Goal: Information Seeking & Learning: Compare options

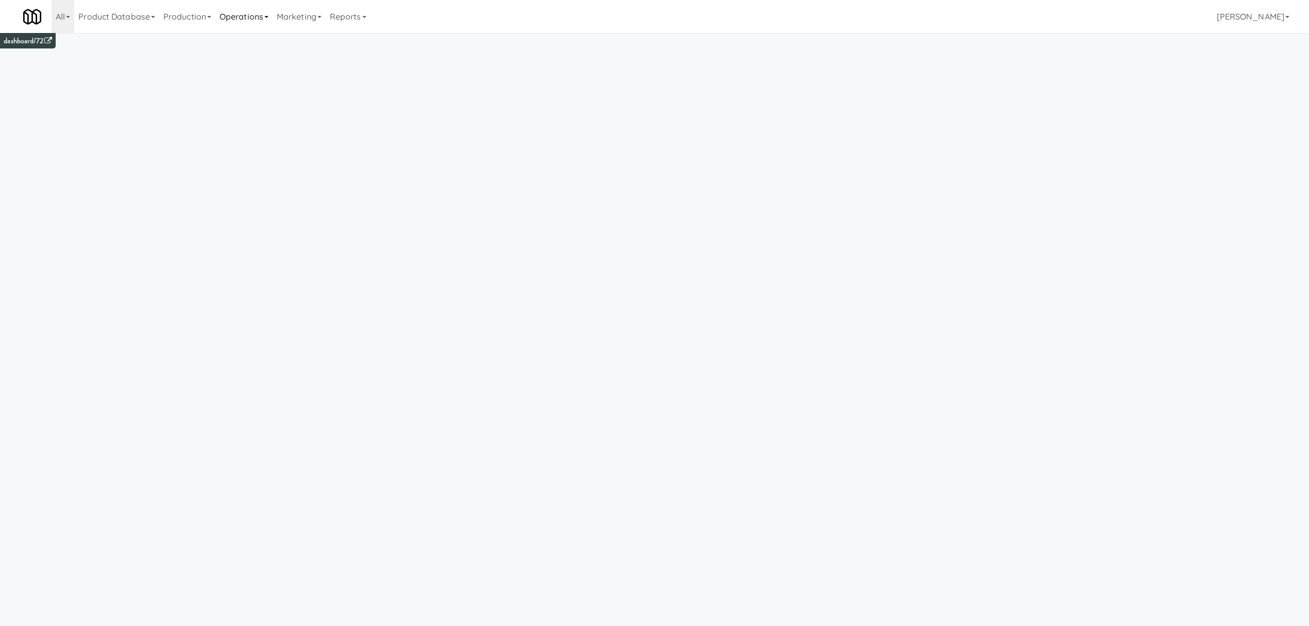
click at [227, 19] on link "Operations" at bounding box center [243, 16] width 57 height 33
click at [245, 78] on link "Operators" at bounding box center [256, 81] width 82 height 19
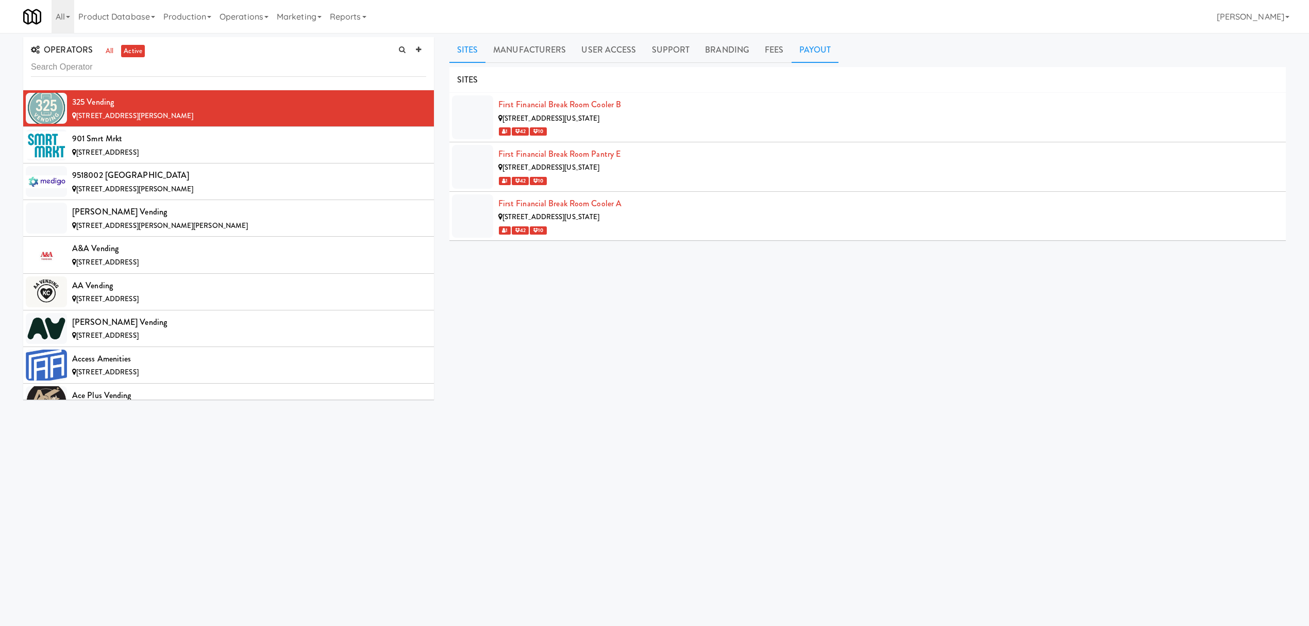
click at [802, 48] on link "Payout" at bounding box center [815, 50] width 47 height 26
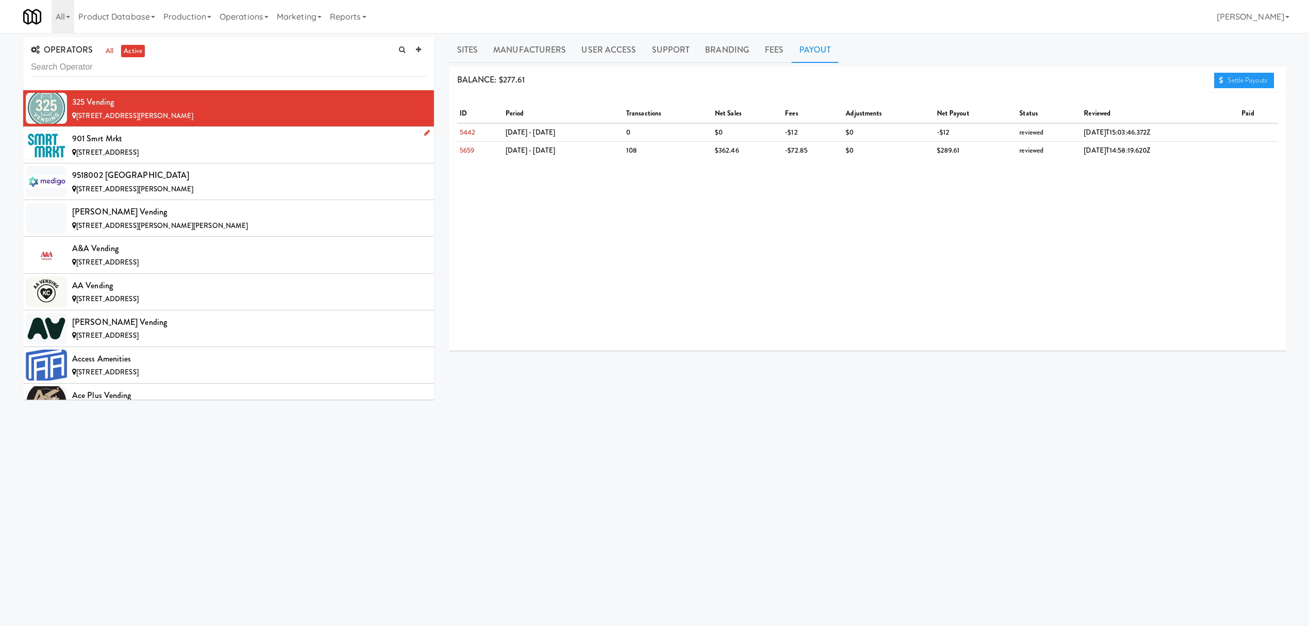
click at [168, 139] on div "901 Smrt Mrkt" at bounding box center [249, 138] width 354 height 15
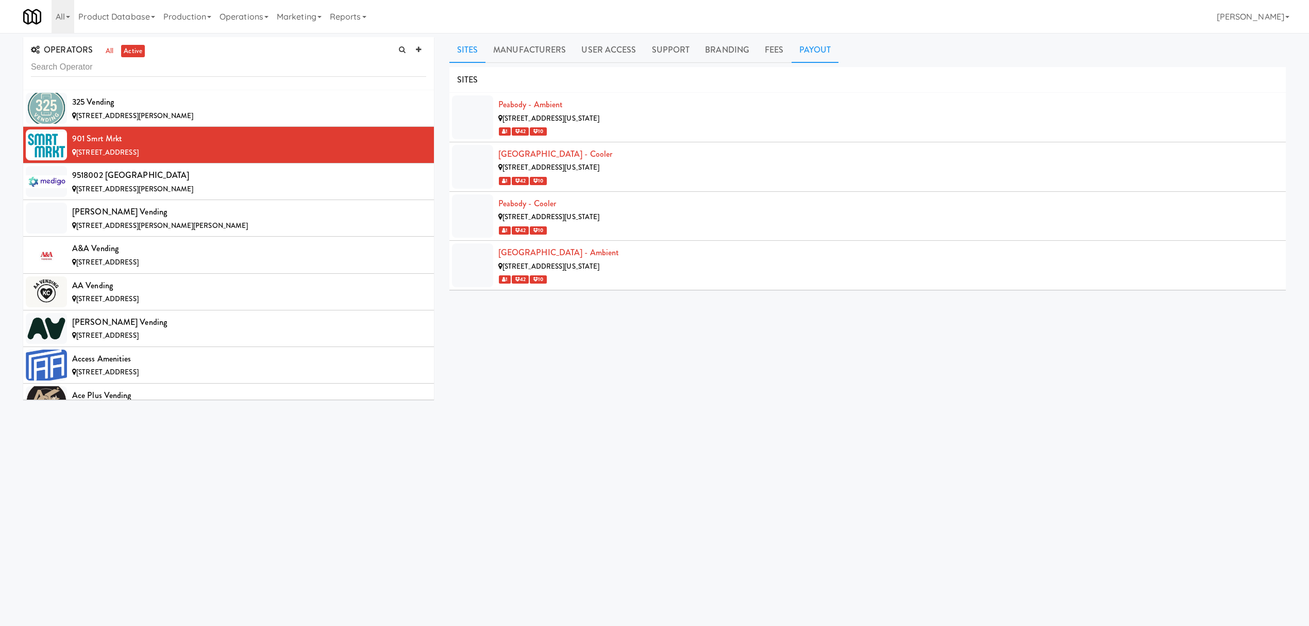
click at [813, 46] on link "Payout" at bounding box center [815, 50] width 47 height 26
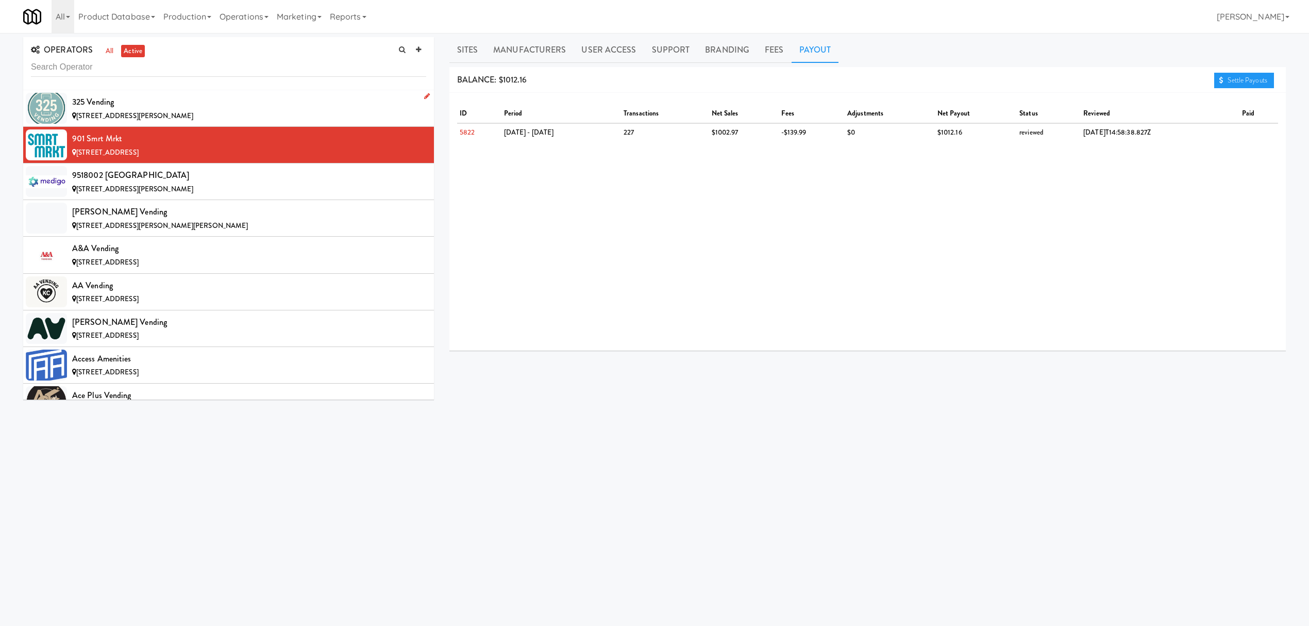
click at [165, 99] on div "325 Vending" at bounding box center [249, 101] width 354 height 15
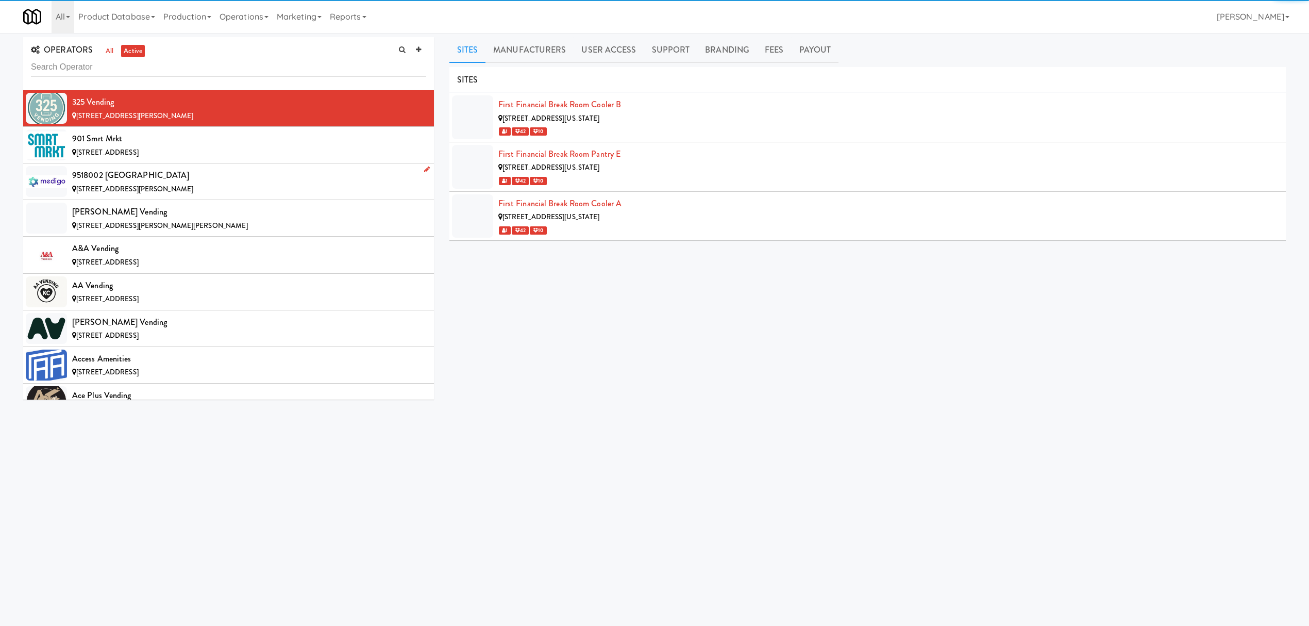
click at [133, 176] on div "9518002 [GEOGRAPHIC_DATA]" at bounding box center [249, 174] width 354 height 15
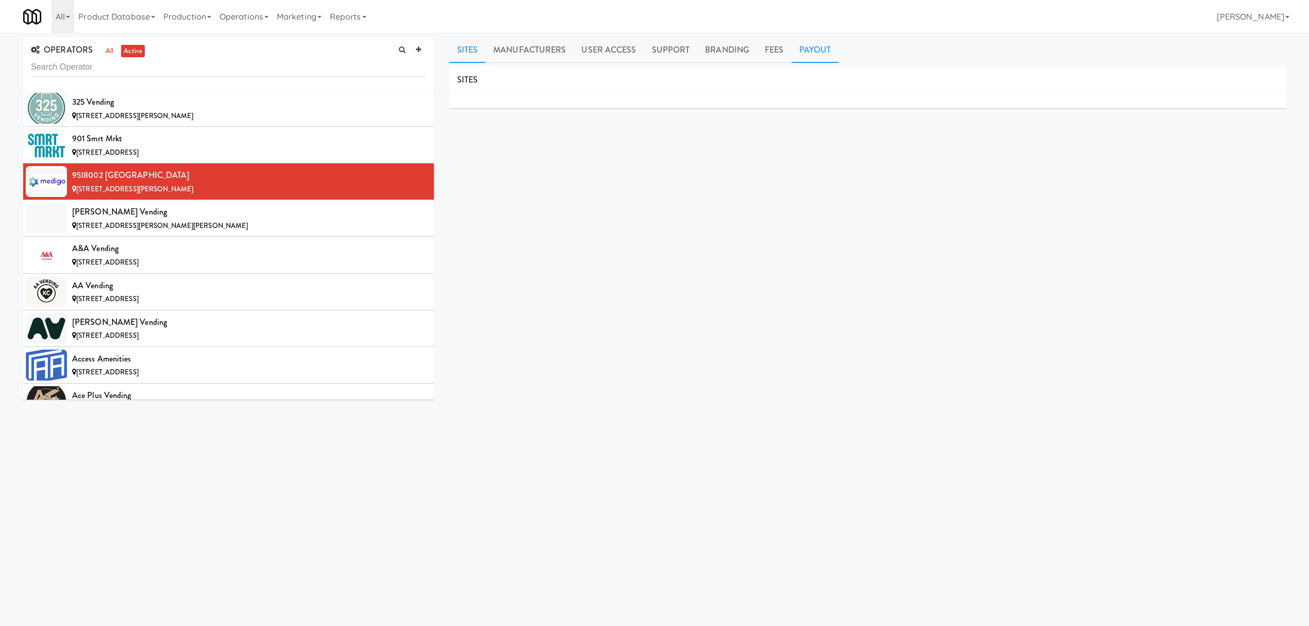
click at [816, 55] on link "Payout" at bounding box center [815, 50] width 47 height 26
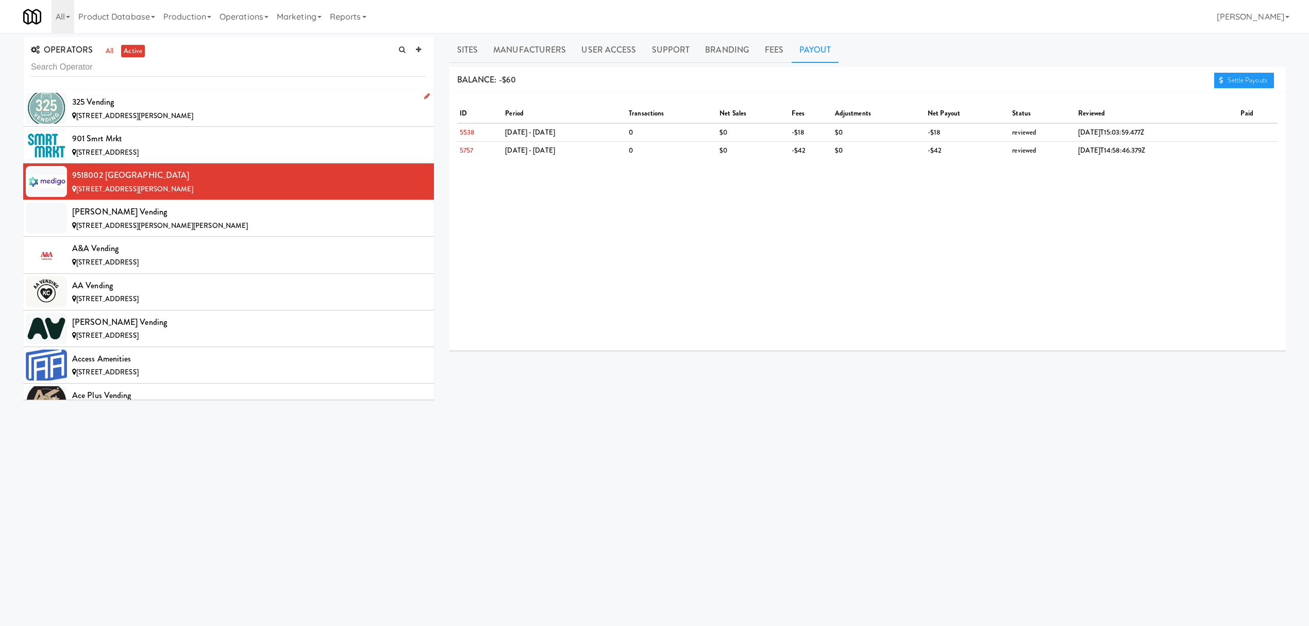
click at [182, 106] on div "325 Vending" at bounding box center [249, 101] width 354 height 15
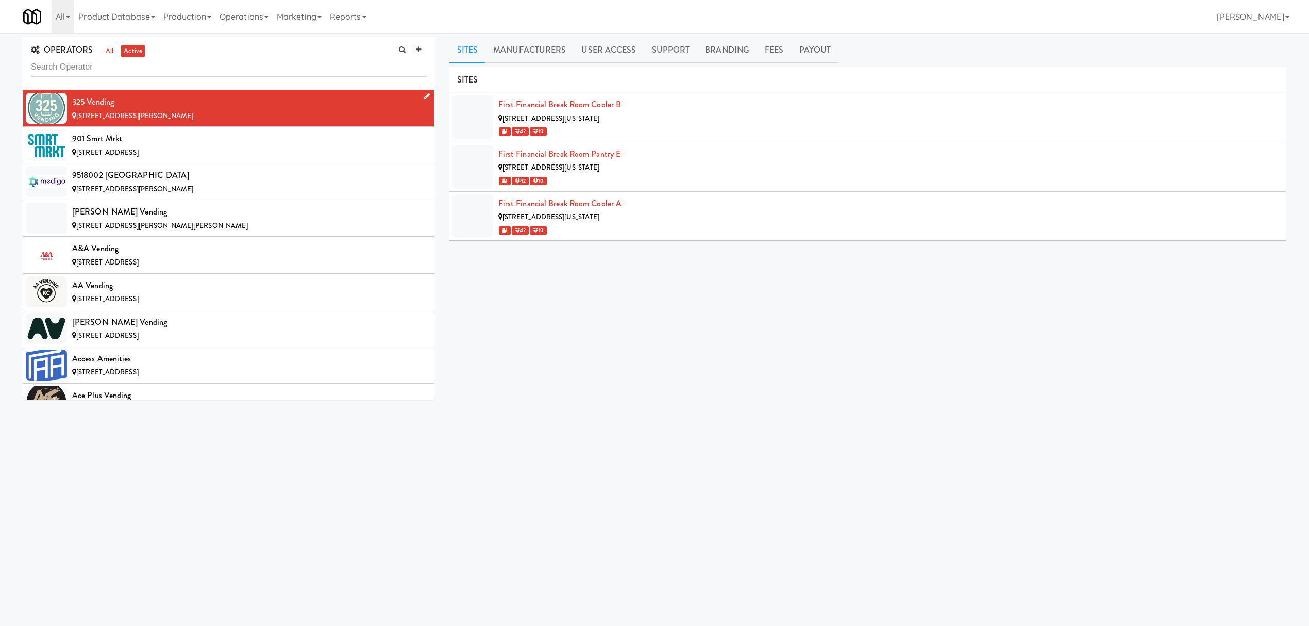
click at [196, 111] on div "[STREET_ADDRESS][PERSON_NAME]" at bounding box center [249, 116] width 354 height 13
click at [797, 49] on link "Payout" at bounding box center [815, 50] width 47 height 26
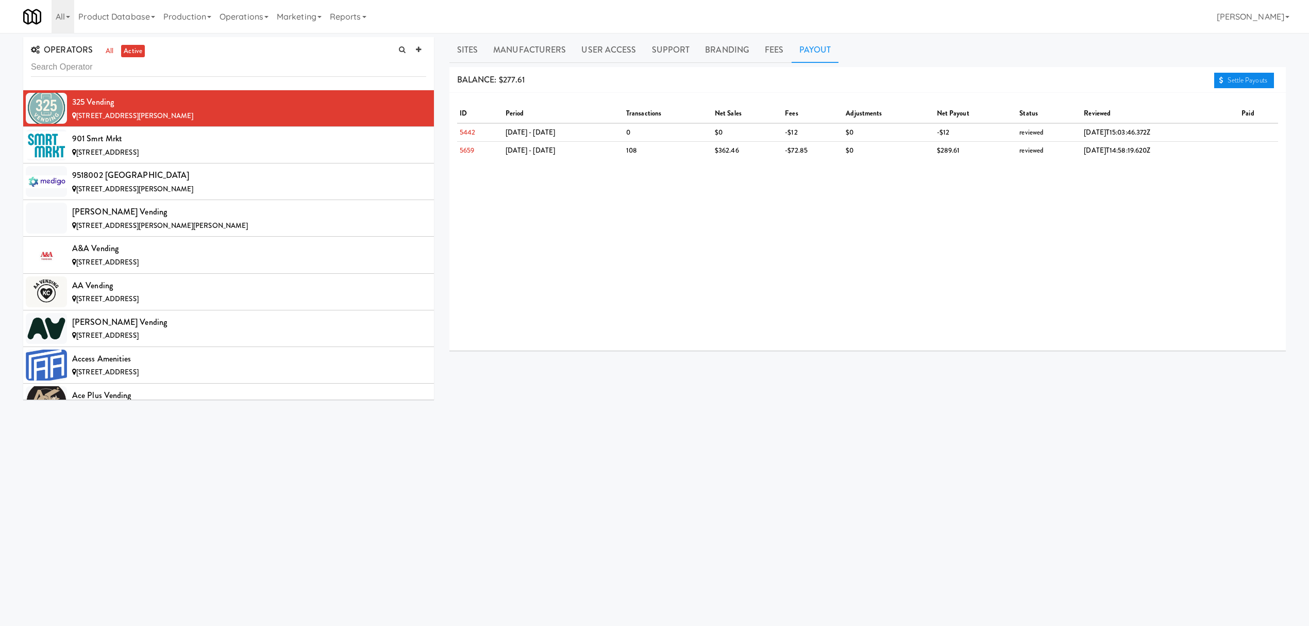
click at [1227, 82] on link "Settle Payouts" at bounding box center [1244, 80] width 60 height 15
click at [201, 155] on div "[STREET_ADDRESS]" at bounding box center [249, 152] width 354 height 13
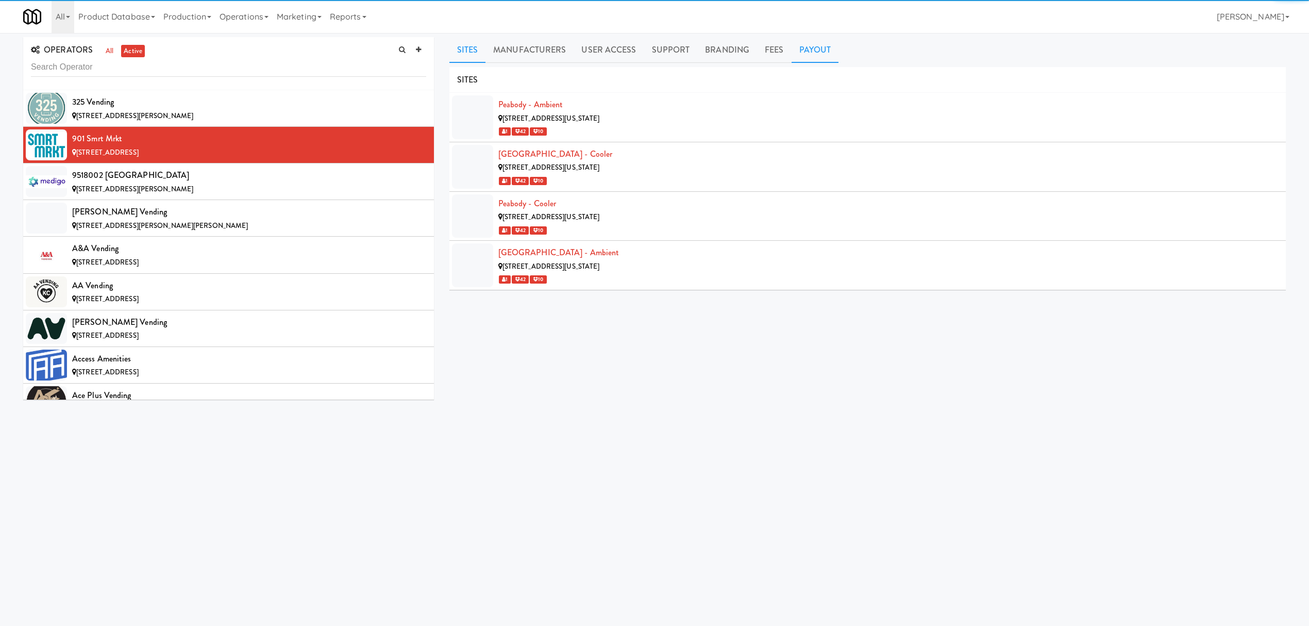
click at [805, 52] on link "Payout" at bounding box center [815, 50] width 47 height 26
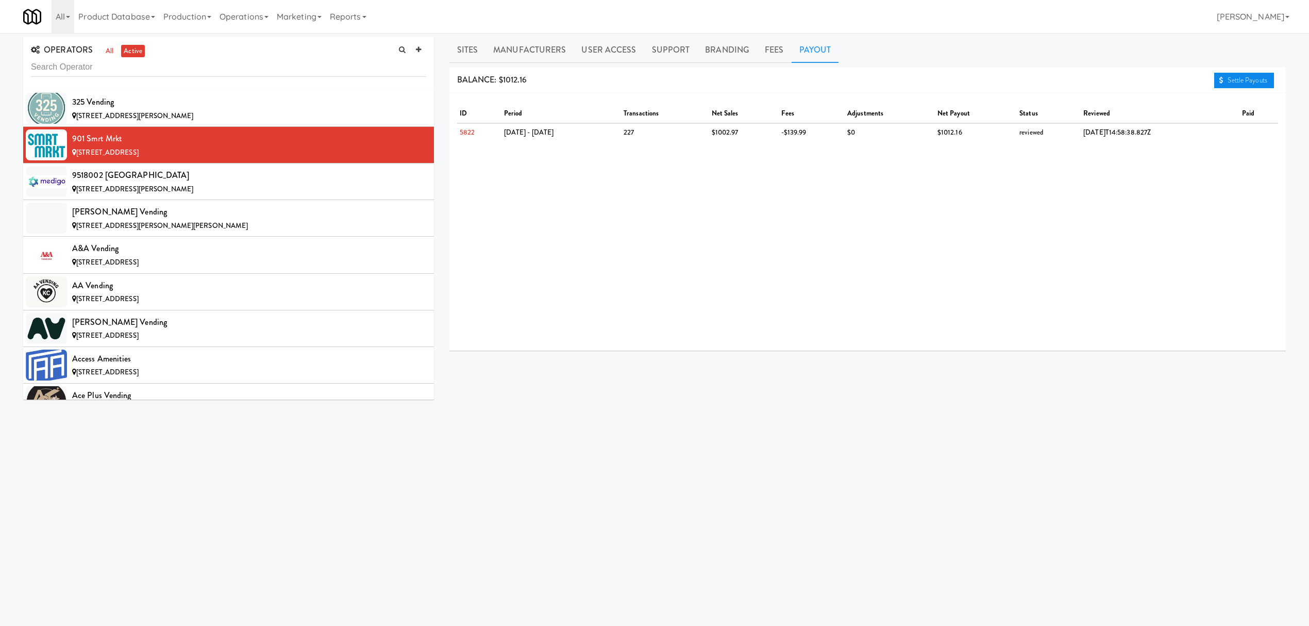
click at [1219, 77] on icon at bounding box center [1221, 80] width 4 height 7
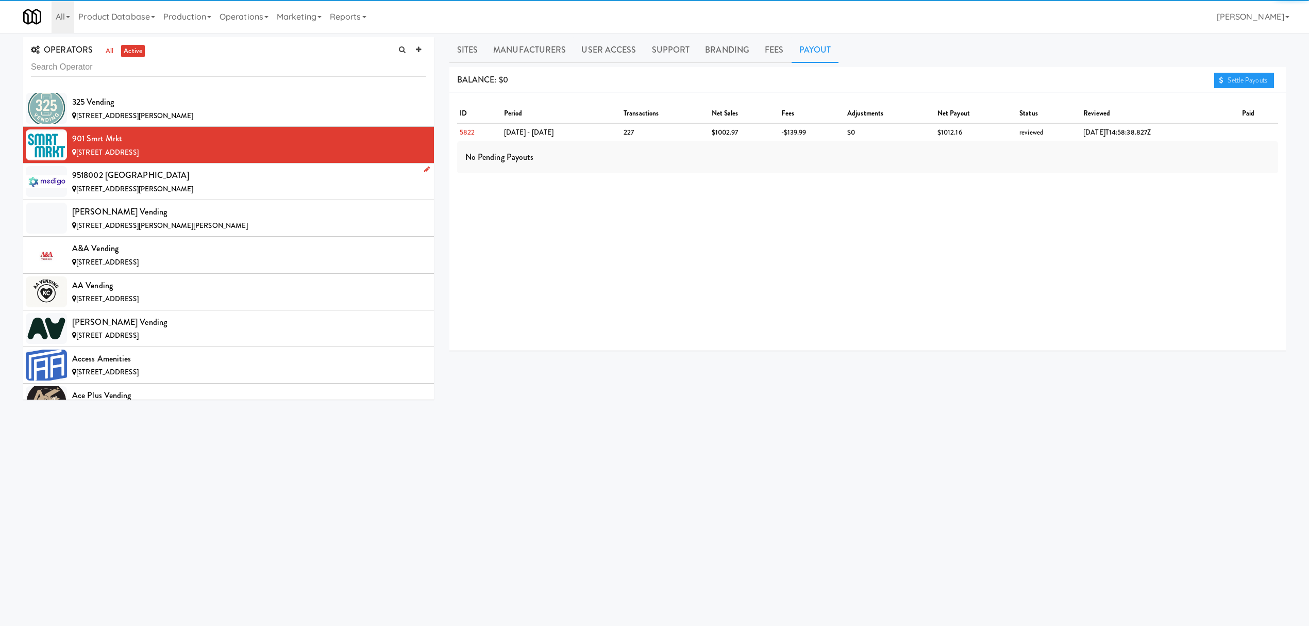
click at [190, 188] on div "[STREET_ADDRESS][PERSON_NAME]" at bounding box center [249, 189] width 354 height 13
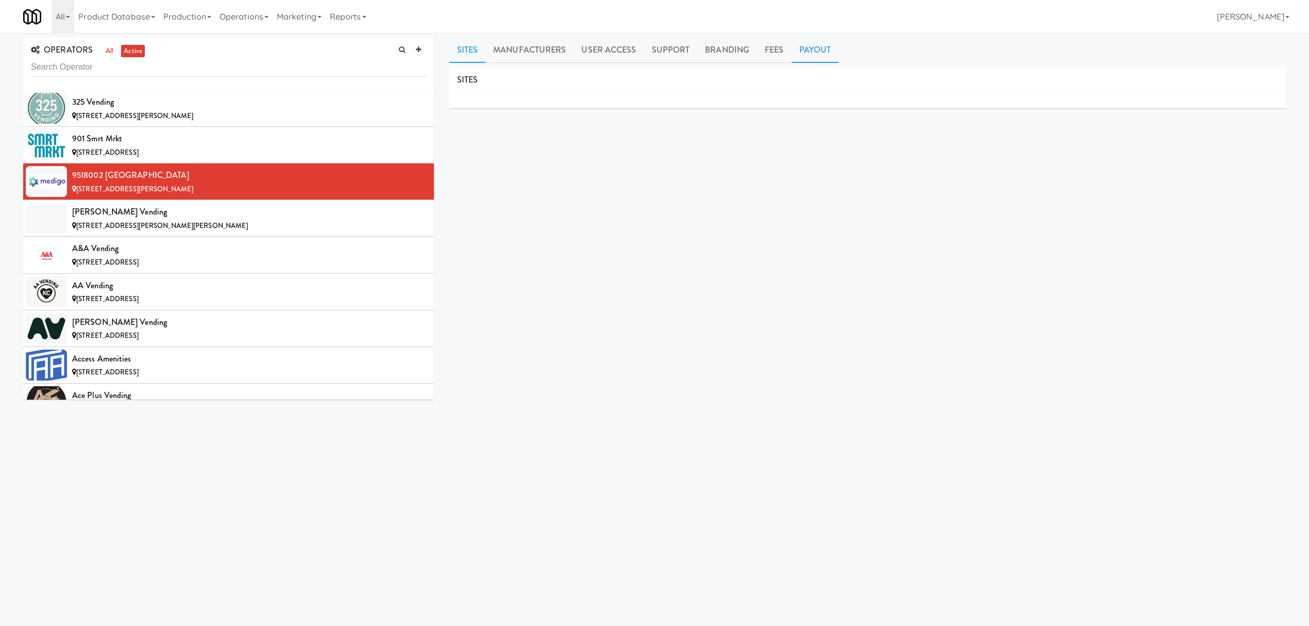
click at [807, 48] on link "Payout" at bounding box center [815, 50] width 47 height 26
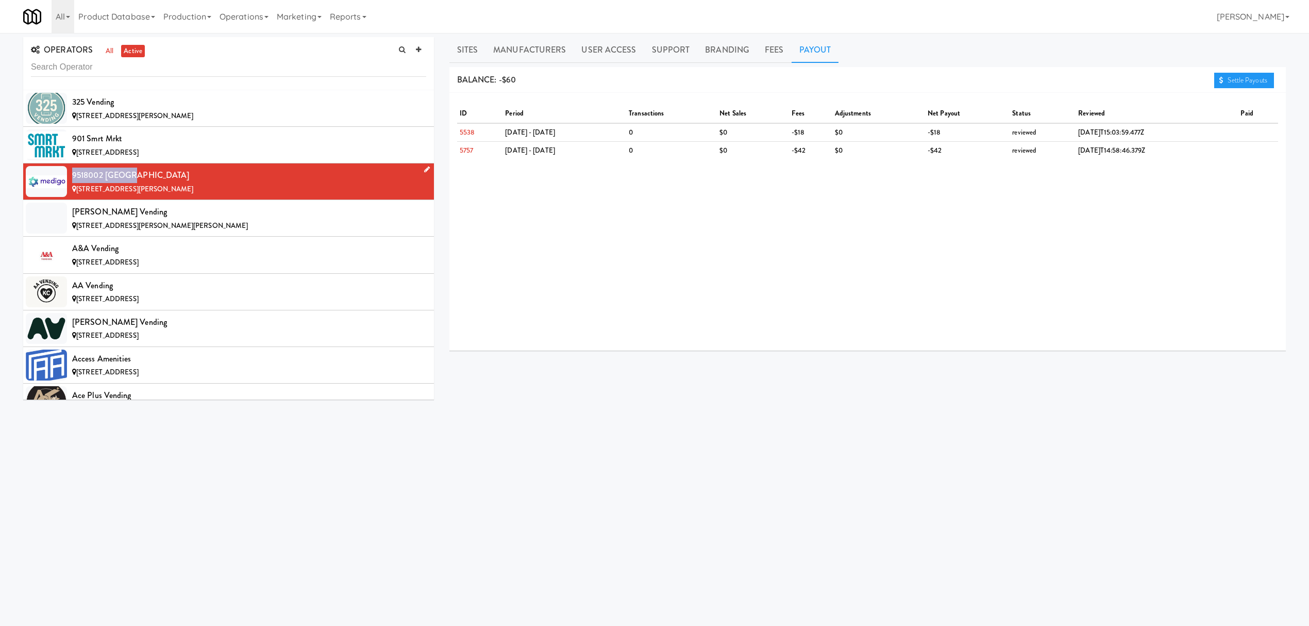
drag, startPoint x: 72, startPoint y: 175, endPoint x: 131, endPoint y: 172, distance: 58.8
click at [131, 172] on div "9518002 [GEOGRAPHIC_DATA]" at bounding box center [249, 174] width 354 height 15
copy div "9518002 [GEOGRAPHIC_DATA]"
click at [194, 227] on div "[STREET_ADDRESS][PERSON_NAME][PERSON_NAME]" at bounding box center [249, 226] width 354 height 13
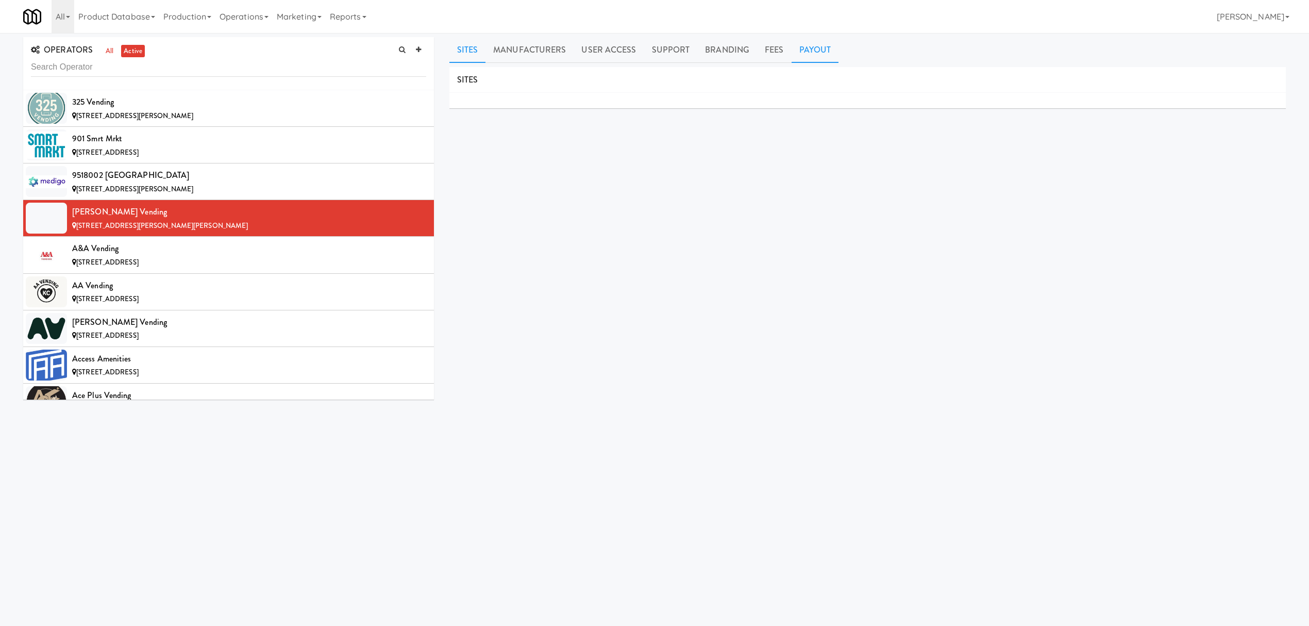
click at [811, 56] on link "Payout" at bounding box center [815, 50] width 47 height 26
click at [221, 254] on div "A&A Vending" at bounding box center [249, 248] width 354 height 15
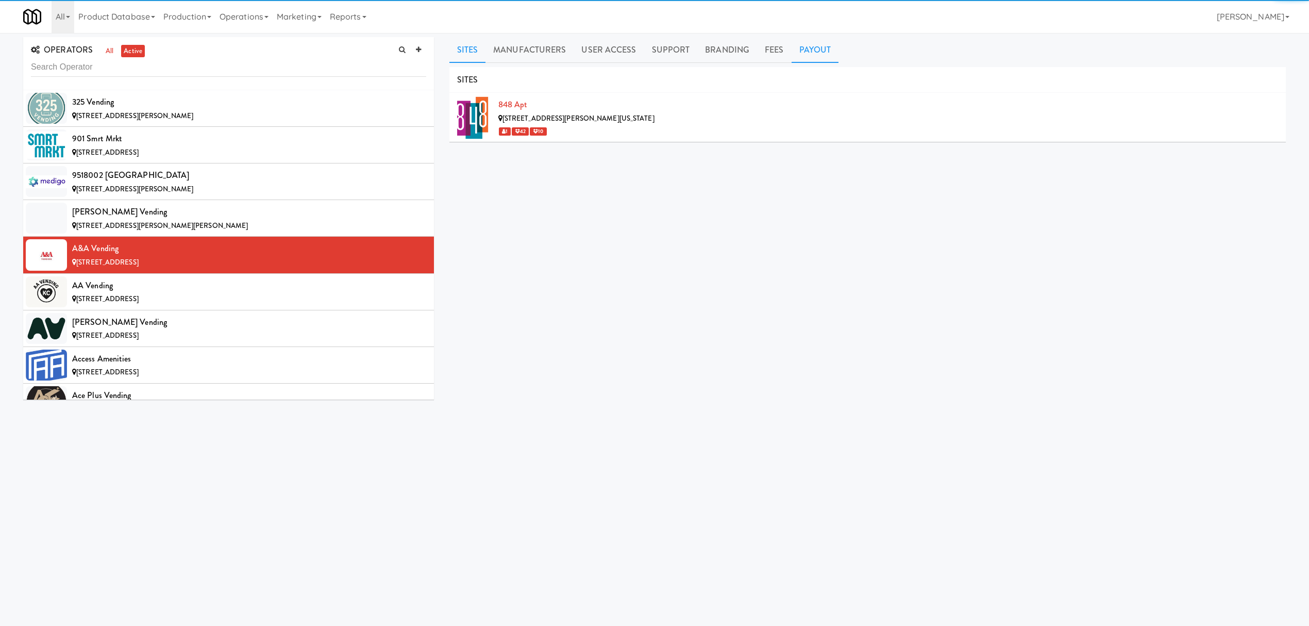
click at [800, 49] on link "Payout" at bounding box center [815, 50] width 47 height 26
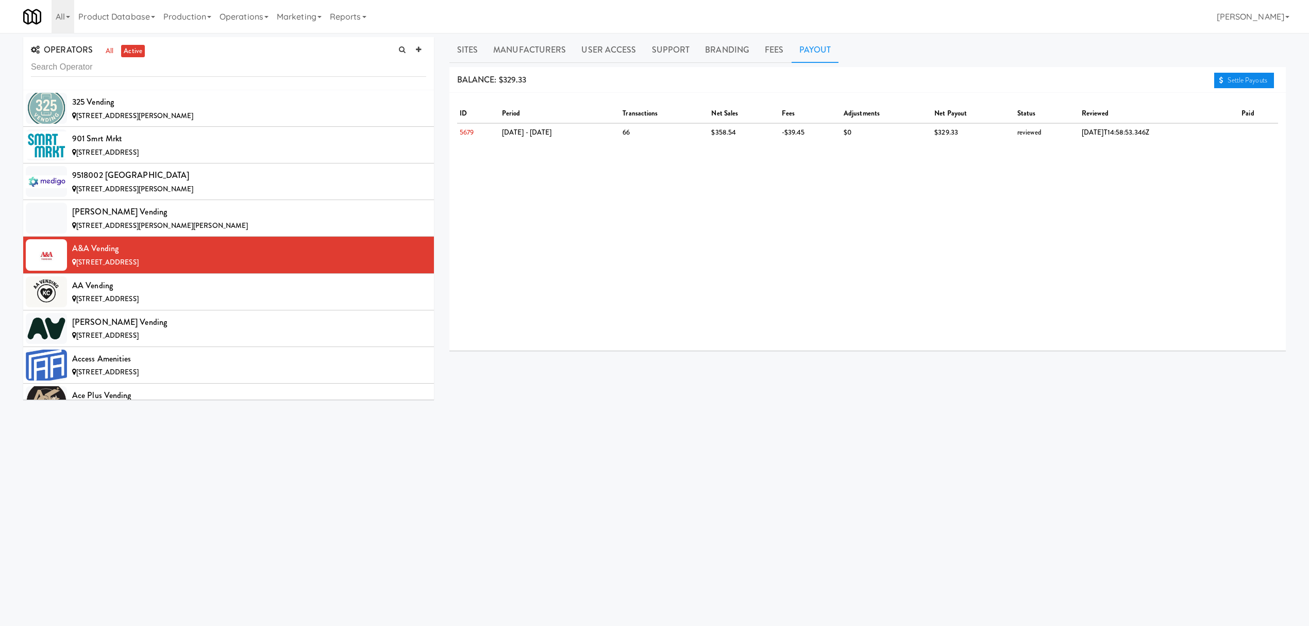
click at [1225, 78] on link "Settle Payouts" at bounding box center [1244, 80] width 60 height 15
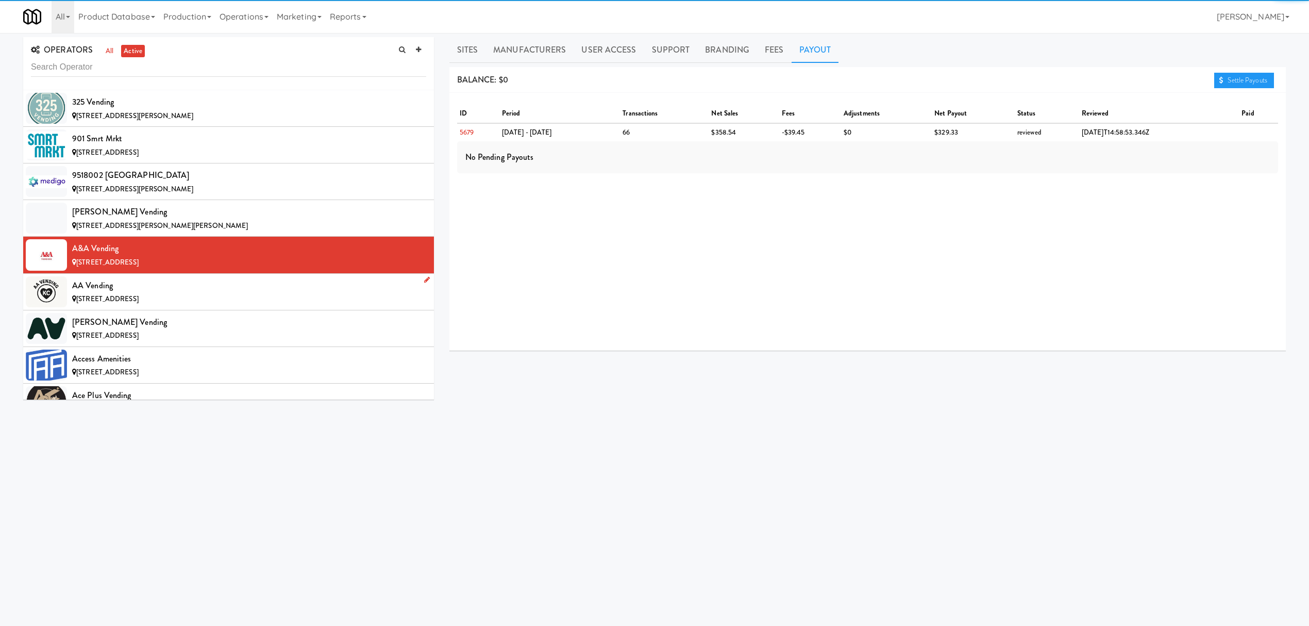
click at [220, 295] on div "[STREET_ADDRESS]" at bounding box center [249, 299] width 354 height 13
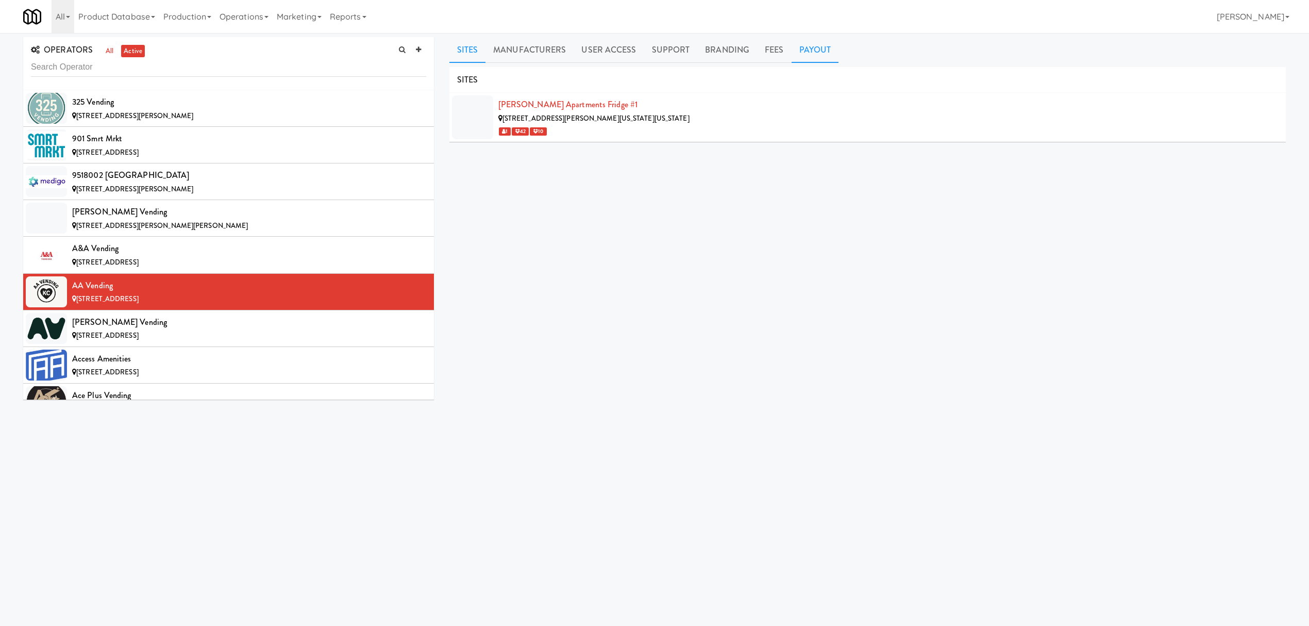
click at [809, 53] on link "Payout" at bounding box center [815, 50] width 47 height 26
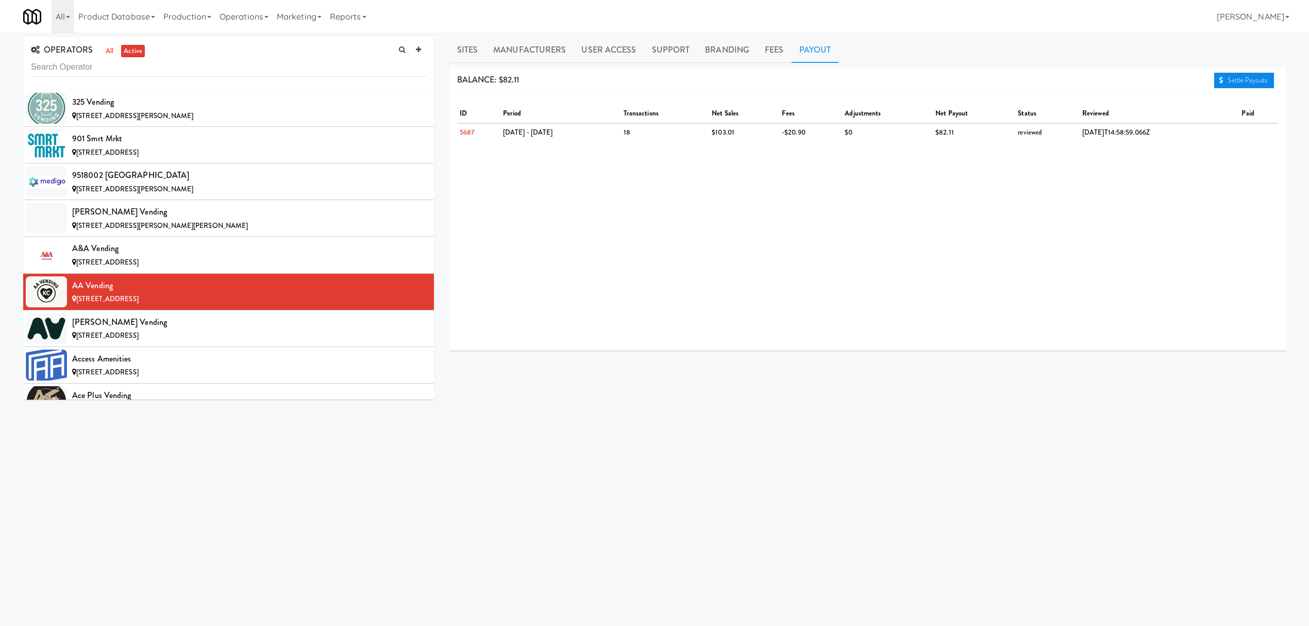
click at [1235, 77] on link "Settle Payouts" at bounding box center [1244, 80] width 60 height 15
click at [120, 318] on div "[PERSON_NAME] Vending" at bounding box center [249, 321] width 354 height 15
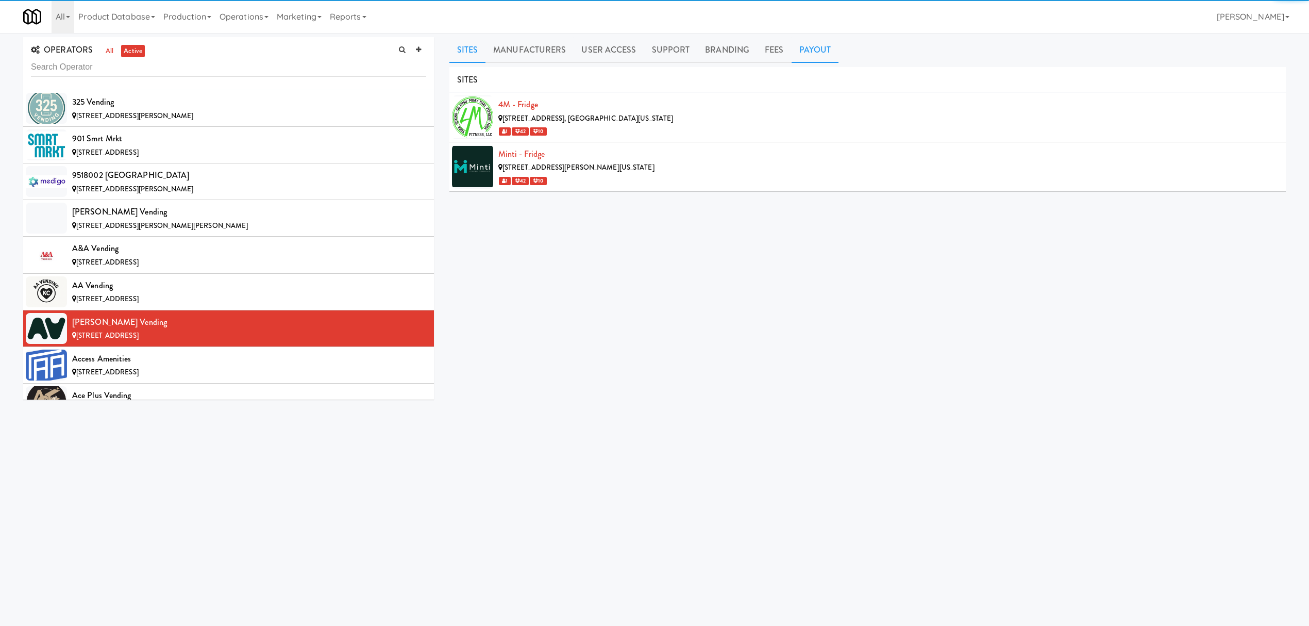
click at [809, 50] on link "Payout" at bounding box center [815, 50] width 47 height 26
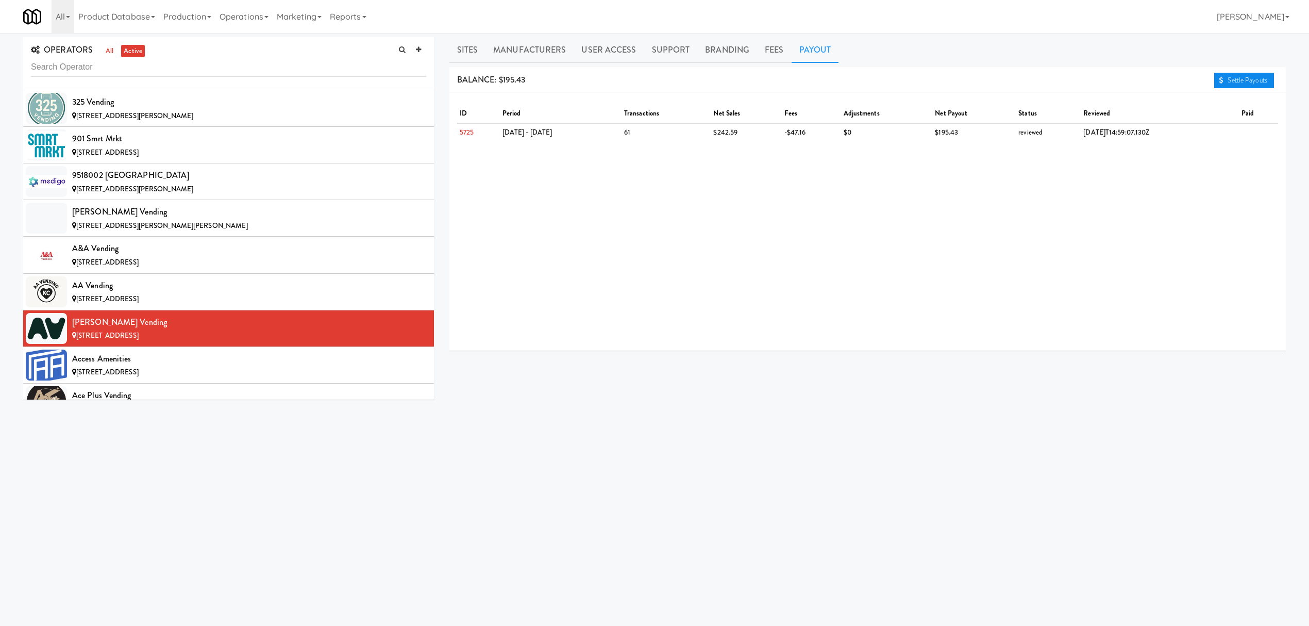
click at [1251, 83] on link "Settle Payouts" at bounding box center [1244, 80] width 60 height 15
click at [135, 372] on span "[STREET_ADDRESS]" at bounding box center [107, 372] width 62 height 10
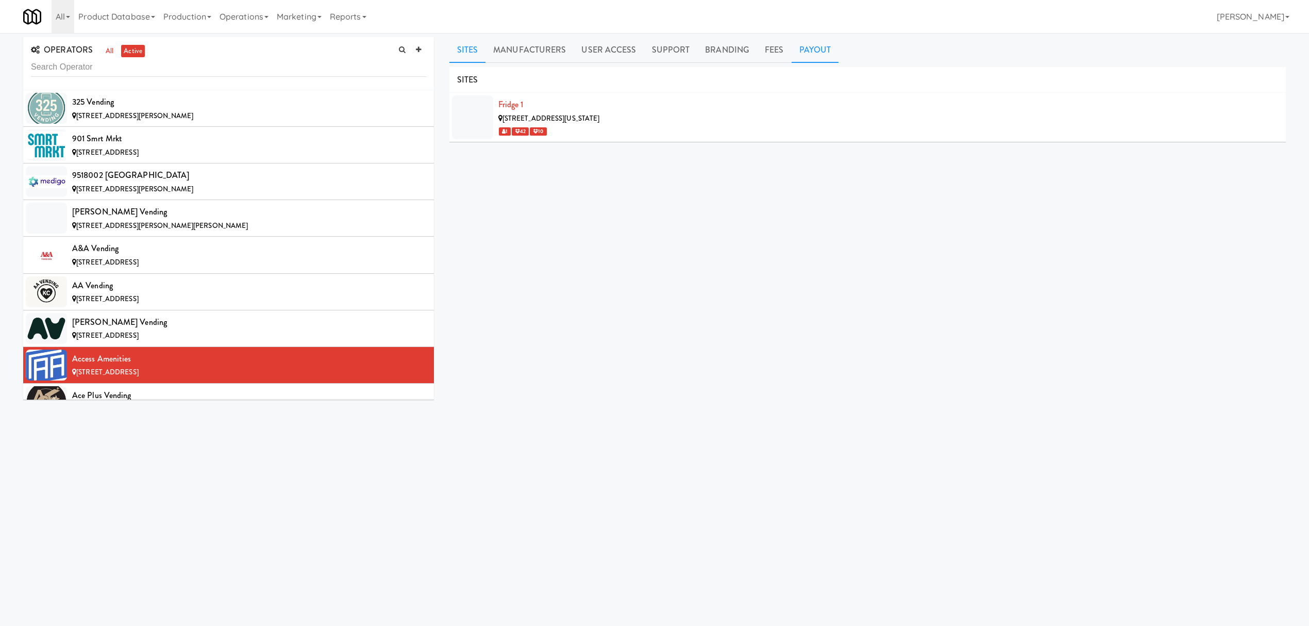
click at [813, 48] on link "Payout" at bounding box center [815, 50] width 47 height 26
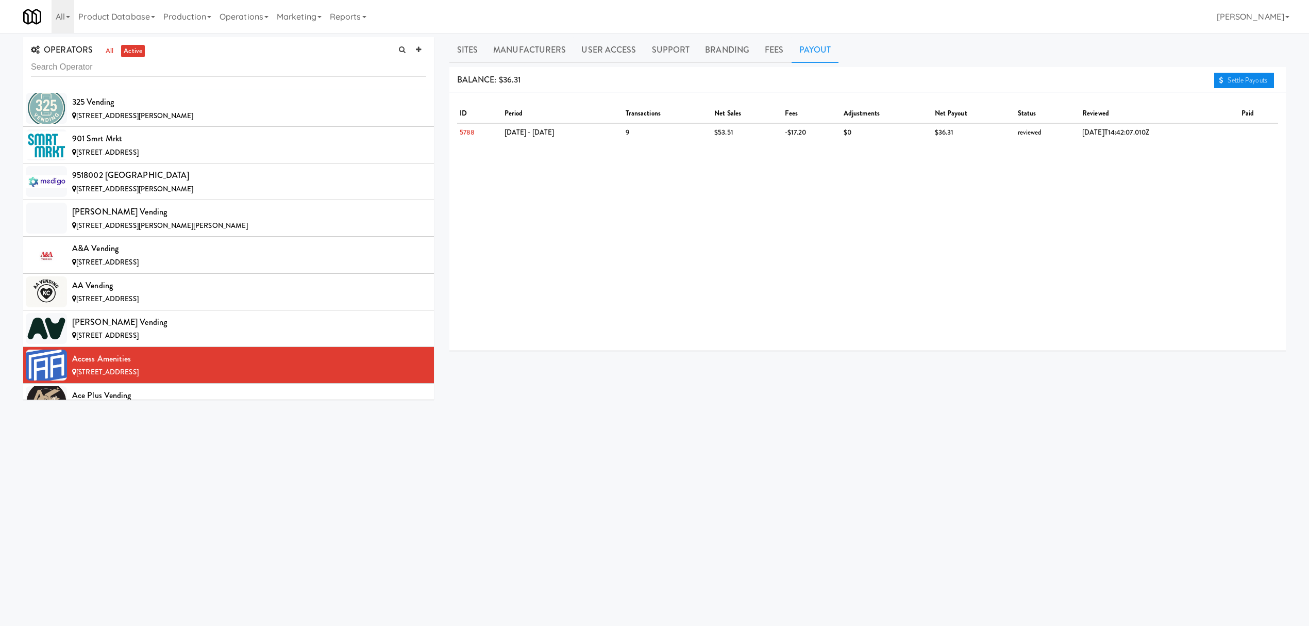
click at [1244, 79] on link "Settle Payouts" at bounding box center [1244, 80] width 60 height 15
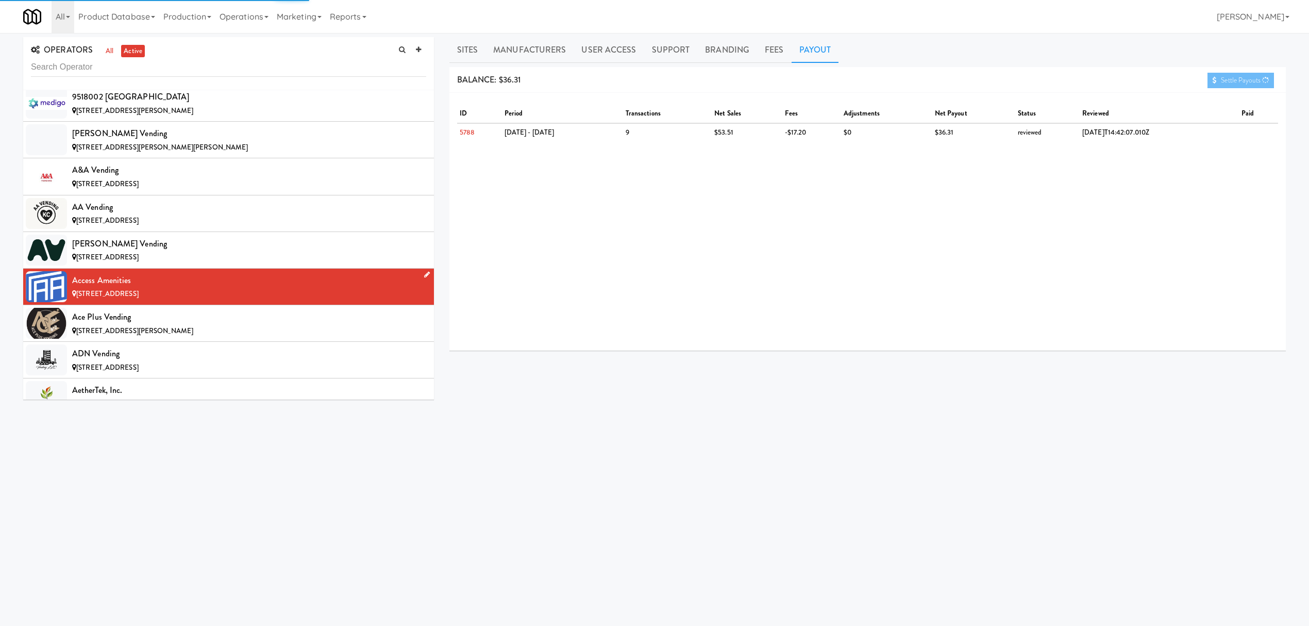
scroll to position [137, 0]
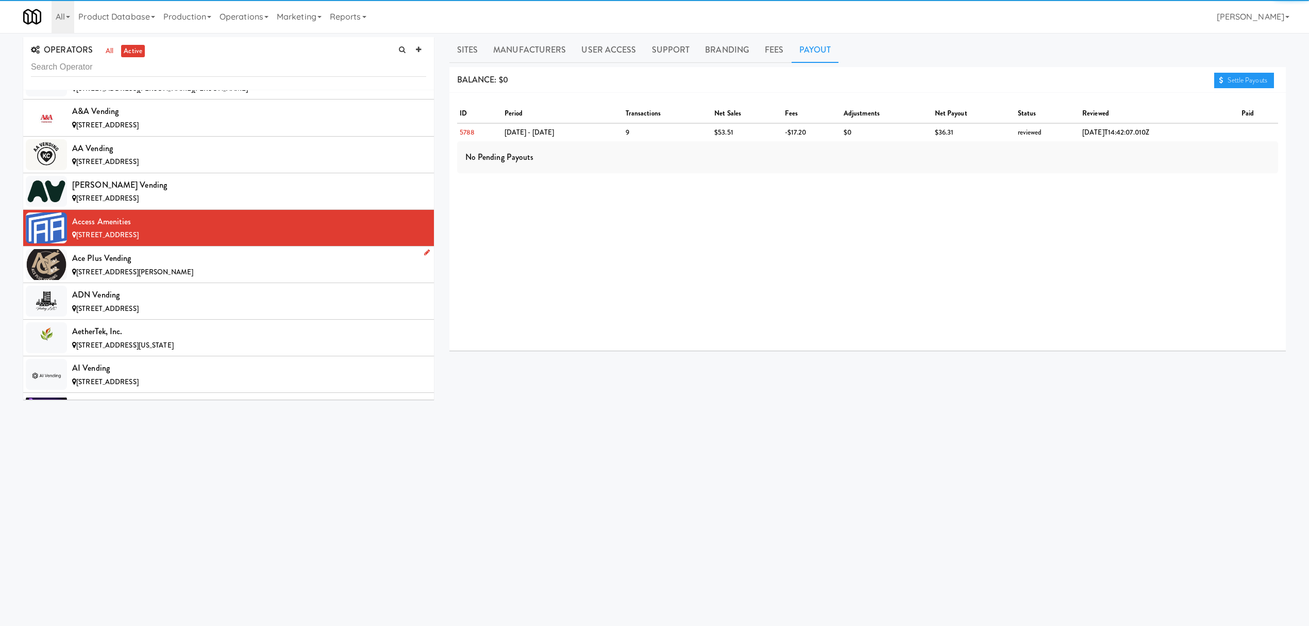
click at [182, 274] on div "[STREET_ADDRESS][PERSON_NAME]" at bounding box center [249, 272] width 354 height 13
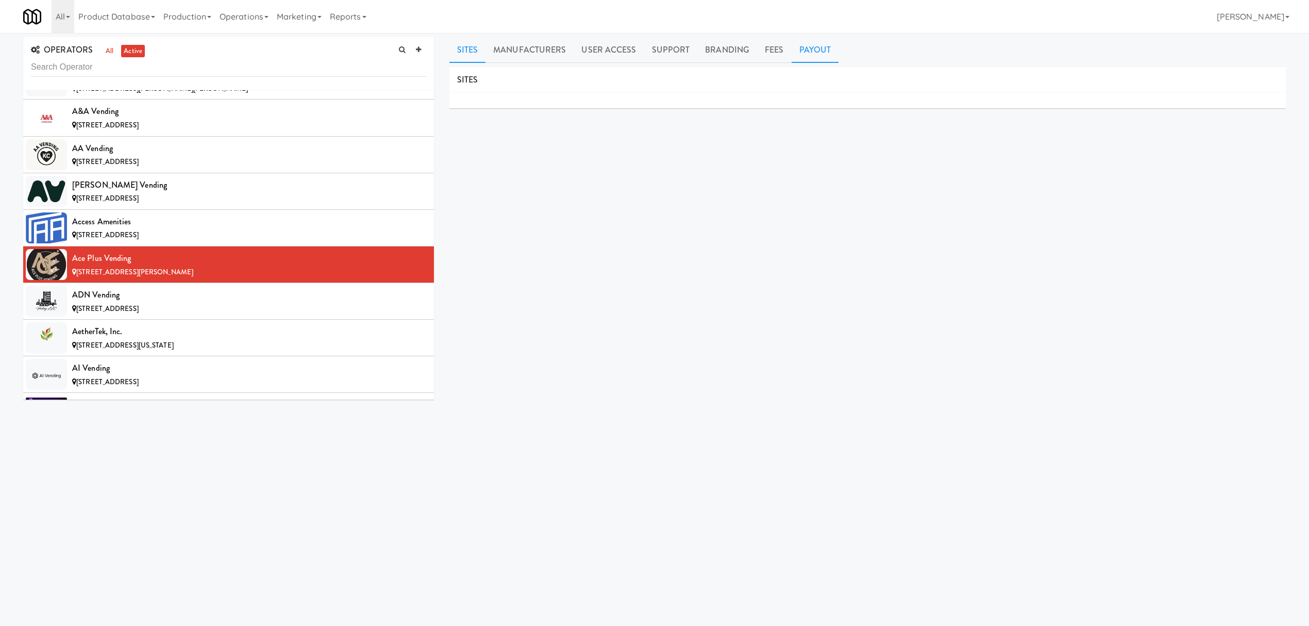
click at [811, 48] on link "Payout" at bounding box center [815, 50] width 47 height 26
click at [1256, 77] on link "Settle Payouts" at bounding box center [1244, 80] width 60 height 15
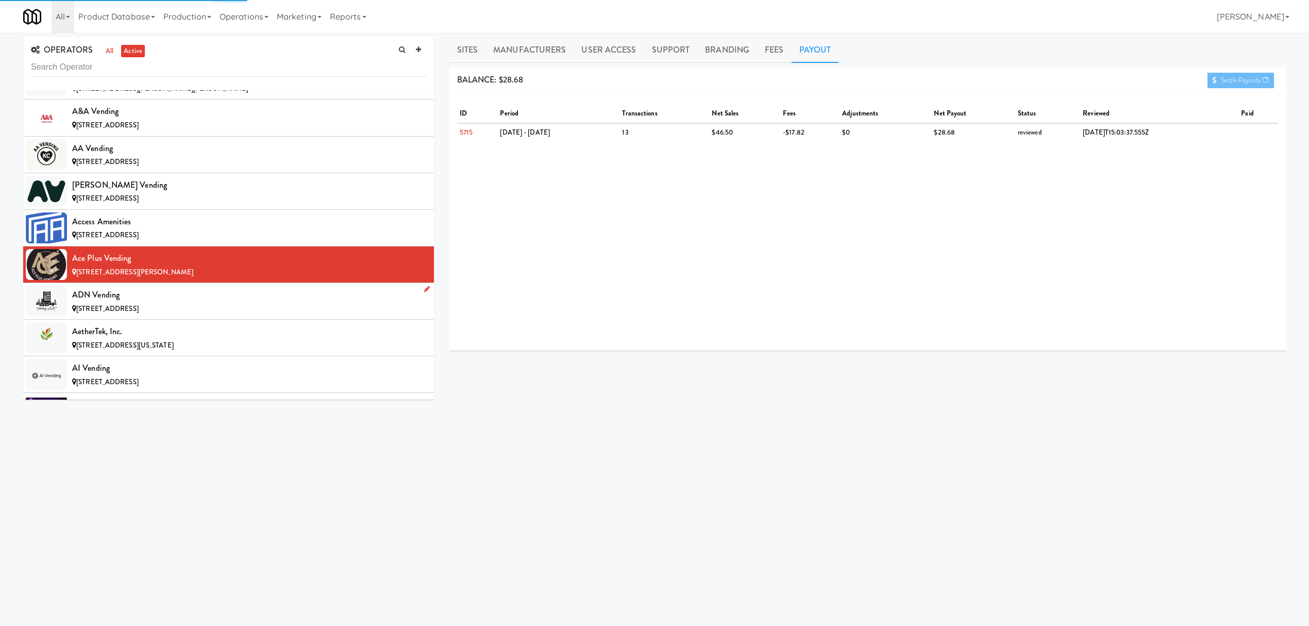
click at [230, 304] on div "[STREET_ADDRESS]" at bounding box center [249, 309] width 354 height 13
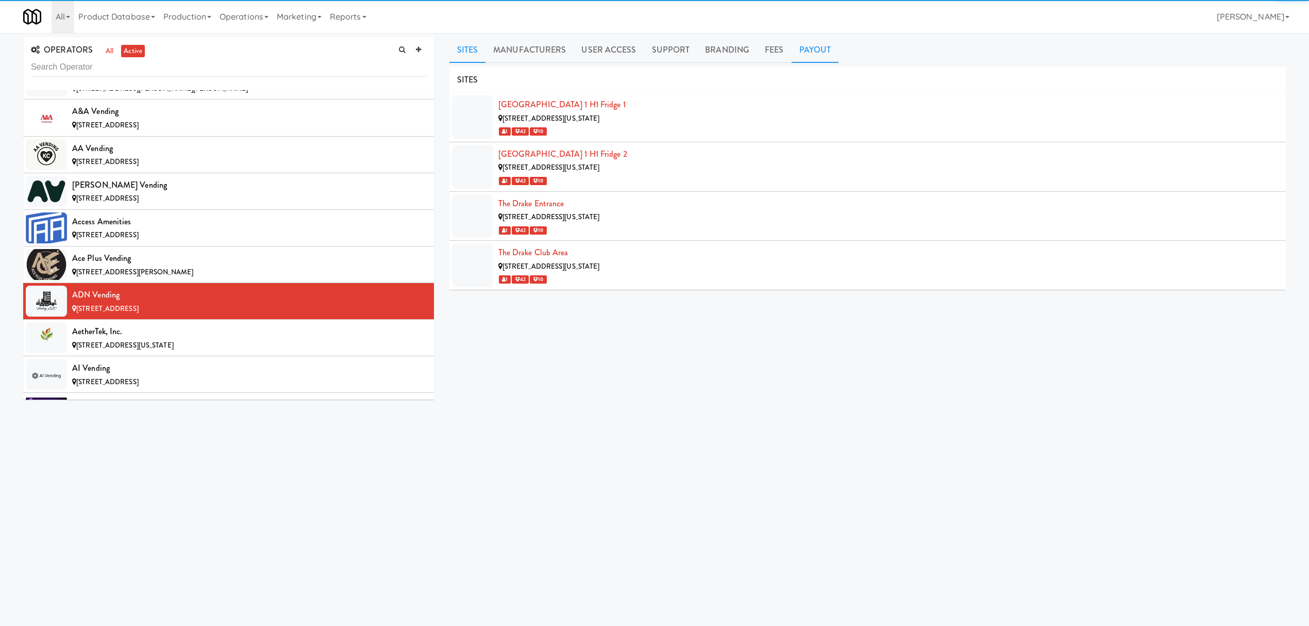
click at [820, 52] on link "Payout" at bounding box center [815, 50] width 47 height 26
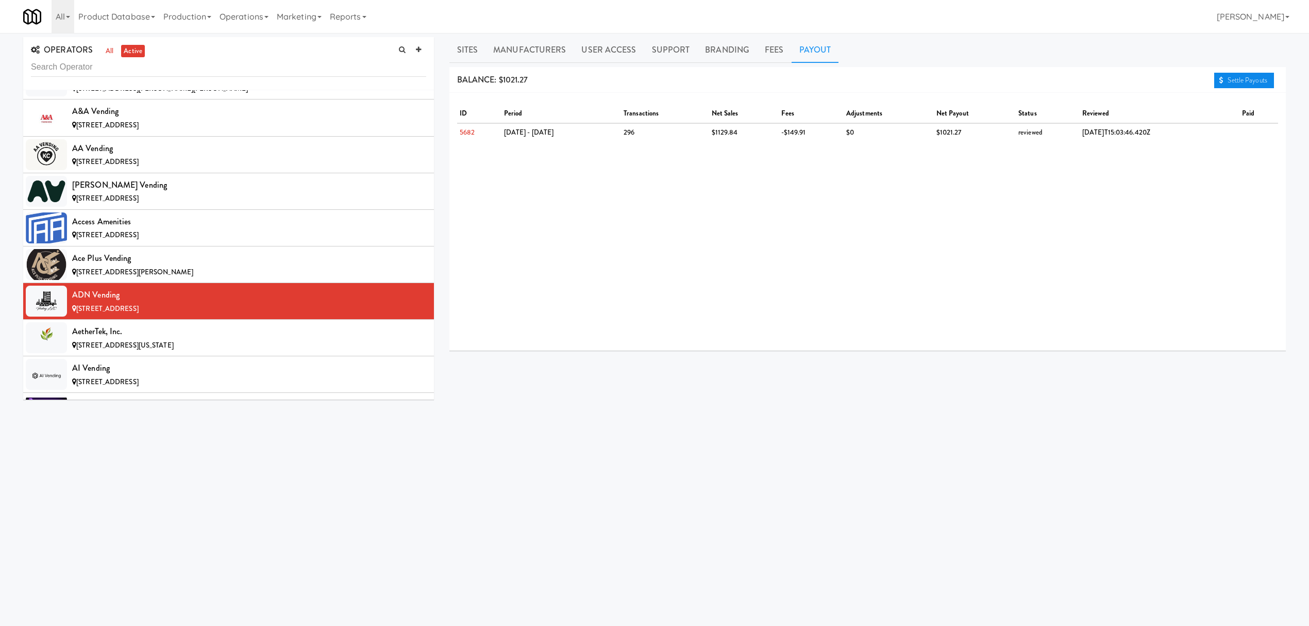
click at [1238, 81] on link "Settle Payouts" at bounding box center [1244, 80] width 60 height 15
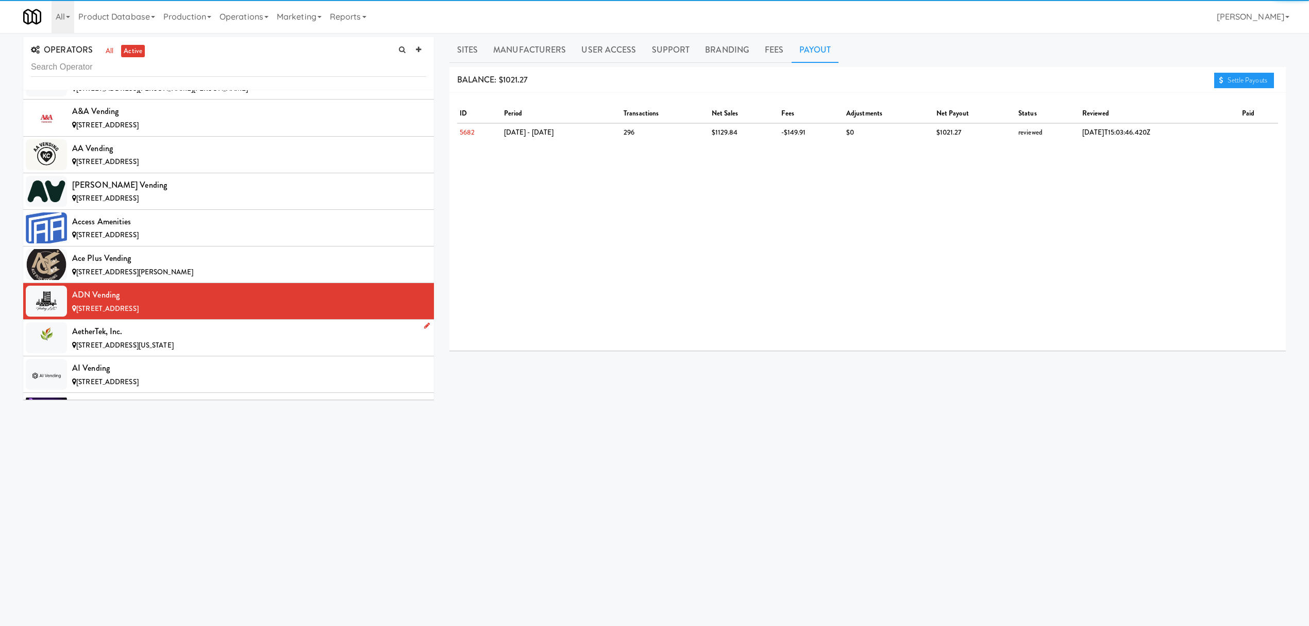
click at [228, 332] on div "AetherTek, Inc." at bounding box center [249, 331] width 354 height 15
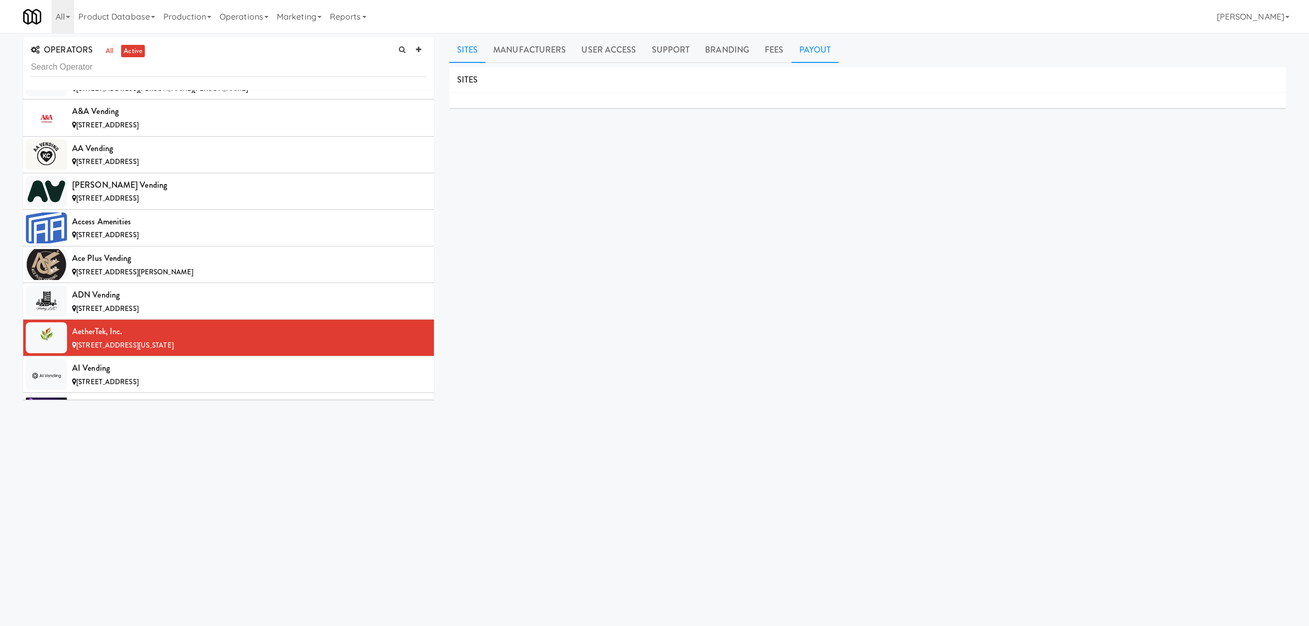
click at [813, 56] on link "Payout" at bounding box center [815, 50] width 47 height 26
click at [186, 374] on div "AI Vending" at bounding box center [249, 367] width 354 height 15
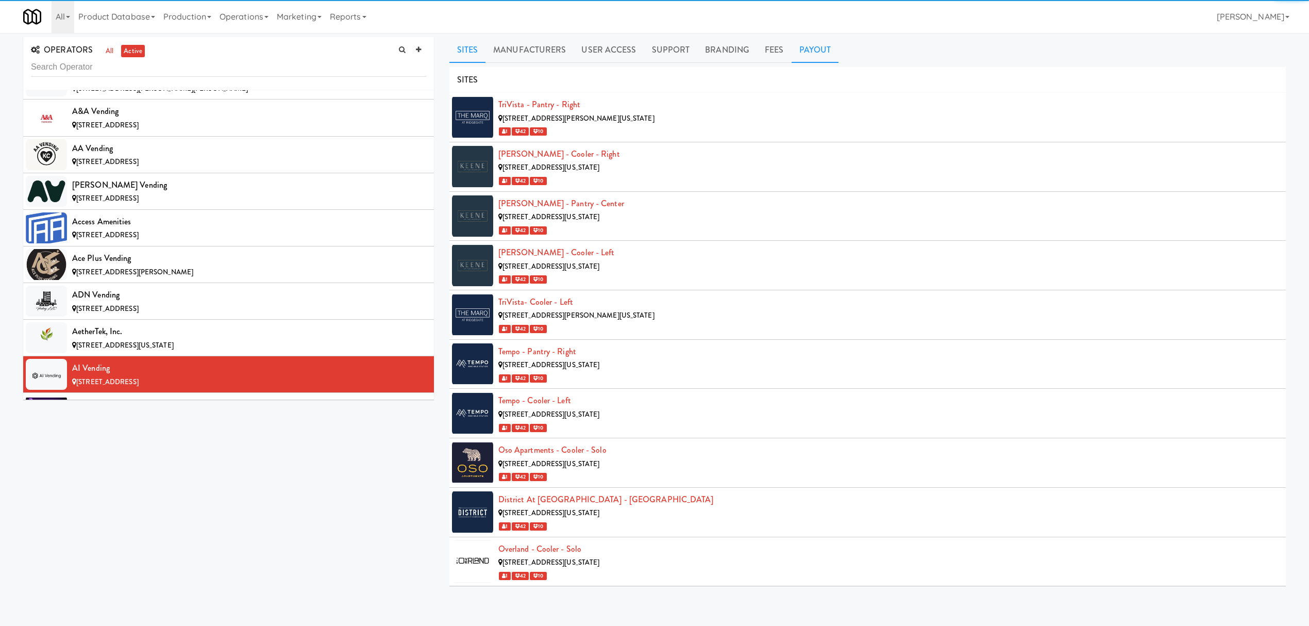
click at [817, 50] on link "Payout" at bounding box center [815, 50] width 47 height 26
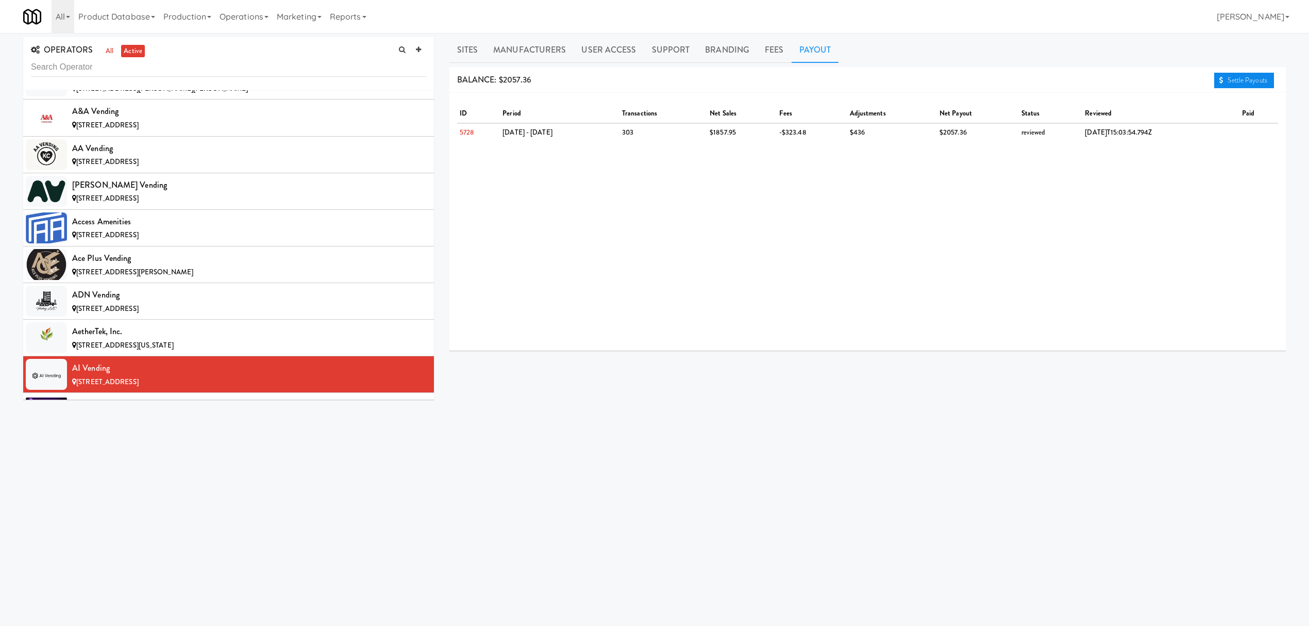
click at [1252, 77] on link "Settle Payouts" at bounding box center [1244, 80] width 60 height 15
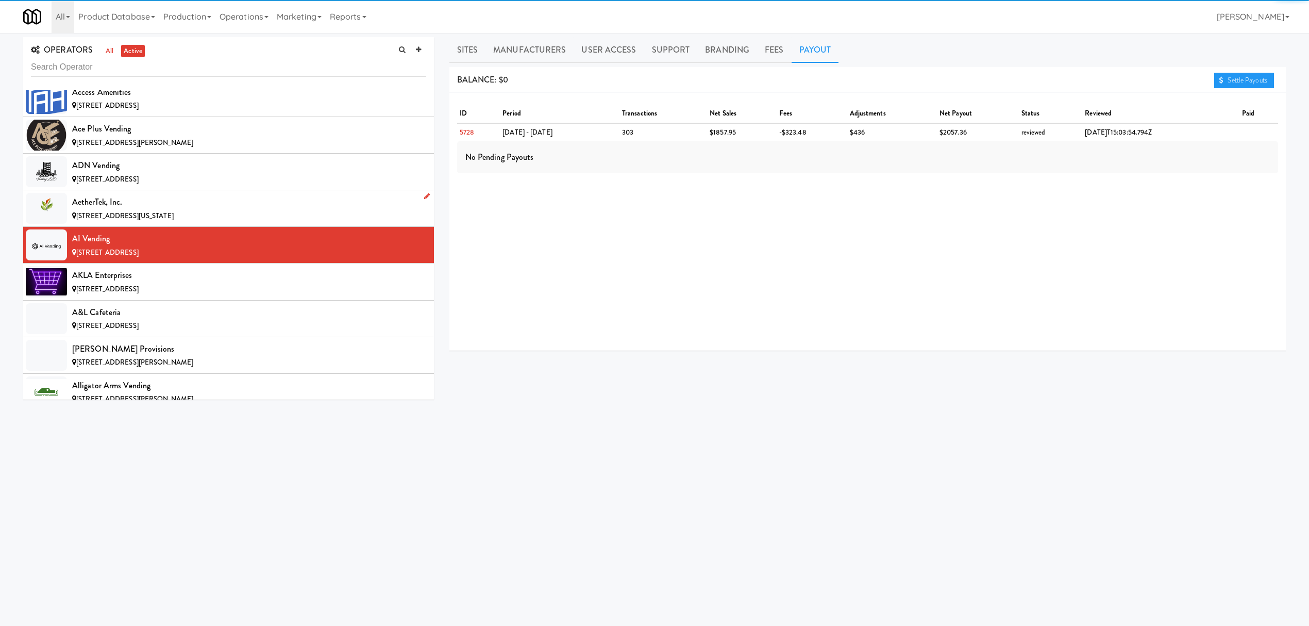
scroll to position [343, 0]
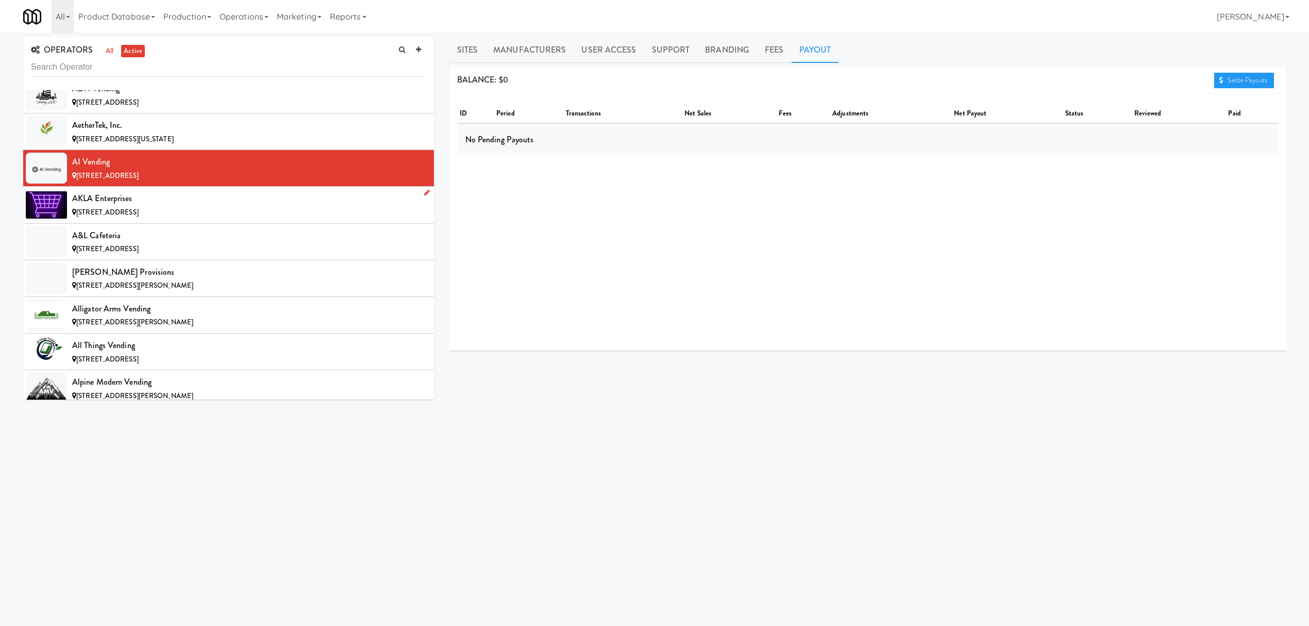
click at [139, 209] on span "[STREET_ADDRESS]" at bounding box center [107, 212] width 62 height 10
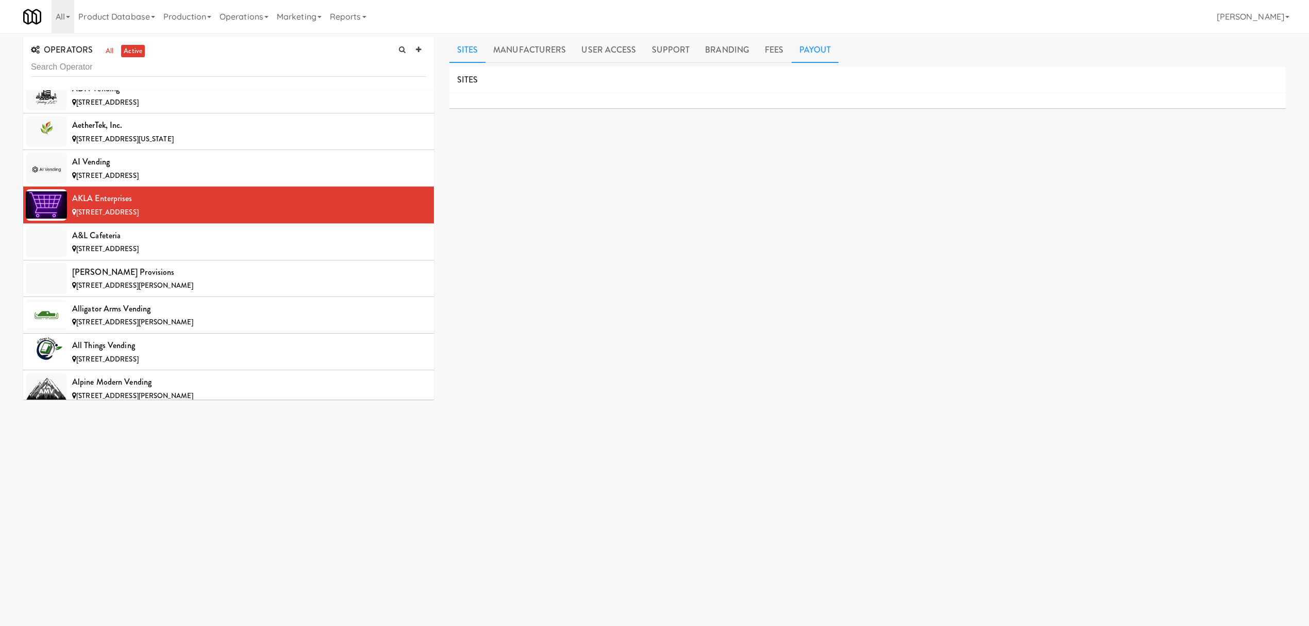
click at [823, 52] on link "Payout" at bounding box center [815, 50] width 47 height 26
click at [228, 246] on div "[STREET_ADDRESS]" at bounding box center [249, 249] width 354 height 13
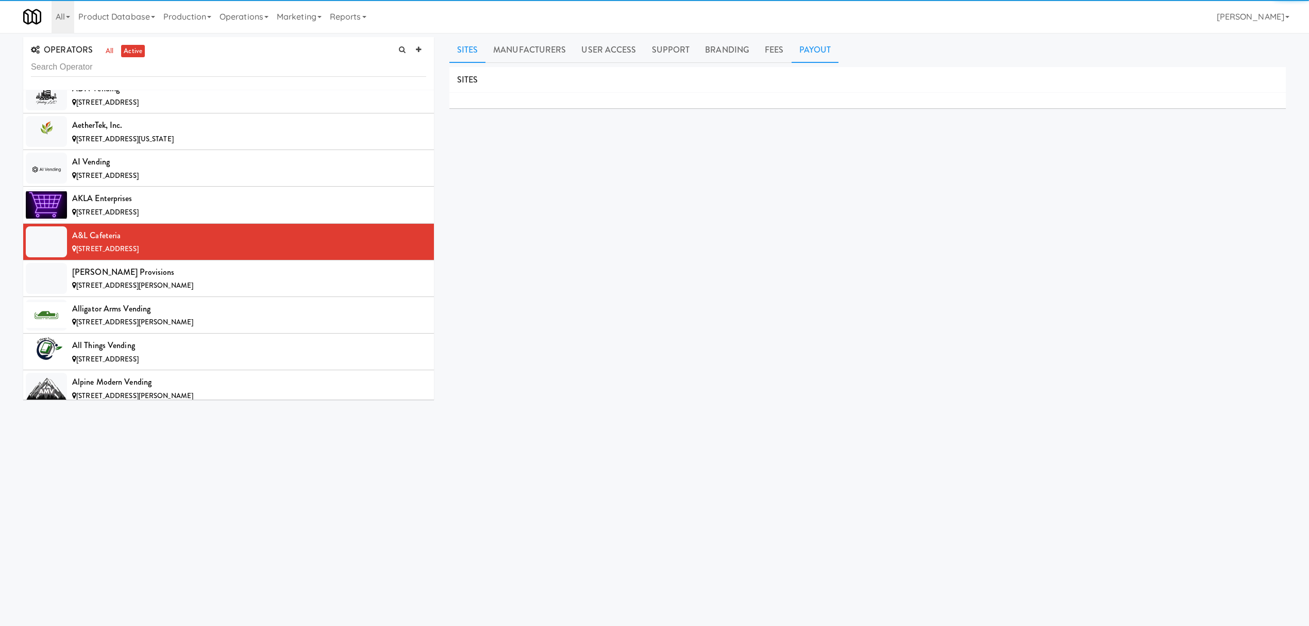
click at [809, 54] on link "Payout" at bounding box center [815, 50] width 47 height 26
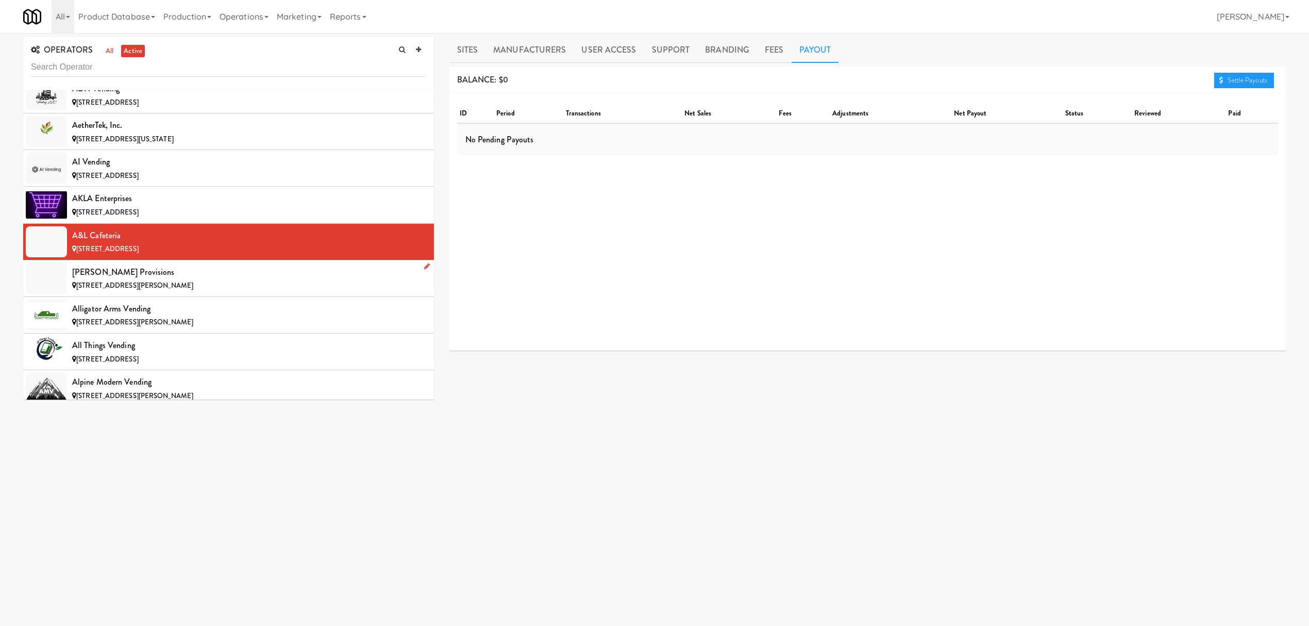
click at [212, 280] on div "[PERSON_NAME] Provisions" at bounding box center [249, 271] width 354 height 15
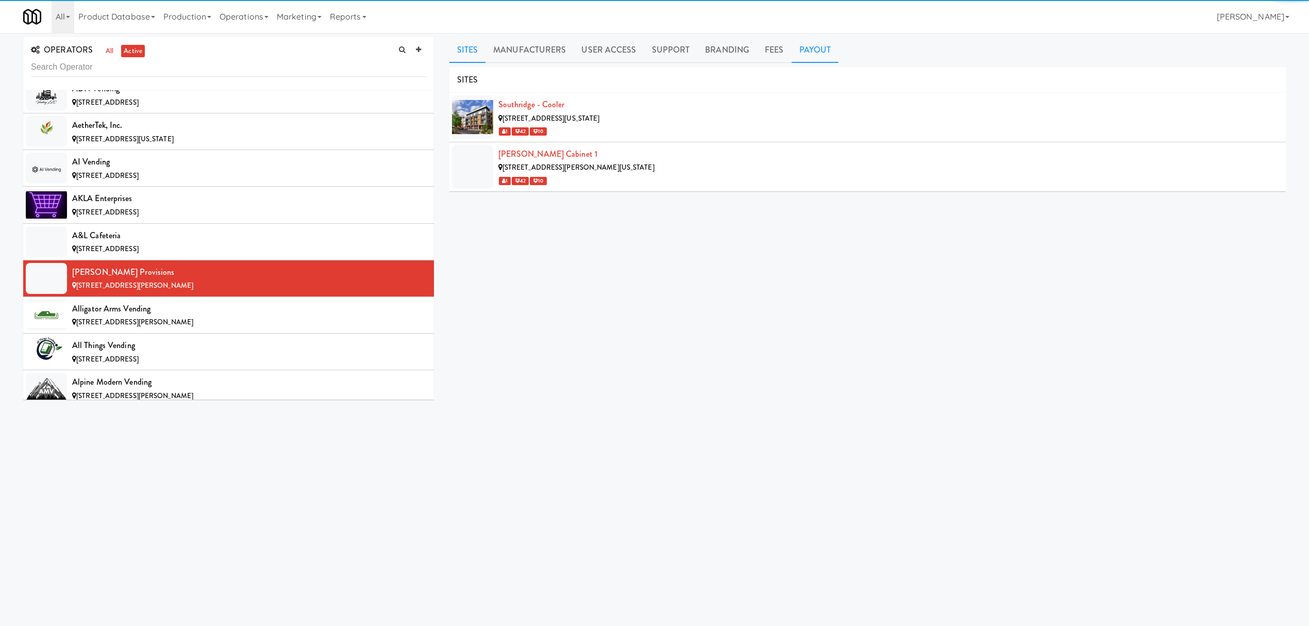
click at [806, 42] on link "Payout" at bounding box center [815, 50] width 47 height 26
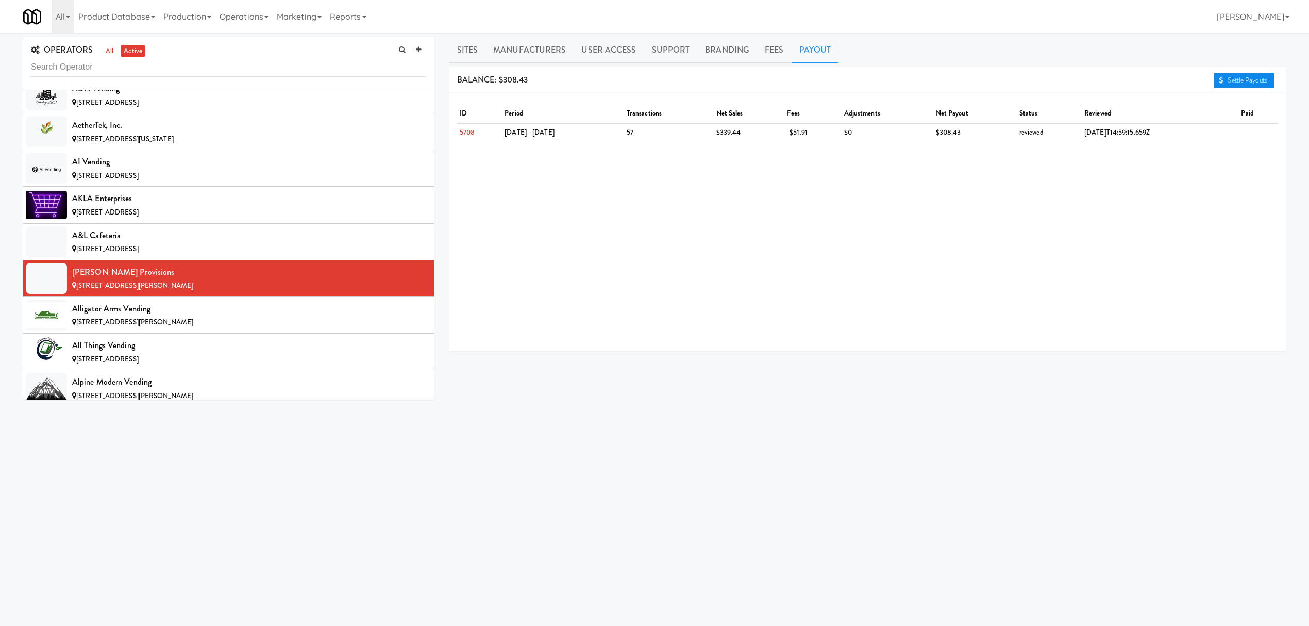
click at [1261, 79] on link "Settle Payouts" at bounding box center [1244, 80] width 60 height 15
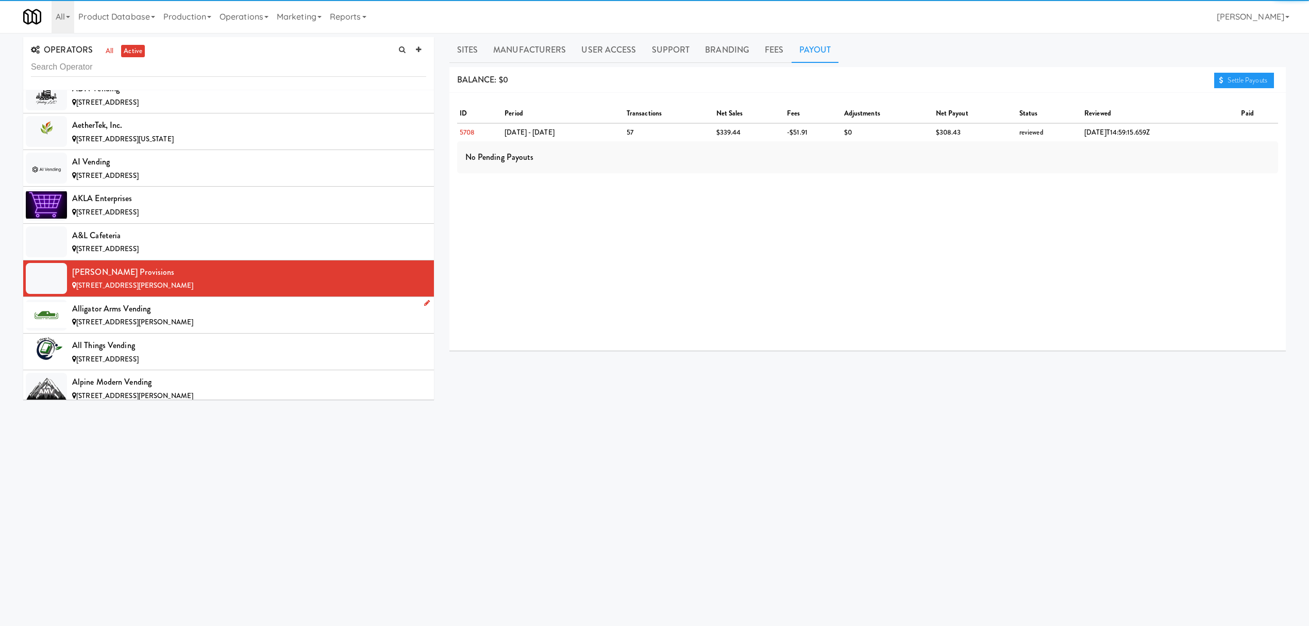
click at [225, 314] on div "Alligator Arms Vending" at bounding box center [249, 308] width 354 height 15
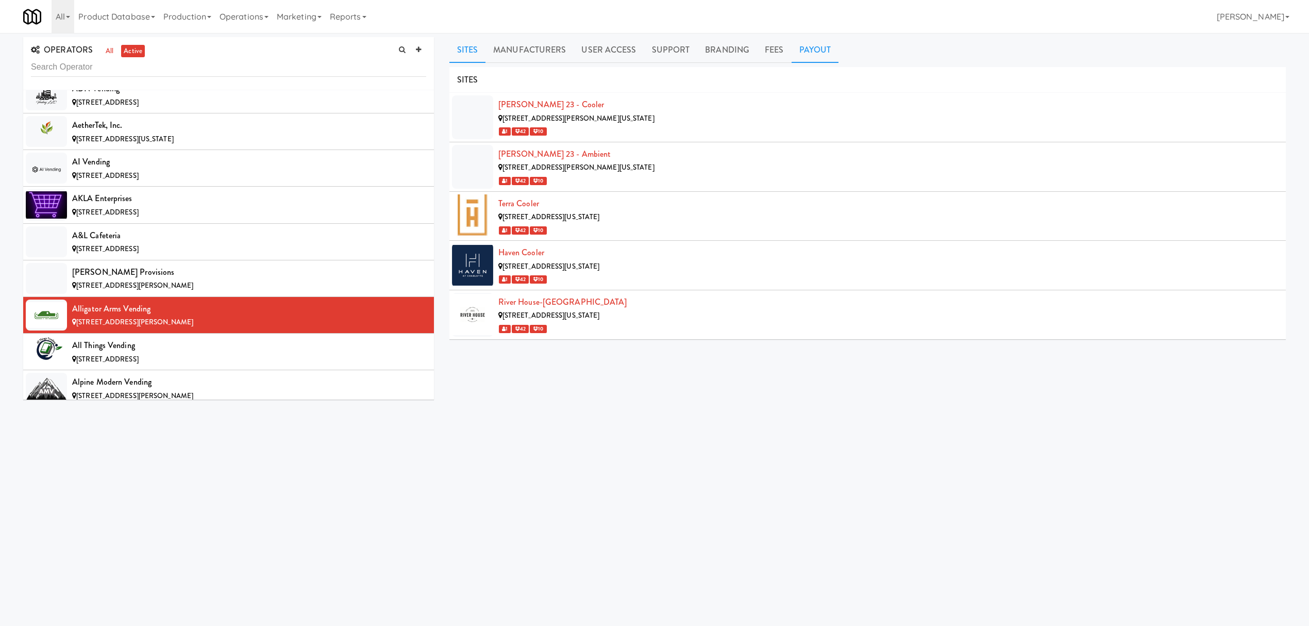
click at [818, 54] on link "Payout" at bounding box center [815, 50] width 47 height 26
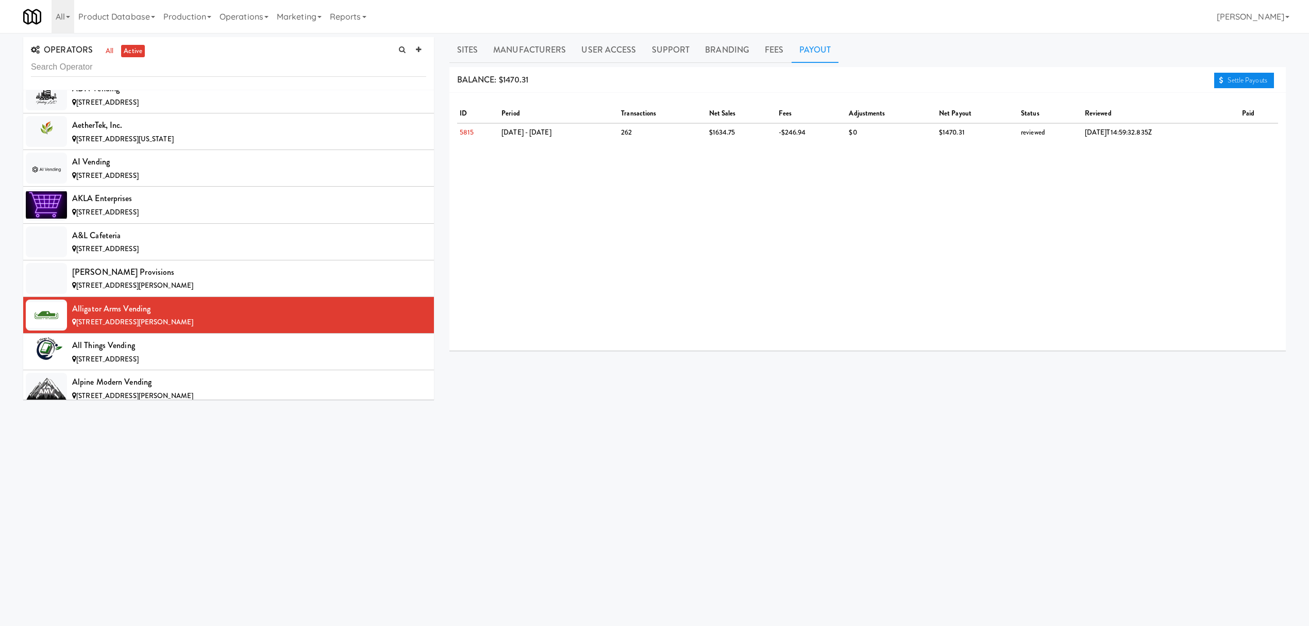
click at [1221, 73] on link "Settle Payouts" at bounding box center [1244, 80] width 60 height 15
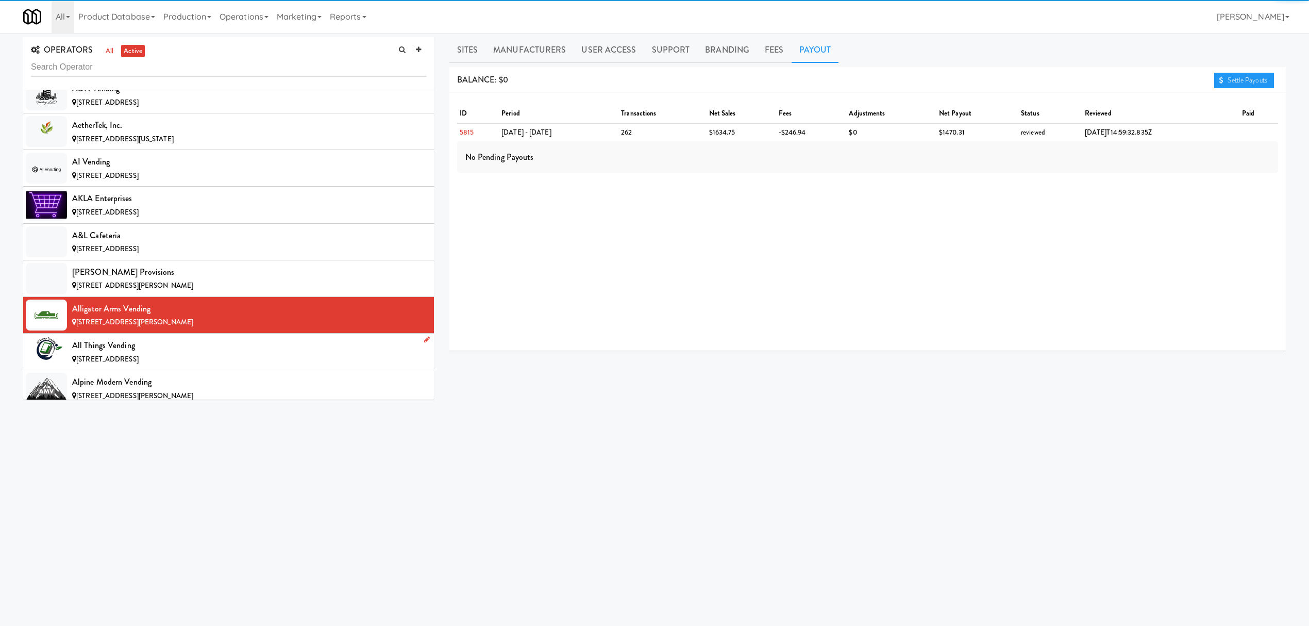
click at [123, 363] on span "[STREET_ADDRESS]" at bounding box center [107, 359] width 62 height 10
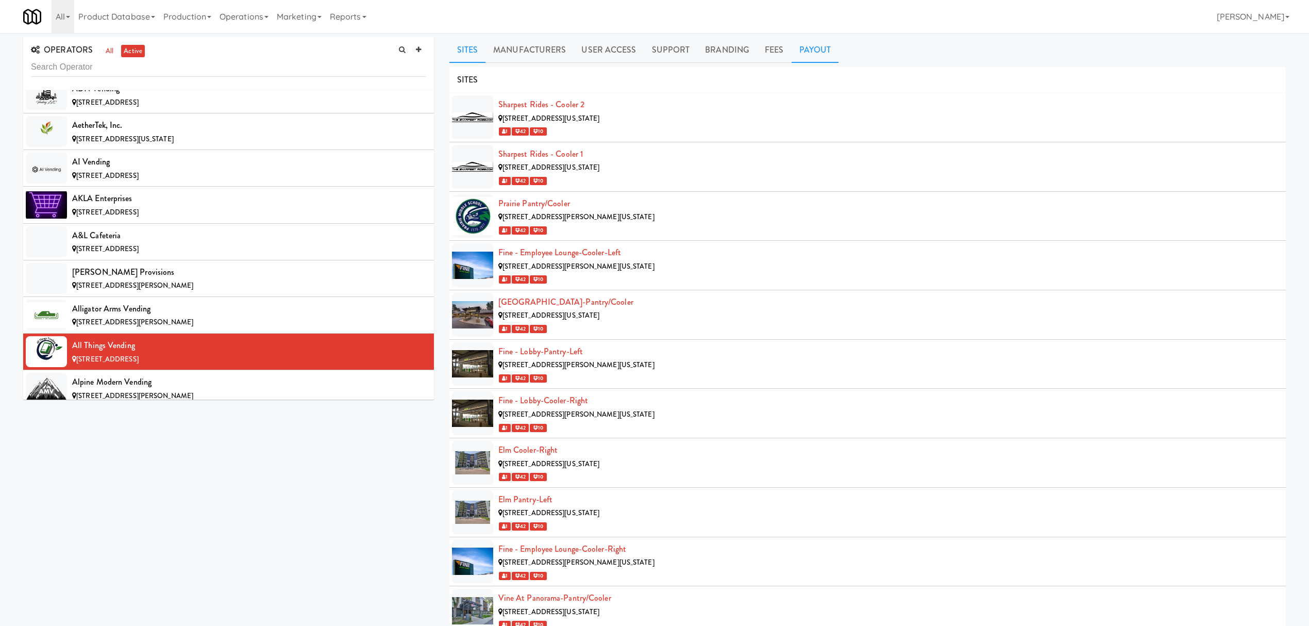
click at [811, 52] on link "Payout" at bounding box center [815, 50] width 47 height 26
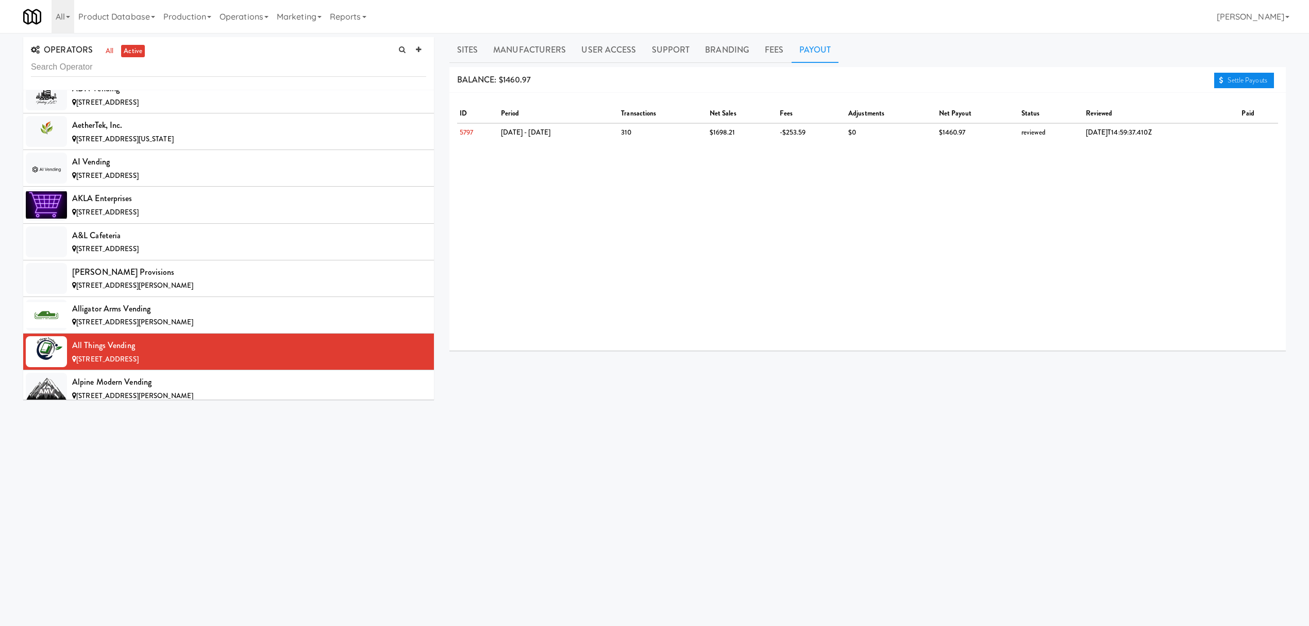
click at [1234, 78] on link "Settle Payouts" at bounding box center [1244, 80] width 60 height 15
click at [221, 387] on div "Alpine Modern Vending" at bounding box center [249, 381] width 354 height 15
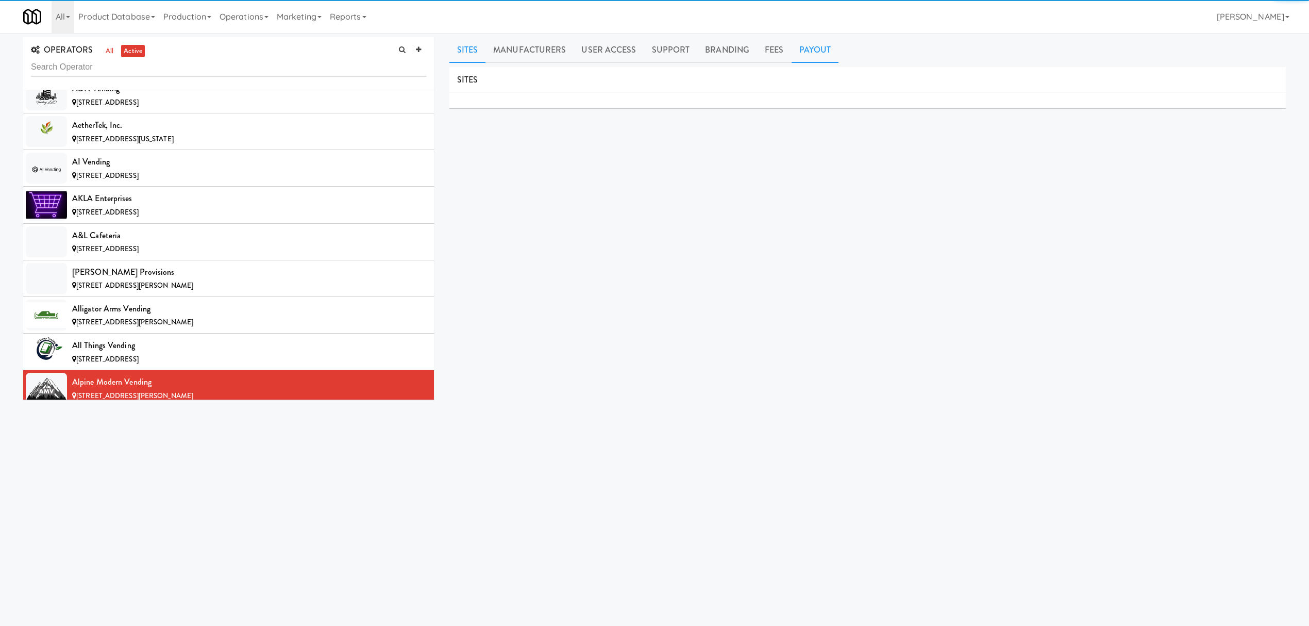
click at [819, 52] on link "Payout" at bounding box center [815, 50] width 47 height 26
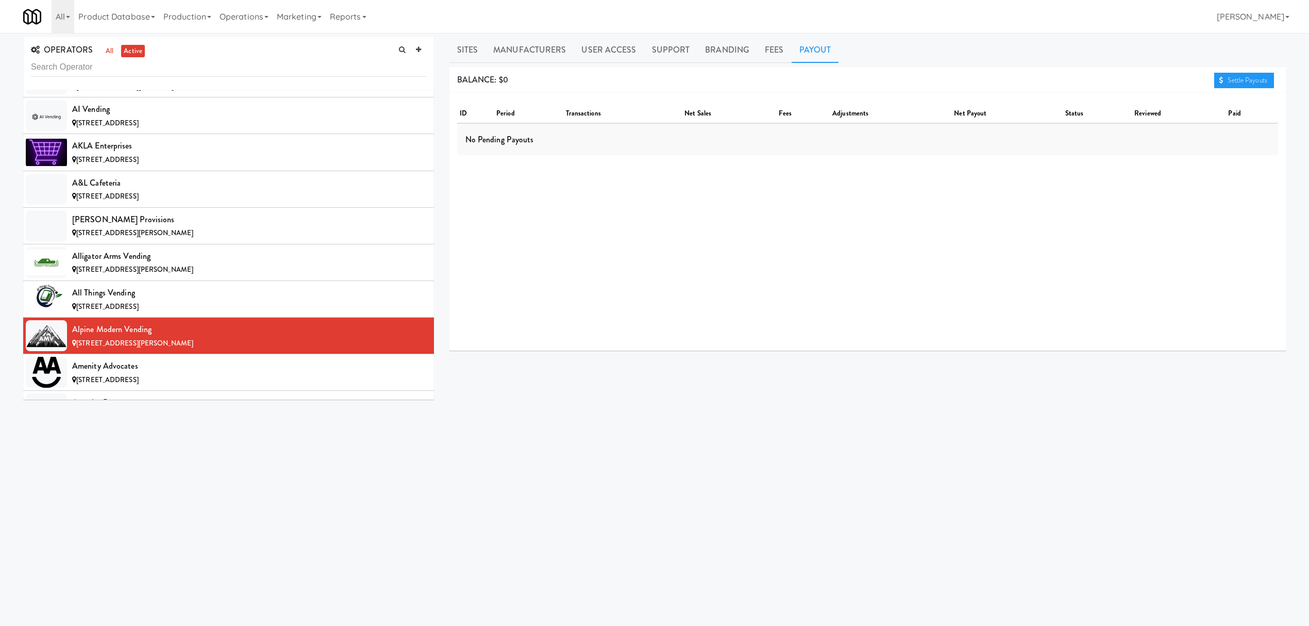
scroll to position [549, 0]
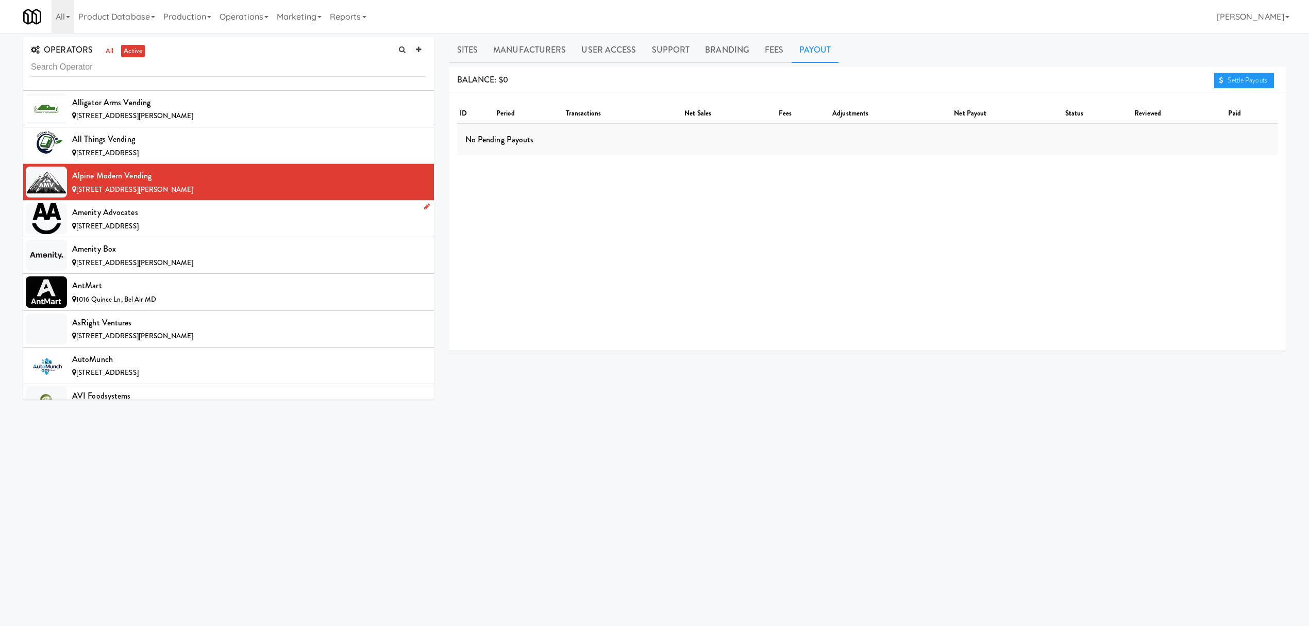
click at [139, 225] on span "[STREET_ADDRESS]" at bounding box center [107, 226] width 62 height 10
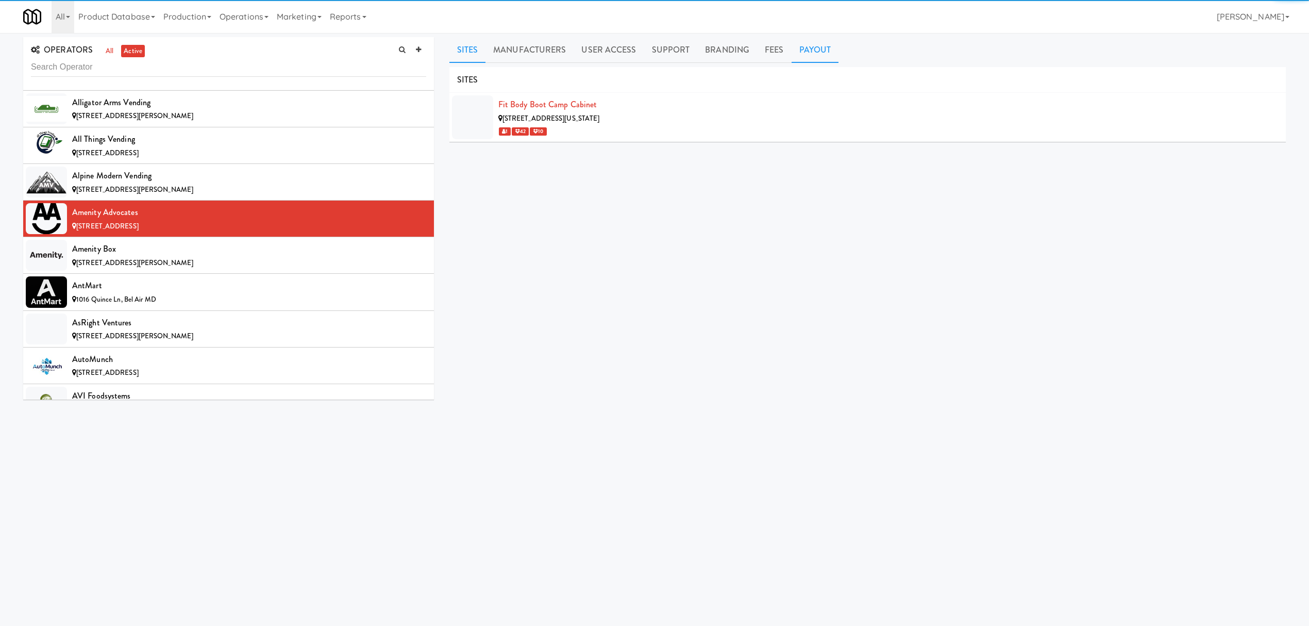
click at [815, 53] on link "Payout" at bounding box center [815, 50] width 47 height 26
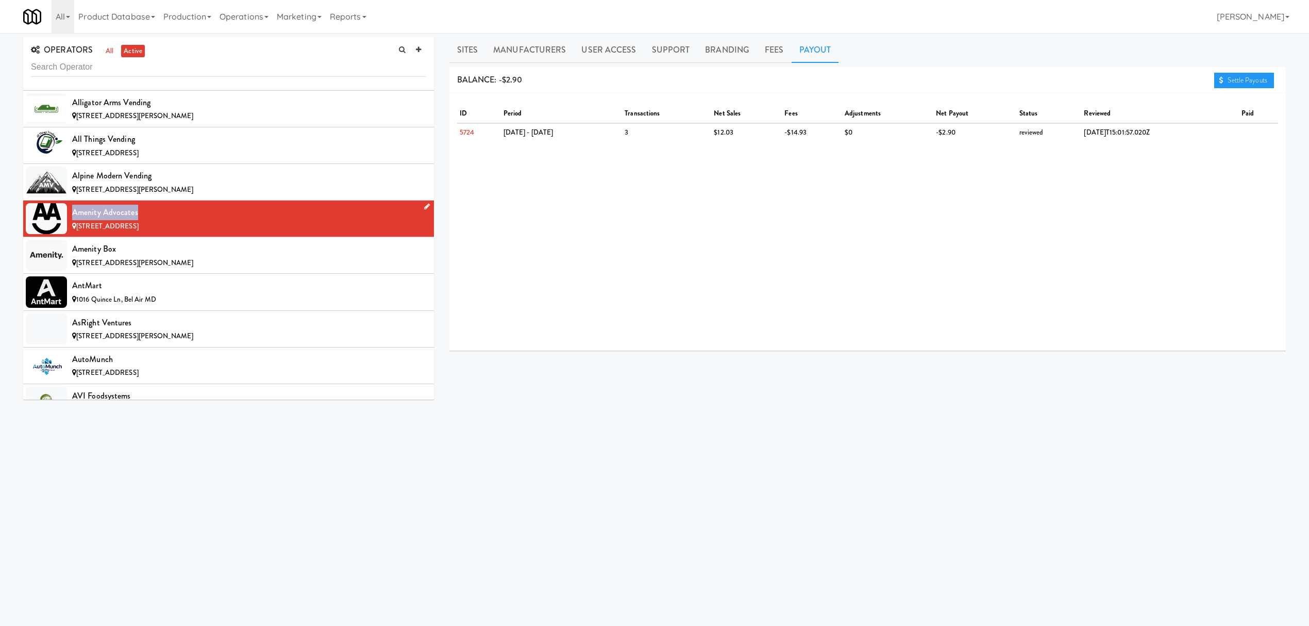
drag, startPoint x: 72, startPoint y: 216, endPoint x: 145, endPoint y: 211, distance: 72.8
click at [145, 211] on div "Amenity Advocates" at bounding box center [249, 212] width 354 height 15
copy div "Amenity Advocates"
click at [227, 262] on div "[STREET_ADDRESS][PERSON_NAME]" at bounding box center [249, 263] width 354 height 13
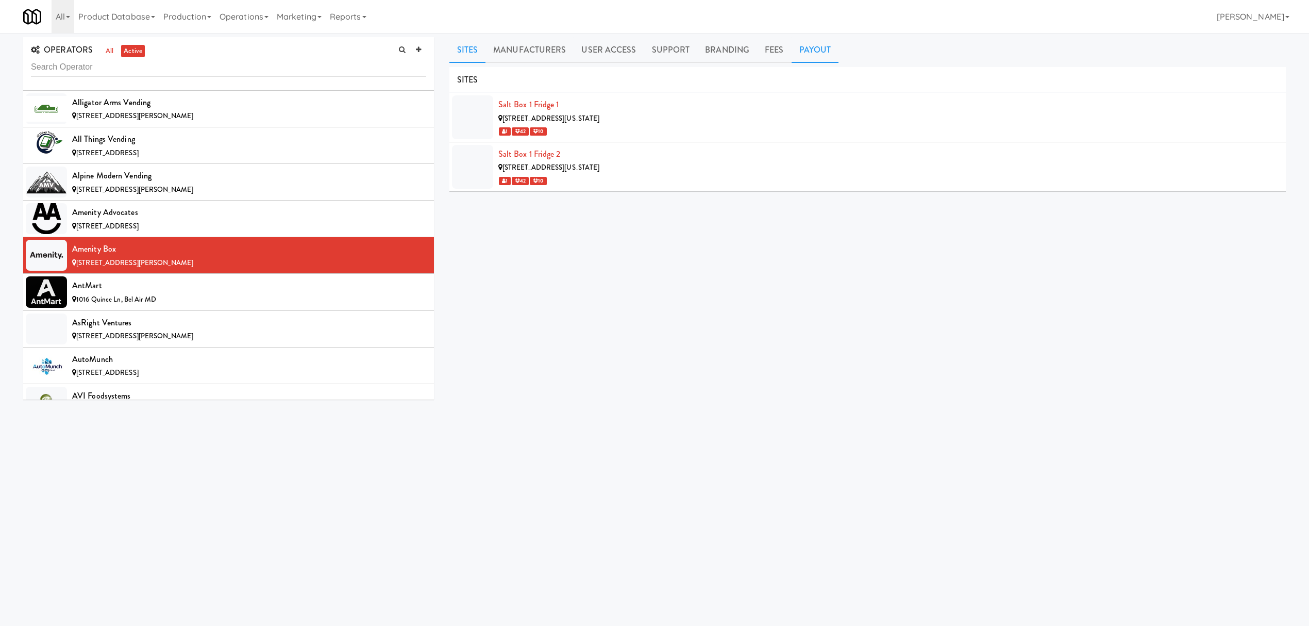
click at [821, 41] on link "Payout" at bounding box center [815, 50] width 47 height 26
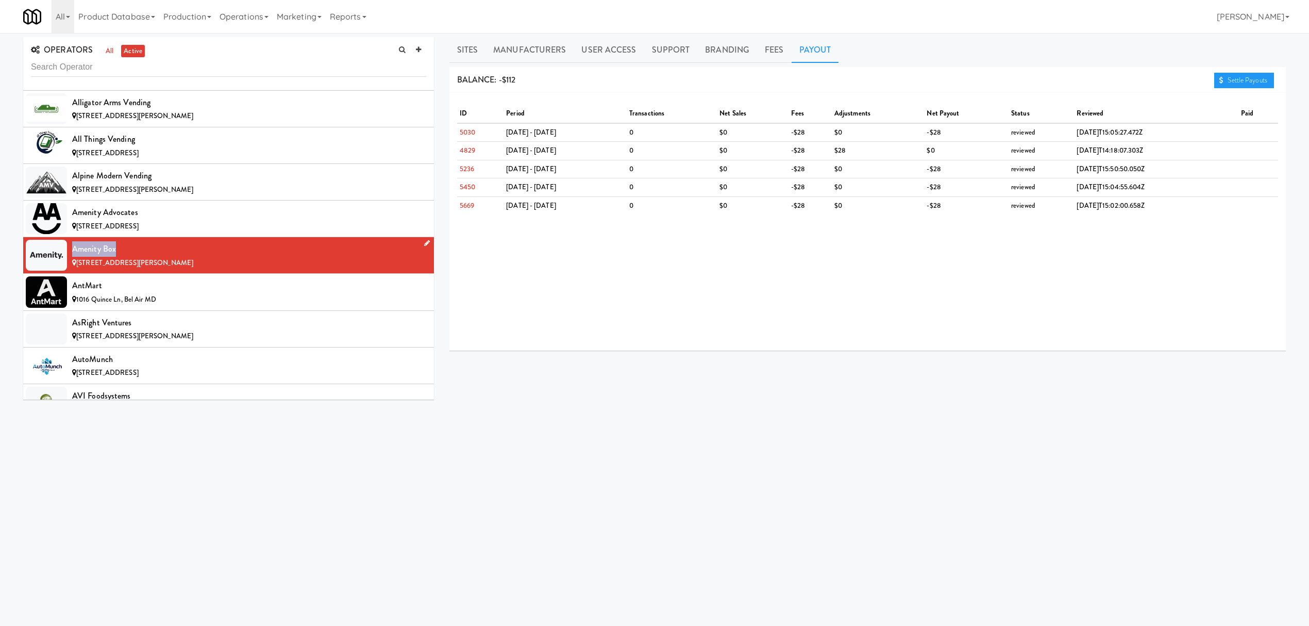
drag, startPoint x: 72, startPoint y: 254, endPoint x: 117, endPoint y: 250, distance: 45.5
click at [117, 250] on div "Amenity Box" at bounding box center [249, 248] width 354 height 15
copy div "Amenity Box"
click at [166, 293] on div "AntMart" at bounding box center [249, 285] width 354 height 15
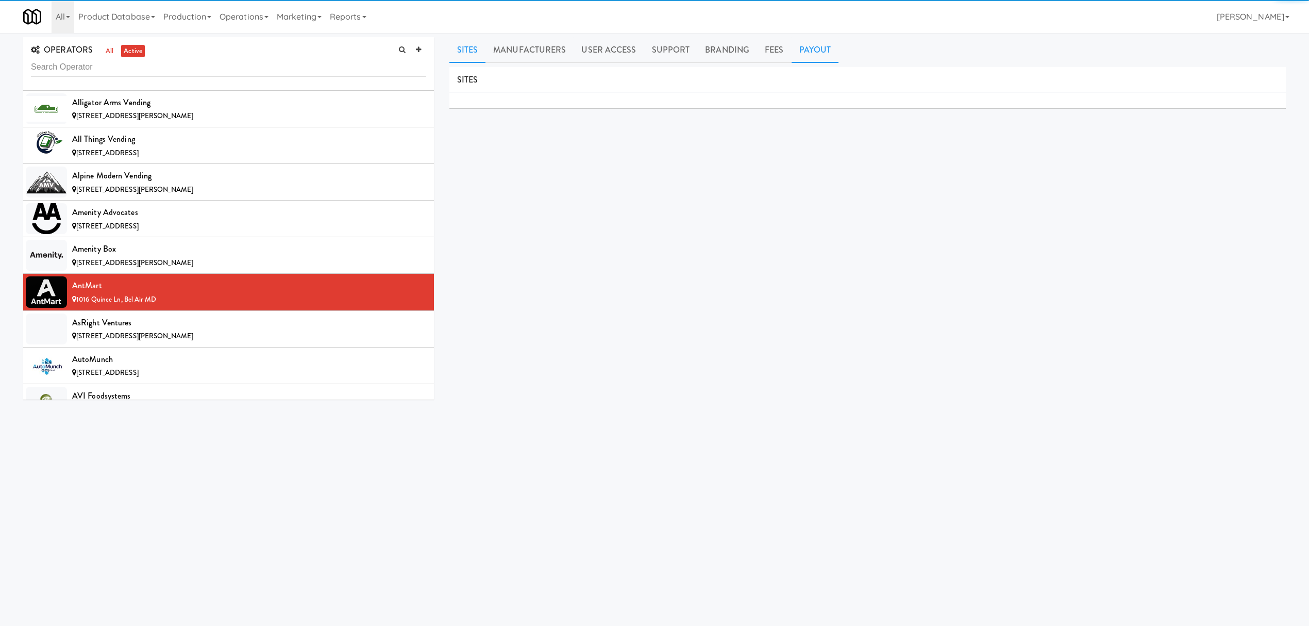
click at [810, 53] on link "Payout" at bounding box center [815, 50] width 47 height 26
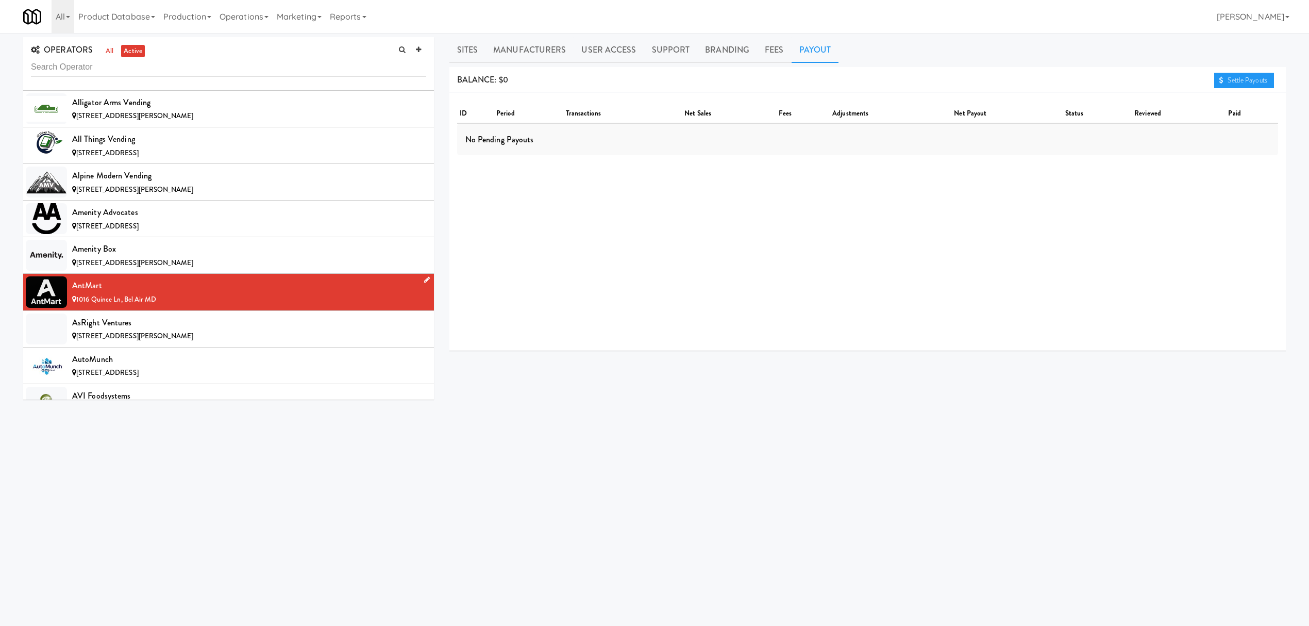
click at [308, 310] on li "AntMart 1016 Quince Ln, Bel Air MD" at bounding box center [228, 292] width 411 height 37
click at [256, 330] on div "AsRight Ventures" at bounding box center [249, 322] width 354 height 15
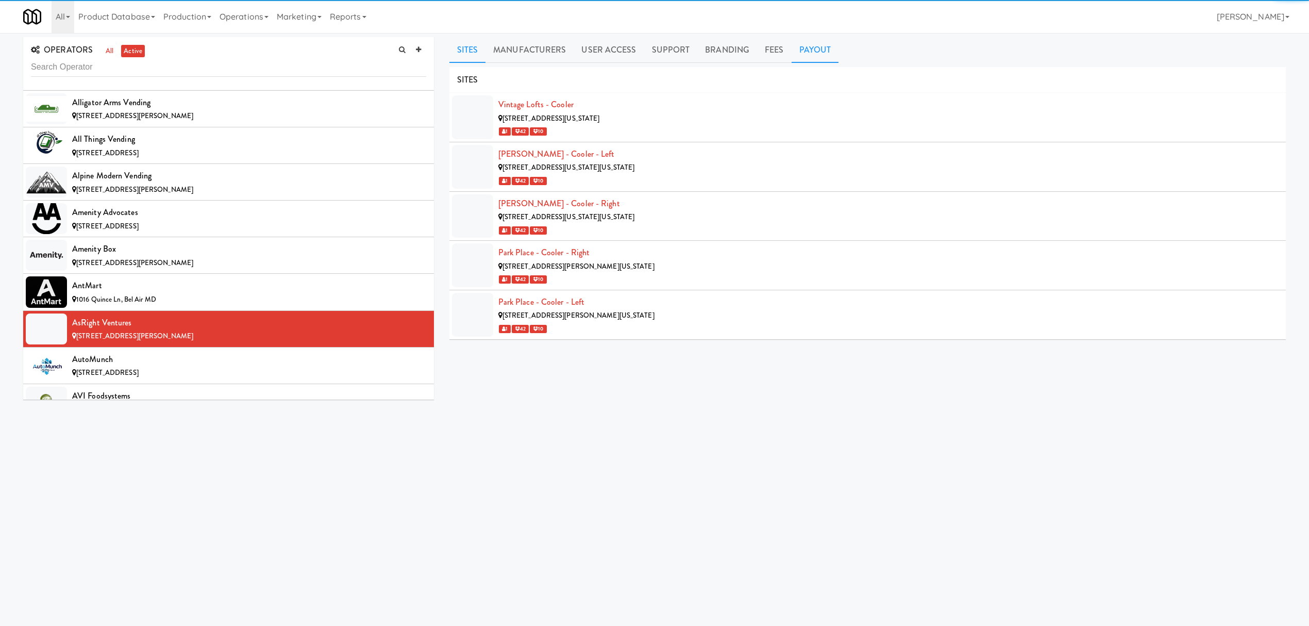
click at [809, 50] on link "Payout" at bounding box center [815, 50] width 47 height 26
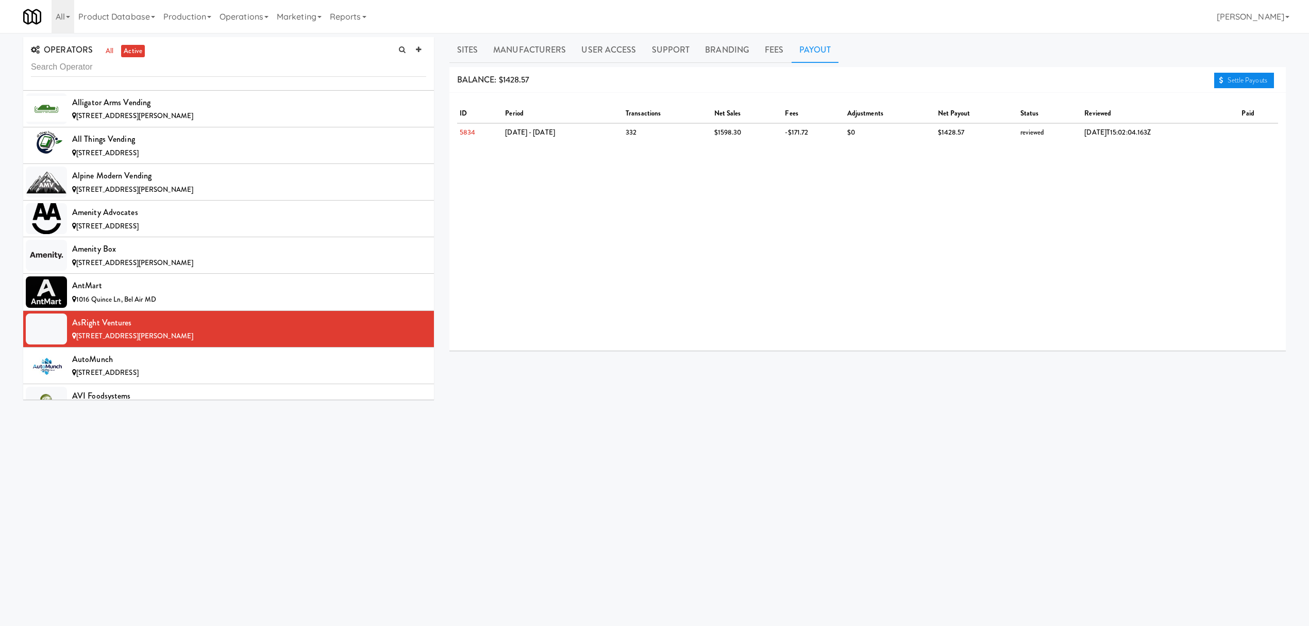
click at [1224, 80] on link "Settle Payouts" at bounding box center [1244, 80] width 60 height 15
click at [170, 372] on div "[STREET_ADDRESS]" at bounding box center [249, 372] width 354 height 13
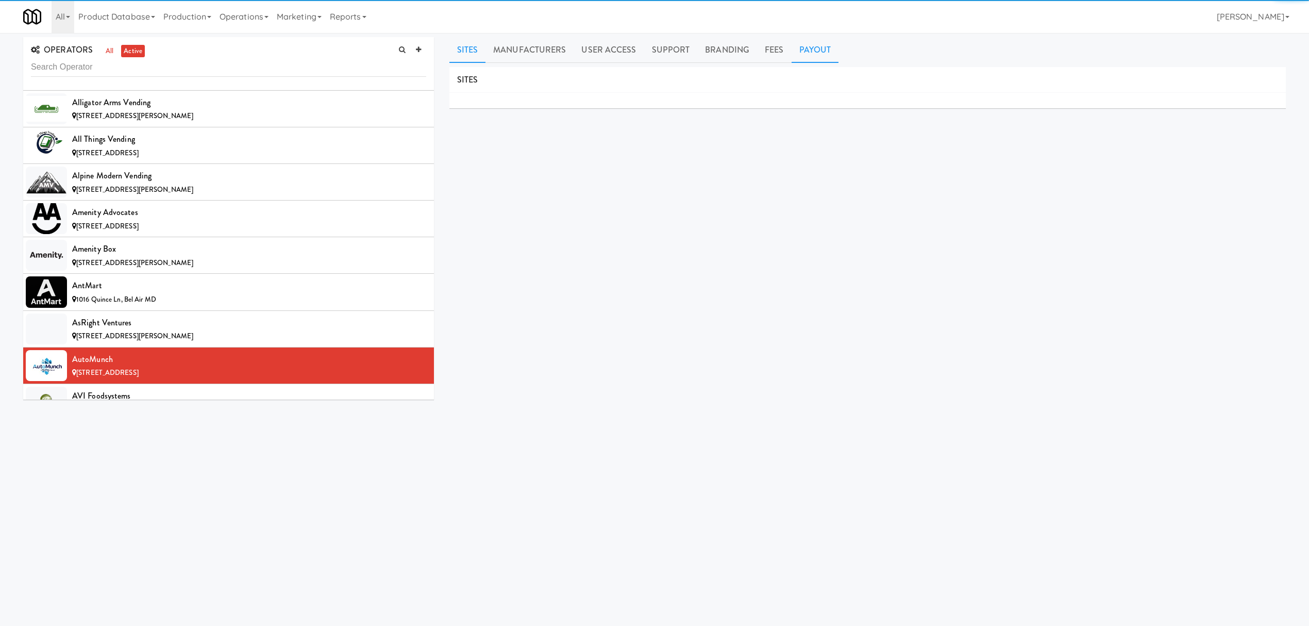
click at [805, 53] on link "Payout" at bounding box center [815, 50] width 47 height 26
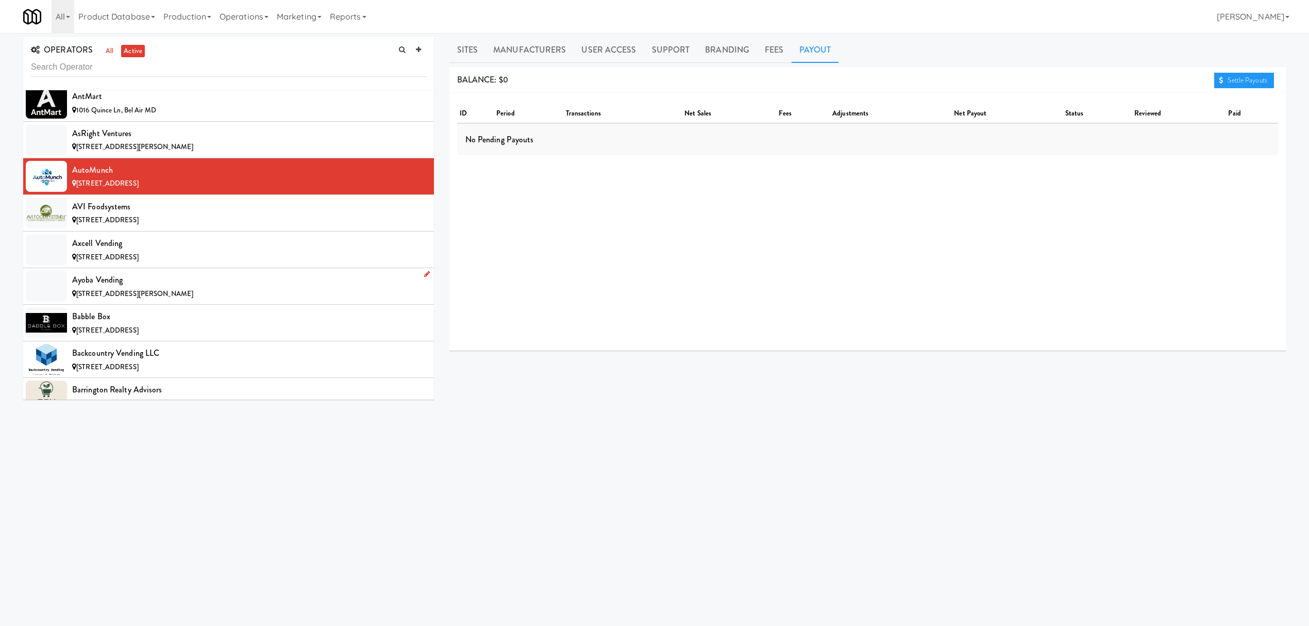
scroll to position [755, 0]
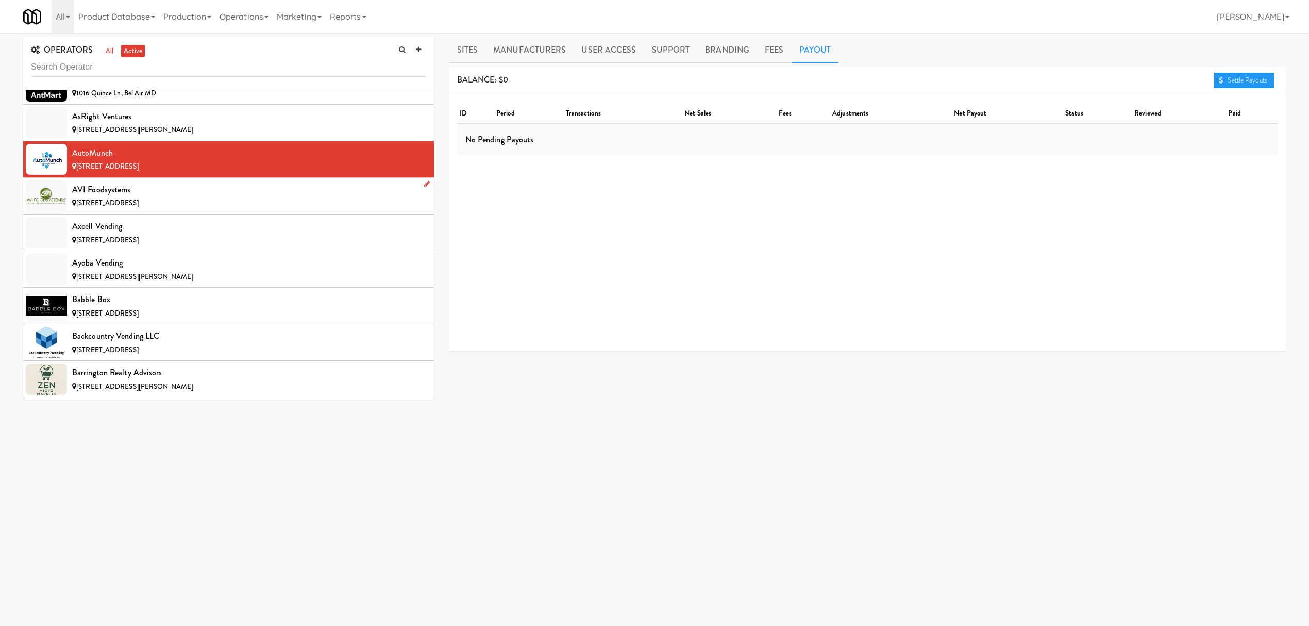
click at [162, 197] on div "AVI Foodsystems" at bounding box center [249, 189] width 354 height 15
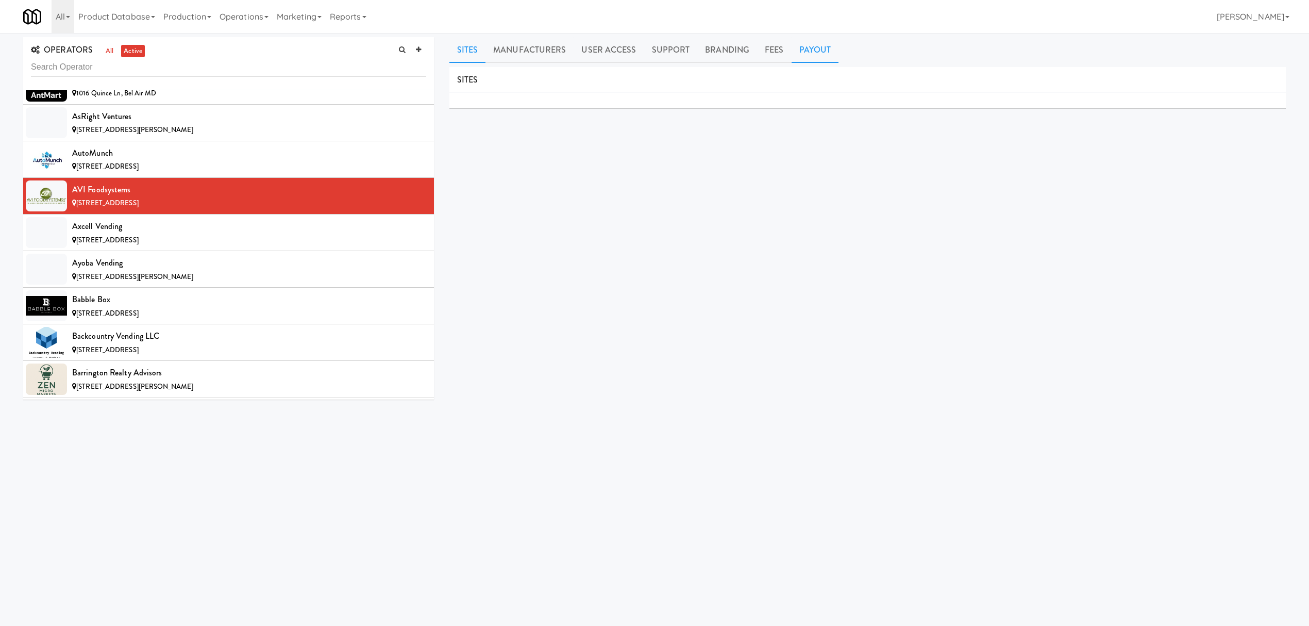
click at [807, 49] on link "Payout" at bounding box center [815, 50] width 47 height 26
click at [139, 242] on span "[STREET_ADDRESS]" at bounding box center [107, 240] width 62 height 10
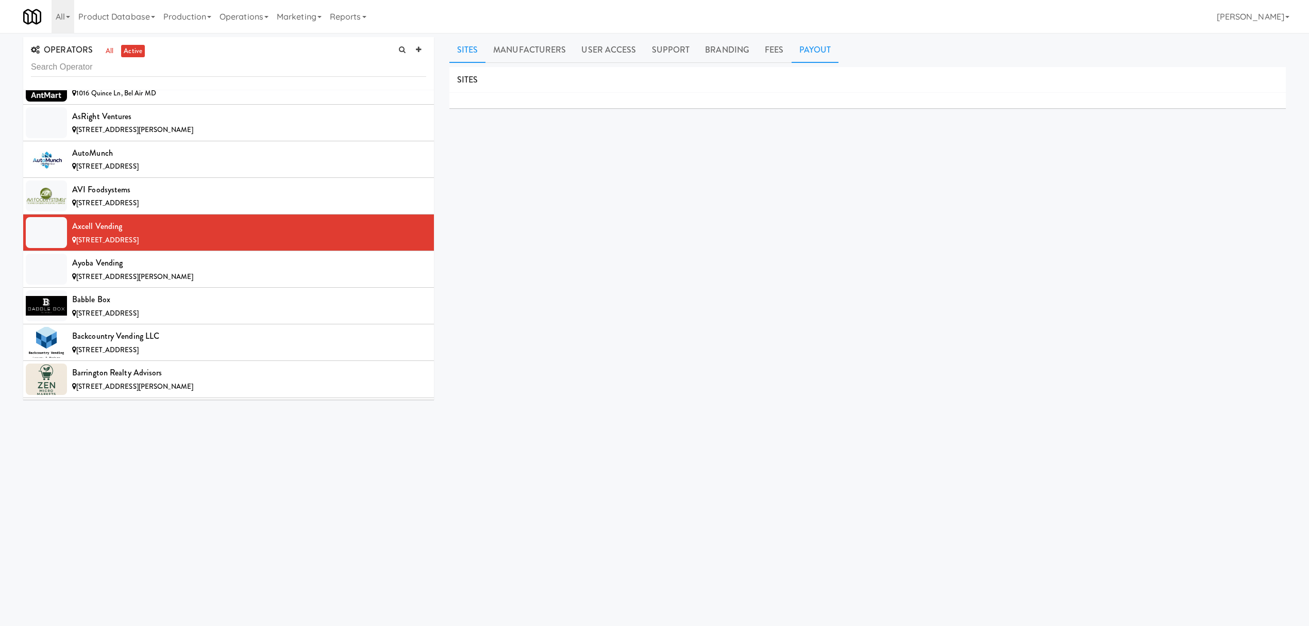
click at [812, 44] on link "Payout" at bounding box center [815, 50] width 47 height 26
click at [222, 271] on div "Ayoba Vending" at bounding box center [249, 262] width 354 height 15
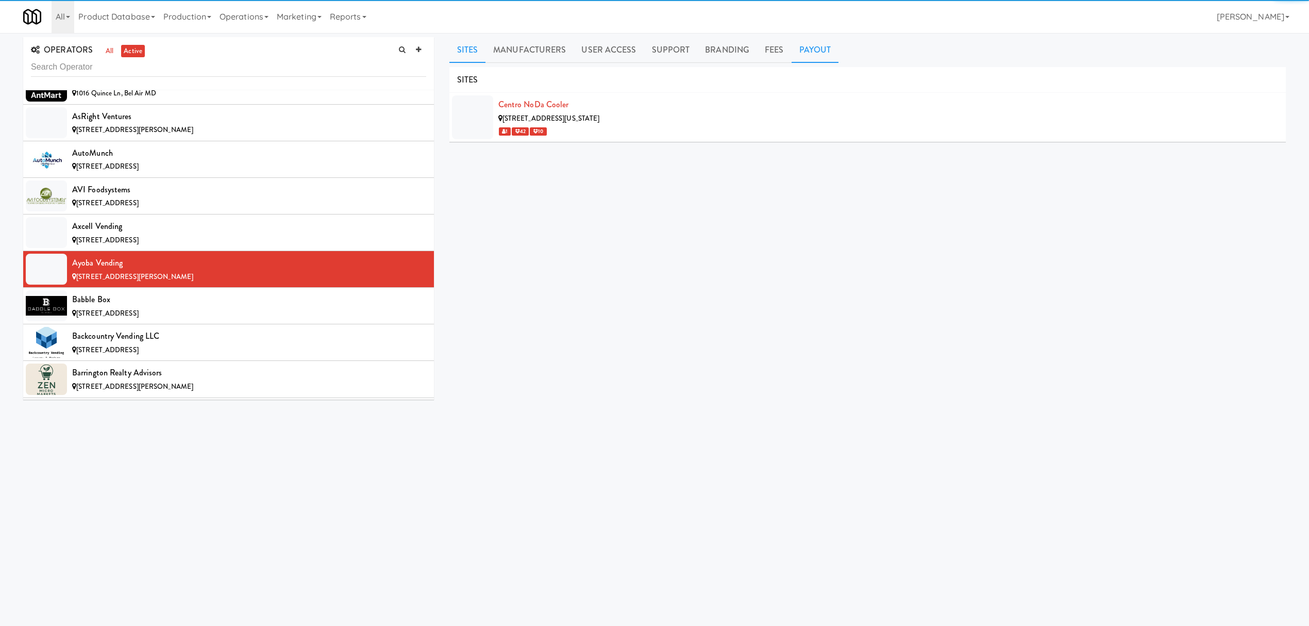
click at [804, 56] on link "Payout" at bounding box center [815, 50] width 47 height 26
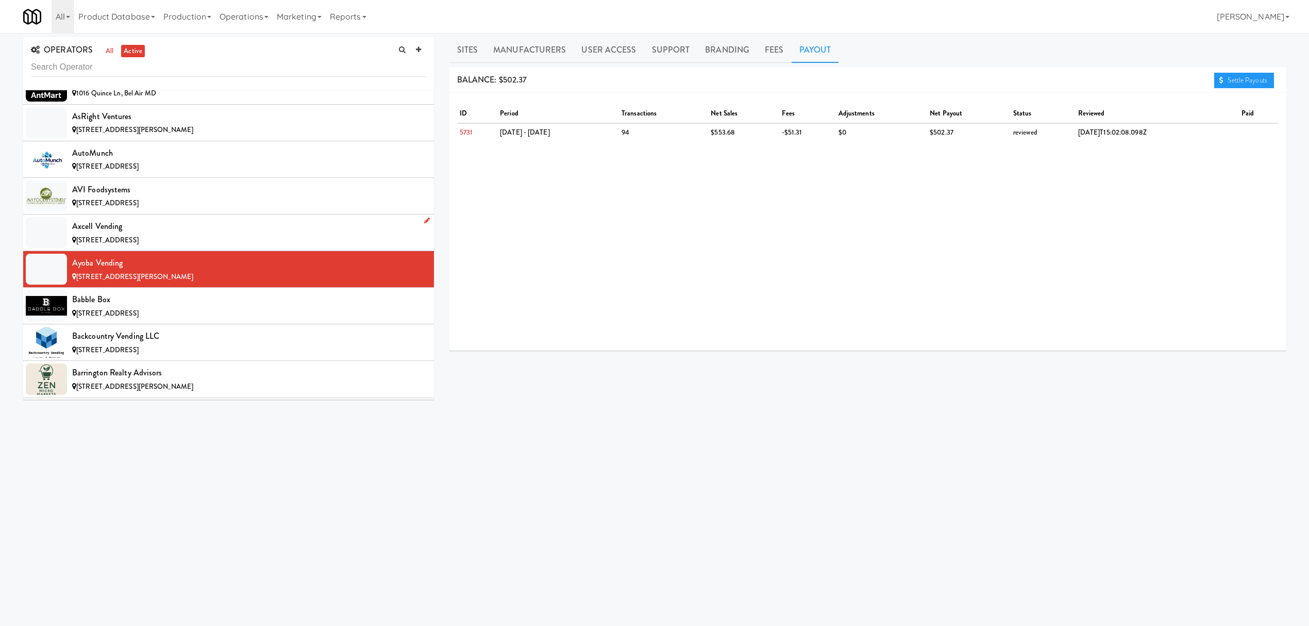
click at [223, 224] on div "Axcell Vending" at bounding box center [249, 226] width 354 height 15
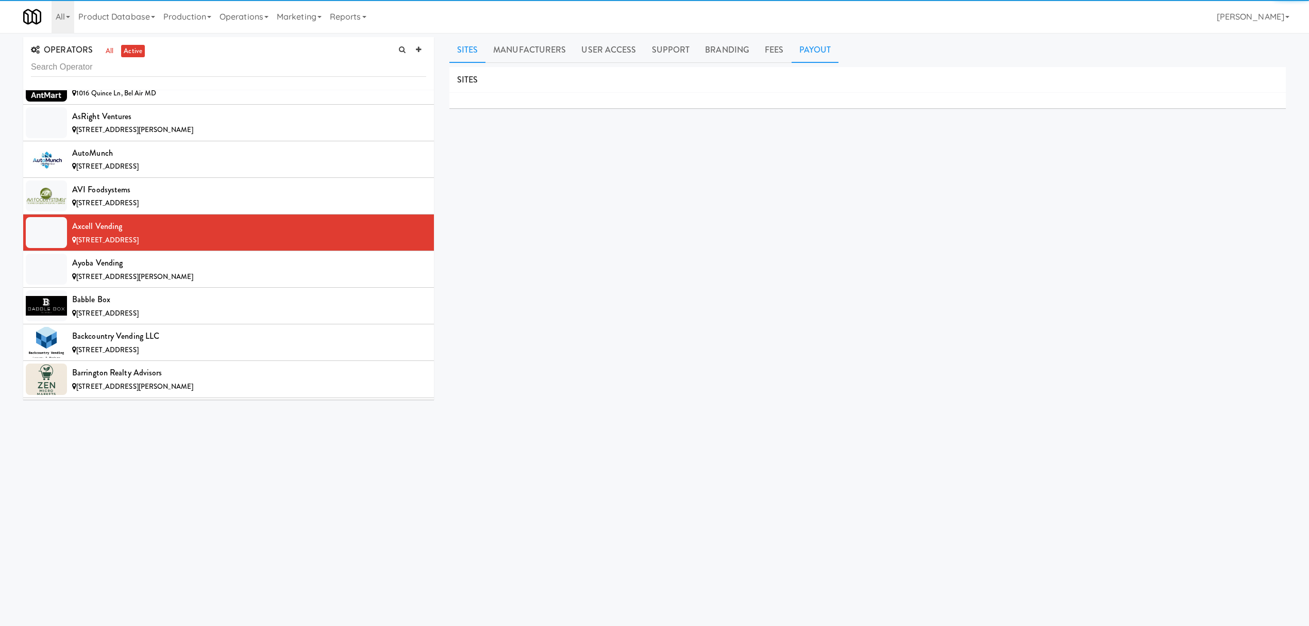
click at [827, 46] on link "Payout" at bounding box center [815, 50] width 47 height 26
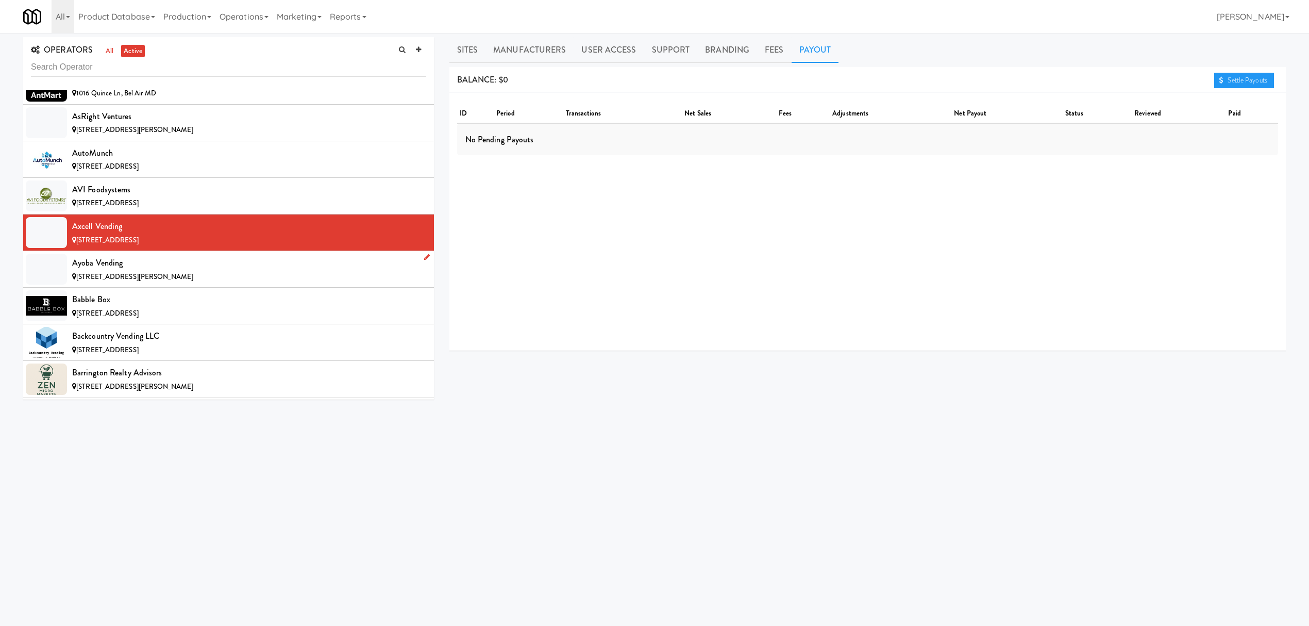
click at [255, 271] on div "Ayoba Vending" at bounding box center [249, 262] width 354 height 15
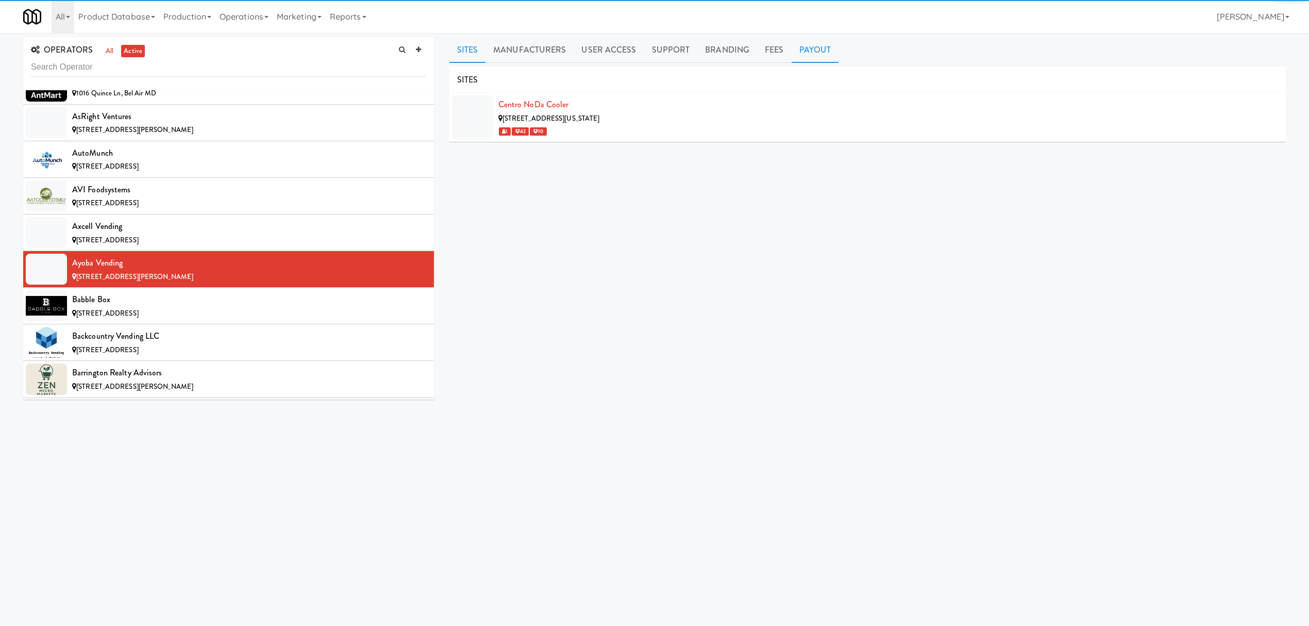
click at [801, 54] on link "Payout" at bounding box center [815, 50] width 47 height 26
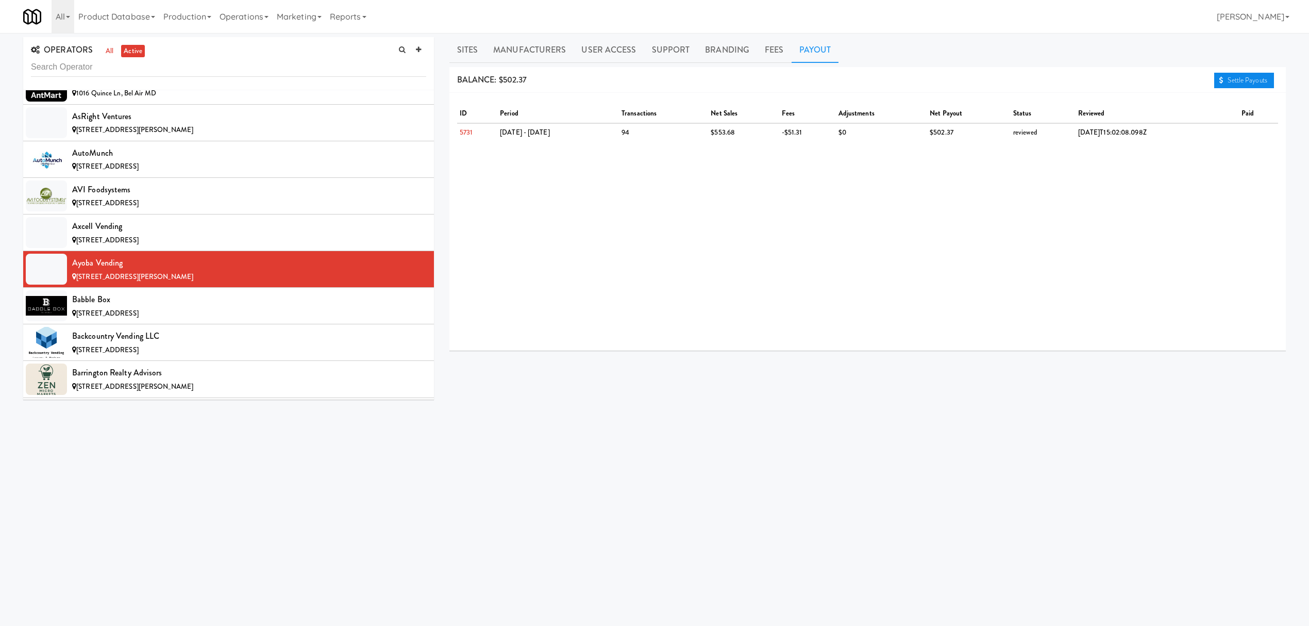
click at [1245, 77] on link "Settle Payouts" at bounding box center [1244, 80] width 60 height 15
click at [226, 318] on div "[STREET_ADDRESS]" at bounding box center [249, 313] width 354 height 13
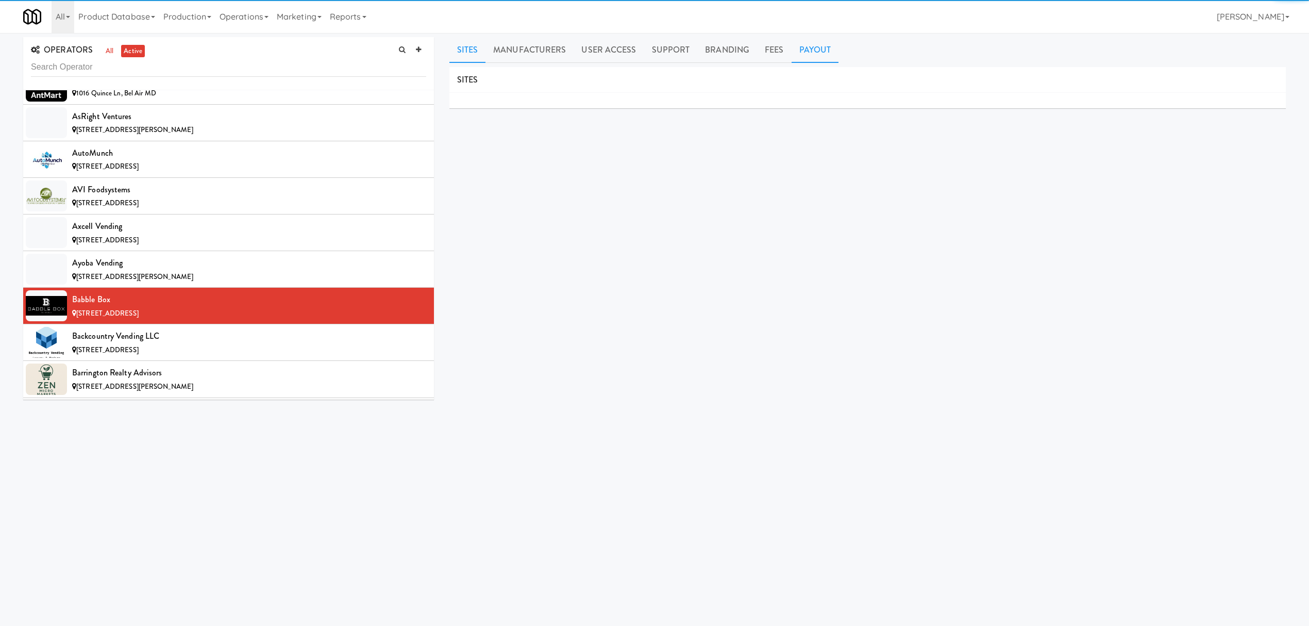
click at [808, 54] on link "Payout" at bounding box center [815, 50] width 47 height 26
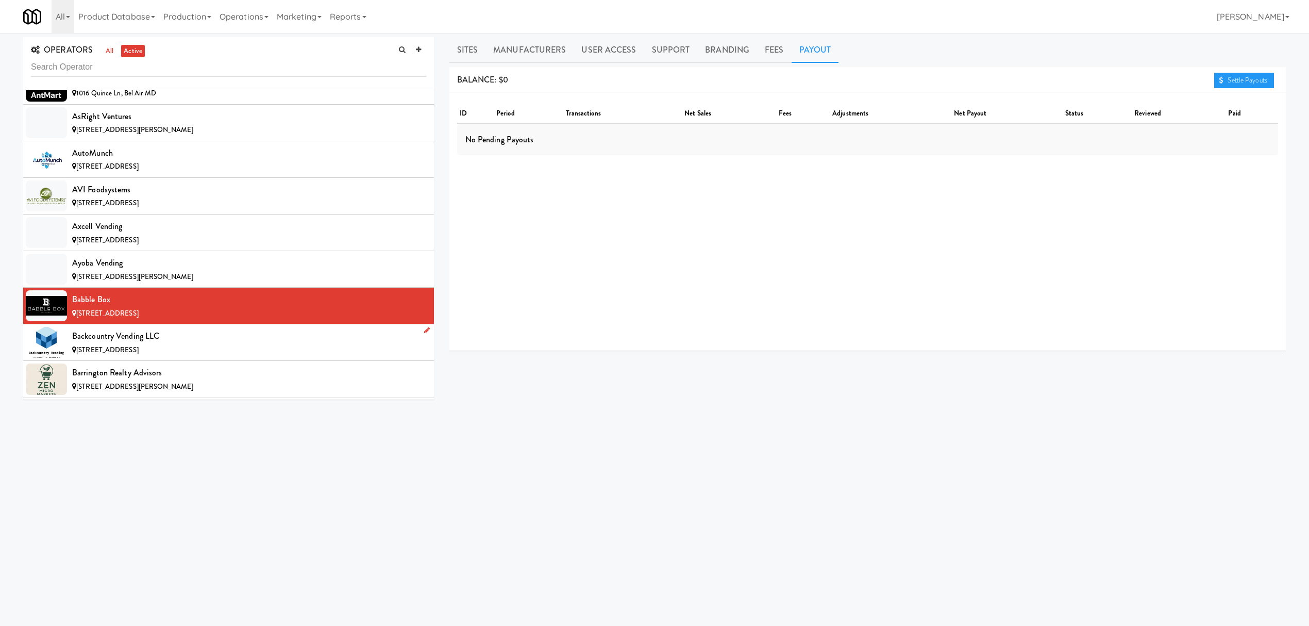
click at [183, 343] on div "Backcountry Vending LLC" at bounding box center [249, 335] width 354 height 15
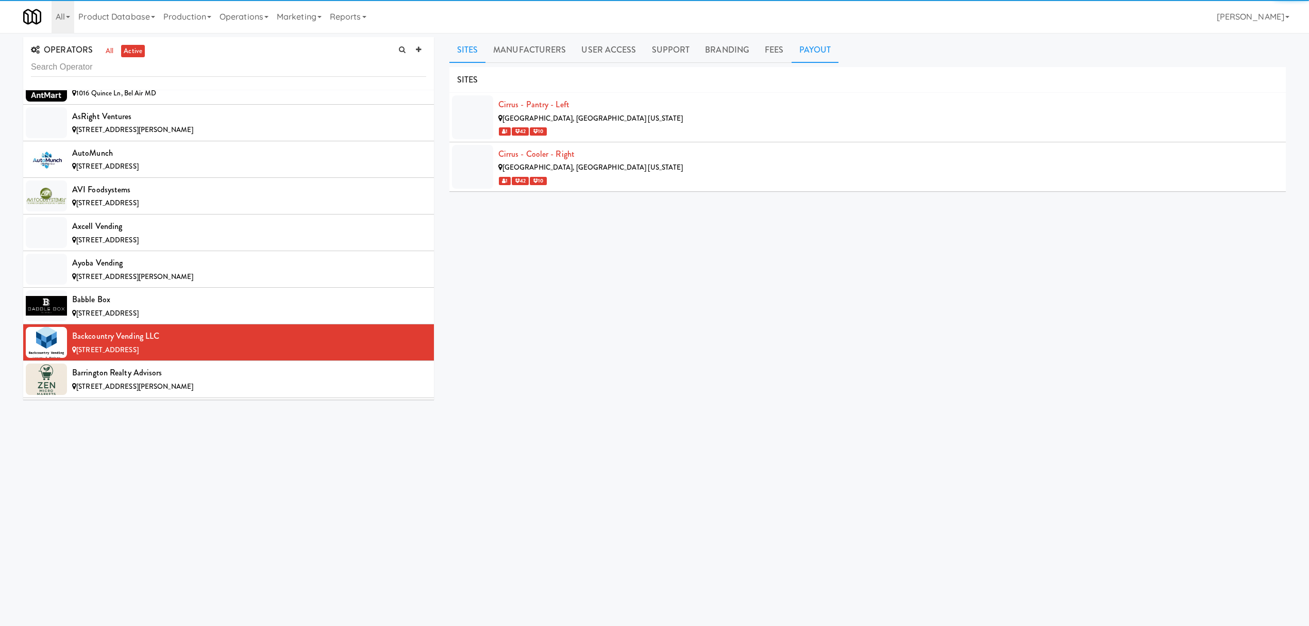
click at [810, 47] on link "Payout" at bounding box center [815, 50] width 47 height 26
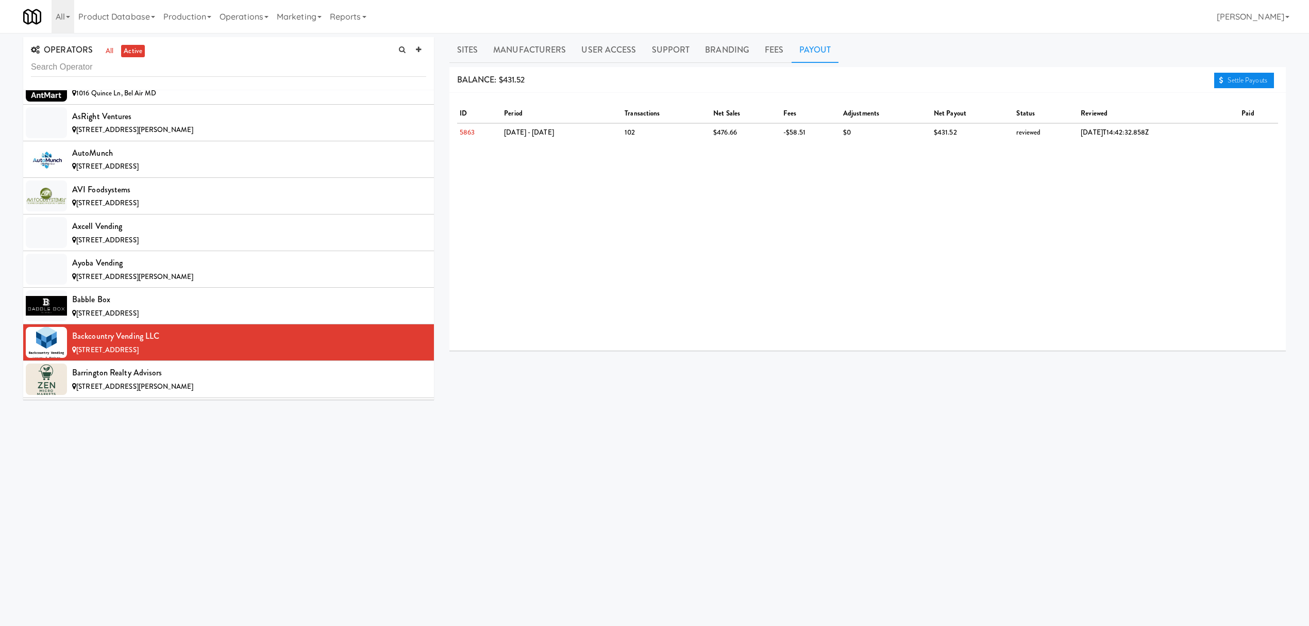
click at [1217, 77] on link "Settle Payouts" at bounding box center [1244, 80] width 60 height 15
click at [209, 377] on div "Barrington Realty Advisors" at bounding box center [249, 372] width 354 height 15
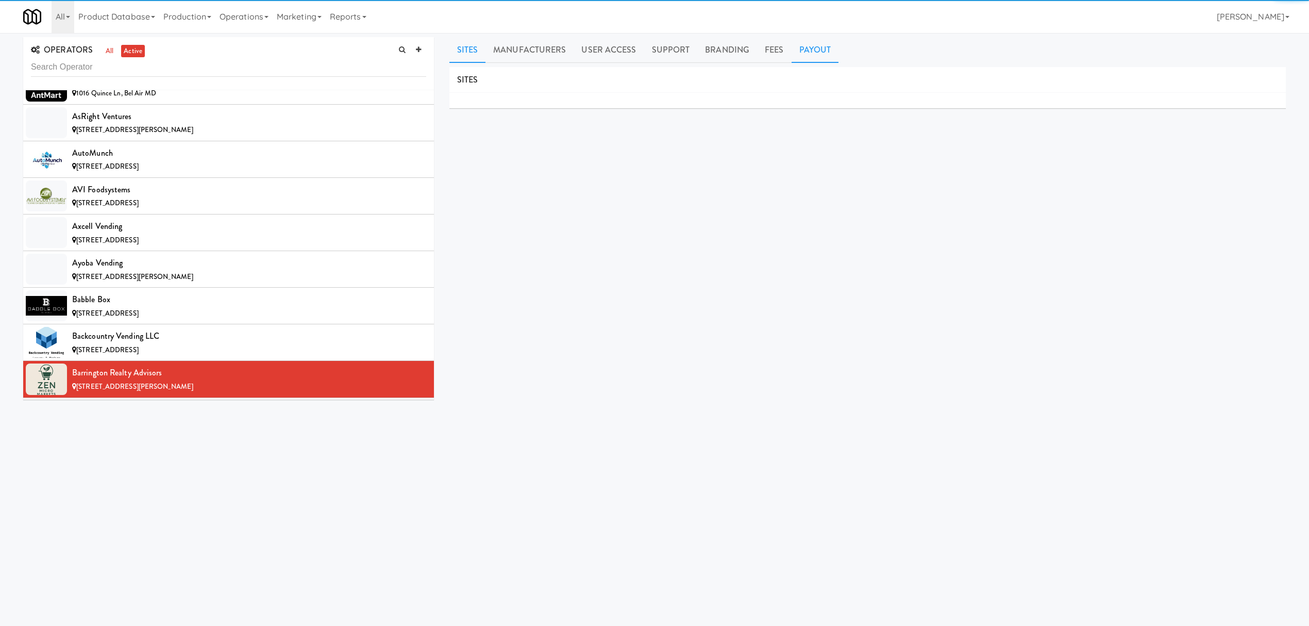
click at [818, 52] on link "Payout" at bounding box center [815, 50] width 47 height 26
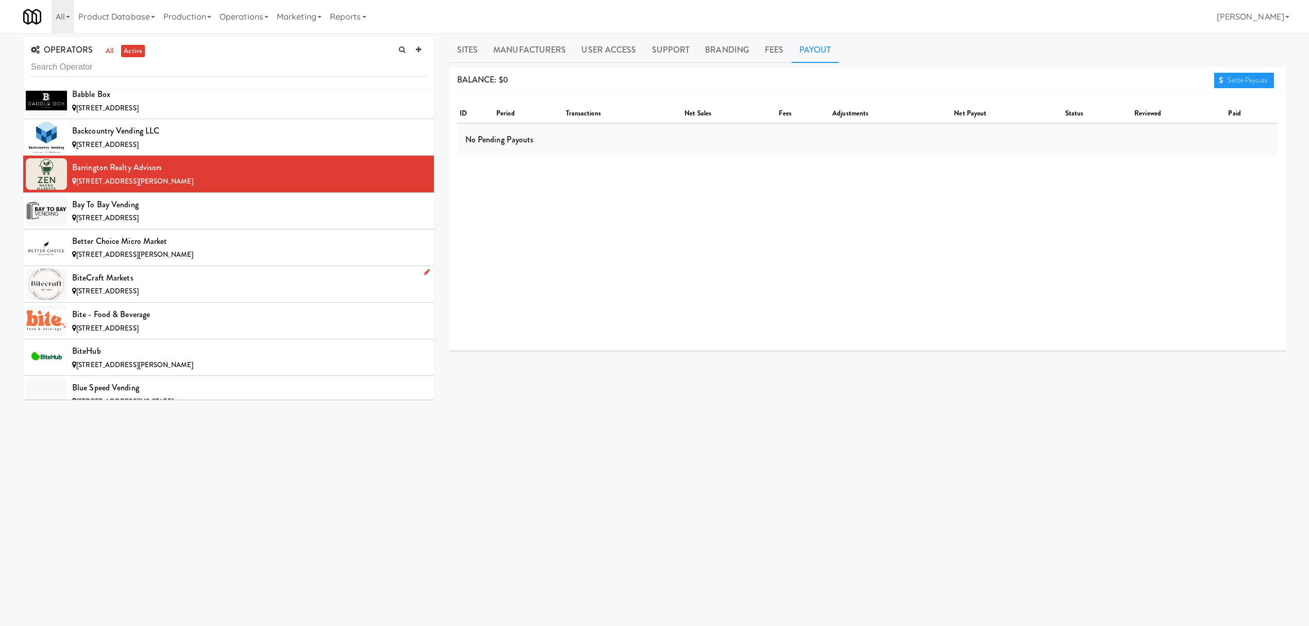
scroll to position [962, 0]
click at [139, 219] on span "[STREET_ADDRESS]" at bounding box center [107, 217] width 62 height 10
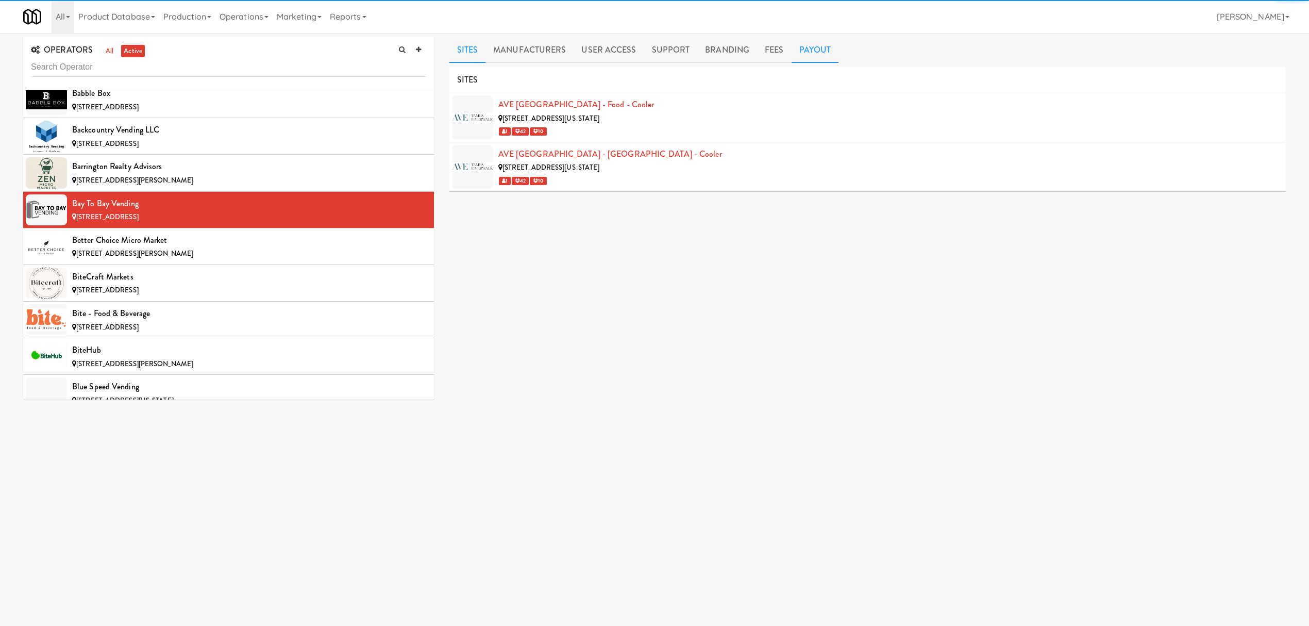
click at [812, 57] on link "Payout" at bounding box center [815, 50] width 47 height 26
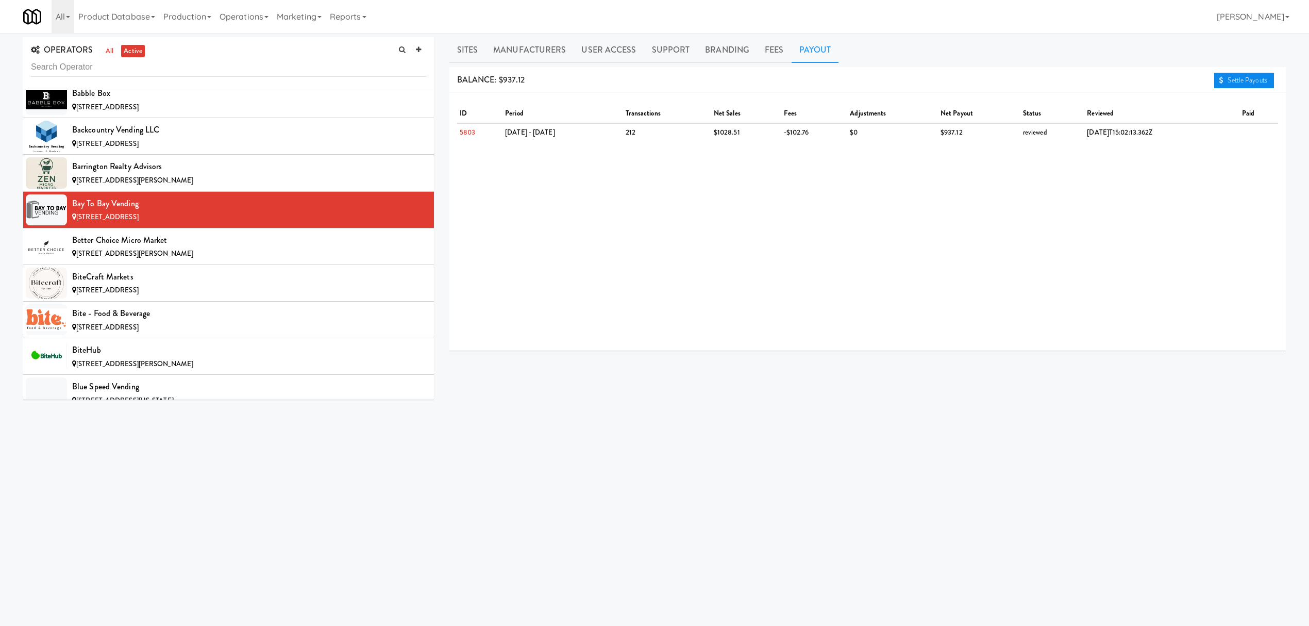
click at [1248, 83] on link "Settle Payouts" at bounding box center [1244, 80] width 60 height 15
click at [250, 255] on div "[STREET_ADDRESS][PERSON_NAME]" at bounding box center [249, 253] width 354 height 13
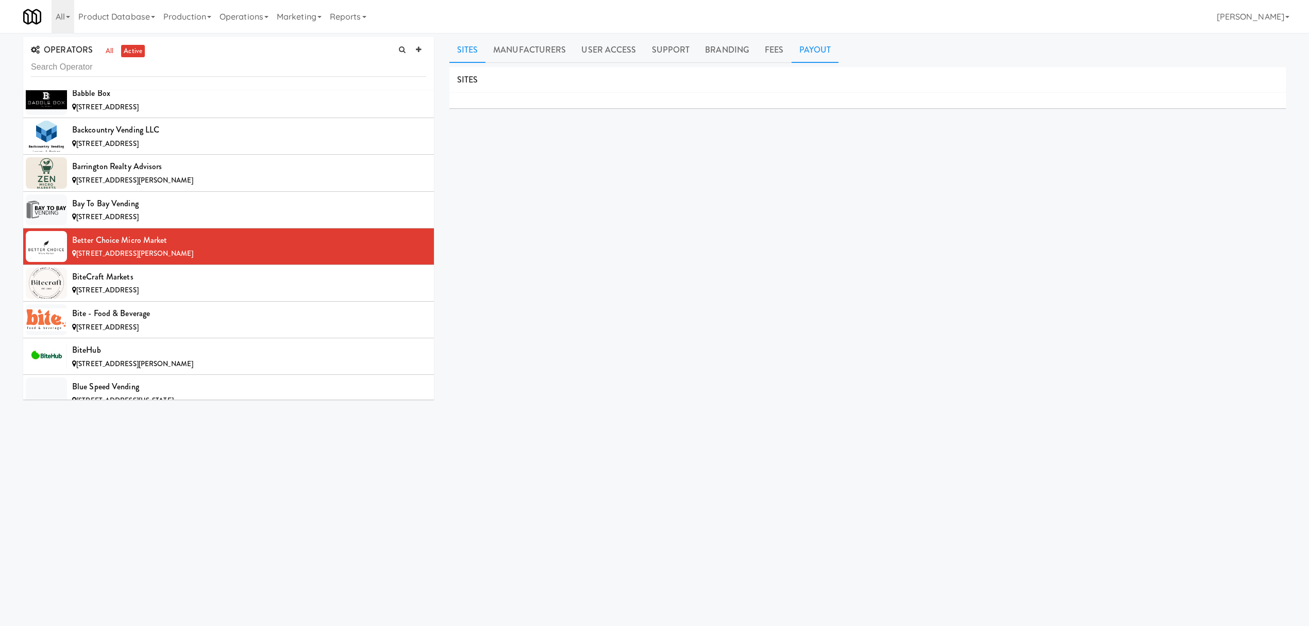
click at [815, 48] on link "Payout" at bounding box center [815, 50] width 47 height 26
click at [231, 294] on div "[STREET_ADDRESS]" at bounding box center [249, 290] width 354 height 13
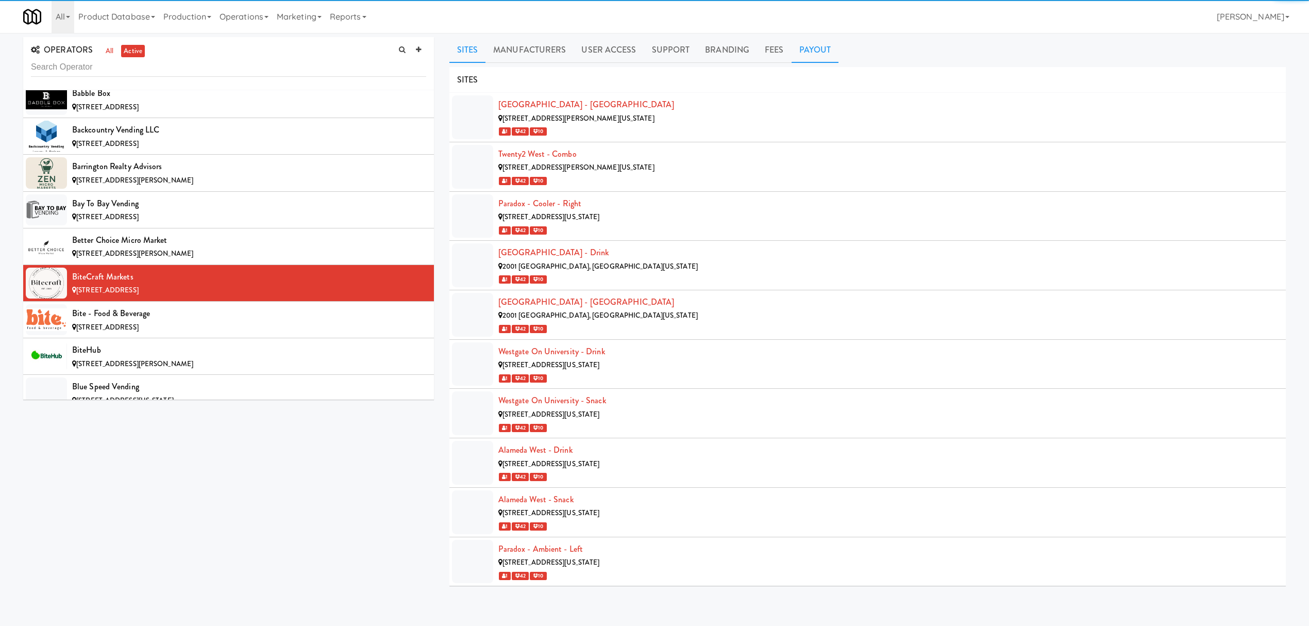
click at [800, 52] on link "Payout" at bounding box center [815, 50] width 47 height 26
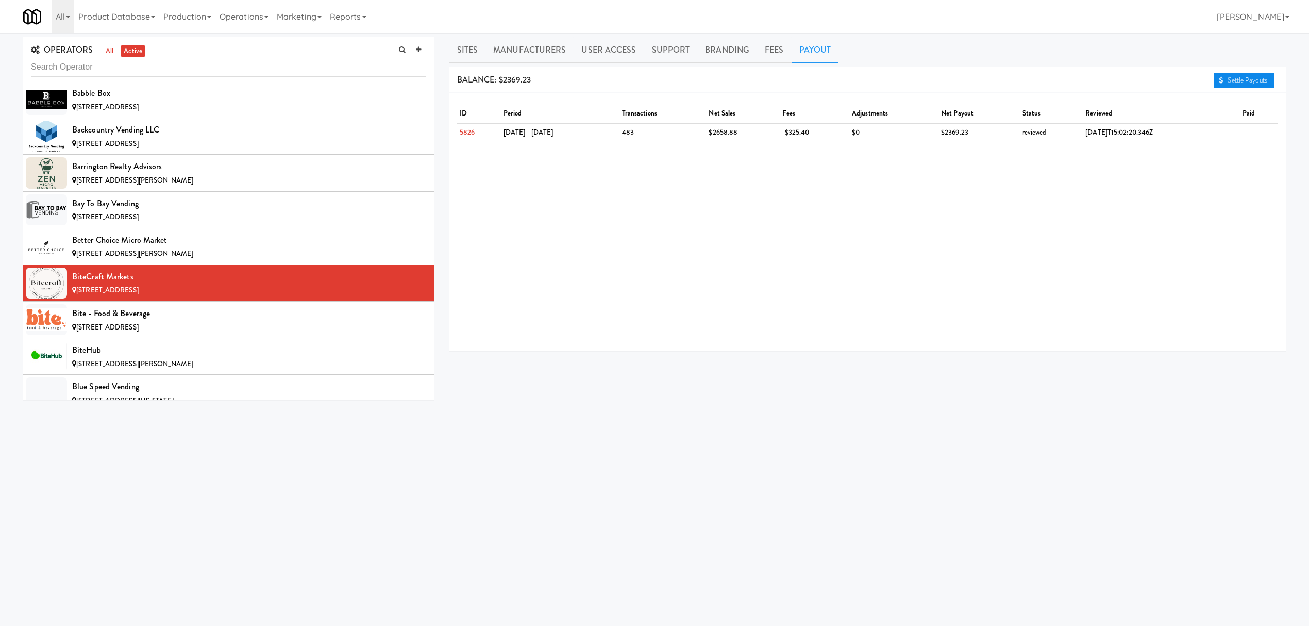
click at [1232, 82] on link "Settle Payouts" at bounding box center [1244, 80] width 60 height 15
click at [278, 334] on div "[STREET_ADDRESS]" at bounding box center [249, 327] width 354 height 13
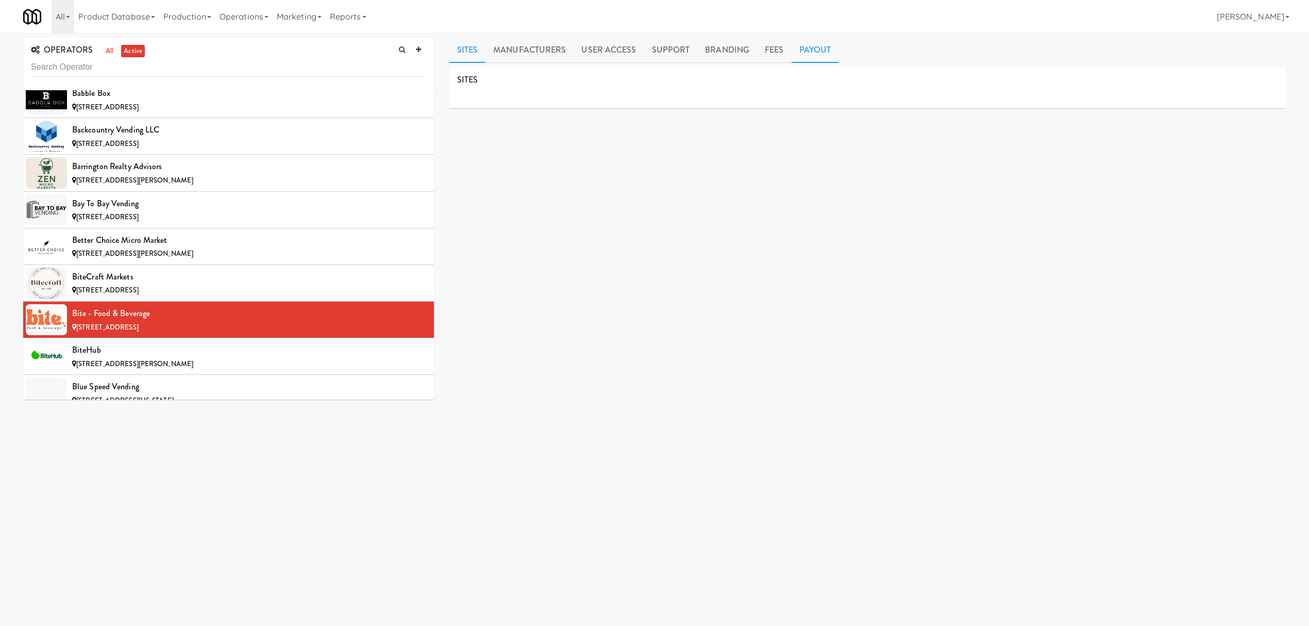
click at [811, 57] on link "Payout" at bounding box center [815, 50] width 47 height 26
click at [198, 370] on div "[STREET_ADDRESS][PERSON_NAME]" at bounding box center [249, 364] width 354 height 13
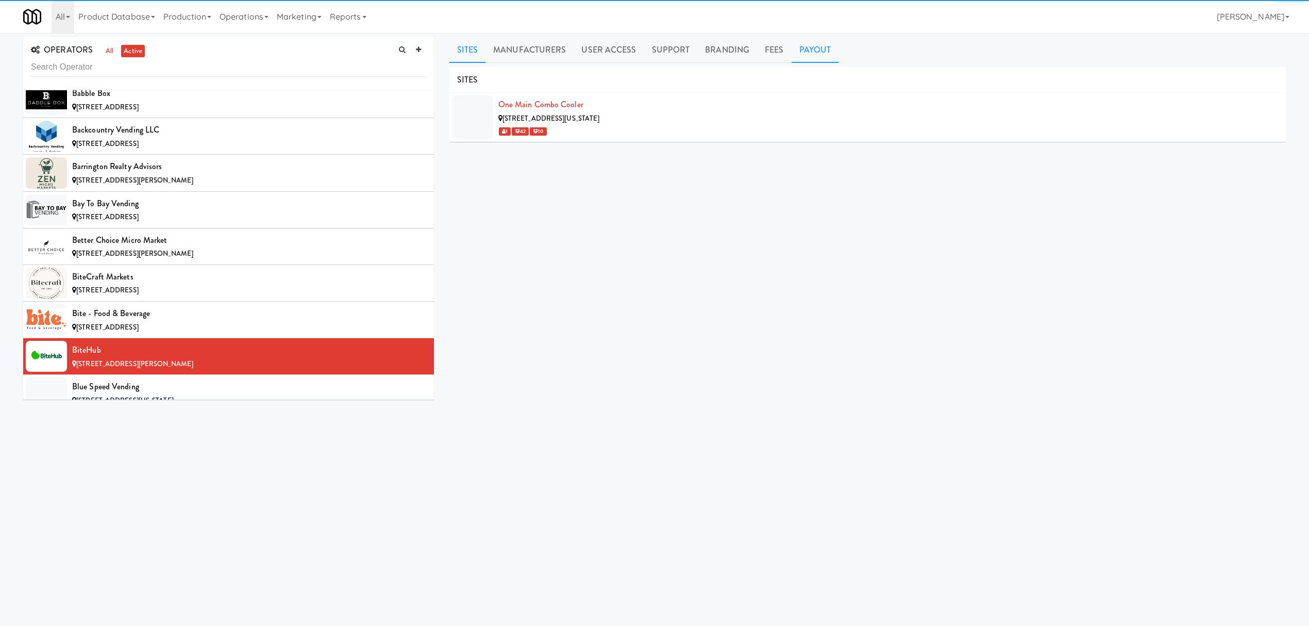
click at [808, 47] on link "Payout" at bounding box center [815, 50] width 47 height 26
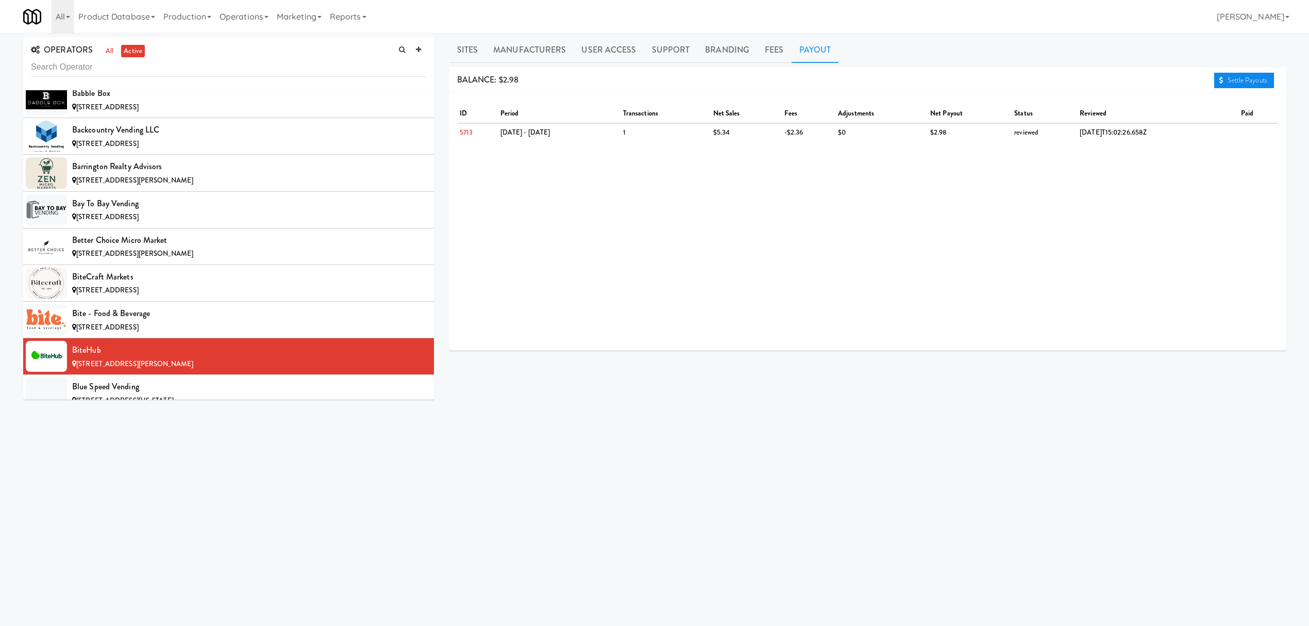
click at [1233, 79] on link "Settle Payouts" at bounding box center [1244, 80] width 60 height 15
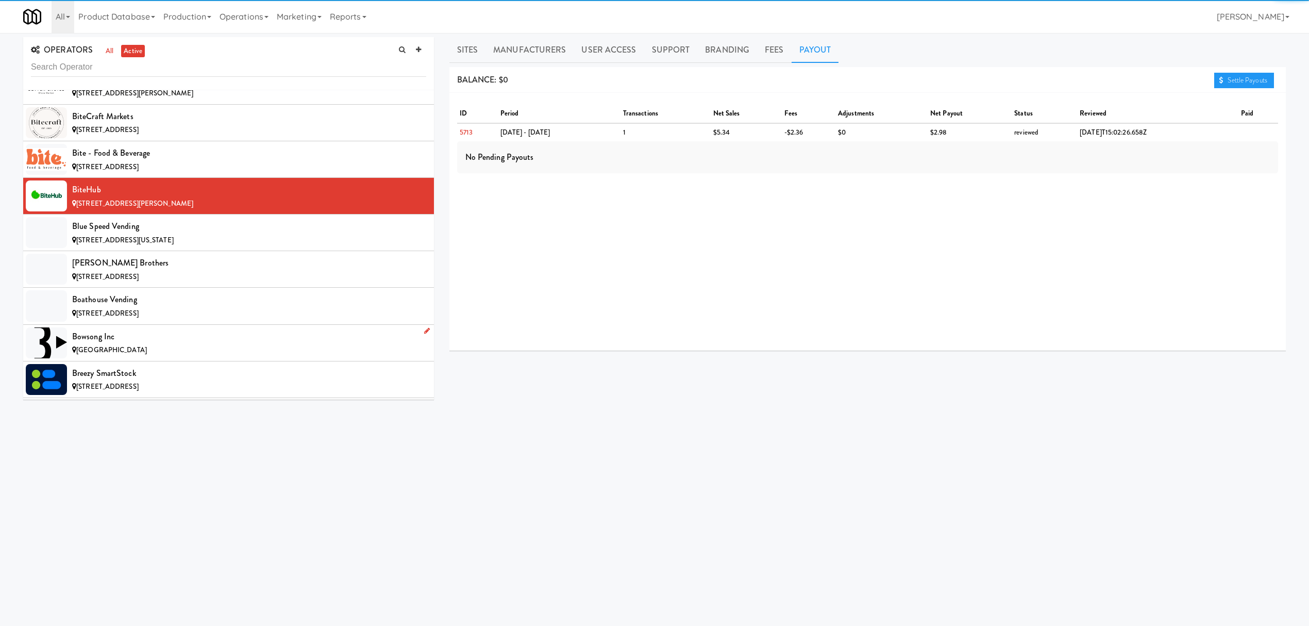
scroll to position [1168, 0]
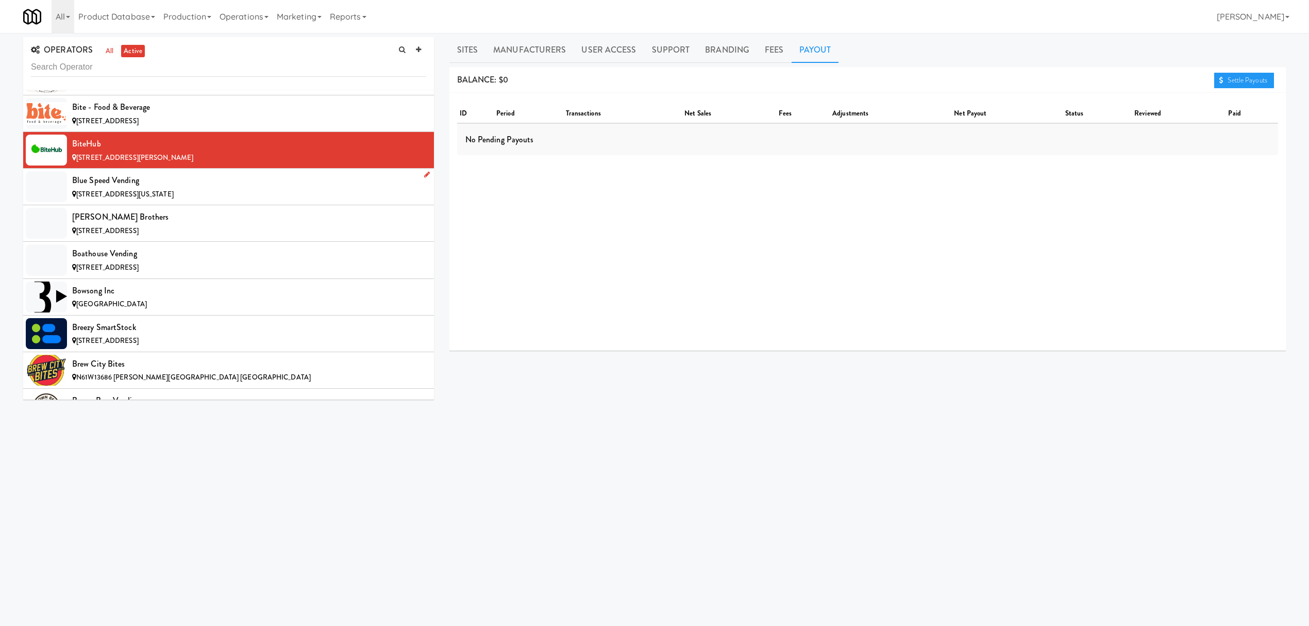
click at [193, 194] on div "[STREET_ADDRESS][US_STATE]" at bounding box center [249, 194] width 354 height 13
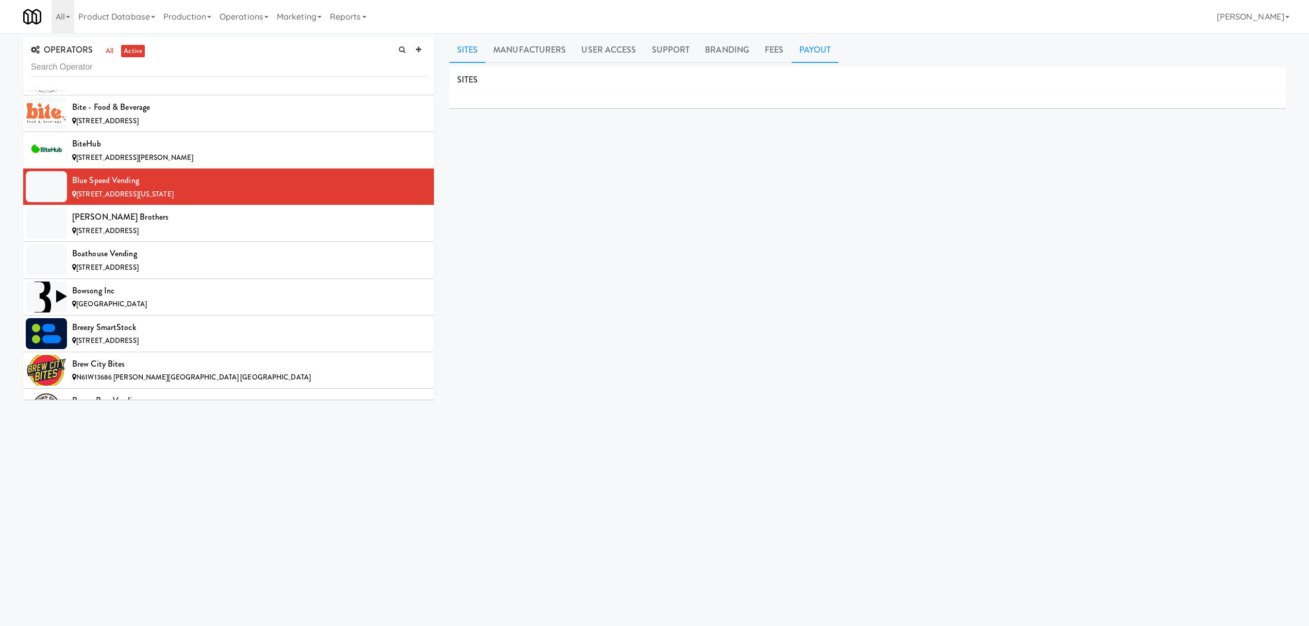
click at [815, 48] on link "Payout" at bounding box center [815, 50] width 47 height 26
click at [307, 225] on div "[PERSON_NAME] Brothers" at bounding box center [249, 216] width 354 height 15
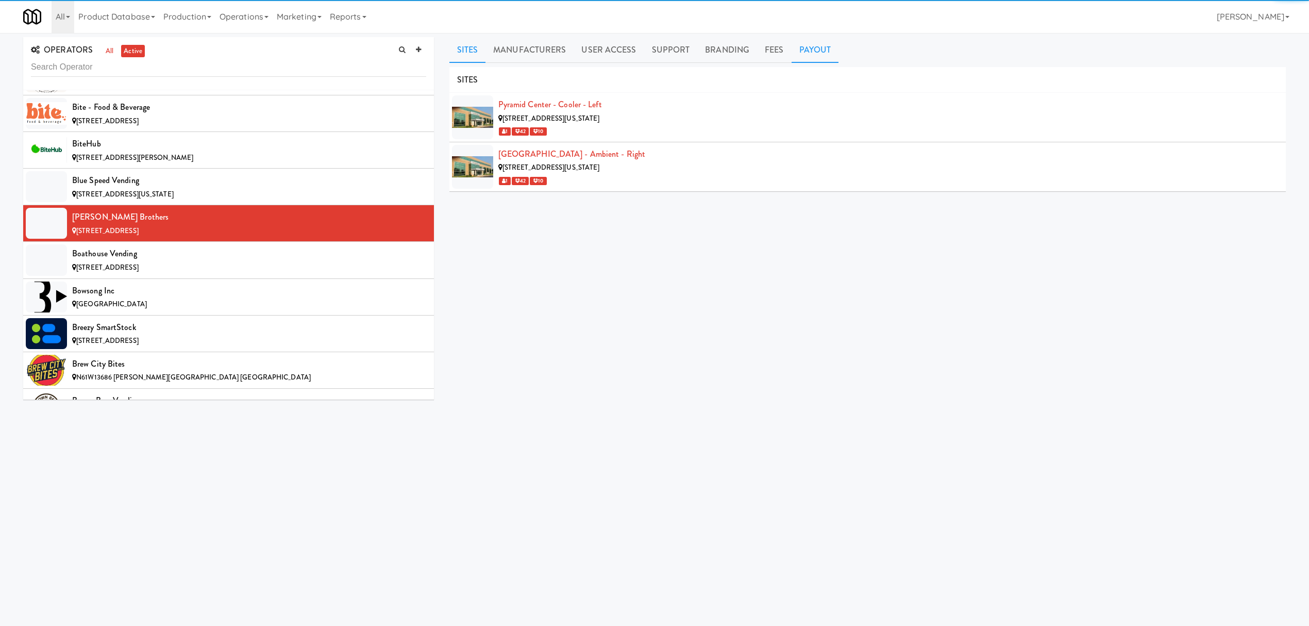
click at [806, 53] on link "Payout" at bounding box center [815, 50] width 47 height 26
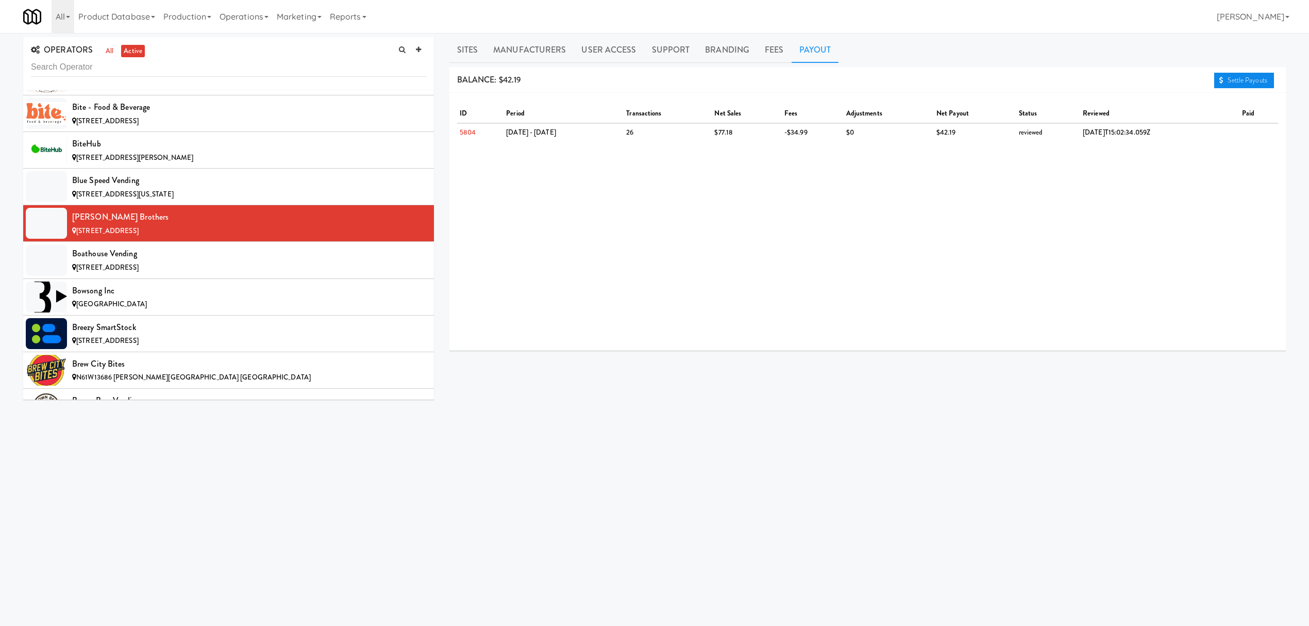
click at [1221, 75] on link "Settle Payouts" at bounding box center [1244, 80] width 60 height 15
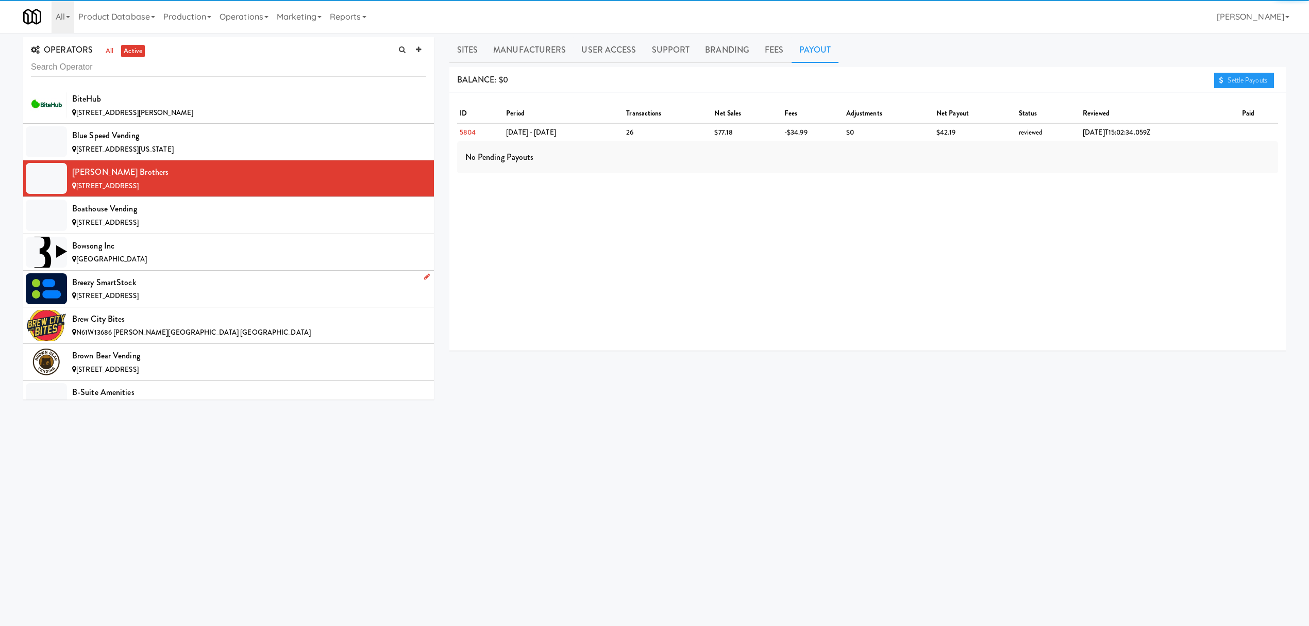
scroll to position [1237, 0]
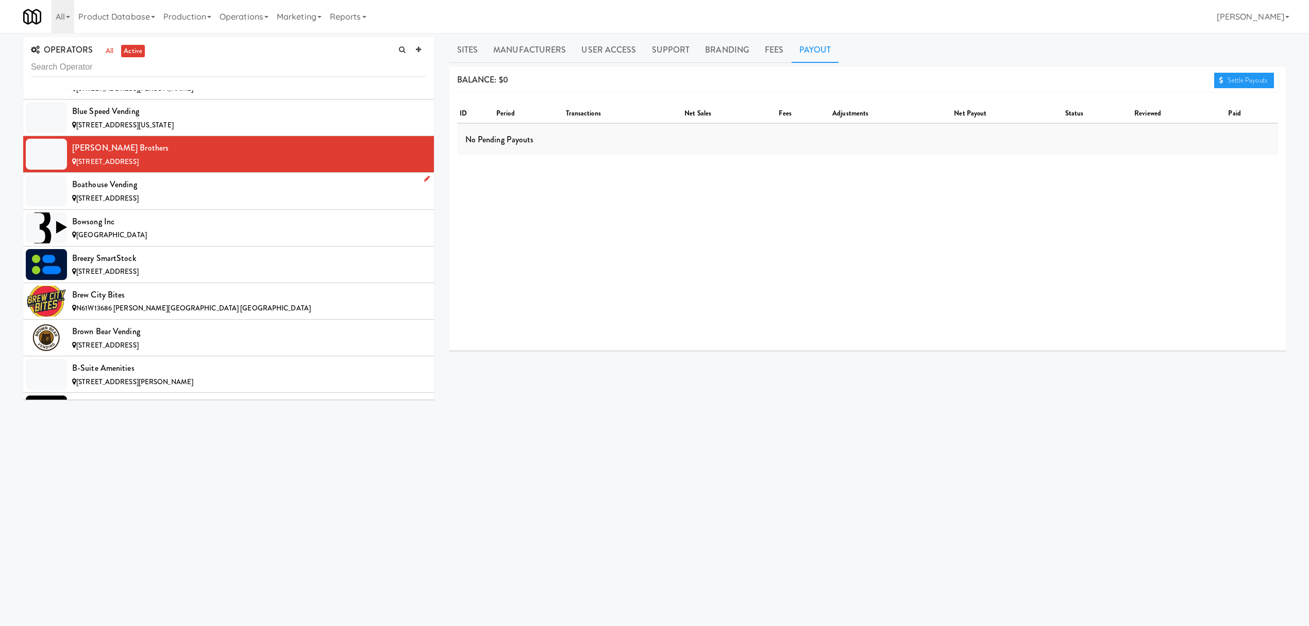
click at [139, 200] on span "[STREET_ADDRESS]" at bounding box center [107, 198] width 62 height 10
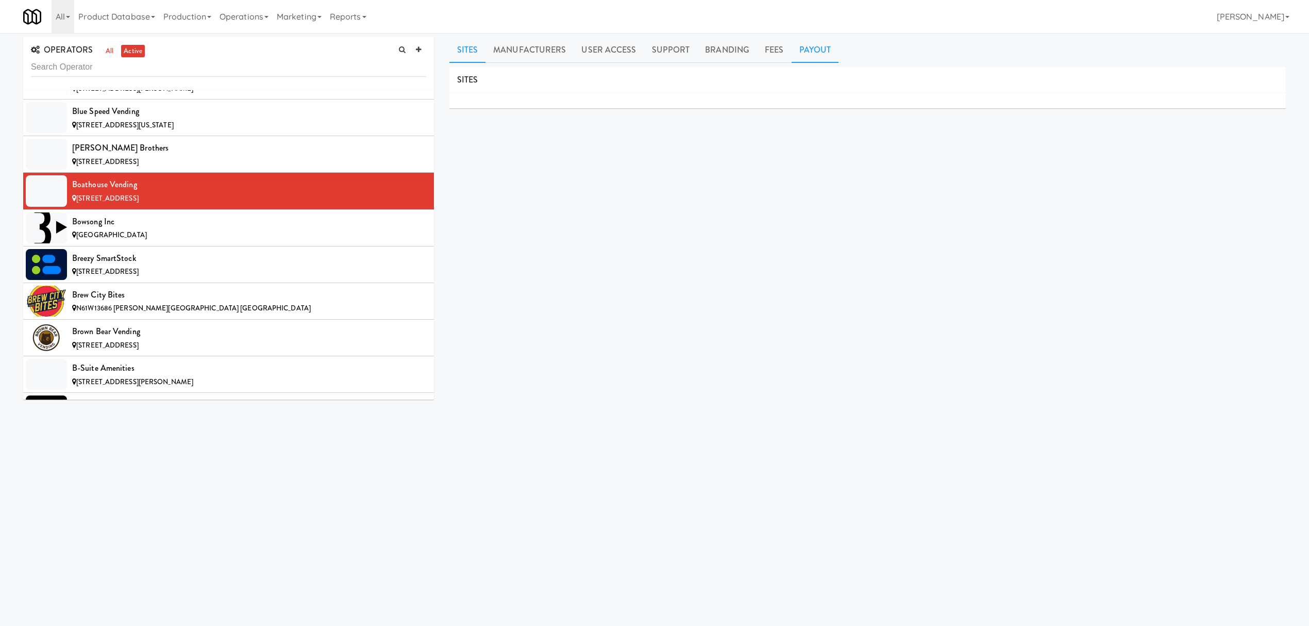
click at [815, 49] on link "Payout" at bounding box center [815, 50] width 47 height 26
click at [167, 239] on div "[GEOGRAPHIC_DATA]" at bounding box center [249, 235] width 354 height 13
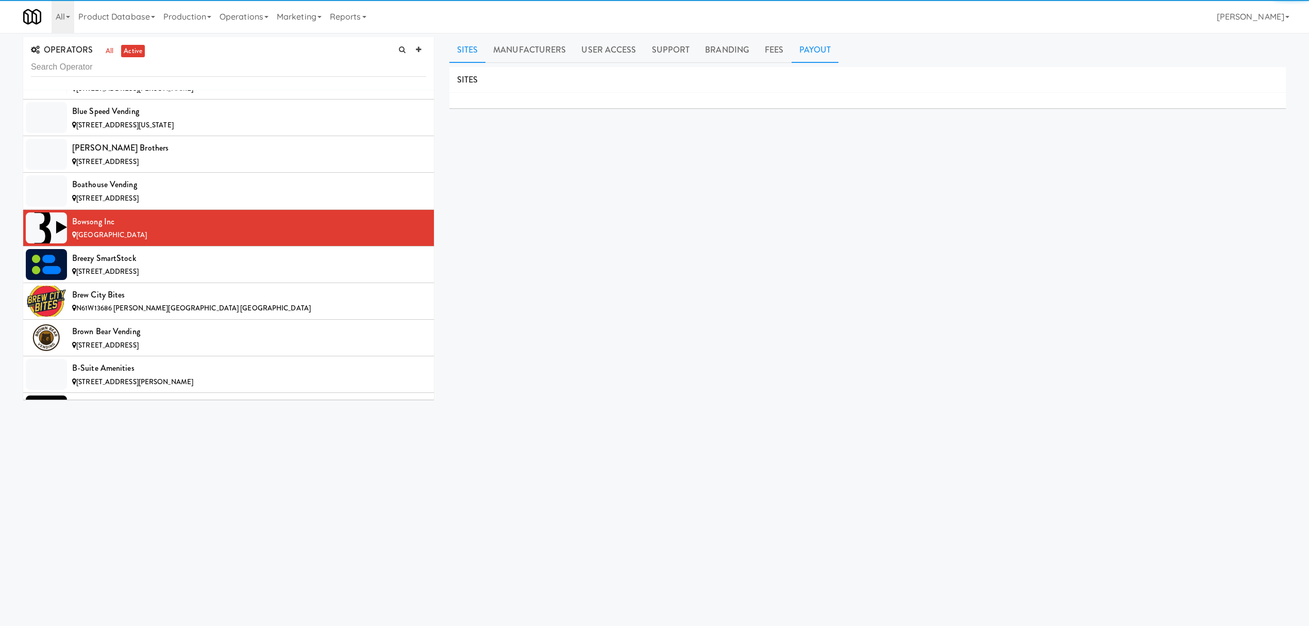
click at [798, 49] on link "Payout" at bounding box center [815, 50] width 47 height 26
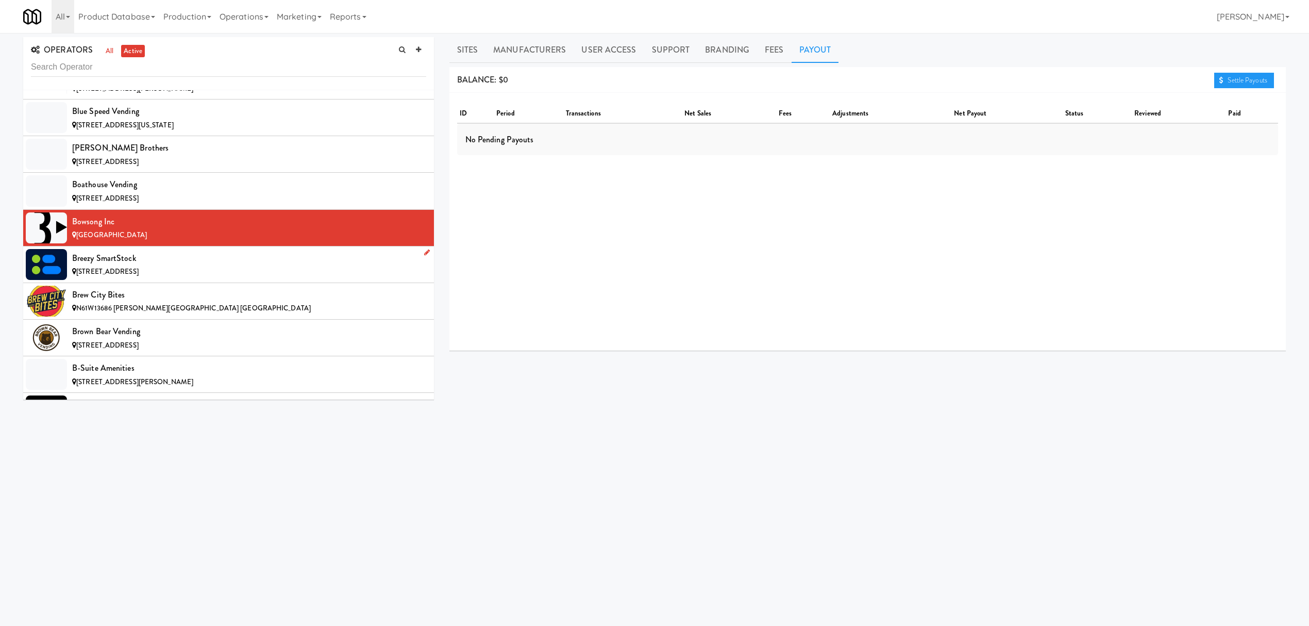
click at [176, 262] on div "Breezy SmartStock" at bounding box center [249, 257] width 354 height 15
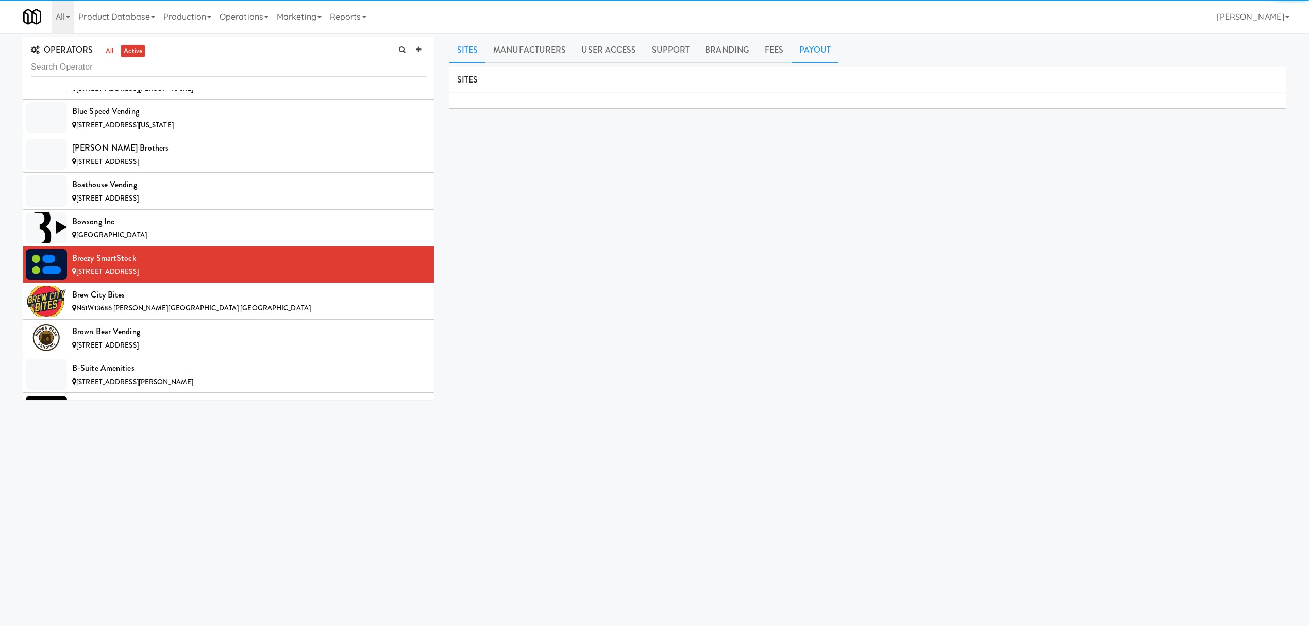
click at [807, 54] on link "Payout" at bounding box center [815, 50] width 47 height 26
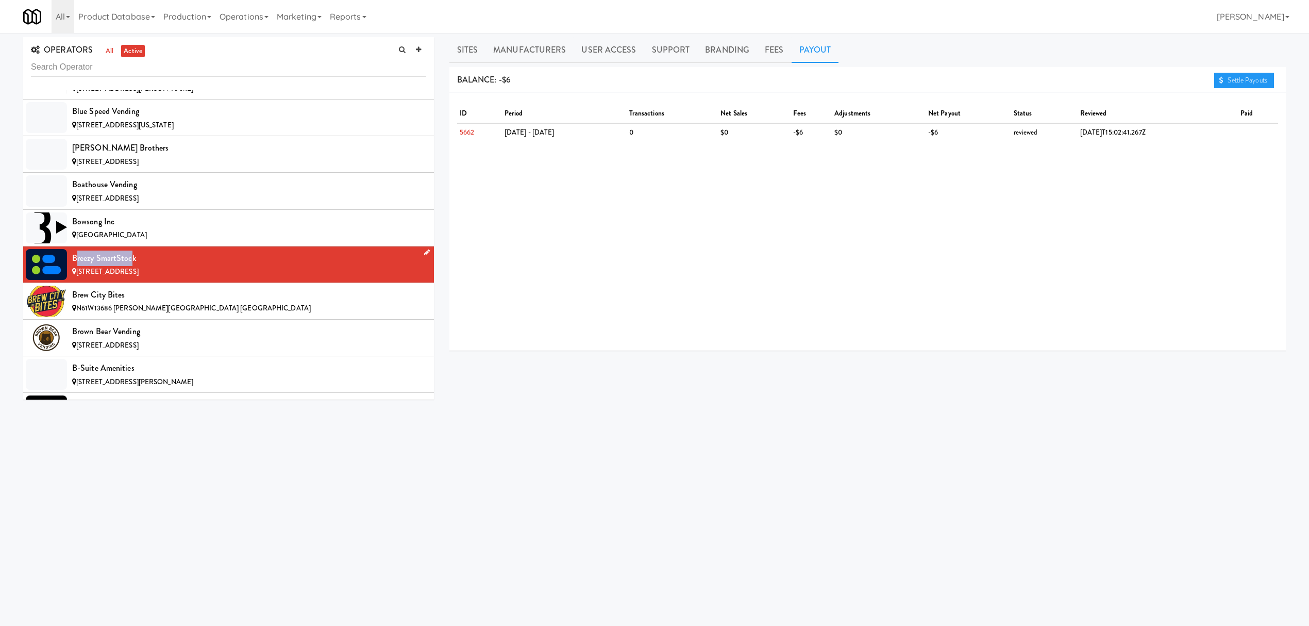
drag, startPoint x: 75, startPoint y: 264, endPoint x: 132, endPoint y: 264, distance: 57.2
click at [132, 264] on div "Breezy SmartStock" at bounding box center [249, 257] width 354 height 15
drag, startPoint x: 70, startPoint y: 264, endPoint x: 133, endPoint y: 271, distance: 63.3
click at [133, 271] on li "Breezy SmartStock [STREET_ADDRESS]" at bounding box center [228, 264] width 411 height 37
copy div "Breezy SmartStock"
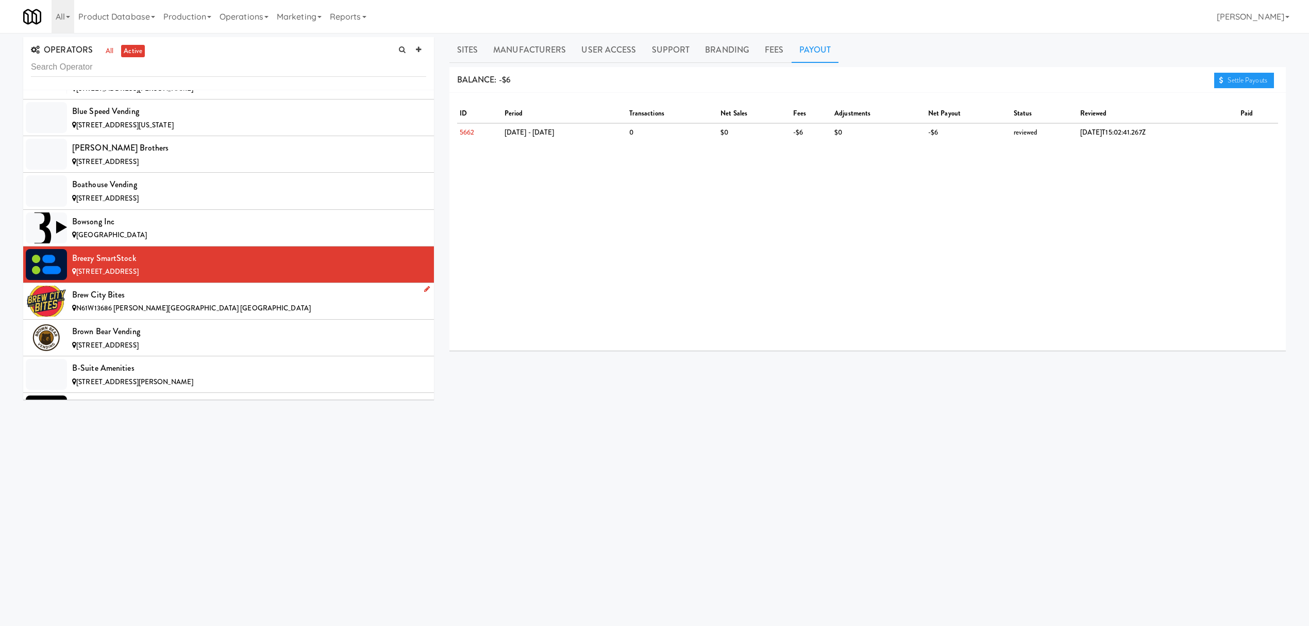
click at [227, 315] on div "N61W13686 [PERSON_NAME][GEOGRAPHIC_DATA] [GEOGRAPHIC_DATA]" at bounding box center [249, 308] width 354 height 13
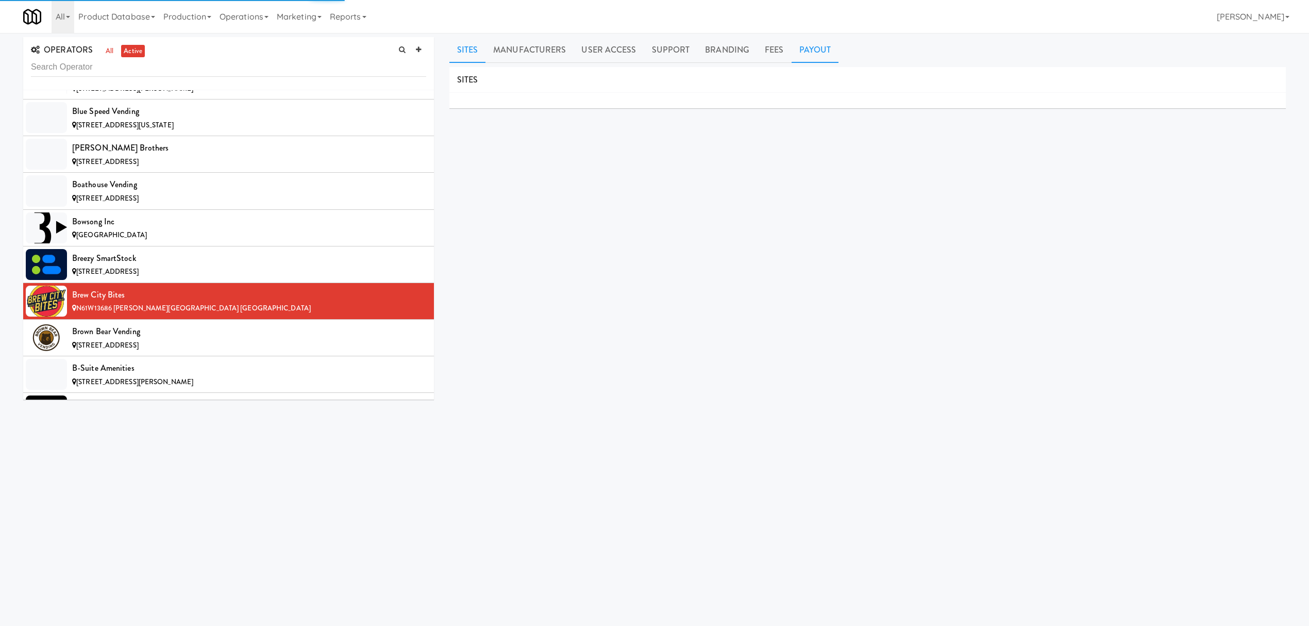
click at [815, 44] on link "Payout" at bounding box center [815, 50] width 47 height 26
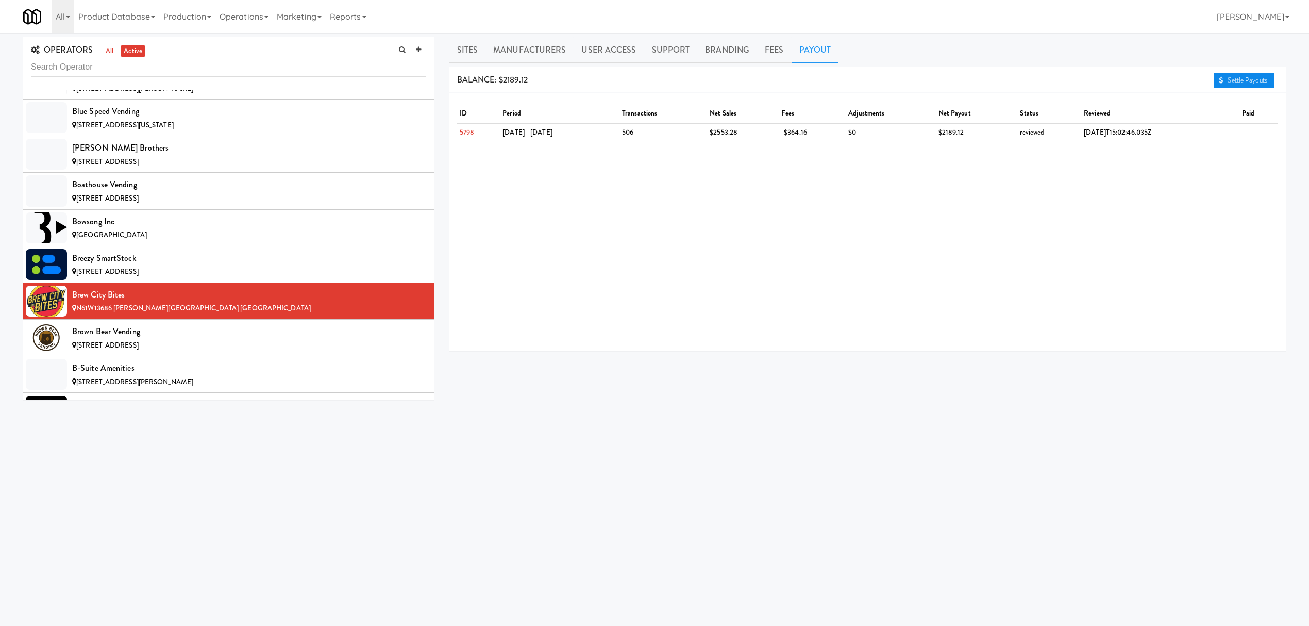
click at [1232, 79] on link "Settle Payouts" at bounding box center [1244, 80] width 60 height 15
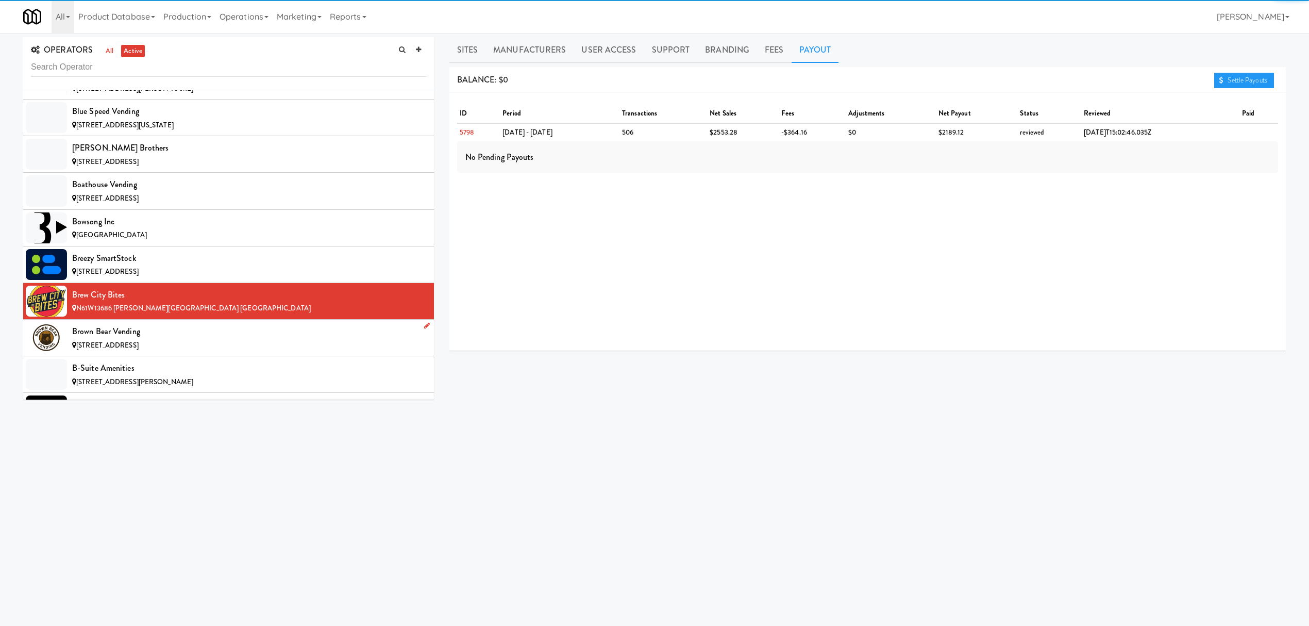
click at [279, 339] on div "Brown Bear Vending" at bounding box center [249, 331] width 354 height 15
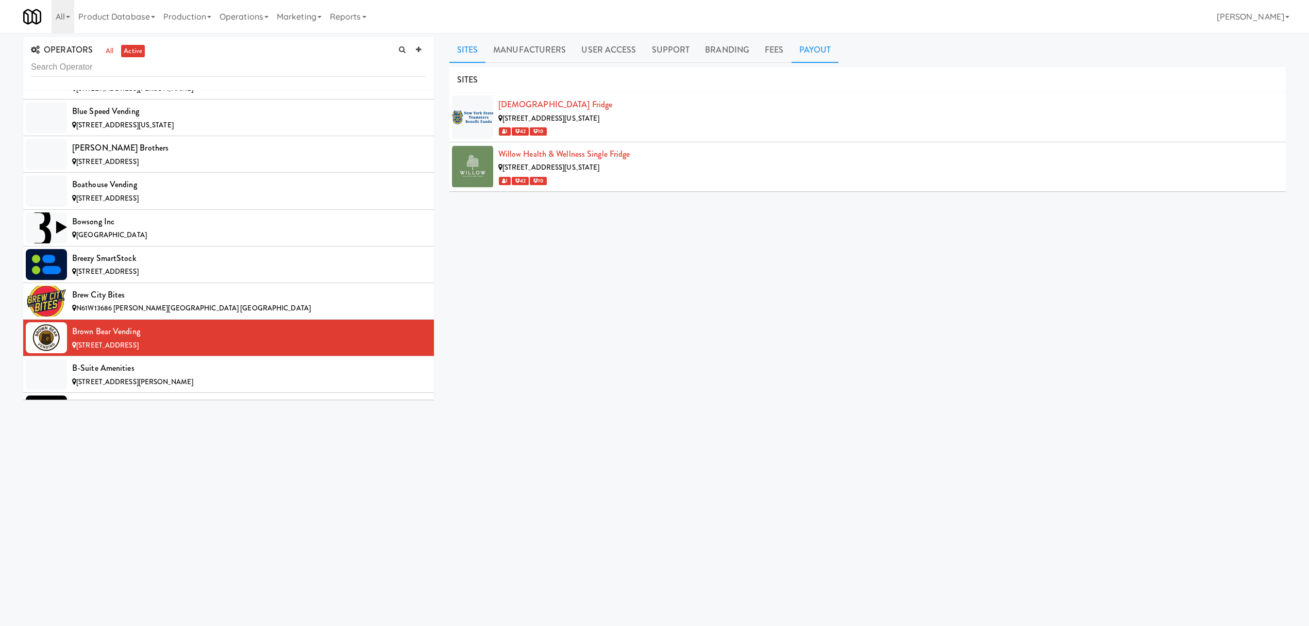
click at [812, 51] on link "Payout" at bounding box center [815, 50] width 47 height 26
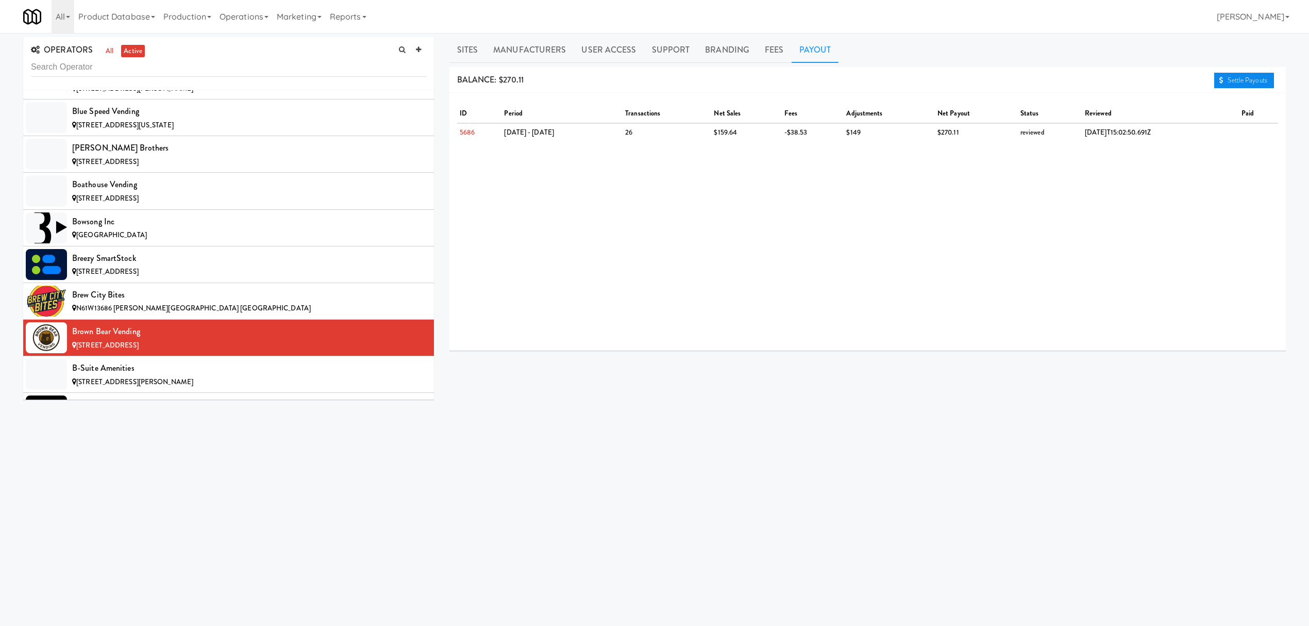
click at [1229, 76] on link "Settle Payouts" at bounding box center [1244, 80] width 60 height 15
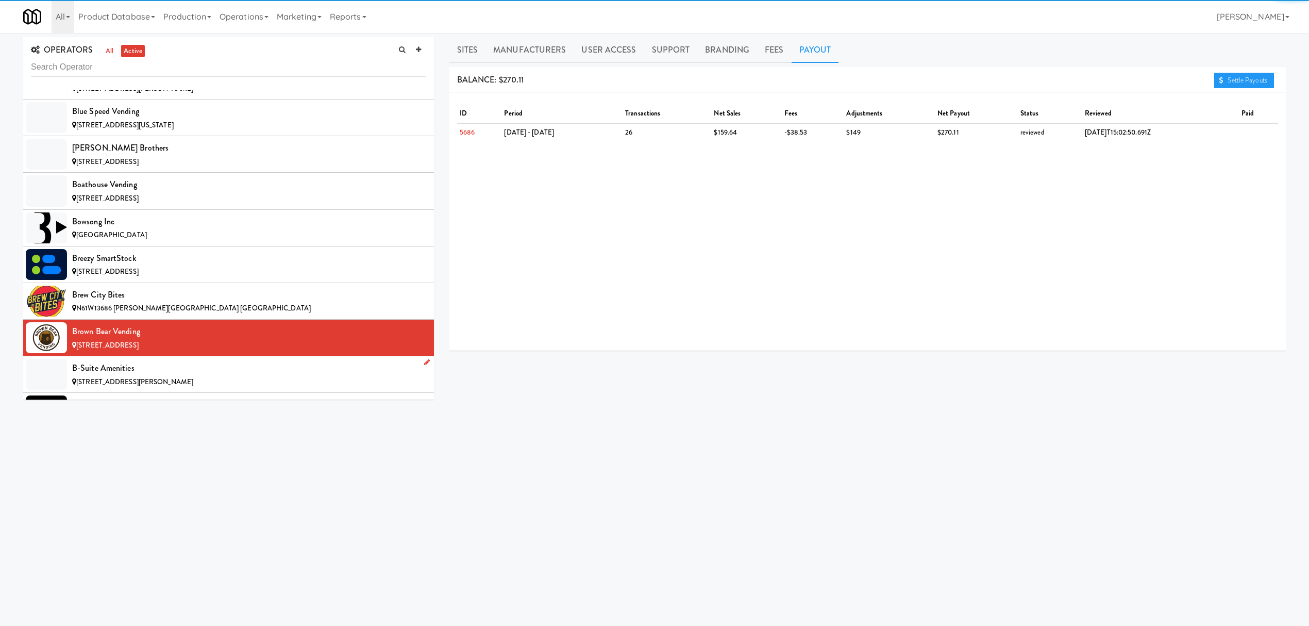
click at [169, 373] on div "B-Suite Amenities" at bounding box center [249, 367] width 354 height 15
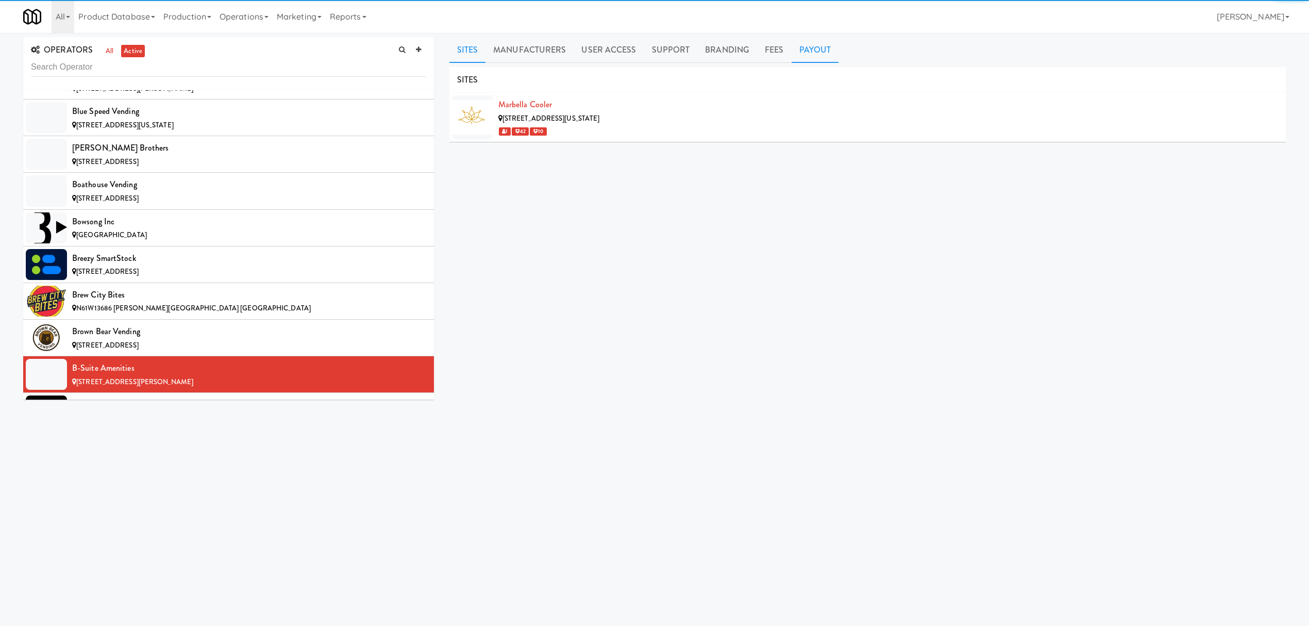
click at [814, 38] on link "Payout" at bounding box center [815, 50] width 47 height 26
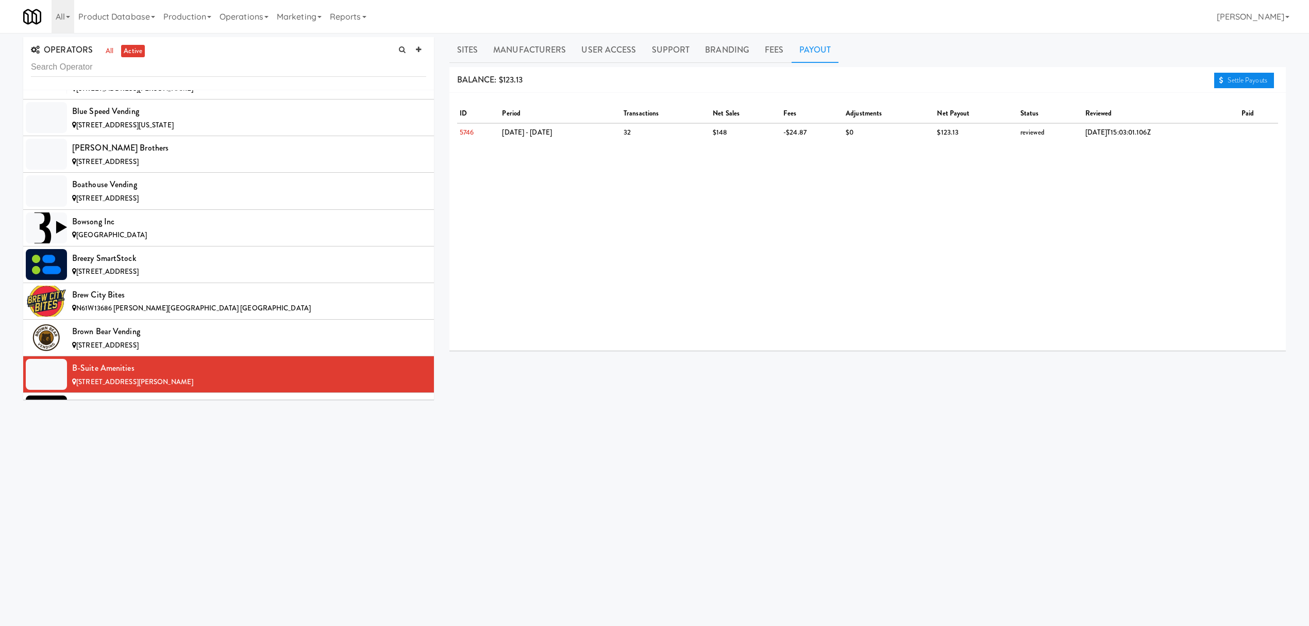
click at [1256, 76] on link "Settle Payouts" at bounding box center [1244, 80] width 60 height 15
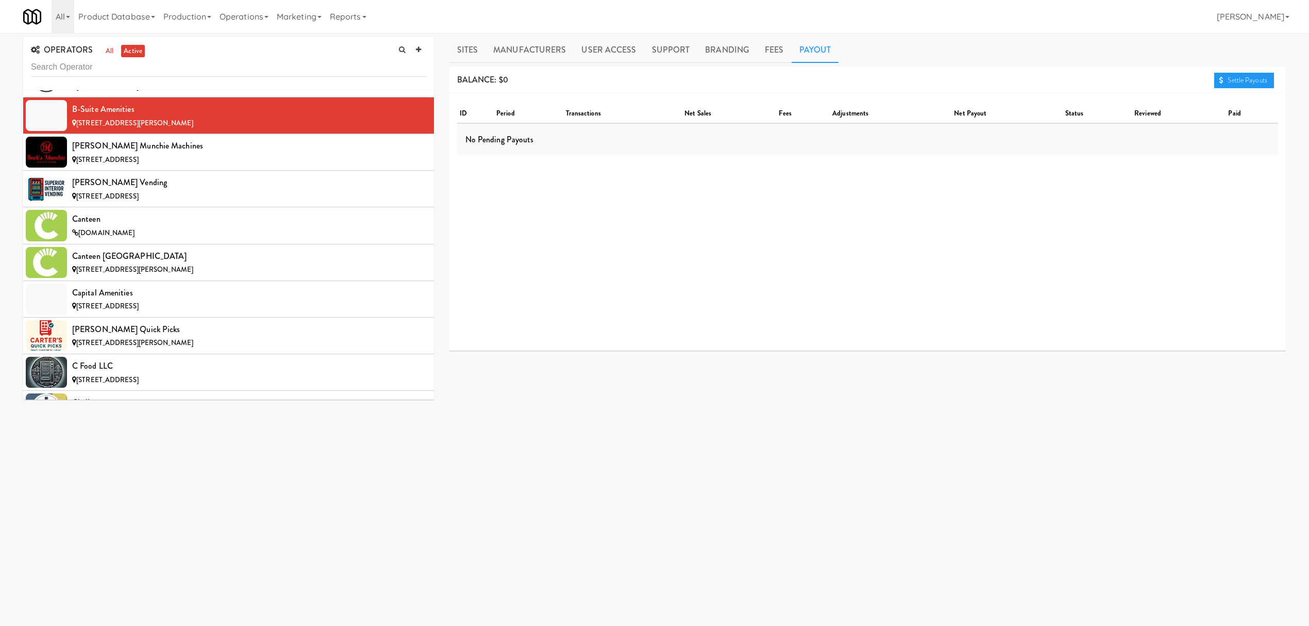
scroll to position [1512, 0]
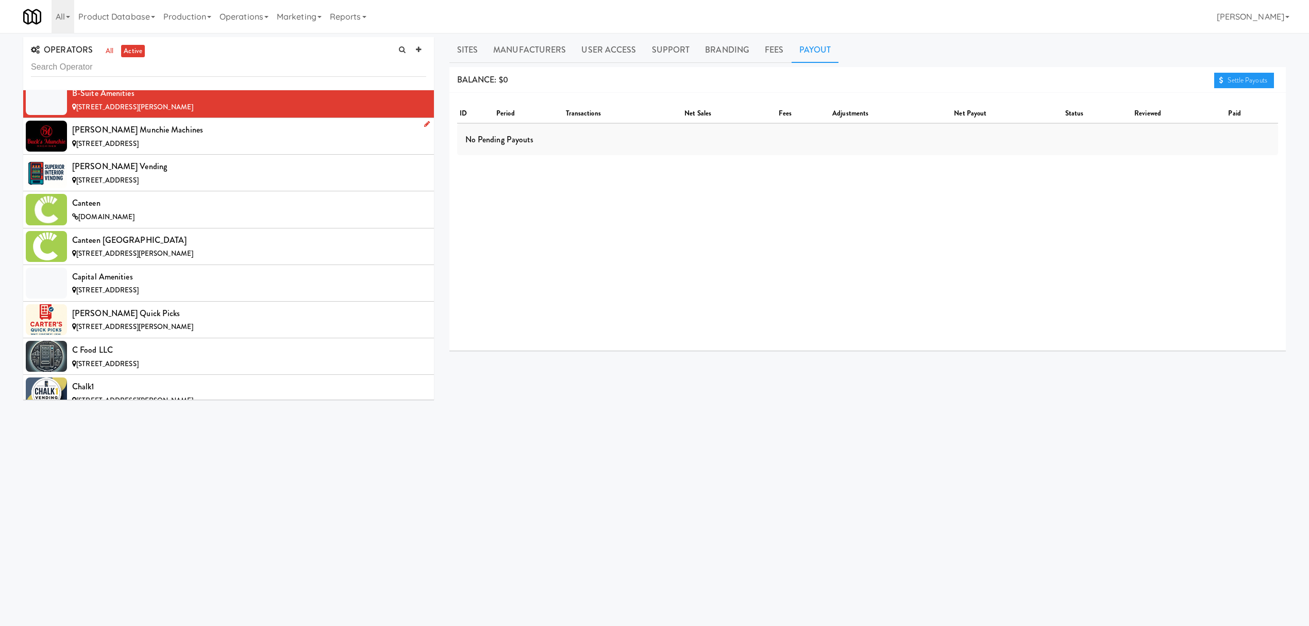
click at [207, 150] on div "[STREET_ADDRESS]" at bounding box center [249, 144] width 354 height 13
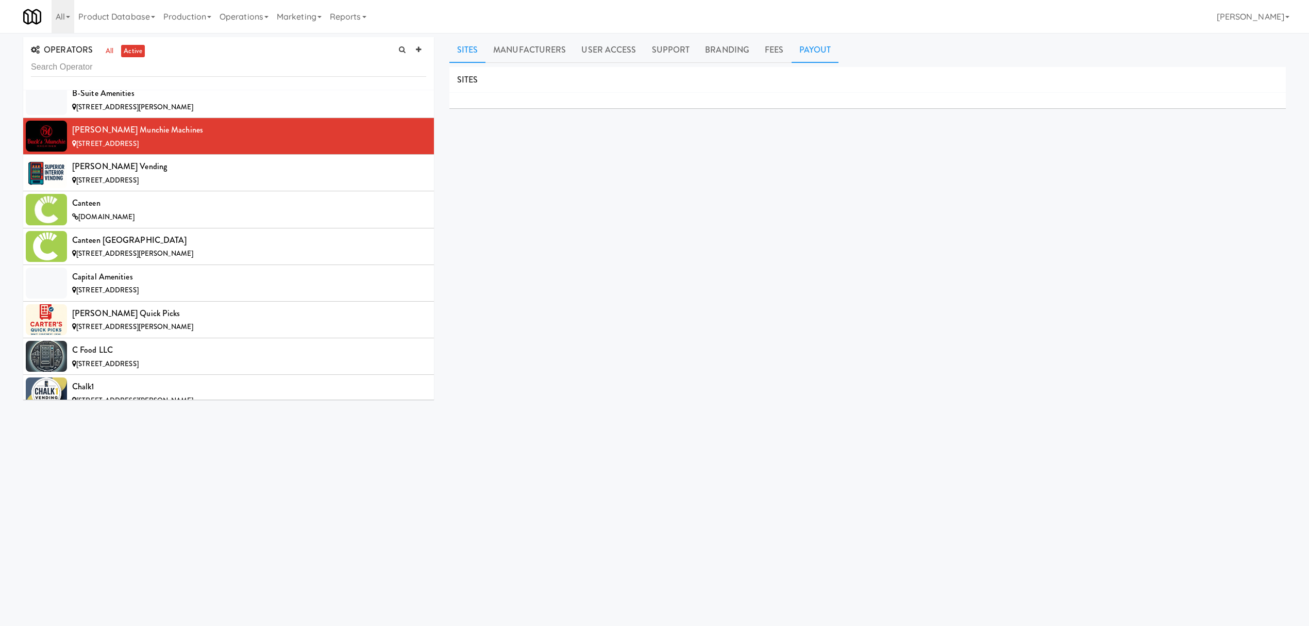
click at [812, 48] on link "Payout" at bounding box center [815, 50] width 47 height 26
click at [242, 184] on div "[STREET_ADDRESS]" at bounding box center [249, 180] width 354 height 13
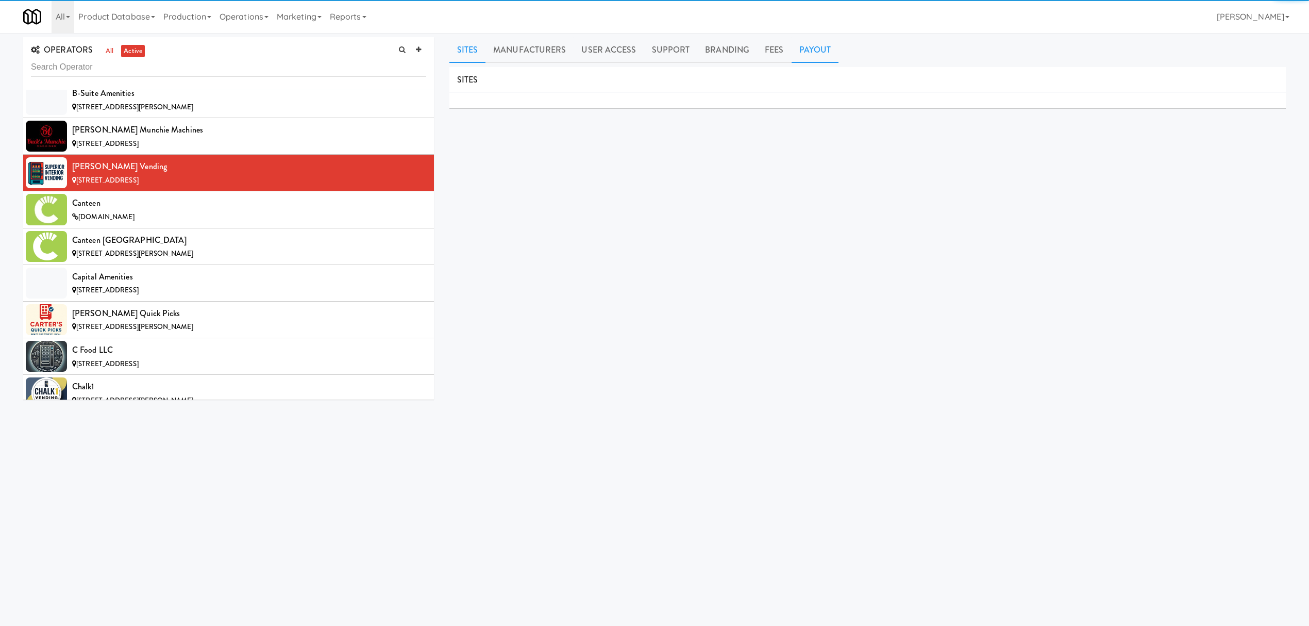
click at [825, 53] on link "Payout" at bounding box center [815, 50] width 47 height 26
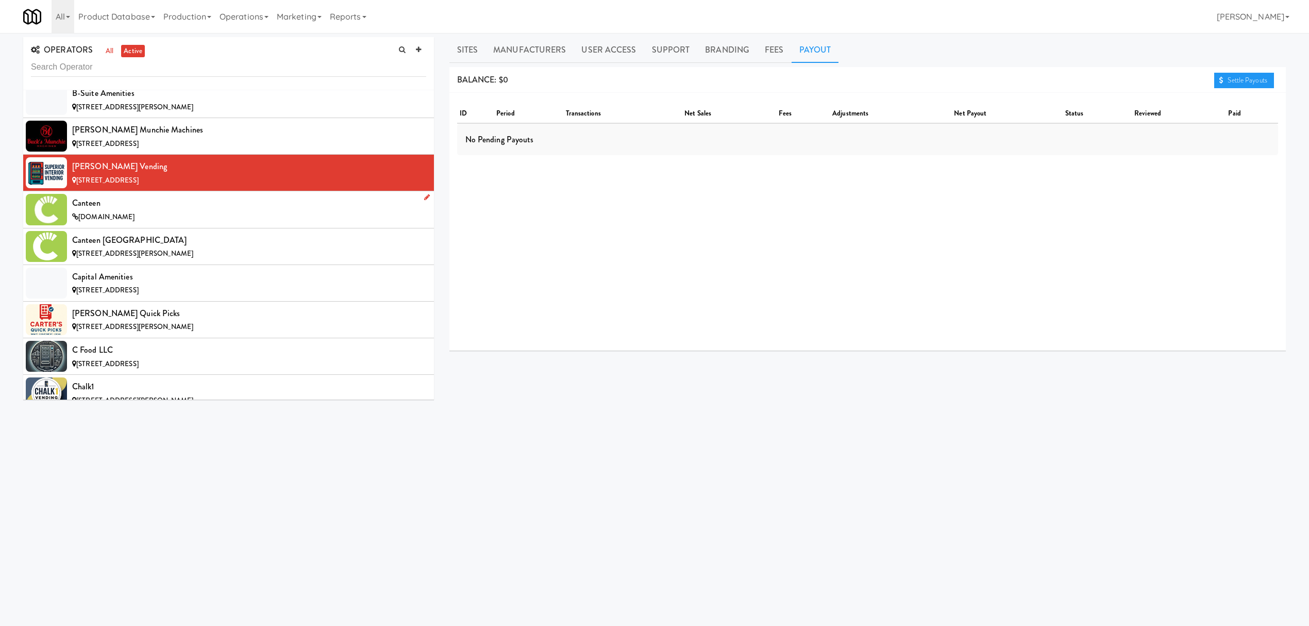
click at [266, 208] on div "Canteen" at bounding box center [249, 202] width 354 height 15
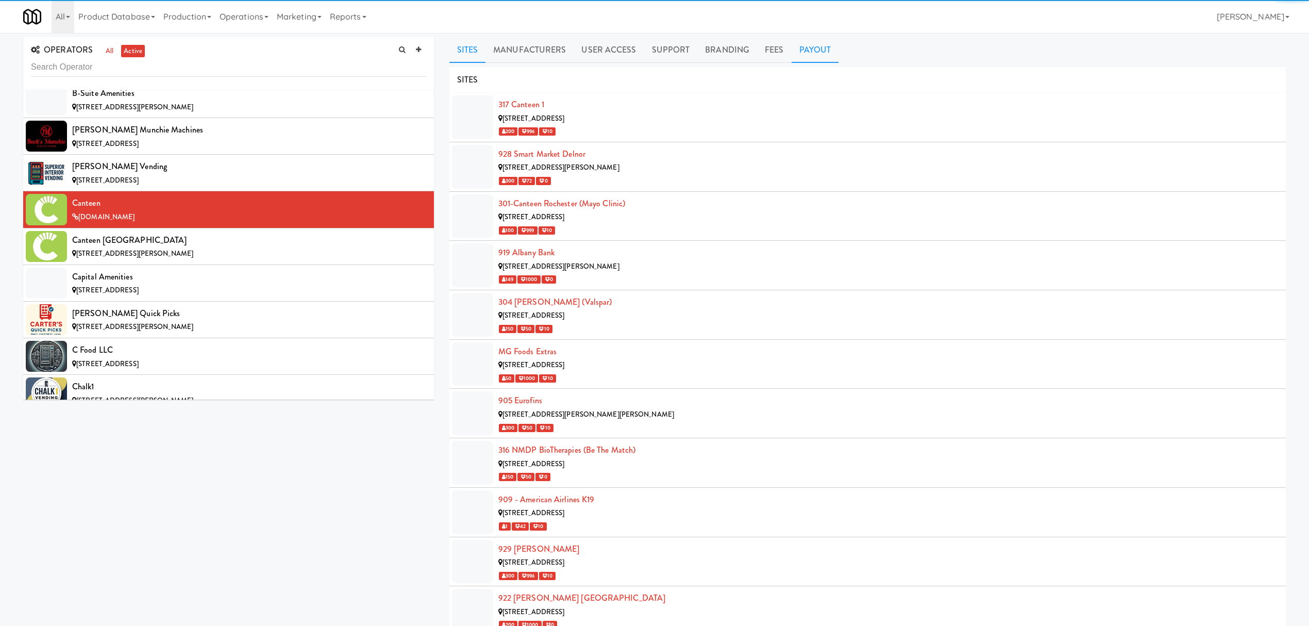
click at [820, 54] on link "Payout" at bounding box center [815, 50] width 47 height 26
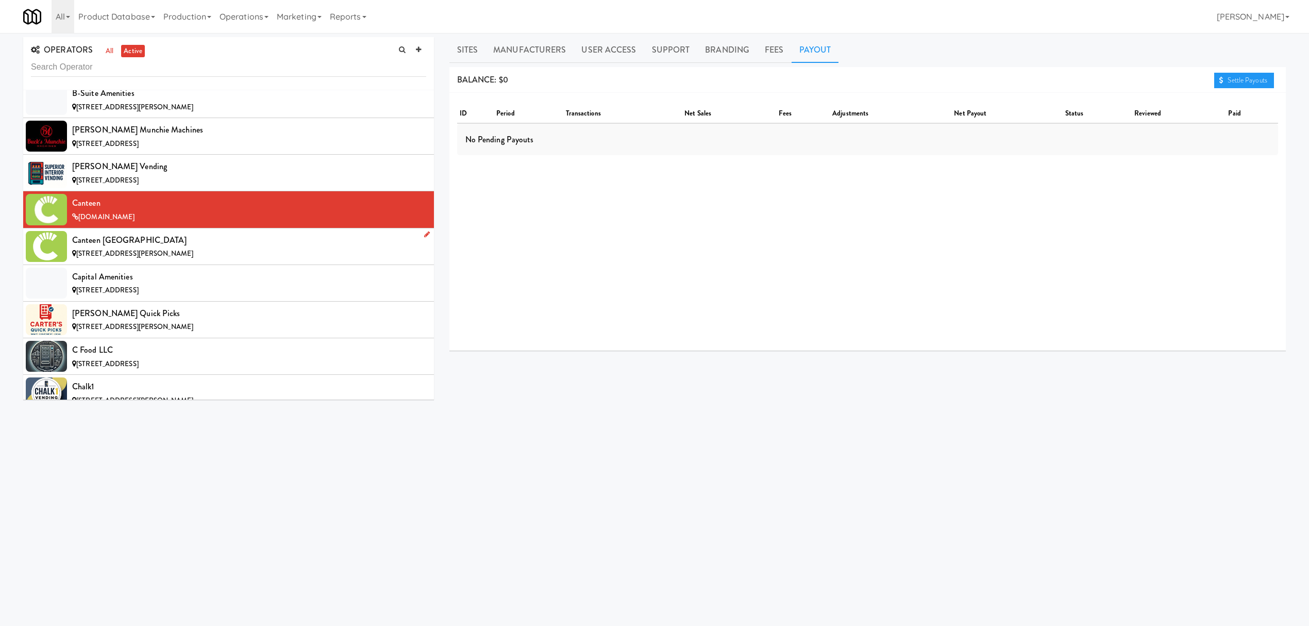
click at [248, 240] on div "Canteen [GEOGRAPHIC_DATA]" at bounding box center [249, 239] width 354 height 15
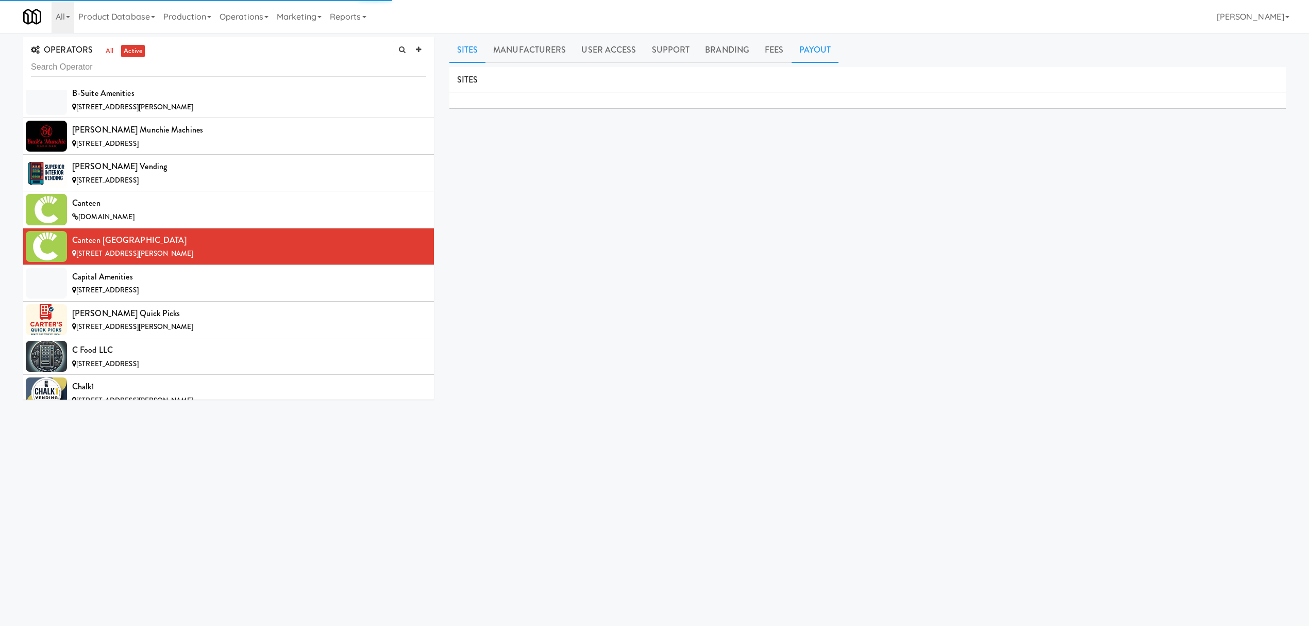
click at [808, 44] on link "Payout" at bounding box center [815, 50] width 47 height 26
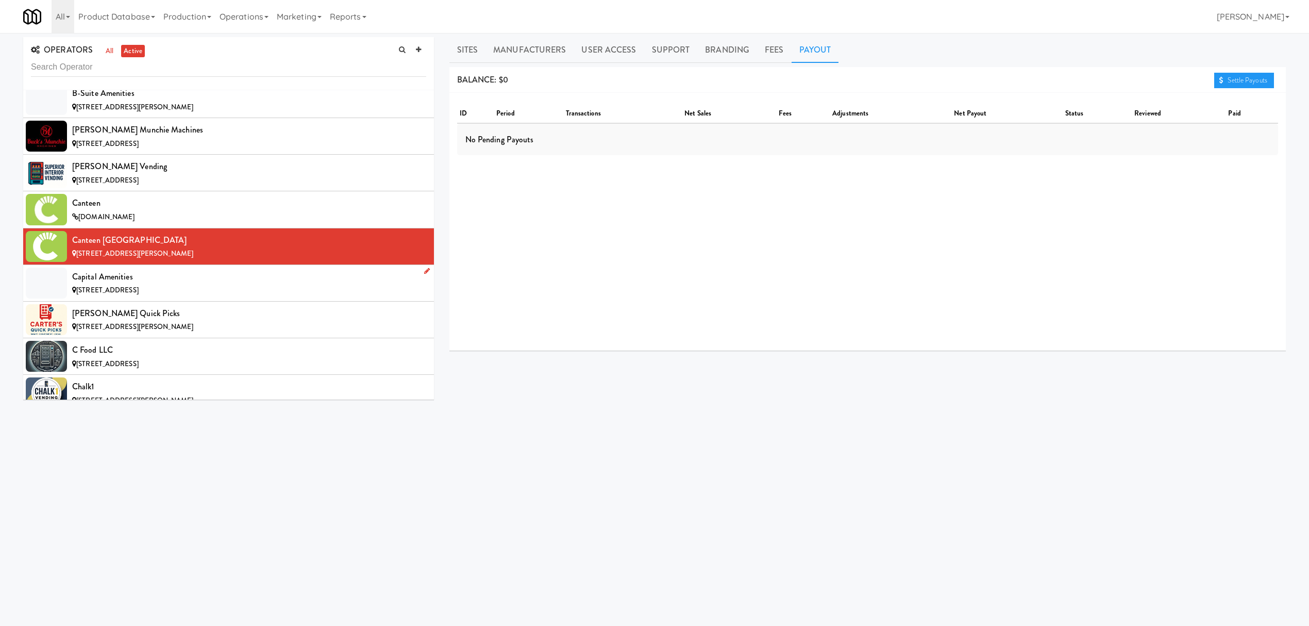
click at [160, 284] on div "Capital Amenities" at bounding box center [249, 276] width 354 height 15
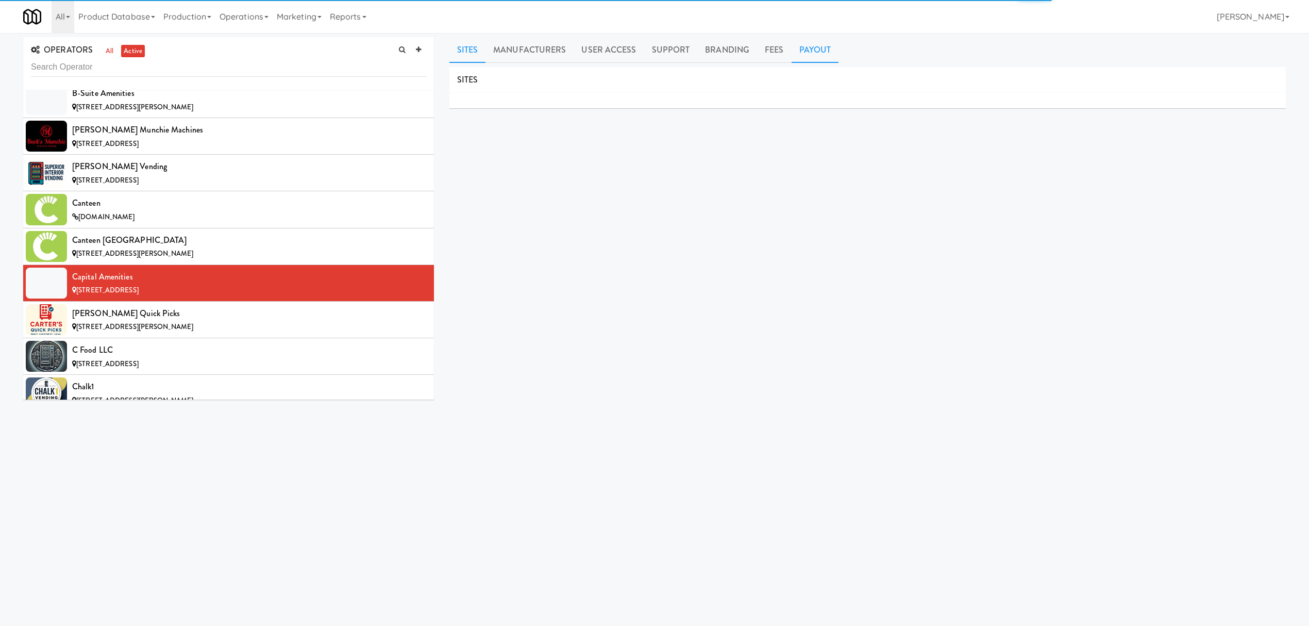
click at [805, 52] on link "Payout" at bounding box center [815, 50] width 47 height 26
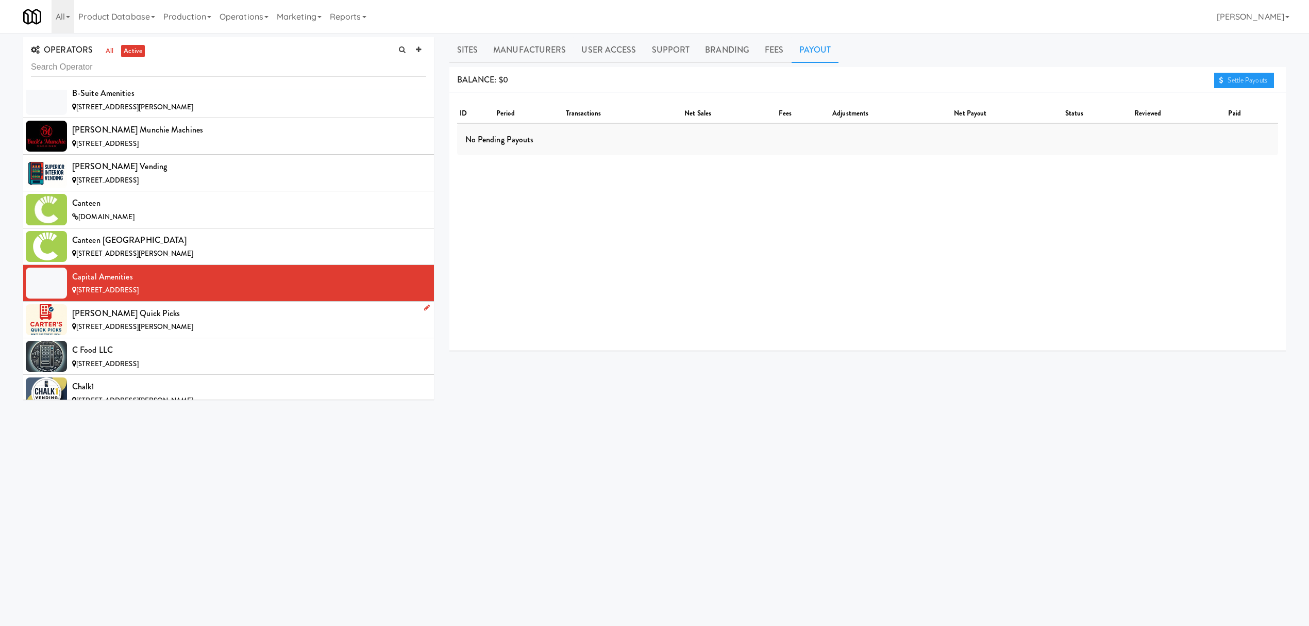
click at [234, 333] on div "[STREET_ADDRESS][PERSON_NAME]" at bounding box center [249, 327] width 354 height 13
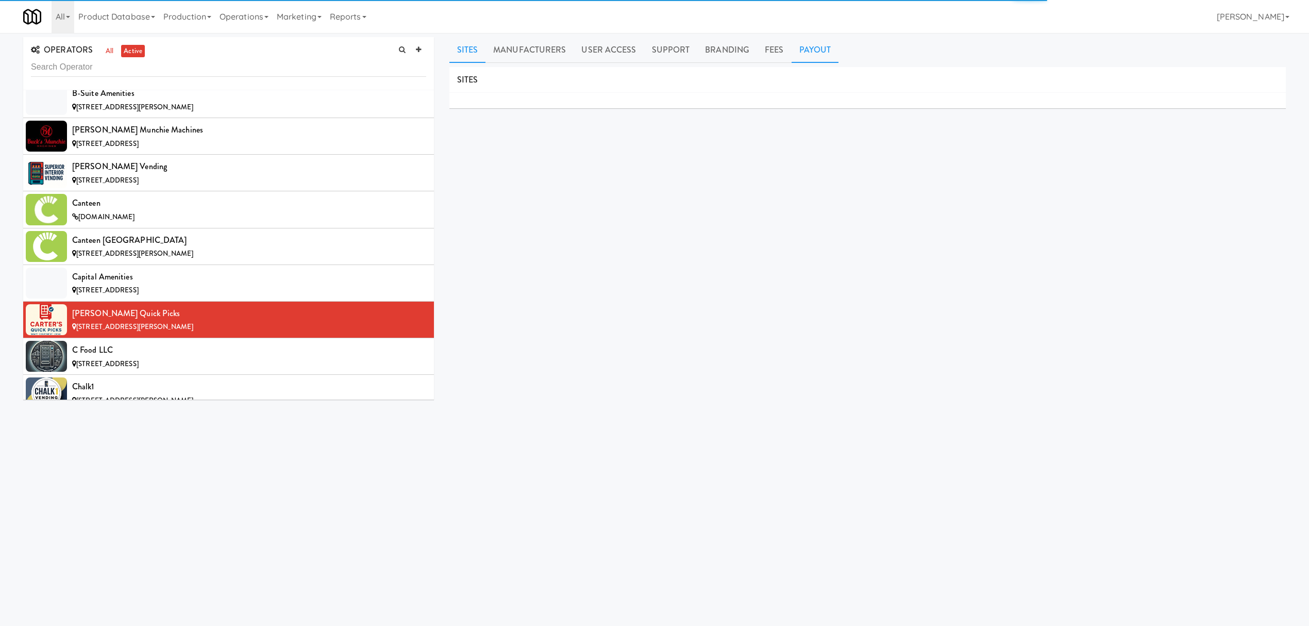
click at [811, 38] on link "Payout" at bounding box center [815, 50] width 47 height 26
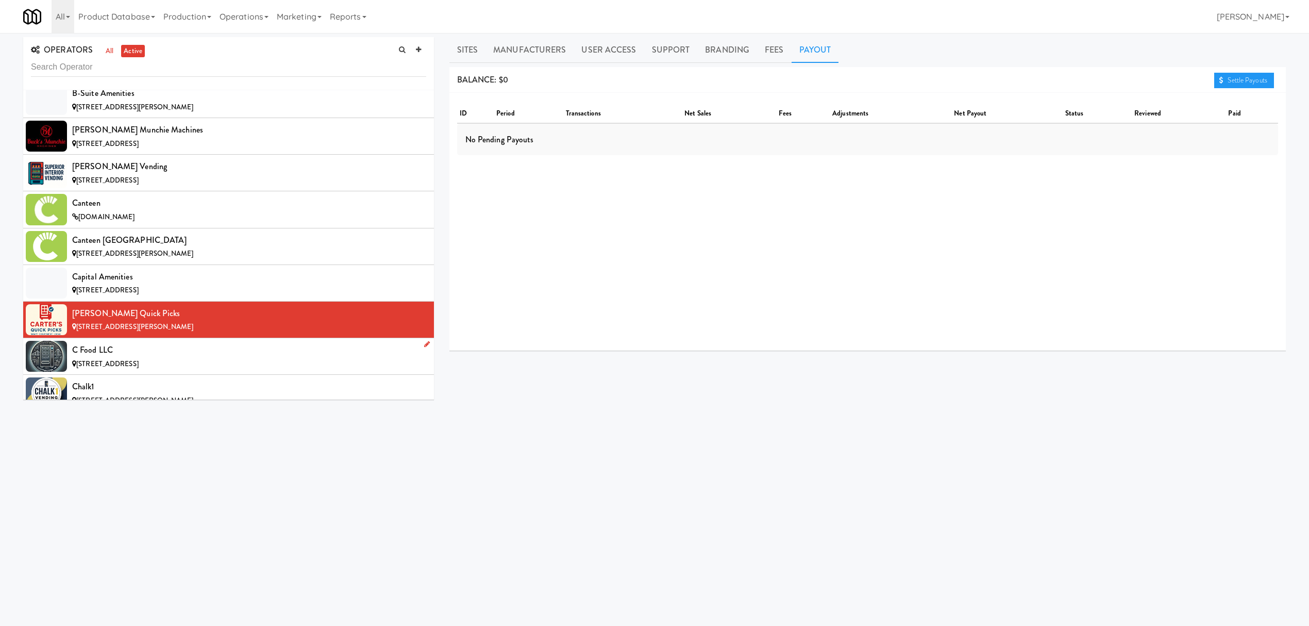
click at [195, 356] on div "C Food LLC" at bounding box center [249, 349] width 354 height 15
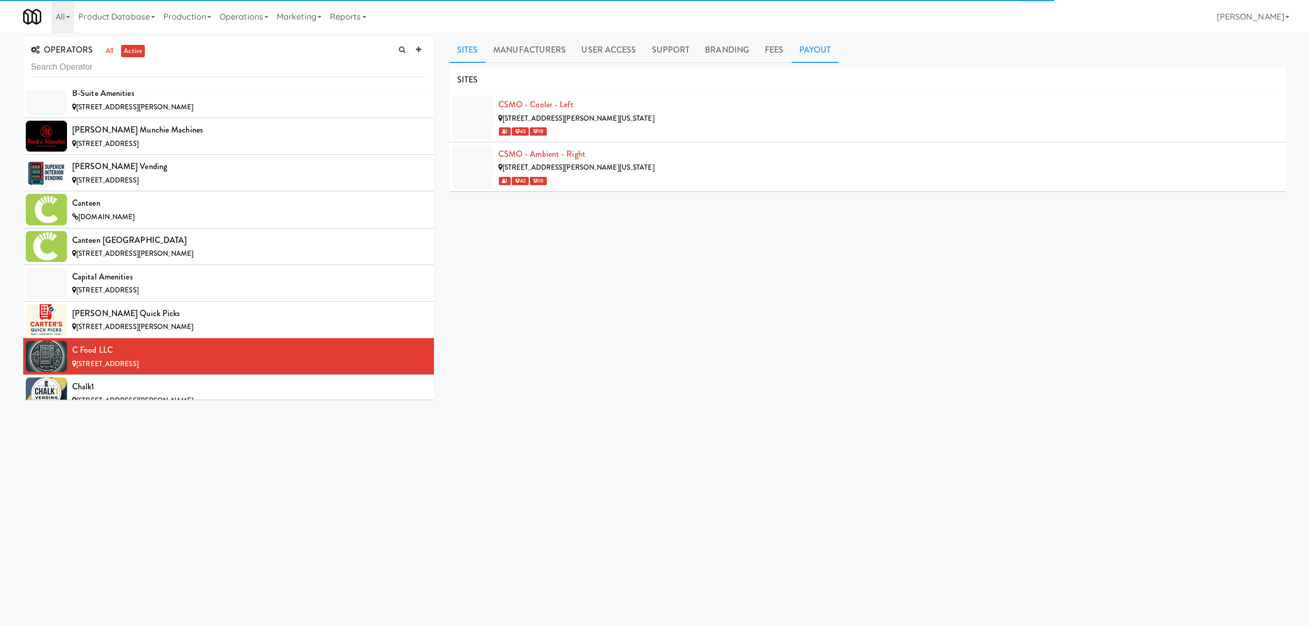
click at [817, 55] on link "Payout" at bounding box center [815, 50] width 47 height 26
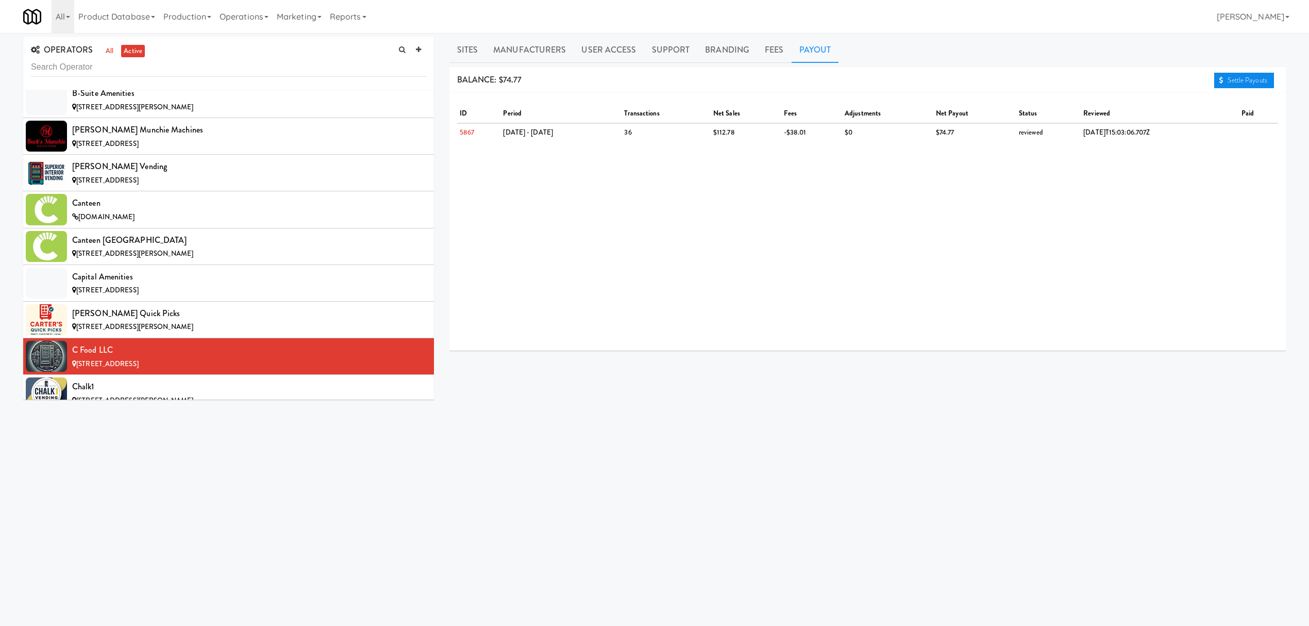
click at [1225, 75] on link "Settle Payouts" at bounding box center [1244, 80] width 60 height 15
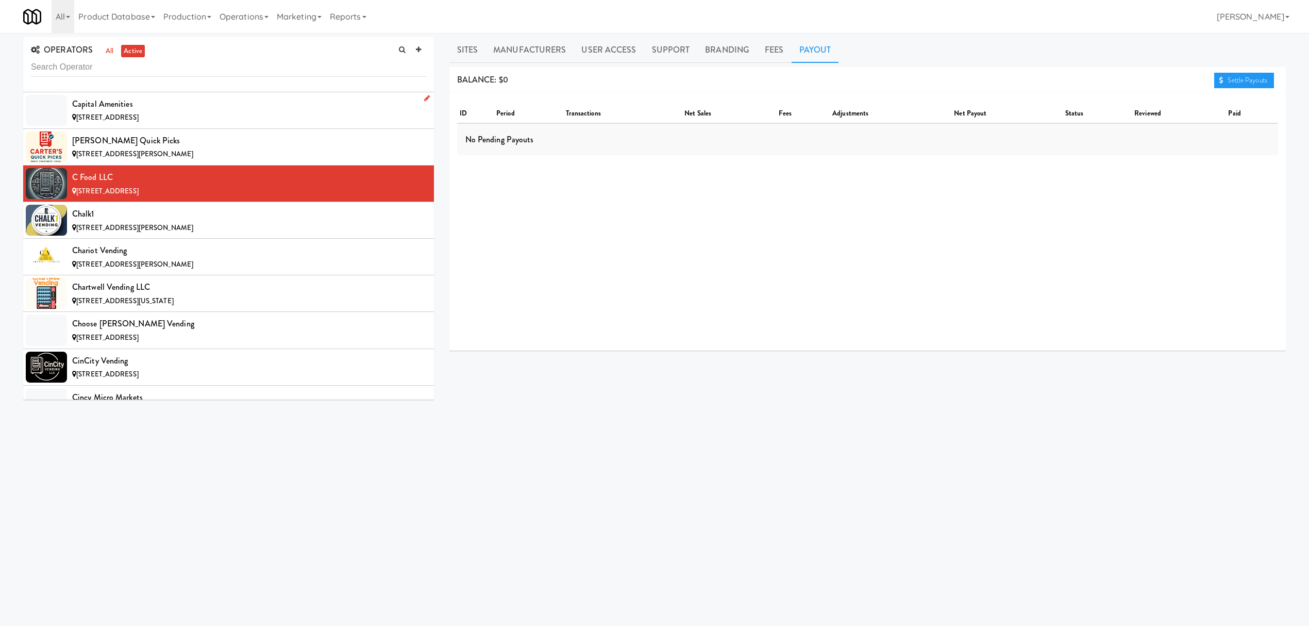
scroll to position [1718, 0]
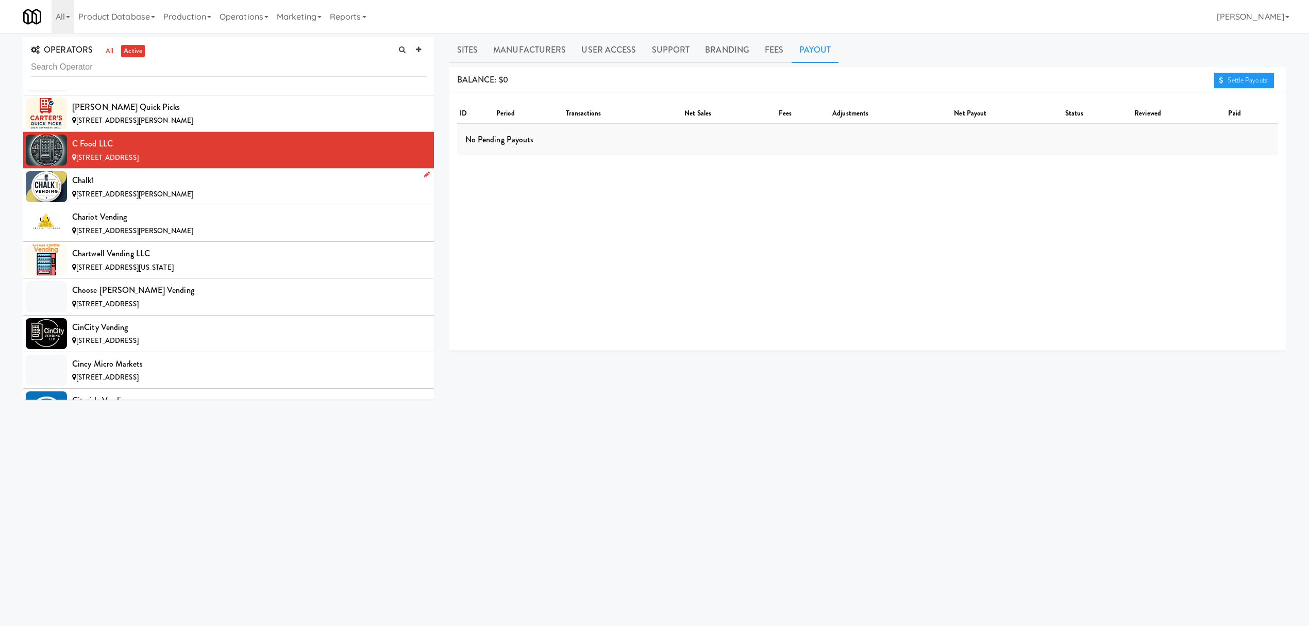
click at [205, 188] on div "Chalk1" at bounding box center [249, 180] width 354 height 15
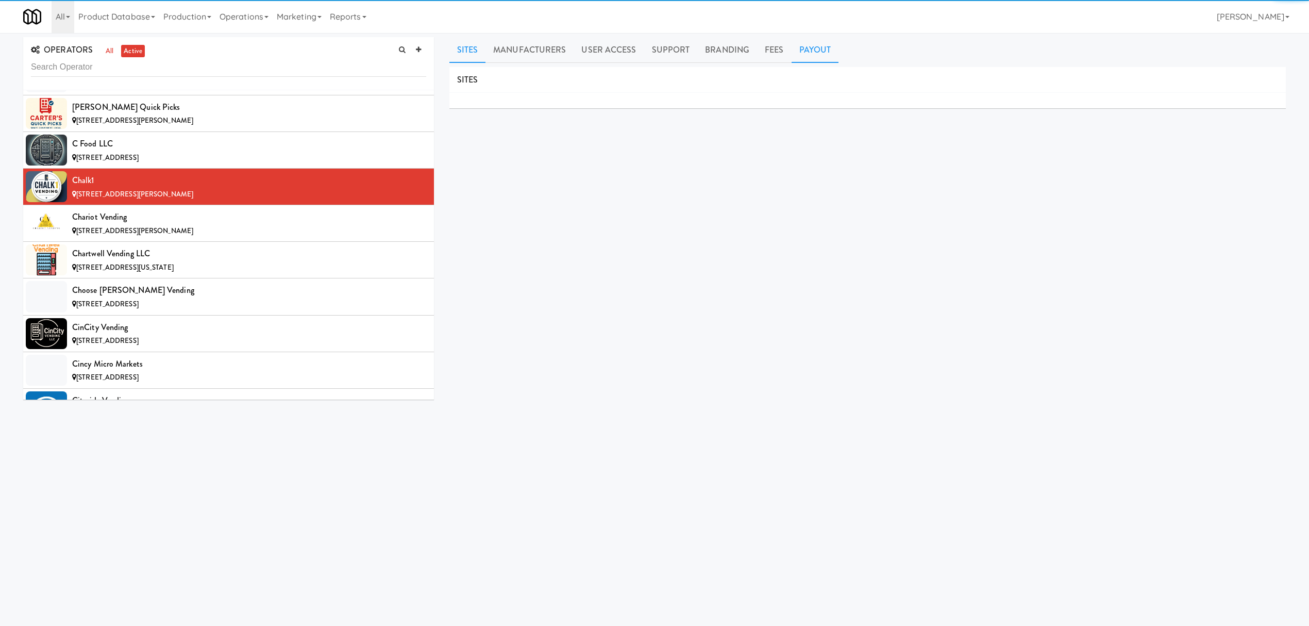
click at [807, 49] on link "Payout" at bounding box center [815, 50] width 47 height 26
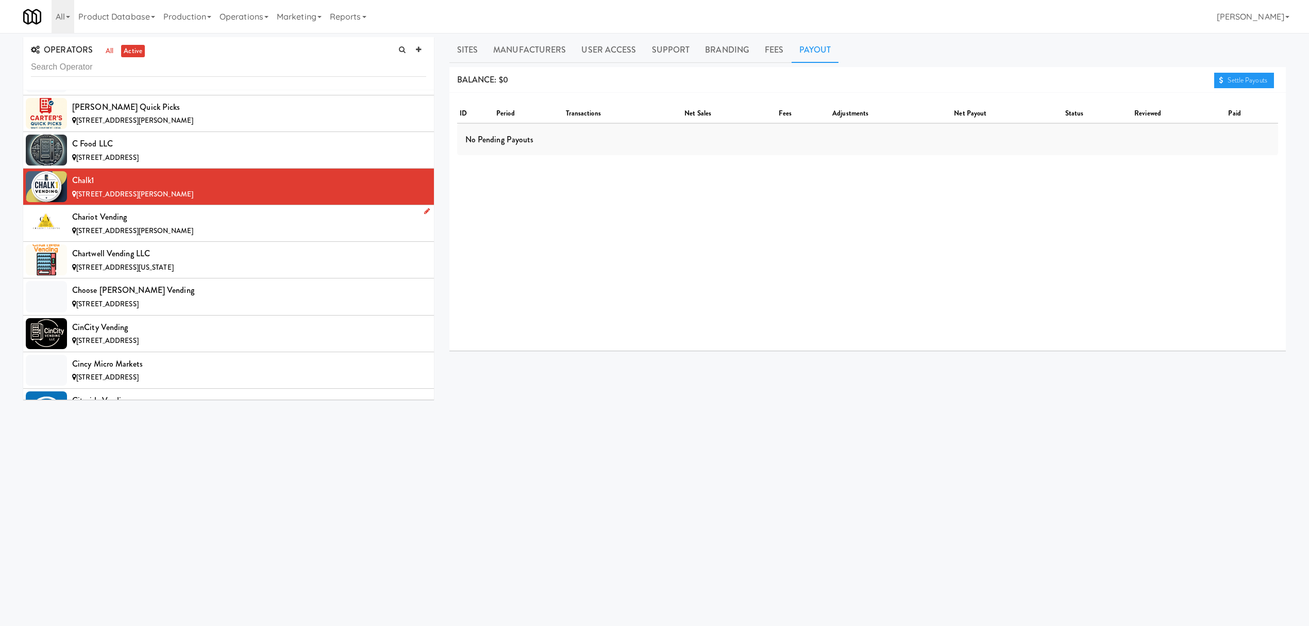
click at [256, 225] on div "Chariot Vending" at bounding box center [249, 216] width 354 height 15
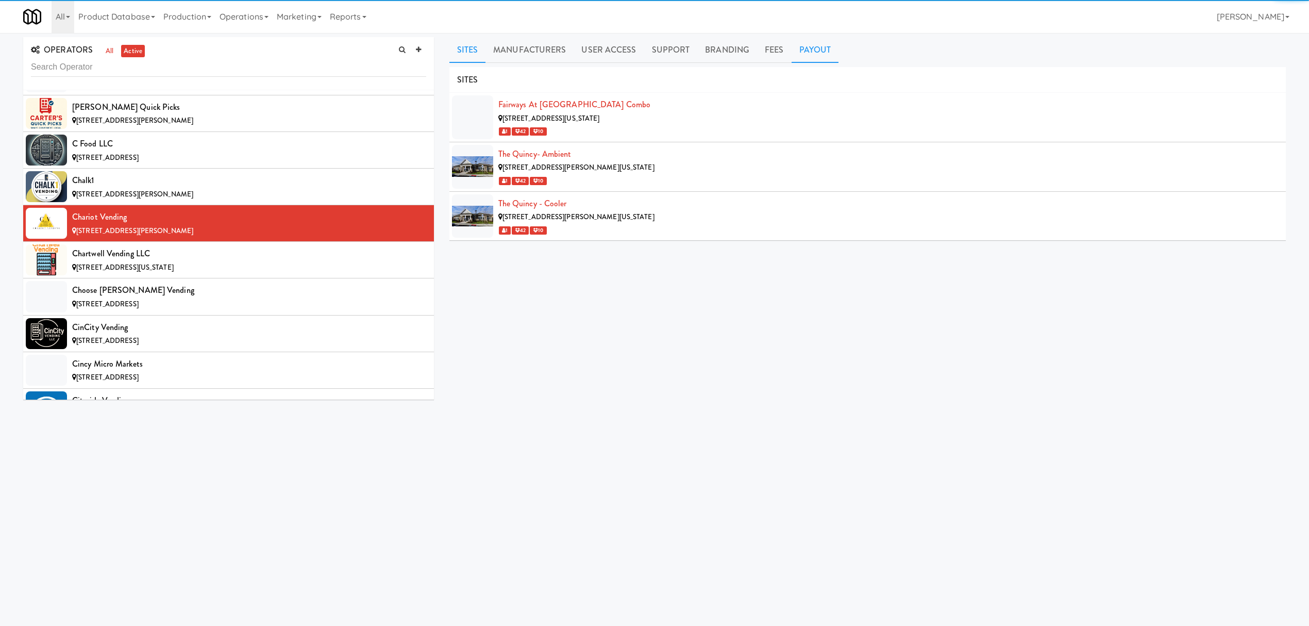
click at [800, 47] on link "Payout" at bounding box center [815, 50] width 47 height 26
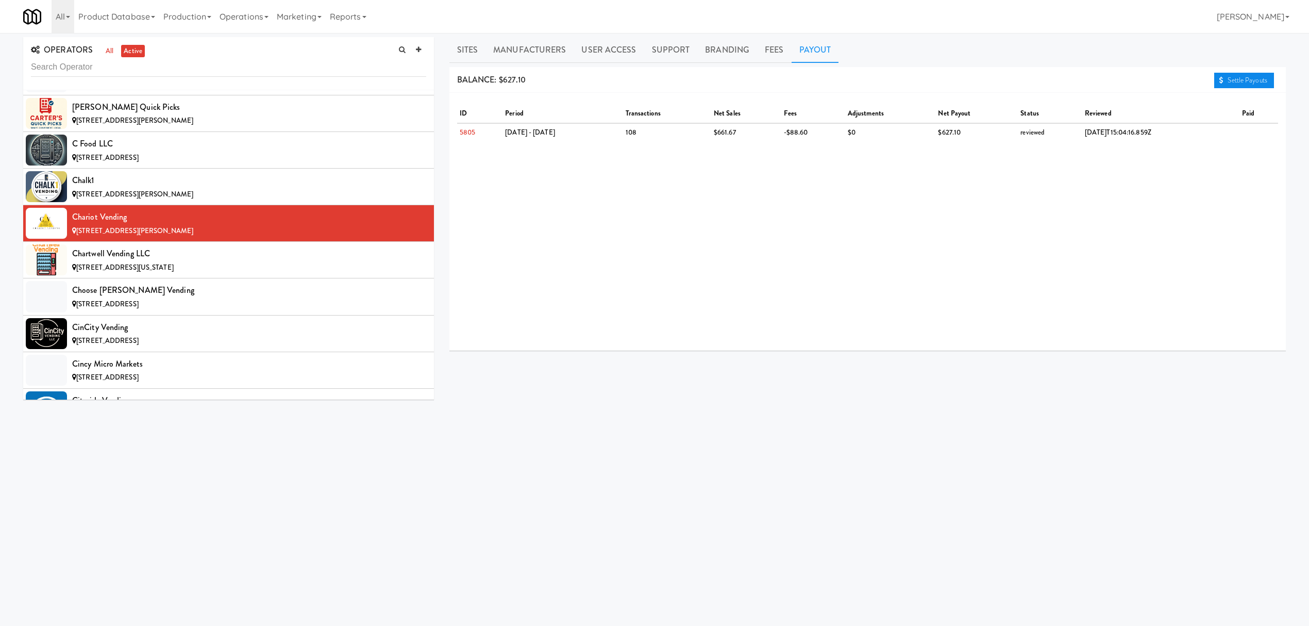
click at [1231, 77] on link "Settle Payouts" at bounding box center [1244, 80] width 60 height 15
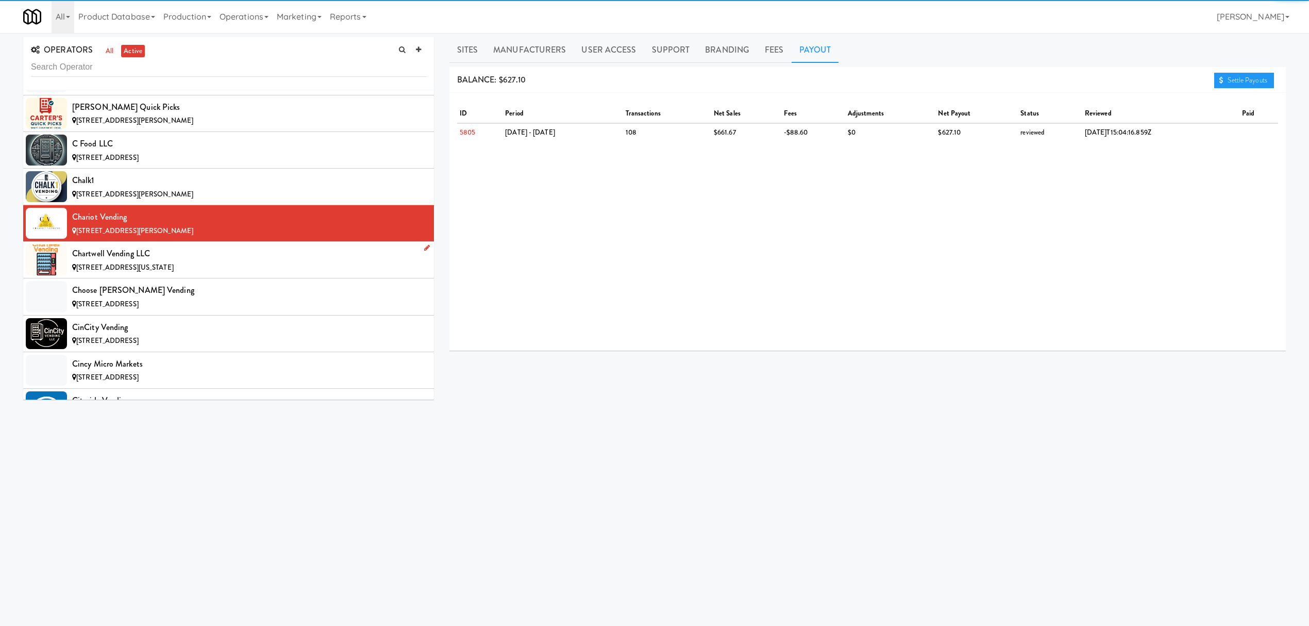
click at [168, 272] on span "[STREET_ADDRESS][US_STATE]" at bounding box center [124, 267] width 97 height 10
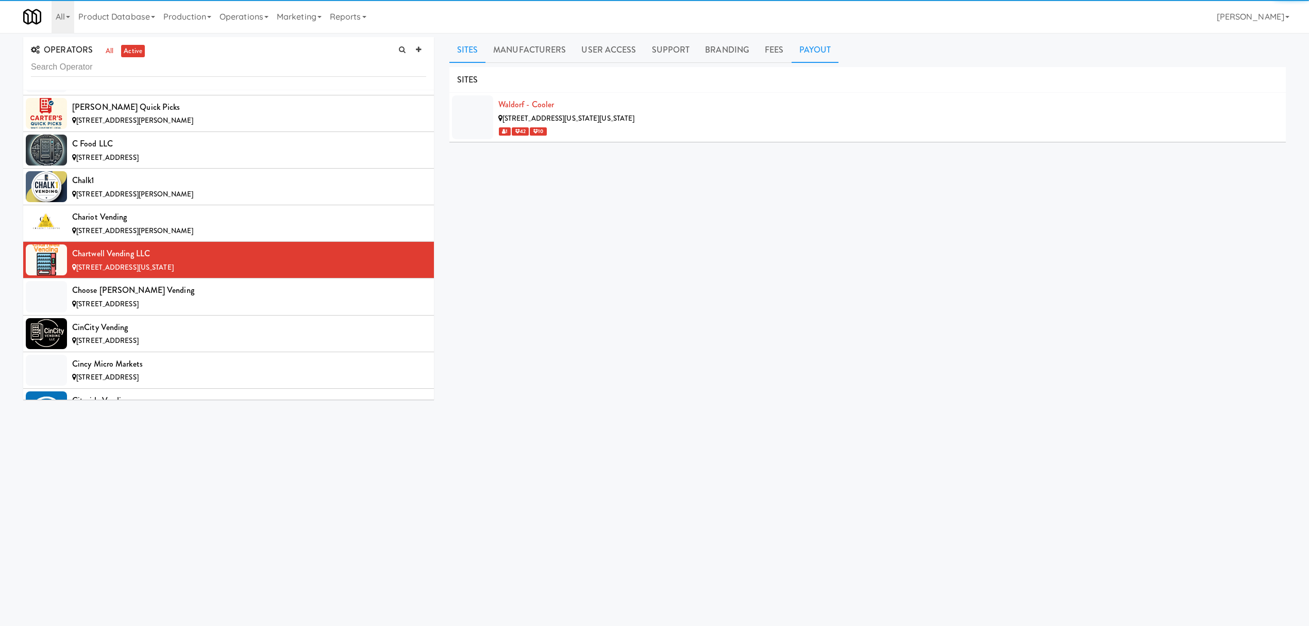
click at [811, 56] on link "Payout" at bounding box center [815, 50] width 47 height 26
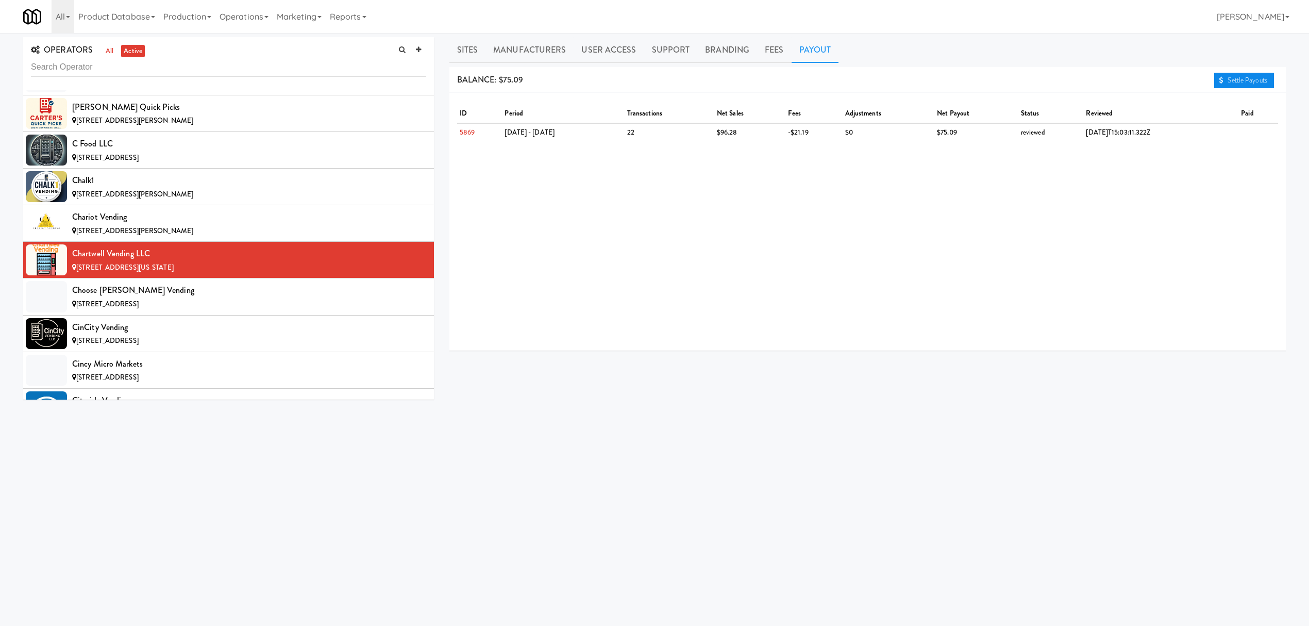
click at [1253, 73] on link "Settle Payouts" at bounding box center [1244, 80] width 60 height 15
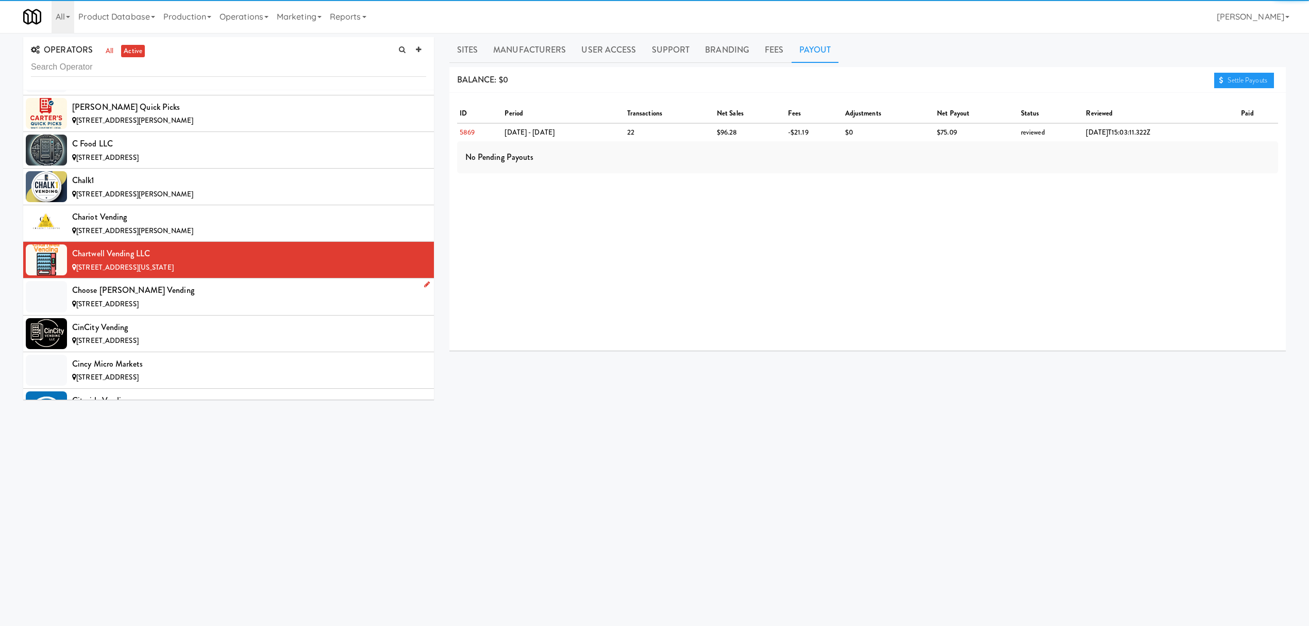
click at [210, 298] on div "Choose [PERSON_NAME] Vending" at bounding box center [249, 289] width 354 height 15
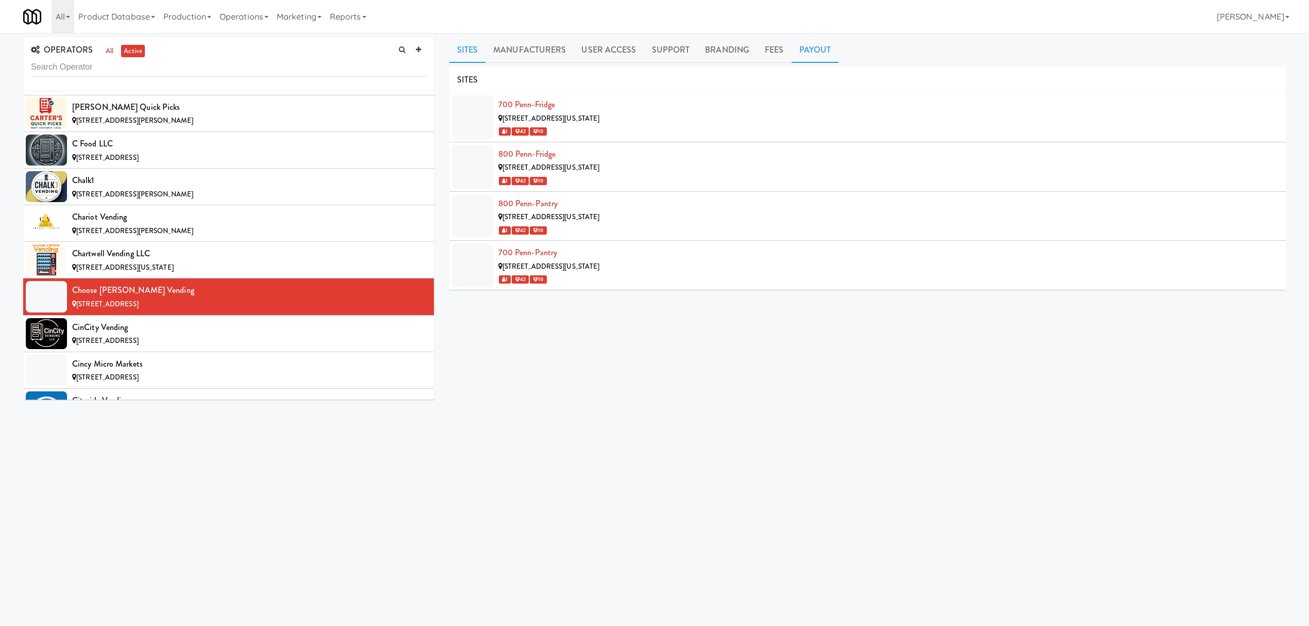
click at [817, 52] on link "Payout" at bounding box center [815, 50] width 47 height 26
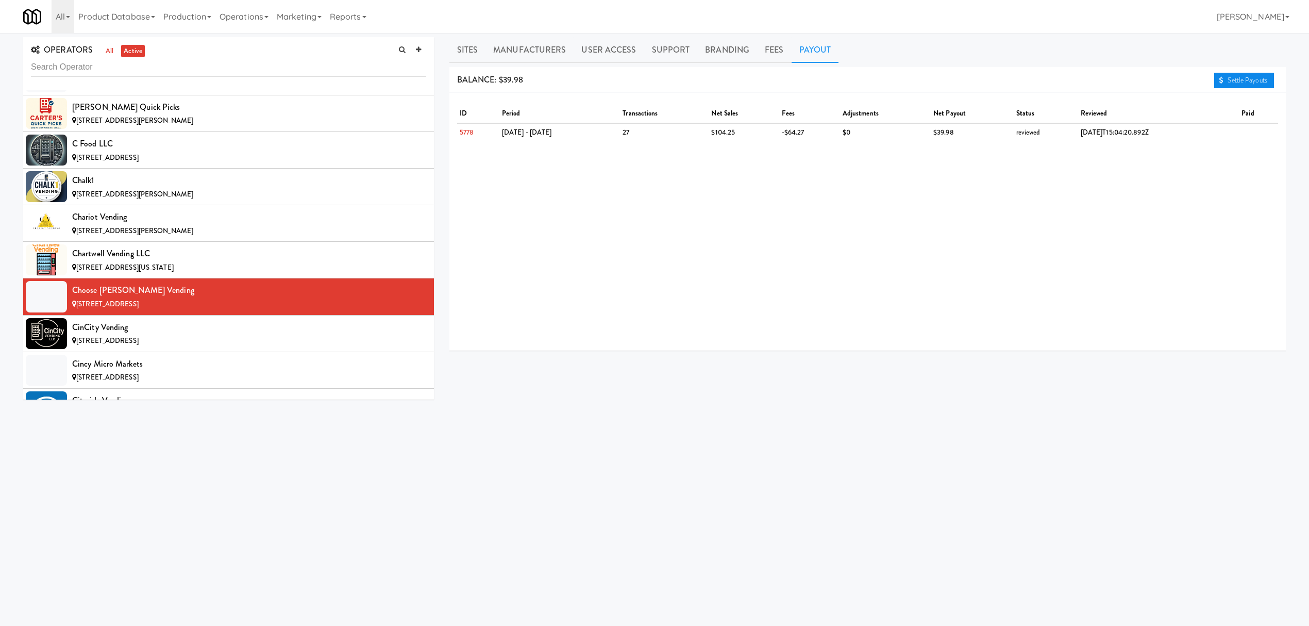
click at [1223, 80] on link "Settle Payouts" at bounding box center [1244, 80] width 60 height 15
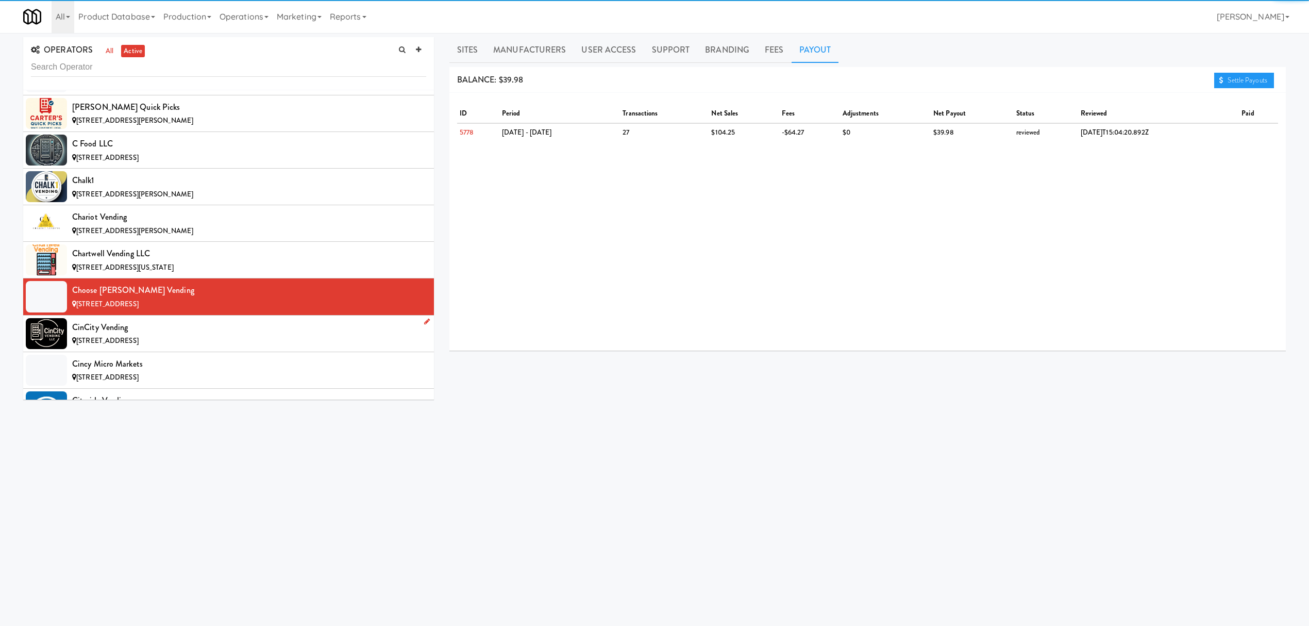
click at [139, 345] on span "[STREET_ADDRESS]" at bounding box center [107, 340] width 62 height 10
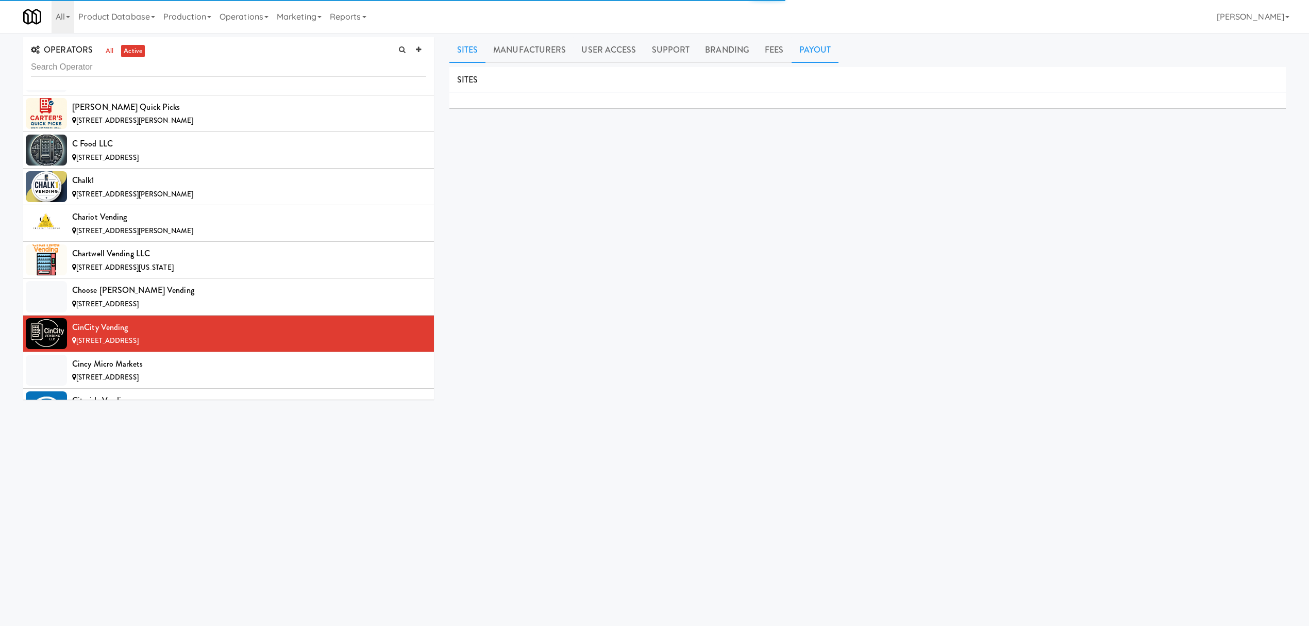
click at [821, 53] on link "Payout" at bounding box center [815, 50] width 47 height 26
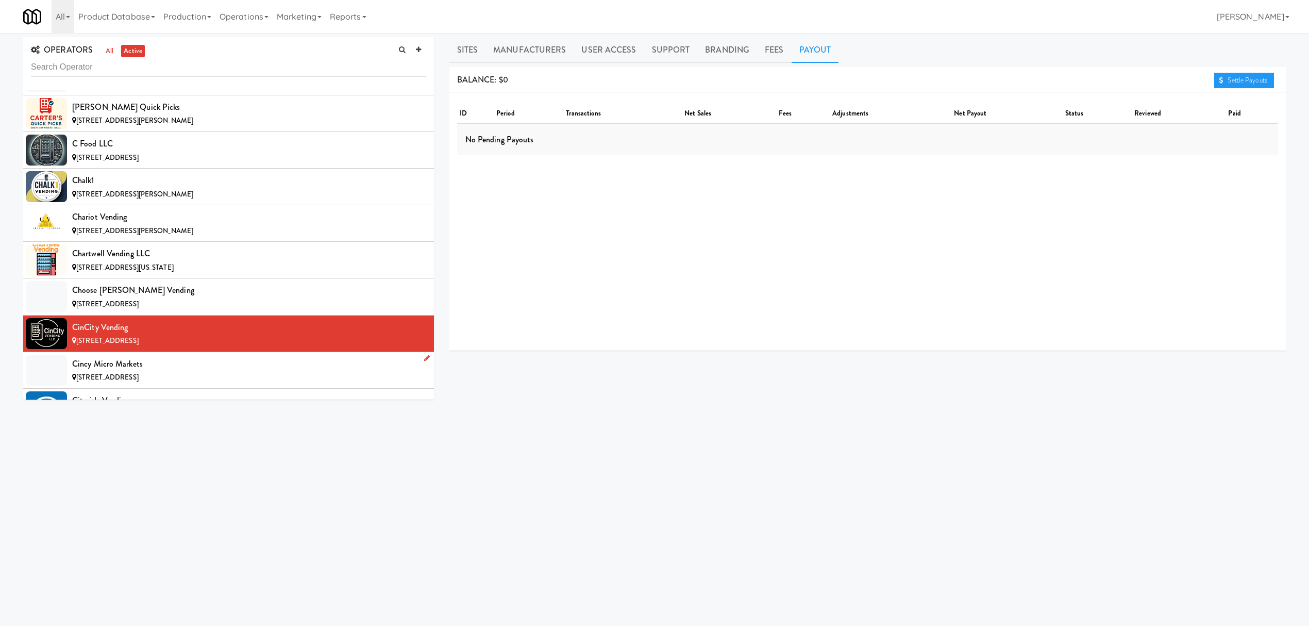
click at [164, 367] on div "Cincy Micro Markets" at bounding box center [249, 363] width 354 height 15
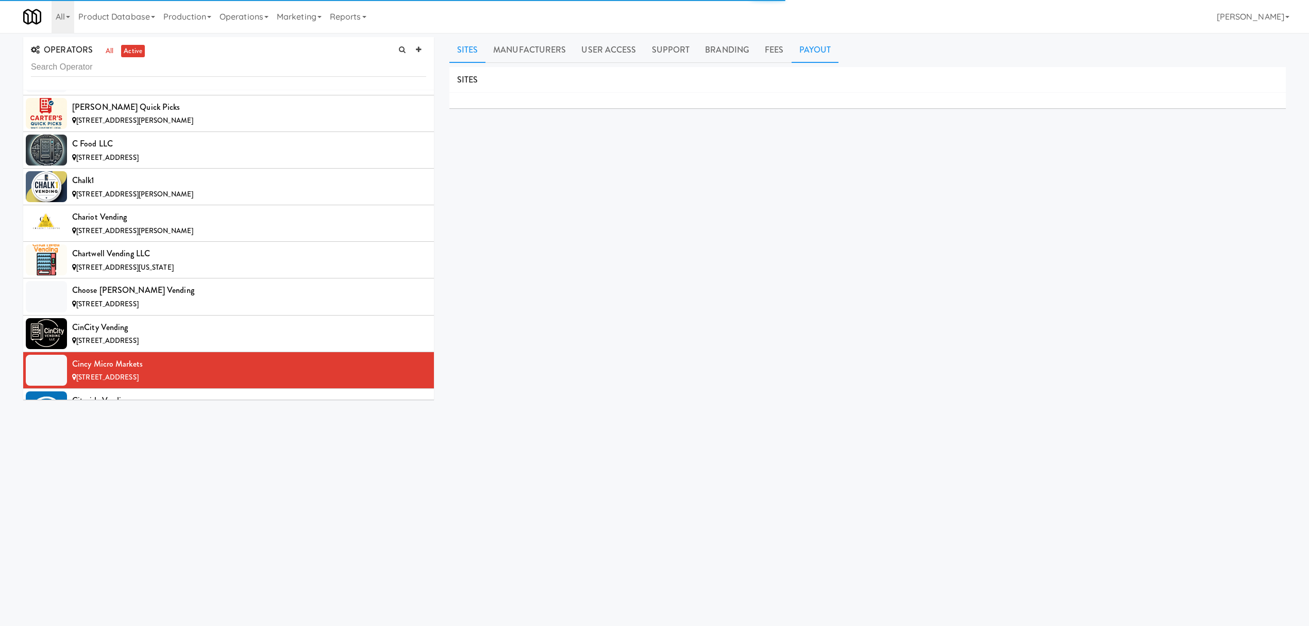
click at [809, 48] on link "Payout" at bounding box center [815, 50] width 47 height 26
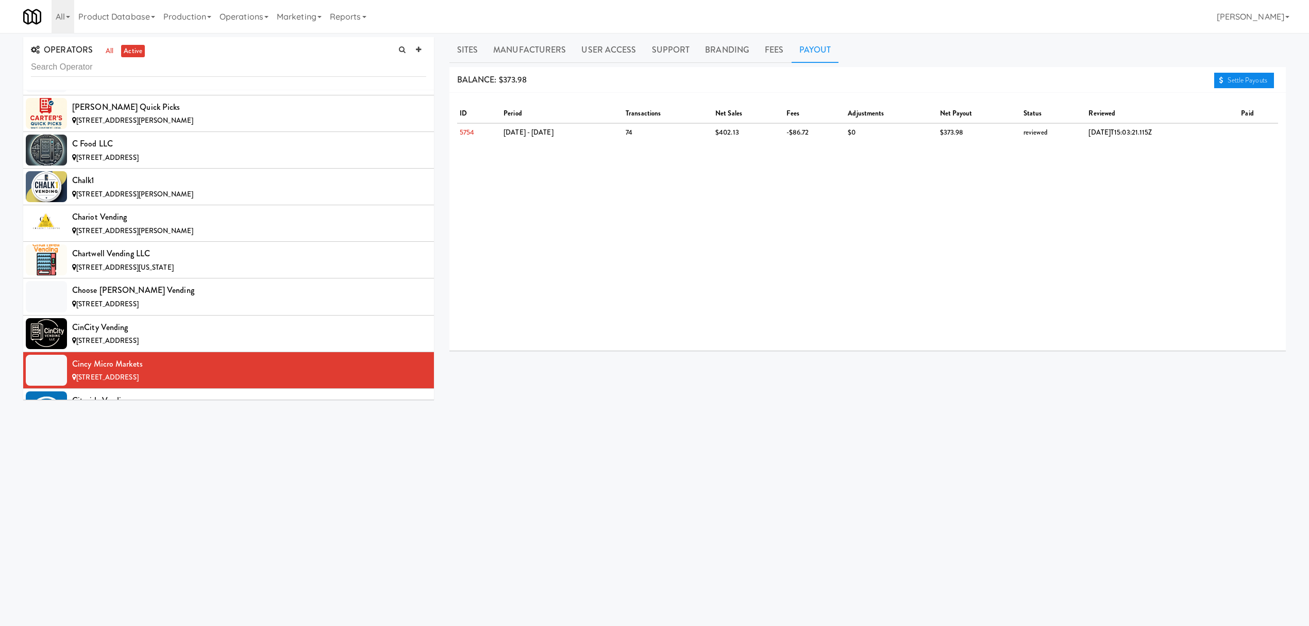
click at [1225, 77] on link "Settle Payouts" at bounding box center [1244, 80] width 60 height 15
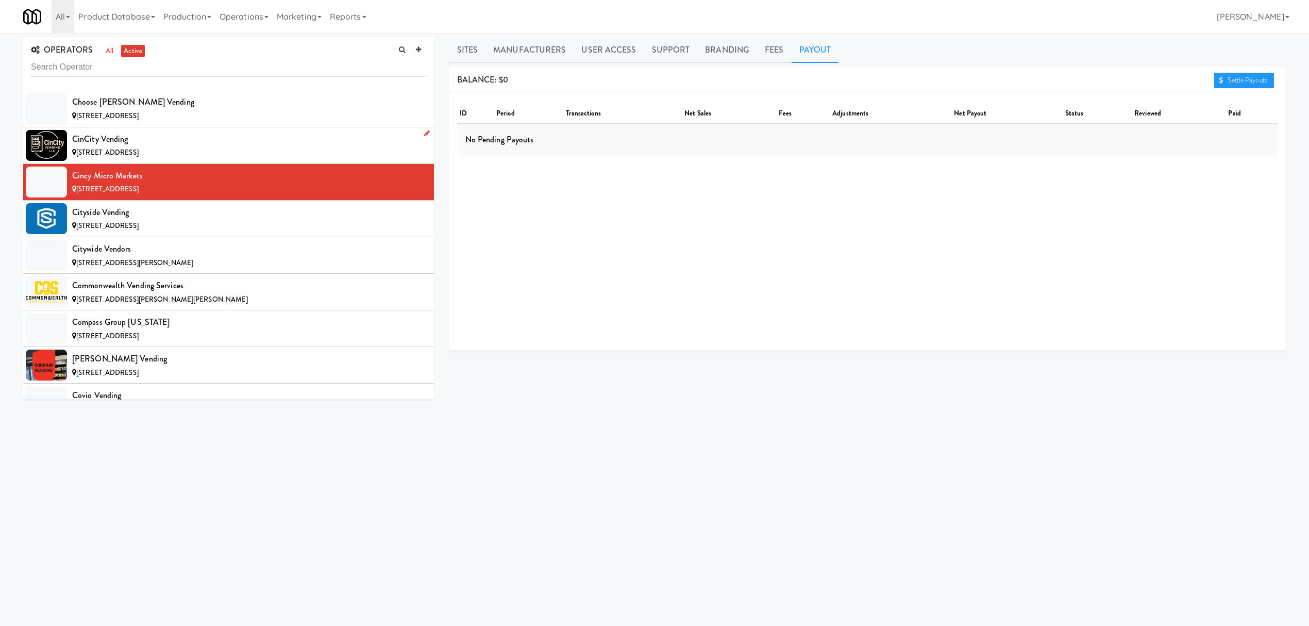
scroll to position [1924, 0]
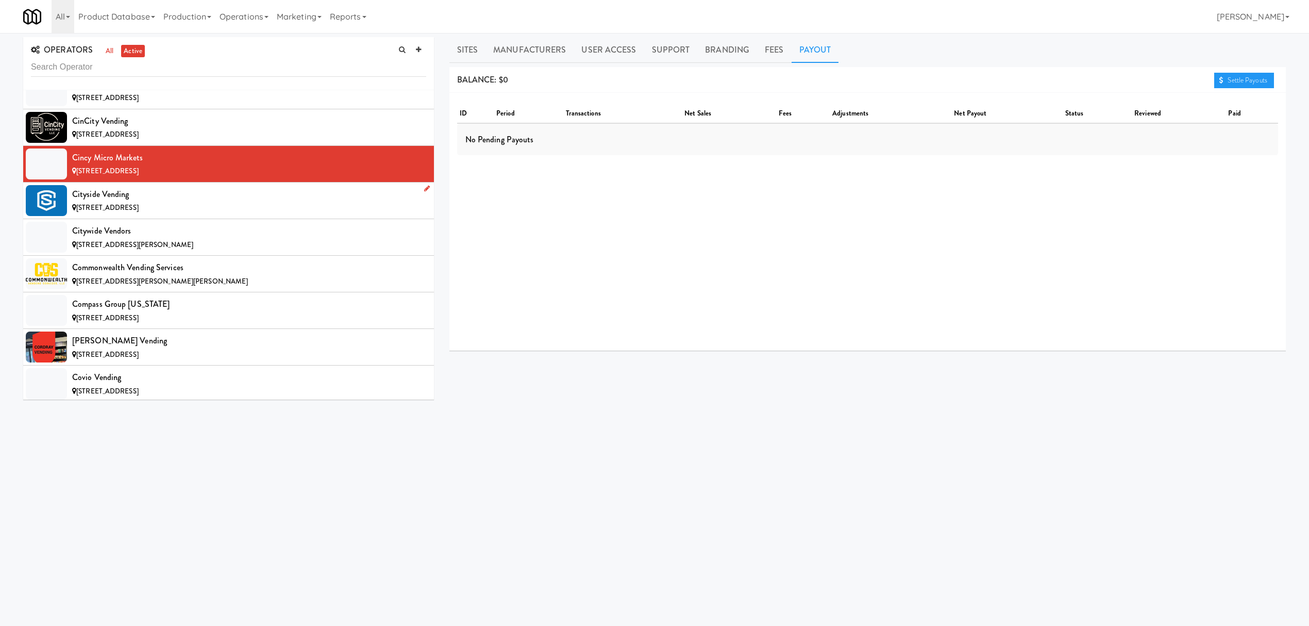
click at [180, 213] on div "[STREET_ADDRESS]" at bounding box center [249, 207] width 354 height 13
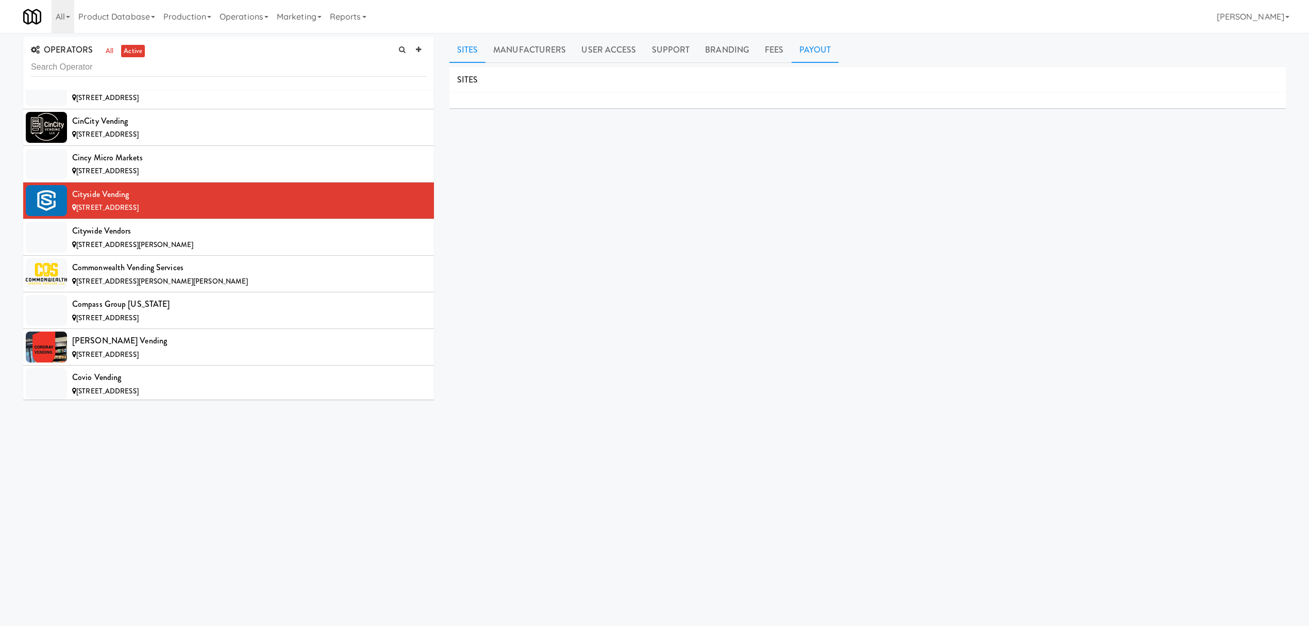
click at [813, 50] on link "Payout" at bounding box center [815, 50] width 47 height 26
click at [188, 248] on div "[STREET_ADDRESS][PERSON_NAME]" at bounding box center [249, 245] width 354 height 13
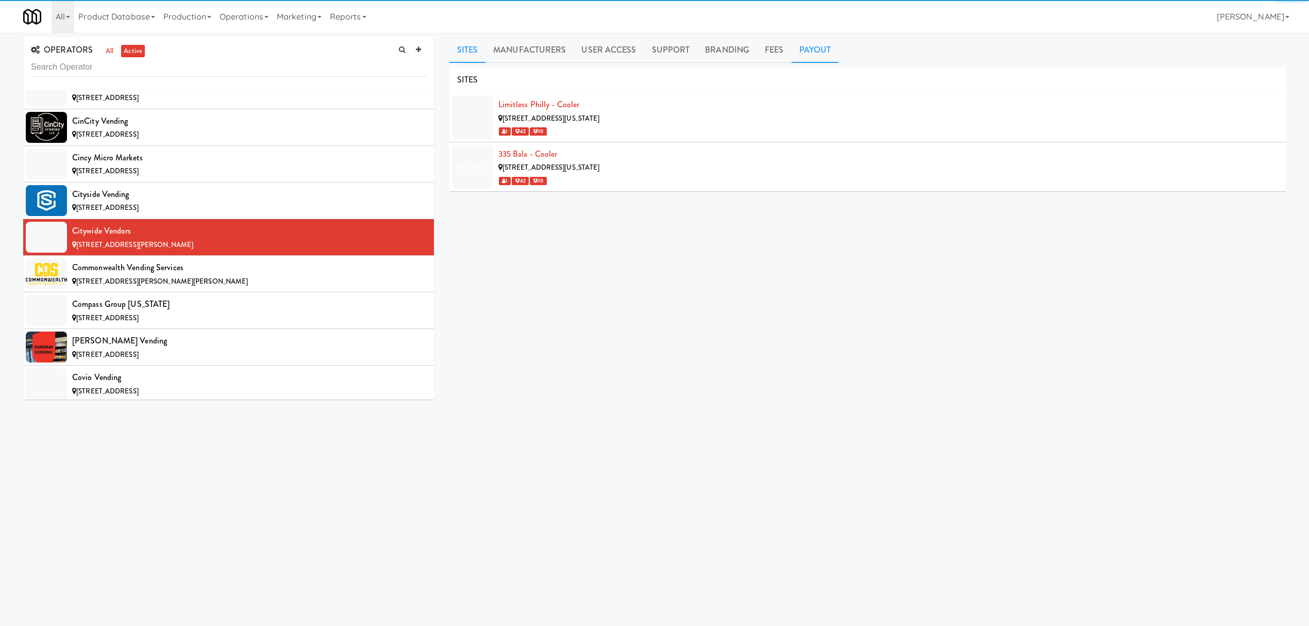
click at [811, 52] on link "Payout" at bounding box center [815, 50] width 47 height 26
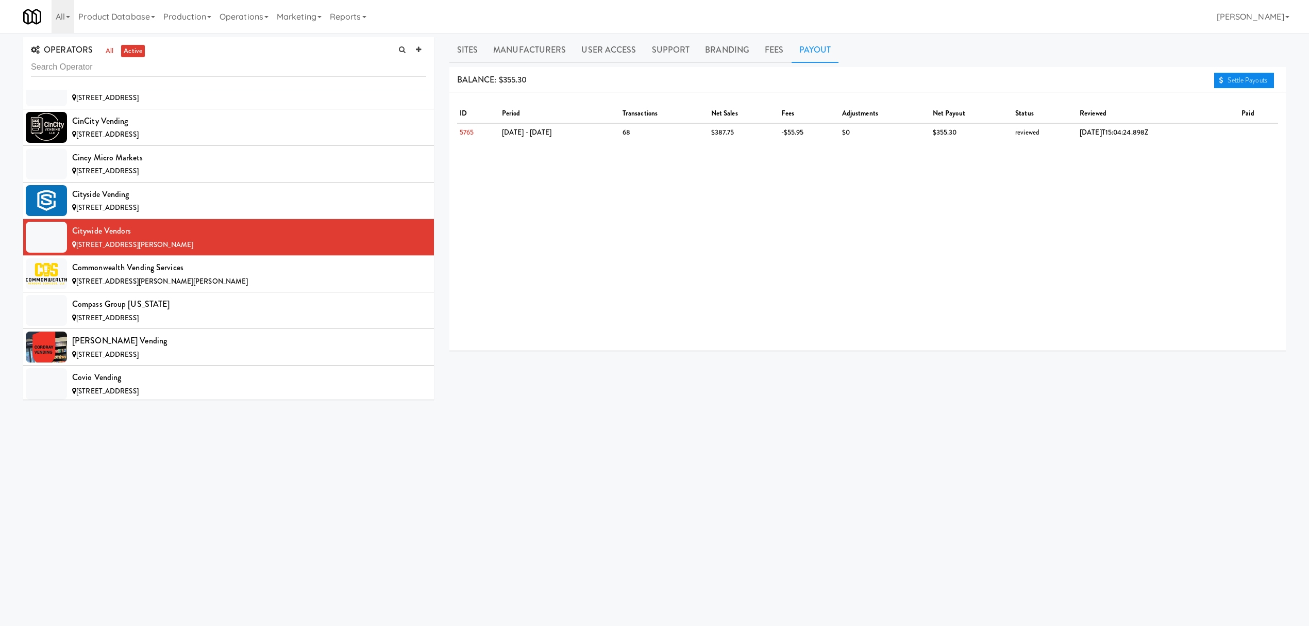
click at [1229, 79] on link "Settle Payouts" at bounding box center [1244, 80] width 60 height 15
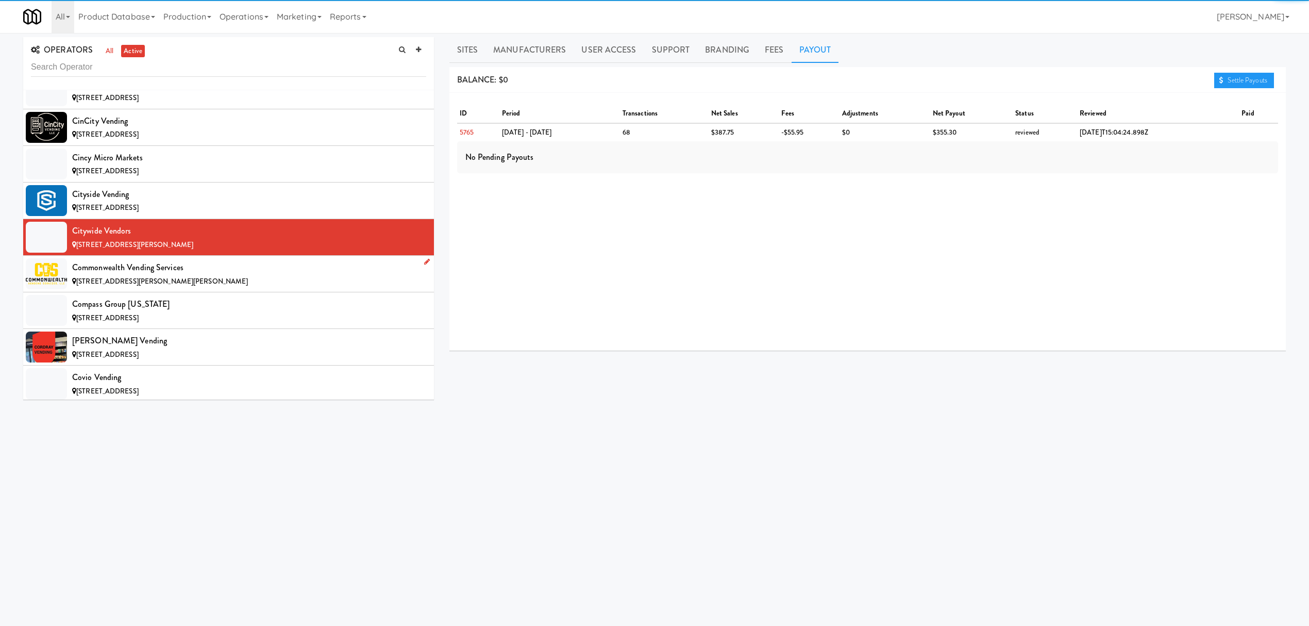
click at [192, 285] on div "[STREET_ADDRESS][PERSON_NAME][PERSON_NAME]" at bounding box center [249, 281] width 354 height 13
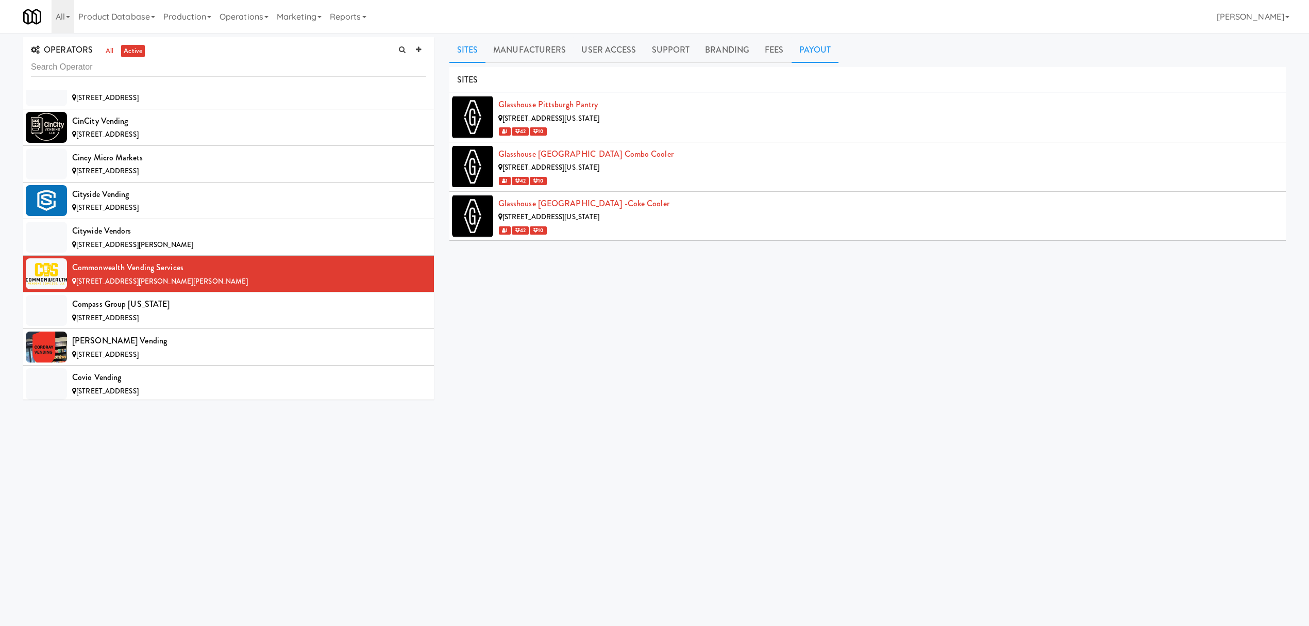
click at [825, 52] on link "Payout" at bounding box center [815, 50] width 47 height 26
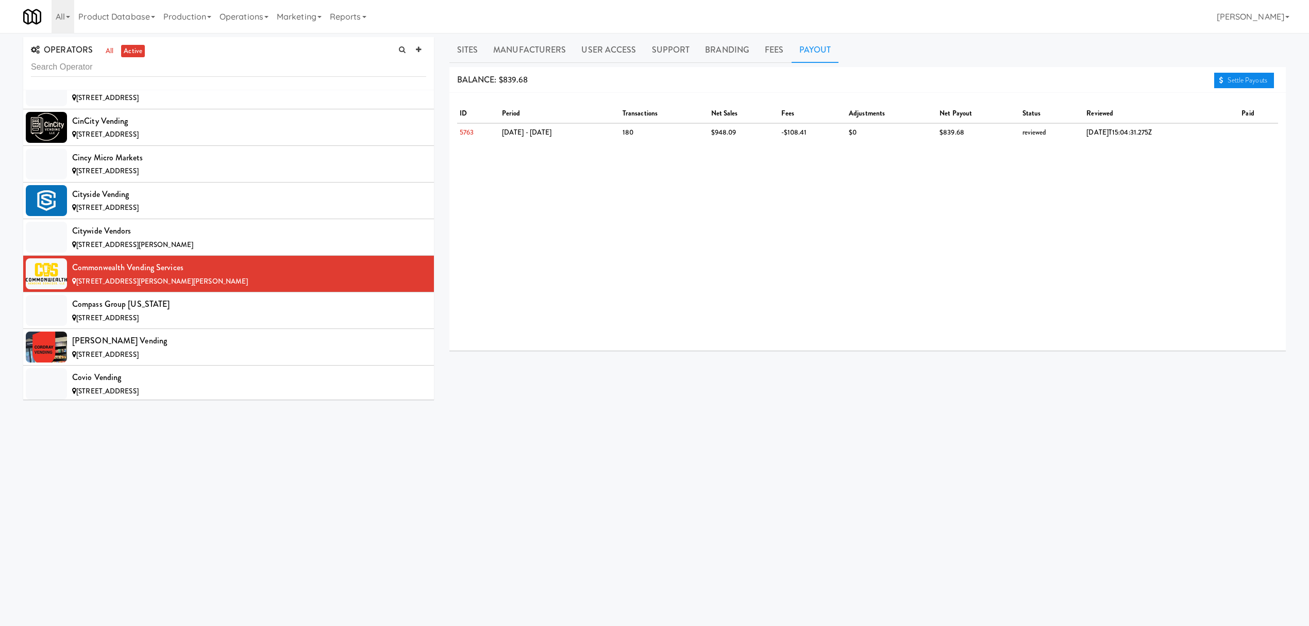
click at [1219, 79] on icon at bounding box center [1221, 80] width 4 height 7
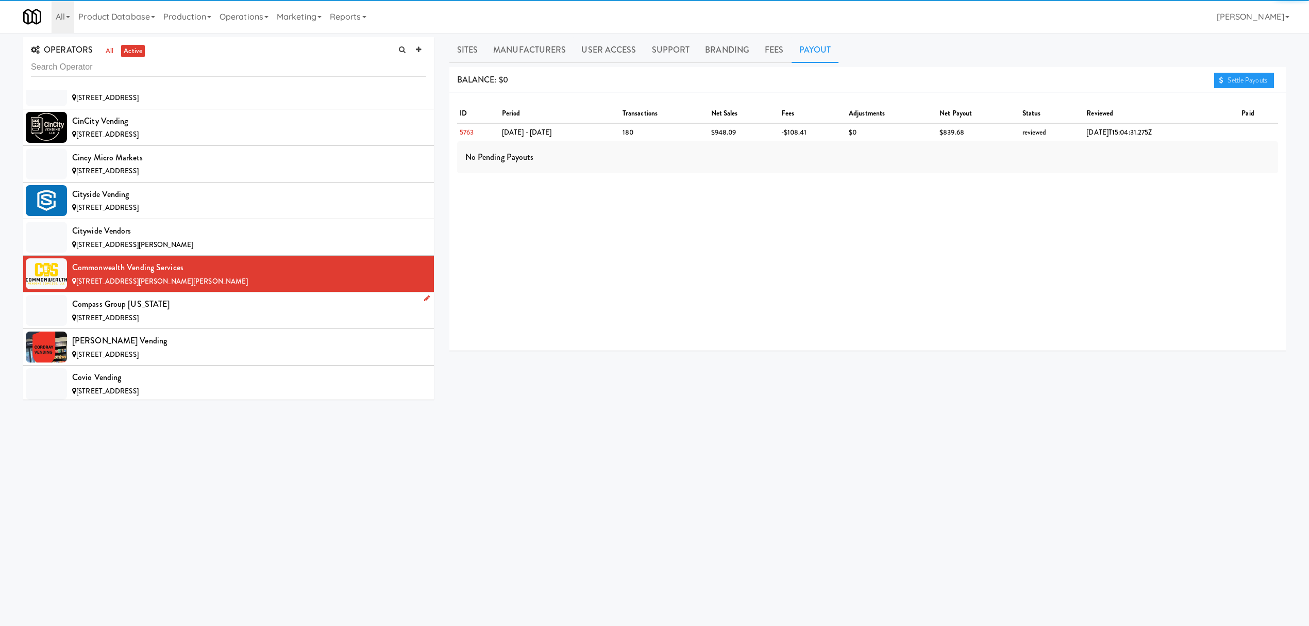
click at [277, 312] on div "Compass Group [US_STATE]" at bounding box center [249, 303] width 354 height 15
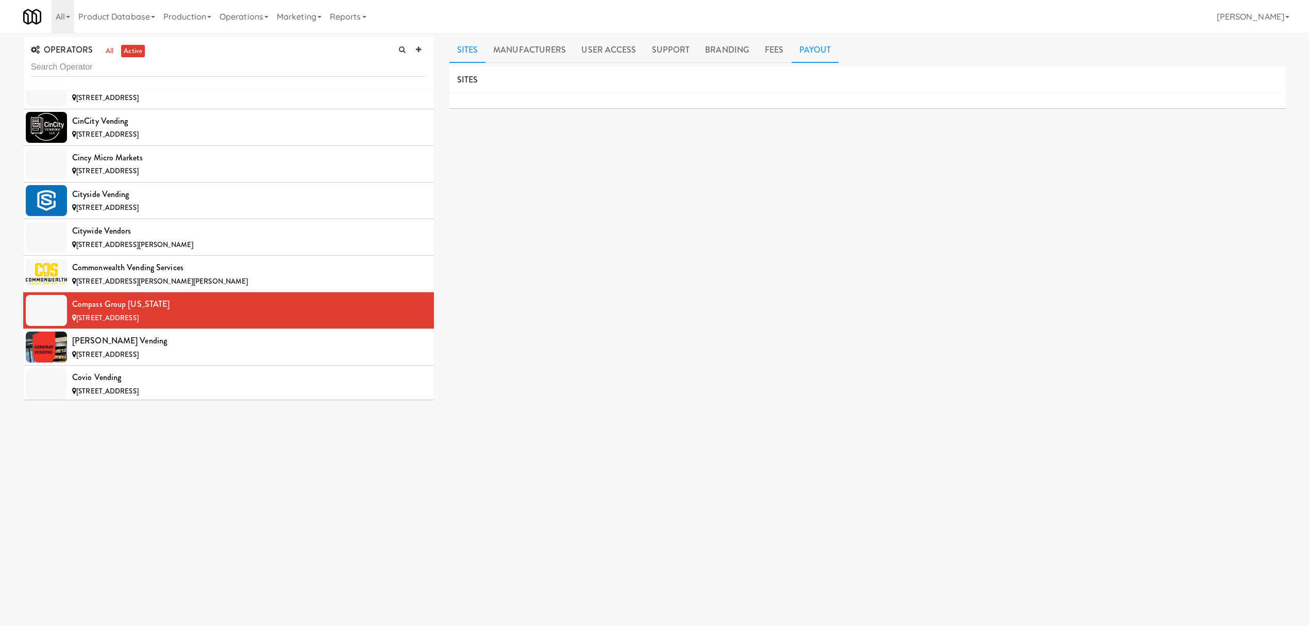
click at [807, 52] on link "Payout" at bounding box center [815, 50] width 47 height 26
click at [175, 348] on div "[PERSON_NAME] Vending" at bounding box center [249, 340] width 354 height 15
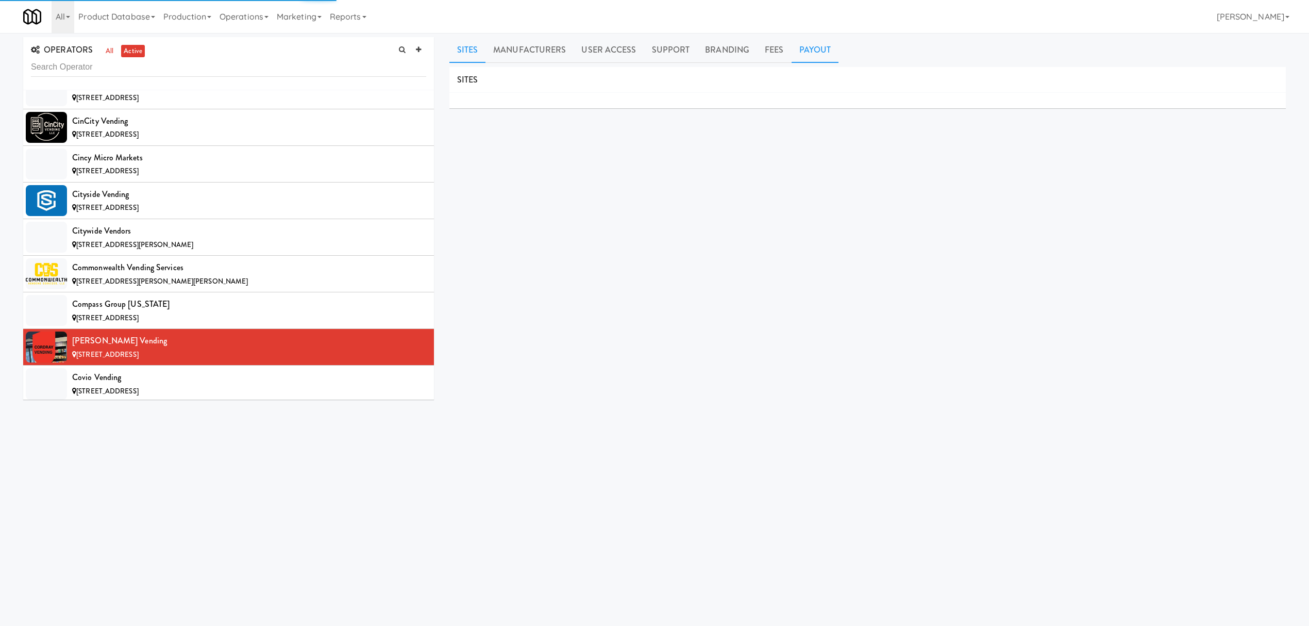
click at [813, 44] on link "Payout" at bounding box center [815, 50] width 47 height 26
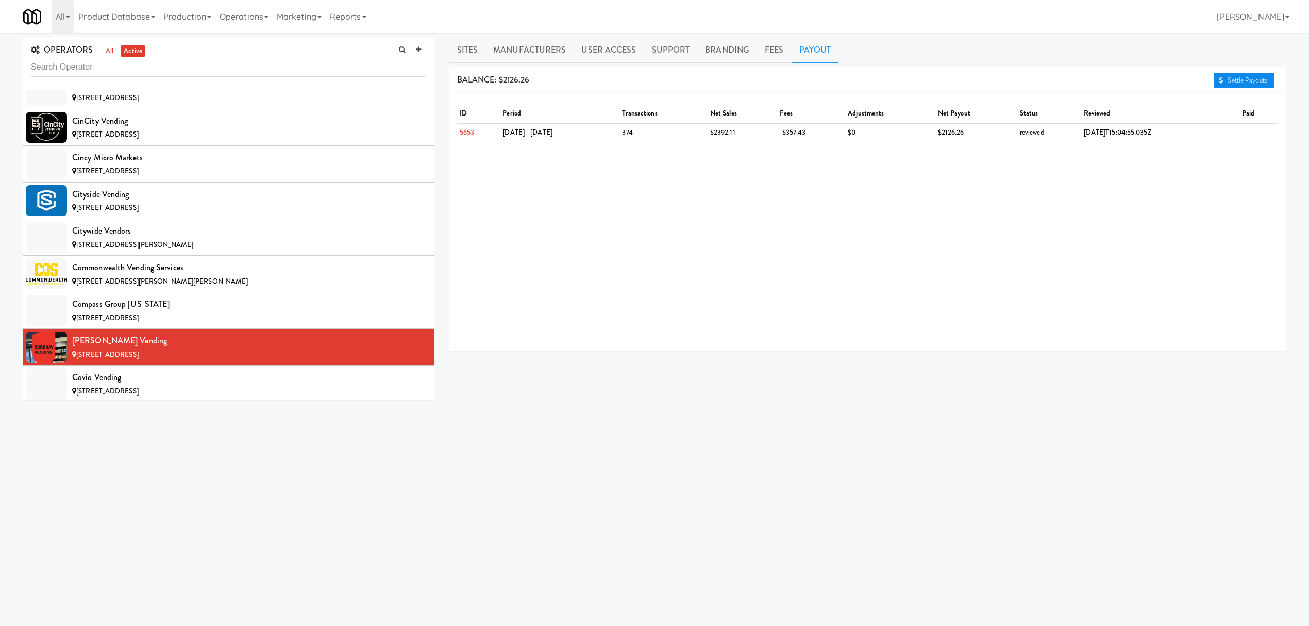
click at [1242, 78] on link "Settle Payouts" at bounding box center [1244, 80] width 60 height 15
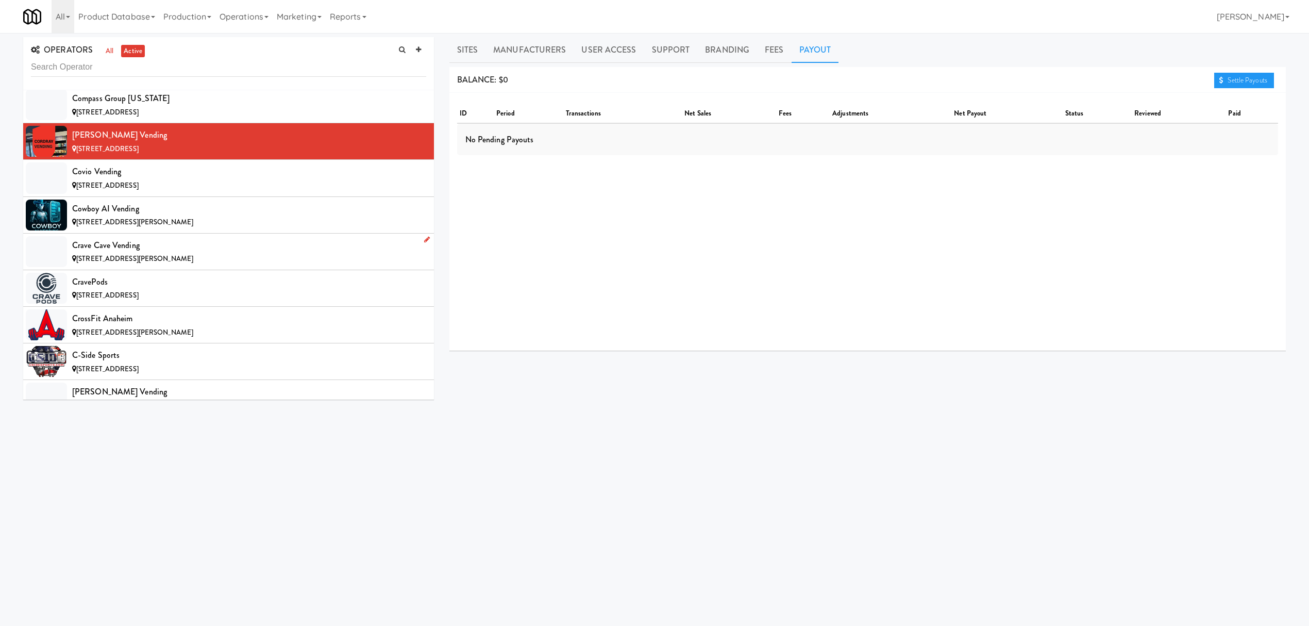
scroll to position [2130, 0]
click at [196, 179] on div "Covio Vending" at bounding box center [249, 170] width 354 height 15
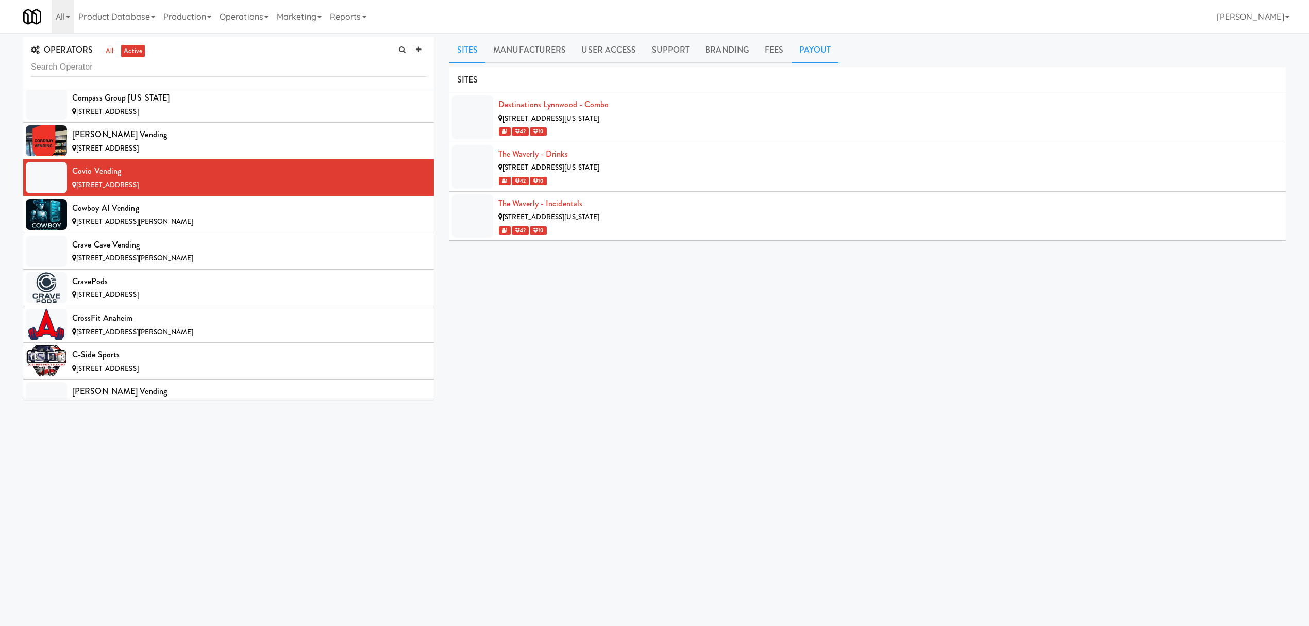
click at [815, 52] on link "Payout" at bounding box center [815, 50] width 47 height 26
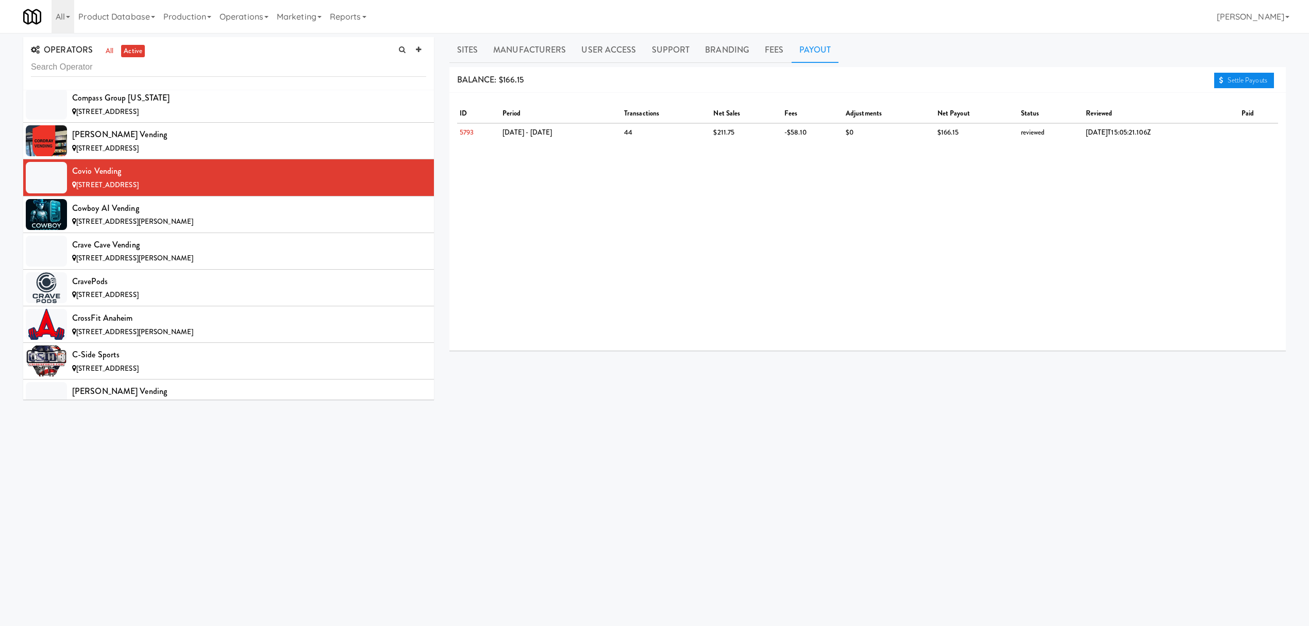
click at [1266, 77] on link "Settle Payouts" at bounding box center [1244, 80] width 60 height 15
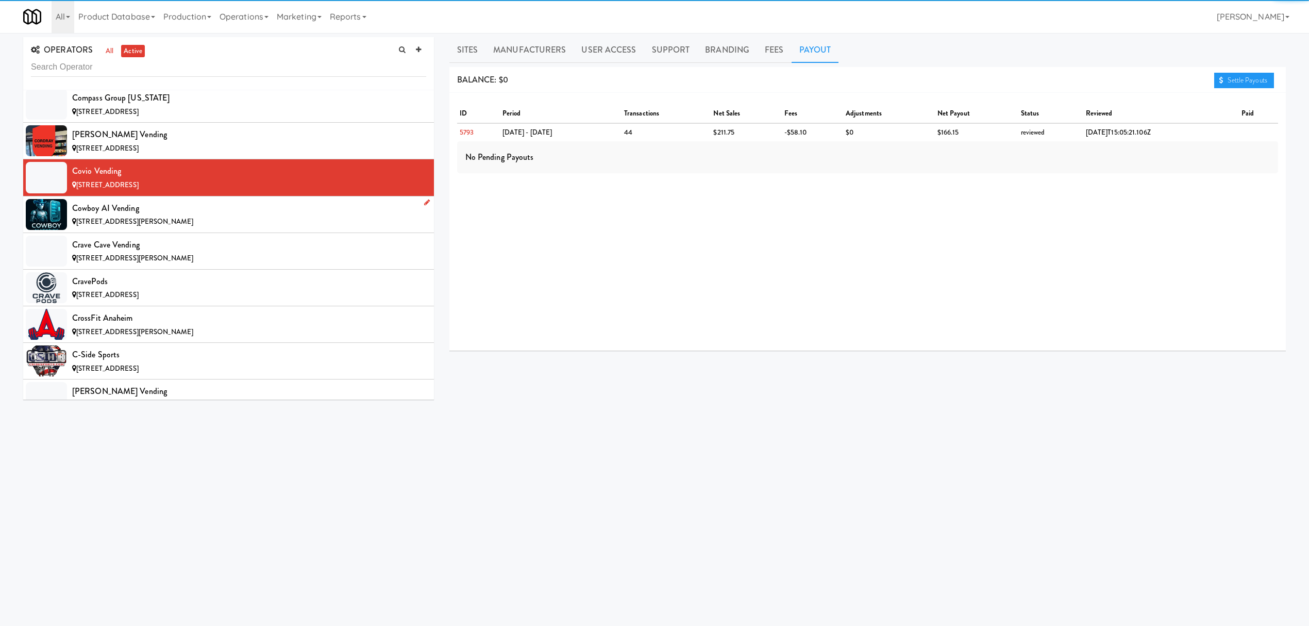
click at [215, 228] on div "[STREET_ADDRESS][PERSON_NAME]" at bounding box center [249, 221] width 354 height 13
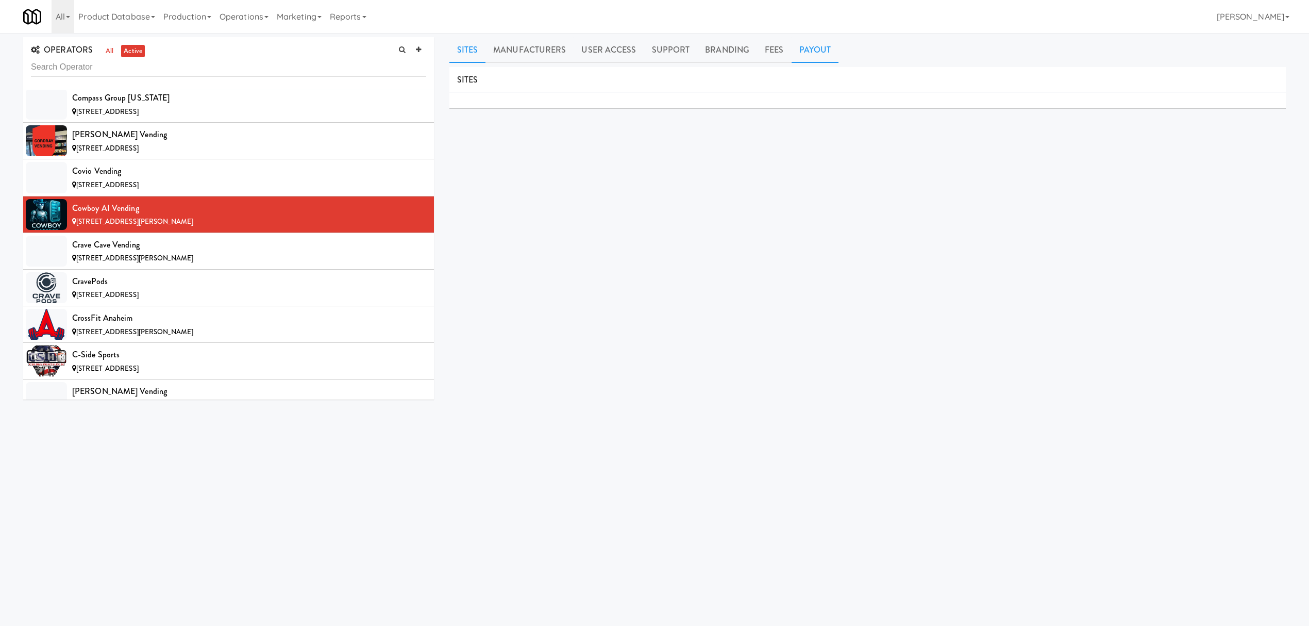
click at [804, 48] on link "Payout" at bounding box center [815, 50] width 47 height 26
click at [1237, 83] on link "Settle Payouts" at bounding box center [1244, 80] width 60 height 15
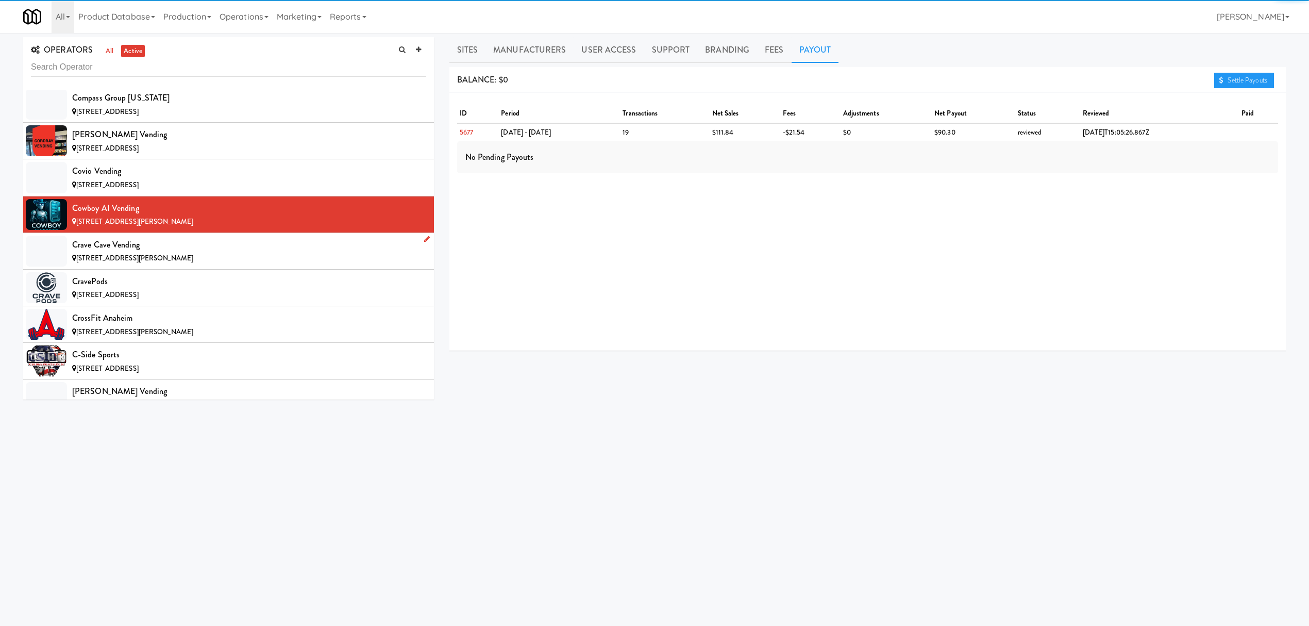
click at [191, 248] on div "Crave Cave Vending" at bounding box center [249, 244] width 354 height 15
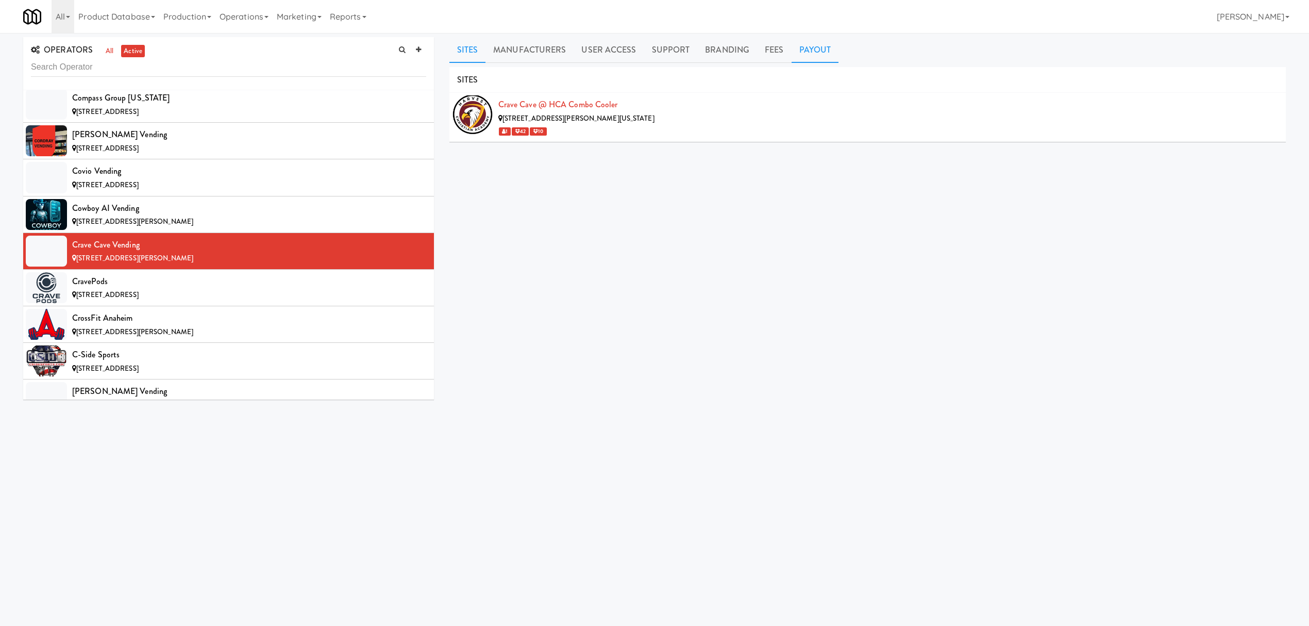
click at [825, 47] on link "Payout" at bounding box center [815, 50] width 47 height 26
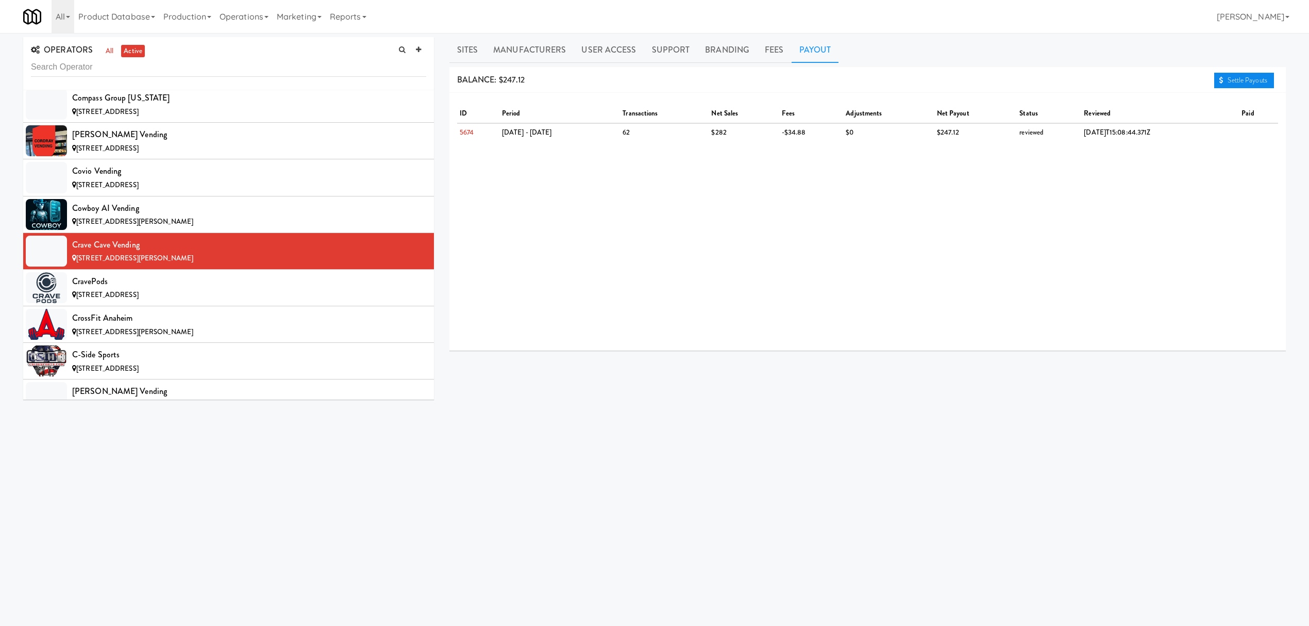
click at [1221, 73] on link "Settle Payouts" at bounding box center [1244, 80] width 60 height 15
click at [176, 289] on div "CravePods" at bounding box center [249, 281] width 354 height 15
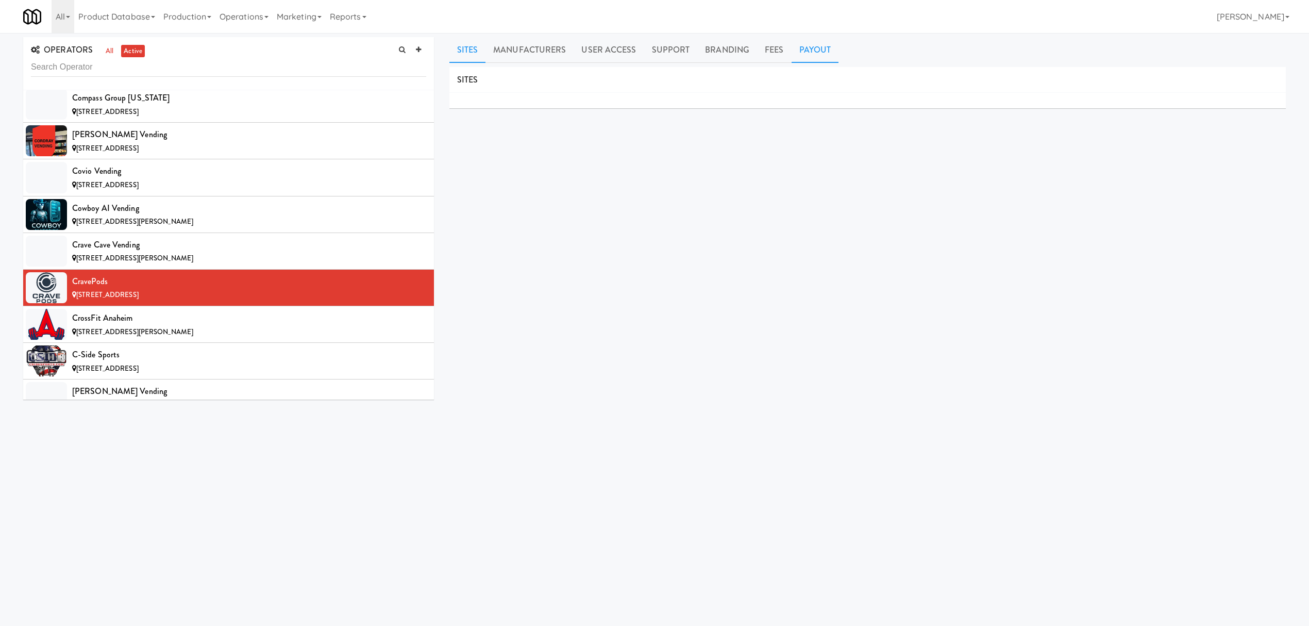
click at [801, 48] on link "Payout" at bounding box center [815, 50] width 47 height 26
click at [159, 326] on div "CrossFit Anaheim" at bounding box center [249, 317] width 354 height 15
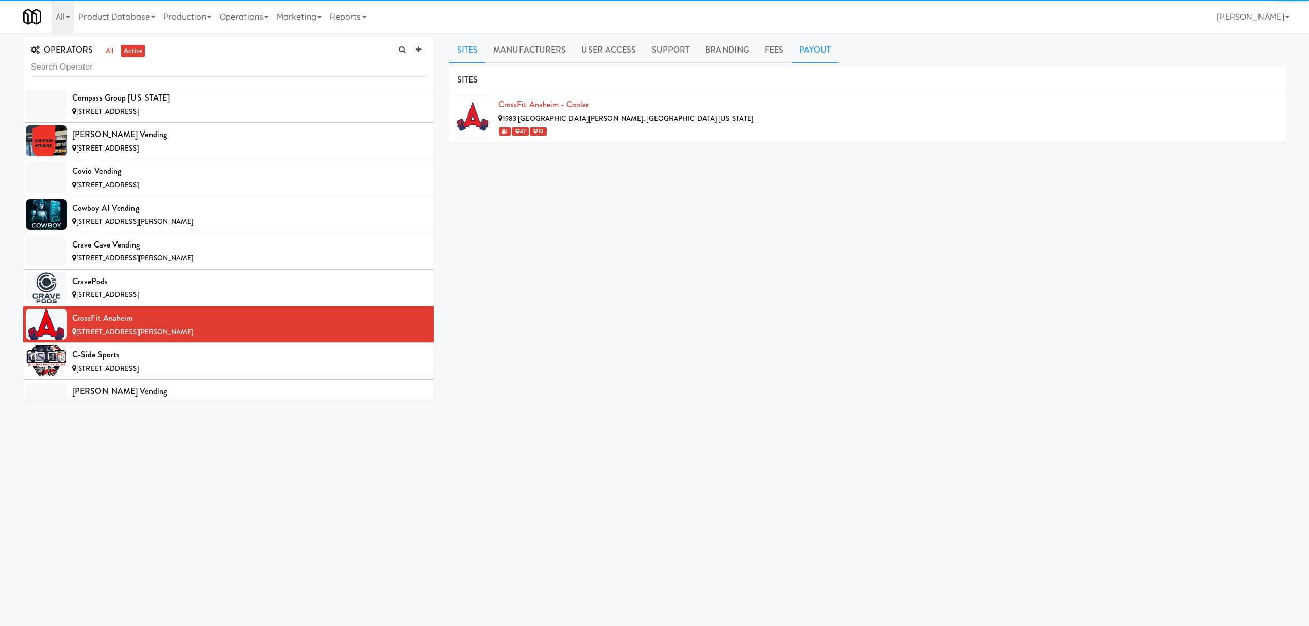
click at [817, 46] on link "Payout" at bounding box center [815, 50] width 47 height 26
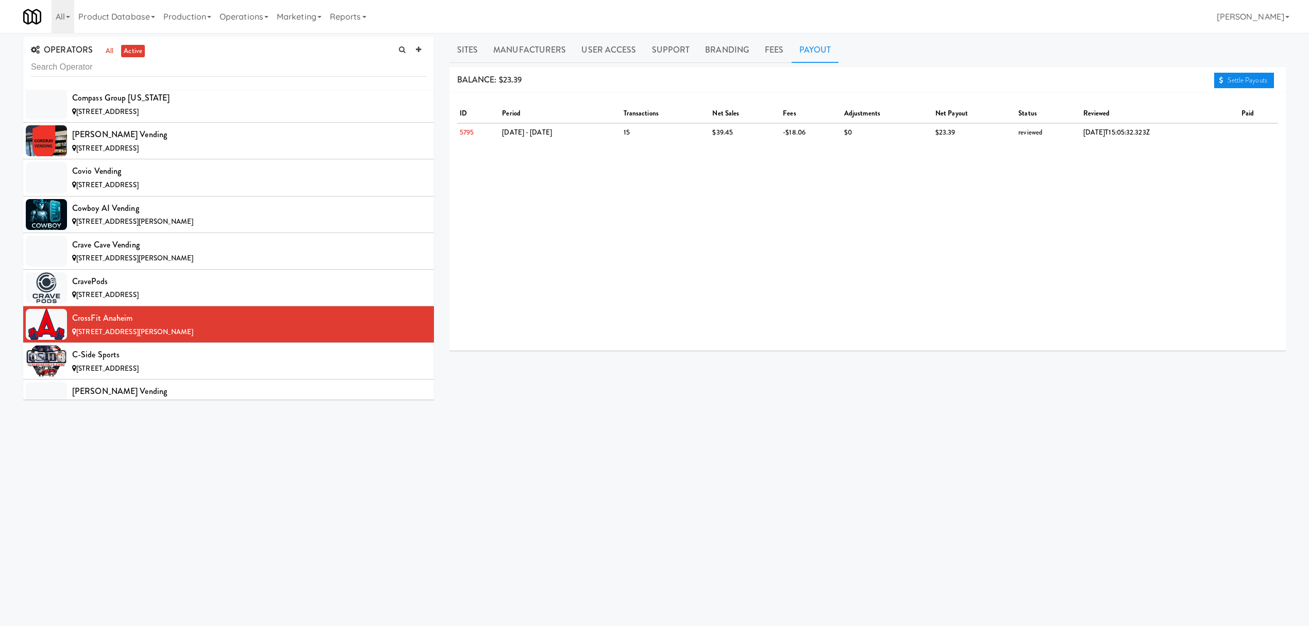
click at [1227, 76] on link "Settle Payouts" at bounding box center [1244, 80] width 60 height 15
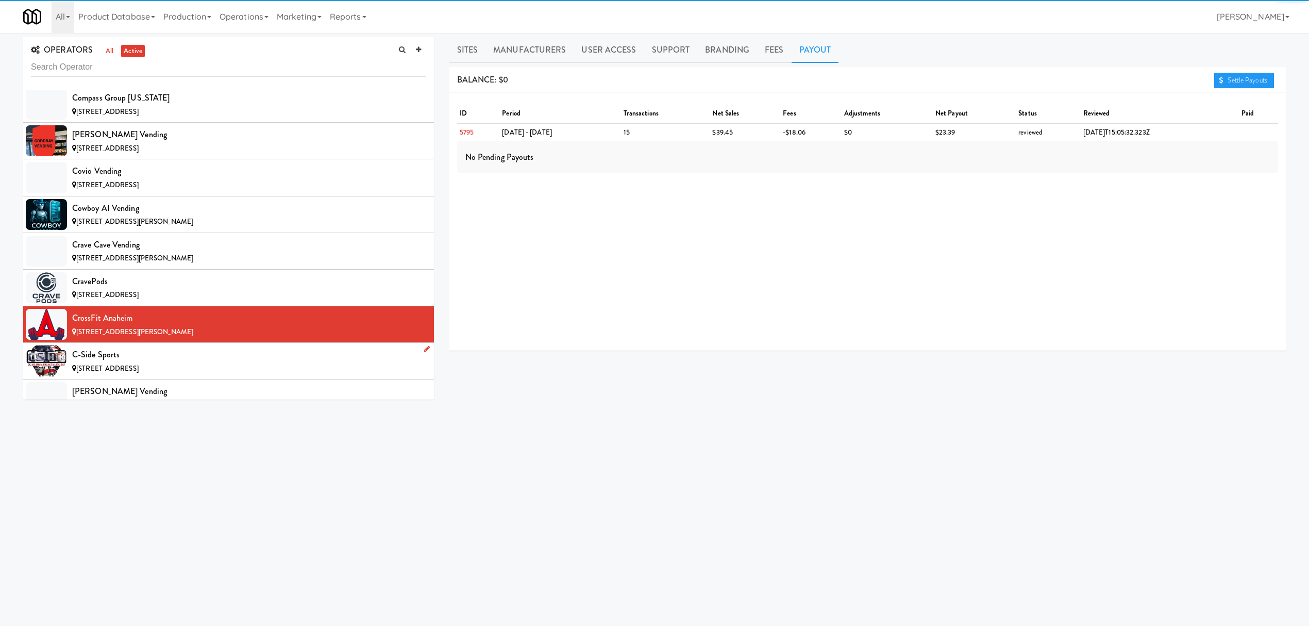
click at [122, 361] on div "C-Side Sports" at bounding box center [249, 354] width 354 height 15
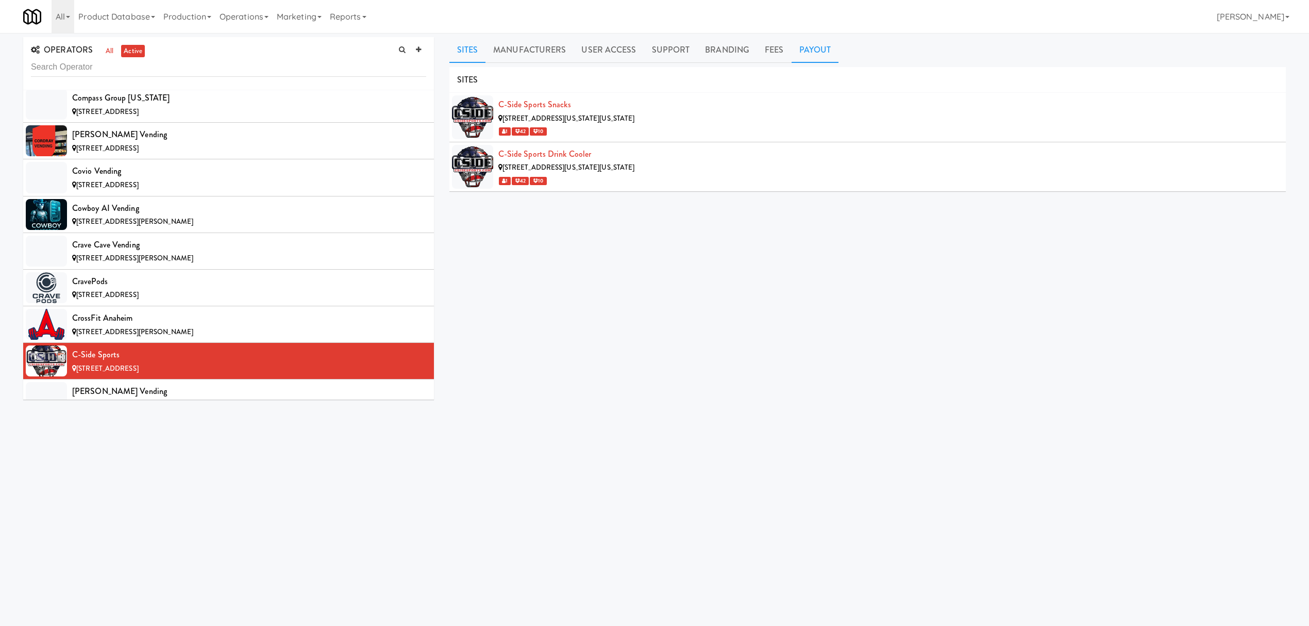
click at [818, 53] on link "Payout" at bounding box center [815, 50] width 47 height 26
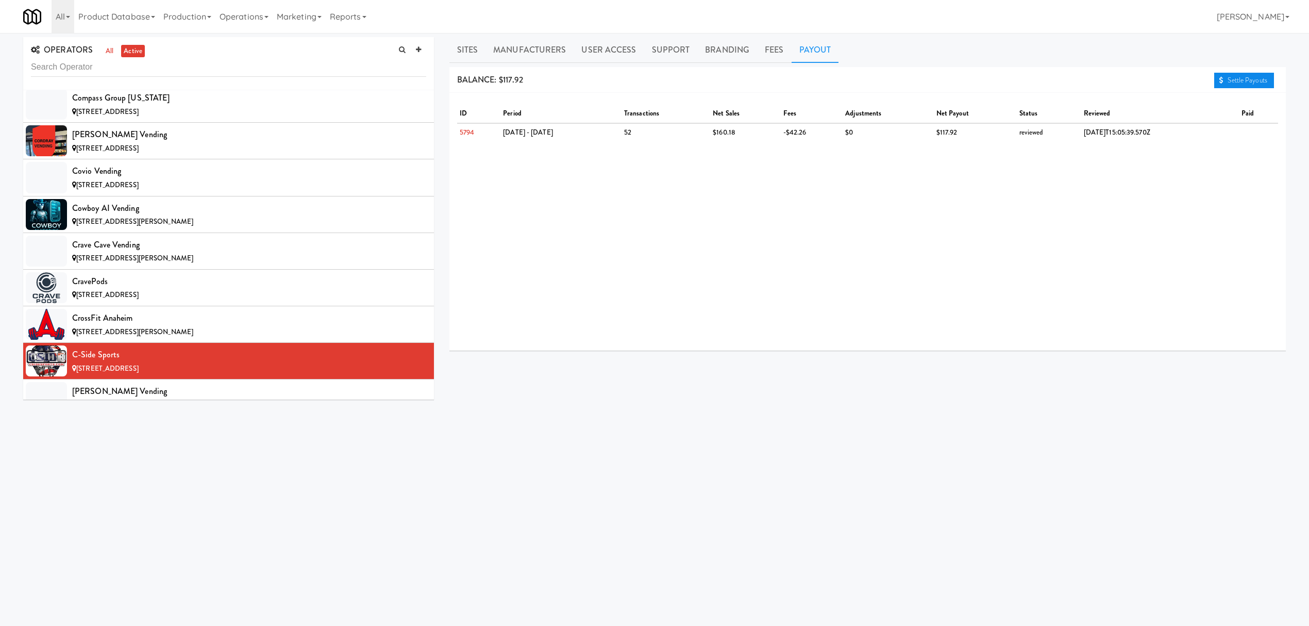
click at [1234, 81] on link "Settle Payouts" at bounding box center [1244, 80] width 60 height 15
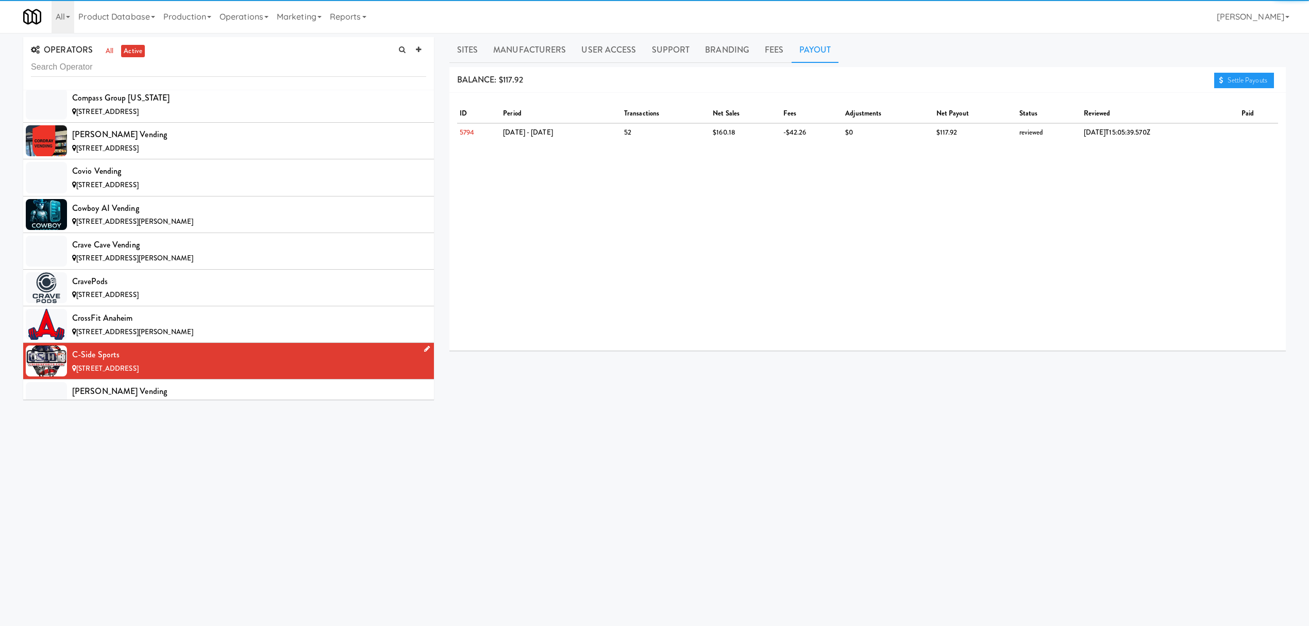
scroll to position [2198, 0]
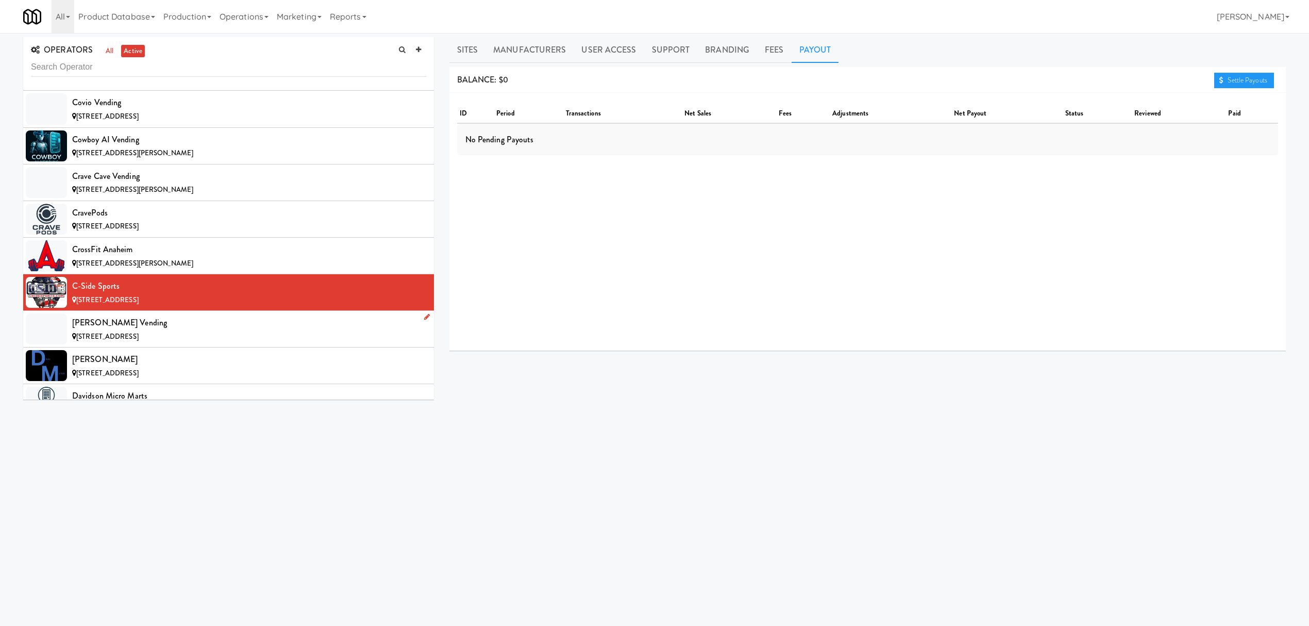
click at [253, 343] on div "[STREET_ADDRESS]" at bounding box center [249, 336] width 354 height 13
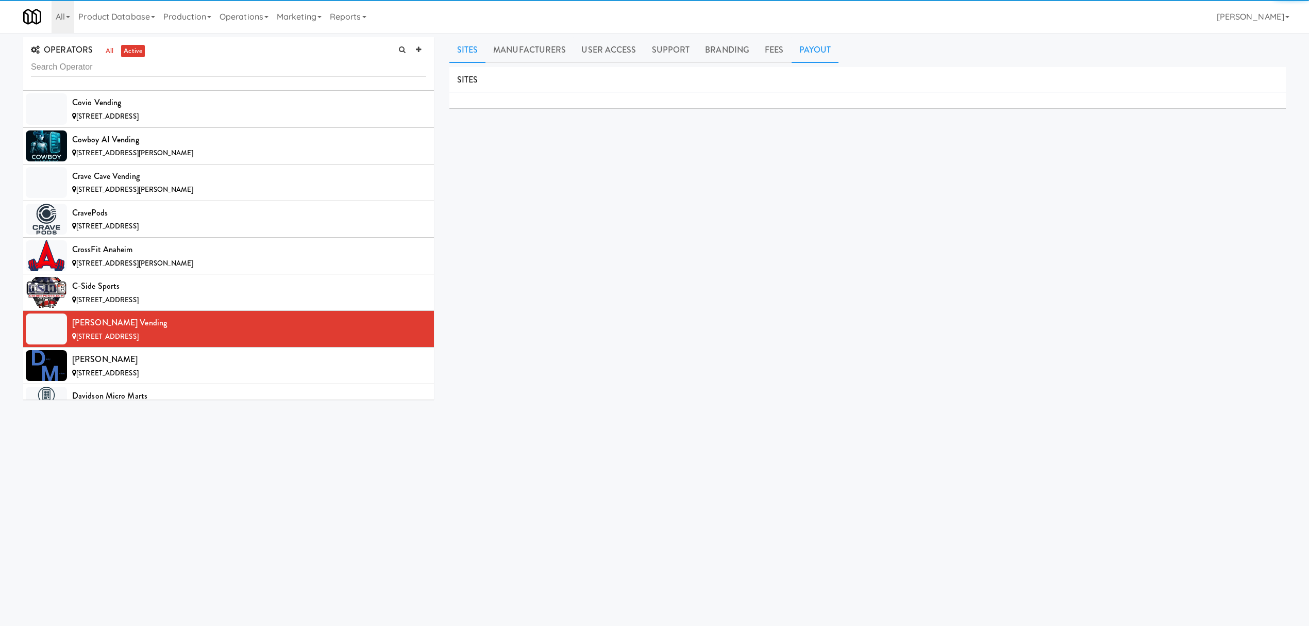
click at [803, 60] on link "Payout" at bounding box center [815, 50] width 47 height 26
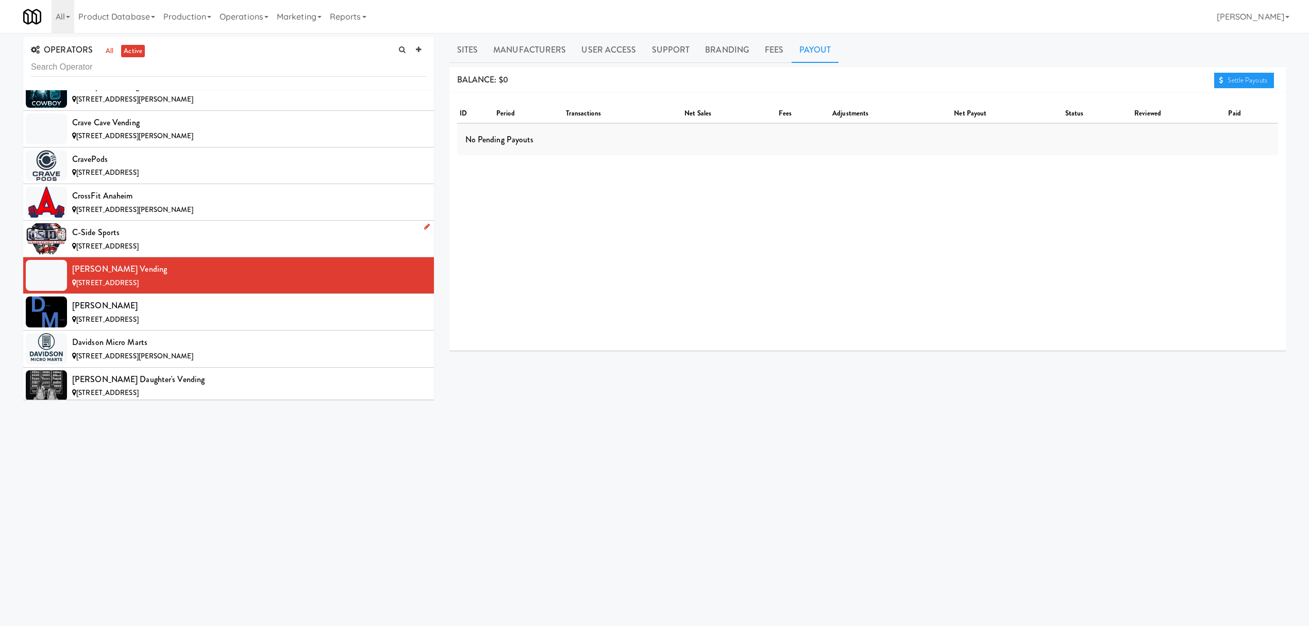
scroll to position [2268, 0]
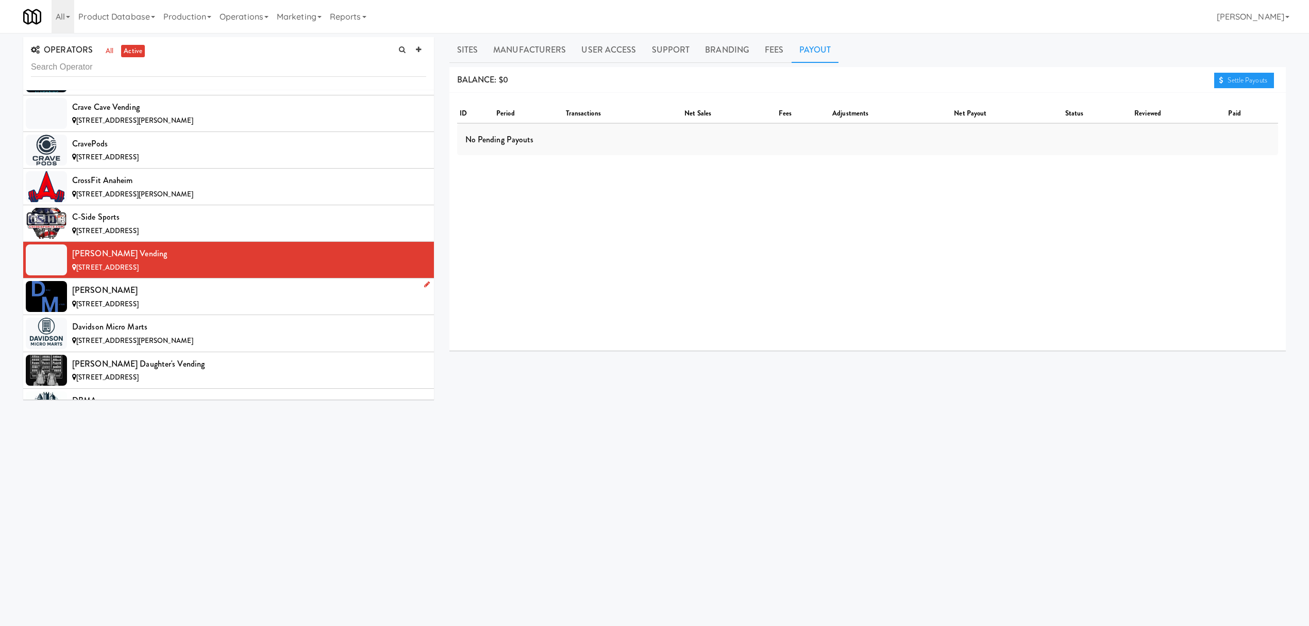
click at [170, 298] on div "[PERSON_NAME]" at bounding box center [249, 289] width 354 height 15
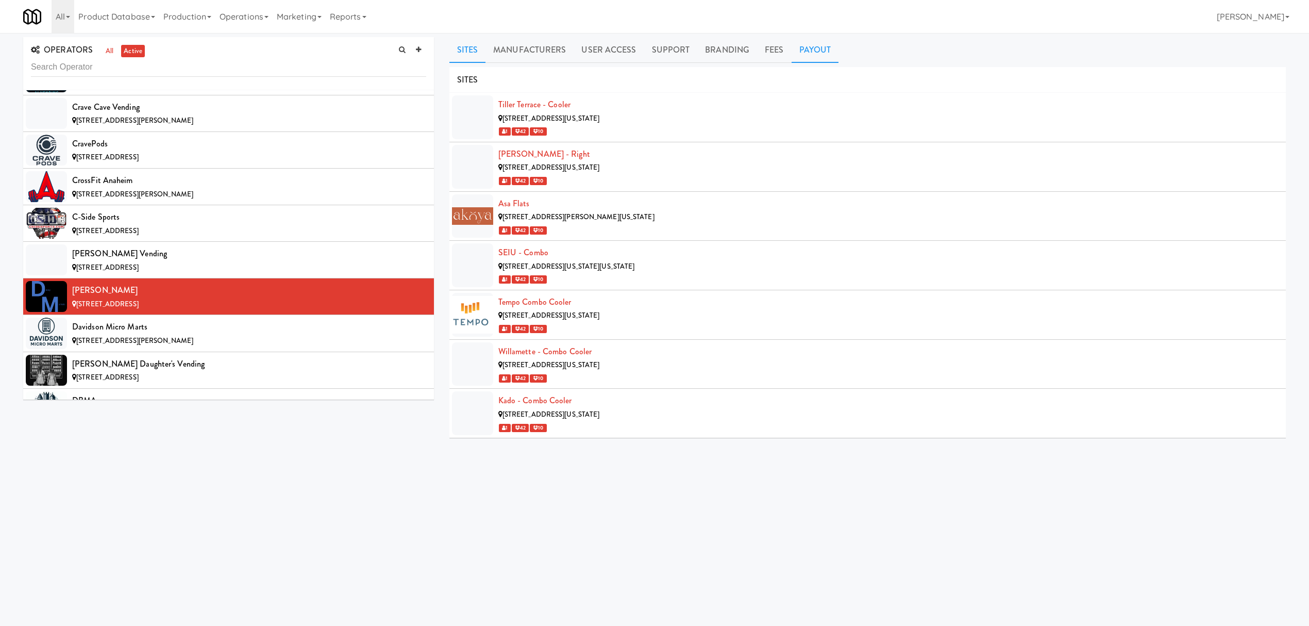
click at [822, 54] on link "Payout" at bounding box center [815, 50] width 47 height 26
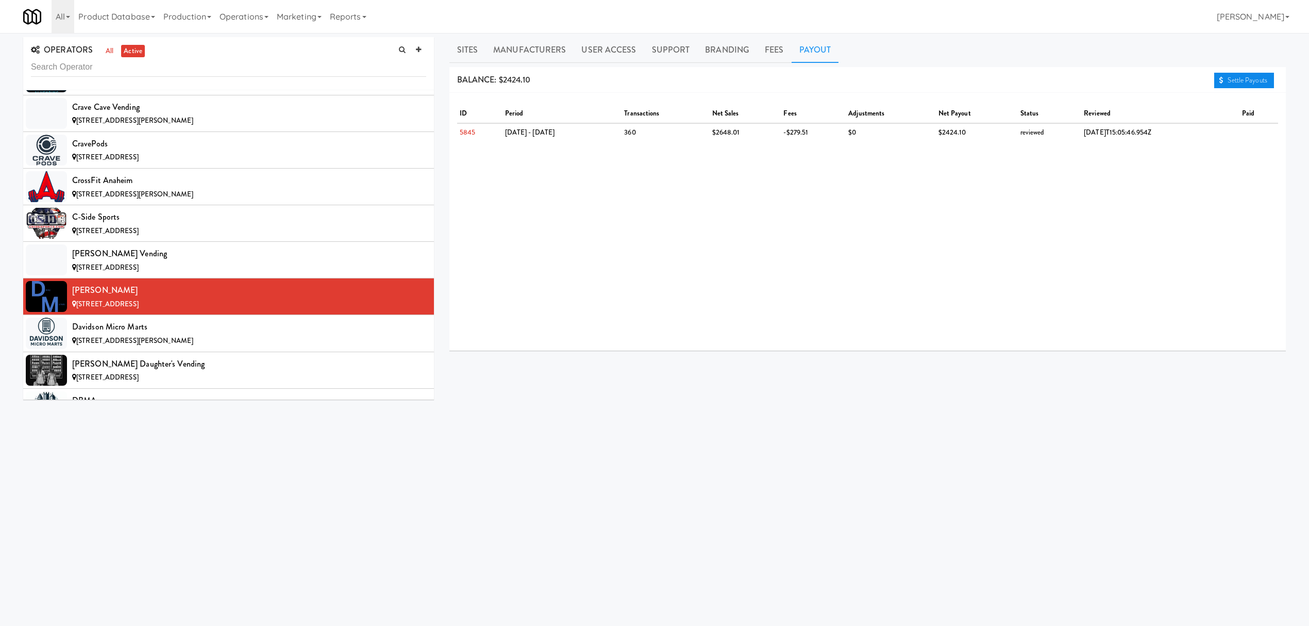
click at [1225, 78] on link "Settle Payouts" at bounding box center [1244, 80] width 60 height 15
click at [161, 334] on div "Davidson Micro Marts" at bounding box center [249, 326] width 354 height 15
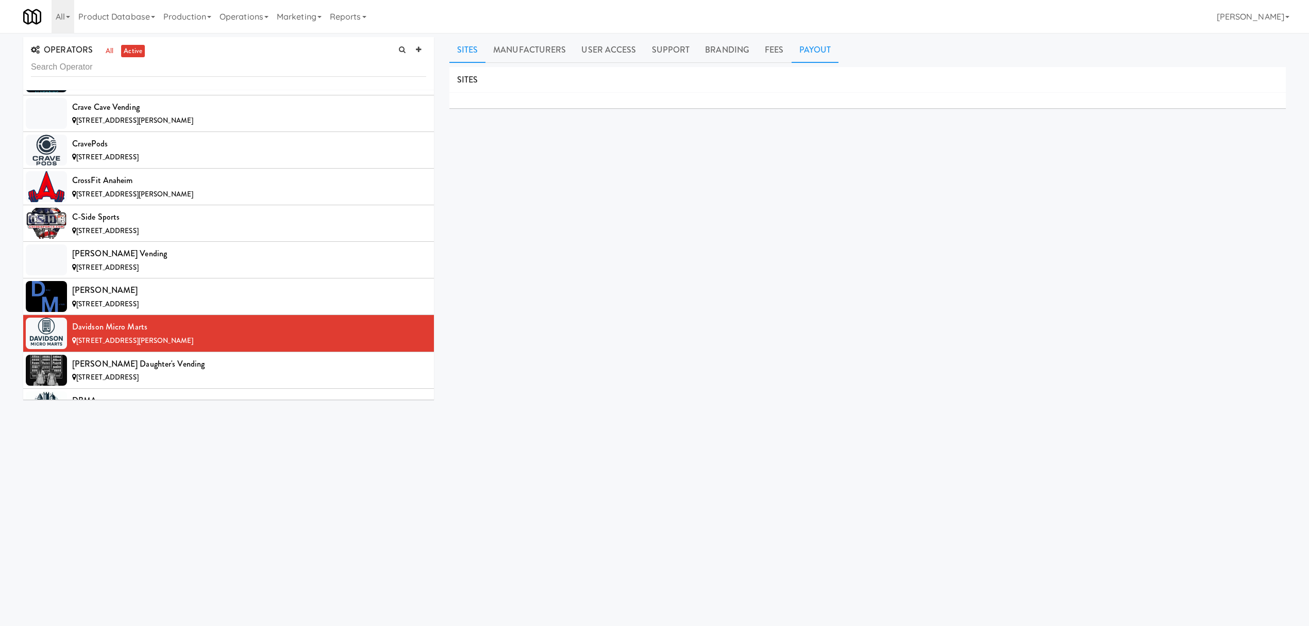
click at [818, 49] on link "Payout" at bounding box center [815, 50] width 47 height 26
click at [212, 372] on div "[PERSON_NAME] Daughter's Vending" at bounding box center [249, 363] width 354 height 15
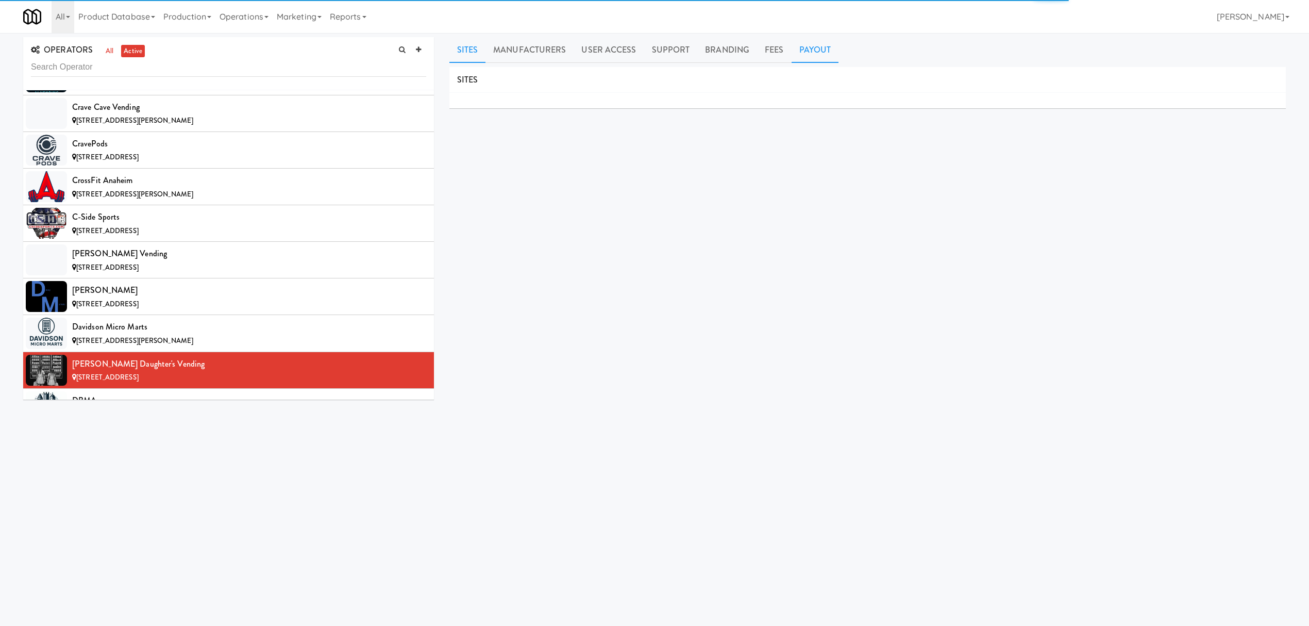
click at [800, 52] on link "Payout" at bounding box center [815, 50] width 47 height 26
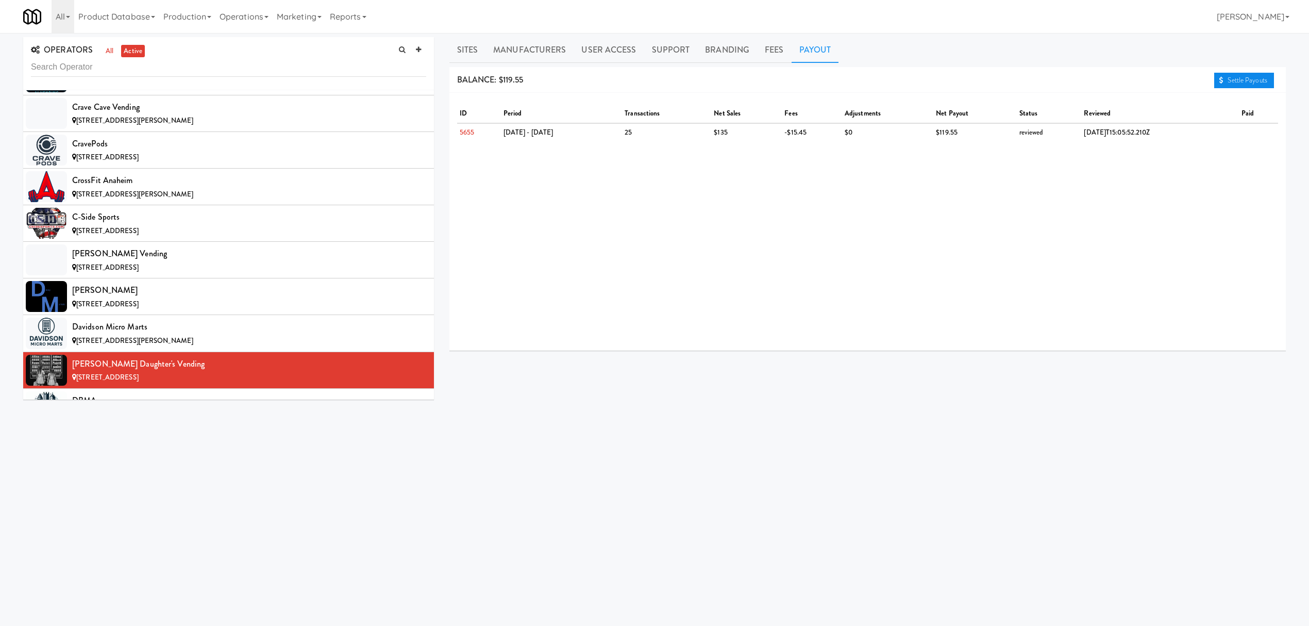
click at [1242, 79] on link "Settle Payouts" at bounding box center [1244, 80] width 60 height 15
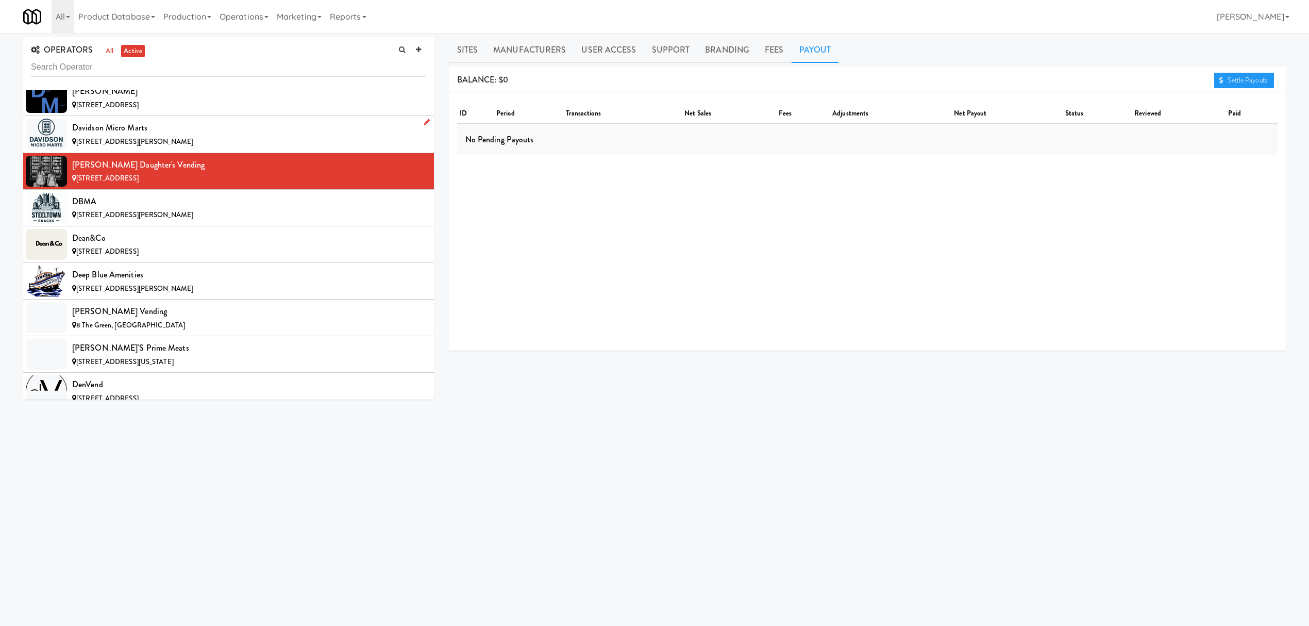
scroll to position [2474, 0]
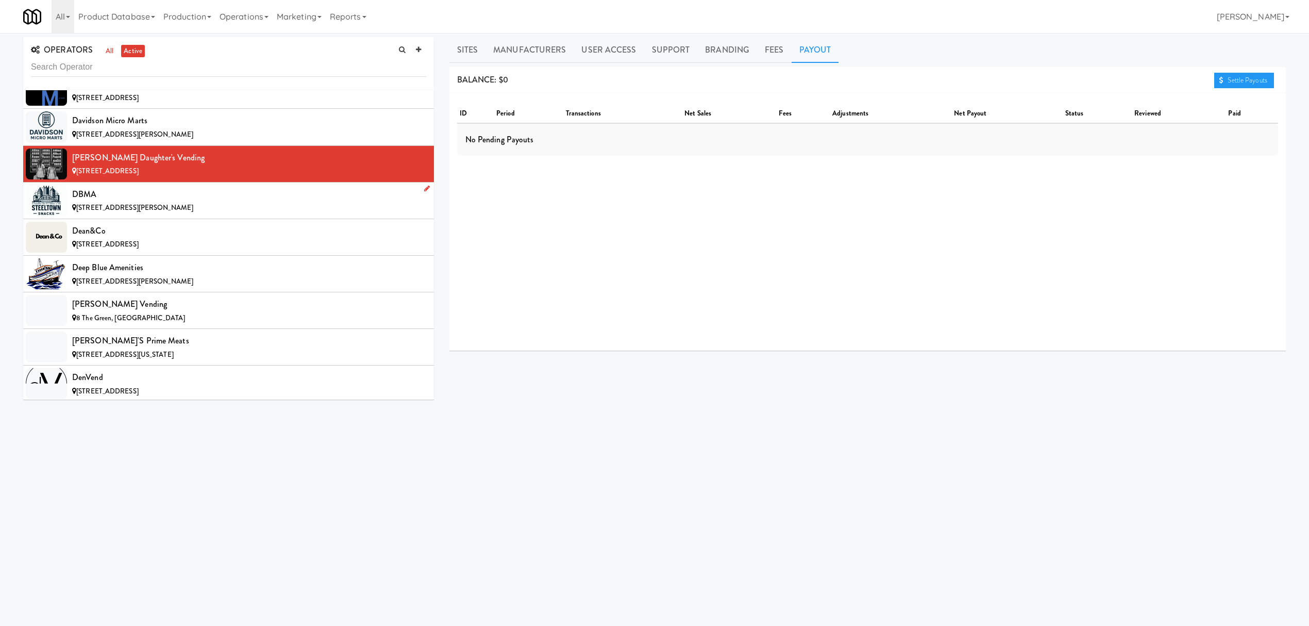
click at [202, 214] on div "[STREET_ADDRESS][PERSON_NAME]" at bounding box center [249, 207] width 354 height 13
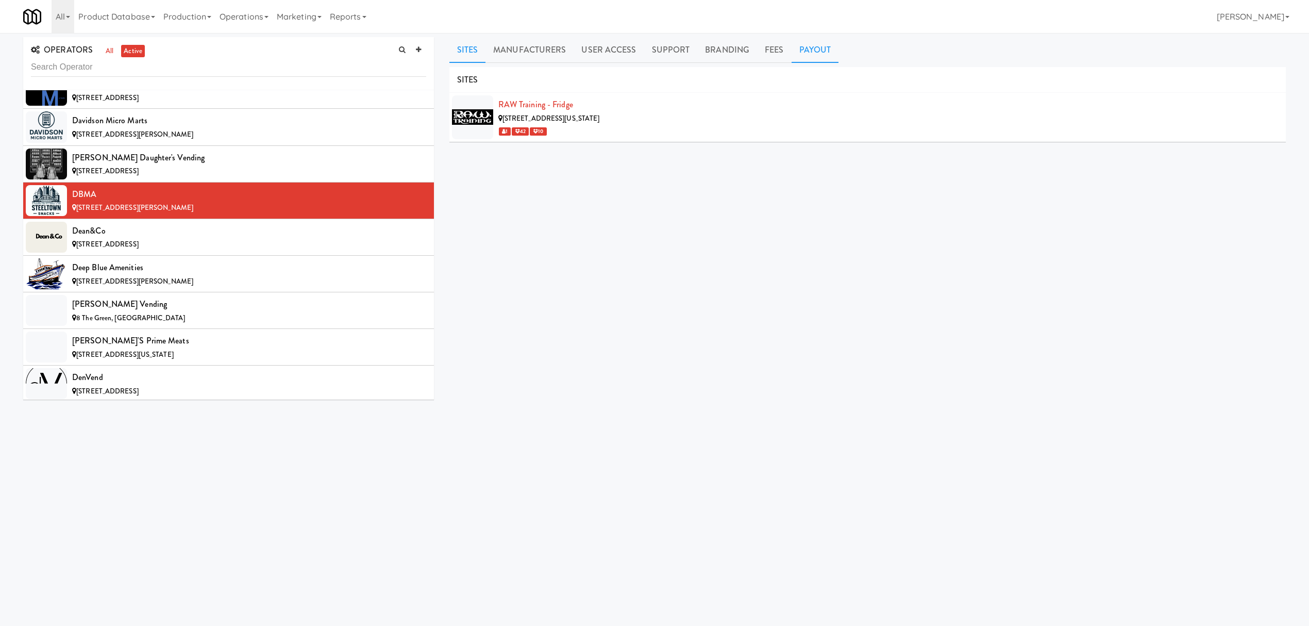
click at [797, 49] on link "Payout" at bounding box center [815, 50] width 47 height 26
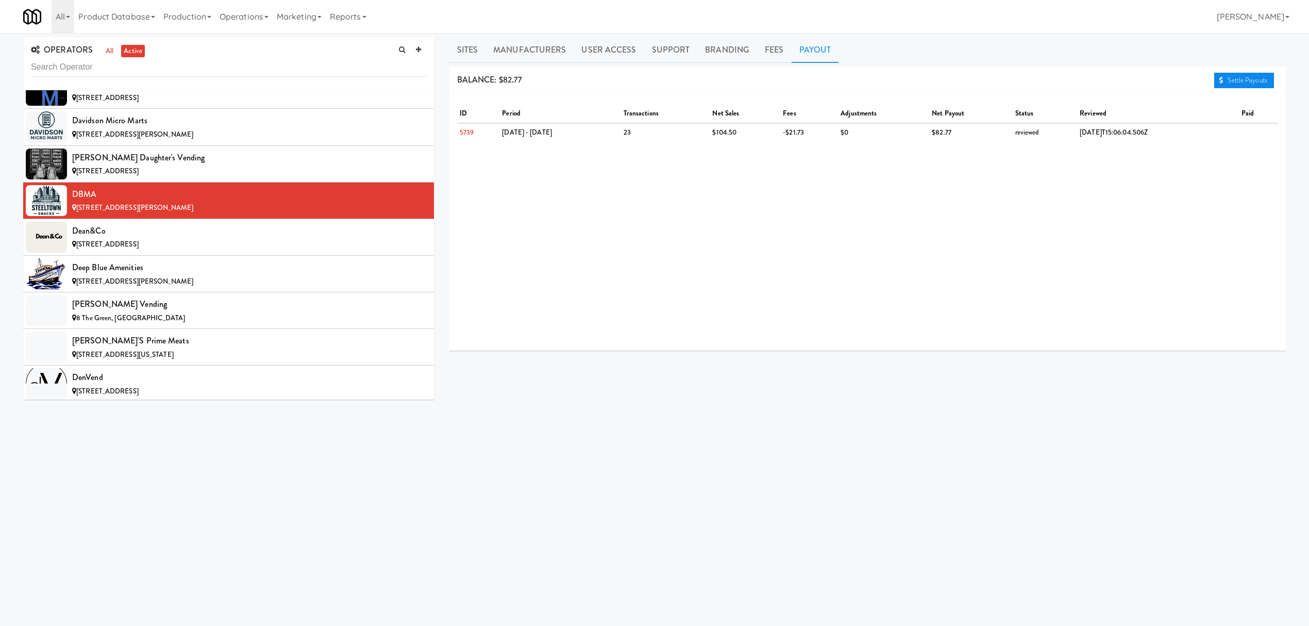
click at [1258, 79] on link "Settle Payouts" at bounding box center [1244, 80] width 60 height 15
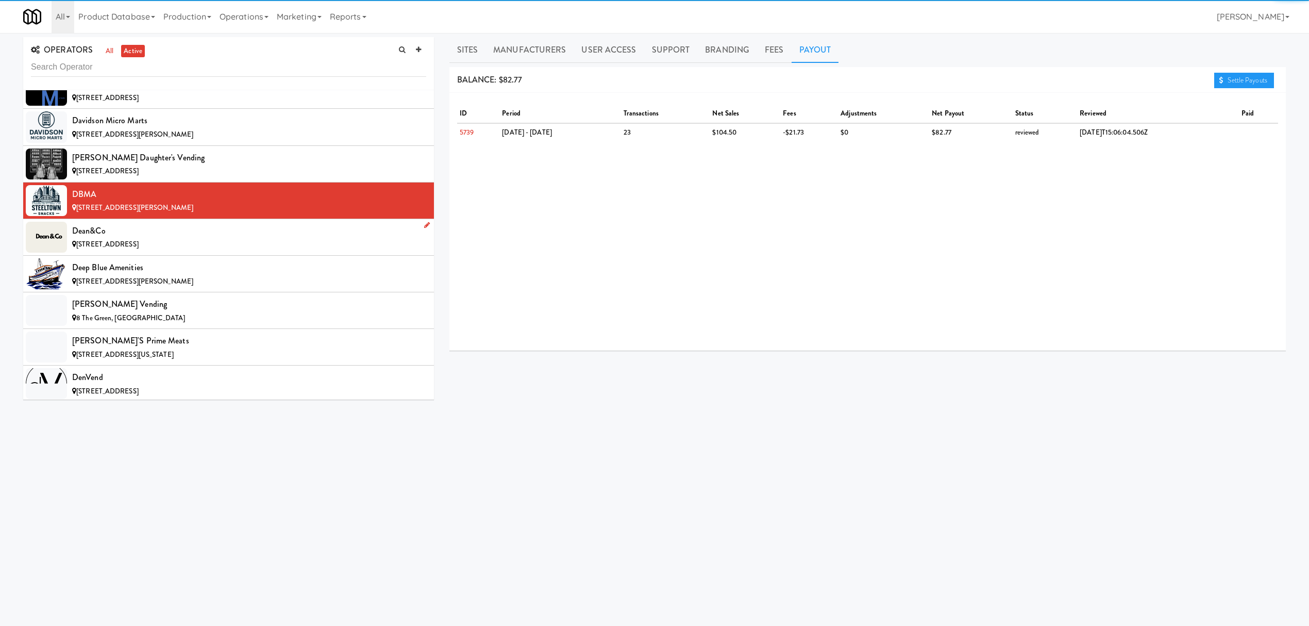
click at [183, 250] on div "[STREET_ADDRESS]" at bounding box center [249, 244] width 354 height 13
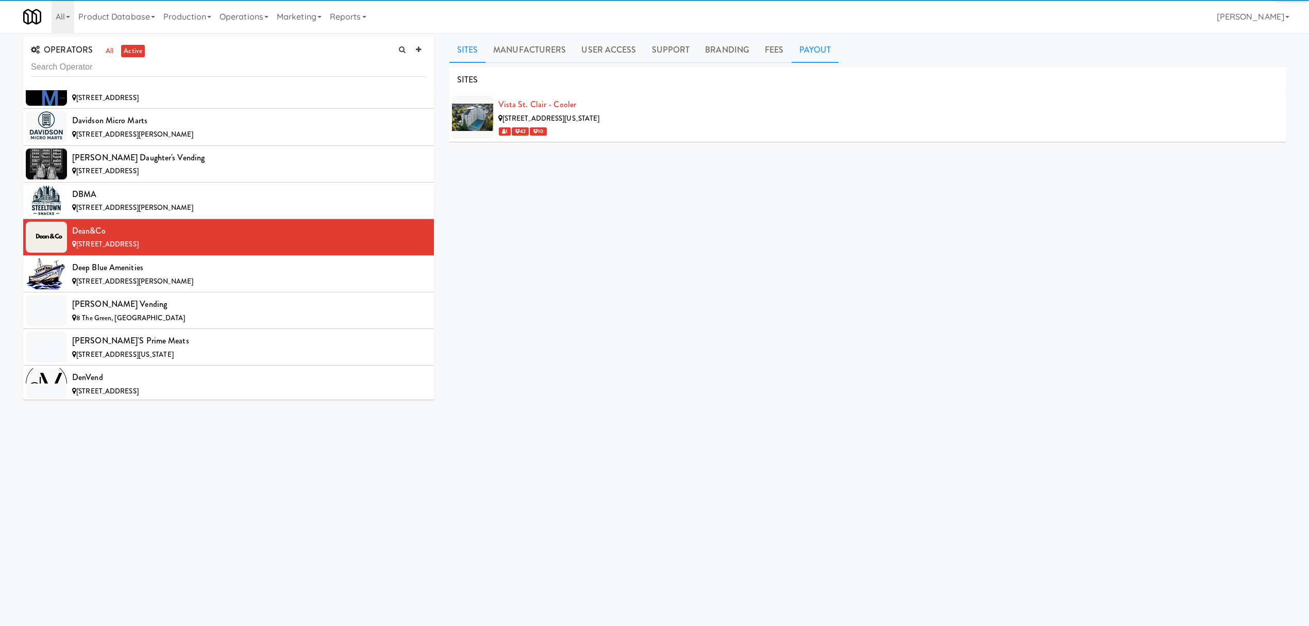
click at [793, 51] on link "Payout" at bounding box center [815, 50] width 47 height 26
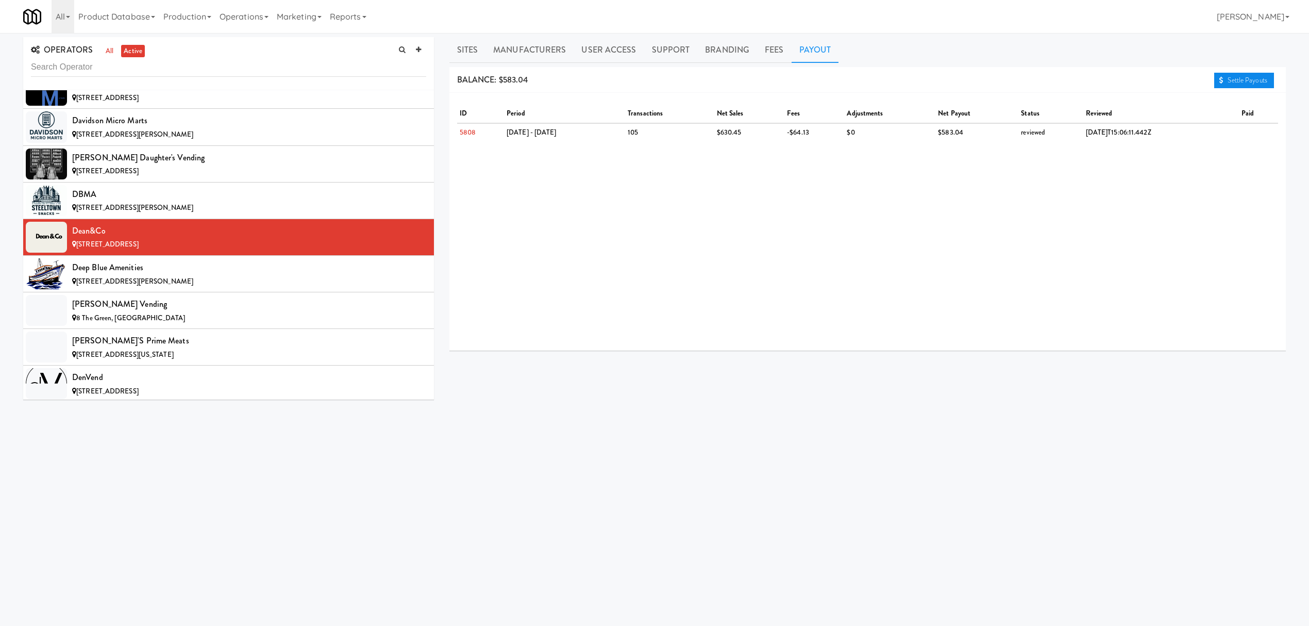
click at [1263, 81] on link "Settle Payouts" at bounding box center [1244, 80] width 60 height 15
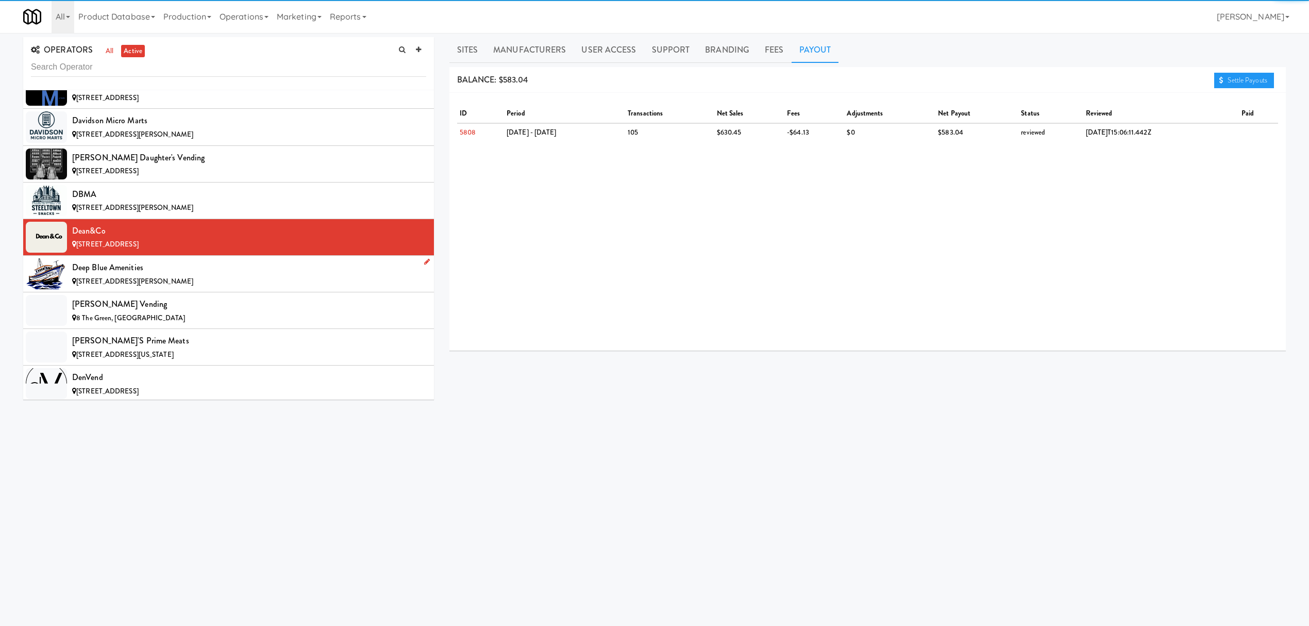
click at [192, 288] on div "[STREET_ADDRESS][PERSON_NAME]" at bounding box center [249, 281] width 354 height 13
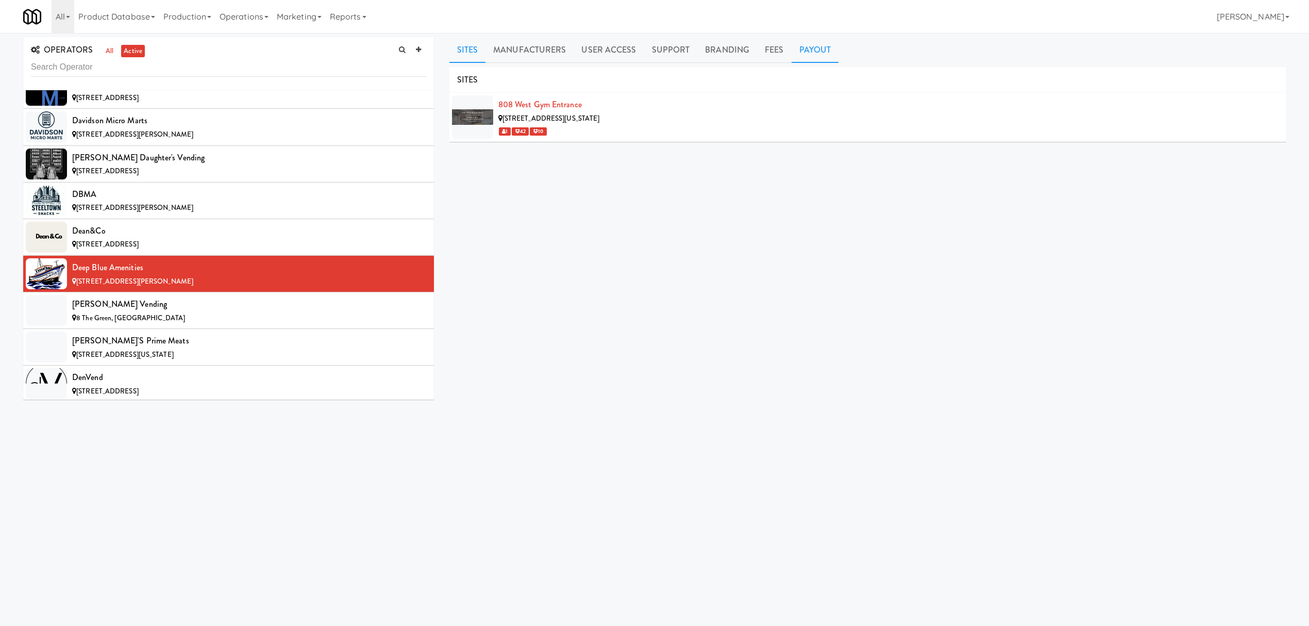
click at [808, 46] on link "Payout" at bounding box center [815, 50] width 47 height 26
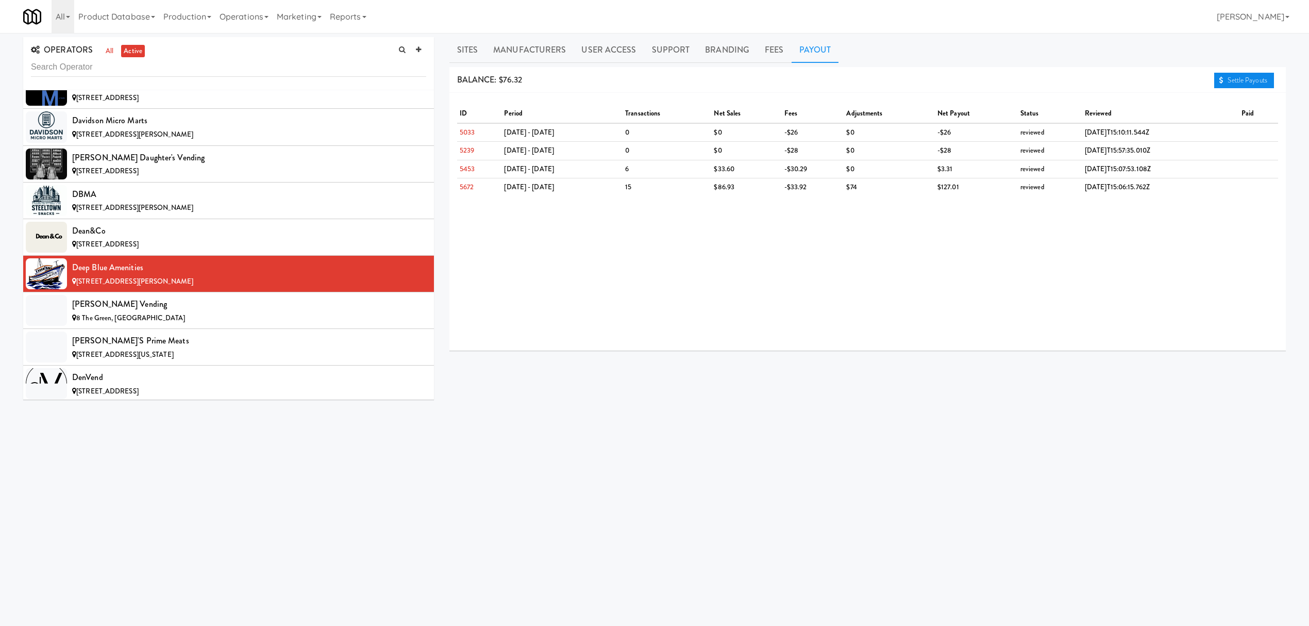
click at [1241, 73] on link "Settle Payouts" at bounding box center [1244, 80] width 60 height 15
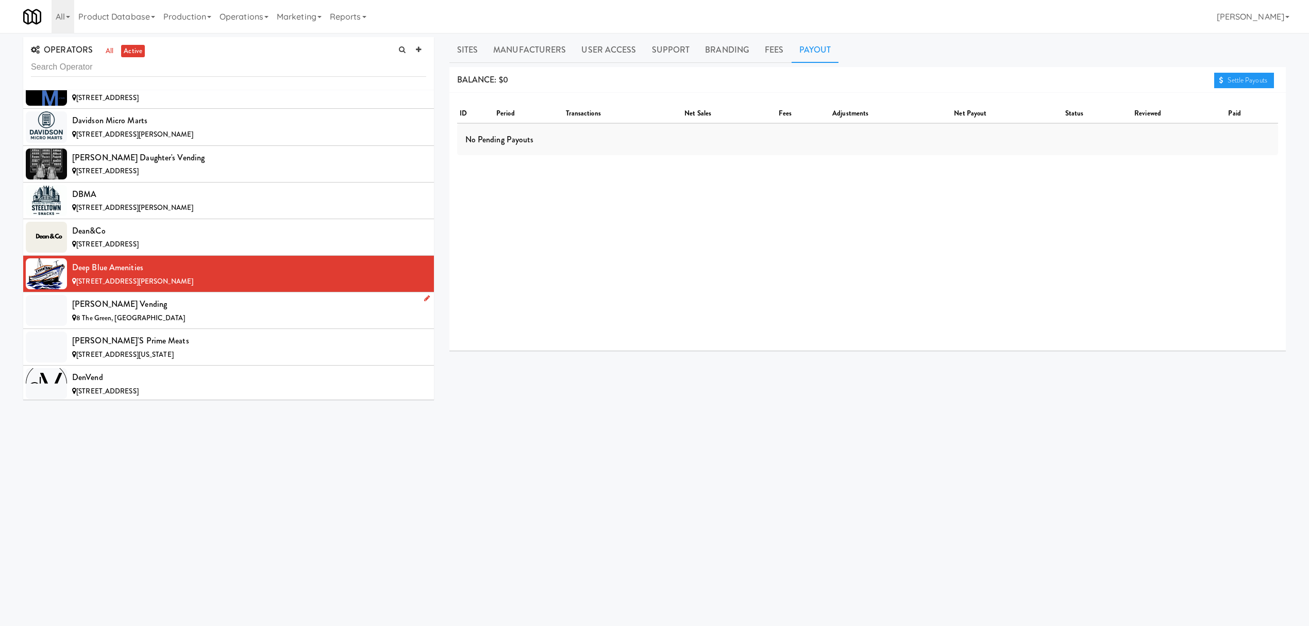
click at [156, 312] on div "[PERSON_NAME] Vending" at bounding box center [249, 303] width 354 height 15
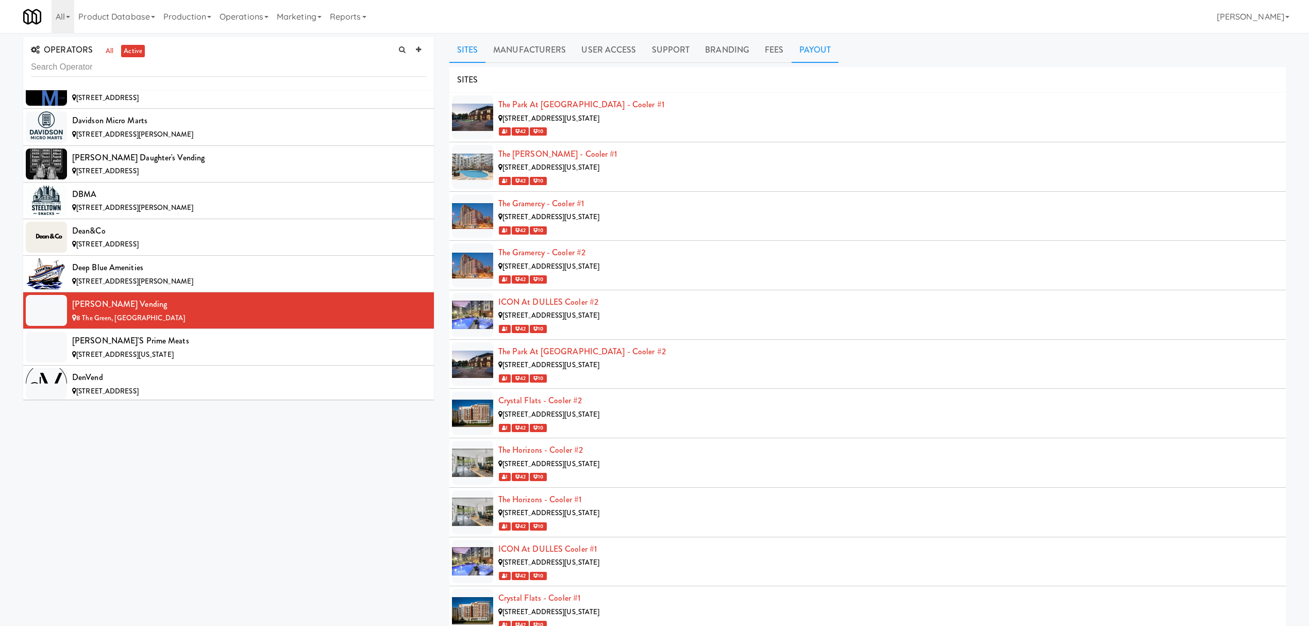
click at [811, 48] on link "Payout" at bounding box center [815, 50] width 47 height 26
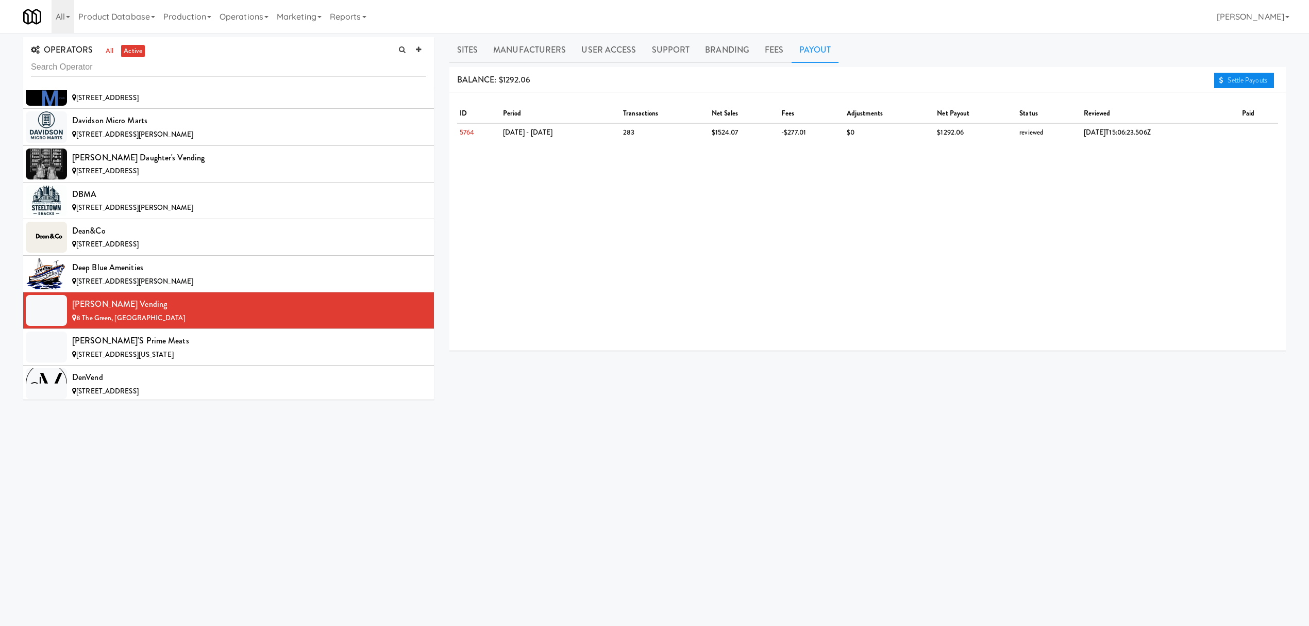
click at [1223, 75] on link "Settle Payouts" at bounding box center [1244, 80] width 60 height 15
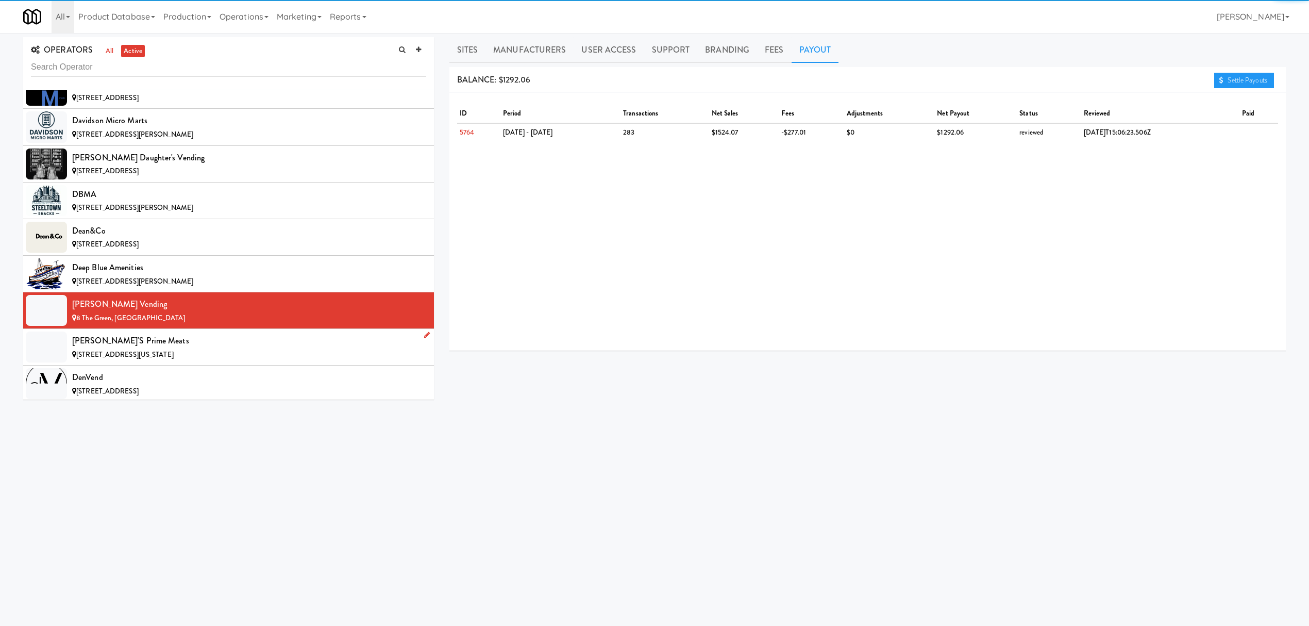
click at [236, 344] on li "[PERSON_NAME]'s Prime Meats [STREET_ADDRESS][US_STATE]" at bounding box center [228, 347] width 411 height 37
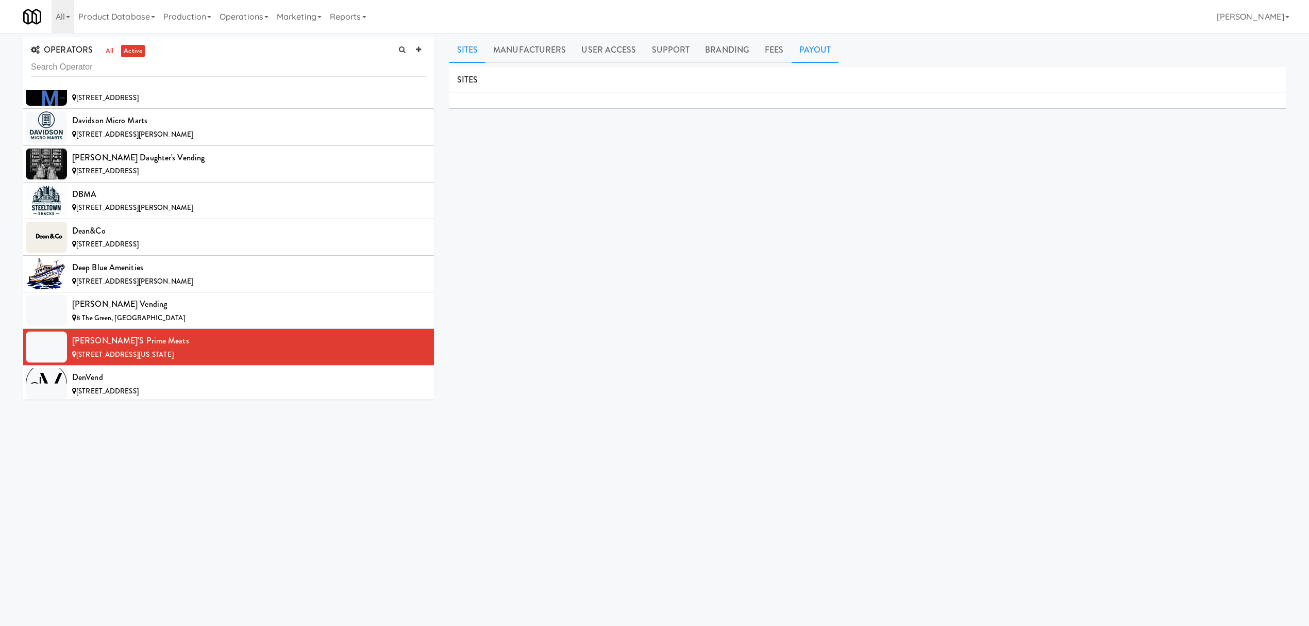
click at [807, 50] on link "Payout" at bounding box center [815, 50] width 47 height 26
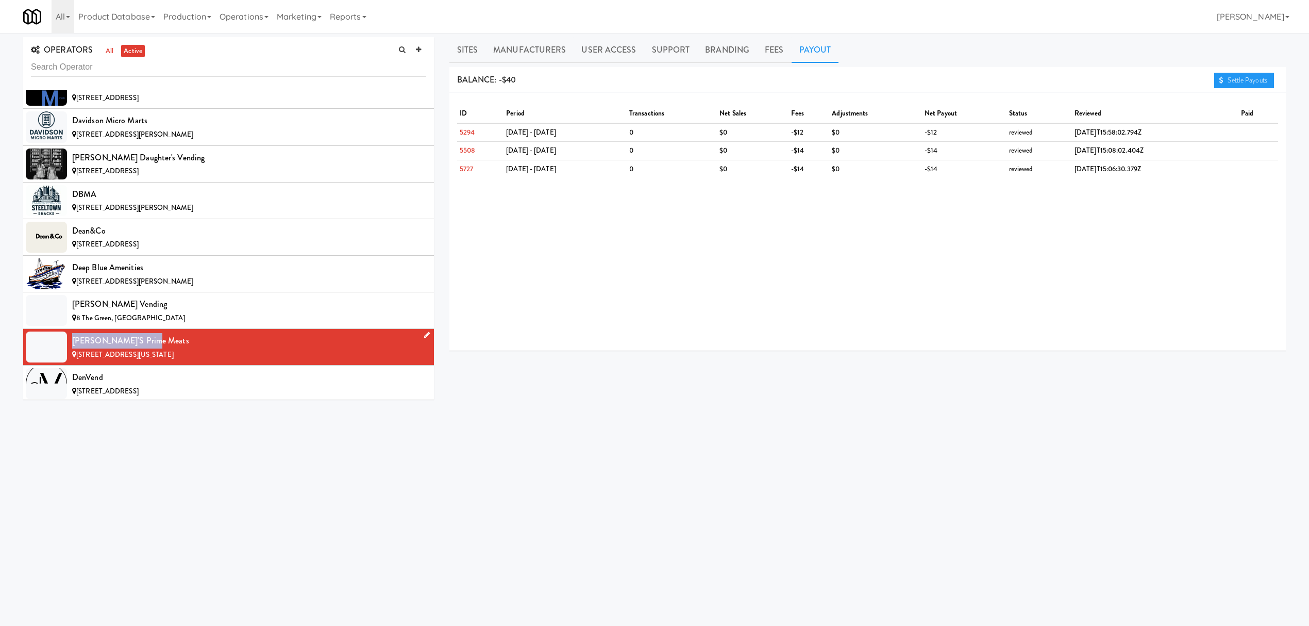
drag, startPoint x: 73, startPoint y: 353, endPoint x: 147, endPoint y: 353, distance: 73.7
click at [147, 348] on div "[PERSON_NAME]'s Prime Meats" at bounding box center [249, 340] width 354 height 15
copy div "[PERSON_NAME]'s Prime Meats"
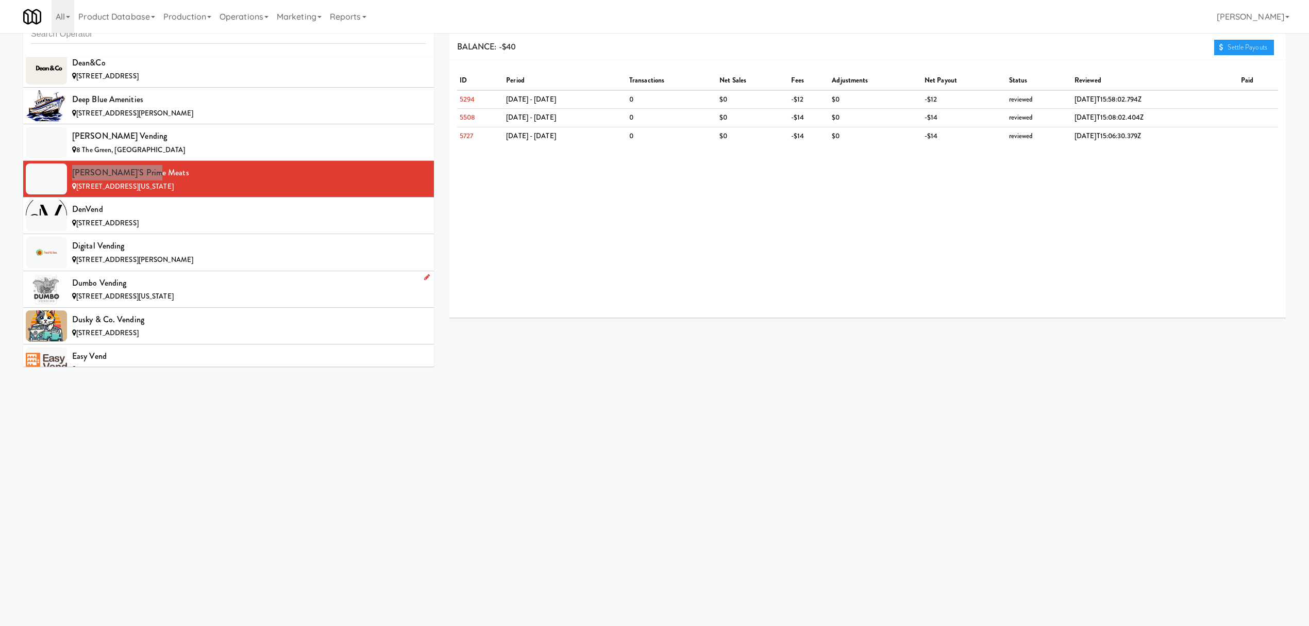
scroll to position [2611, 0]
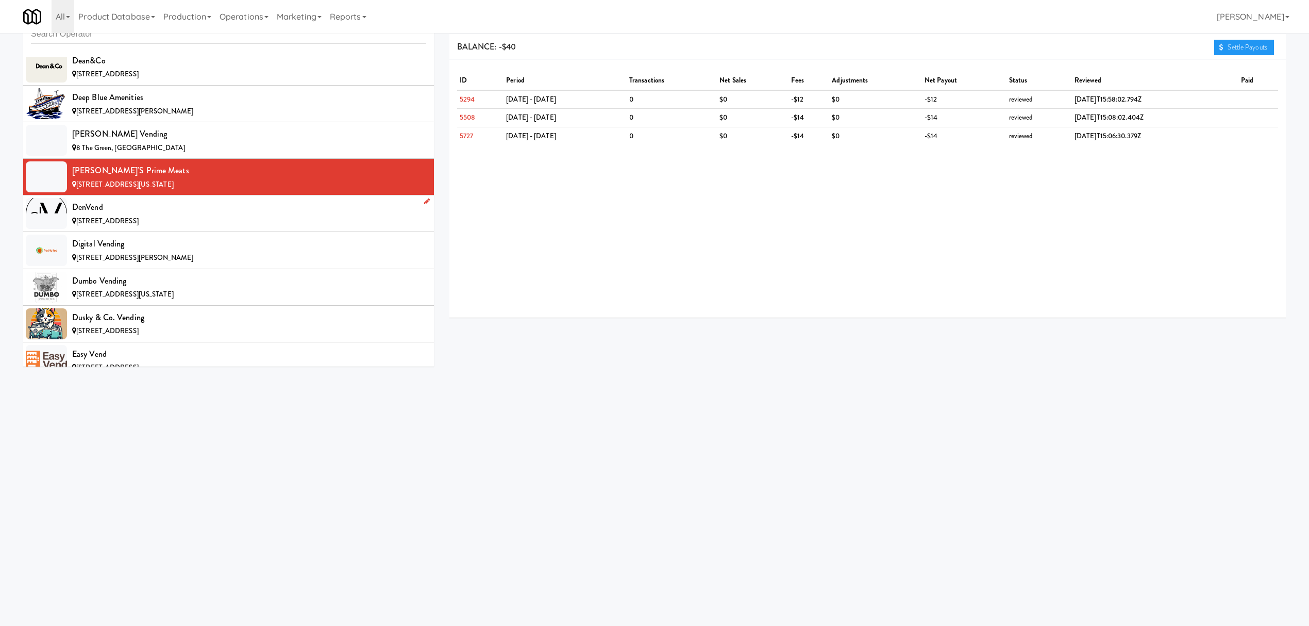
click at [152, 228] on div "[STREET_ADDRESS]" at bounding box center [249, 221] width 354 height 13
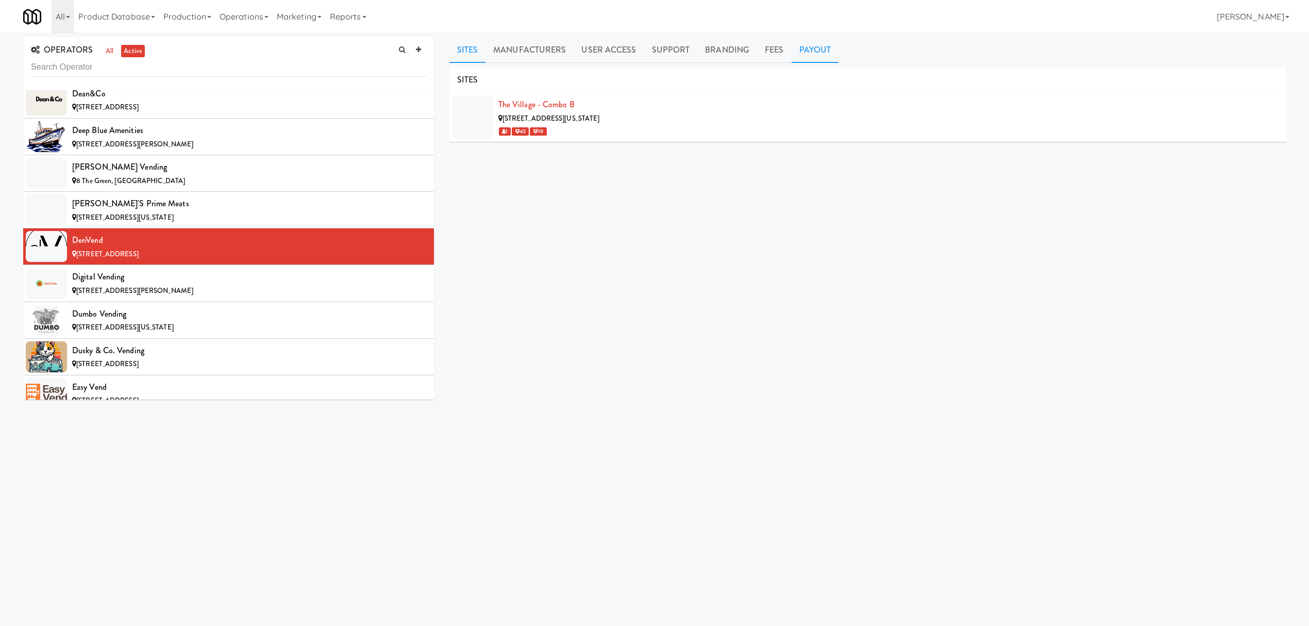
click at [806, 45] on link "Payout" at bounding box center [815, 50] width 47 height 26
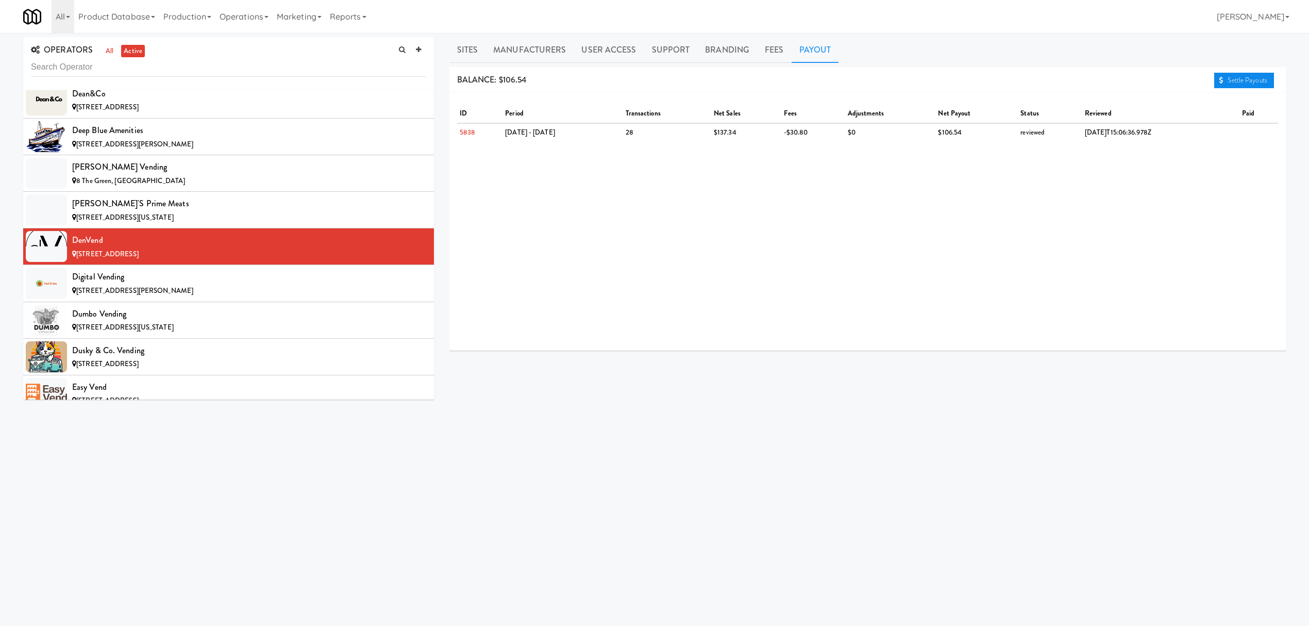
click at [1221, 77] on icon at bounding box center [1221, 80] width 4 height 7
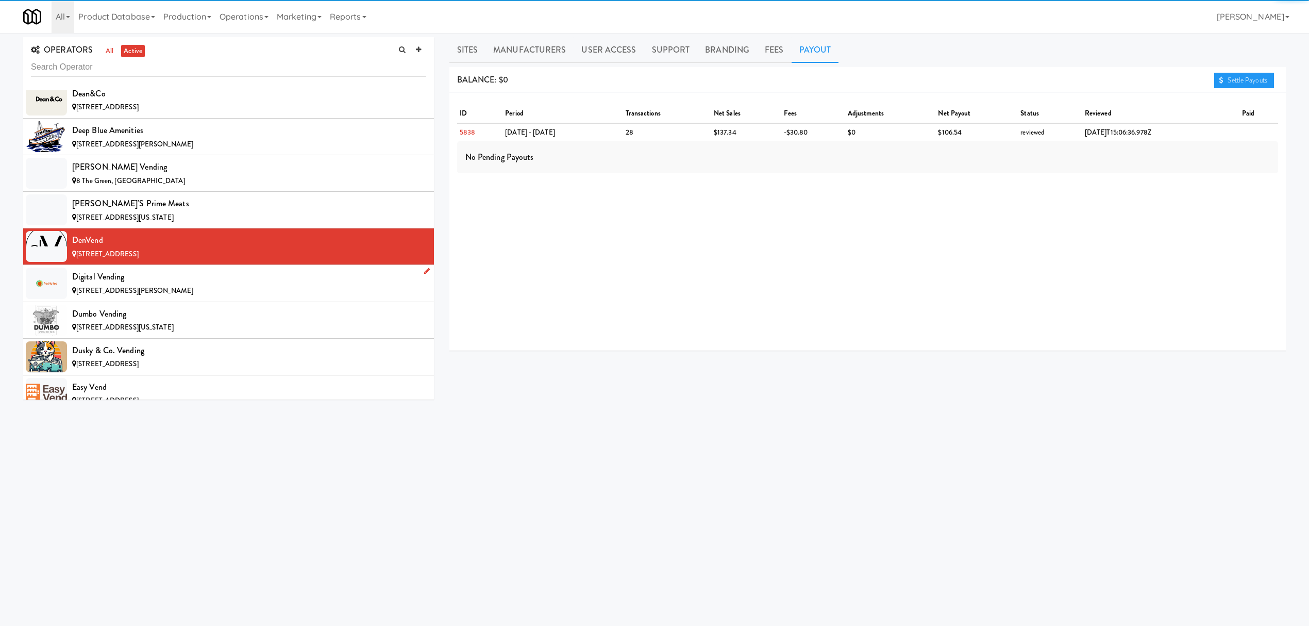
click at [286, 282] on div "Digital Vending" at bounding box center [249, 276] width 354 height 15
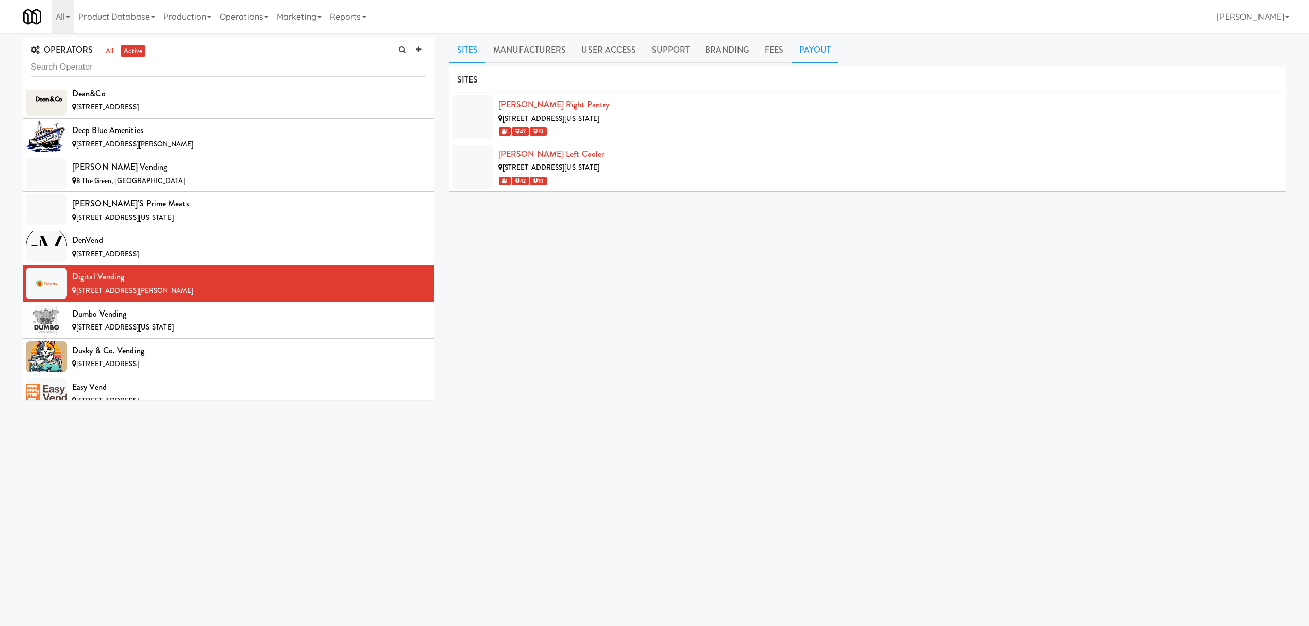
click at [802, 52] on link "Payout" at bounding box center [815, 50] width 47 height 26
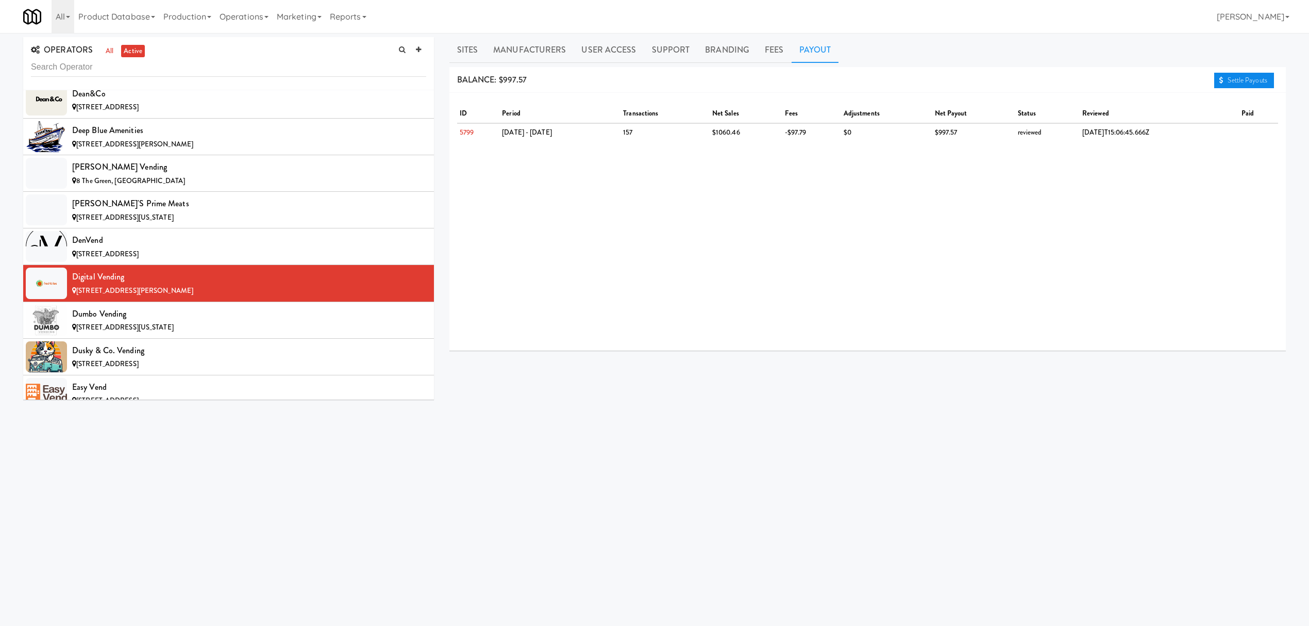
click at [1235, 80] on link "Settle Payouts" at bounding box center [1244, 80] width 60 height 15
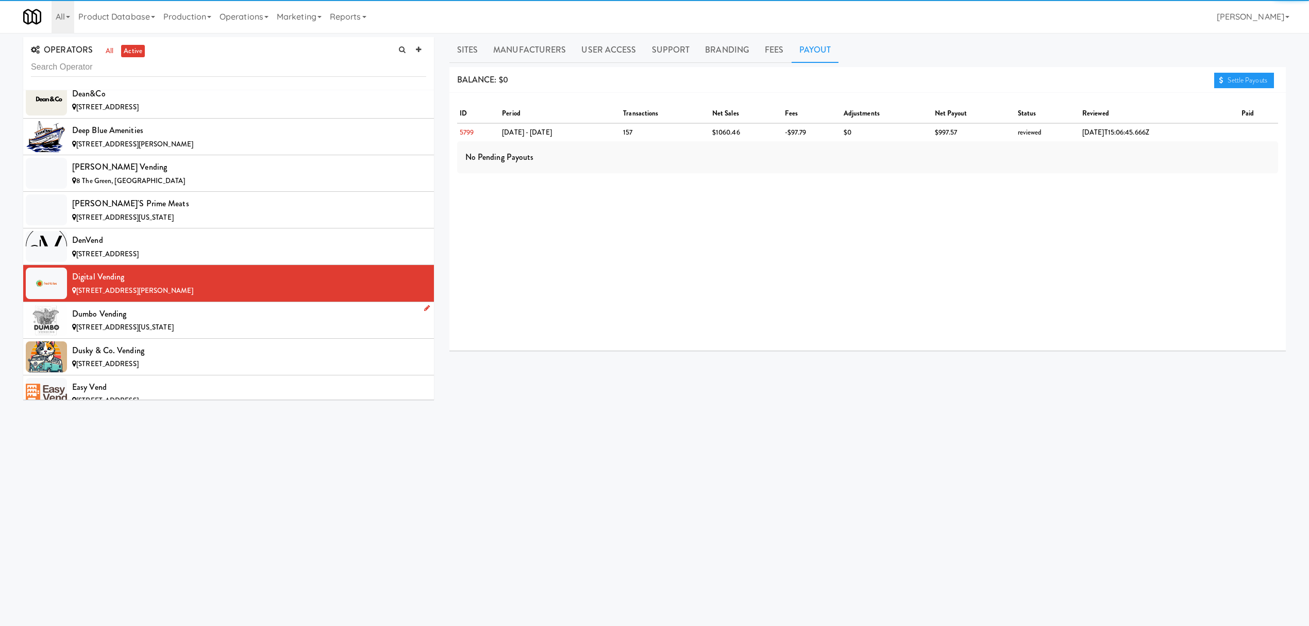
click at [332, 334] on div "[STREET_ADDRESS][US_STATE]" at bounding box center [249, 327] width 354 height 13
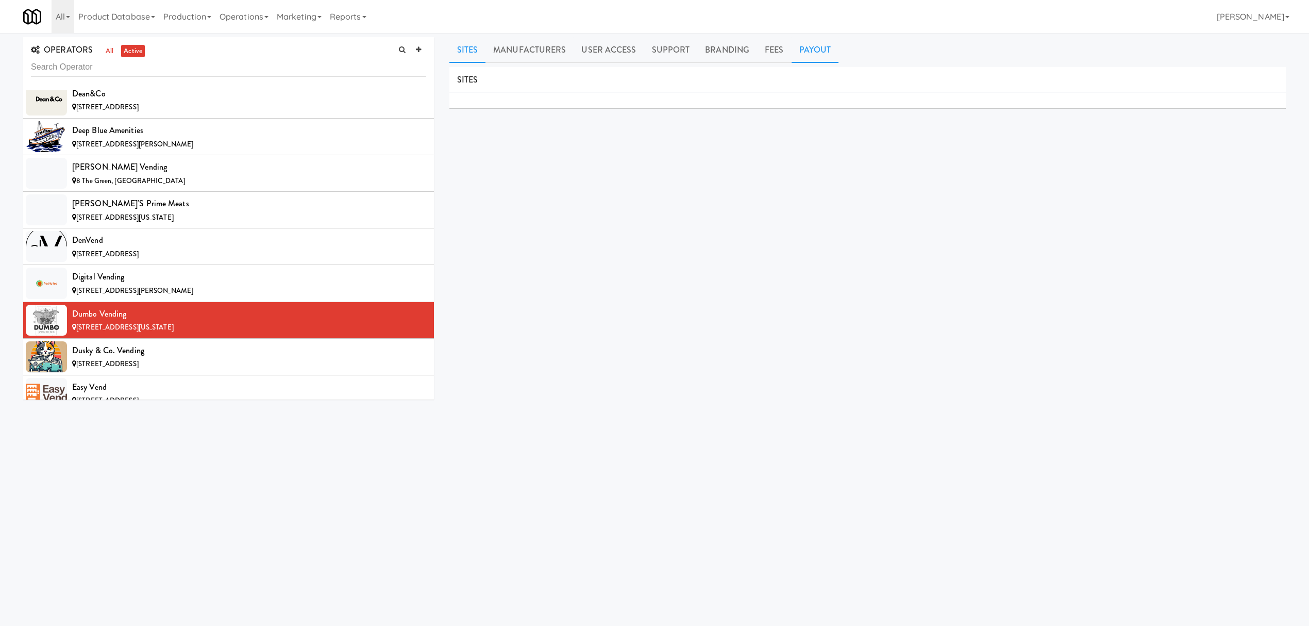
click at [799, 47] on link "Payout" at bounding box center [815, 50] width 47 height 26
click at [1222, 77] on link "Settle Payouts" at bounding box center [1244, 80] width 60 height 15
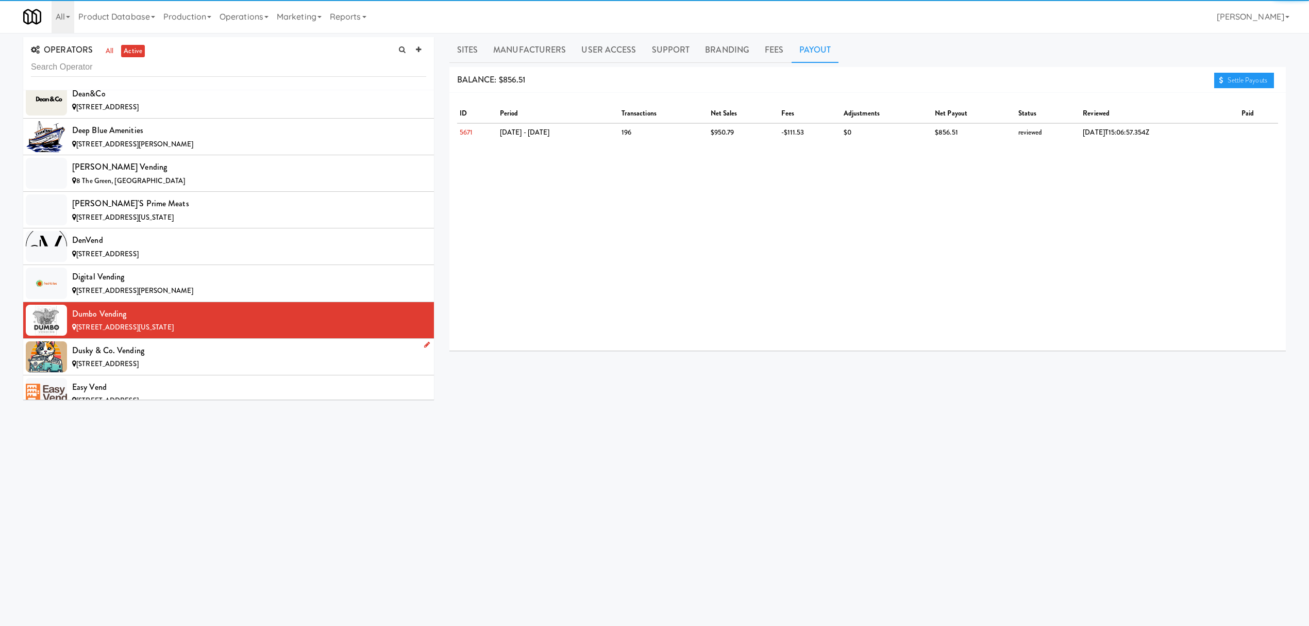
click at [300, 358] on div "Dusky & Co. Vending" at bounding box center [249, 350] width 354 height 15
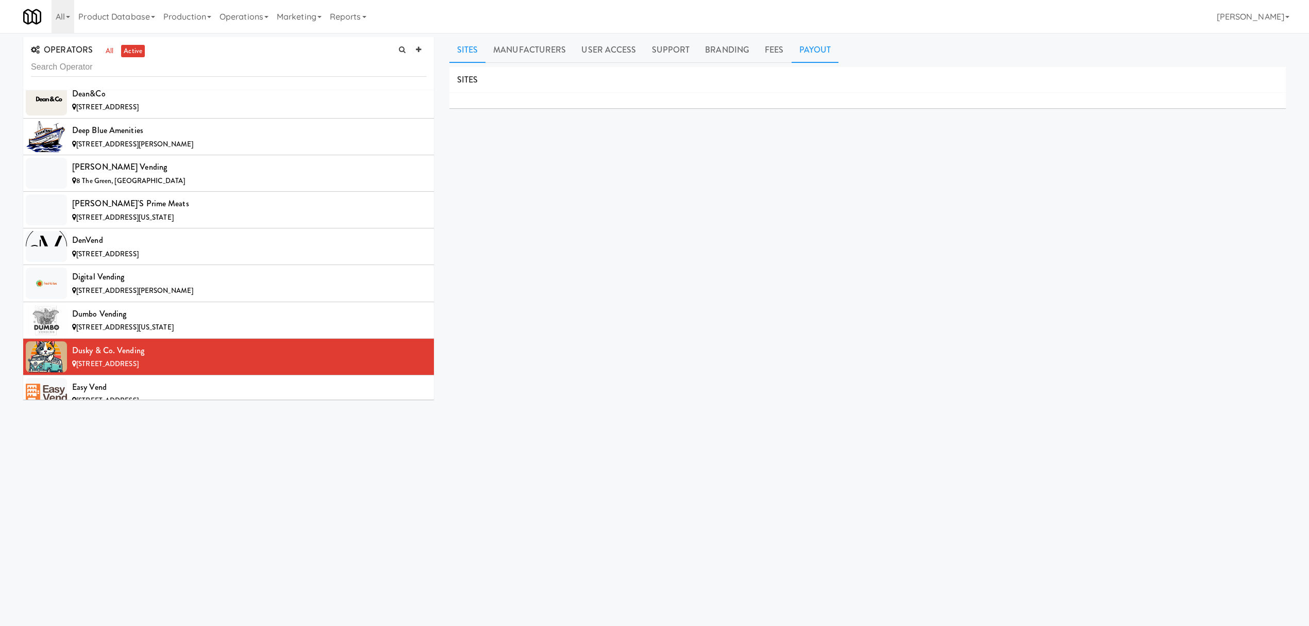
click at [809, 56] on link "Payout" at bounding box center [815, 50] width 47 height 26
click at [1224, 74] on link "Settle Payouts" at bounding box center [1244, 80] width 60 height 15
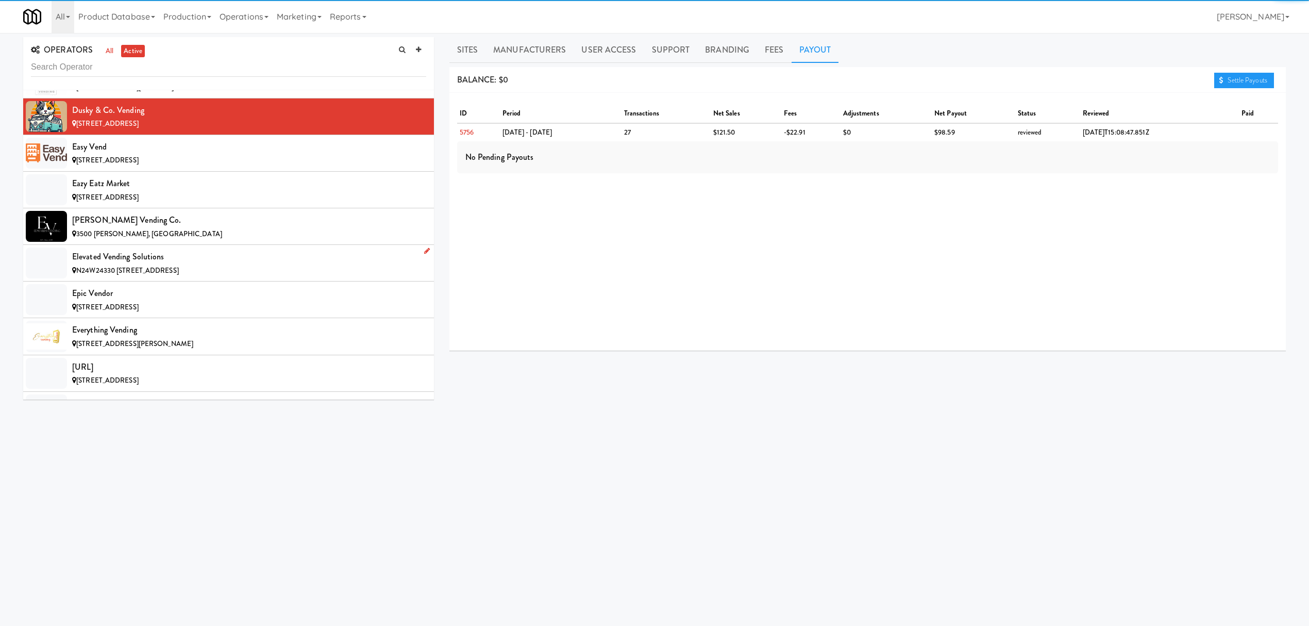
scroll to position [2886, 0]
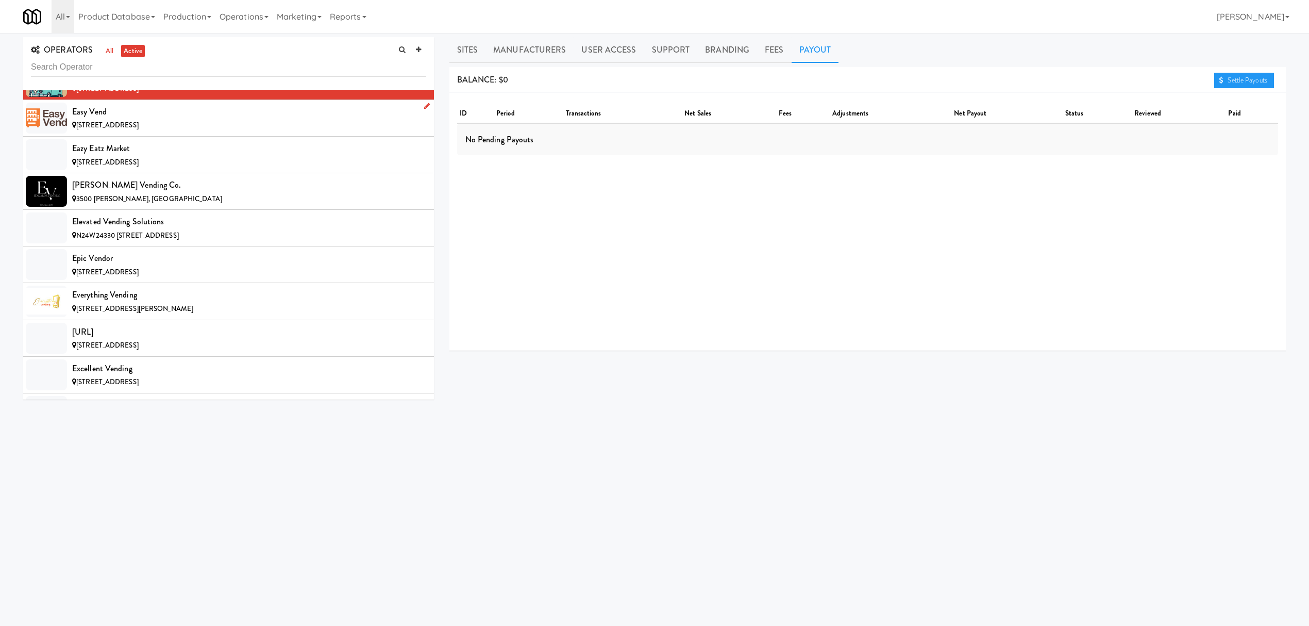
click at [232, 132] on div "[STREET_ADDRESS]" at bounding box center [249, 125] width 354 height 13
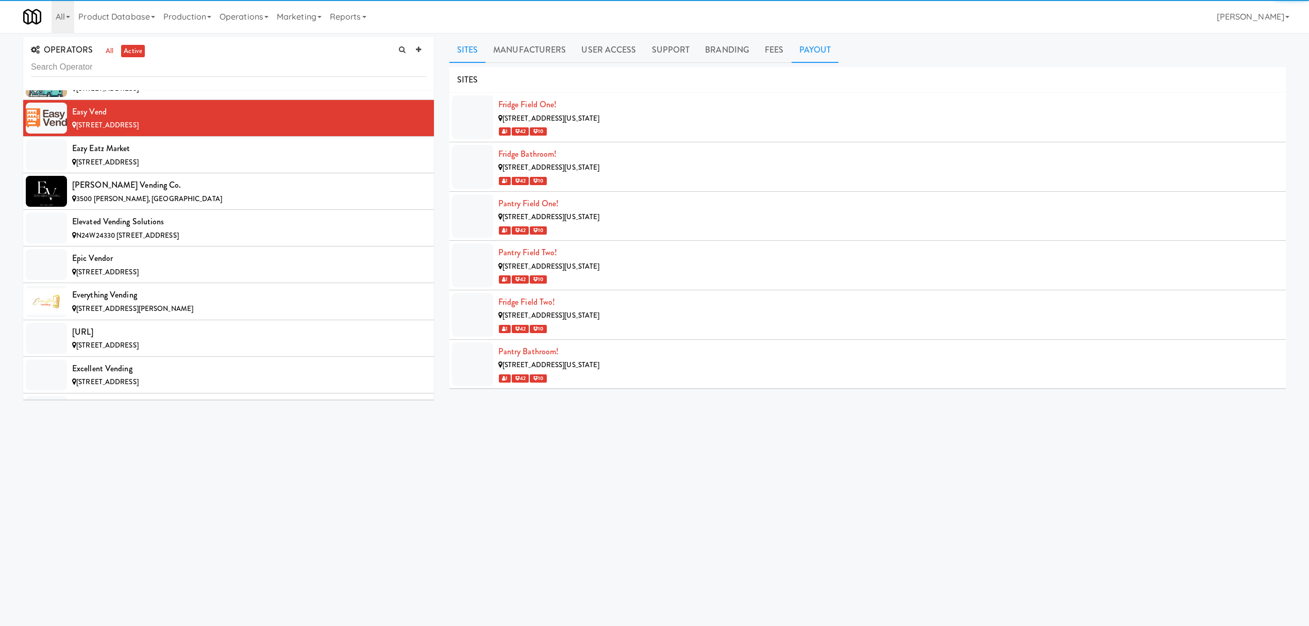
click at [803, 50] on link "Payout" at bounding box center [815, 50] width 47 height 26
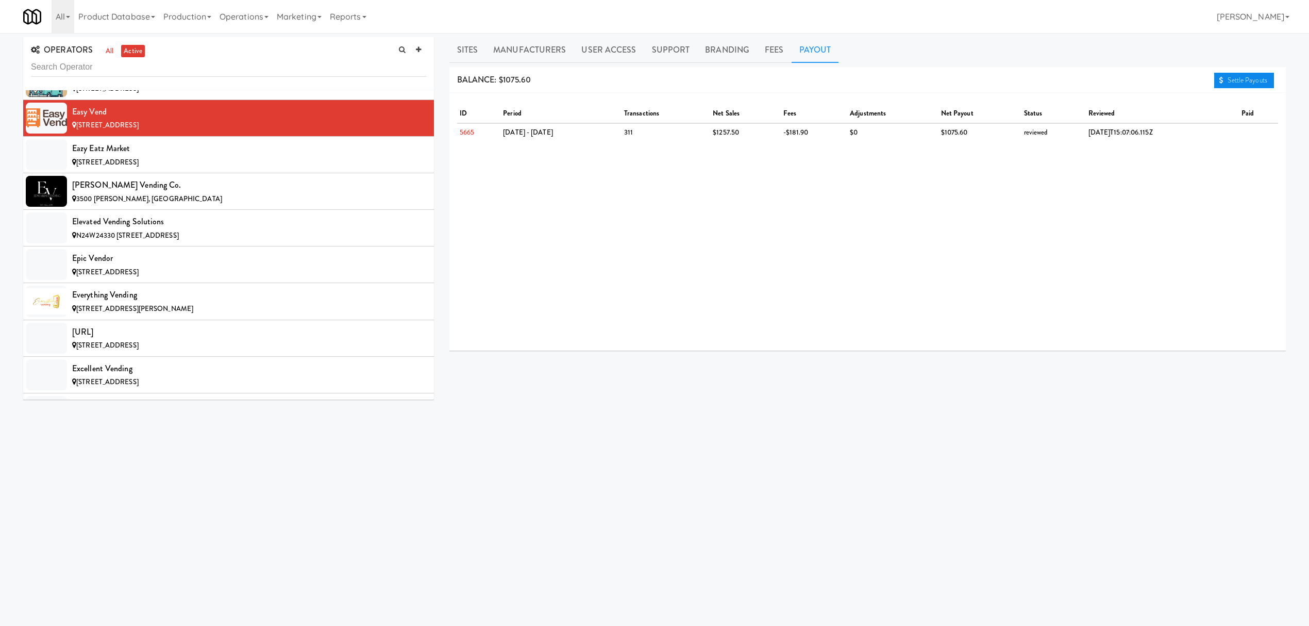
click at [1227, 74] on link "Settle Payouts" at bounding box center [1244, 80] width 60 height 15
click at [289, 156] on div "Eazy Eatz Market" at bounding box center [249, 148] width 354 height 15
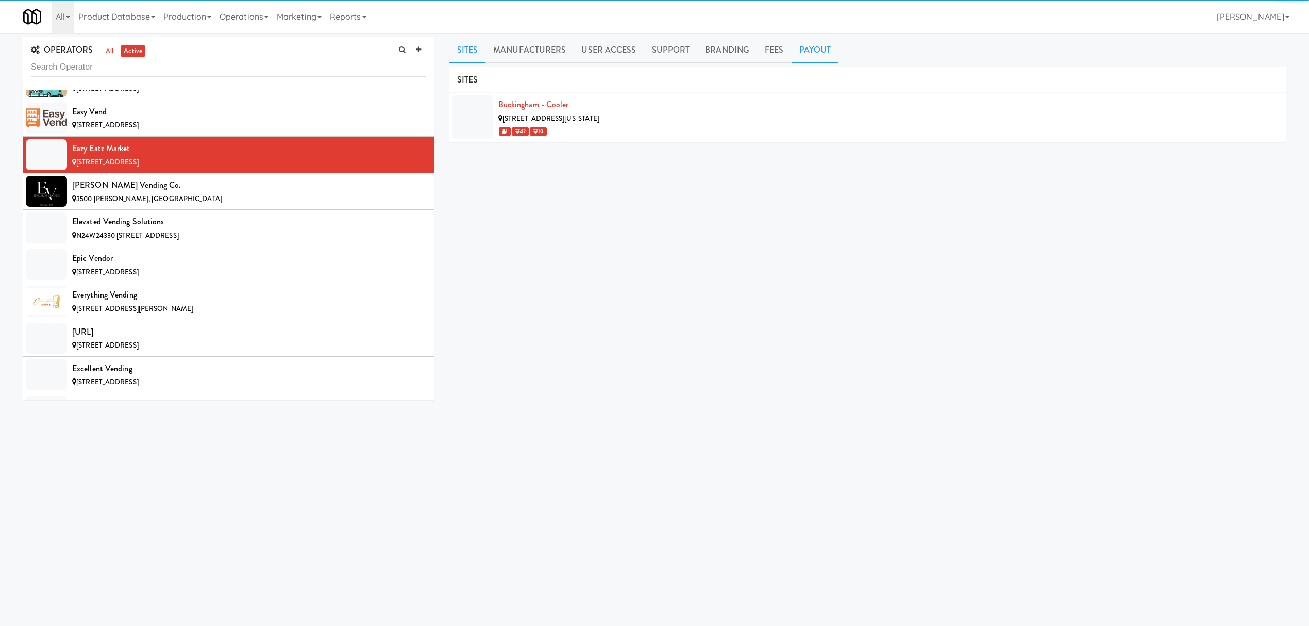
click at [798, 46] on link "Payout" at bounding box center [815, 50] width 47 height 26
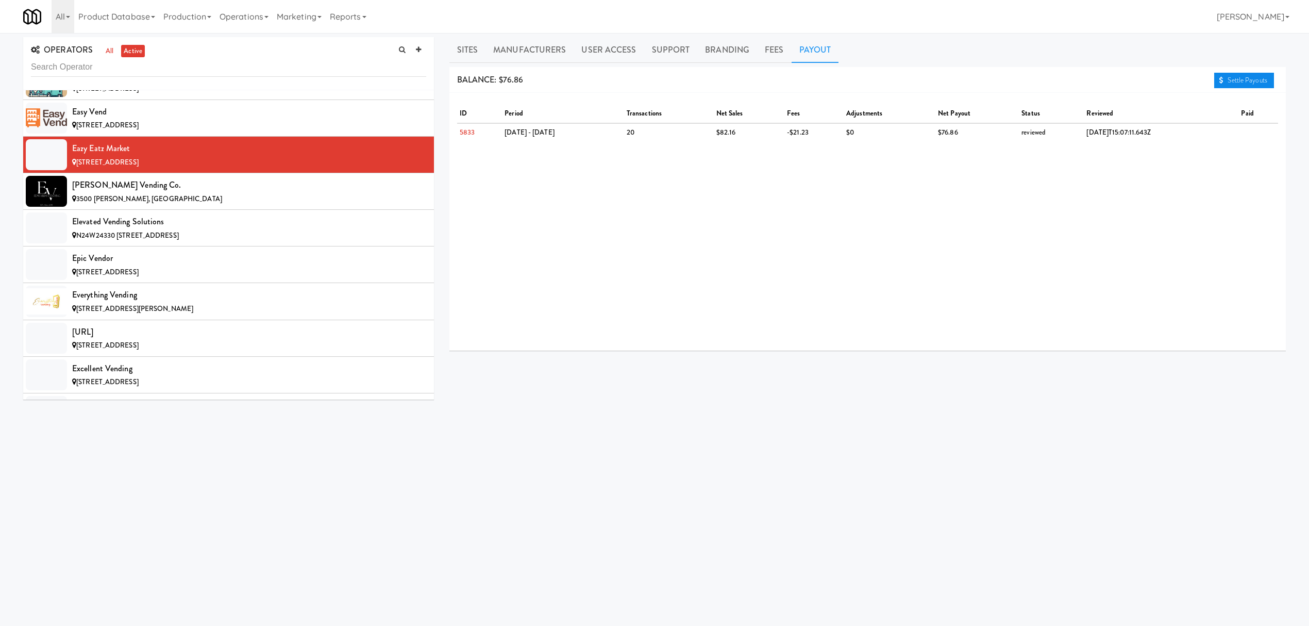
click at [1219, 77] on icon at bounding box center [1221, 80] width 4 height 7
click at [248, 193] on div "[PERSON_NAME] Vending Co." at bounding box center [249, 184] width 354 height 15
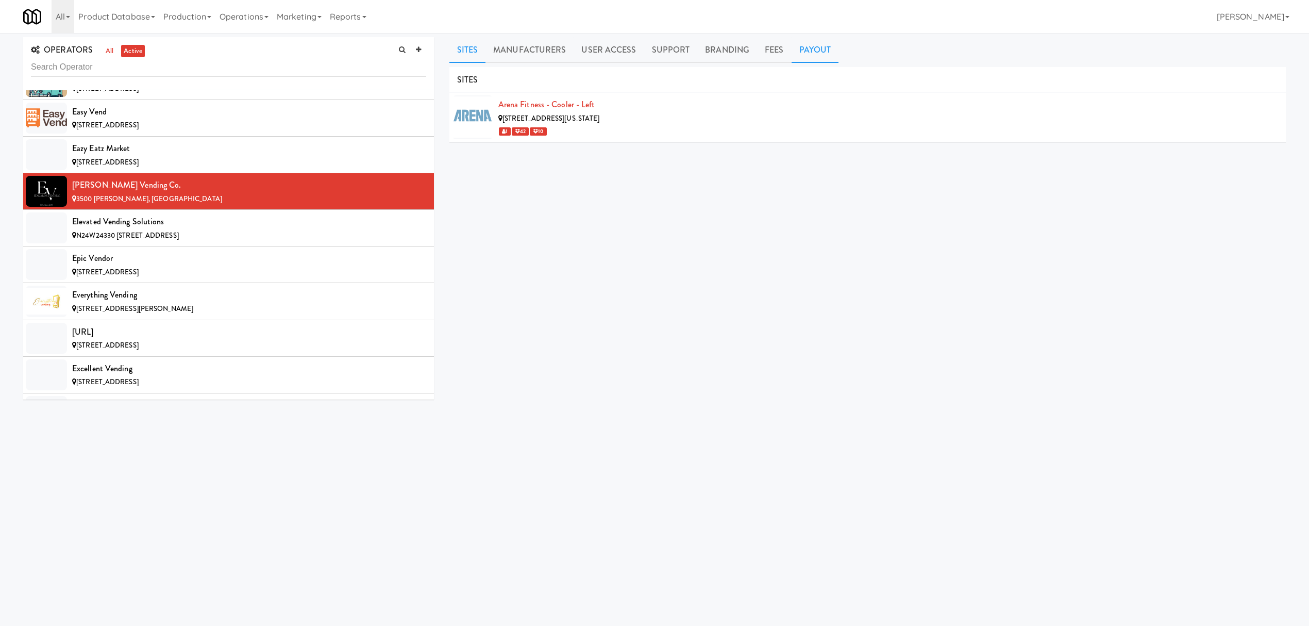
click at [792, 52] on link "Payout" at bounding box center [815, 50] width 47 height 26
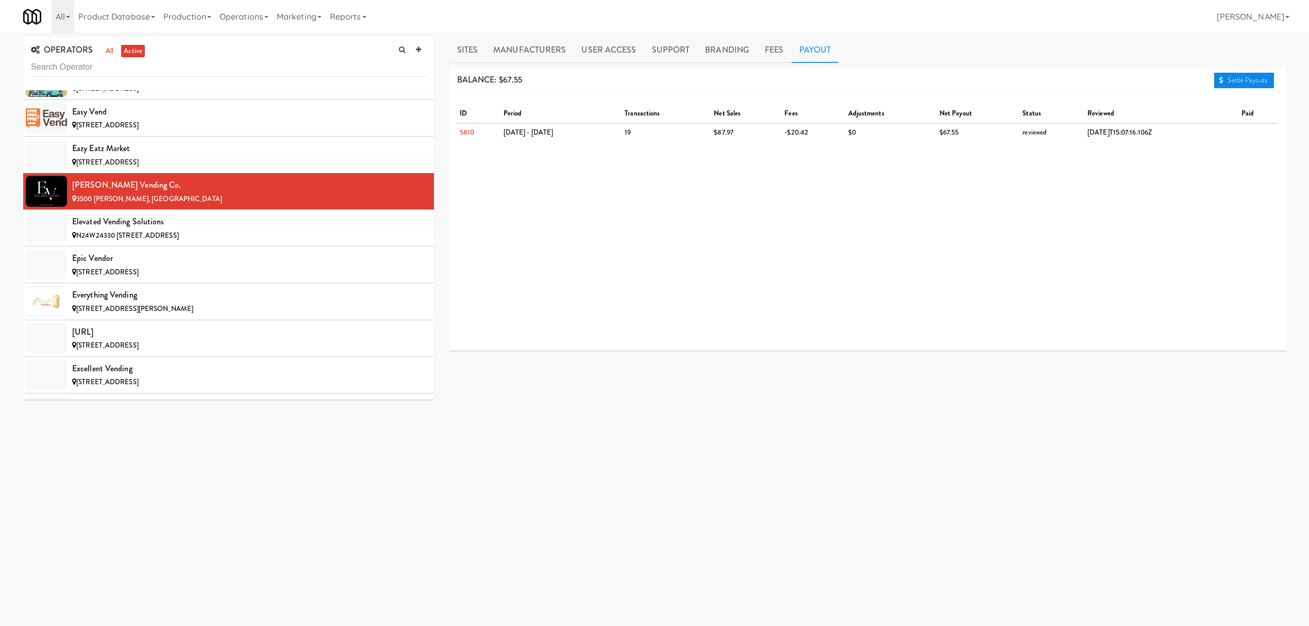
click at [1239, 75] on link "Settle Payouts" at bounding box center [1244, 80] width 60 height 15
click at [193, 229] on div "Elevated Vending Solutions" at bounding box center [249, 221] width 354 height 15
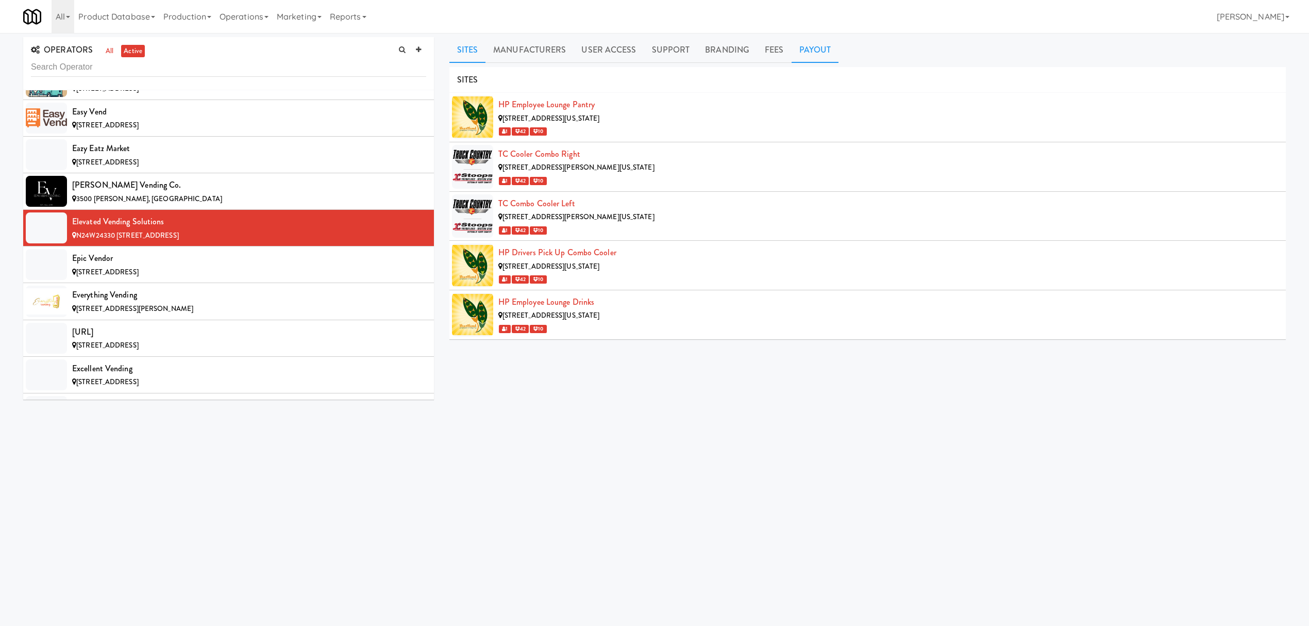
click at [800, 50] on link "Payout" at bounding box center [815, 50] width 47 height 26
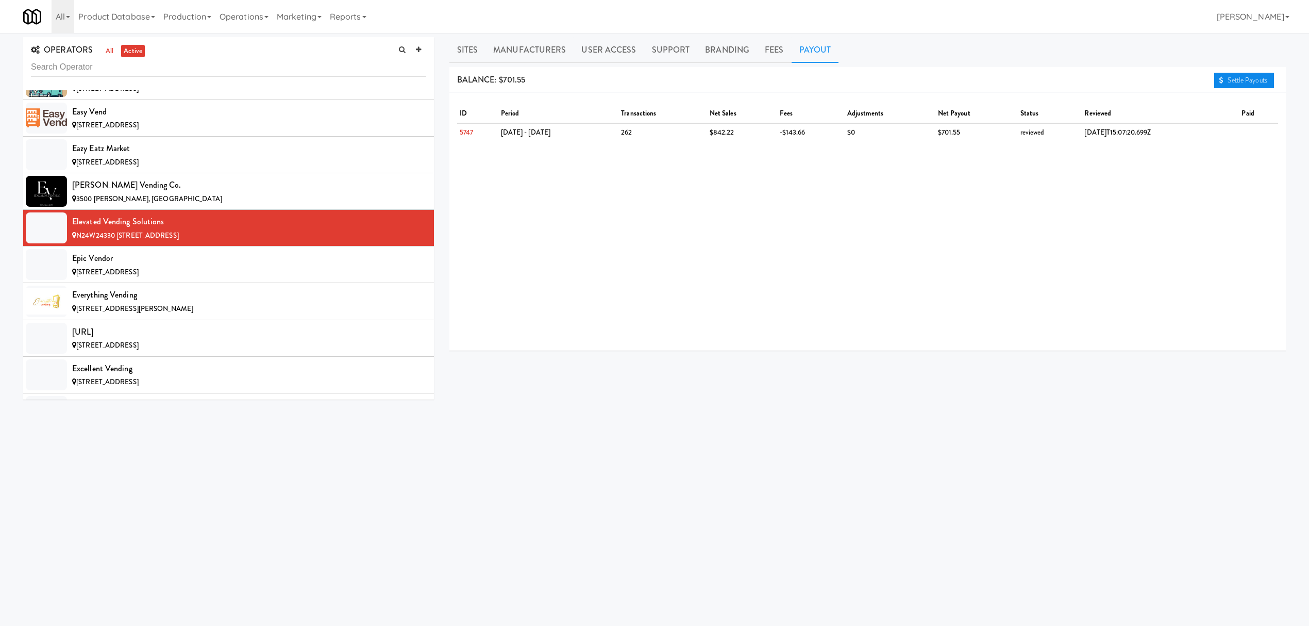
click at [1230, 75] on link "Settle Payouts" at bounding box center [1244, 80] width 60 height 15
click at [262, 279] on div "[STREET_ADDRESS]" at bounding box center [249, 272] width 354 height 13
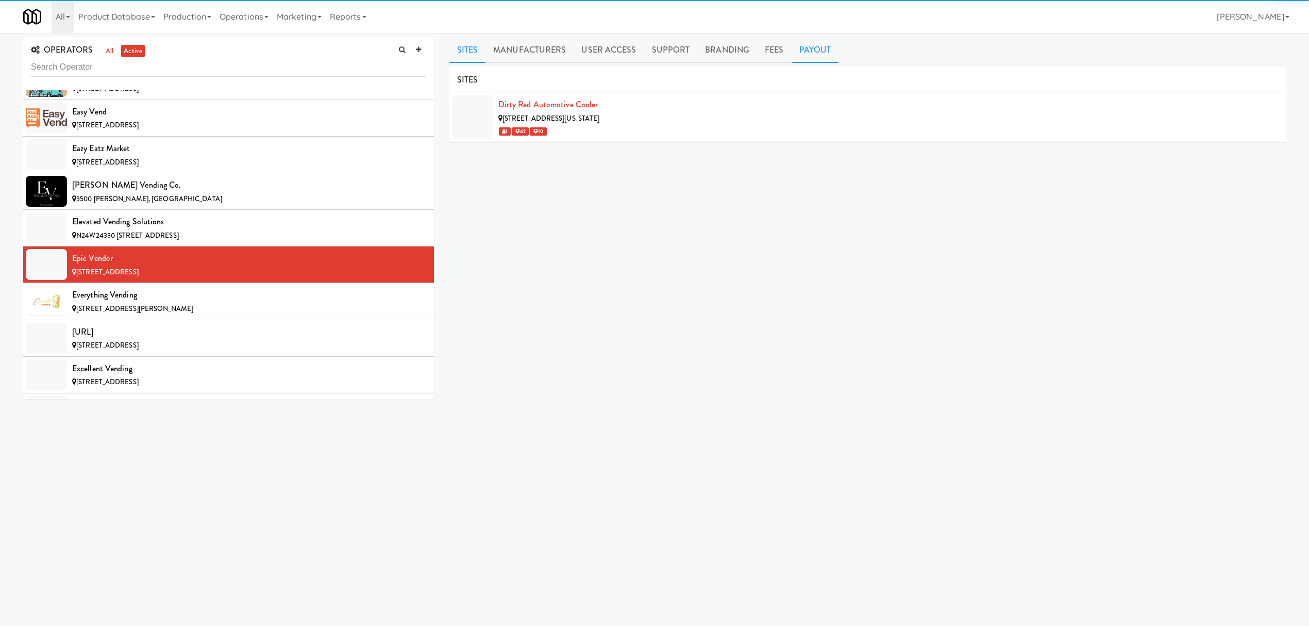
click at [808, 53] on link "Payout" at bounding box center [815, 50] width 47 height 26
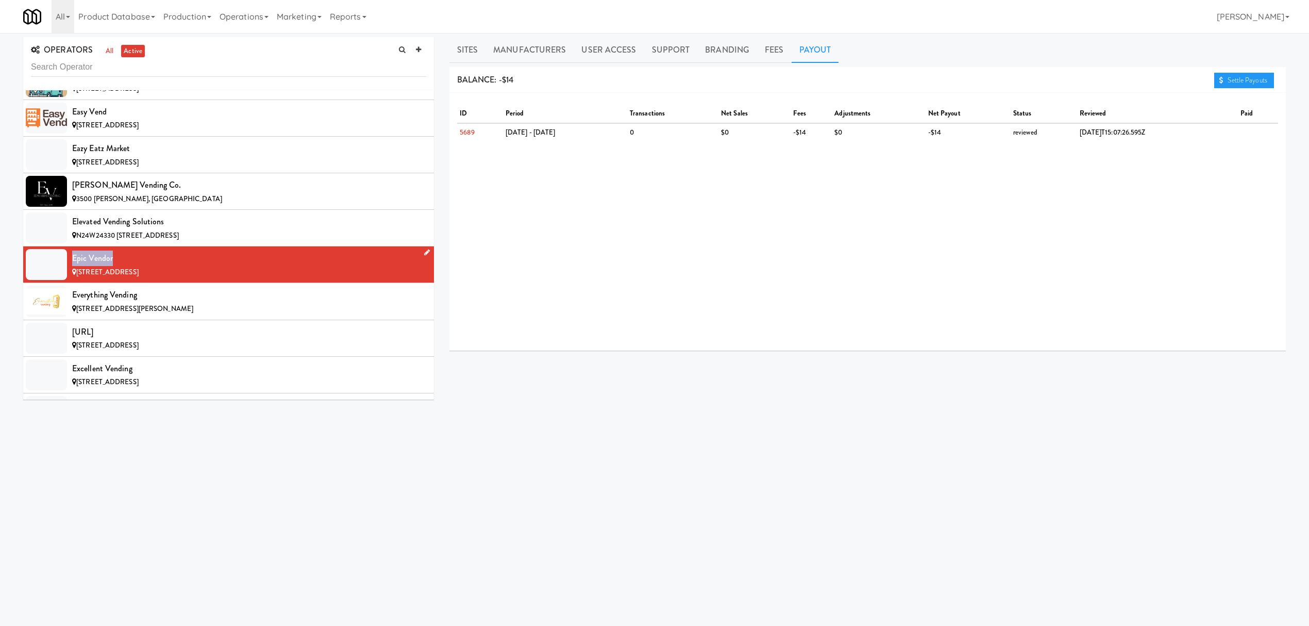
drag, startPoint x: 73, startPoint y: 275, endPoint x: 112, endPoint y: 276, distance: 38.7
click at [112, 266] on div "Epic Vendor" at bounding box center [249, 257] width 354 height 15
copy div "Epic Vendor"
click at [87, 313] on span "[STREET_ADDRESS][PERSON_NAME]" at bounding box center [134, 309] width 117 height 10
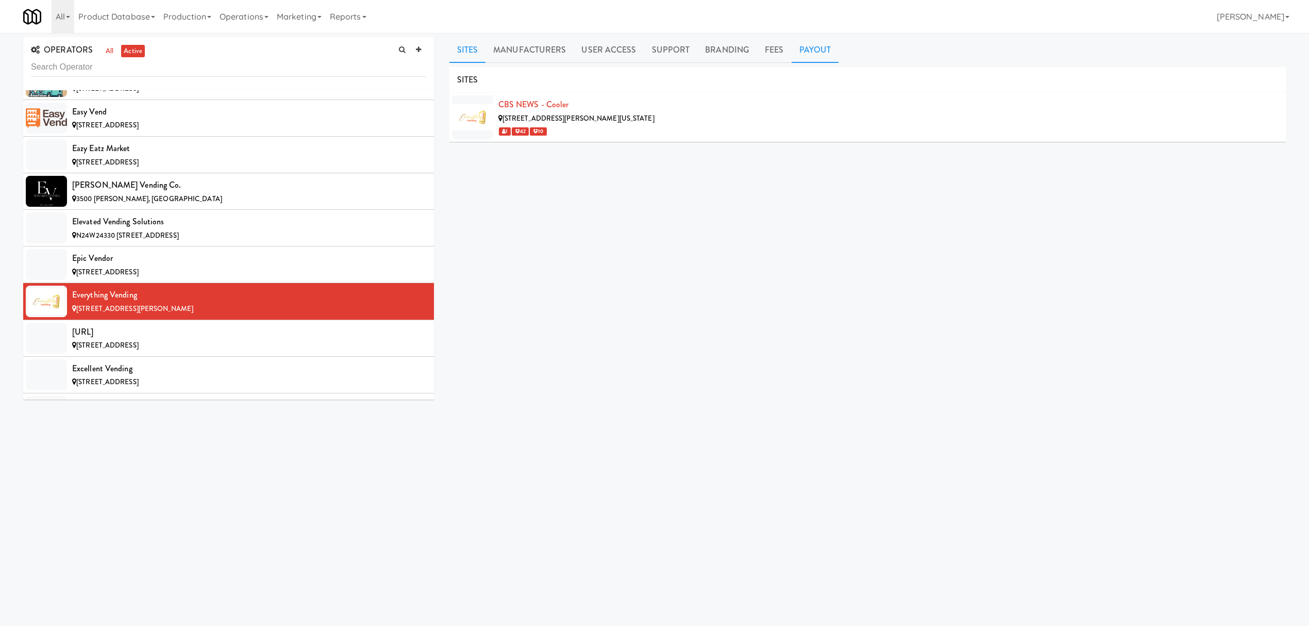
click at [793, 51] on link "Payout" at bounding box center [815, 50] width 47 height 26
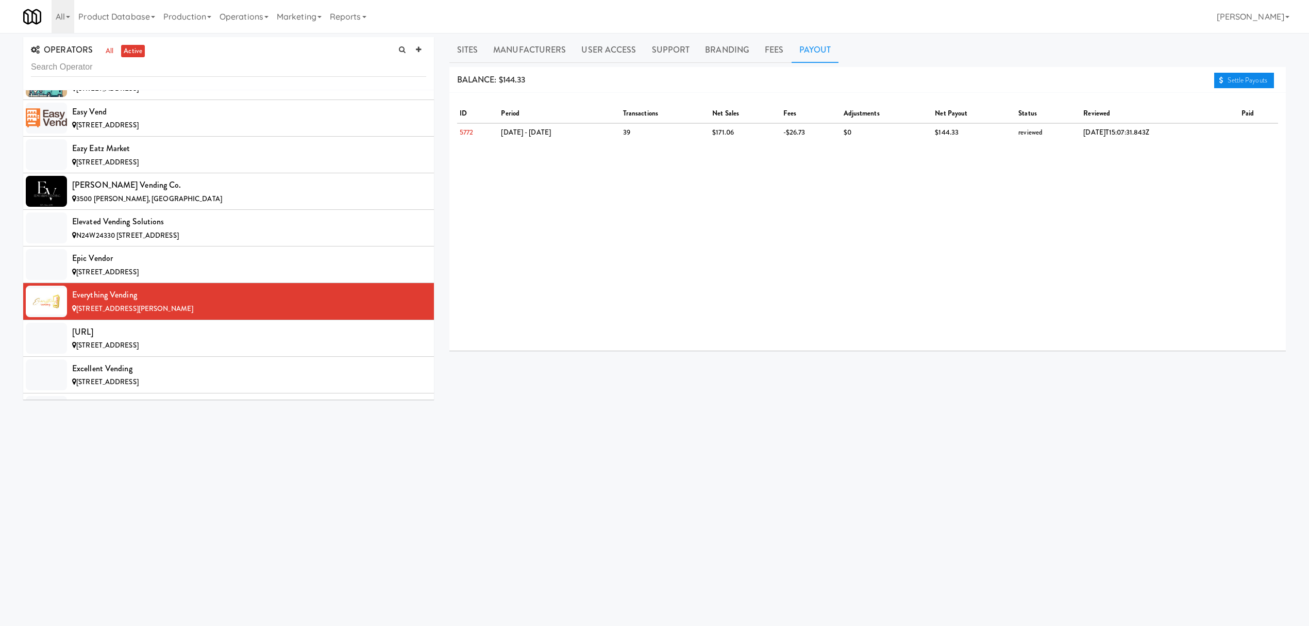
click at [1225, 81] on link "Settle Payouts" at bounding box center [1244, 80] width 60 height 15
click at [268, 340] on div "[URL]" at bounding box center [249, 331] width 354 height 15
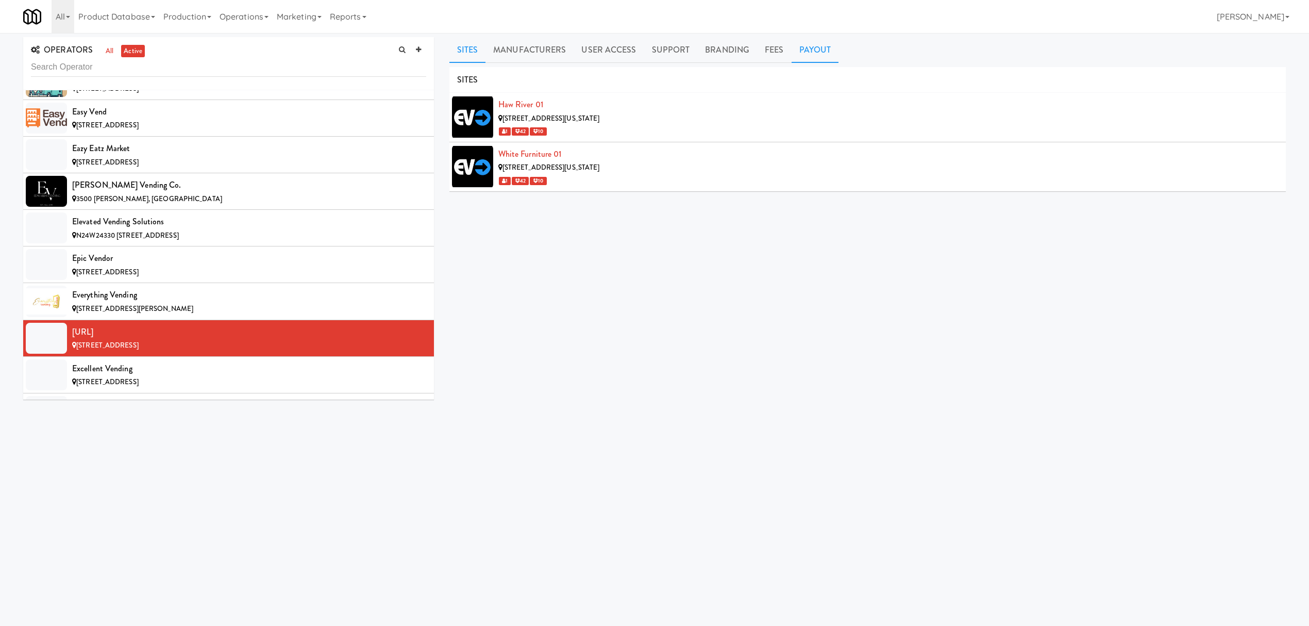
click at [815, 58] on link "Payout" at bounding box center [815, 50] width 47 height 26
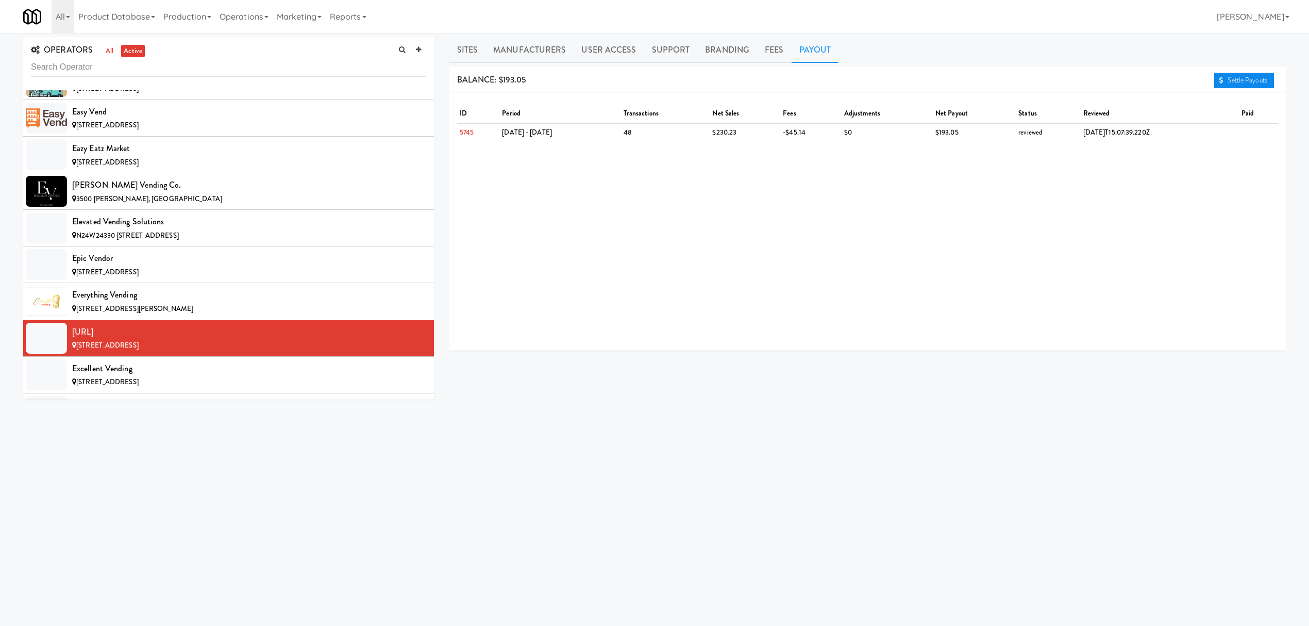
click at [1219, 79] on icon at bounding box center [1221, 80] width 4 height 7
click at [194, 376] on div "Excellent Vending" at bounding box center [249, 368] width 354 height 15
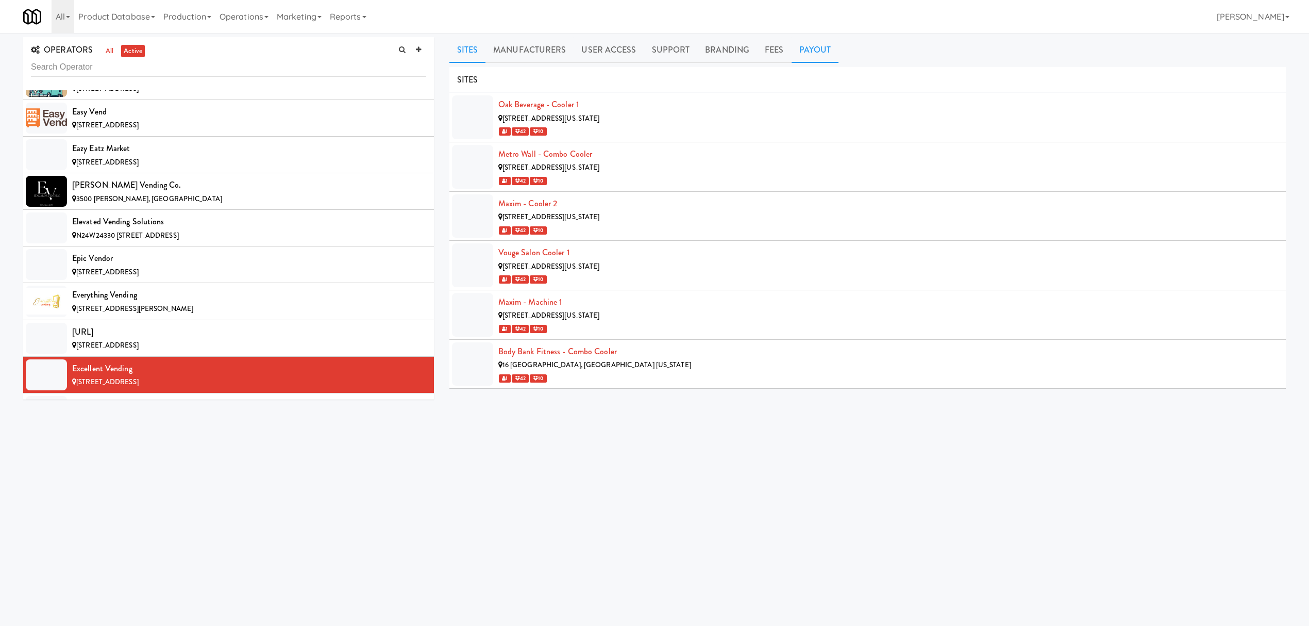
click at [817, 56] on link "Payout" at bounding box center [815, 50] width 47 height 26
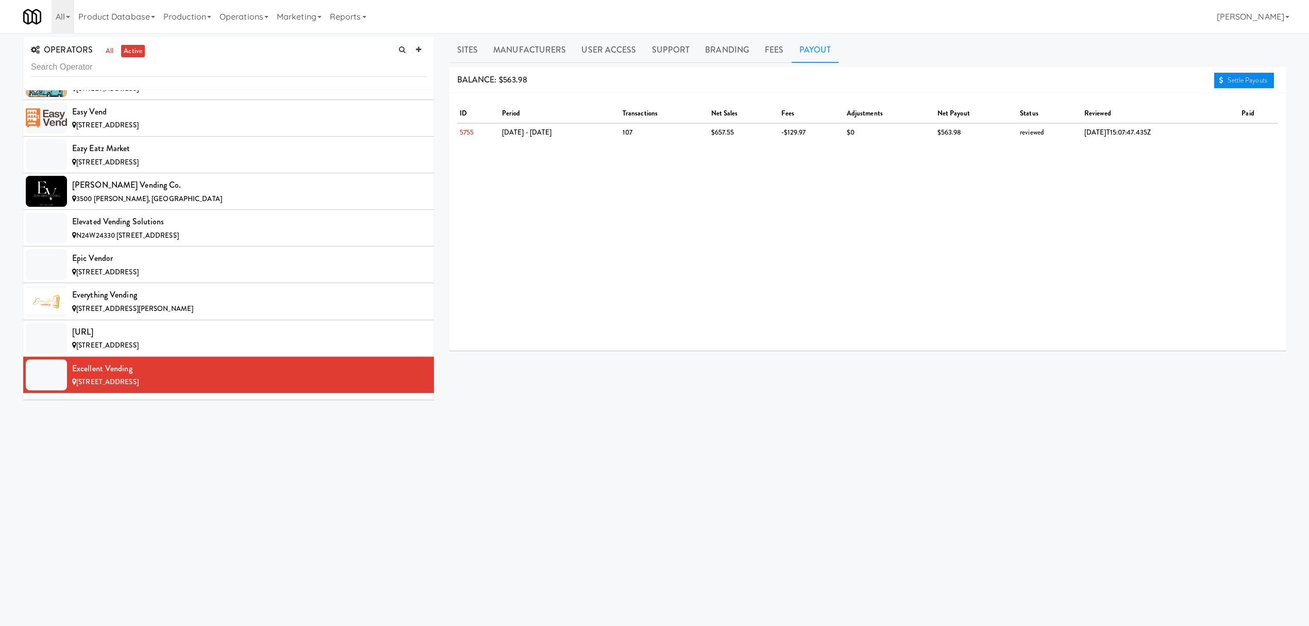
click at [1215, 79] on link "Settle Payouts" at bounding box center [1244, 80] width 60 height 15
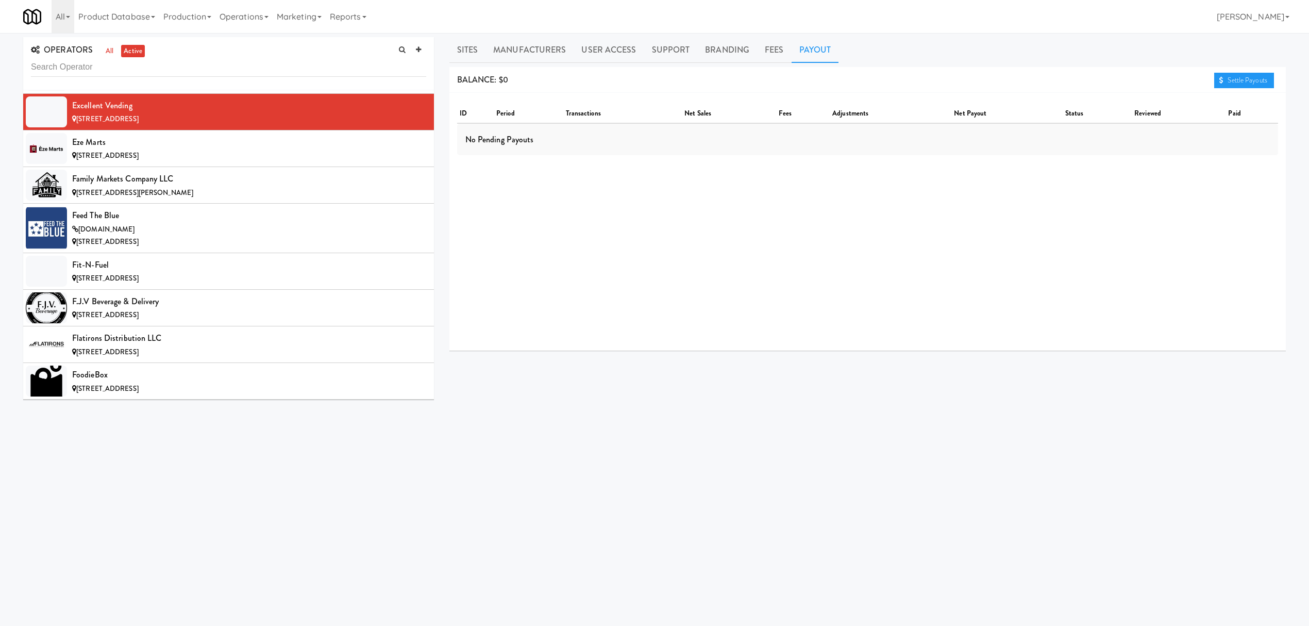
scroll to position [3161, 0]
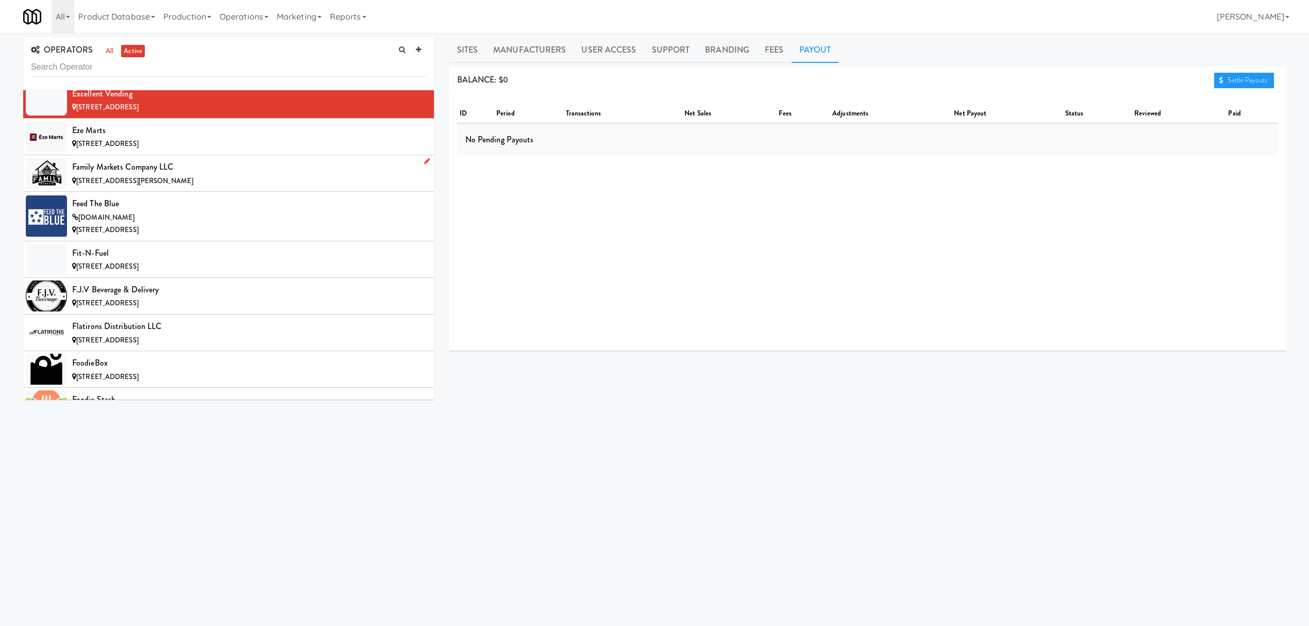
click at [219, 175] on div "Family Markets Company LLC" at bounding box center [249, 166] width 354 height 15
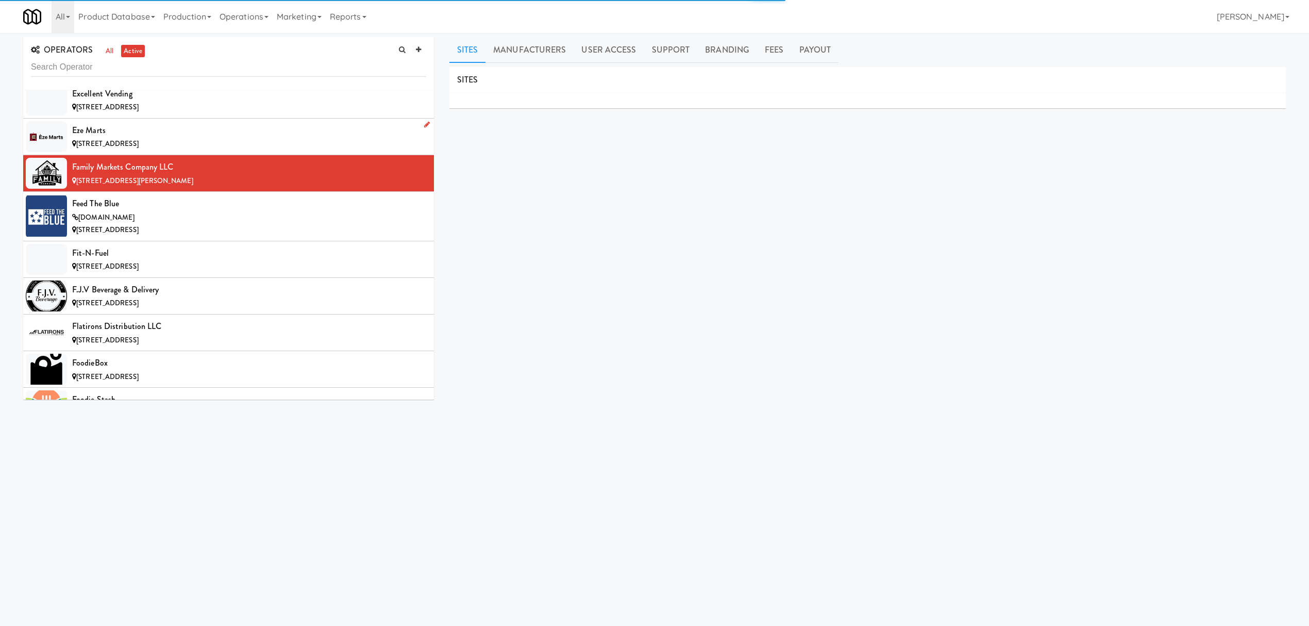
click at [226, 150] on div "[STREET_ADDRESS]" at bounding box center [249, 144] width 354 height 13
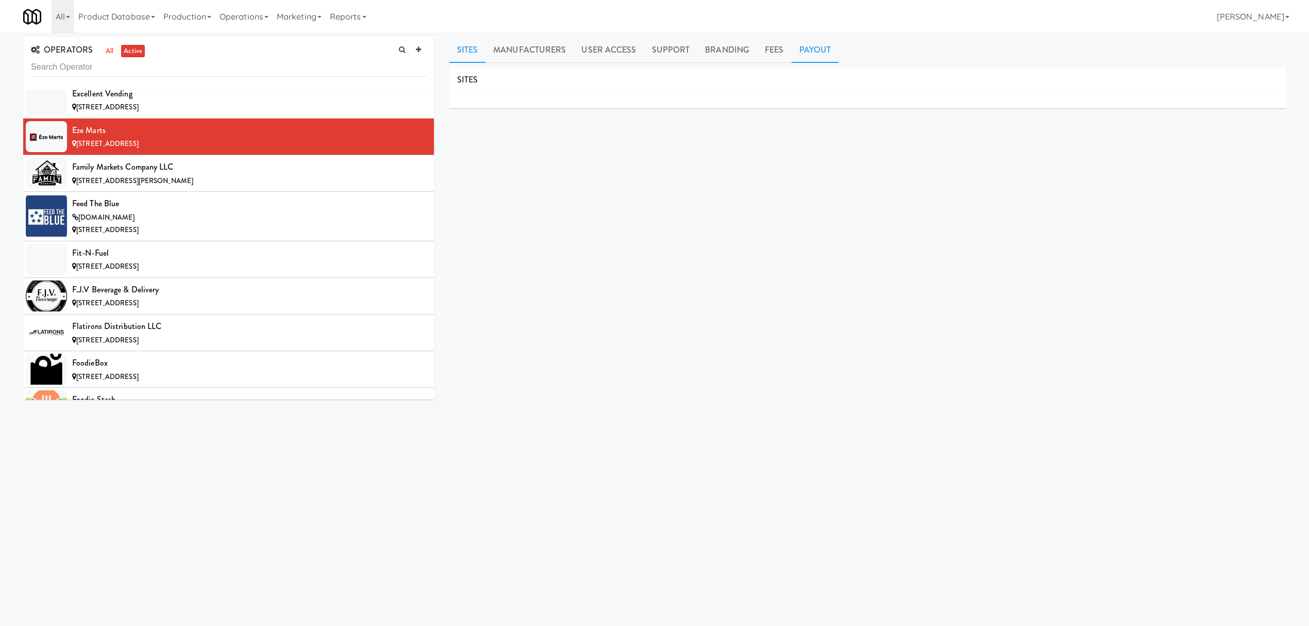
click at [801, 56] on link "Payout" at bounding box center [815, 50] width 47 height 26
click at [298, 175] on div "Family Markets Company LLC" at bounding box center [249, 166] width 354 height 15
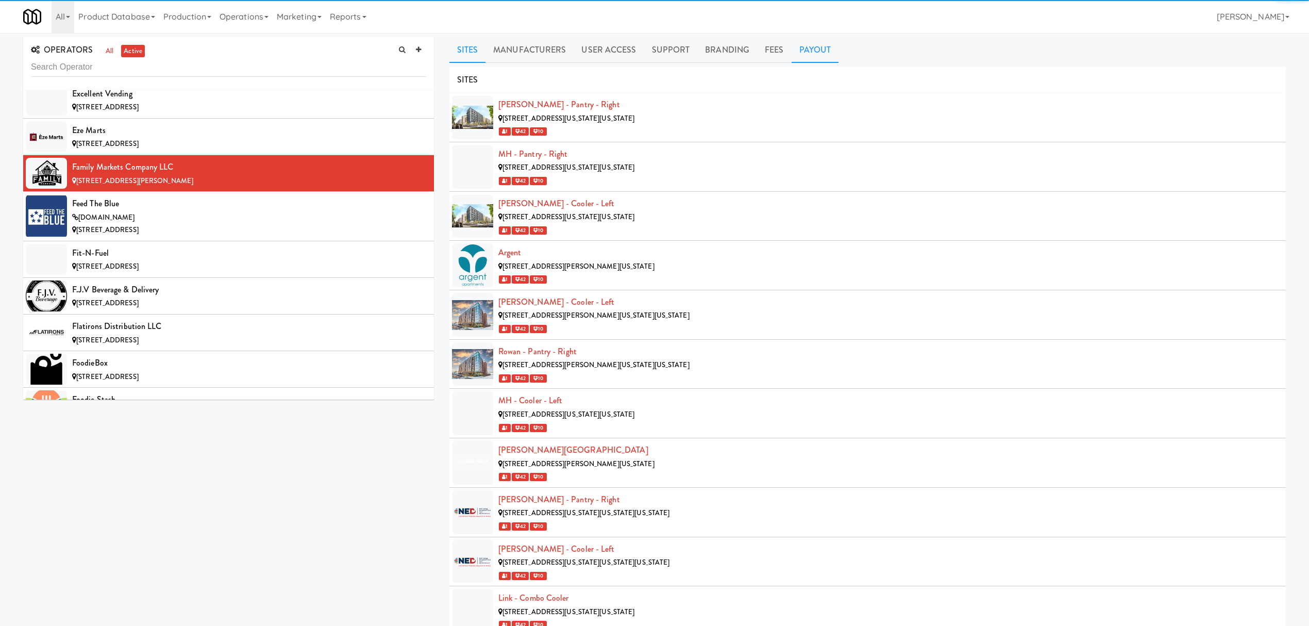
click at [817, 50] on link "Payout" at bounding box center [815, 50] width 47 height 26
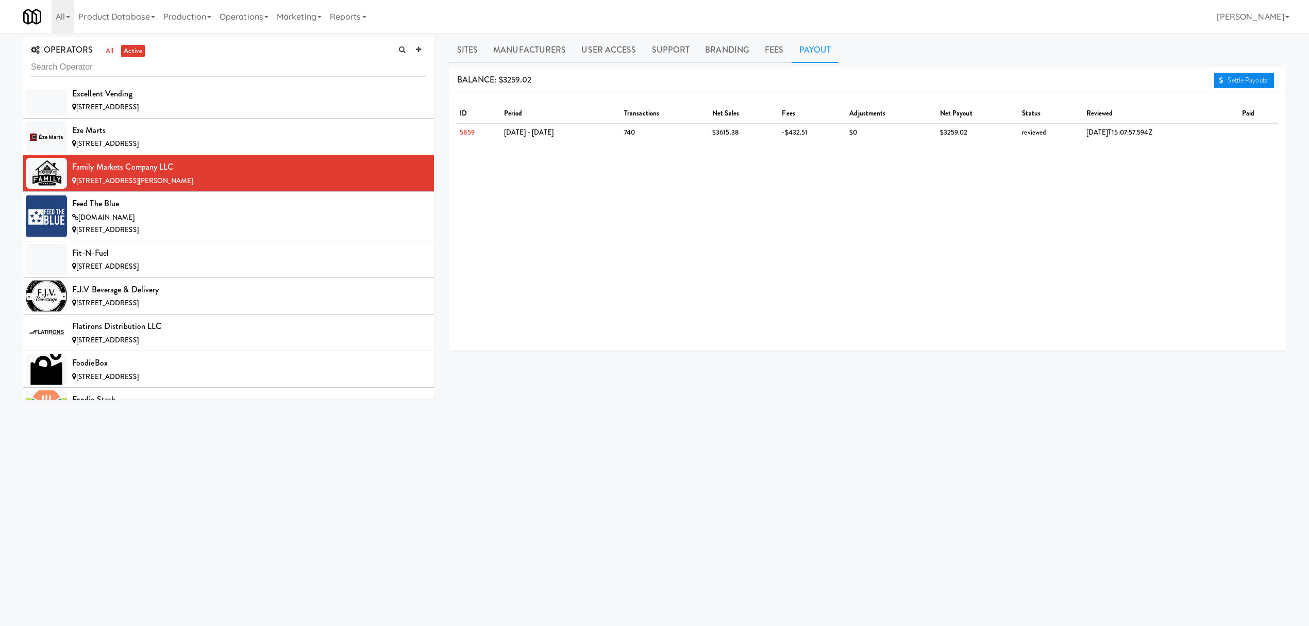
click at [1229, 75] on link "Settle Payouts" at bounding box center [1244, 80] width 60 height 15
click at [287, 211] on div "Feed The Blue" at bounding box center [249, 203] width 354 height 15
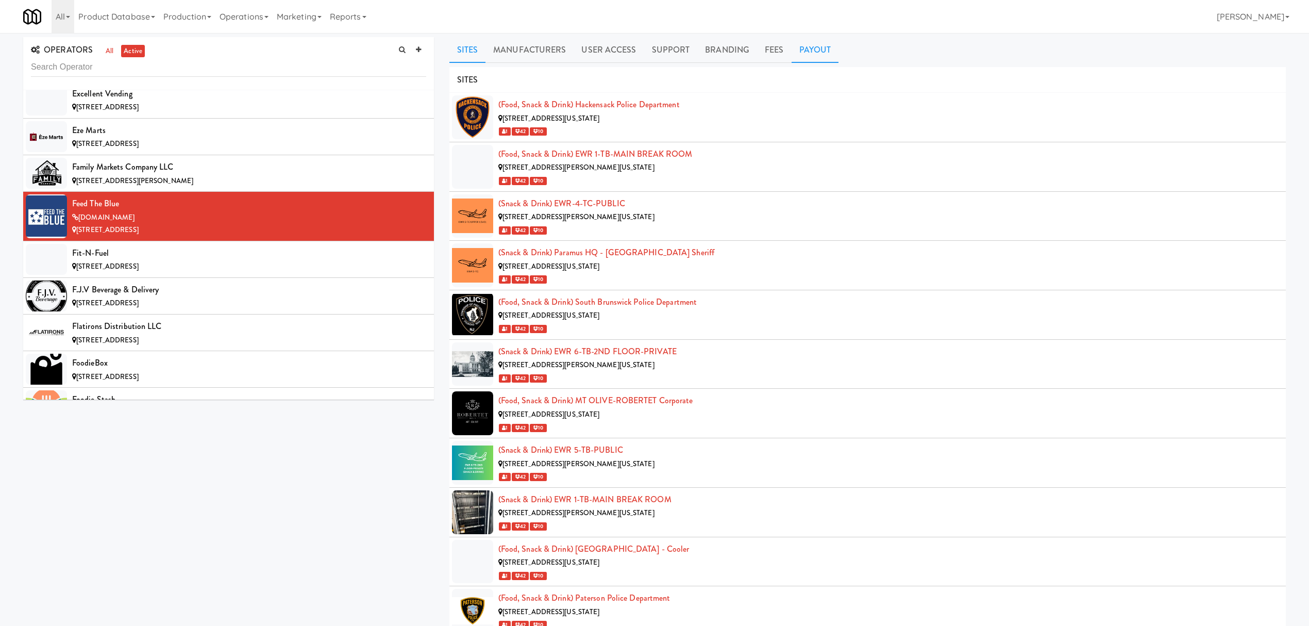
click at [809, 54] on link "Payout" at bounding box center [815, 50] width 47 height 26
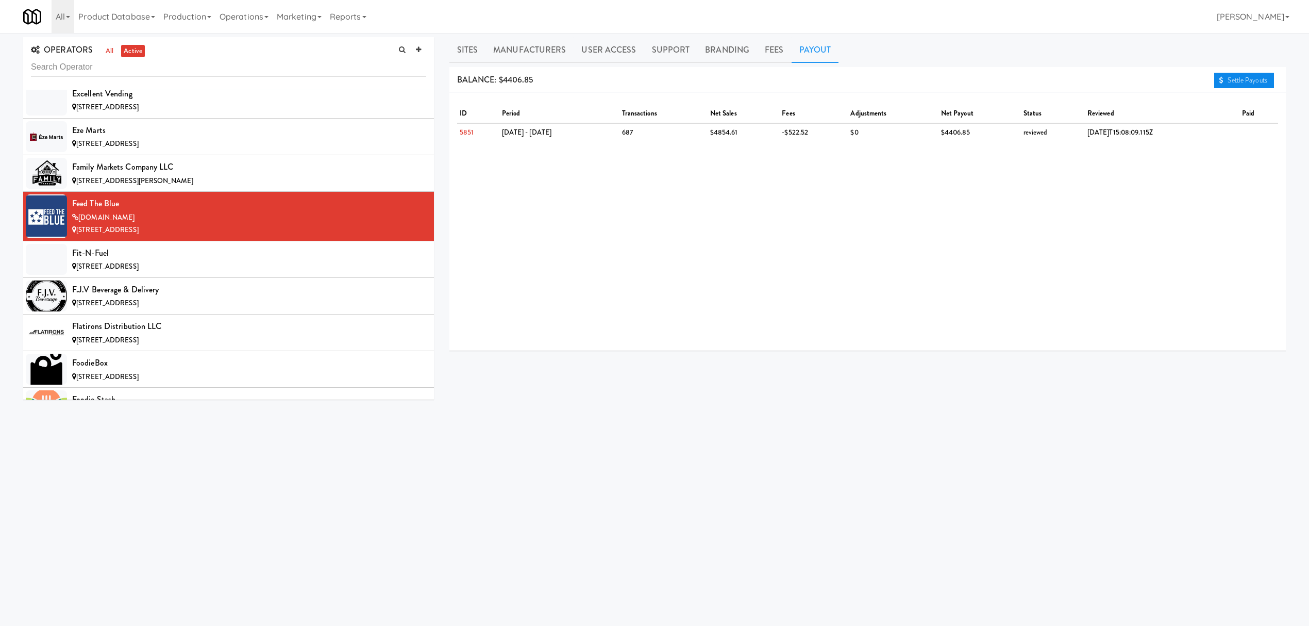
click at [1231, 77] on link "Settle Payouts" at bounding box center [1244, 80] width 60 height 15
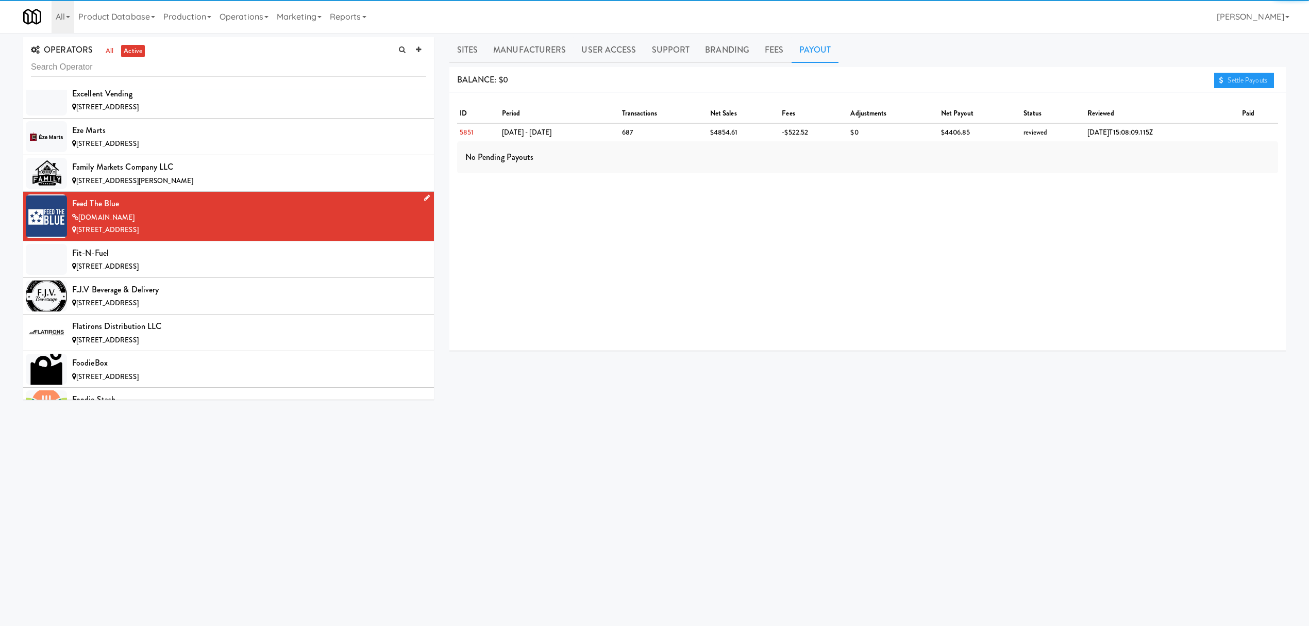
click at [336, 241] on li "Feed The Blue [DOMAIN_NAME] [STREET_ADDRESS]" at bounding box center [228, 216] width 411 height 49
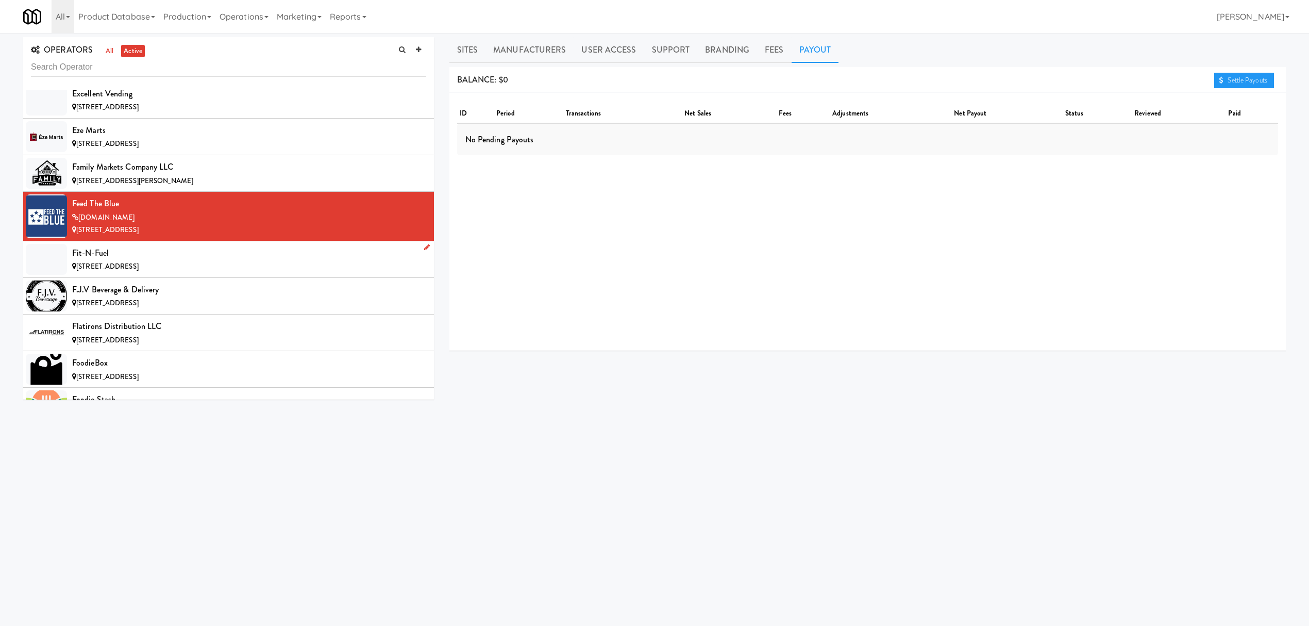
click at [224, 261] on div "Fit-N-Fuel" at bounding box center [249, 252] width 354 height 15
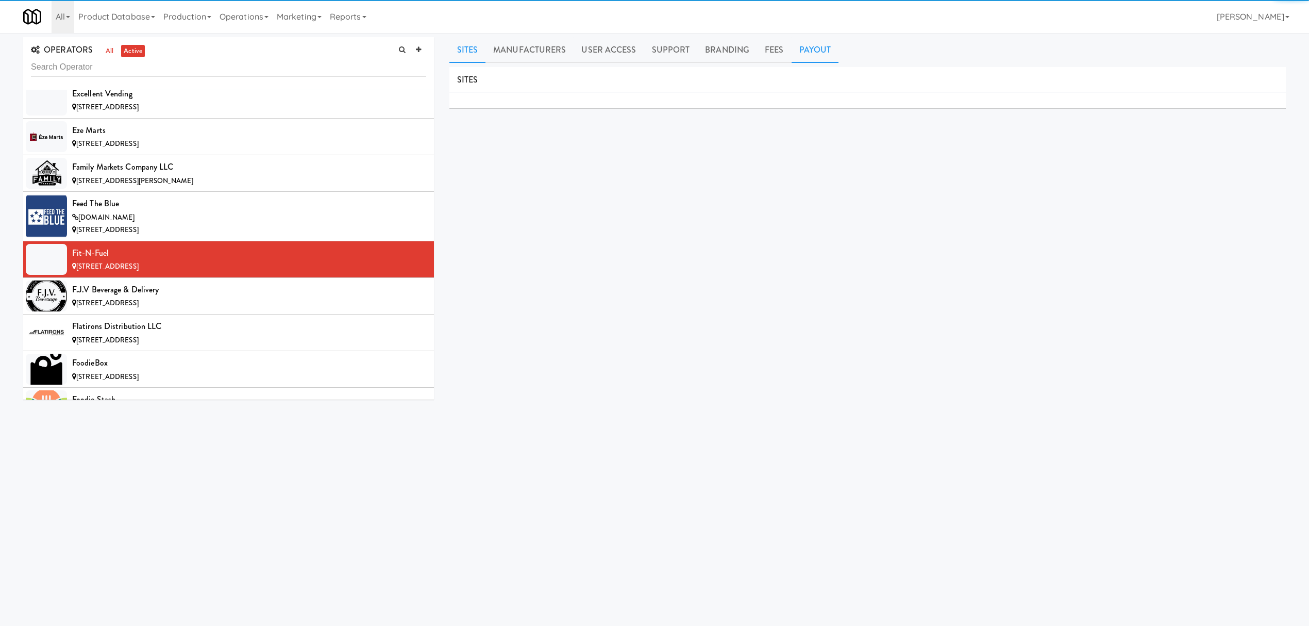
click at [801, 53] on link "Payout" at bounding box center [815, 50] width 47 height 26
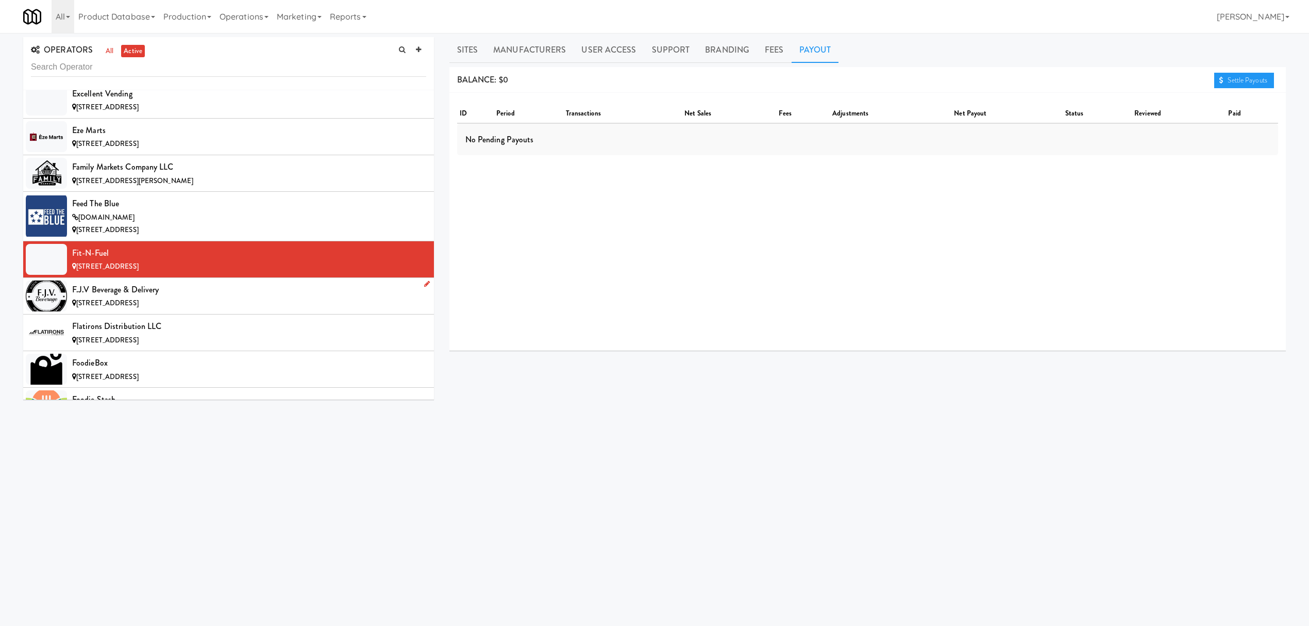
click at [209, 310] on div "[STREET_ADDRESS]" at bounding box center [249, 303] width 354 height 13
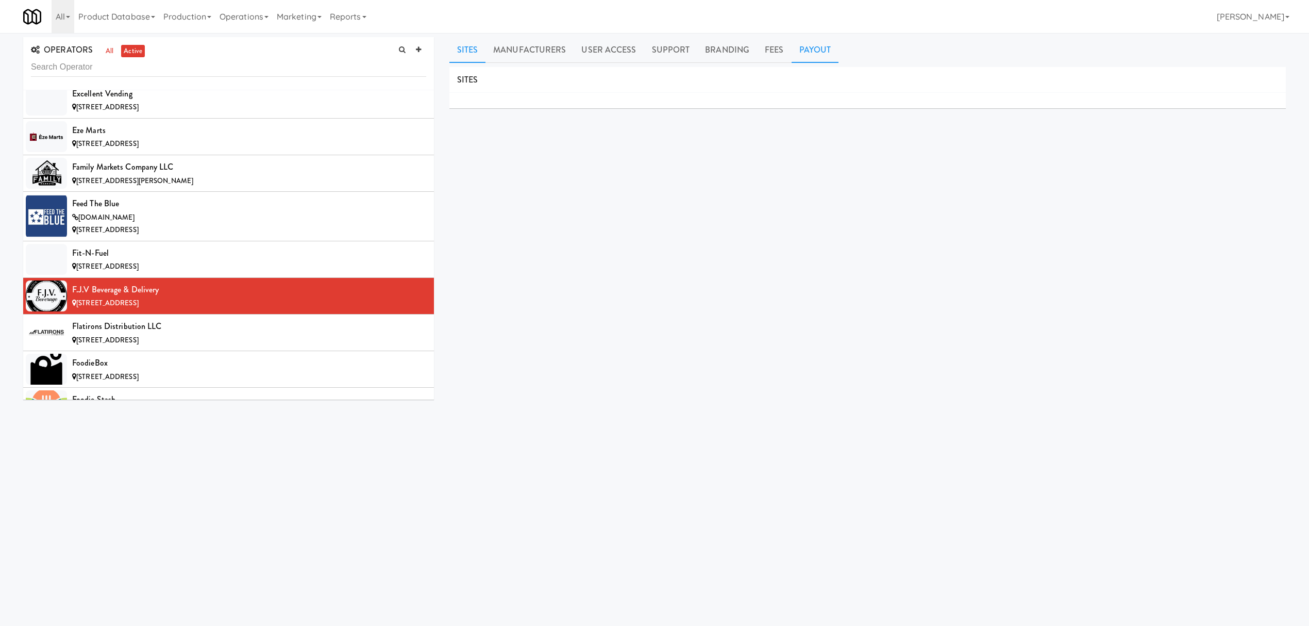
click at [796, 48] on link "Payout" at bounding box center [815, 50] width 47 height 26
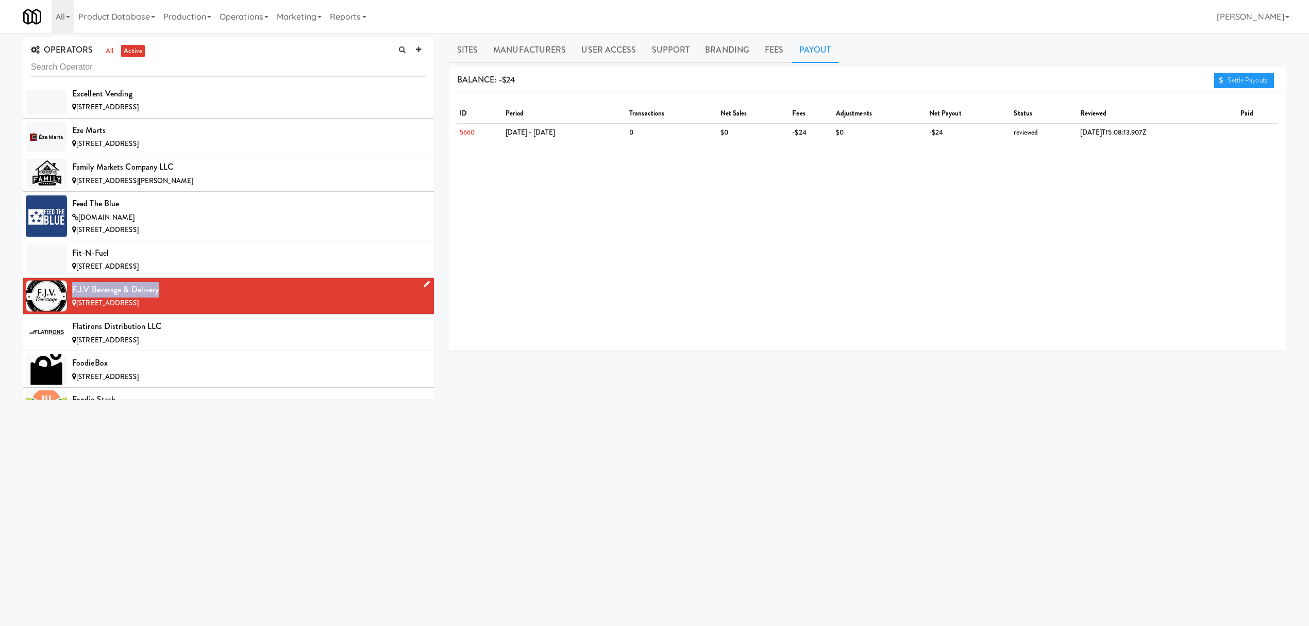
drag, startPoint x: 74, startPoint y: 305, endPoint x: 159, endPoint y: 304, distance: 85.0
click at [159, 297] on div "F.J.V Beverage & Delivery" at bounding box center [249, 289] width 354 height 15
copy div "F.J.V Beverage & Delivery"
click at [157, 334] on div "Flatirons Distribution LLC" at bounding box center [249, 325] width 354 height 15
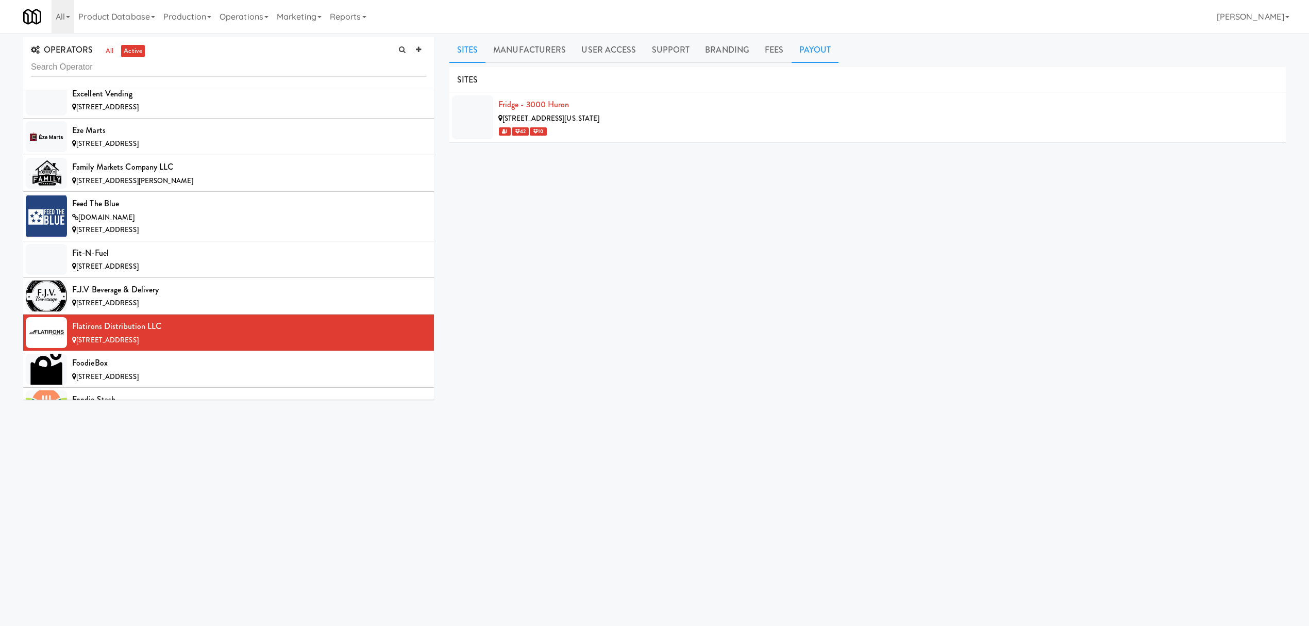
click at [816, 58] on link "Payout" at bounding box center [815, 50] width 47 height 26
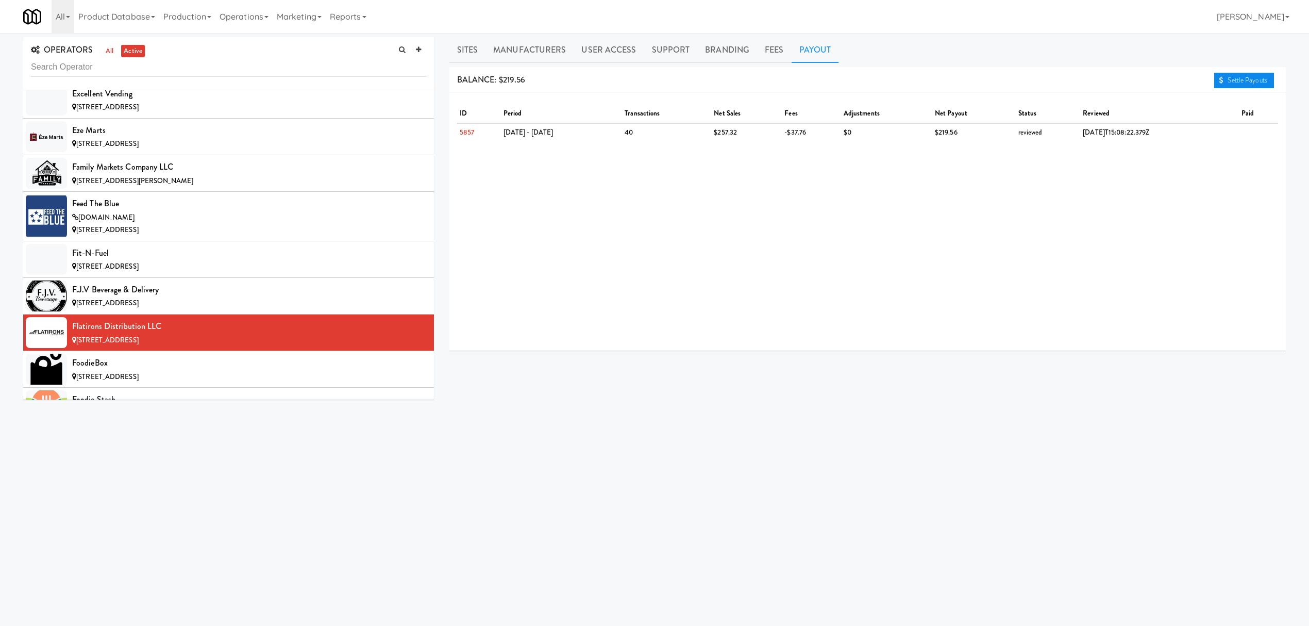
click at [1219, 80] on icon at bounding box center [1221, 80] width 4 height 7
click at [256, 371] on div "FoodieBox" at bounding box center [249, 362] width 354 height 15
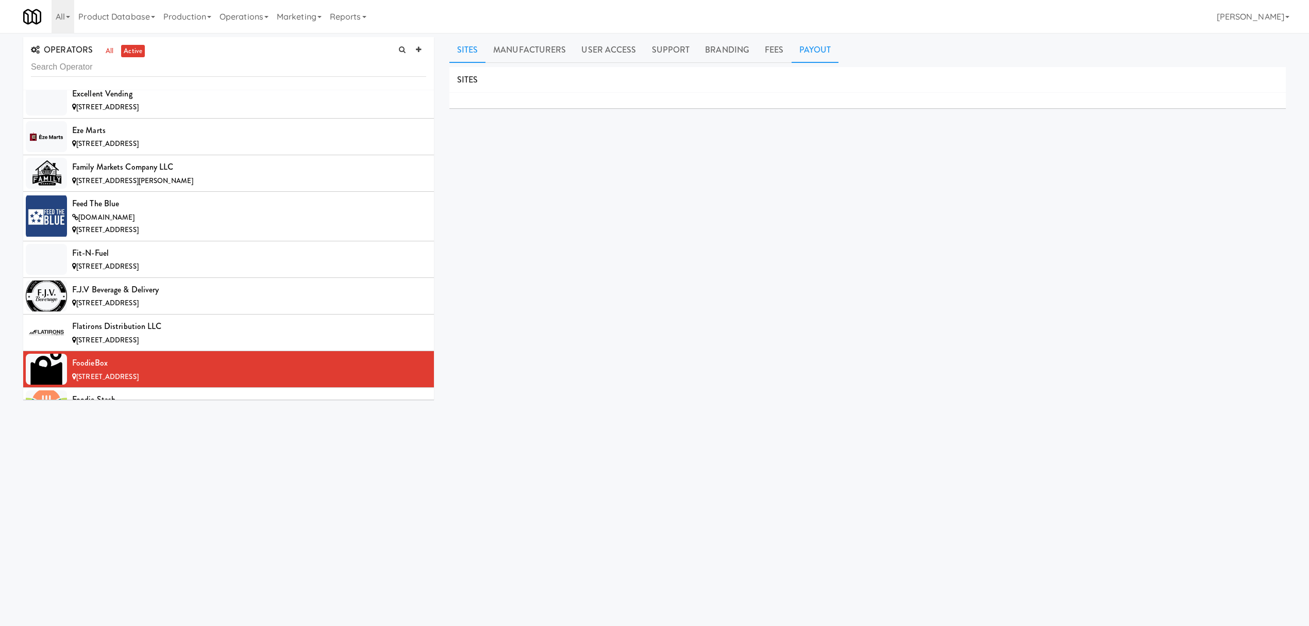
click at [812, 58] on link "Payout" at bounding box center [815, 50] width 47 height 26
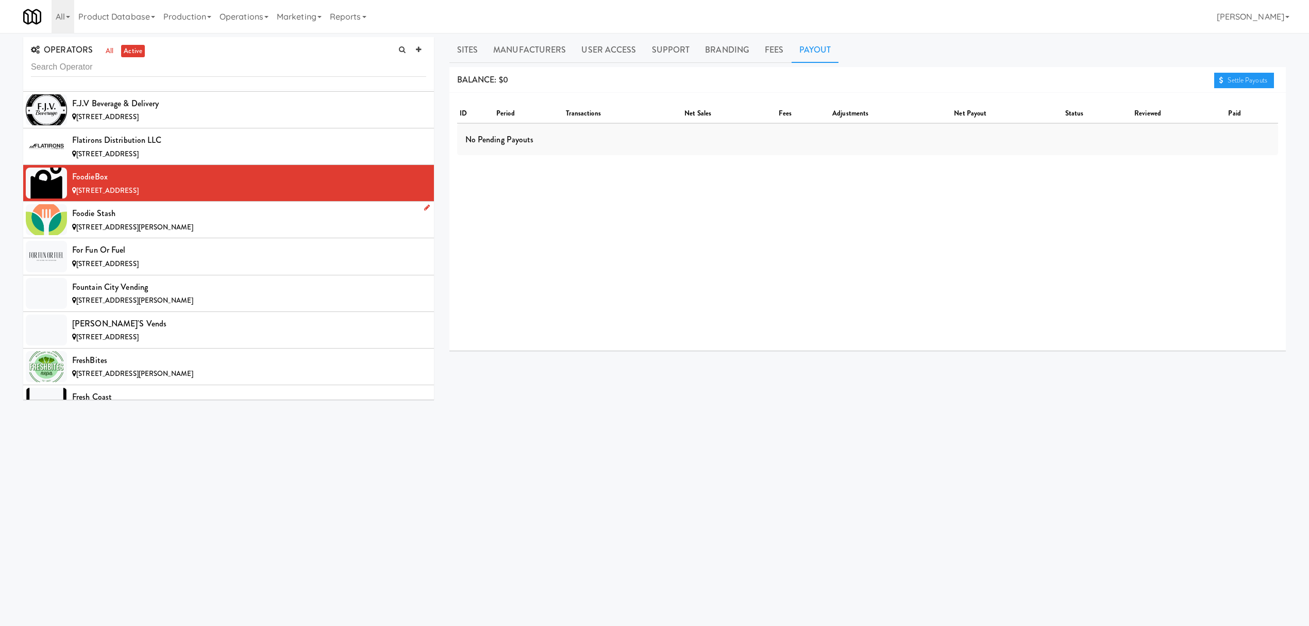
scroll to position [3367, 0]
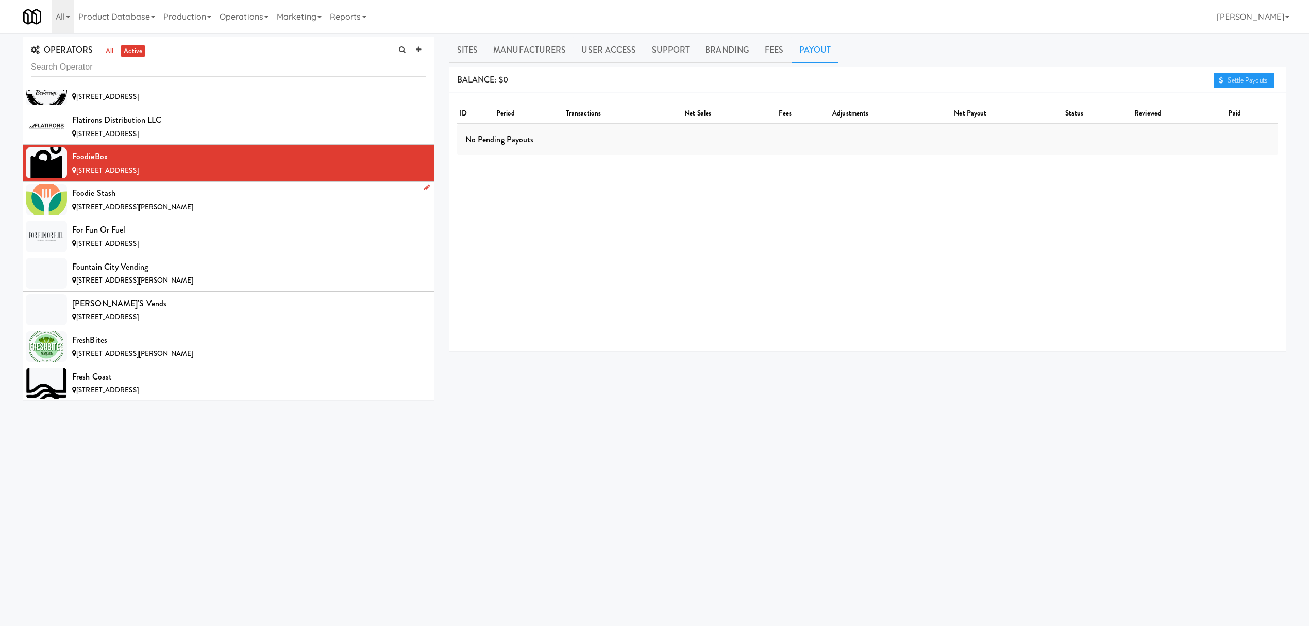
click at [200, 214] on div "[STREET_ADDRESS][PERSON_NAME]" at bounding box center [249, 207] width 354 height 13
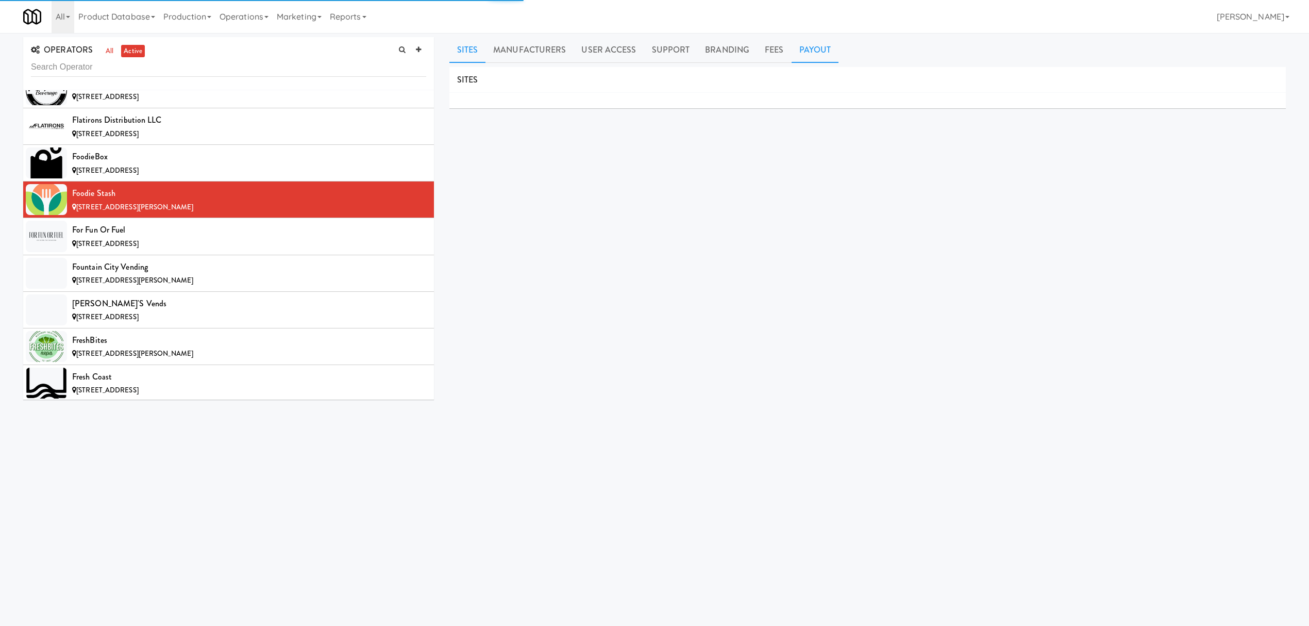
click at [804, 46] on link "Payout" at bounding box center [815, 50] width 47 height 26
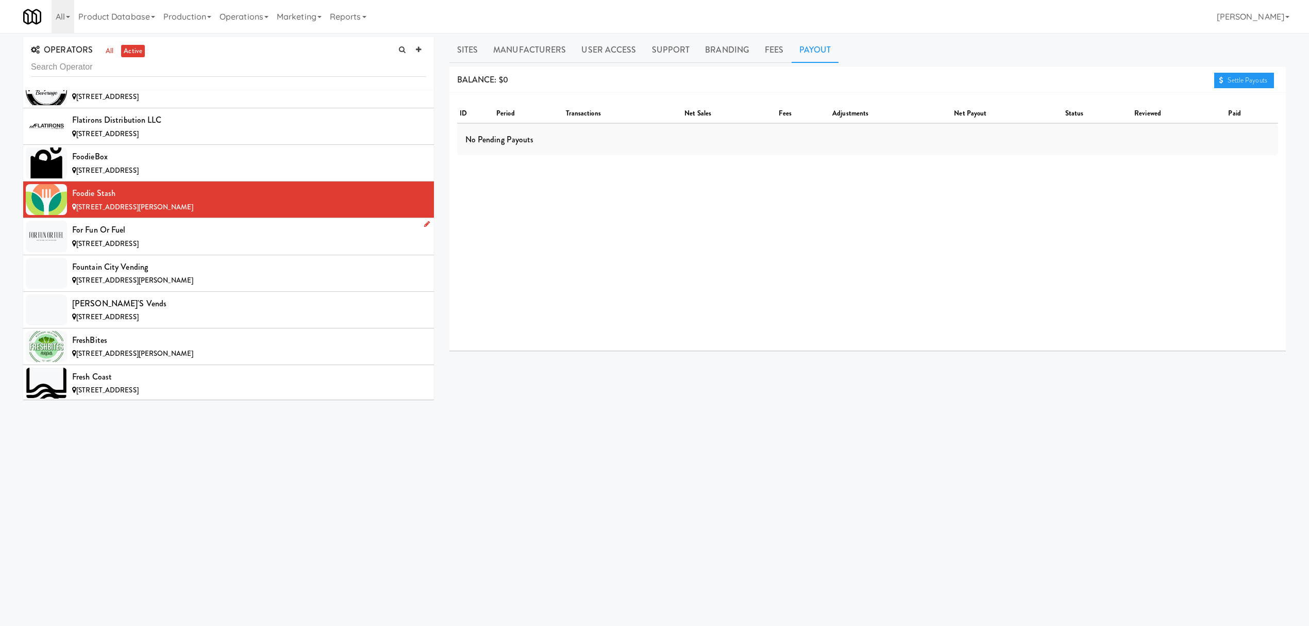
click at [343, 238] on div "For Fun or Fuel" at bounding box center [249, 229] width 354 height 15
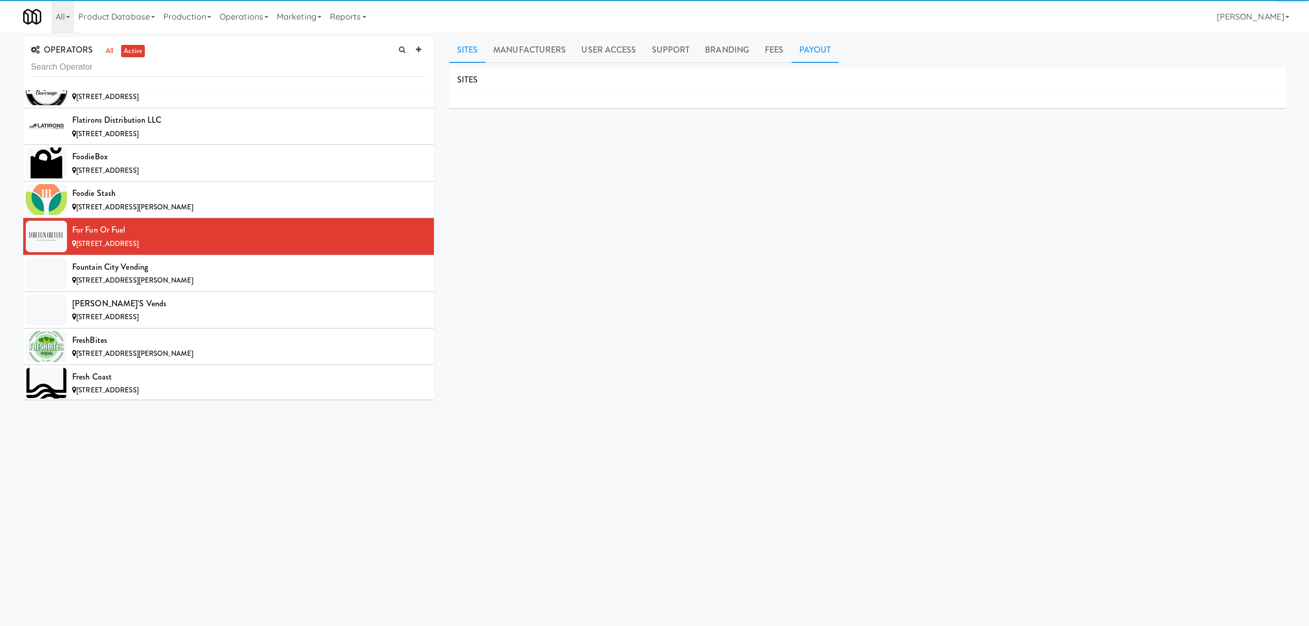
click at [807, 61] on link "Payout" at bounding box center [815, 50] width 47 height 26
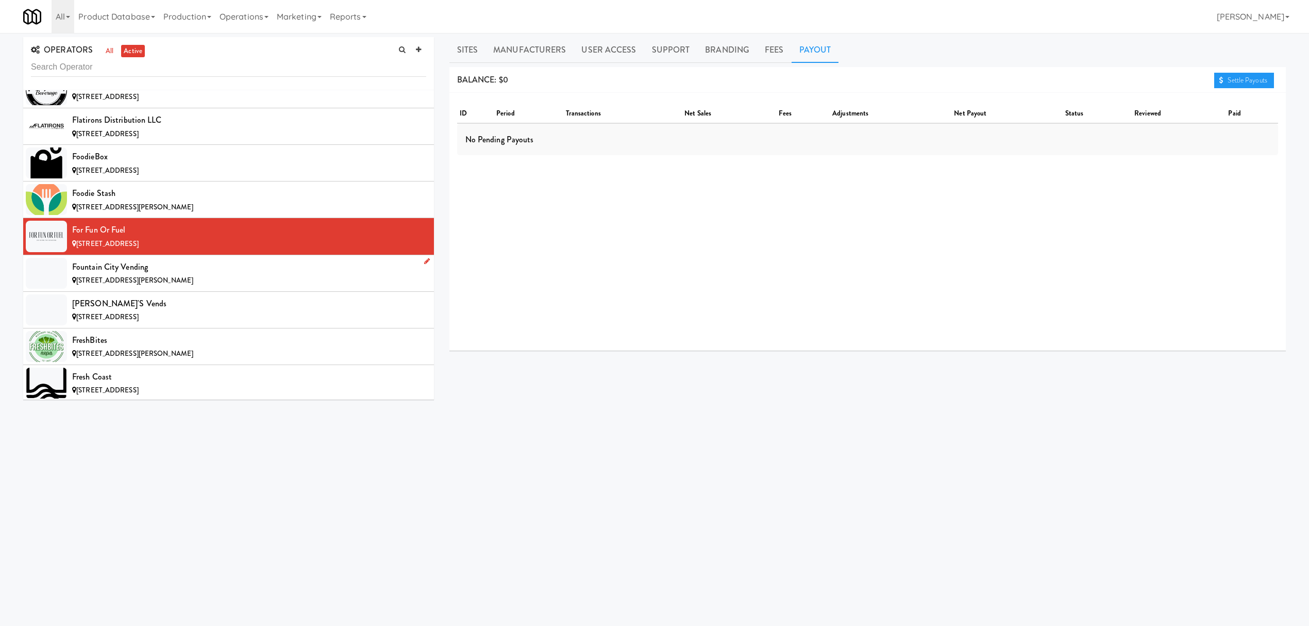
click at [248, 275] on div "Fountain City Vending" at bounding box center [249, 266] width 354 height 15
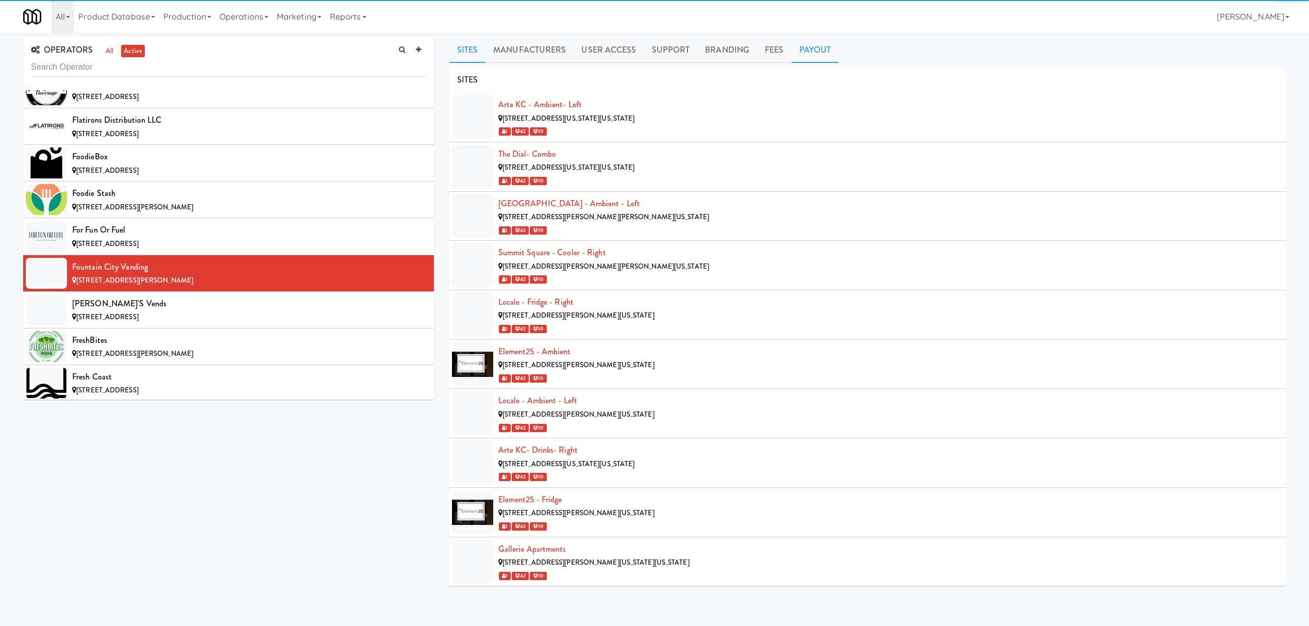
click at [815, 57] on link "Payout" at bounding box center [815, 50] width 47 height 26
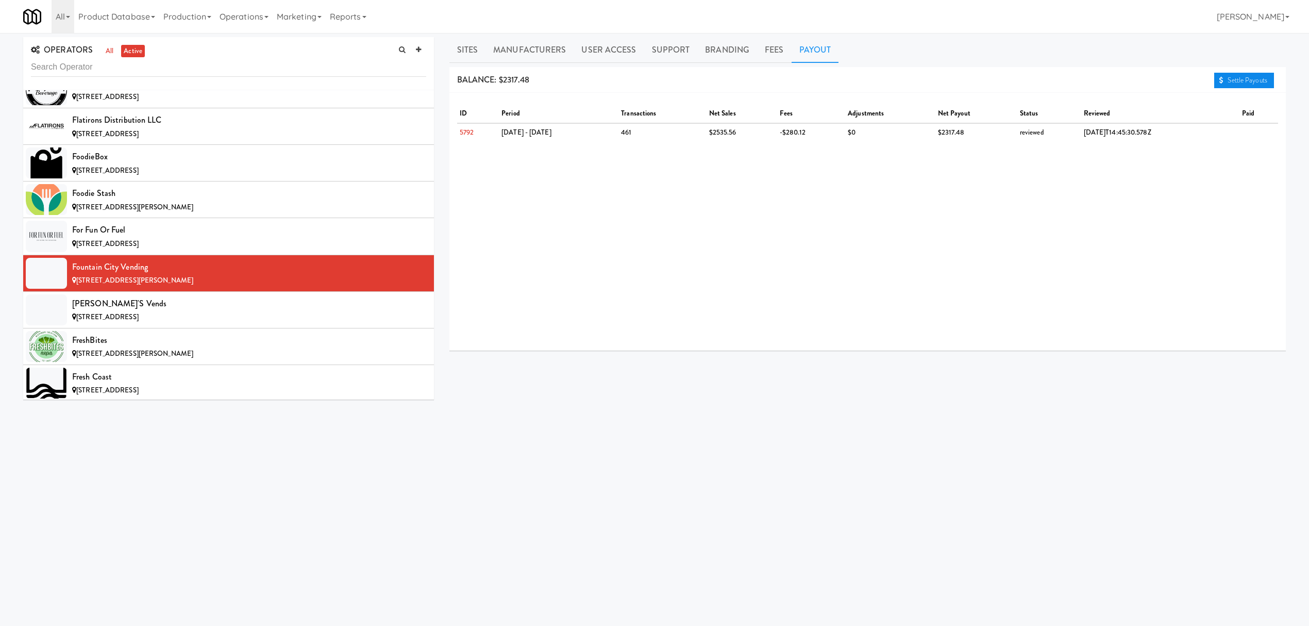
click at [1230, 79] on link "Settle Payouts" at bounding box center [1244, 80] width 60 height 15
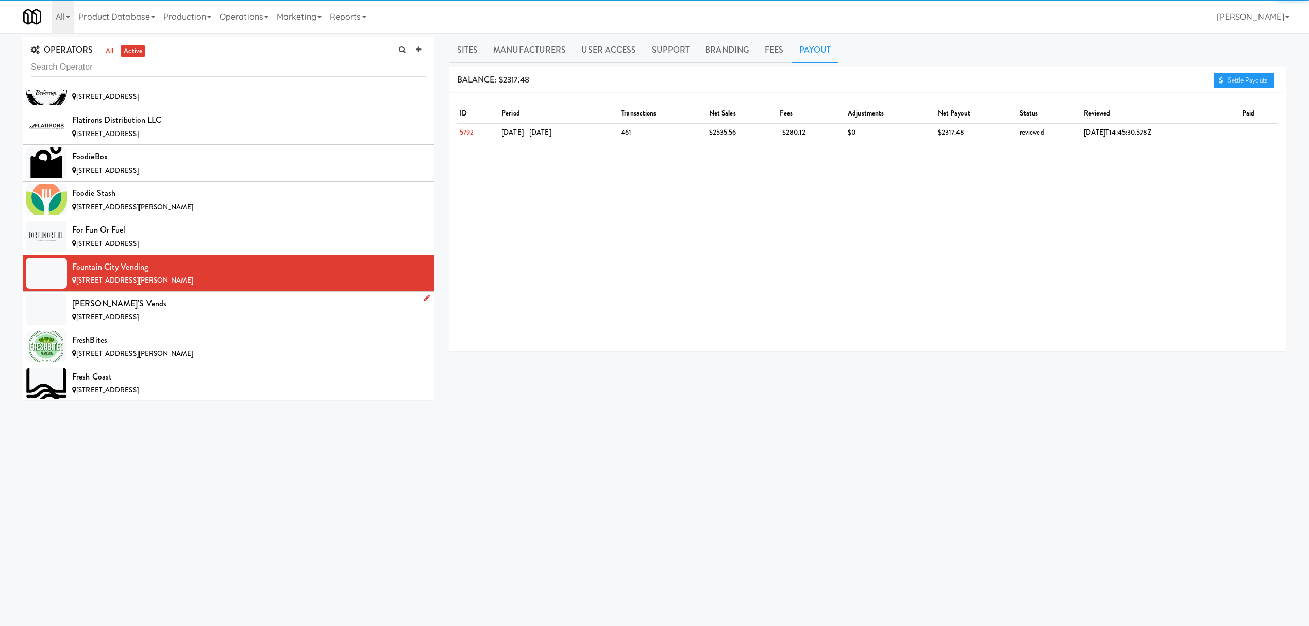
click at [244, 311] on div "[PERSON_NAME]'s Vends" at bounding box center [249, 303] width 354 height 15
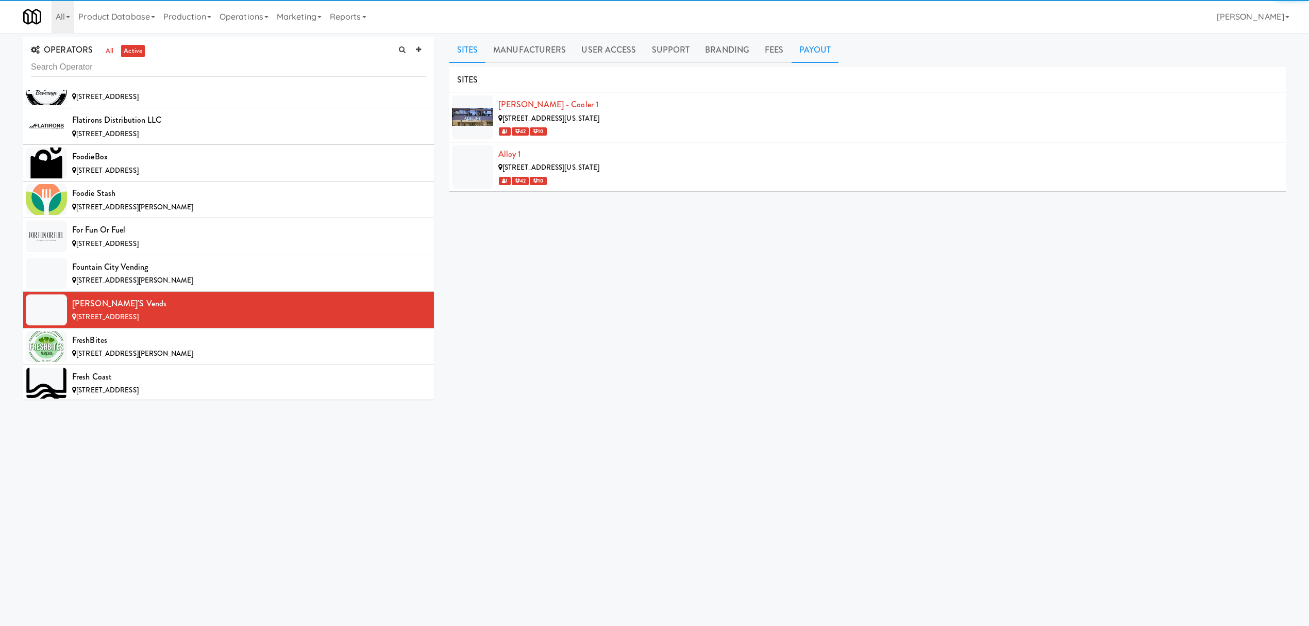
click at [817, 56] on link "Payout" at bounding box center [815, 50] width 47 height 26
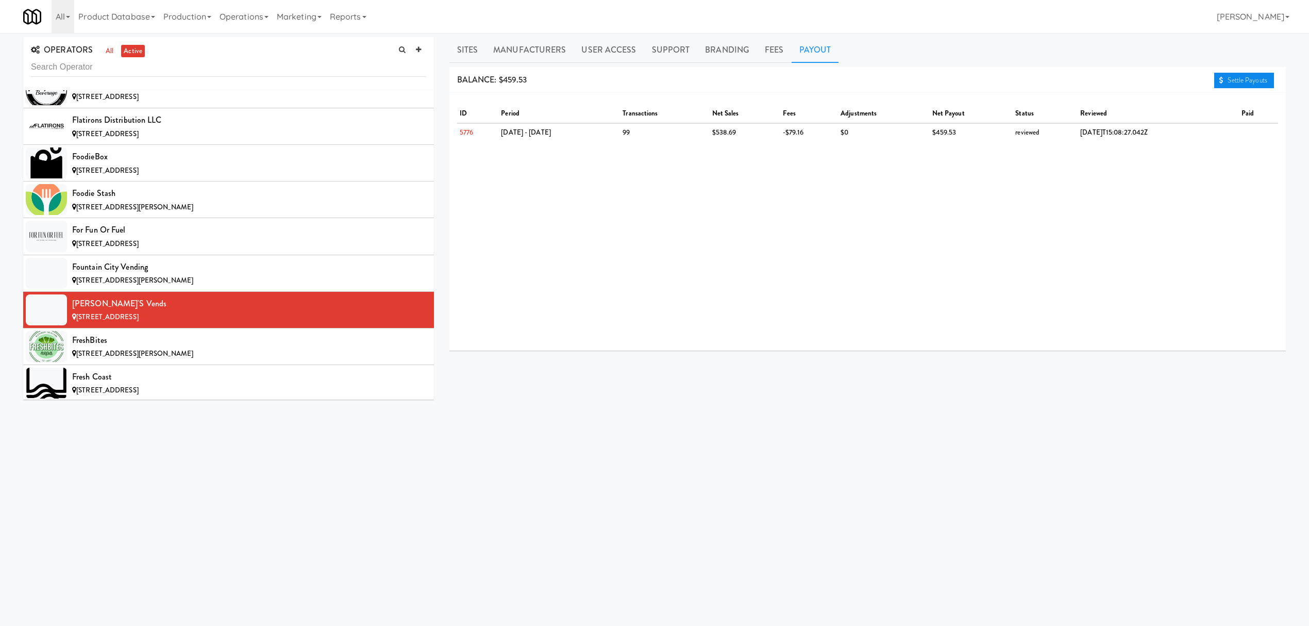
click at [1225, 75] on link "Settle Payouts" at bounding box center [1244, 80] width 60 height 15
click at [229, 348] on div "FreshBites" at bounding box center [249, 339] width 354 height 15
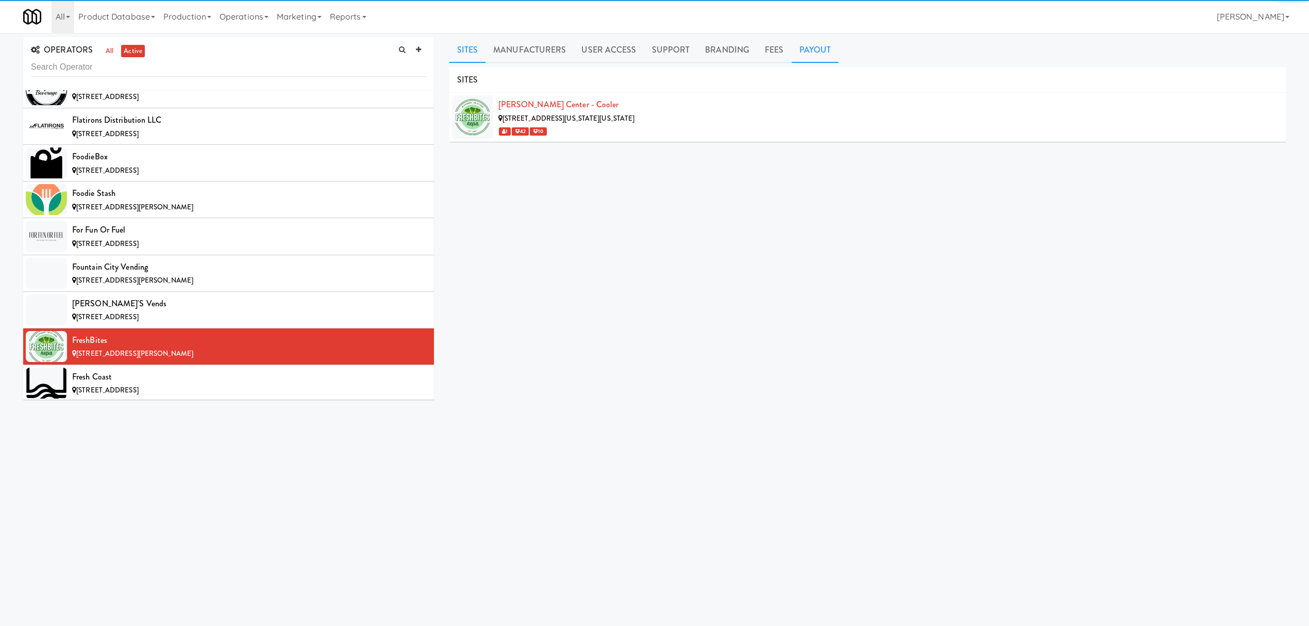
click at [813, 51] on link "Payout" at bounding box center [815, 50] width 47 height 26
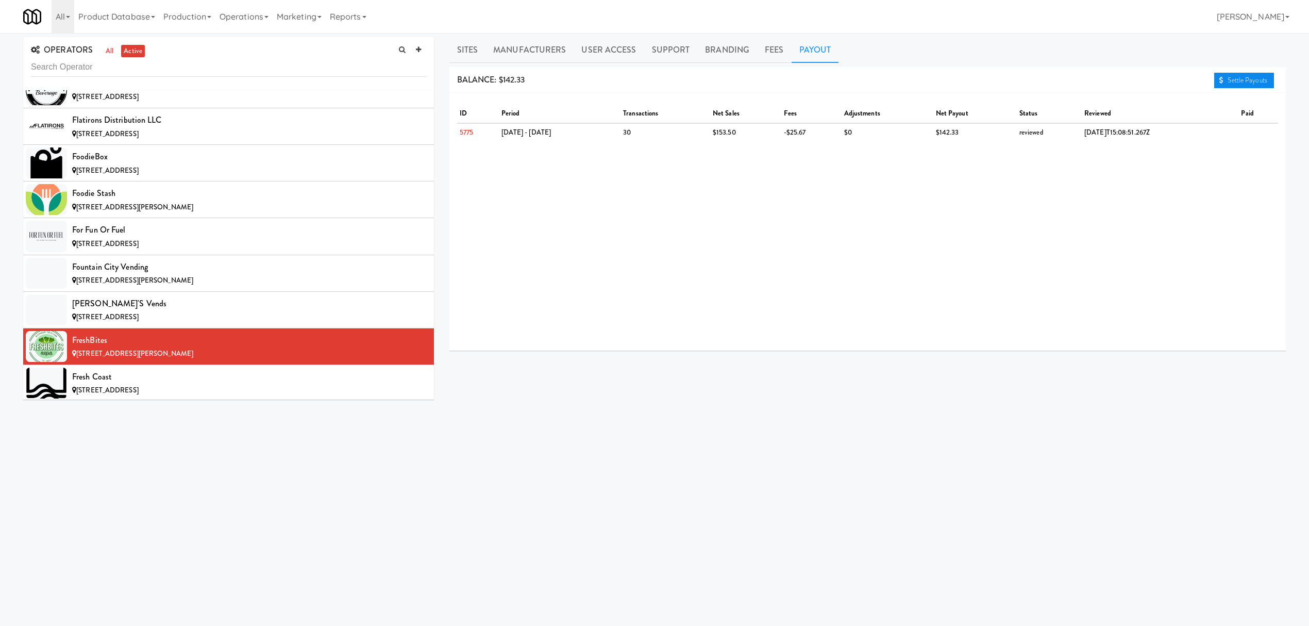
click at [1214, 88] on link "Settle Payouts" at bounding box center [1244, 80] width 60 height 15
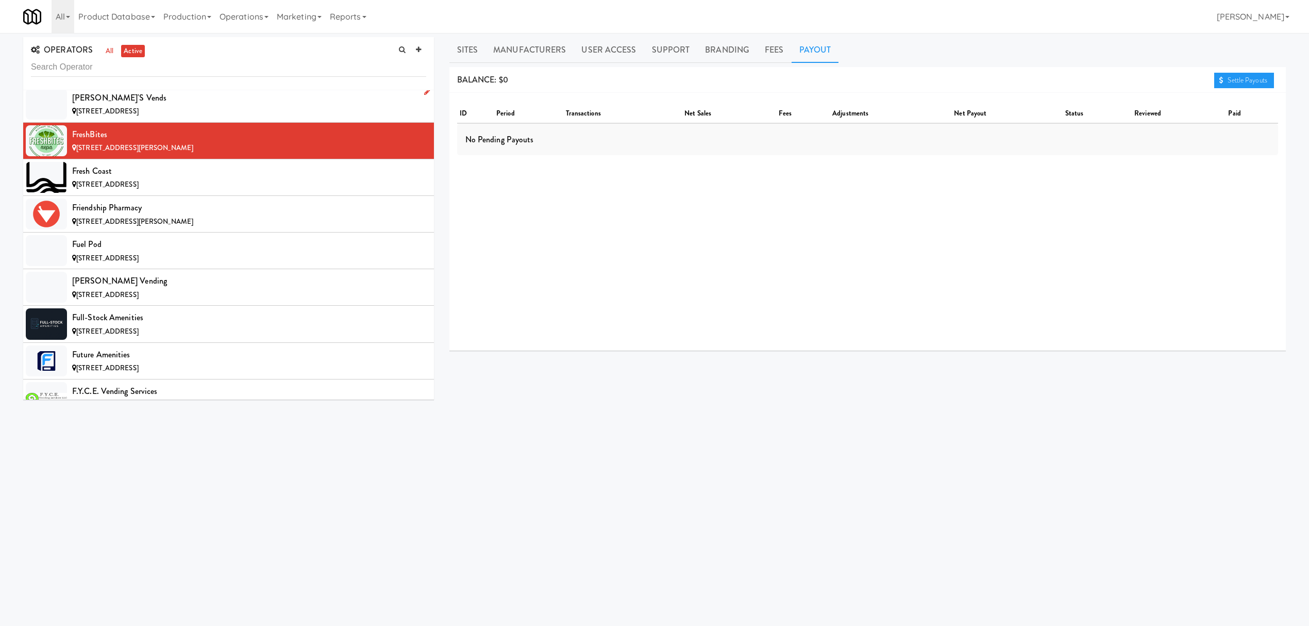
scroll to position [3573, 0]
click at [167, 191] on div "[STREET_ADDRESS]" at bounding box center [249, 184] width 354 height 13
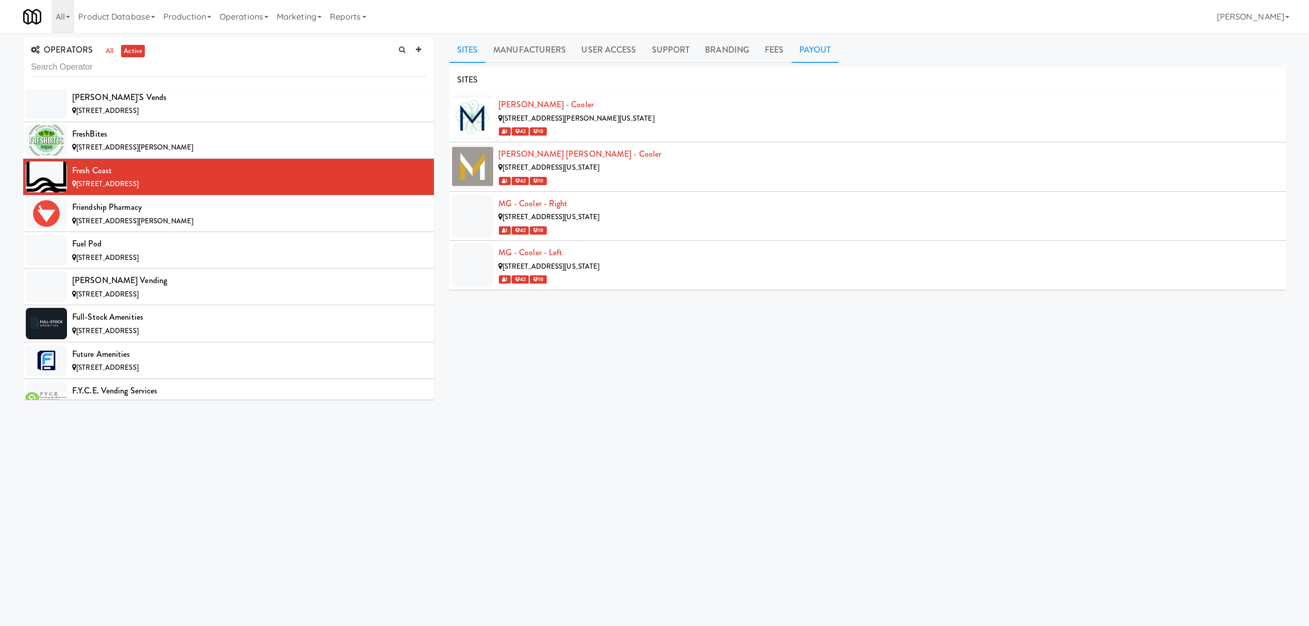
click at [805, 42] on link "Payout" at bounding box center [815, 50] width 47 height 26
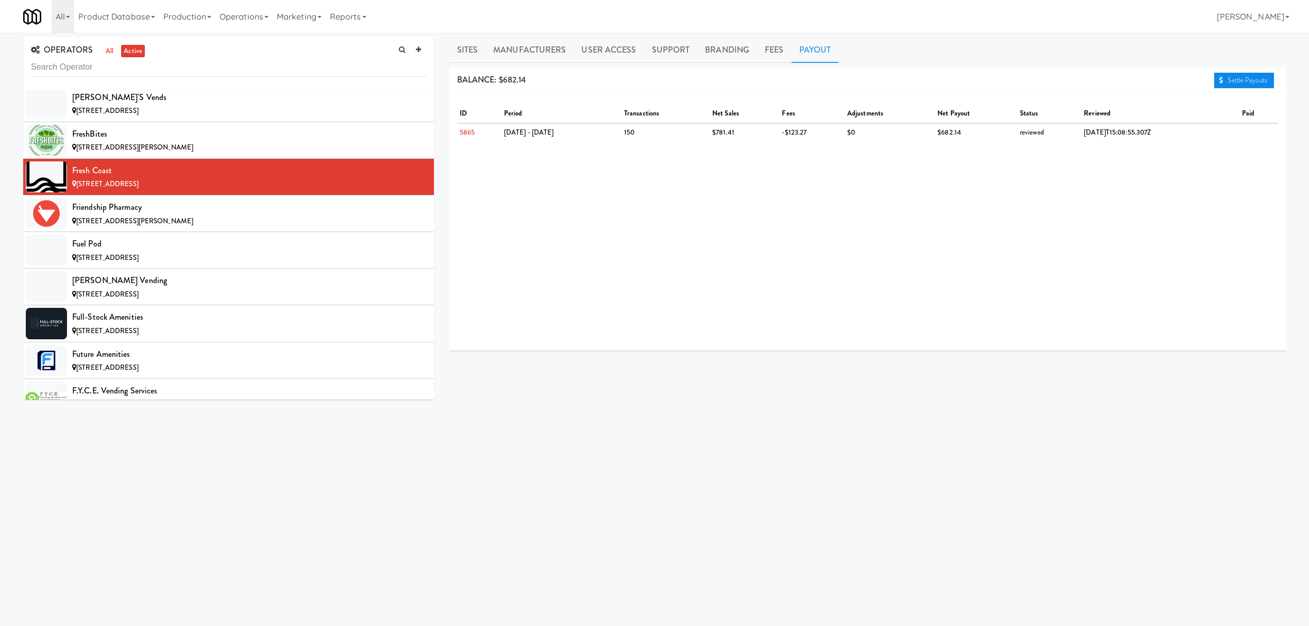
click at [1246, 83] on link "Settle Payouts" at bounding box center [1244, 80] width 60 height 15
click at [267, 228] on div "[STREET_ADDRESS][PERSON_NAME]" at bounding box center [249, 221] width 354 height 13
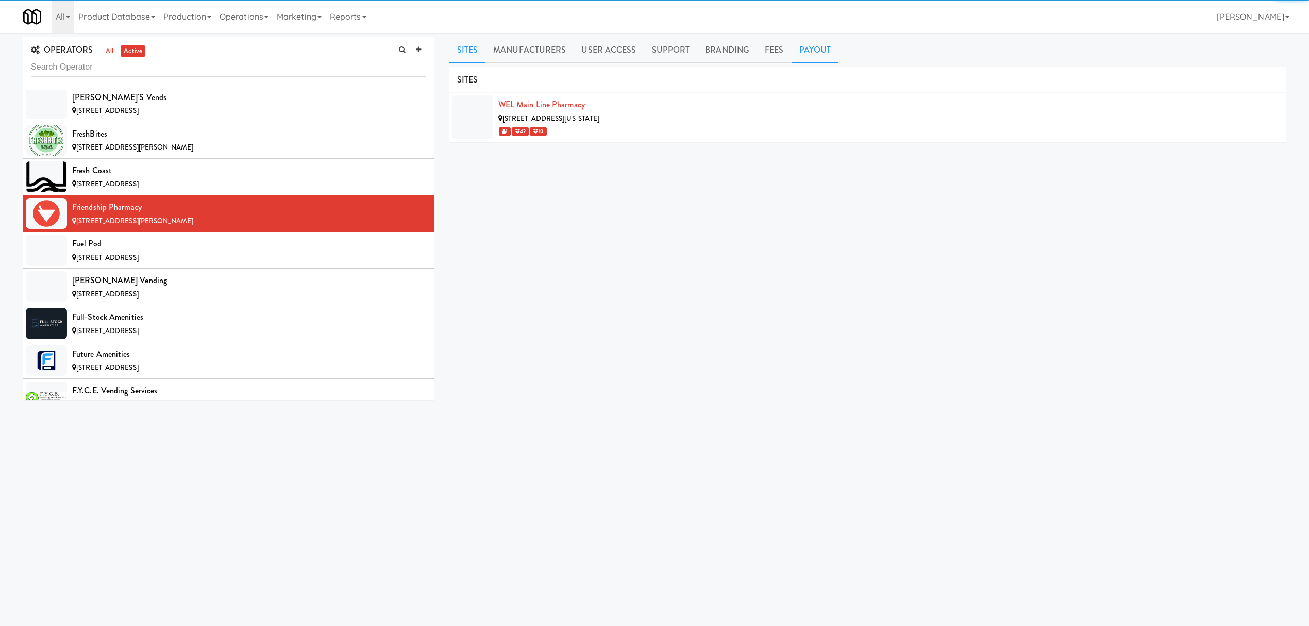
click at [821, 54] on link "Payout" at bounding box center [815, 50] width 47 height 26
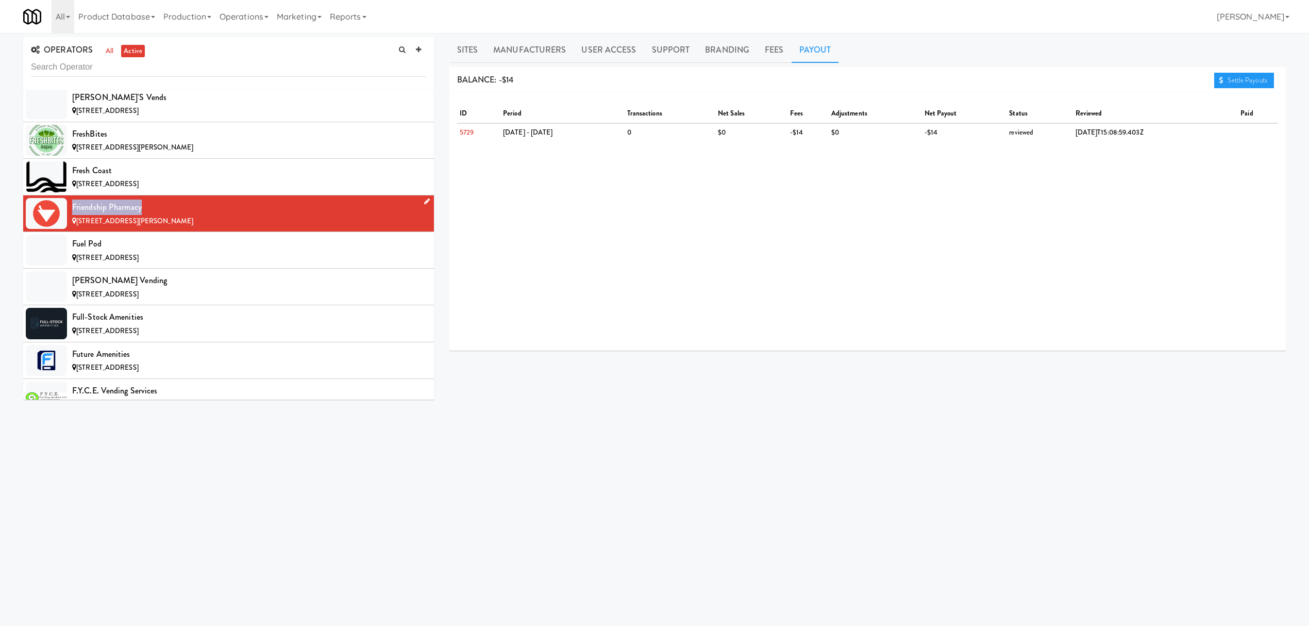
drag, startPoint x: 73, startPoint y: 225, endPoint x: 145, endPoint y: 225, distance: 71.6
click at [145, 215] on div "Friendship Pharmacy" at bounding box center [249, 206] width 354 height 15
copy div "Friendship Pharmacy"
click at [161, 264] on div "[STREET_ADDRESS]" at bounding box center [249, 257] width 354 height 13
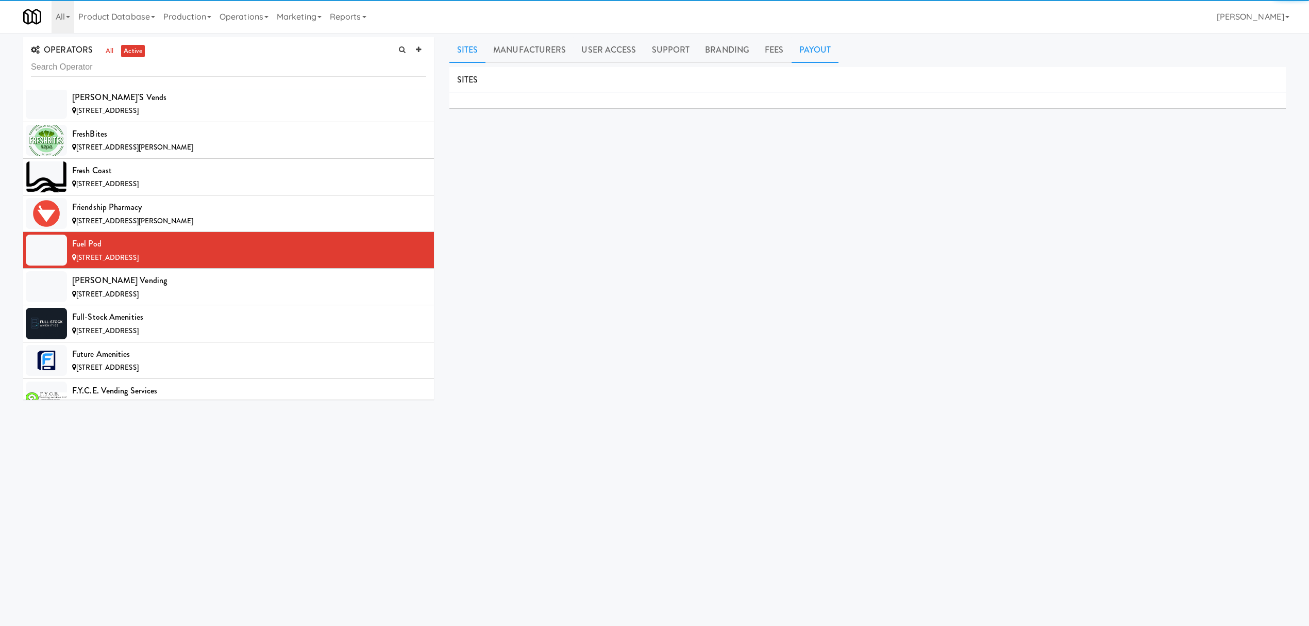
click at [802, 54] on link "Payout" at bounding box center [815, 50] width 47 height 26
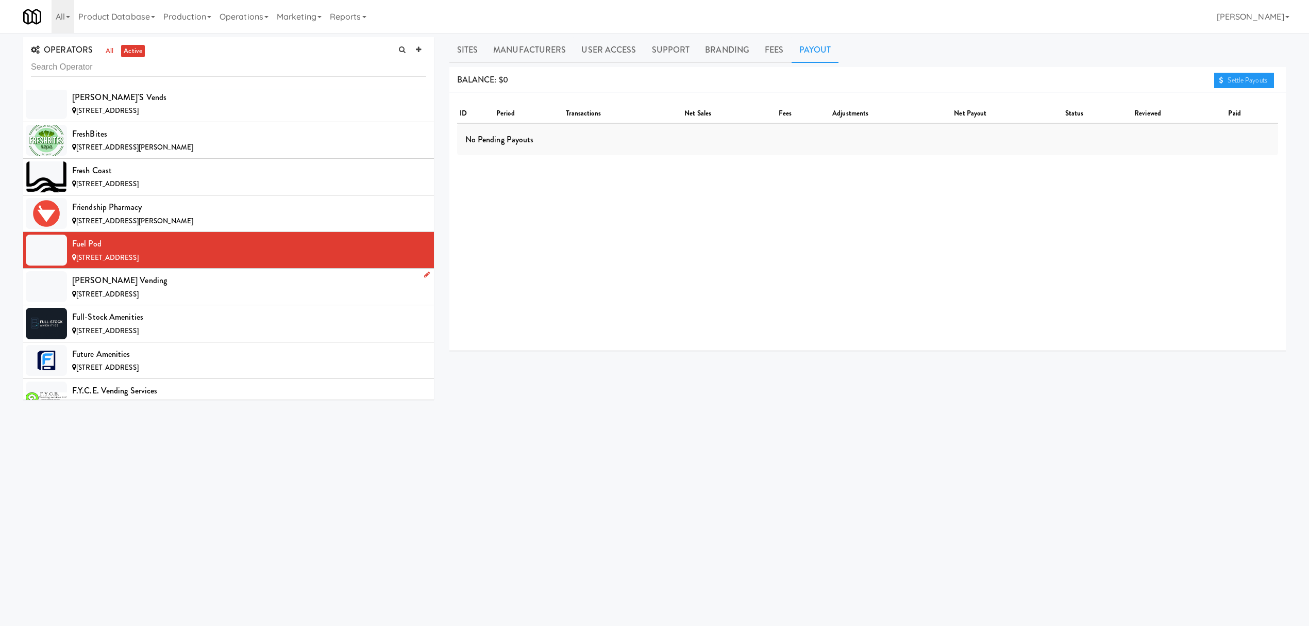
click at [354, 301] on div "[STREET_ADDRESS]" at bounding box center [249, 294] width 354 height 13
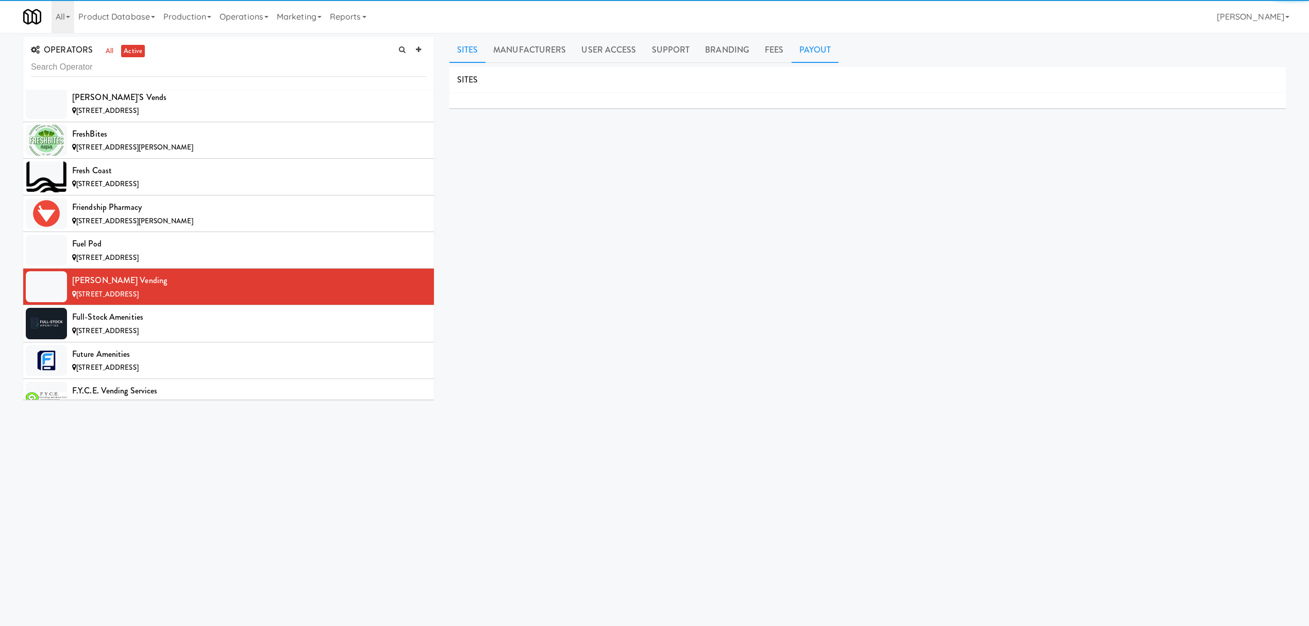
click at [795, 46] on link "Payout" at bounding box center [815, 50] width 47 height 26
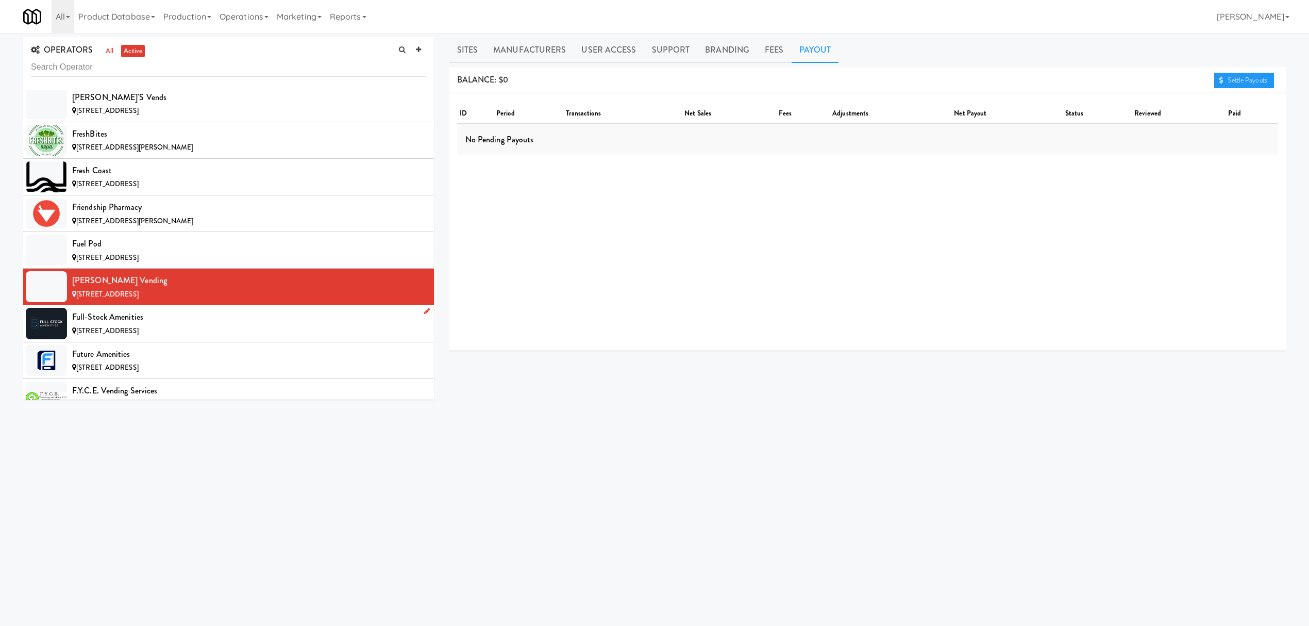
click at [313, 325] on div "Full-Stock Amenities" at bounding box center [249, 316] width 354 height 15
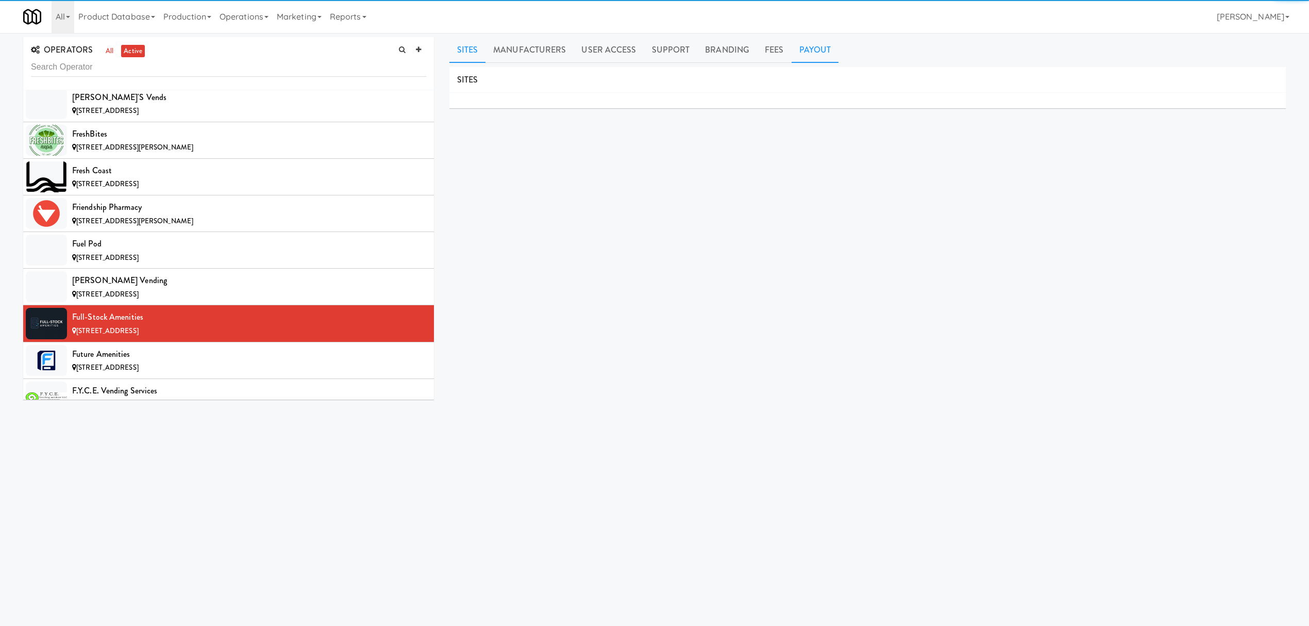
click at [819, 48] on link "Payout" at bounding box center [815, 50] width 47 height 26
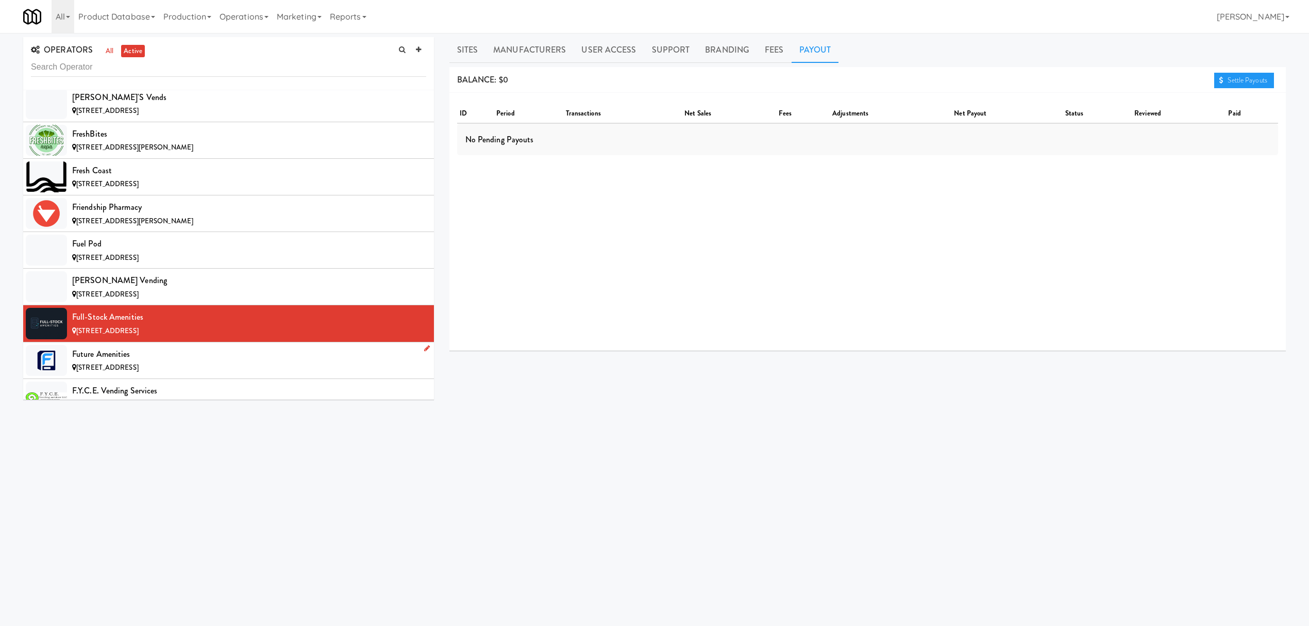
click at [286, 362] on div "Future Amenities" at bounding box center [249, 353] width 354 height 15
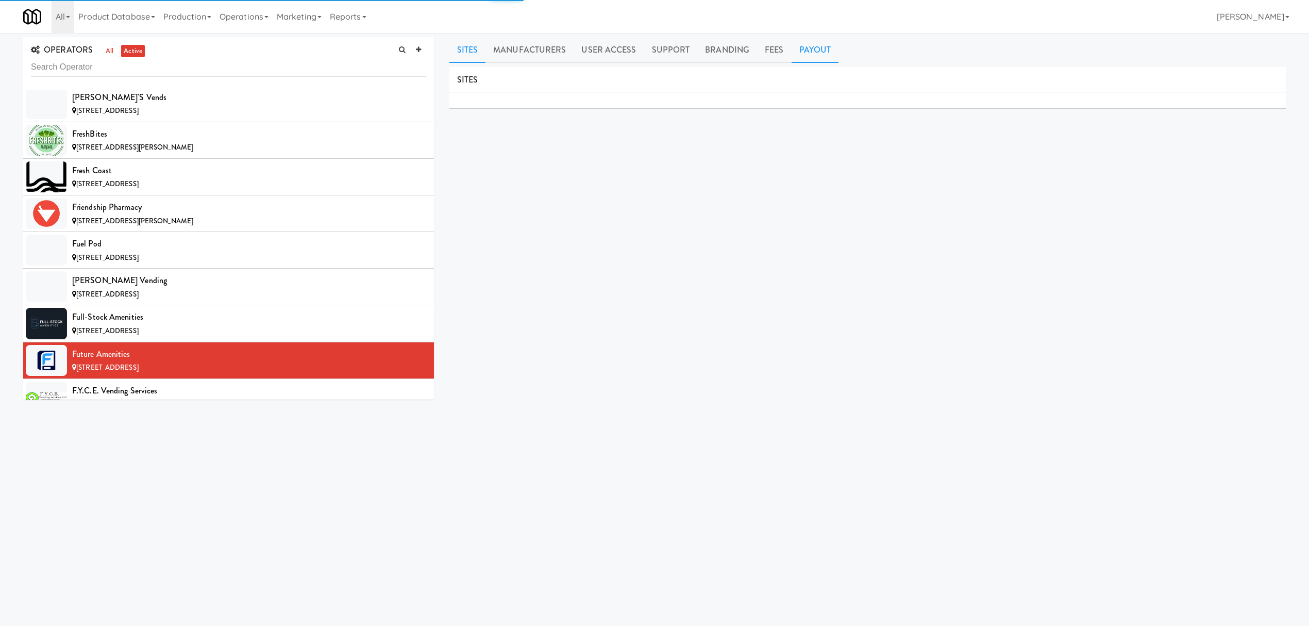
click at [802, 57] on link "Payout" at bounding box center [815, 50] width 47 height 26
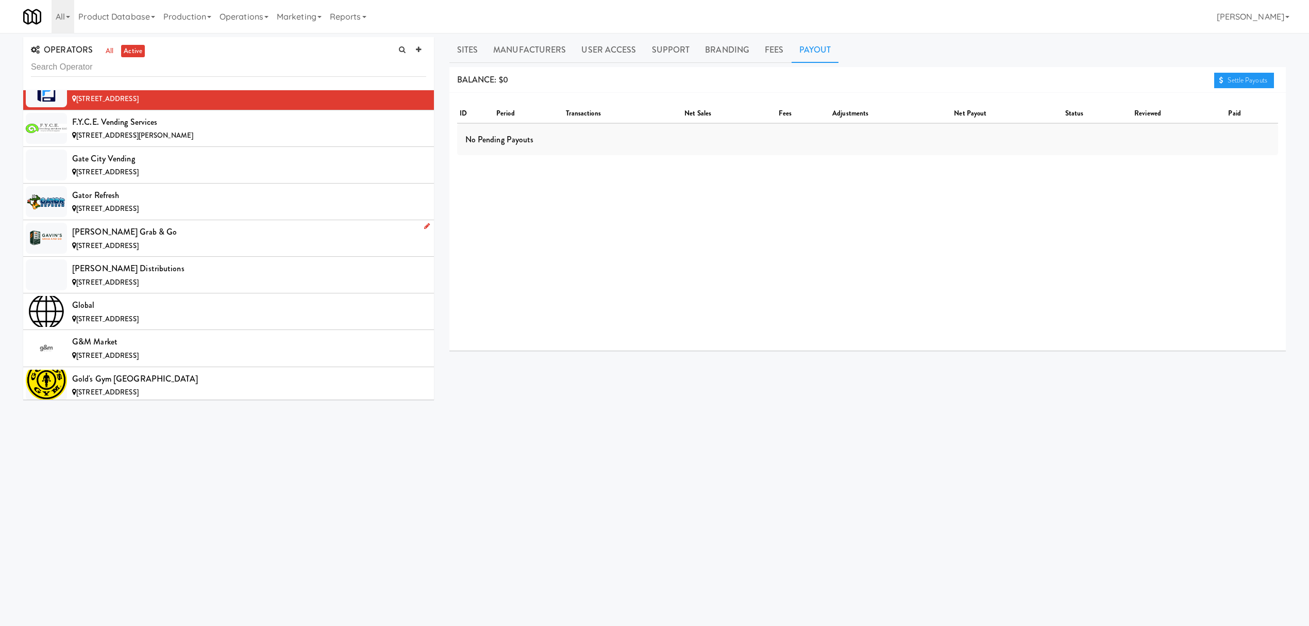
scroll to position [3848, 0]
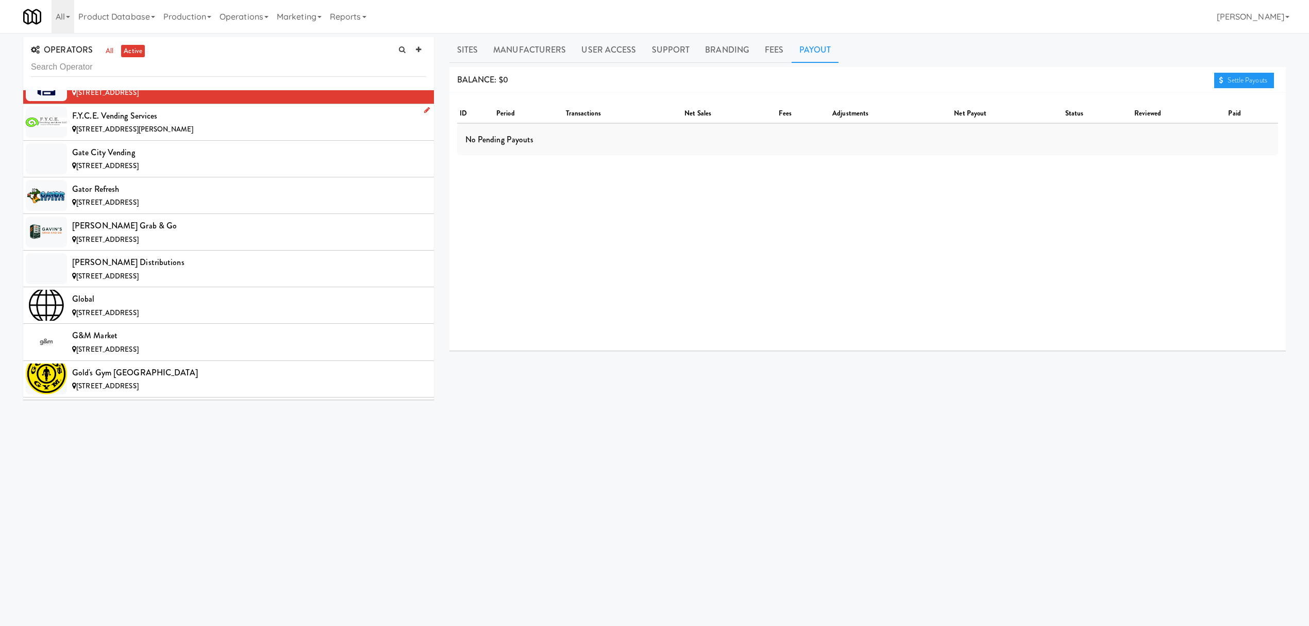
click at [211, 136] on div "[STREET_ADDRESS][PERSON_NAME]" at bounding box center [249, 129] width 354 height 13
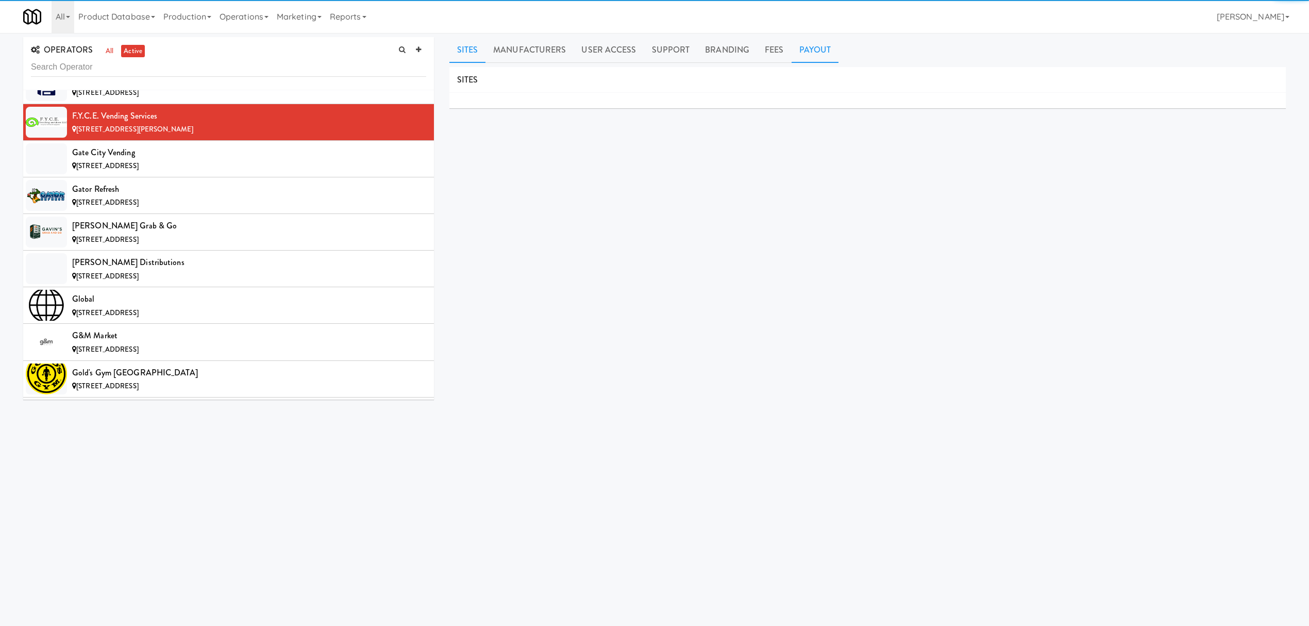
click at [800, 45] on link "Payout" at bounding box center [815, 50] width 47 height 26
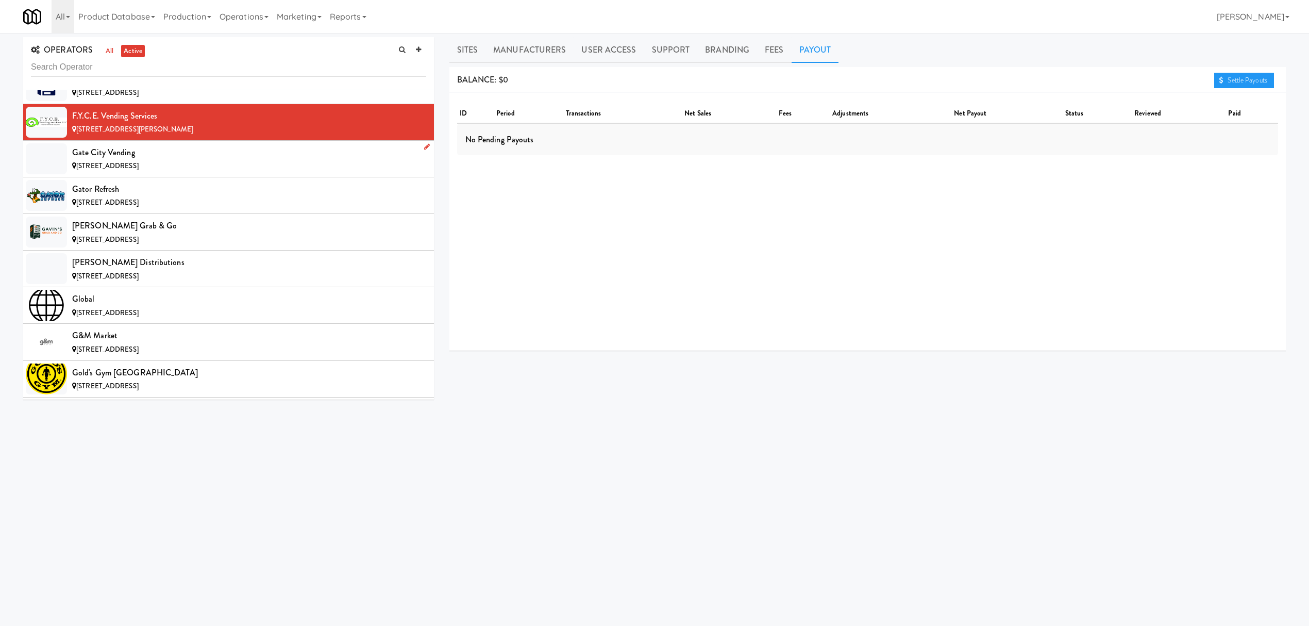
click at [213, 173] on div "[STREET_ADDRESS]" at bounding box center [249, 166] width 354 height 13
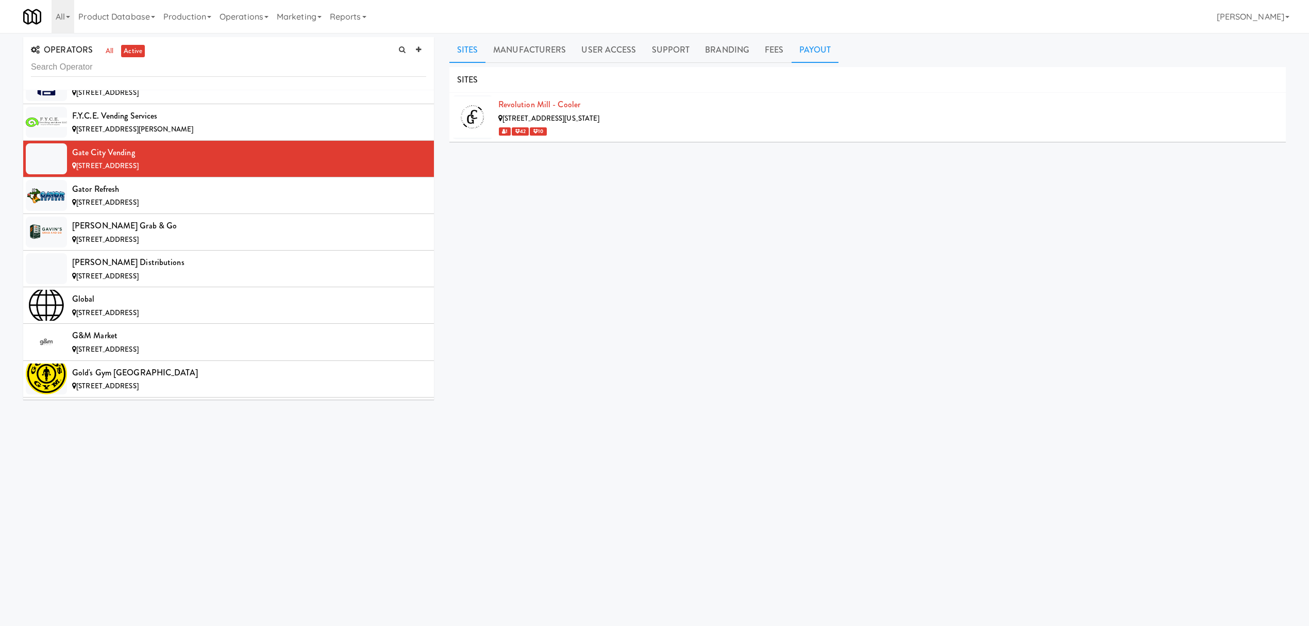
click at [807, 52] on link "Payout" at bounding box center [815, 50] width 47 height 26
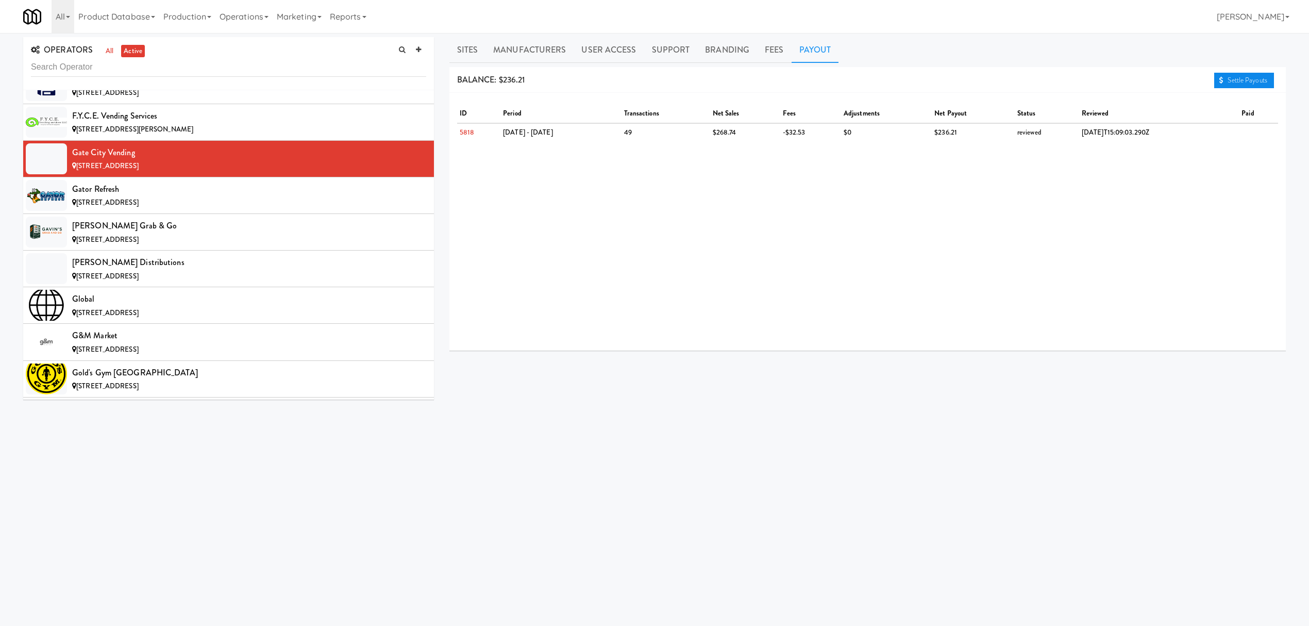
click at [1228, 82] on link "Settle Payouts" at bounding box center [1244, 80] width 60 height 15
click at [212, 197] on div "Gator Refresh" at bounding box center [249, 188] width 354 height 15
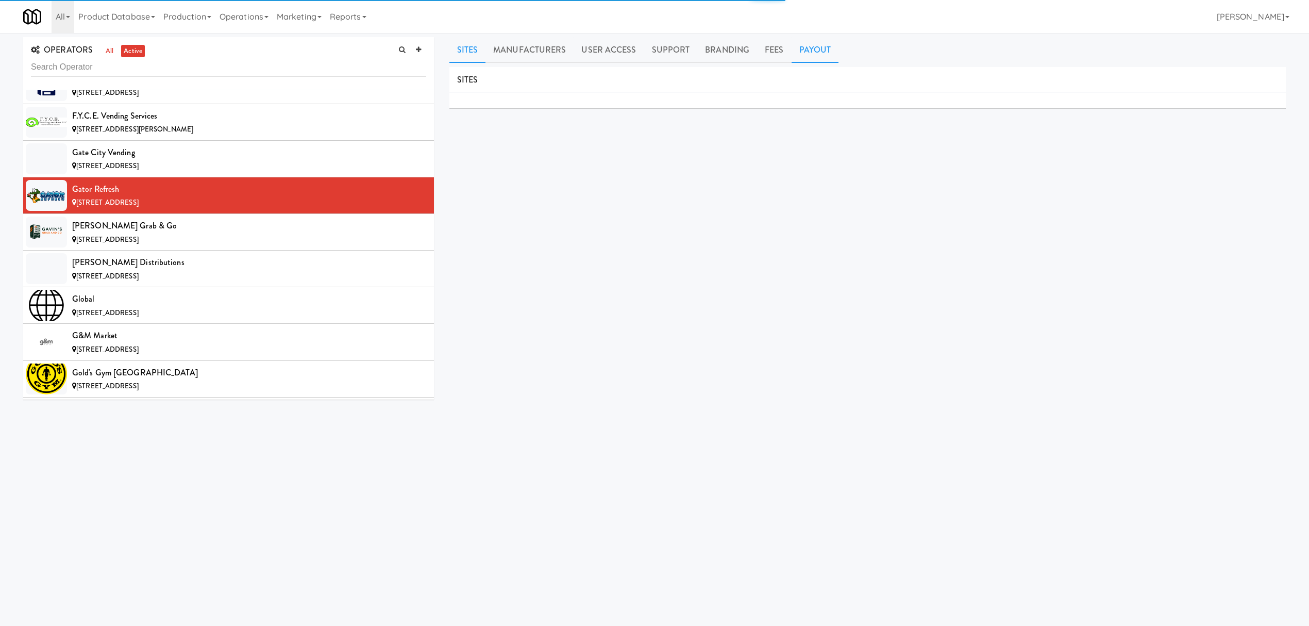
click at [808, 56] on link "Payout" at bounding box center [815, 50] width 47 height 26
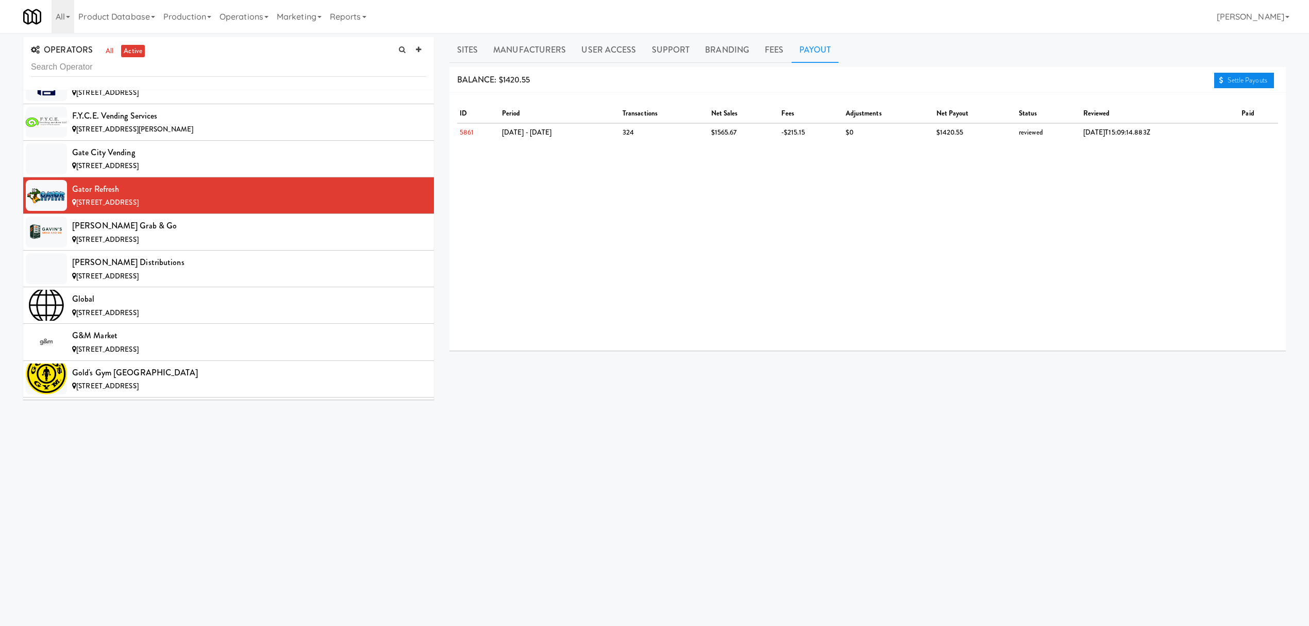
click at [1246, 82] on link "Settle Payouts" at bounding box center [1244, 80] width 60 height 15
click at [240, 246] on div "[STREET_ADDRESS]" at bounding box center [249, 239] width 354 height 13
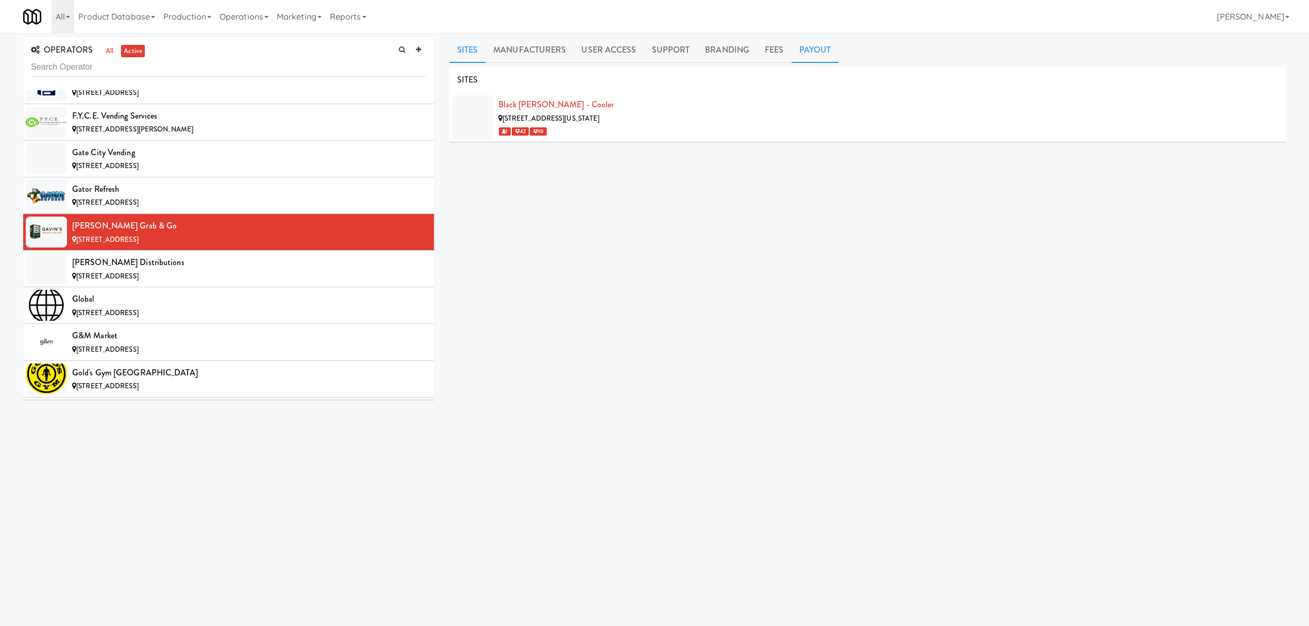
click at [802, 53] on link "Payout" at bounding box center [815, 50] width 47 height 26
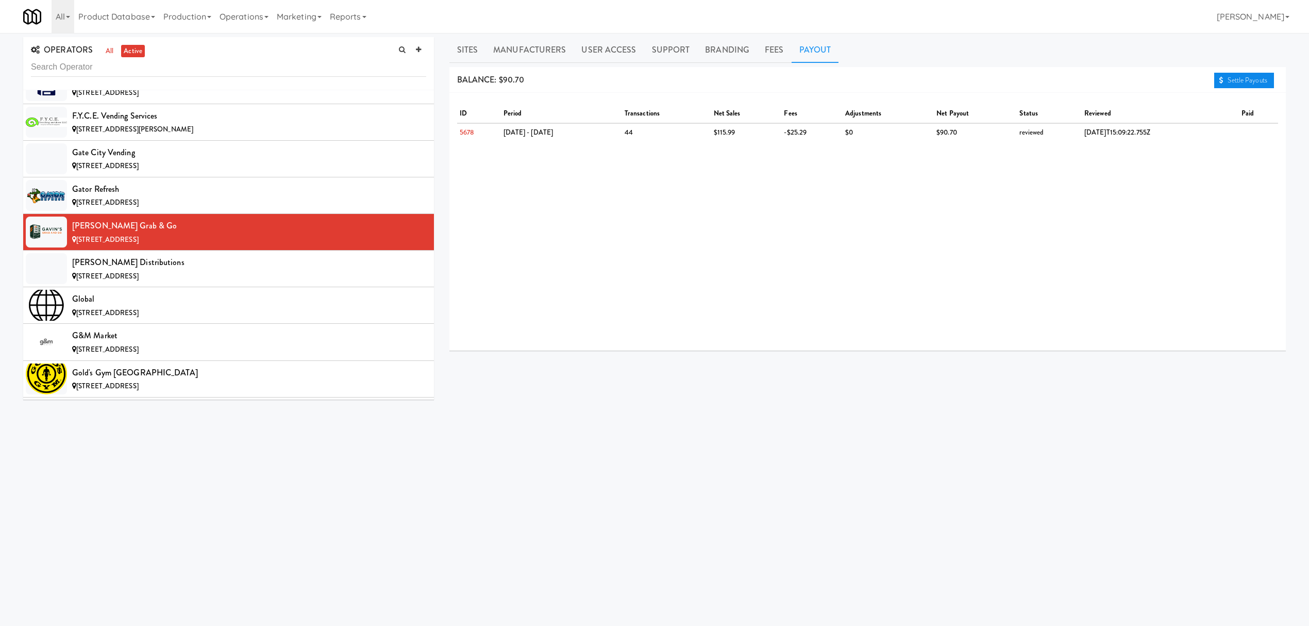
click at [1220, 75] on link "Settle Payouts" at bounding box center [1244, 80] width 60 height 15
click at [258, 283] on div "[STREET_ADDRESS]" at bounding box center [249, 276] width 354 height 13
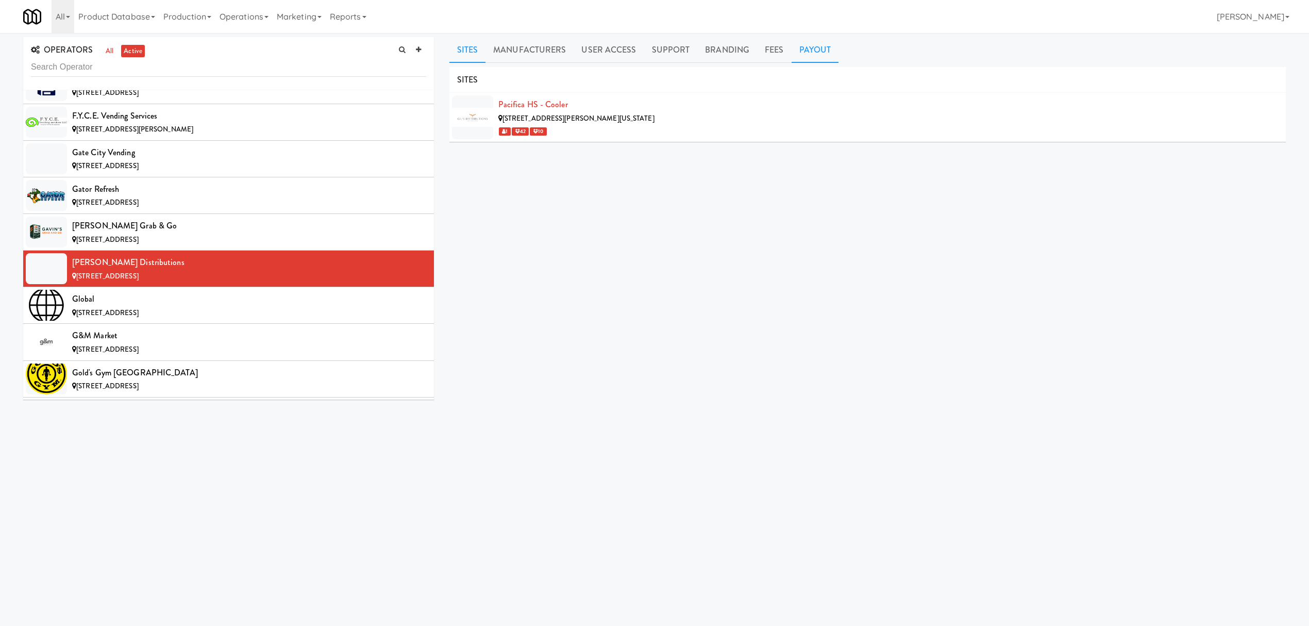
click at [811, 55] on link "Payout" at bounding box center [815, 50] width 47 height 26
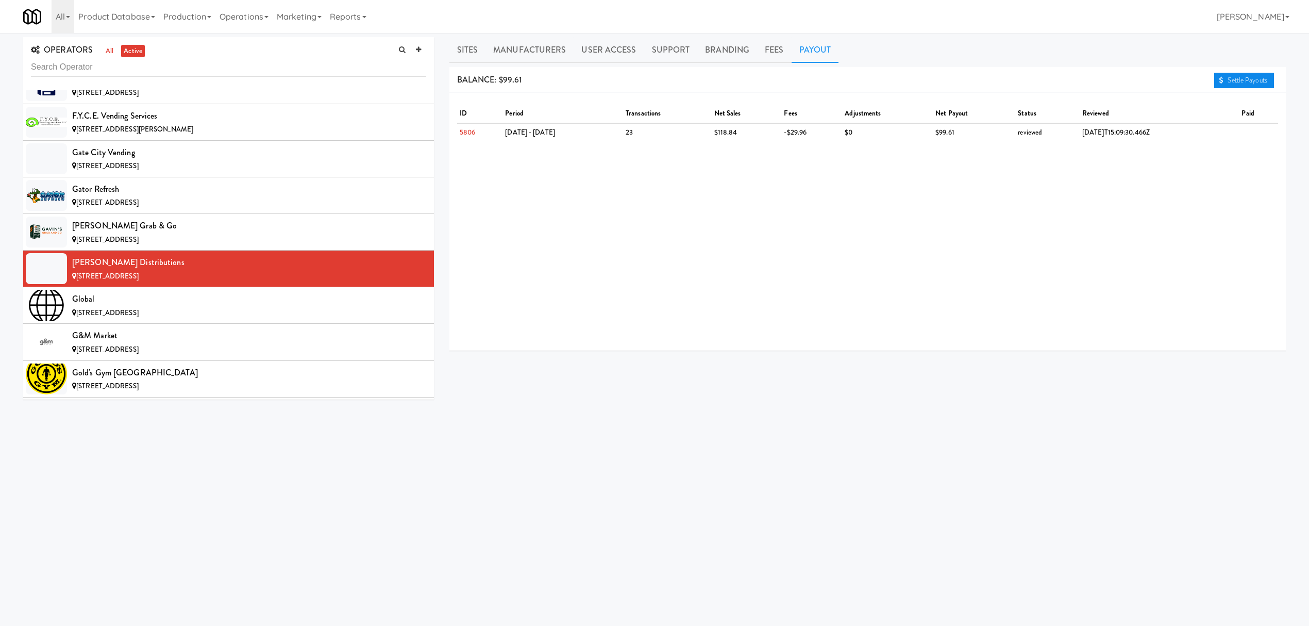
click at [1236, 73] on link "Settle Payouts" at bounding box center [1244, 80] width 60 height 15
click at [97, 317] on span "[STREET_ADDRESS]" at bounding box center [107, 313] width 62 height 10
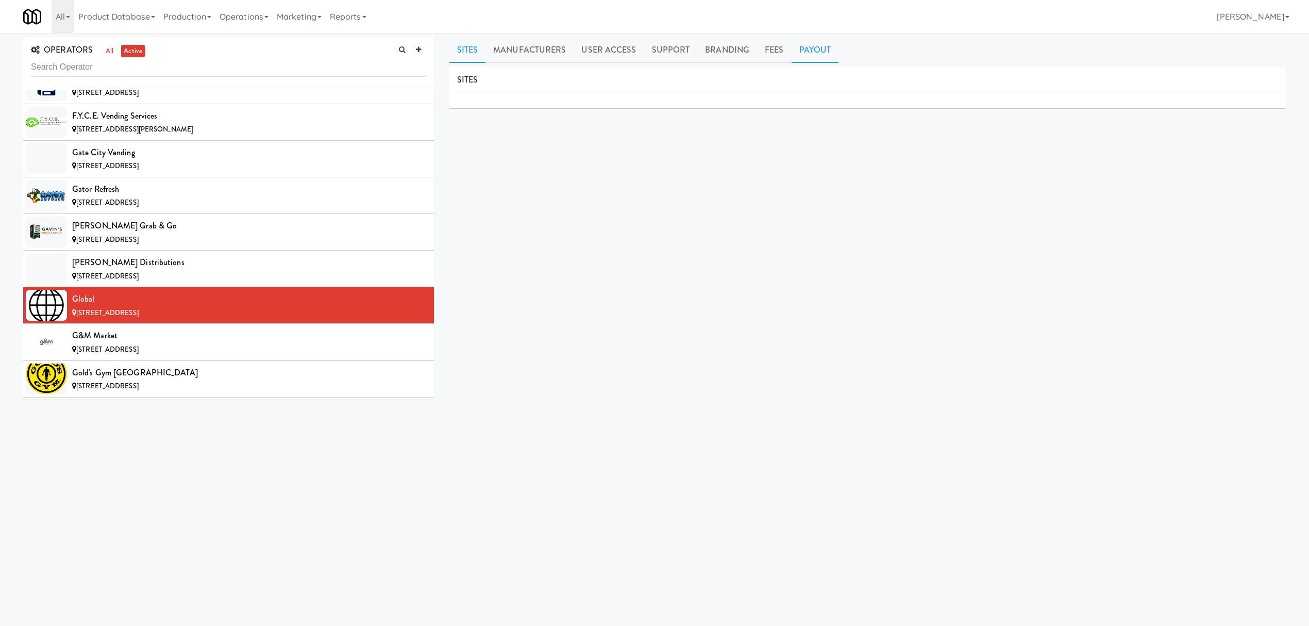
click at [826, 56] on link "Payout" at bounding box center [815, 50] width 47 height 26
click at [187, 343] on div "G&M Market" at bounding box center [249, 335] width 354 height 15
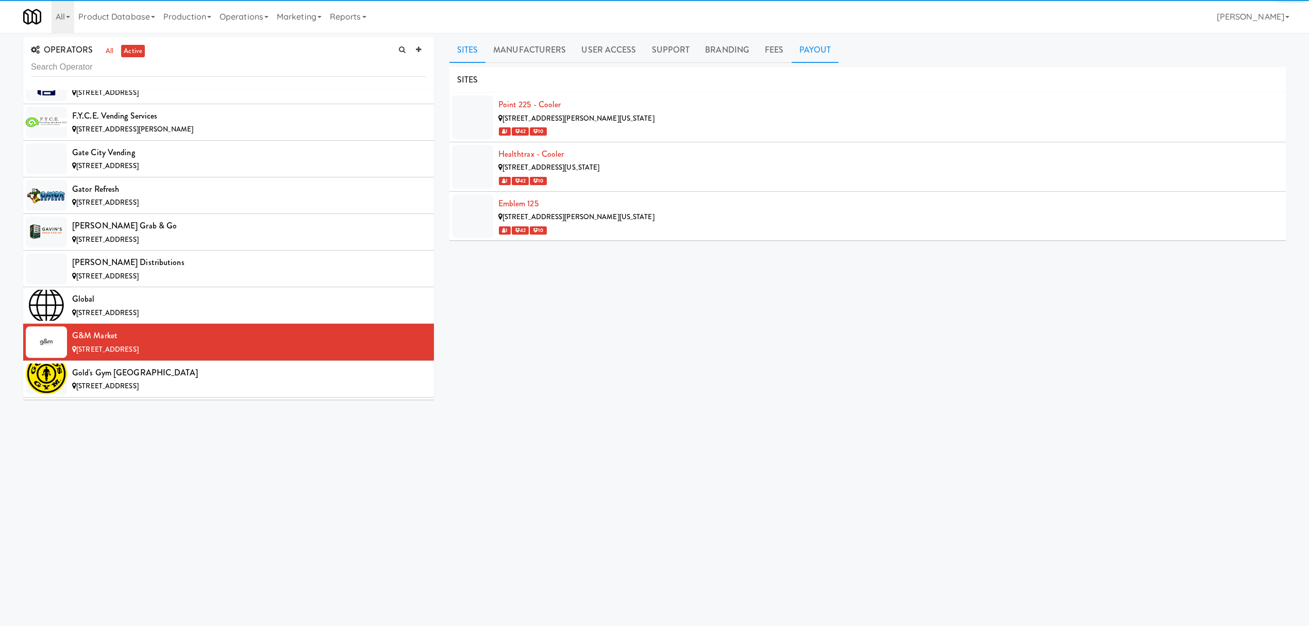
click at [800, 48] on link "Payout" at bounding box center [815, 50] width 47 height 26
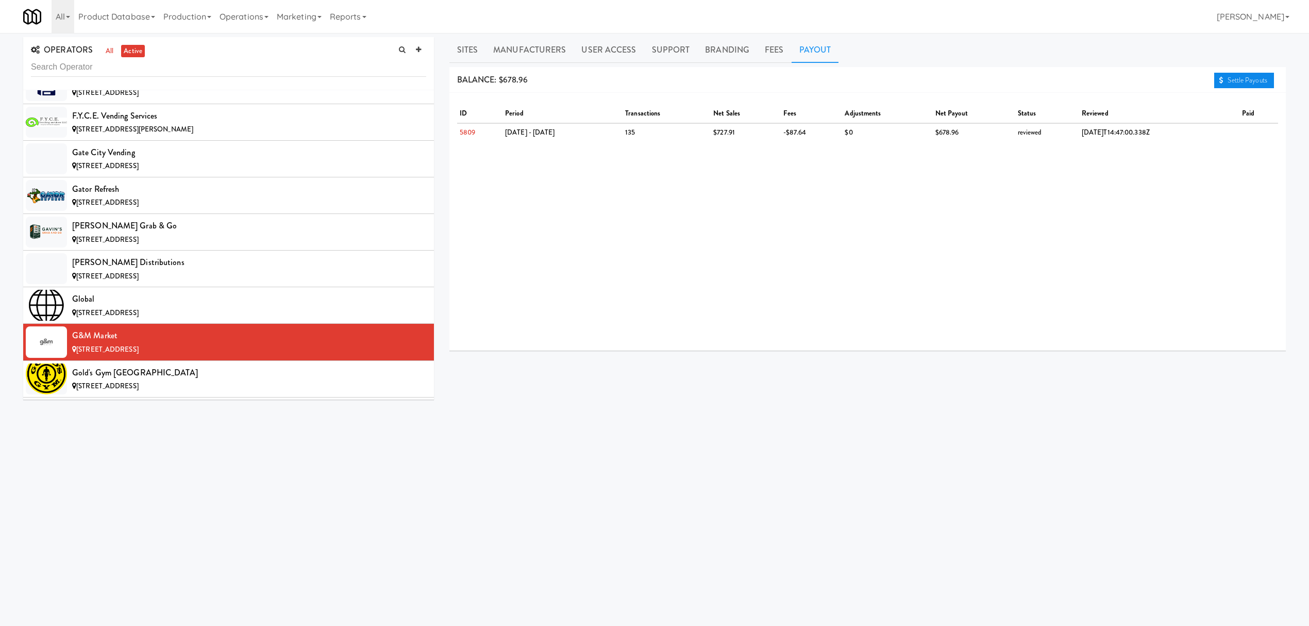
click at [1225, 79] on link "Settle Payouts" at bounding box center [1244, 80] width 60 height 15
click at [189, 380] on div "Gold's Gym [GEOGRAPHIC_DATA]" at bounding box center [249, 372] width 354 height 15
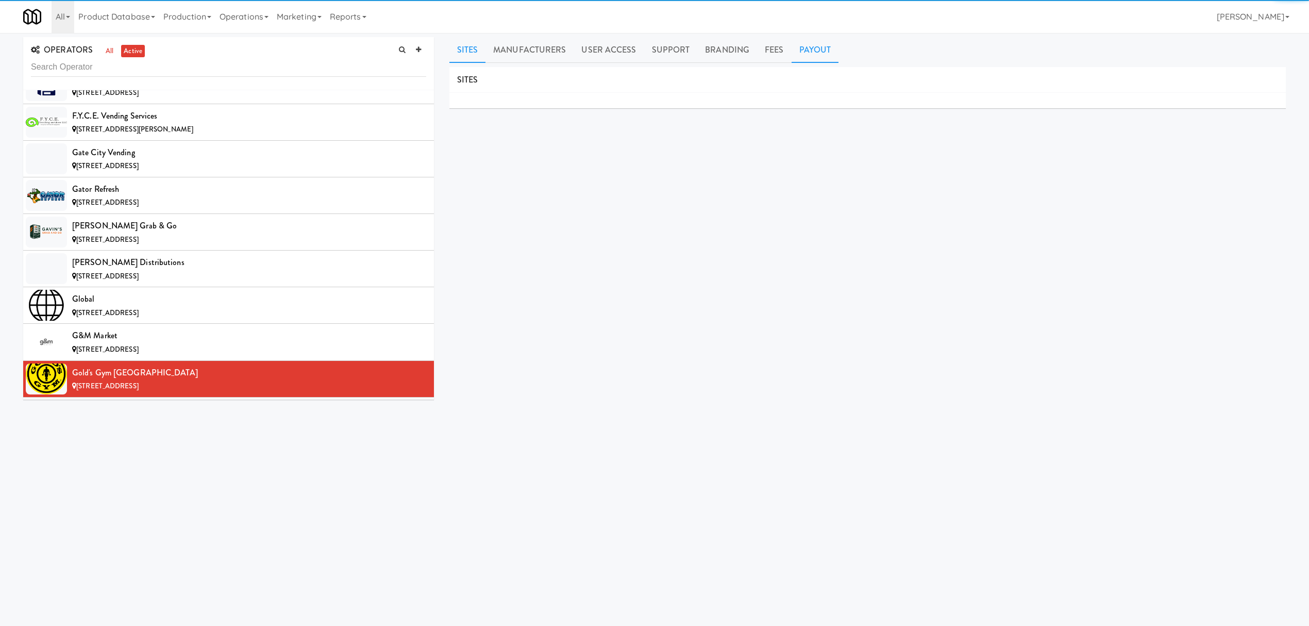
click at [804, 55] on link "Payout" at bounding box center [815, 50] width 47 height 26
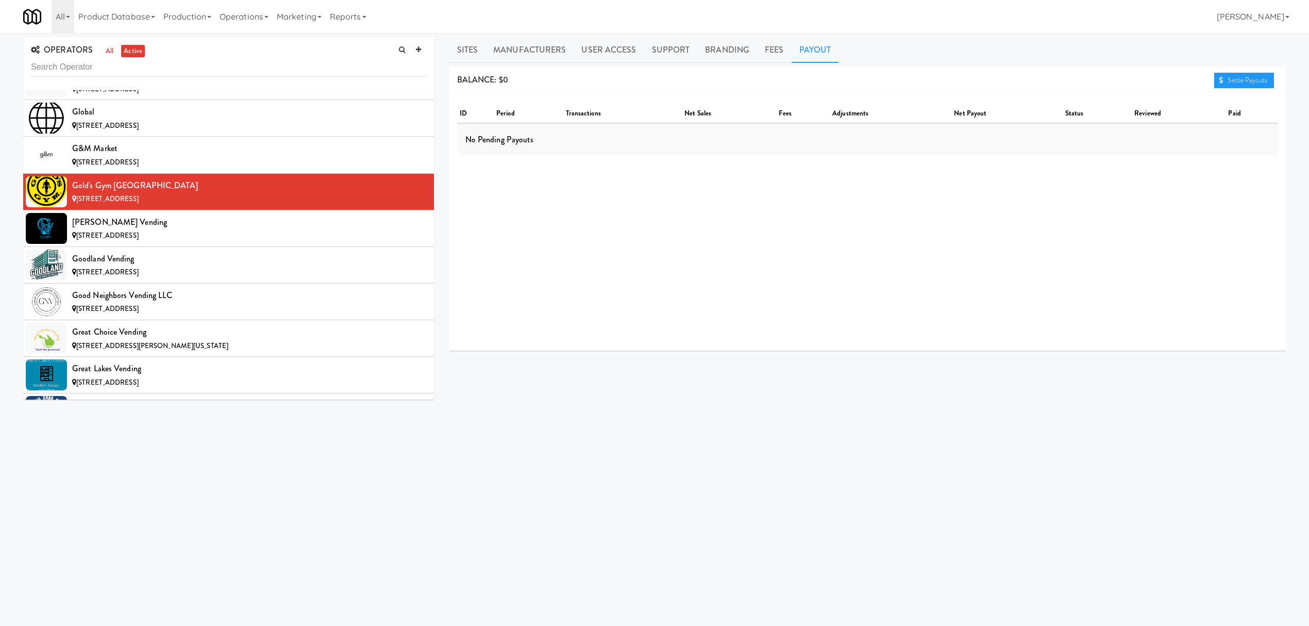
scroll to position [4054, 0]
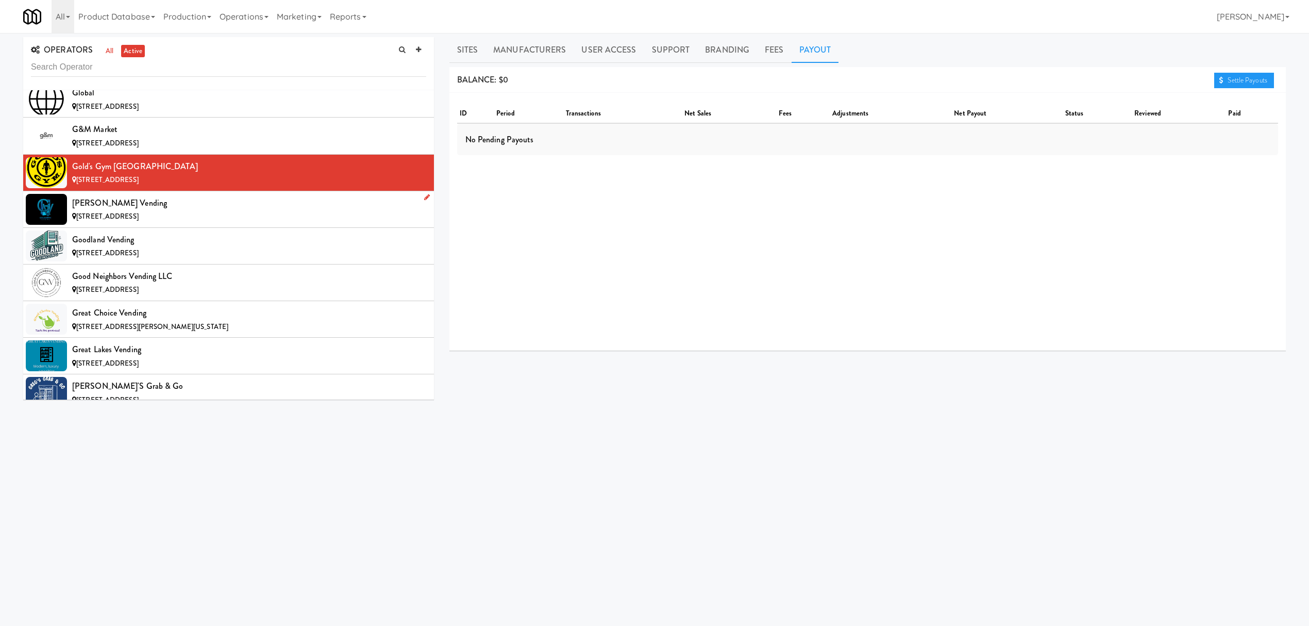
click at [197, 223] on div "[STREET_ADDRESS]" at bounding box center [249, 216] width 354 height 13
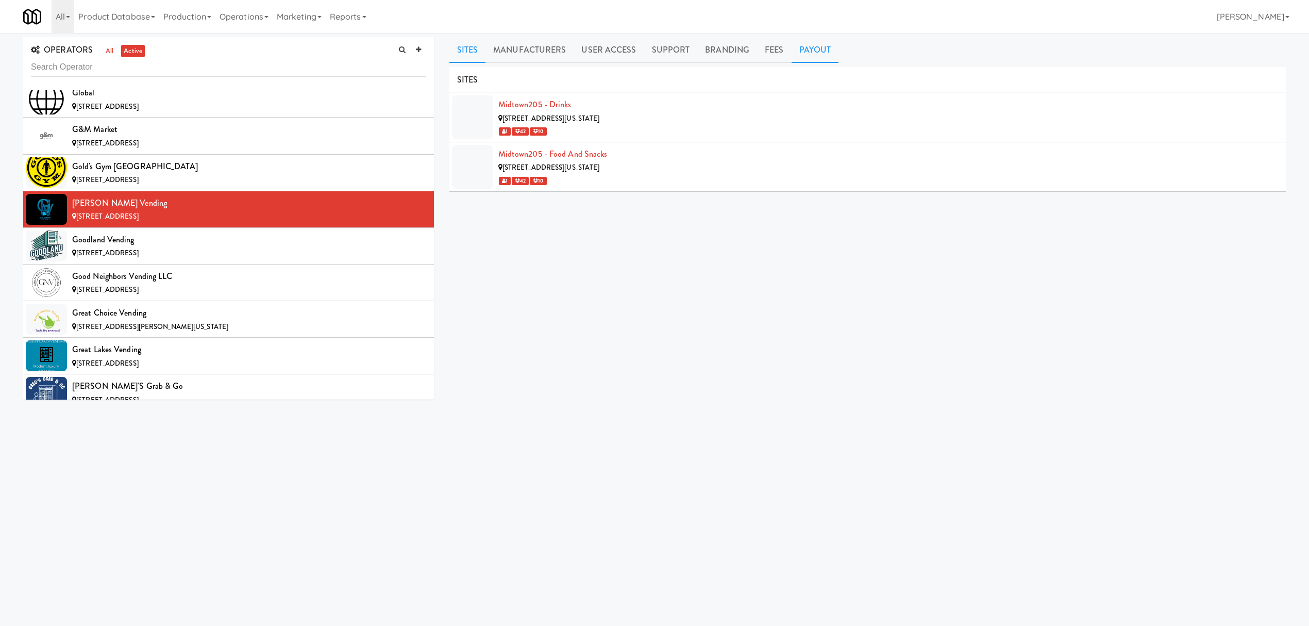
click at [800, 59] on link "Payout" at bounding box center [815, 50] width 47 height 26
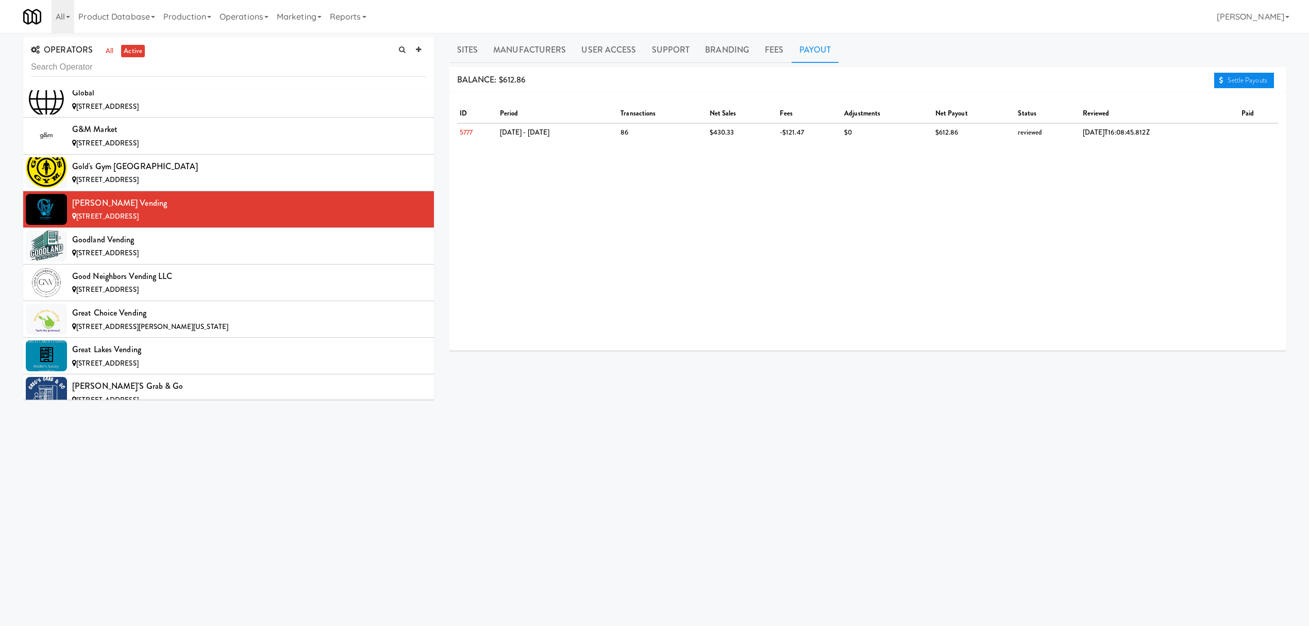
click at [1227, 77] on link "Settle Payouts" at bounding box center [1244, 80] width 60 height 15
click at [294, 260] on div "[STREET_ADDRESS]" at bounding box center [249, 253] width 354 height 13
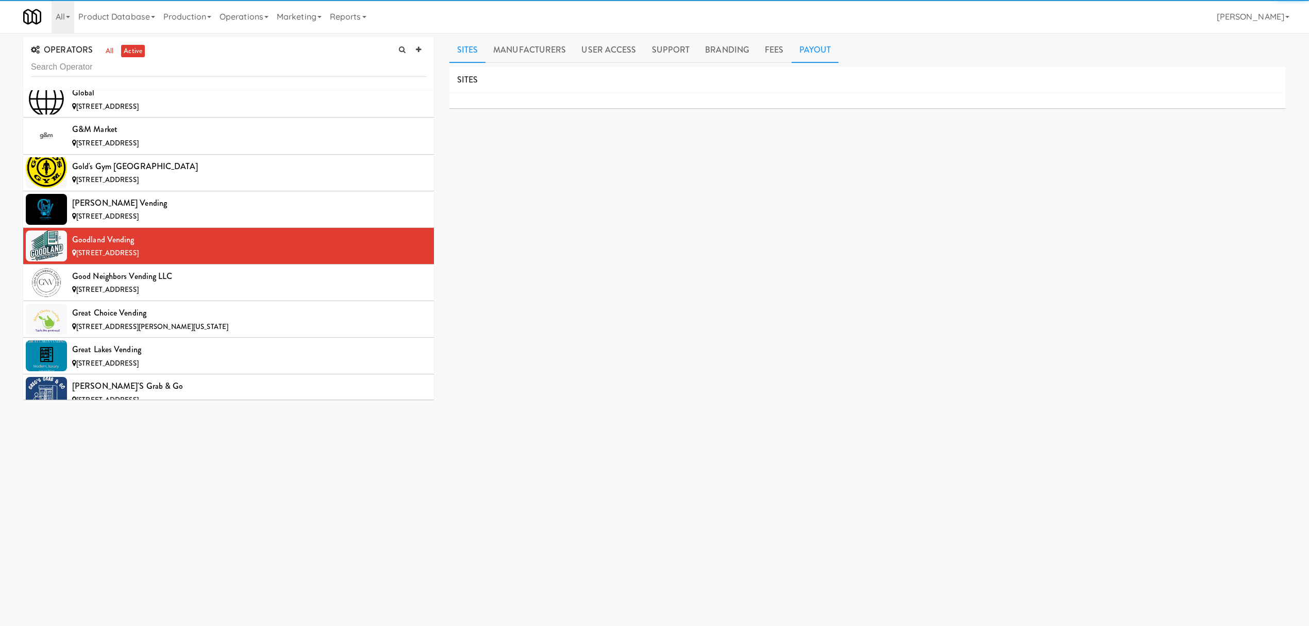
click at [816, 50] on link "Payout" at bounding box center [815, 50] width 47 height 26
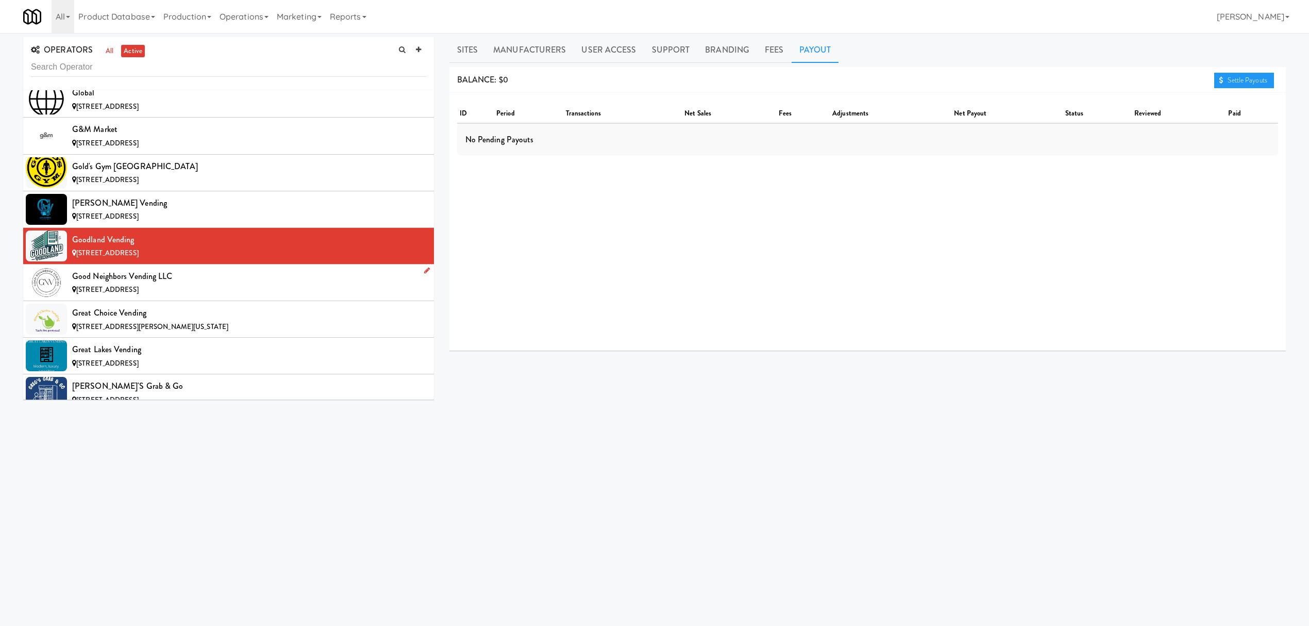
click at [274, 284] on div "Good Neighbors Vending LLC" at bounding box center [249, 275] width 354 height 15
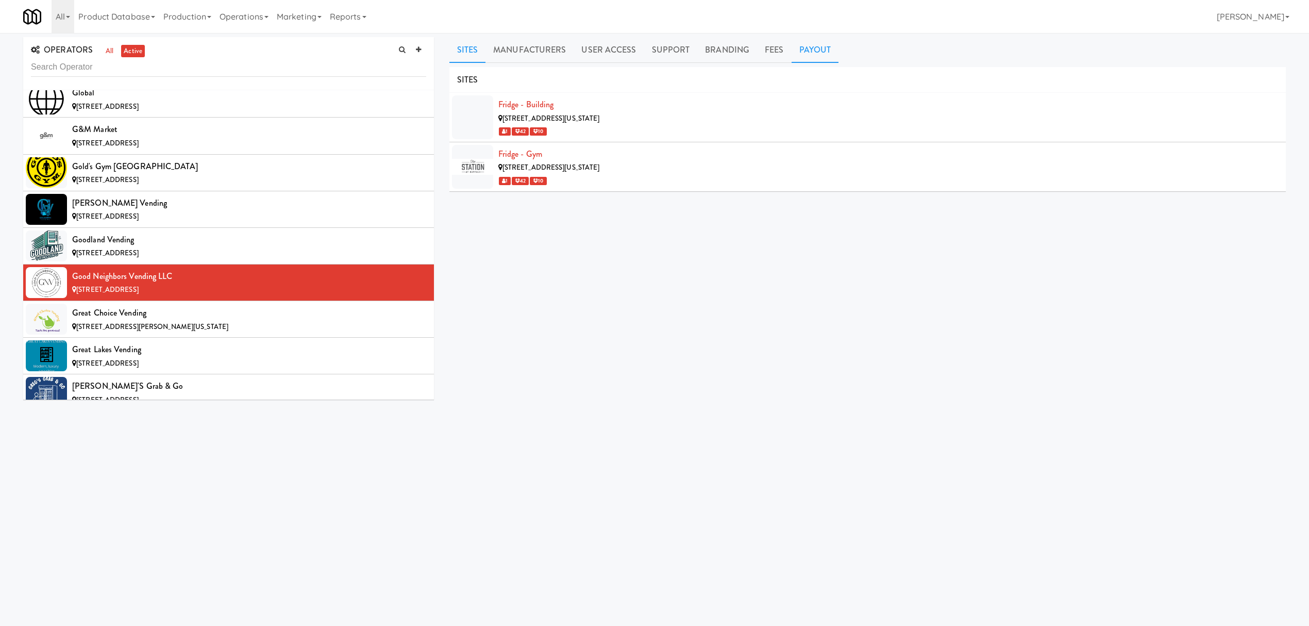
click at [808, 56] on link "Payout" at bounding box center [815, 50] width 47 height 26
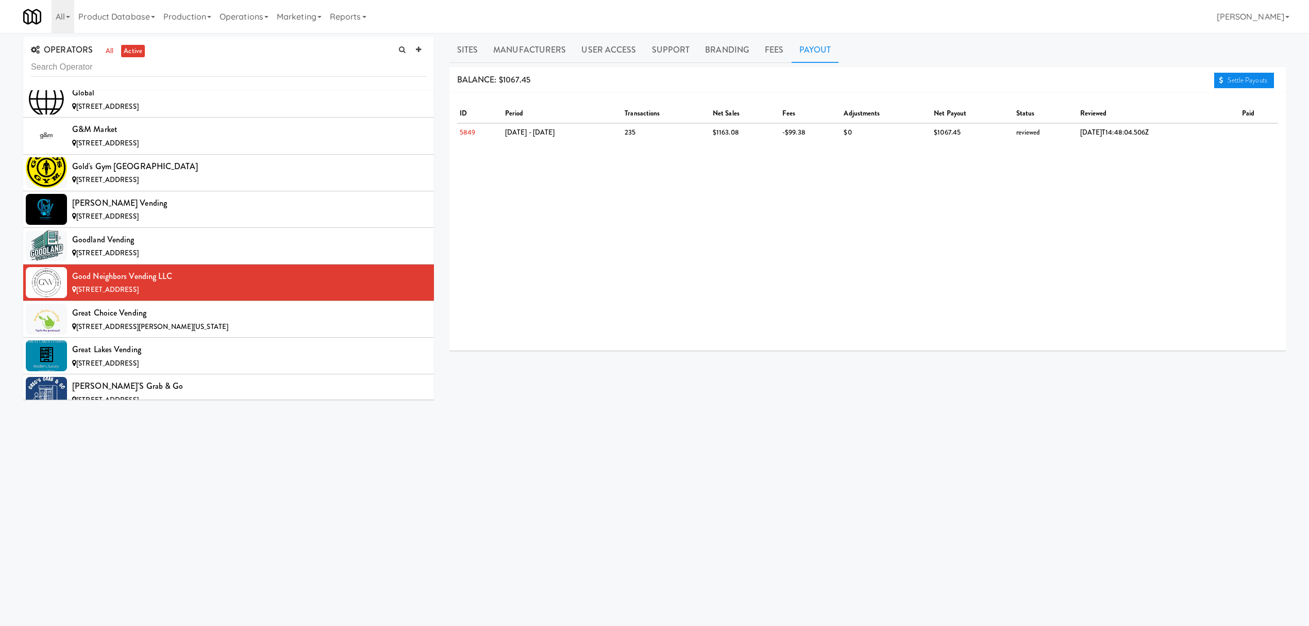
click at [1231, 76] on link "Settle Payouts" at bounding box center [1244, 80] width 60 height 15
click at [230, 333] on div "[STREET_ADDRESS][PERSON_NAME][US_STATE]" at bounding box center [249, 327] width 354 height 13
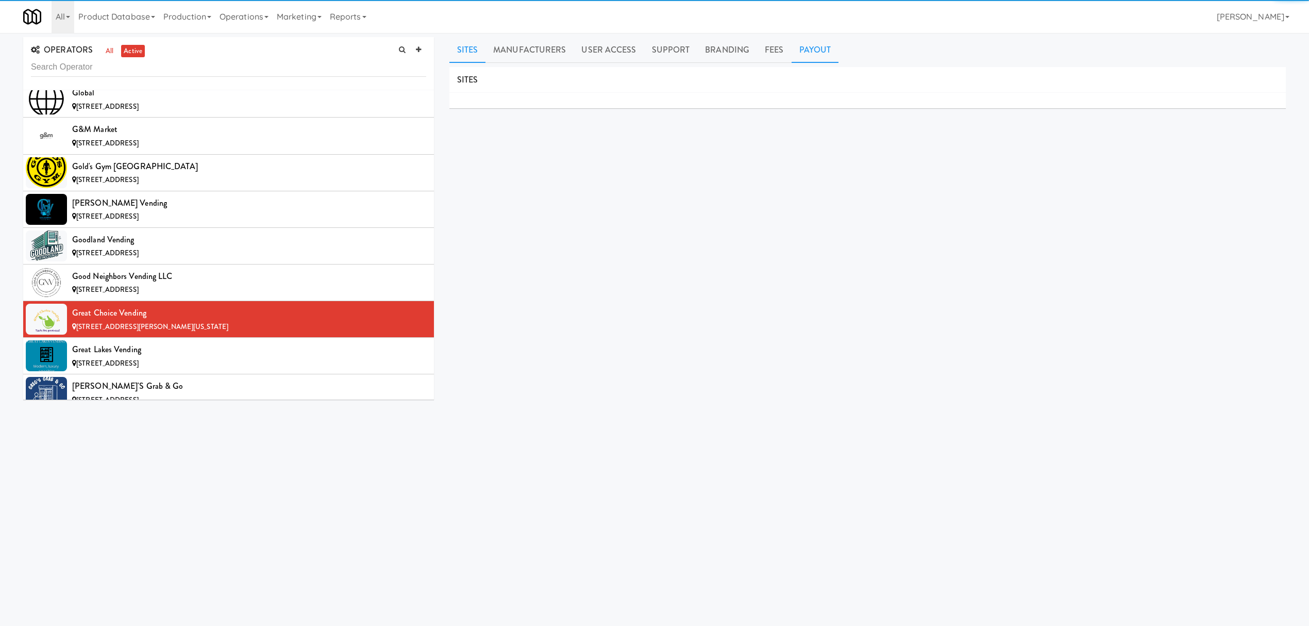
click at [800, 54] on link "Payout" at bounding box center [815, 50] width 47 height 26
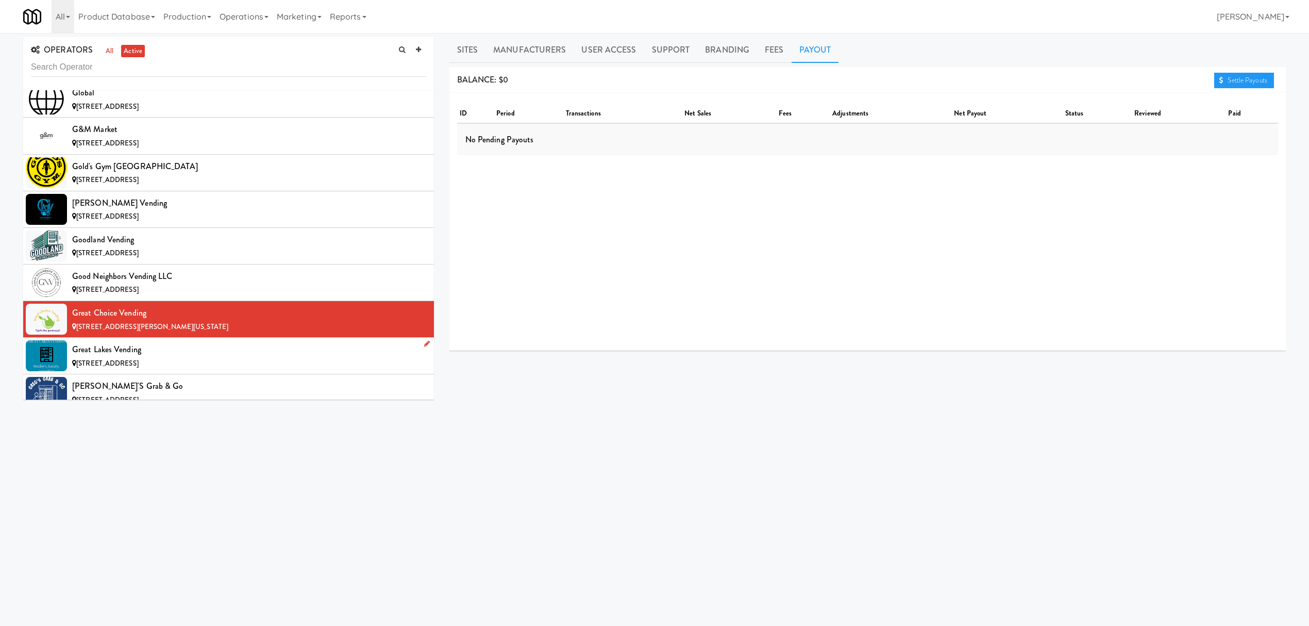
click at [230, 357] on div "Great Lakes Vending" at bounding box center [249, 349] width 354 height 15
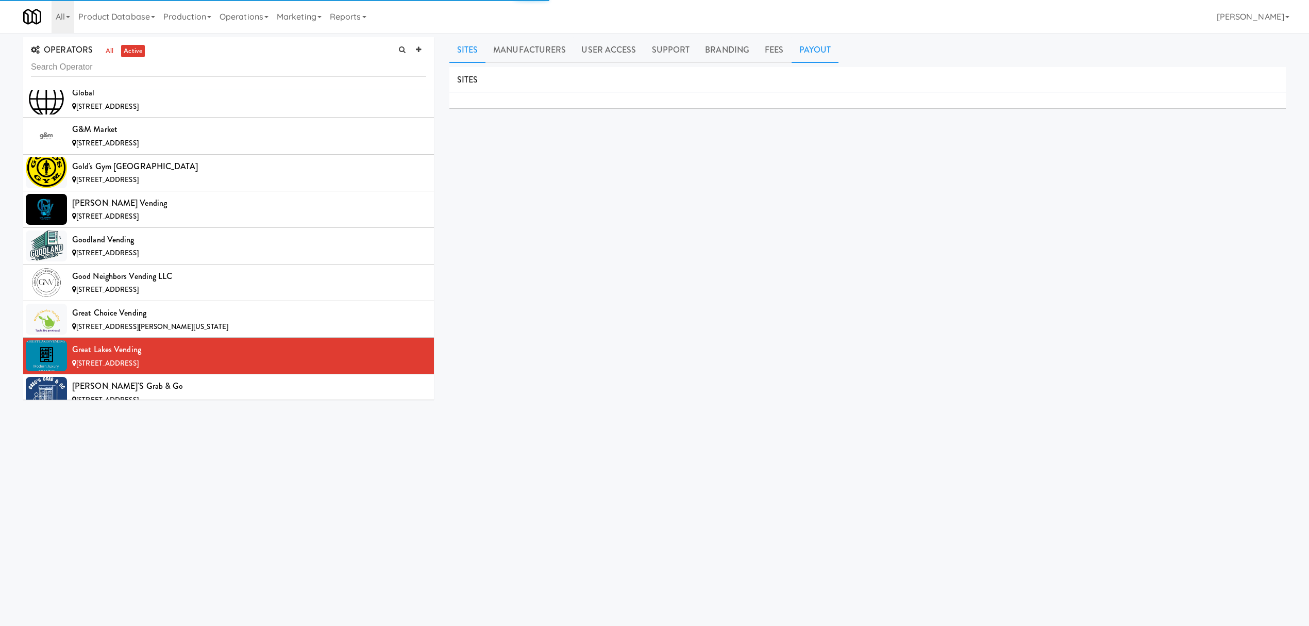
click at [810, 52] on link "Payout" at bounding box center [815, 50] width 47 height 26
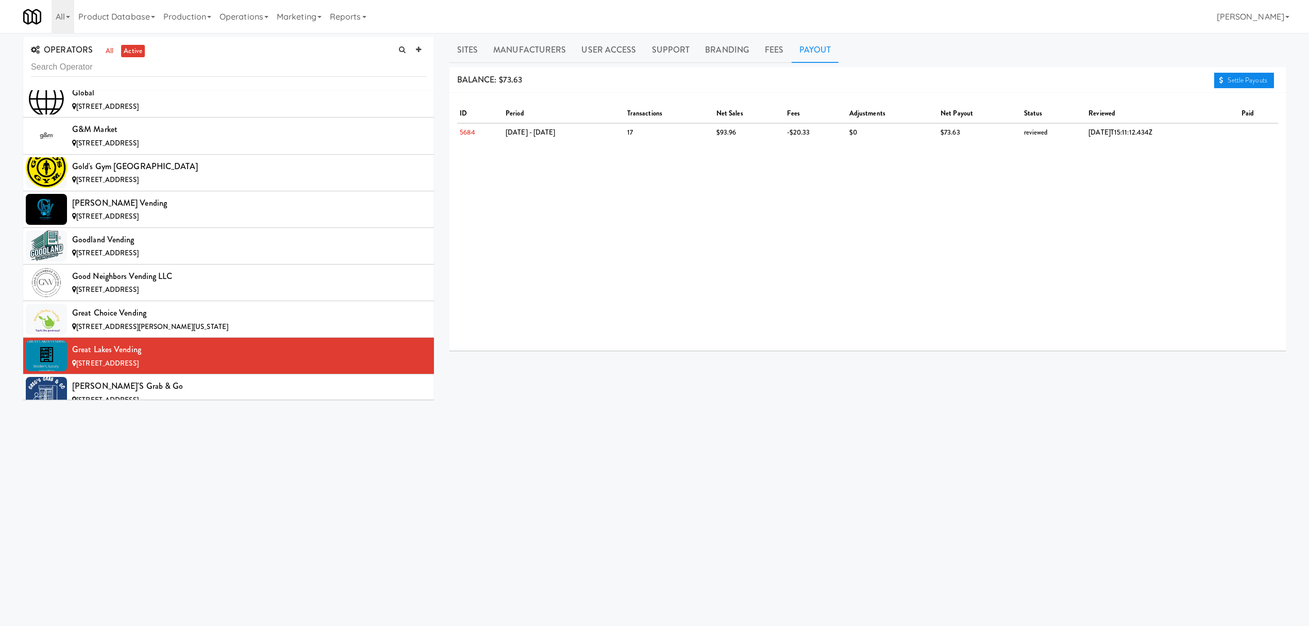
click at [1237, 81] on link "Settle Payouts" at bounding box center [1244, 80] width 60 height 15
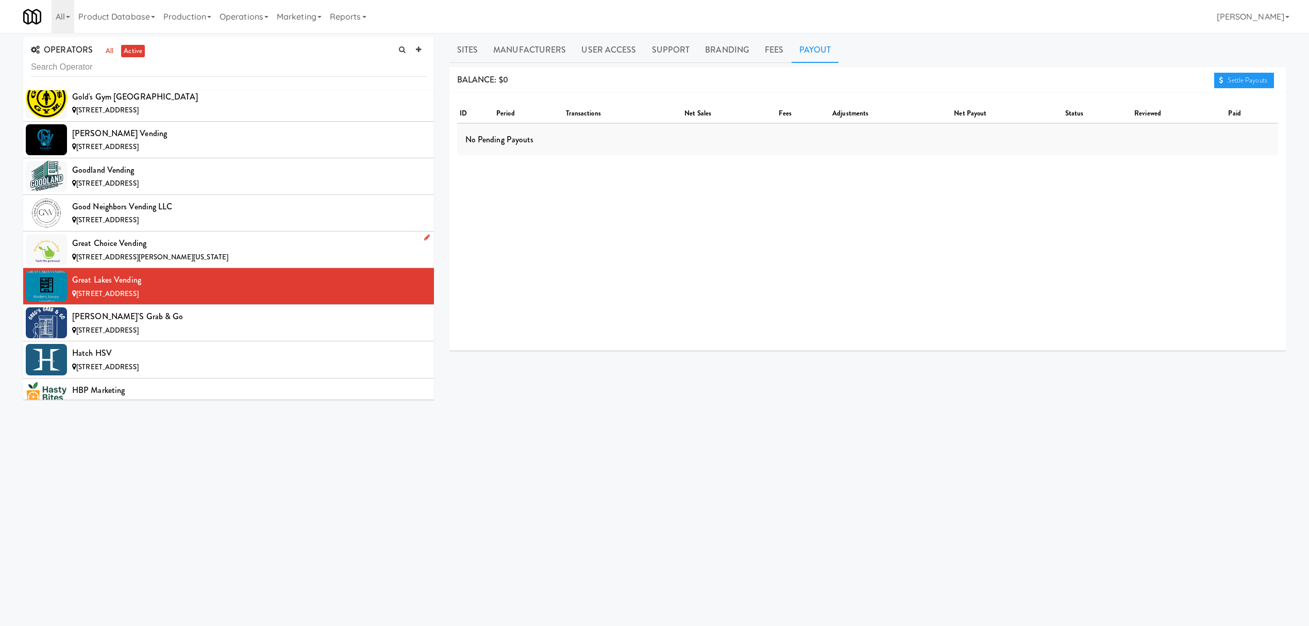
scroll to position [4191, 0]
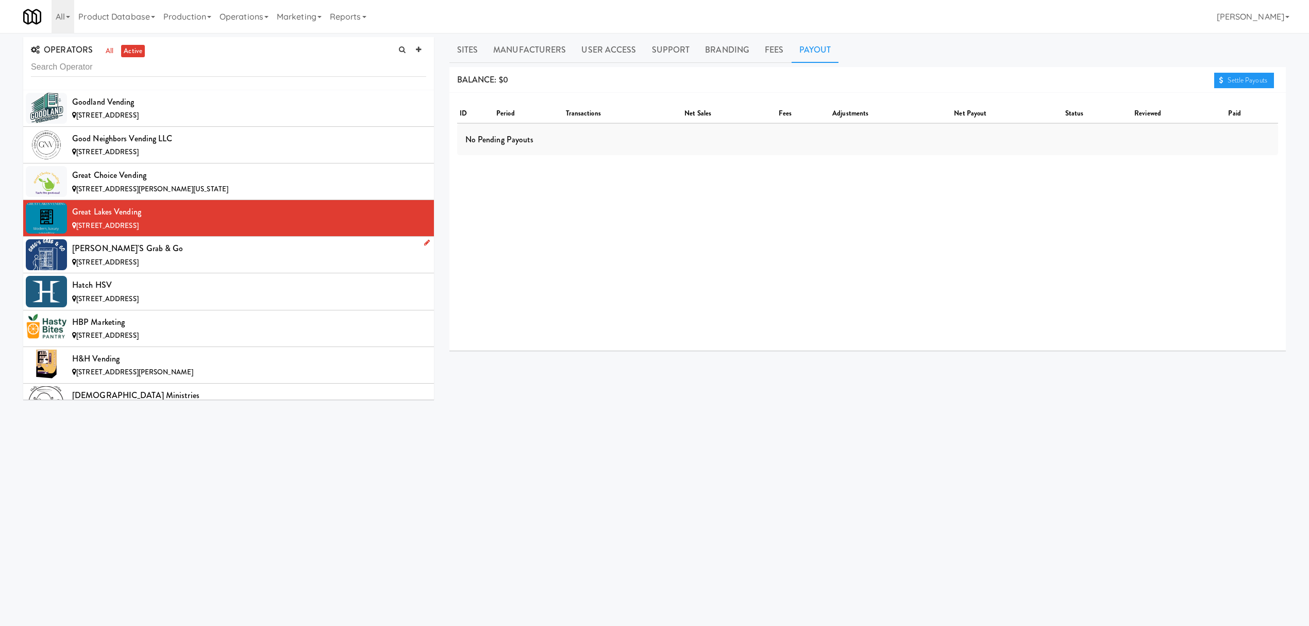
click at [238, 273] on li "[PERSON_NAME]'s Grab & Go [STREET_ADDRESS]" at bounding box center [228, 255] width 411 height 37
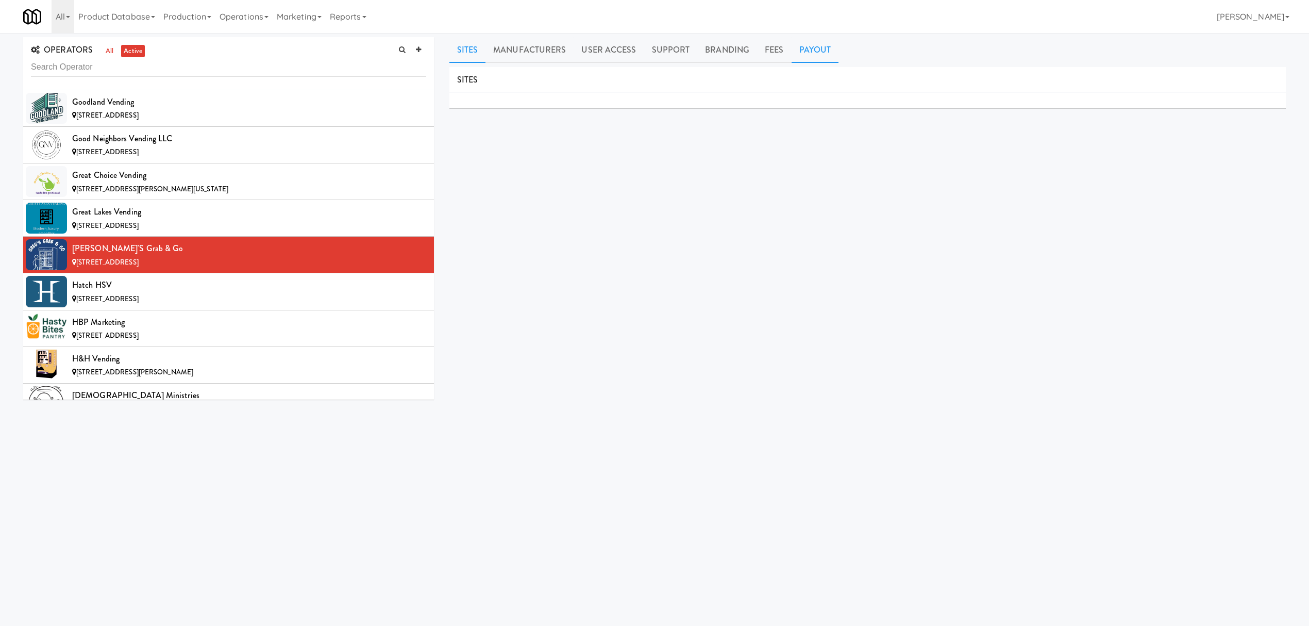
click at [815, 46] on link "Payout" at bounding box center [815, 50] width 47 height 26
click at [301, 293] on div "Hatch HSV" at bounding box center [249, 284] width 354 height 15
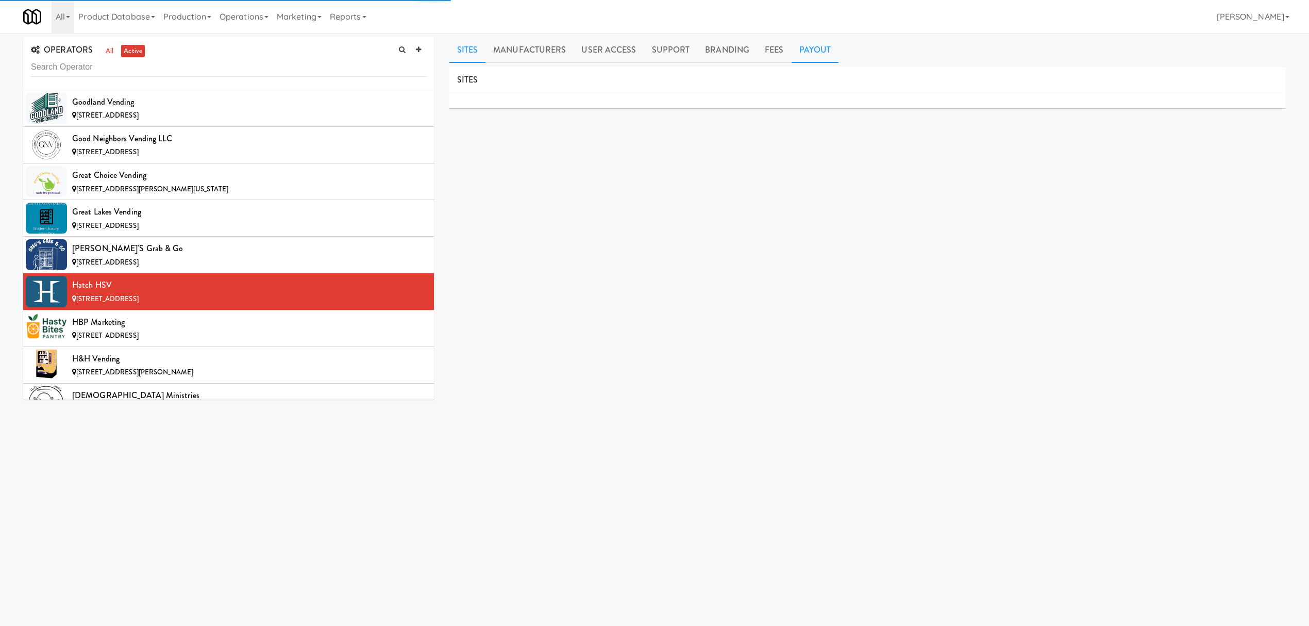
click at [818, 55] on link "Payout" at bounding box center [815, 50] width 47 height 26
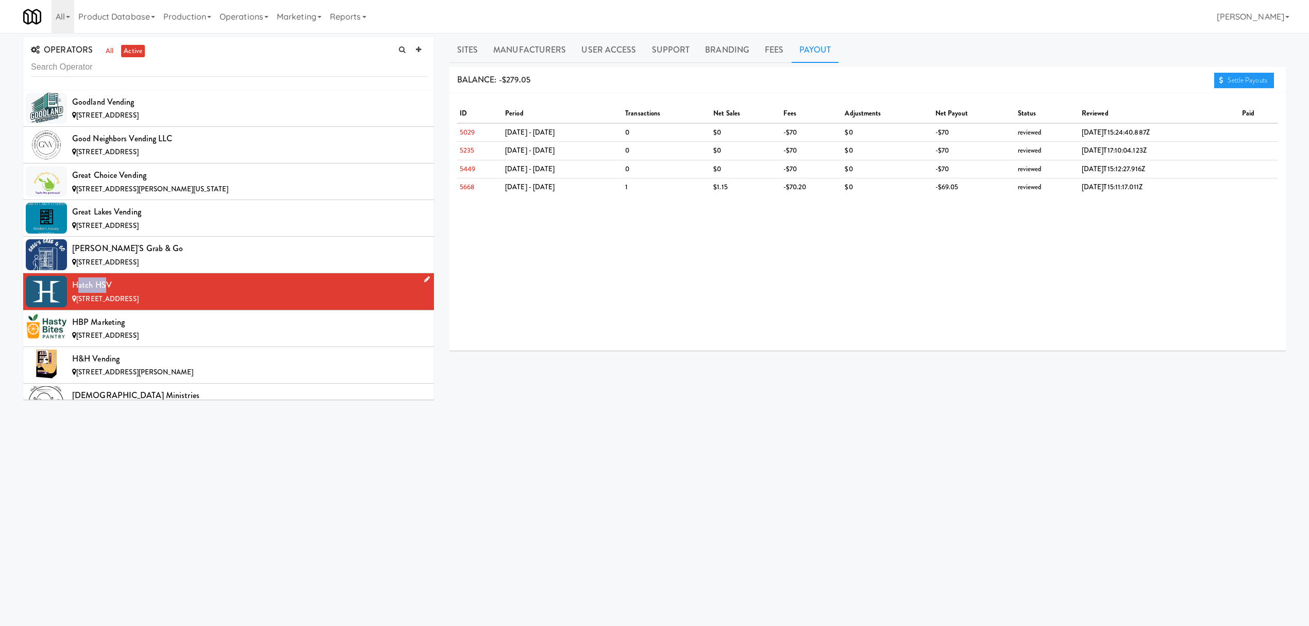
drag, startPoint x: 76, startPoint y: 306, endPoint x: 108, endPoint y: 306, distance: 31.4
click at [108, 293] on div "Hatch HSV" at bounding box center [249, 284] width 354 height 15
drag, startPoint x: 72, startPoint y: 308, endPoint x: 116, endPoint y: 308, distance: 44.3
click at [116, 293] on div "Hatch HSV" at bounding box center [249, 284] width 354 height 15
copy div "Hatch HSV"
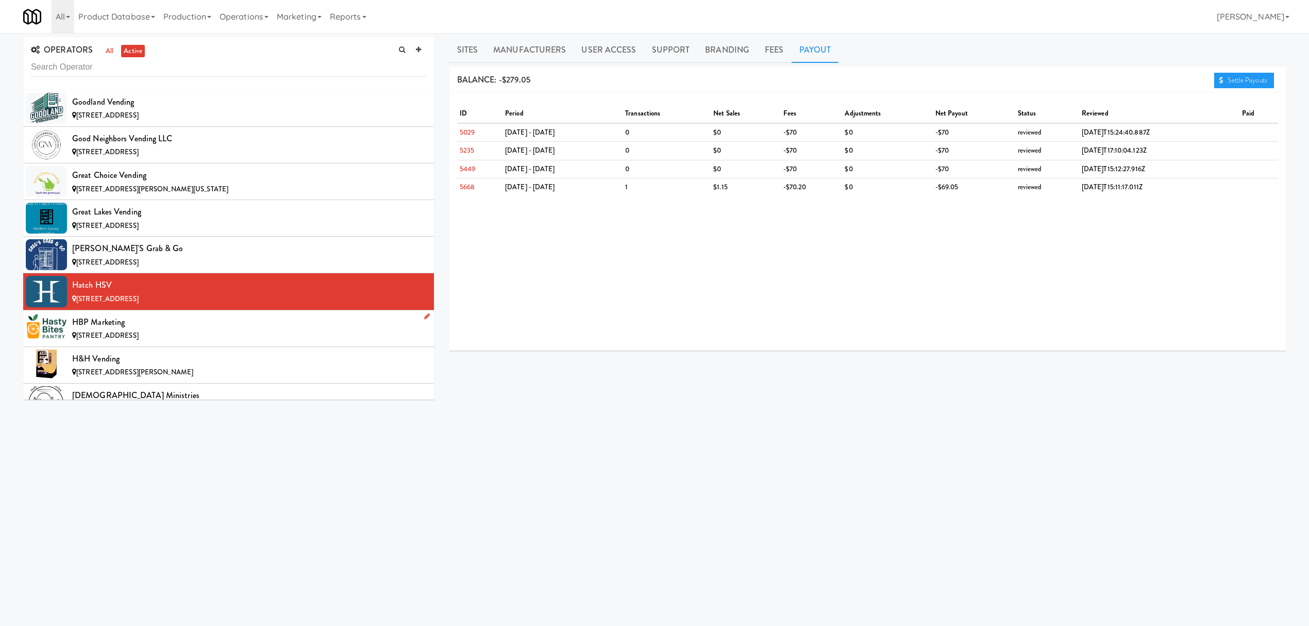
click at [120, 340] on span "[STREET_ADDRESS]" at bounding box center [107, 335] width 62 height 10
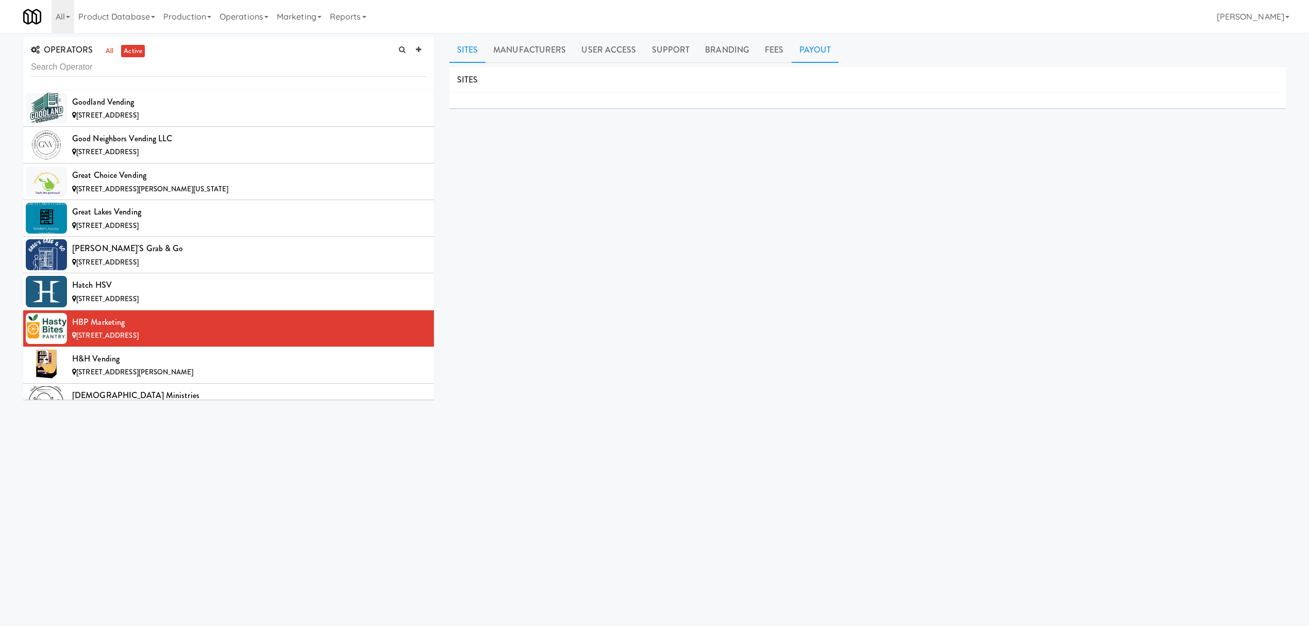
click at [792, 54] on link "Payout" at bounding box center [815, 50] width 47 height 26
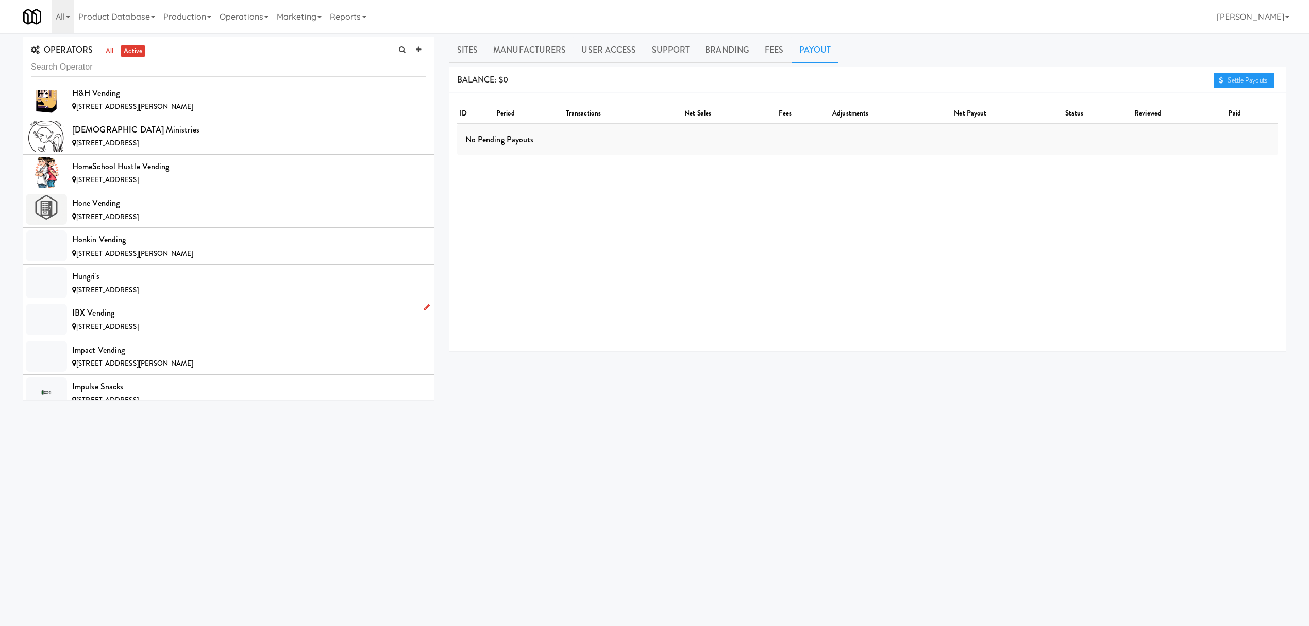
scroll to position [4466, 0]
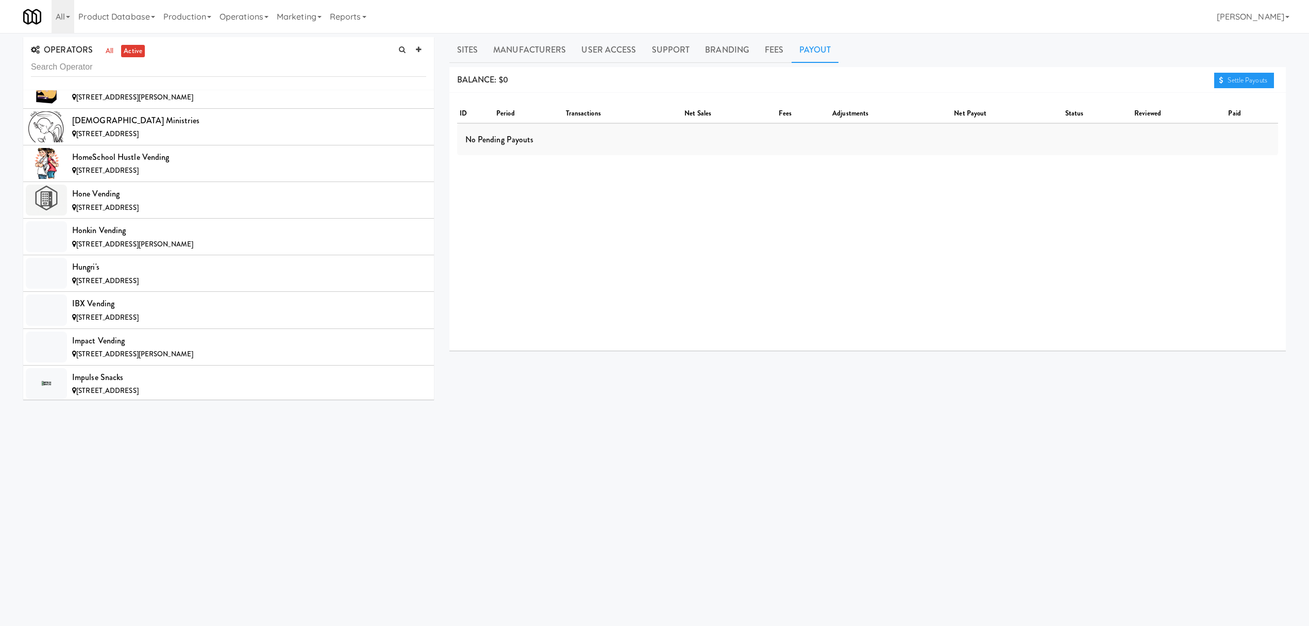
click at [149, 102] on span "[STREET_ADDRESS][PERSON_NAME]" at bounding box center [134, 97] width 117 height 10
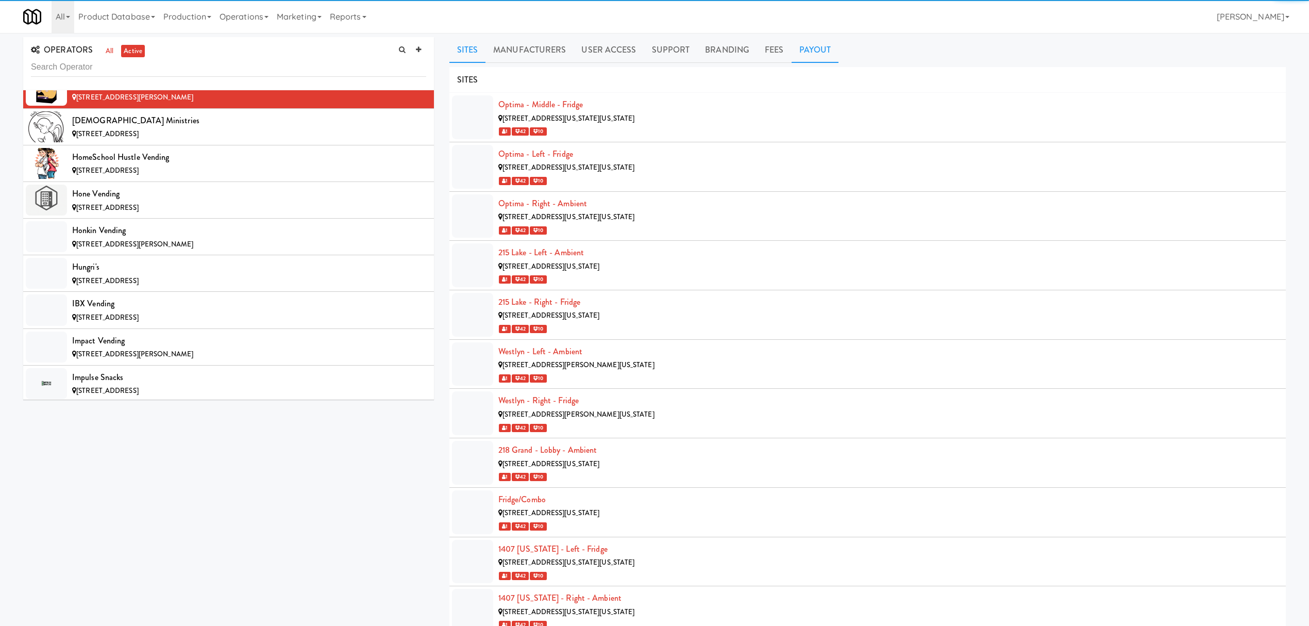
click at [807, 53] on link "Payout" at bounding box center [815, 50] width 47 height 26
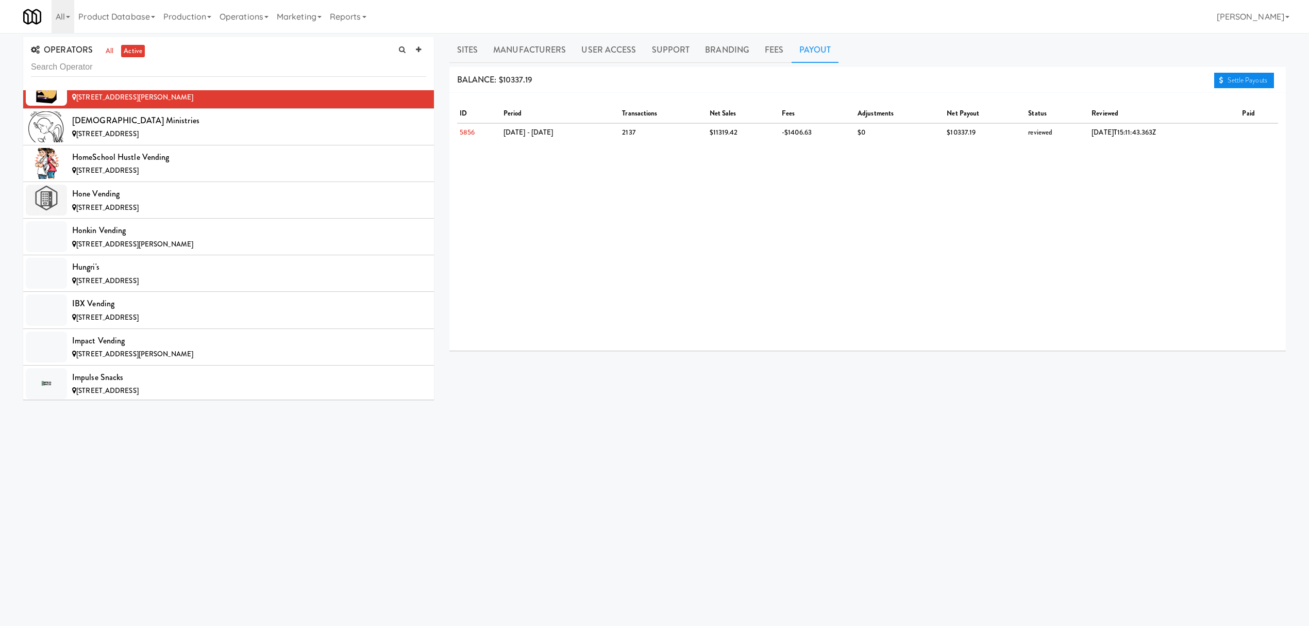
click at [1225, 85] on link "Settle Payouts" at bounding box center [1244, 80] width 60 height 15
click at [217, 141] on div "[STREET_ADDRESS]" at bounding box center [249, 134] width 354 height 13
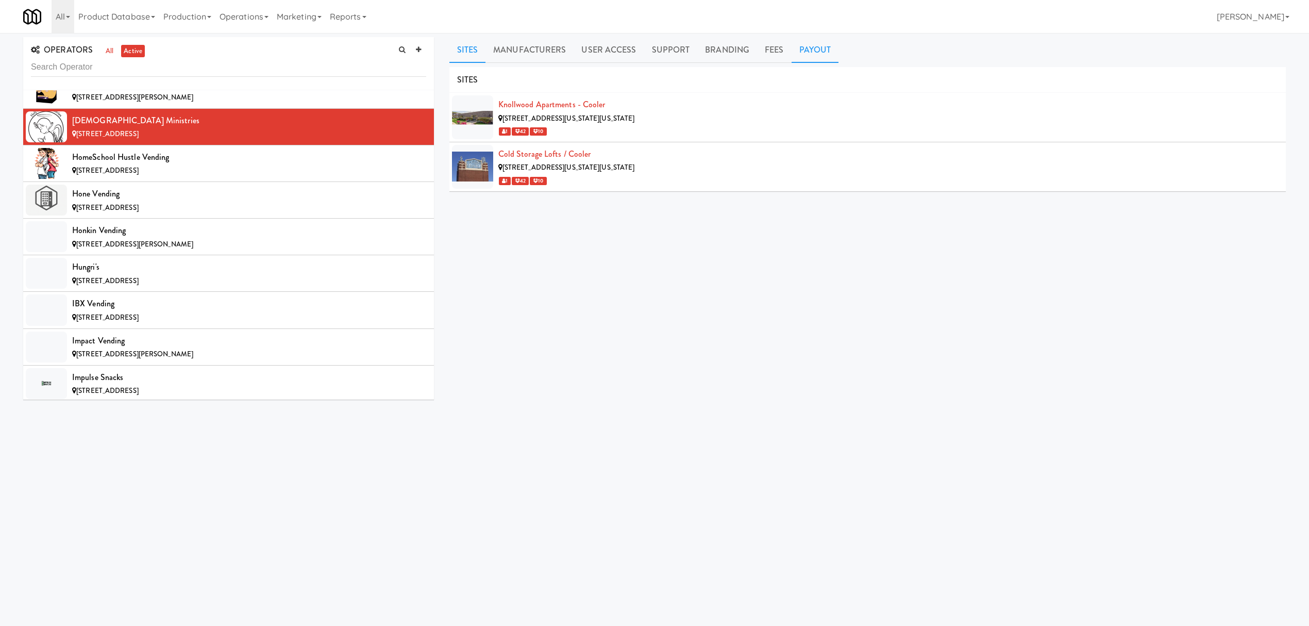
click at [813, 49] on link "Payout" at bounding box center [815, 50] width 47 height 26
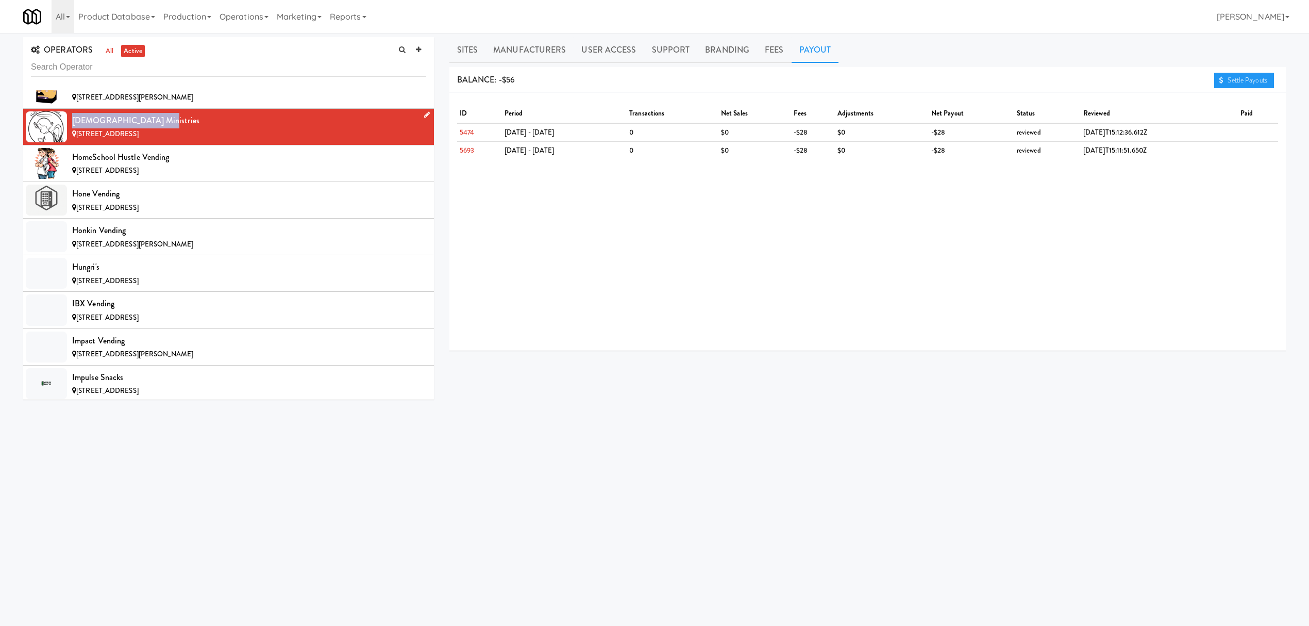
drag, startPoint x: 66, startPoint y: 149, endPoint x: 151, endPoint y: 135, distance: 86.3
click at [151, 135] on li "Holy Angels Ministries [STREET_ADDRESS]" at bounding box center [228, 127] width 411 height 37
copy li "[DEMOGRAPHIC_DATA] Ministries"
click at [120, 165] on div "HomeSchool Hustle Vending" at bounding box center [249, 156] width 354 height 15
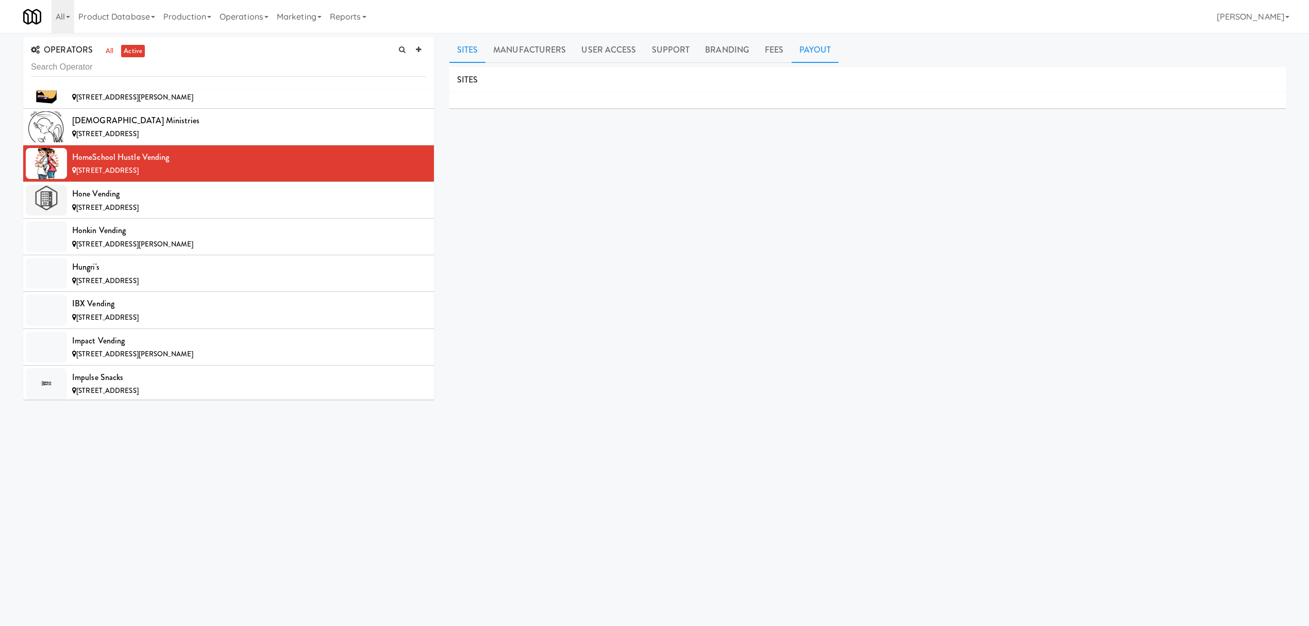
click at [807, 46] on link "Payout" at bounding box center [815, 50] width 47 height 26
click at [255, 201] on div "Hone Vending" at bounding box center [249, 193] width 354 height 15
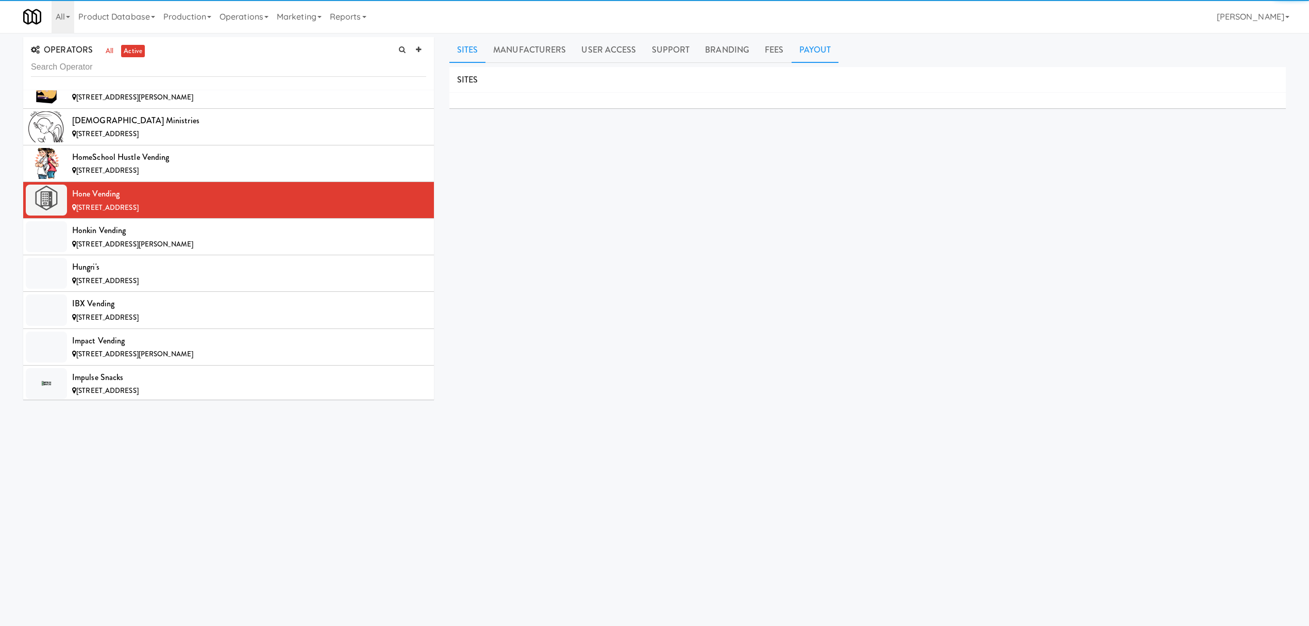
click at [796, 49] on link "Payout" at bounding box center [815, 50] width 47 height 26
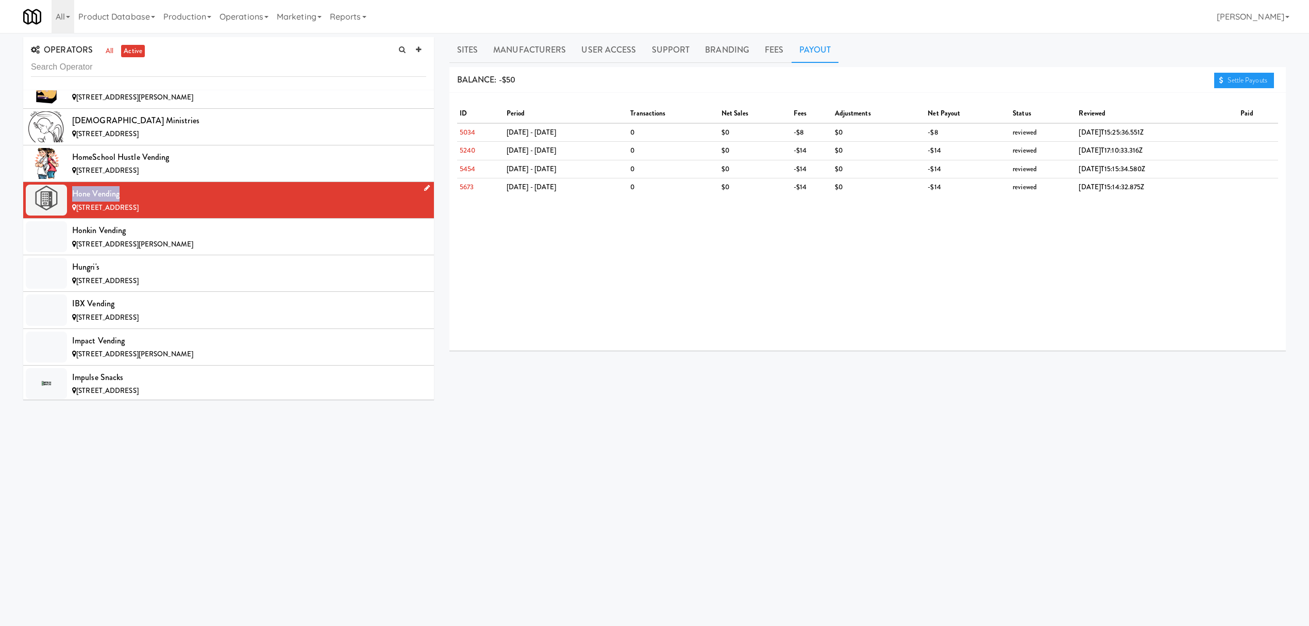
drag, startPoint x: 72, startPoint y: 214, endPoint x: 126, endPoint y: 214, distance: 53.6
click at [126, 201] on div "Hone Vending" at bounding box center [249, 193] width 354 height 15
click at [193, 238] on div "Honkin Vending" at bounding box center [249, 230] width 354 height 15
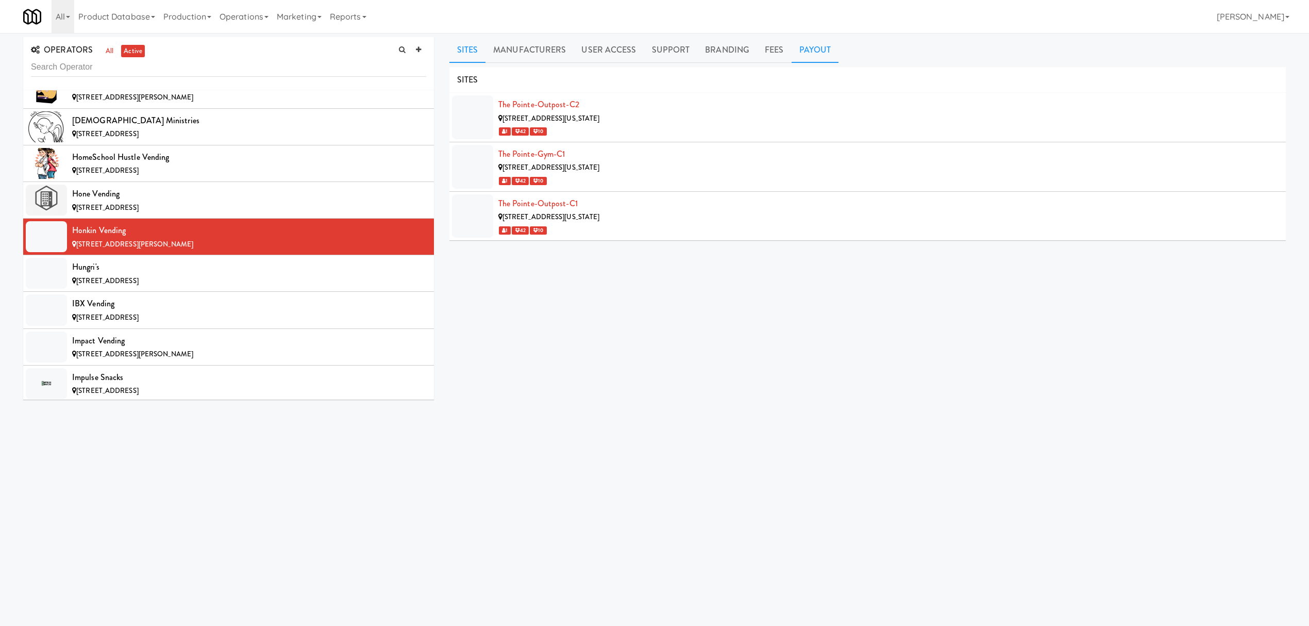
click at [796, 40] on link "Payout" at bounding box center [815, 50] width 47 height 26
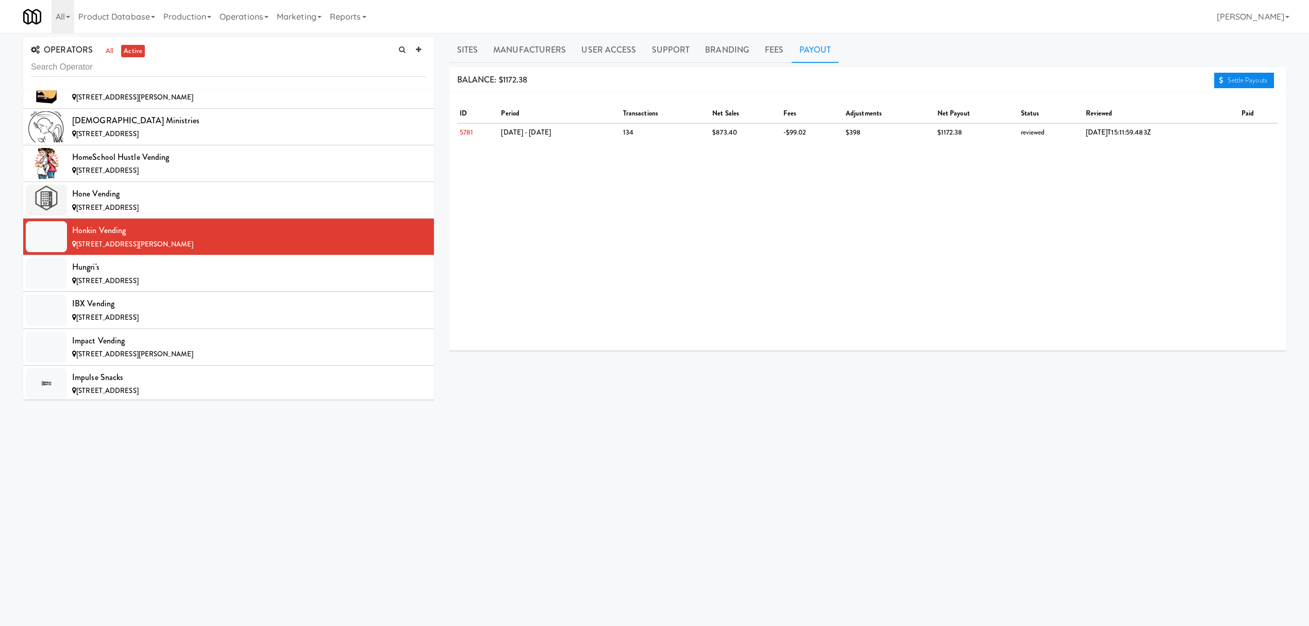
click at [1219, 78] on icon at bounding box center [1221, 80] width 4 height 7
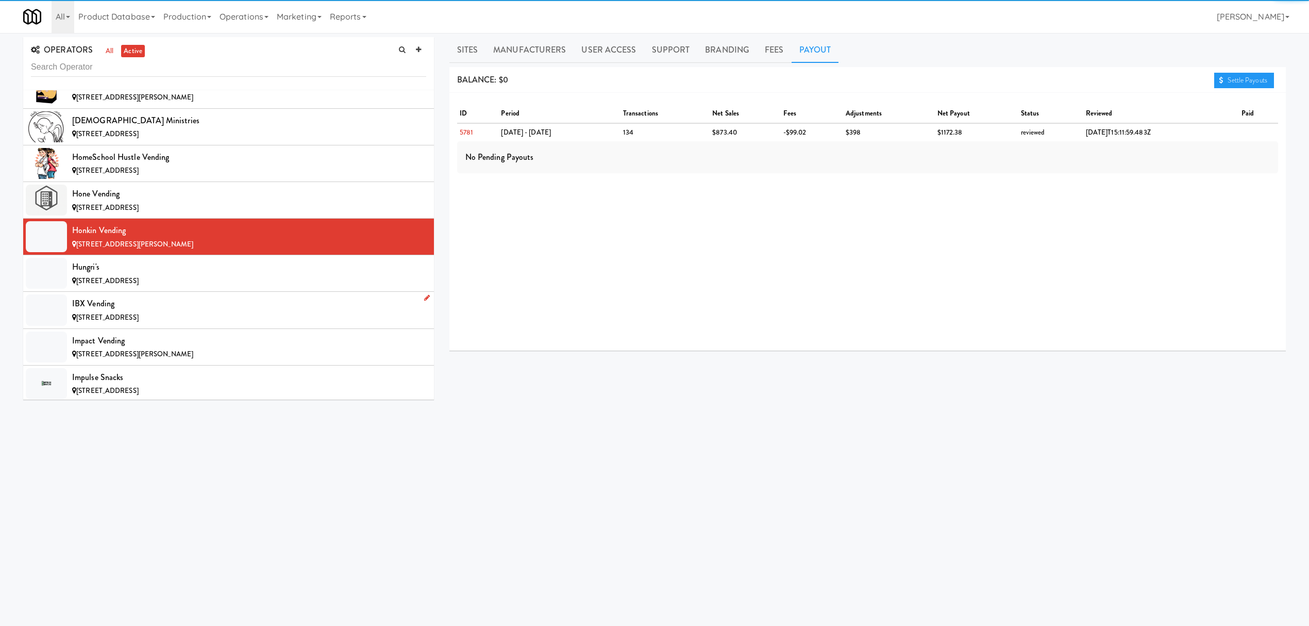
click at [308, 313] on li "IBX Vending [STREET_ADDRESS]" at bounding box center [228, 310] width 411 height 37
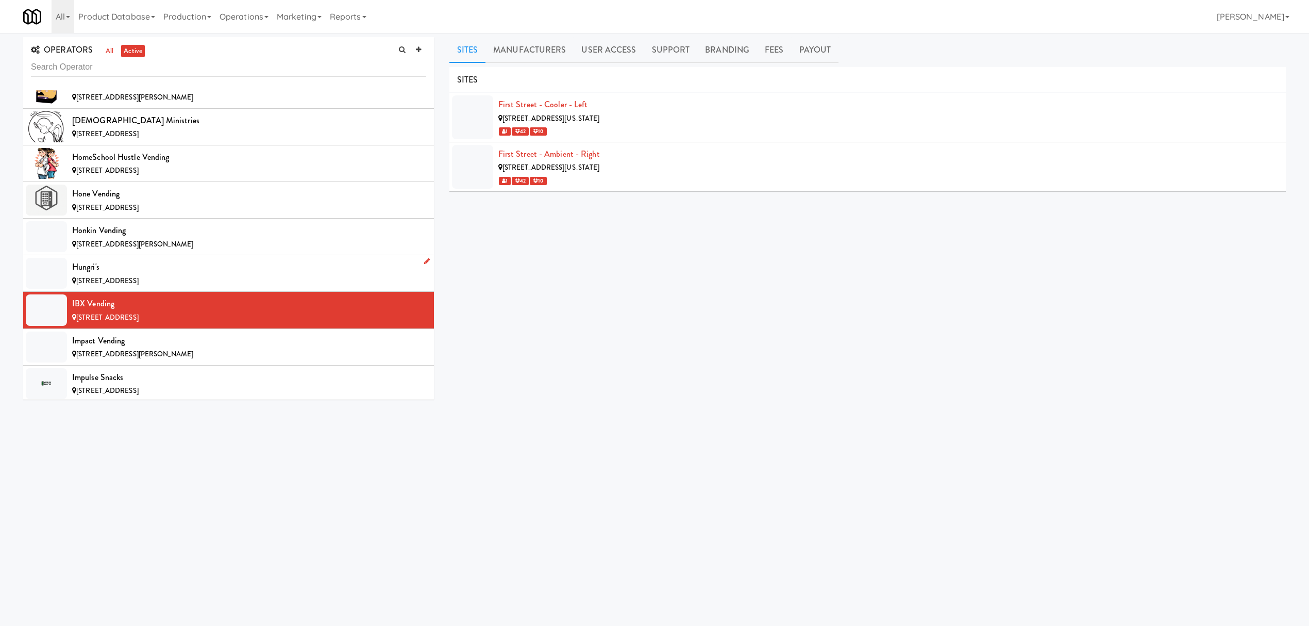
click at [278, 275] on div "Hungri's" at bounding box center [249, 266] width 354 height 15
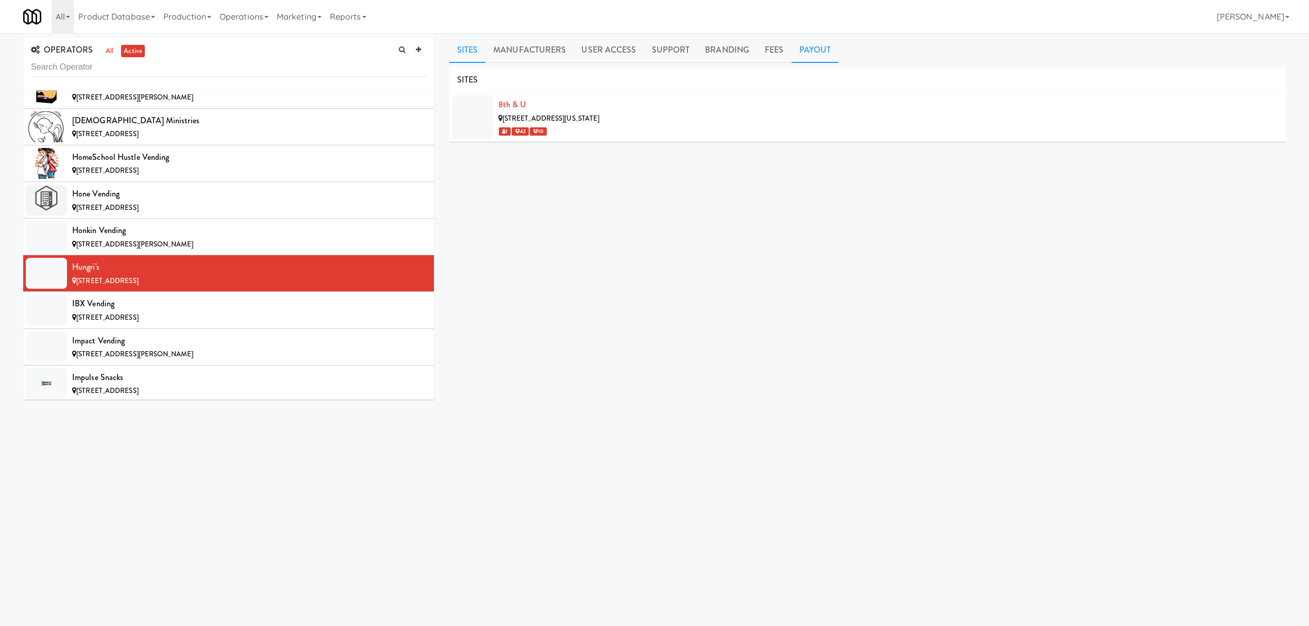
click at [812, 57] on link "Payout" at bounding box center [815, 50] width 47 height 26
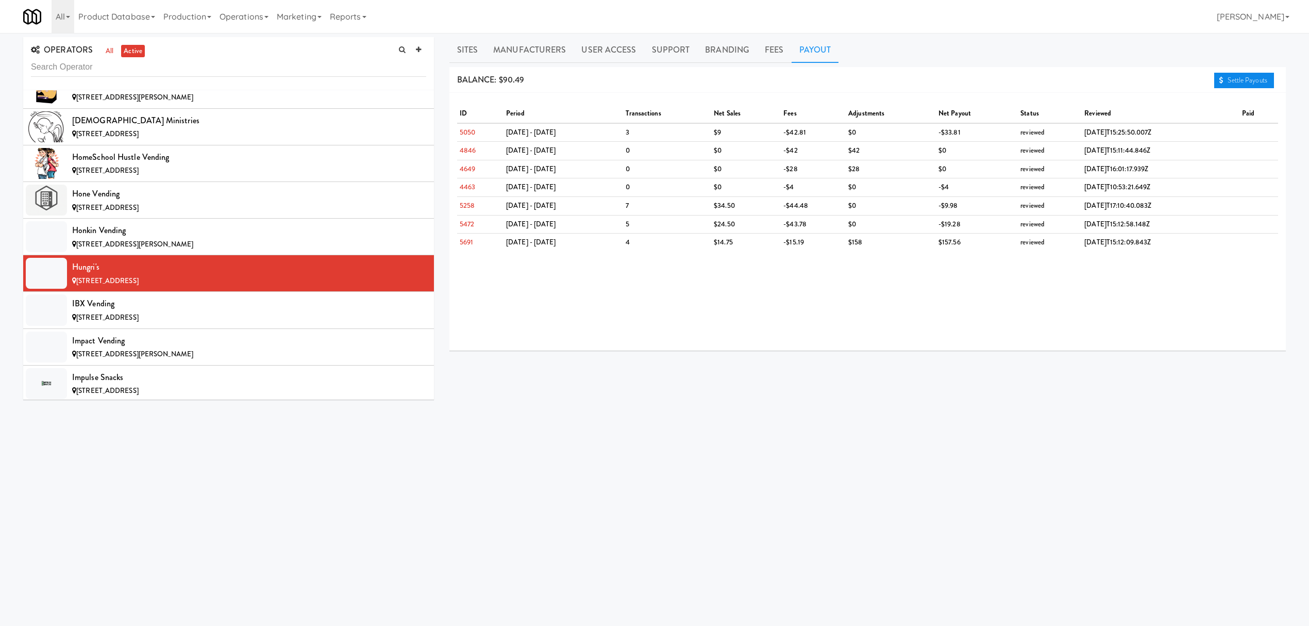
click at [1243, 77] on link "Settle Payouts" at bounding box center [1244, 80] width 60 height 15
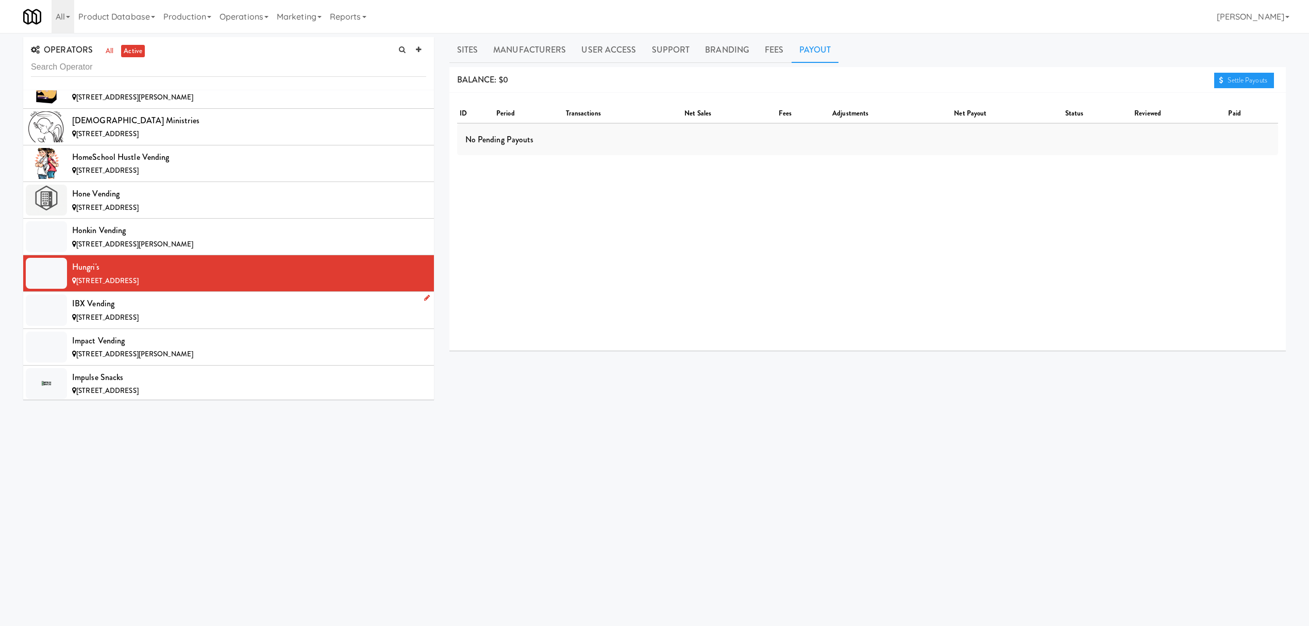
click at [308, 311] on div "IBX Vending" at bounding box center [249, 303] width 354 height 15
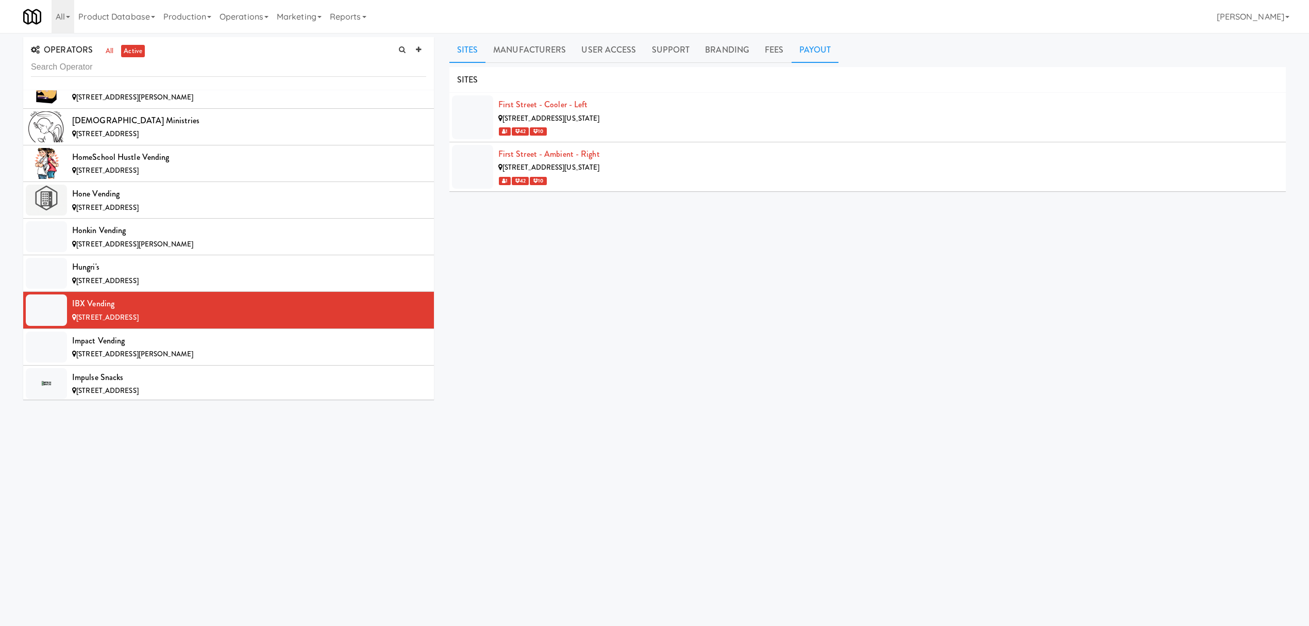
click at [814, 55] on link "Payout" at bounding box center [815, 50] width 47 height 26
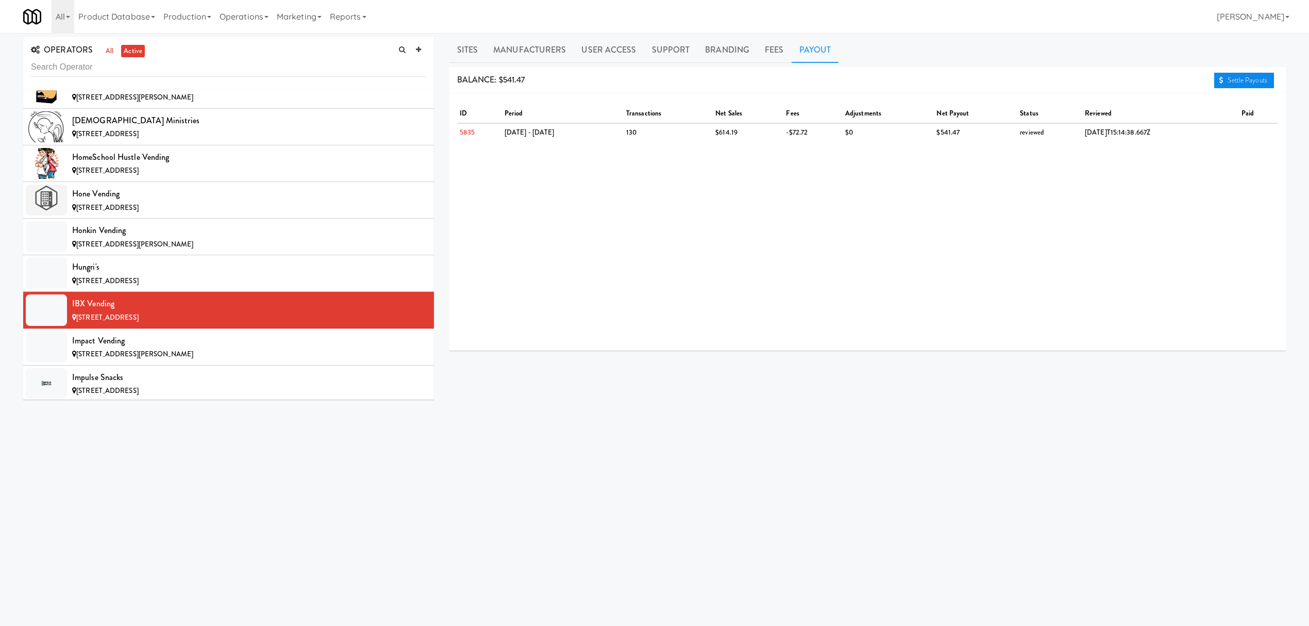
click at [1224, 78] on link "Settle Payouts" at bounding box center [1244, 80] width 60 height 15
click at [213, 348] on div "Impact Vending" at bounding box center [249, 340] width 354 height 15
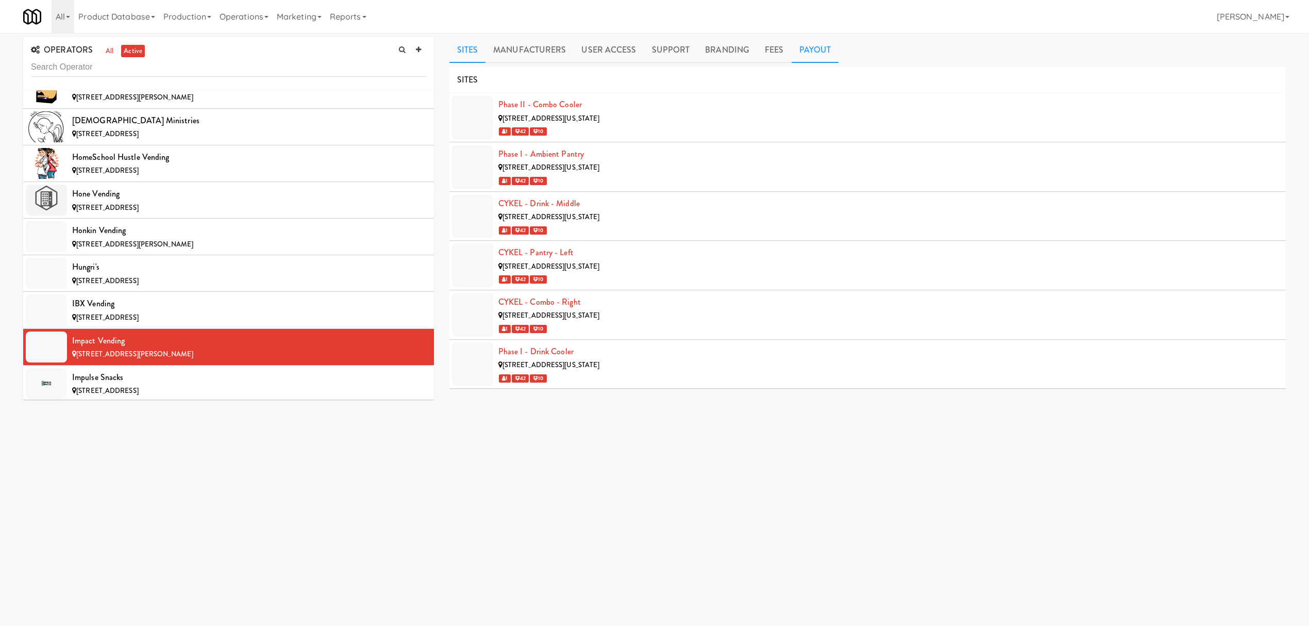
click at [813, 58] on link "Payout" at bounding box center [815, 50] width 47 height 26
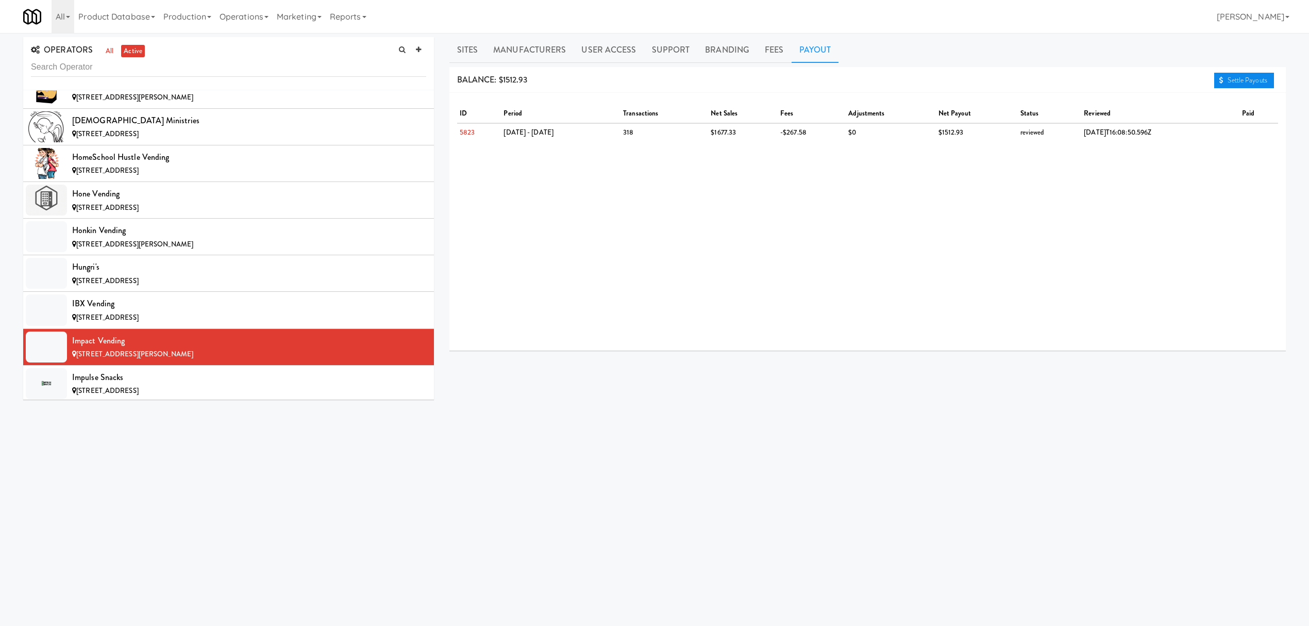
click at [1242, 80] on link "Settle Payouts" at bounding box center [1244, 80] width 60 height 15
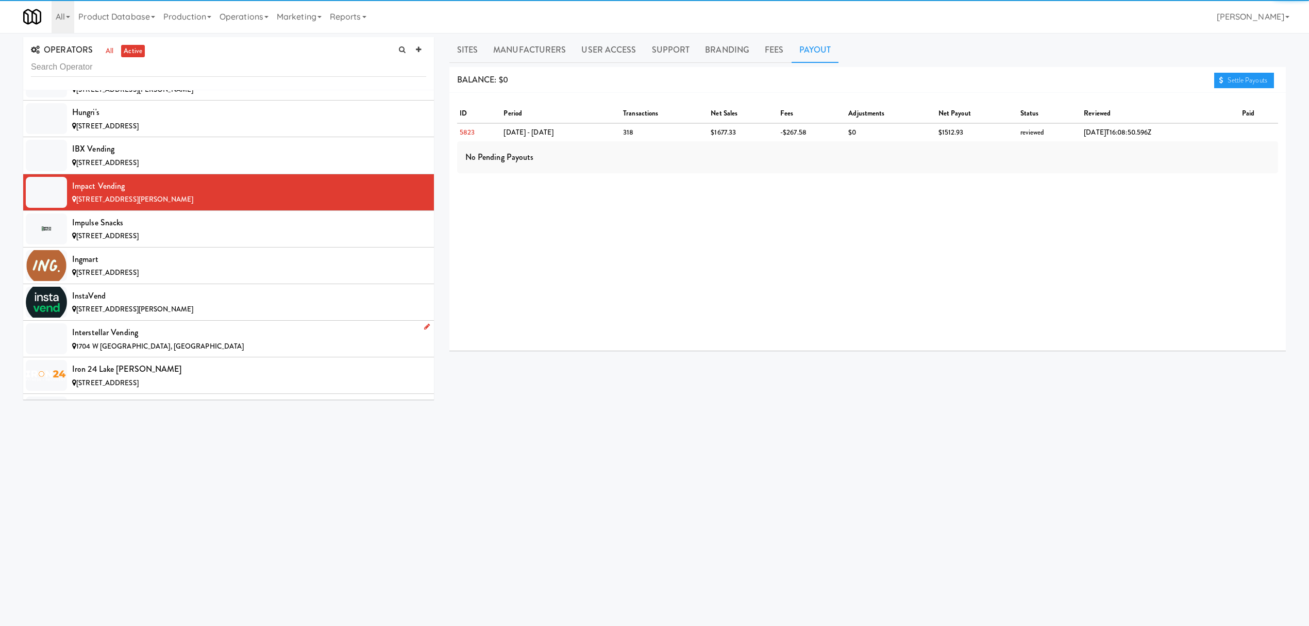
scroll to position [4672, 0]
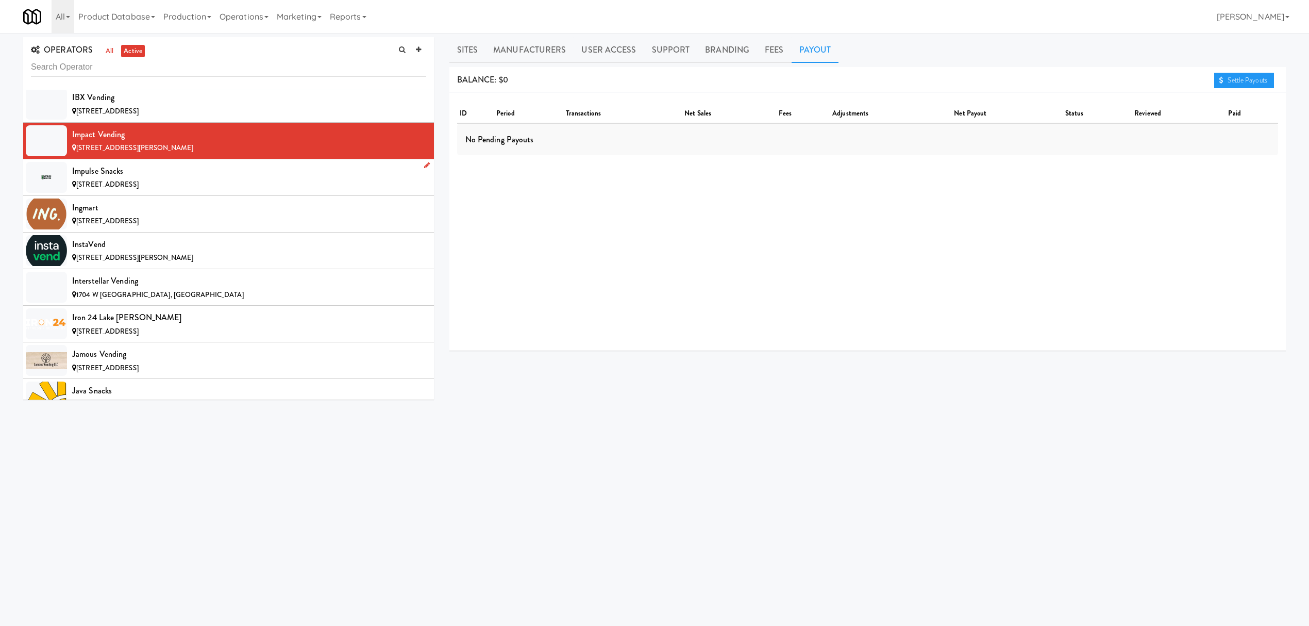
click at [245, 191] on div "[STREET_ADDRESS]" at bounding box center [249, 184] width 354 height 13
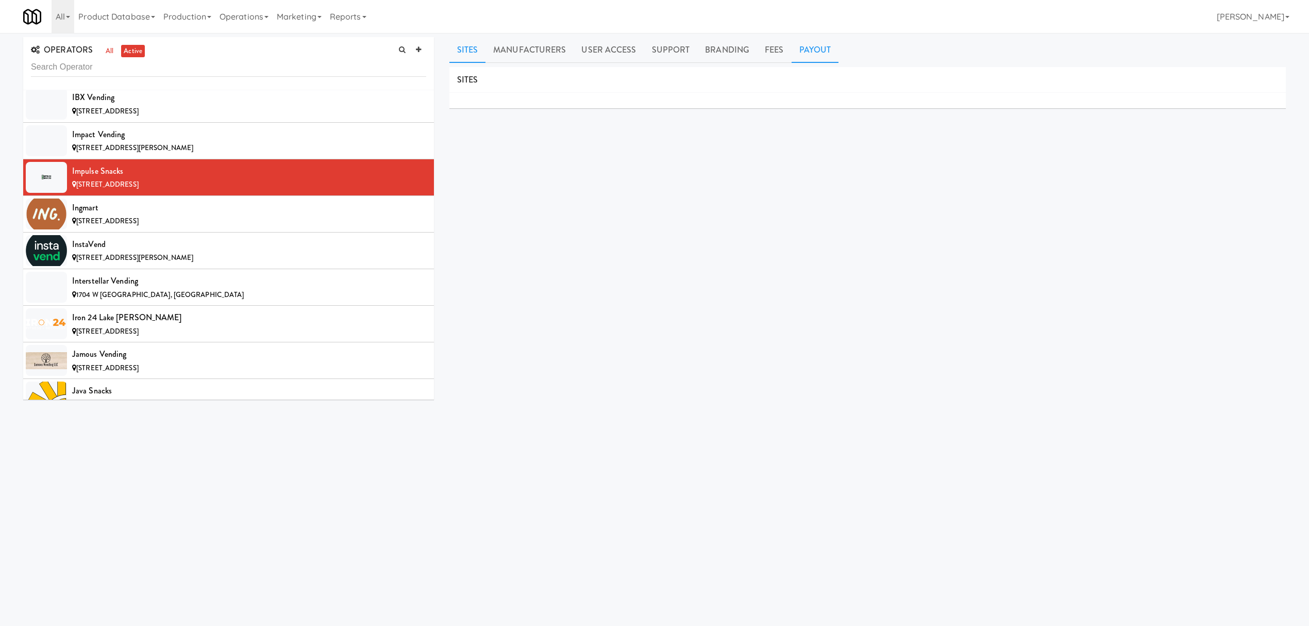
click at [794, 56] on link "Payout" at bounding box center [815, 50] width 47 height 26
click at [248, 228] on div "[STREET_ADDRESS]" at bounding box center [249, 221] width 354 height 13
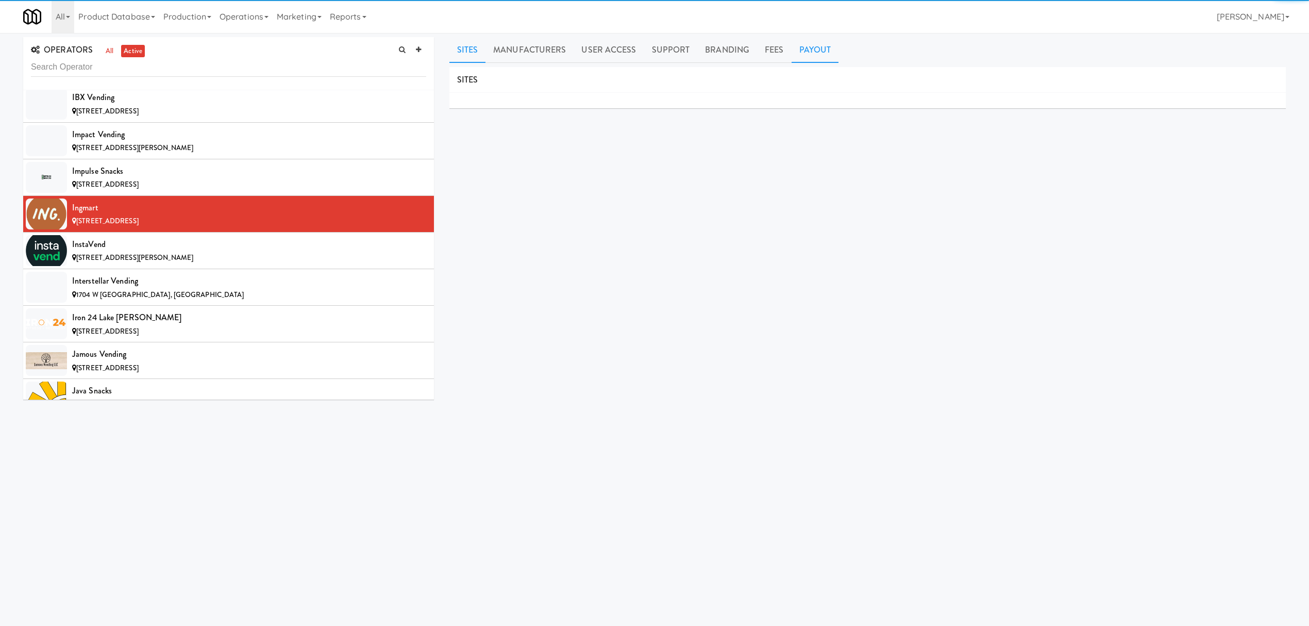
click at [794, 55] on link "Payout" at bounding box center [815, 50] width 47 height 26
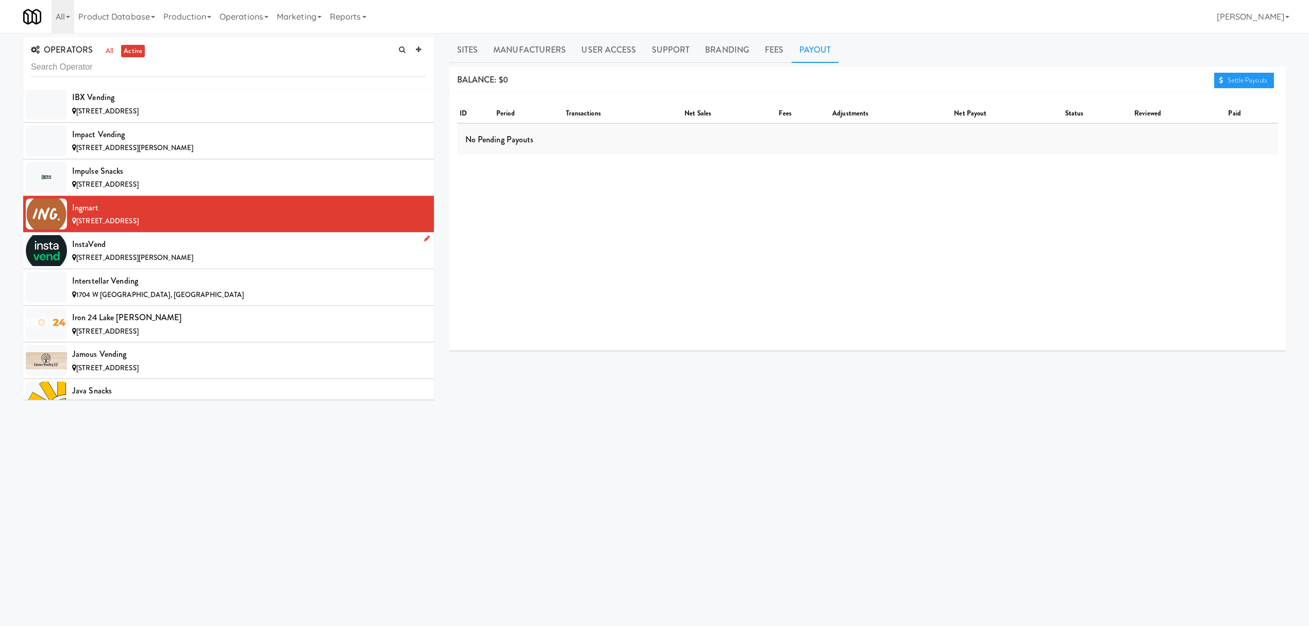
click at [235, 252] on div "InstaVend" at bounding box center [249, 244] width 354 height 15
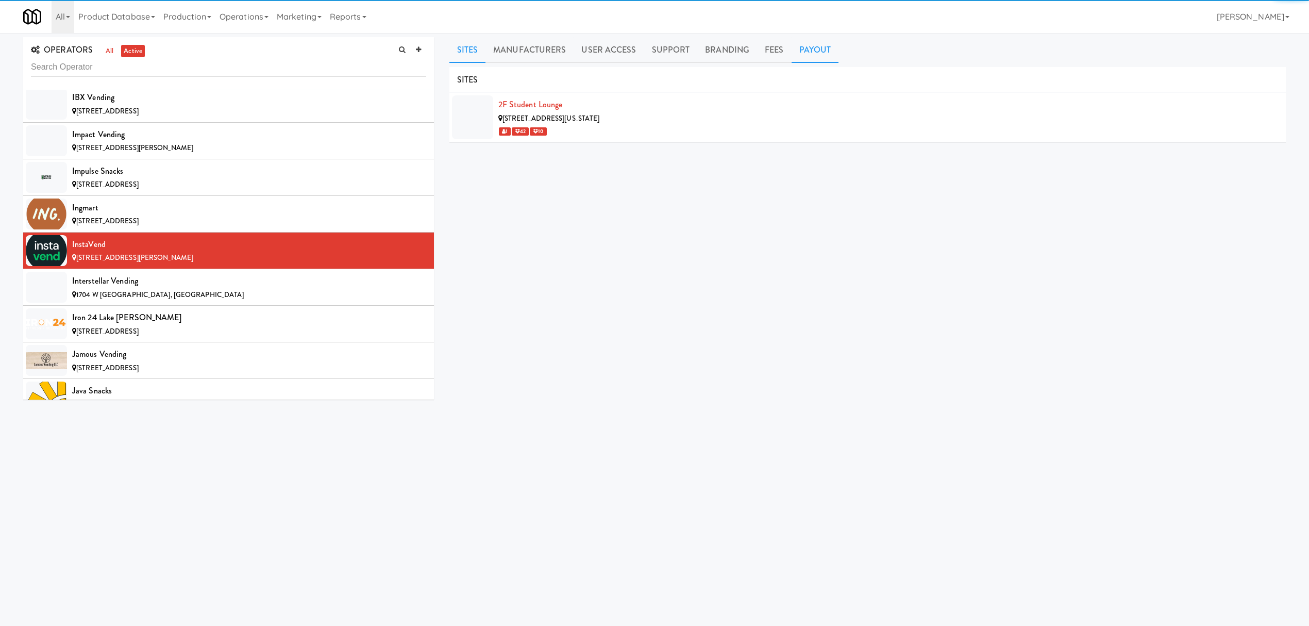
click at [798, 57] on link "Payout" at bounding box center [815, 50] width 47 height 26
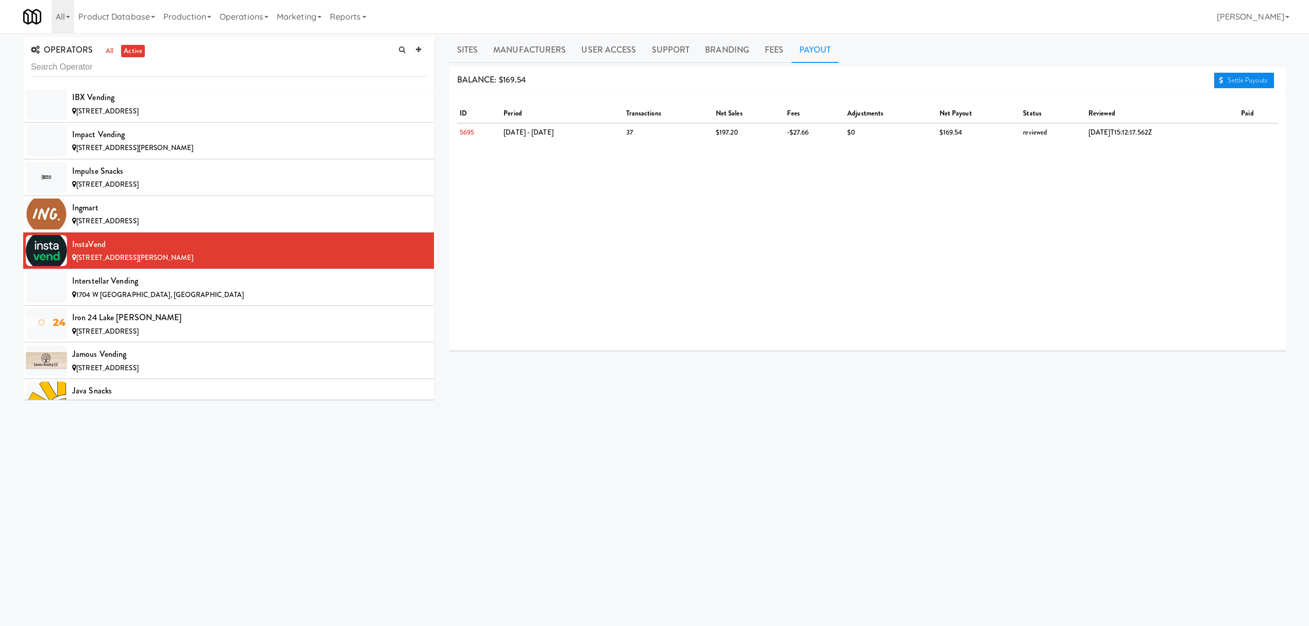
click at [1235, 78] on link "Settle Payouts" at bounding box center [1244, 80] width 60 height 15
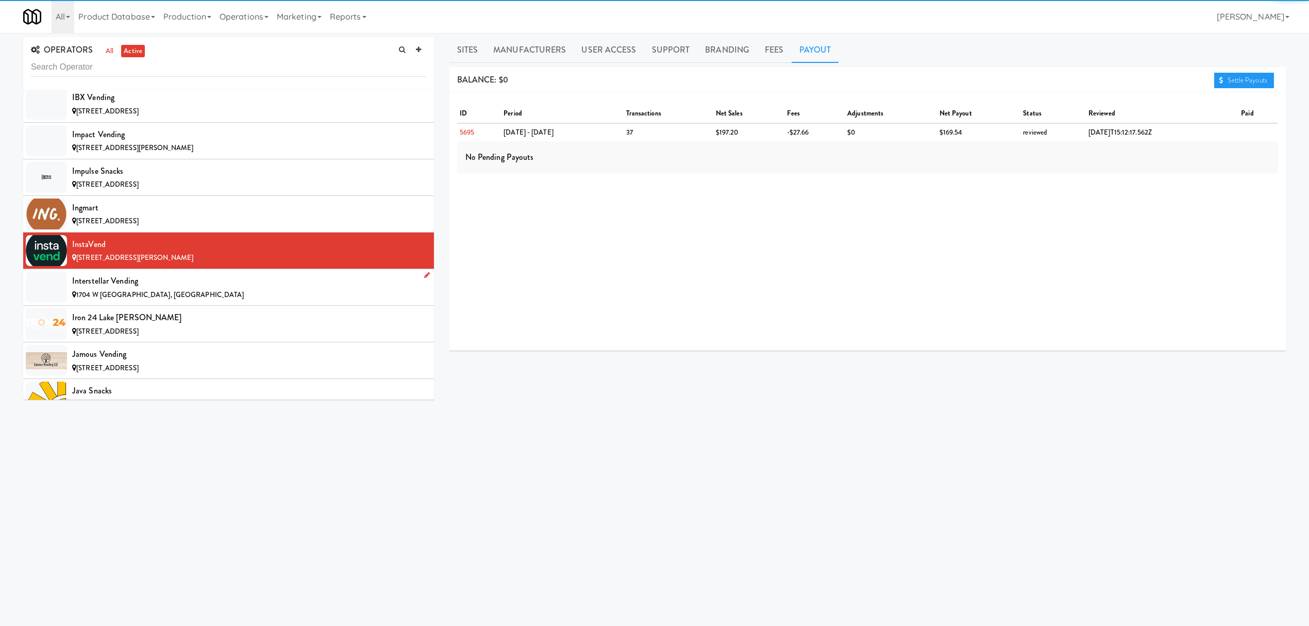
click at [174, 289] on div "Interstellar Vending" at bounding box center [249, 280] width 354 height 15
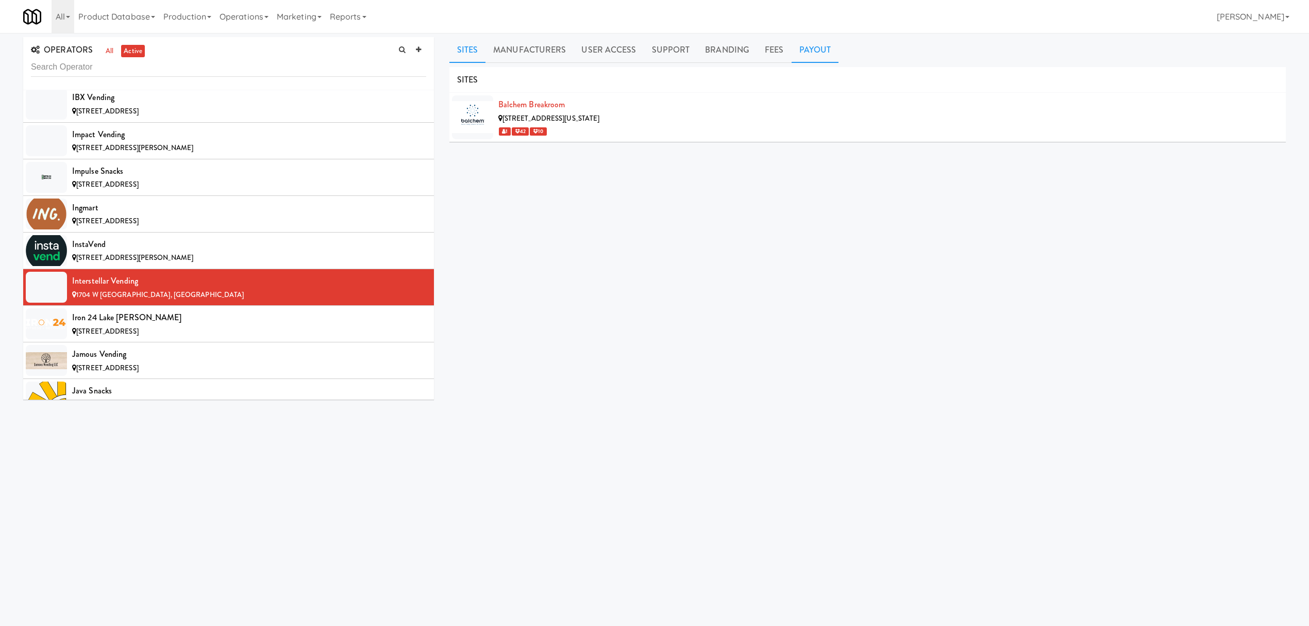
click at [797, 61] on link "Payout" at bounding box center [815, 50] width 47 height 26
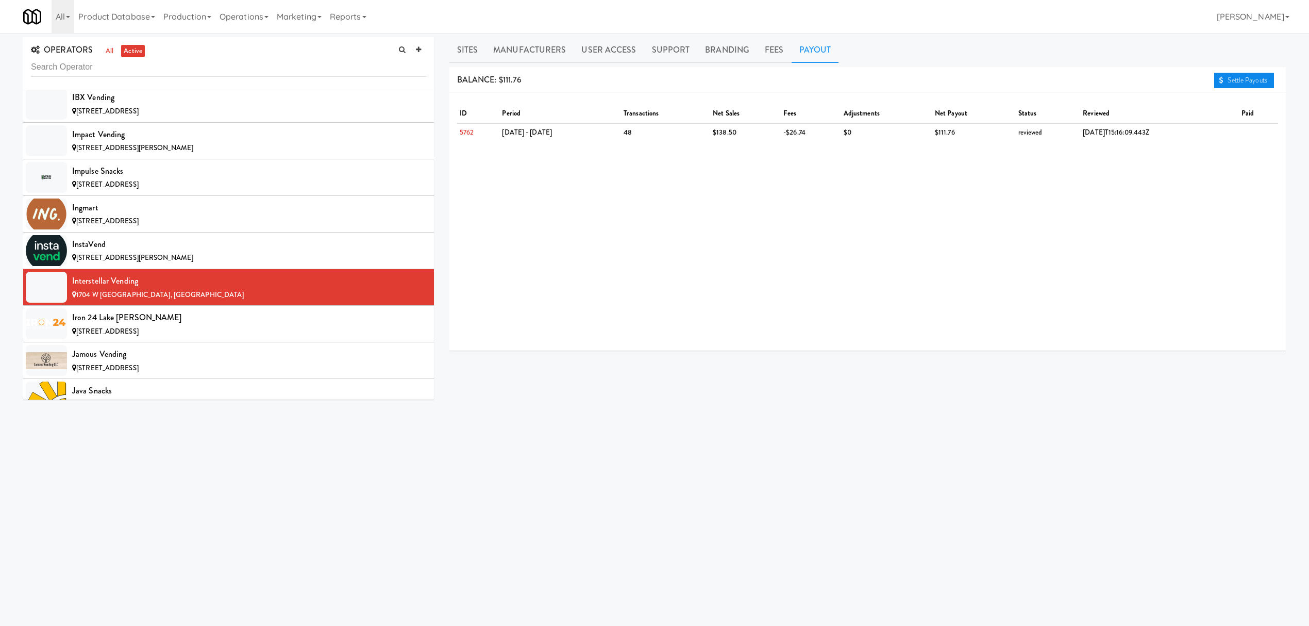
click at [1248, 79] on link "Settle Payouts" at bounding box center [1244, 80] width 60 height 15
click at [271, 338] on div "[STREET_ADDRESS]" at bounding box center [249, 331] width 354 height 13
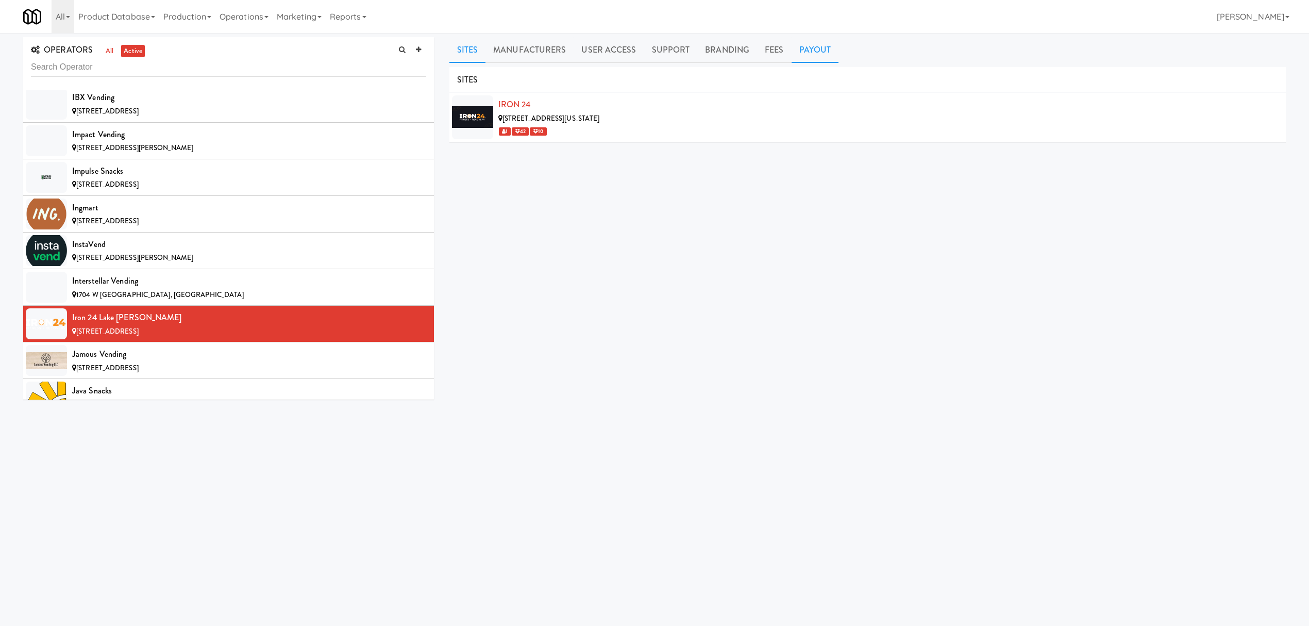
click at [807, 49] on link "Payout" at bounding box center [815, 50] width 47 height 26
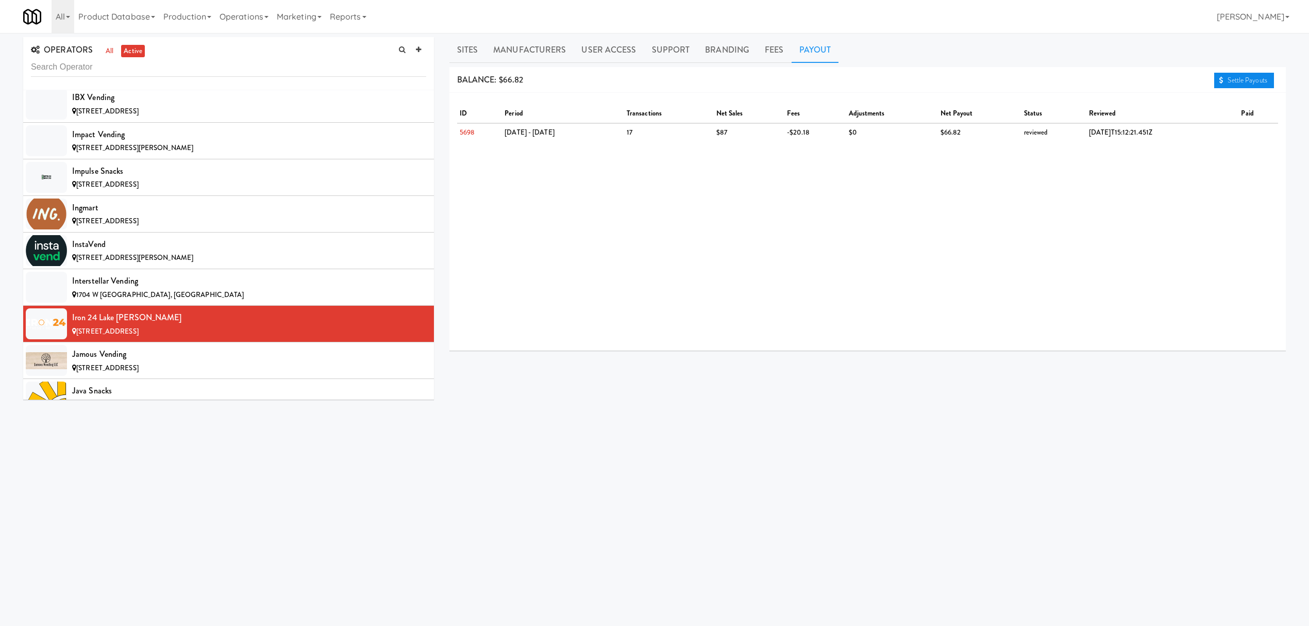
click at [1221, 77] on icon at bounding box center [1221, 80] width 4 height 7
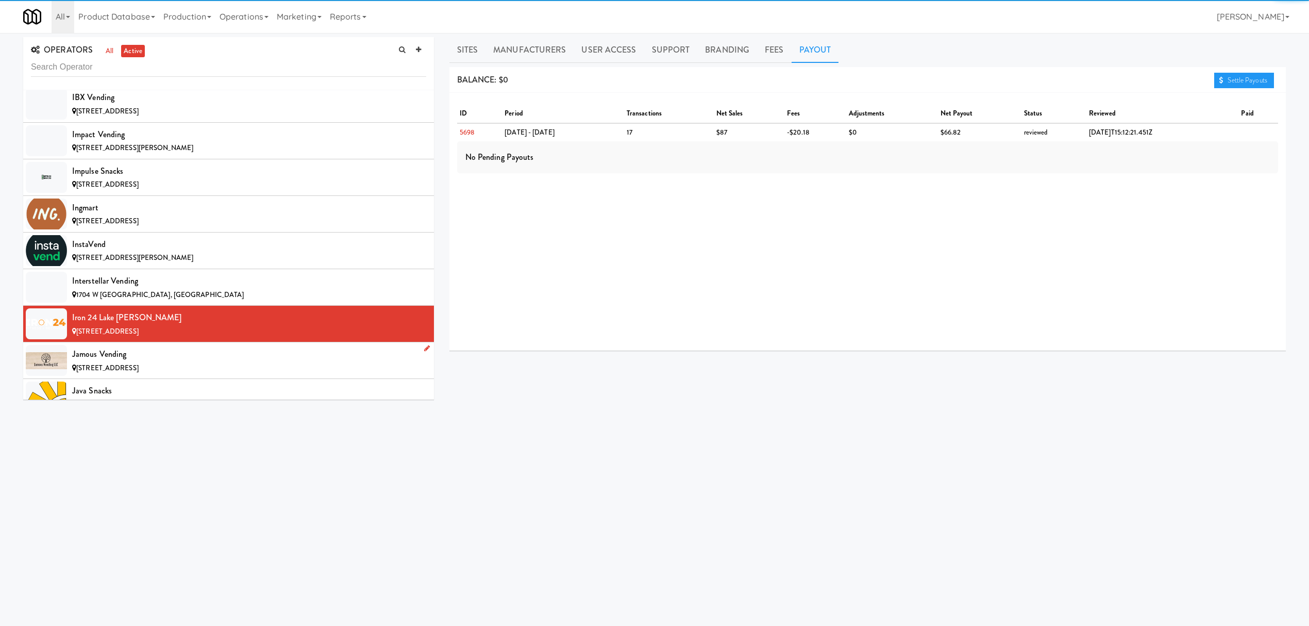
click at [357, 365] on li "Jamous Vending [STREET_ADDRESS]" at bounding box center [228, 360] width 411 height 37
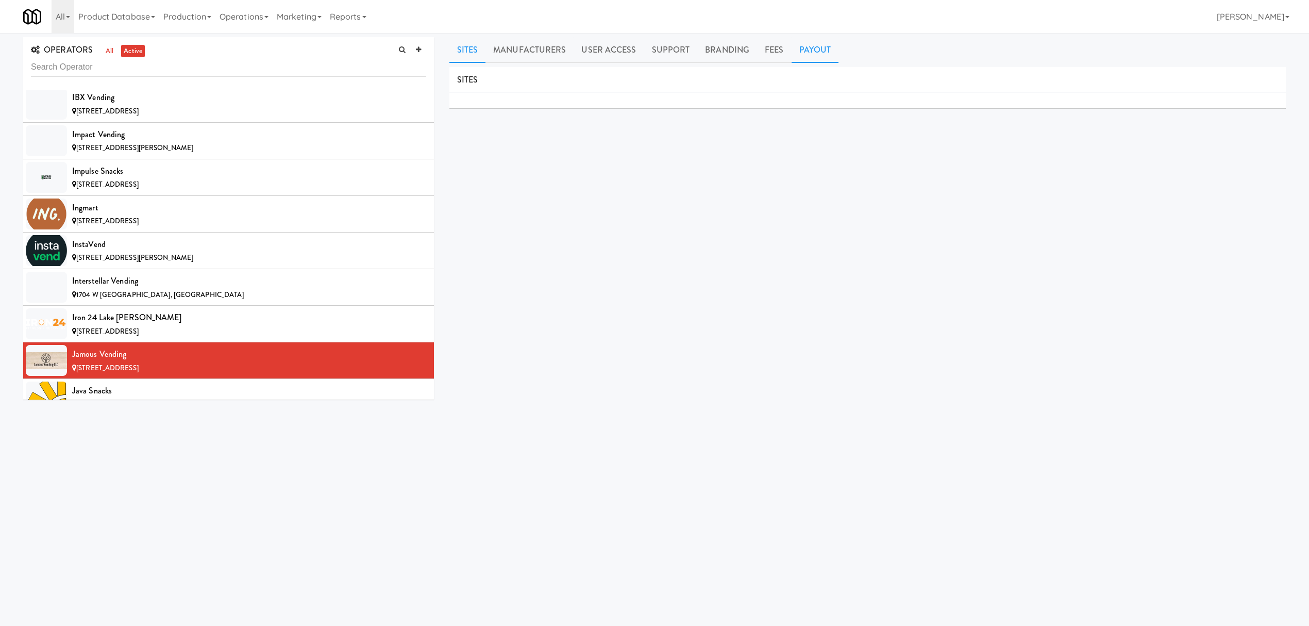
click at [809, 54] on link "Payout" at bounding box center [815, 50] width 47 height 26
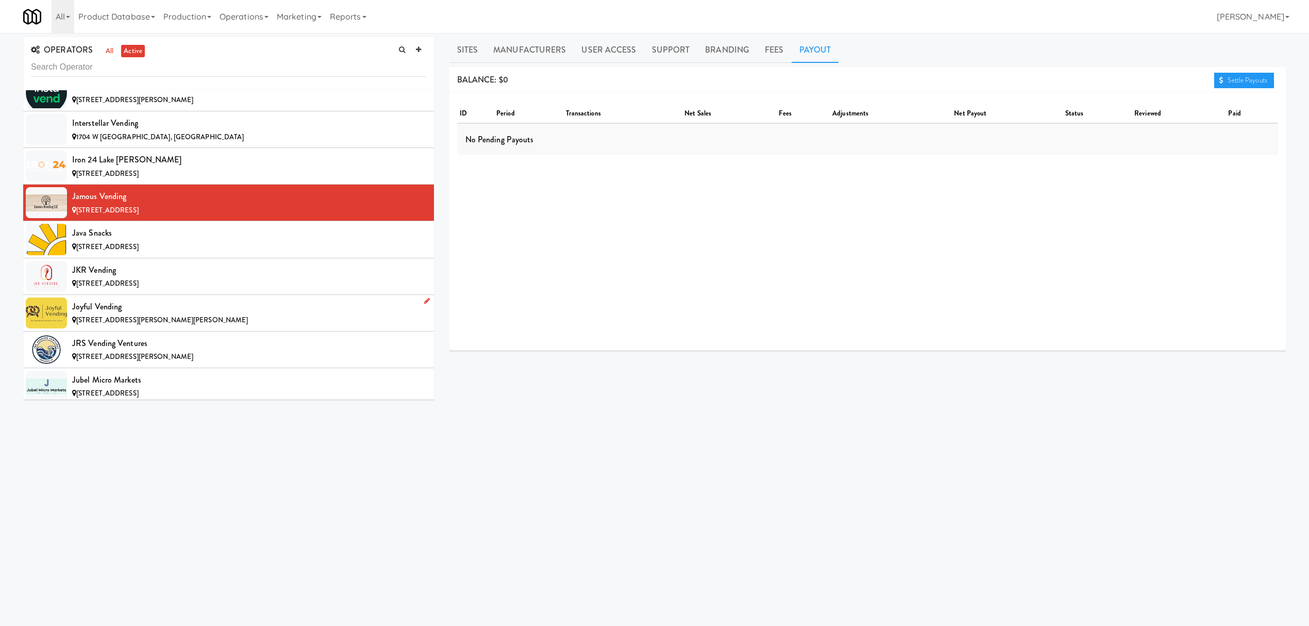
scroll to position [4878, 0]
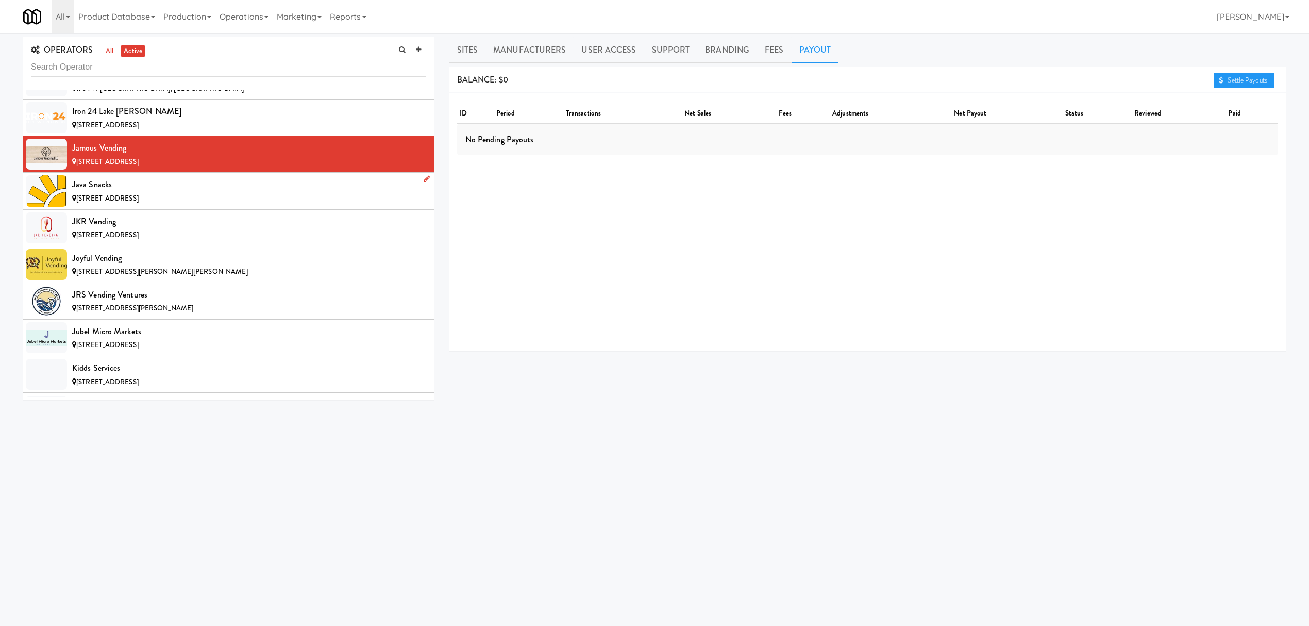
click at [223, 205] on div "[STREET_ADDRESS]" at bounding box center [249, 198] width 354 height 13
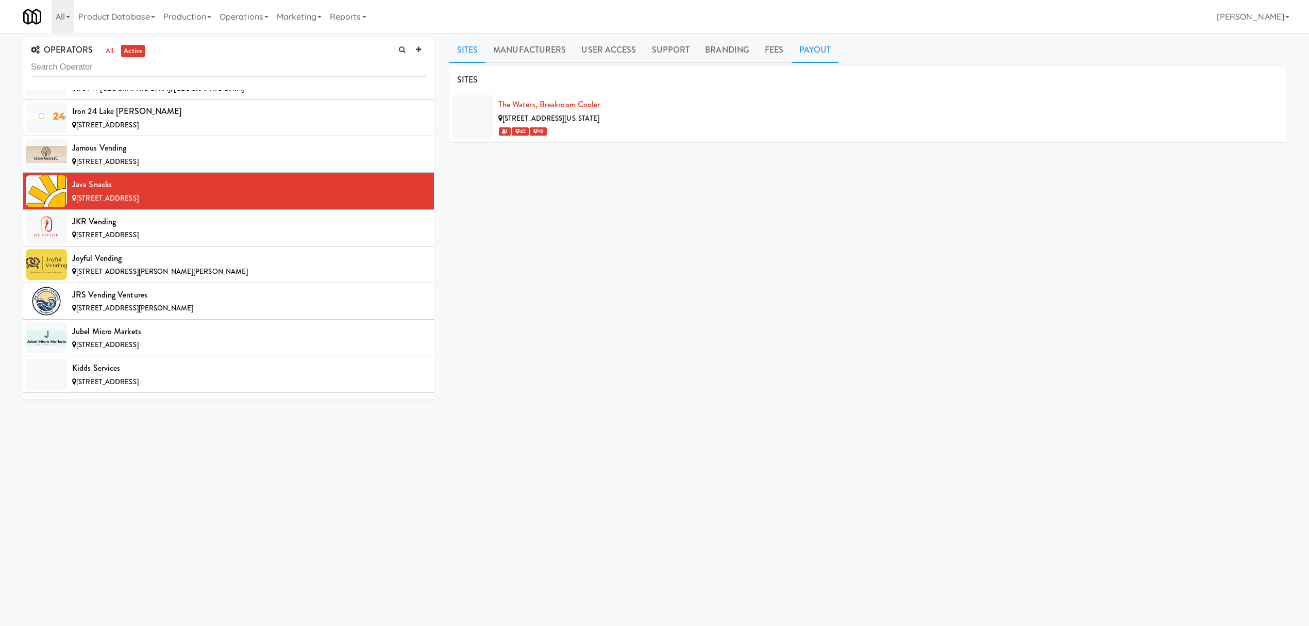
click at [807, 55] on link "Payout" at bounding box center [815, 50] width 47 height 26
click at [292, 229] on div "JKR Vending" at bounding box center [249, 221] width 354 height 15
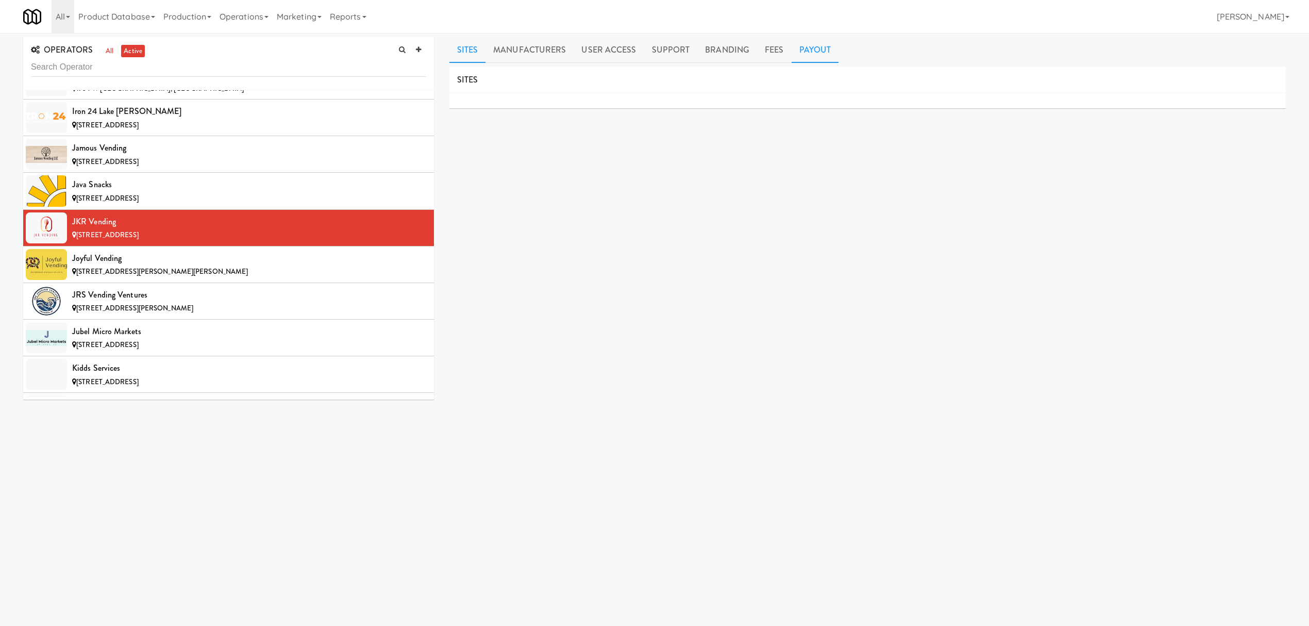
click at [801, 52] on link "Payout" at bounding box center [815, 50] width 47 height 26
click at [268, 278] on div "[STREET_ADDRESS][PERSON_NAME][PERSON_NAME]" at bounding box center [249, 271] width 354 height 13
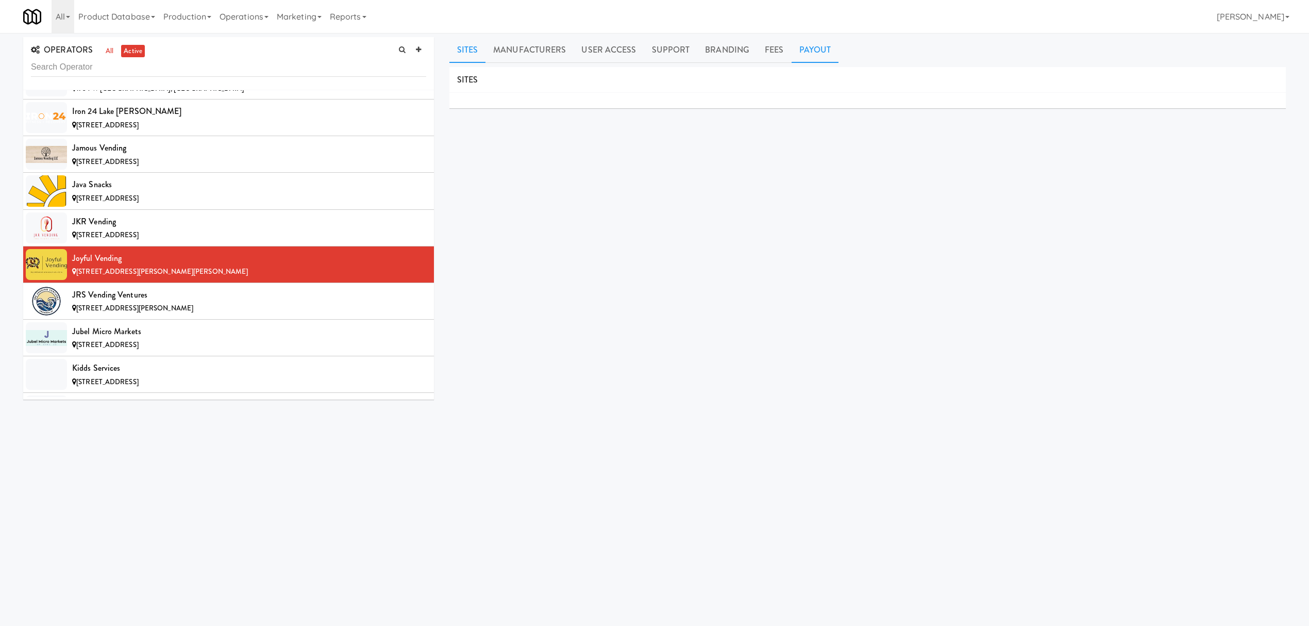
click at [800, 50] on link "Payout" at bounding box center [815, 50] width 47 height 26
click at [277, 303] on div "JRS Vending Ventures" at bounding box center [249, 294] width 354 height 15
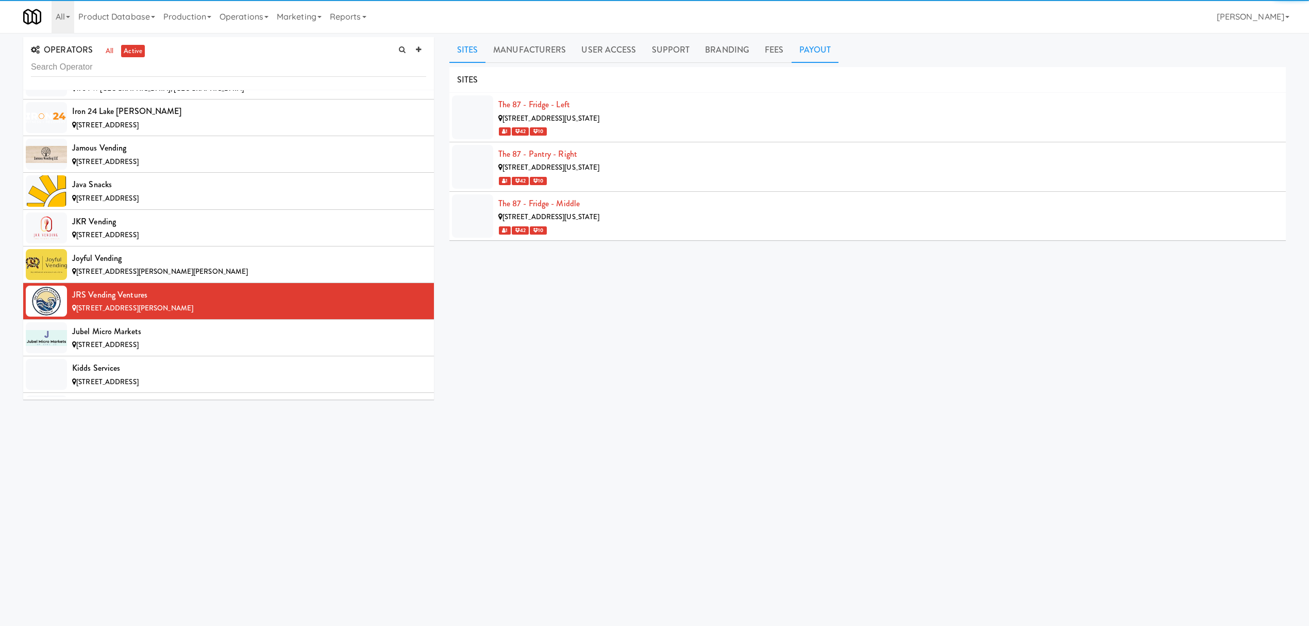
click at [807, 54] on link "Payout" at bounding box center [815, 50] width 47 height 26
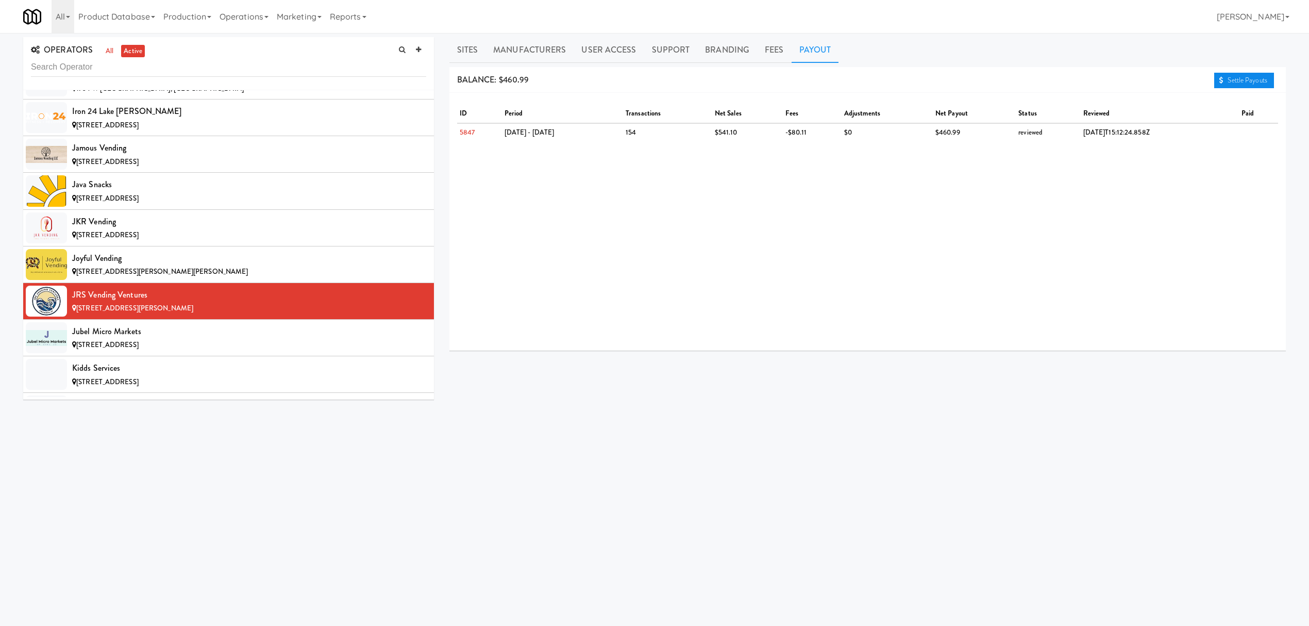
click at [1228, 77] on link "Settle Payouts" at bounding box center [1244, 80] width 60 height 15
click at [277, 351] on div "[STREET_ADDRESS]" at bounding box center [249, 345] width 354 height 13
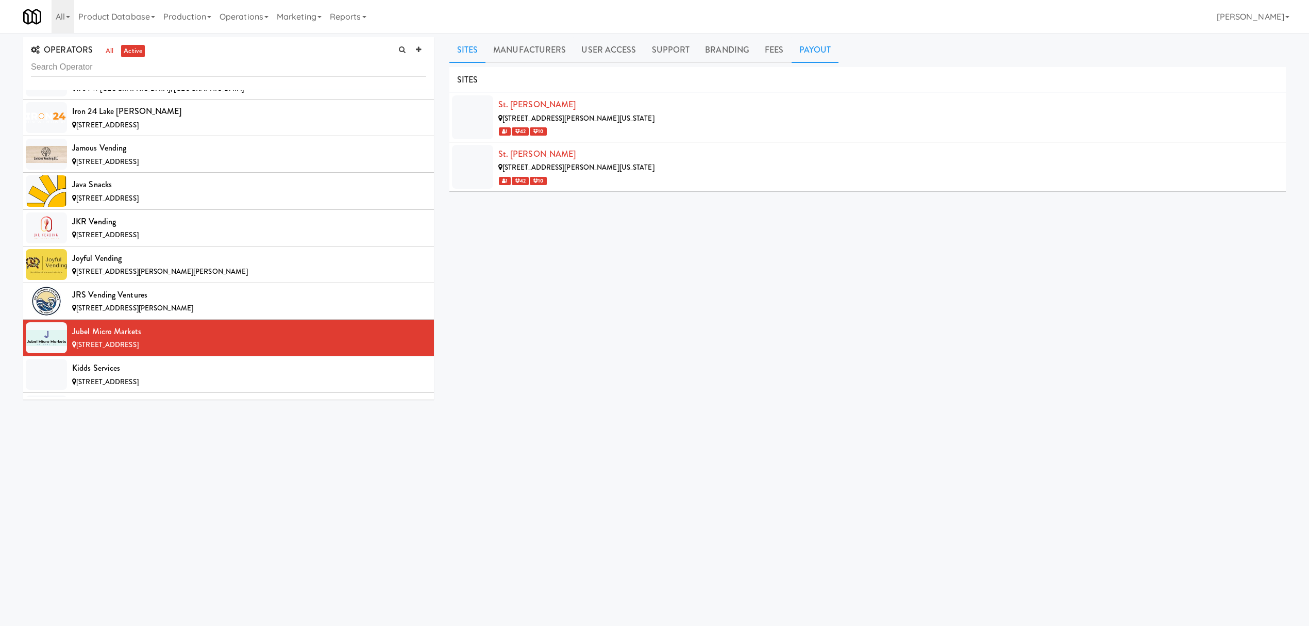
click at [809, 53] on link "Payout" at bounding box center [815, 50] width 47 height 26
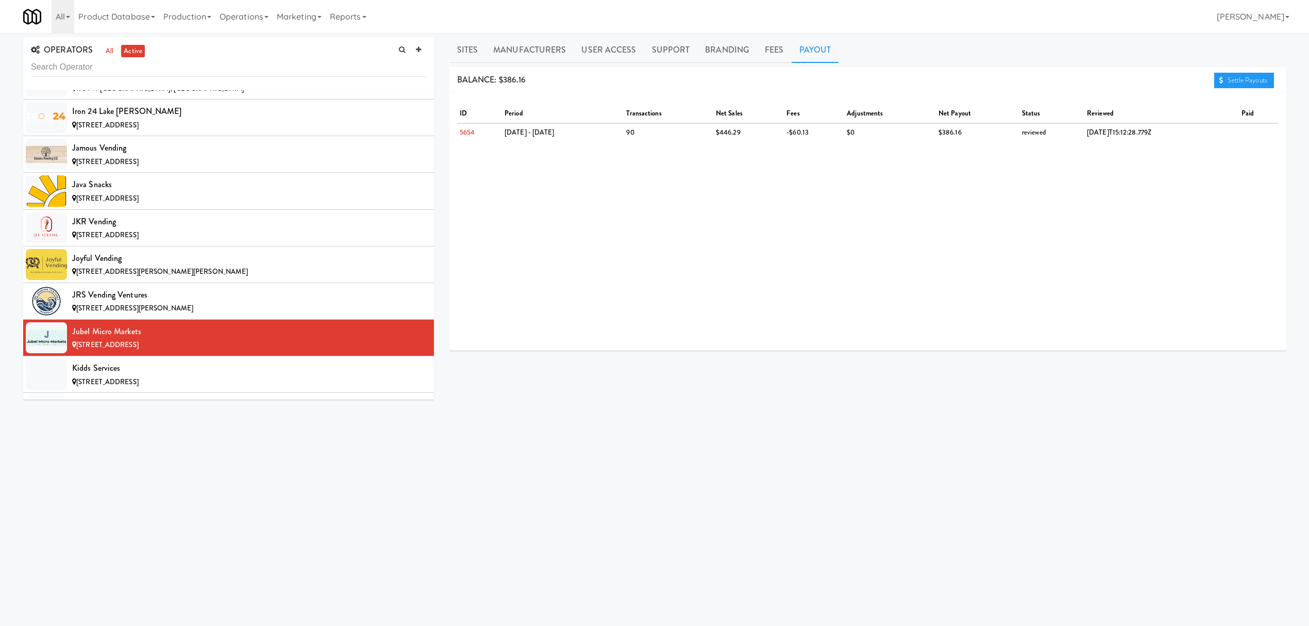
click at [1211, 76] on div "BALANCE: $386.16 Settle Payouts" at bounding box center [867, 80] width 836 height 26
click at [1225, 78] on link "Settle Payouts" at bounding box center [1244, 80] width 60 height 15
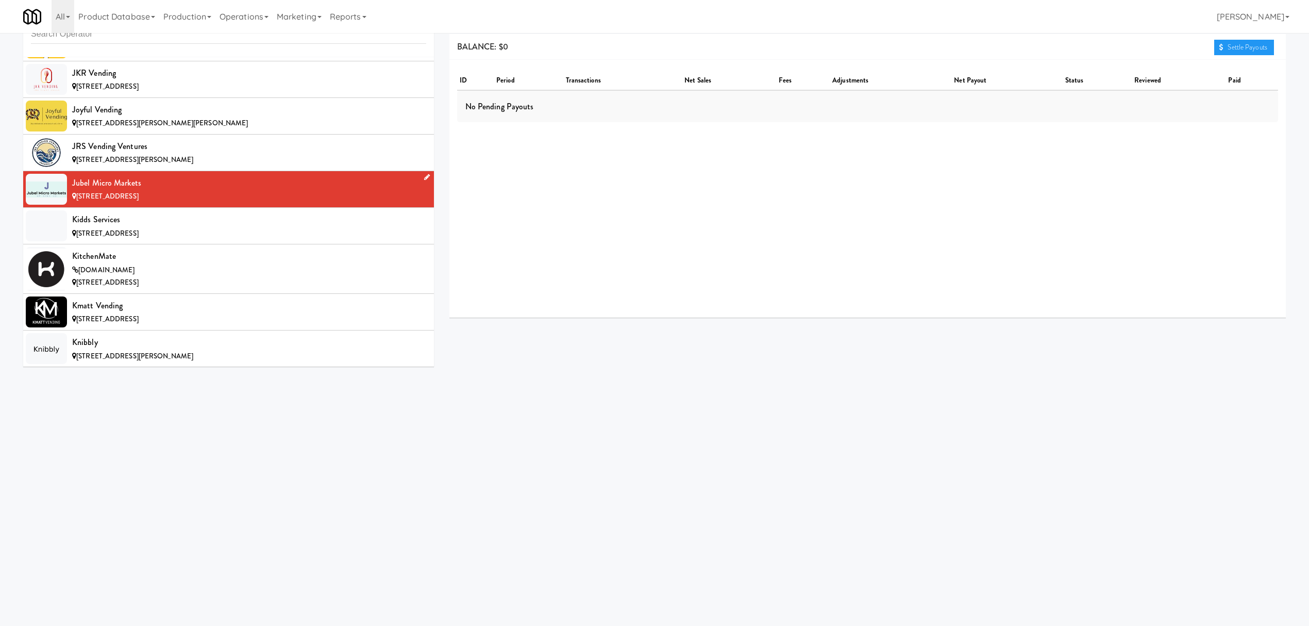
scroll to position [5016, 0]
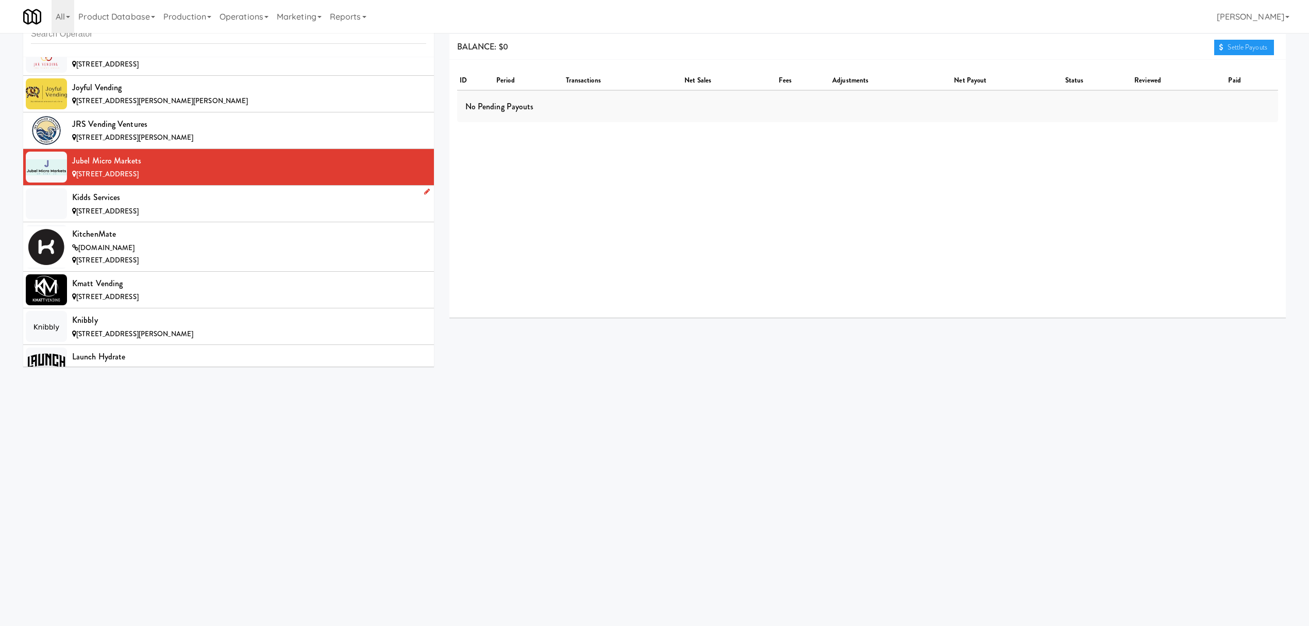
click at [139, 216] on span "[STREET_ADDRESS]" at bounding box center [107, 211] width 62 height 10
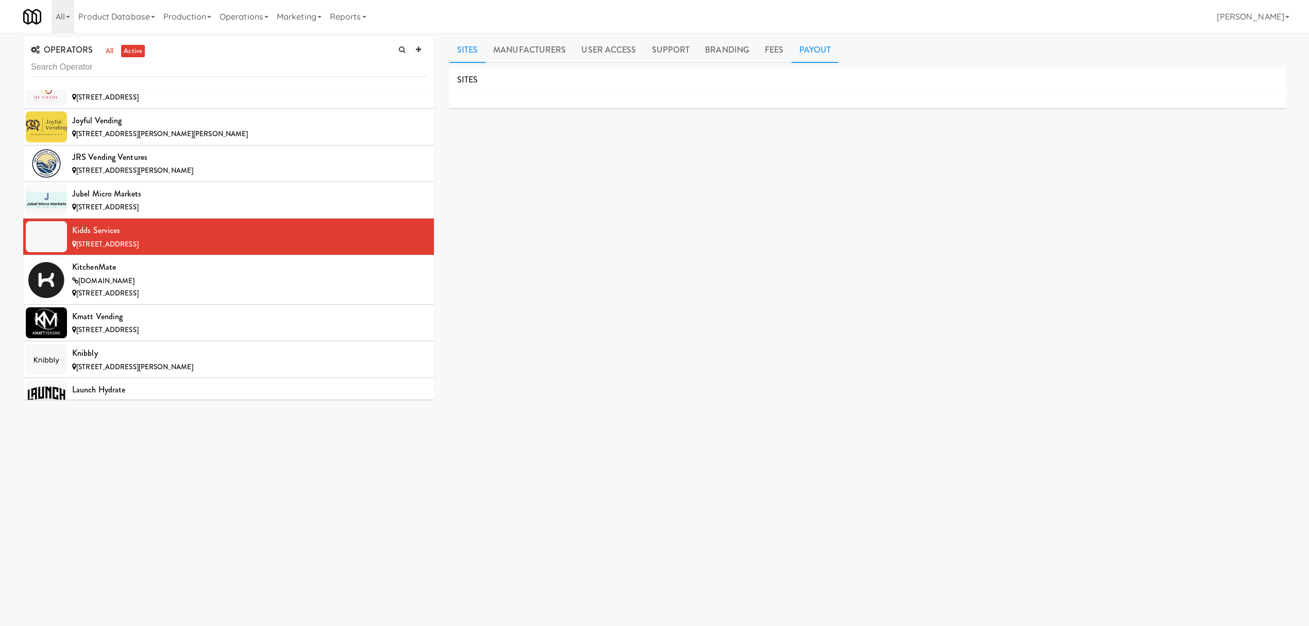
click at [798, 56] on link "Payout" at bounding box center [815, 50] width 47 height 26
click at [270, 275] on div "KitchenMate" at bounding box center [249, 266] width 354 height 15
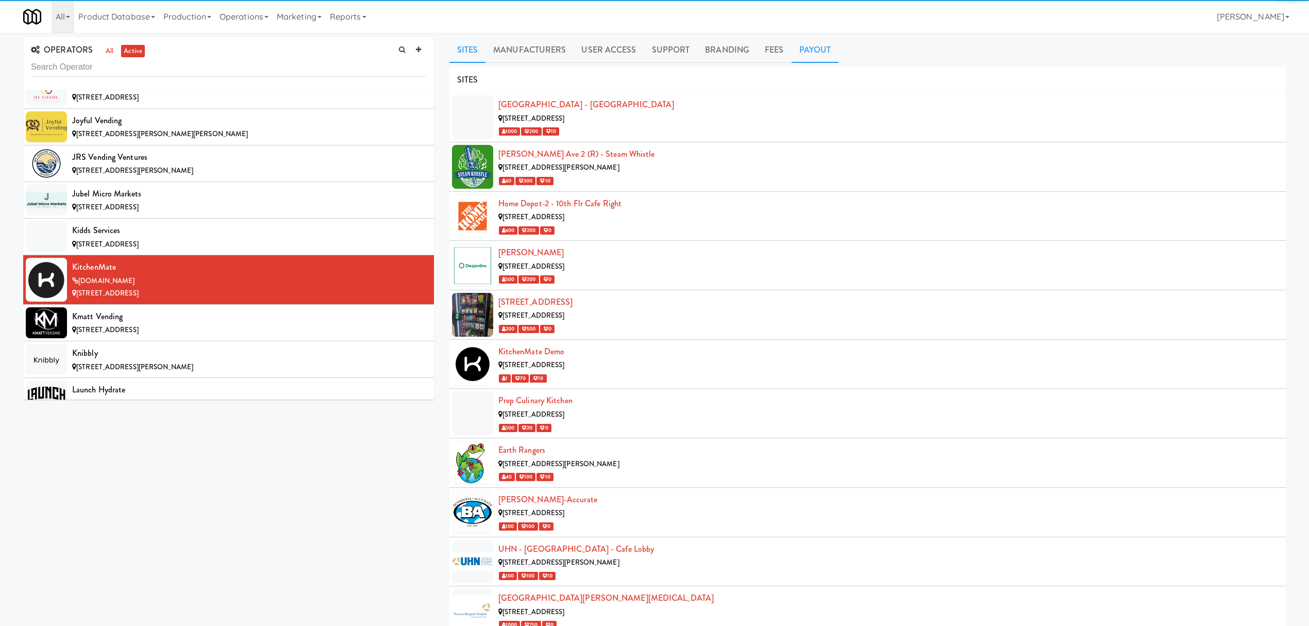
click at [793, 51] on link "Payout" at bounding box center [815, 50] width 47 height 26
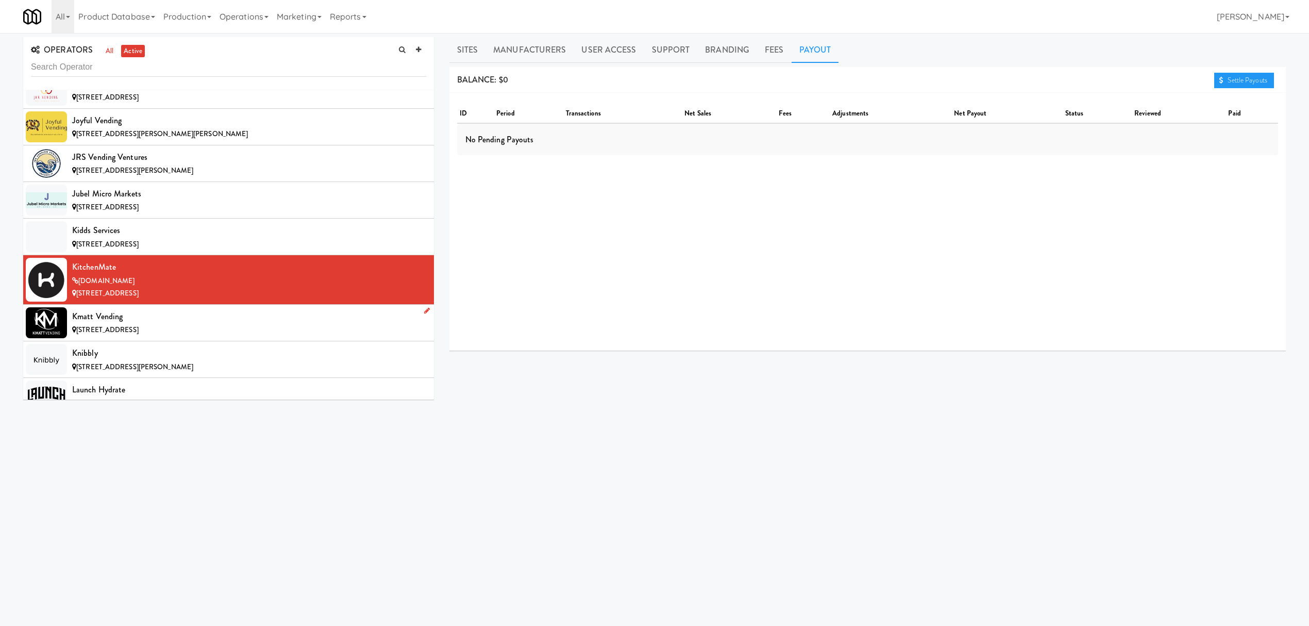
click at [244, 324] on div "Kmatt Vending" at bounding box center [249, 316] width 354 height 15
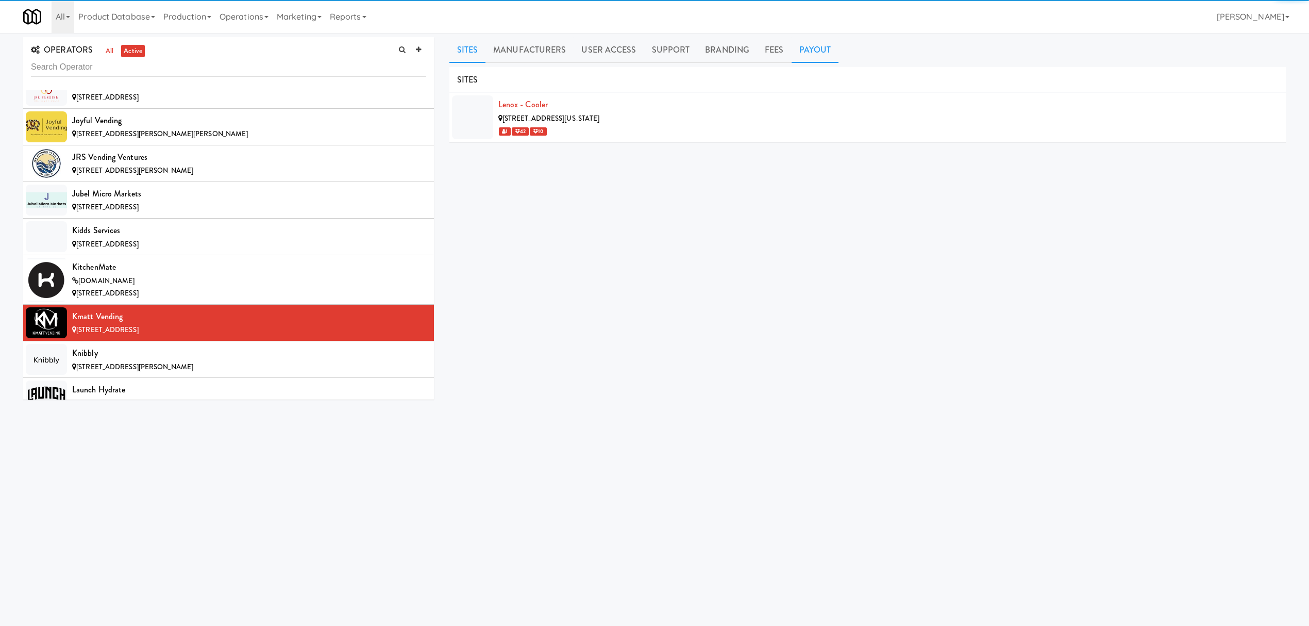
click at [802, 52] on link "Payout" at bounding box center [815, 50] width 47 height 26
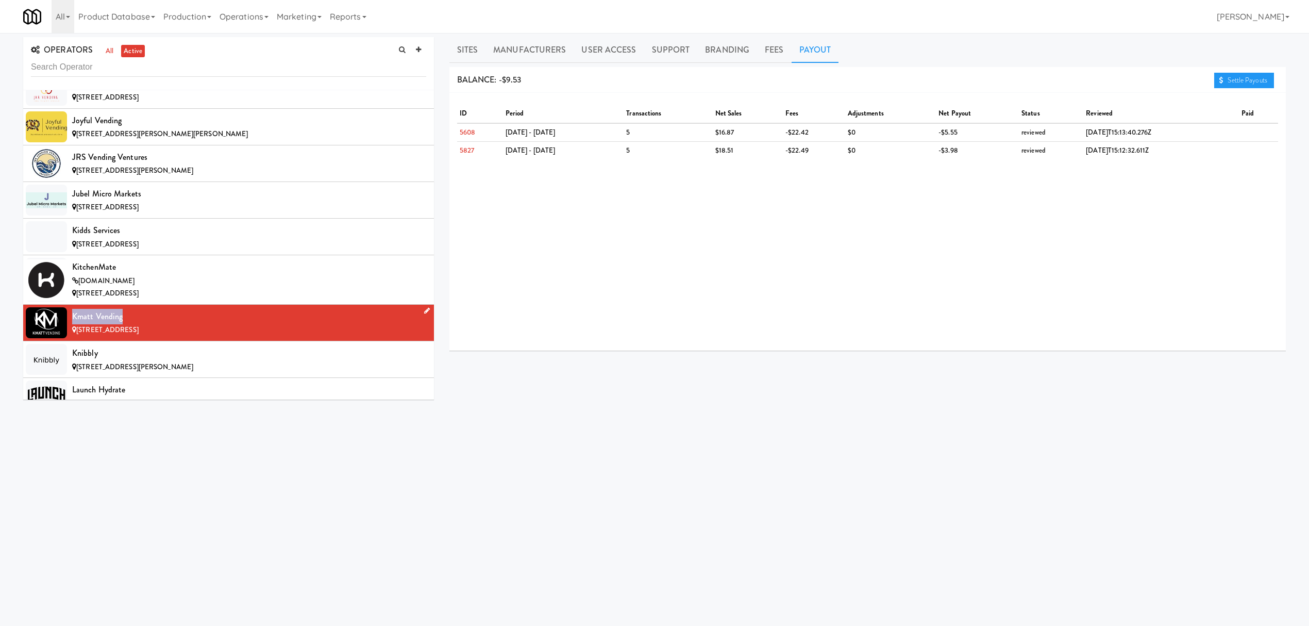
drag, startPoint x: 73, startPoint y: 343, endPoint x: 126, endPoint y: 337, distance: 53.5
click at [126, 324] on div "Kmatt Vending" at bounding box center [249, 316] width 354 height 15
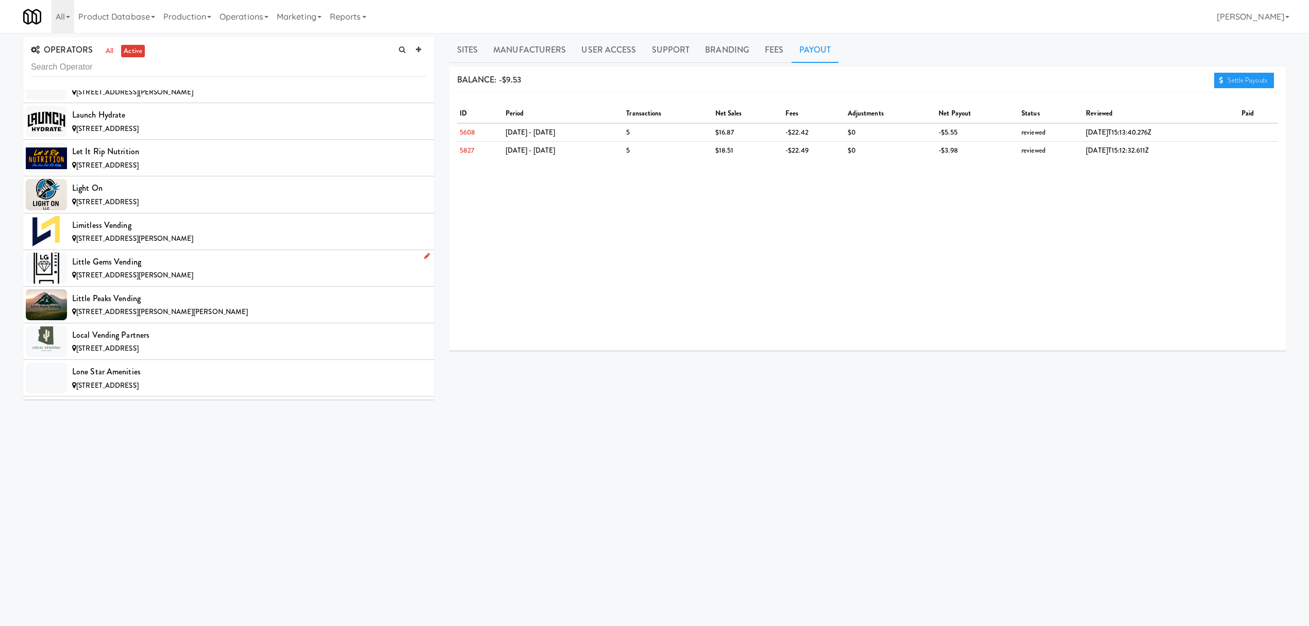
scroll to position [5222, 0]
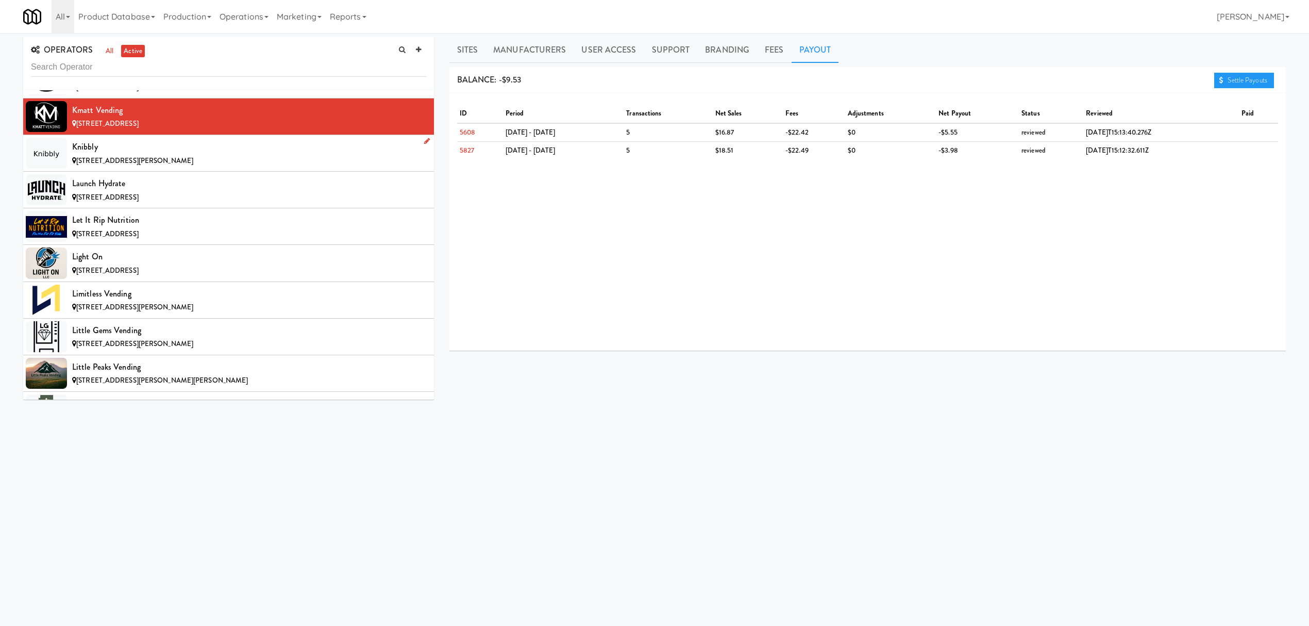
click at [182, 155] on div "Knibbly" at bounding box center [249, 146] width 354 height 15
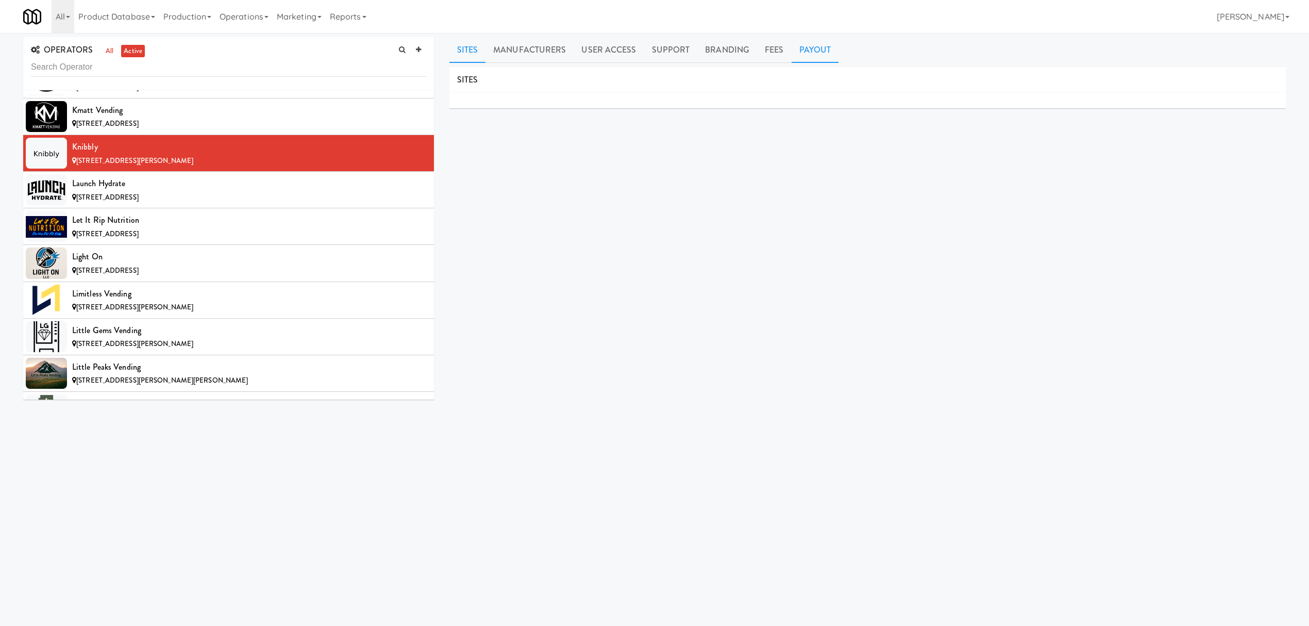
click at [813, 50] on link "Payout" at bounding box center [815, 50] width 47 height 26
click at [240, 204] on div "[STREET_ADDRESS]" at bounding box center [249, 197] width 354 height 13
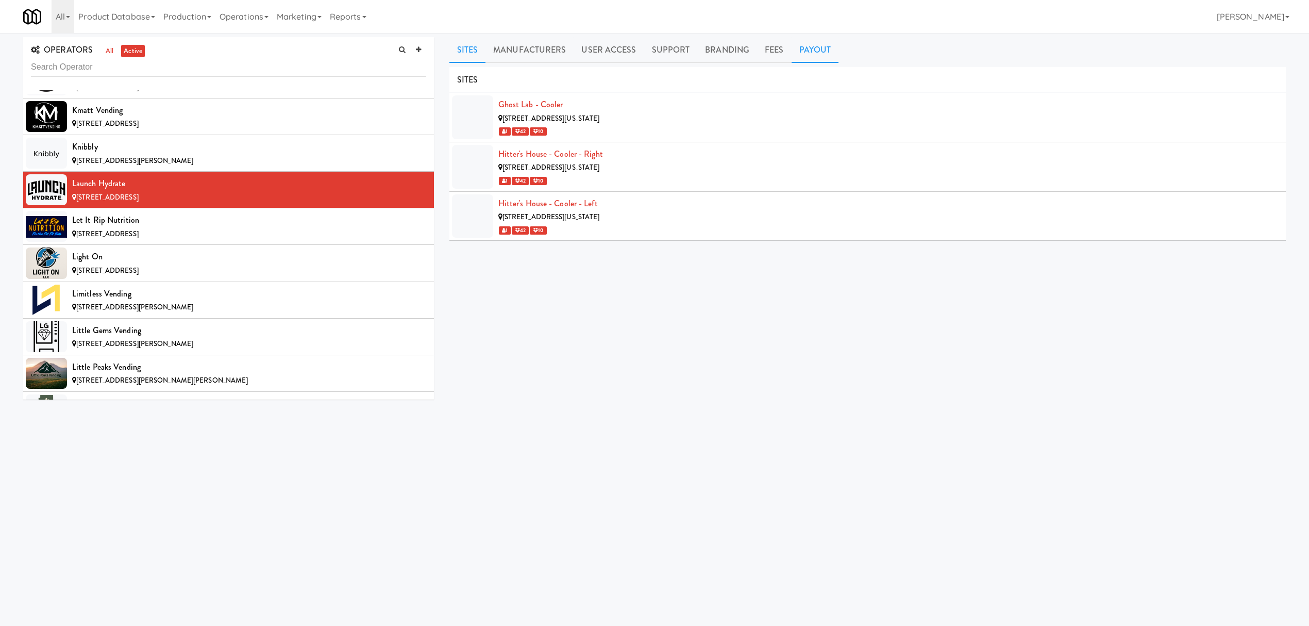
click at [799, 43] on link "Payout" at bounding box center [815, 50] width 47 height 26
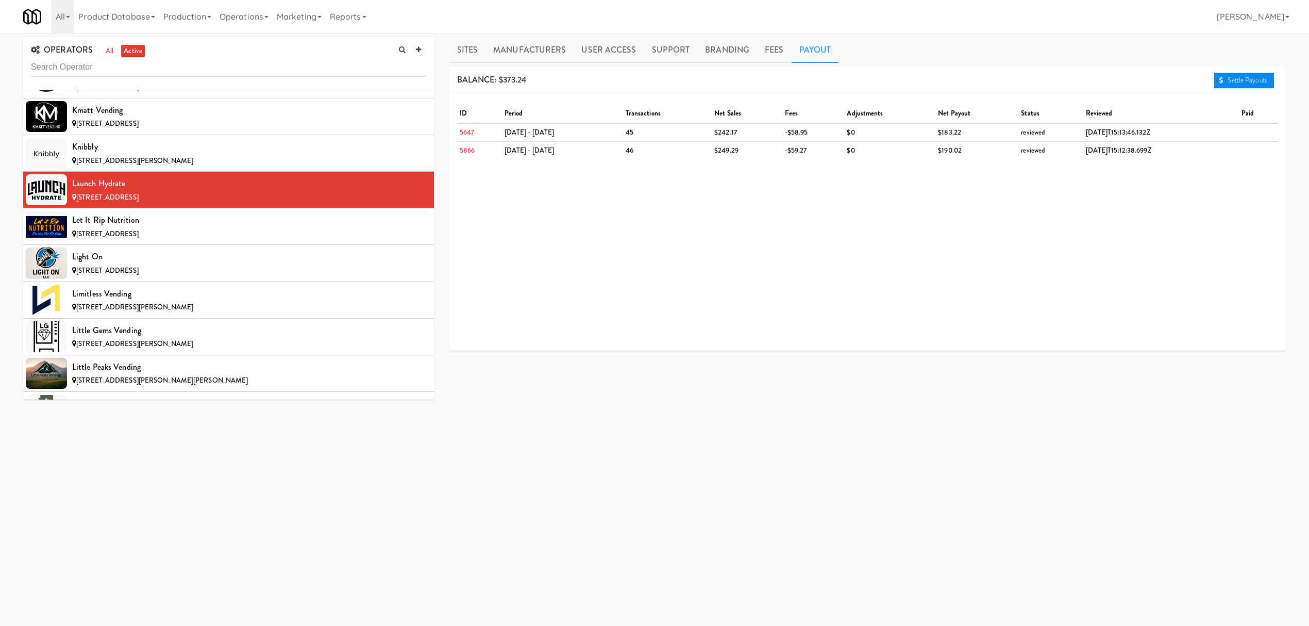
click at [1231, 77] on link "Settle Payouts" at bounding box center [1244, 80] width 60 height 15
click at [298, 228] on div "Let it Rip Nutrition" at bounding box center [249, 219] width 354 height 15
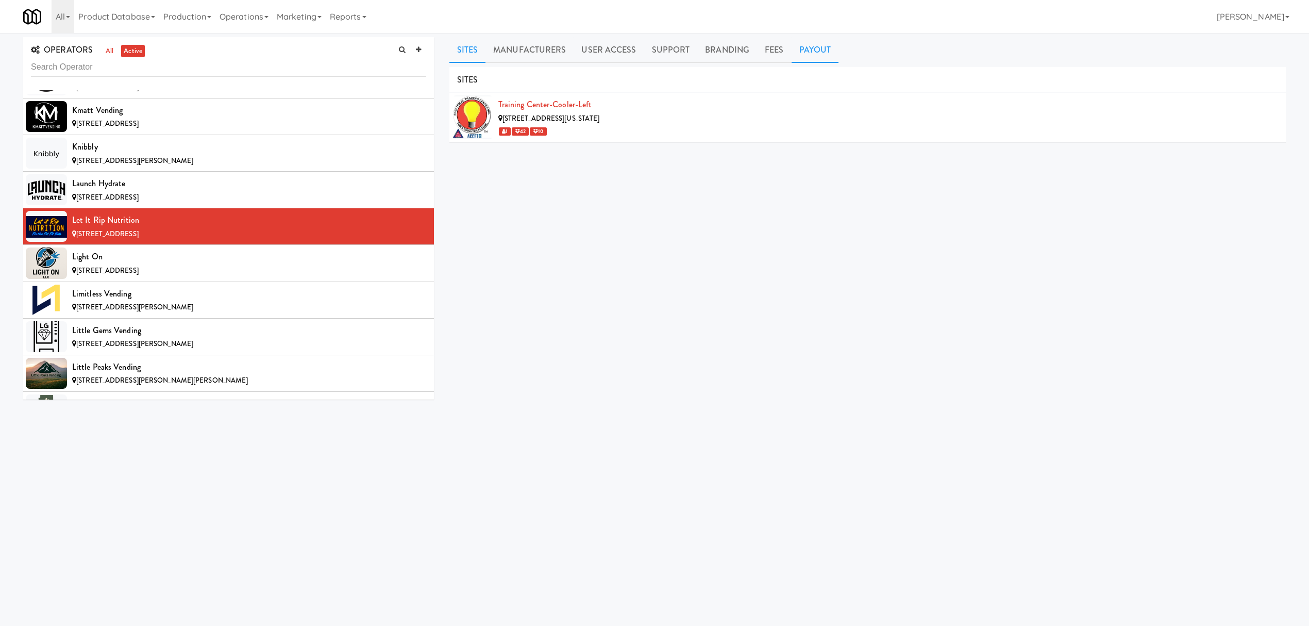
click at [817, 50] on link "Payout" at bounding box center [815, 50] width 47 height 26
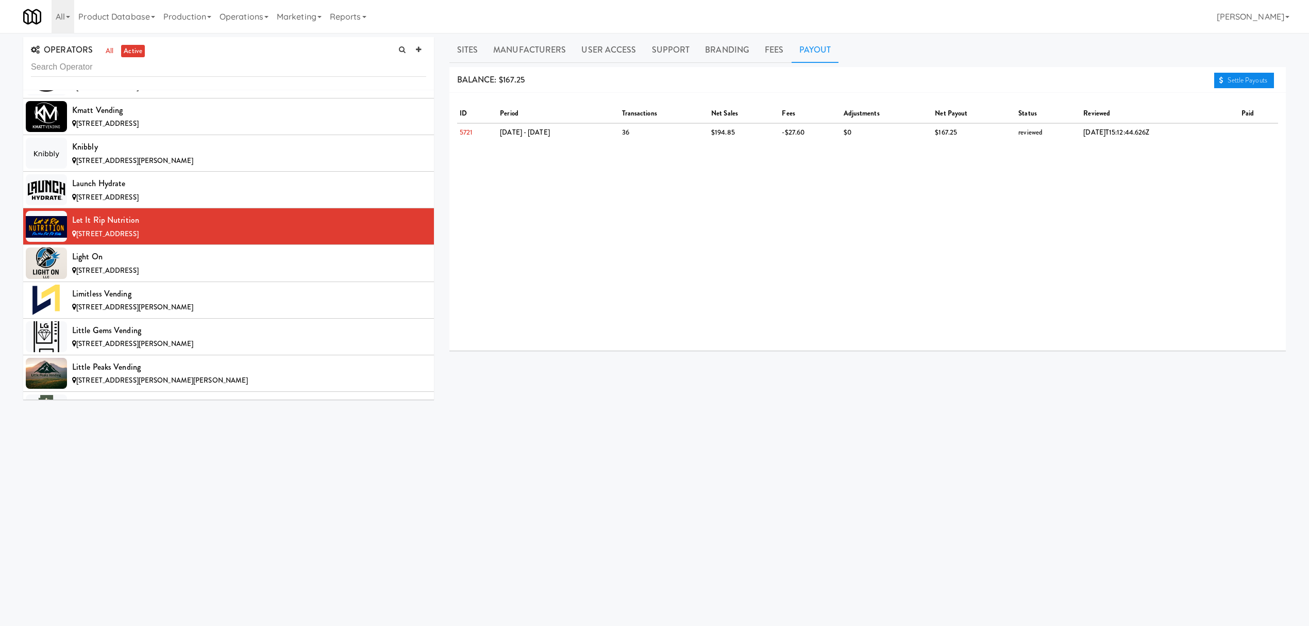
click at [1225, 87] on link "Settle Payouts" at bounding box center [1244, 80] width 60 height 15
click at [256, 277] on div "[STREET_ADDRESS]" at bounding box center [249, 270] width 354 height 13
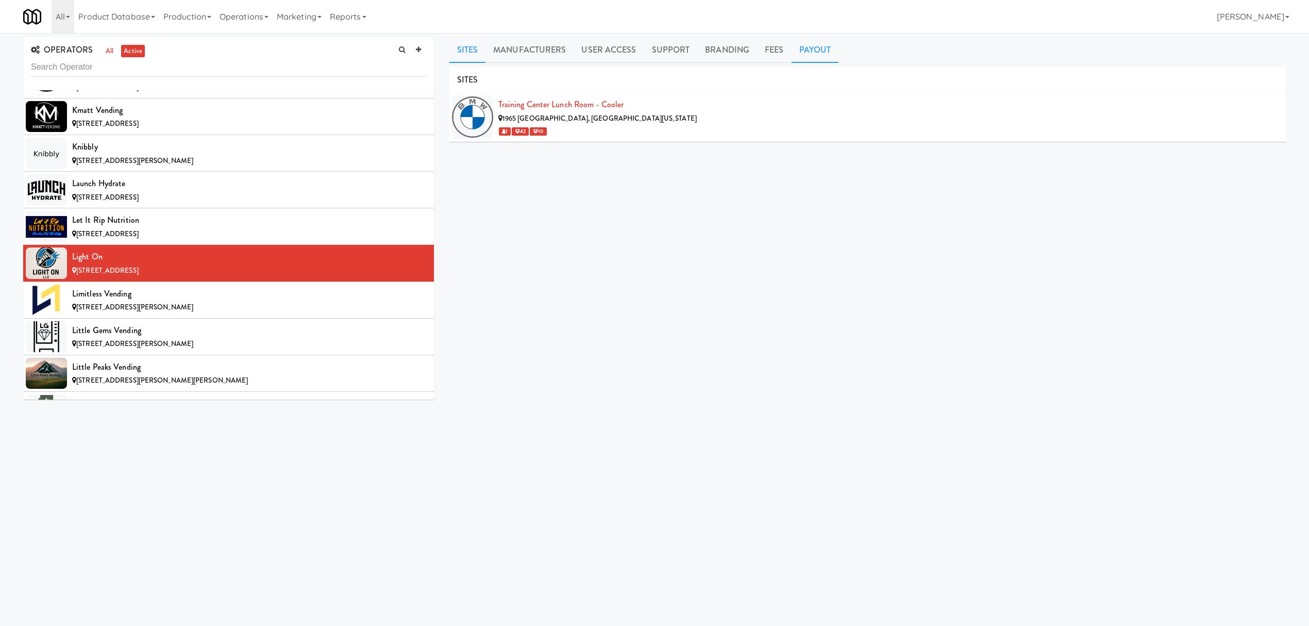
click at [811, 49] on link "Payout" at bounding box center [815, 50] width 47 height 26
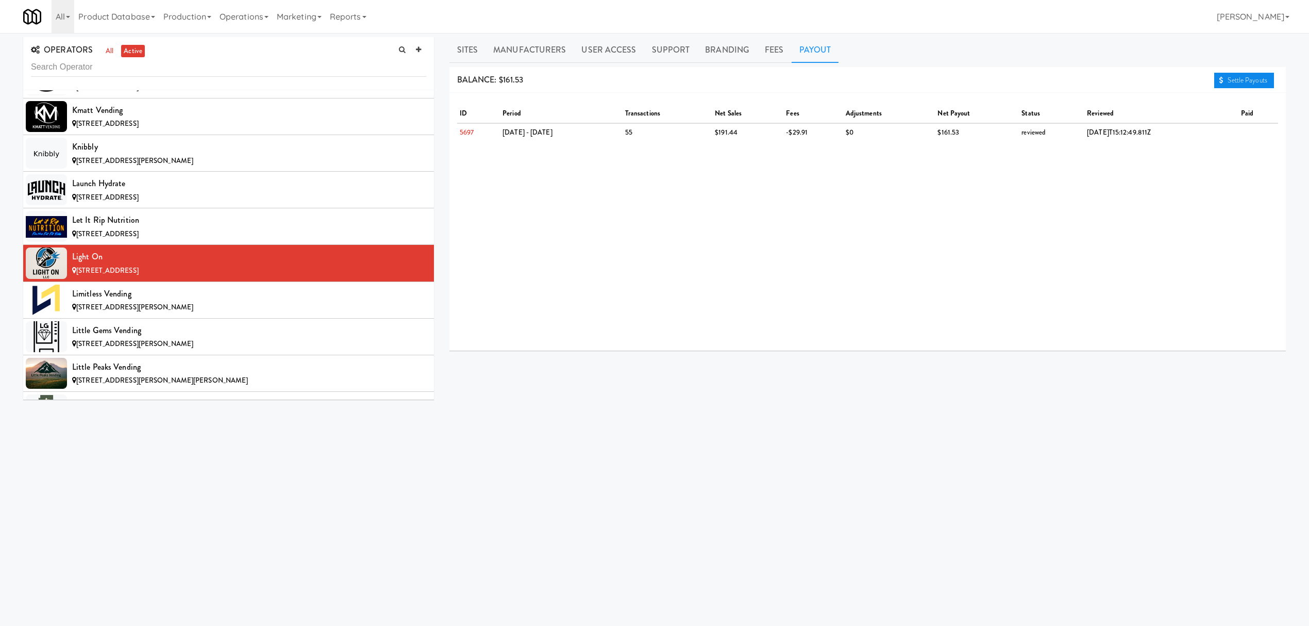
click at [1221, 83] on icon at bounding box center [1221, 80] width 4 height 7
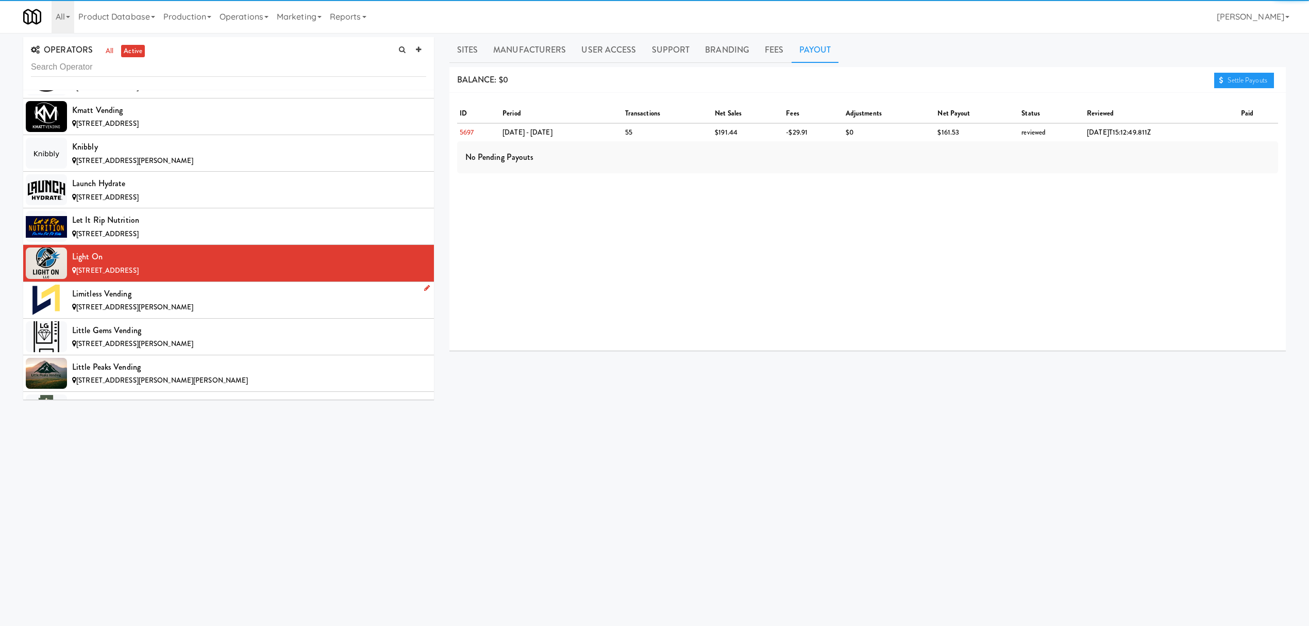
click at [295, 301] on div "Limitless Vending" at bounding box center [249, 293] width 354 height 15
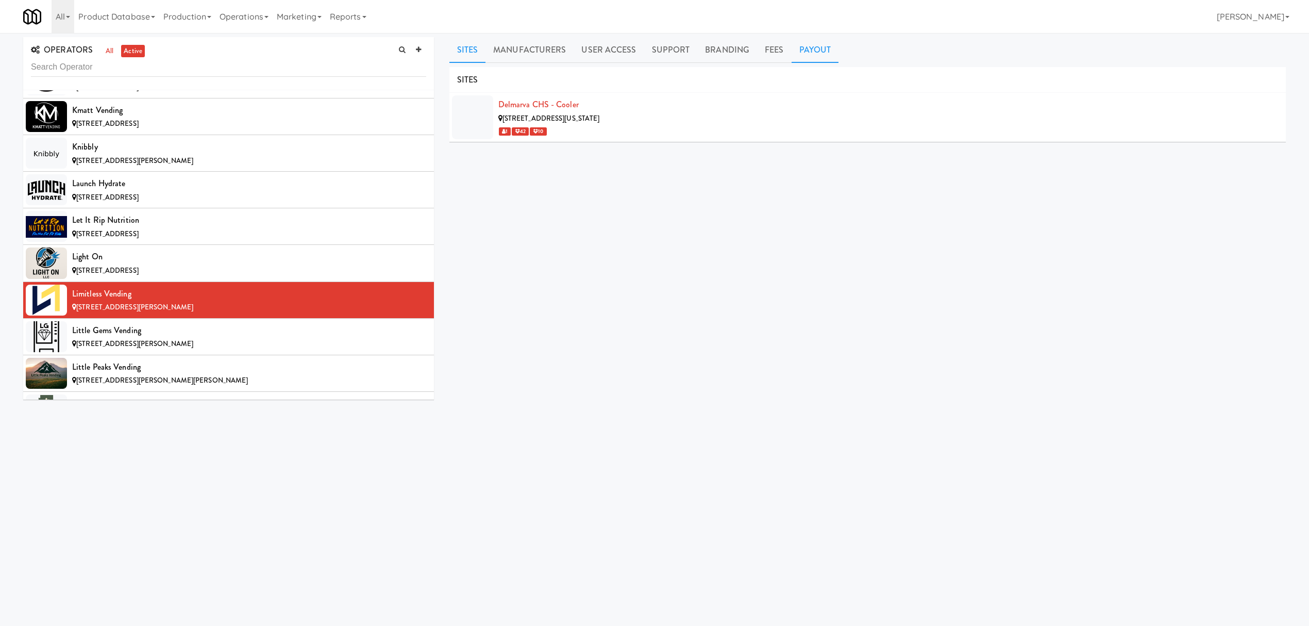
click at [802, 59] on link "Payout" at bounding box center [815, 50] width 47 height 26
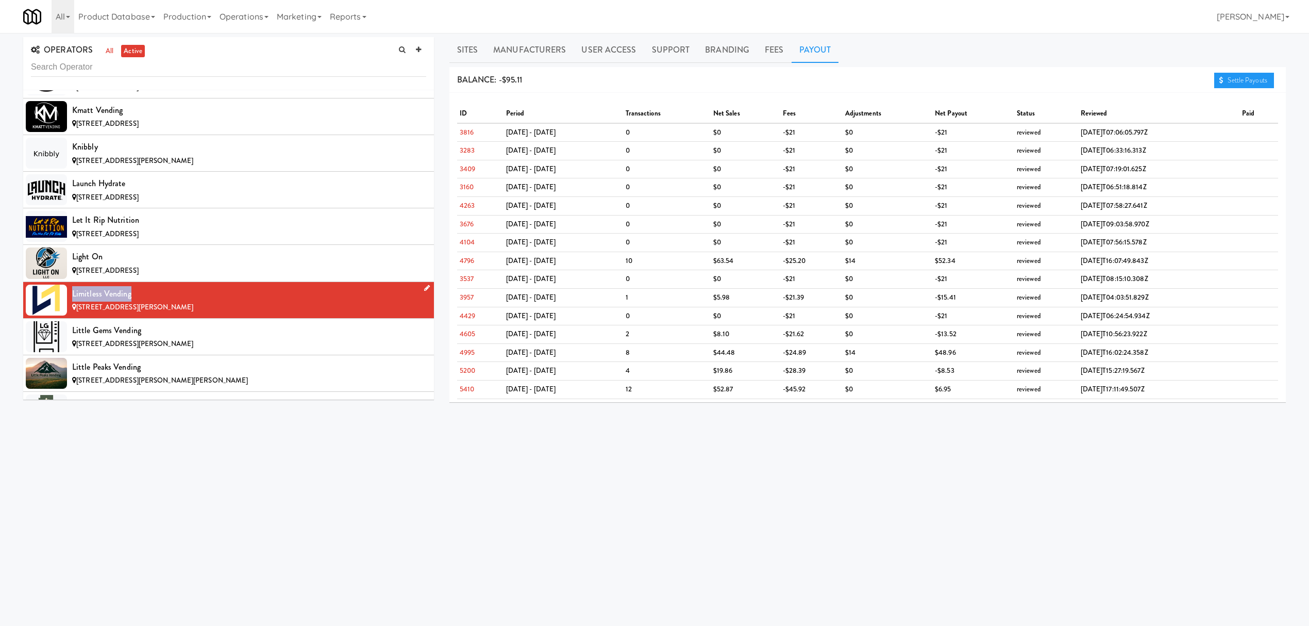
drag, startPoint x: 72, startPoint y: 322, endPoint x: 133, endPoint y: 317, distance: 61.0
click at [133, 301] on div "Limitless Vending" at bounding box center [249, 293] width 354 height 15
click at [258, 350] on div "[STREET_ADDRESS][PERSON_NAME]" at bounding box center [249, 344] width 354 height 13
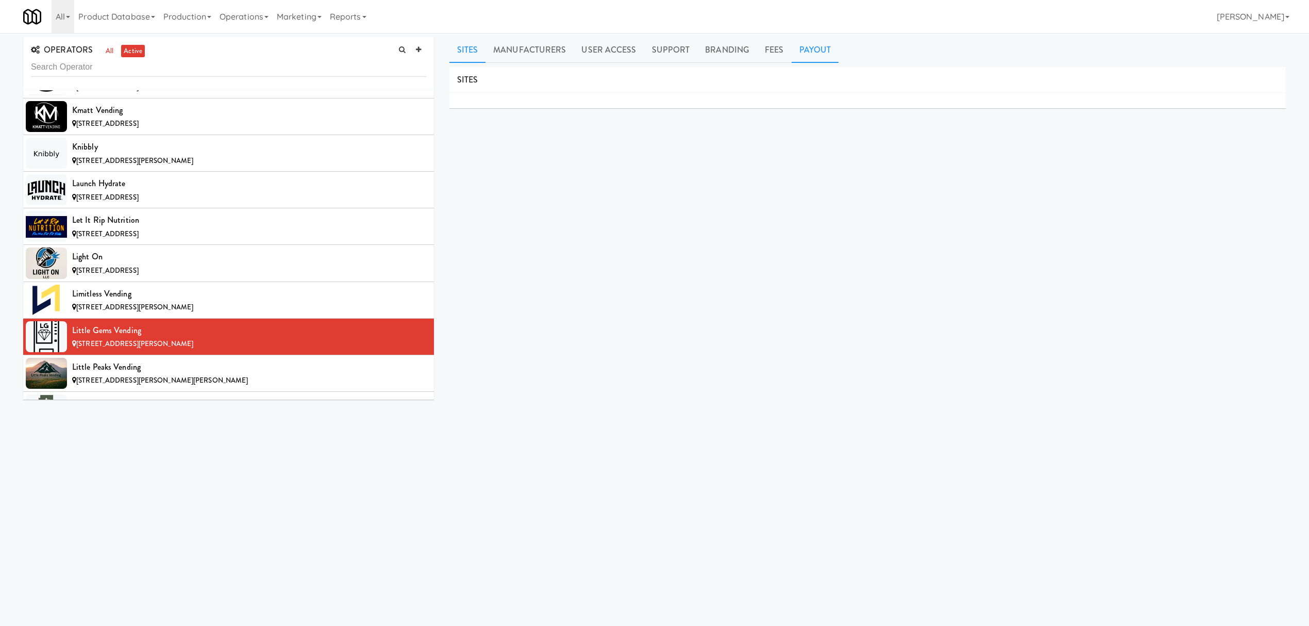
click at [809, 52] on link "Payout" at bounding box center [815, 50] width 47 height 26
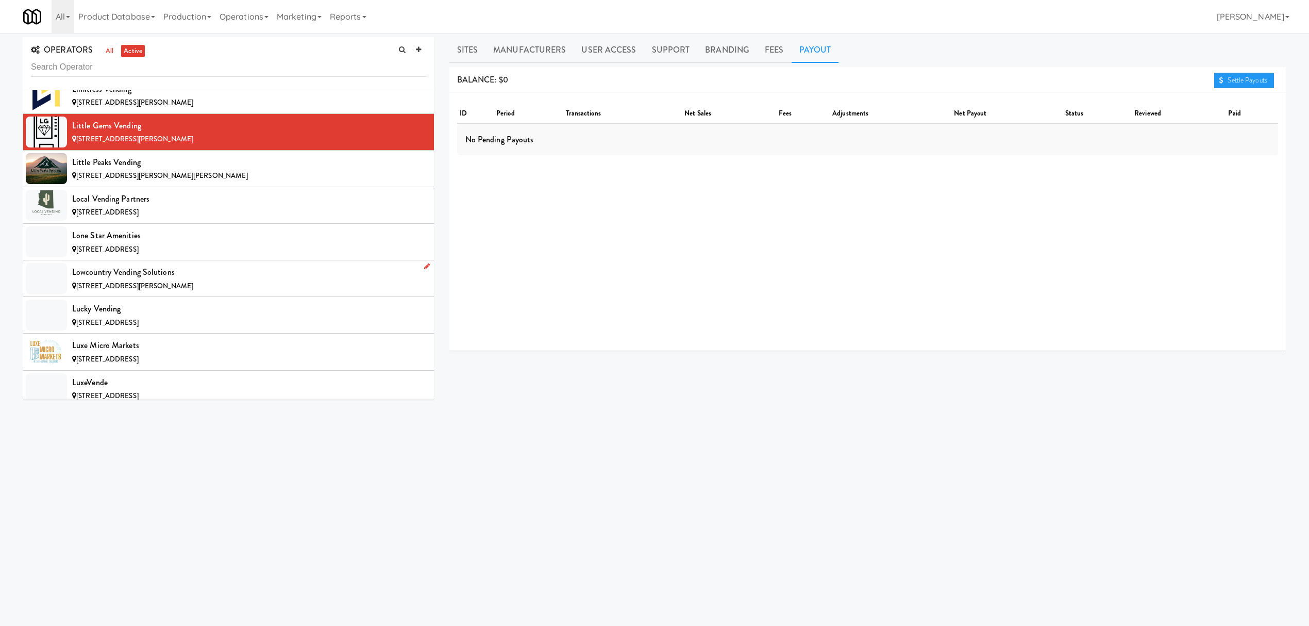
scroll to position [5428, 0]
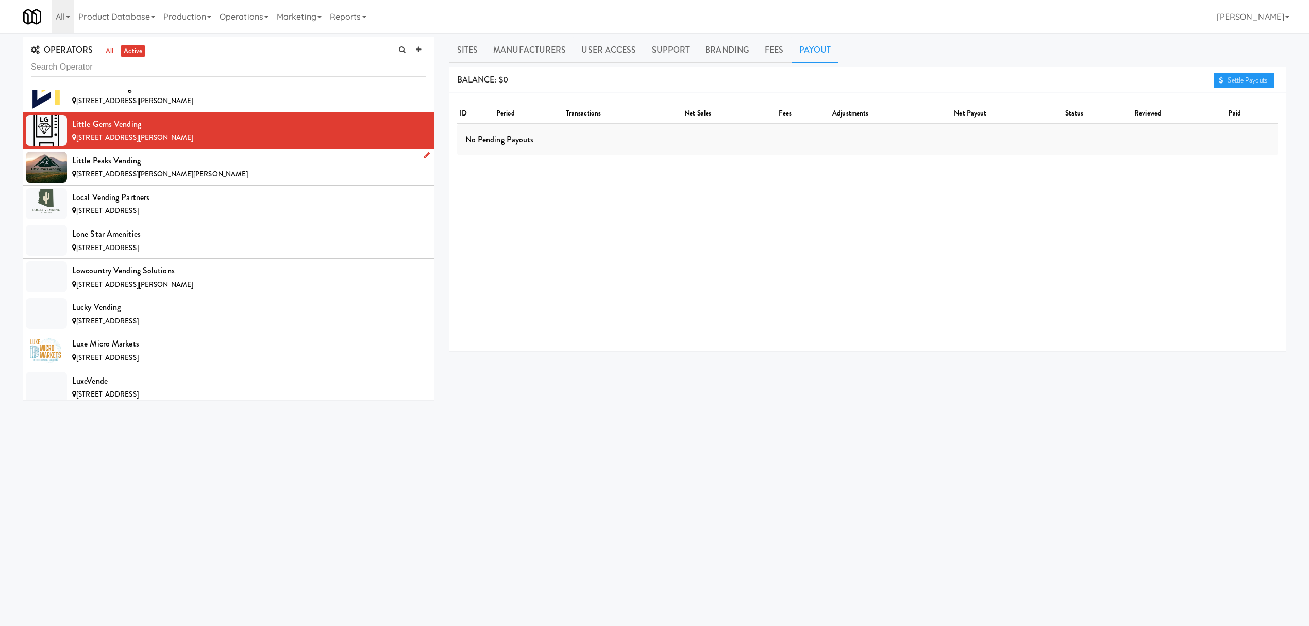
click at [172, 181] on div "[STREET_ADDRESS][PERSON_NAME][PERSON_NAME]" at bounding box center [249, 174] width 354 height 13
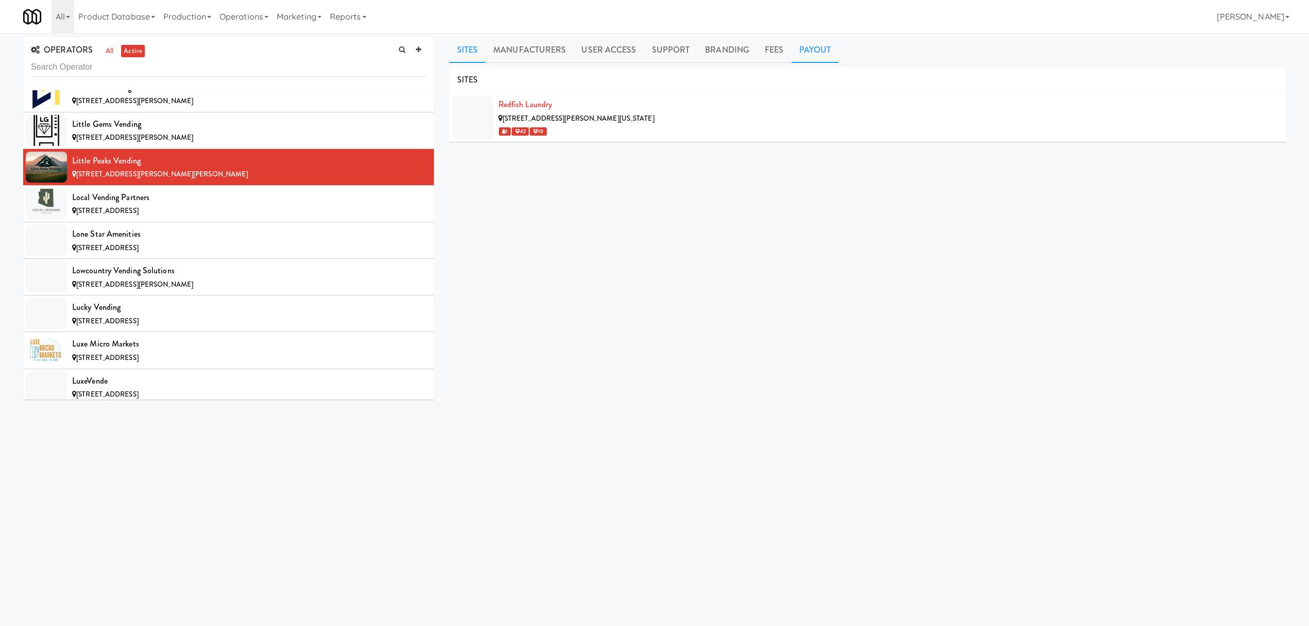
click at [798, 45] on link "Payout" at bounding box center [815, 50] width 47 height 26
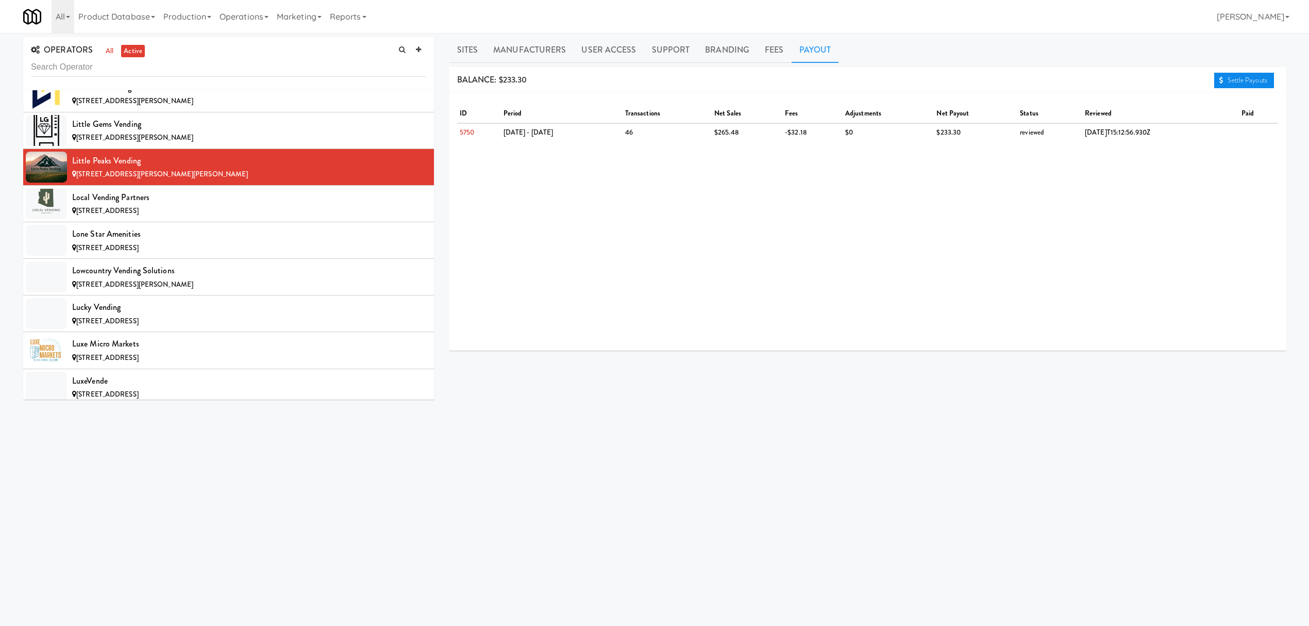
click at [1238, 81] on link "Settle Payouts" at bounding box center [1244, 80] width 60 height 15
click at [294, 217] on div "[STREET_ADDRESS]" at bounding box center [249, 211] width 354 height 13
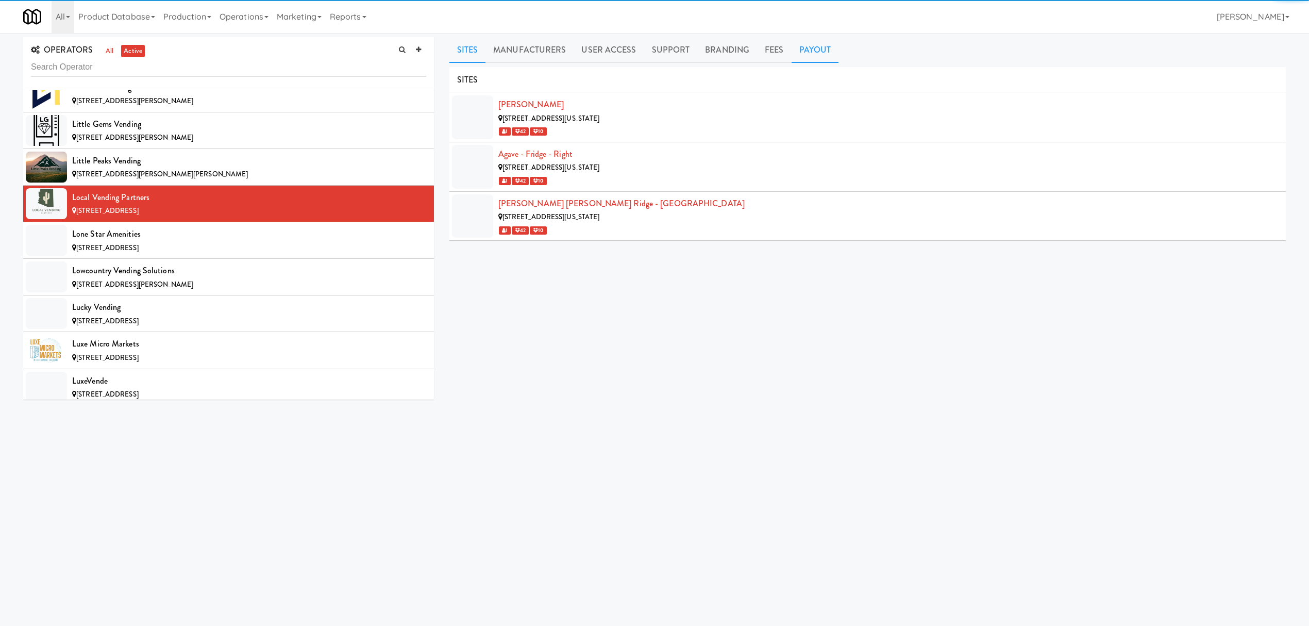
click at [802, 60] on link "Payout" at bounding box center [815, 50] width 47 height 26
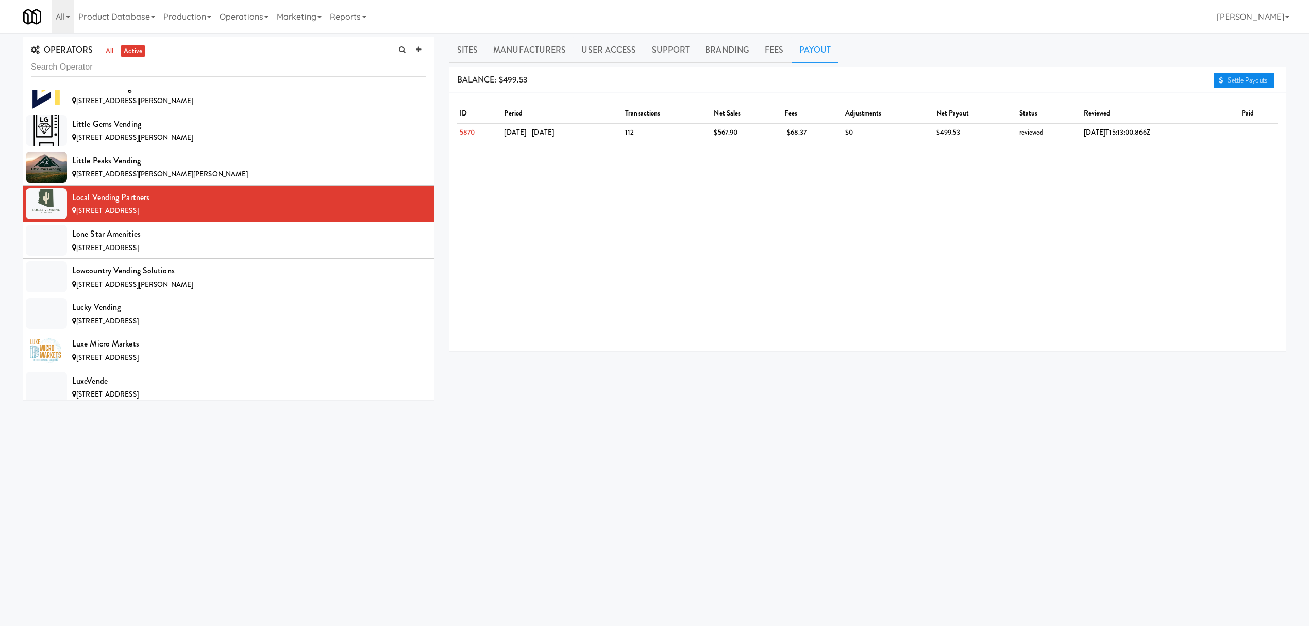
click at [1246, 75] on link "Settle Payouts" at bounding box center [1244, 80] width 60 height 15
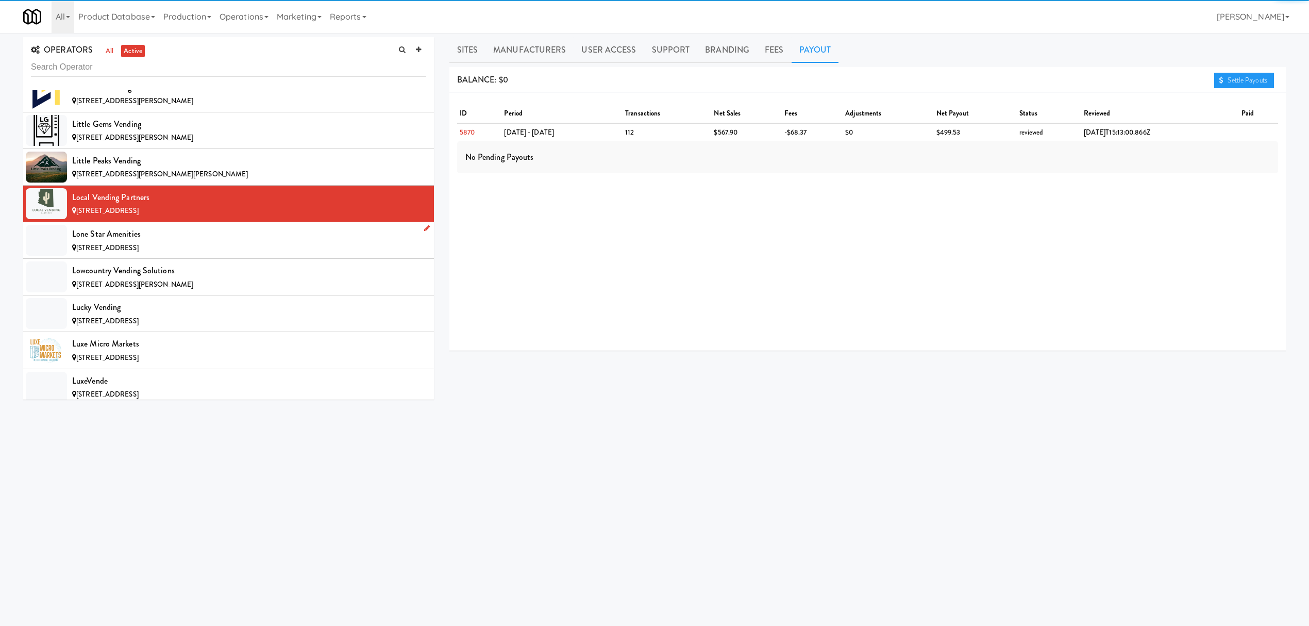
click at [304, 242] on div "Lone Star Amenities" at bounding box center [249, 233] width 354 height 15
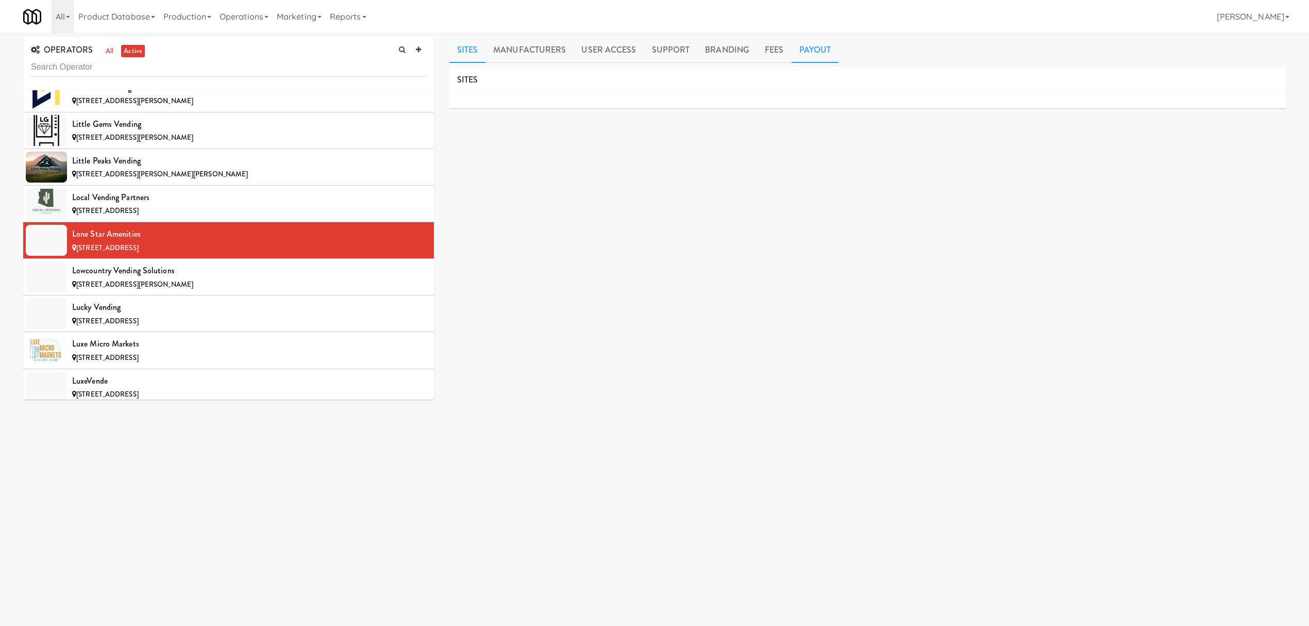
click at [808, 50] on link "Payout" at bounding box center [815, 50] width 47 height 26
click at [225, 278] on div "Lowcountry Vending Solutions" at bounding box center [249, 270] width 354 height 15
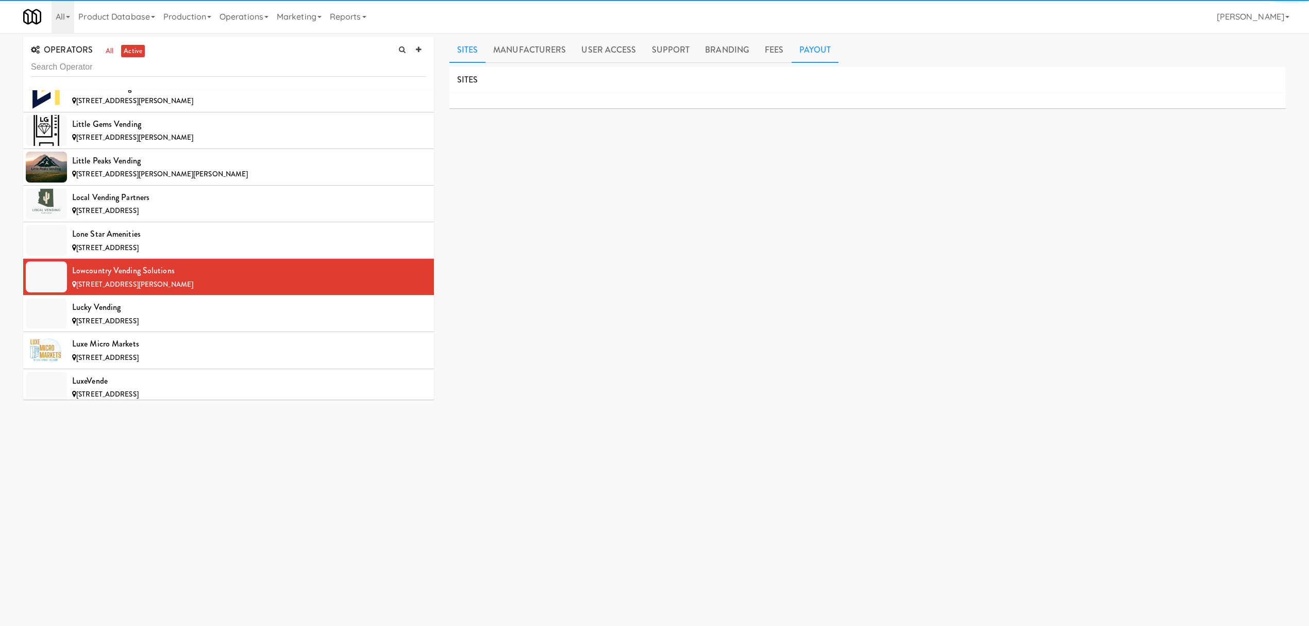
click at [795, 51] on link "Payout" at bounding box center [815, 50] width 47 height 26
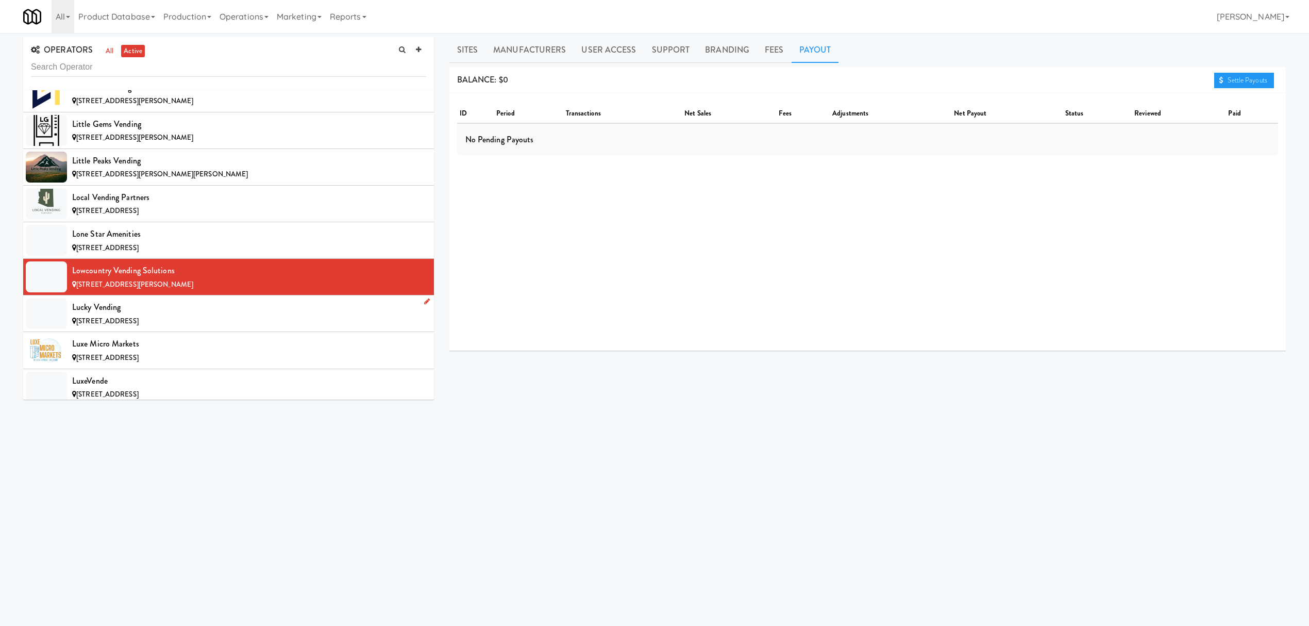
click at [220, 315] on div "Lucky Vending" at bounding box center [249, 306] width 354 height 15
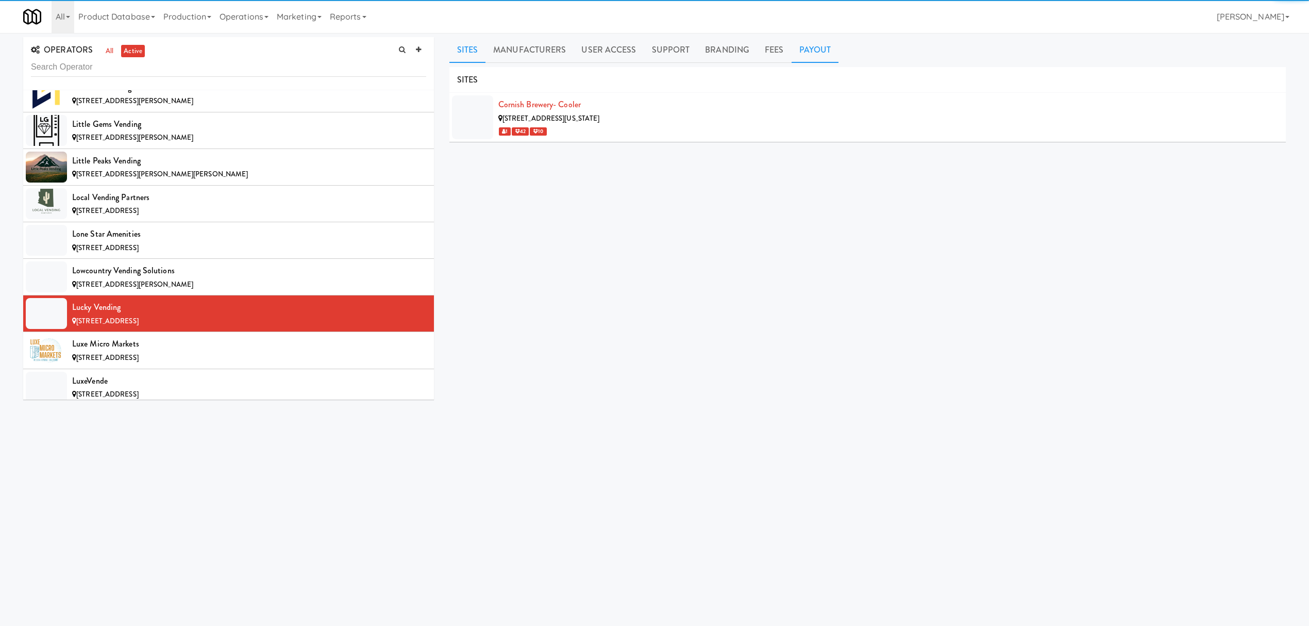
click at [812, 54] on link "Payout" at bounding box center [815, 50] width 47 height 26
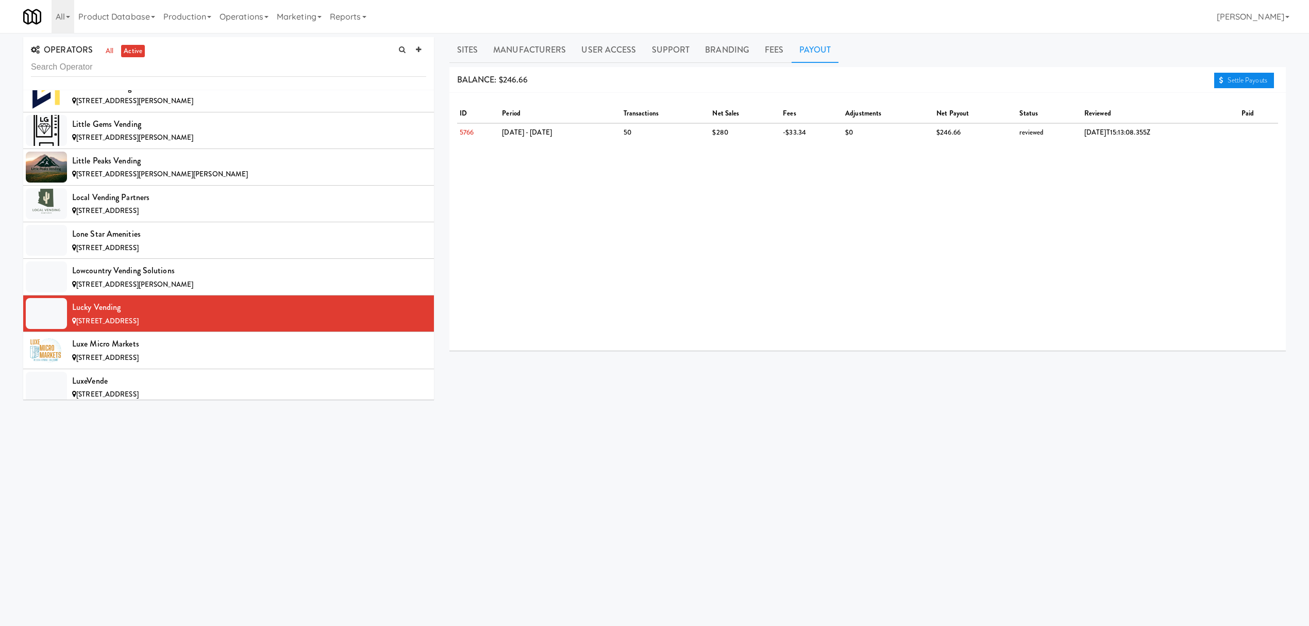
click at [1249, 75] on link "Settle Payouts" at bounding box center [1244, 80] width 60 height 15
click at [305, 351] on div "Luxe Micro Markets" at bounding box center [249, 343] width 354 height 15
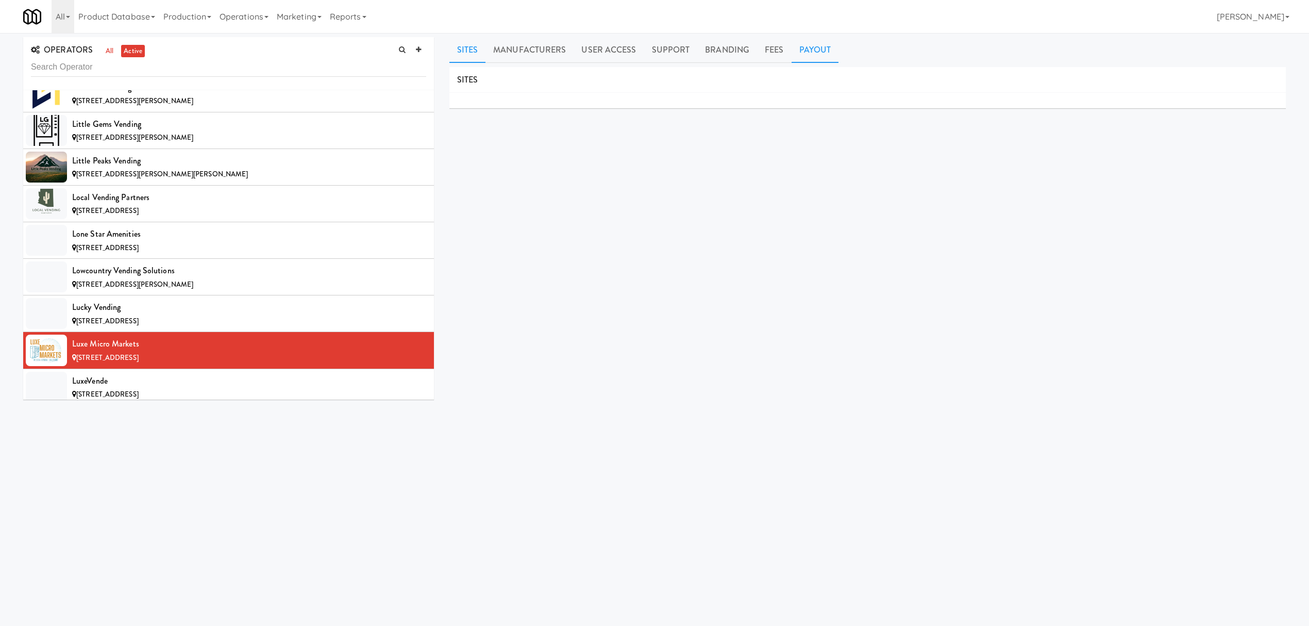
click at [798, 54] on link "Payout" at bounding box center [815, 50] width 47 height 26
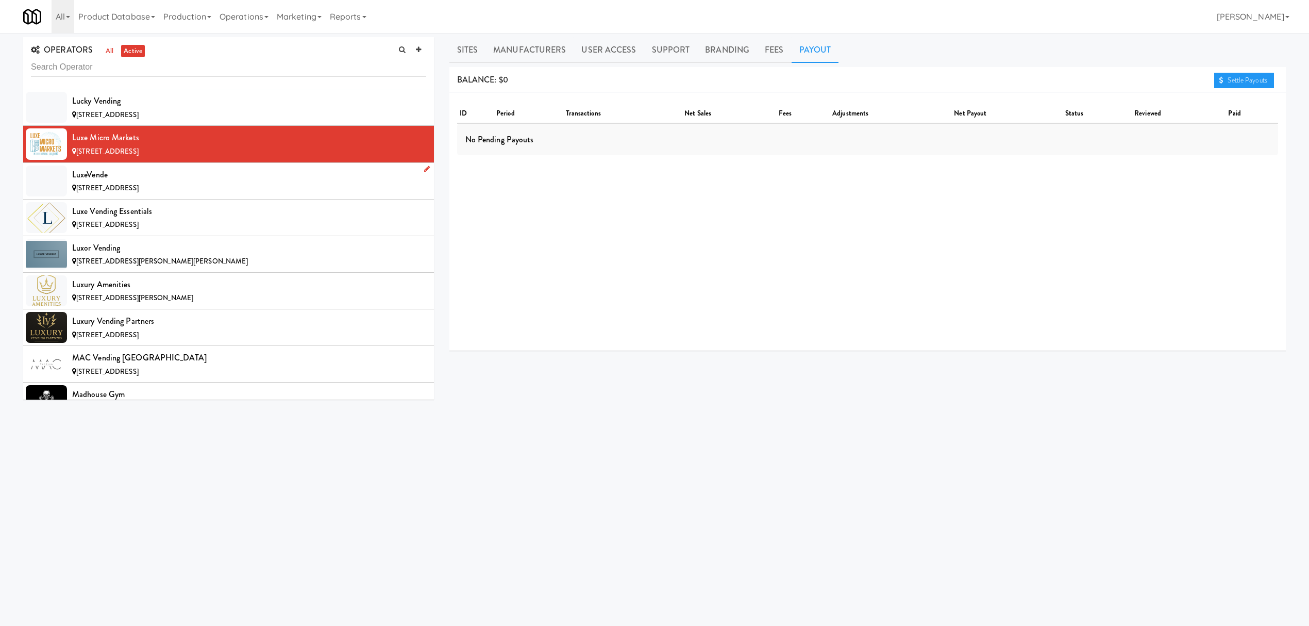
scroll to position [5703, 0]
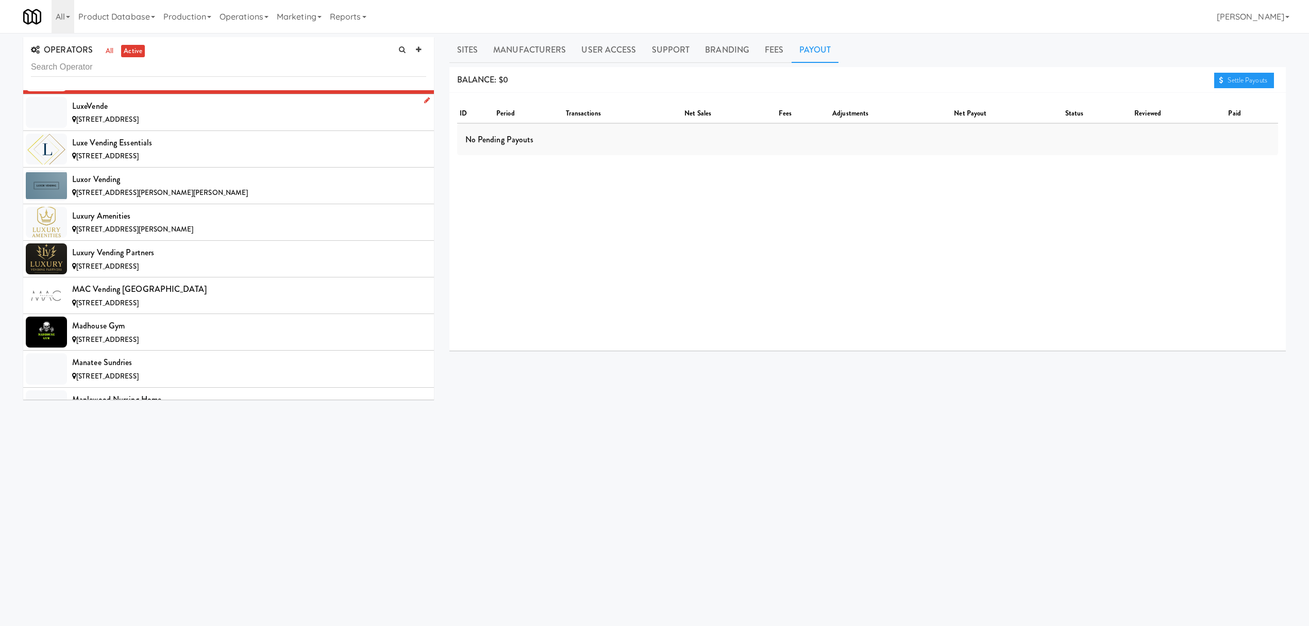
click at [201, 126] on div "[STREET_ADDRESS]" at bounding box center [249, 119] width 354 height 13
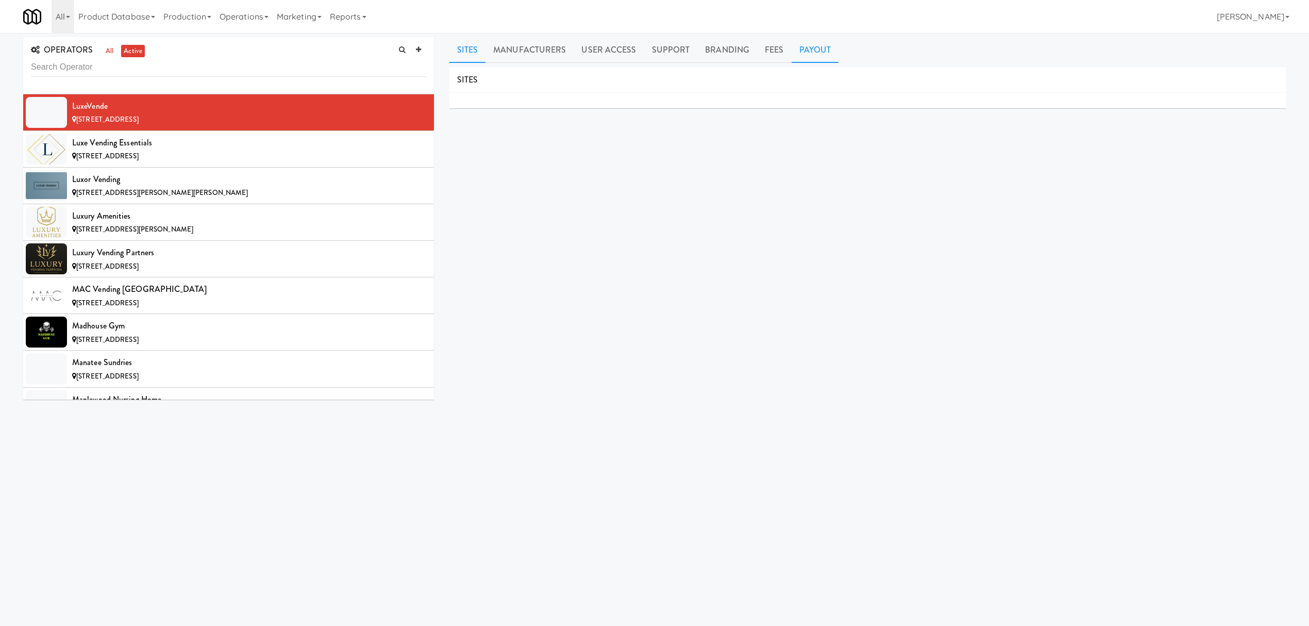
click at [800, 46] on link "Payout" at bounding box center [815, 50] width 47 height 26
click at [254, 163] on div "[STREET_ADDRESS]" at bounding box center [249, 156] width 354 height 13
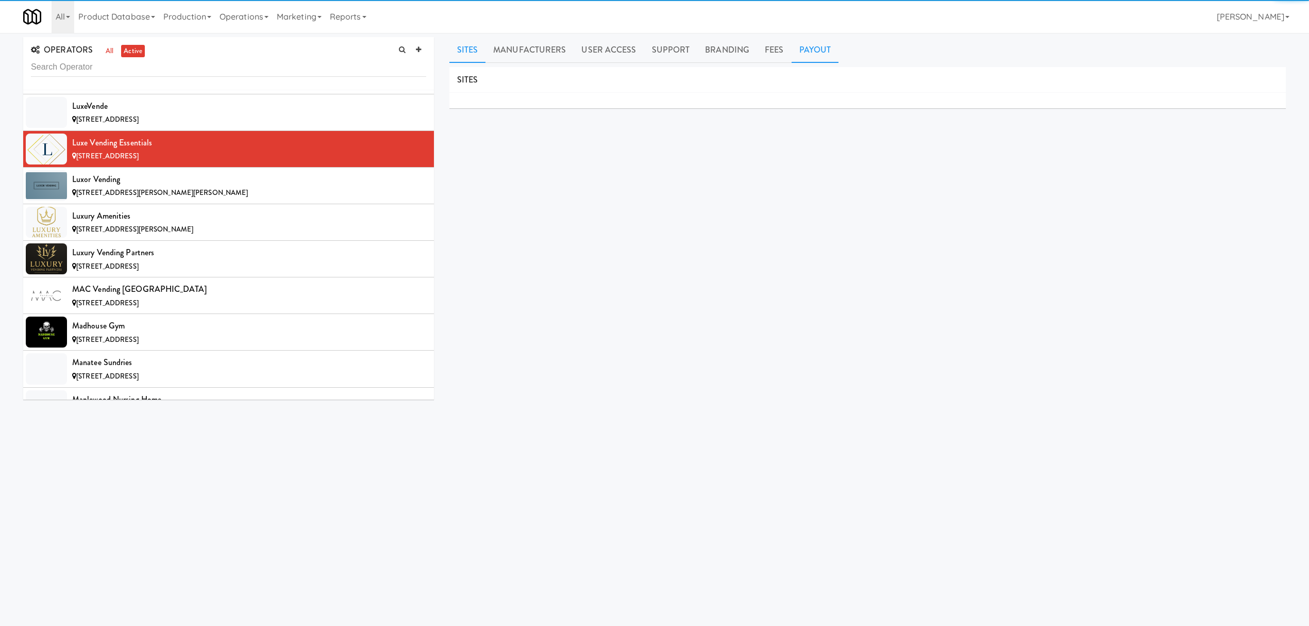
click at [796, 51] on link "Payout" at bounding box center [815, 50] width 47 height 26
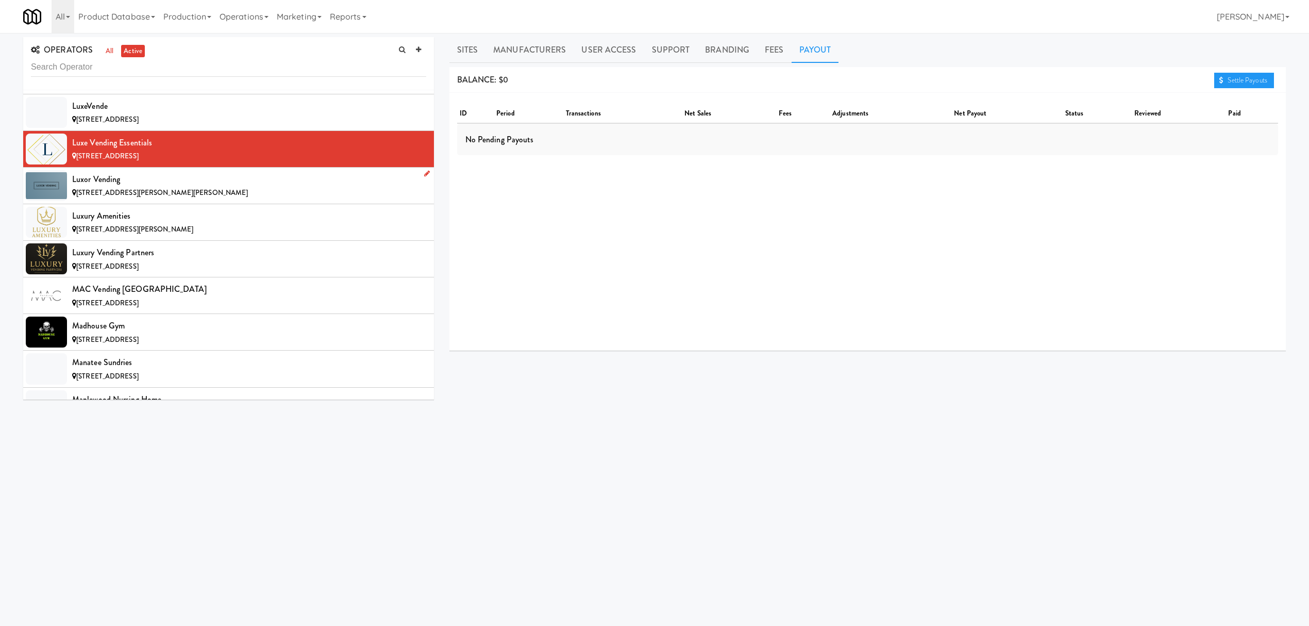
click at [234, 199] on div "[STREET_ADDRESS][PERSON_NAME][PERSON_NAME]" at bounding box center [249, 193] width 354 height 13
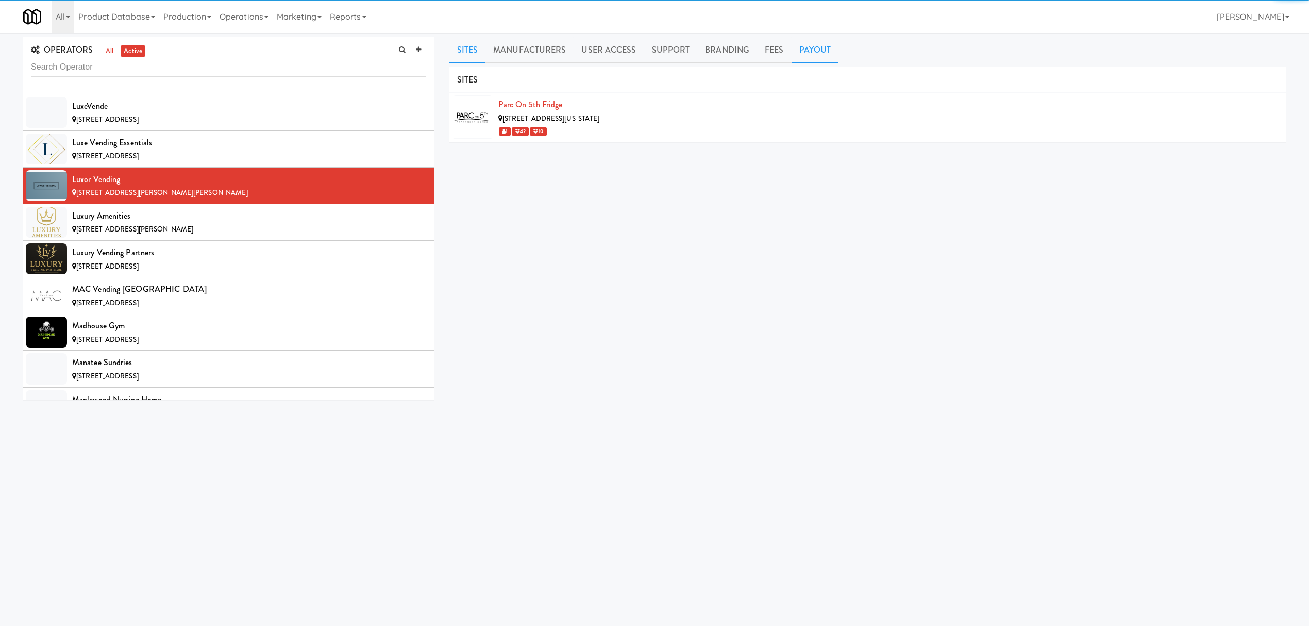
click at [807, 50] on link "Payout" at bounding box center [815, 50] width 47 height 26
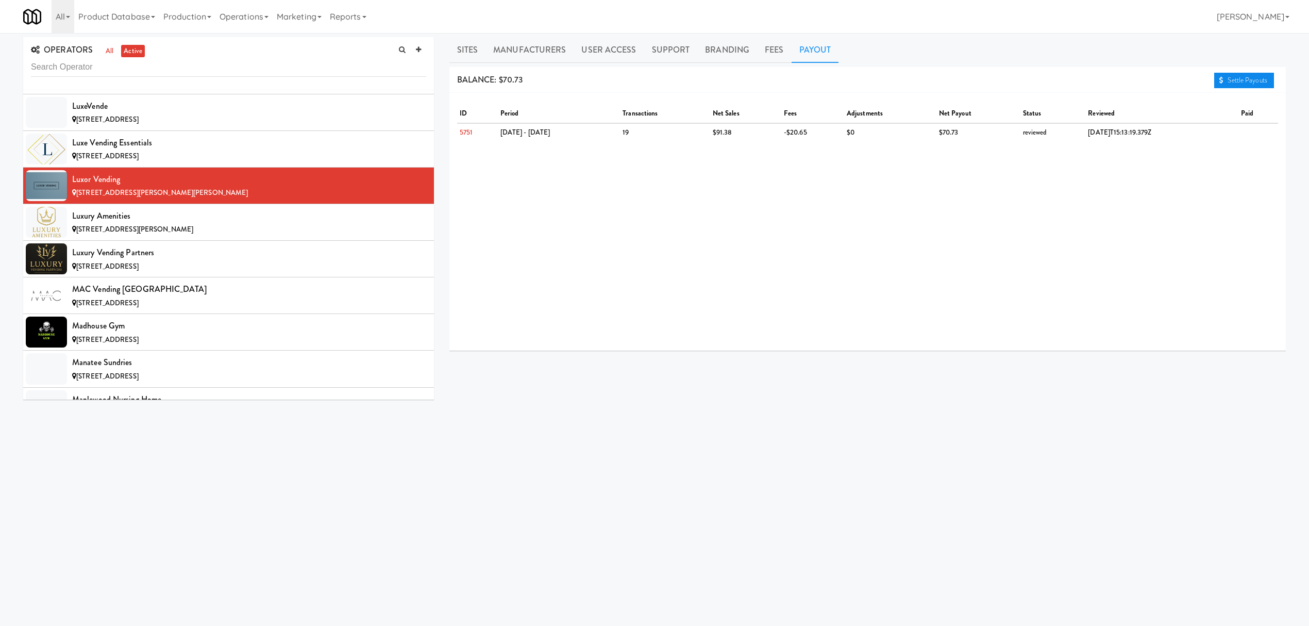
click at [1233, 77] on link "Settle Payouts" at bounding box center [1244, 80] width 60 height 15
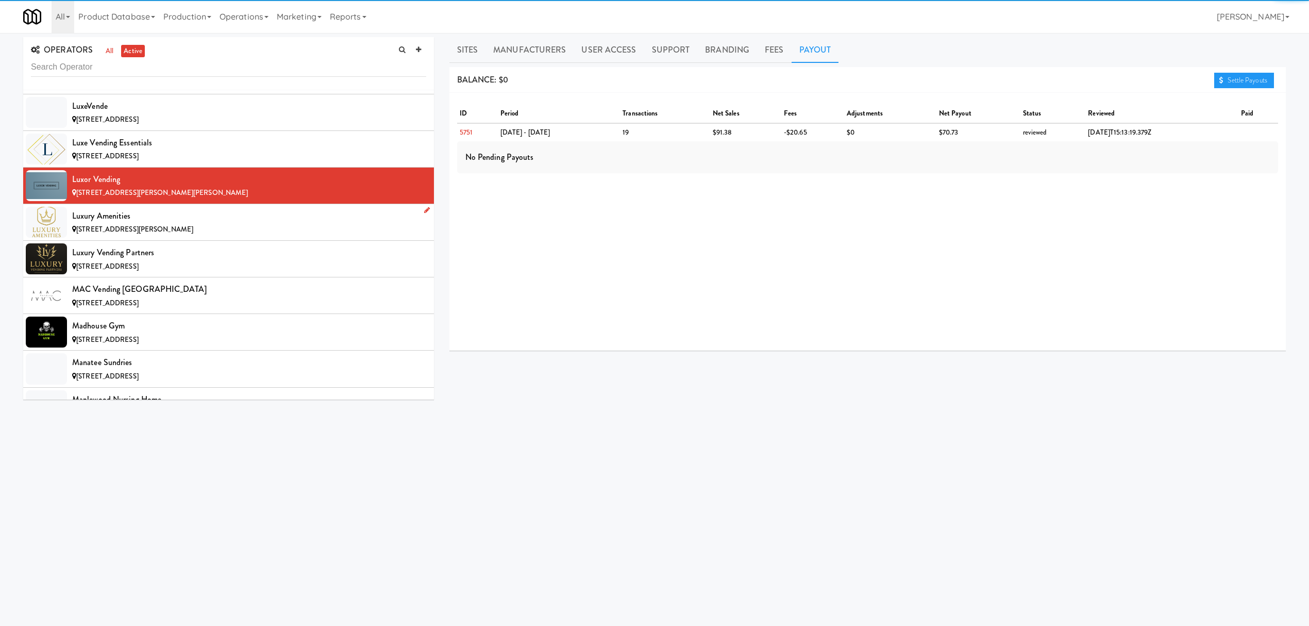
click at [251, 236] on div "[STREET_ADDRESS][PERSON_NAME]" at bounding box center [249, 229] width 354 height 13
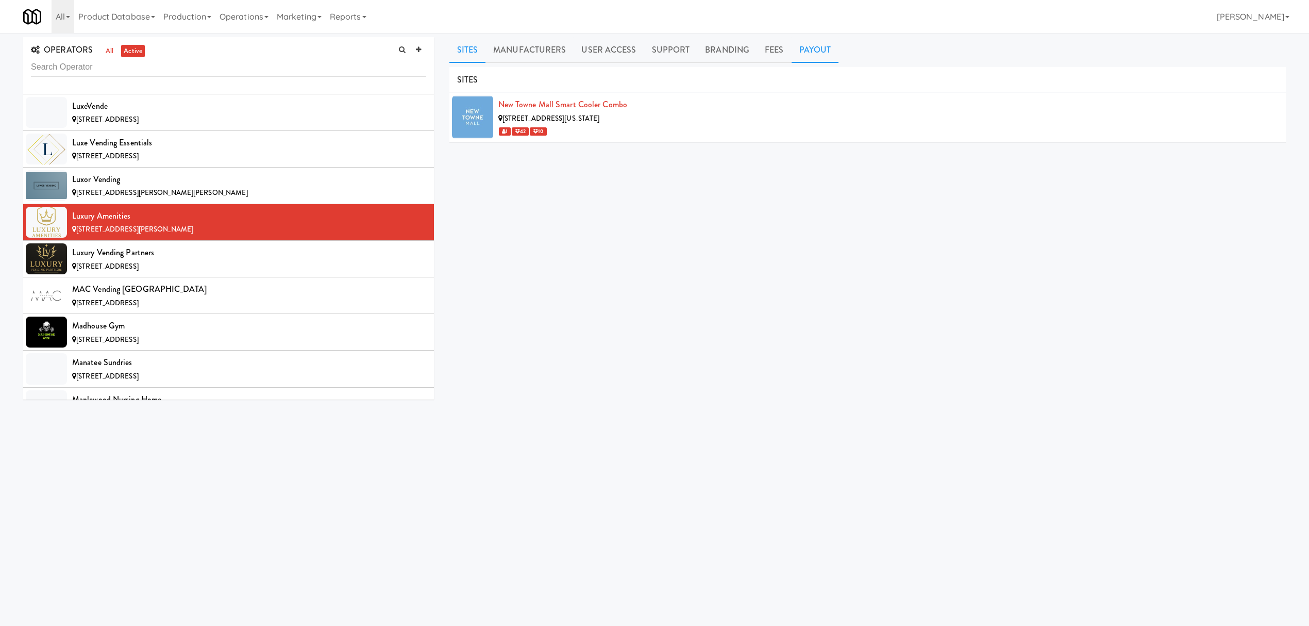
click at [802, 54] on link "Payout" at bounding box center [815, 50] width 47 height 26
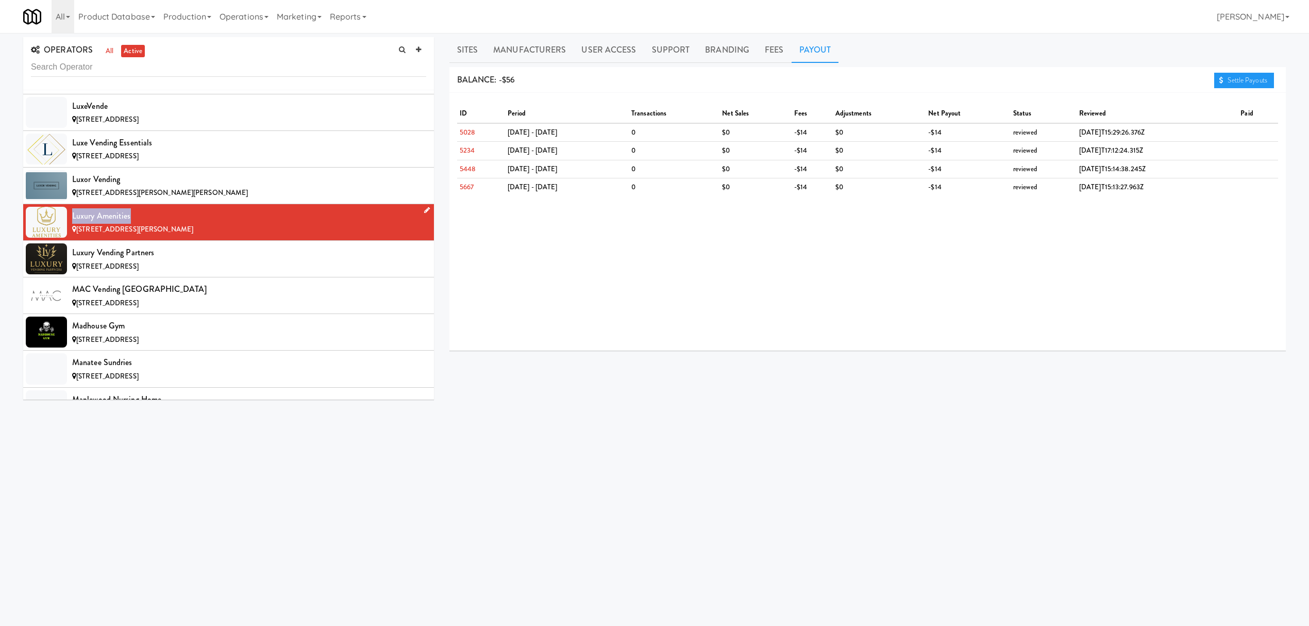
drag, startPoint x: 72, startPoint y: 245, endPoint x: 129, endPoint y: 243, distance: 56.7
click at [129, 224] on div "Luxury Amenities" at bounding box center [249, 215] width 354 height 15
click at [182, 273] on div "[STREET_ADDRESS]" at bounding box center [249, 266] width 354 height 13
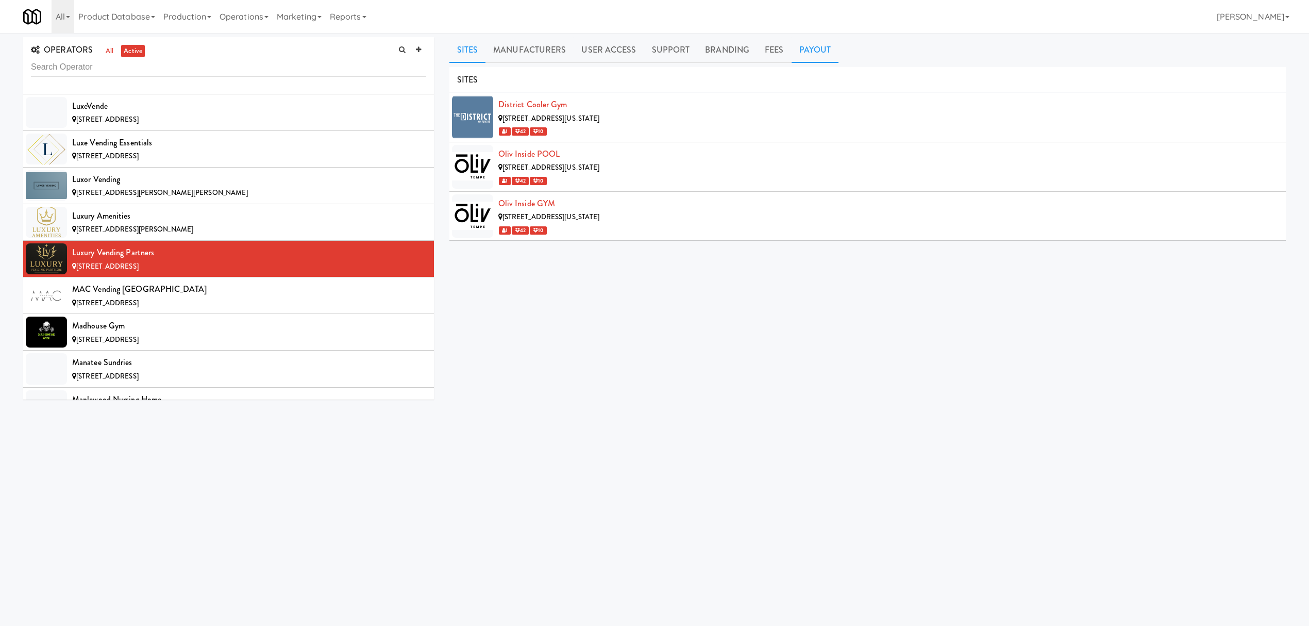
click at [804, 53] on link "Payout" at bounding box center [815, 50] width 47 height 26
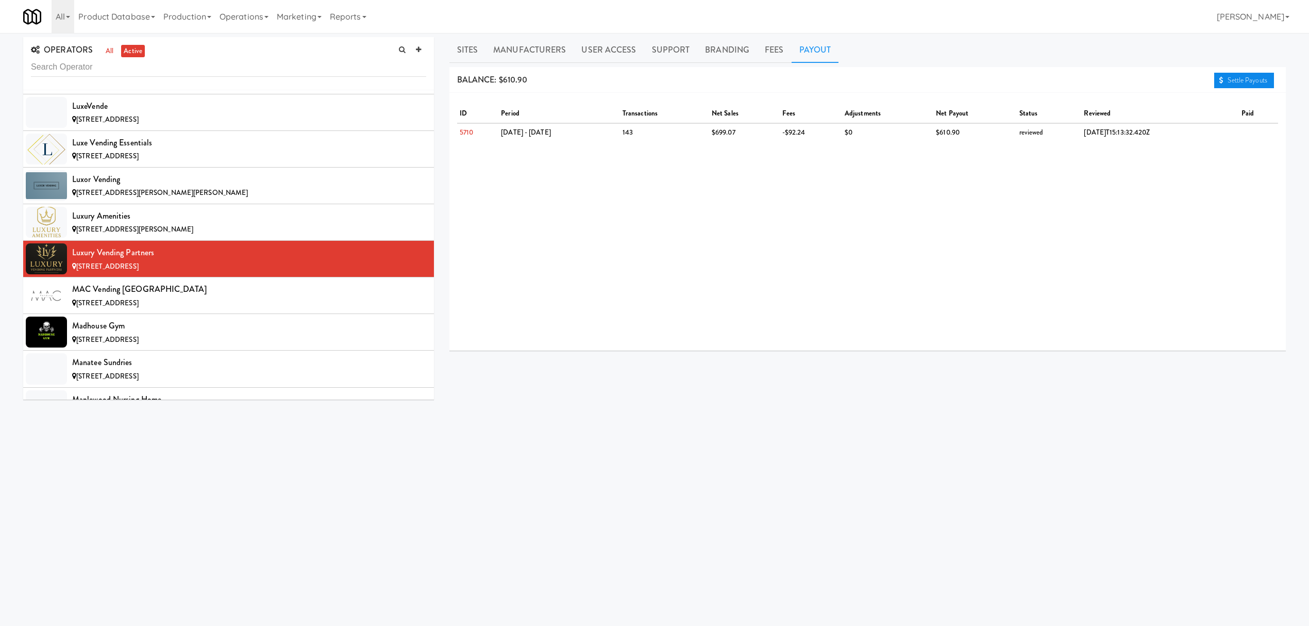
click at [1233, 77] on link "Settle Payouts" at bounding box center [1244, 80] width 60 height 15
click at [310, 310] on div "[STREET_ADDRESS]" at bounding box center [249, 303] width 354 height 13
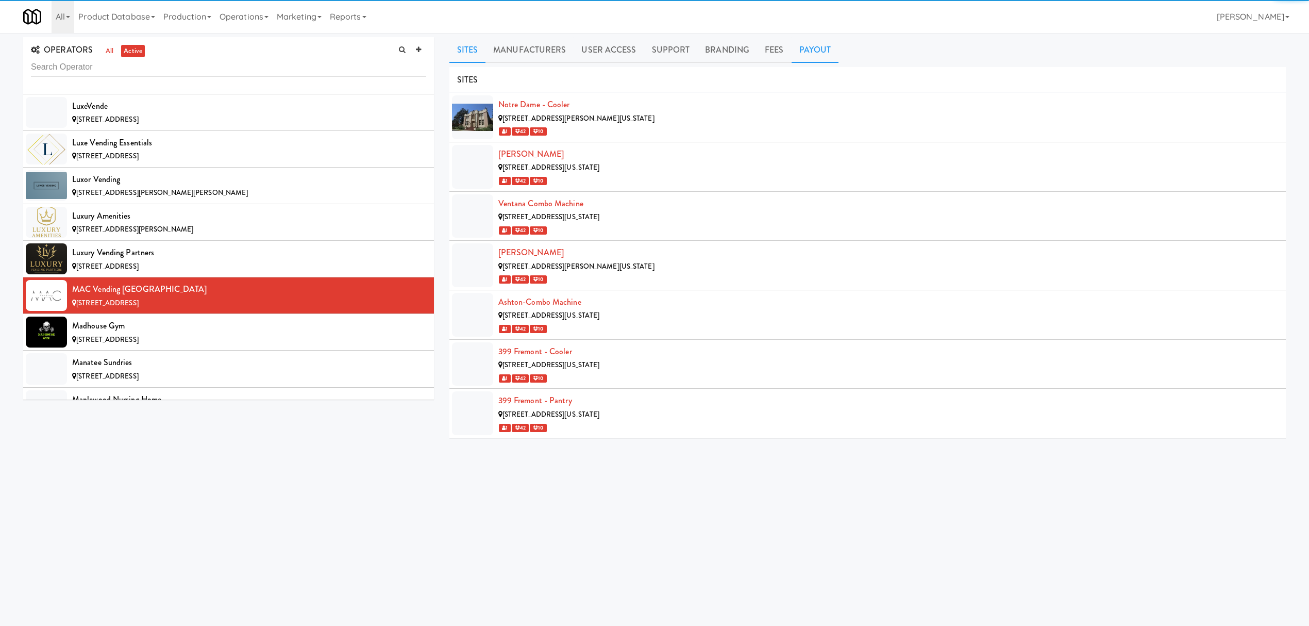
click at [802, 49] on link "Payout" at bounding box center [815, 50] width 47 height 26
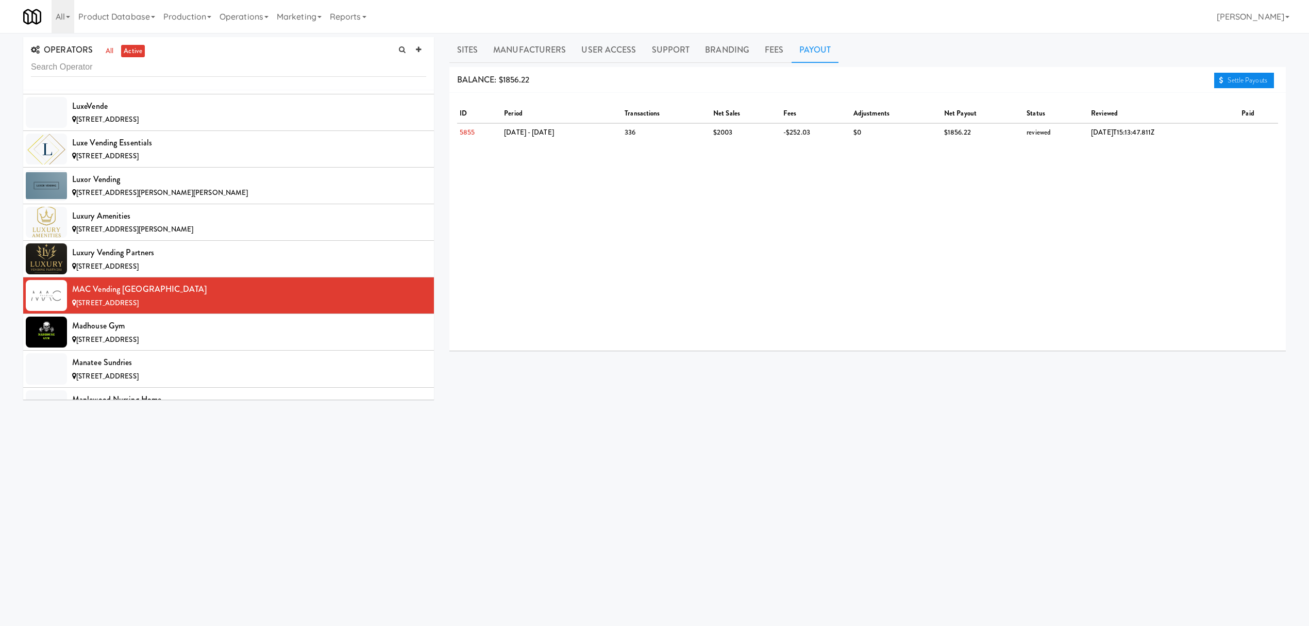
click at [1217, 74] on link "Settle Payouts" at bounding box center [1244, 80] width 60 height 15
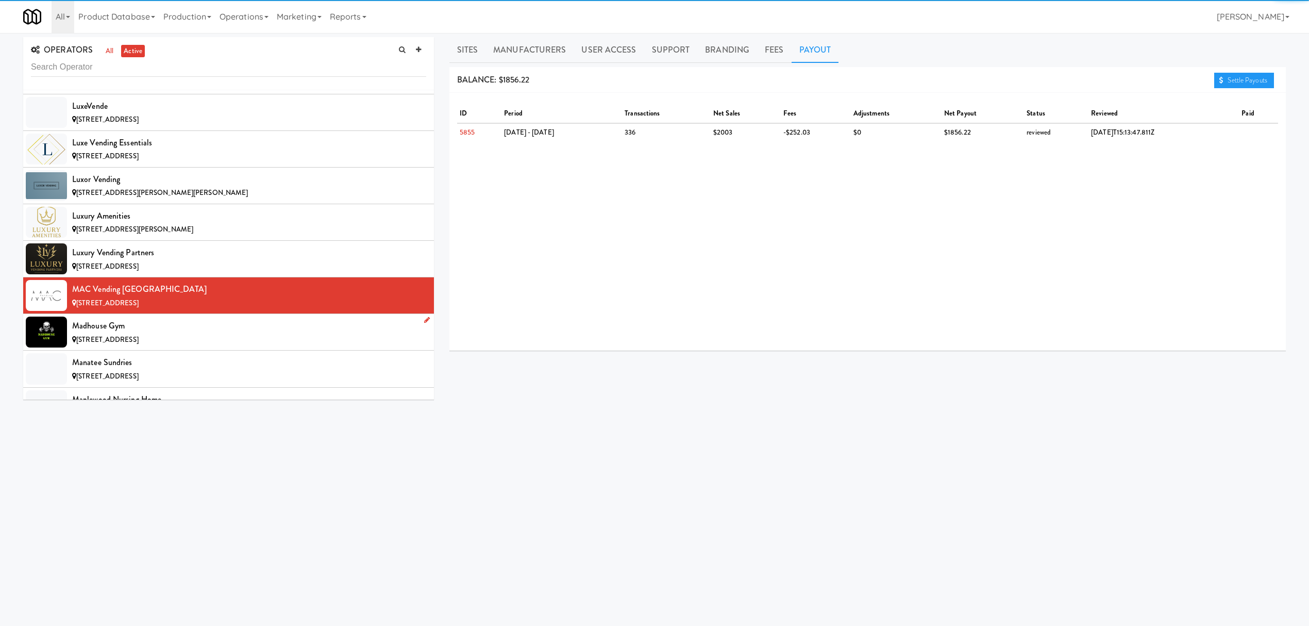
click at [264, 333] on div "Madhouse Gym" at bounding box center [249, 325] width 354 height 15
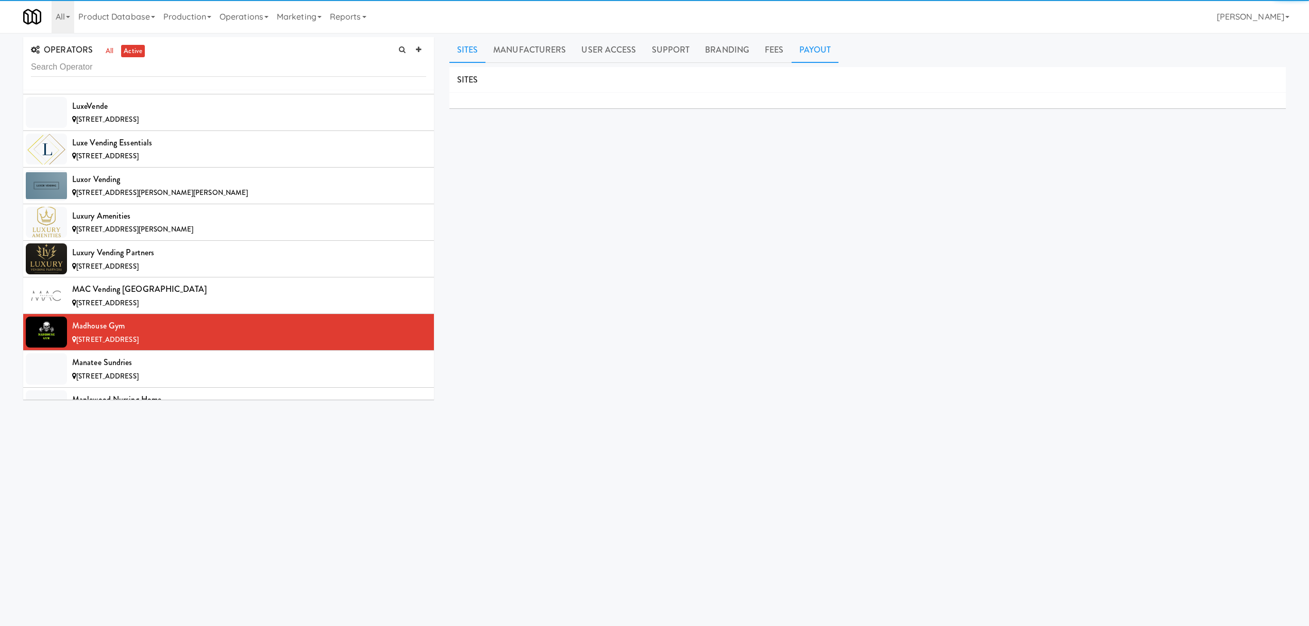
click at [808, 53] on link "Payout" at bounding box center [815, 50] width 47 height 26
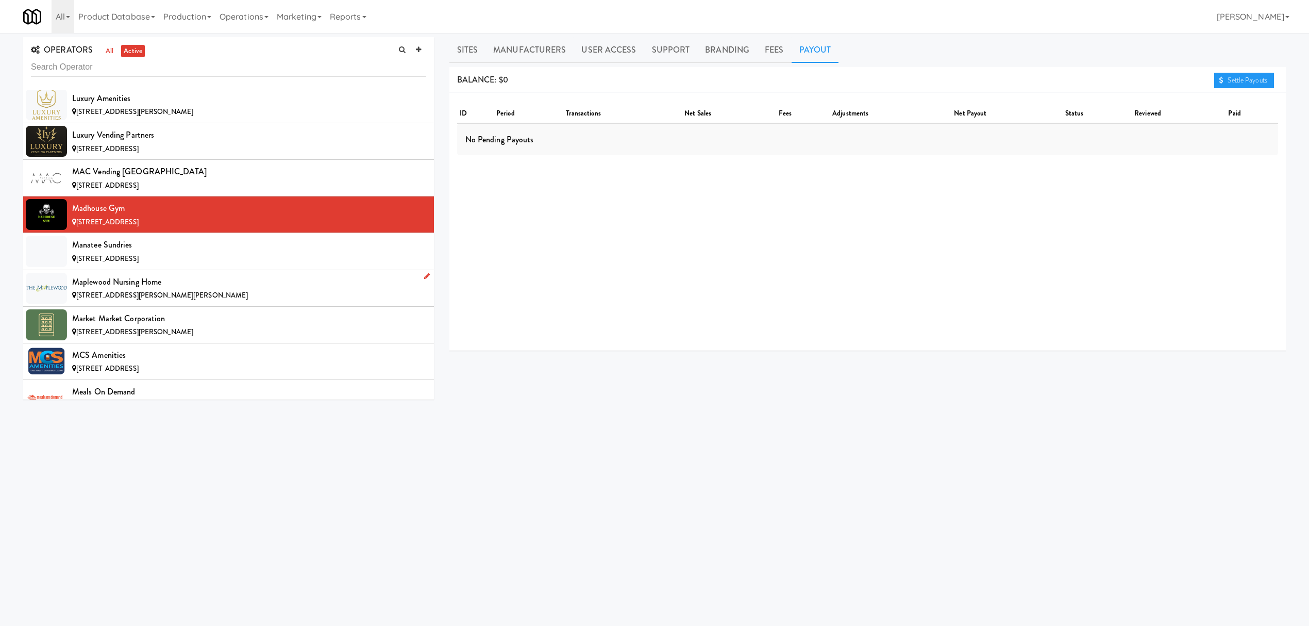
scroll to position [5840, 0]
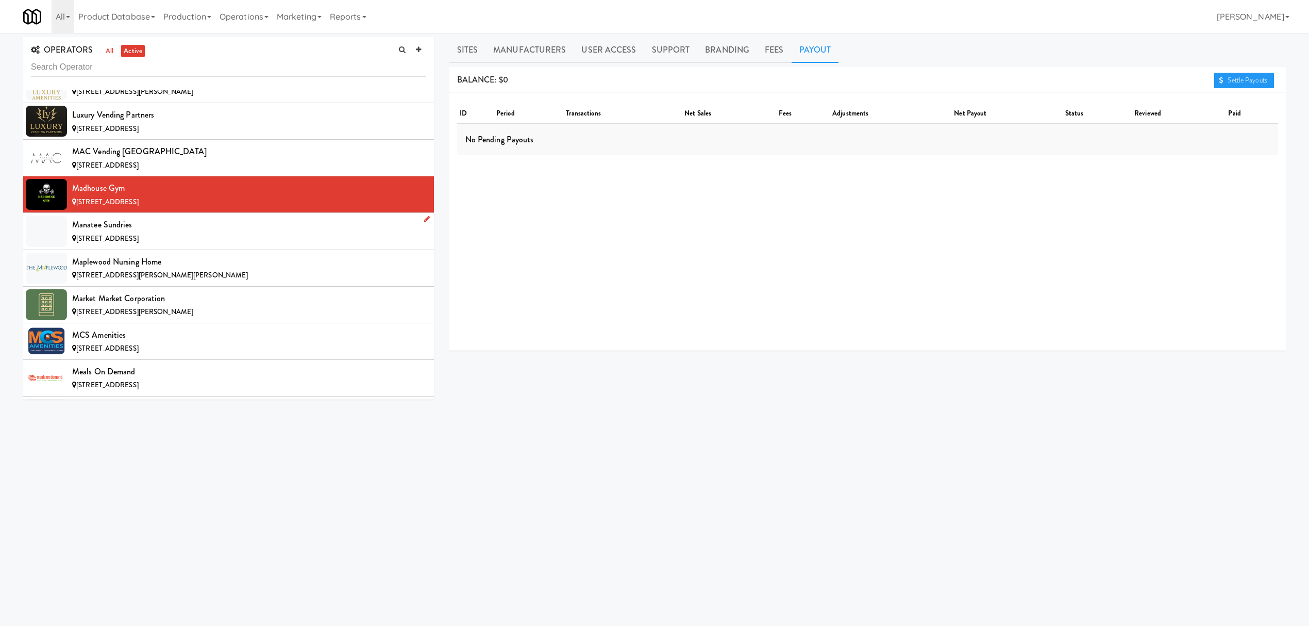
click at [171, 245] on div "[STREET_ADDRESS]" at bounding box center [249, 238] width 354 height 13
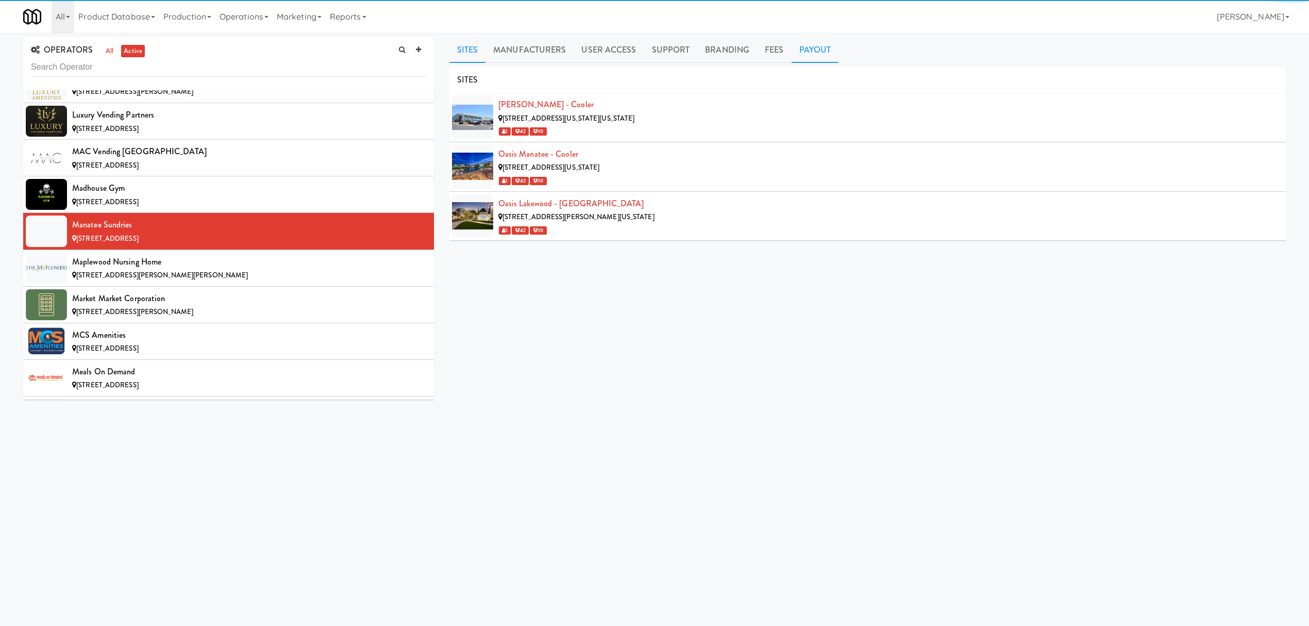
click at [802, 52] on link "Payout" at bounding box center [815, 50] width 47 height 26
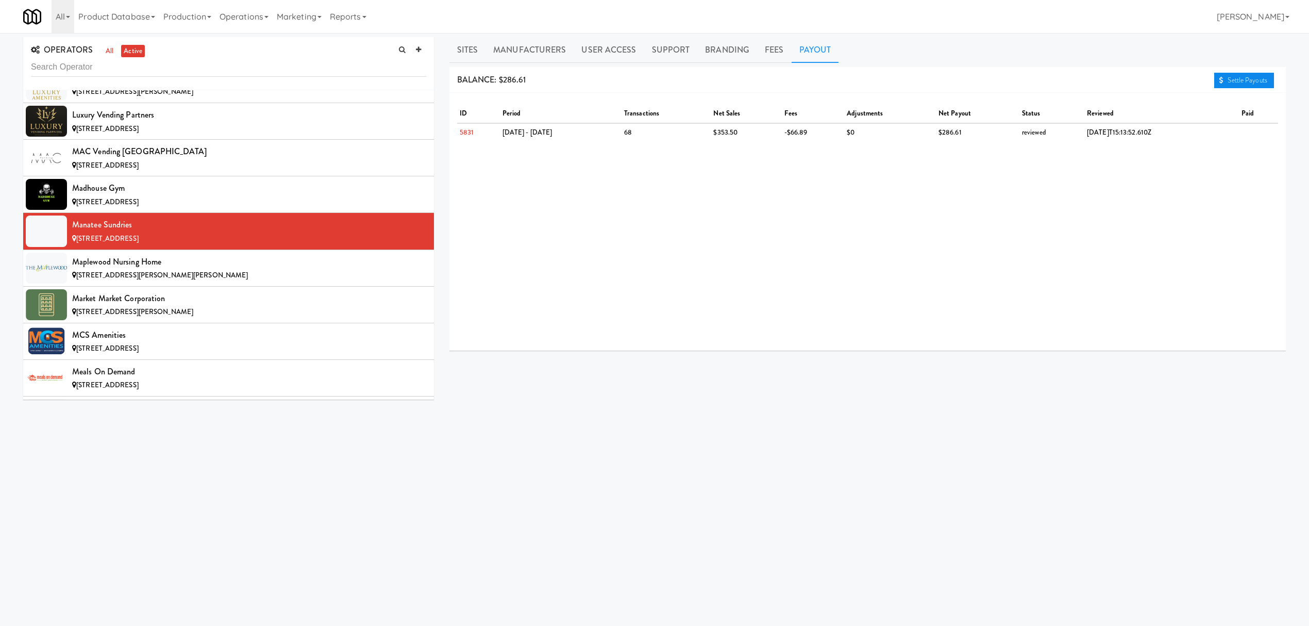
click at [1228, 79] on link "Settle Payouts" at bounding box center [1244, 80] width 60 height 15
click at [212, 282] on div "[STREET_ADDRESS][PERSON_NAME][PERSON_NAME]" at bounding box center [249, 275] width 354 height 13
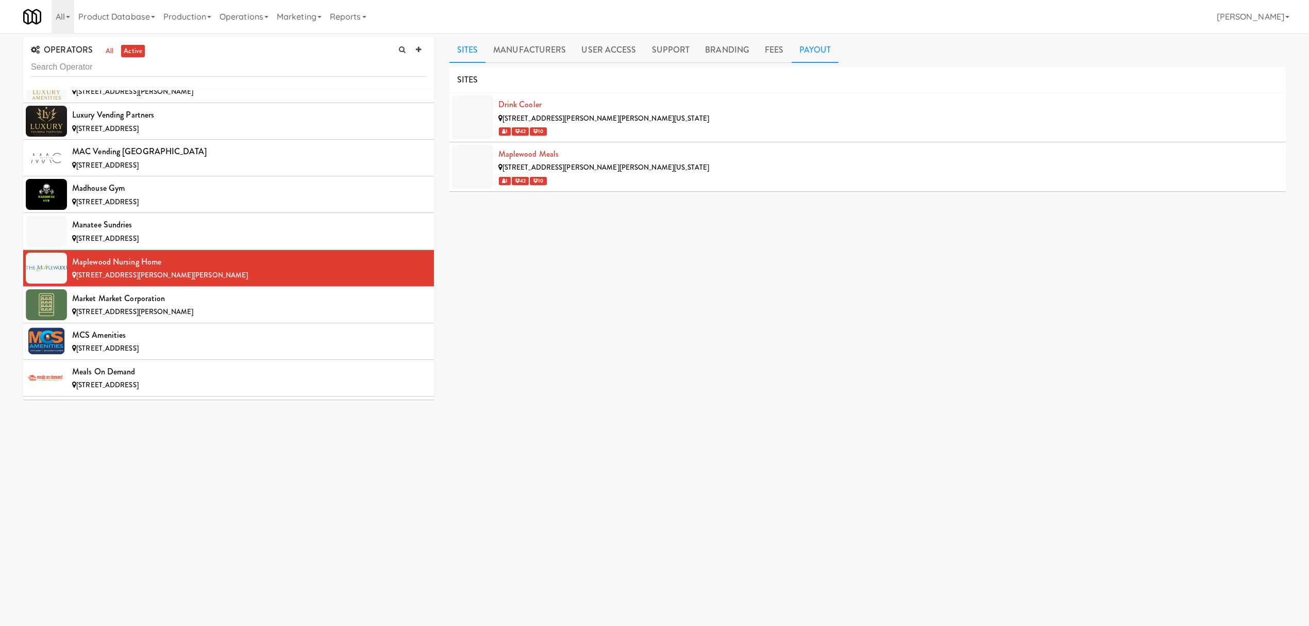
click at [803, 40] on link "Payout" at bounding box center [815, 50] width 47 height 26
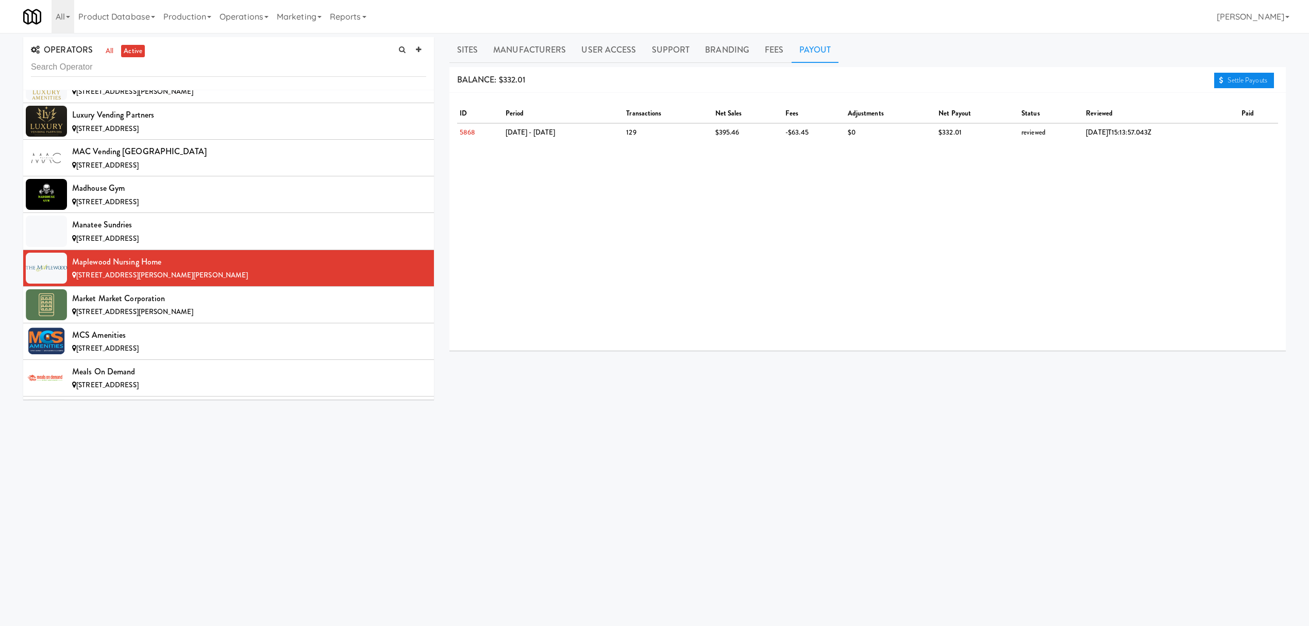
click at [1246, 82] on link "Settle Payouts" at bounding box center [1244, 80] width 60 height 15
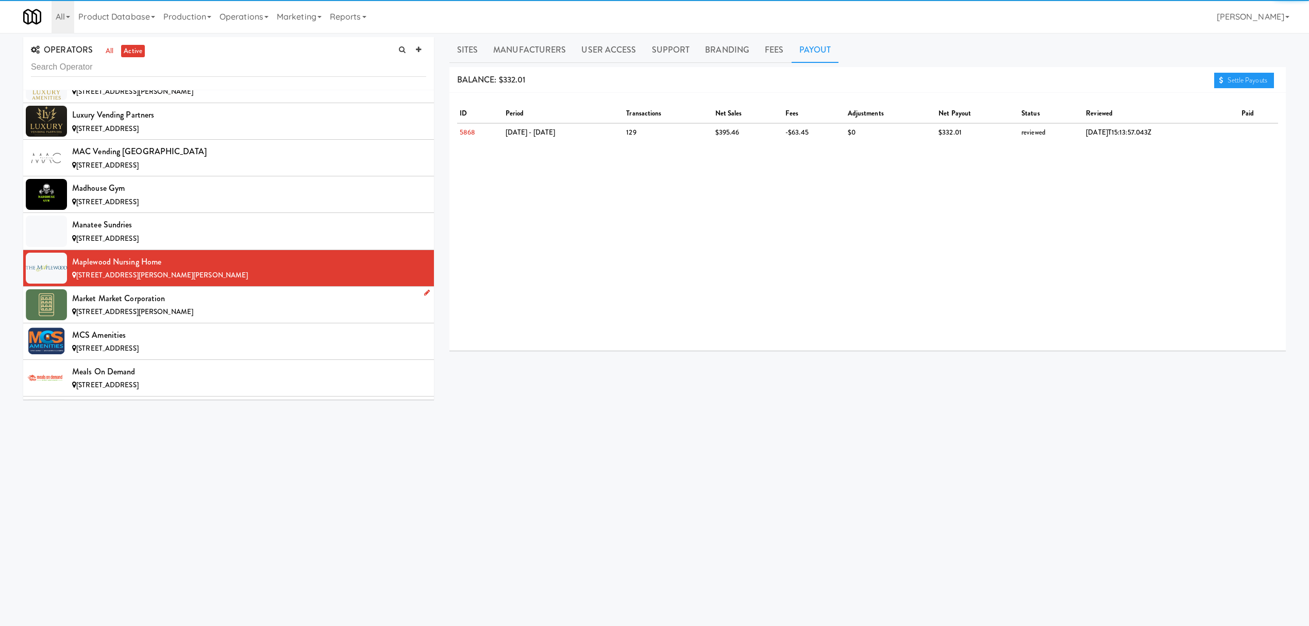
click at [233, 306] on div "Market Market Corporation" at bounding box center [249, 298] width 354 height 15
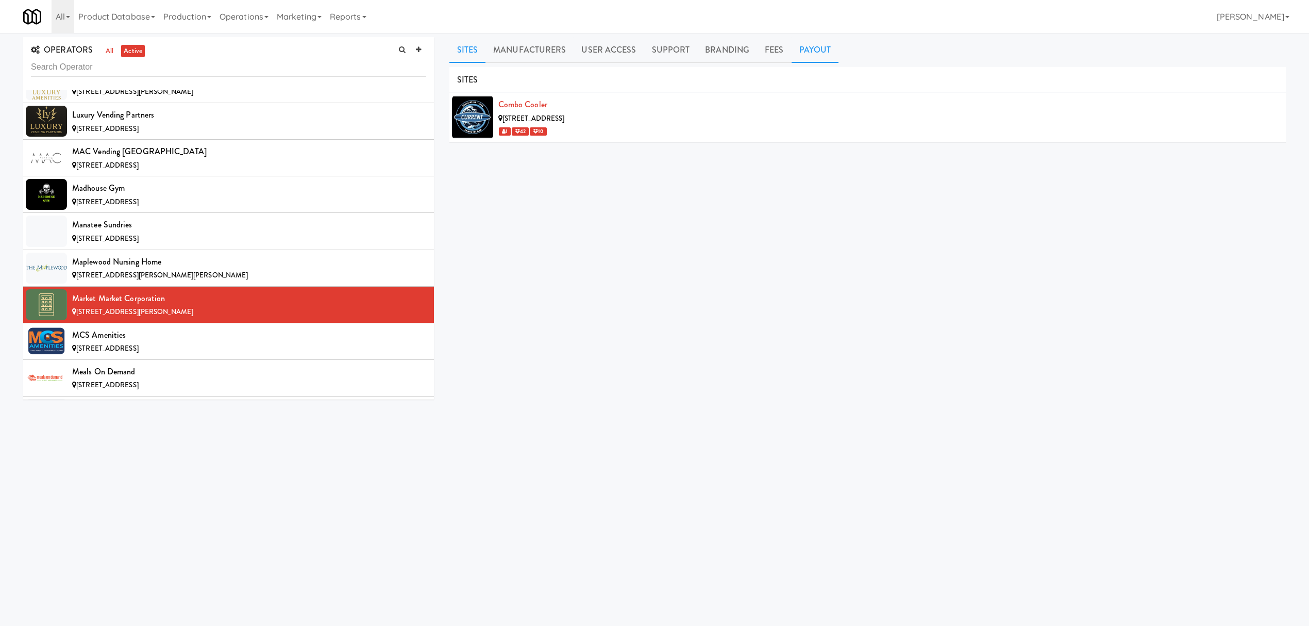
click at [819, 54] on link "Payout" at bounding box center [815, 50] width 47 height 26
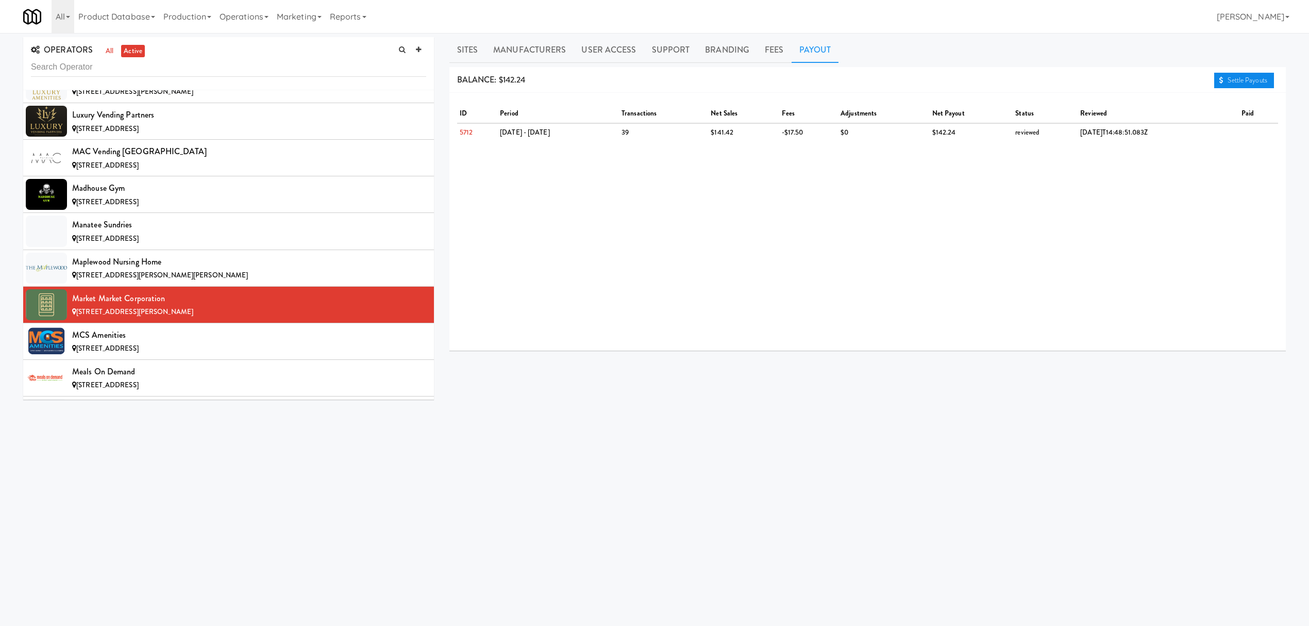
click at [1229, 79] on link "Settle Payouts" at bounding box center [1244, 80] width 60 height 15
click at [236, 355] on div "[STREET_ADDRESS]" at bounding box center [249, 348] width 354 height 13
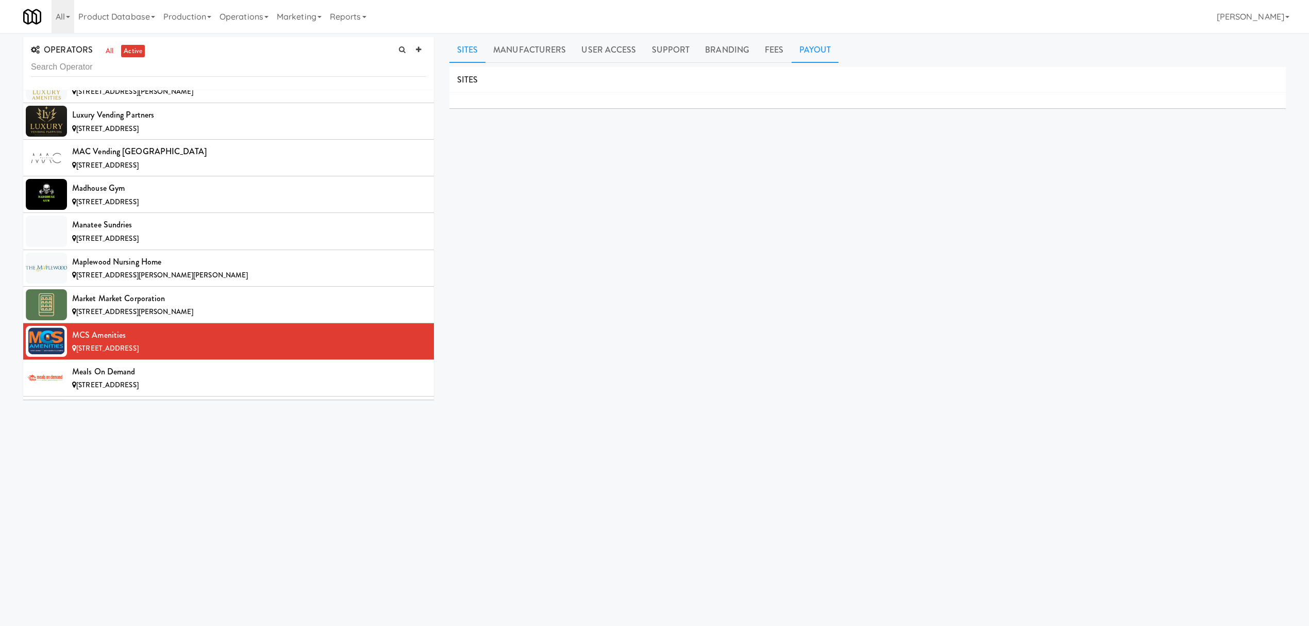
click at [819, 55] on link "Payout" at bounding box center [815, 50] width 47 height 26
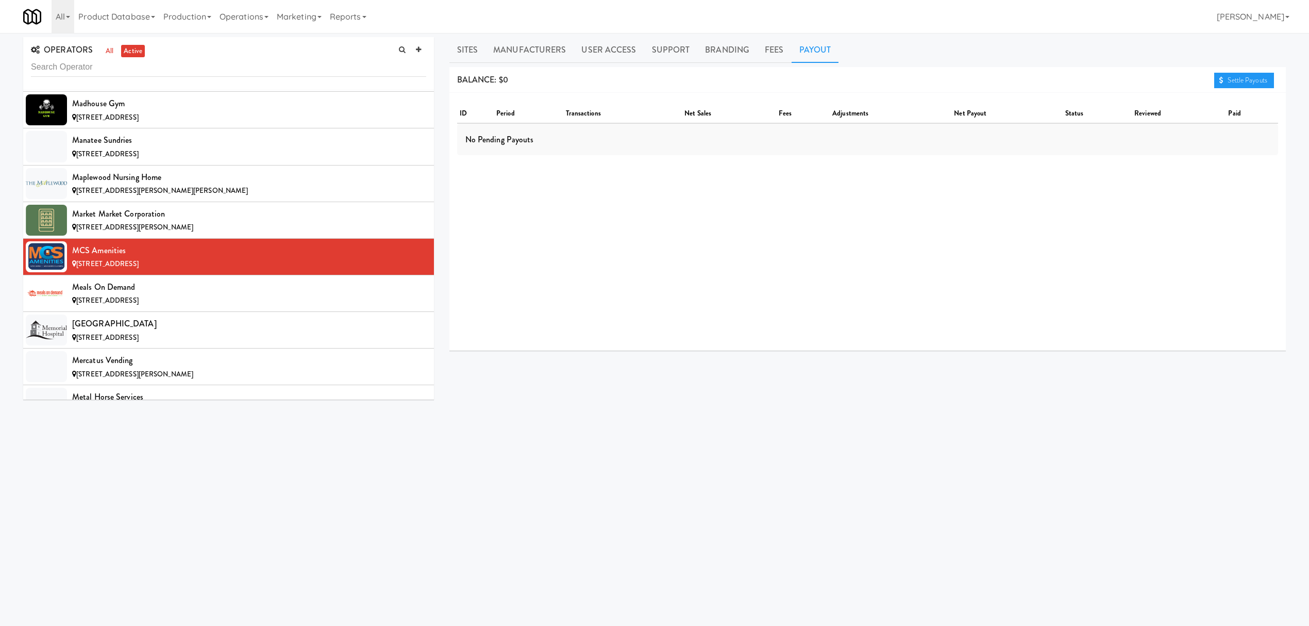
scroll to position [6115, 0]
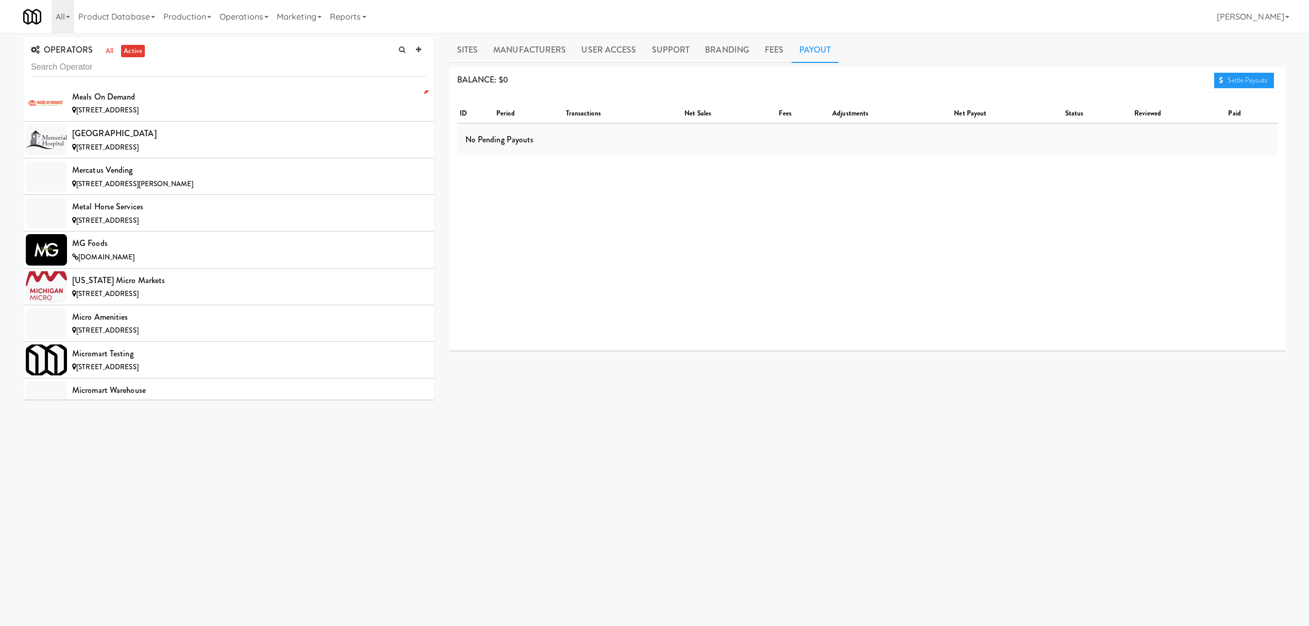
click at [198, 117] on div "[STREET_ADDRESS]" at bounding box center [249, 110] width 354 height 13
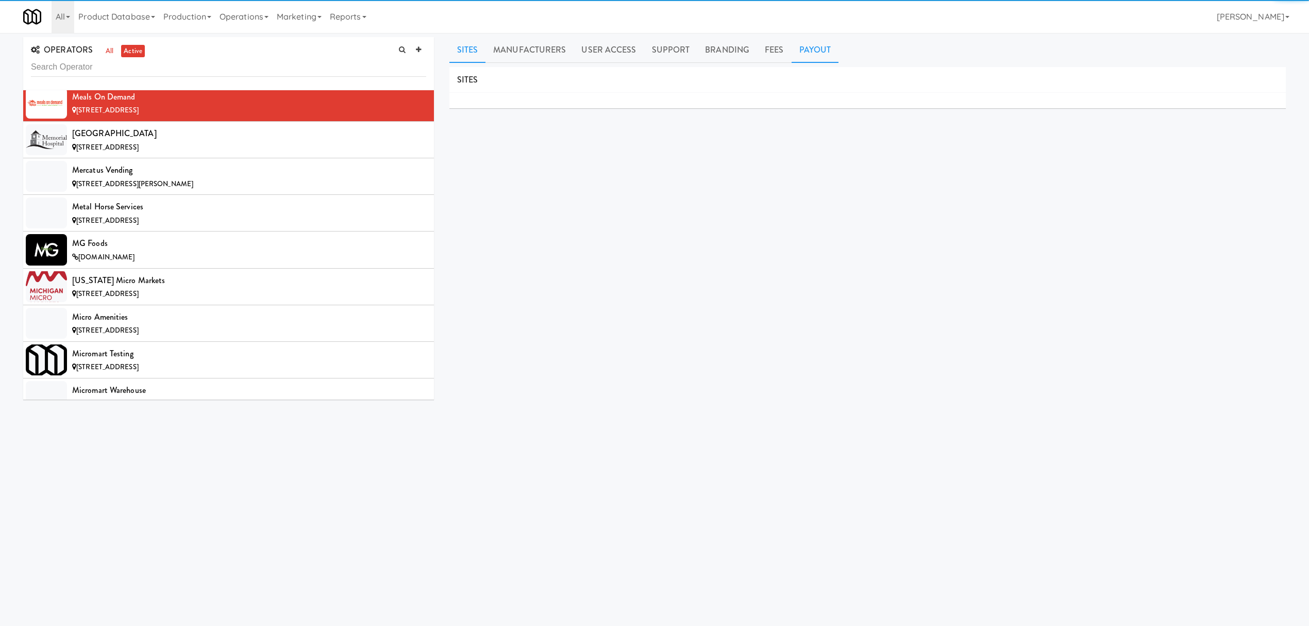
click at [815, 48] on link "Payout" at bounding box center [815, 50] width 47 height 26
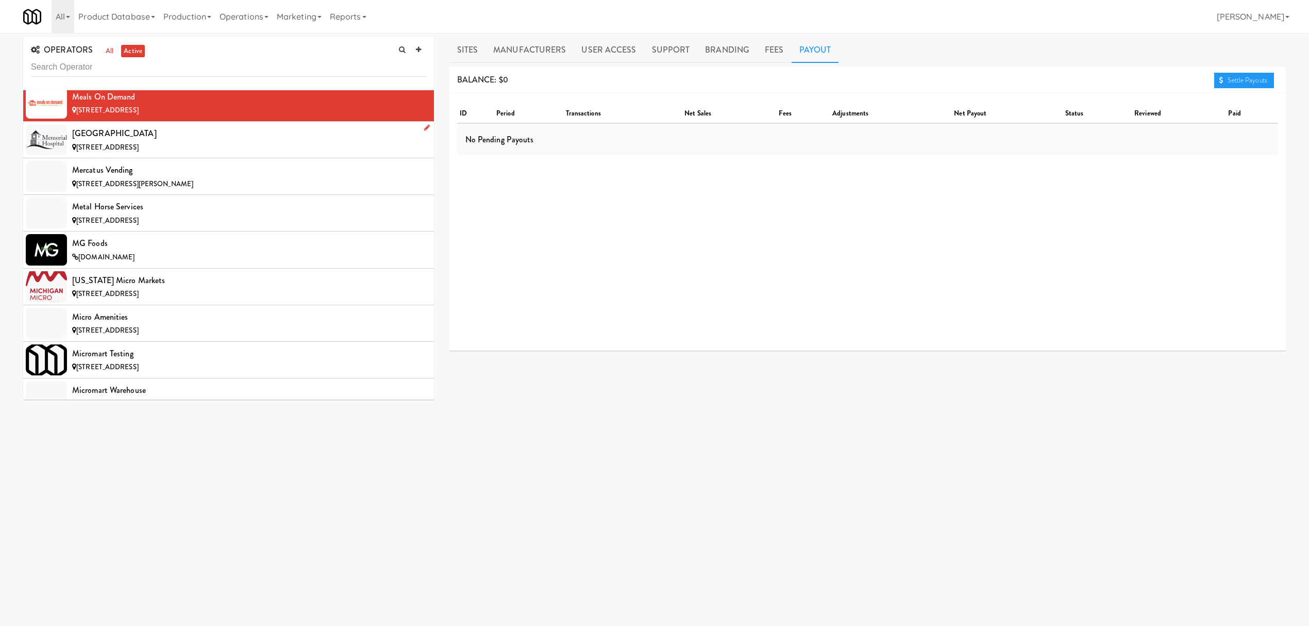
click at [257, 154] on div "[STREET_ADDRESS]" at bounding box center [249, 147] width 354 height 13
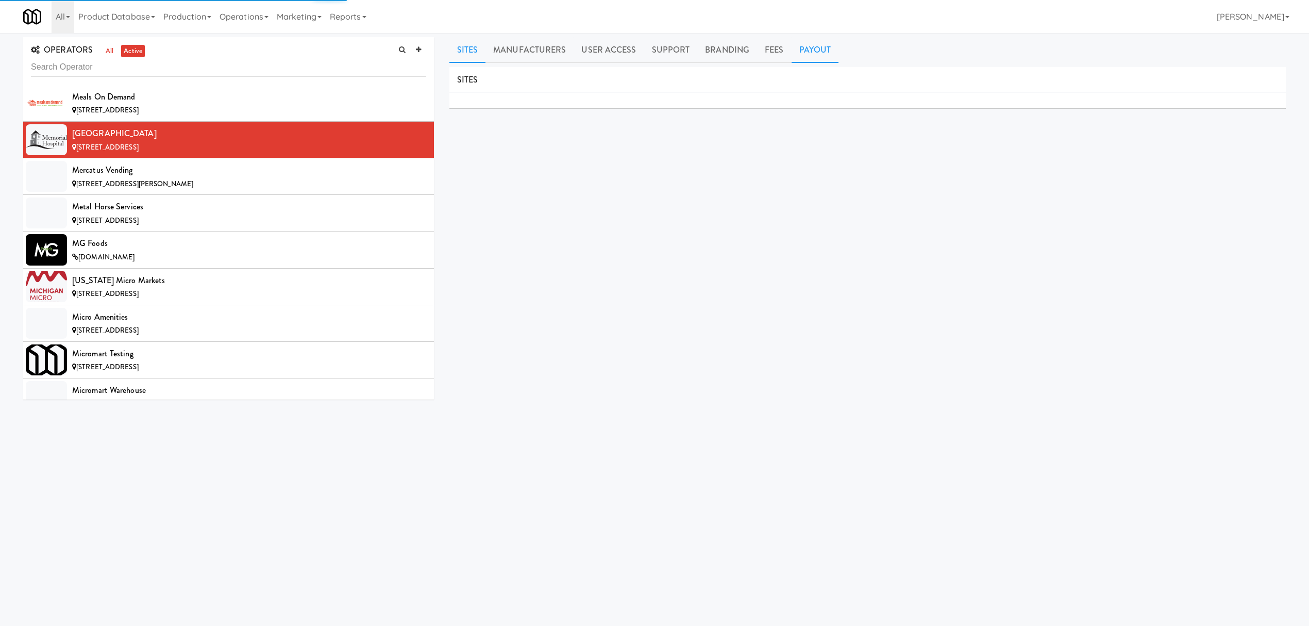
click at [795, 44] on link "Payout" at bounding box center [815, 50] width 47 height 26
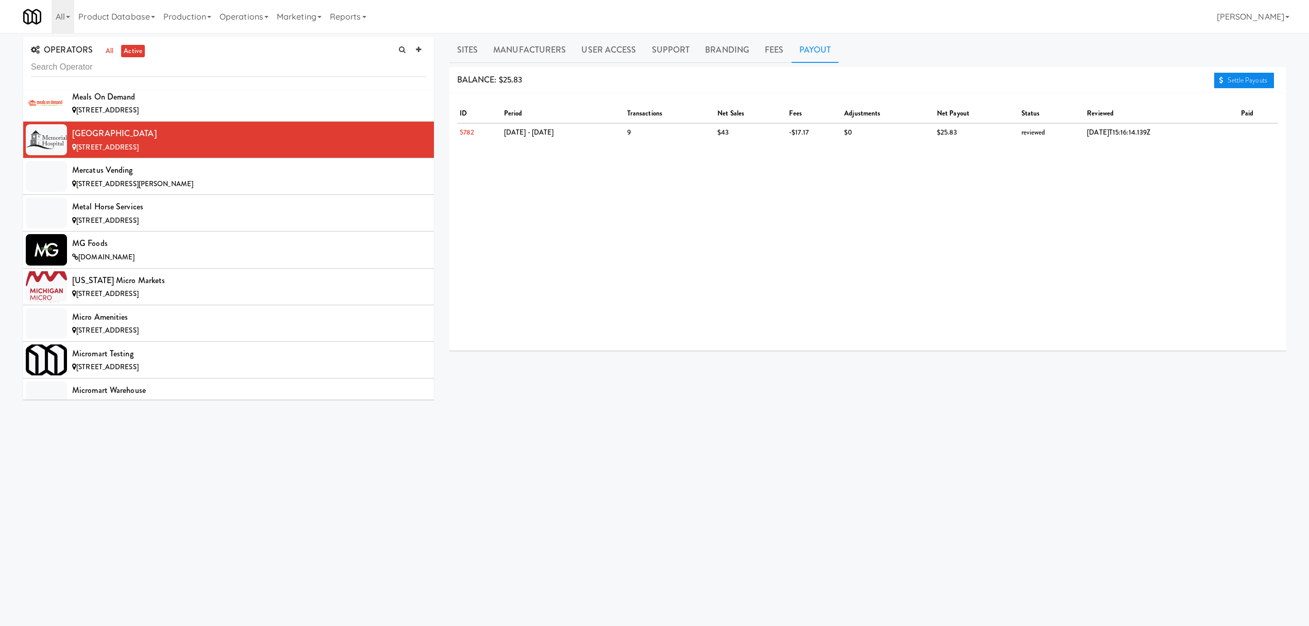
click at [1266, 81] on link "Settle Payouts" at bounding box center [1244, 80] width 60 height 15
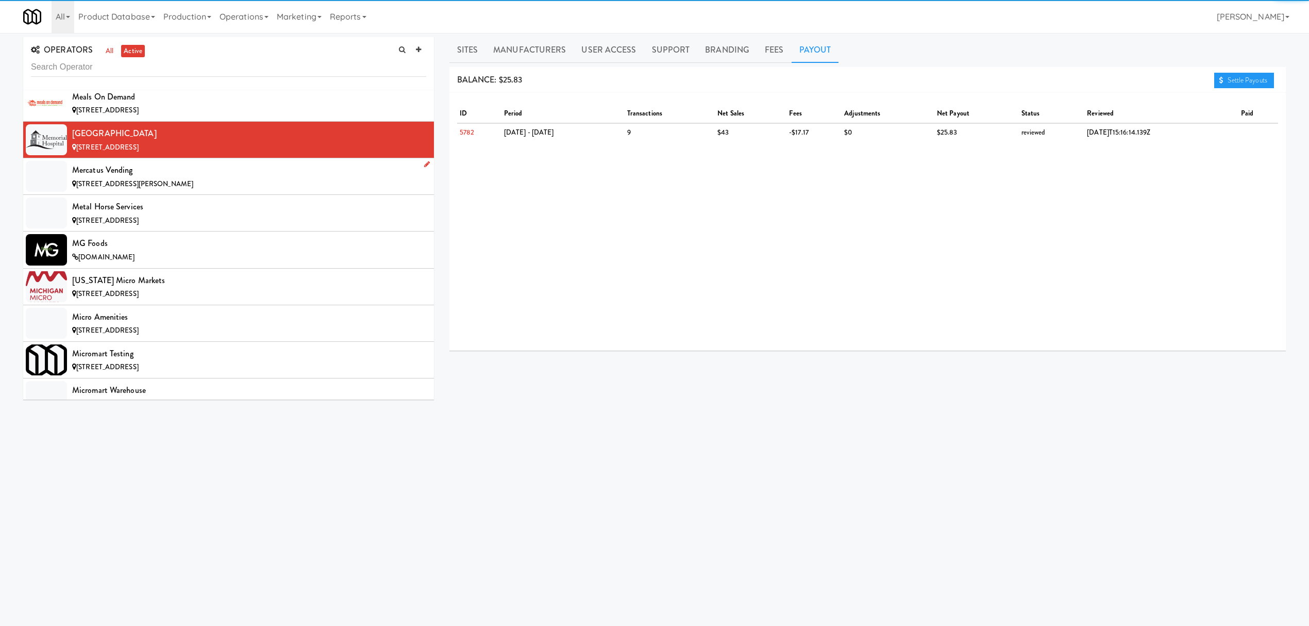
click at [291, 191] on div "[STREET_ADDRESS][PERSON_NAME]" at bounding box center [249, 184] width 354 height 13
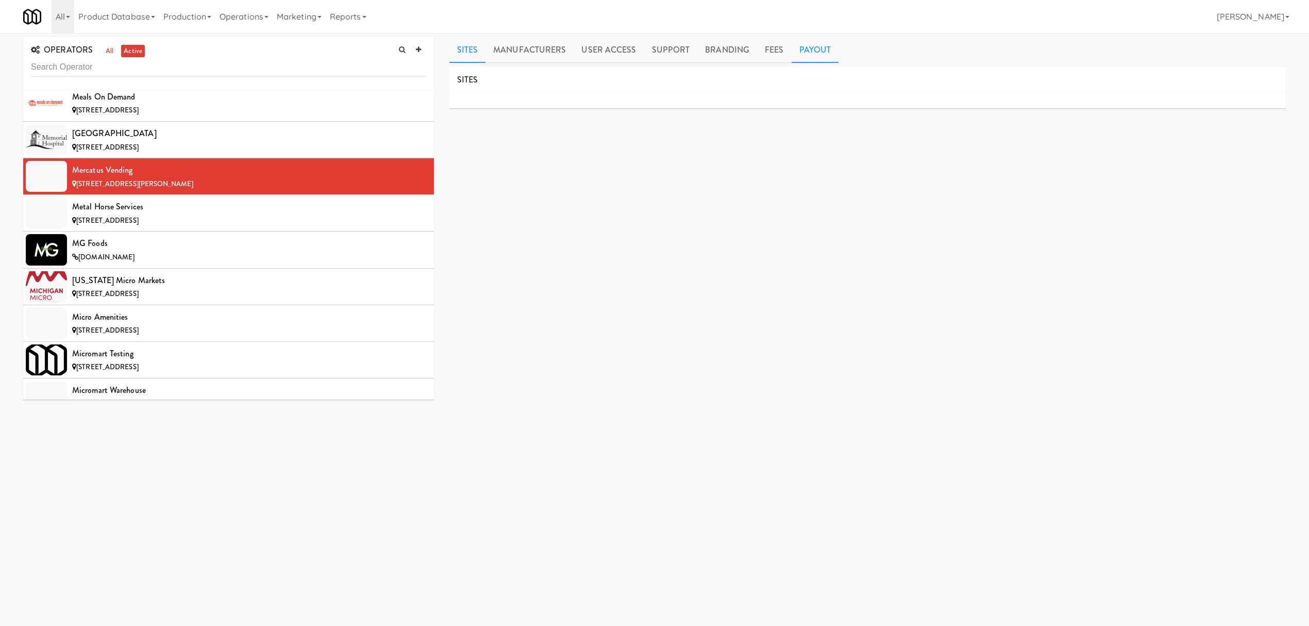
click at [798, 50] on link "Payout" at bounding box center [815, 50] width 47 height 26
click at [225, 227] on div "[STREET_ADDRESS]" at bounding box center [249, 220] width 354 height 13
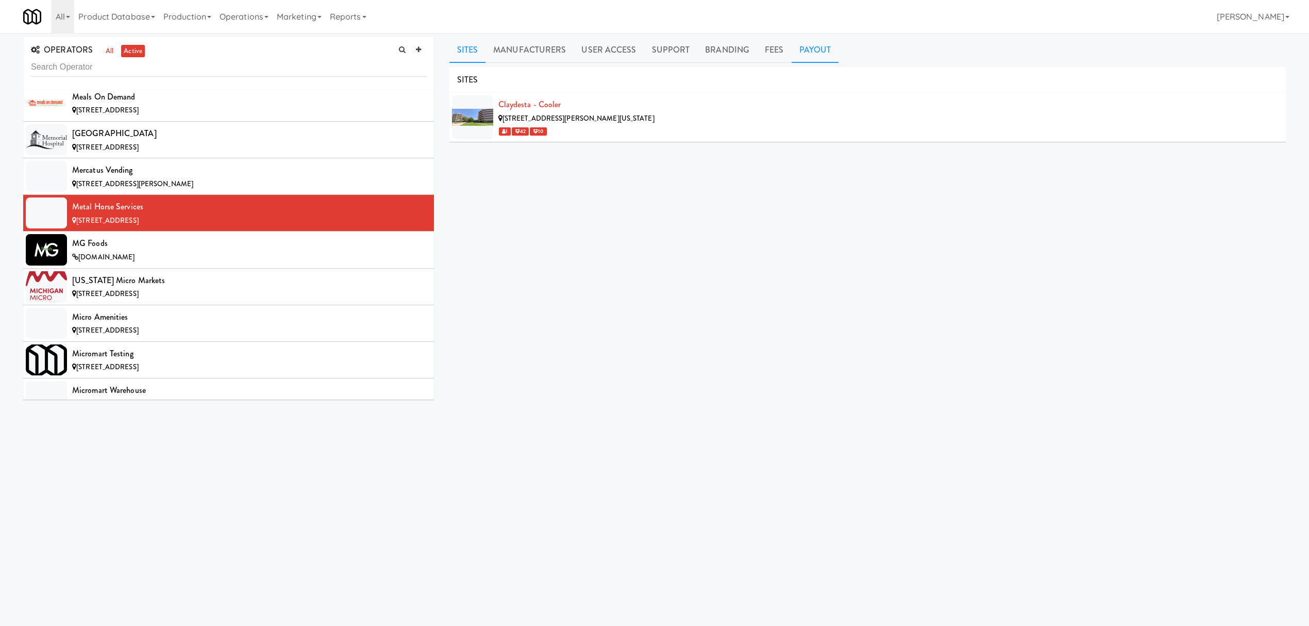
click at [806, 52] on link "Payout" at bounding box center [815, 50] width 47 height 26
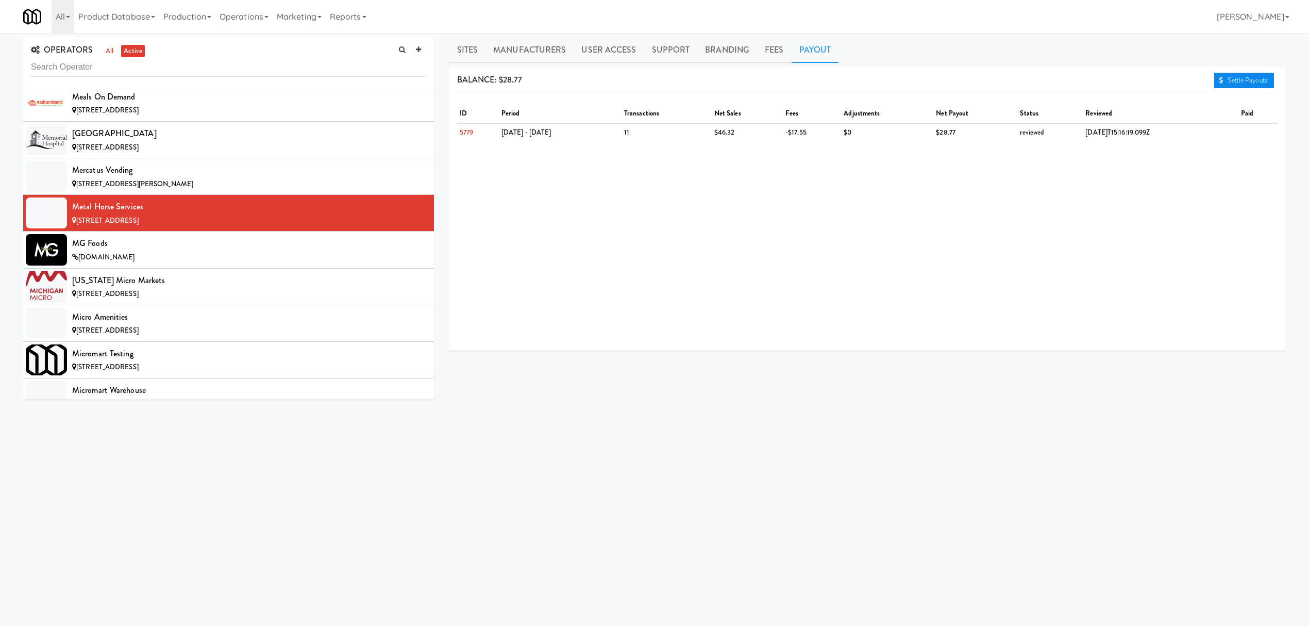
click at [1235, 76] on link "Settle Payouts" at bounding box center [1244, 80] width 60 height 15
click at [170, 264] on div "[DOMAIN_NAME]" at bounding box center [249, 257] width 354 height 13
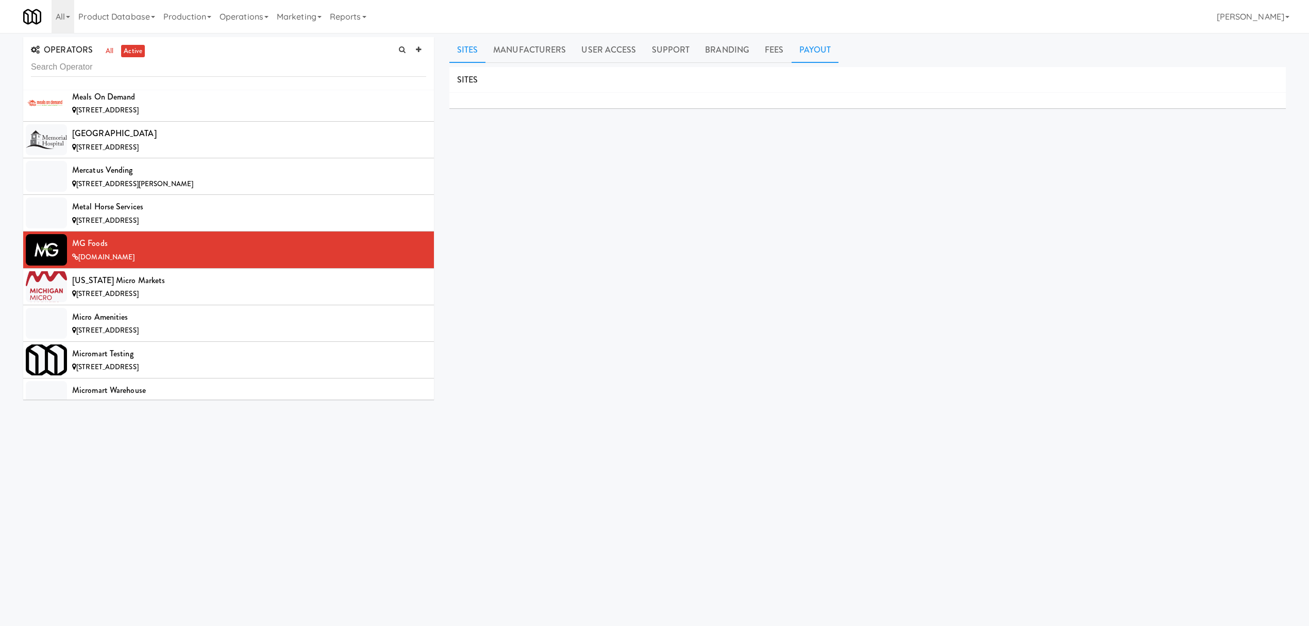
click at [821, 44] on link "Payout" at bounding box center [815, 50] width 47 height 26
click at [177, 288] on div "[US_STATE] Micro Markets" at bounding box center [249, 280] width 354 height 15
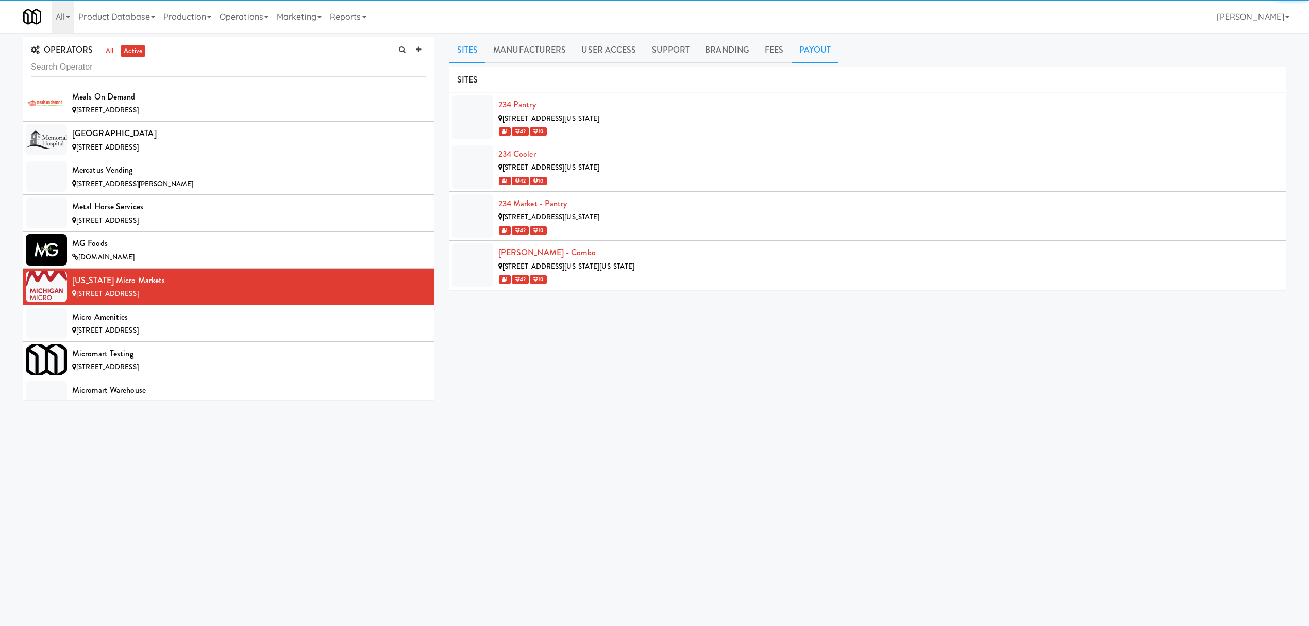
click at [818, 46] on link "Payout" at bounding box center [815, 50] width 47 height 26
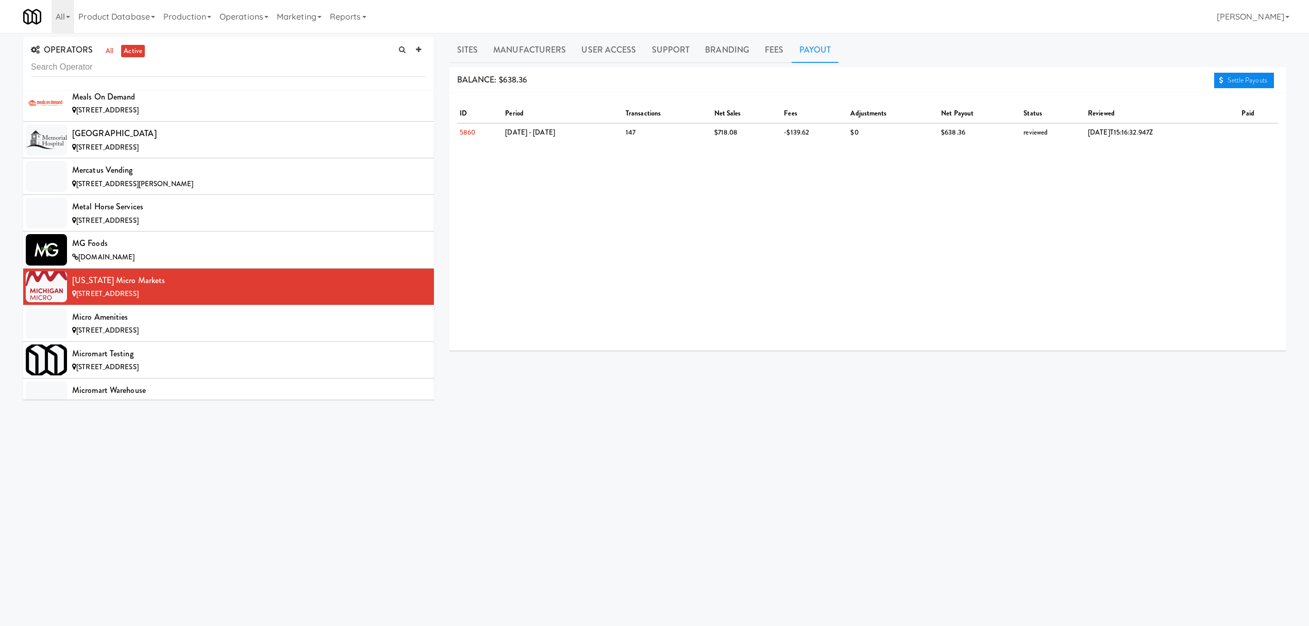
click at [1241, 83] on link "Settle Payouts" at bounding box center [1244, 80] width 60 height 15
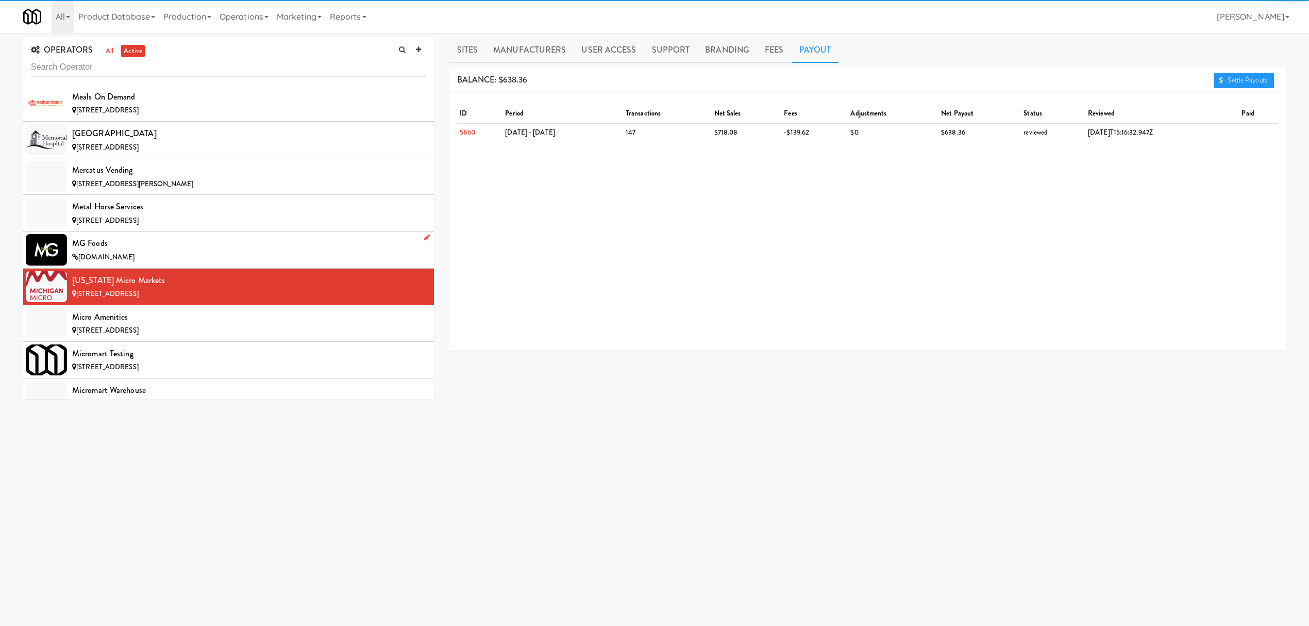
click at [228, 251] on div "MG Foods" at bounding box center [249, 243] width 354 height 15
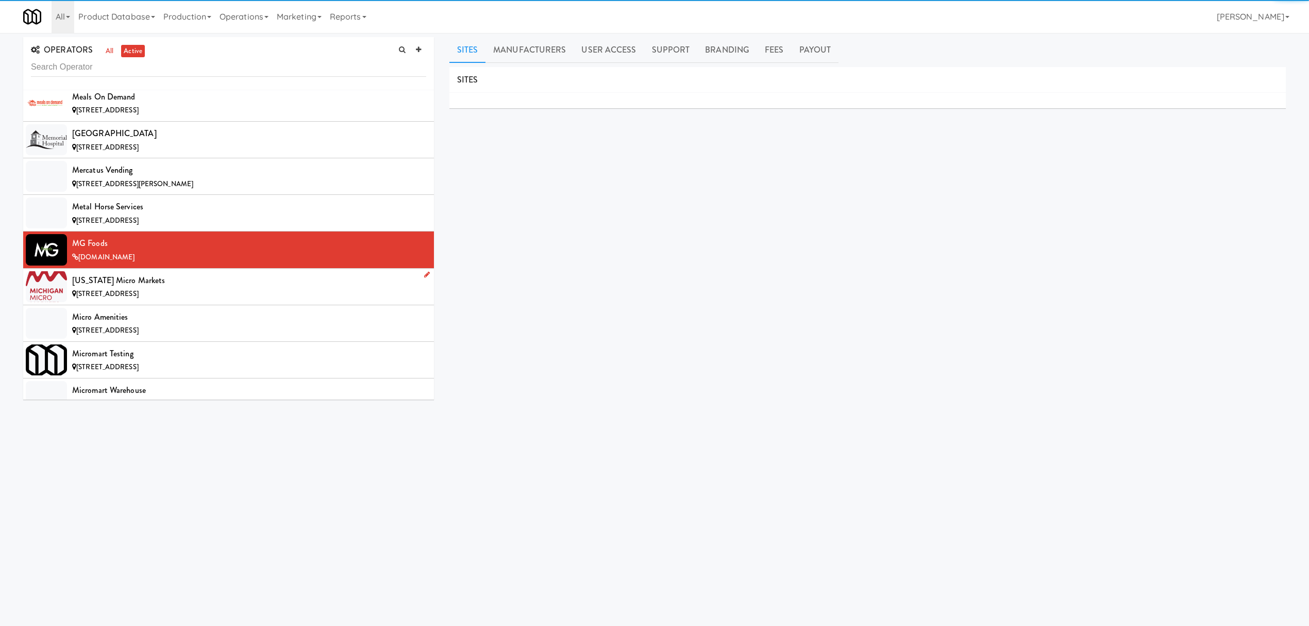
click at [215, 288] on div "[US_STATE] Micro Markets" at bounding box center [249, 280] width 354 height 15
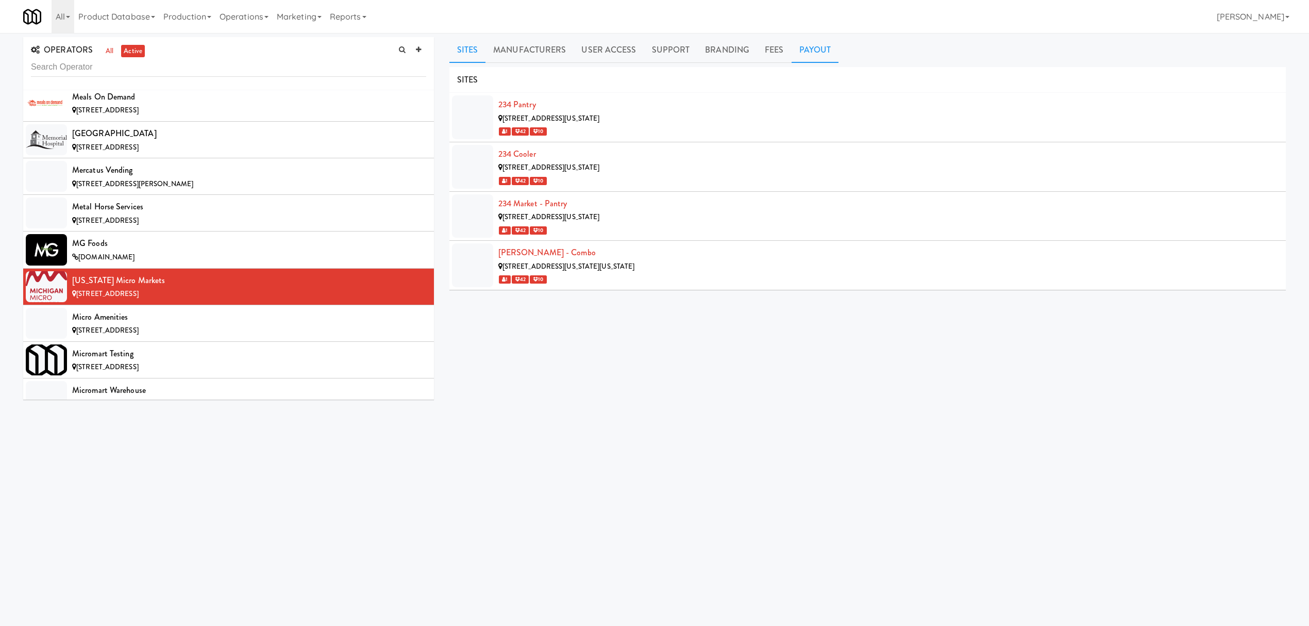
click at [793, 51] on link "Payout" at bounding box center [815, 50] width 47 height 26
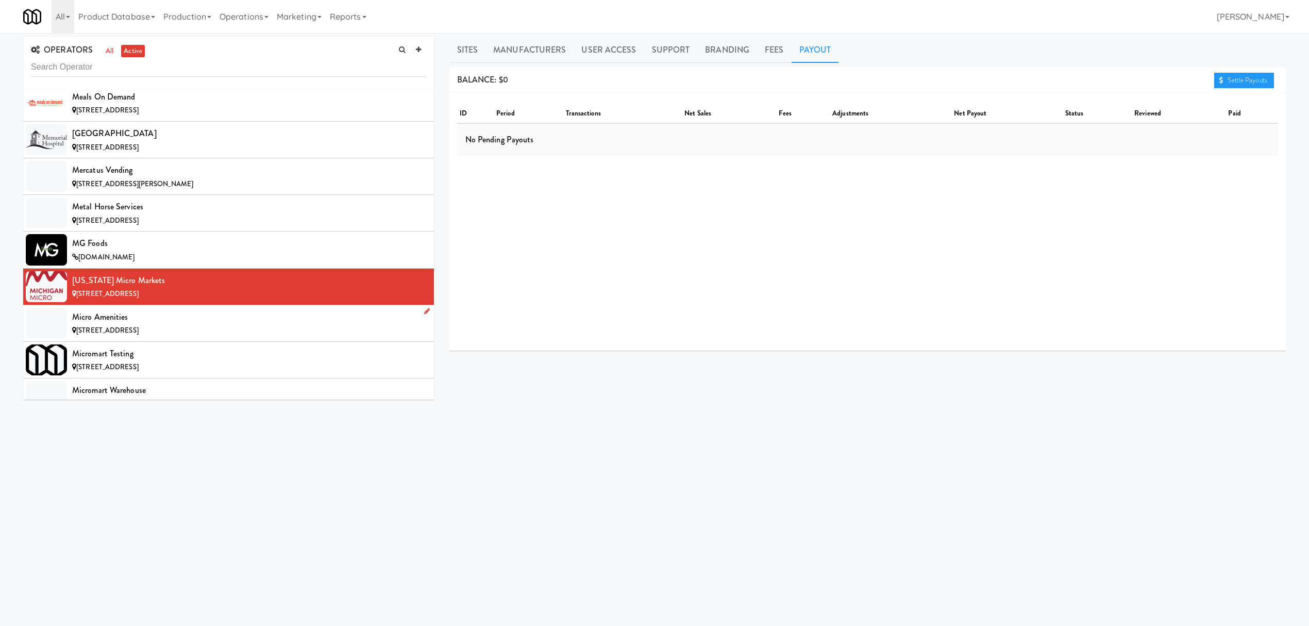
click at [167, 325] on div "Micro Amenities" at bounding box center [249, 316] width 354 height 15
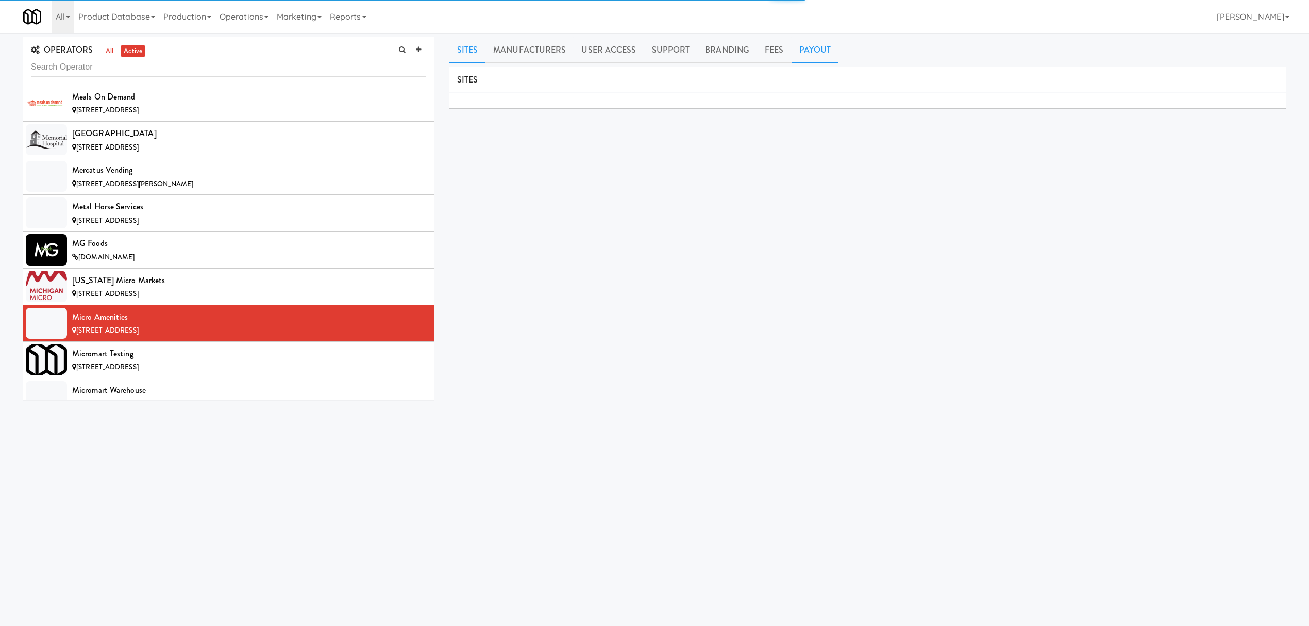
click at [813, 51] on link "Payout" at bounding box center [815, 50] width 47 height 26
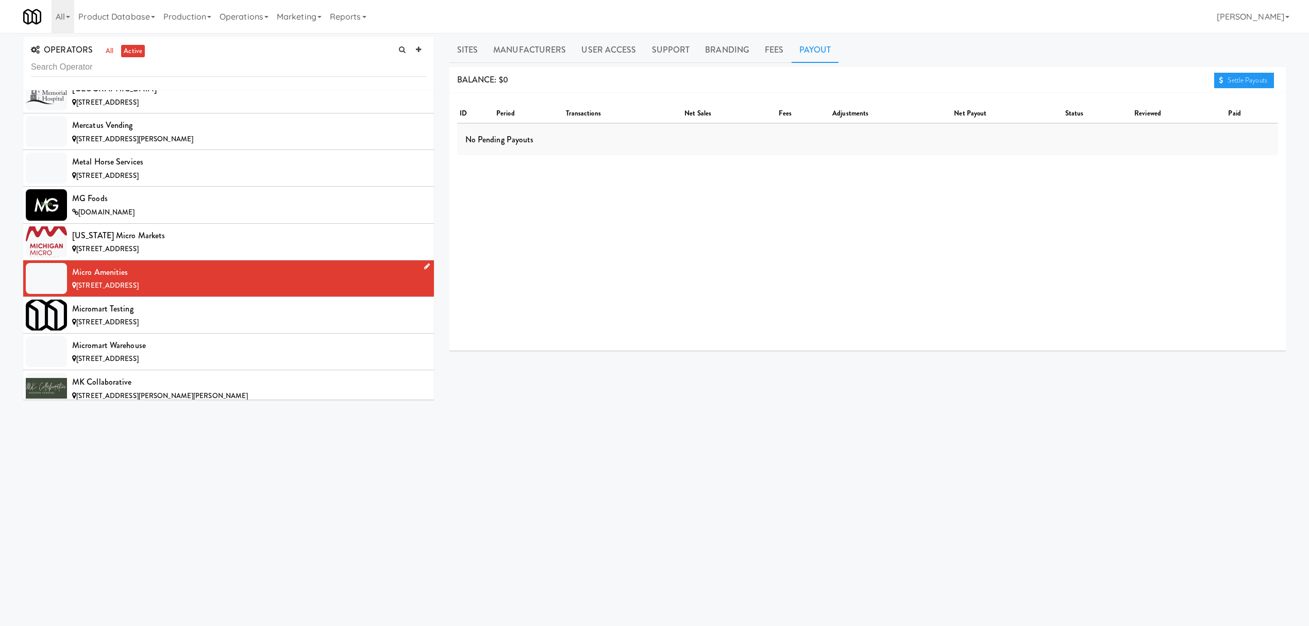
scroll to position [6184, 0]
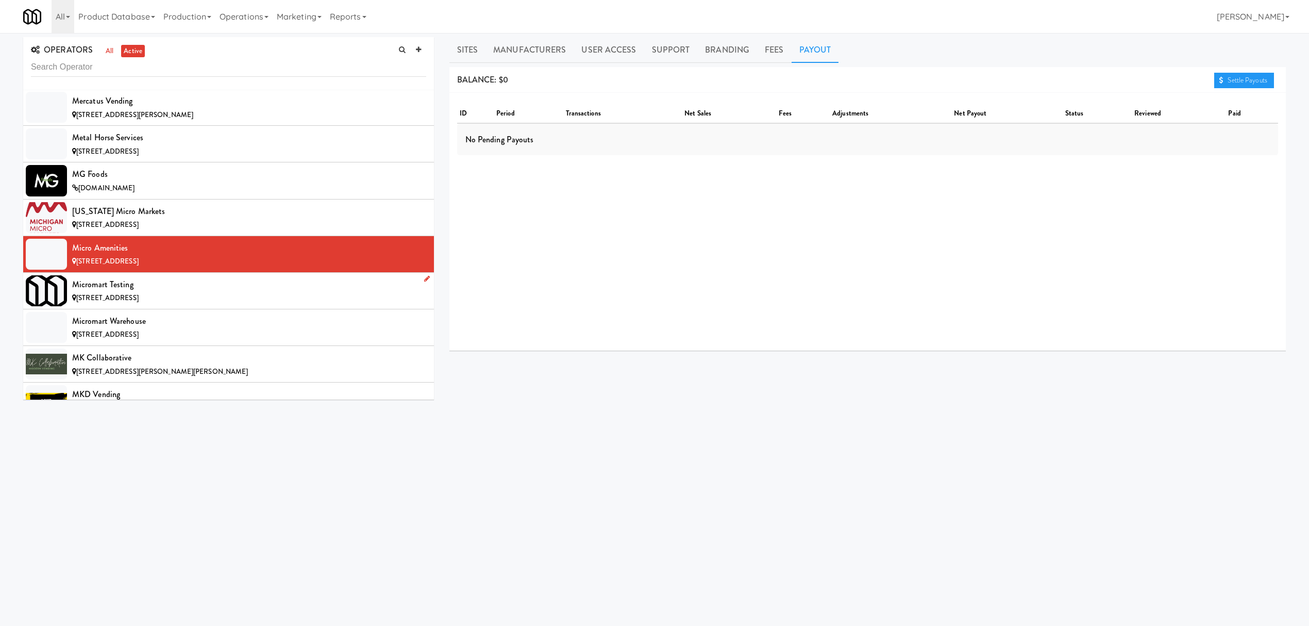
click at [183, 292] on div "Micromart Testing" at bounding box center [249, 284] width 354 height 15
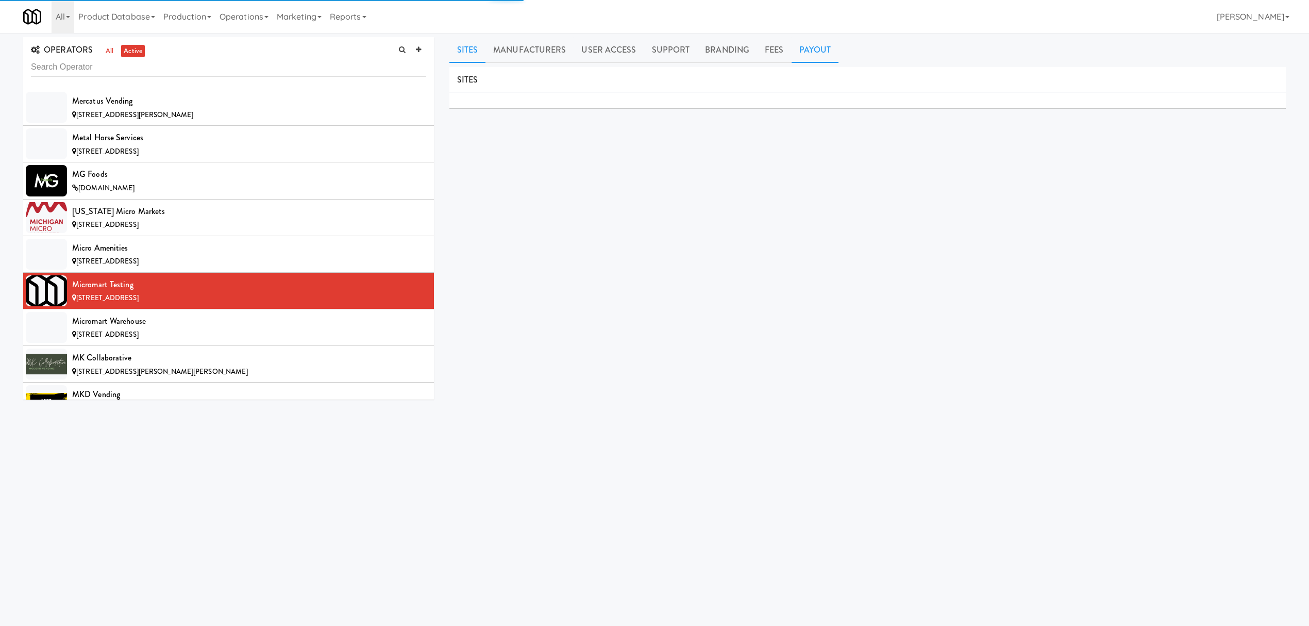
click at [794, 60] on link "Payout" at bounding box center [815, 50] width 47 height 26
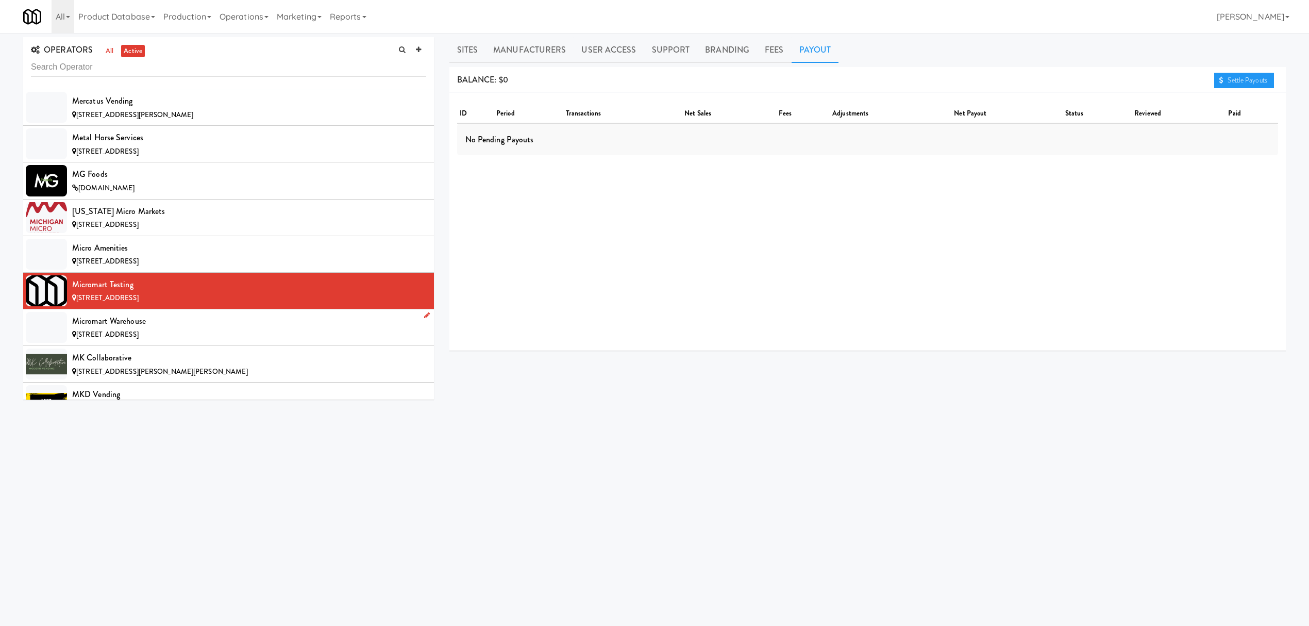
click at [225, 329] on div "Micromart Warehouse" at bounding box center [249, 320] width 354 height 15
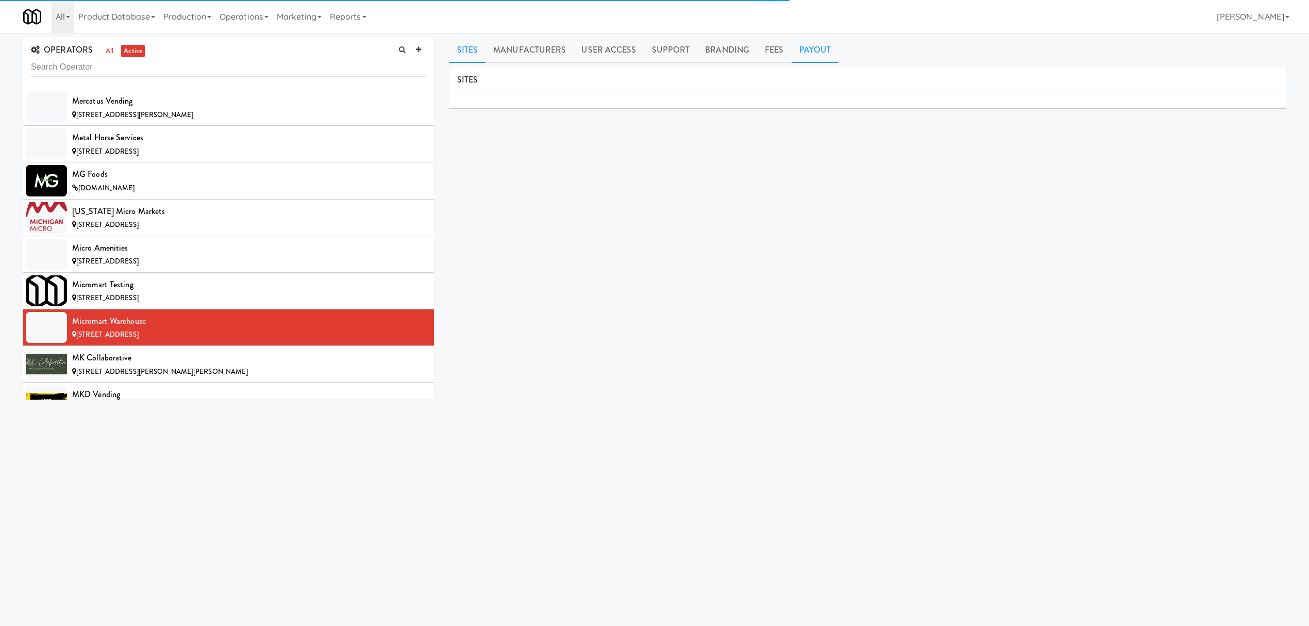
click at [810, 54] on link "Payout" at bounding box center [815, 50] width 47 height 26
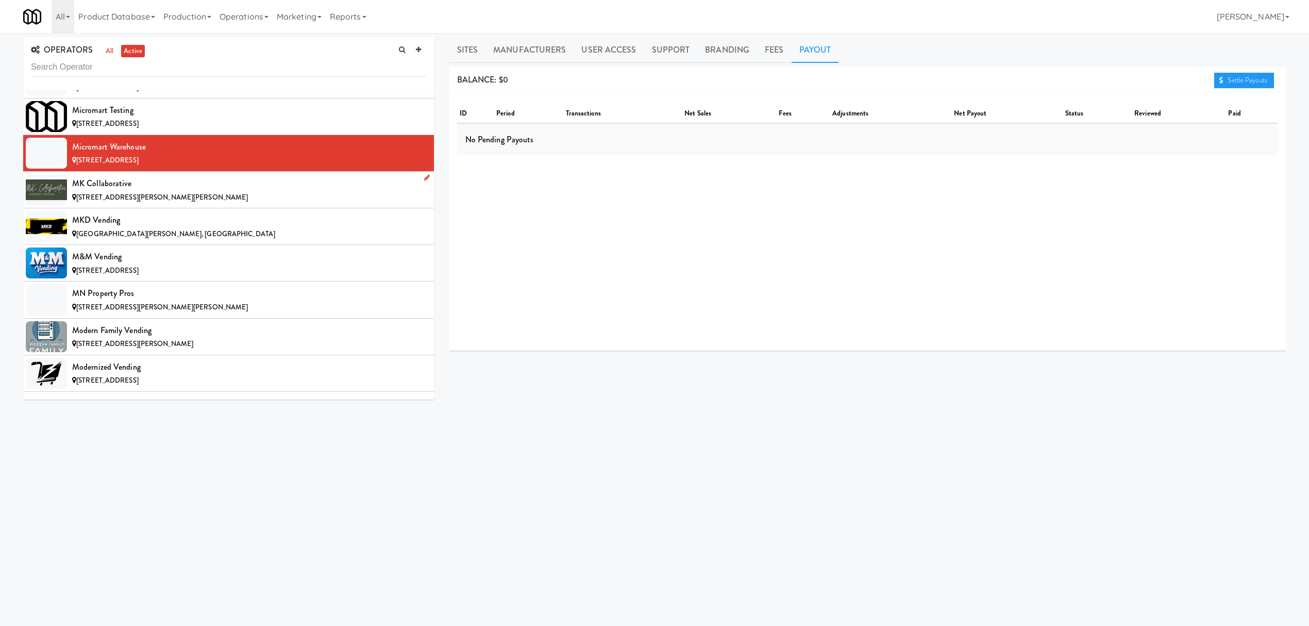
scroll to position [6459, 0]
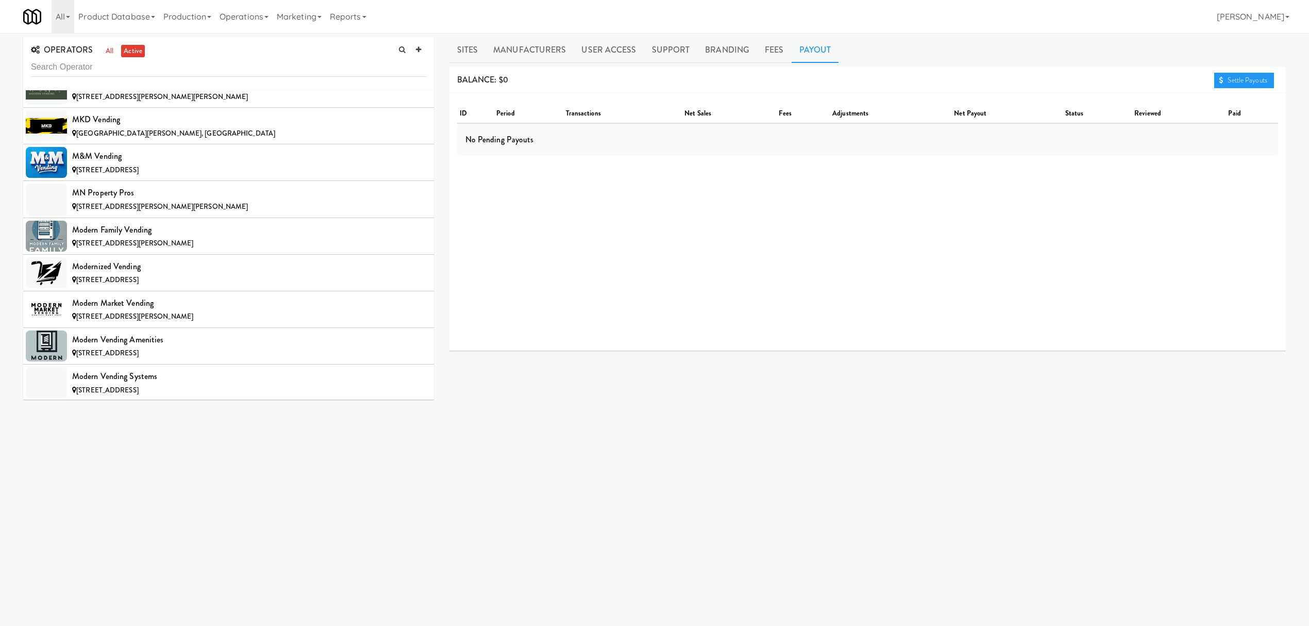
click at [172, 108] on li "MK Collaborative [STREET_ADDRESS][PERSON_NAME][PERSON_NAME]" at bounding box center [228, 89] width 411 height 37
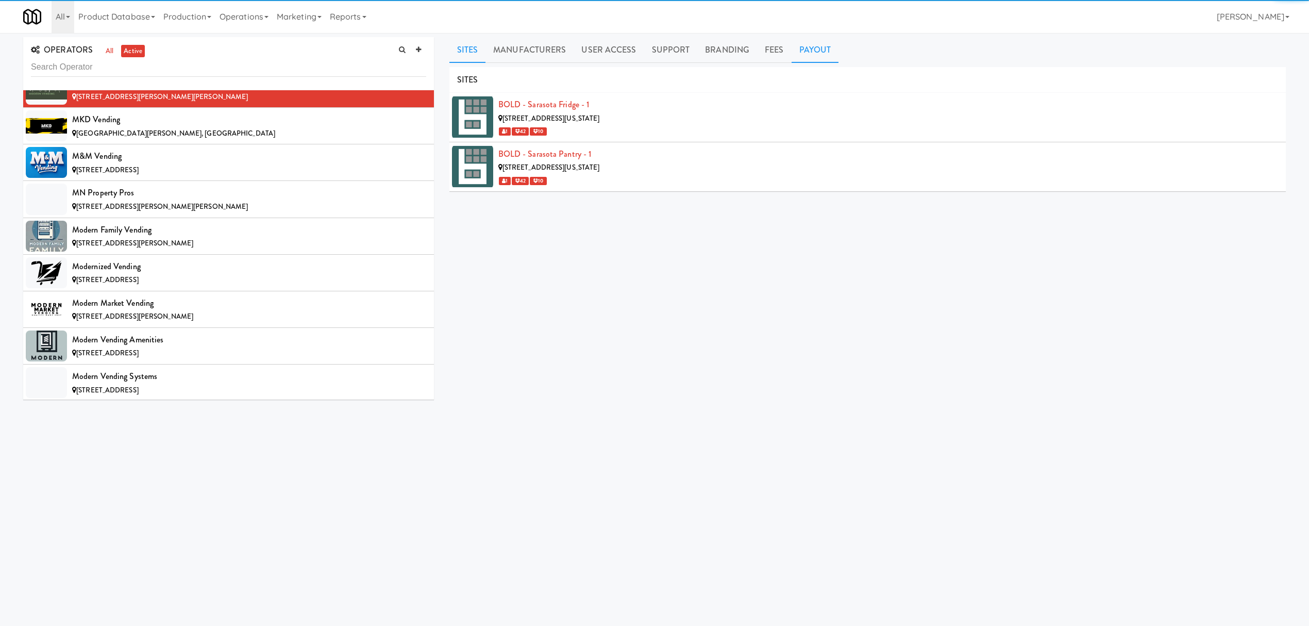
click at [799, 40] on link "Payout" at bounding box center [815, 50] width 47 height 26
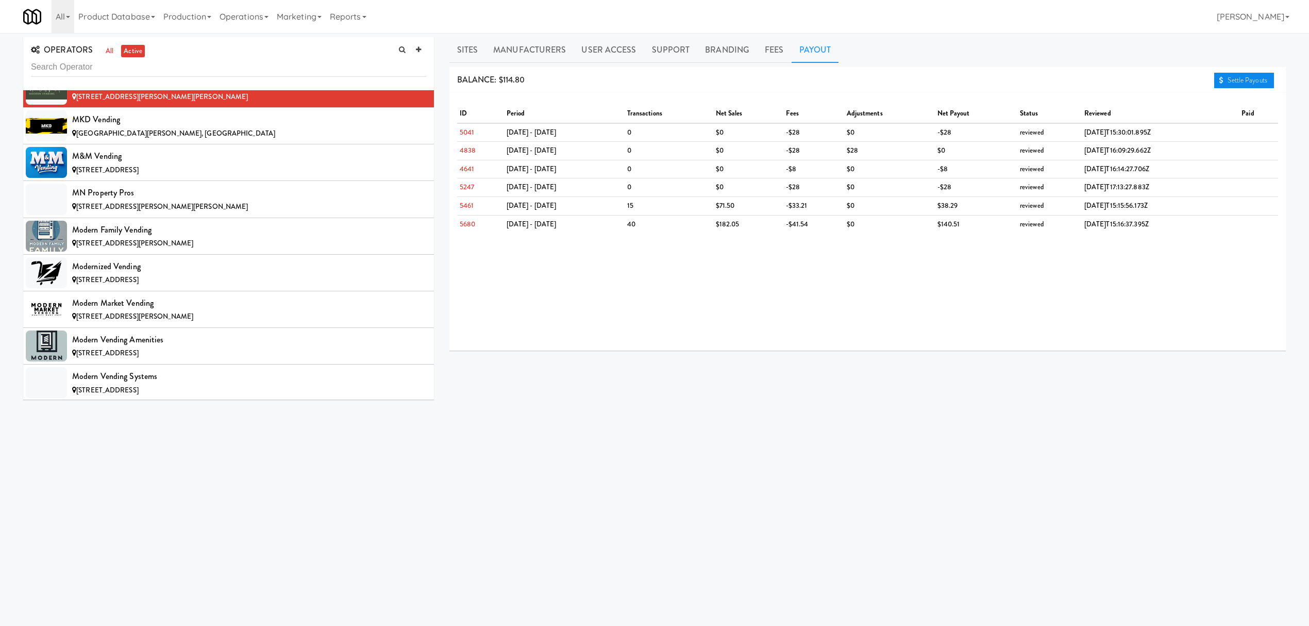
click at [1239, 81] on link "Settle Payouts" at bounding box center [1244, 80] width 60 height 15
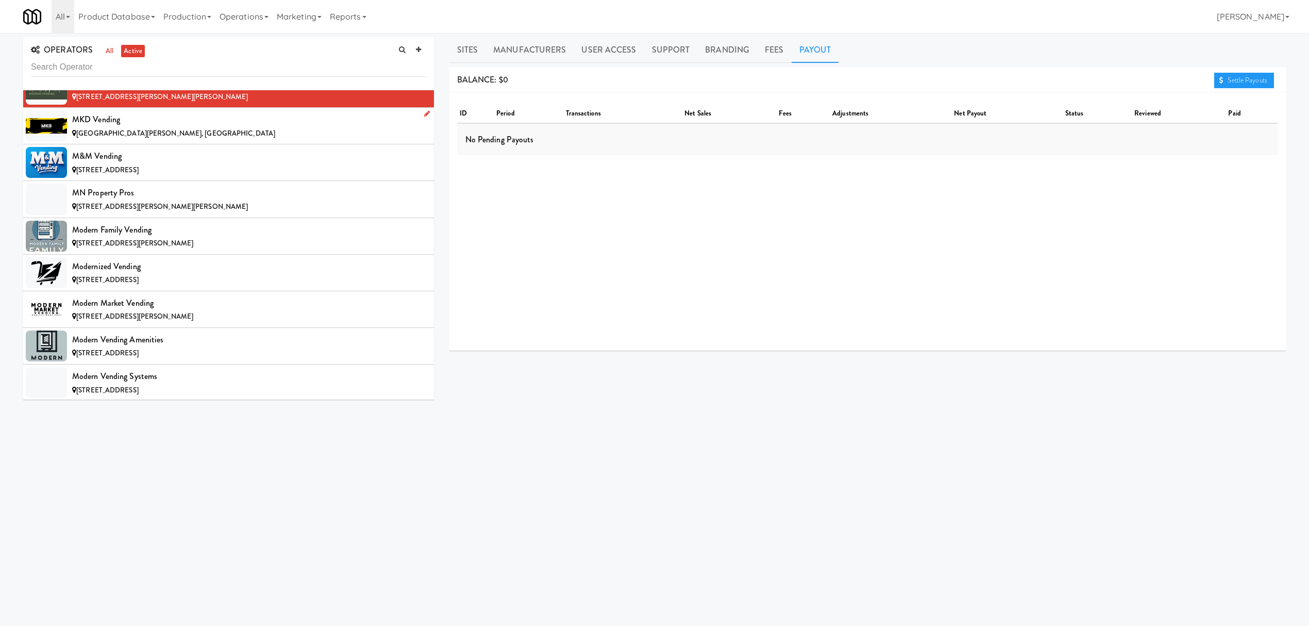
click at [208, 140] on div "[GEOGRAPHIC_DATA][PERSON_NAME], [GEOGRAPHIC_DATA]" at bounding box center [249, 133] width 354 height 13
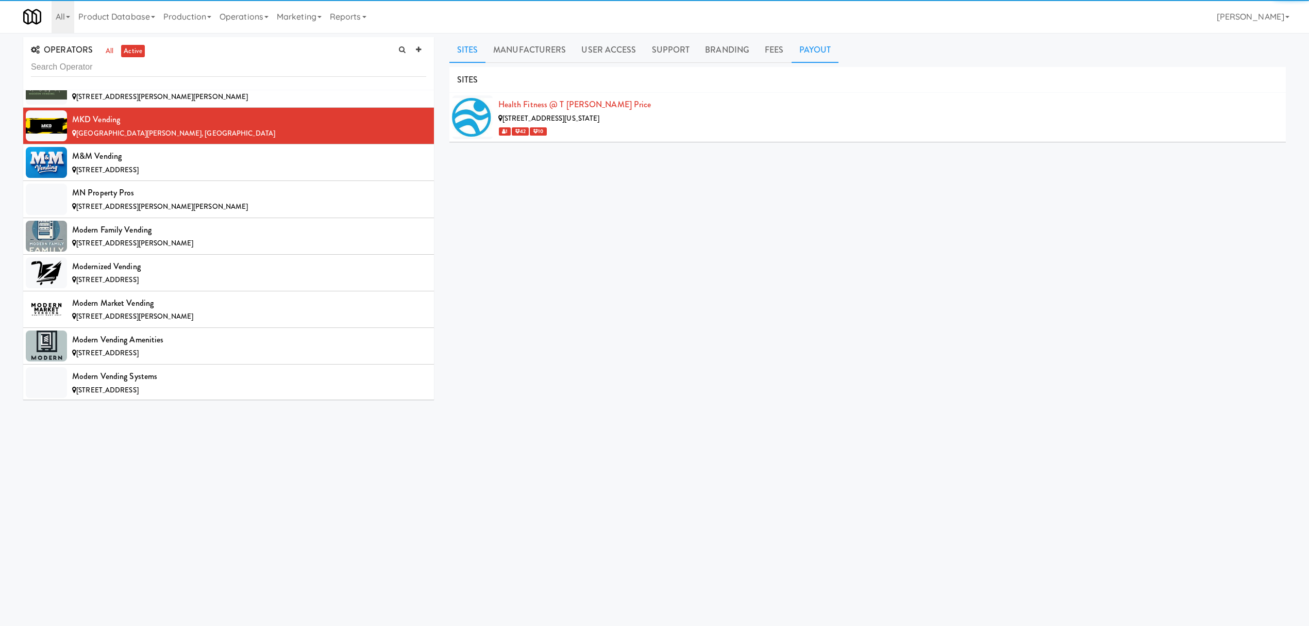
click at [807, 46] on link "Payout" at bounding box center [815, 50] width 47 height 26
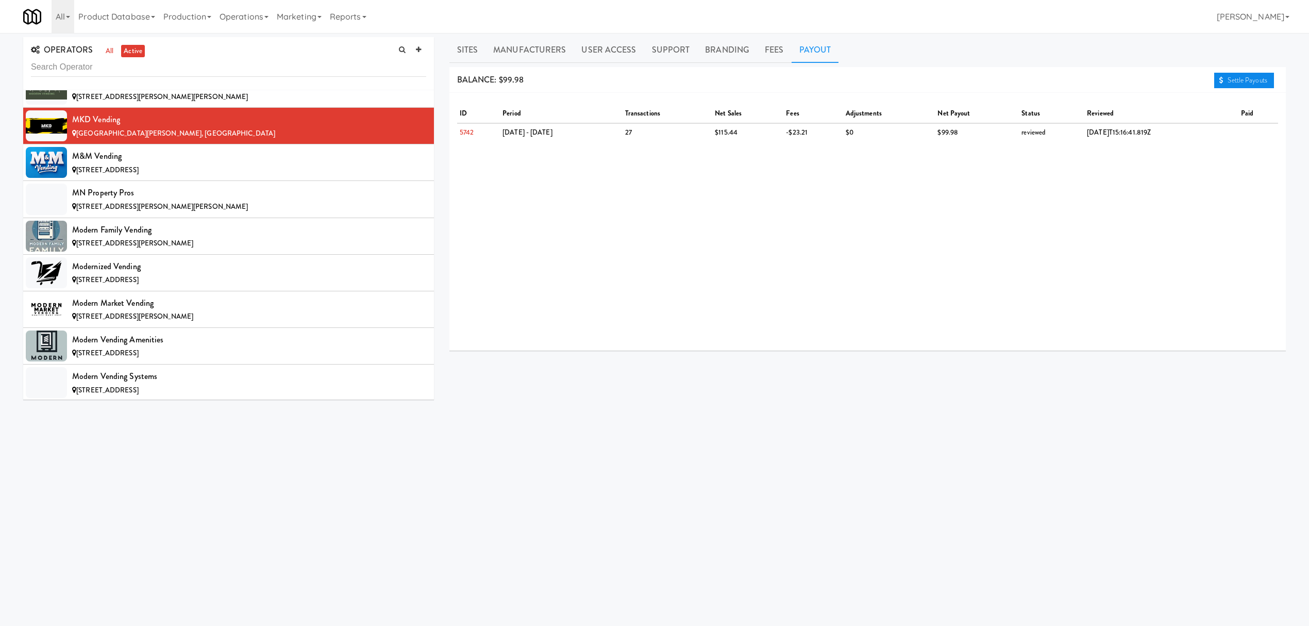
click at [1236, 80] on link "Settle Payouts" at bounding box center [1244, 80] width 60 height 15
click at [246, 177] on div "[STREET_ADDRESS]" at bounding box center [249, 170] width 354 height 13
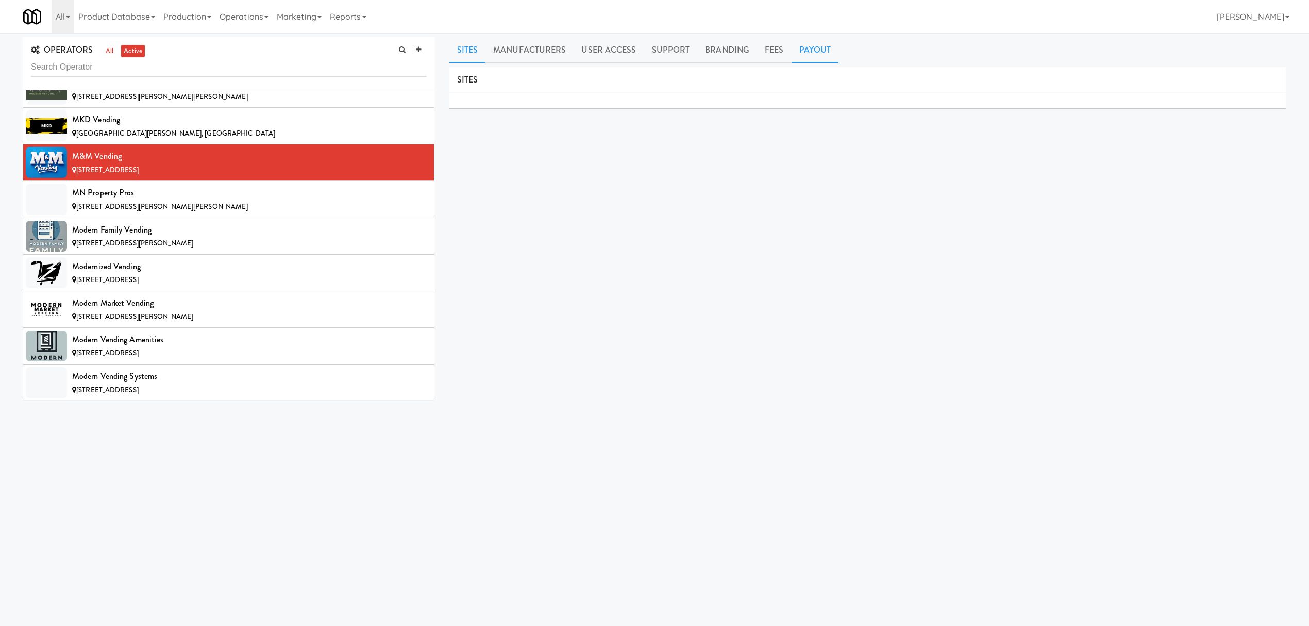
click at [808, 54] on link "Payout" at bounding box center [815, 50] width 47 height 26
click at [1220, 77] on icon at bounding box center [1221, 80] width 4 height 7
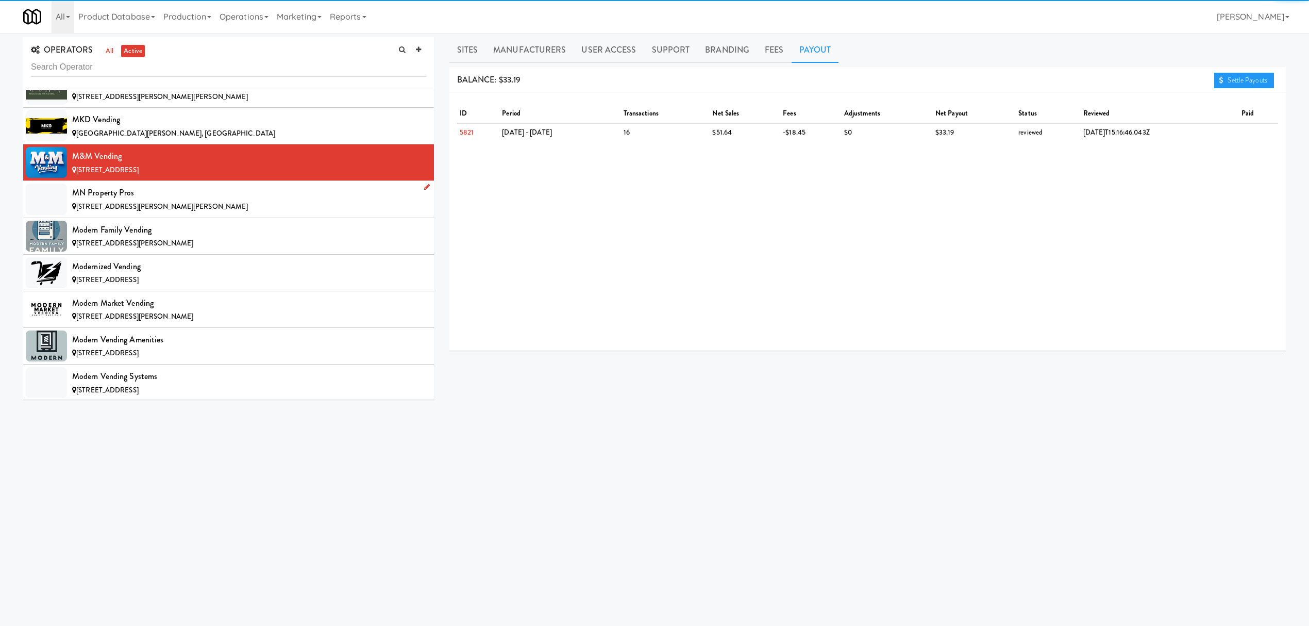
click at [250, 213] on div "[STREET_ADDRESS][PERSON_NAME][PERSON_NAME]" at bounding box center [249, 206] width 354 height 13
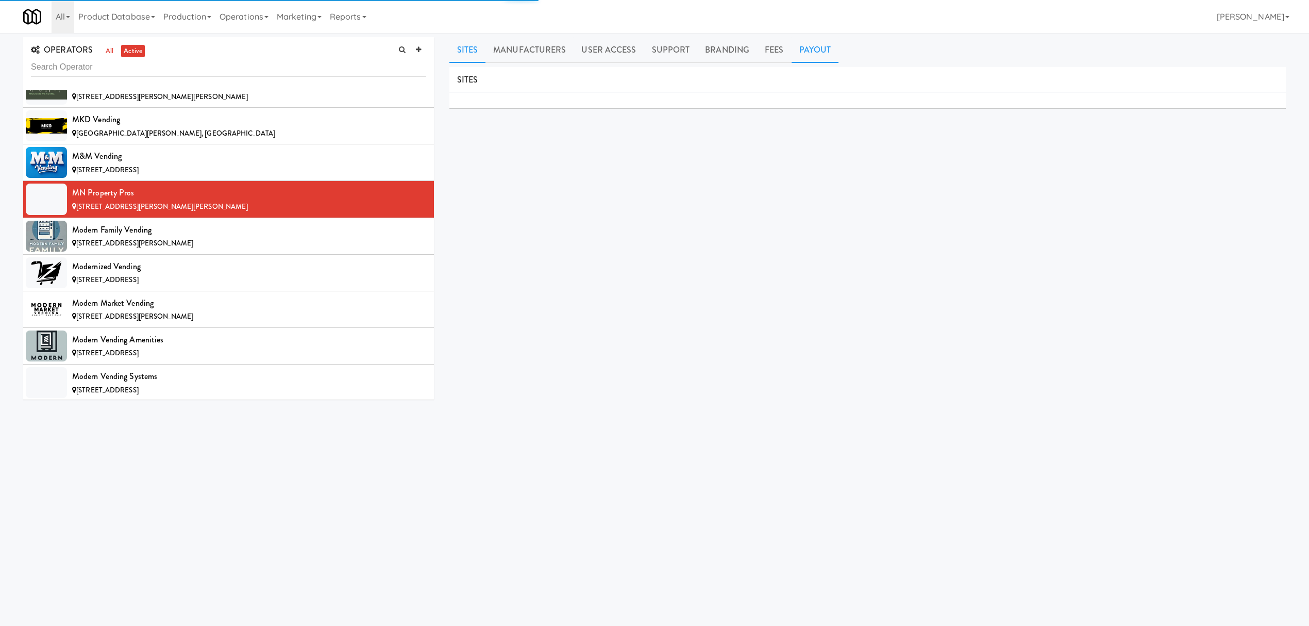
click at [804, 51] on link "Payout" at bounding box center [815, 50] width 47 height 26
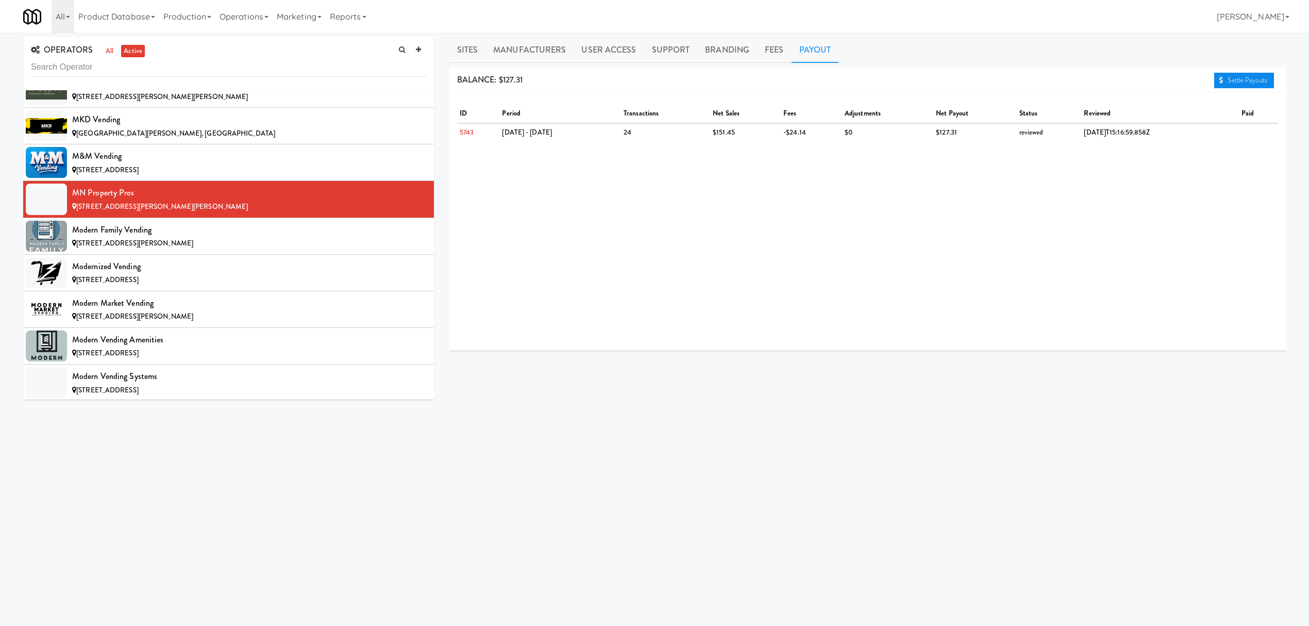
click at [1251, 77] on link "Settle Payouts" at bounding box center [1244, 80] width 60 height 15
click at [275, 238] on div "Modern Family Vending" at bounding box center [249, 229] width 354 height 15
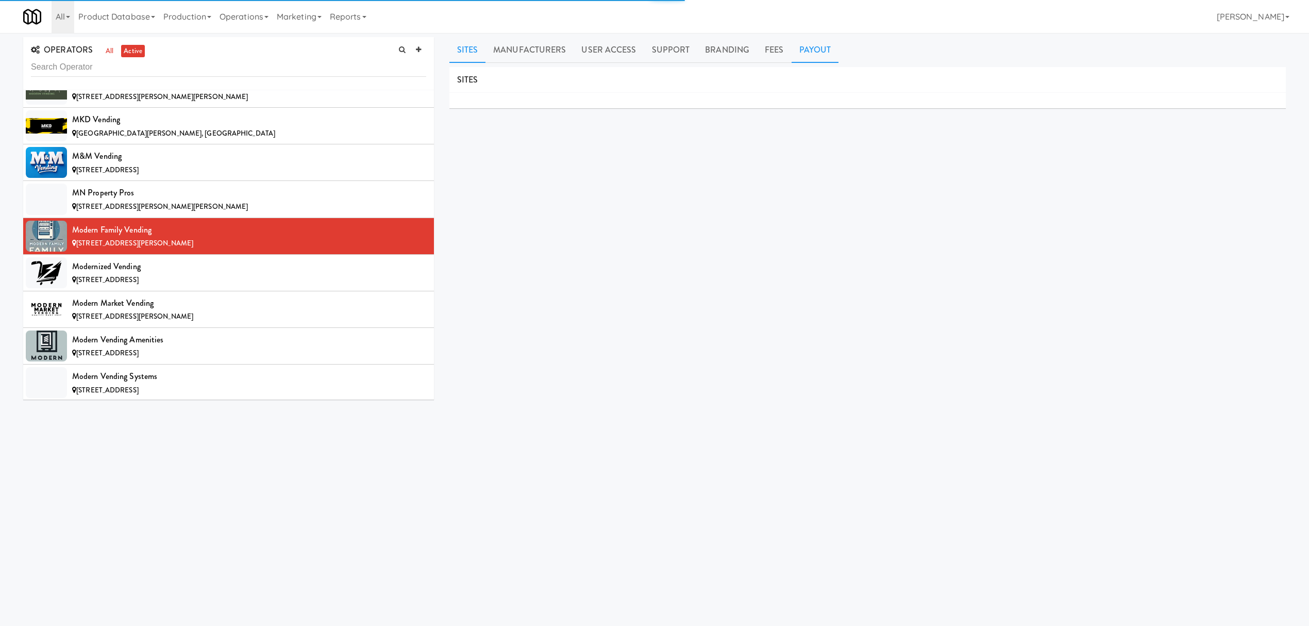
click at [801, 52] on link "Payout" at bounding box center [815, 50] width 47 height 26
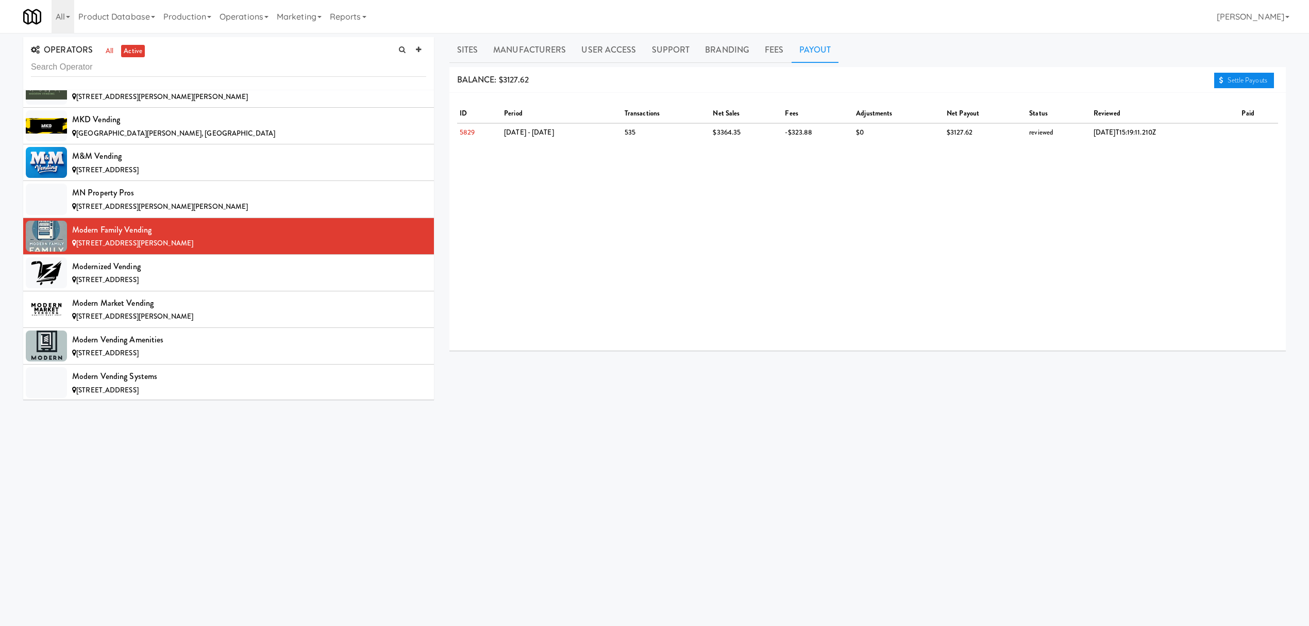
click at [1237, 82] on link "Settle Payouts" at bounding box center [1244, 80] width 60 height 15
click at [257, 287] on div "[STREET_ADDRESS]" at bounding box center [249, 280] width 354 height 13
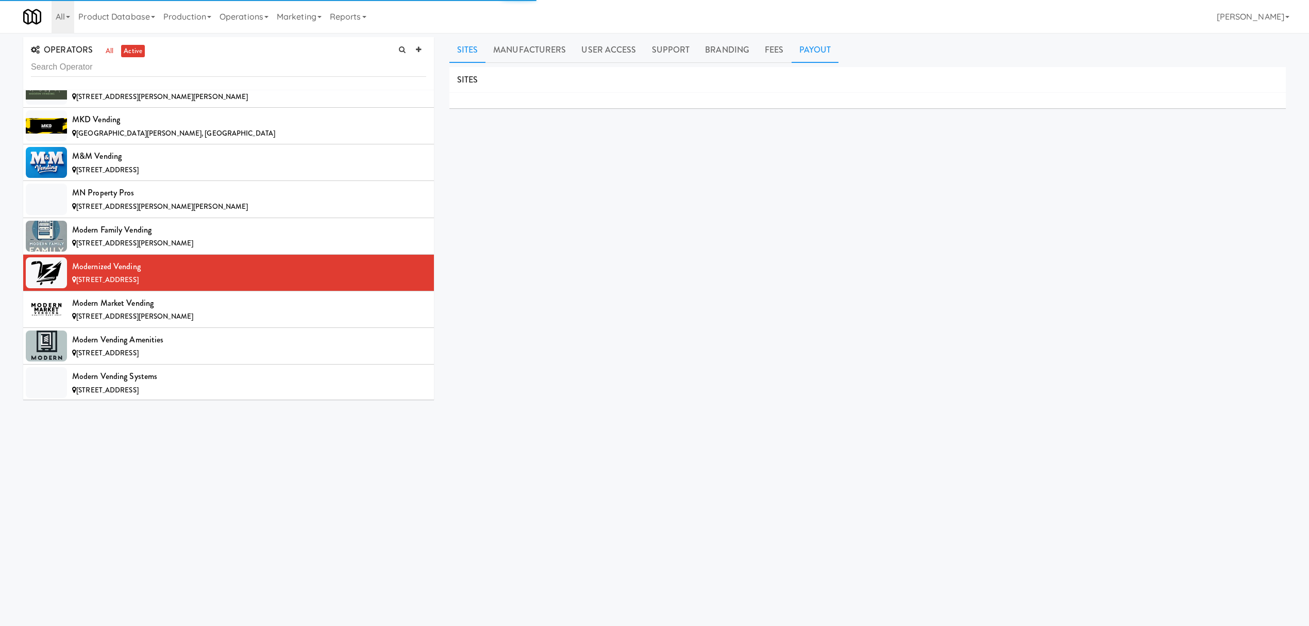
click at [811, 47] on link "Payout" at bounding box center [815, 50] width 47 height 26
click at [1238, 78] on link "Settle Payouts" at bounding box center [1244, 80] width 60 height 15
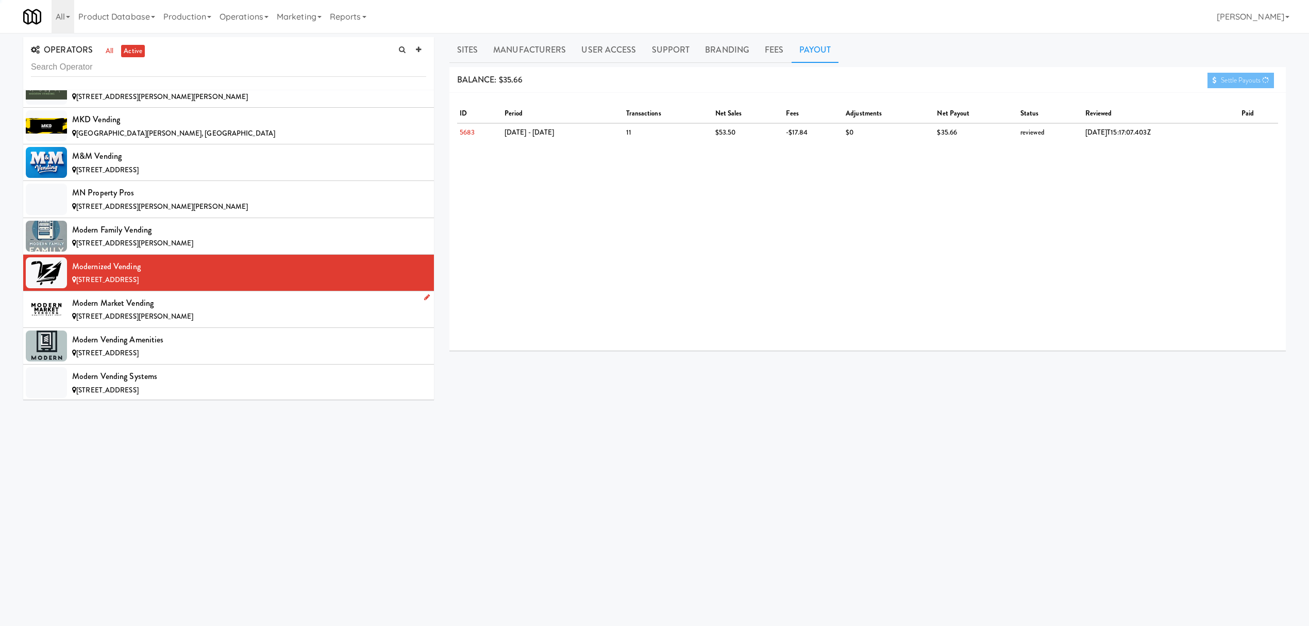
click at [221, 323] on div "[STREET_ADDRESS][PERSON_NAME]" at bounding box center [249, 316] width 354 height 13
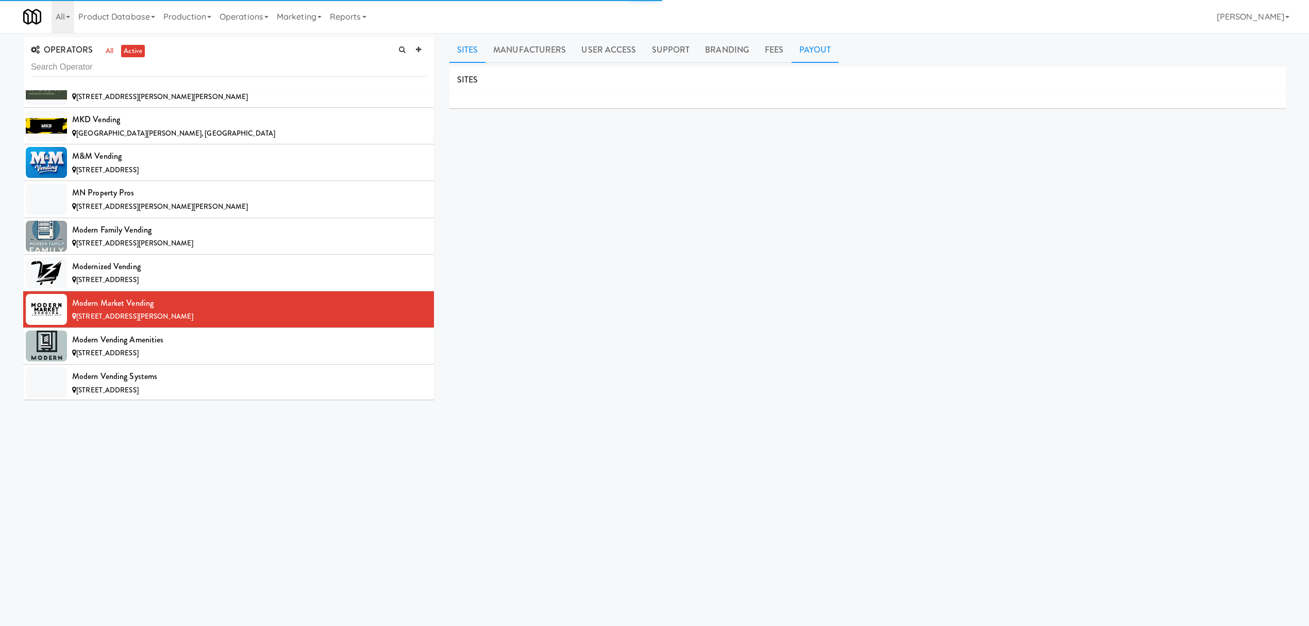
click at [818, 51] on link "Payout" at bounding box center [815, 50] width 47 height 26
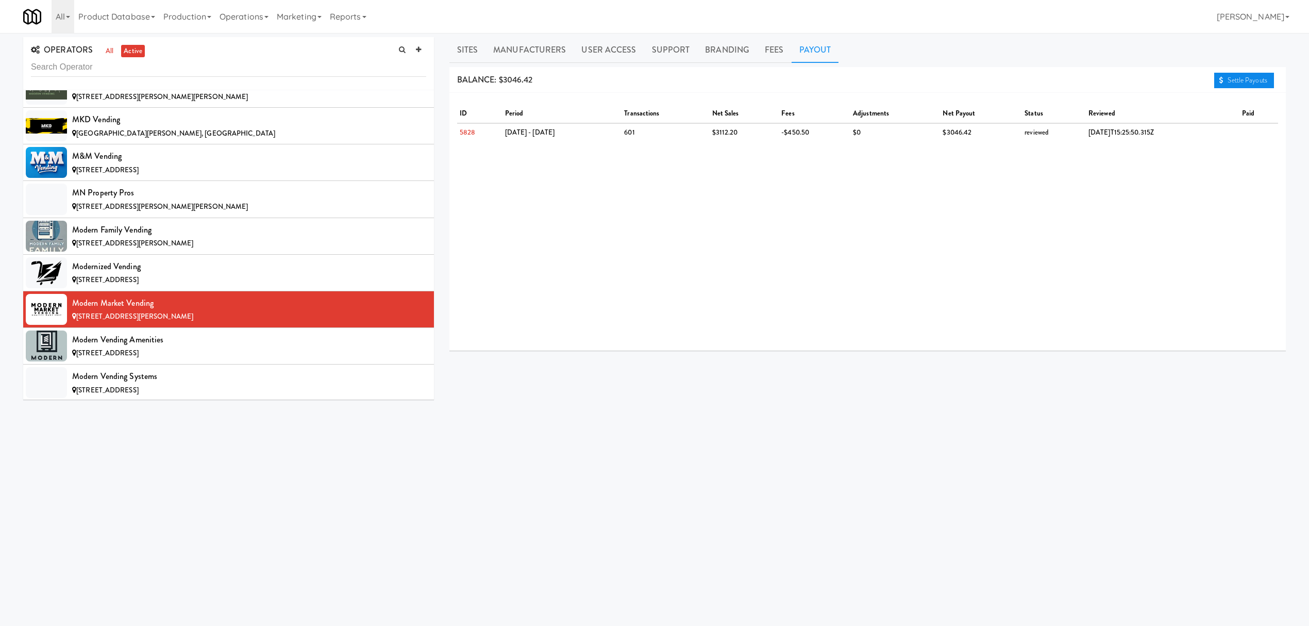
click at [1221, 75] on link "Settle Payouts" at bounding box center [1244, 80] width 60 height 15
click at [210, 347] on div "Modern Vending Amenities" at bounding box center [249, 339] width 354 height 15
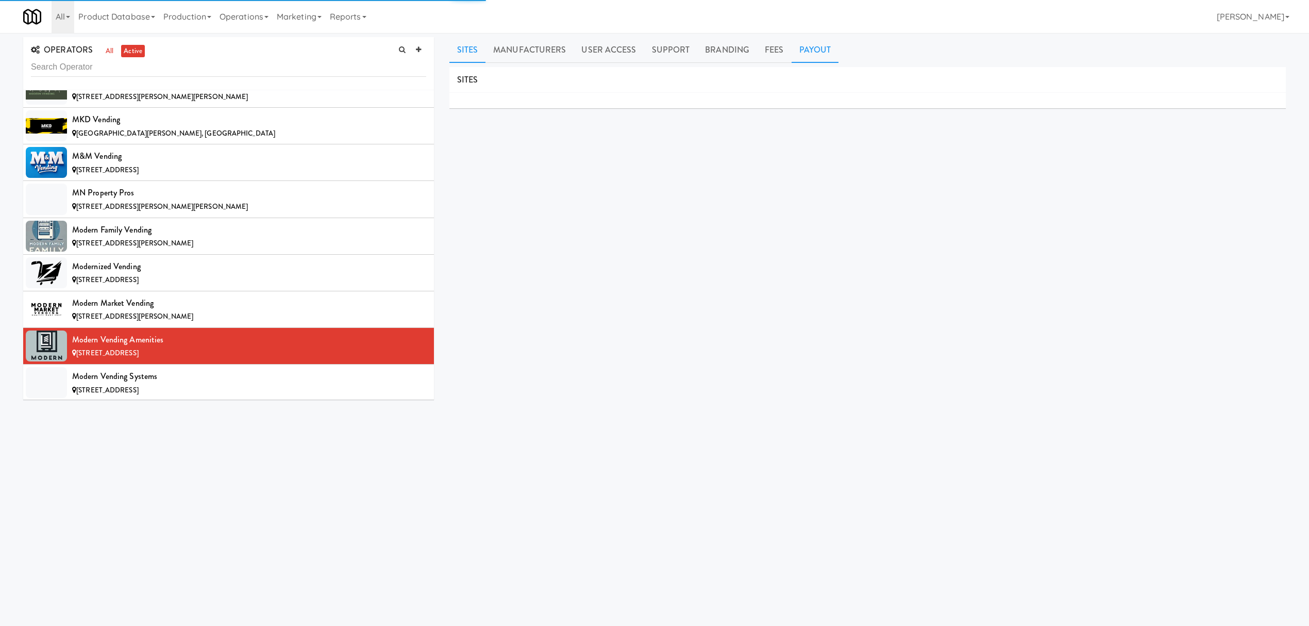
click at [807, 52] on link "Payout" at bounding box center [815, 50] width 47 height 26
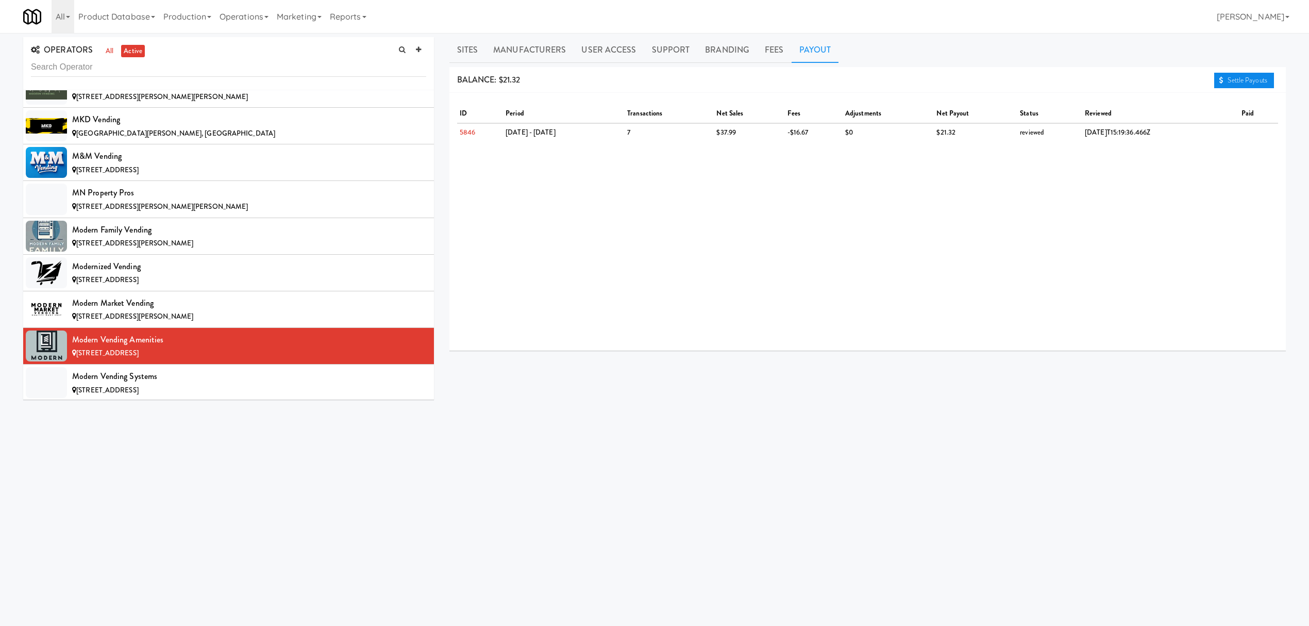
click at [1221, 74] on link "Settle Payouts" at bounding box center [1244, 80] width 60 height 15
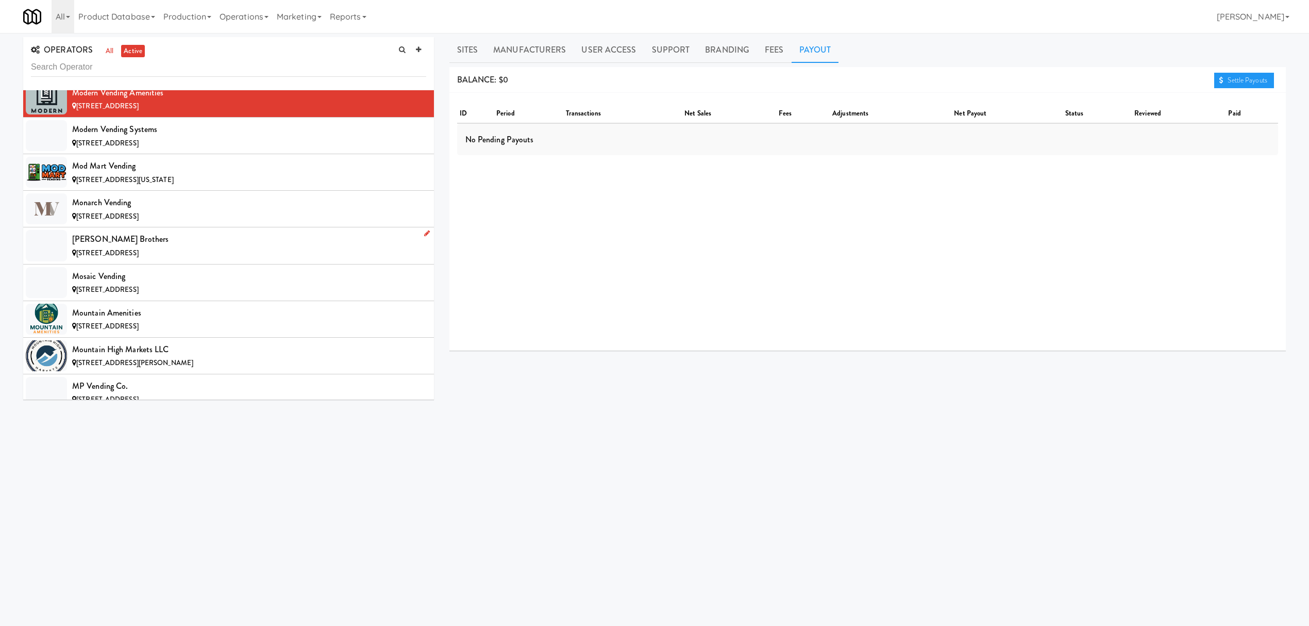
scroll to position [6733, 0]
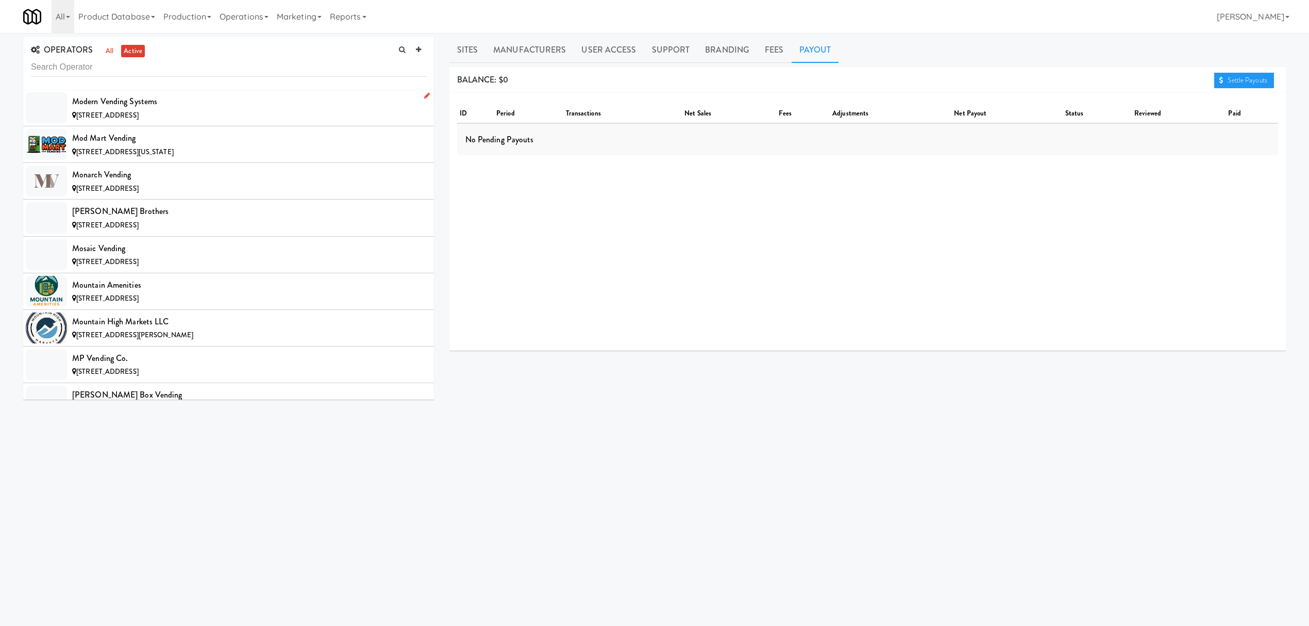
click at [190, 109] on div "Modern Vending Systems" at bounding box center [249, 101] width 354 height 15
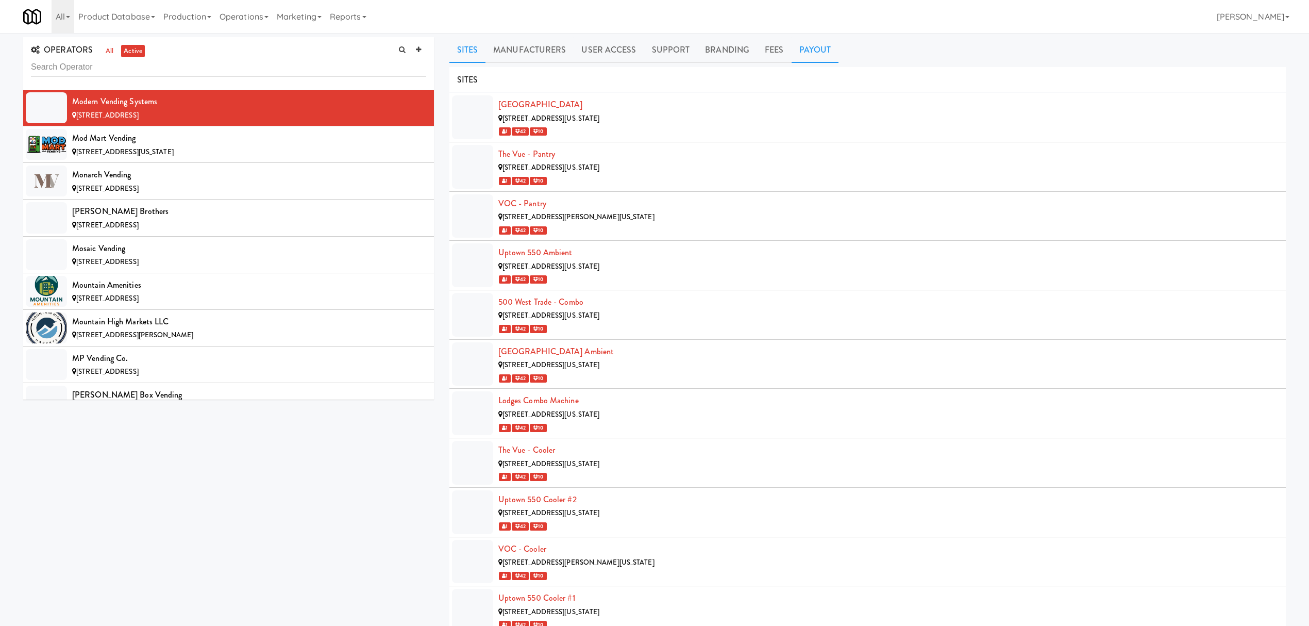
click at [810, 44] on link "Payout" at bounding box center [815, 50] width 47 height 26
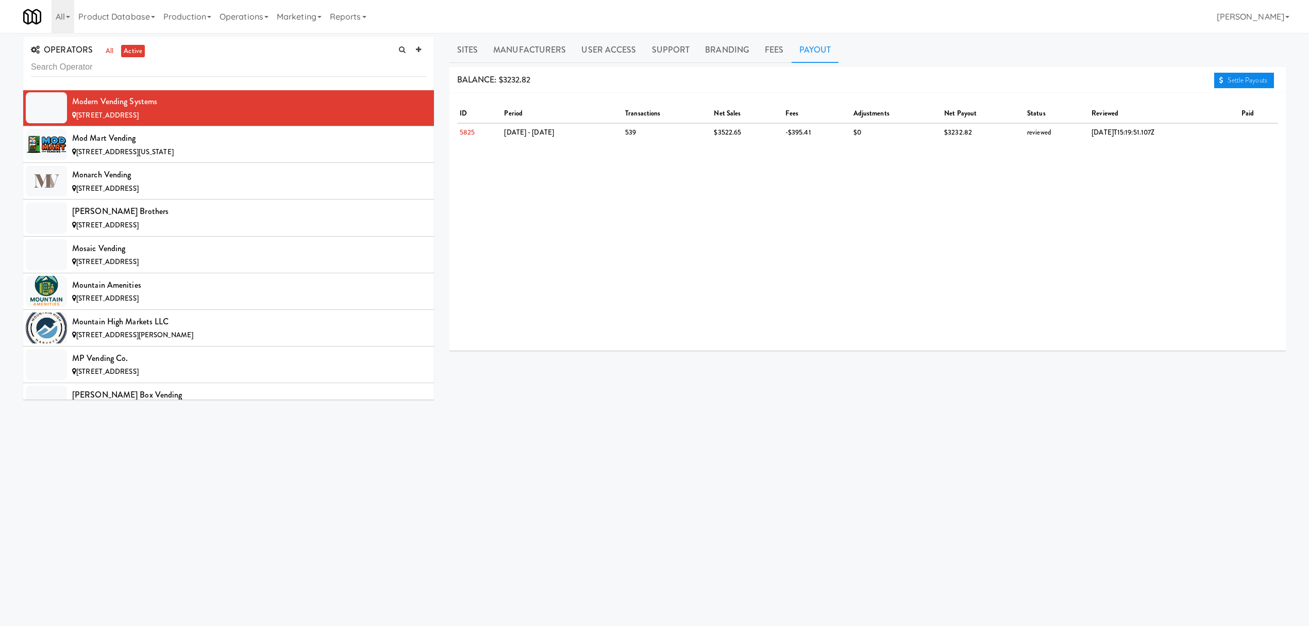
click at [1249, 81] on link "Settle Payouts" at bounding box center [1244, 80] width 60 height 15
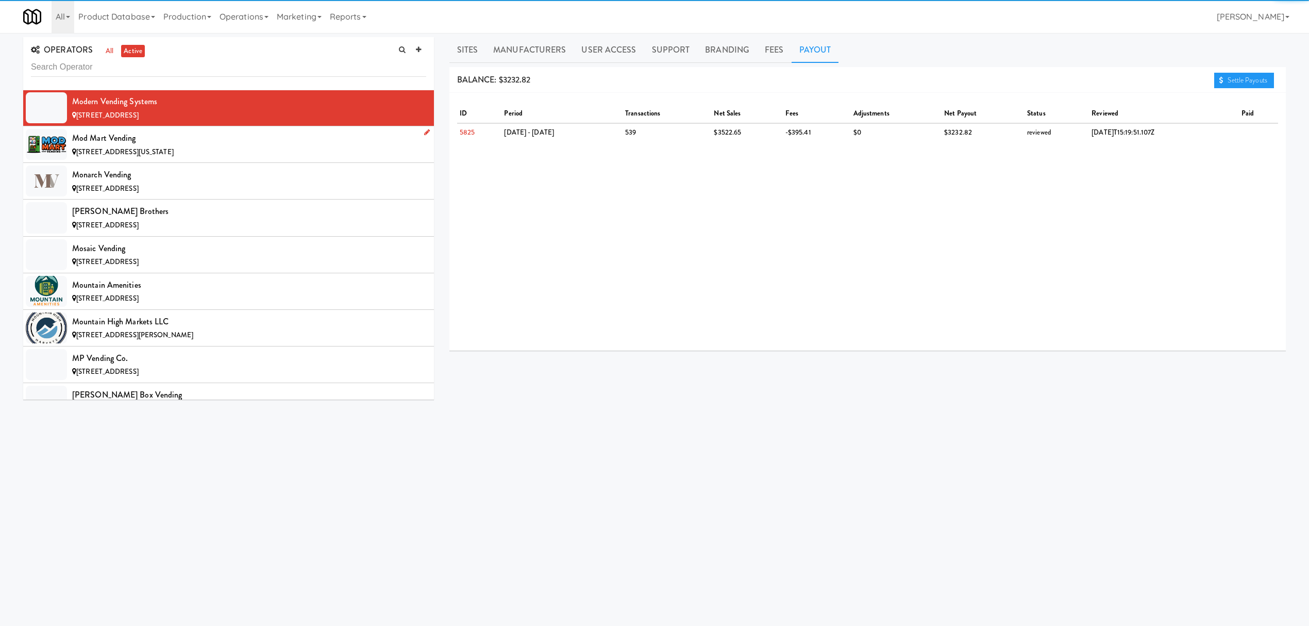
click at [244, 146] on div "Mod Mart Vending" at bounding box center [249, 137] width 354 height 15
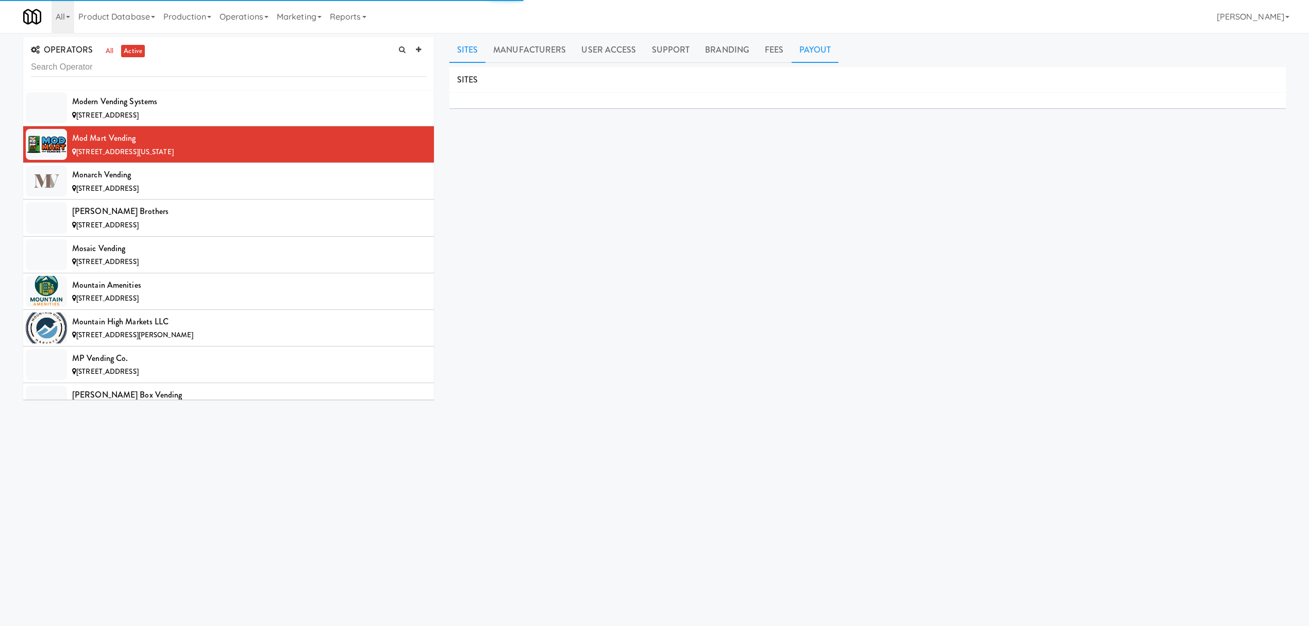
click at [800, 42] on link "Payout" at bounding box center [815, 50] width 47 height 26
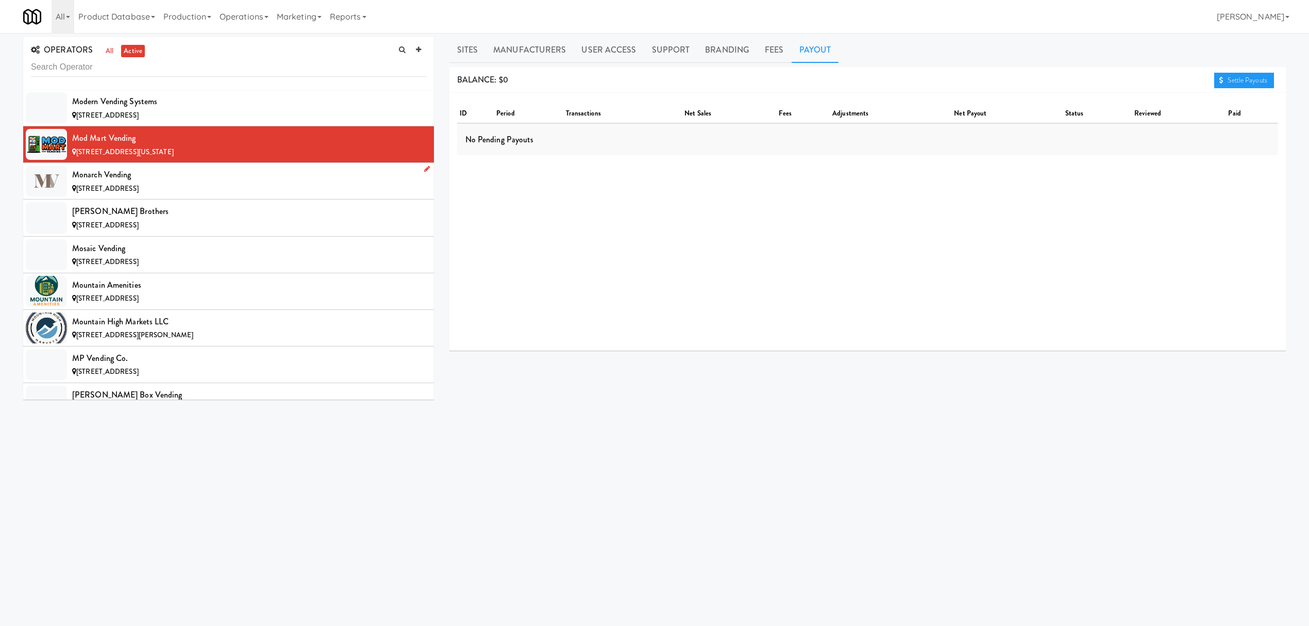
click at [192, 182] on div "Monarch Vending" at bounding box center [249, 174] width 354 height 15
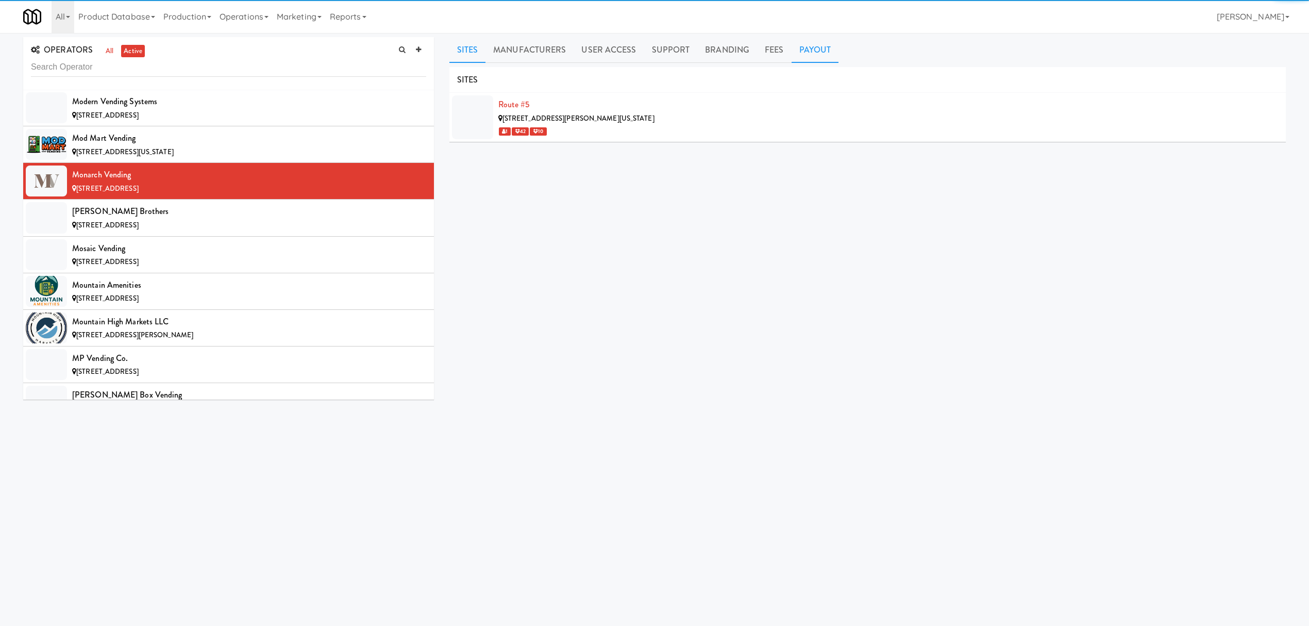
click at [802, 46] on link "Payout" at bounding box center [815, 50] width 47 height 26
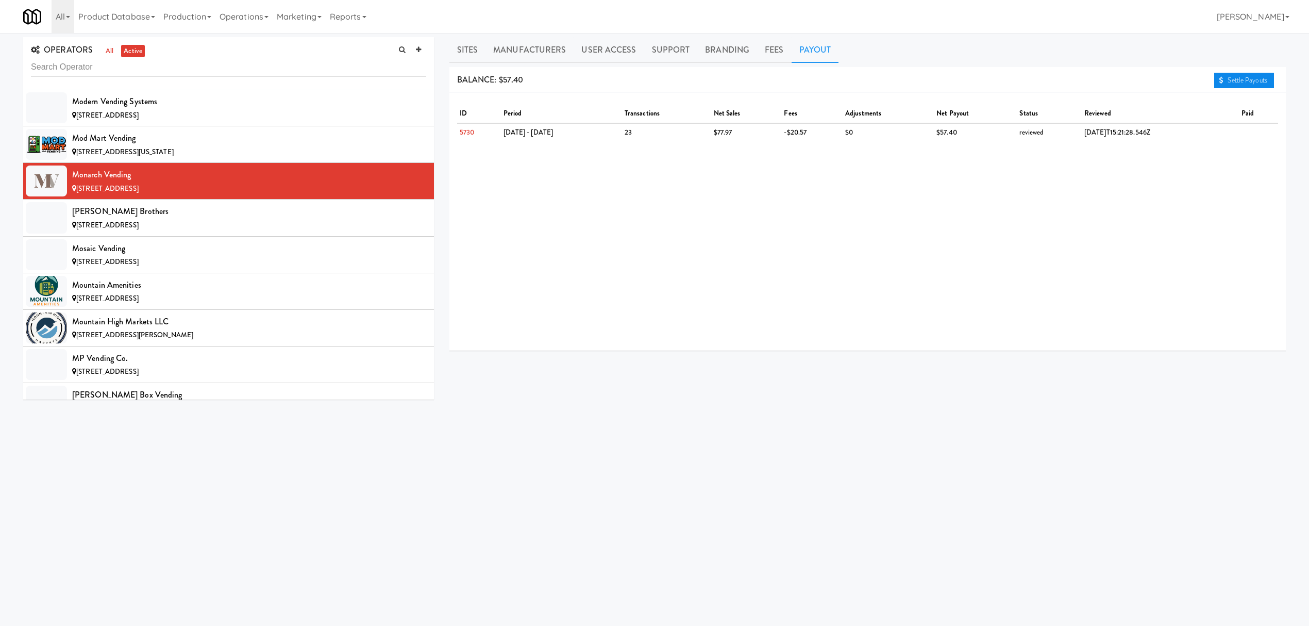
click at [1223, 85] on link "Settle Payouts" at bounding box center [1244, 80] width 60 height 15
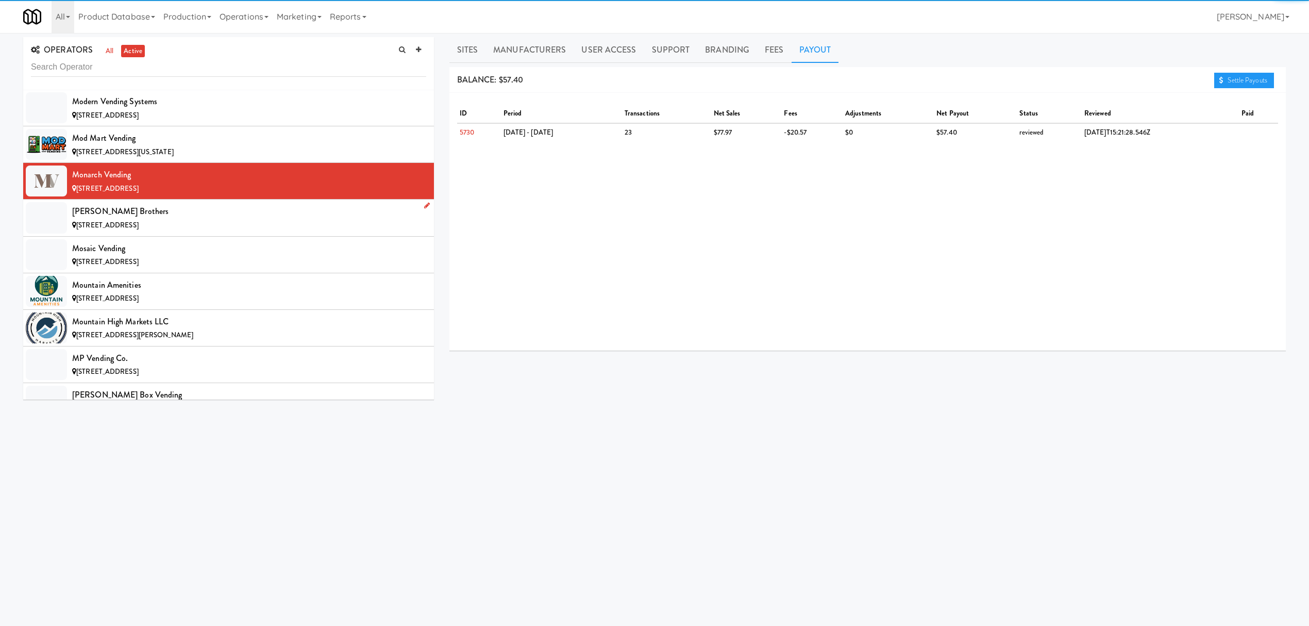
click at [256, 219] on div "[PERSON_NAME] Brothers" at bounding box center [249, 211] width 354 height 15
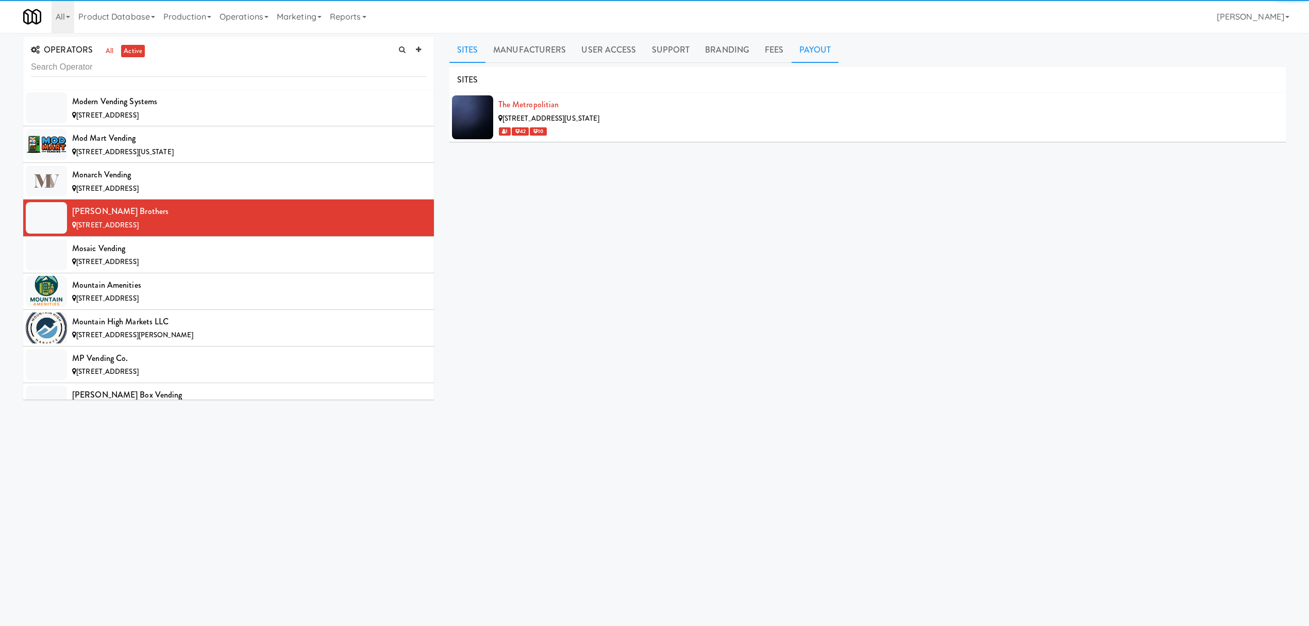
click at [807, 57] on link "Payout" at bounding box center [815, 50] width 47 height 26
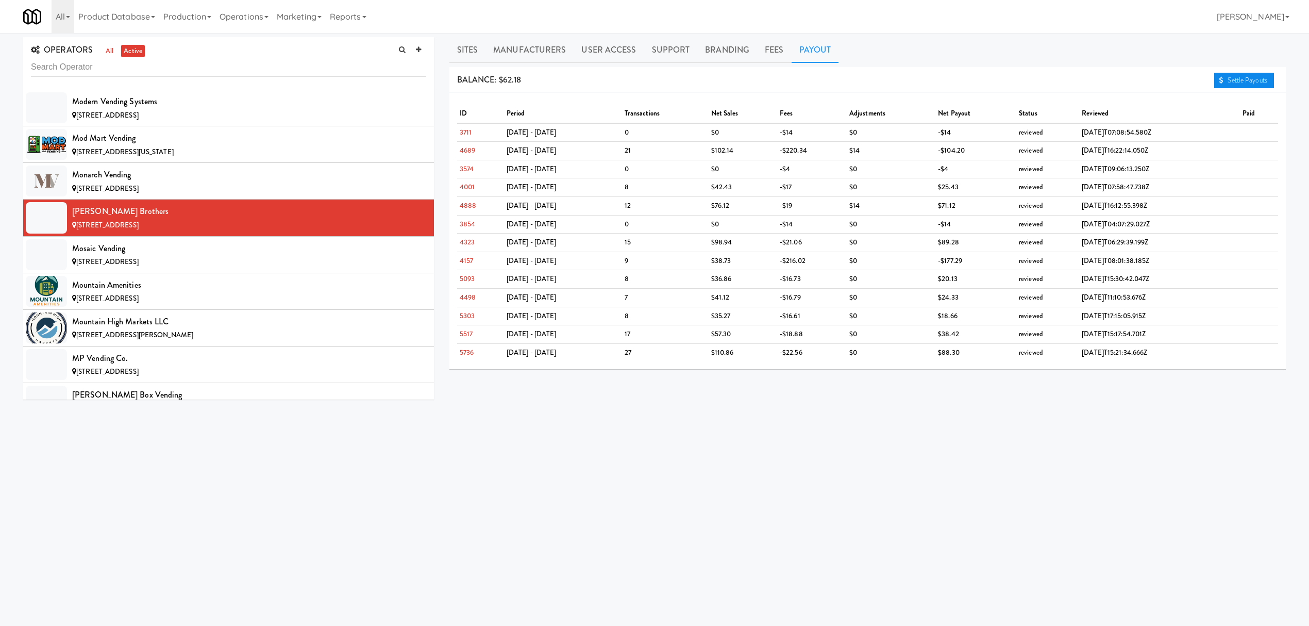
click at [1241, 80] on link "Settle Payouts" at bounding box center [1244, 80] width 60 height 15
click at [331, 256] on div "Mosaic Vending" at bounding box center [249, 248] width 354 height 15
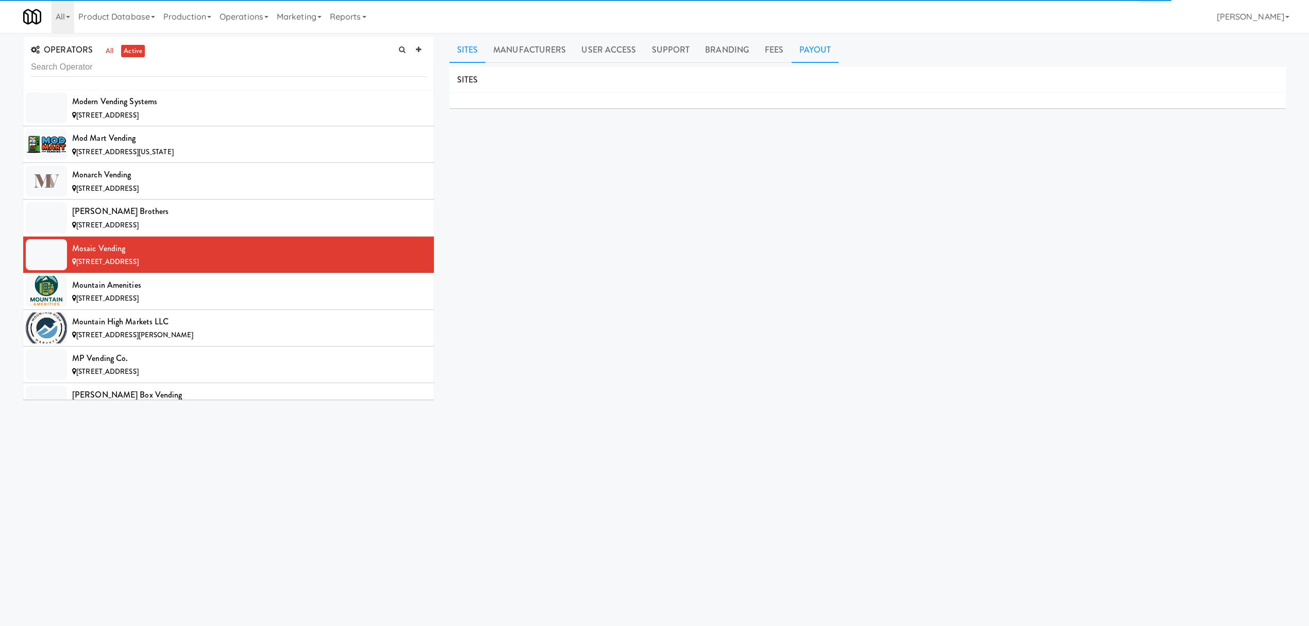
click at [813, 46] on link "Payout" at bounding box center [815, 50] width 47 height 26
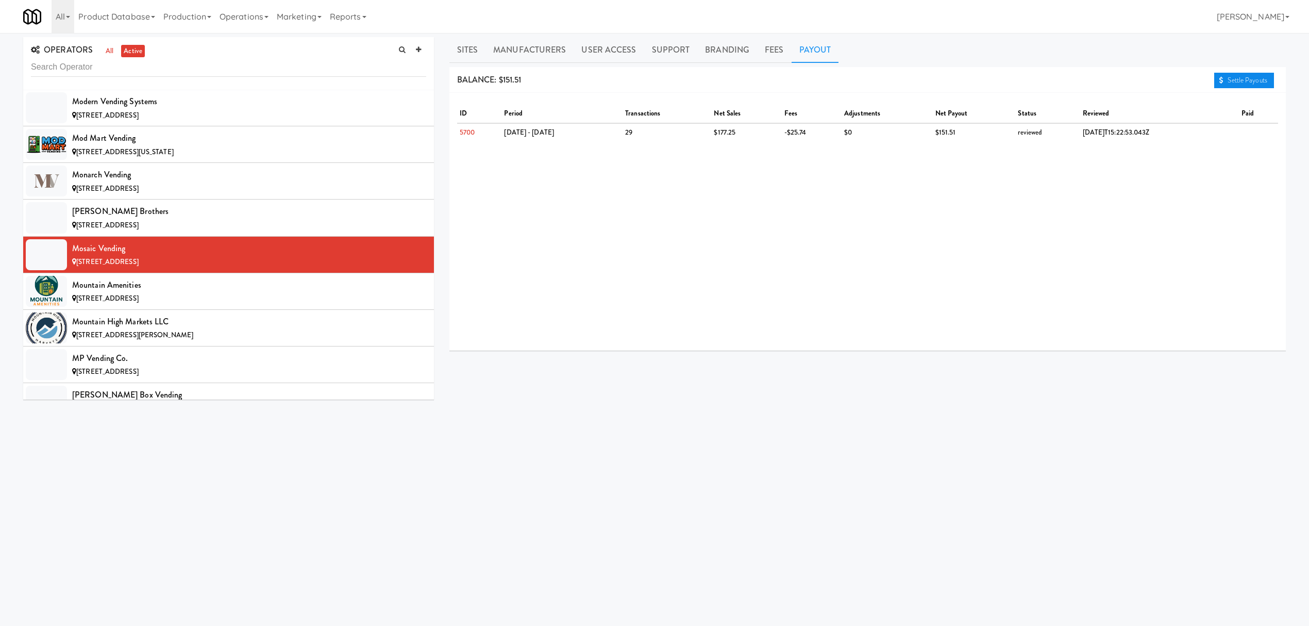
click at [1229, 75] on link "Settle Payouts" at bounding box center [1244, 80] width 60 height 15
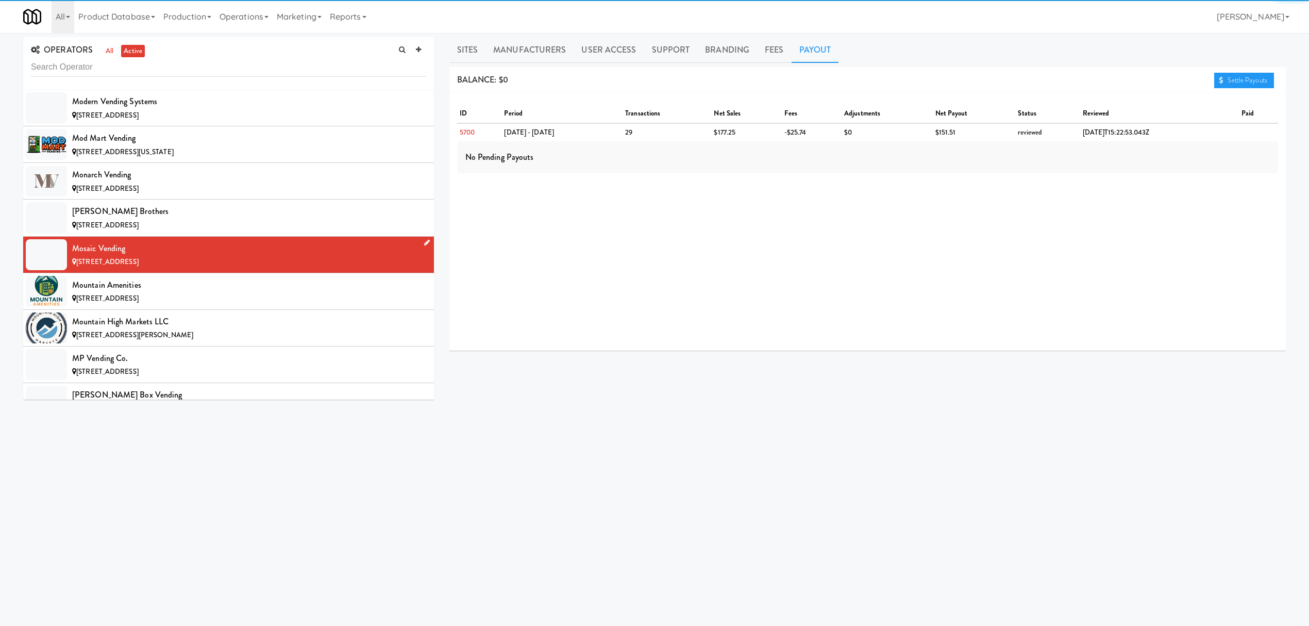
click at [302, 268] on div "[STREET_ADDRESS]" at bounding box center [249, 262] width 354 height 13
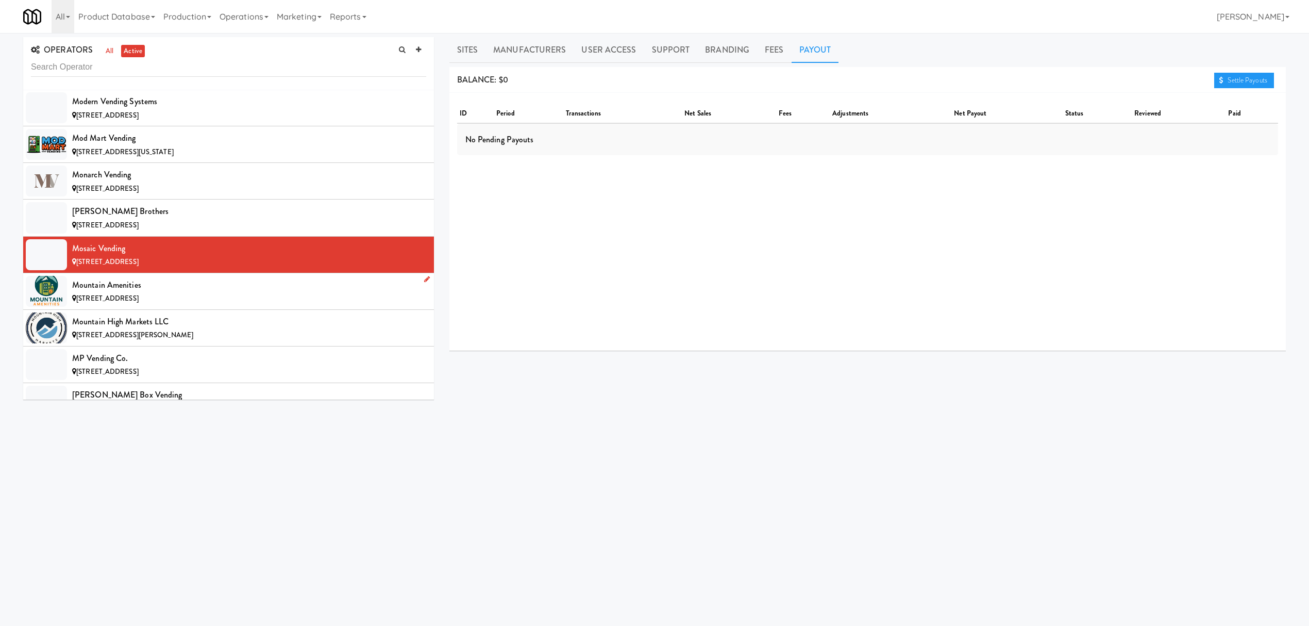
click at [217, 293] on div "Mountain Amenities" at bounding box center [249, 284] width 354 height 15
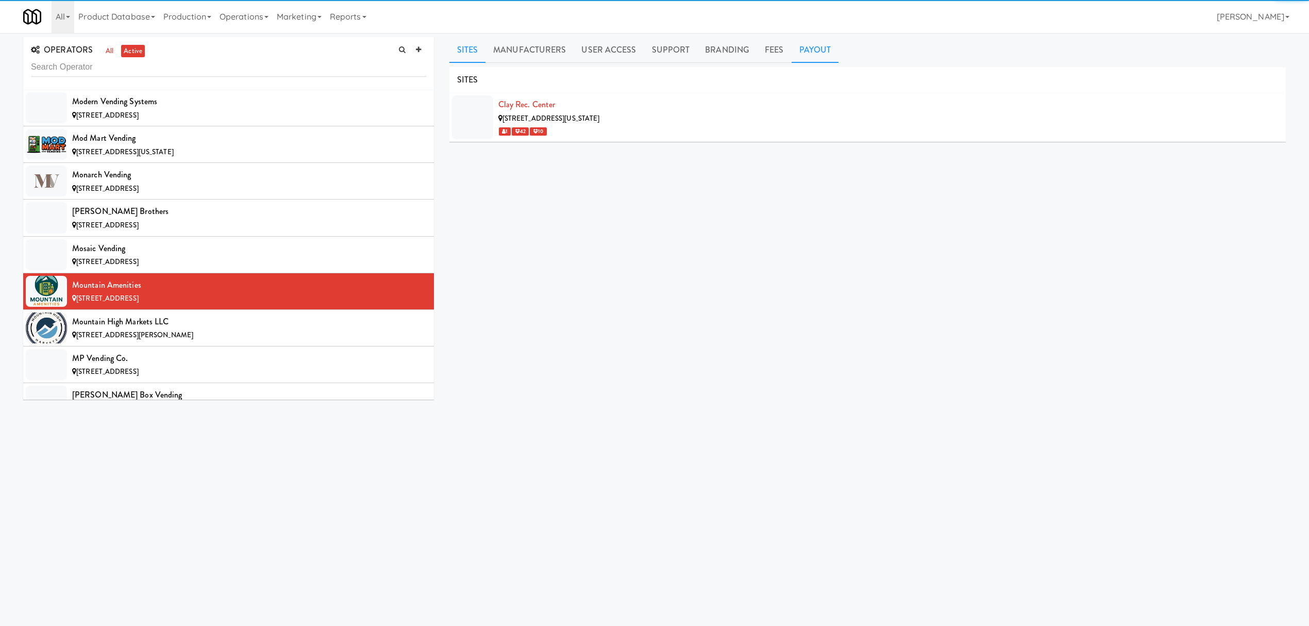
click at [804, 48] on link "Payout" at bounding box center [815, 50] width 47 height 26
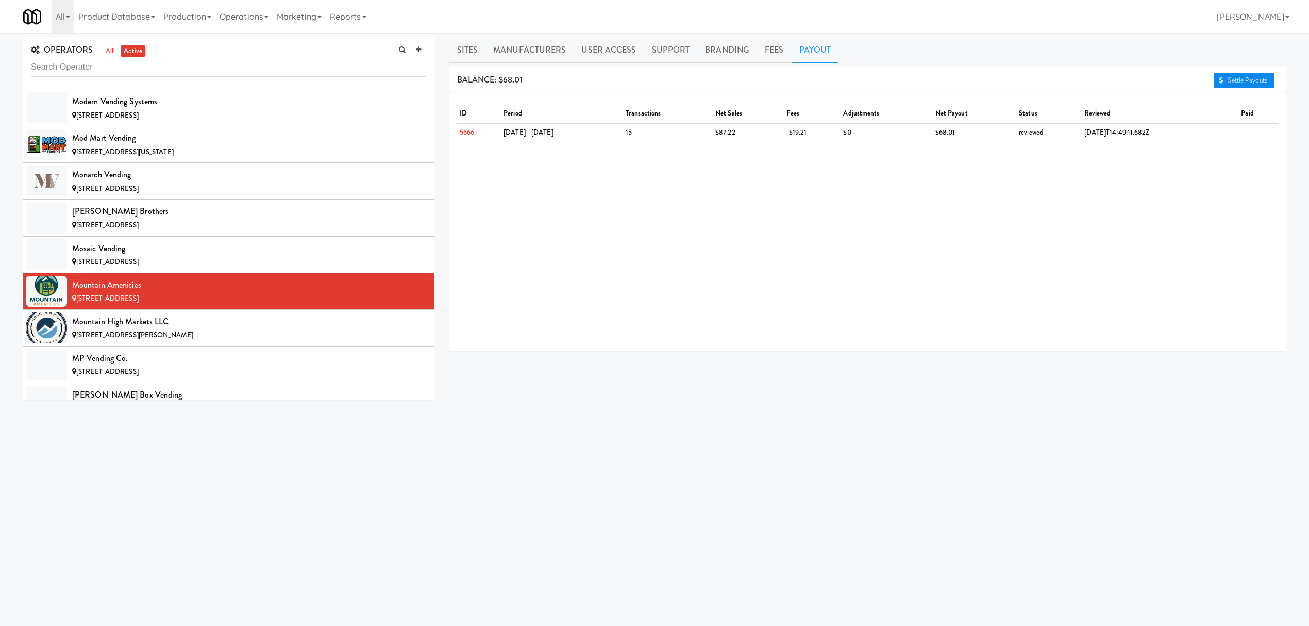
click at [1219, 77] on icon at bounding box center [1221, 80] width 4 height 7
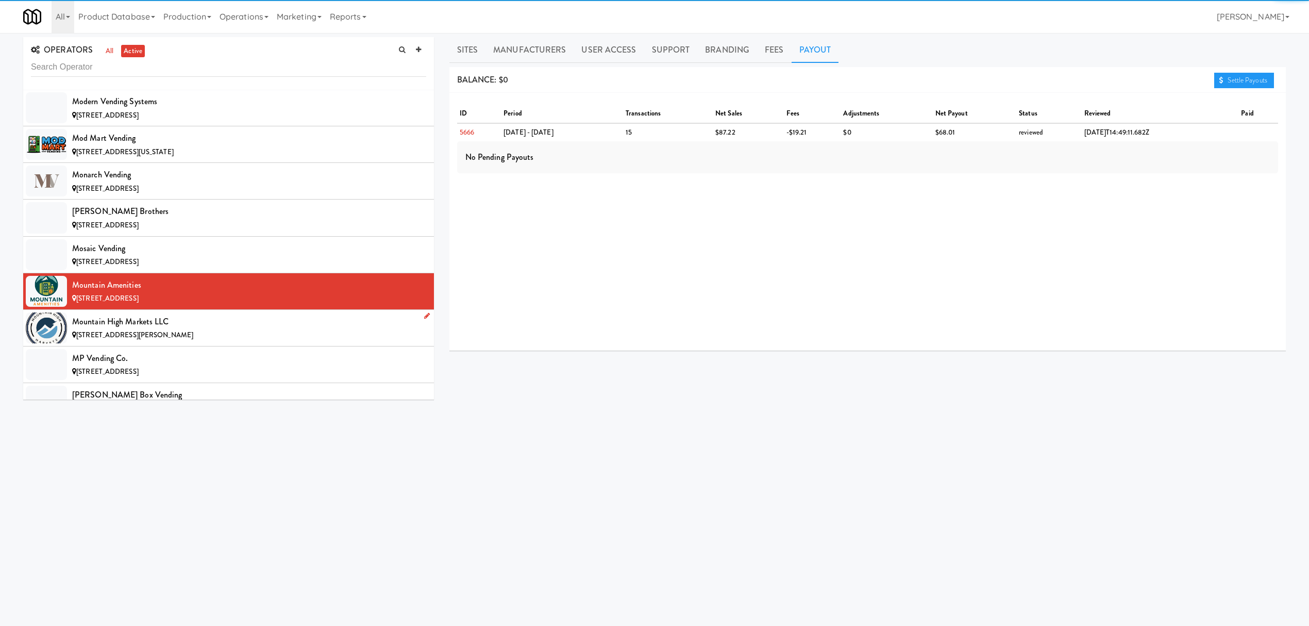
click at [250, 342] on div "[STREET_ADDRESS][PERSON_NAME]" at bounding box center [249, 335] width 354 height 13
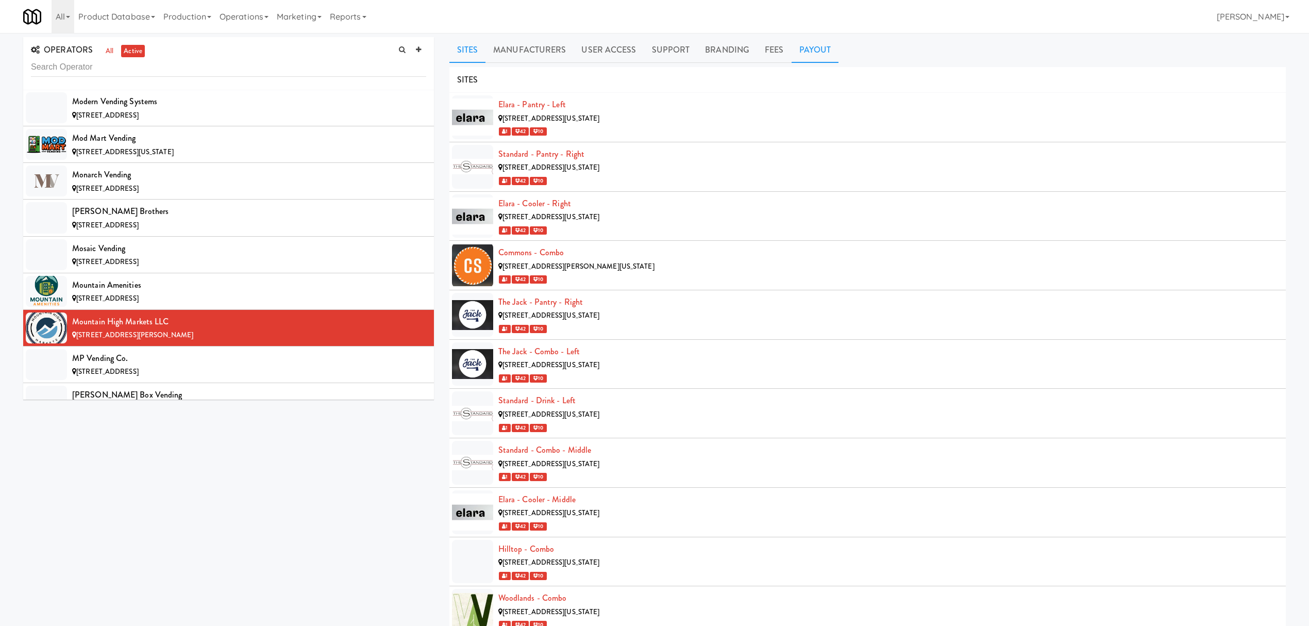
click at [806, 48] on link "Payout" at bounding box center [815, 50] width 47 height 26
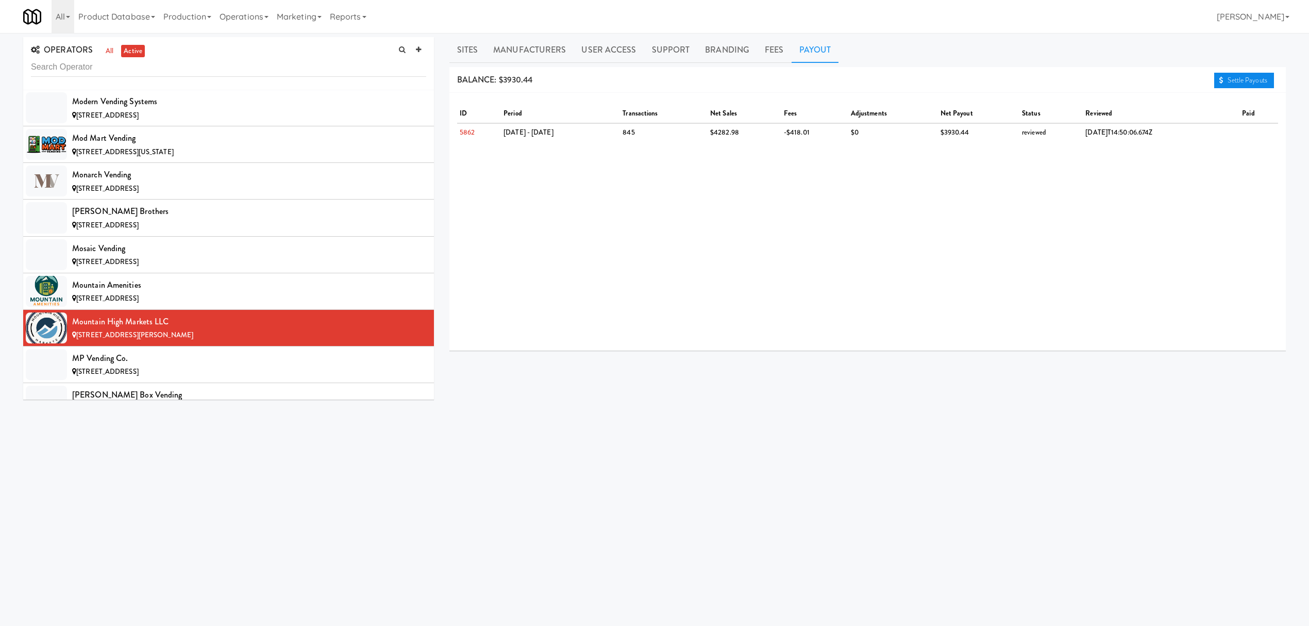
click at [1225, 74] on link "Settle Payouts" at bounding box center [1244, 80] width 60 height 15
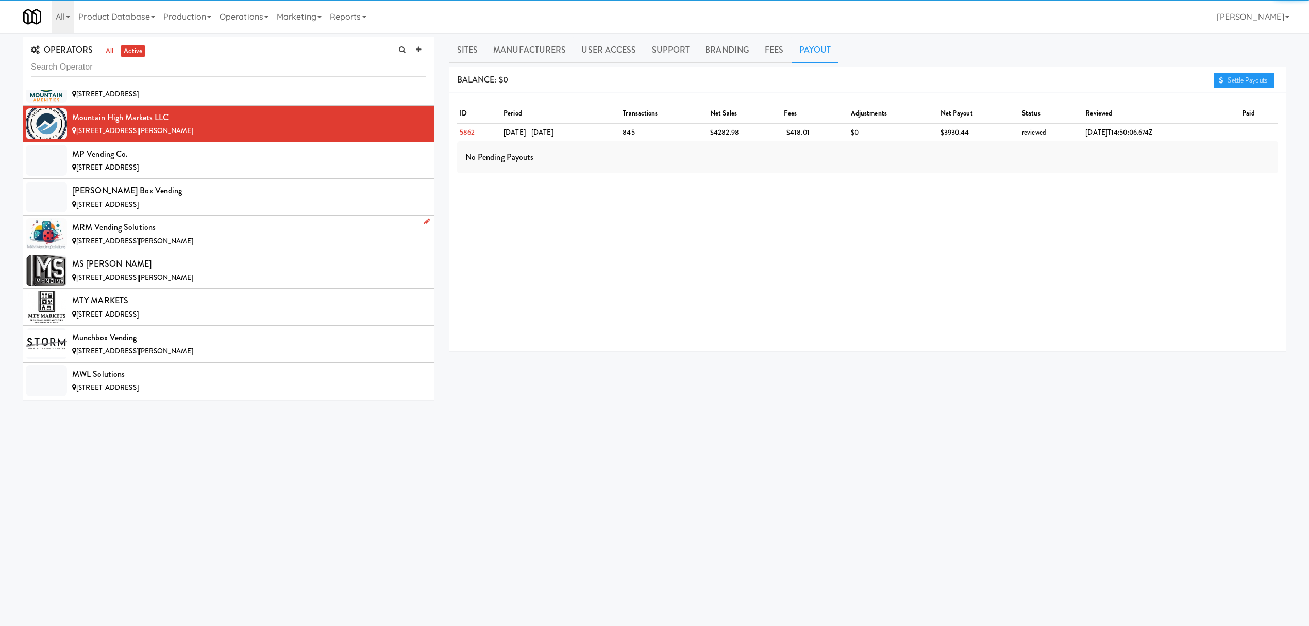
scroll to position [6940, 0]
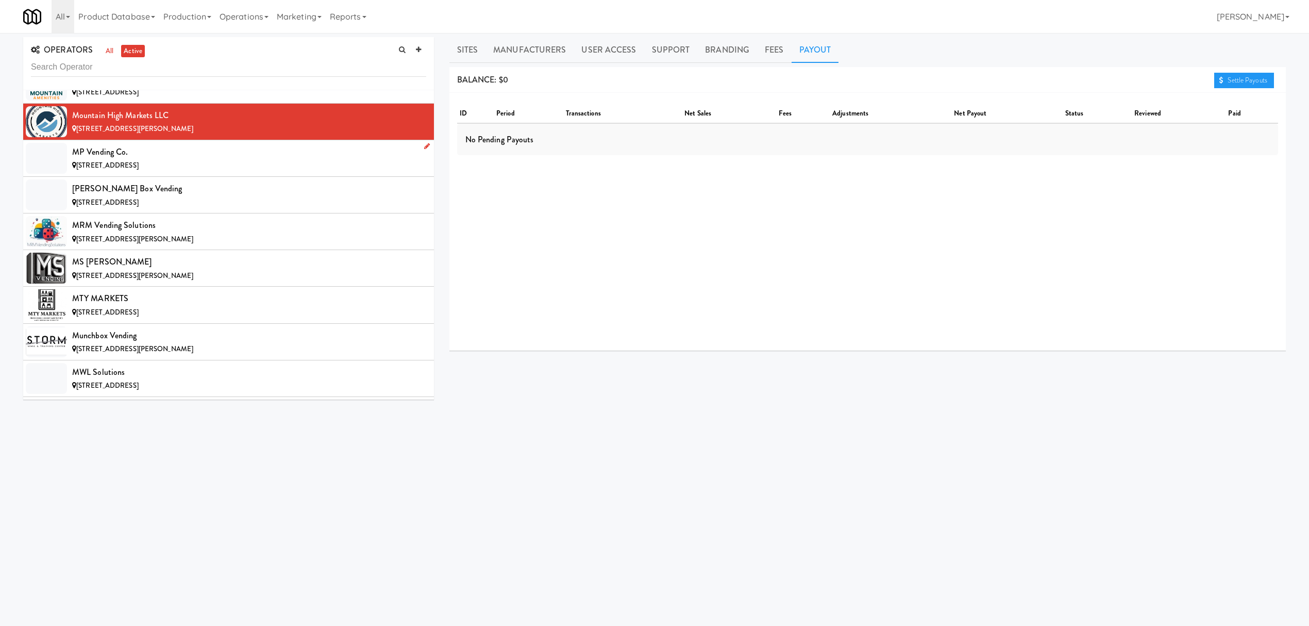
click at [192, 160] on div "MP Vending Co." at bounding box center [249, 151] width 354 height 15
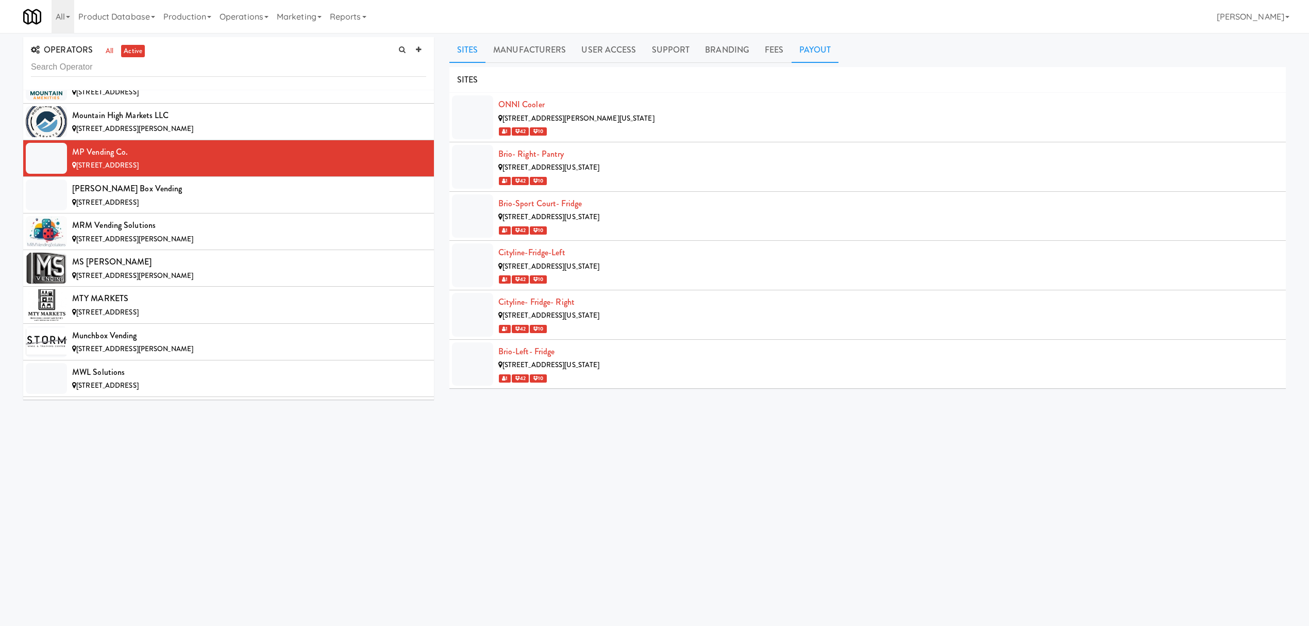
click at [800, 46] on link "Payout" at bounding box center [815, 50] width 47 height 26
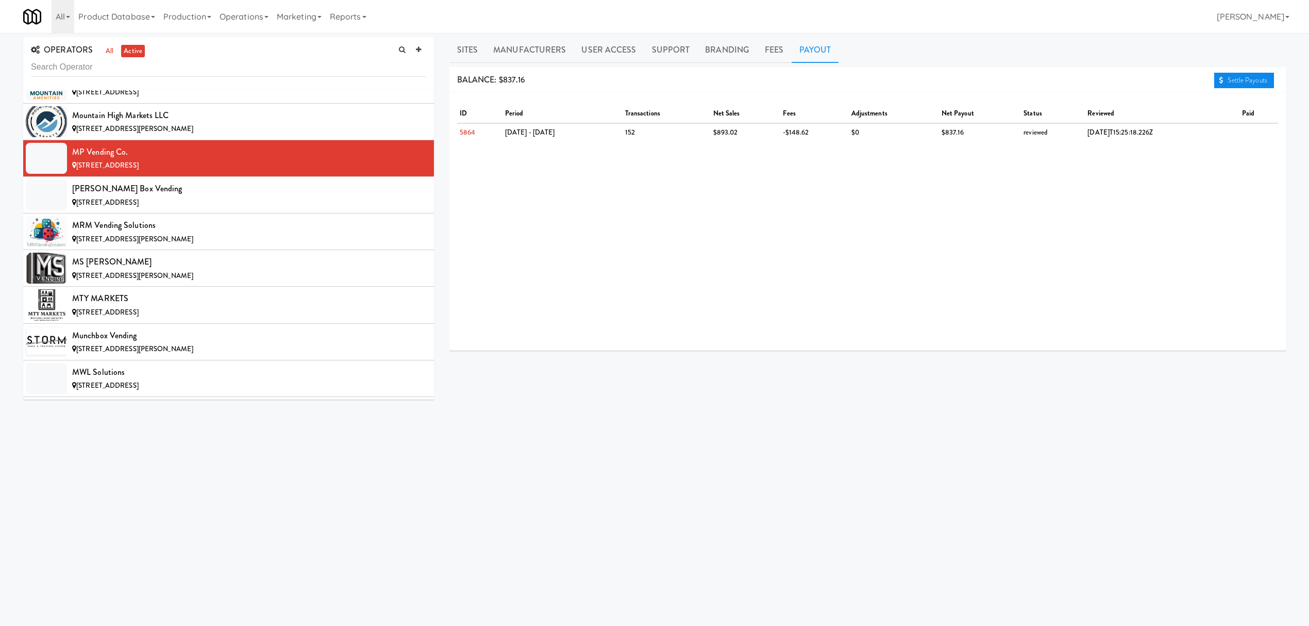
click at [1234, 76] on link "Settle Payouts" at bounding box center [1244, 80] width 60 height 15
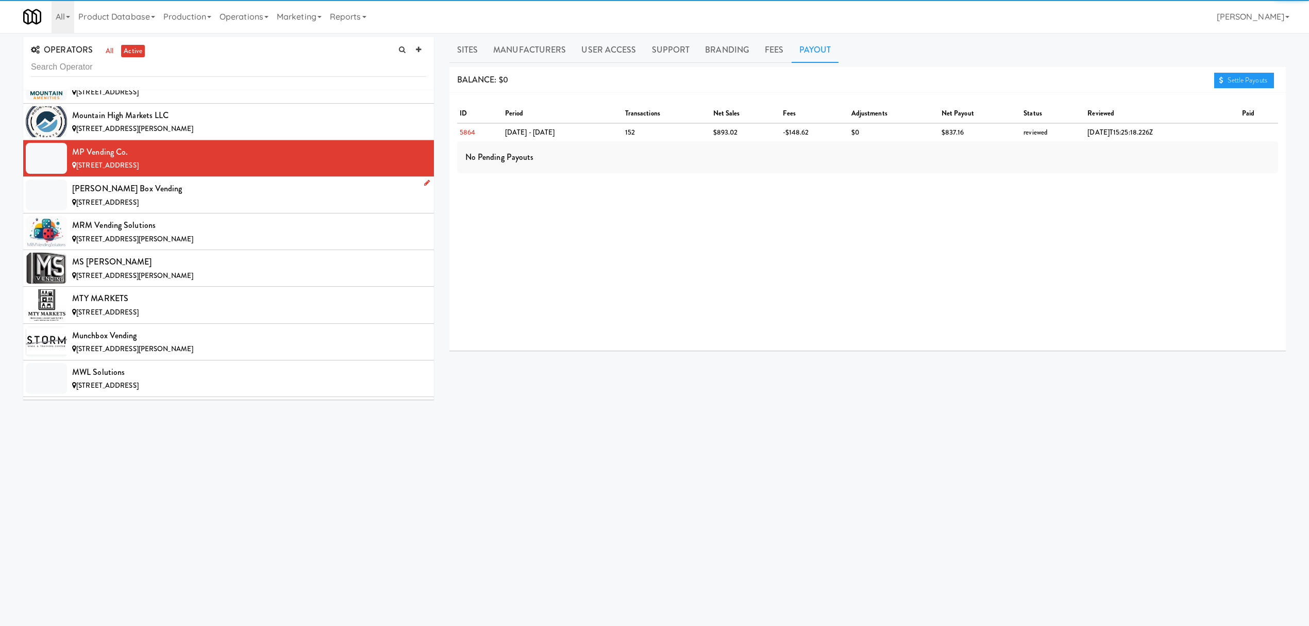
click at [284, 196] on div "[PERSON_NAME] Box Vending" at bounding box center [249, 188] width 354 height 15
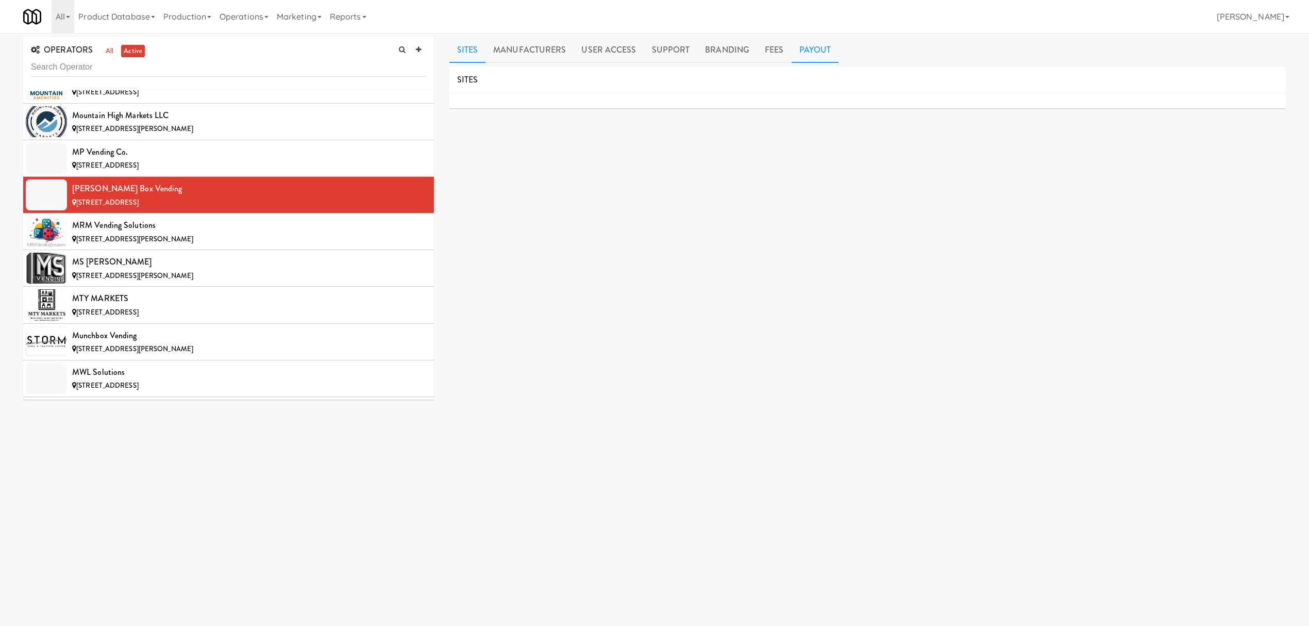
click at [804, 53] on link "Payout" at bounding box center [815, 50] width 47 height 26
click at [242, 233] on div "MRM Vending Solutions" at bounding box center [249, 224] width 354 height 15
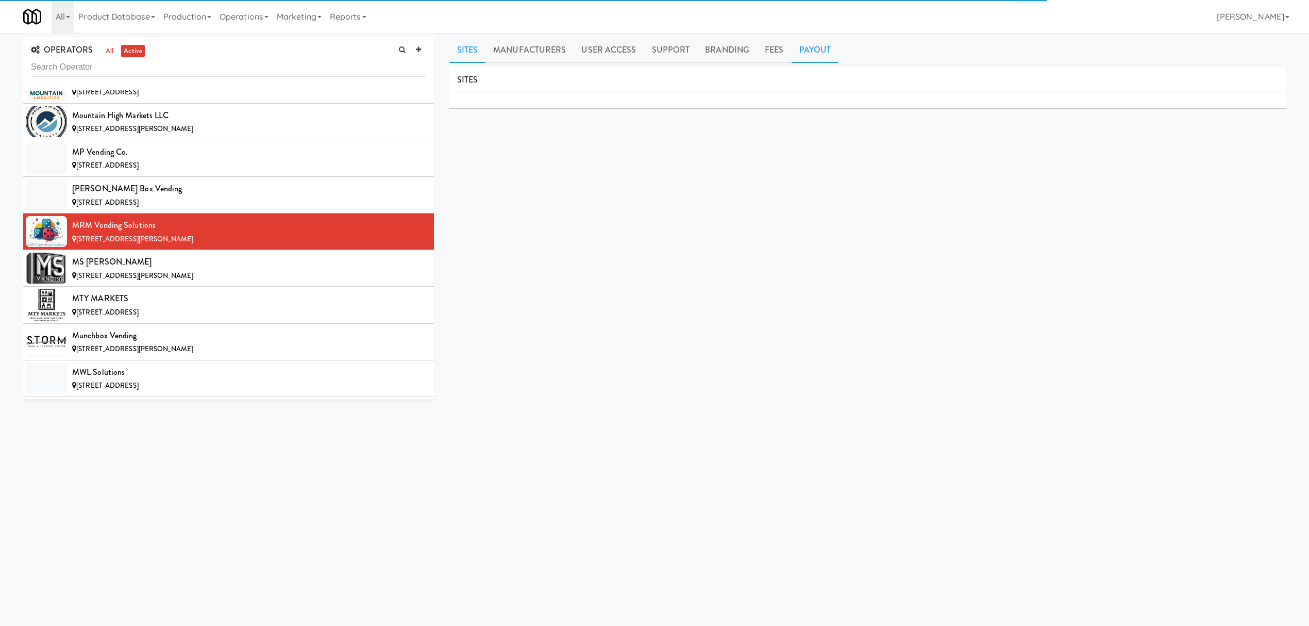
click at [799, 44] on link "Payout" at bounding box center [815, 50] width 47 height 26
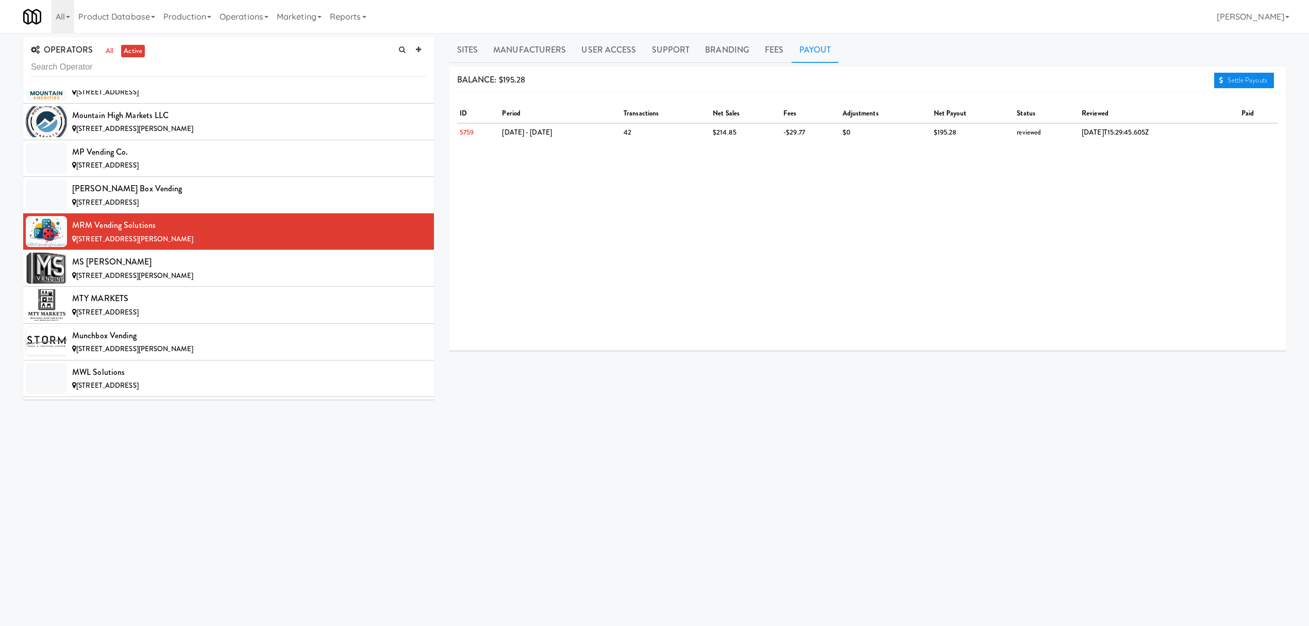
click at [1227, 75] on link "Settle Payouts" at bounding box center [1244, 80] width 60 height 15
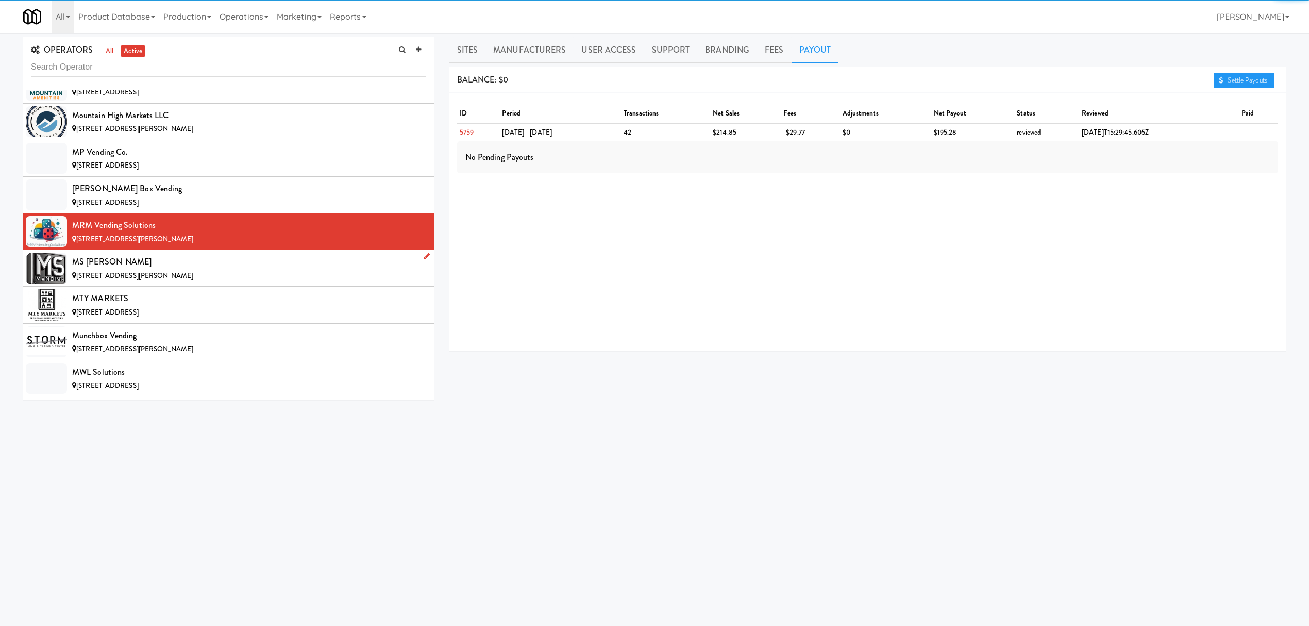
click at [221, 270] on div "MS [PERSON_NAME]" at bounding box center [249, 261] width 354 height 15
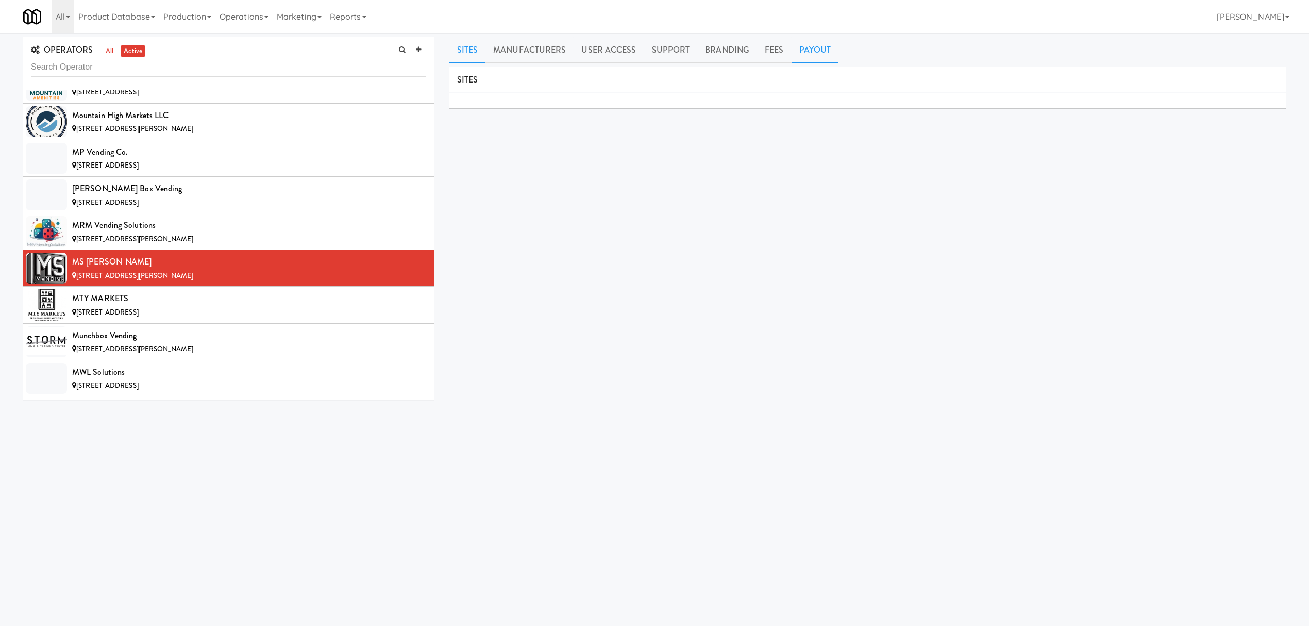
click at [813, 49] on link "Payout" at bounding box center [815, 50] width 47 height 26
click at [1227, 82] on link "Settle Payouts" at bounding box center [1244, 80] width 60 height 15
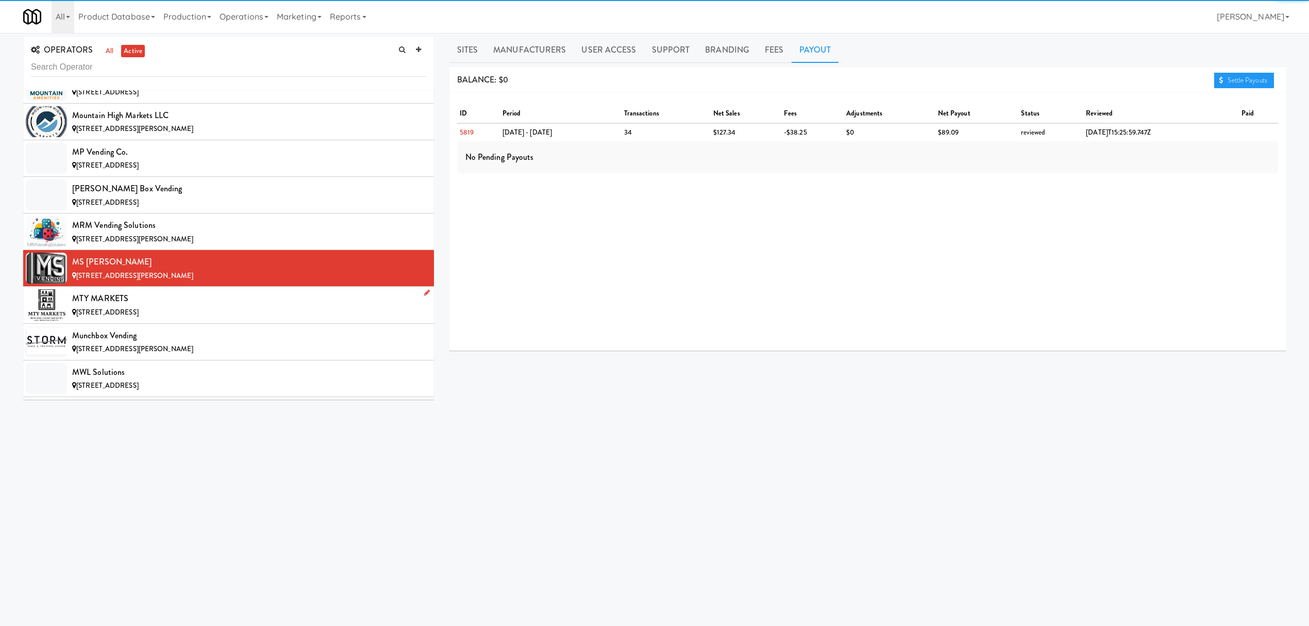
click at [265, 319] on div "[STREET_ADDRESS]" at bounding box center [249, 312] width 354 height 13
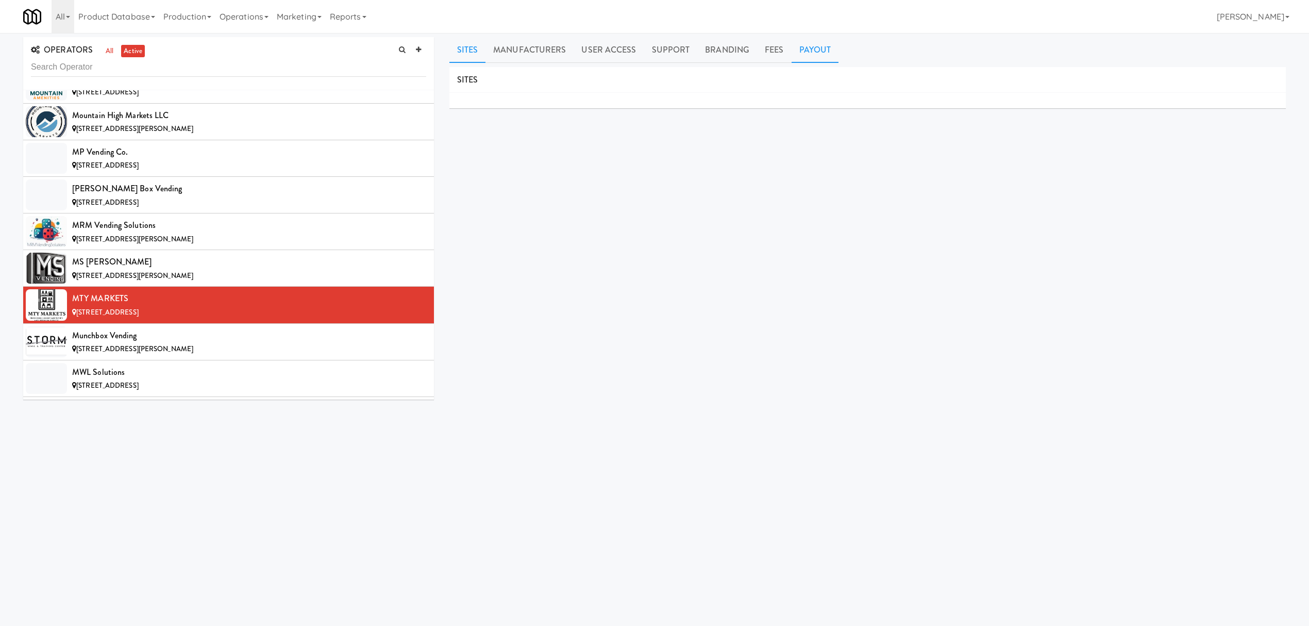
click at [819, 54] on link "Payout" at bounding box center [815, 50] width 47 height 26
click at [1217, 73] on link "Settle Payouts" at bounding box center [1244, 80] width 60 height 15
click at [217, 359] on li "Munchbox Vending [STREET_ADDRESS][PERSON_NAME]" at bounding box center [228, 342] width 411 height 37
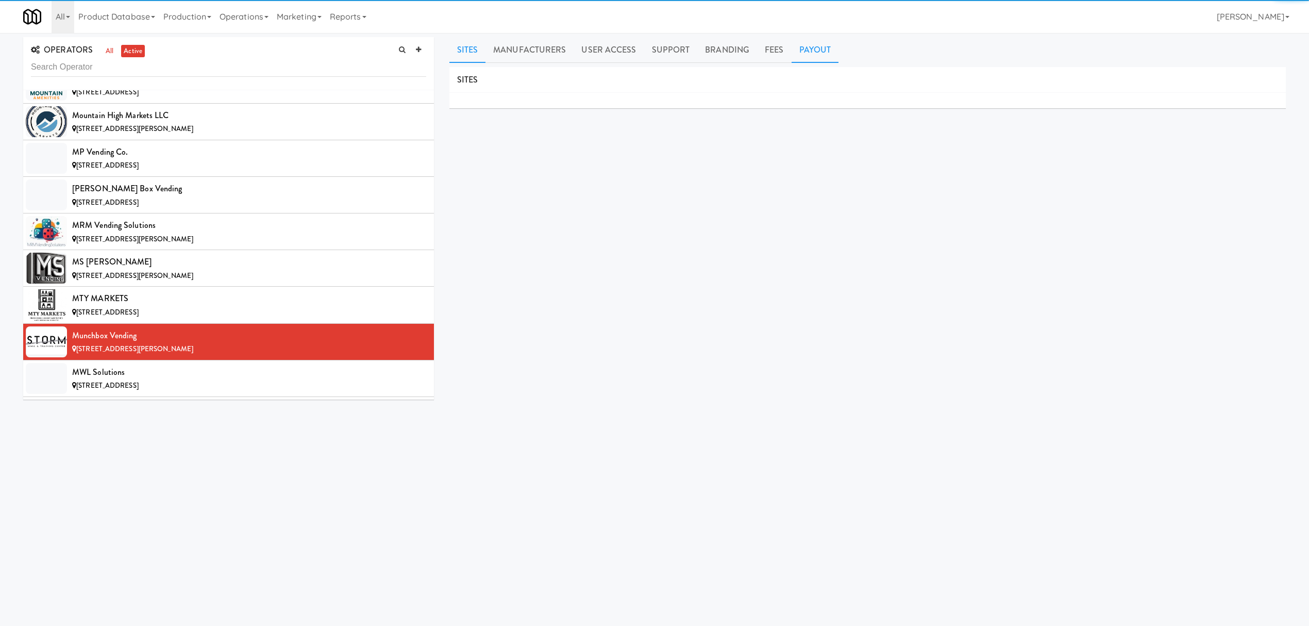
click at [806, 57] on link "Payout" at bounding box center [815, 50] width 47 height 26
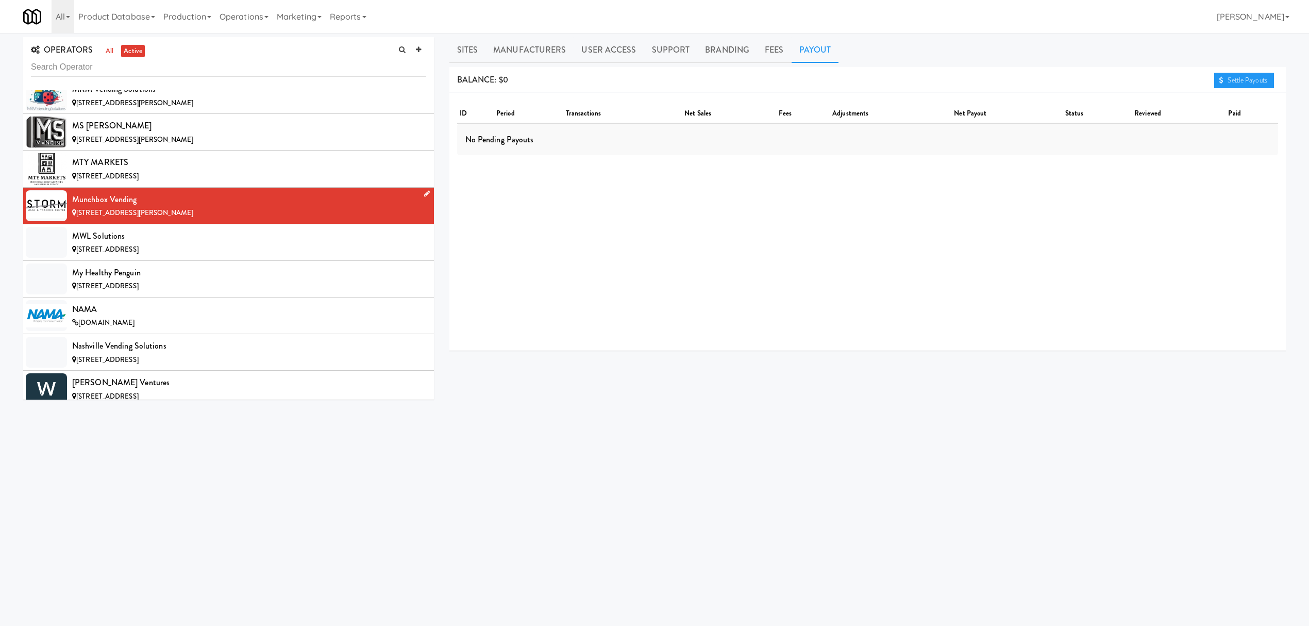
scroll to position [7077, 0]
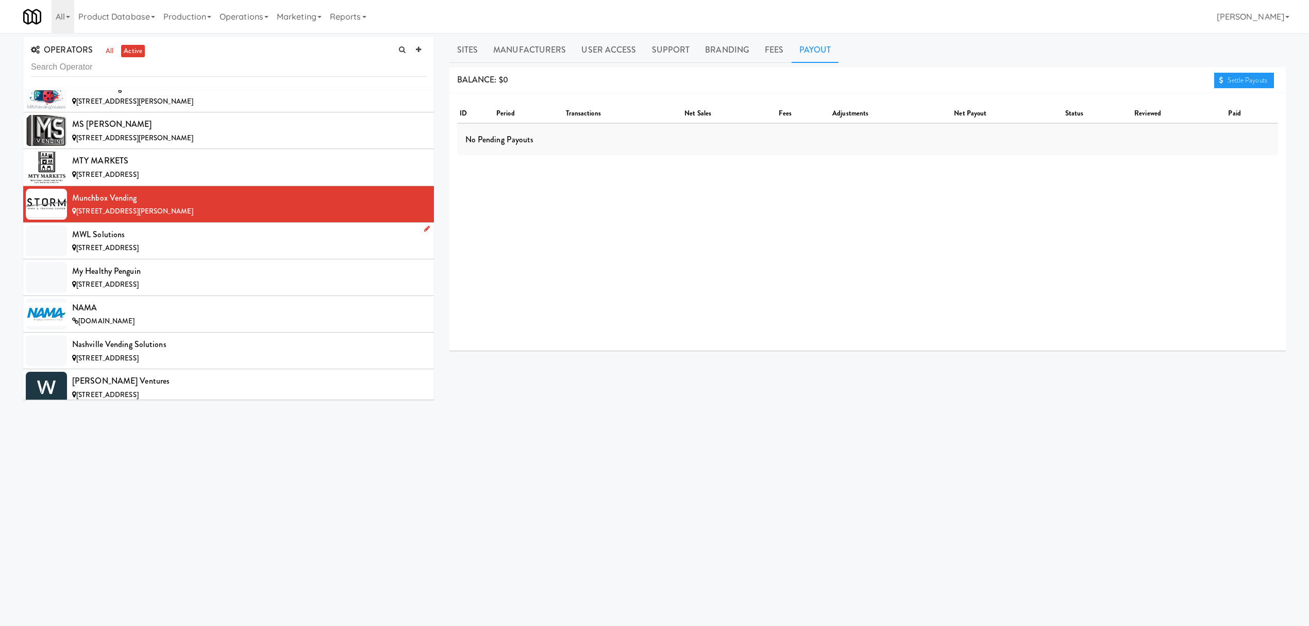
click at [169, 255] on div "[STREET_ADDRESS]" at bounding box center [249, 248] width 354 height 13
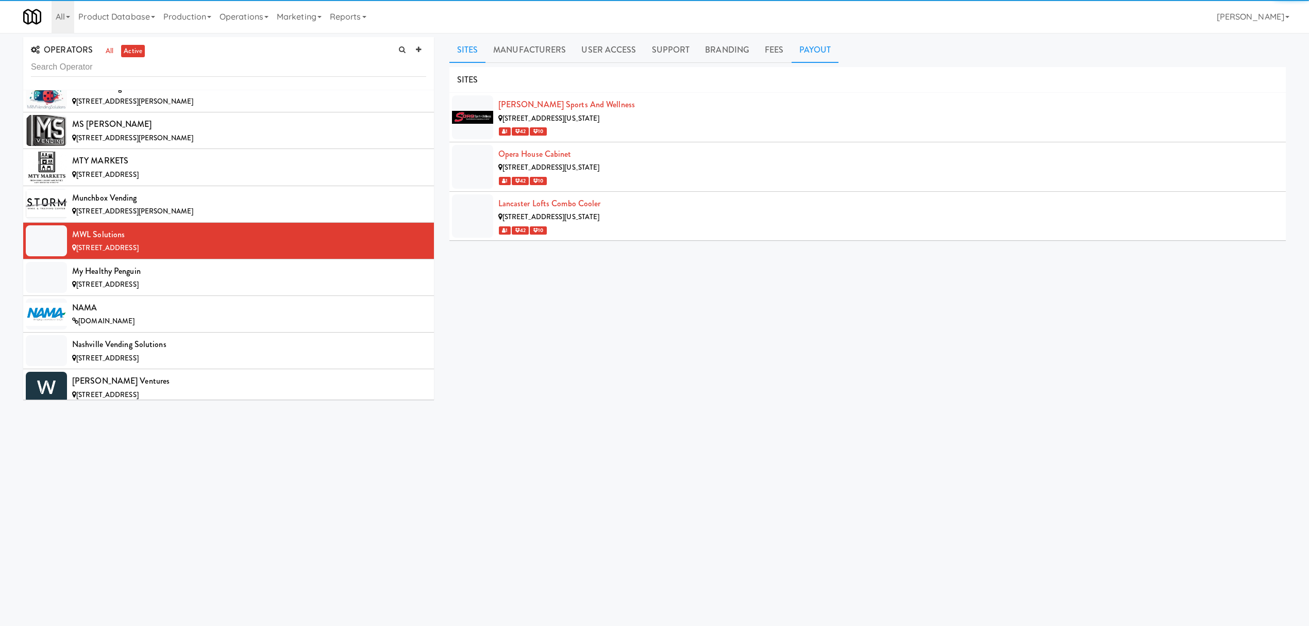
click at [816, 56] on link "Payout" at bounding box center [815, 50] width 47 height 26
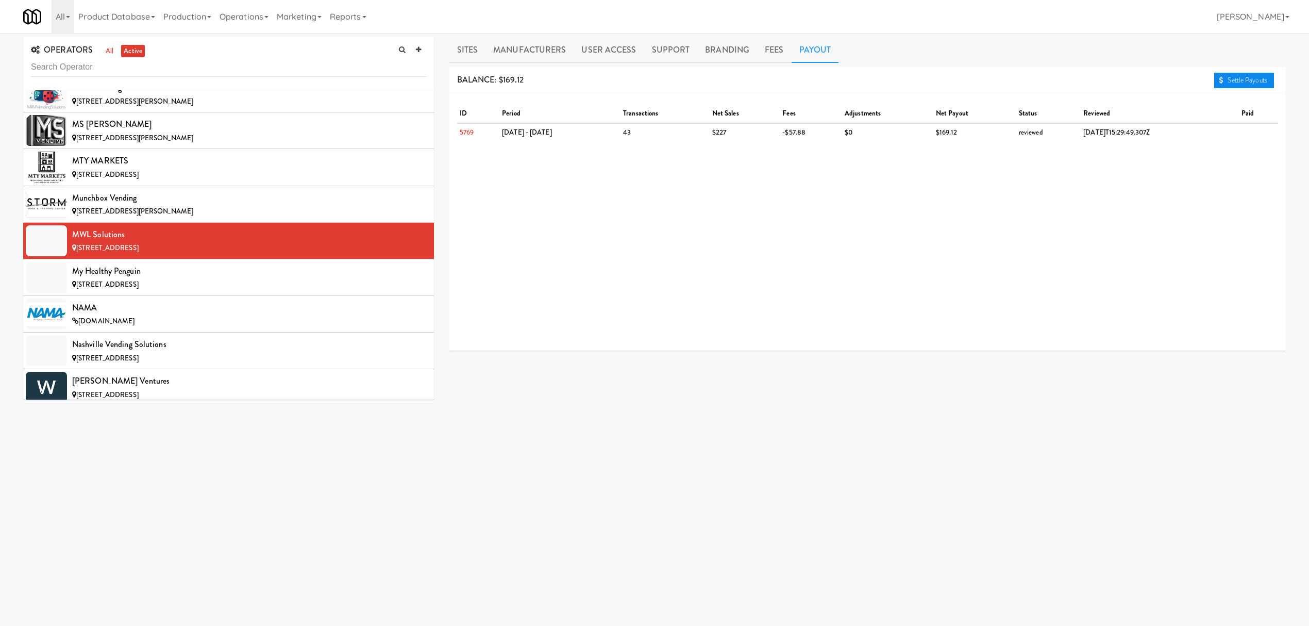
click at [1254, 73] on link "Settle Payouts" at bounding box center [1244, 80] width 60 height 15
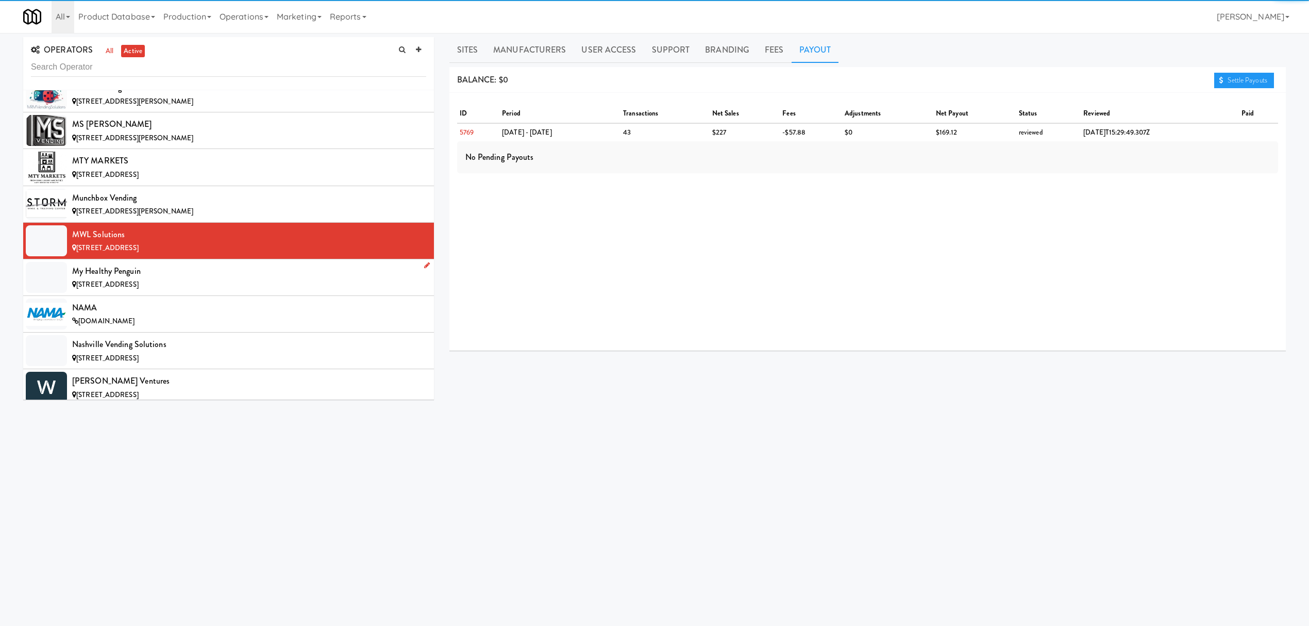
click at [283, 279] on div "My Healthy Penguin" at bounding box center [249, 270] width 354 height 15
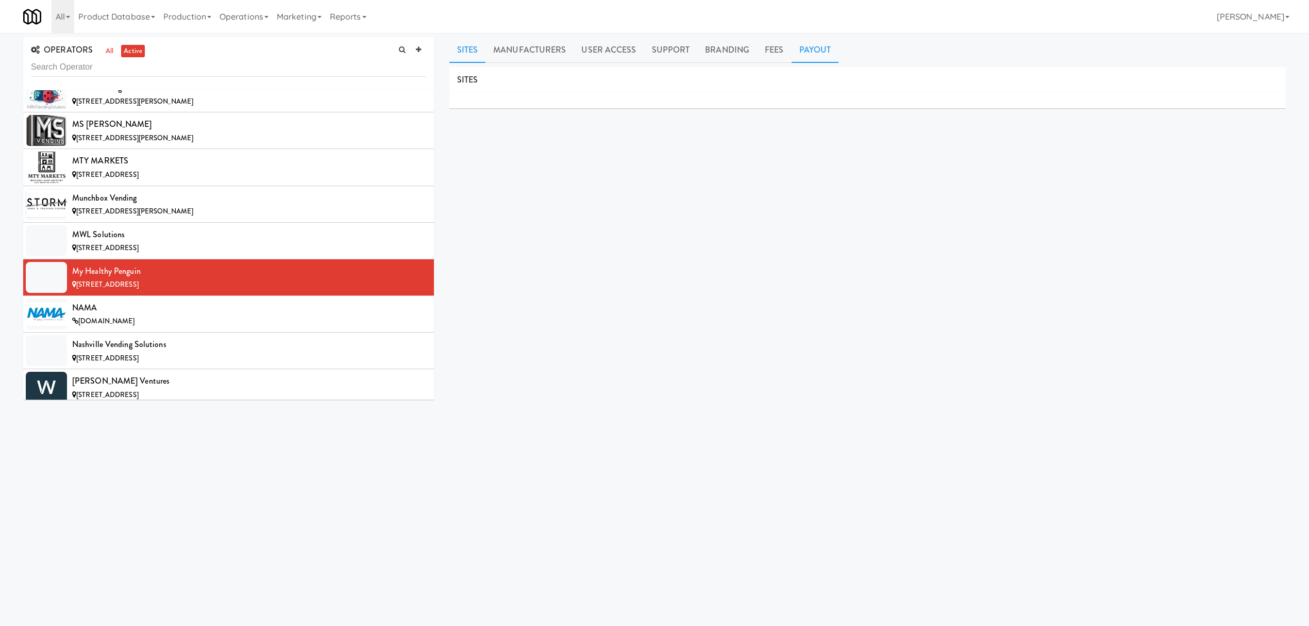
click at [814, 56] on link "Payout" at bounding box center [815, 50] width 47 height 26
click at [248, 329] on li "NAMA [DOMAIN_NAME]" at bounding box center [228, 314] width 411 height 37
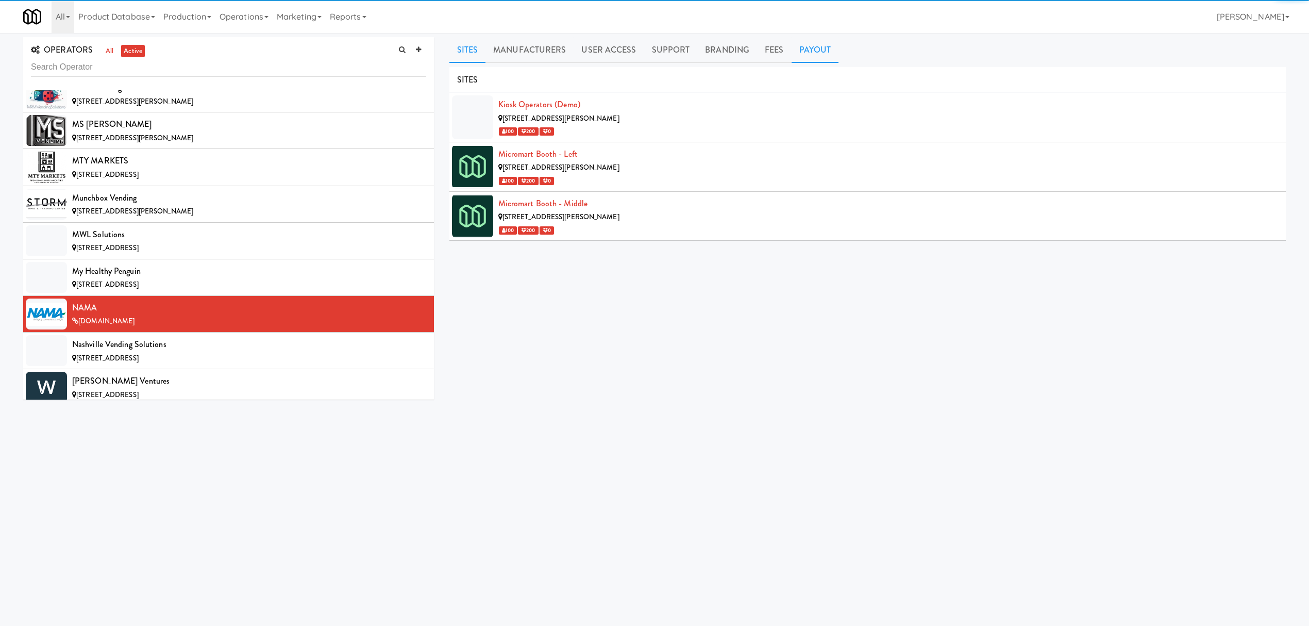
click at [809, 42] on link "Payout" at bounding box center [815, 50] width 47 height 26
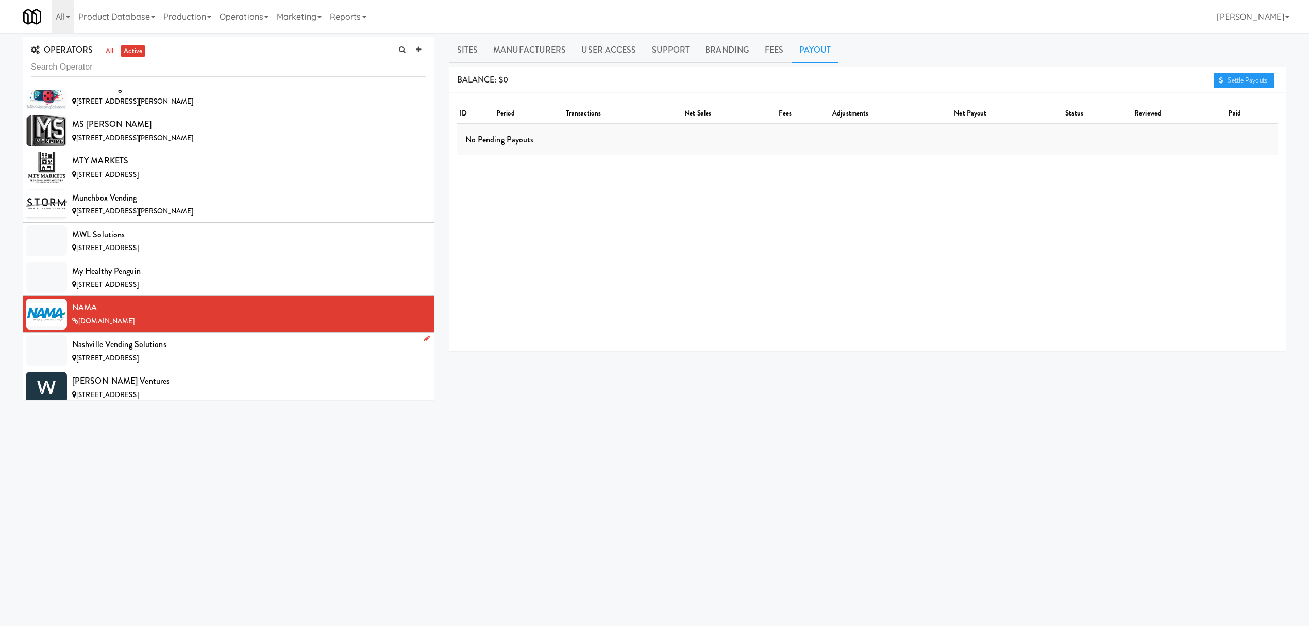
click at [226, 352] on div "Nashville Vending Solutions" at bounding box center [249, 344] width 354 height 15
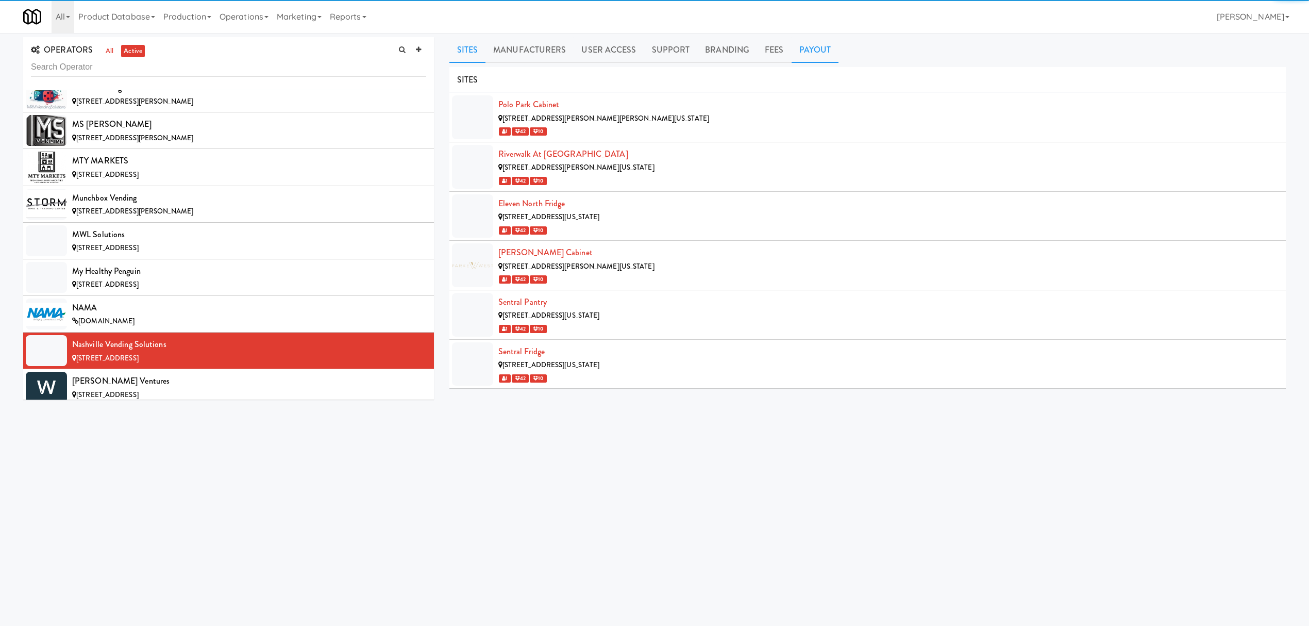
click at [808, 57] on link "Payout" at bounding box center [815, 50] width 47 height 26
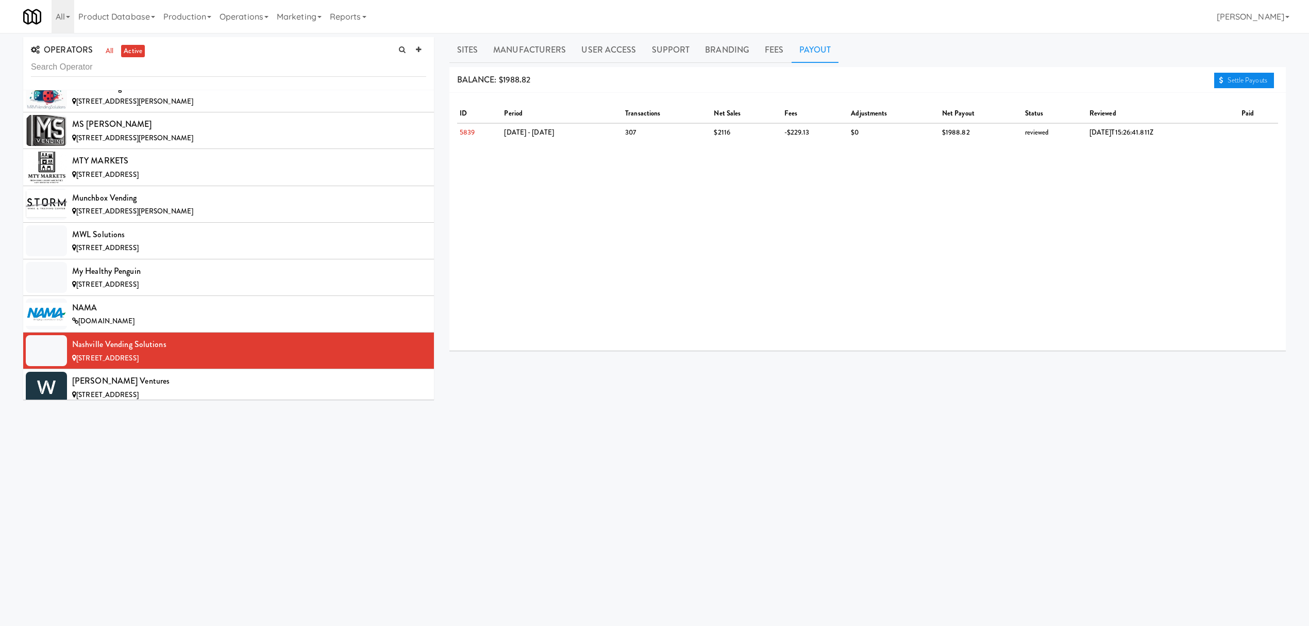
click at [1246, 79] on link "Settle Payouts" at bounding box center [1244, 80] width 60 height 15
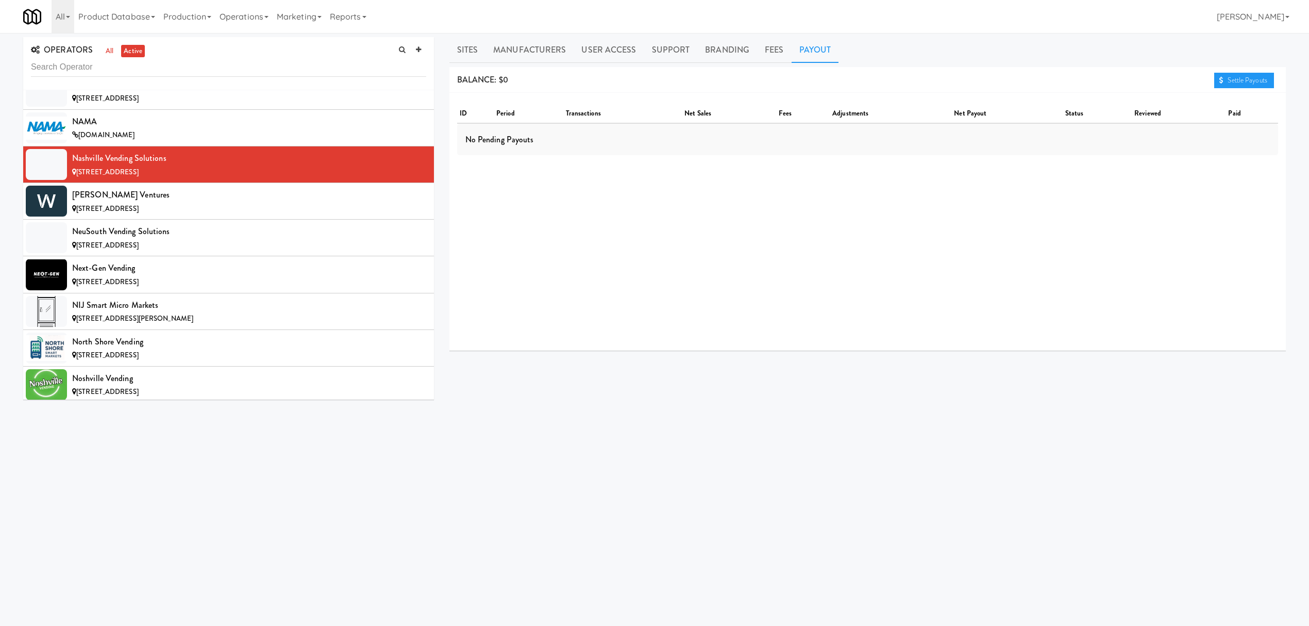
scroll to position [7283, 0]
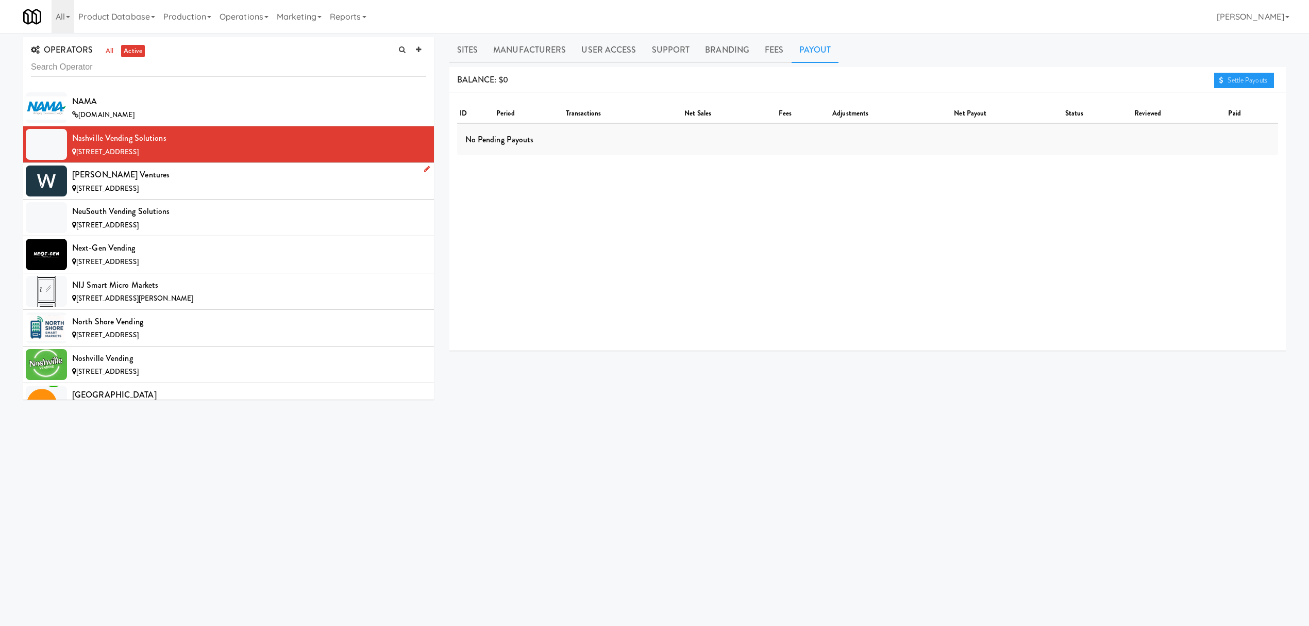
click at [219, 182] on div "[PERSON_NAME] Ventures" at bounding box center [249, 174] width 354 height 15
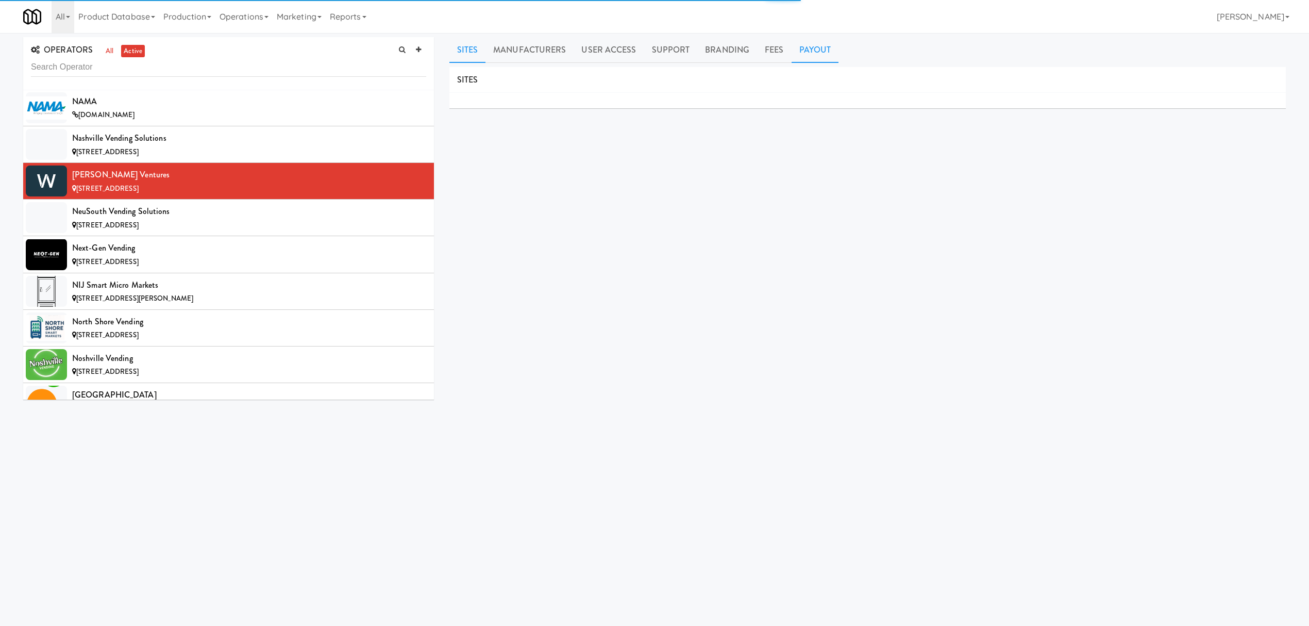
click at [811, 52] on link "Payout" at bounding box center [815, 50] width 47 height 26
click at [244, 232] on div "[STREET_ADDRESS]" at bounding box center [249, 225] width 354 height 13
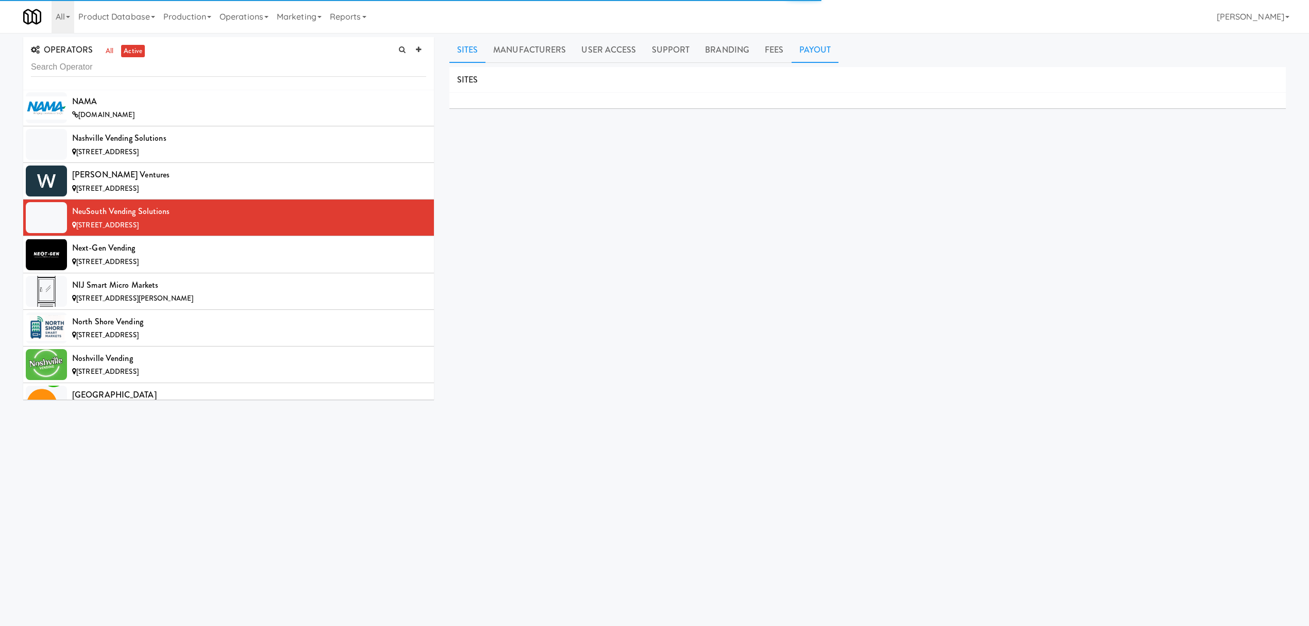
click at [825, 55] on link "Payout" at bounding box center [815, 50] width 47 height 26
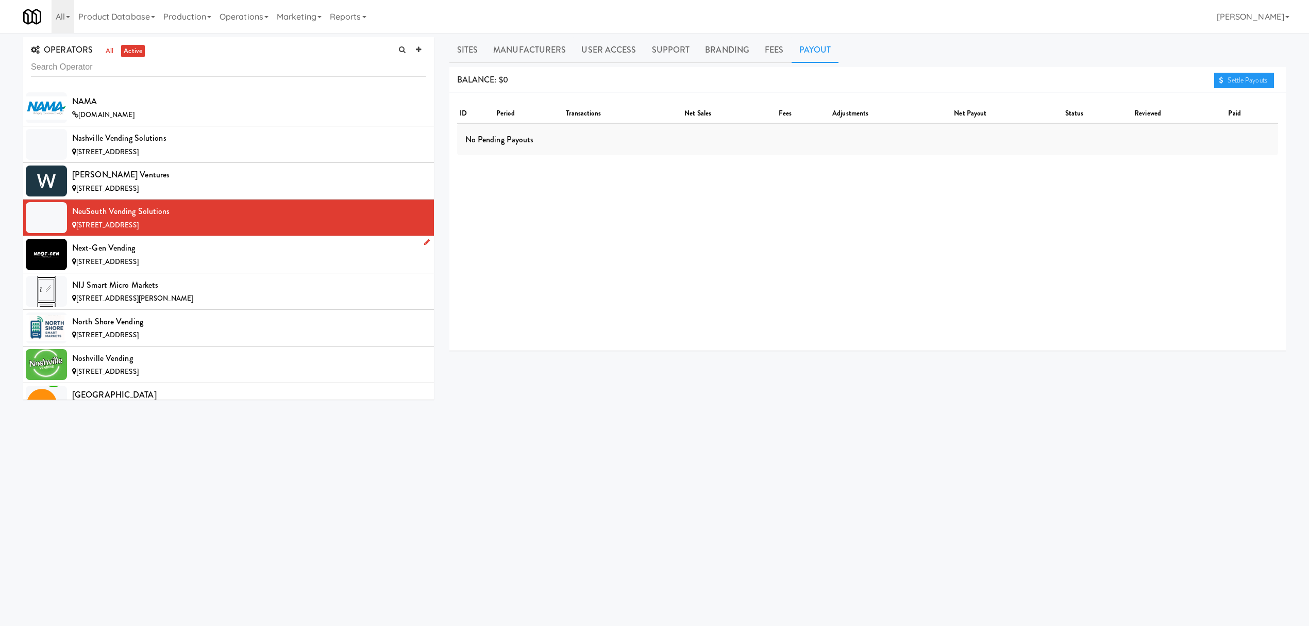
click at [191, 268] on div "[STREET_ADDRESS]" at bounding box center [249, 262] width 354 height 13
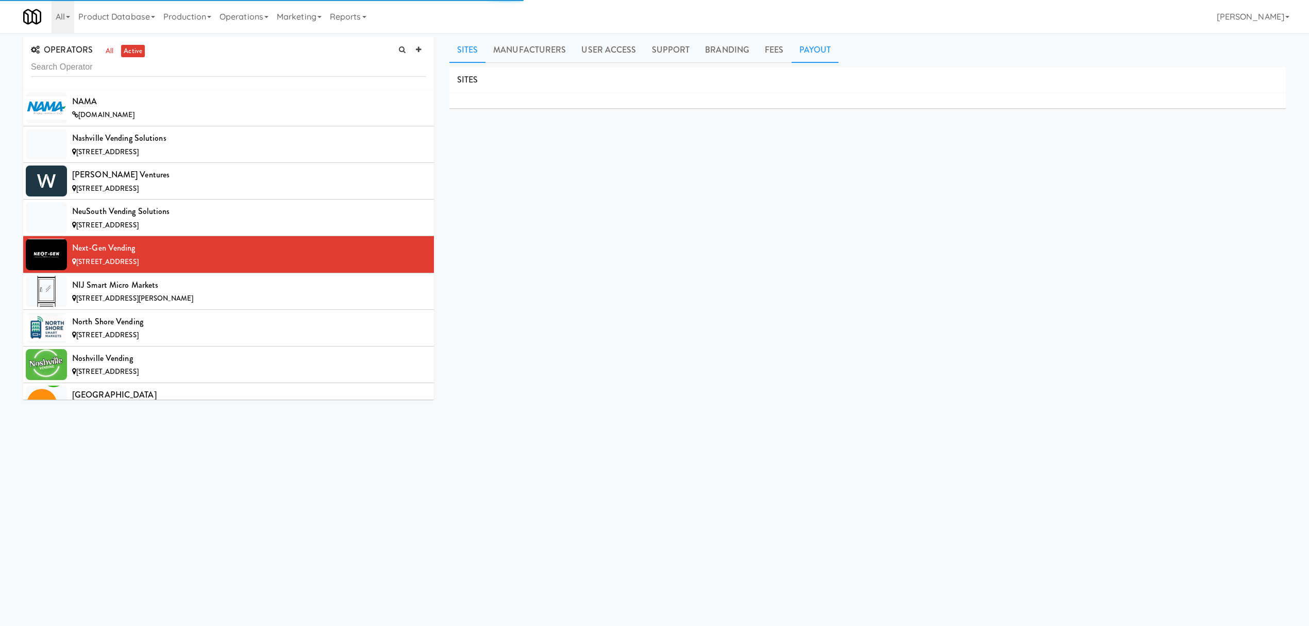
click at [823, 48] on link "Payout" at bounding box center [815, 50] width 47 height 26
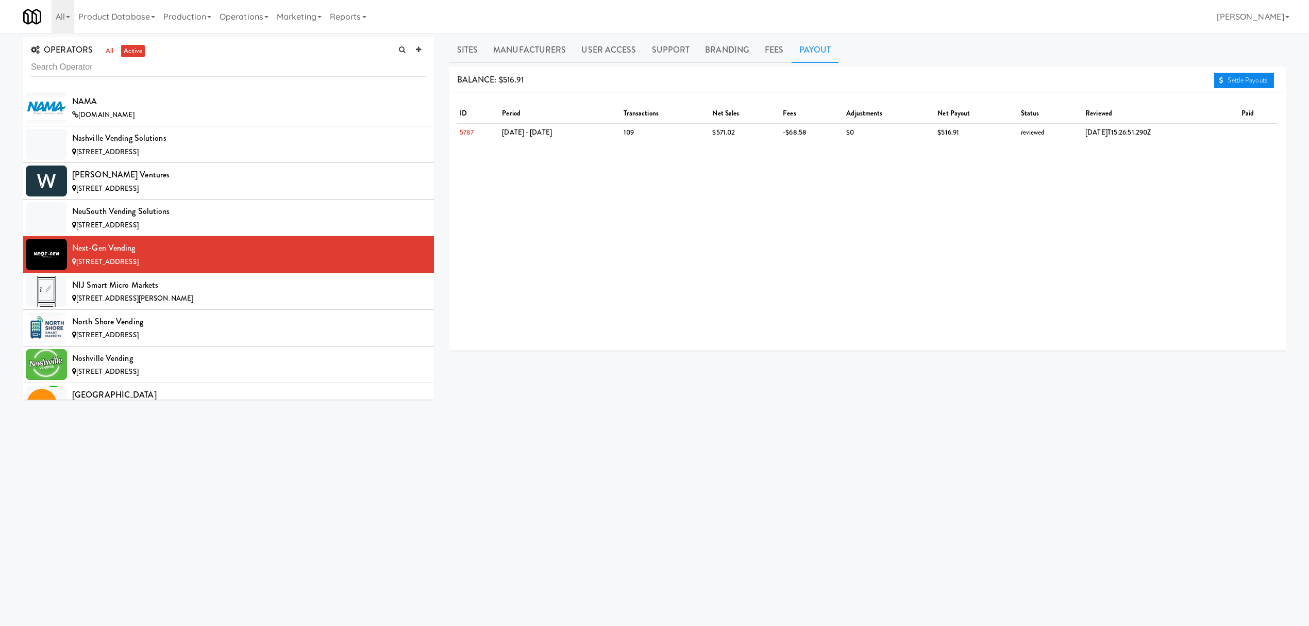
click at [1228, 74] on link "Settle Payouts" at bounding box center [1244, 80] width 60 height 15
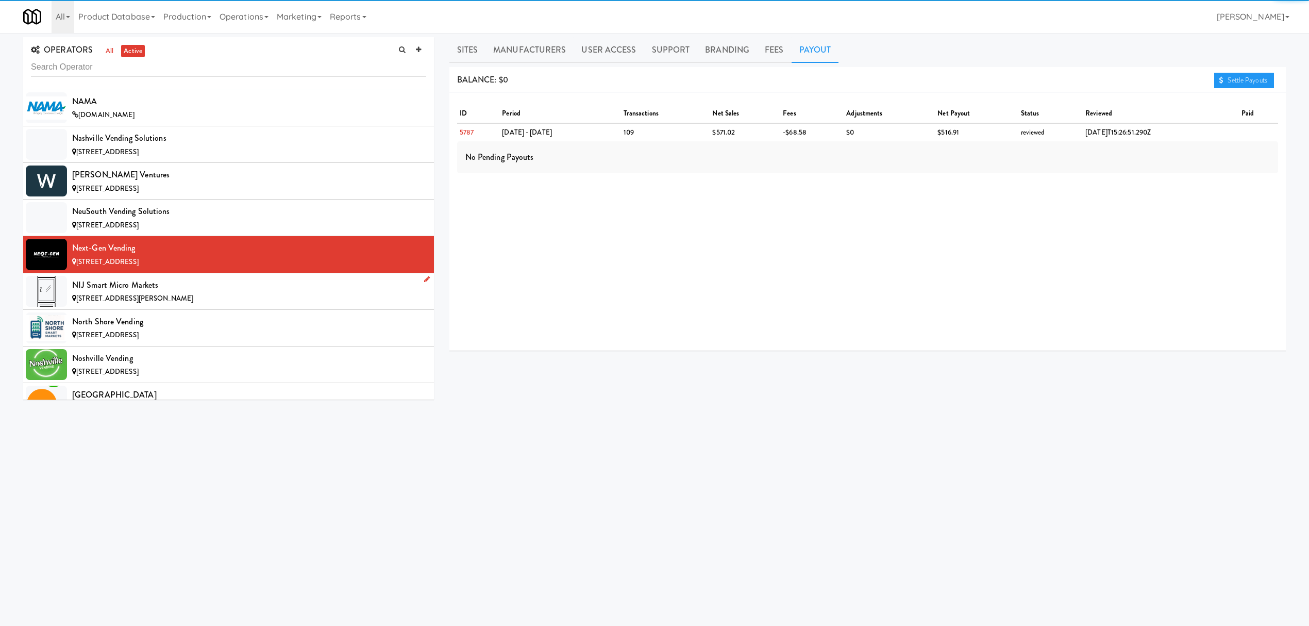
click at [226, 293] on div "NIJ Smart Micro Markets" at bounding box center [249, 284] width 354 height 15
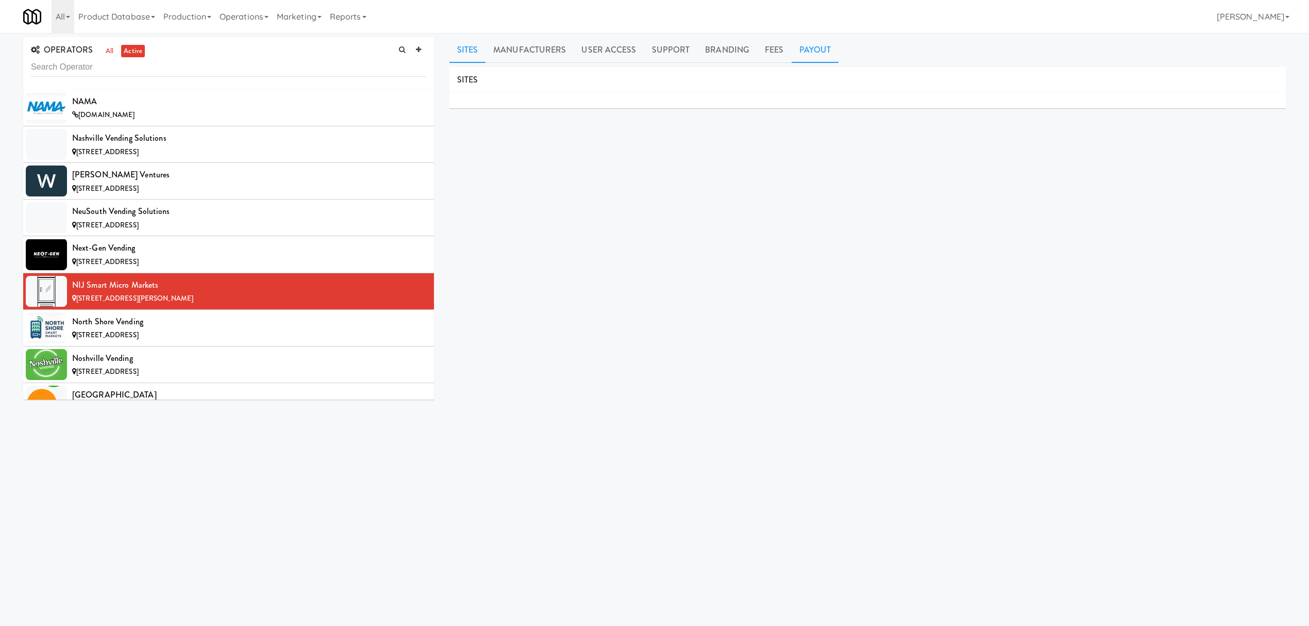
click at [810, 54] on link "Payout" at bounding box center [815, 50] width 47 height 26
click at [254, 346] on li "North Shore Vending [STREET_ADDRESS]" at bounding box center [228, 328] width 411 height 37
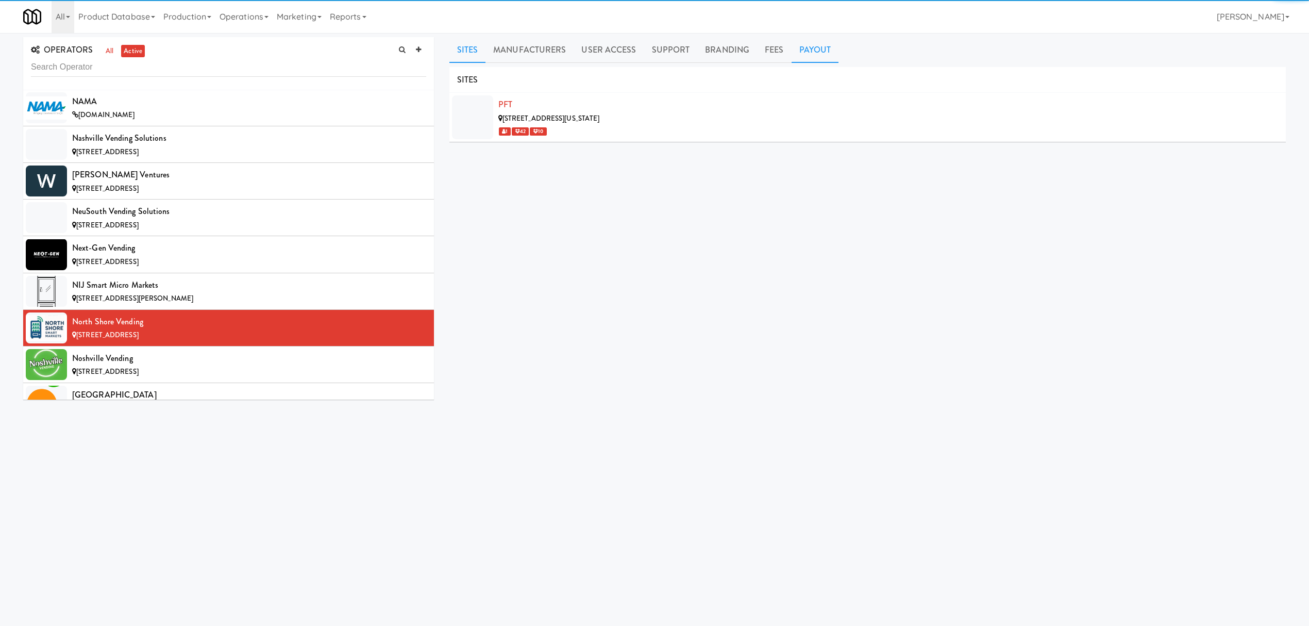
click at [815, 46] on link "Payout" at bounding box center [815, 50] width 47 height 26
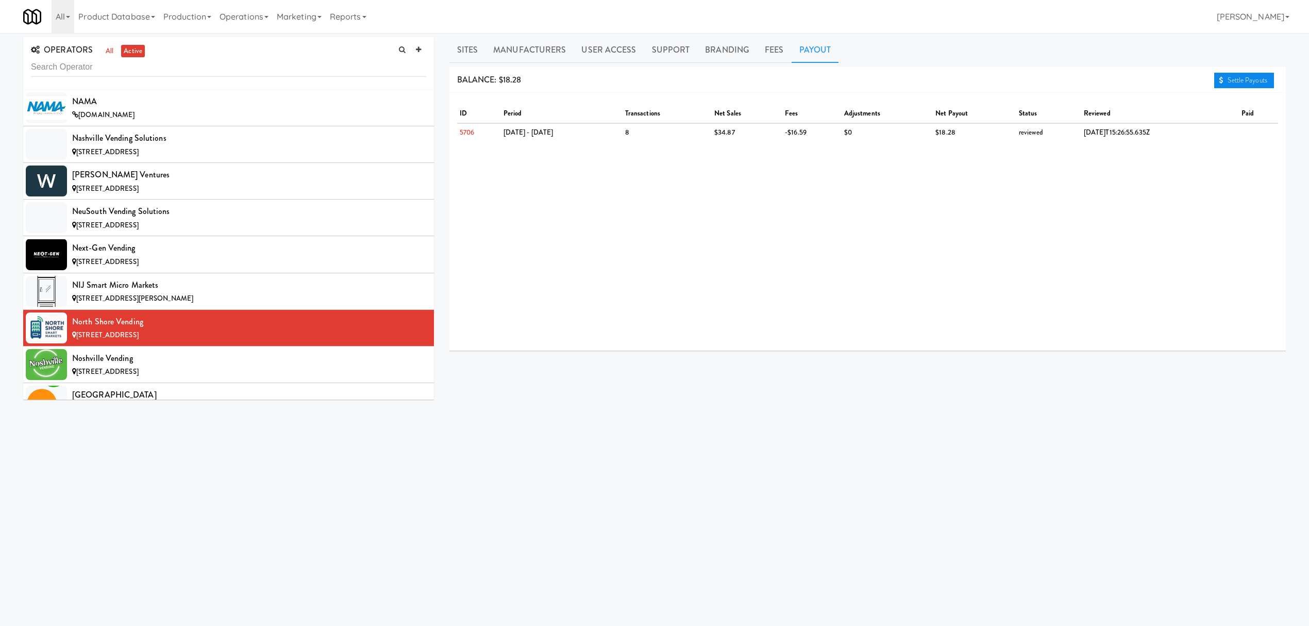
click at [1220, 77] on icon at bounding box center [1221, 80] width 4 height 7
click at [163, 366] on div "Noshville Vending" at bounding box center [249, 357] width 354 height 15
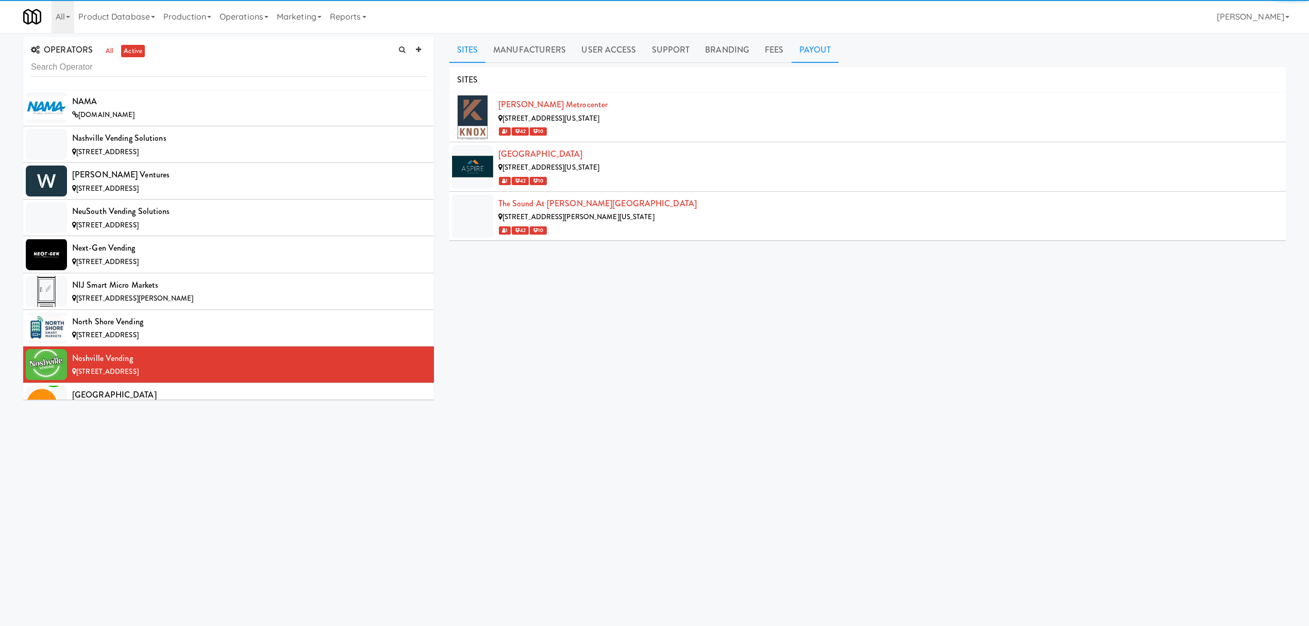
click at [794, 51] on link "Payout" at bounding box center [815, 50] width 47 height 26
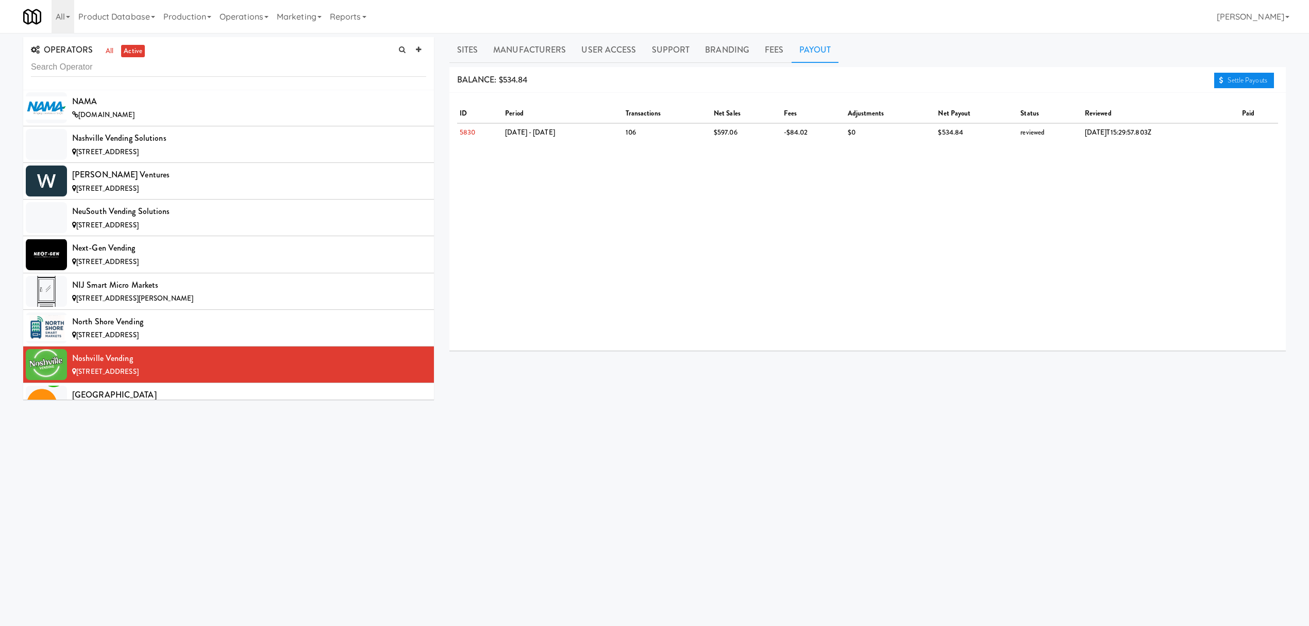
click at [1219, 75] on link "Settle Payouts" at bounding box center [1244, 80] width 60 height 15
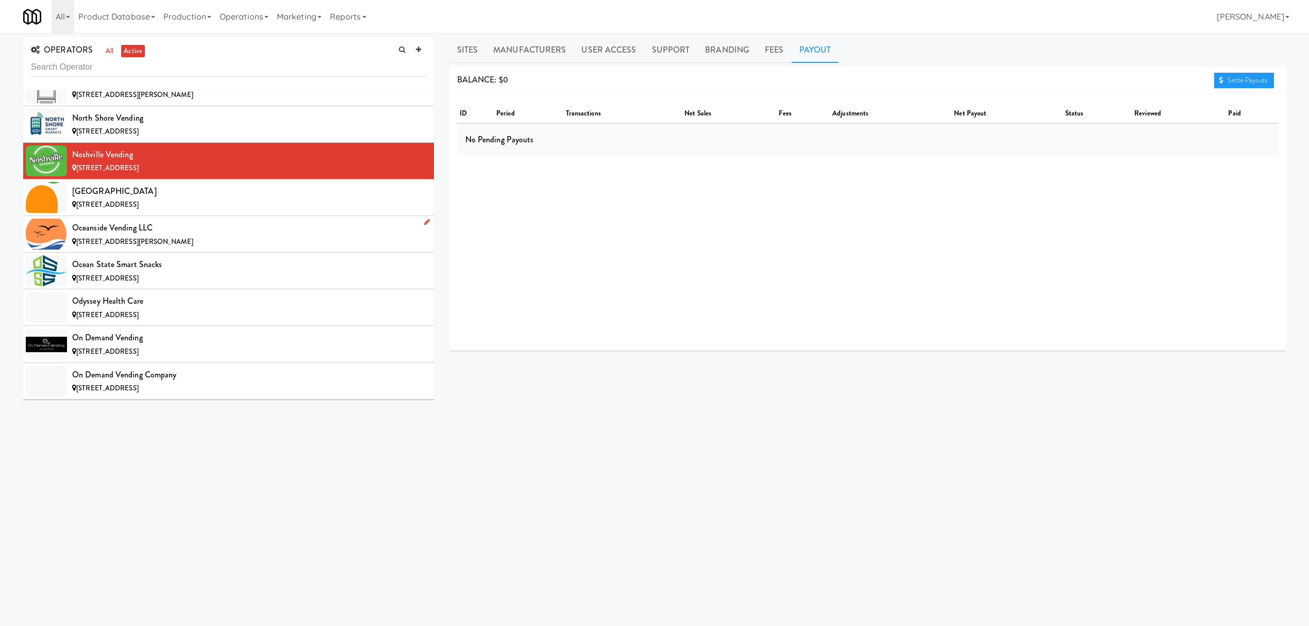
scroll to position [7489, 0]
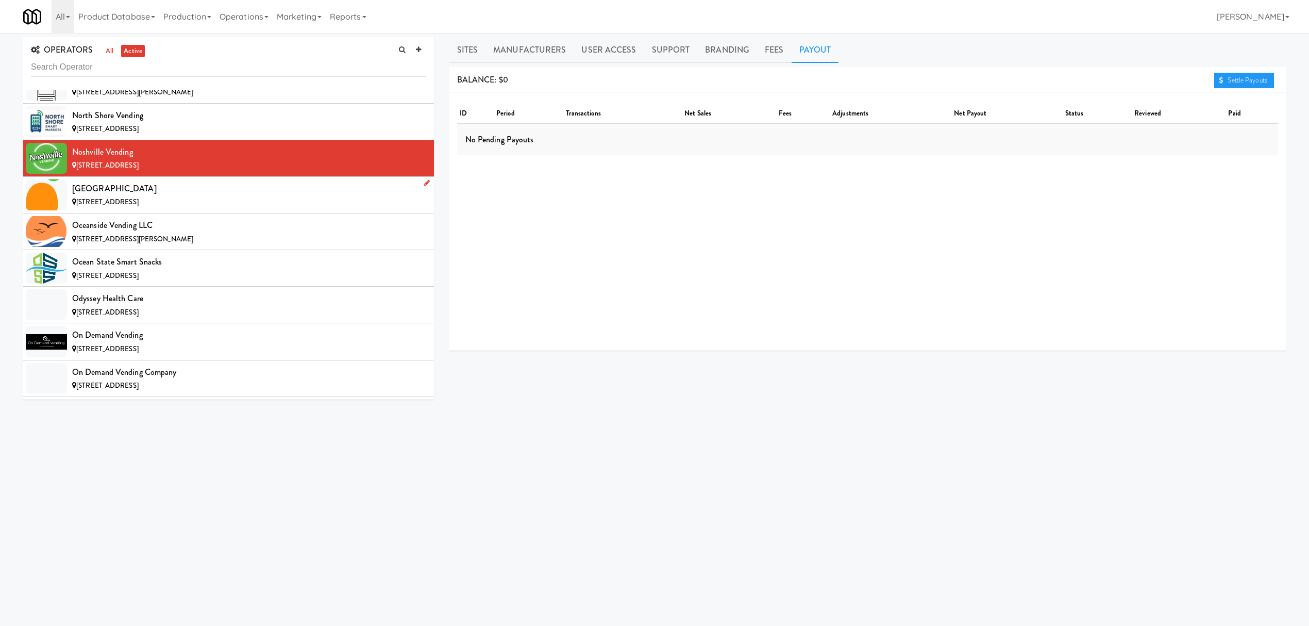
drag, startPoint x: 215, startPoint y: 234, endPoint x: 157, endPoint y: 240, distance: 58.6
click at [190, 209] on div "[STREET_ADDRESS]" at bounding box center [249, 202] width 354 height 13
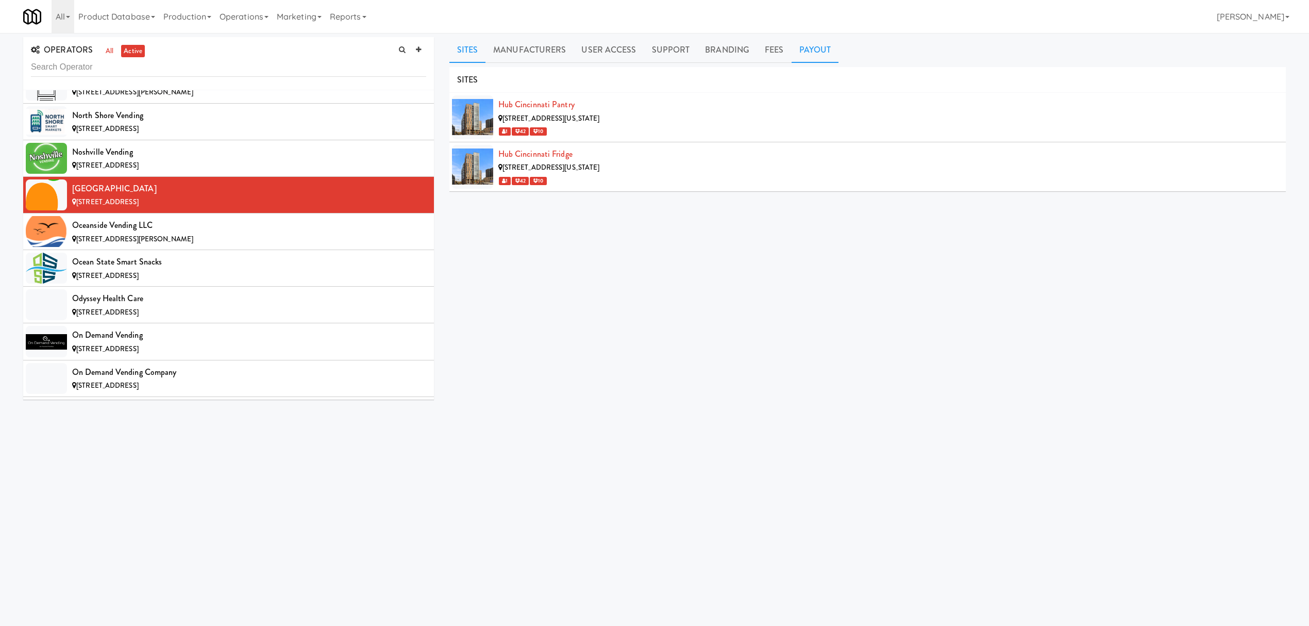
click at [817, 55] on link "Payout" at bounding box center [815, 50] width 47 height 26
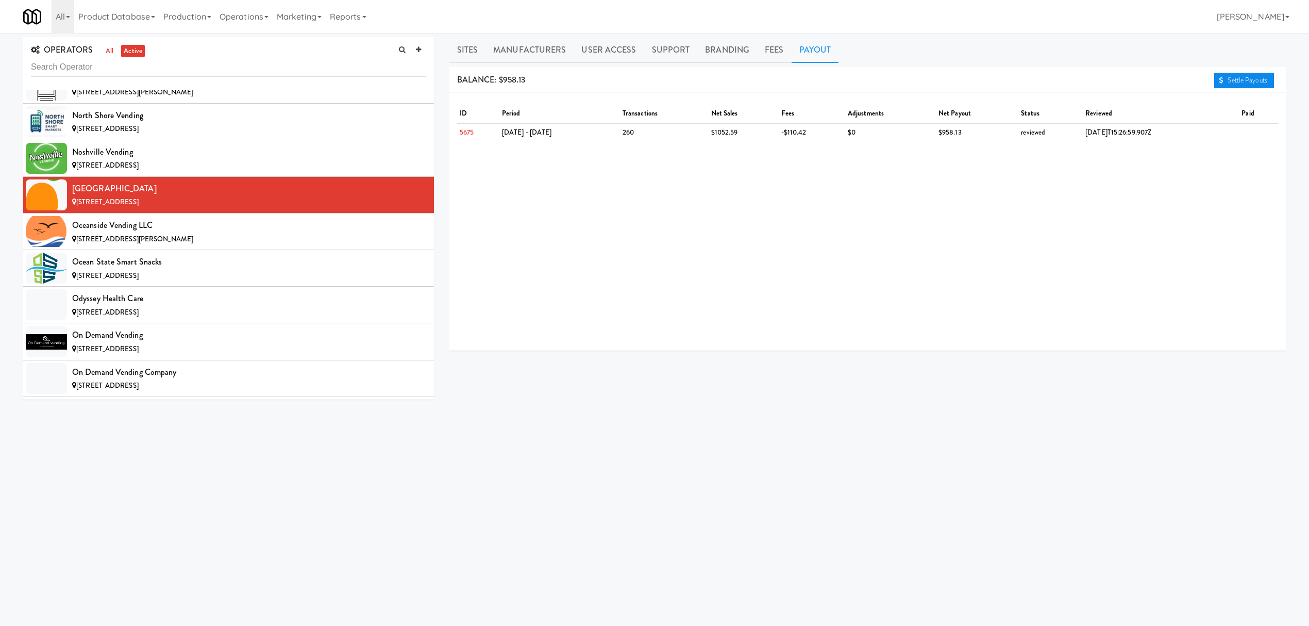
click at [1227, 79] on link "Settle Payouts" at bounding box center [1244, 80] width 60 height 15
click at [258, 233] on div "Oceanside Vending LLC" at bounding box center [249, 224] width 354 height 15
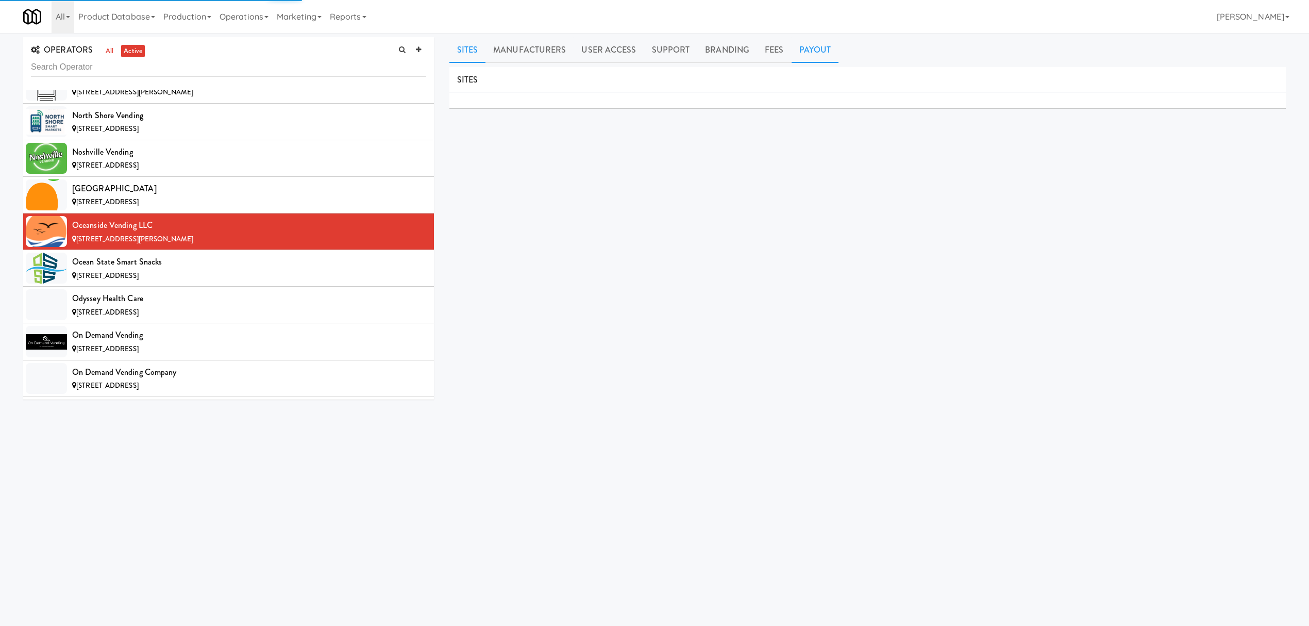
click at [809, 50] on link "Payout" at bounding box center [815, 50] width 47 height 26
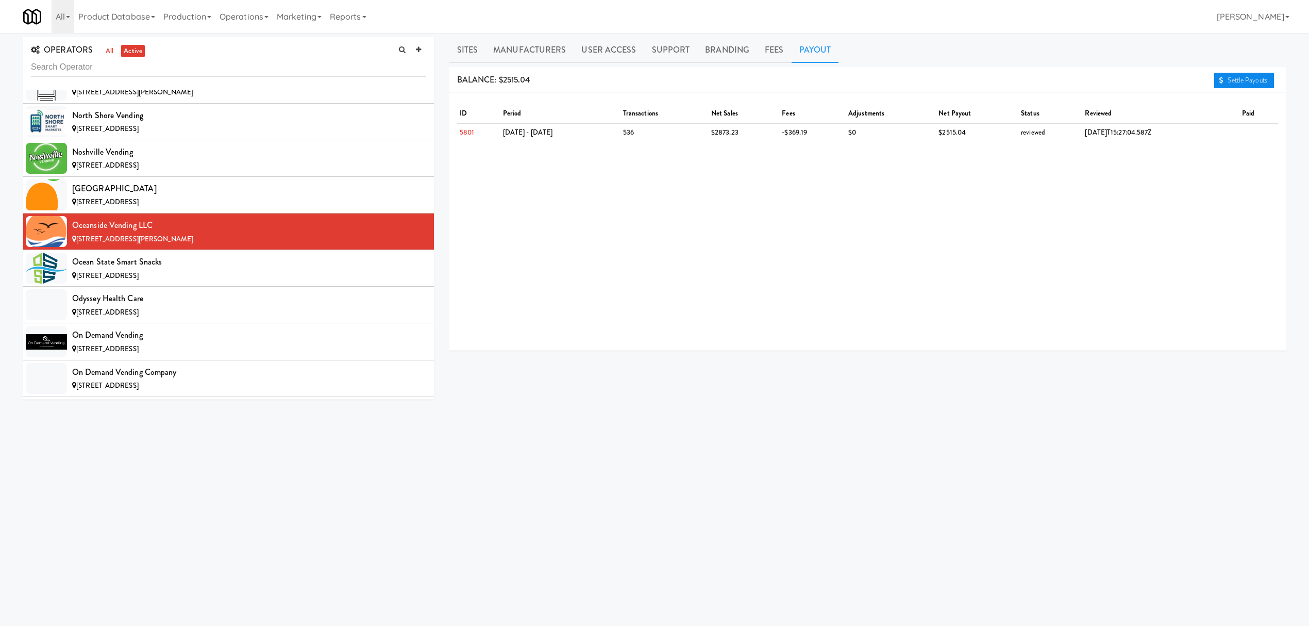
click at [1223, 79] on link "Settle Payouts" at bounding box center [1244, 80] width 60 height 15
click at [204, 270] on div "Ocean State Smart Snacks" at bounding box center [249, 261] width 354 height 15
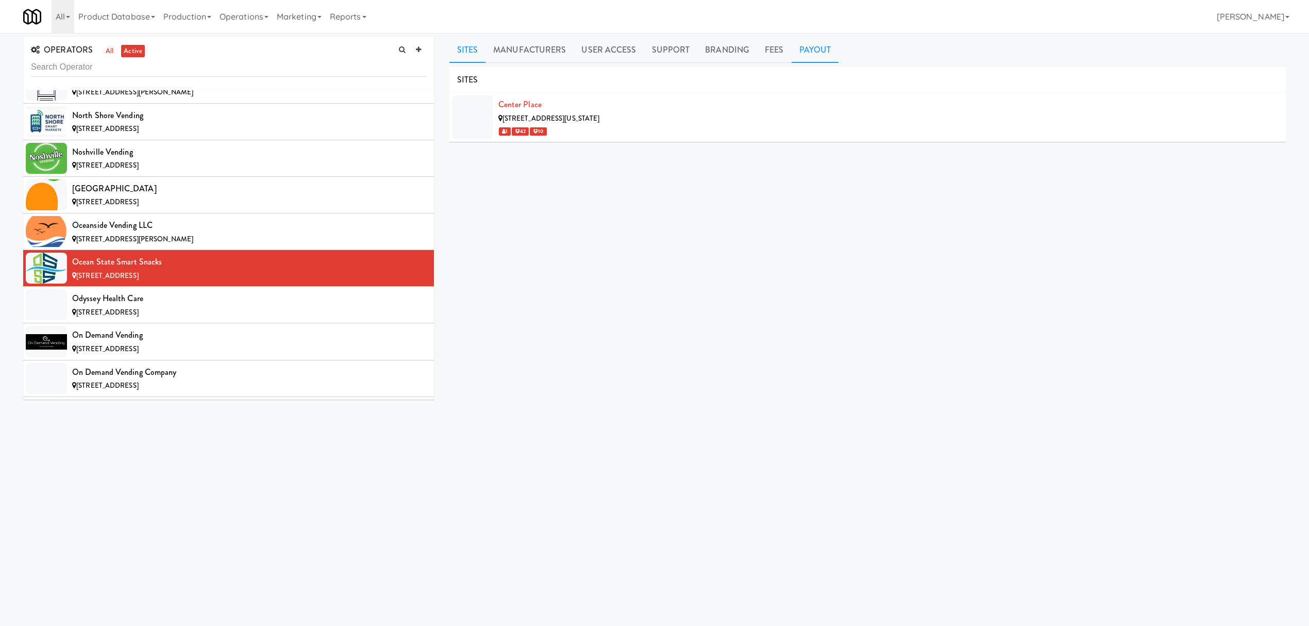
click at [806, 46] on link "Payout" at bounding box center [815, 50] width 47 height 26
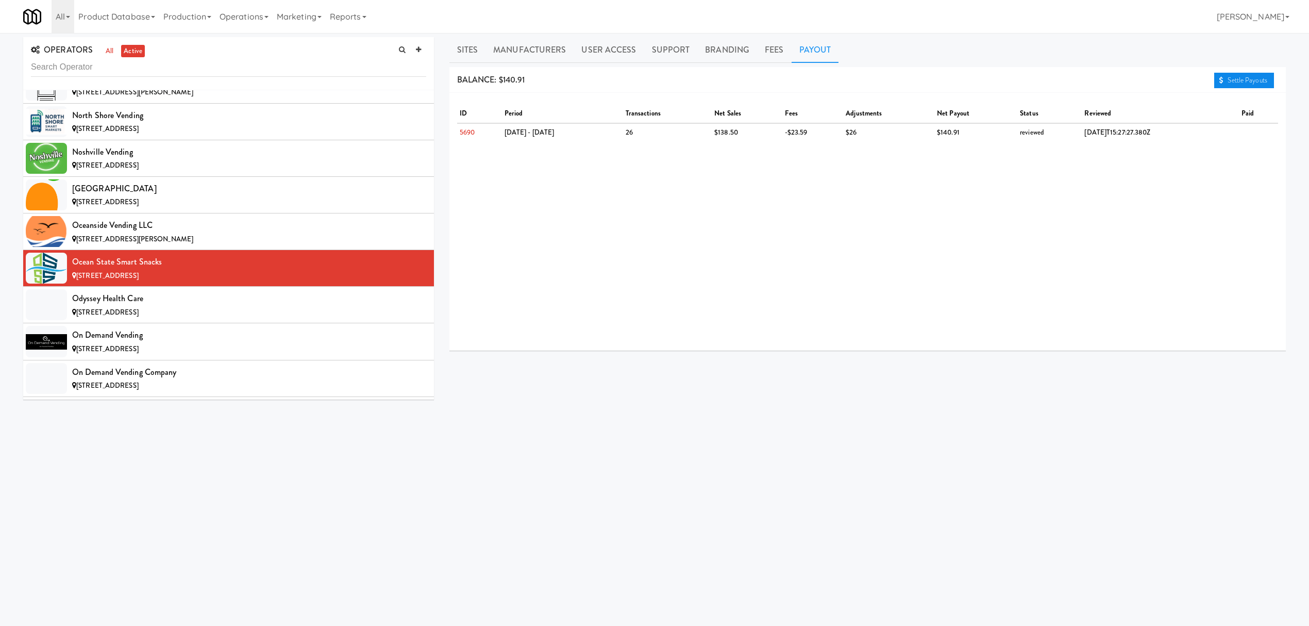
click at [1236, 76] on link "Settle Payouts" at bounding box center [1244, 80] width 60 height 15
click at [175, 306] on div "Odyssey Health Care" at bounding box center [249, 298] width 354 height 15
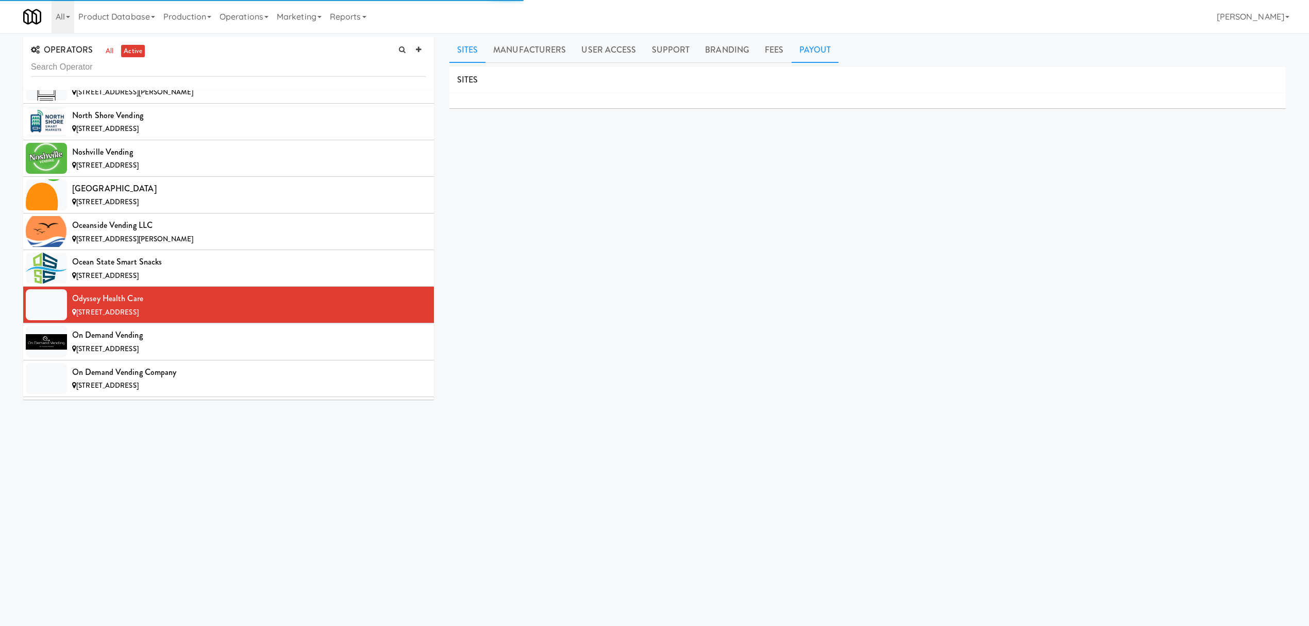
click at [809, 47] on link "Payout" at bounding box center [815, 50] width 47 height 26
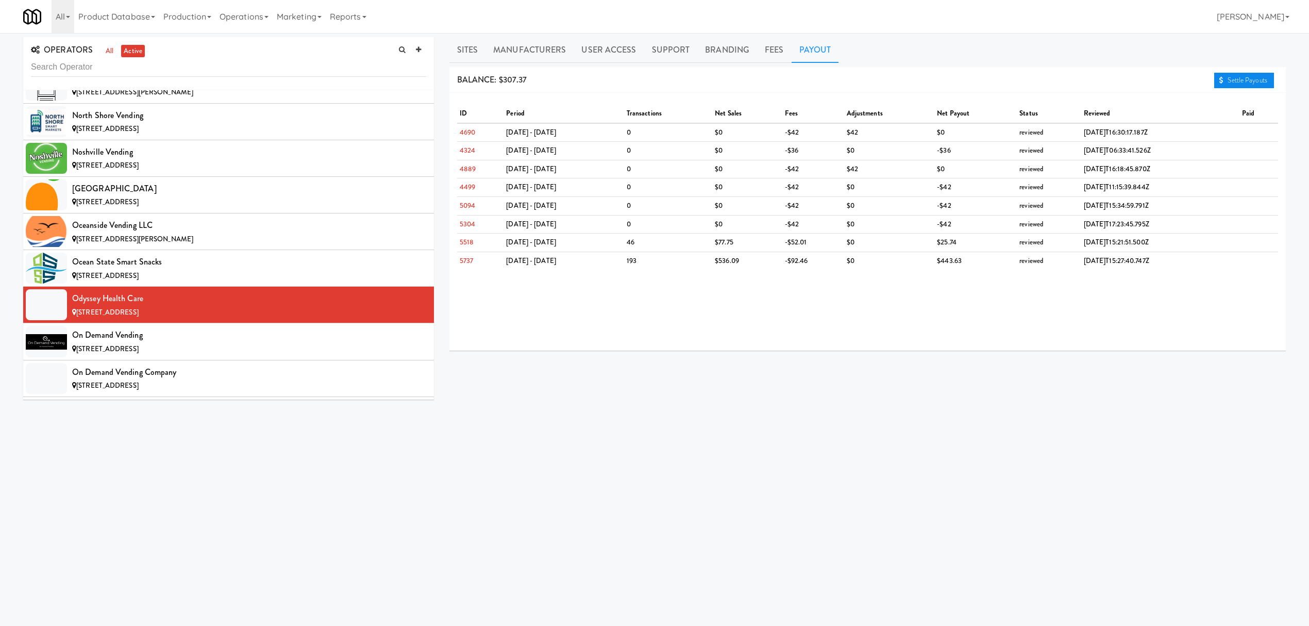
click at [1227, 75] on link "Settle Payouts" at bounding box center [1244, 80] width 60 height 15
click at [194, 356] on div "[STREET_ADDRESS]" at bounding box center [249, 349] width 354 height 13
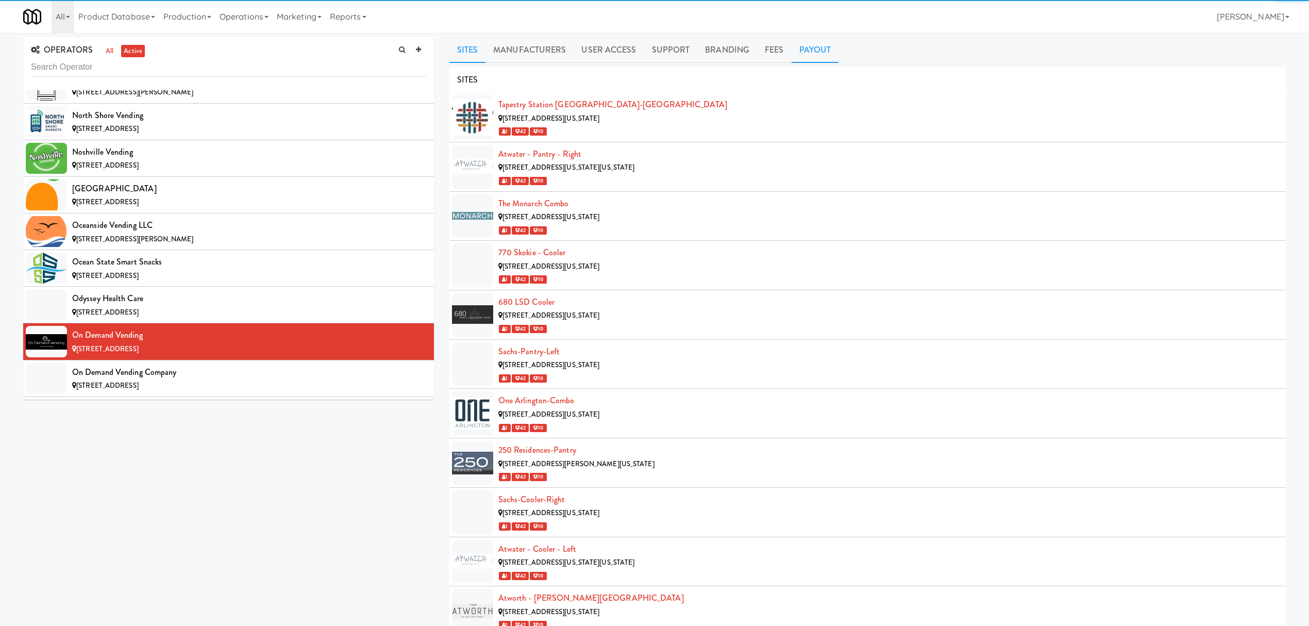
click at [809, 49] on link "Payout" at bounding box center [815, 50] width 47 height 26
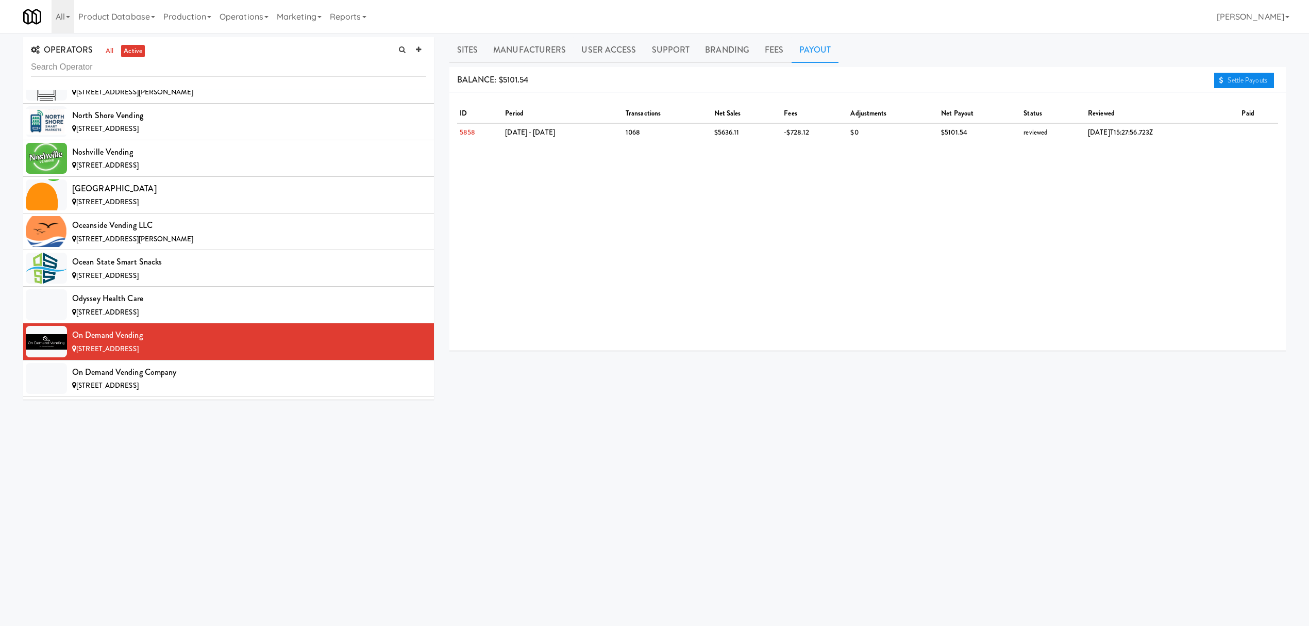
click at [1232, 78] on link "Settle Payouts" at bounding box center [1244, 80] width 60 height 15
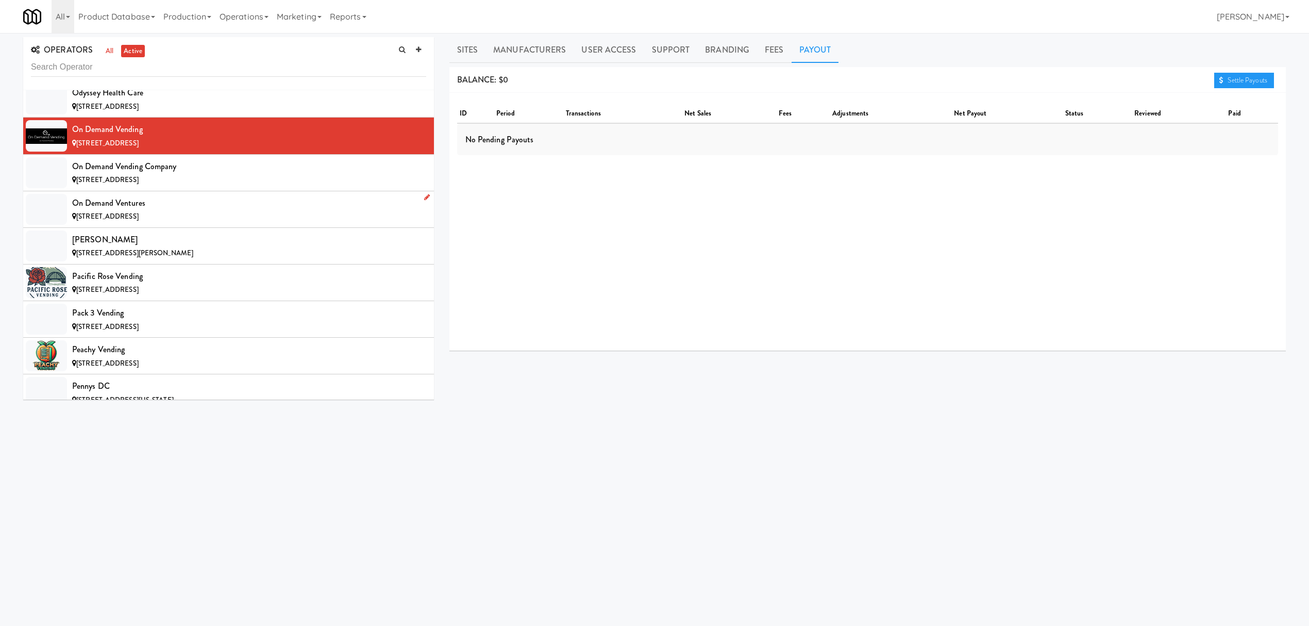
scroll to position [7696, 0]
click at [220, 186] on div "[STREET_ADDRESS]" at bounding box center [249, 179] width 354 height 13
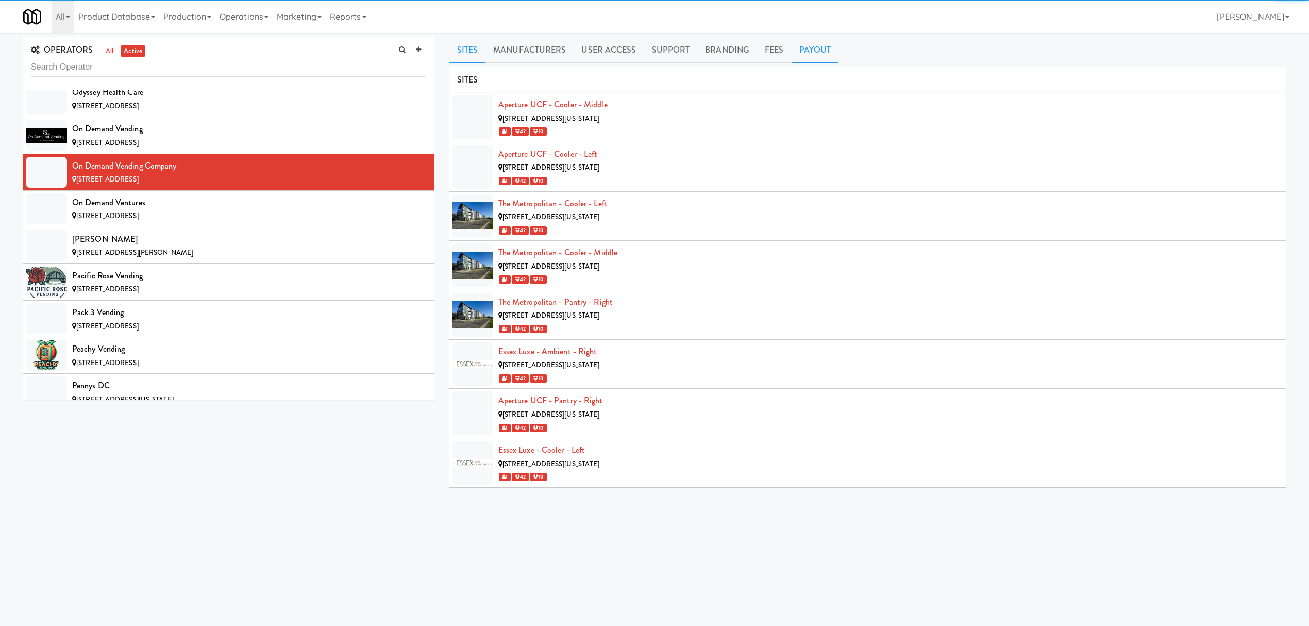
click at [804, 52] on link "Payout" at bounding box center [815, 50] width 47 height 26
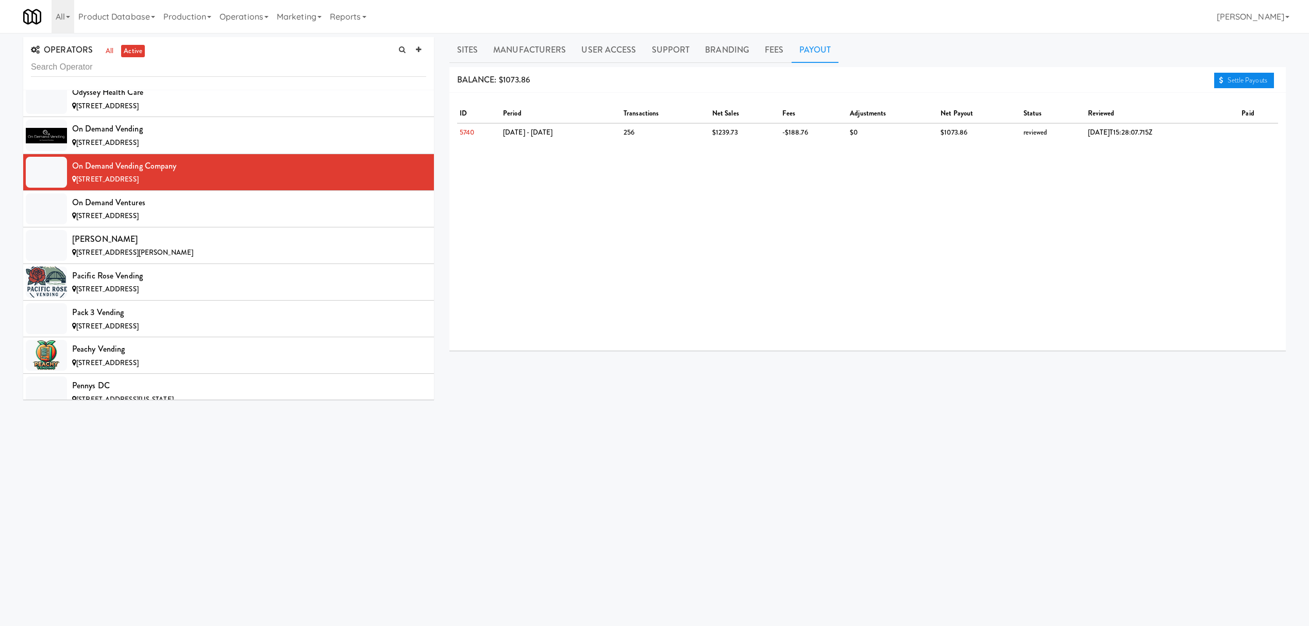
click at [1238, 77] on link "Settle Payouts" at bounding box center [1244, 80] width 60 height 15
click at [170, 210] on div "On Demand Ventures" at bounding box center [249, 202] width 354 height 15
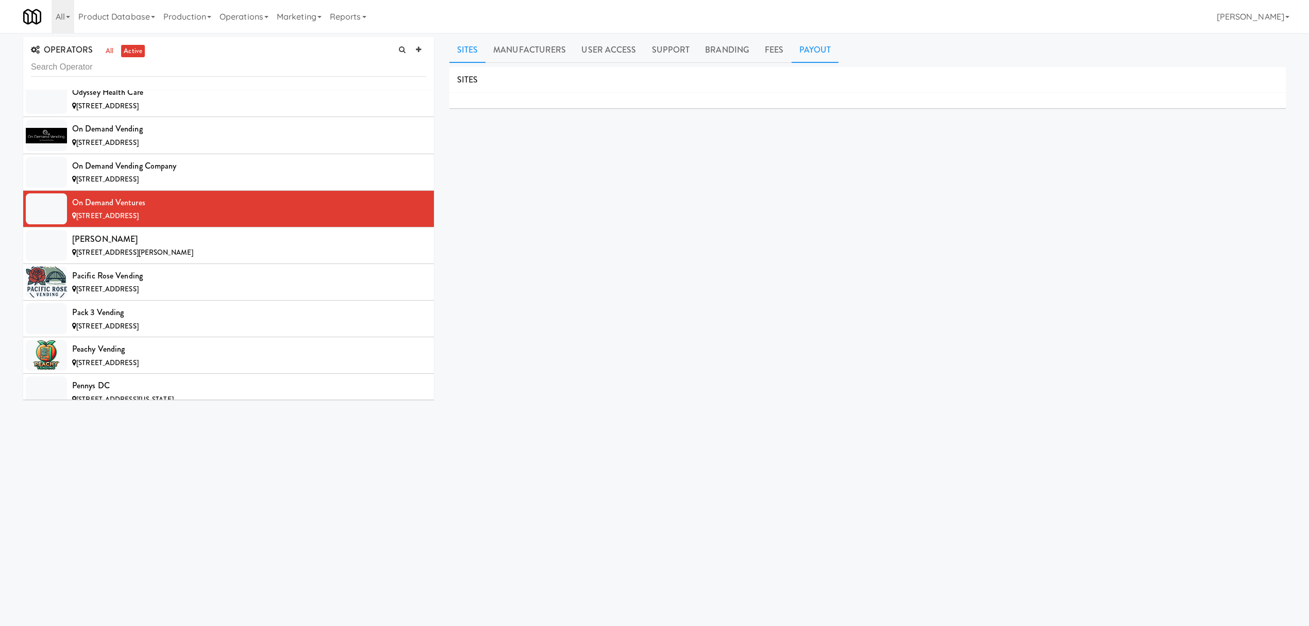
click at [813, 59] on link "Payout" at bounding box center [815, 50] width 47 height 26
click at [1243, 73] on link "Settle Payouts" at bounding box center [1244, 80] width 60 height 15
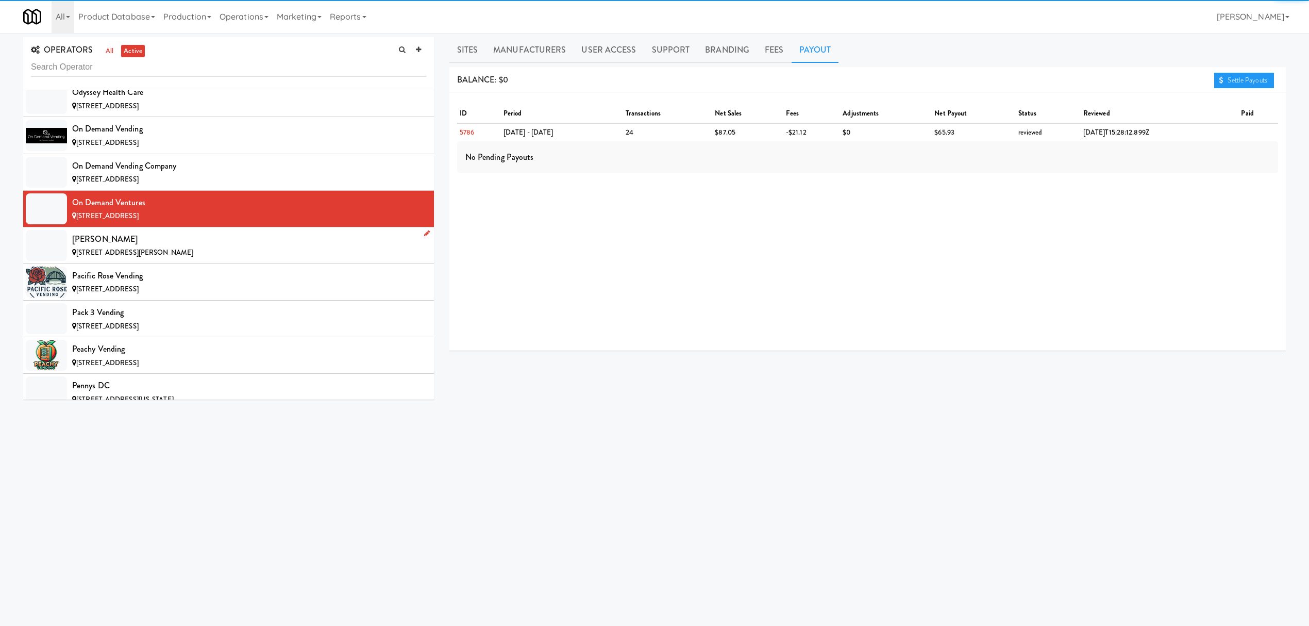
click at [251, 247] on div "[PERSON_NAME]" at bounding box center [249, 238] width 354 height 15
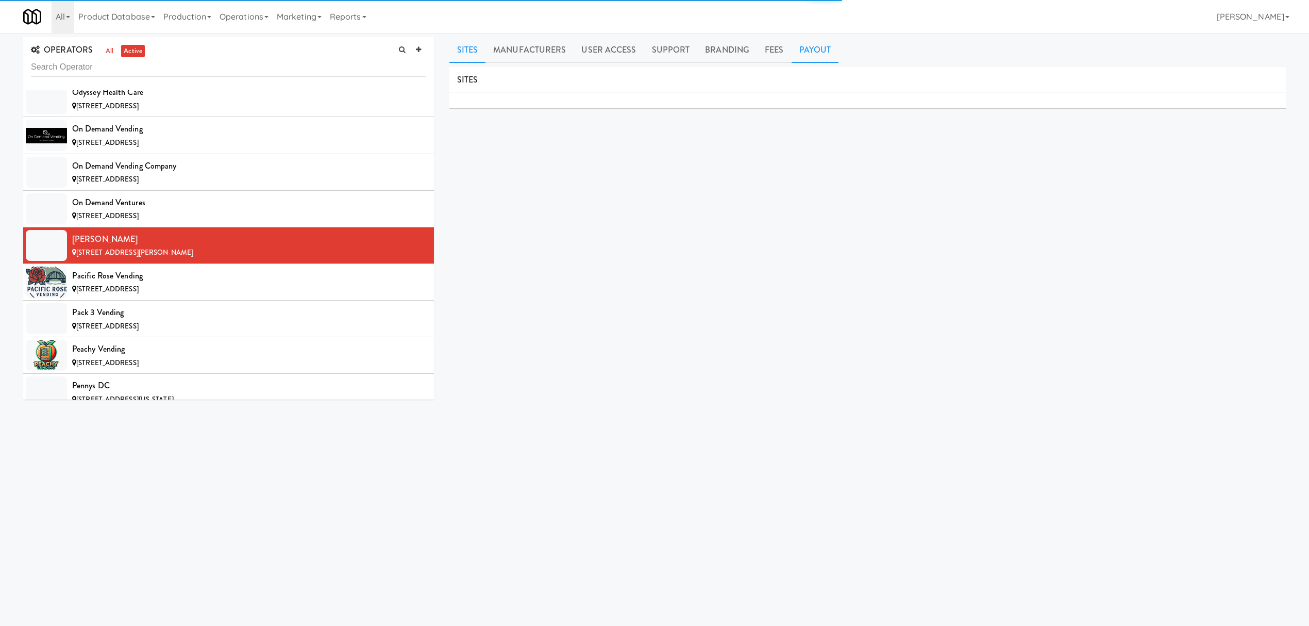
click at [800, 53] on link "Payout" at bounding box center [815, 50] width 47 height 26
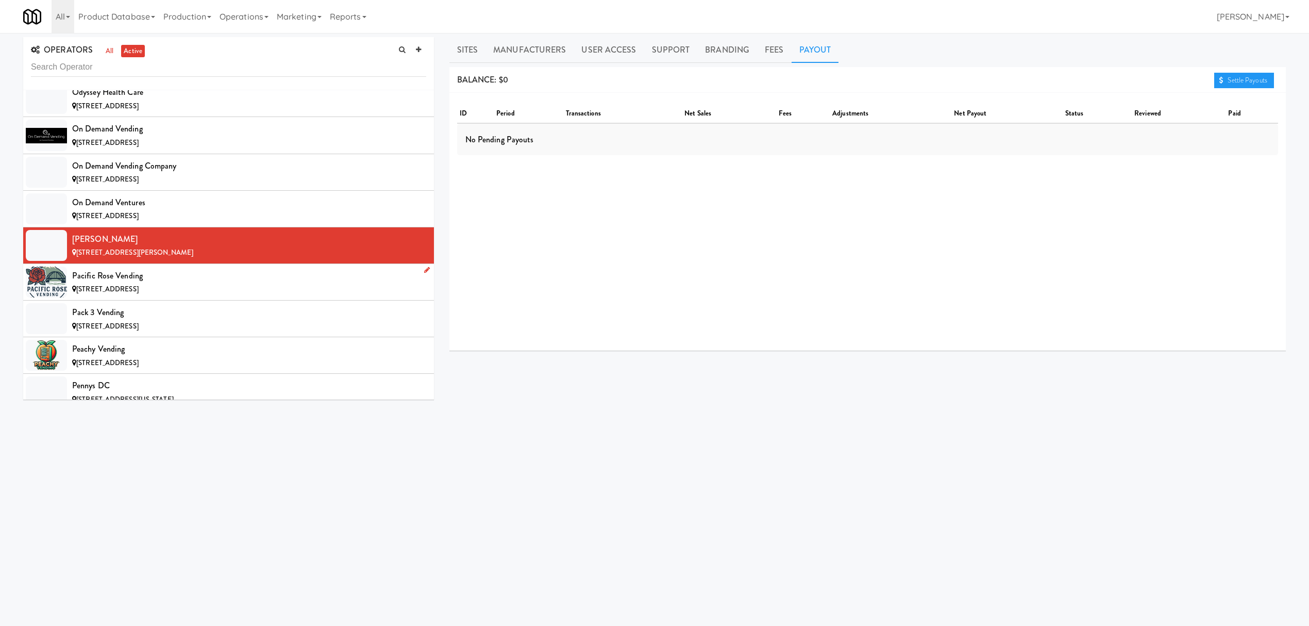
click at [245, 300] on li "Pacific Rose Vending [STREET_ADDRESS]" at bounding box center [228, 282] width 411 height 37
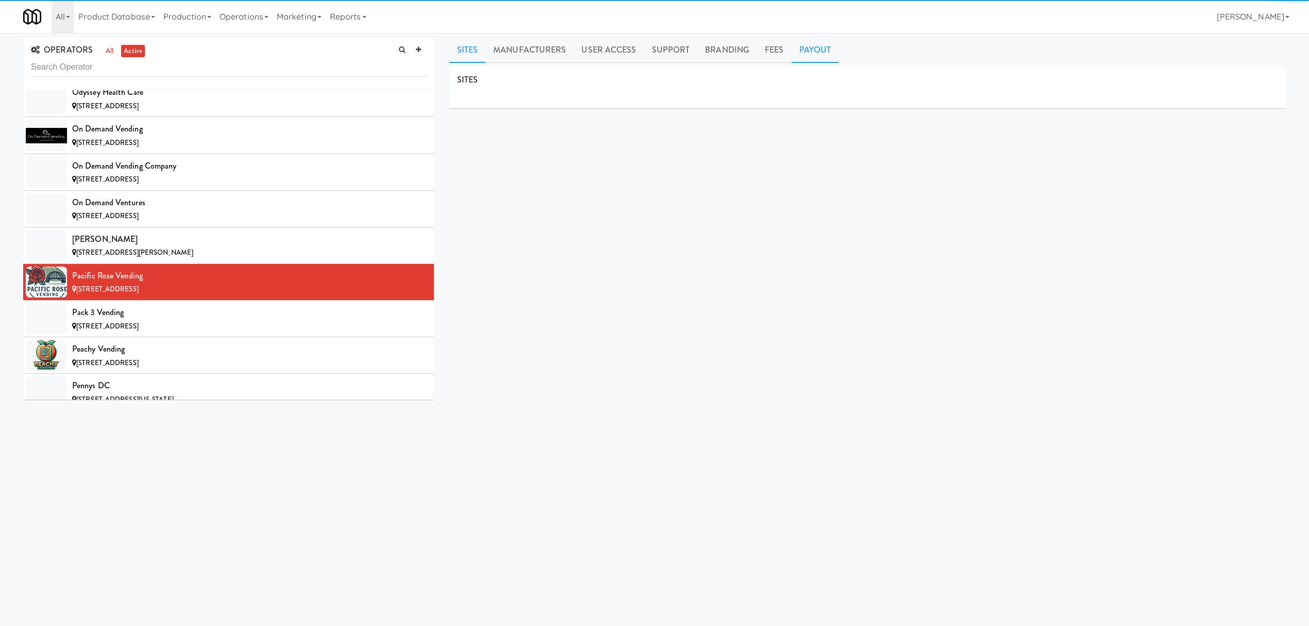
click at [812, 55] on link "Payout" at bounding box center [815, 50] width 47 height 26
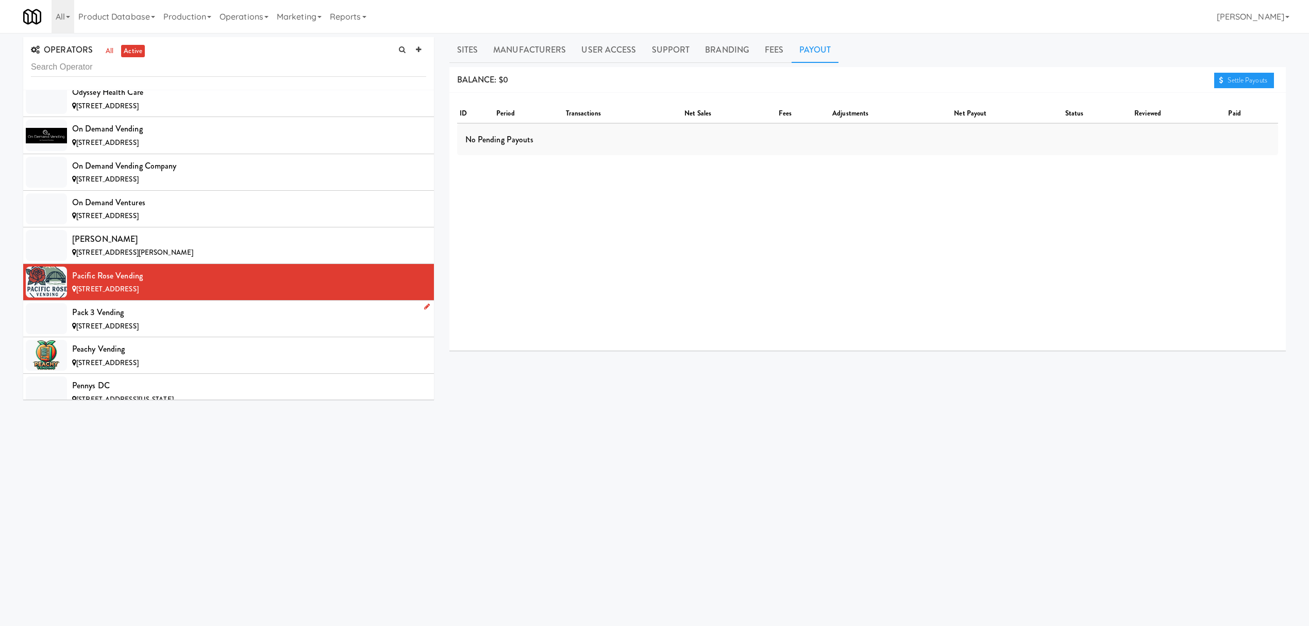
click at [273, 333] on div "[STREET_ADDRESS]" at bounding box center [249, 326] width 354 height 13
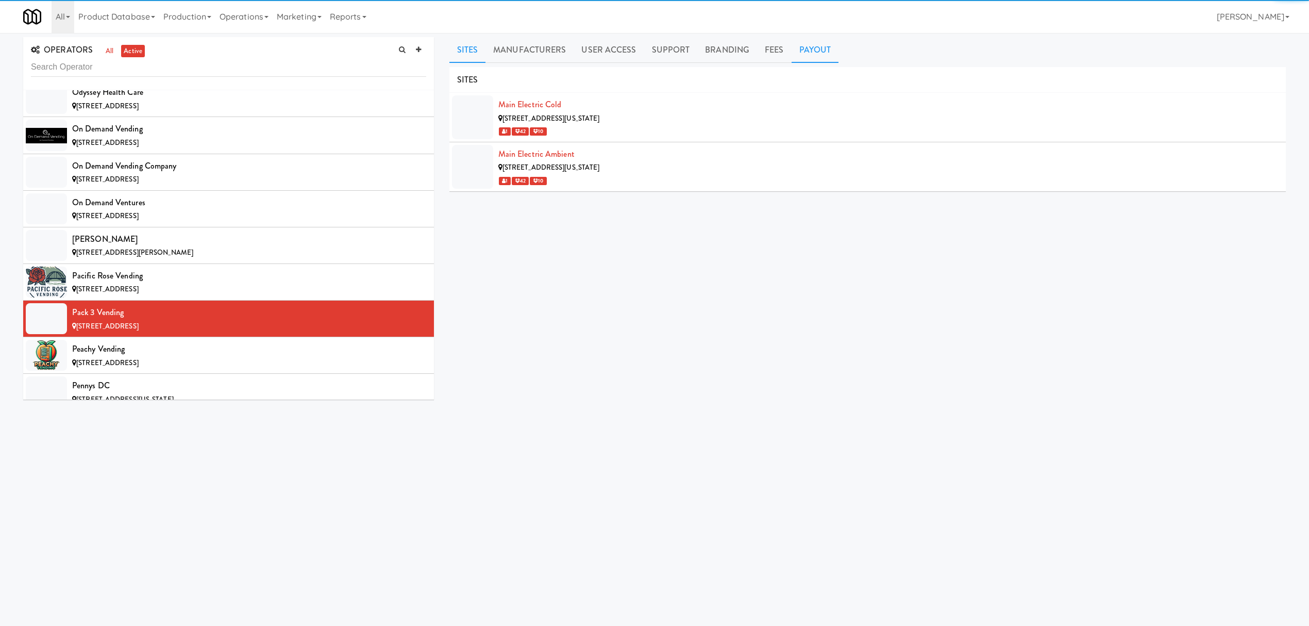
click at [811, 54] on link "Payout" at bounding box center [815, 50] width 47 height 26
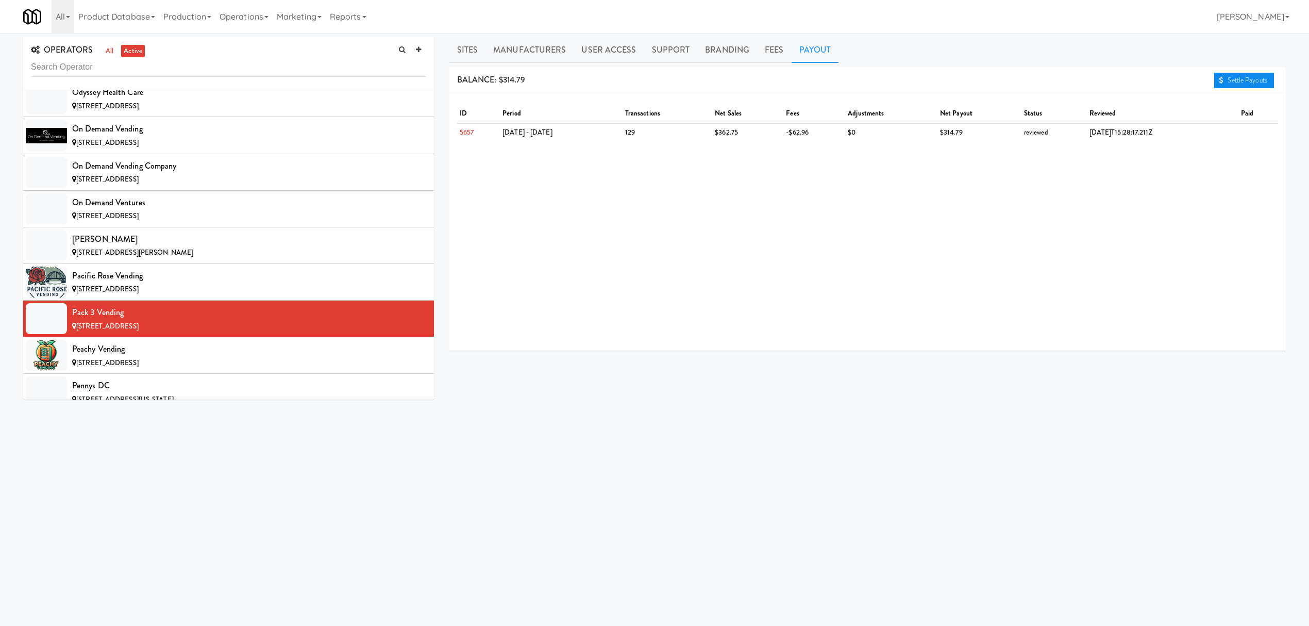
click at [1250, 78] on link "Settle Payouts" at bounding box center [1244, 80] width 60 height 15
click at [251, 357] on div "Peachy Vending" at bounding box center [249, 348] width 354 height 15
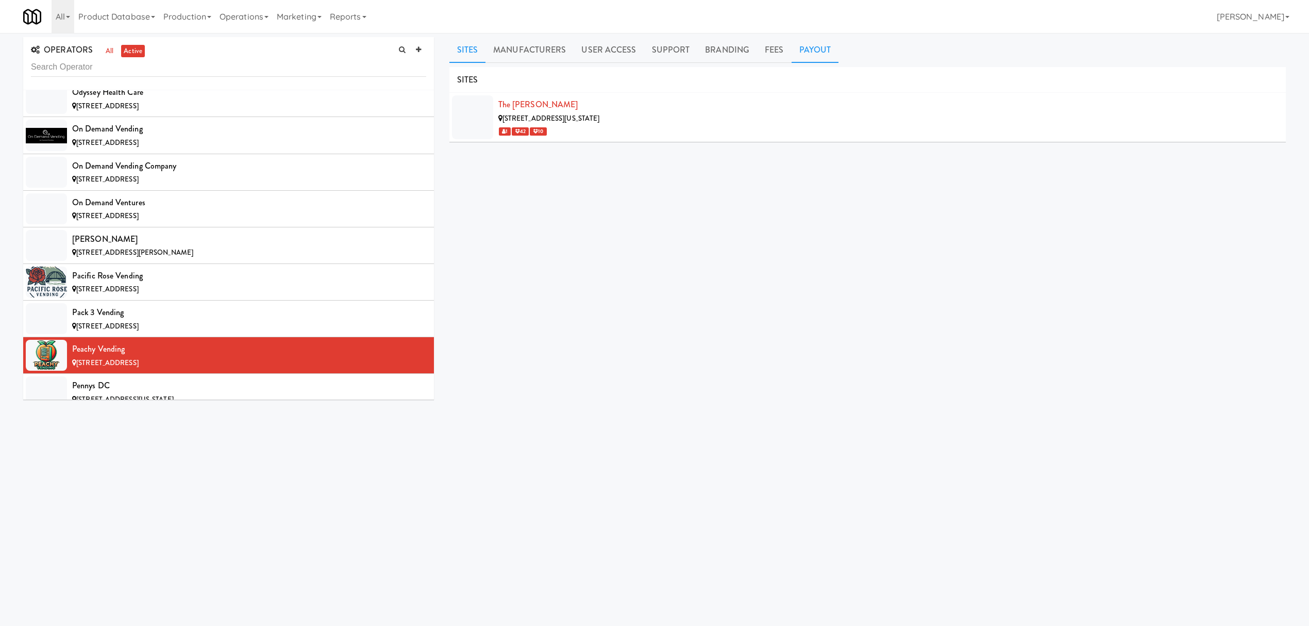
click at [804, 46] on link "Payout" at bounding box center [815, 50] width 47 height 26
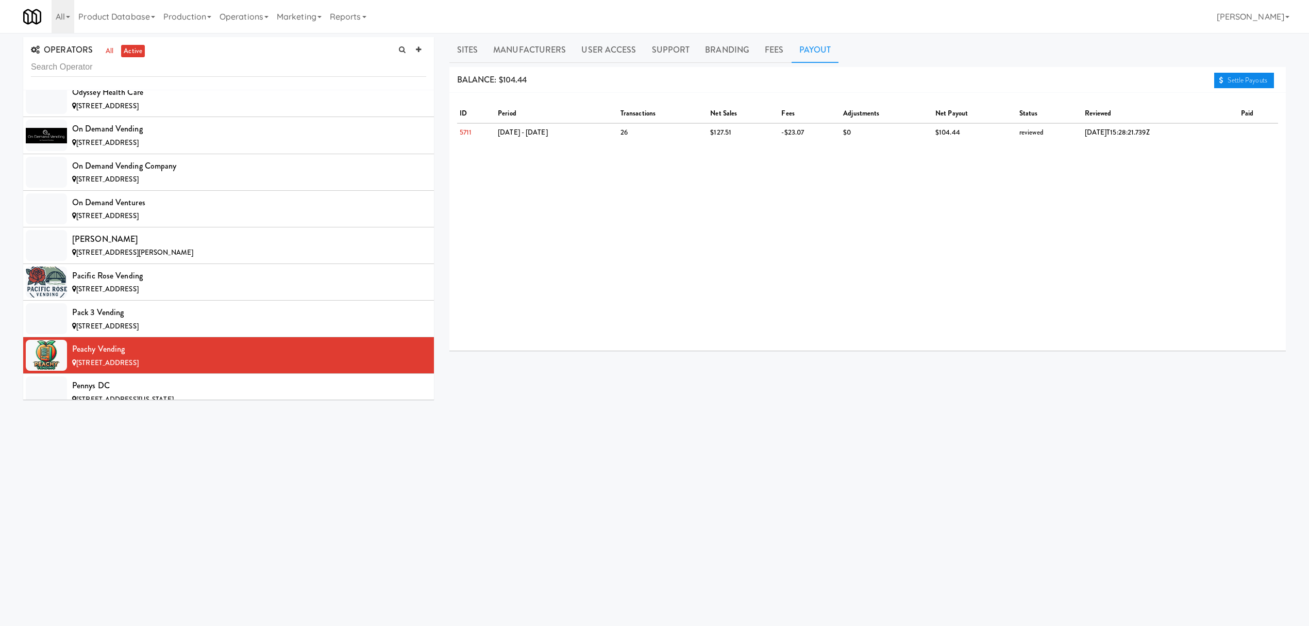
click at [1214, 77] on link "Settle Payouts" at bounding box center [1244, 80] width 60 height 15
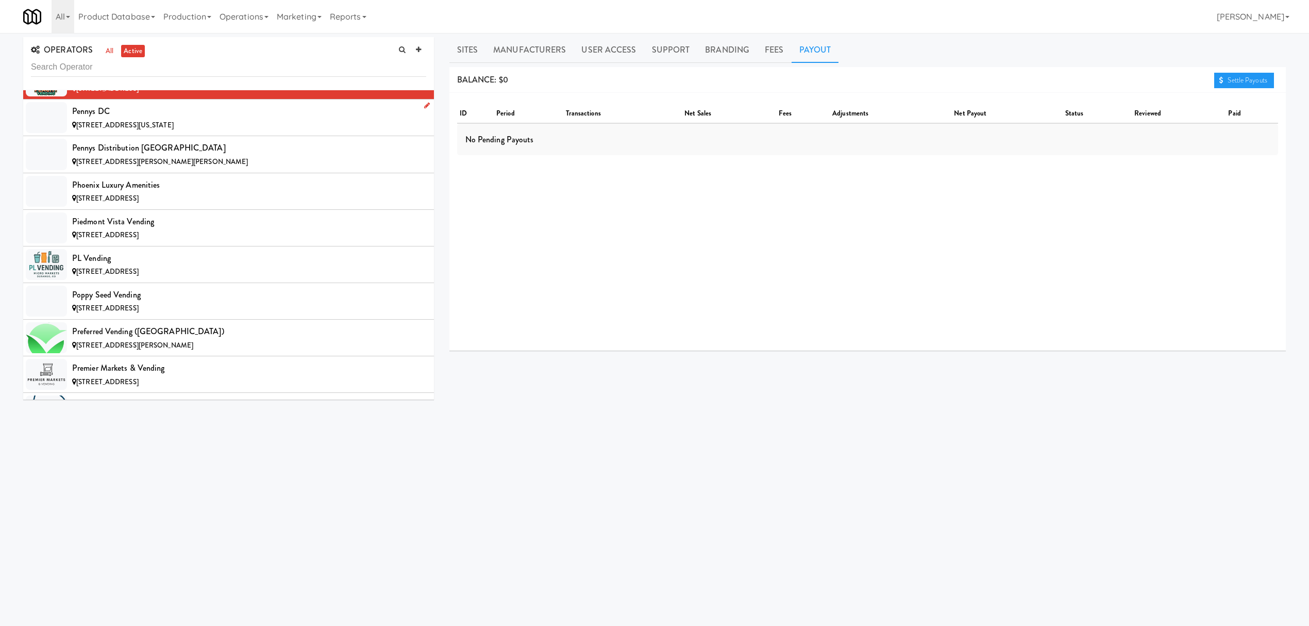
scroll to position [7970, 0]
click at [263, 131] on div "[STREET_ADDRESS][US_STATE]" at bounding box center [249, 125] width 354 height 13
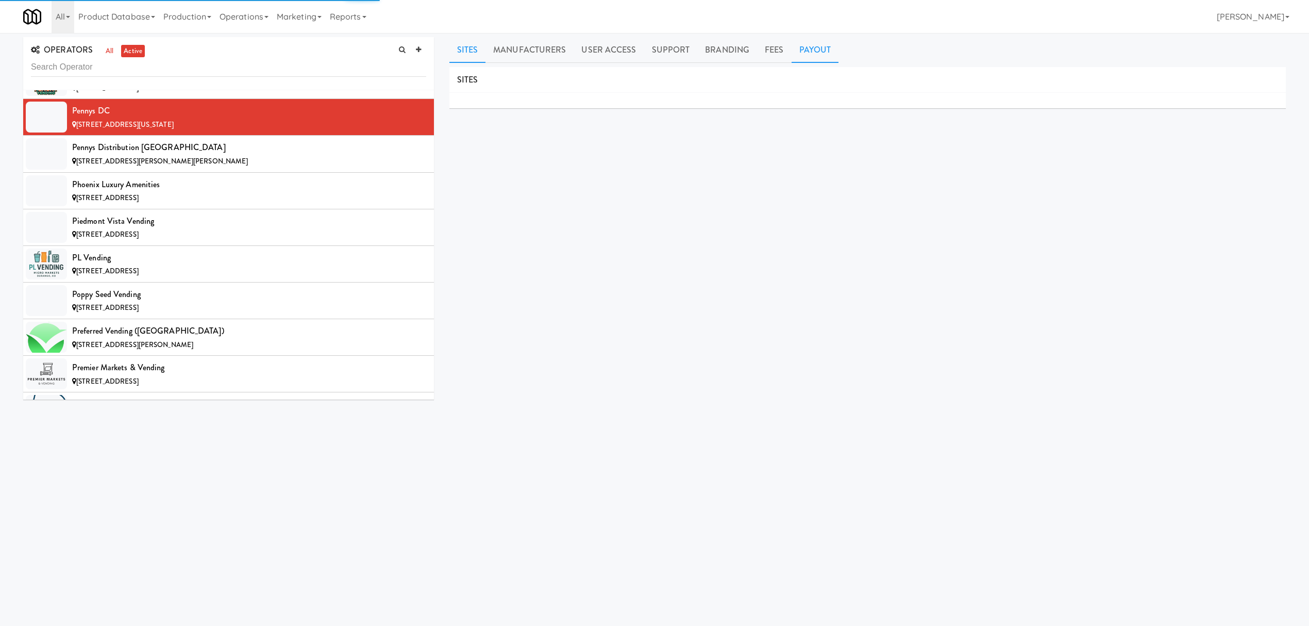
click at [804, 52] on link "Payout" at bounding box center [815, 50] width 47 height 26
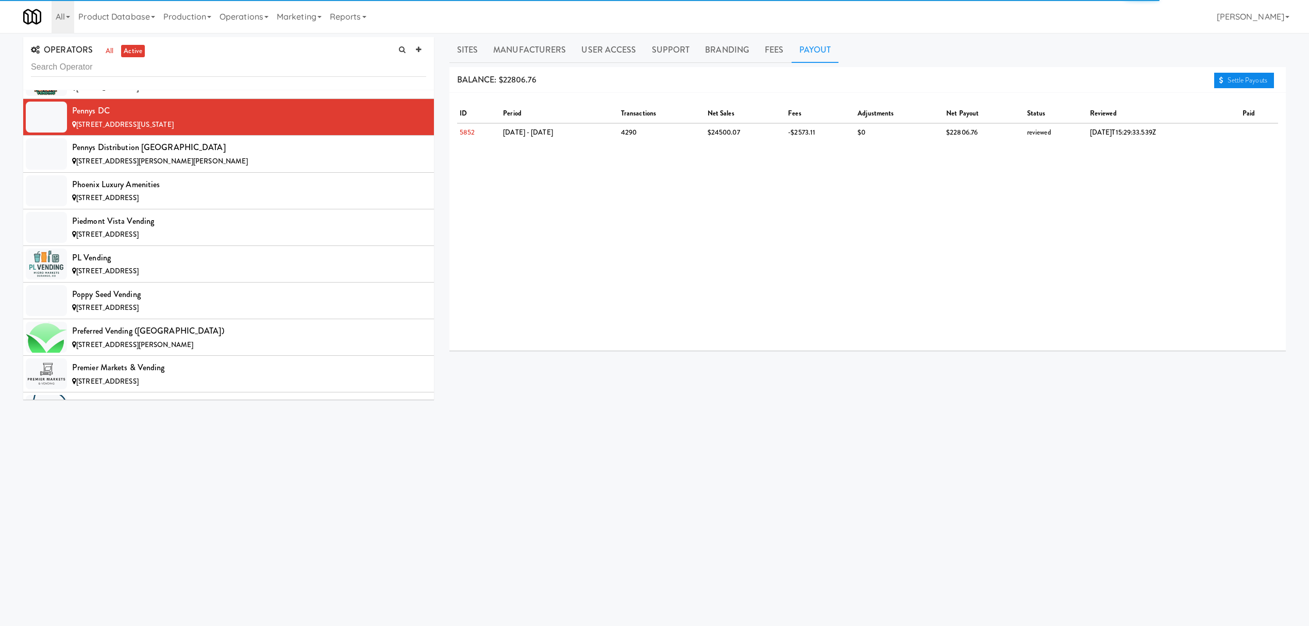
click at [1250, 79] on link "Settle Payouts" at bounding box center [1244, 80] width 60 height 15
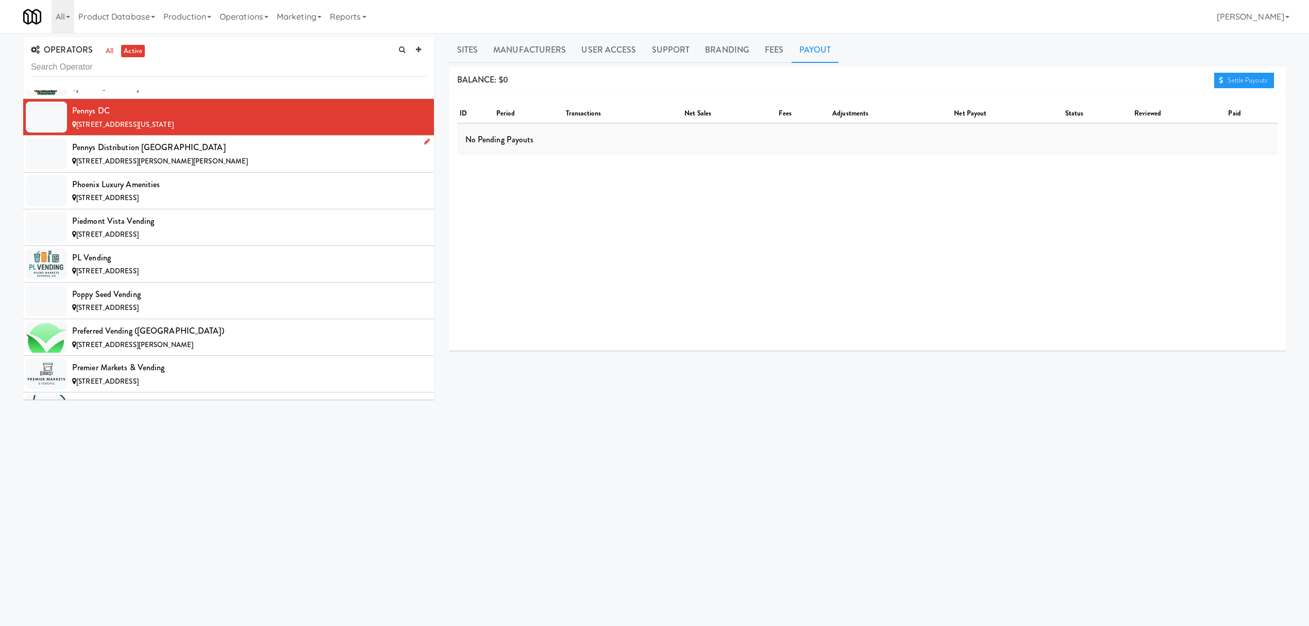
click at [146, 155] on div "Pennys Distribution [GEOGRAPHIC_DATA]" at bounding box center [249, 147] width 354 height 15
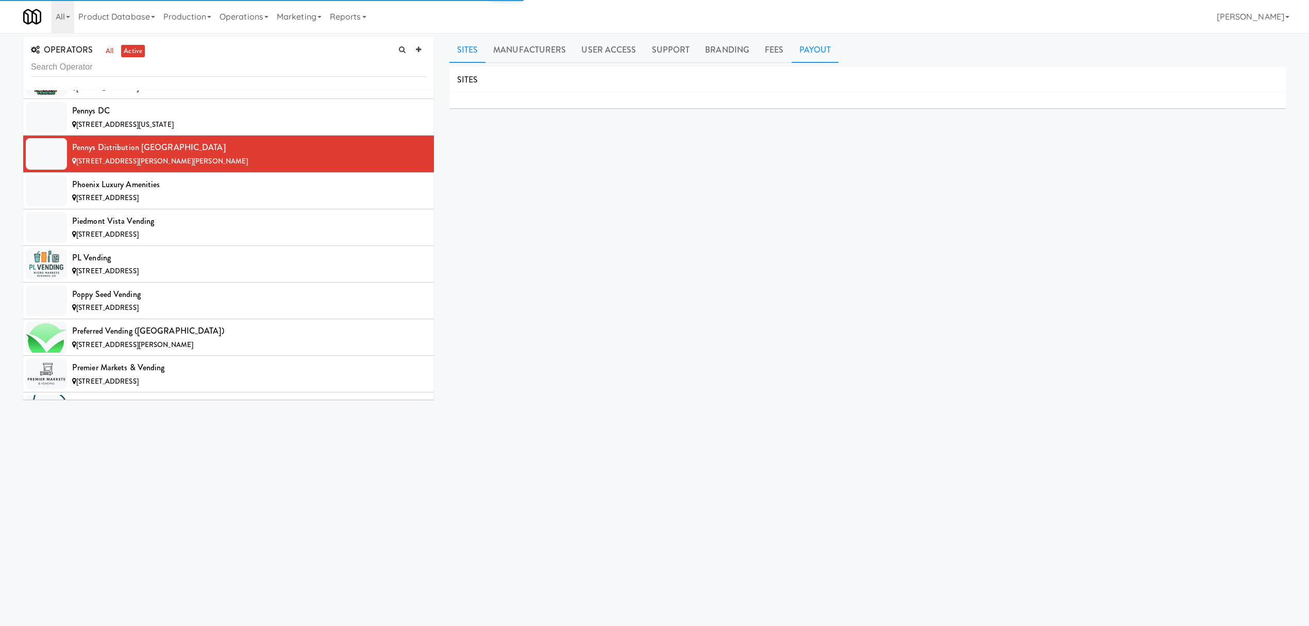
click at [825, 44] on link "Payout" at bounding box center [815, 50] width 47 height 26
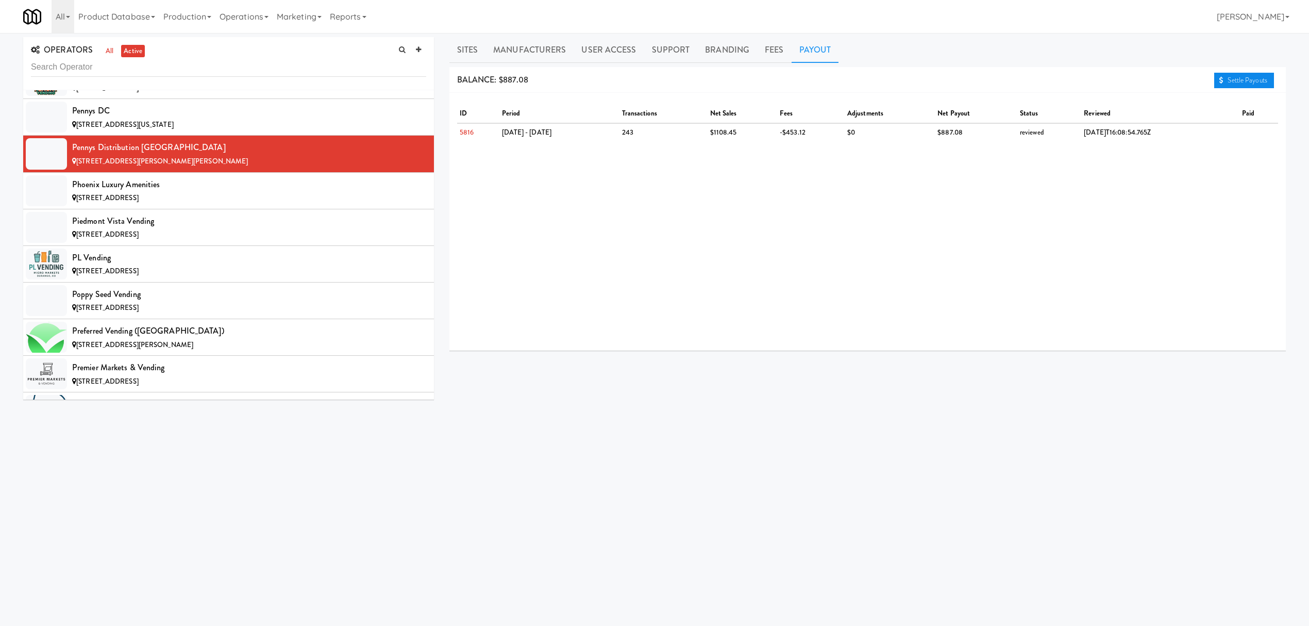
click at [1227, 75] on link "Settle Payouts" at bounding box center [1244, 80] width 60 height 15
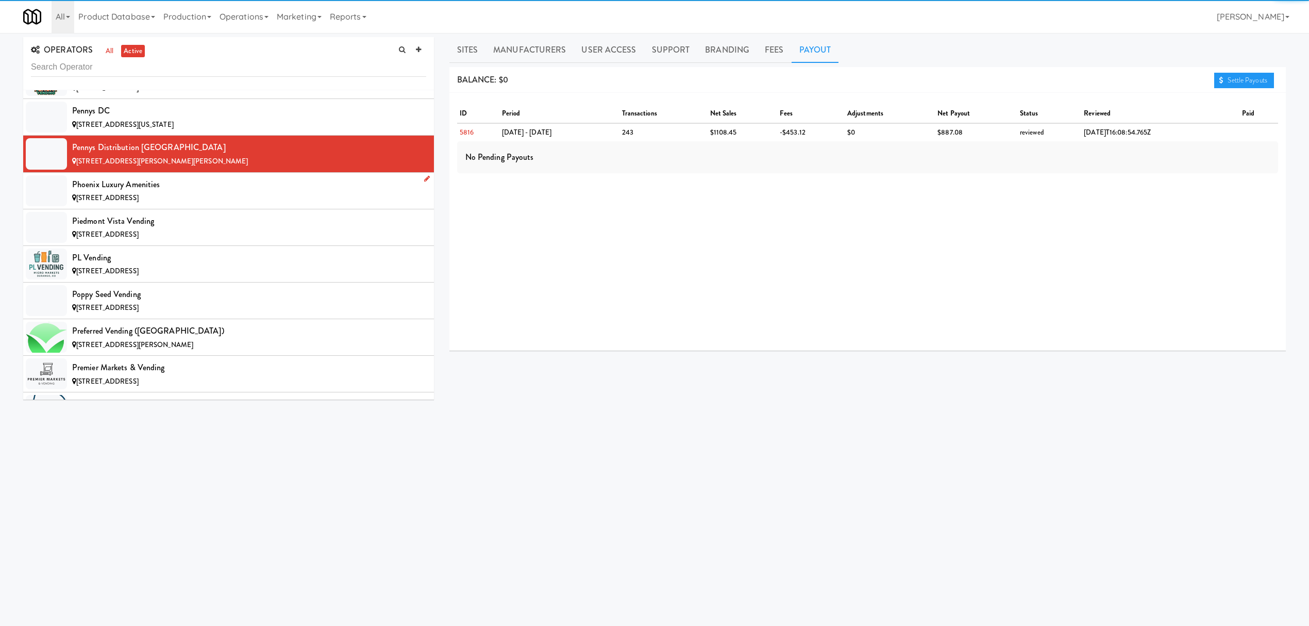
click at [197, 205] on div "[STREET_ADDRESS]" at bounding box center [249, 198] width 354 height 13
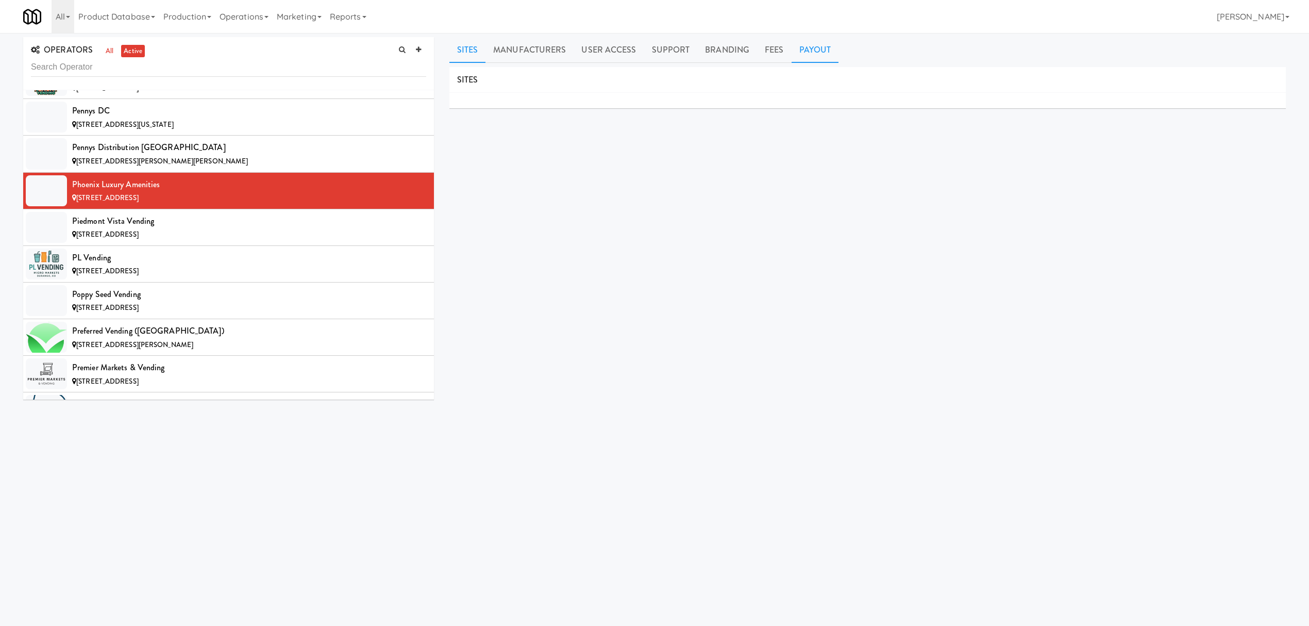
click at [792, 56] on link "Payout" at bounding box center [815, 50] width 47 height 26
drag, startPoint x: 1241, startPoint y: 78, endPoint x: 1231, endPoint y: 83, distance: 11.3
click at [1241, 78] on link "Settle Payouts" at bounding box center [1244, 80] width 60 height 15
click at [223, 241] on div "[STREET_ADDRESS]" at bounding box center [249, 234] width 354 height 13
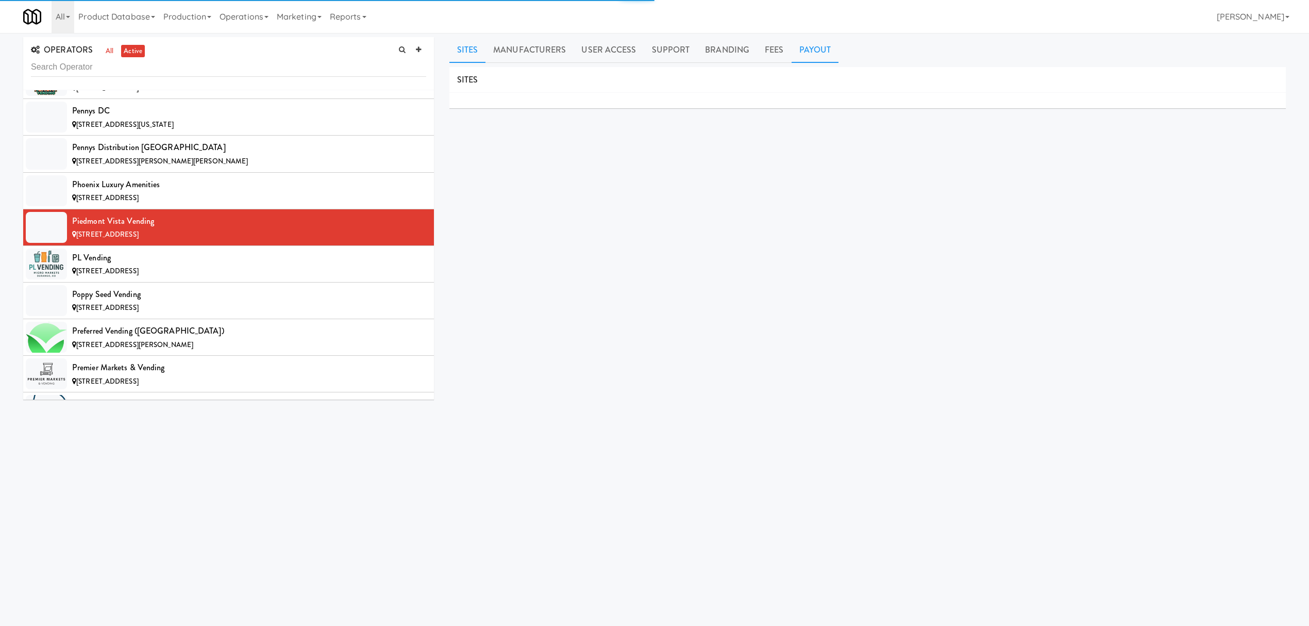
click at [806, 55] on link "Payout" at bounding box center [815, 50] width 47 height 26
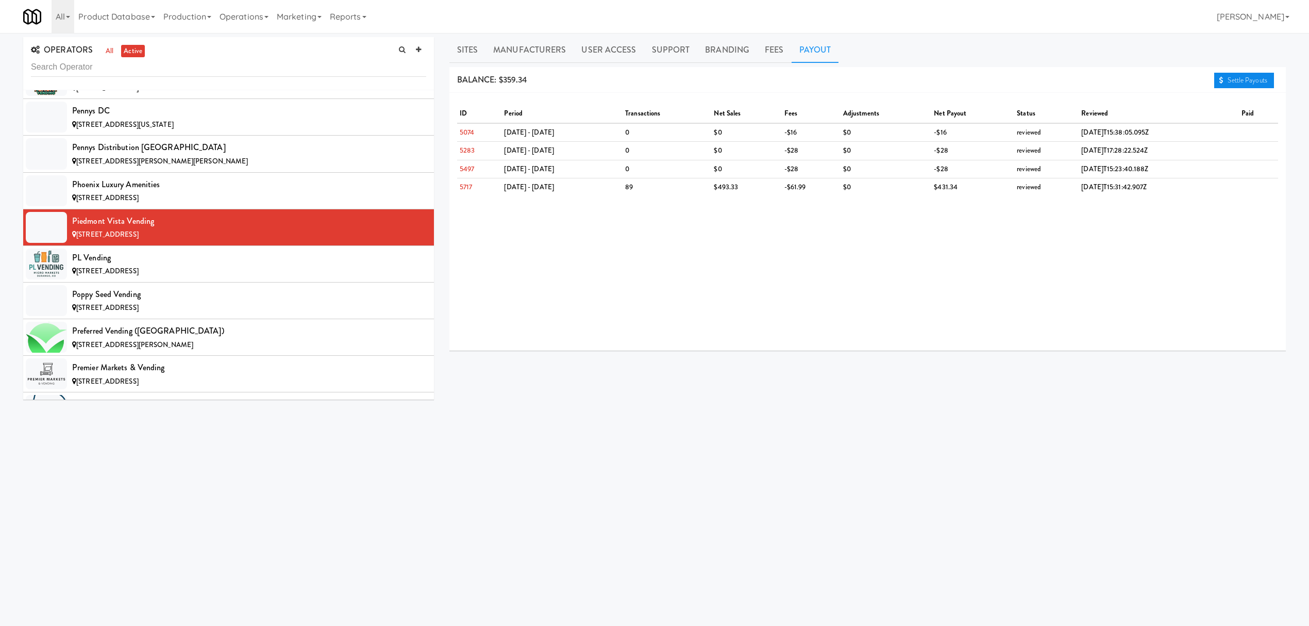
click at [1224, 78] on link "Settle Payouts" at bounding box center [1244, 80] width 60 height 15
click at [170, 278] on div "[STREET_ADDRESS]" at bounding box center [249, 271] width 354 height 13
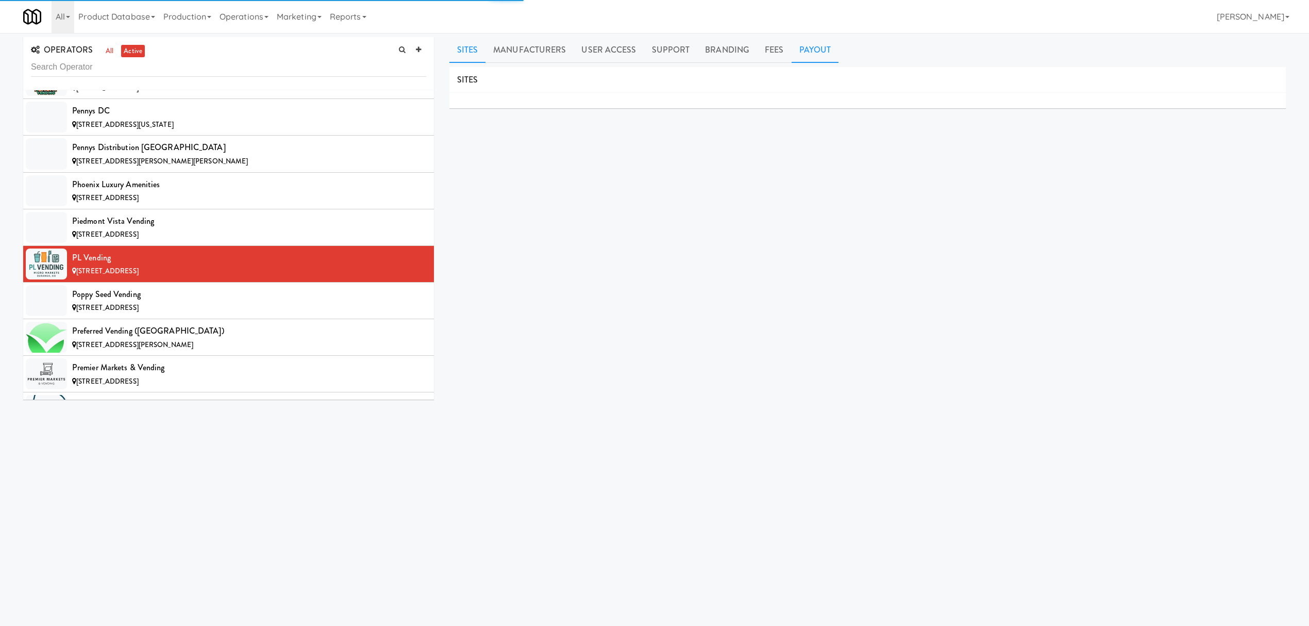
click at [801, 48] on link "Payout" at bounding box center [815, 50] width 47 height 26
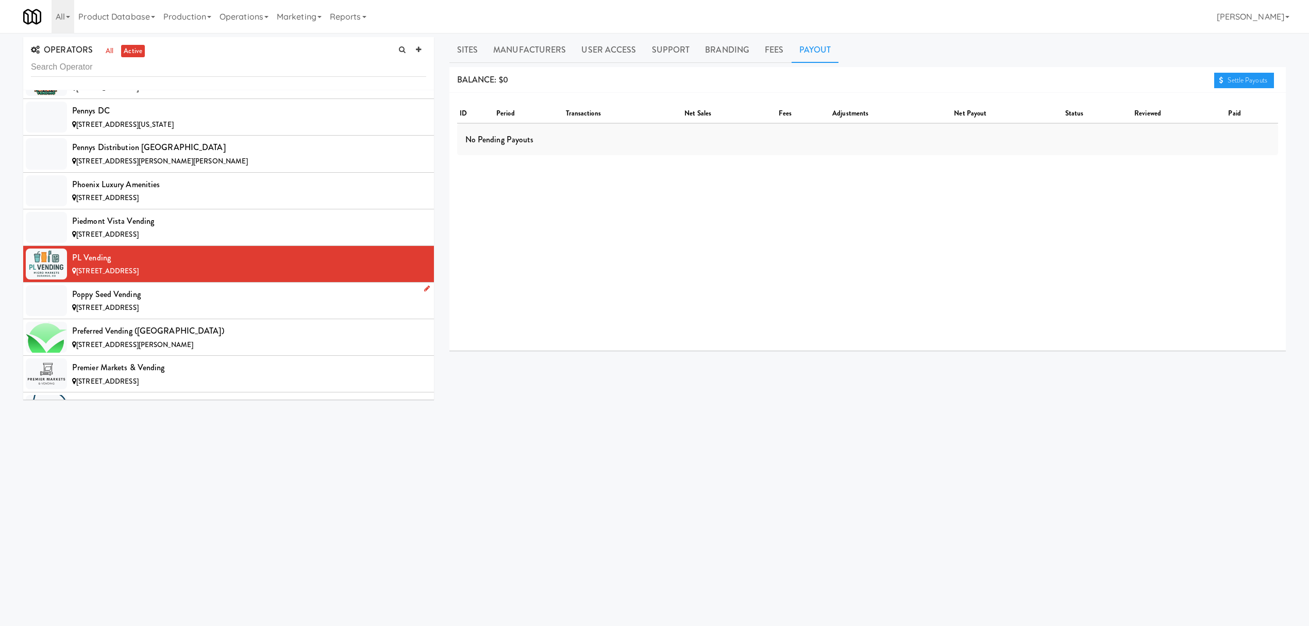
click at [207, 302] on div "Poppy Seed Vending" at bounding box center [249, 294] width 354 height 15
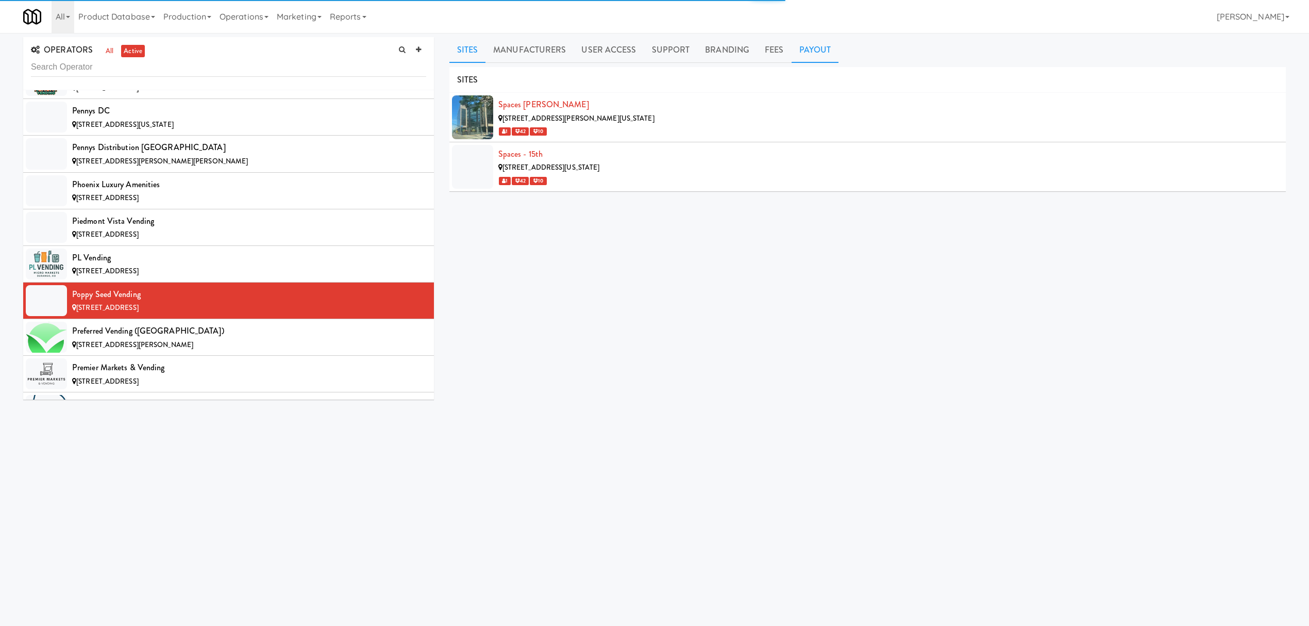
click at [806, 53] on link "Payout" at bounding box center [815, 50] width 47 height 26
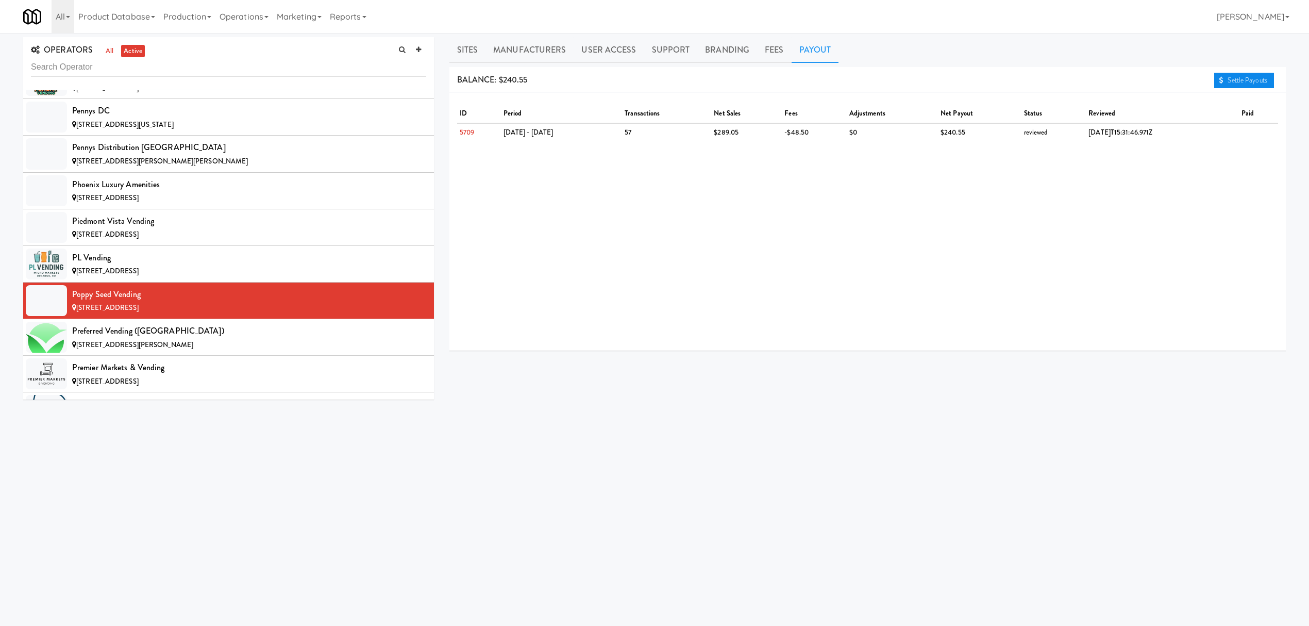
click at [1219, 75] on link "Settle Payouts" at bounding box center [1244, 80] width 60 height 15
click at [174, 339] on div "Preferred Vending ([GEOGRAPHIC_DATA])" at bounding box center [249, 330] width 354 height 15
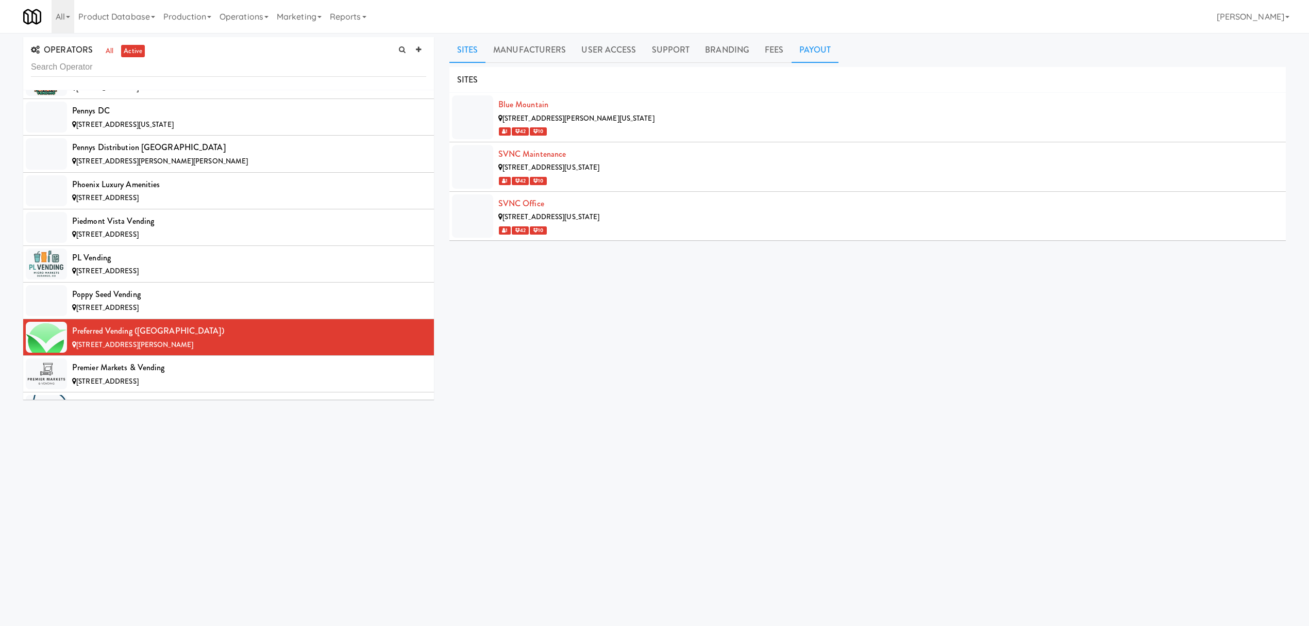
click at [817, 54] on link "Payout" at bounding box center [815, 50] width 47 height 26
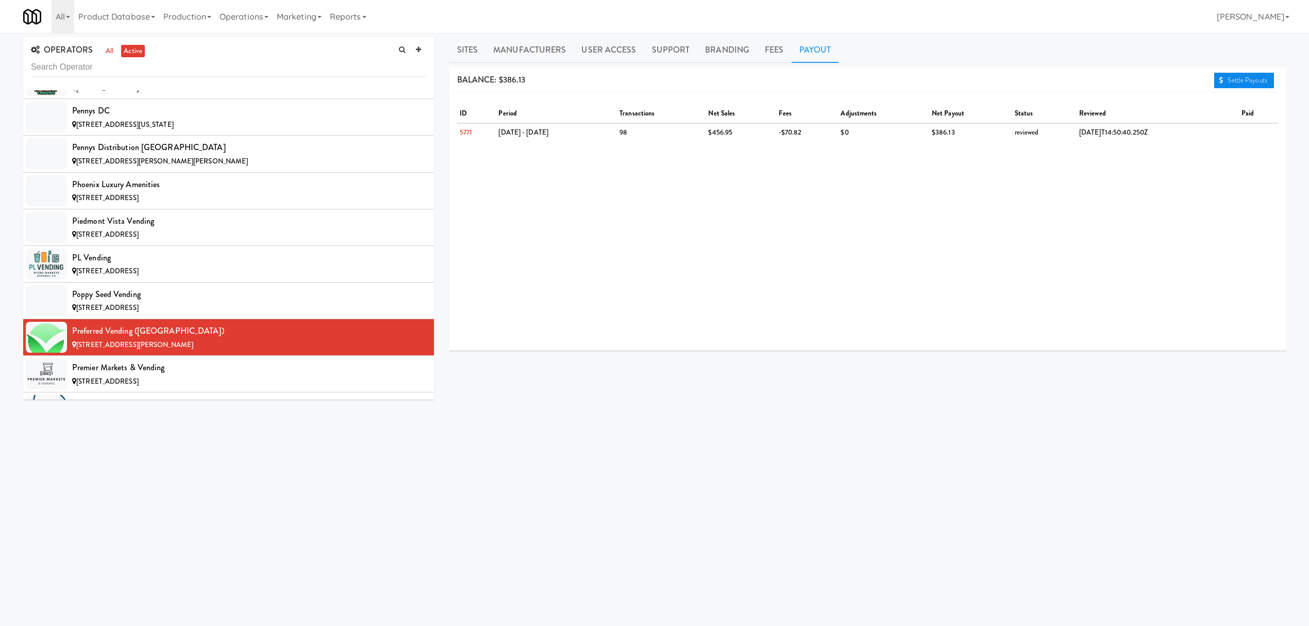
click at [1234, 80] on link "Settle Payouts" at bounding box center [1244, 80] width 60 height 15
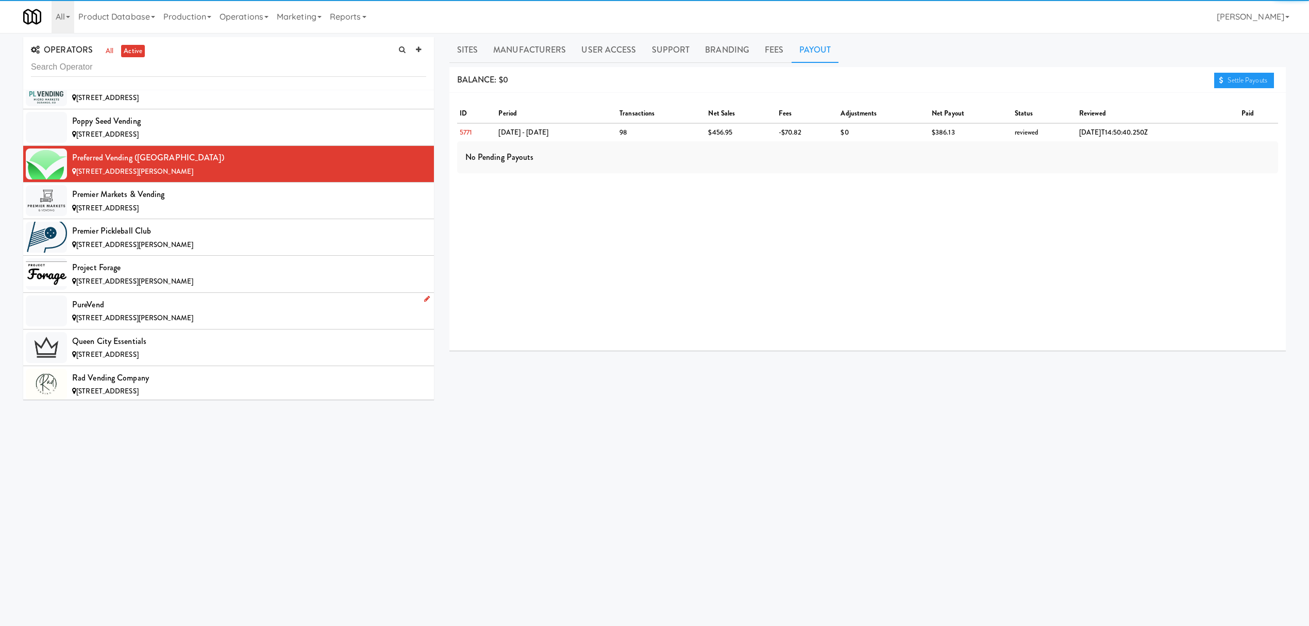
scroll to position [8176, 0]
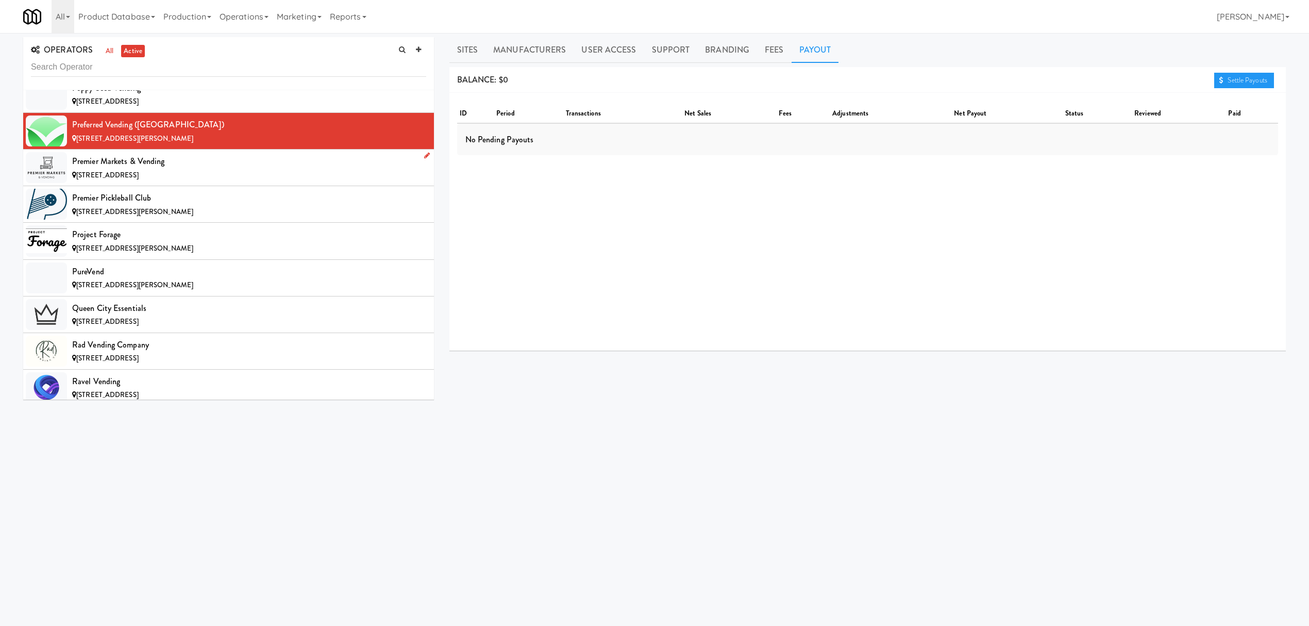
click at [224, 182] on div "[STREET_ADDRESS]" at bounding box center [249, 175] width 354 height 13
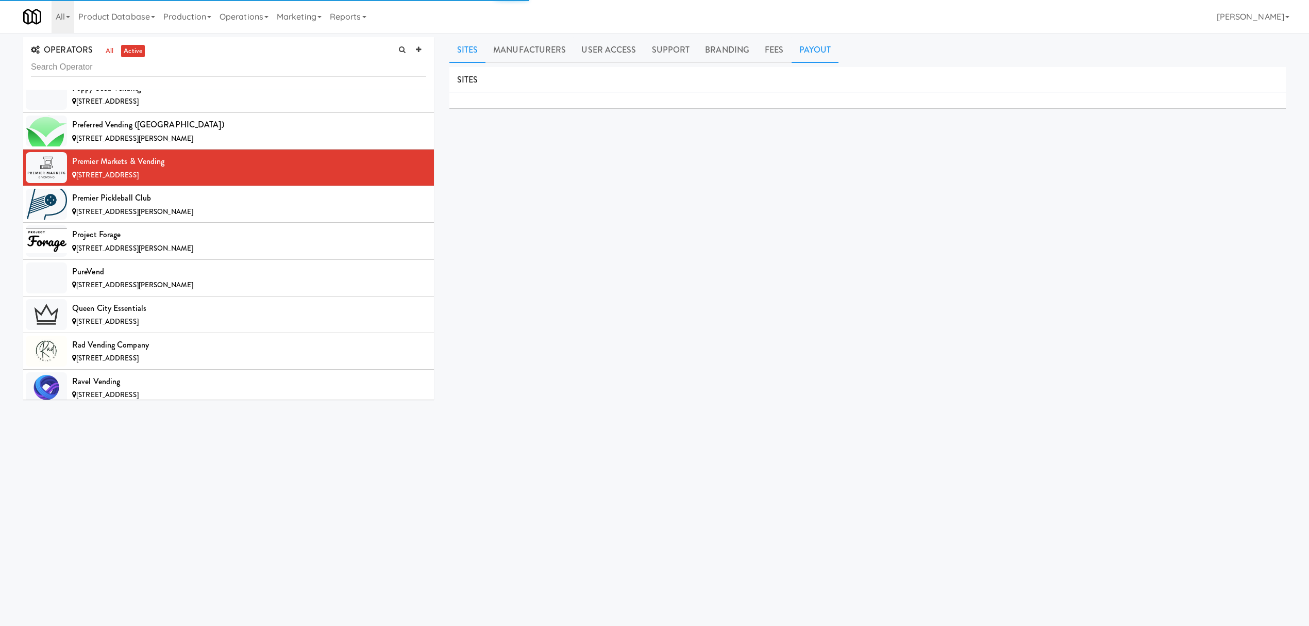
click at [799, 48] on link "Payout" at bounding box center [815, 50] width 47 height 26
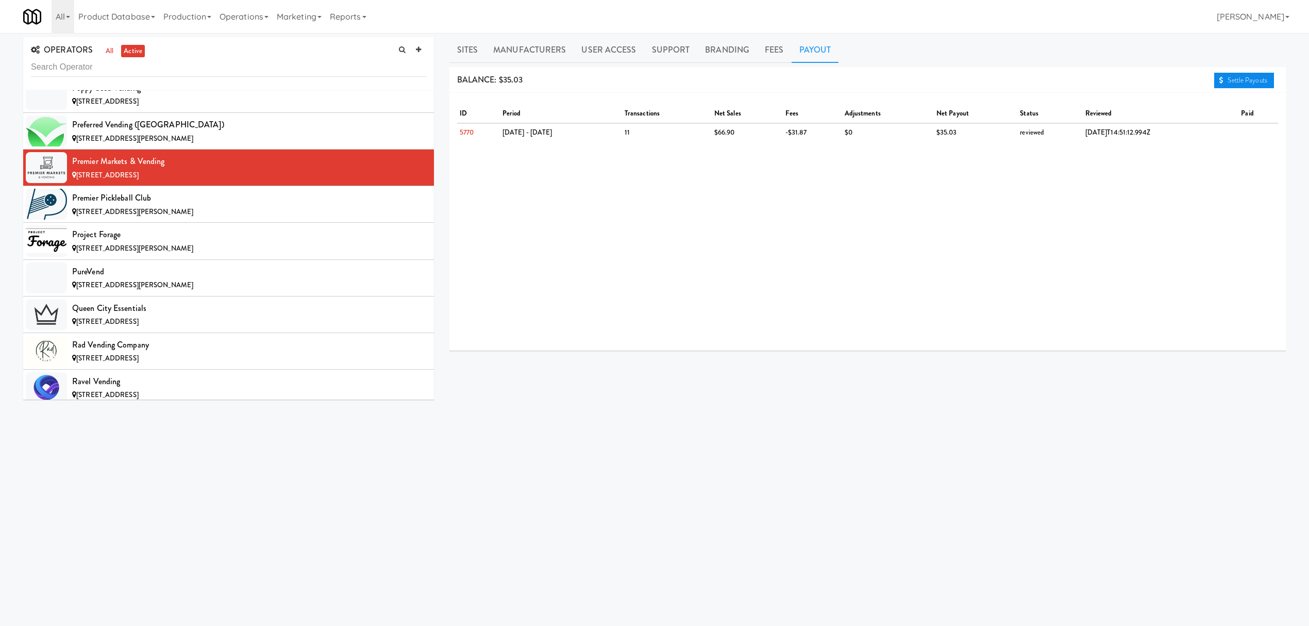
click at [1239, 76] on link "Settle Payouts" at bounding box center [1244, 80] width 60 height 15
click at [244, 219] on div "[STREET_ADDRESS][PERSON_NAME]" at bounding box center [249, 212] width 354 height 13
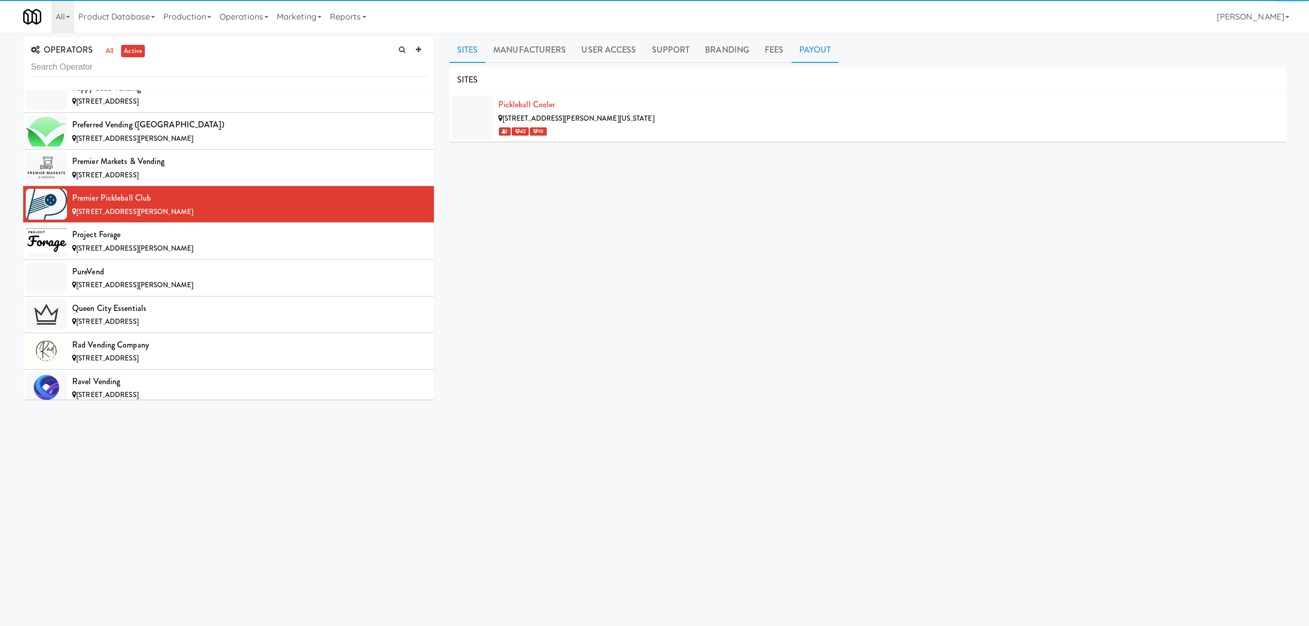
click at [813, 46] on link "Payout" at bounding box center [815, 50] width 47 height 26
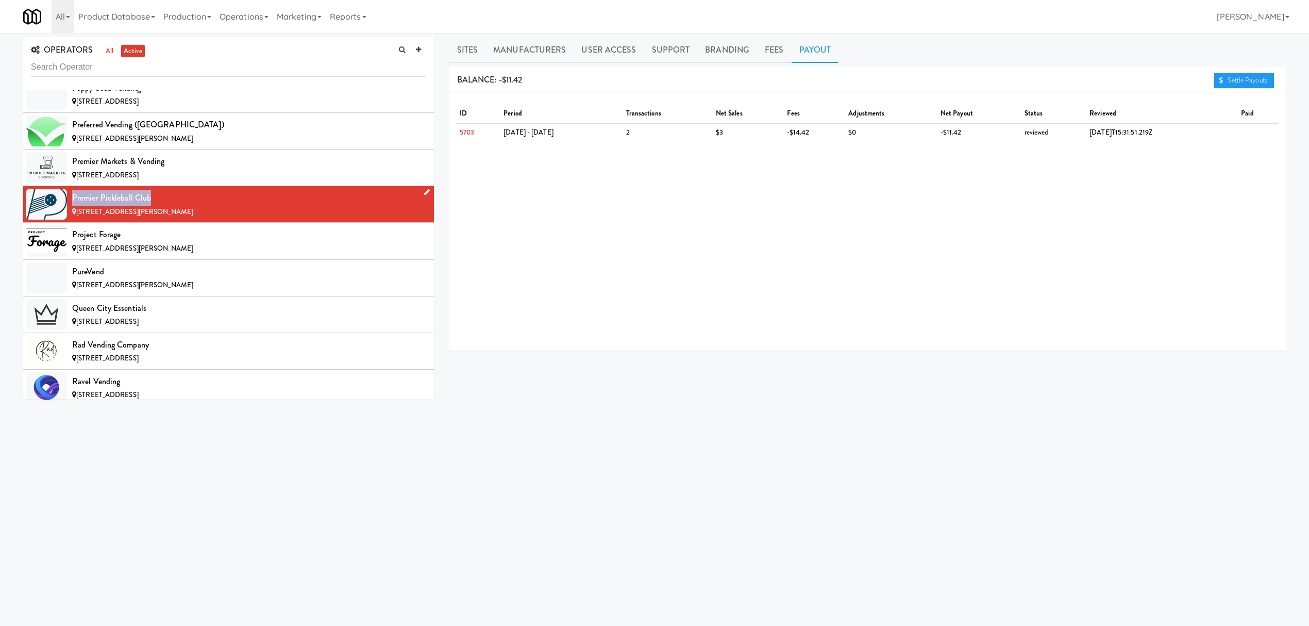
drag, startPoint x: 71, startPoint y: 236, endPoint x: 155, endPoint y: 234, distance: 83.5
click at [155, 223] on li "Premier Pickleball Club [STREET_ADDRESS][PERSON_NAME]" at bounding box center [228, 204] width 411 height 37
click at [178, 242] on div "Project Forage" at bounding box center [249, 234] width 354 height 15
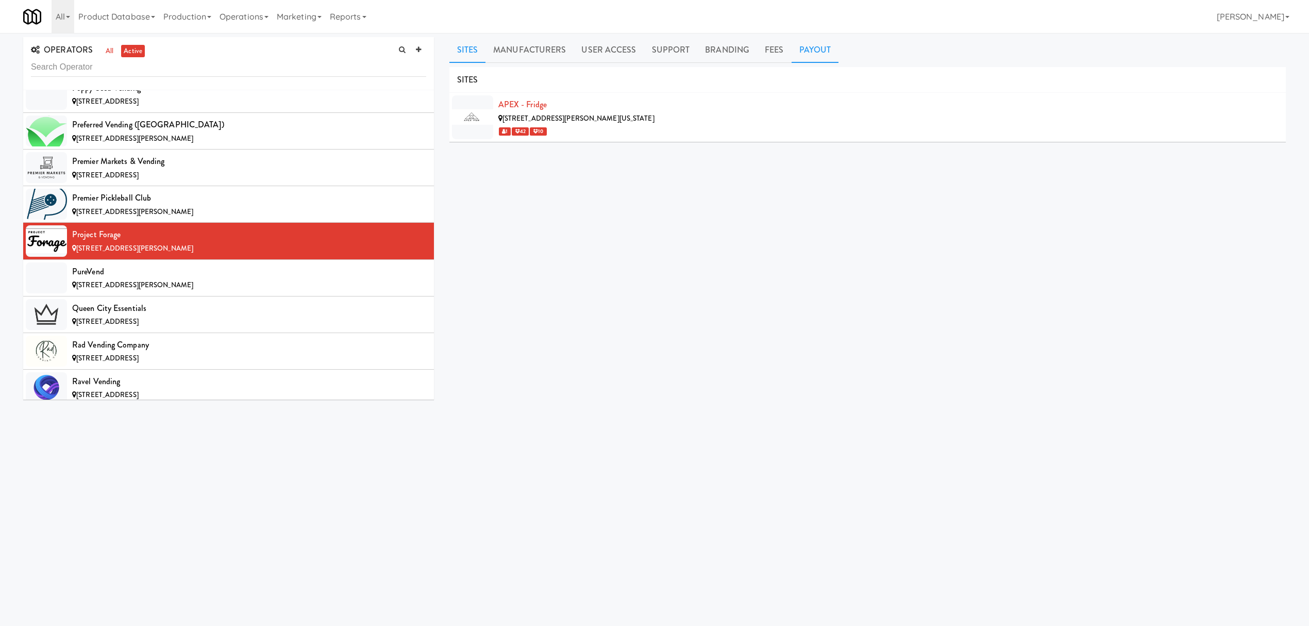
click at [793, 58] on link "Payout" at bounding box center [815, 50] width 47 height 26
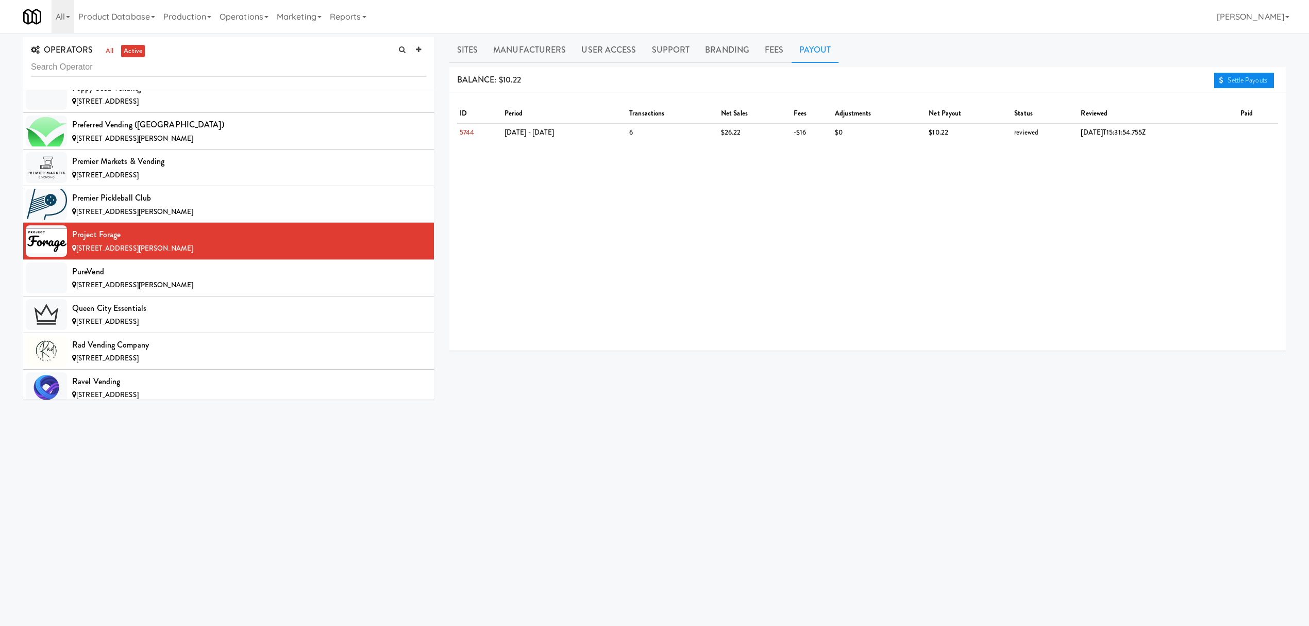
click at [1241, 76] on link "Settle Payouts" at bounding box center [1244, 80] width 60 height 15
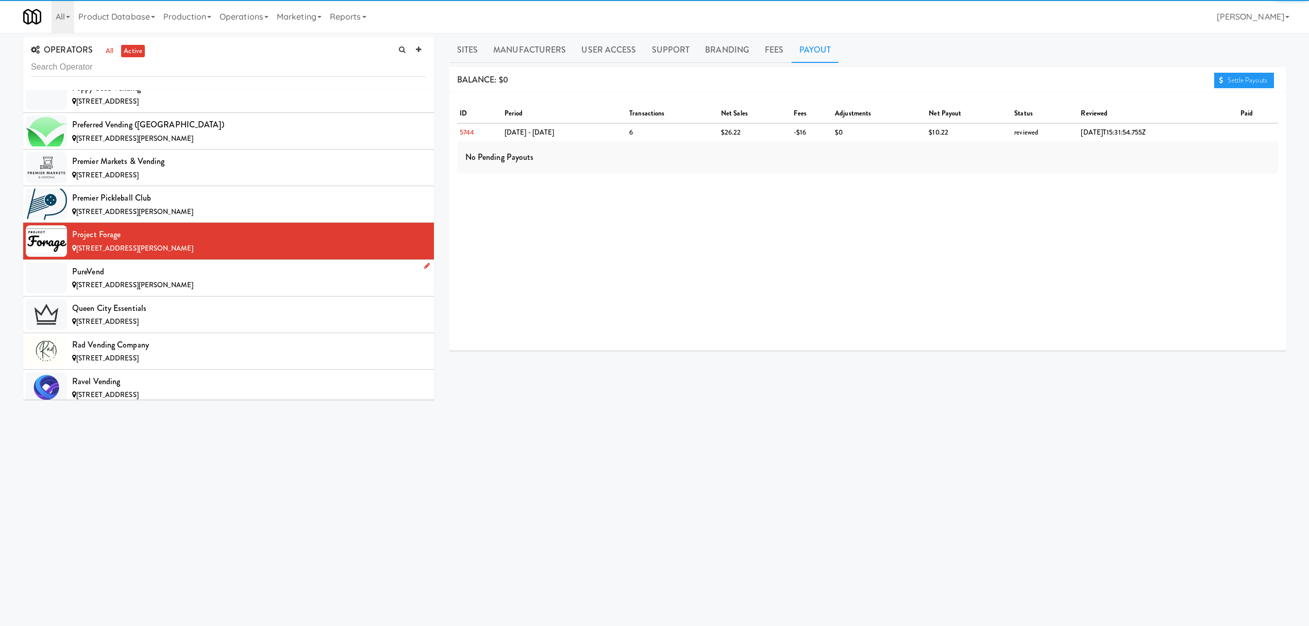
click at [163, 290] on span "[STREET_ADDRESS][PERSON_NAME]" at bounding box center [134, 285] width 117 height 10
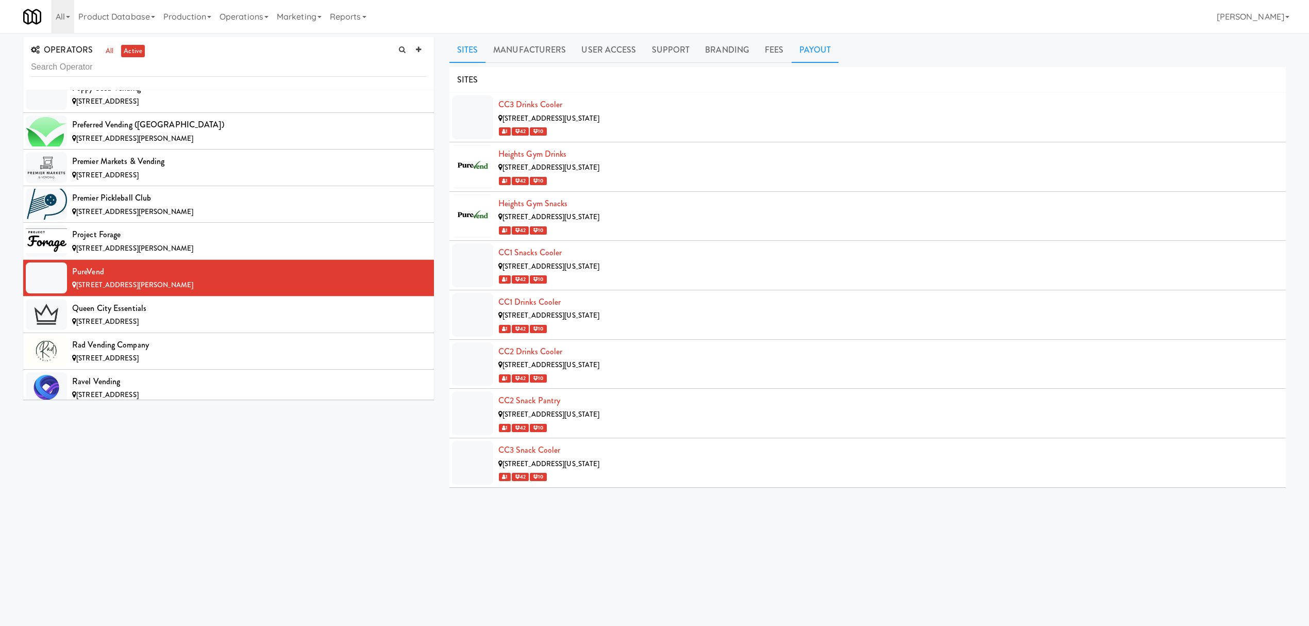
click at [814, 52] on link "Payout" at bounding box center [815, 50] width 47 height 26
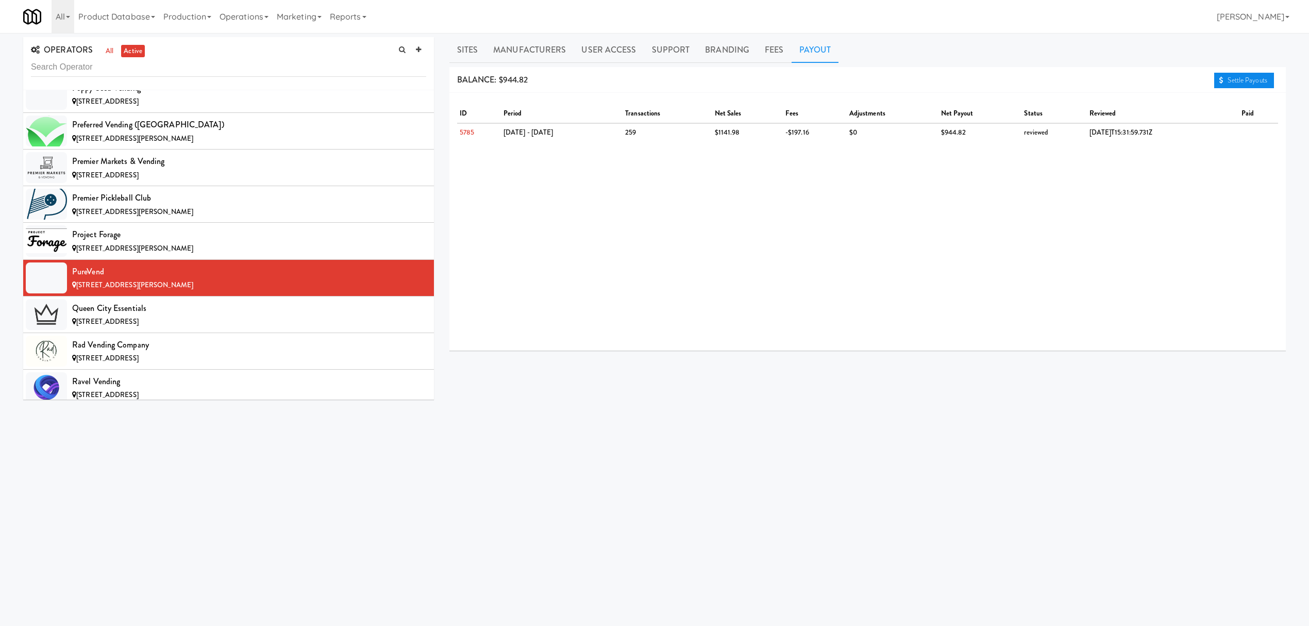
click at [1237, 75] on link "Settle Payouts" at bounding box center [1244, 80] width 60 height 15
click at [139, 326] on span "[STREET_ADDRESS]" at bounding box center [107, 321] width 62 height 10
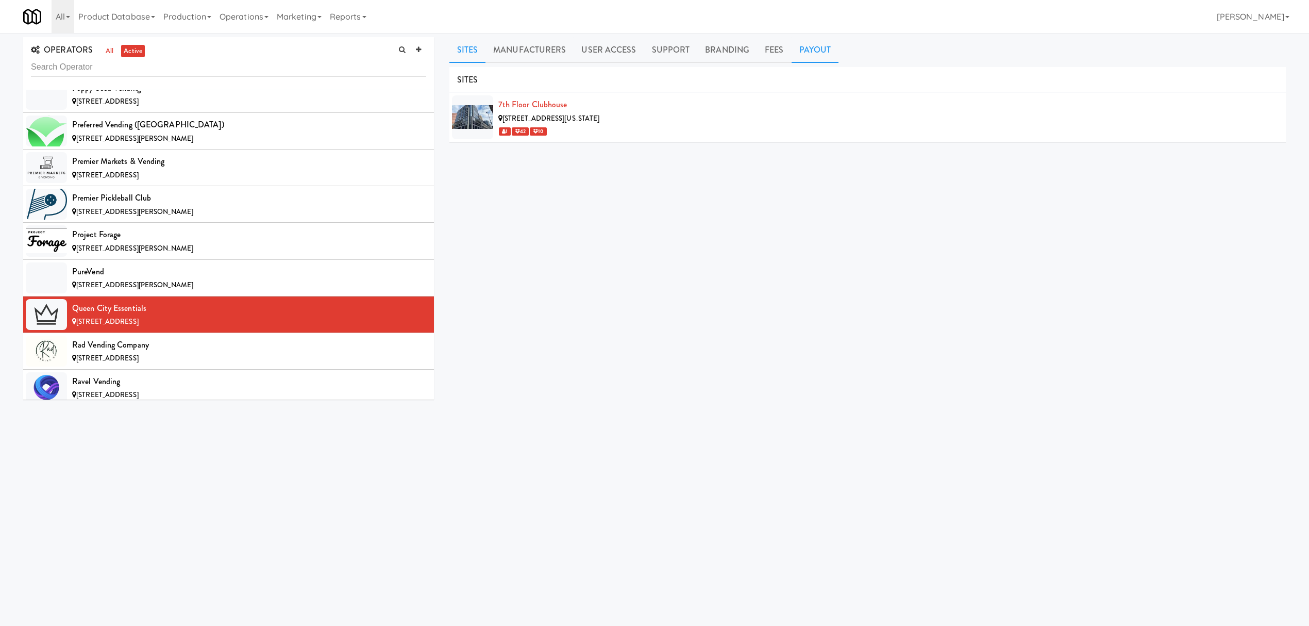
click at [810, 44] on link "Payout" at bounding box center [815, 50] width 47 height 26
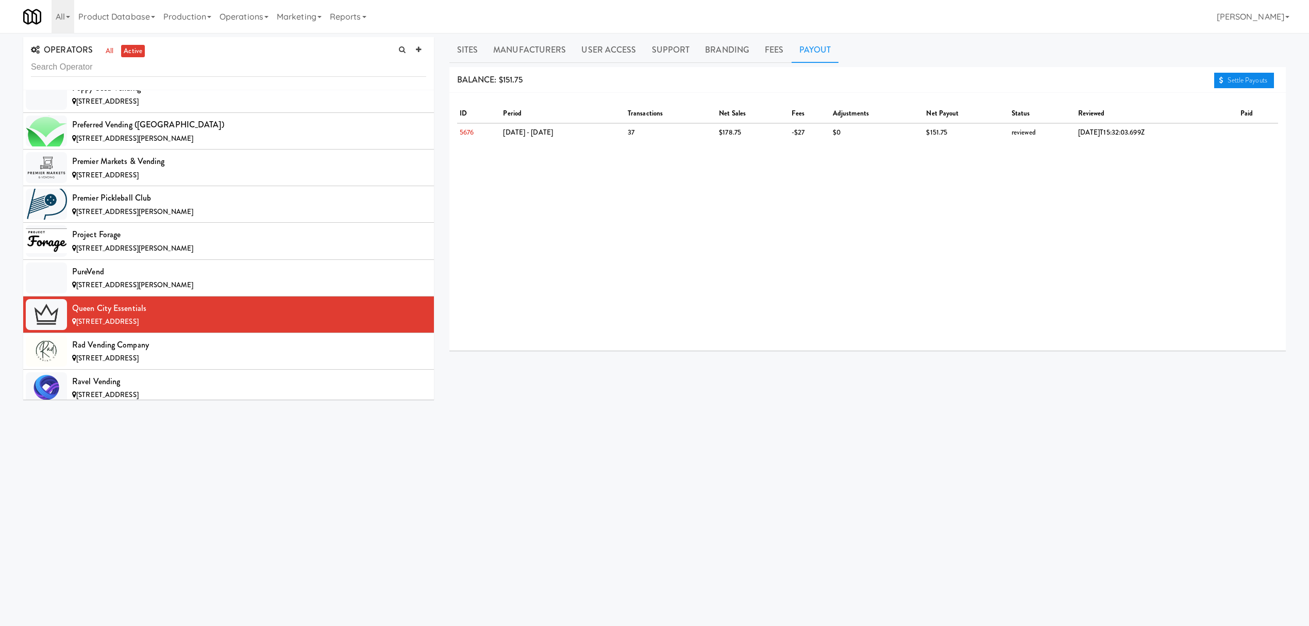
click at [1232, 79] on link "Settle Payouts" at bounding box center [1244, 80] width 60 height 15
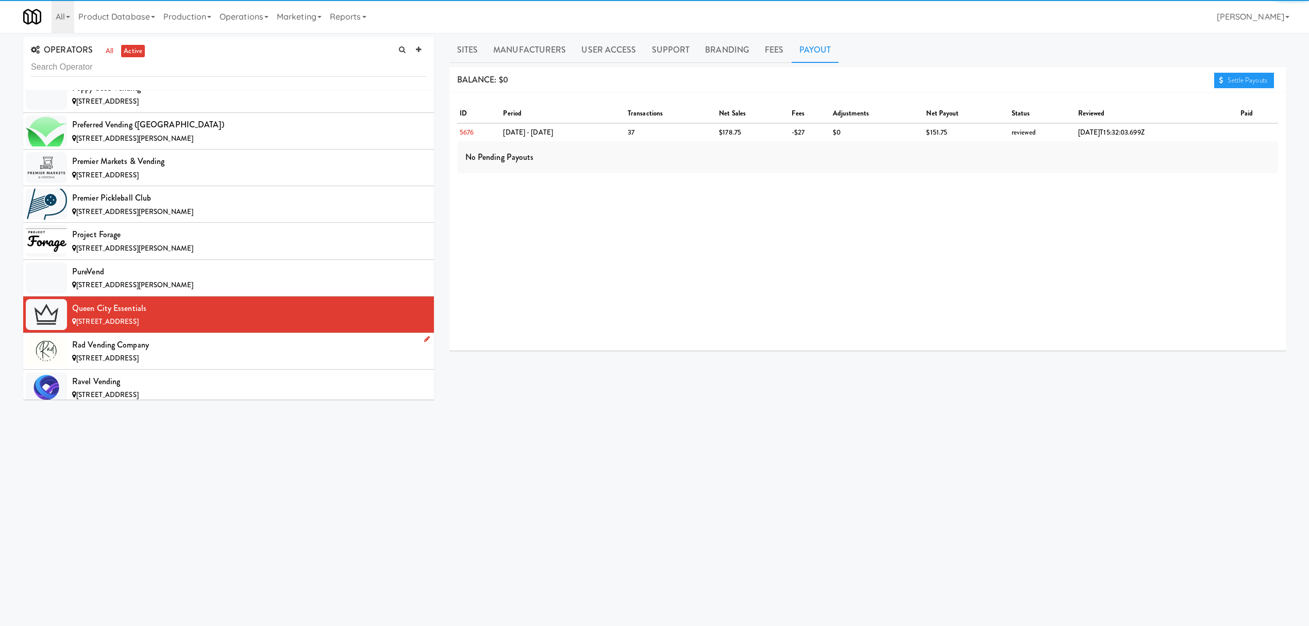
click at [253, 352] on div "Rad Vending Company" at bounding box center [249, 344] width 354 height 15
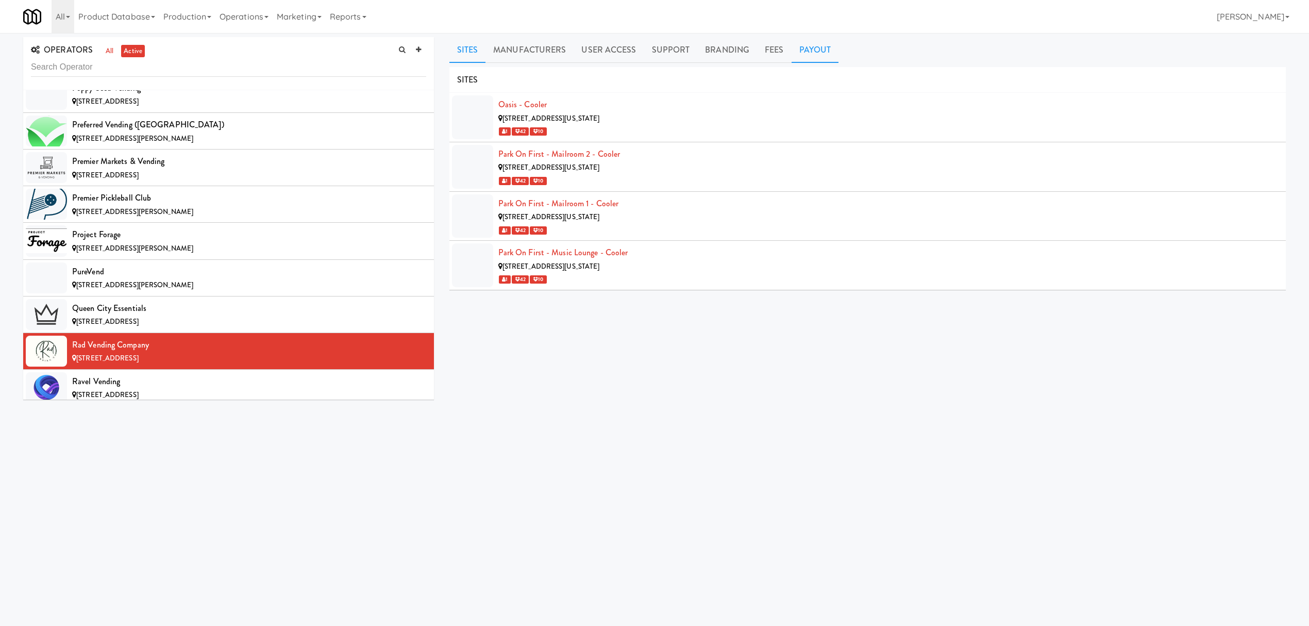
click at [811, 47] on link "Payout" at bounding box center [815, 50] width 47 height 26
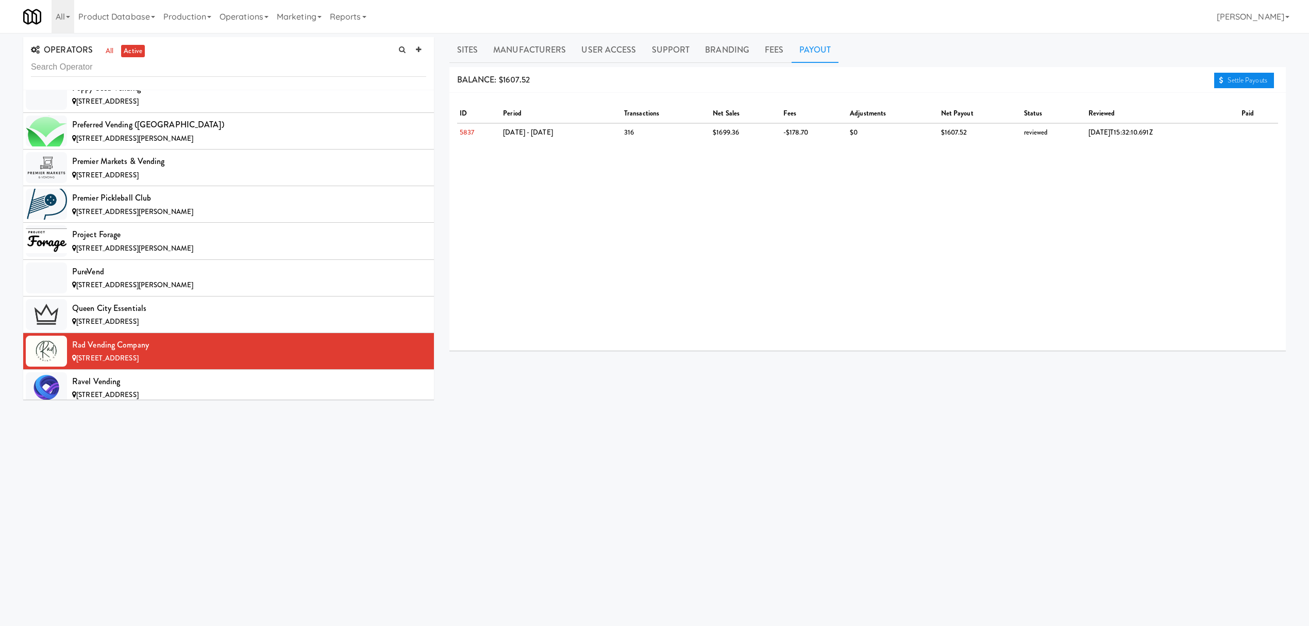
click at [1248, 83] on link "Settle Payouts" at bounding box center [1244, 80] width 60 height 15
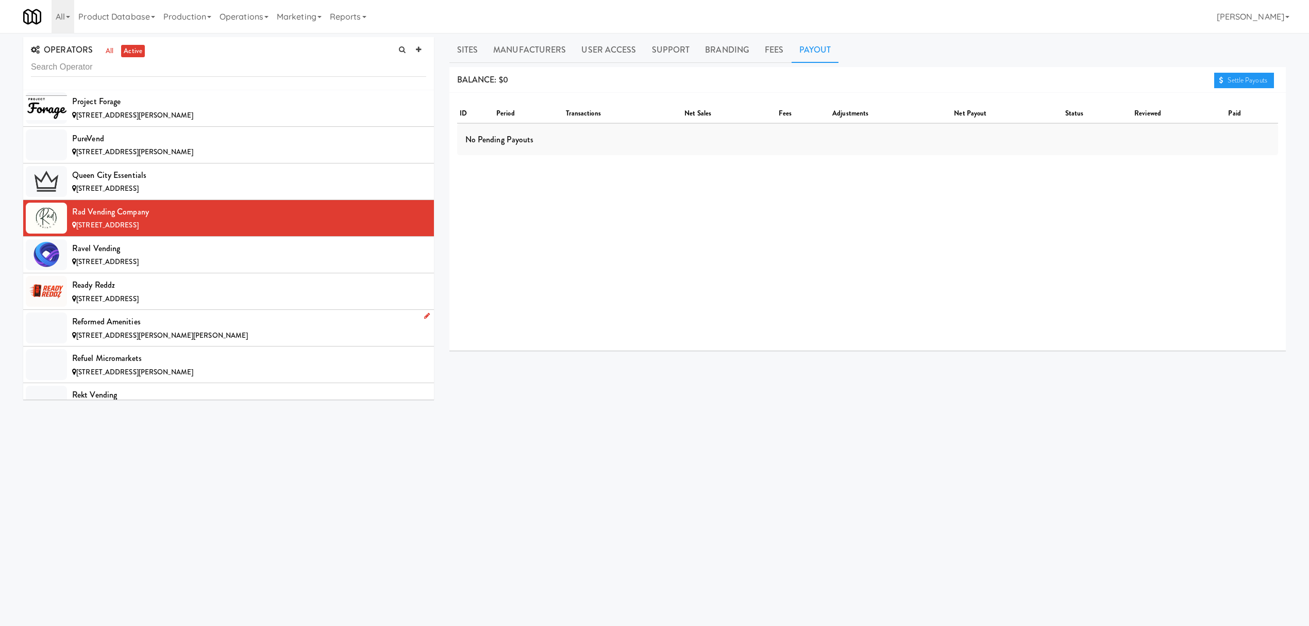
scroll to position [8314, 0]
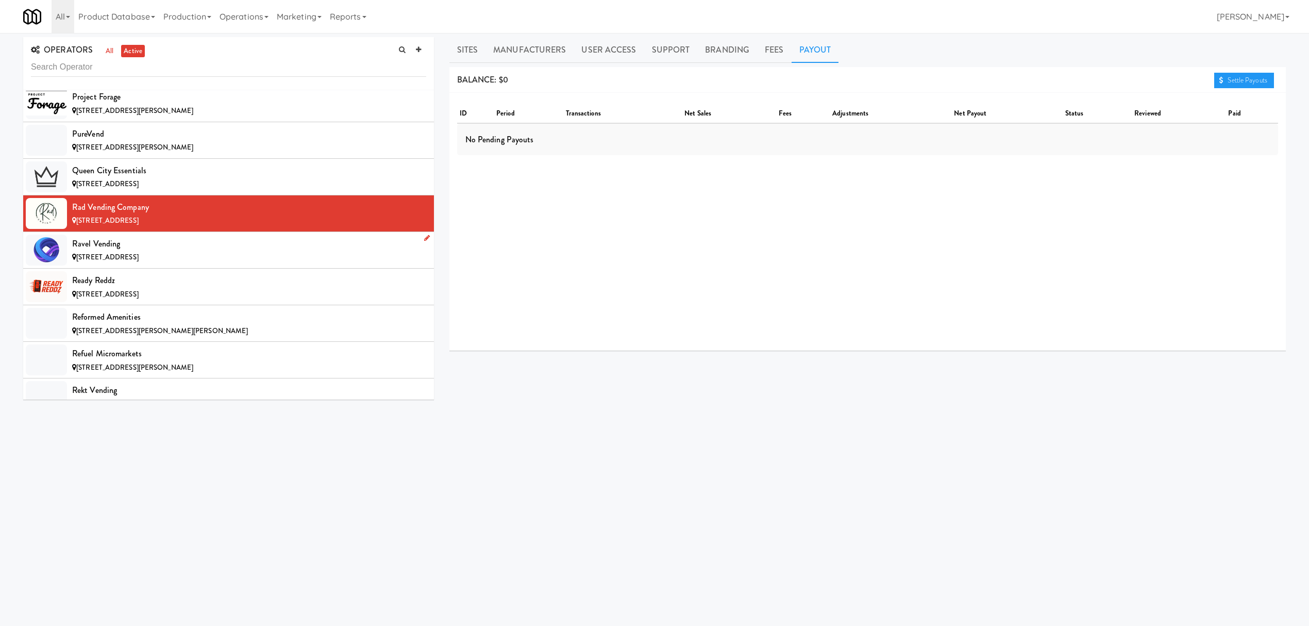
click at [207, 268] on li "Ravel Vending [STREET_ADDRESS]" at bounding box center [228, 250] width 411 height 37
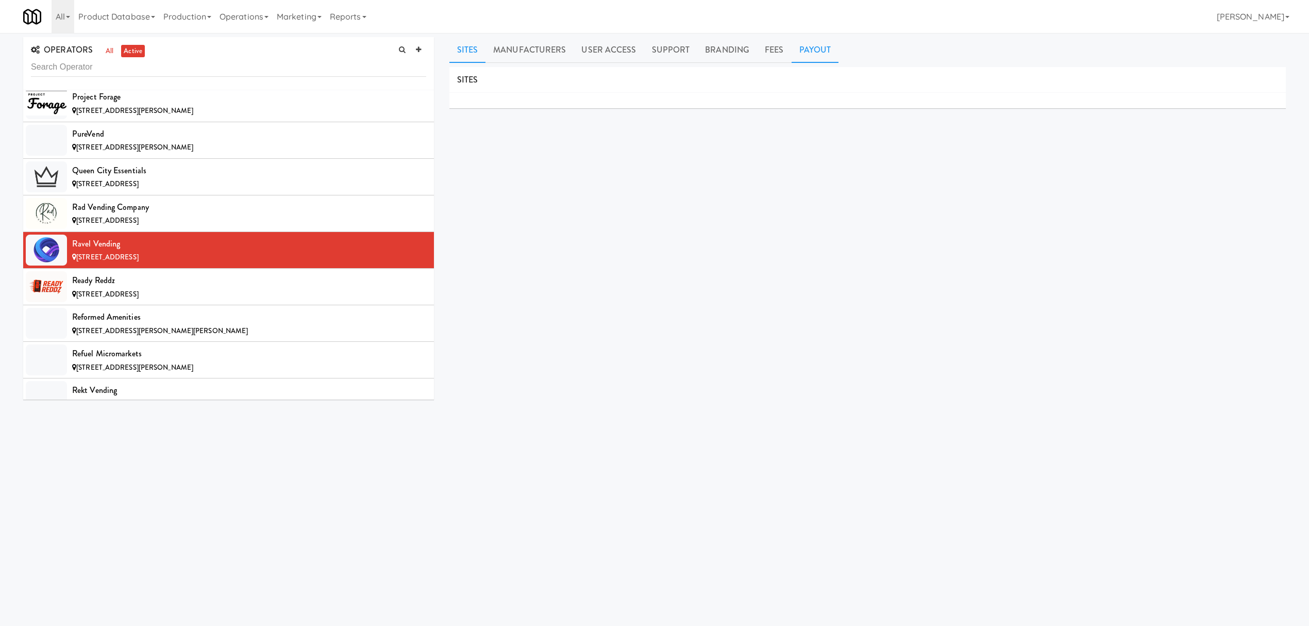
click at [798, 60] on link "Payout" at bounding box center [815, 50] width 47 height 26
click at [232, 288] on div "Ready Reddz" at bounding box center [249, 280] width 354 height 15
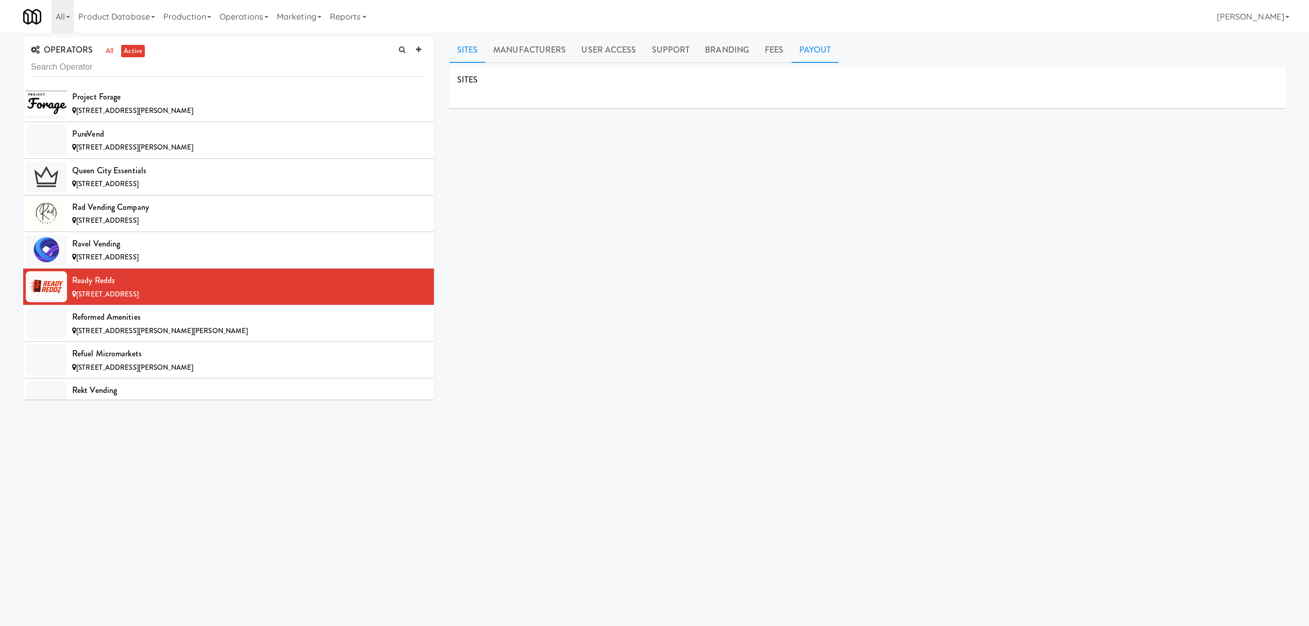
click at [798, 46] on link "Payout" at bounding box center [815, 50] width 47 height 26
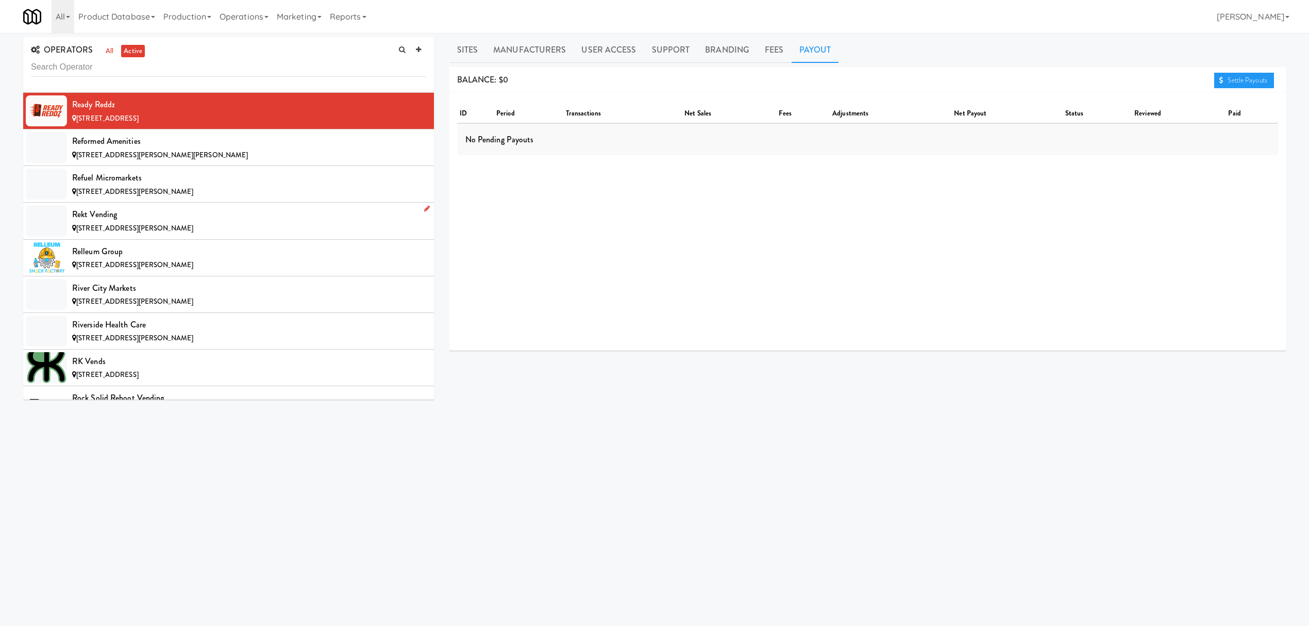
scroll to position [8520, 0]
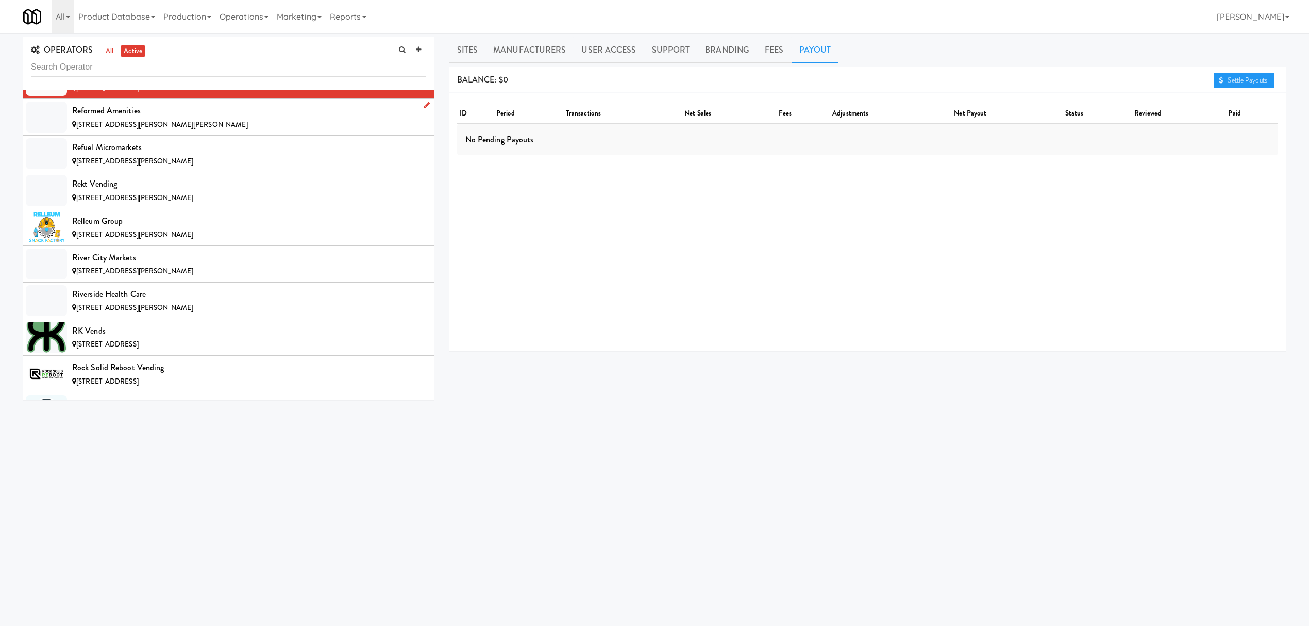
click at [186, 119] on div "Reformed Amenities" at bounding box center [249, 110] width 354 height 15
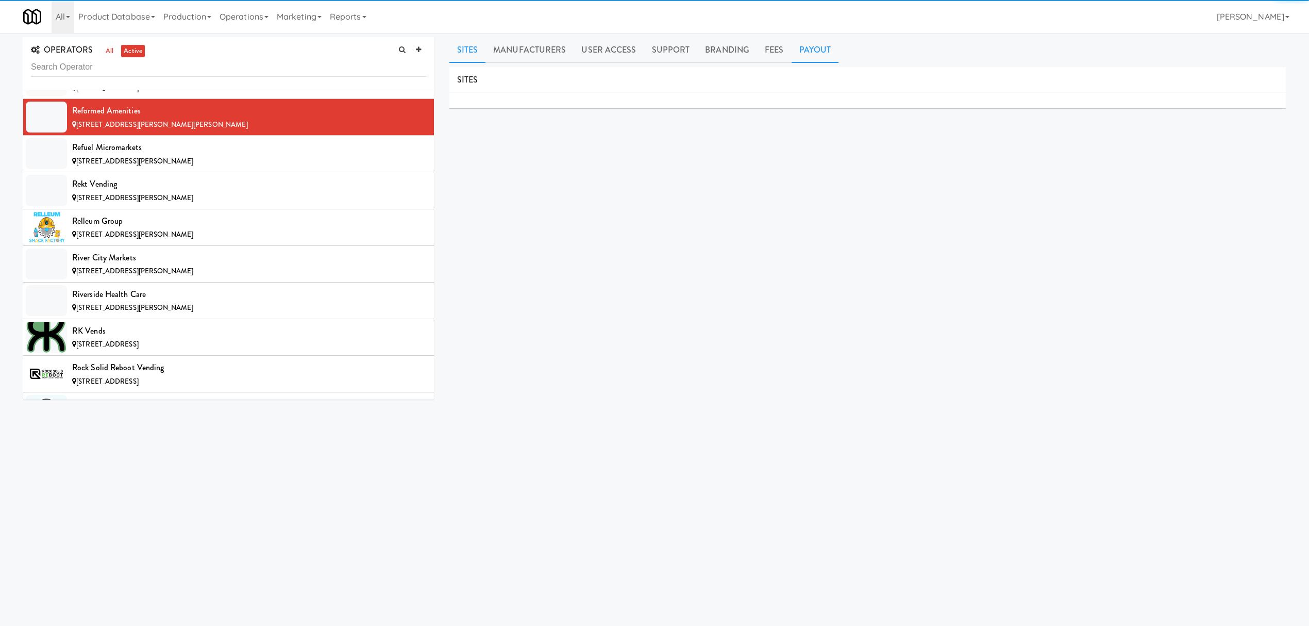
click at [807, 46] on link "Payout" at bounding box center [815, 50] width 47 height 26
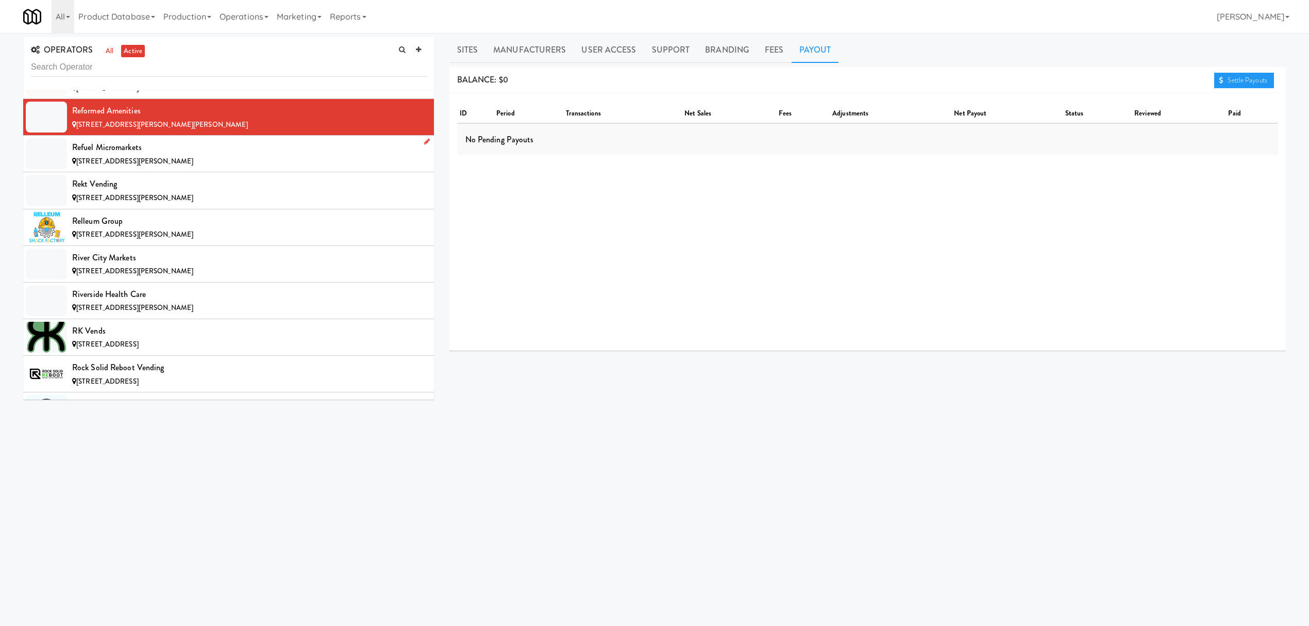
click at [188, 168] on div "[STREET_ADDRESS][PERSON_NAME]" at bounding box center [249, 161] width 354 height 13
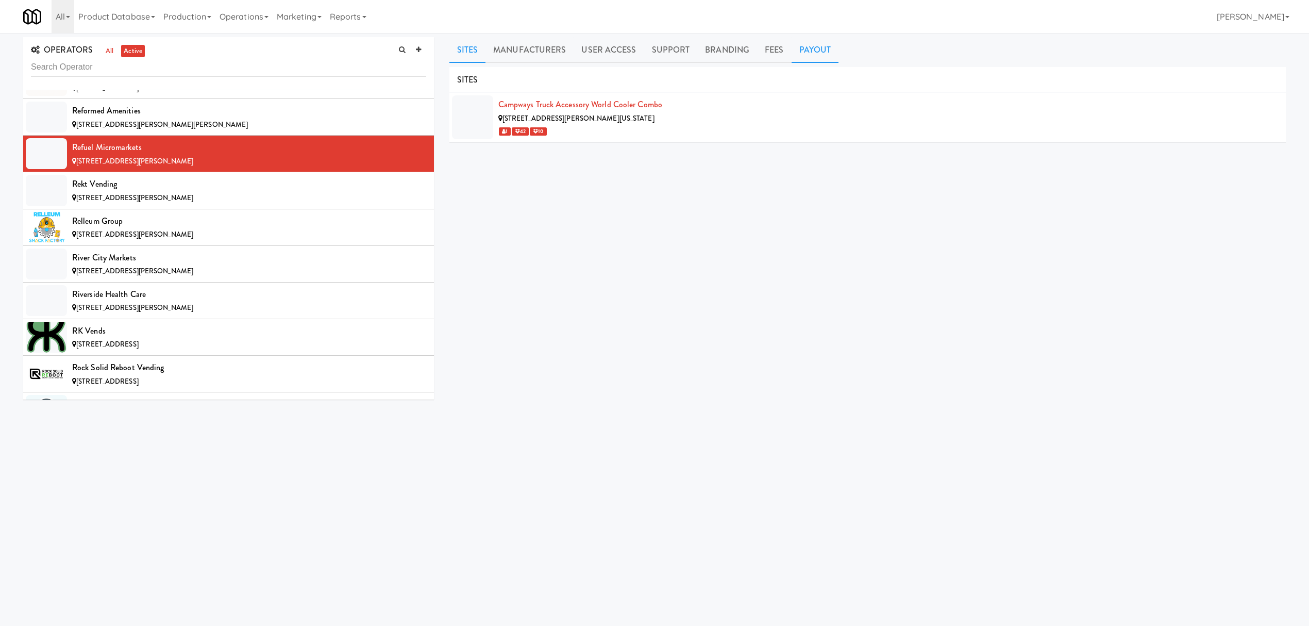
click at [801, 52] on link "Payout" at bounding box center [815, 50] width 47 height 26
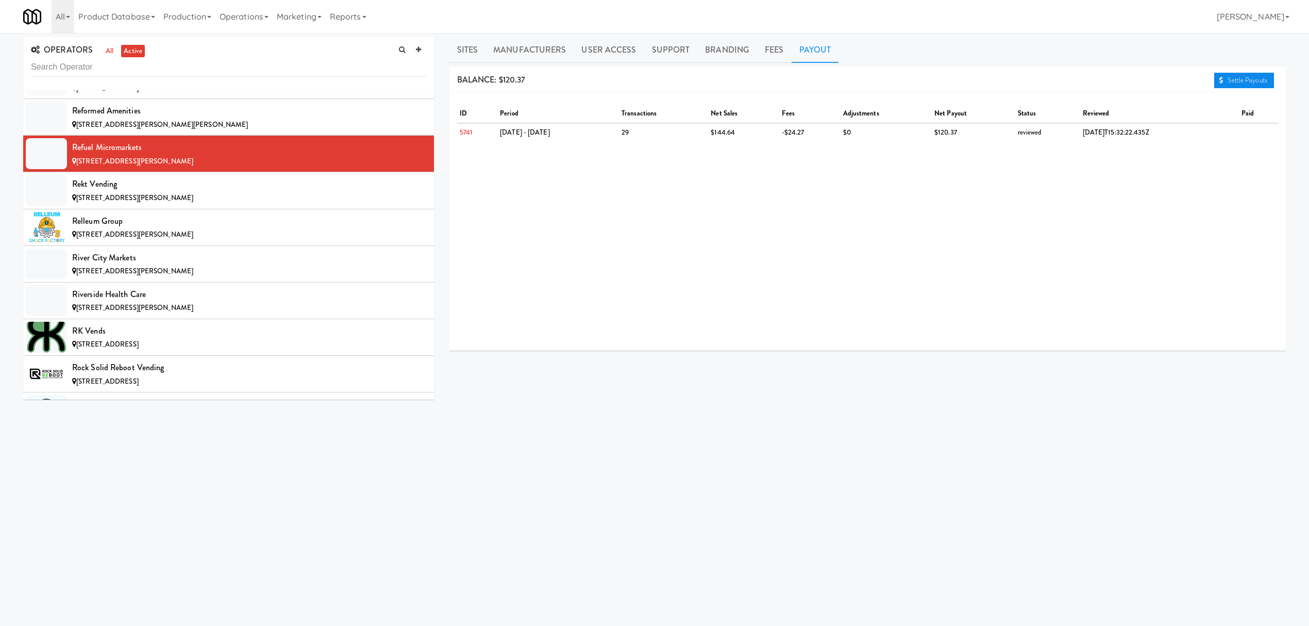
click at [1247, 81] on link "Settle Payouts" at bounding box center [1244, 80] width 60 height 15
click at [207, 205] on div "[STREET_ADDRESS][PERSON_NAME]" at bounding box center [249, 198] width 354 height 13
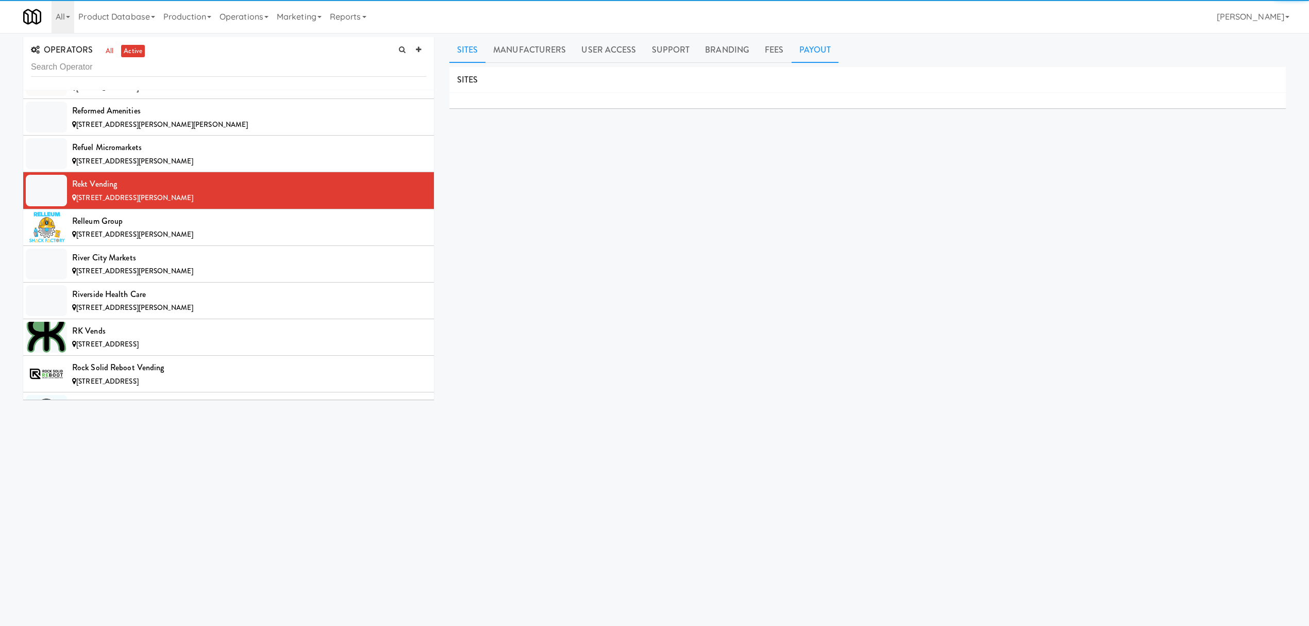
click at [811, 53] on link "Payout" at bounding box center [815, 50] width 47 height 26
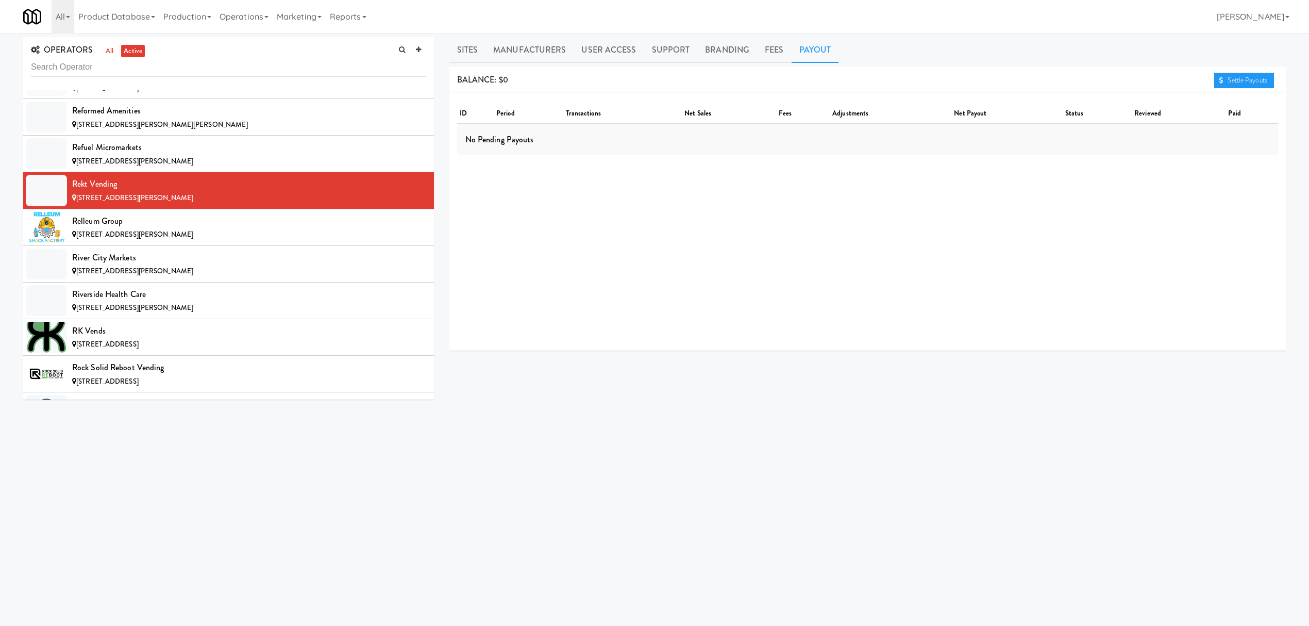
click at [811, 52] on link "Payout" at bounding box center [815, 50] width 47 height 26
click at [255, 241] on div "[STREET_ADDRESS][PERSON_NAME]" at bounding box center [249, 234] width 354 height 13
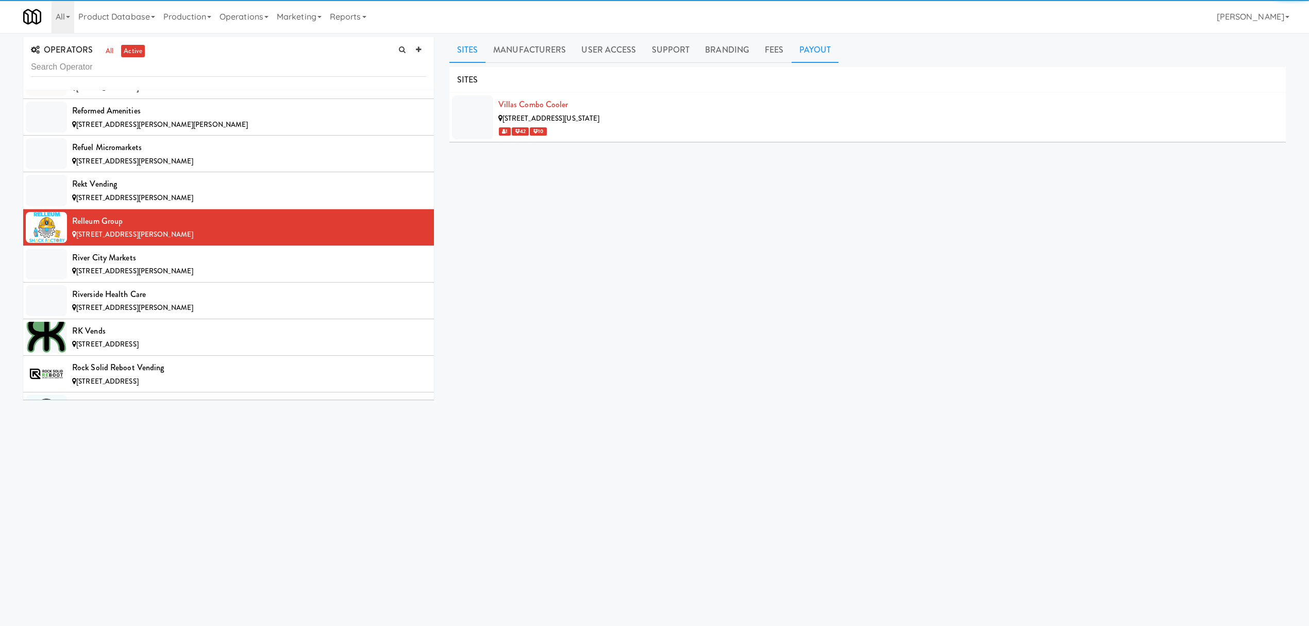
click at [808, 43] on link "Payout" at bounding box center [815, 50] width 47 height 26
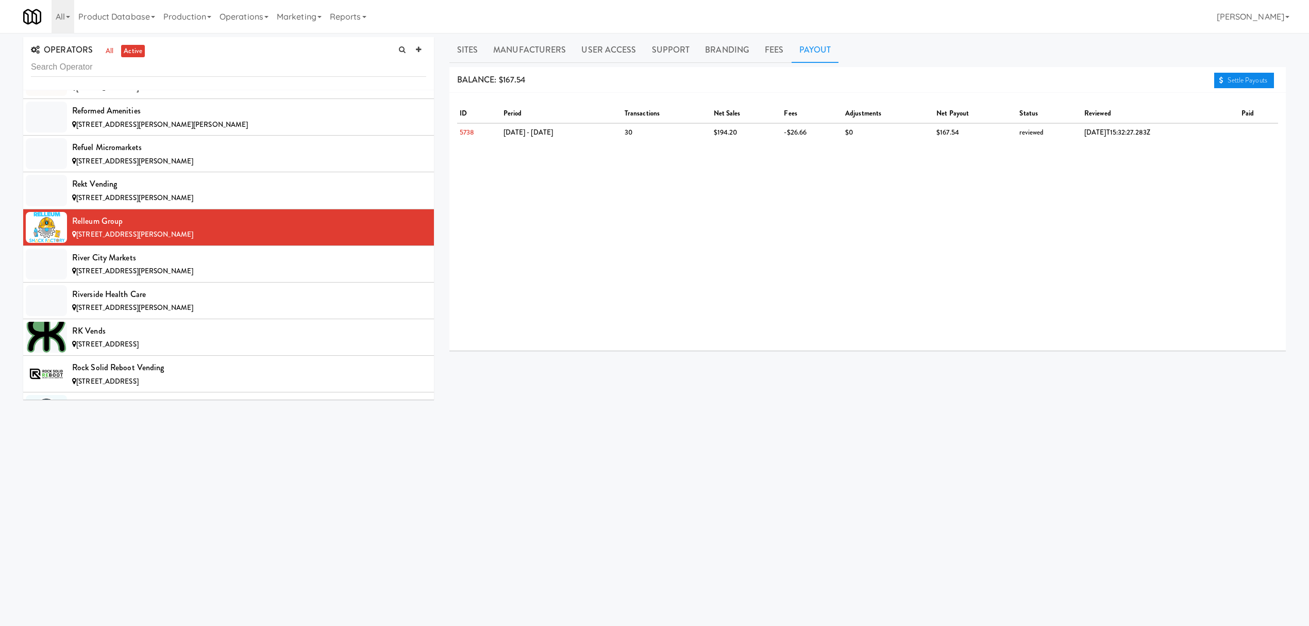
click at [1225, 78] on link "Settle Payouts" at bounding box center [1244, 80] width 60 height 15
click at [250, 265] on div "River City Markets" at bounding box center [249, 257] width 354 height 15
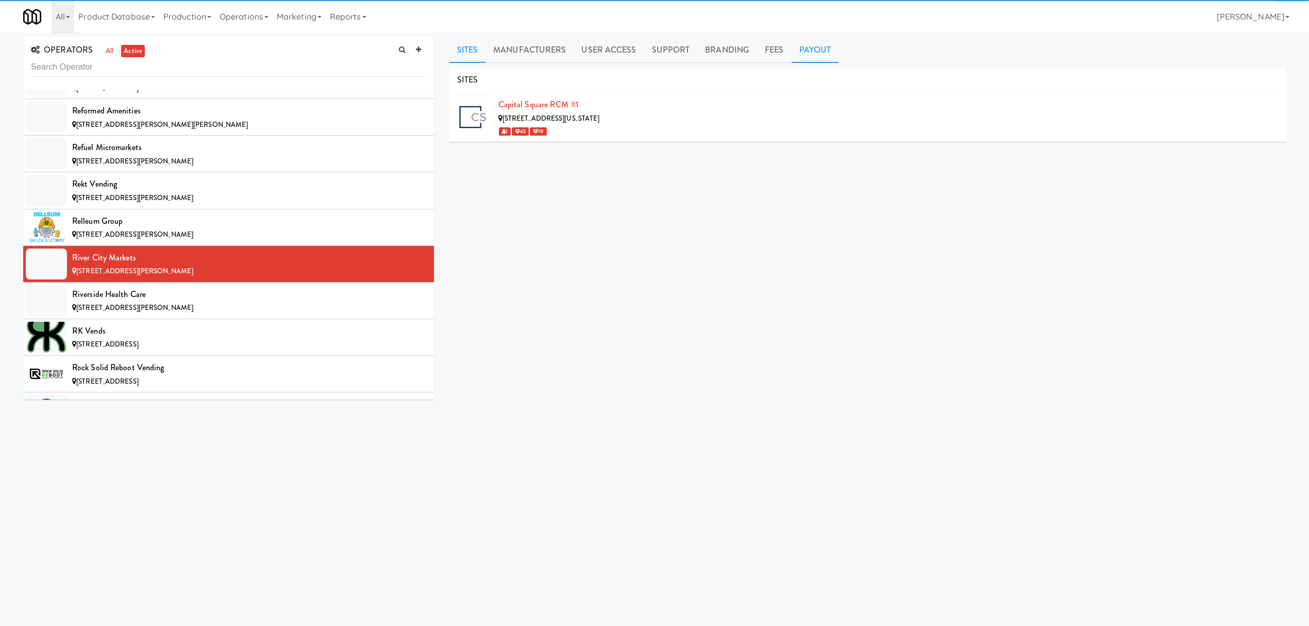
click at [823, 55] on link "Payout" at bounding box center [815, 50] width 47 height 26
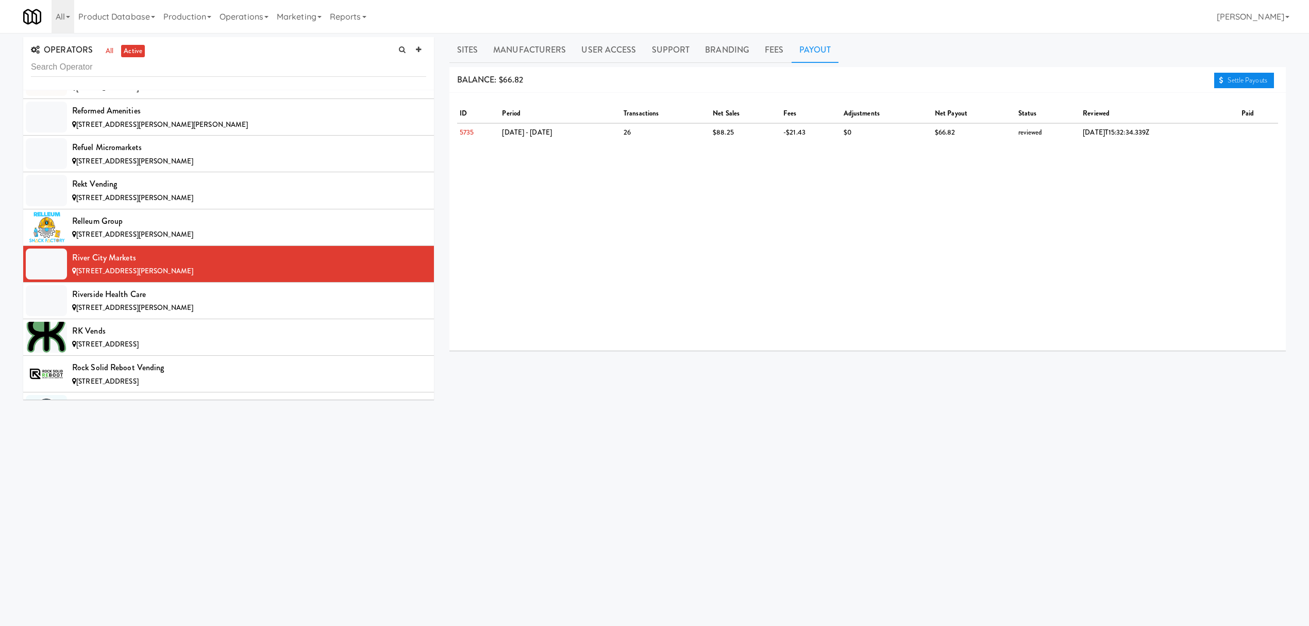
click at [1223, 79] on link "Settle Payouts" at bounding box center [1244, 80] width 60 height 15
click at [219, 302] on div "Riverside Health Care" at bounding box center [249, 294] width 354 height 15
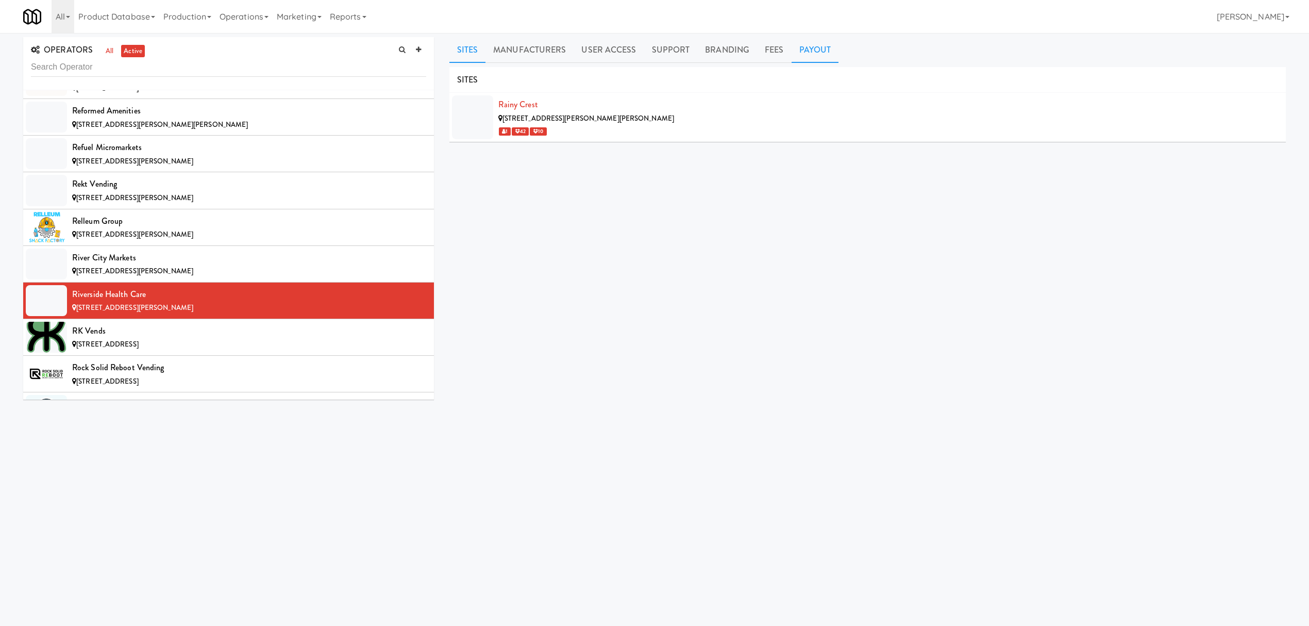
click at [807, 43] on link "Payout" at bounding box center [815, 50] width 47 height 26
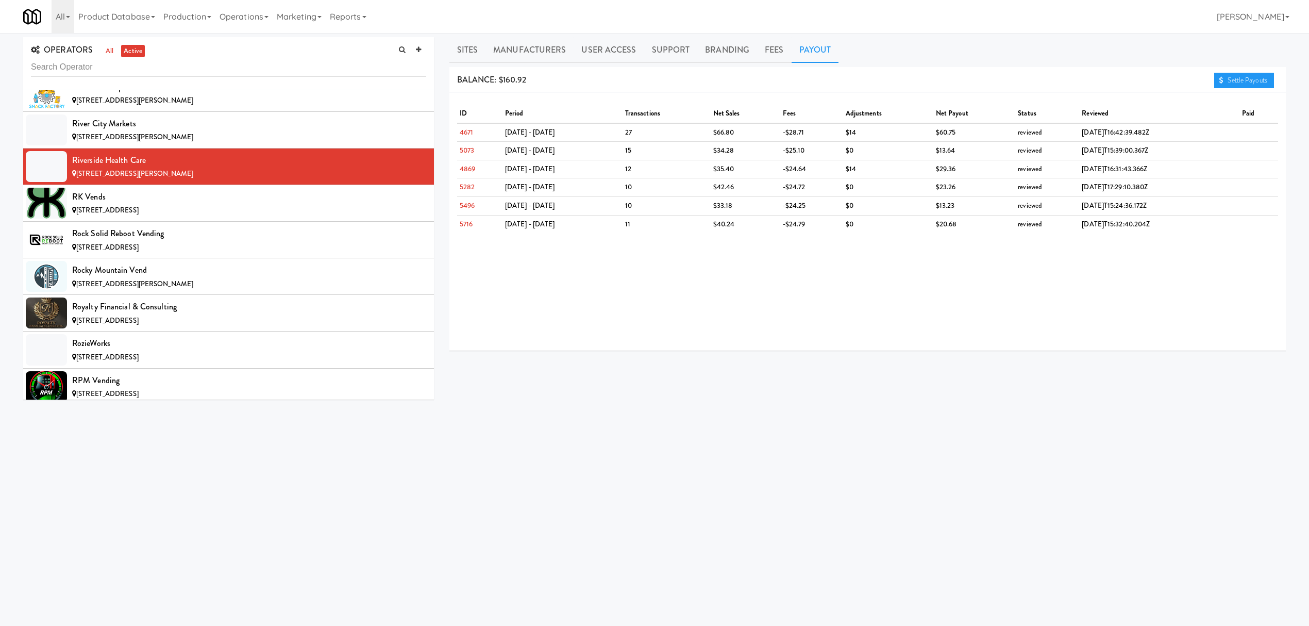
scroll to position [8658, 0]
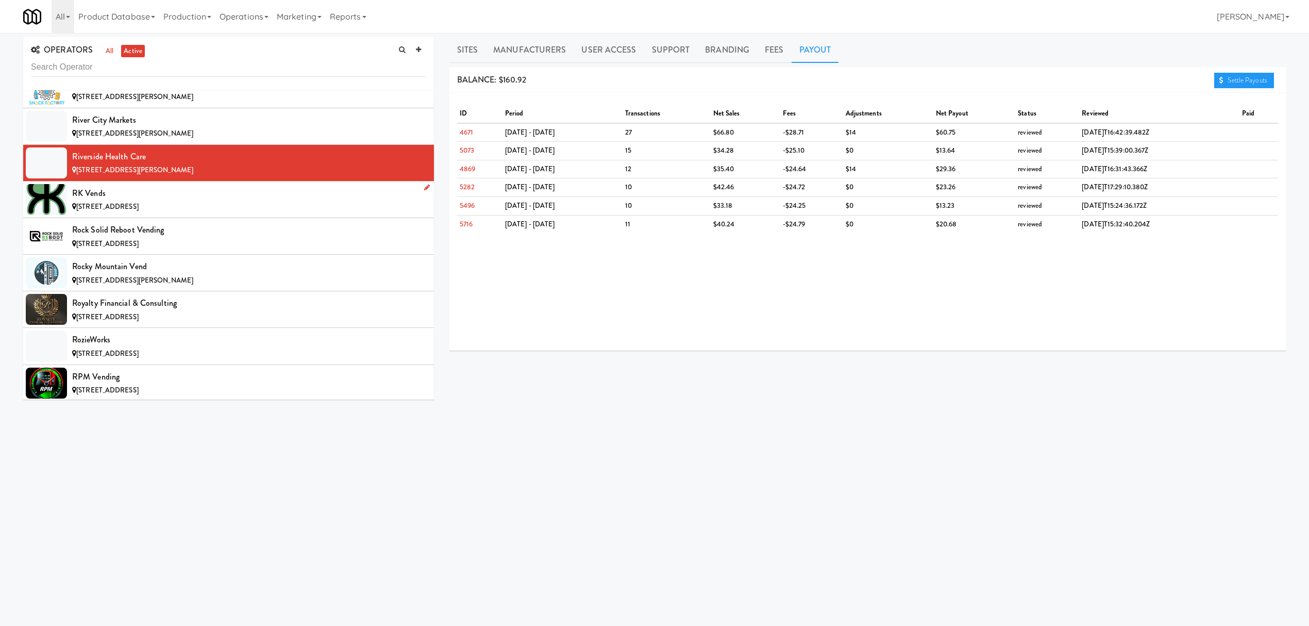
click at [139, 211] on span "[STREET_ADDRESS]" at bounding box center [107, 206] width 62 height 10
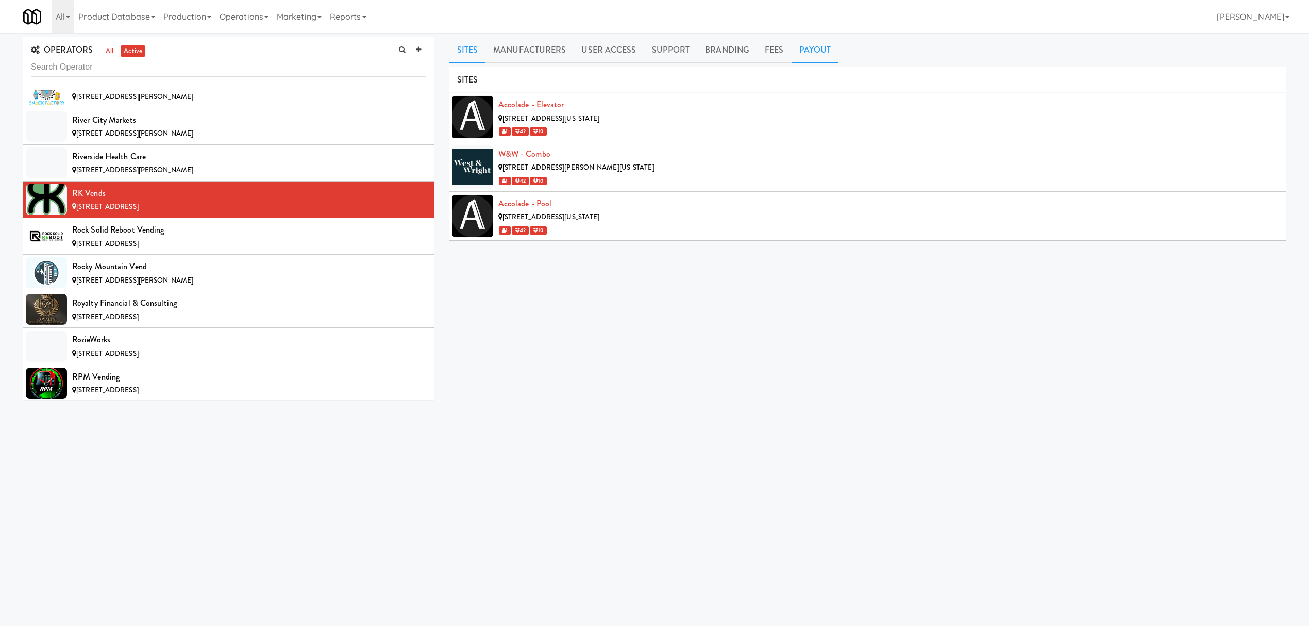
click at [817, 43] on link "Payout" at bounding box center [815, 50] width 47 height 26
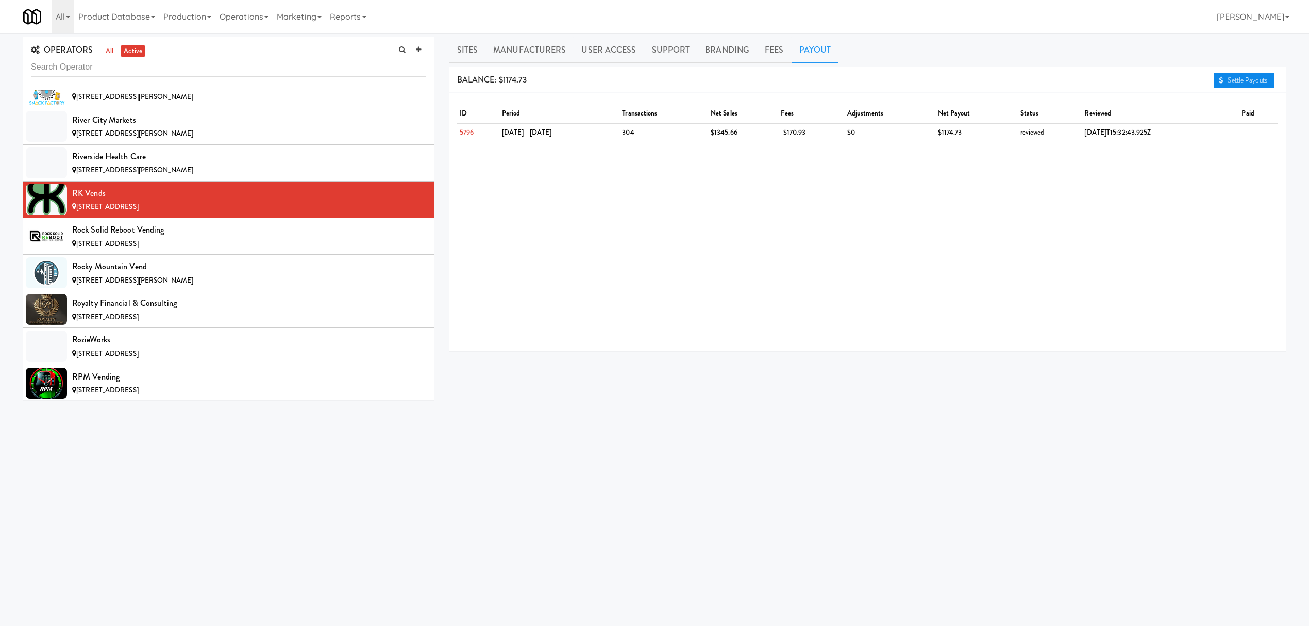
click at [1229, 77] on link "Settle Payouts" at bounding box center [1244, 80] width 60 height 15
click at [266, 250] on div "[STREET_ADDRESS]" at bounding box center [249, 244] width 354 height 13
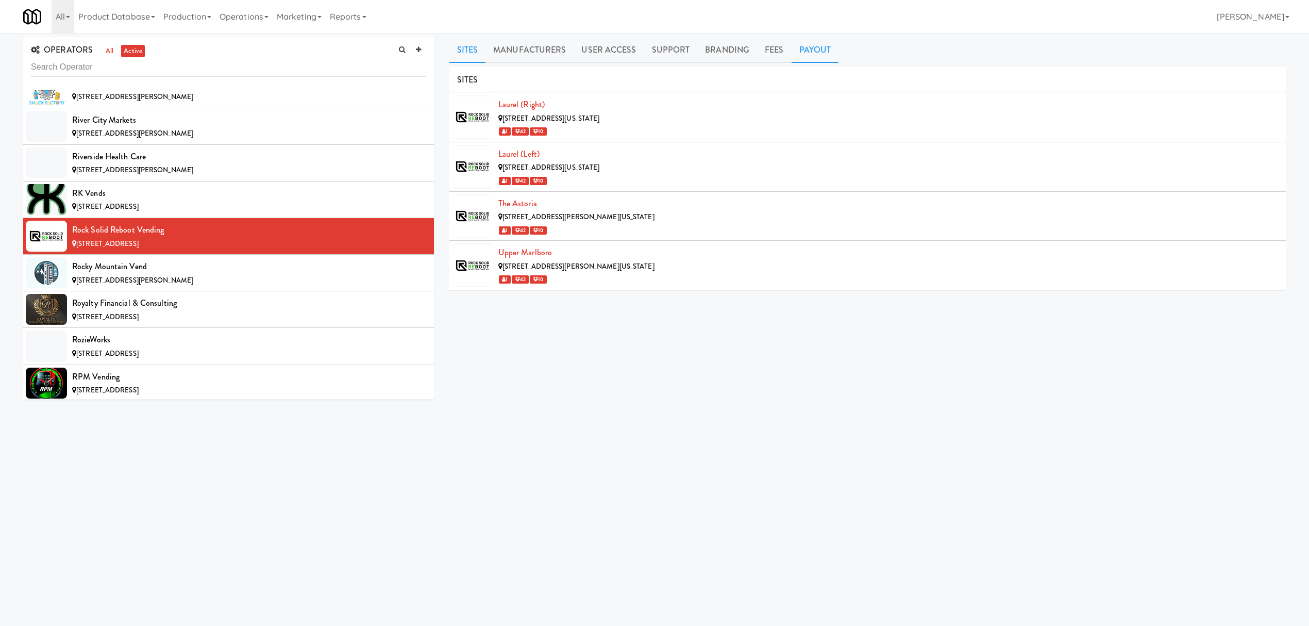
click at [802, 52] on link "Payout" at bounding box center [815, 50] width 47 height 26
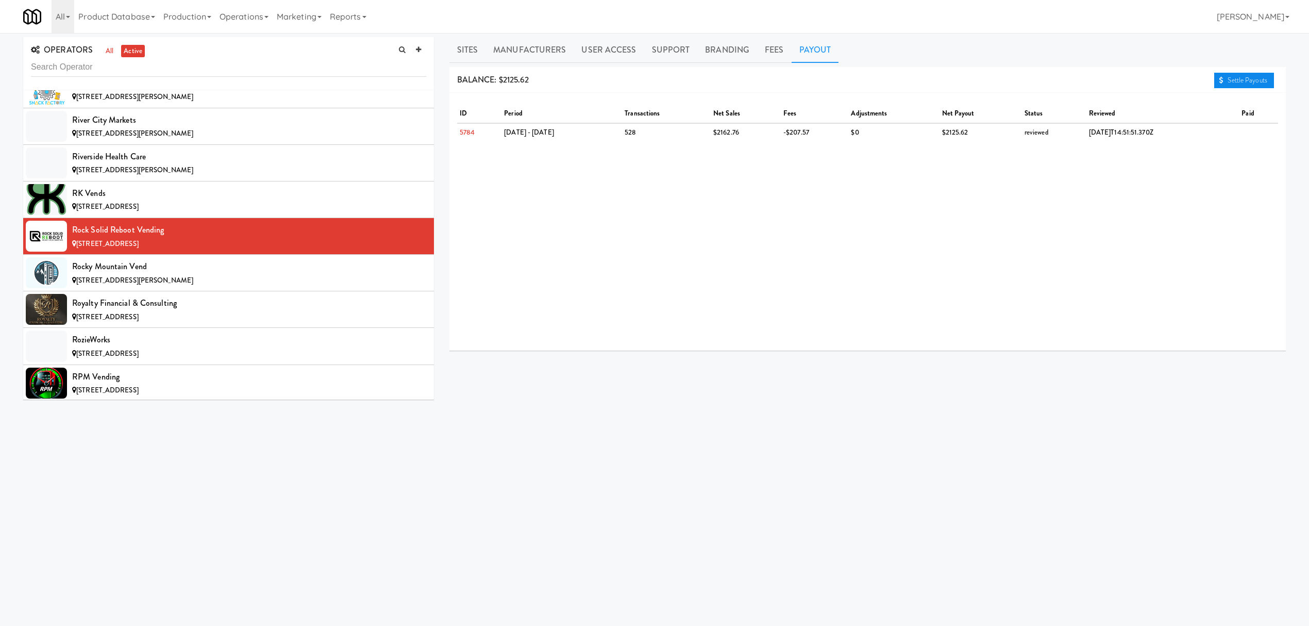
click at [1231, 74] on link "Settle Payouts" at bounding box center [1244, 80] width 60 height 15
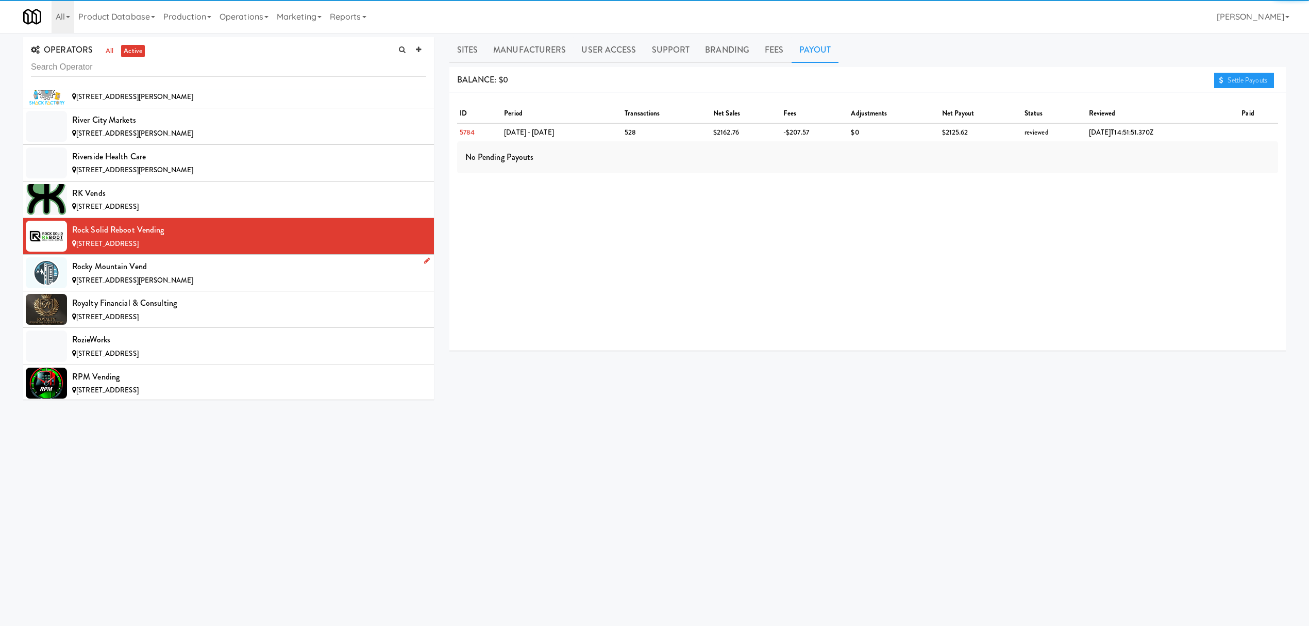
click at [250, 287] on div "[STREET_ADDRESS][PERSON_NAME]" at bounding box center [249, 280] width 354 height 13
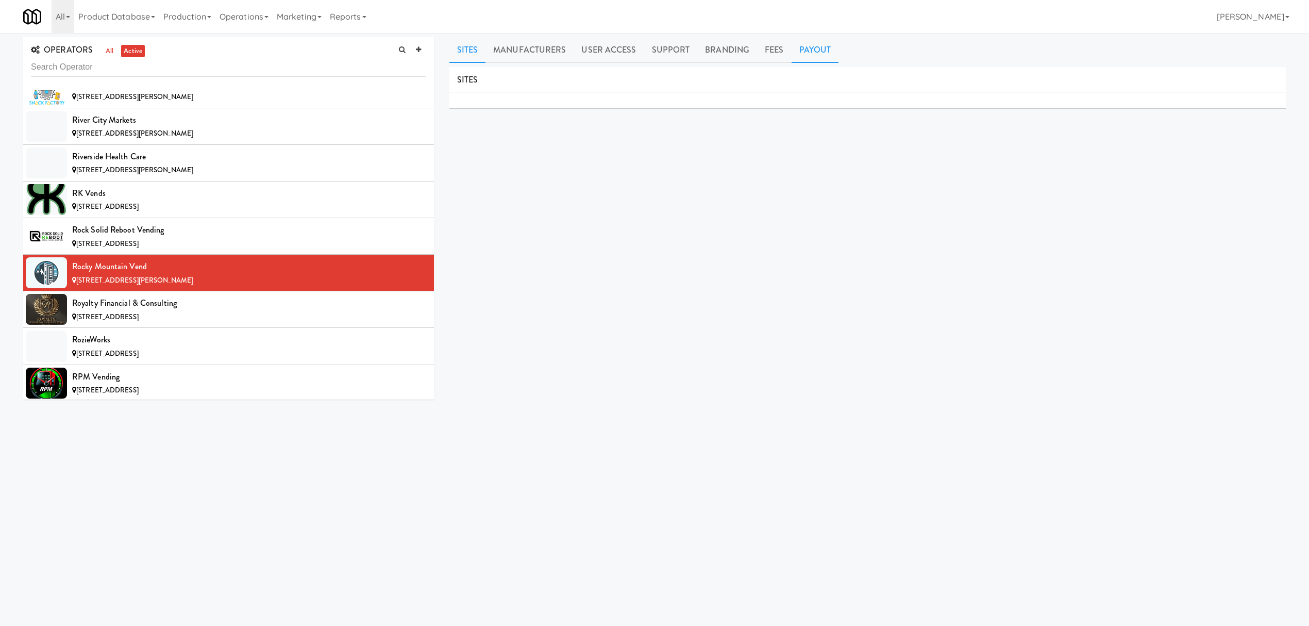
click at [819, 48] on link "Payout" at bounding box center [815, 50] width 47 height 26
click at [1227, 74] on link "Settle Payouts" at bounding box center [1244, 80] width 60 height 15
click at [231, 311] on div "Royalty Financial & Consulting" at bounding box center [249, 302] width 354 height 15
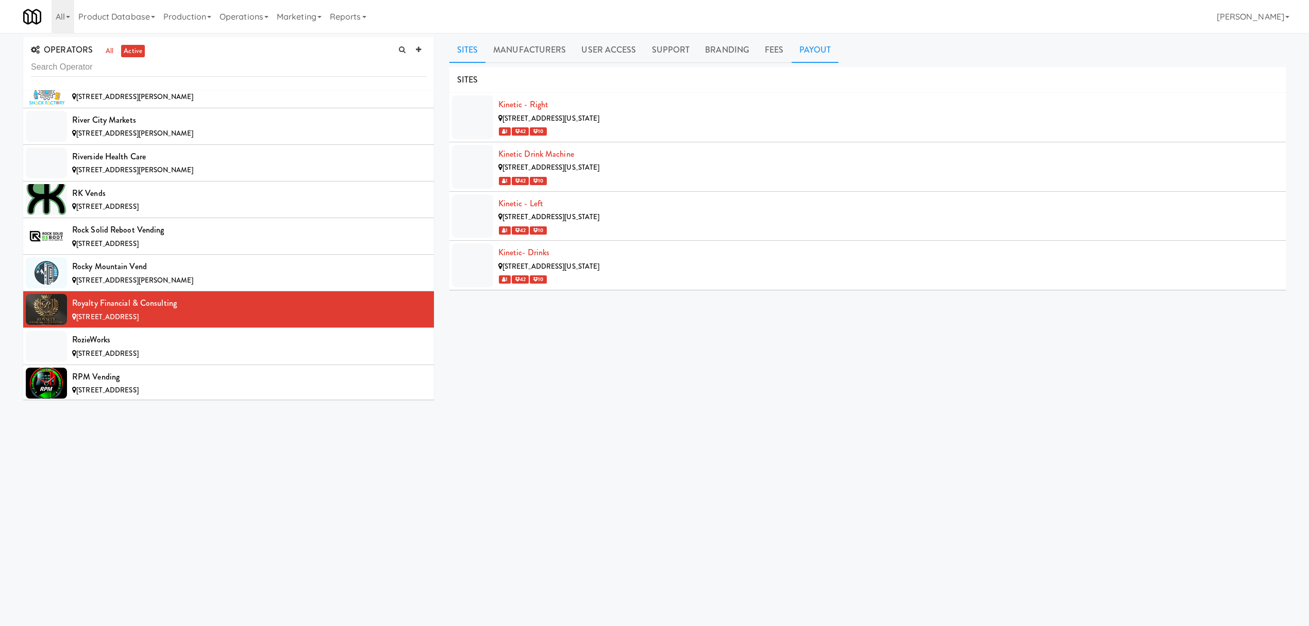
click at [809, 45] on link "Payout" at bounding box center [815, 50] width 47 height 26
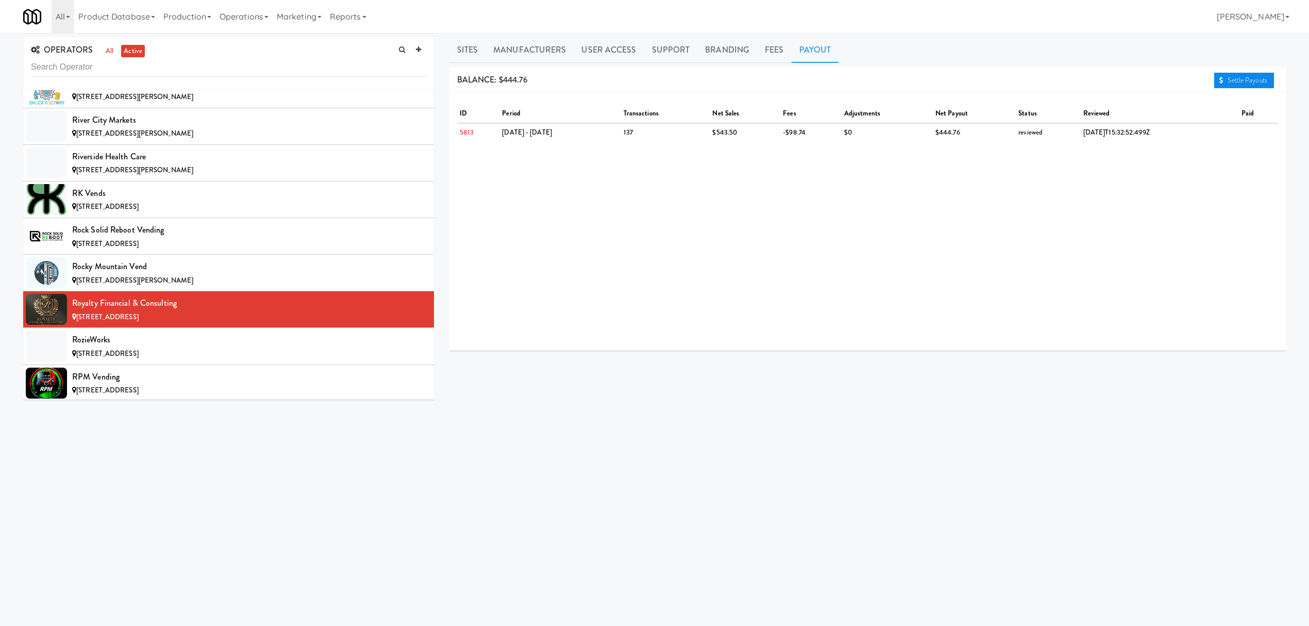
click at [1247, 85] on link "Settle Payouts" at bounding box center [1244, 80] width 60 height 15
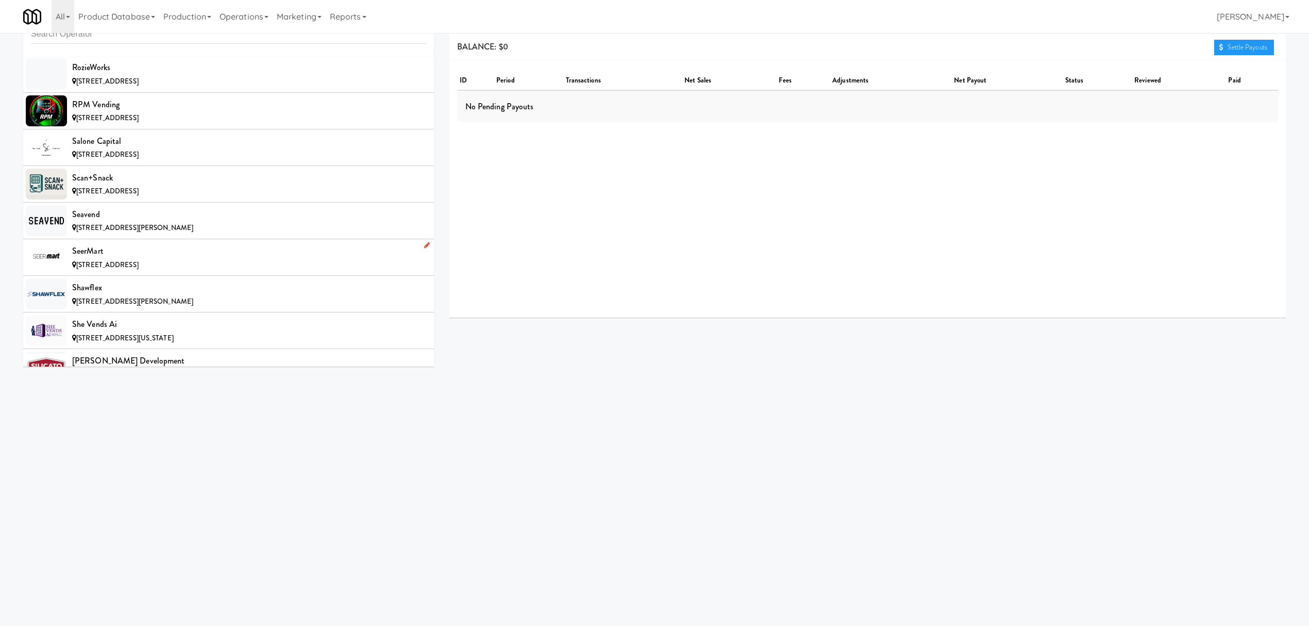
scroll to position [8864, 0]
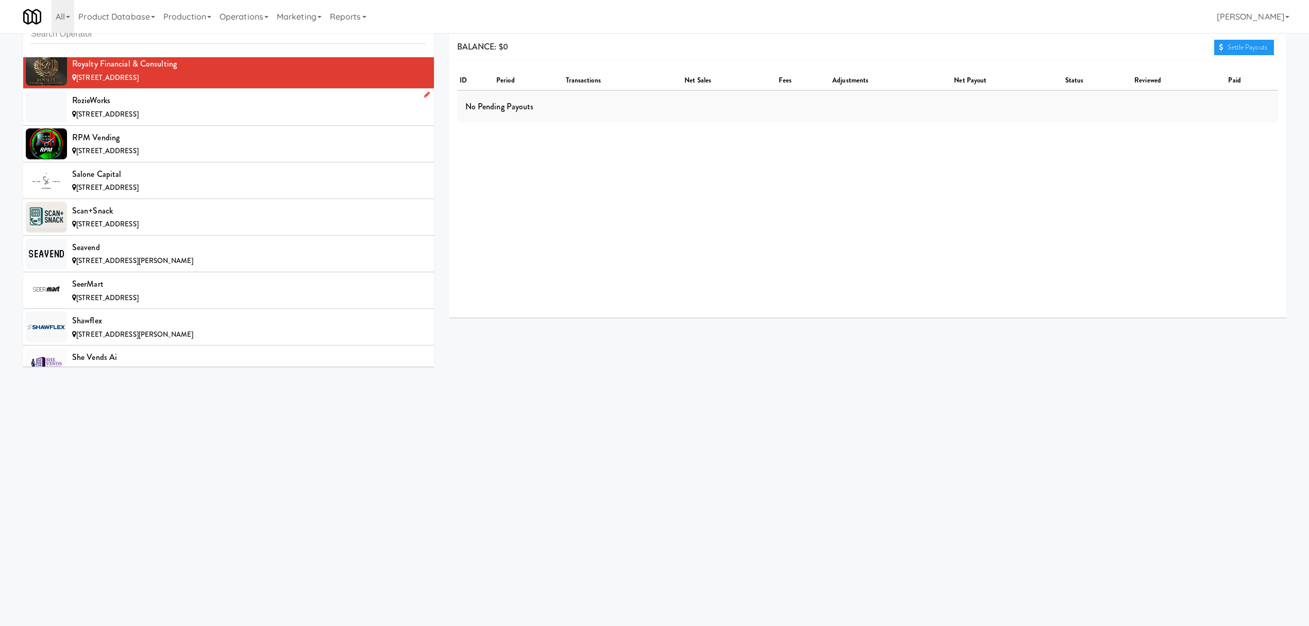
click at [176, 121] on div "[STREET_ADDRESS]" at bounding box center [249, 114] width 354 height 13
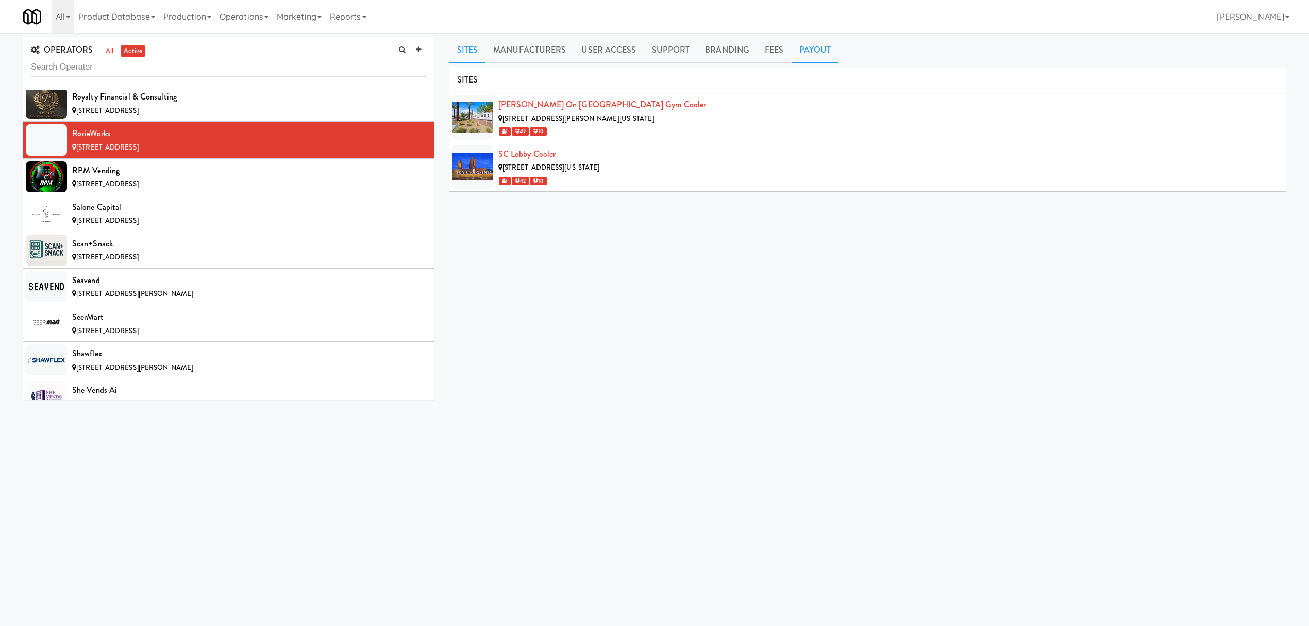
click at [803, 54] on link "Payout" at bounding box center [815, 50] width 47 height 26
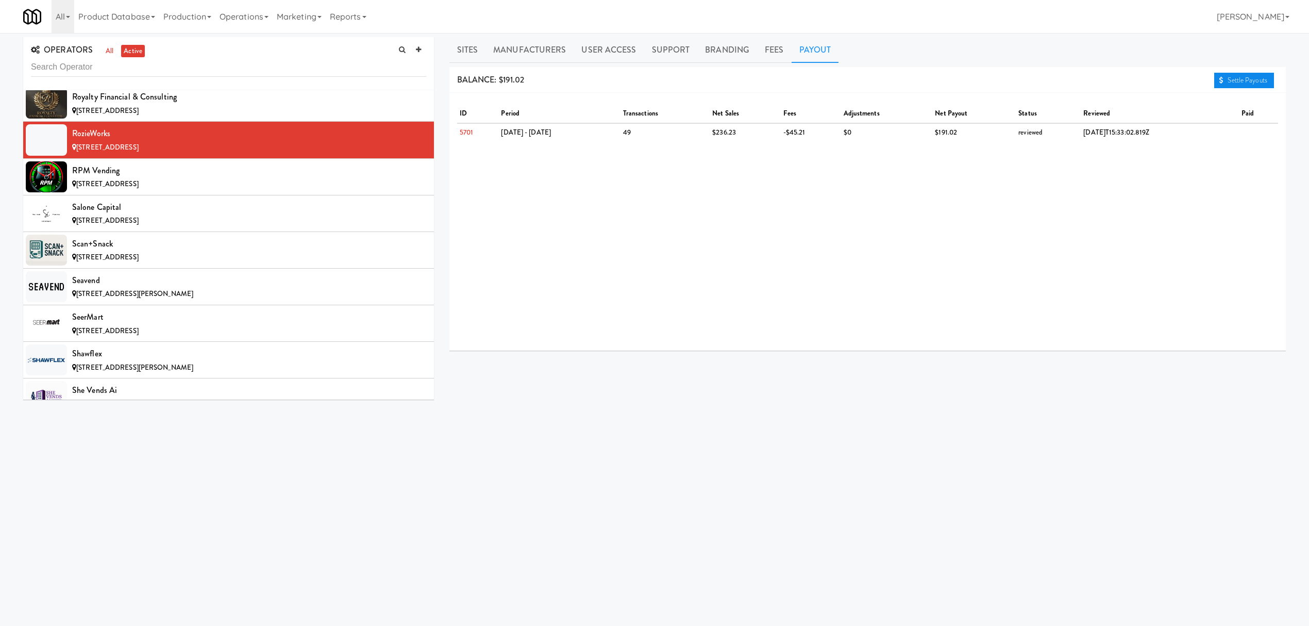
click at [1231, 76] on link "Settle Payouts" at bounding box center [1244, 80] width 60 height 15
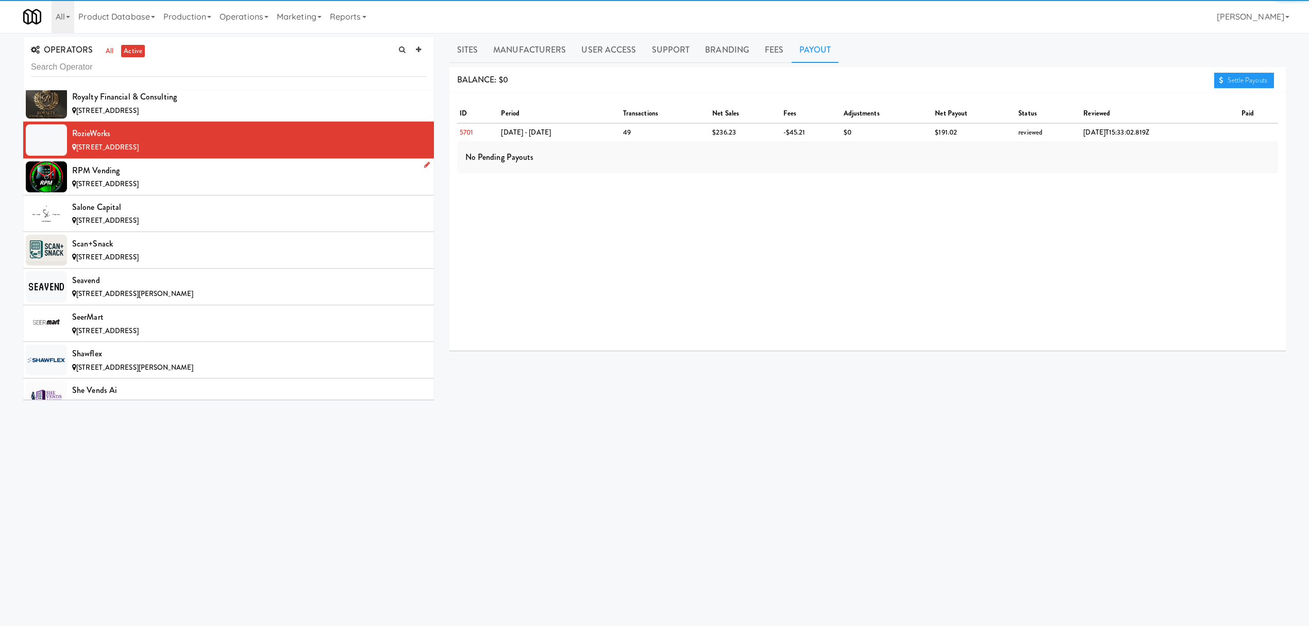
click at [242, 178] on div "RPM Vending" at bounding box center [249, 170] width 354 height 15
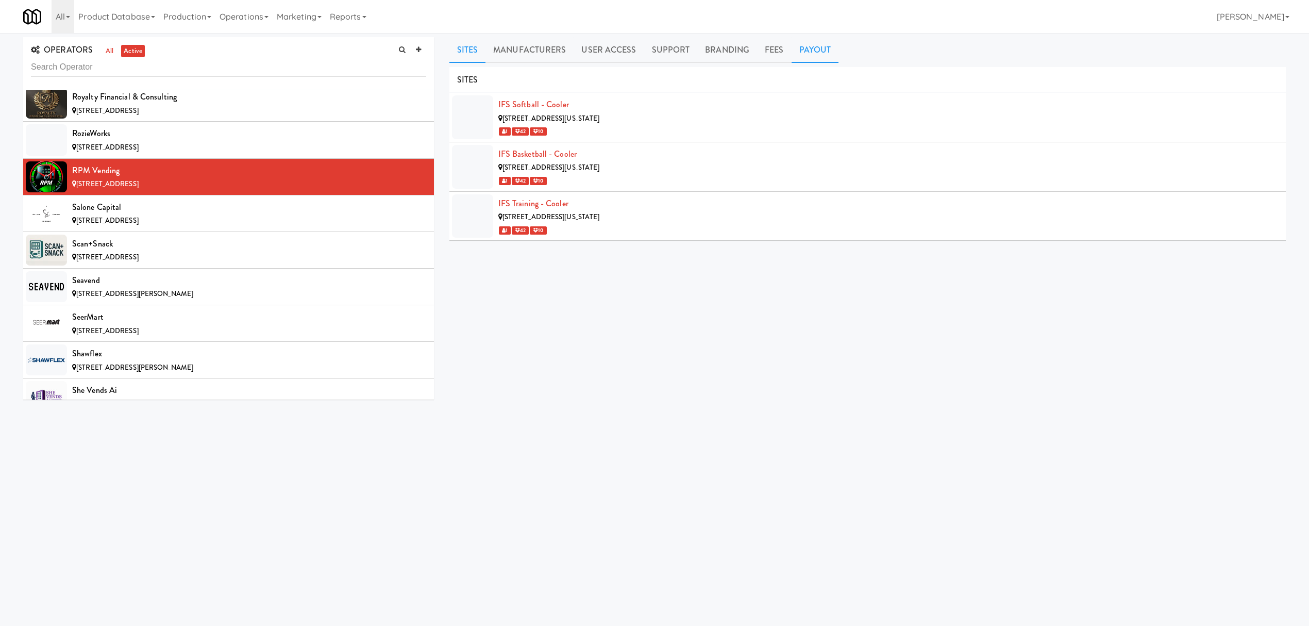
click at [806, 51] on link "Payout" at bounding box center [815, 50] width 47 height 26
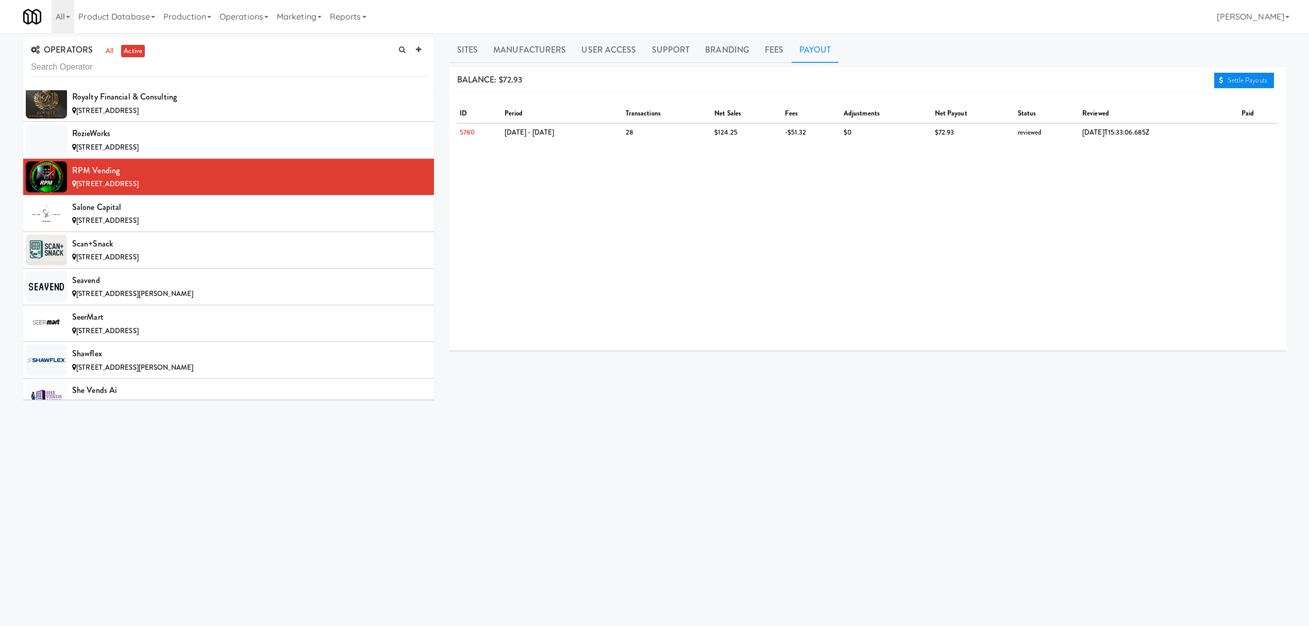
click at [1221, 78] on icon at bounding box center [1221, 80] width 4 height 7
click at [229, 227] on div "[STREET_ADDRESS]" at bounding box center [249, 220] width 354 height 13
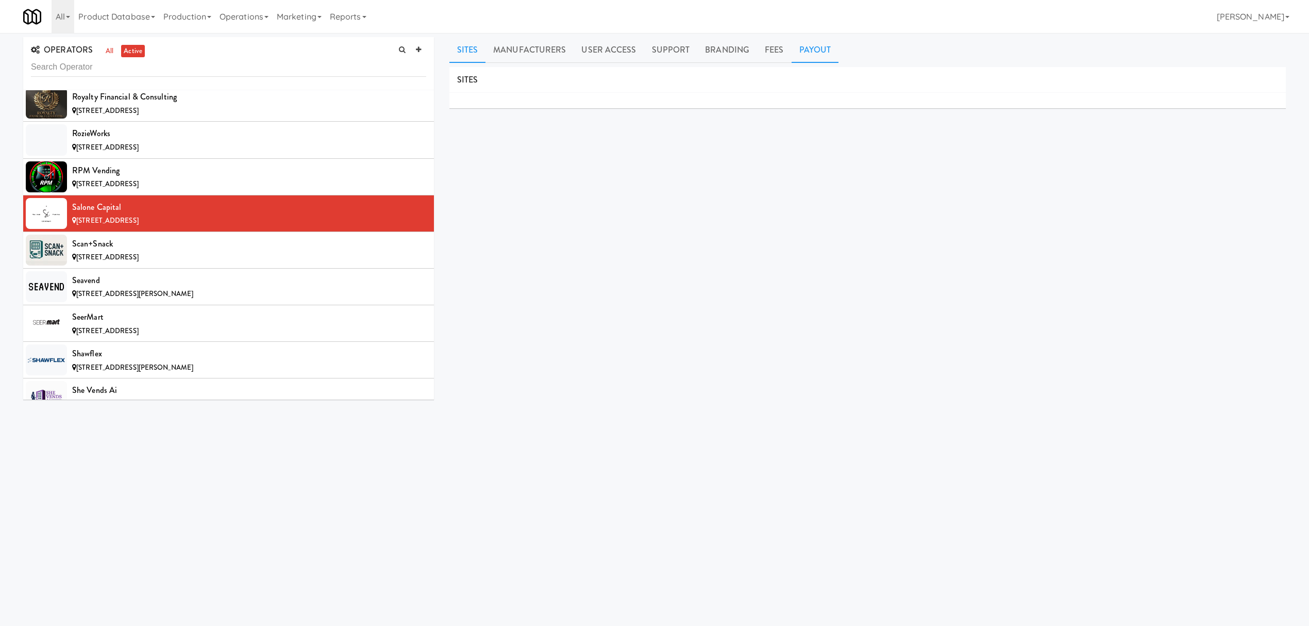
click at [796, 48] on link "Payout" at bounding box center [815, 50] width 47 height 26
click at [292, 268] on li "Scan+Snack [STREET_ADDRESS]" at bounding box center [228, 250] width 411 height 37
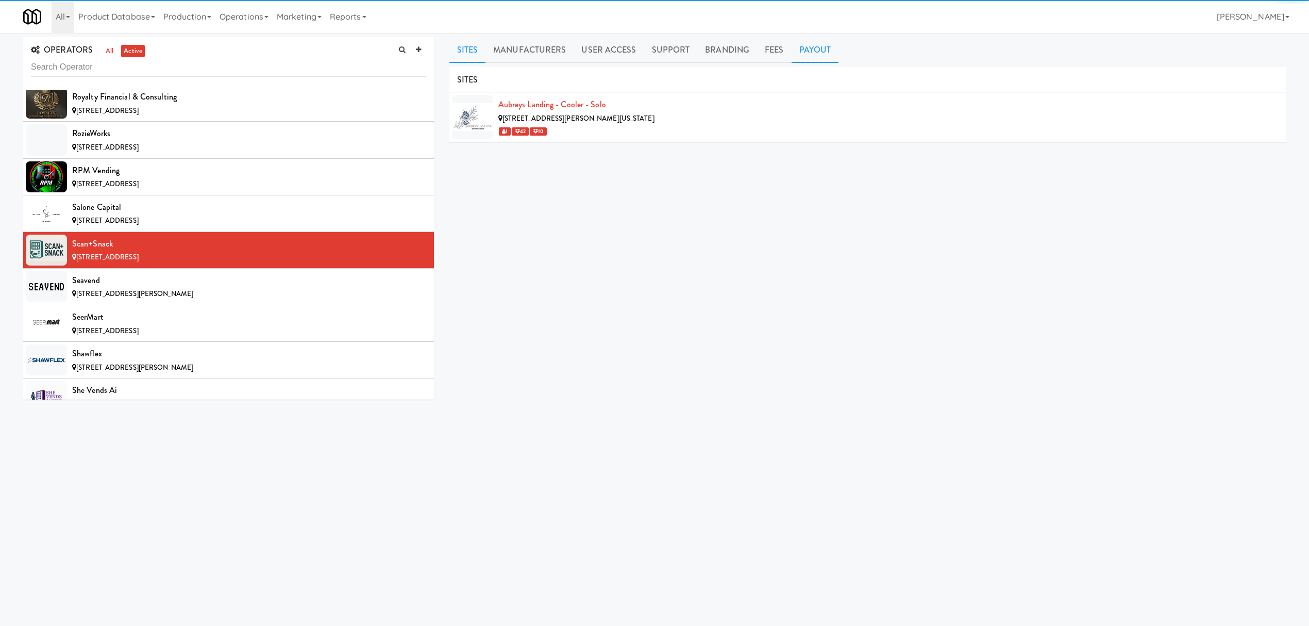
click at [816, 51] on link "Payout" at bounding box center [815, 50] width 47 height 26
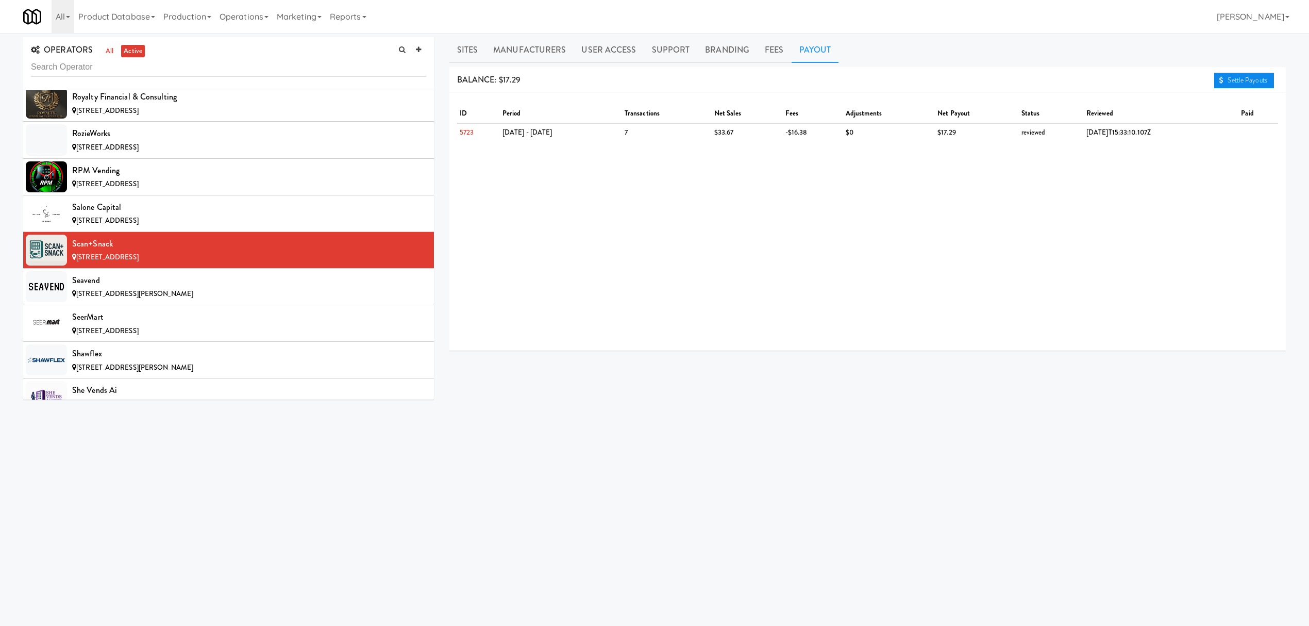
click at [1237, 73] on link "Settle Payouts" at bounding box center [1244, 80] width 60 height 15
click at [283, 288] on div "Seavend" at bounding box center [249, 280] width 354 height 15
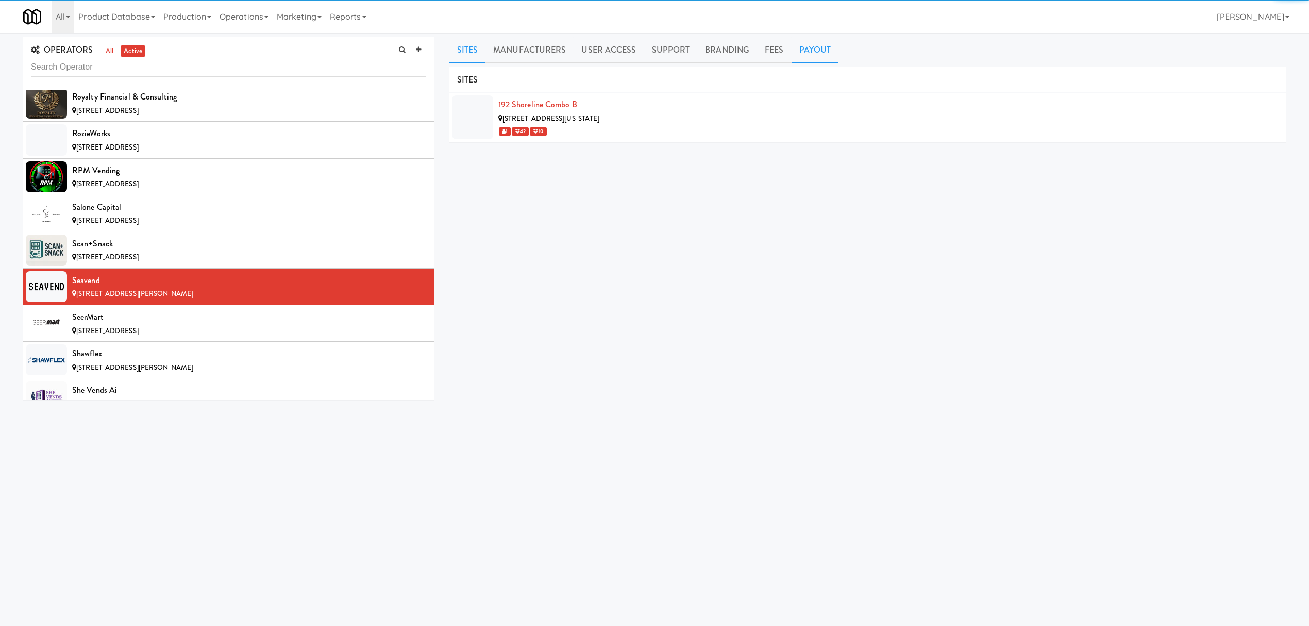
click at [825, 54] on link "Payout" at bounding box center [815, 50] width 47 height 26
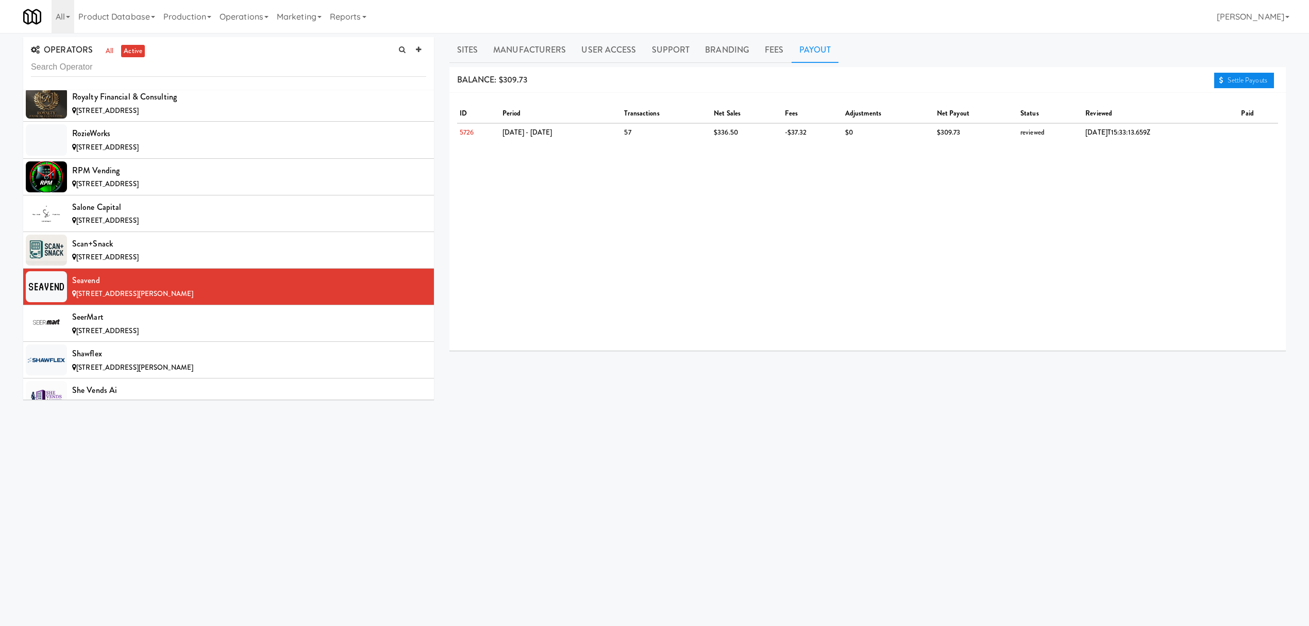
click at [1231, 75] on link "Settle Payouts" at bounding box center [1244, 80] width 60 height 15
click at [104, 325] on div "SeerMart" at bounding box center [249, 316] width 354 height 15
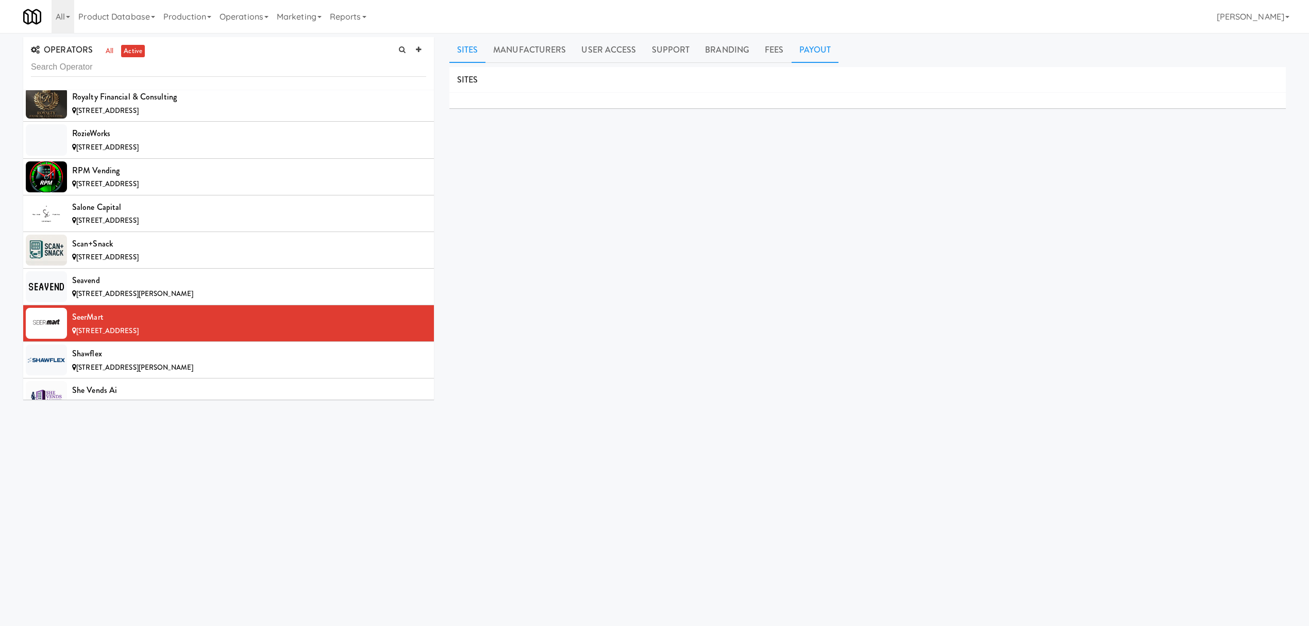
click at [811, 48] on link "Payout" at bounding box center [815, 50] width 47 height 26
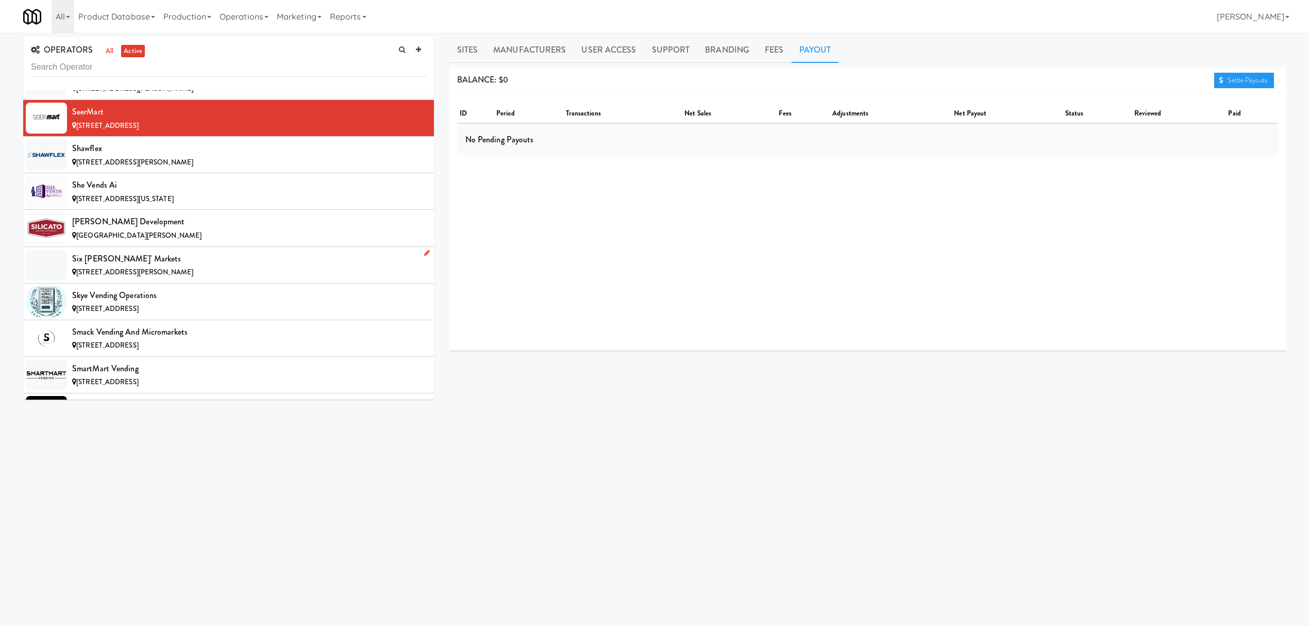
scroll to position [9070, 0]
click at [122, 166] on span "[STREET_ADDRESS][PERSON_NAME]" at bounding box center [134, 161] width 117 height 10
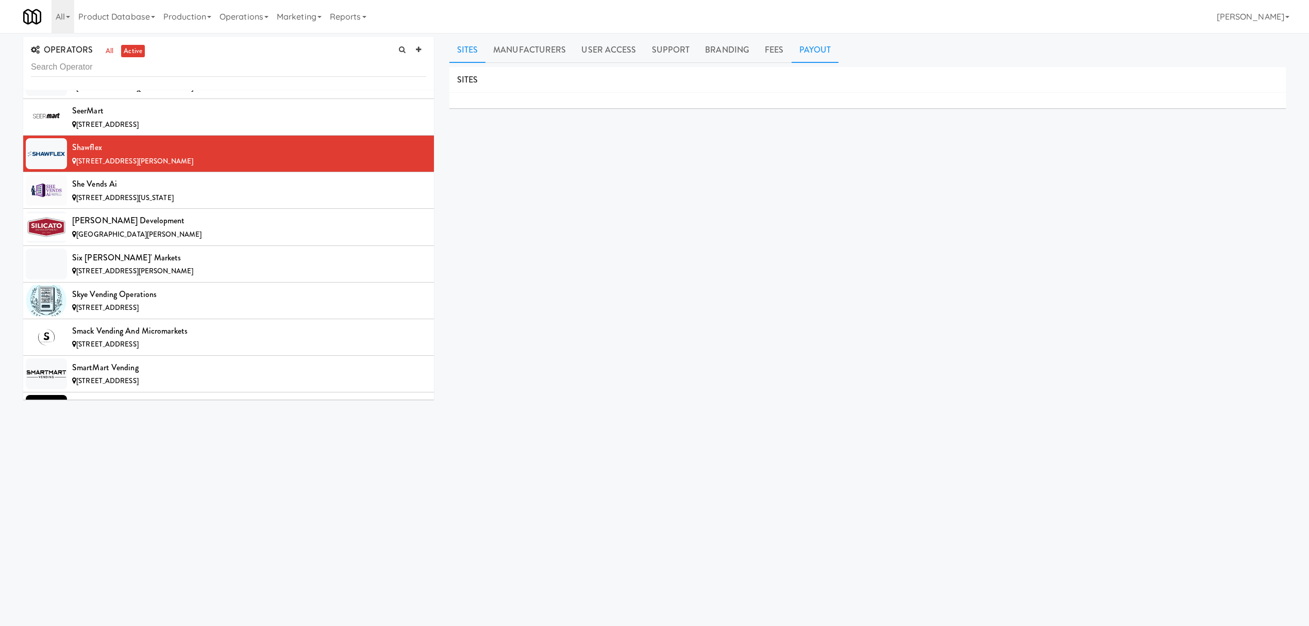
click at [811, 46] on link "Payout" at bounding box center [815, 50] width 47 height 26
click at [167, 203] on span "[STREET_ADDRESS][US_STATE]" at bounding box center [124, 198] width 97 height 10
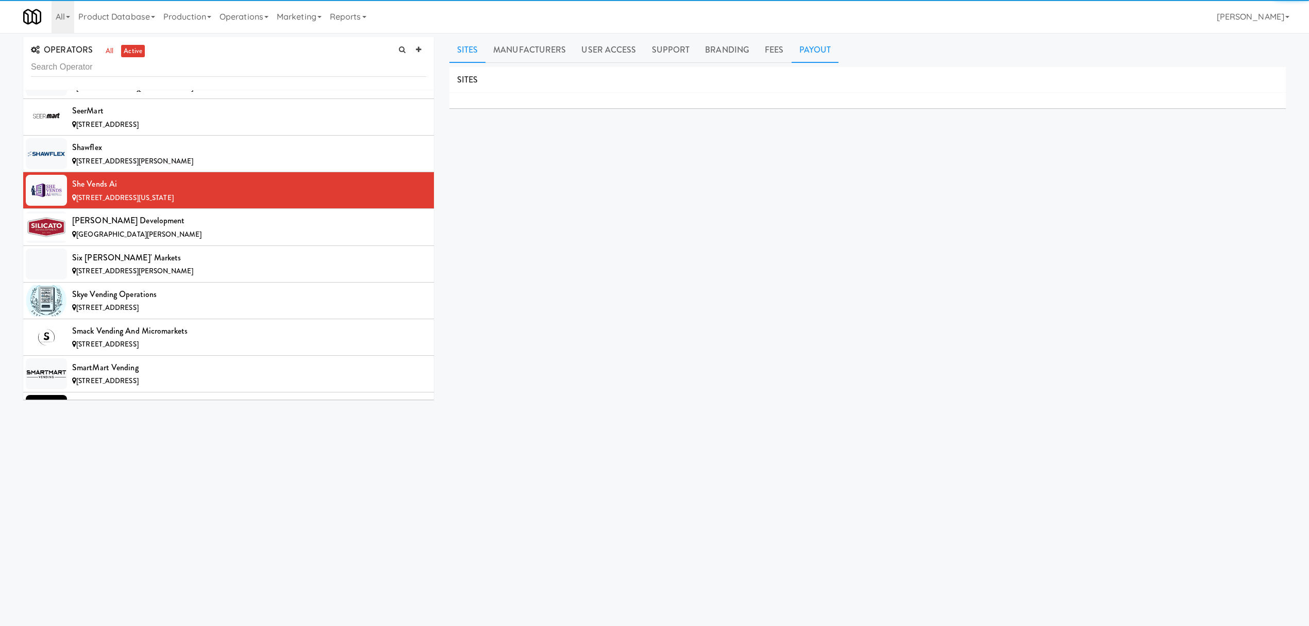
click at [813, 44] on link "Payout" at bounding box center [815, 50] width 47 height 26
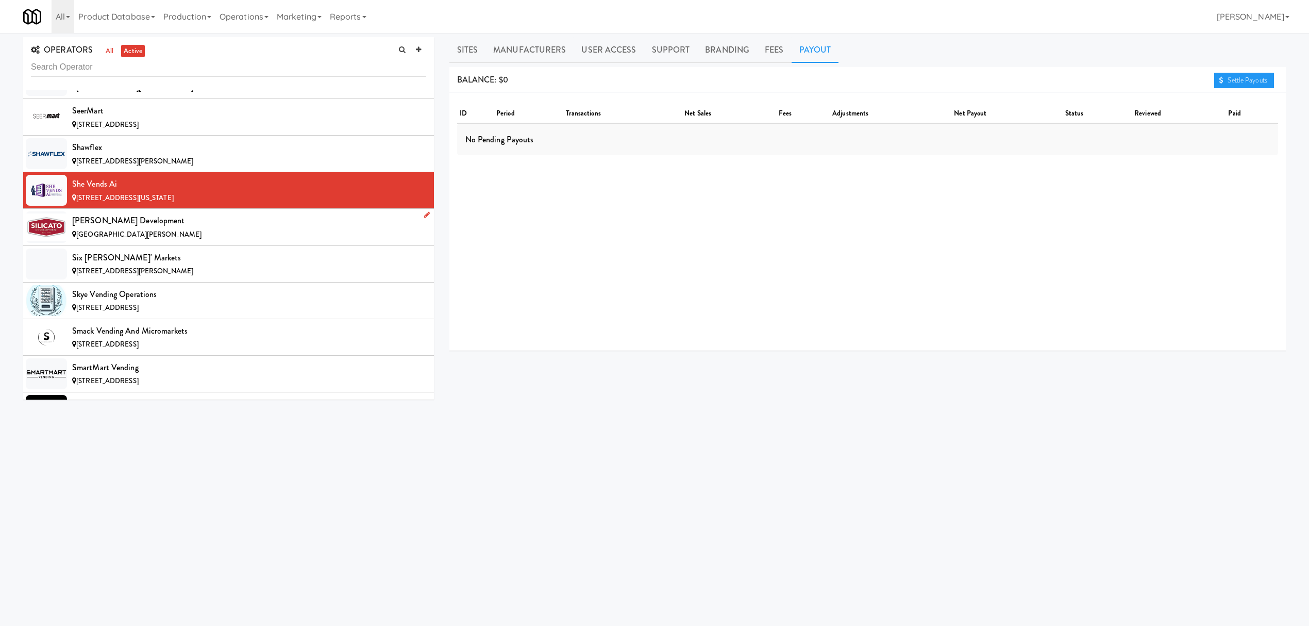
click at [178, 228] on div "[PERSON_NAME] Development" at bounding box center [249, 220] width 354 height 15
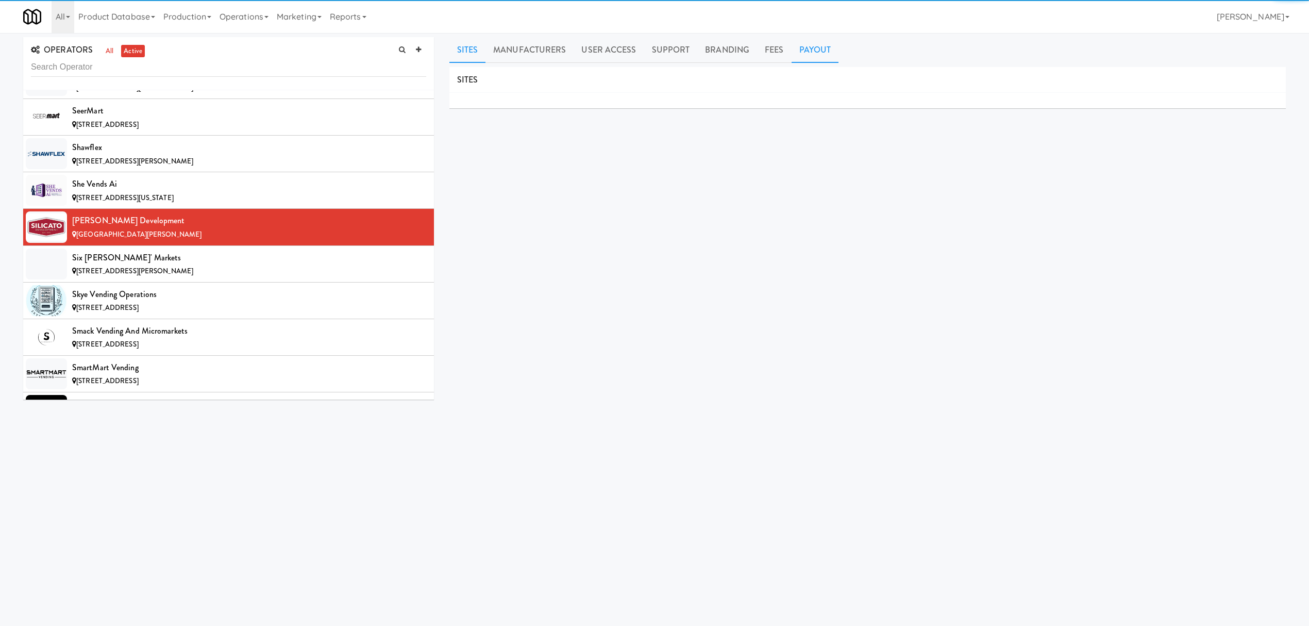
click at [794, 44] on link "Payout" at bounding box center [815, 50] width 47 height 26
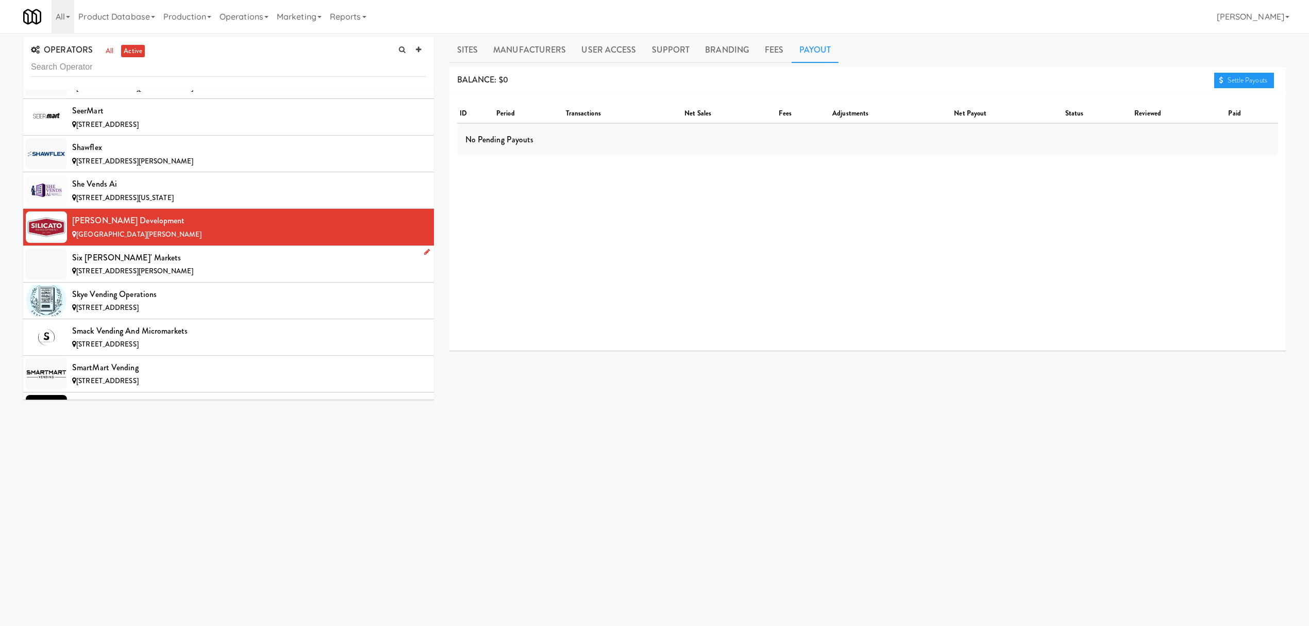
click at [220, 278] on div "[STREET_ADDRESS][PERSON_NAME]" at bounding box center [249, 271] width 354 height 13
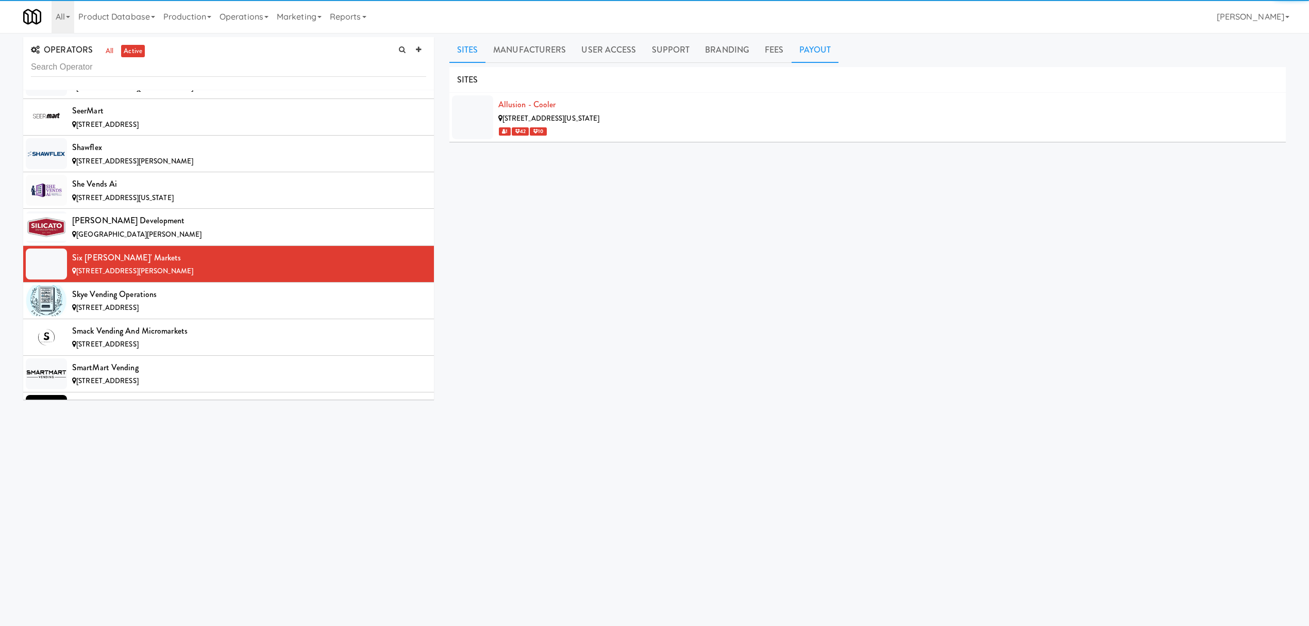
click at [813, 52] on link "Payout" at bounding box center [815, 50] width 47 height 26
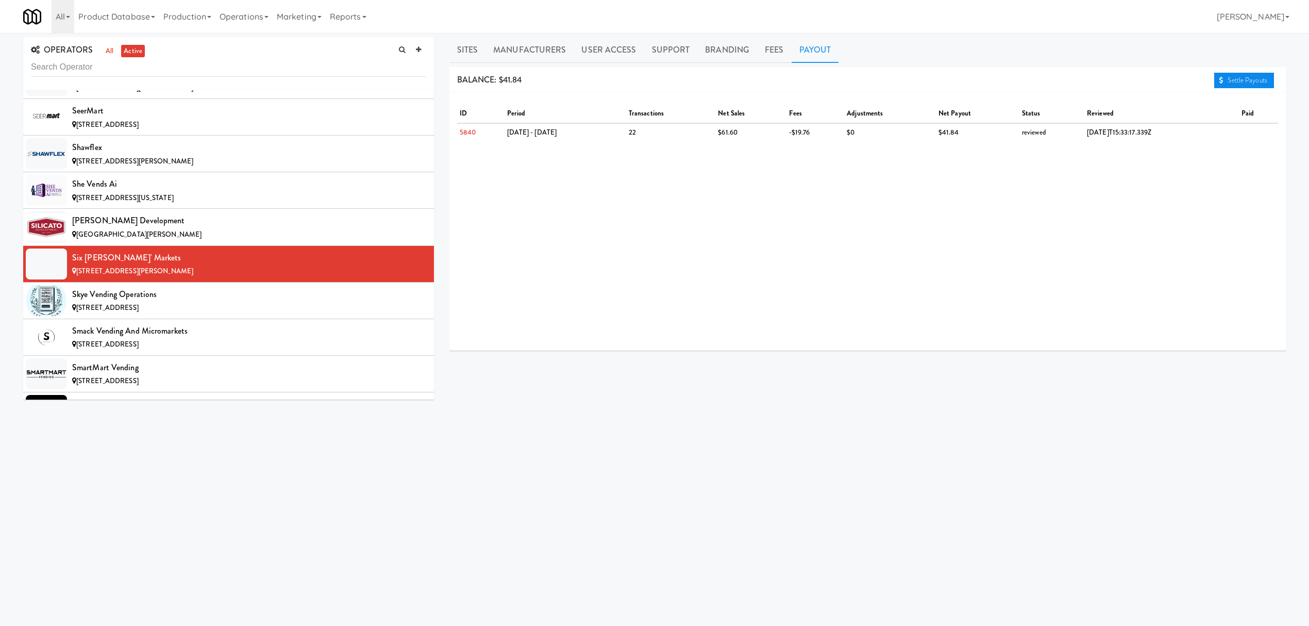
click at [1229, 79] on link "Settle Payouts" at bounding box center [1244, 80] width 60 height 15
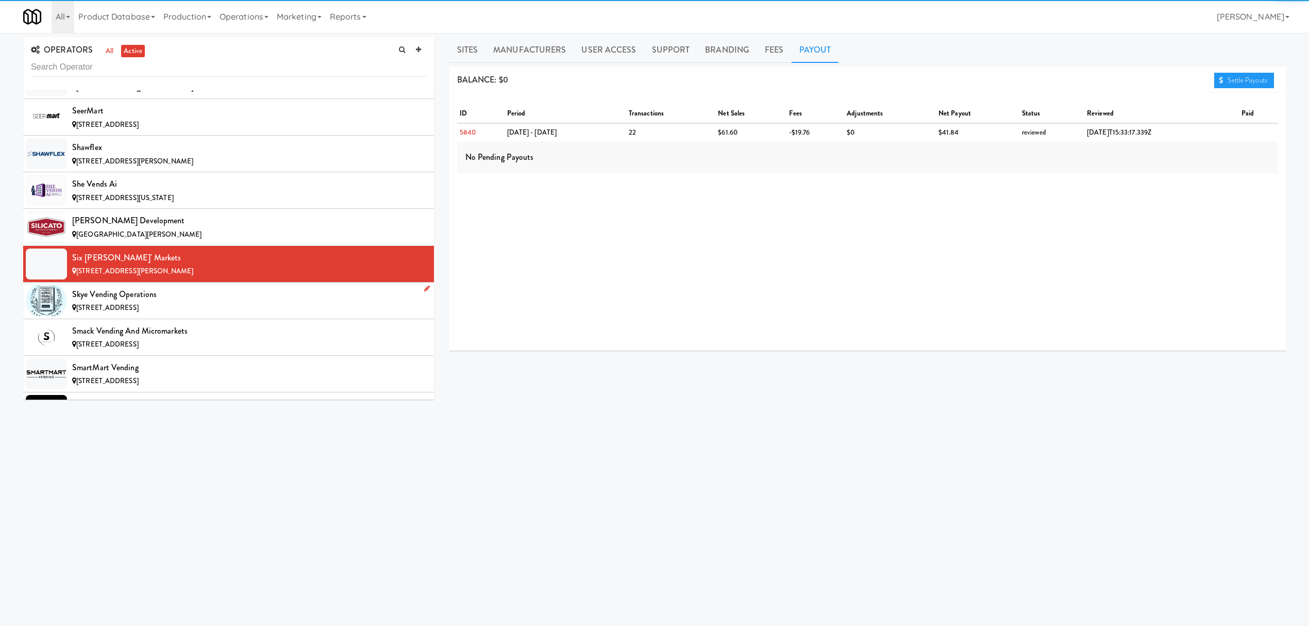
click at [260, 302] on div "Skye Vending Operations" at bounding box center [249, 294] width 354 height 15
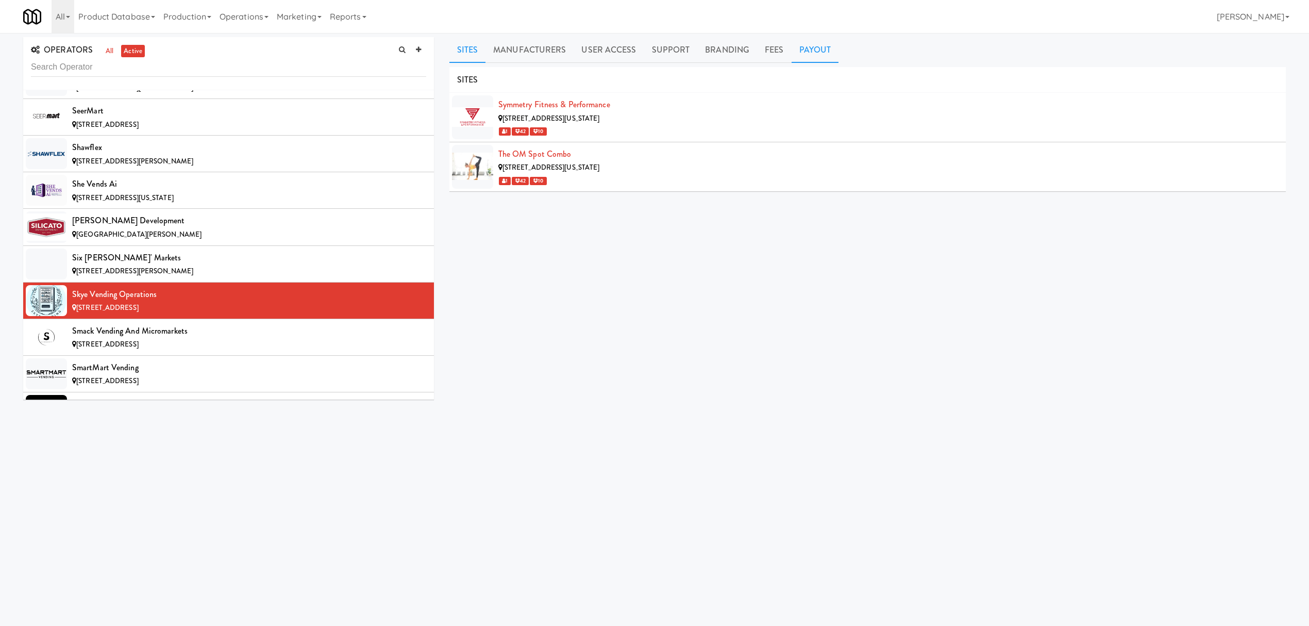
click at [807, 55] on link "Payout" at bounding box center [815, 50] width 47 height 26
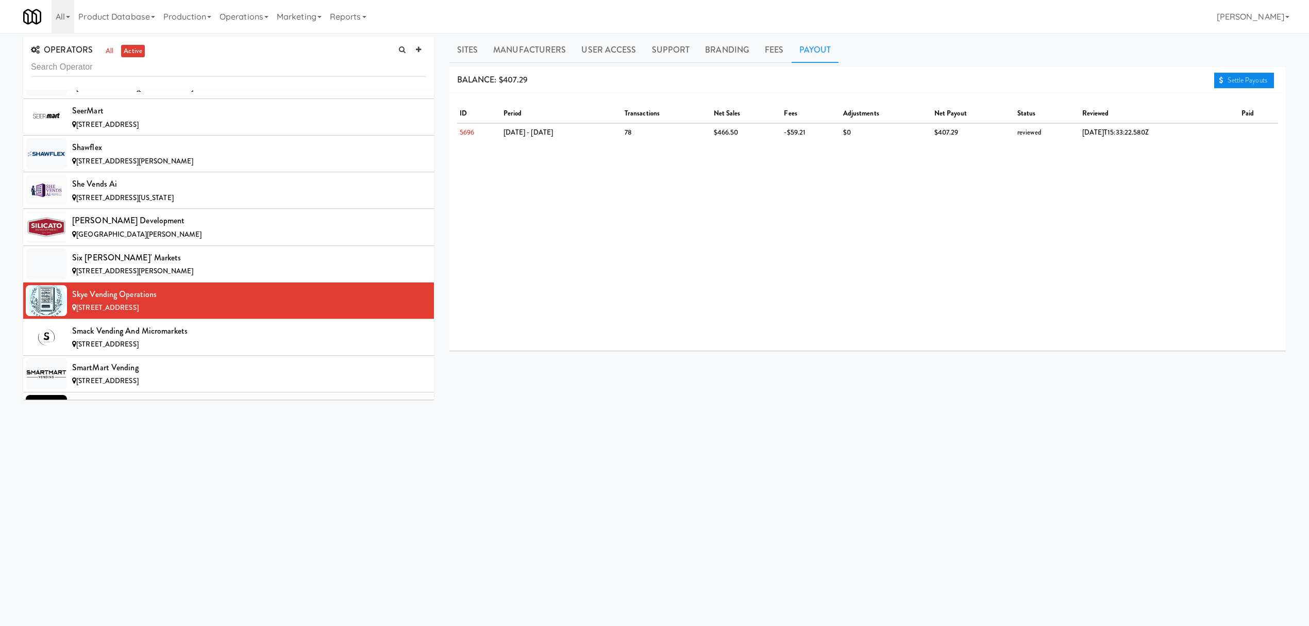
click at [1221, 75] on link "Settle Payouts" at bounding box center [1244, 80] width 60 height 15
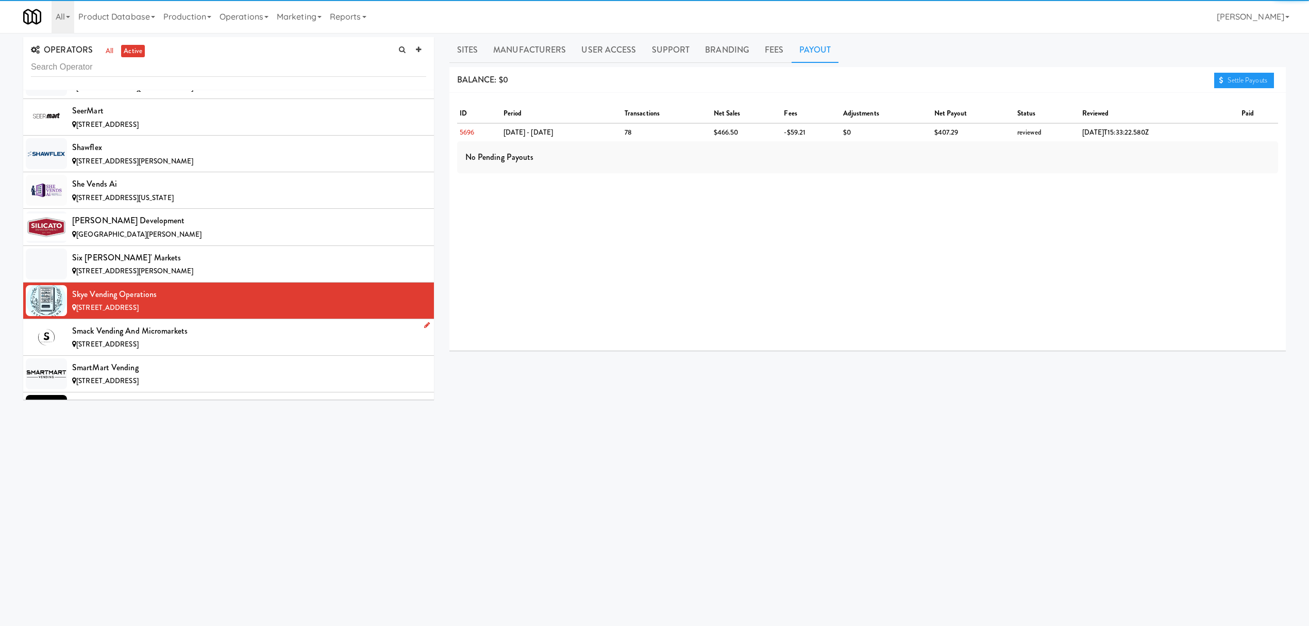
click at [196, 339] on div "Smack Vending and Micromarkets" at bounding box center [249, 330] width 354 height 15
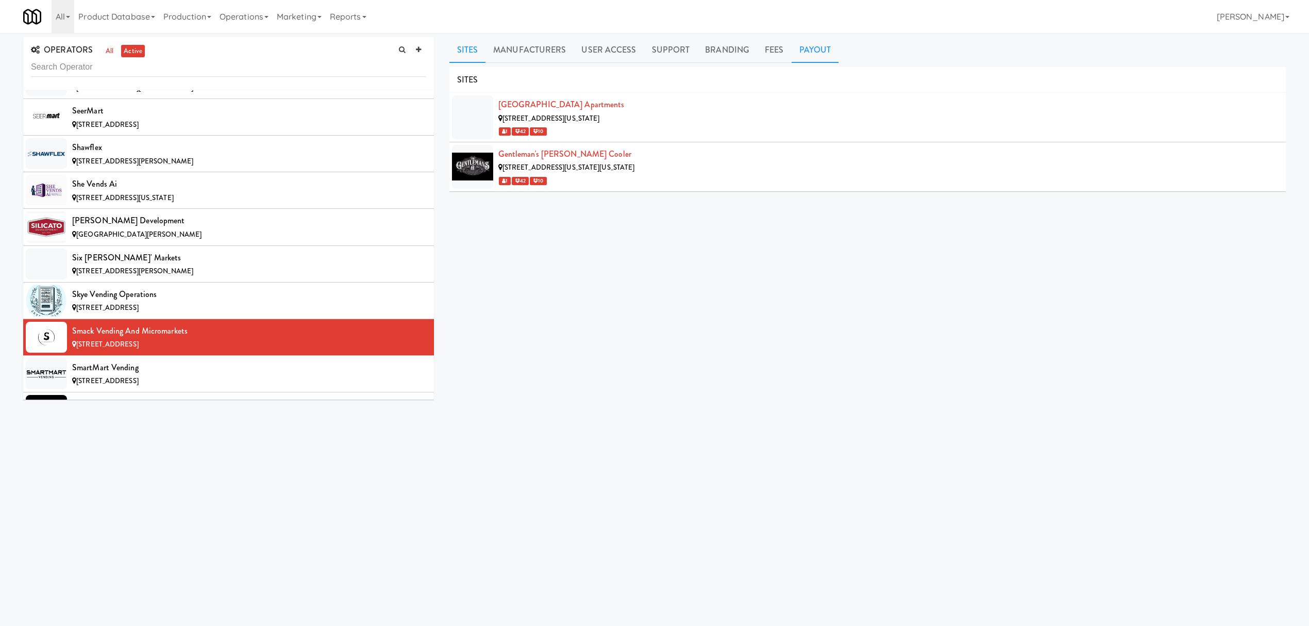
click at [819, 52] on link "Payout" at bounding box center [815, 50] width 47 height 26
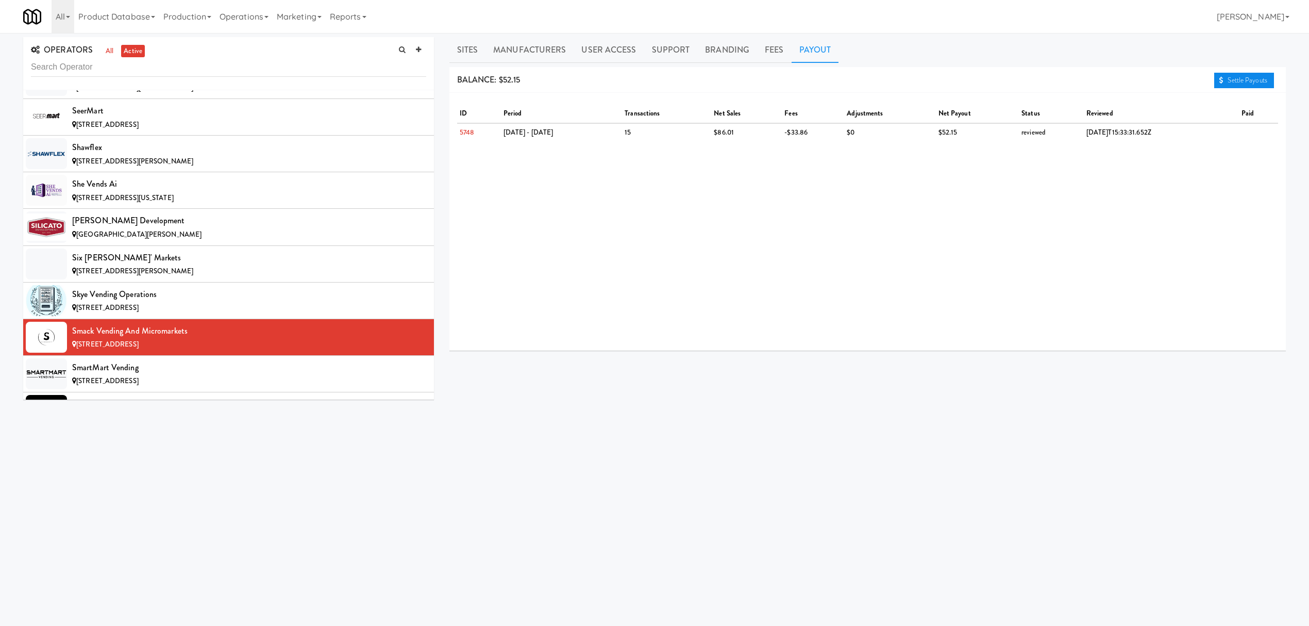
click at [1219, 73] on link "Settle Payouts" at bounding box center [1244, 80] width 60 height 15
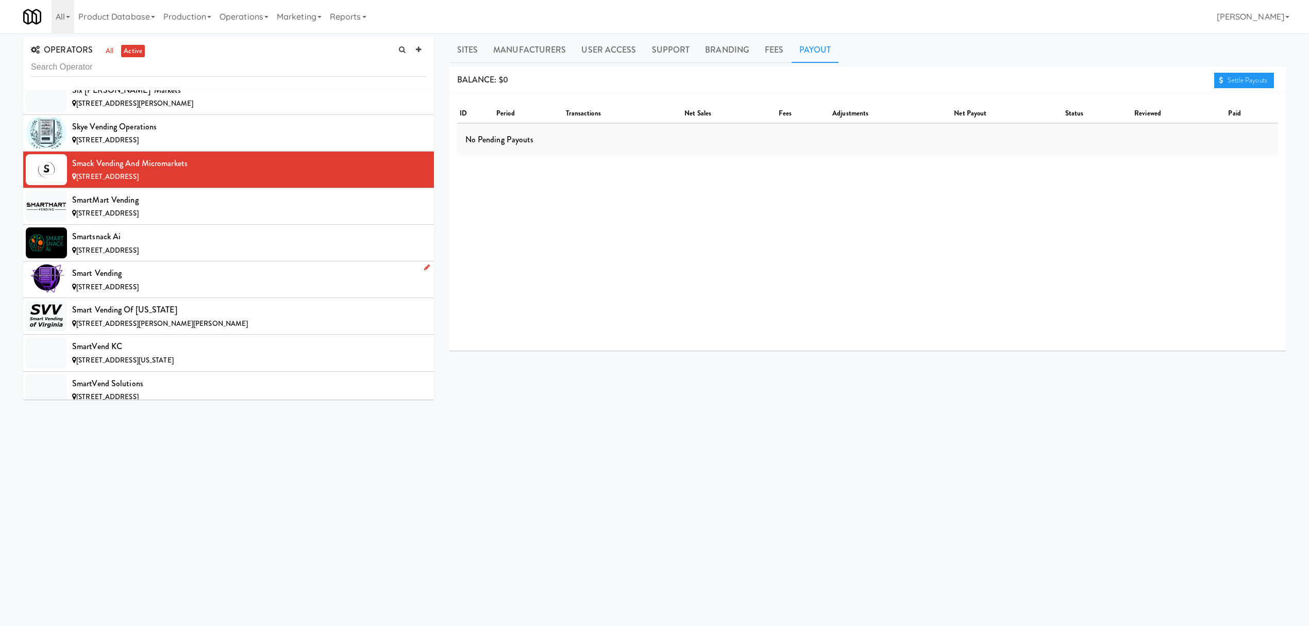
scroll to position [9276, 0]
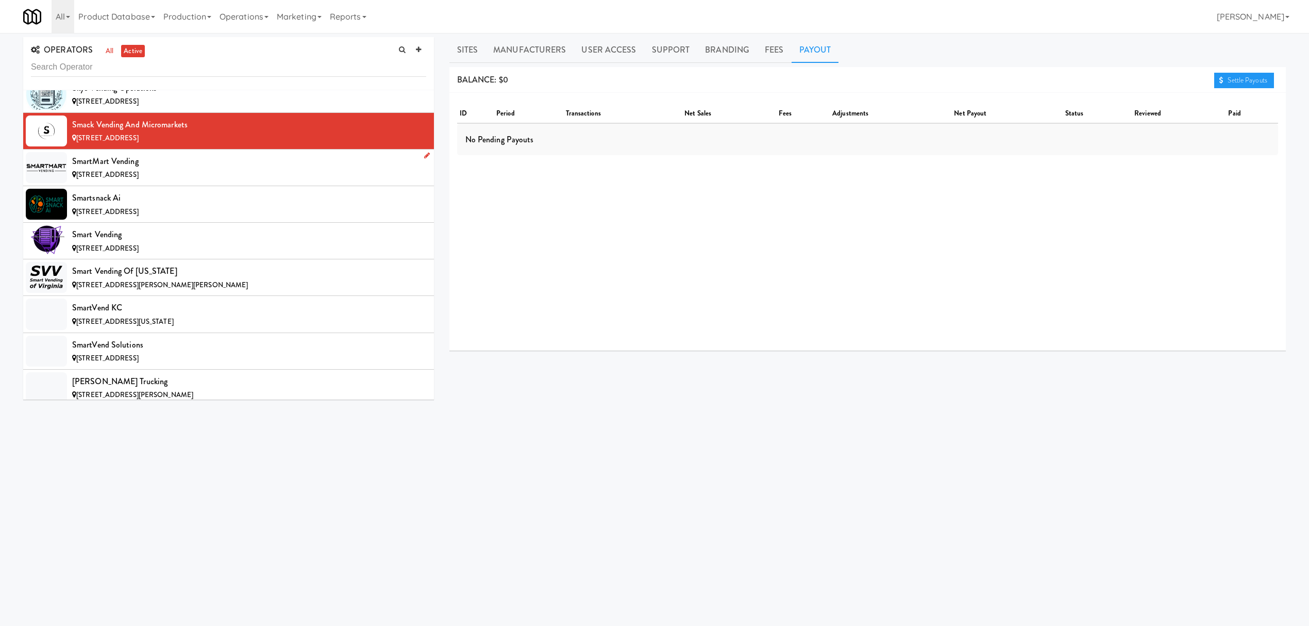
click at [157, 169] on div "SmartMart Vending" at bounding box center [249, 161] width 354 height 15
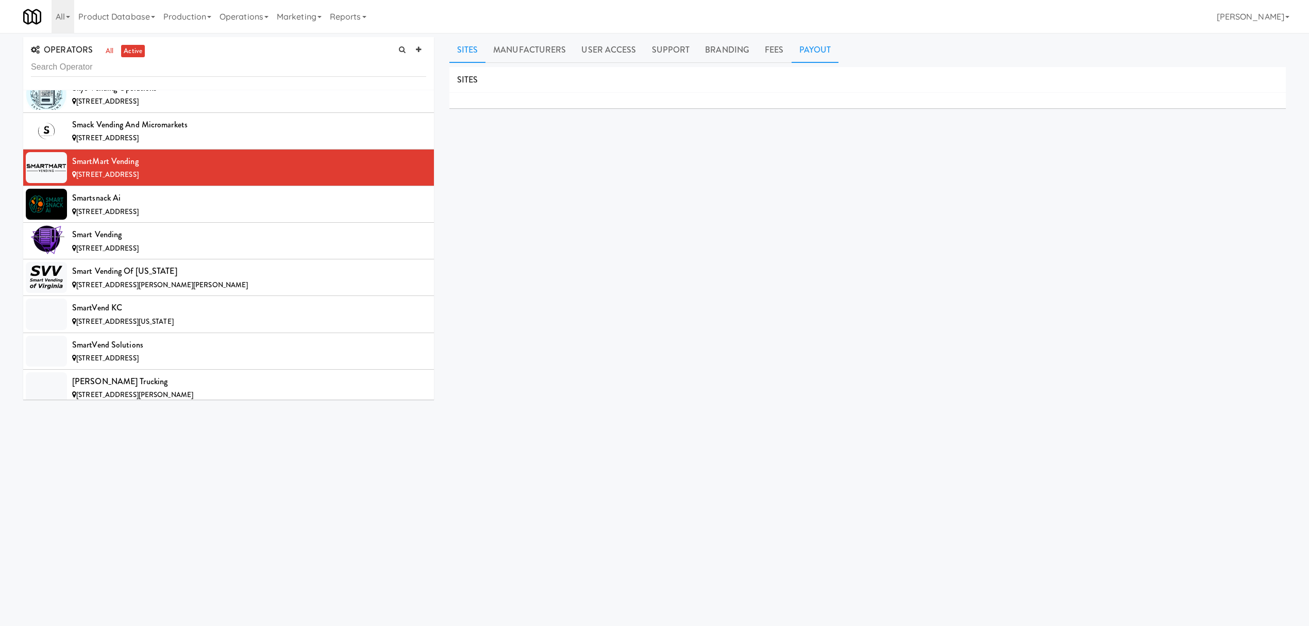
click at [805, 46] on link "Payout" at bounding box center [815, 50] width 47 height 26
click at [211, 219] on div "[STREET_ADDRESS]" at bounding box center [249, 212] width 354 height 13
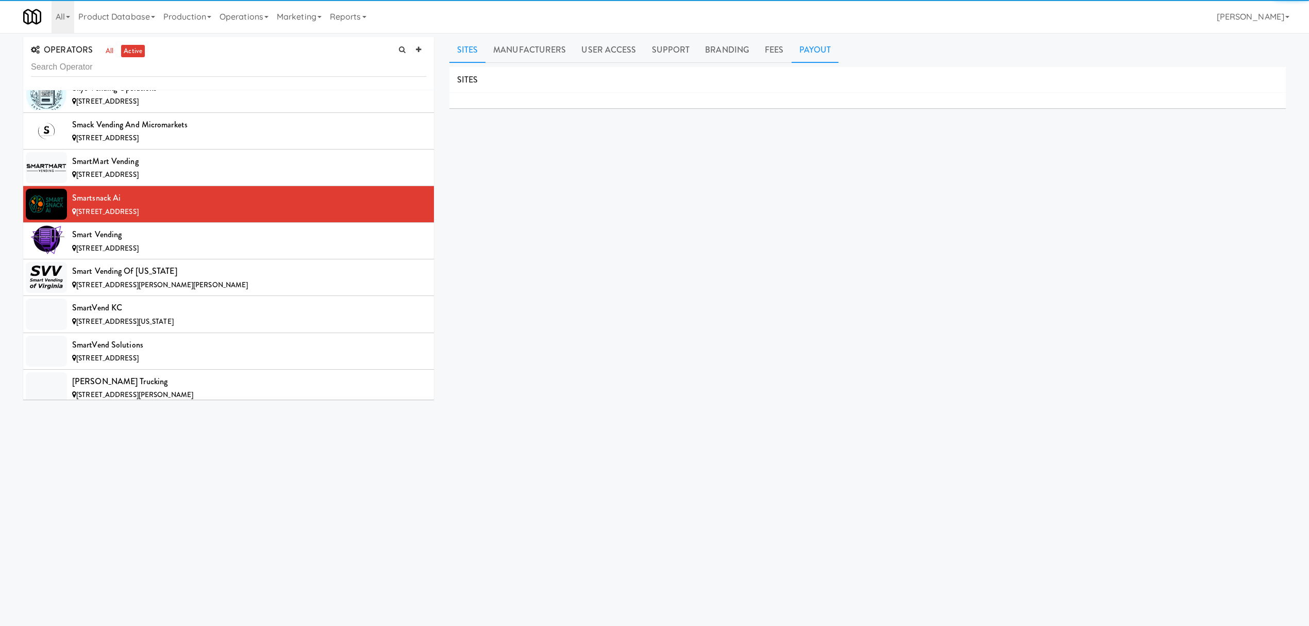
click at [802, 48] on link "Payout" at bounding box center [815, 50] width 47 height 26
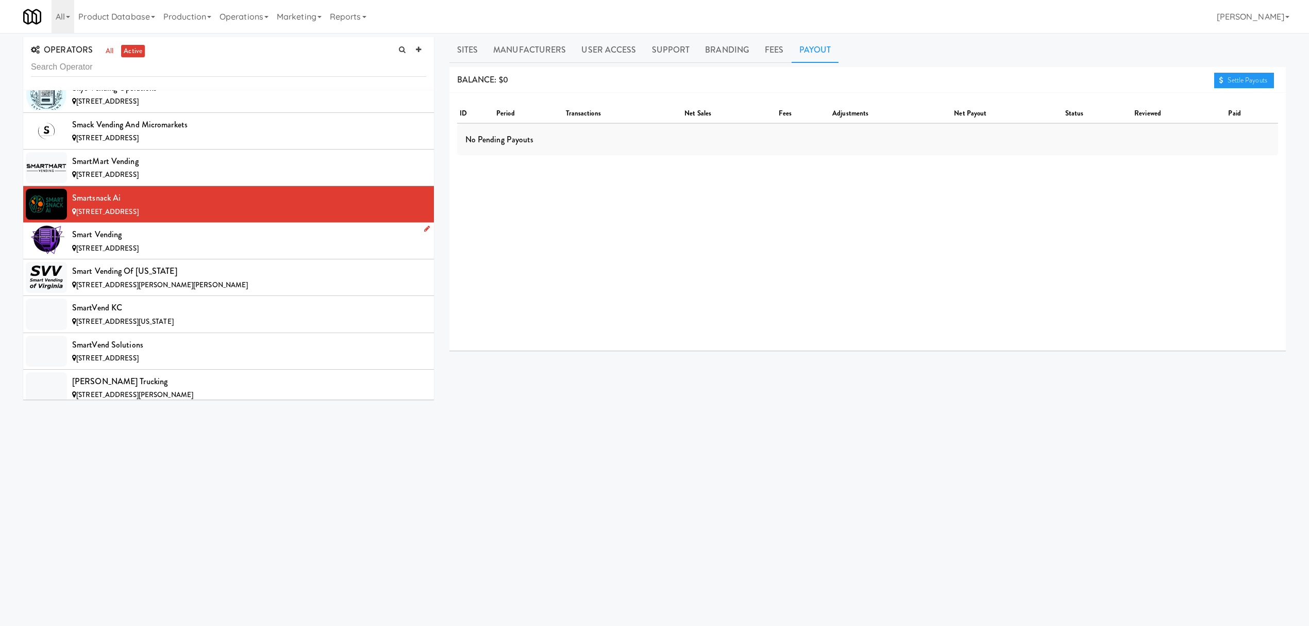
click at [219, 242] on div "Smart Vending" at bounding box center [249, 234] width 354 height 15
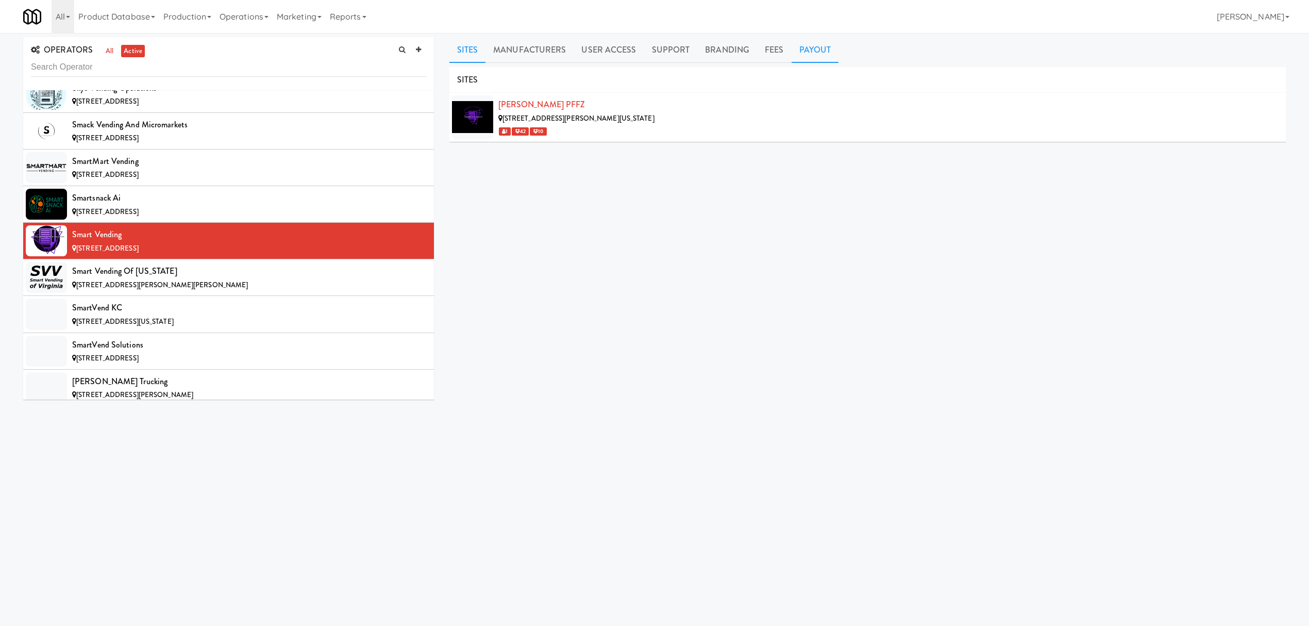
click at [812, 48] on link "Payout" at bounding box center [815, 50] width 47 height 26
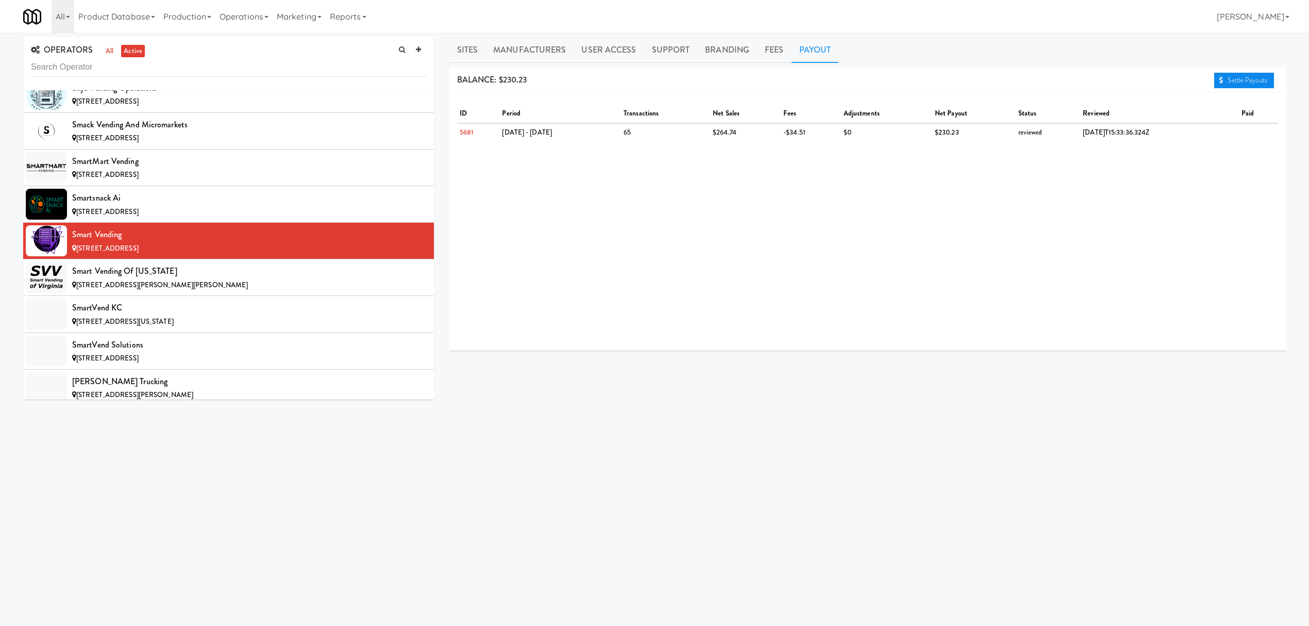
click at [1225, 79] on link "Settle Payouts" at bounding box center [1244, 80] width 60 height 15
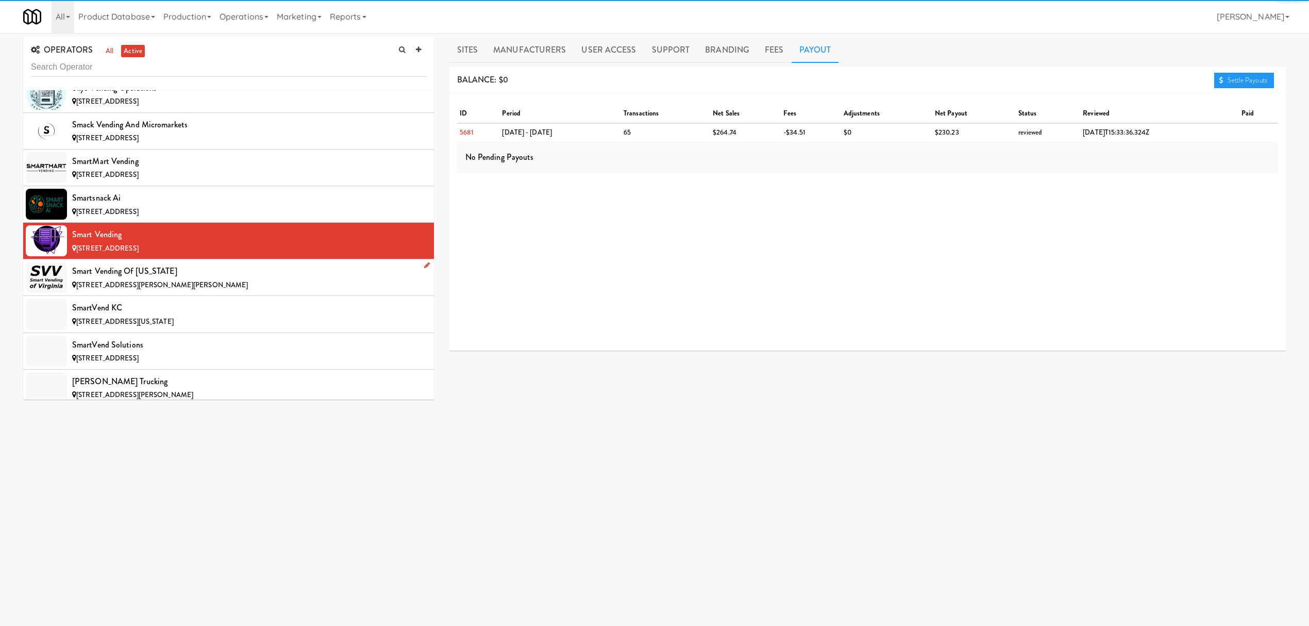
click at [281, 292] on div "[STREET_ADDRESS][PERSON_NAME][PERSON_NAME]" at bounding box center [249, 285] width 354 height 13
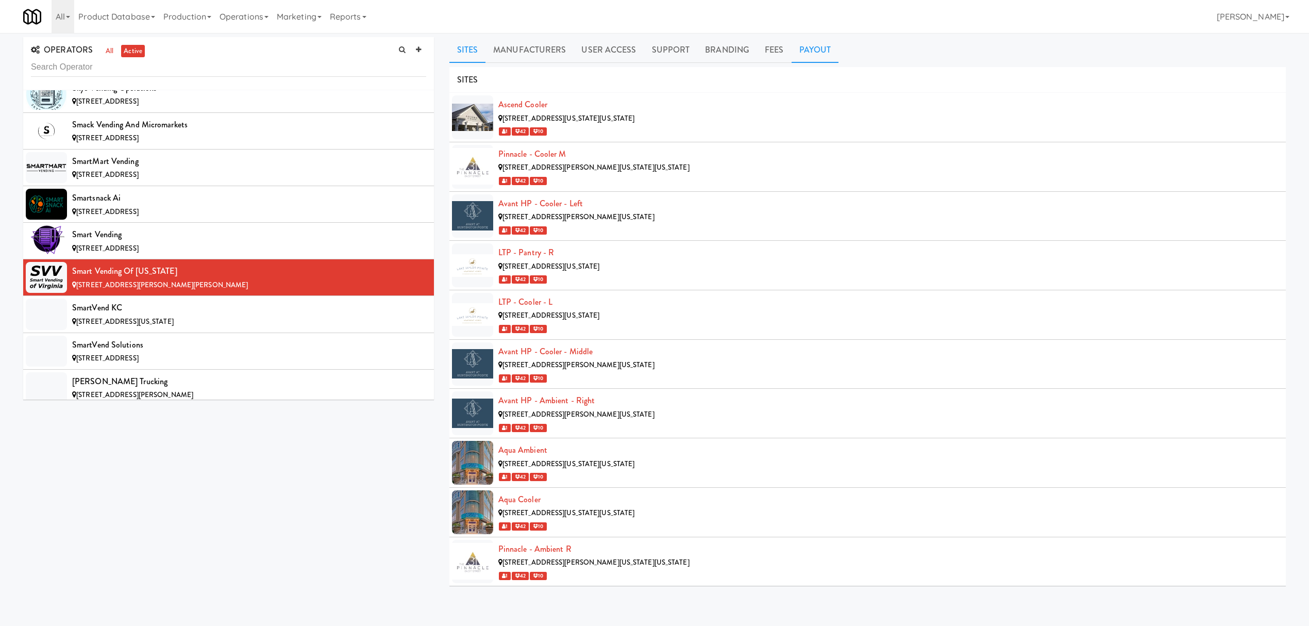
click at [818, 58] on link "Payout" at bounding box center [815, 50] width 47 height 26
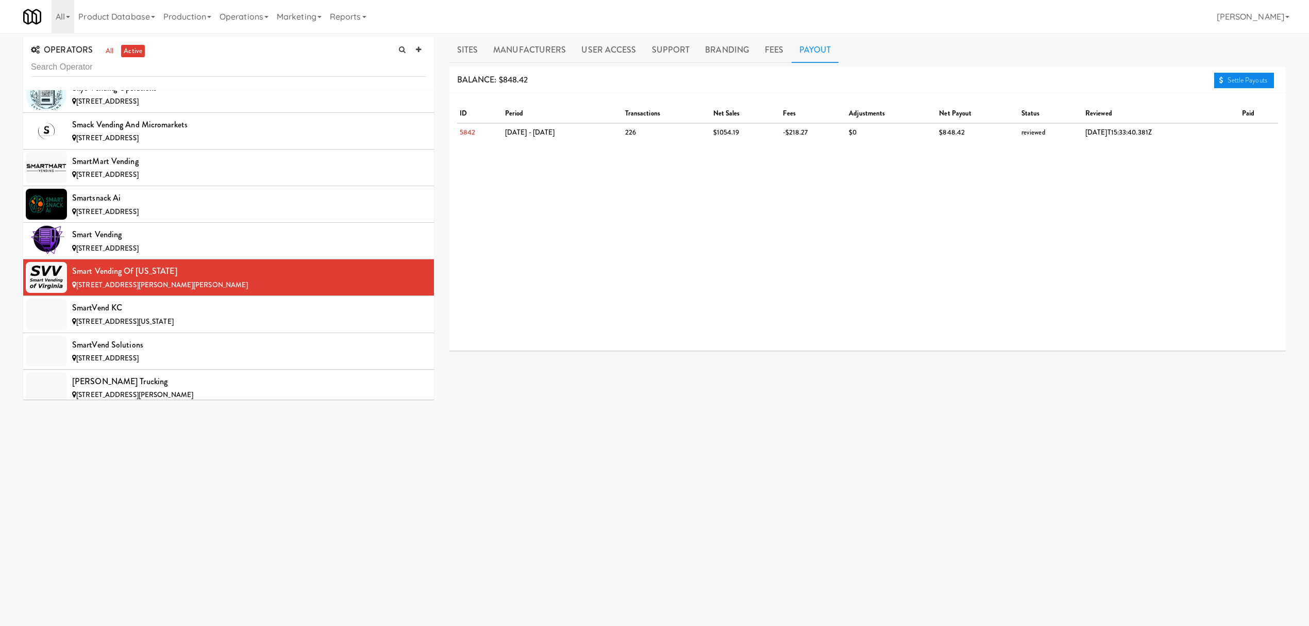
click at [1233, 74] on link "Settle Payouts" at bounding box center [1244, 80] width 60 height 15
click at [266, 328] on div "[STREET_ADDRESS][US_STATE]" at bounding box center [249, 321] width 354 height 13
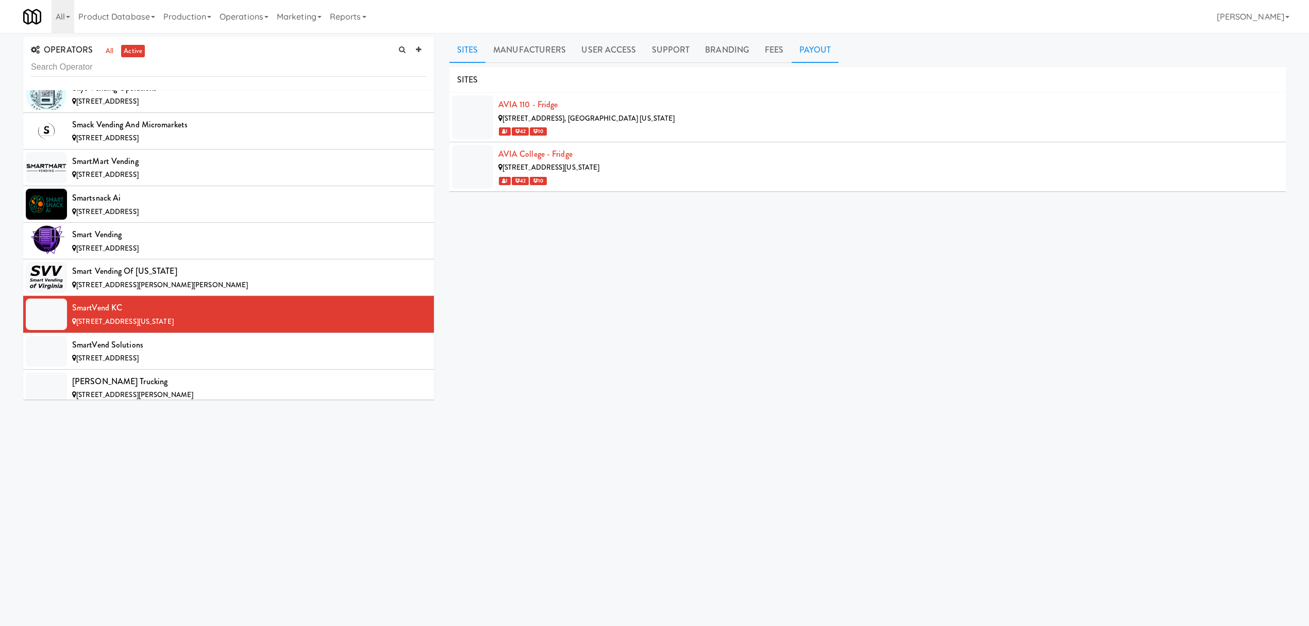
click at [804, 54] on link "Payout" at bounding box center [815, 50] width 47 height 26
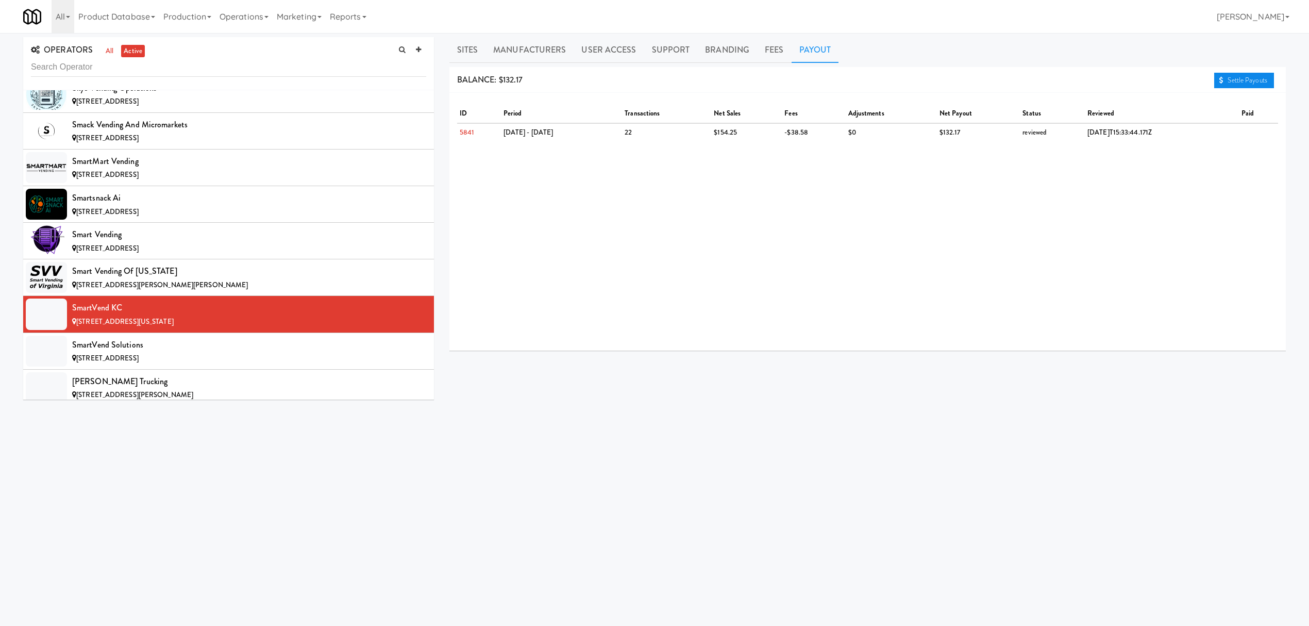
click at [1220, 74] on link "Settle Payouts" at bounding box center [1244, 80] width 60 height 15
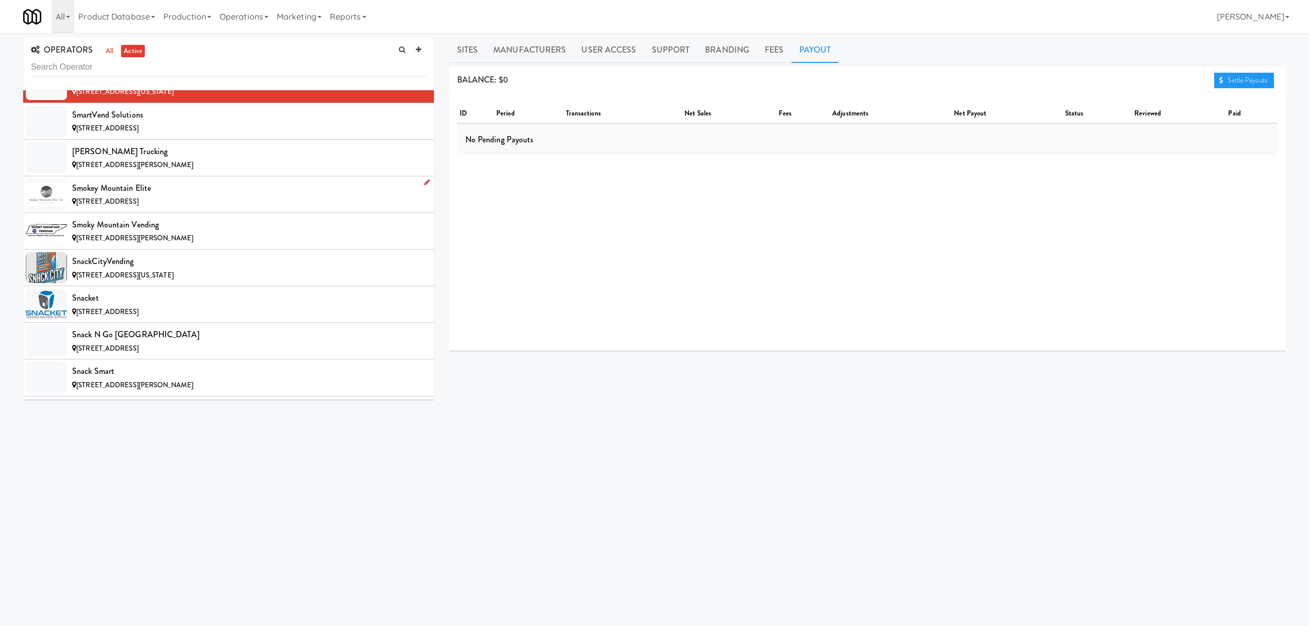
scroll to position [9482, 0]
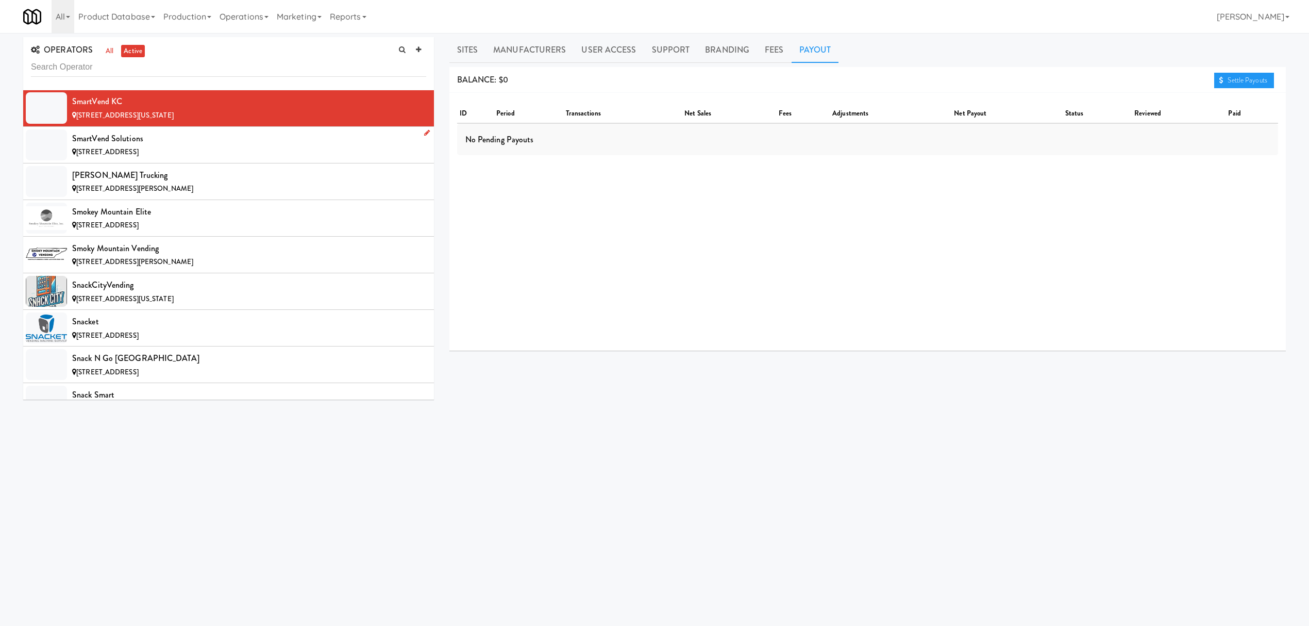
click at [121, 157] on span "[STREET_ADDRESS]" at bounding box center [107, 152] width 62 height 10
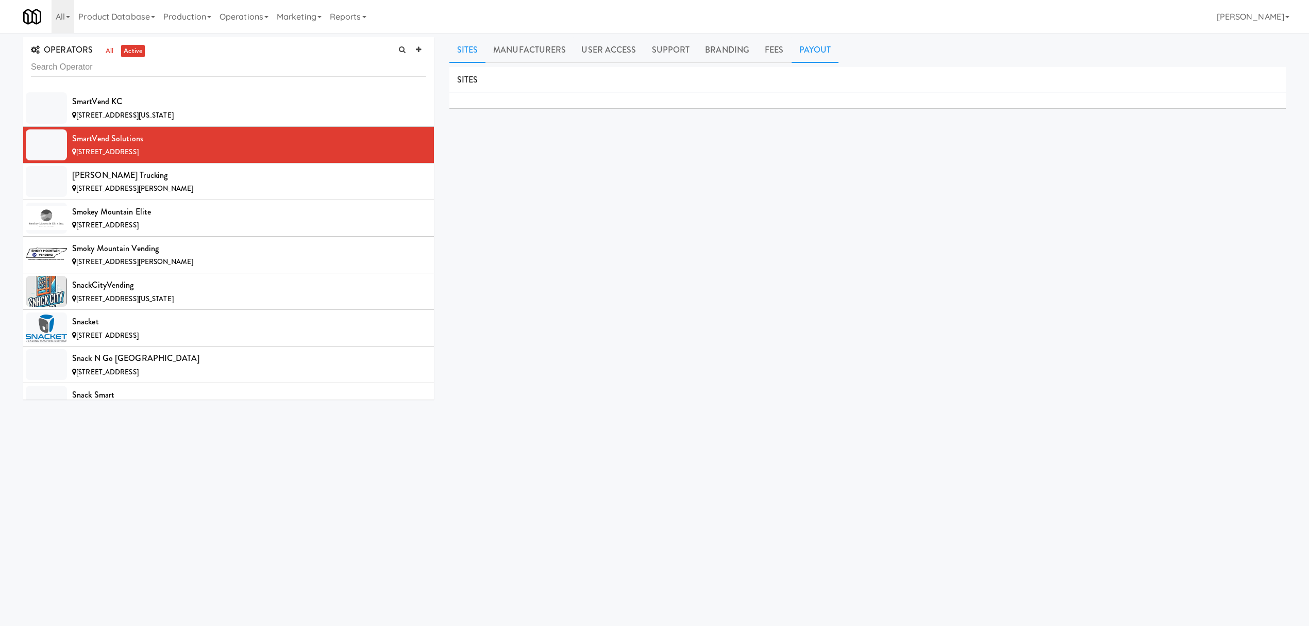
click at [814, 60] on link "Payout" at bounding box center [815, 50] width 47 height 26
click at [182, 195] on div "[STREET_ADDRESS][PERSON_NAME]" at bounding box center [249, 188] width 354 height 13
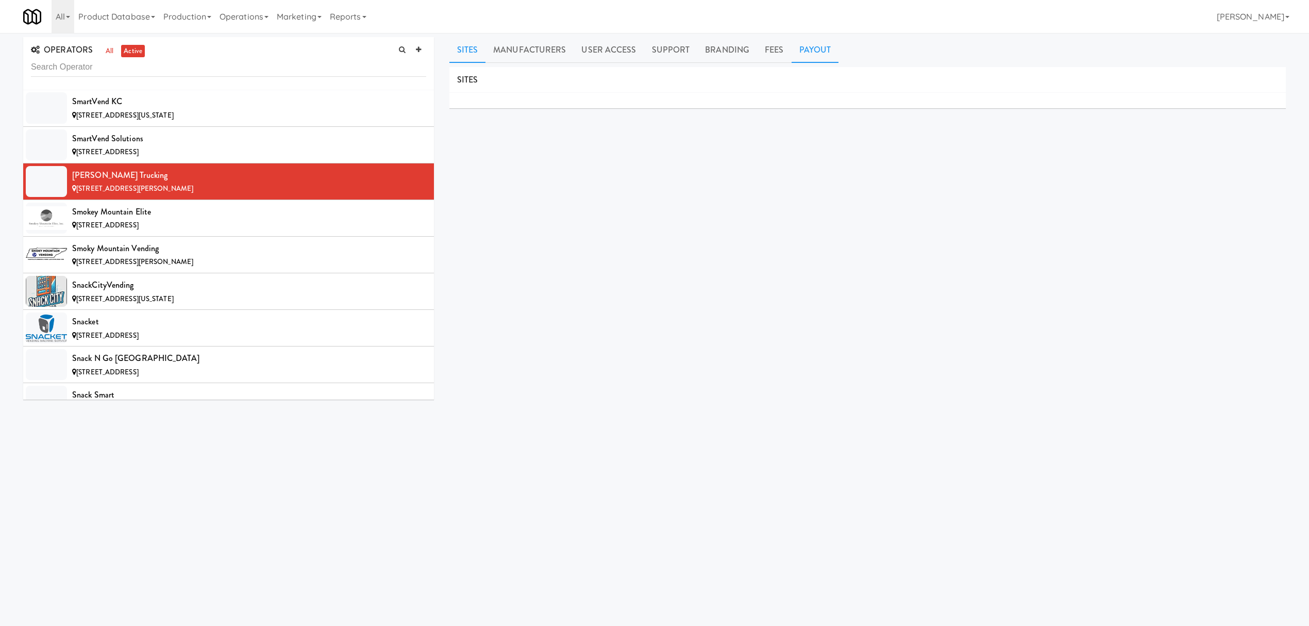
click at [800, 44] on link "Payout" at bounding box center [815, 50] width 47 height 26
click at [200, 232] on div "[STREET_ADDRESS]" at bounding box center [249, 225] width 354 height 13
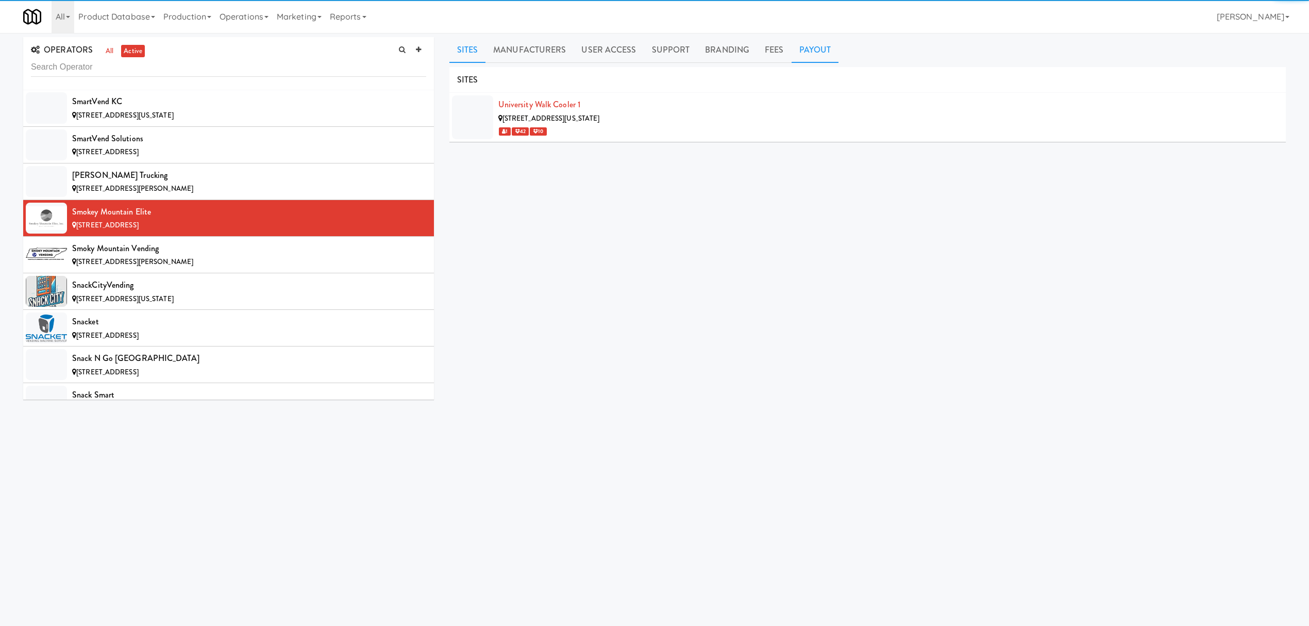
click at [792, 55] on link "Payout" at bounding box center [815, 50] width 47 height 26
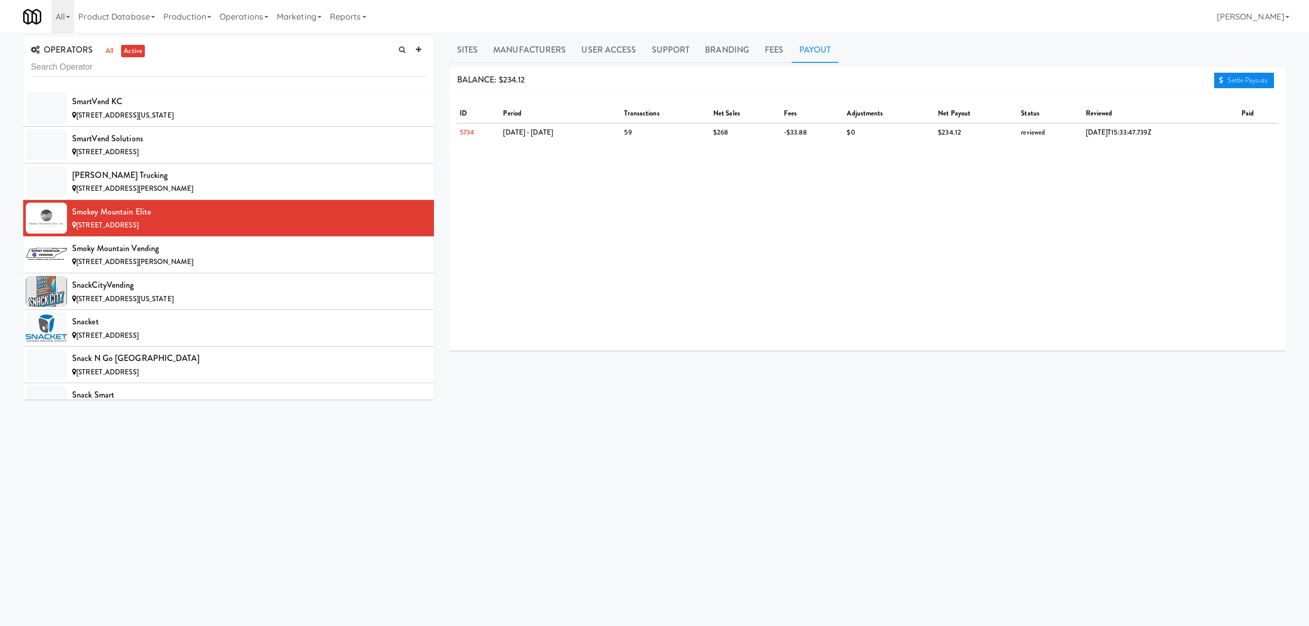
click at [1237, 76] on link "Settle Payouts" at bounding box center [1244, 80] width 60 height 15
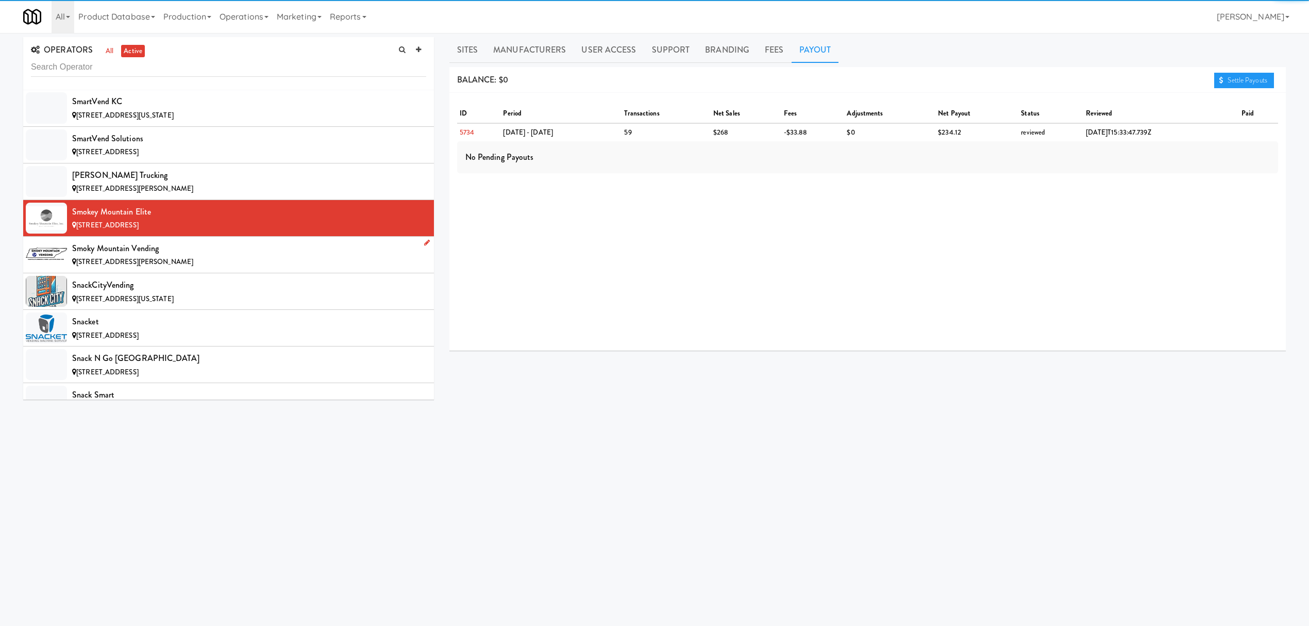
click at [205, 256] on div "Smoky Mountain Vending" at bounding box center [249, 248] width 354 height 15
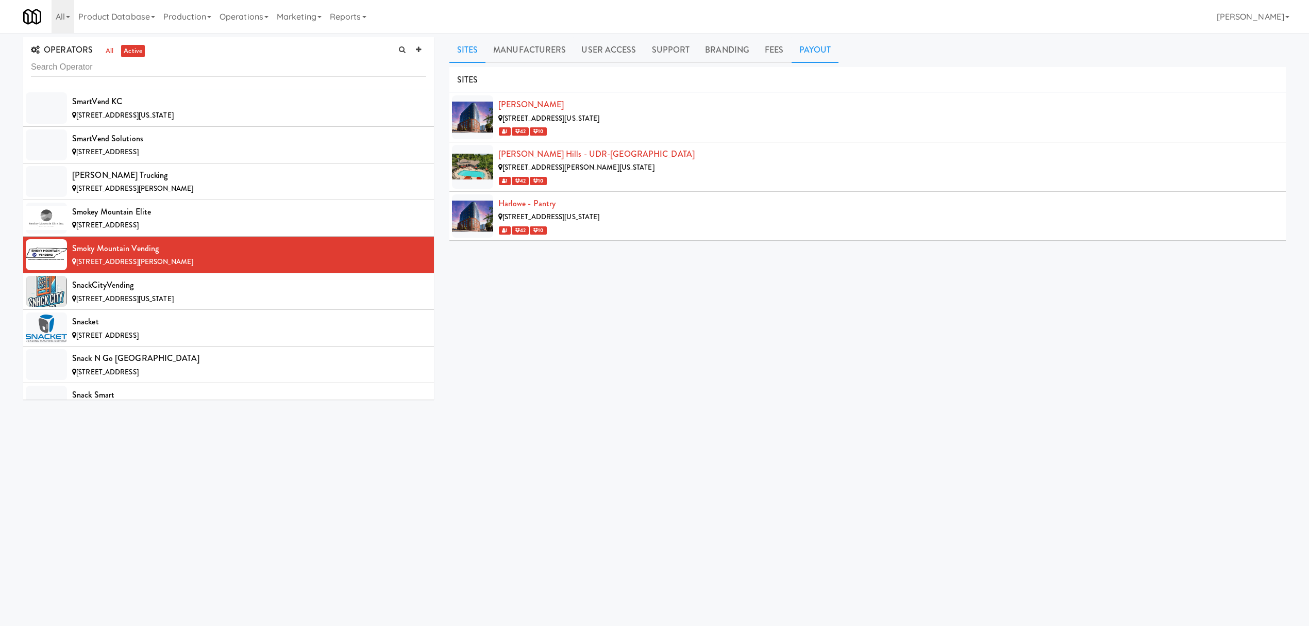
click at [815, 54] on link "Payout" at bounding box center [815, 50] width 47 height 26
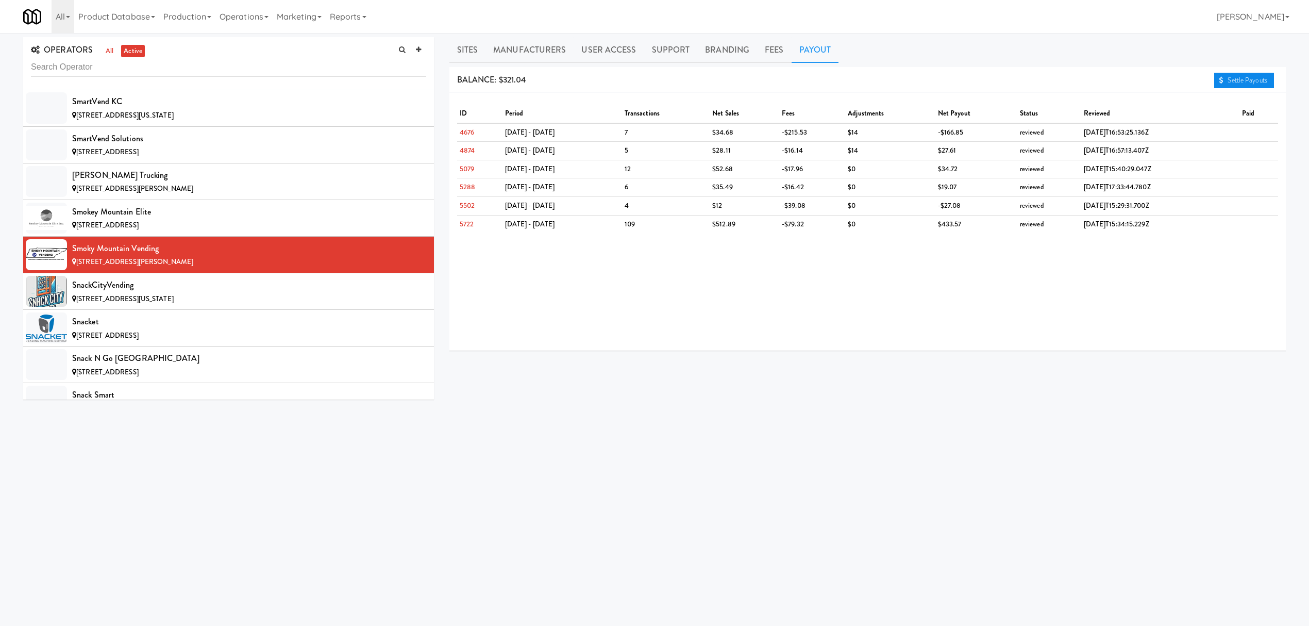
click at [1252, 78] on link "Settle Payouts" at bounding box center [1244, 80] width 60 height 15
click at [205, 273] on li "Smoky Mountain Vending [STREET_ADDRESS][PERSON_NAME]" at bounding box center [228, 255] width 411 height 37
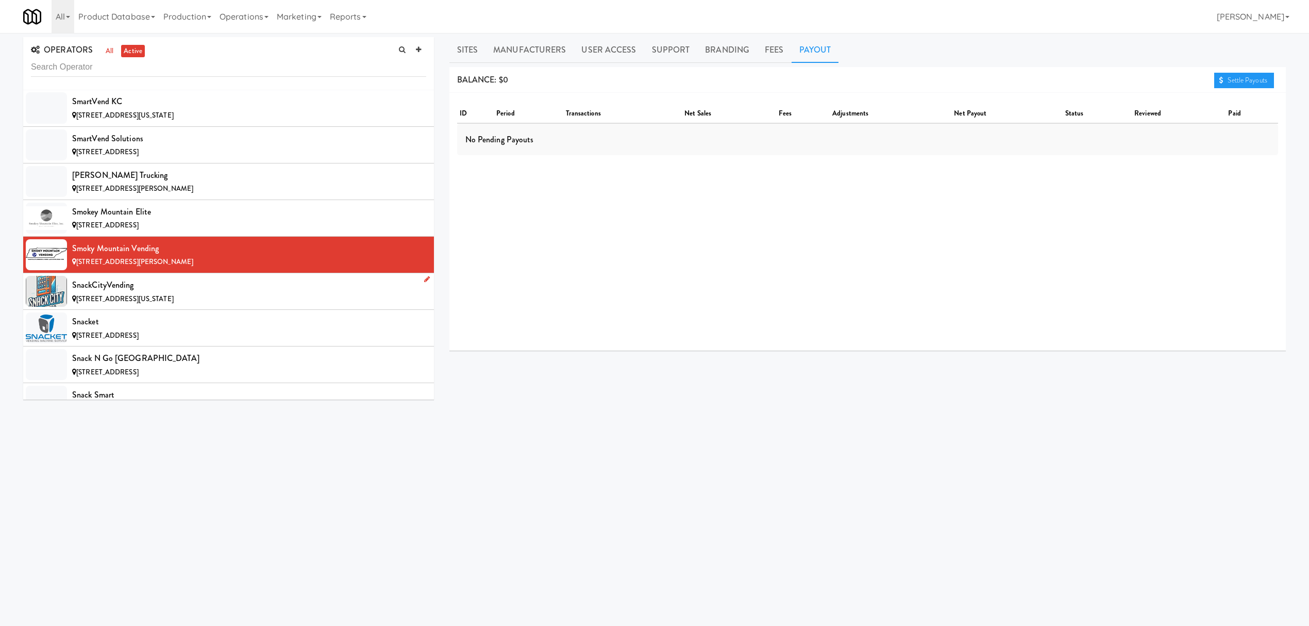
click at [188, 293] on div "SnackCityVending" at bounding box center [249, 284] width 354 height 15
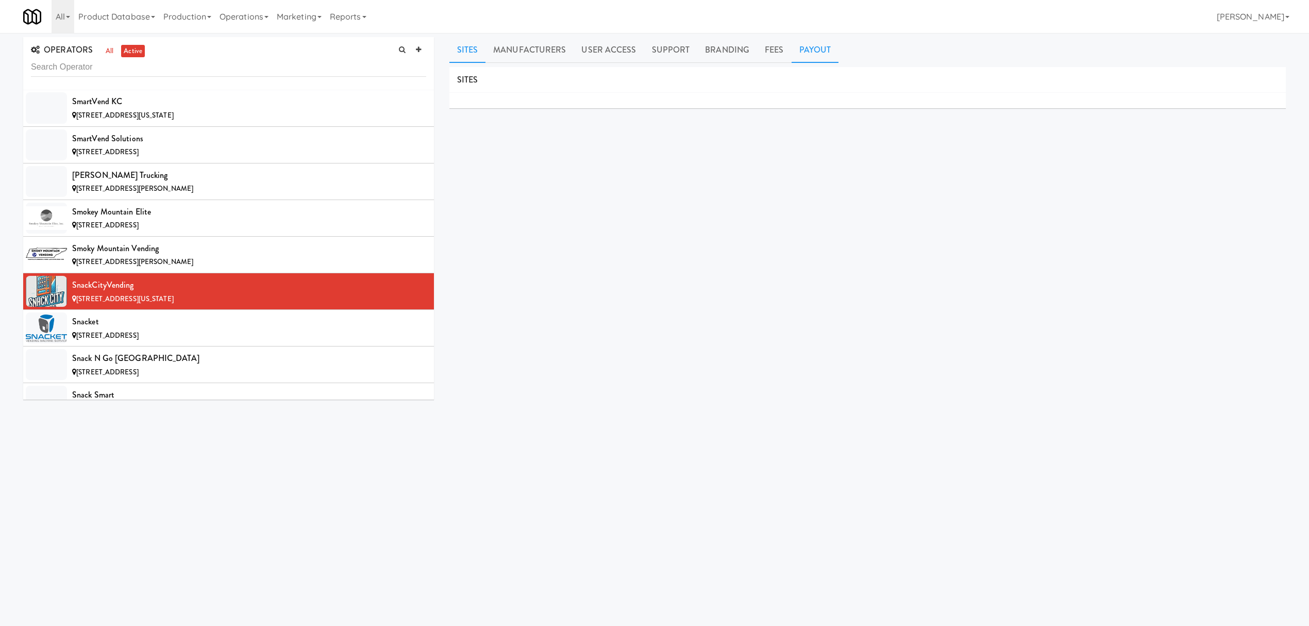
click at [807, 52] on link "Payout" at bounding box center [815, 50] width 47 height 26
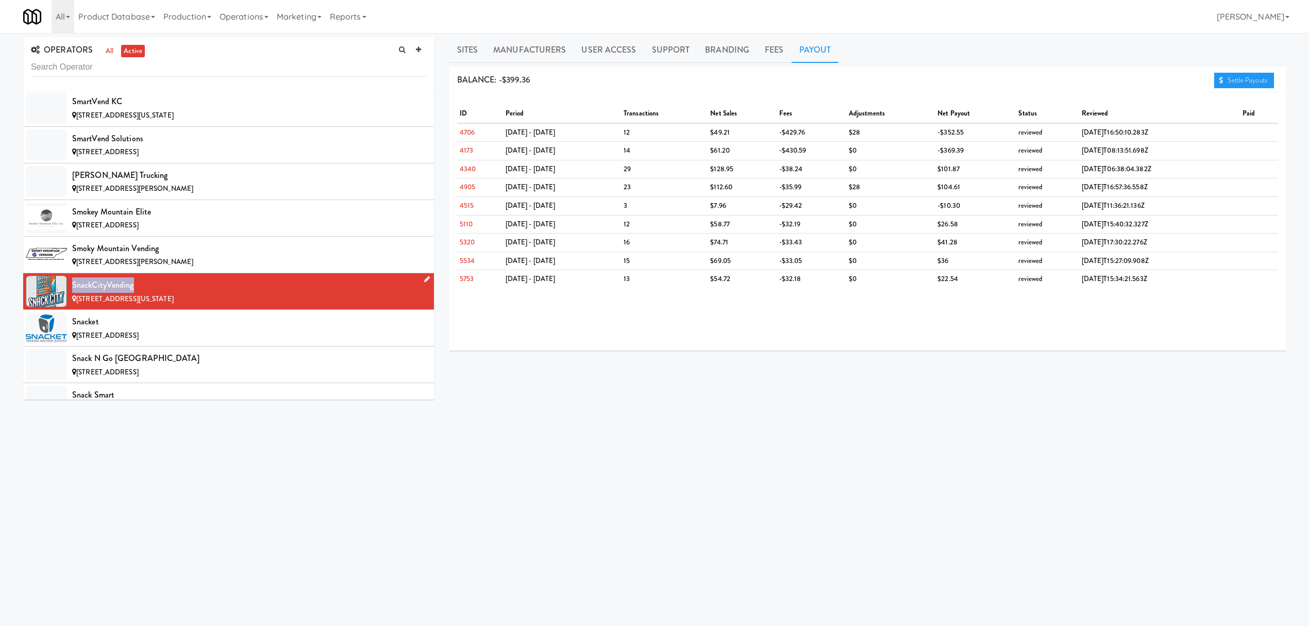
drag, startPoint x: 74, startPoint y: 332, endPoint x: 132, endPoint y: 330, distance: 58.3
click at [132, 293] on div "SnackCityVending" at bounding box center [249, 284] width 354 height 15
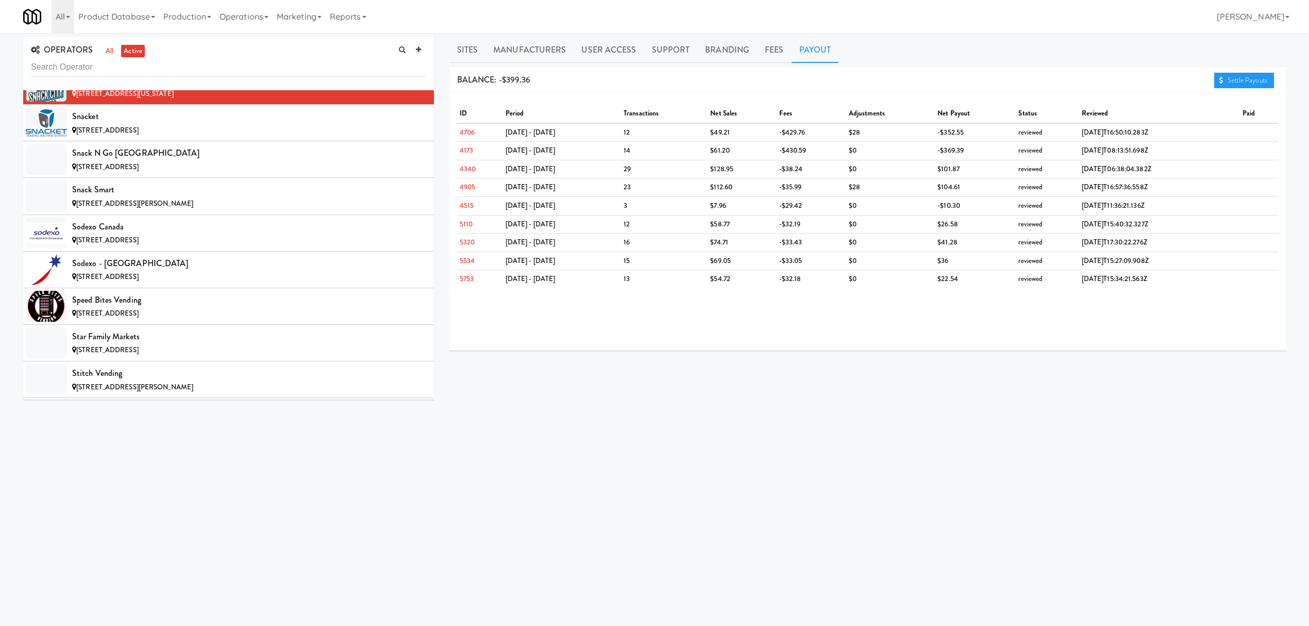
scroll to position [9688, 0]
click at [139, 134] on span "[STREET_ADDRESS]" at bounding box center [107, 129] width 62 height 10
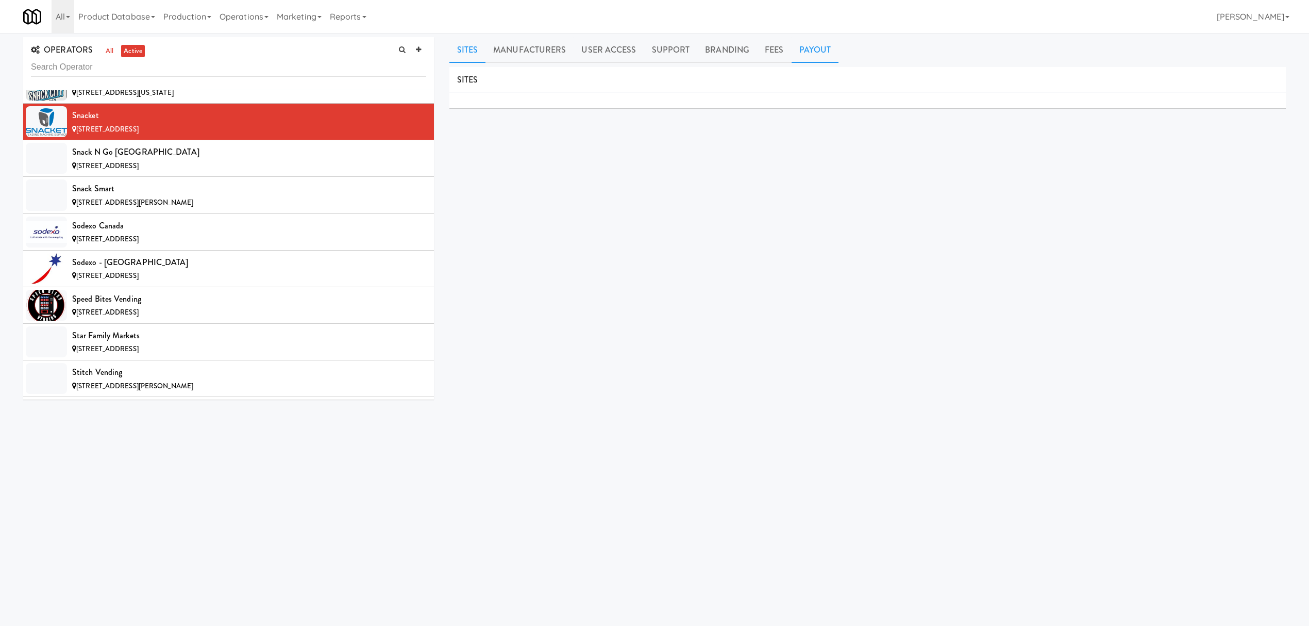
click at [824, 46] on link "Payout" at bounding box center [815, 50] width 47 height 26
click at [186, 160] on div "Snack n Go [GEOGRAPHIC_DATA]" at bounding box center [249, 151] width 354 height 15
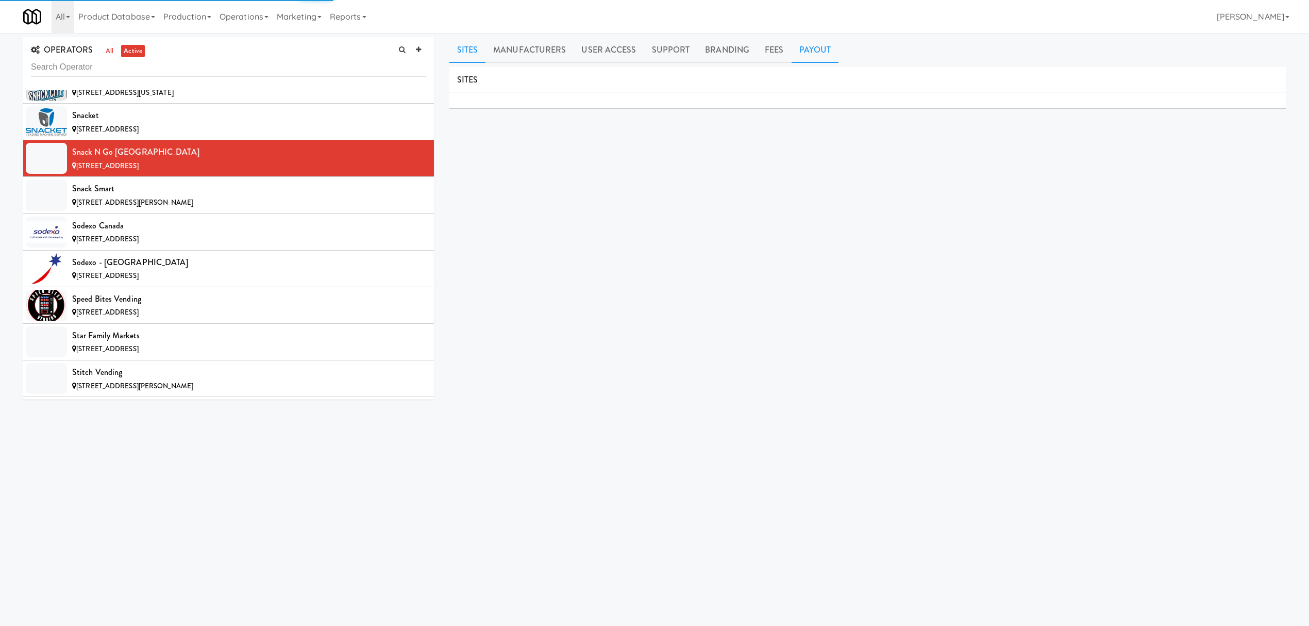
click at [809, 47] on link "Payout" at bounding box center [815, 50] width 47 height 26
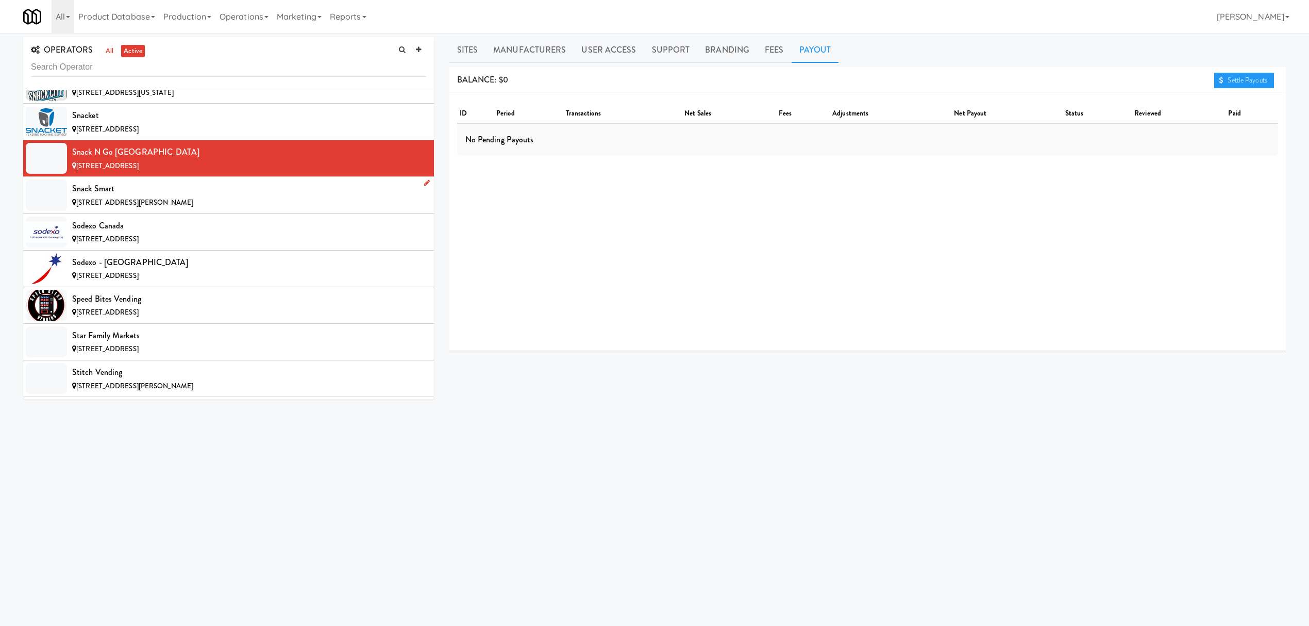
click at [126, 196] on div "Snack Smart" at bounding box center [249, 188] width 354 height 15
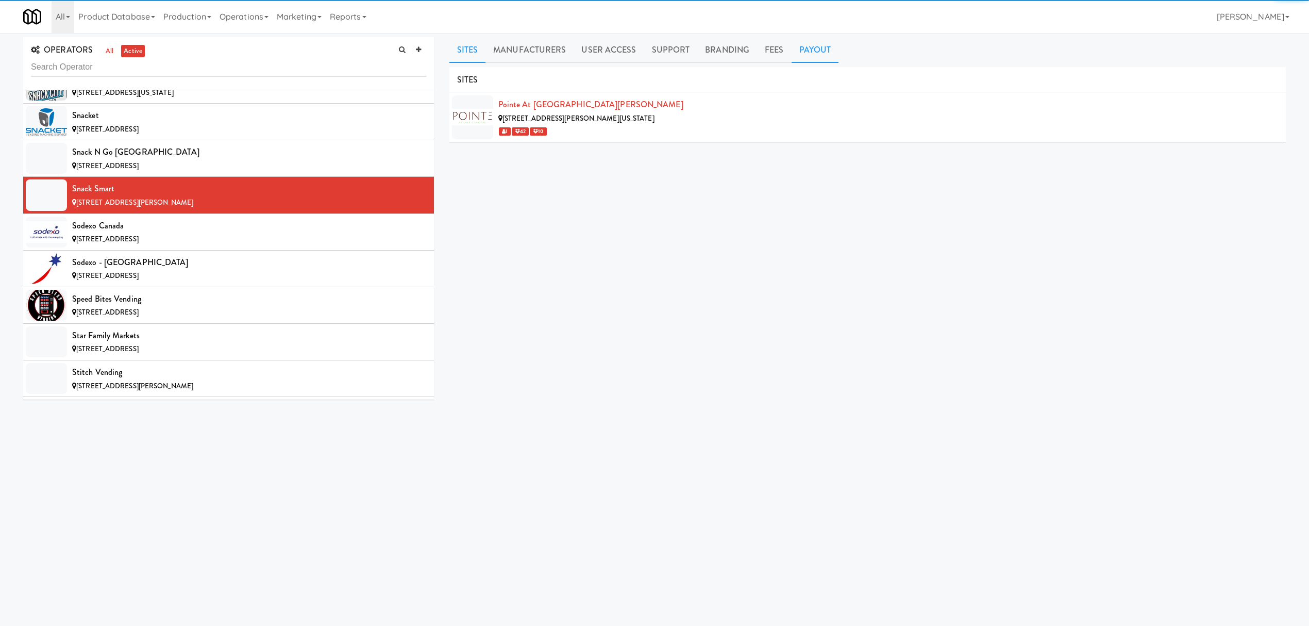
click at [812, 43] on link "Payout" at bounding box center [815, 50] width 47 height 26
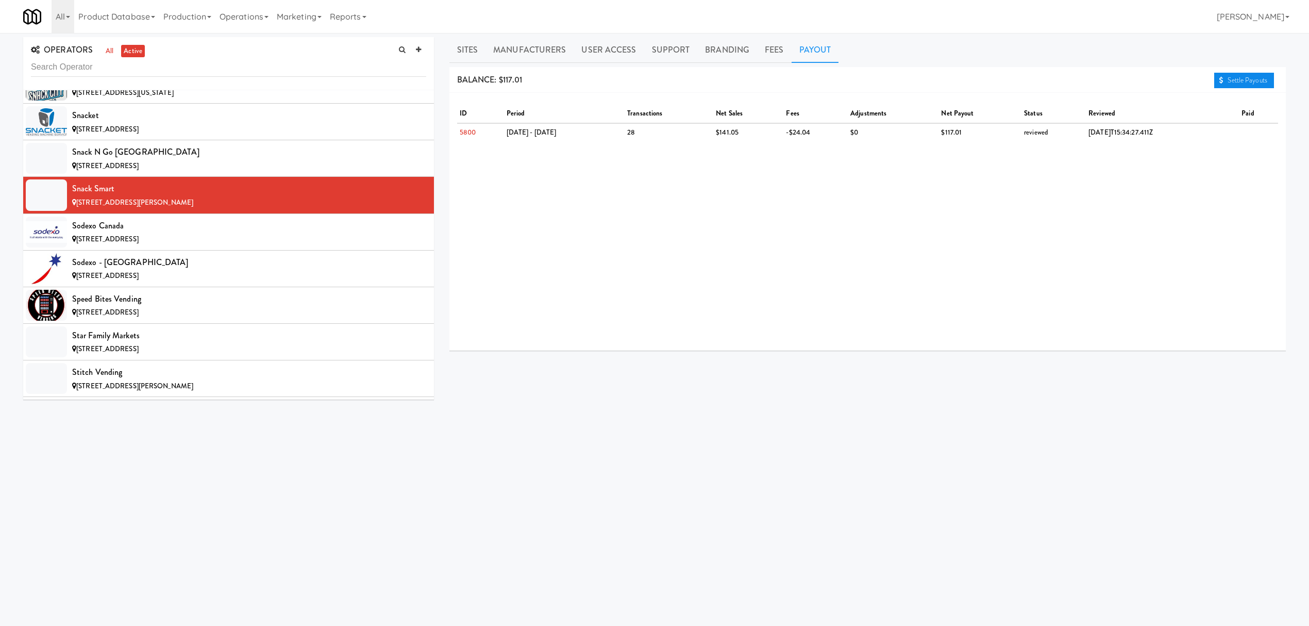
click at [1239, 79] on link "Settle Payouts" at bounding box center [1244, 80] width 60 height 15
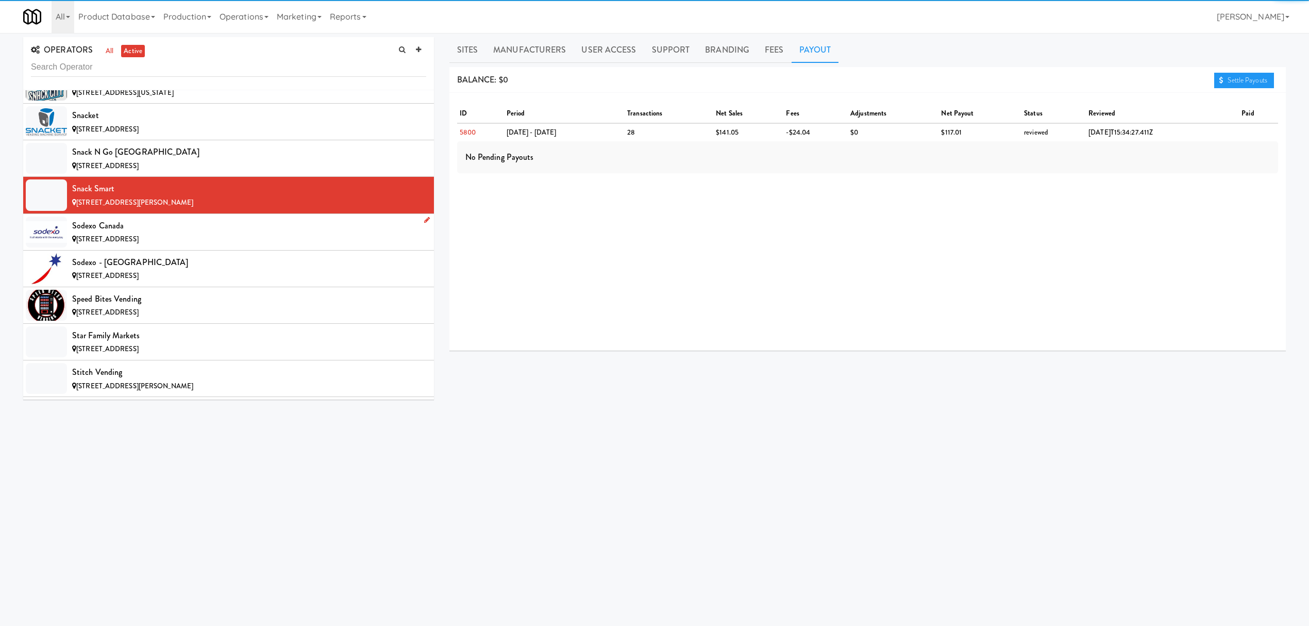
click at [203, 246] on div "[STREET_ADDRESS]" at bounding box center [249, 239] width 354 height 13
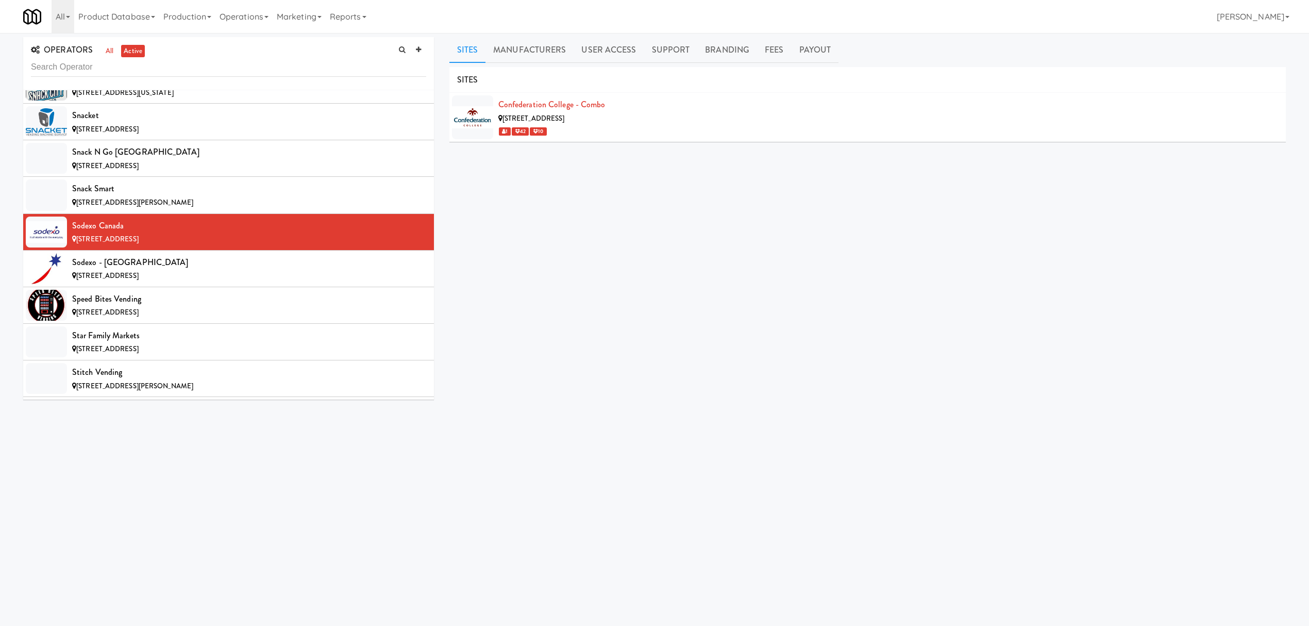
click at [834, 60] on ul "Sites Manufacturers User Access Support Branding Fees Payout" at bounding box center [867, 50] width 836 height 26
click at [822, 56] on link "Payout" at bounding box center [815, 50] width 47 height 26
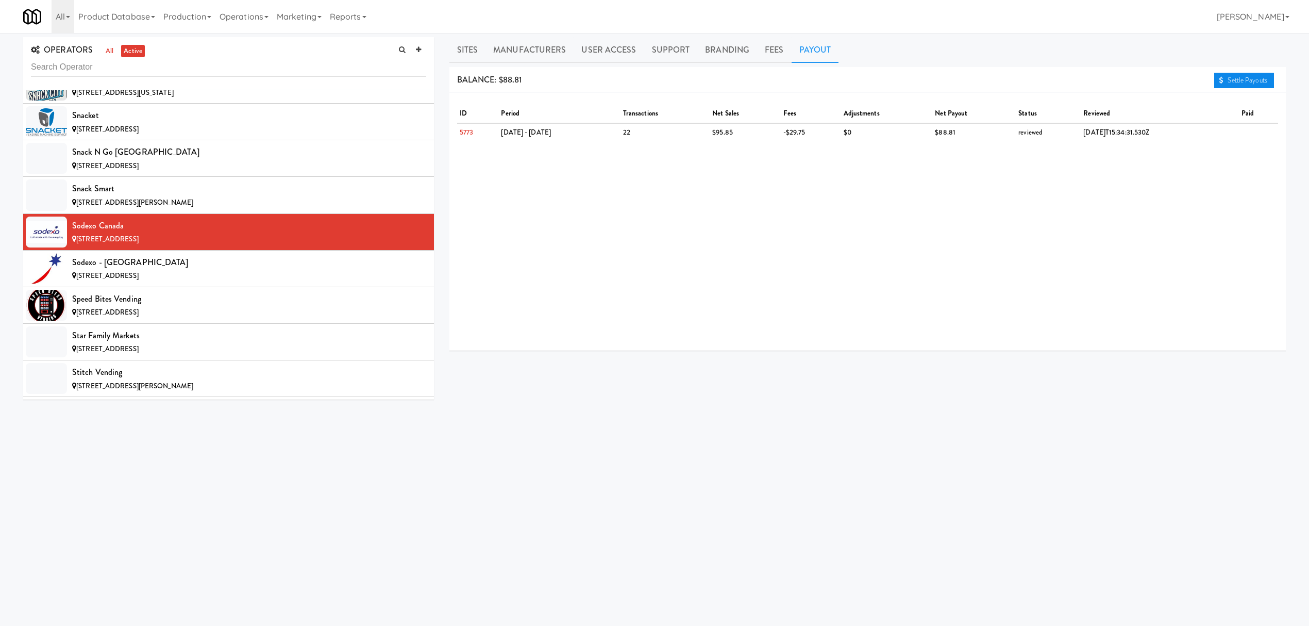
click at [1232, 76] on link "Settle Payouts" at bounding box center [1244, 80] width 60 height 15
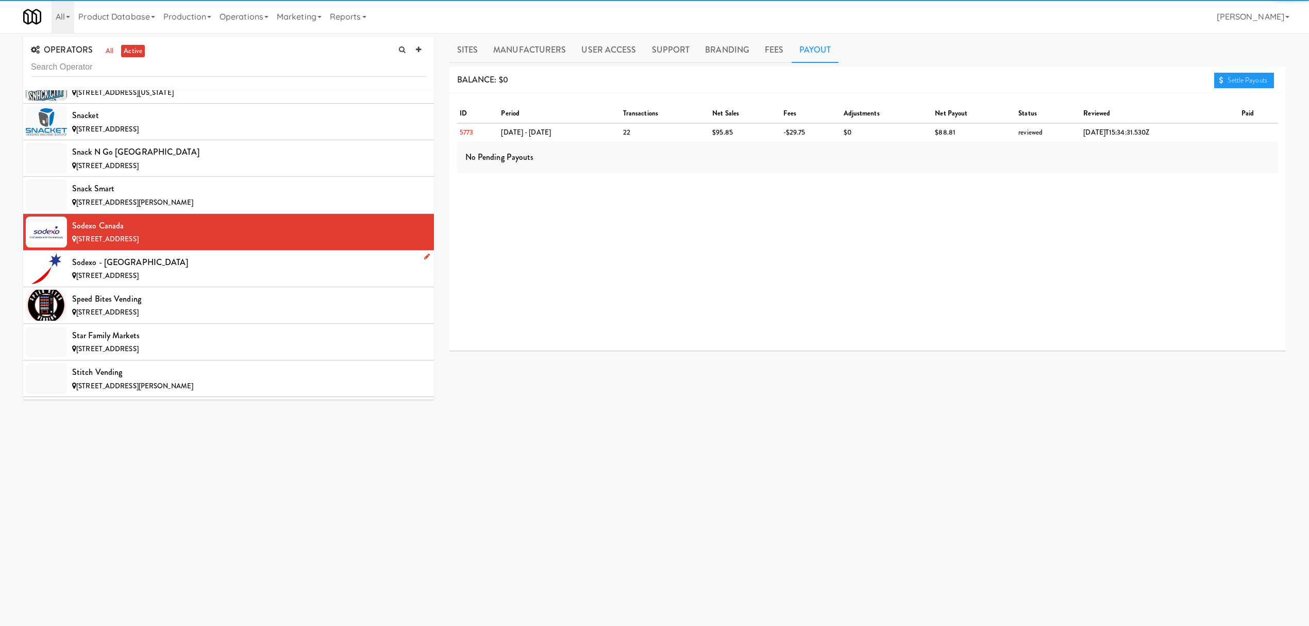
click at [188, 270] on div "Sodexo - [GEOGRAPHIC_DATA]" at bounding box center [249, 262] width 354 height 15
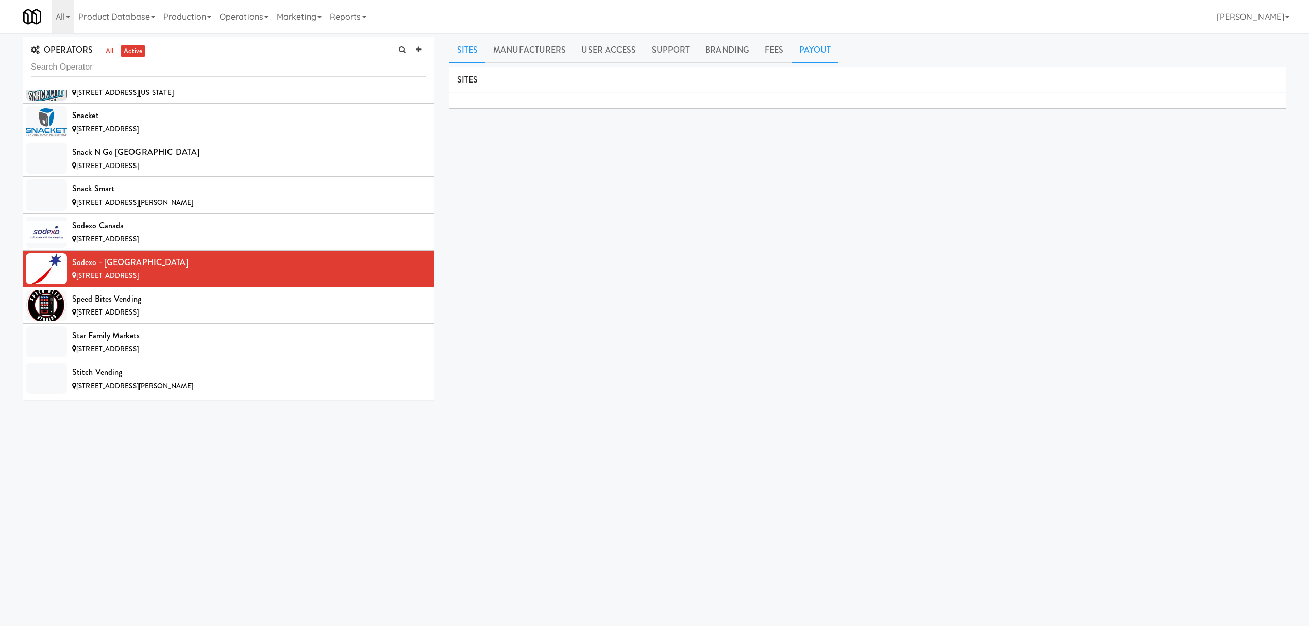
click at [809, 52] on link "Payout" at bounding box center [815, 50] width 47 height 26
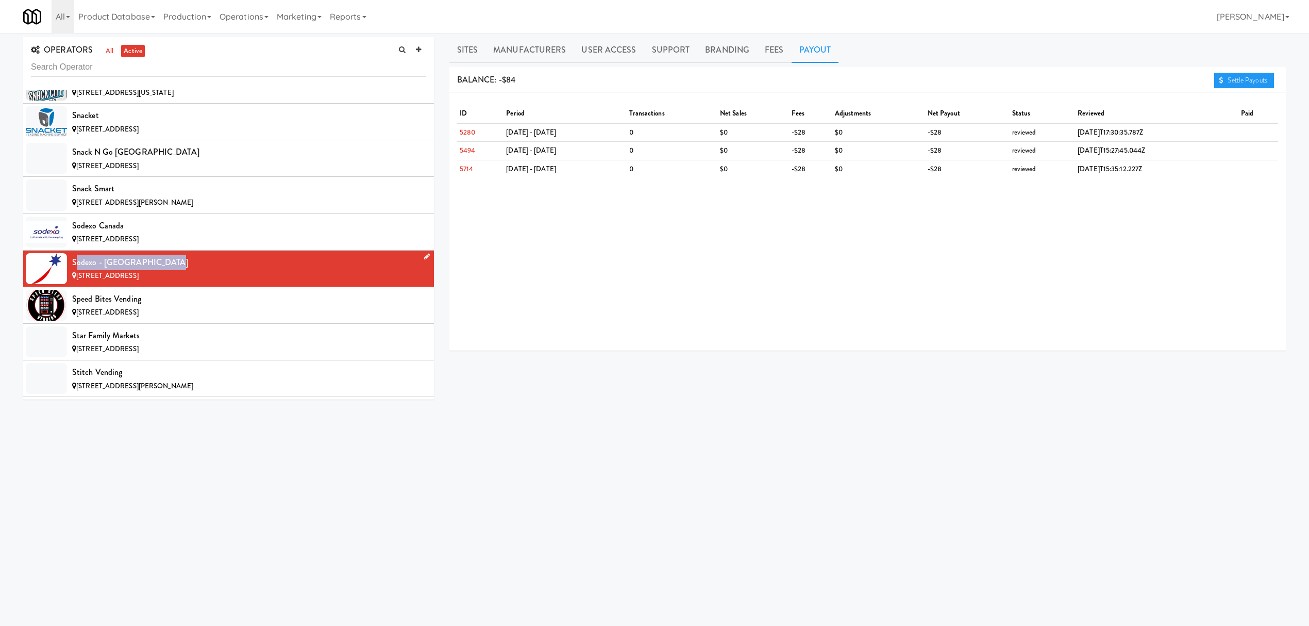
drag, startPoint x: 75, startPoint y: 309, endPoint x: 159, endPoint y: 309, distance: 84.0
click at [159, 270] on div "Sodexo - [GEOGRAPHIC_DATA]" at bounding box center [249, 262] width 354 height 15
drag, startPoint x: 73, startPoint y: 310, endPoint x: 195, endPoint y: 310, distance: 122.1
click at [195, 270] on div "Sodexo - [GEOGRAPHIC_DATA]" at bounding box center [249, 262] width 354 height 15
click at [130, 307] on div "Speed Bites Vending" at bounding box center [249, 298] width 354 height 15
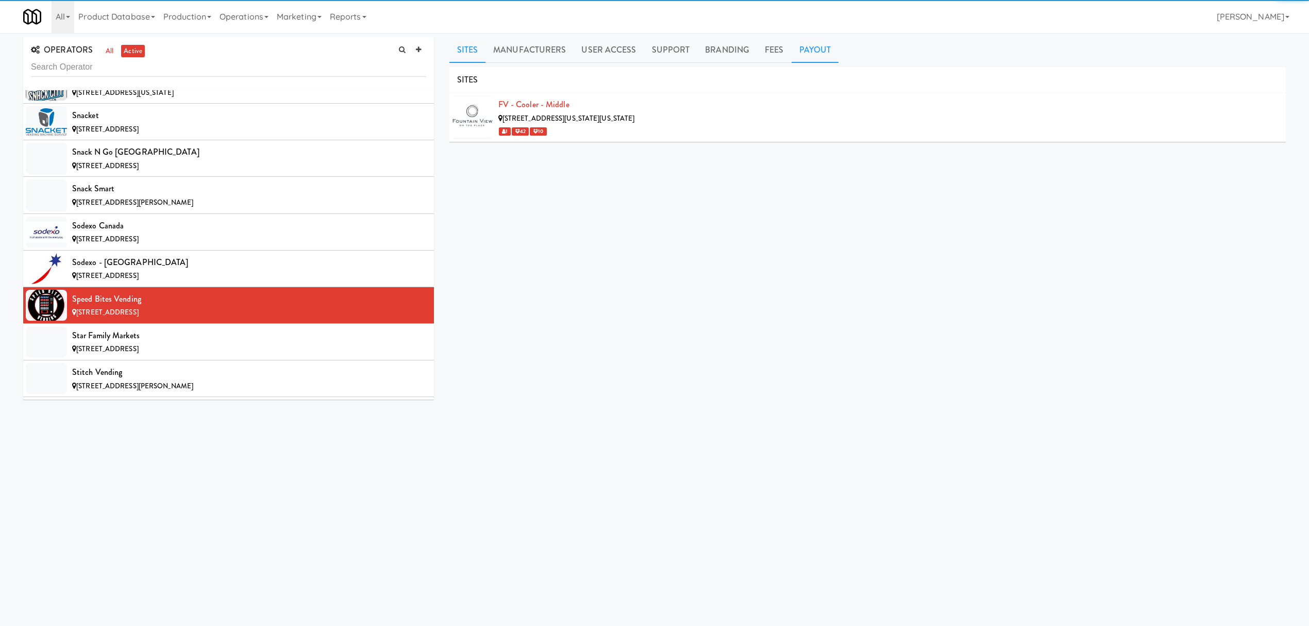
click at [807, 60] on link "Payout" at bounding box center [815, 50] width 47 height 26
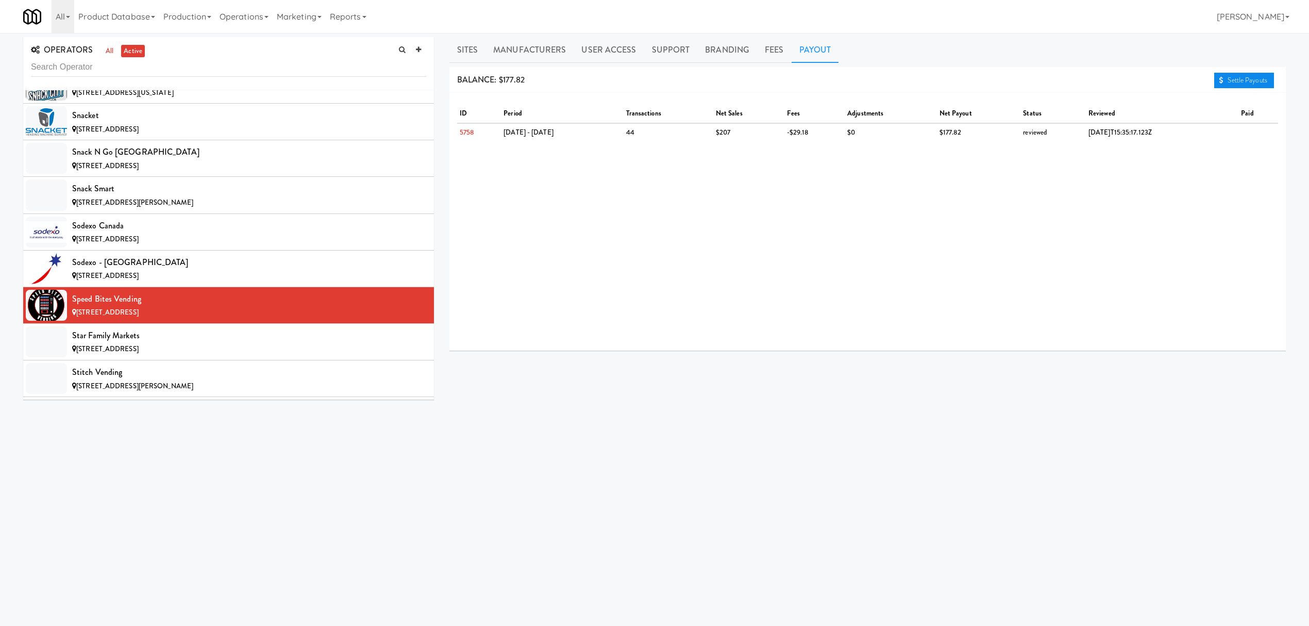
click at [1221, 75] on link "Settle Payouts" at bounding box center [1244, 80] width 60 height 15
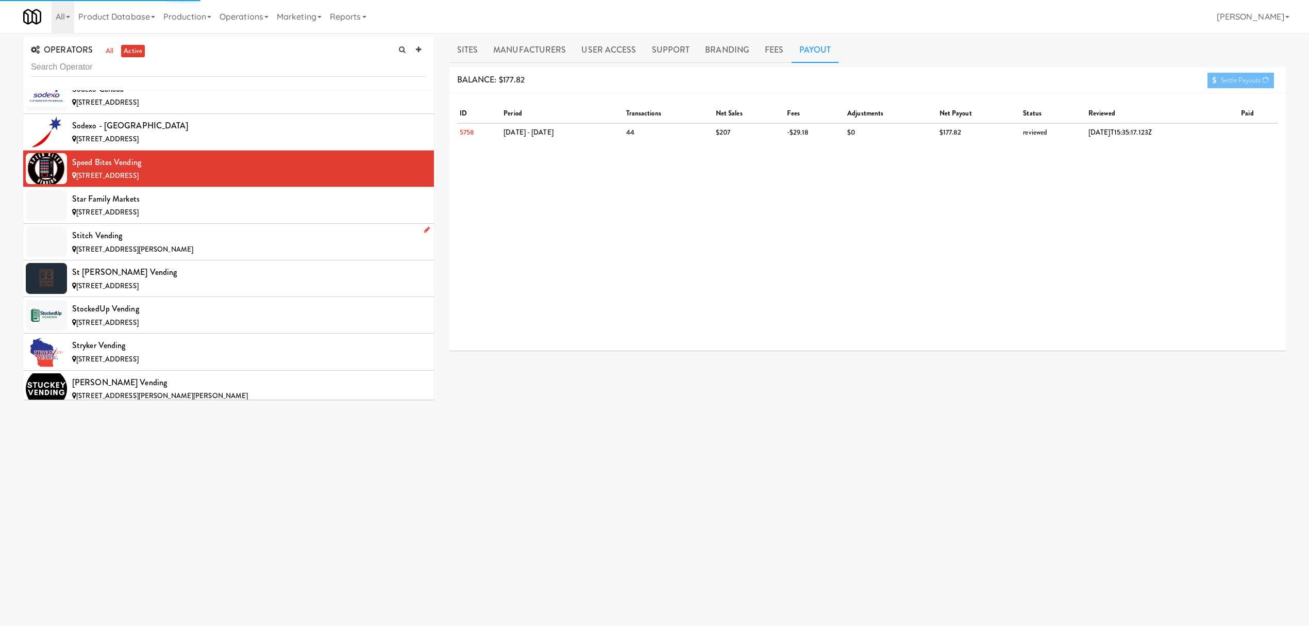
scroll to position [9826, 0]
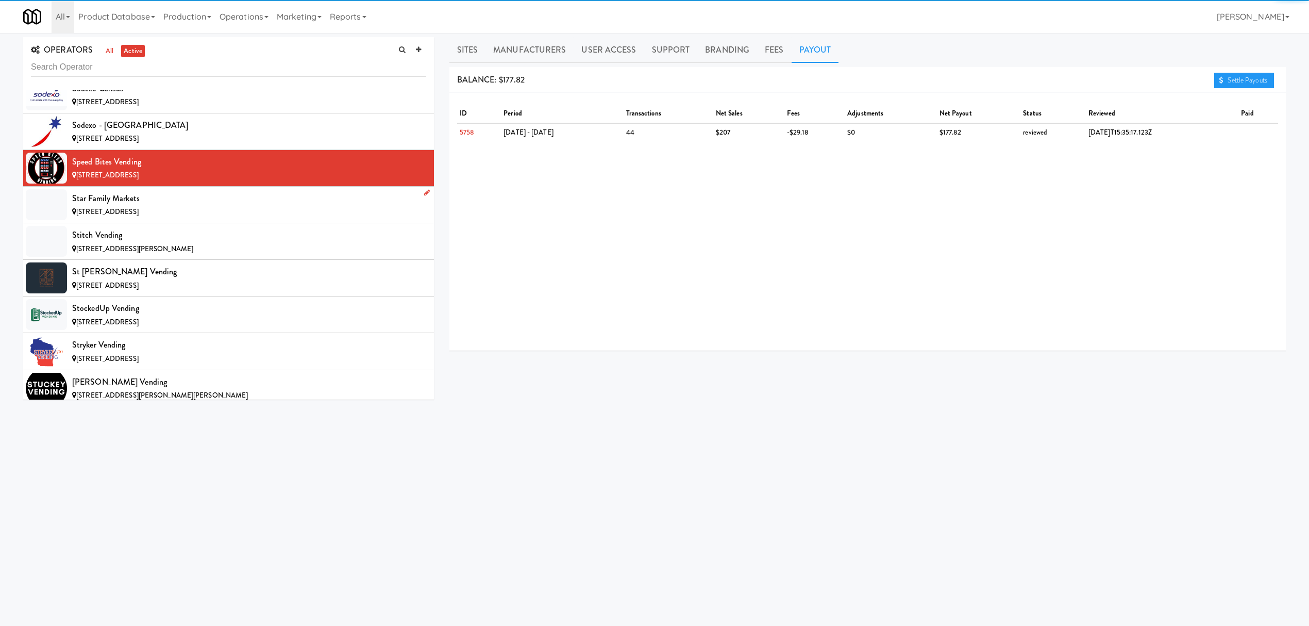
click at [176, 219] on div "[STREET_ADDRESS]" at bounding box center [249, 212] width 354 height 13
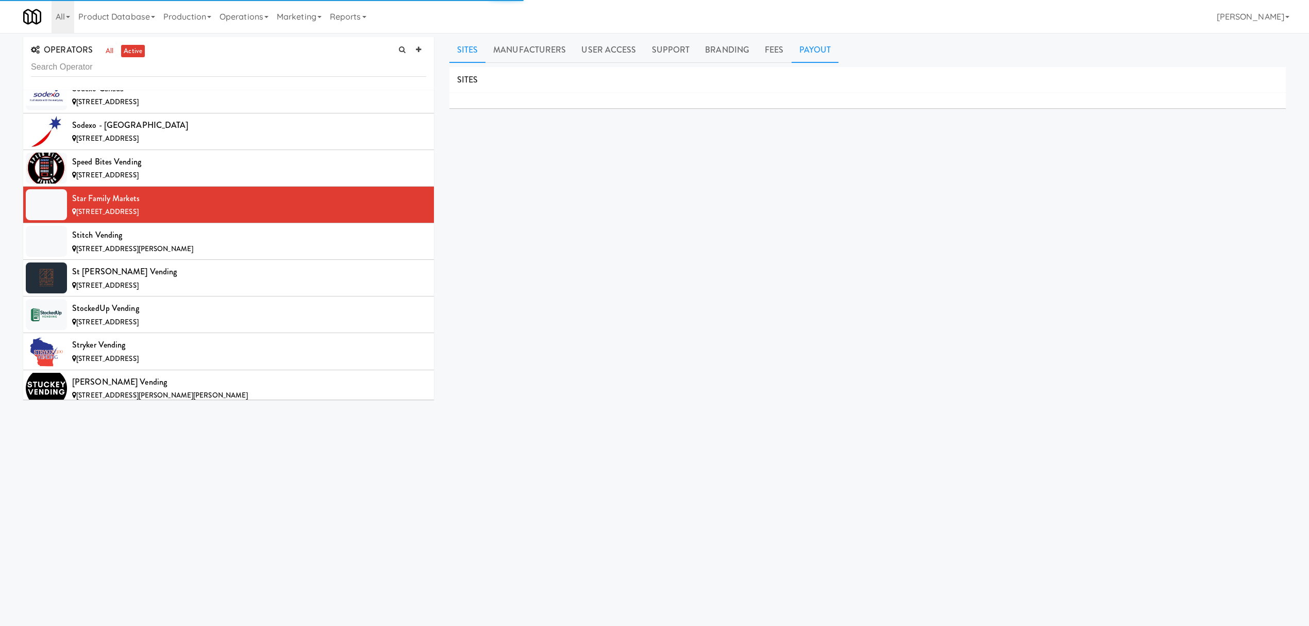
click at [799, 43] on link "Payout" at bounding box center [815, 50] width 47 height 26
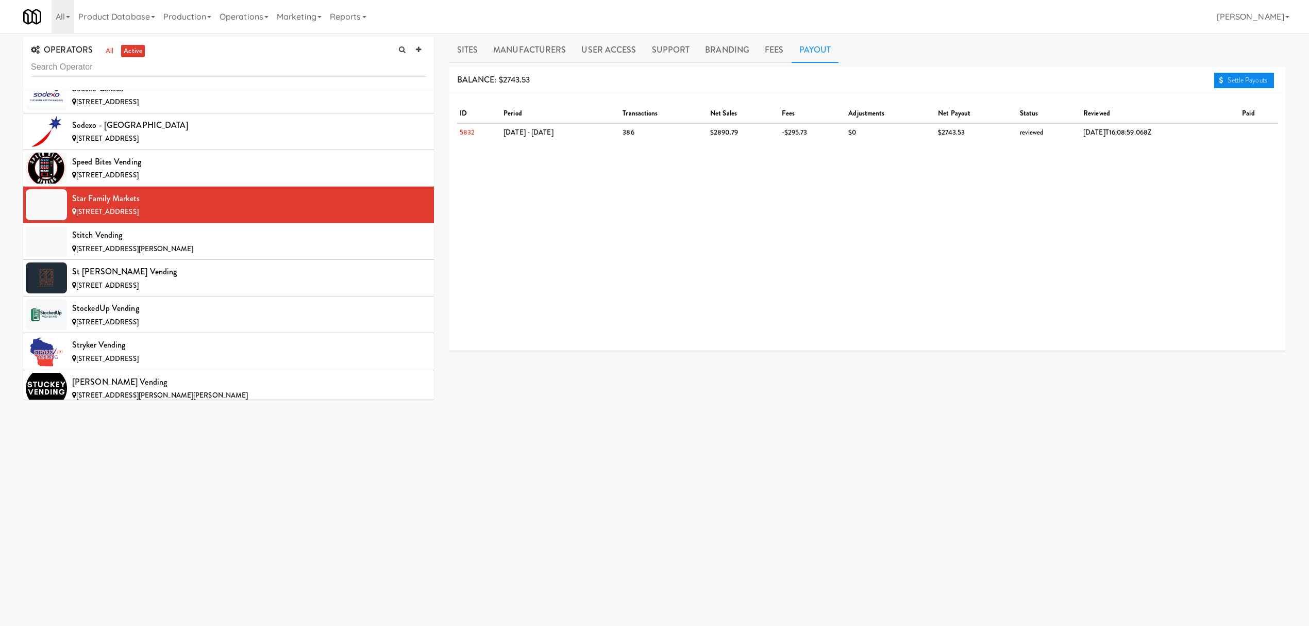
click at [1221, 76] on link "Settle Payouts" at bounding box center [1244, 80] width 60 height 15
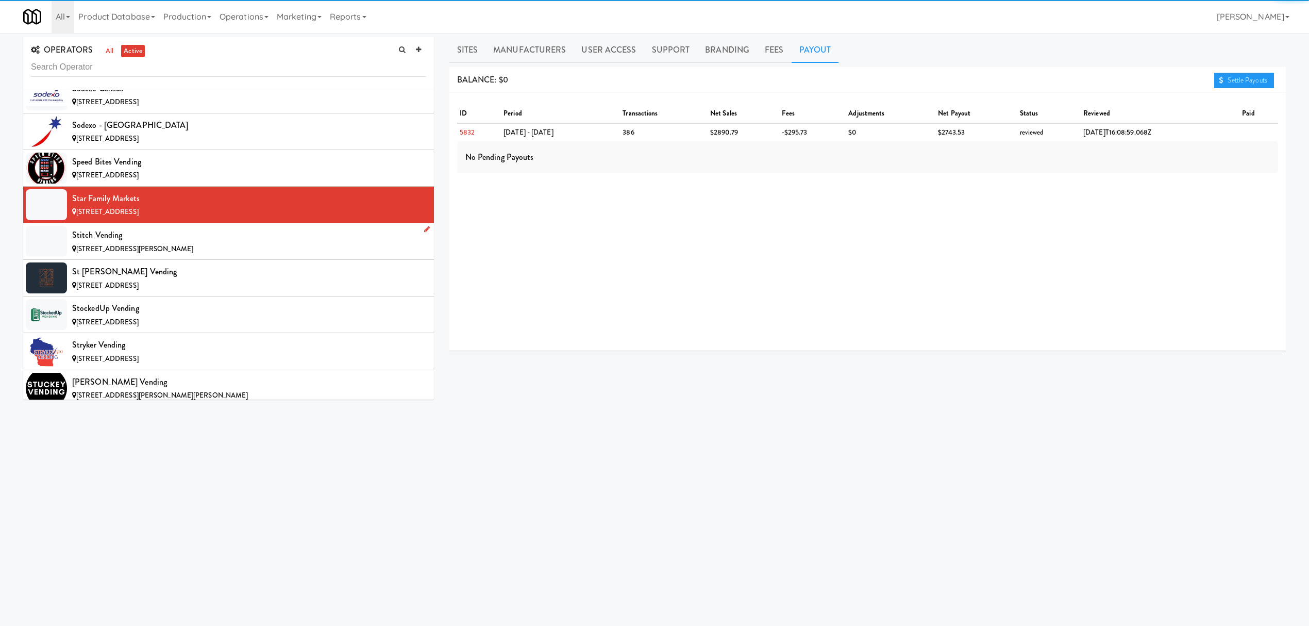
click at [225, 256] on div "[STREET_ADDRESS][PERSON_NAME]" at bounding box center [249, 249] width 354 height 13
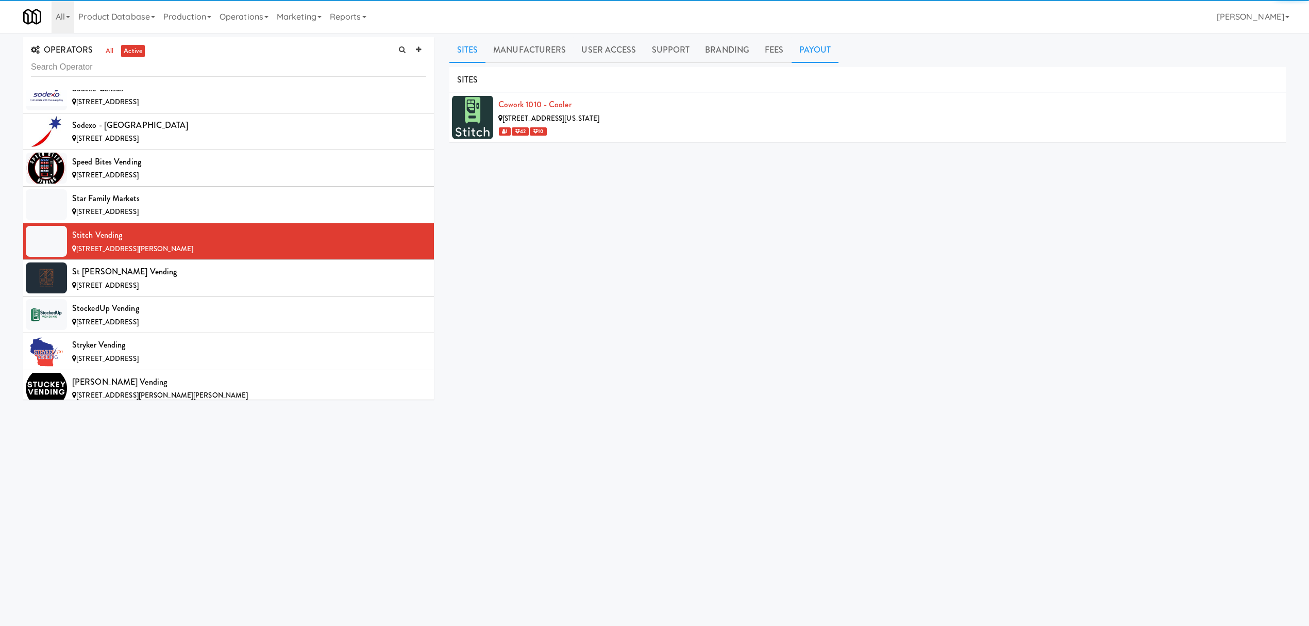
click at [818, 58] on link "Payout" at bounding box center [815, 50] width 47 height 26
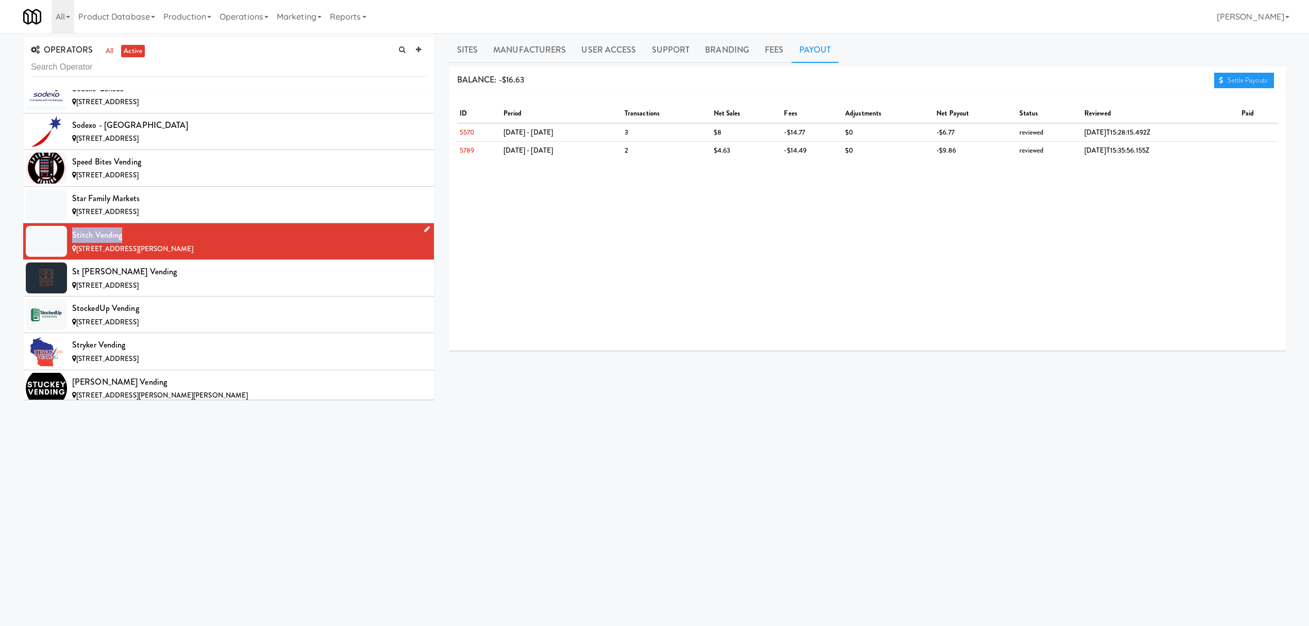
drag, startPoint x: 73, startPoint y: 281, endPoint x: 129, endPoint y: 279, distance: 55.7
click at [129, 243] on div "Stitch Vending" at bounding box center [249, 234] width 354 height 15
click at [139, 290] on span "[STREET_ADDRESS]" at bounding box center [107, 285] width 62 height 10
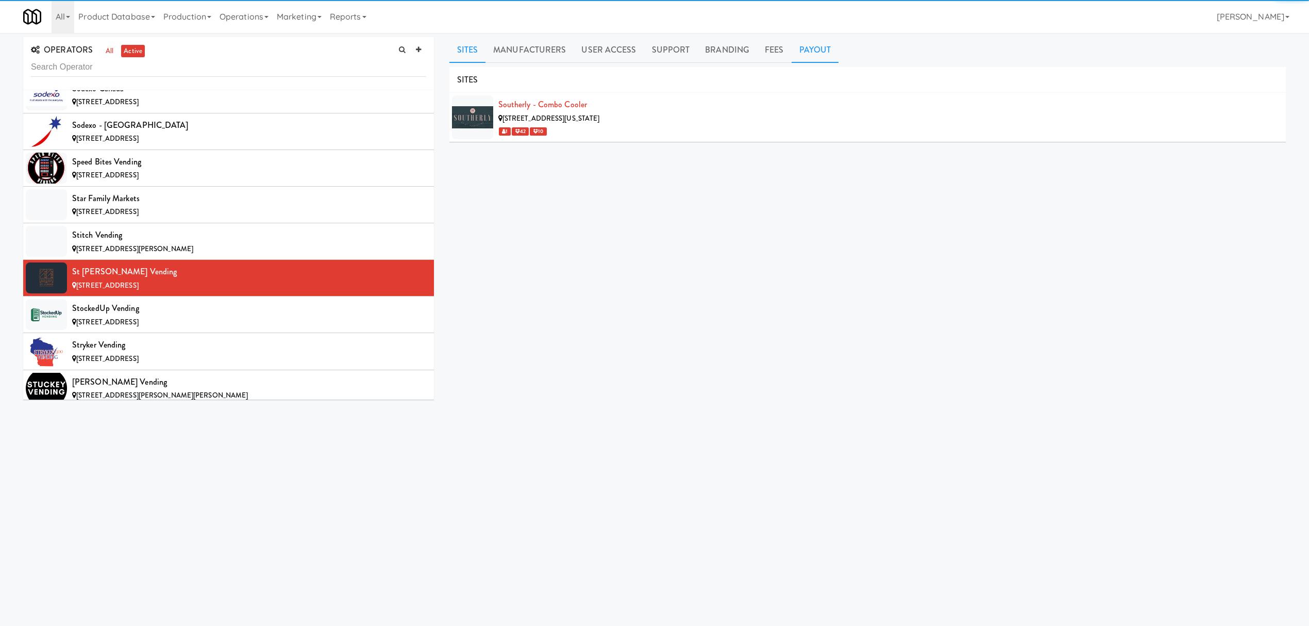
click at [800, 52] on link "Payout" at bounding box center [815, 50] width 47 height 26
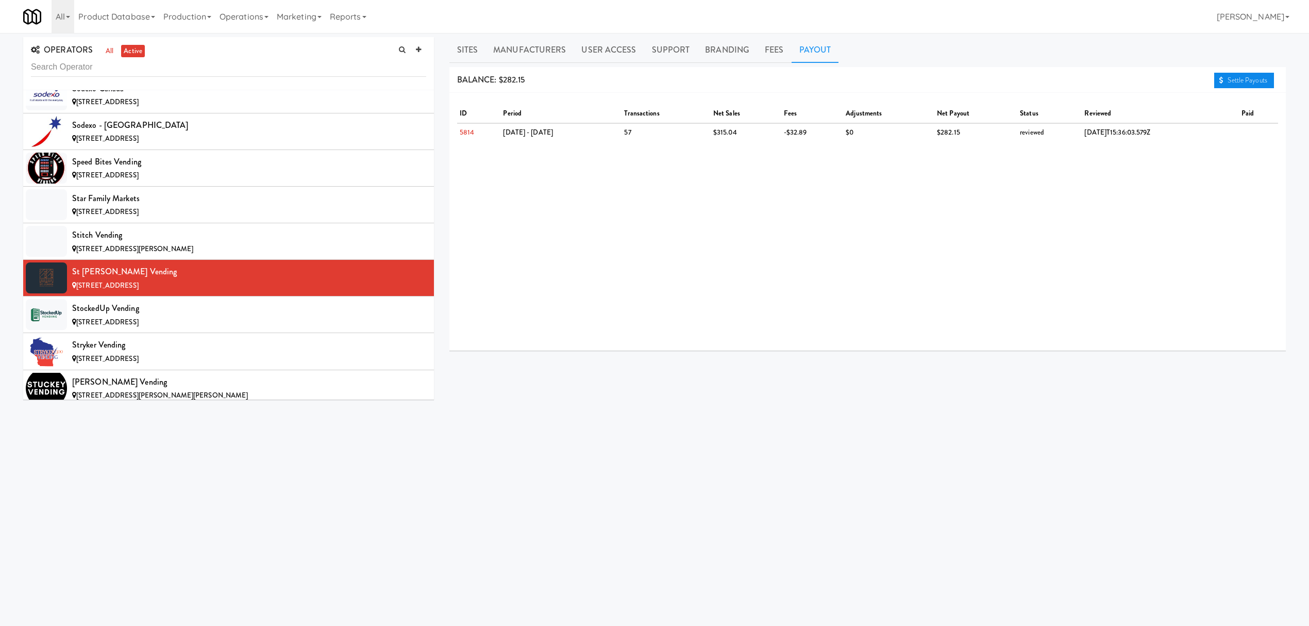
click at [1223, 83] on link "Settle Payouts" at bounding box center [1244, 80] width 60 height 15
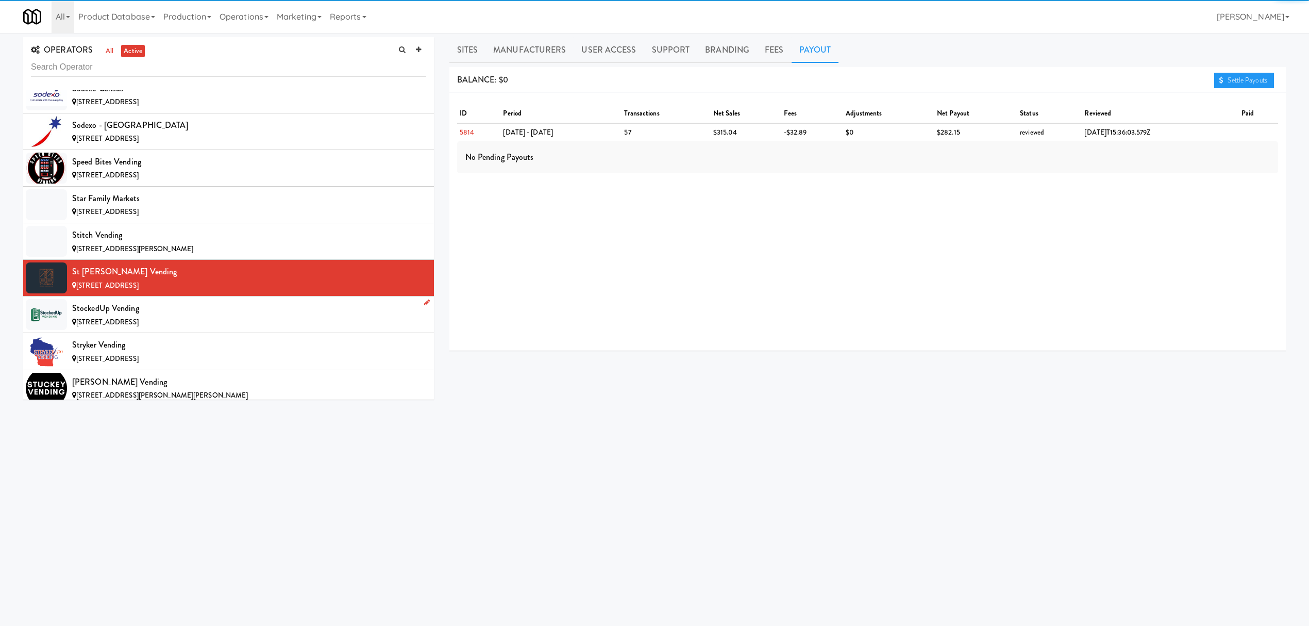
click at [197, 329] on div "[STREET_ADDRESS]" at bounding box center [249, 322] width 354 height 13
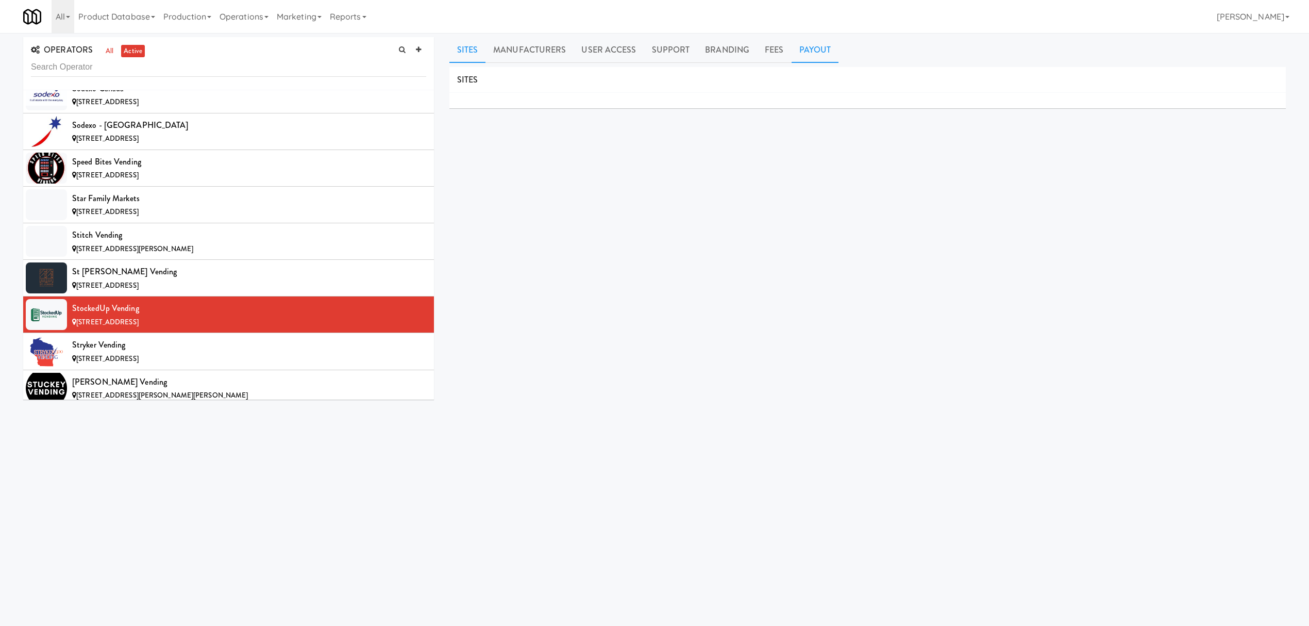
click at [798, 46] on link "Payout" at bounding box center [815, 50] width 47 height 26
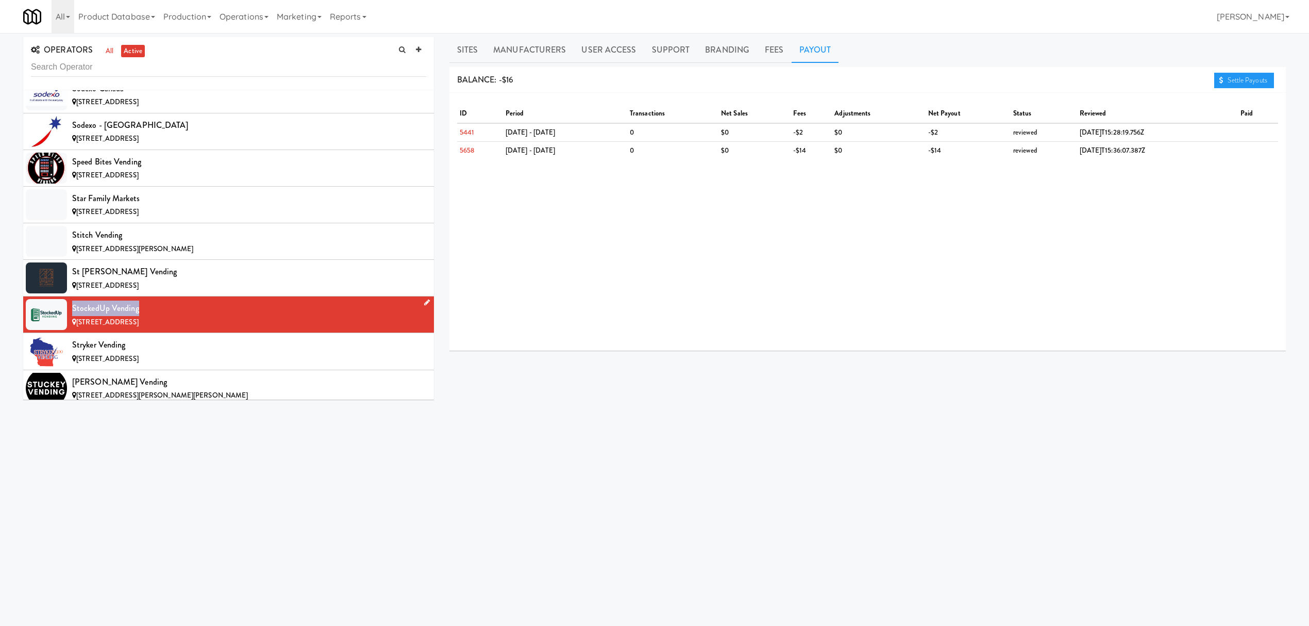
drag, startPoint x: 73, startPoint y: 357, endPoint x: 136, endPoint y: 357, distance: 62.9
click at [136, 316] on div "StockedUp Vending" at bounding box center [249, 307] width 354 height 15
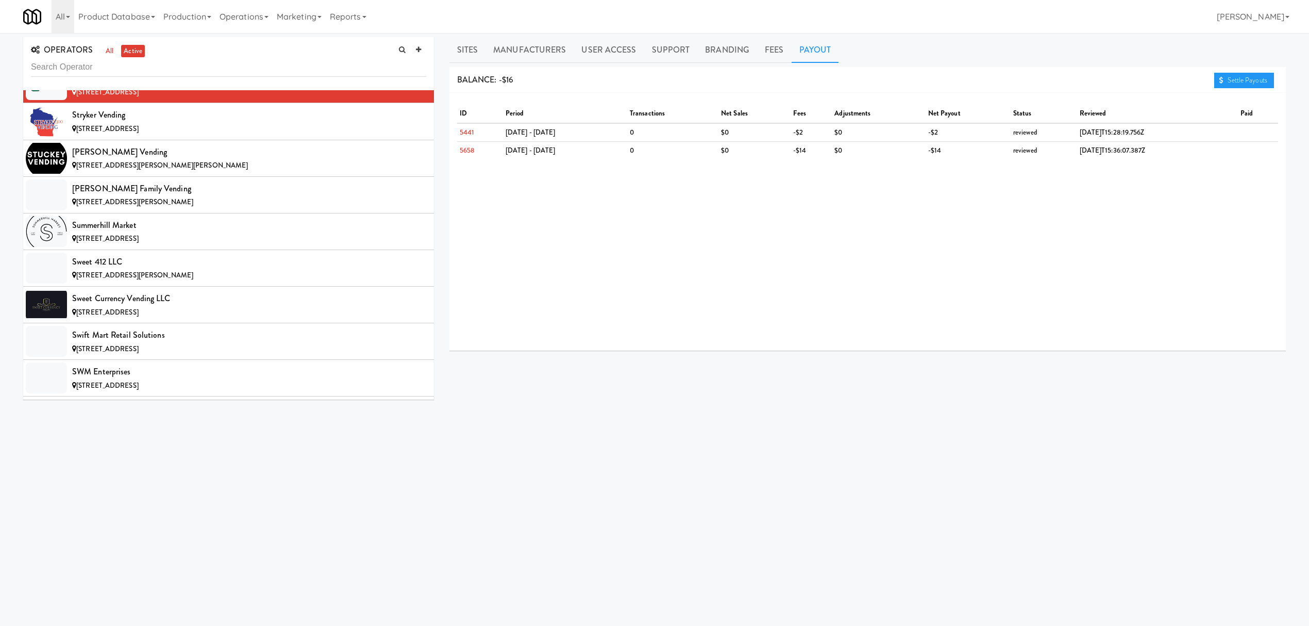
scroll to position [10032, 0]
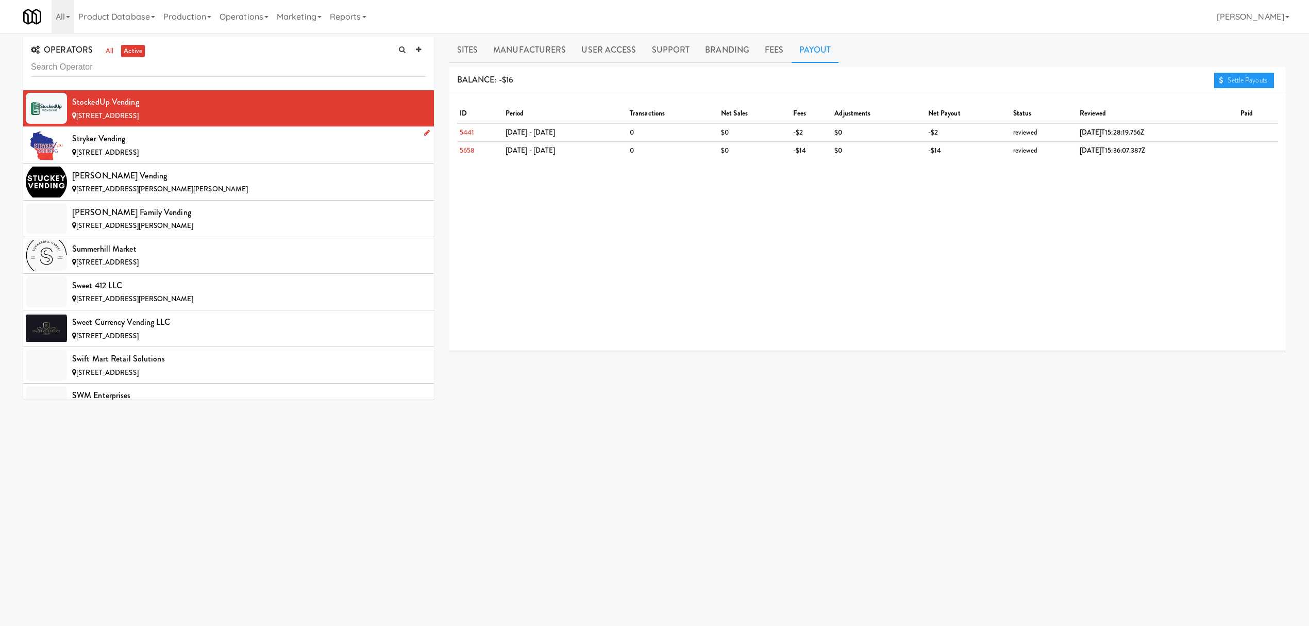
click at [137, 157] on span "[STREET_ADDRESS]" at bounding box center [107, 152] width 62 height 10
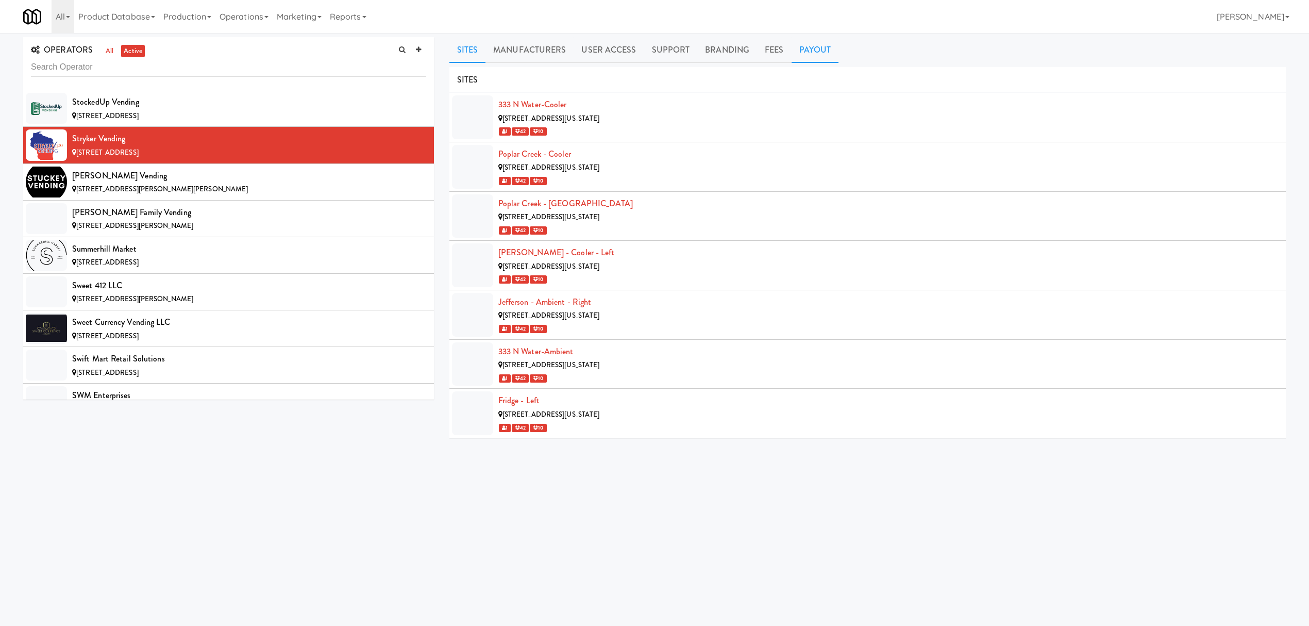
click at [809, 53] on link "Payout" at bounding box center [815, 50] width 47 height 26
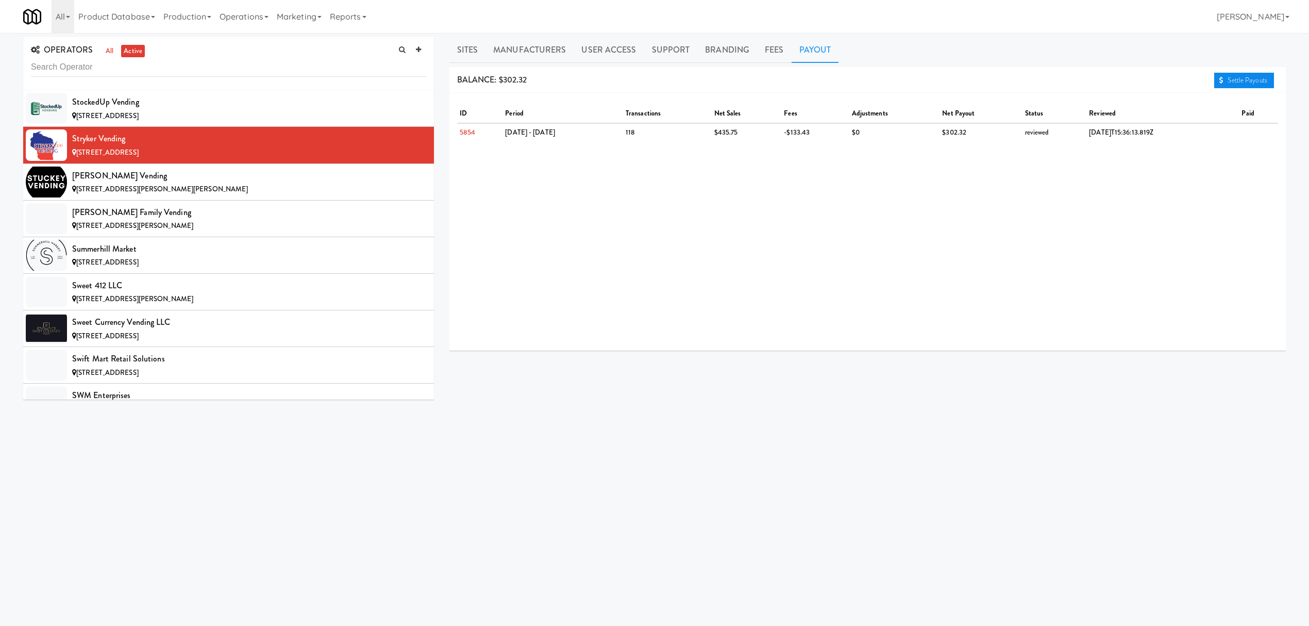
click at [1243, 73] on link "Settle Payouts" at bounding box center [1244, 80] width 60 height 15
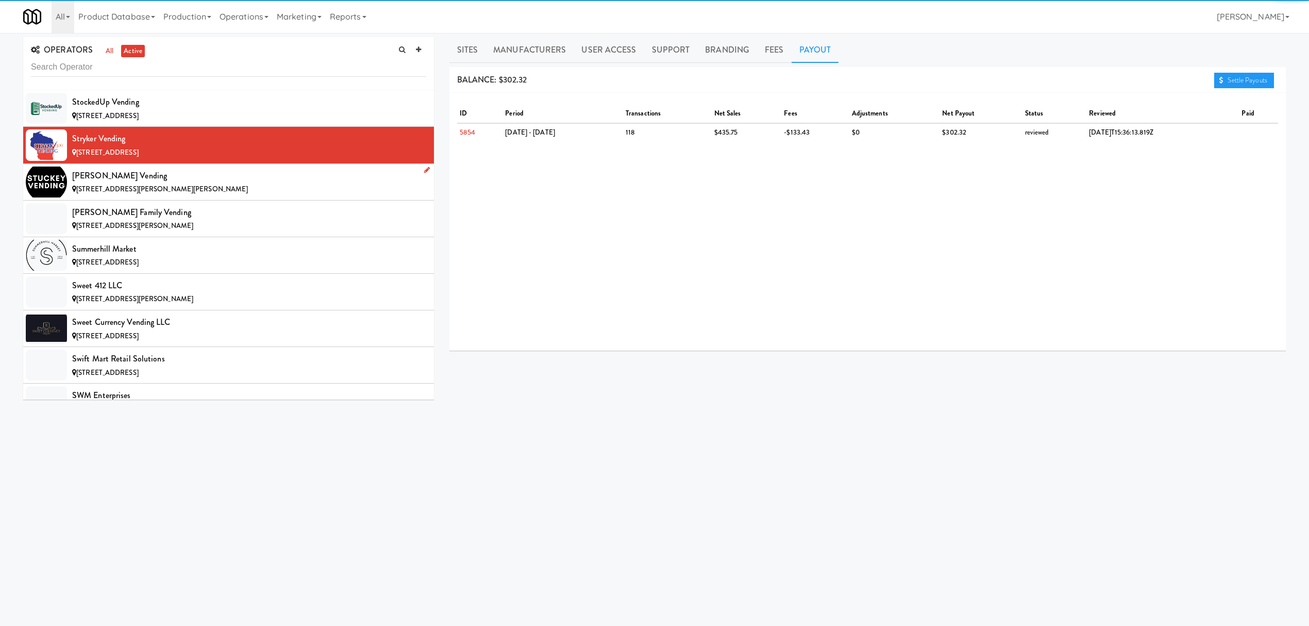
click at [183, 194] on span "[STREET_ADDRESS][PERSON_NAME][PERSON_NAME]" at bounding box center [162, 189] width 172 height 10
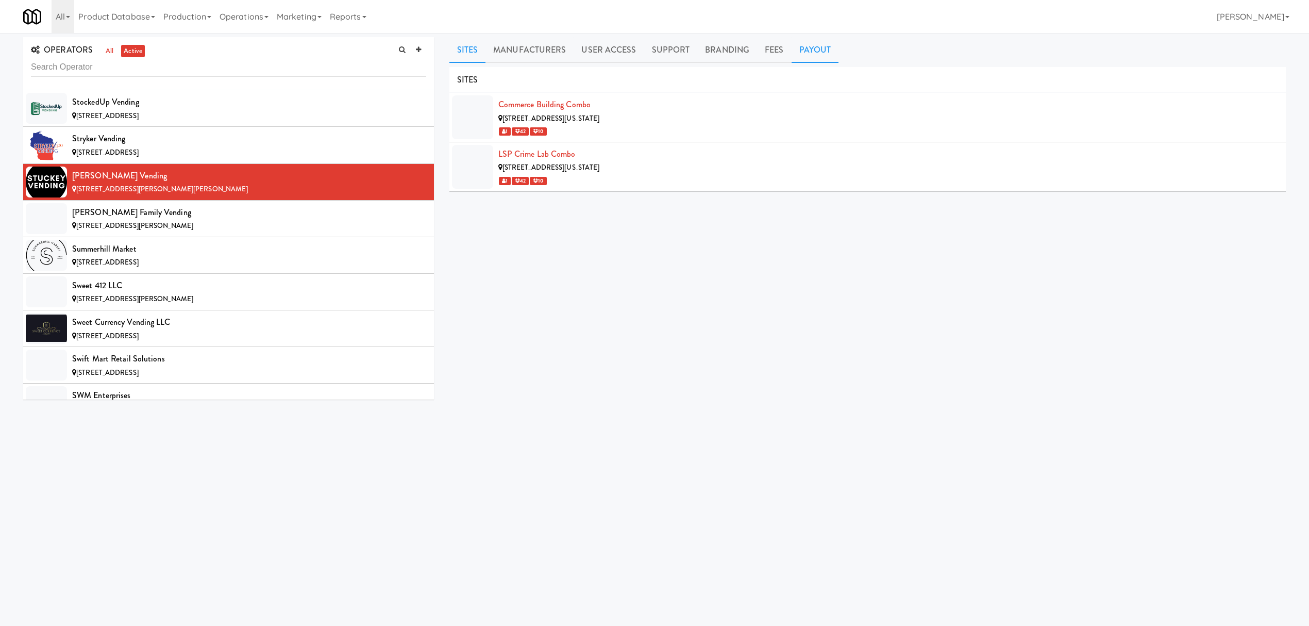
click at [819, 49] on link "Payout" at bounding box center [815, 50] width 47 height 26
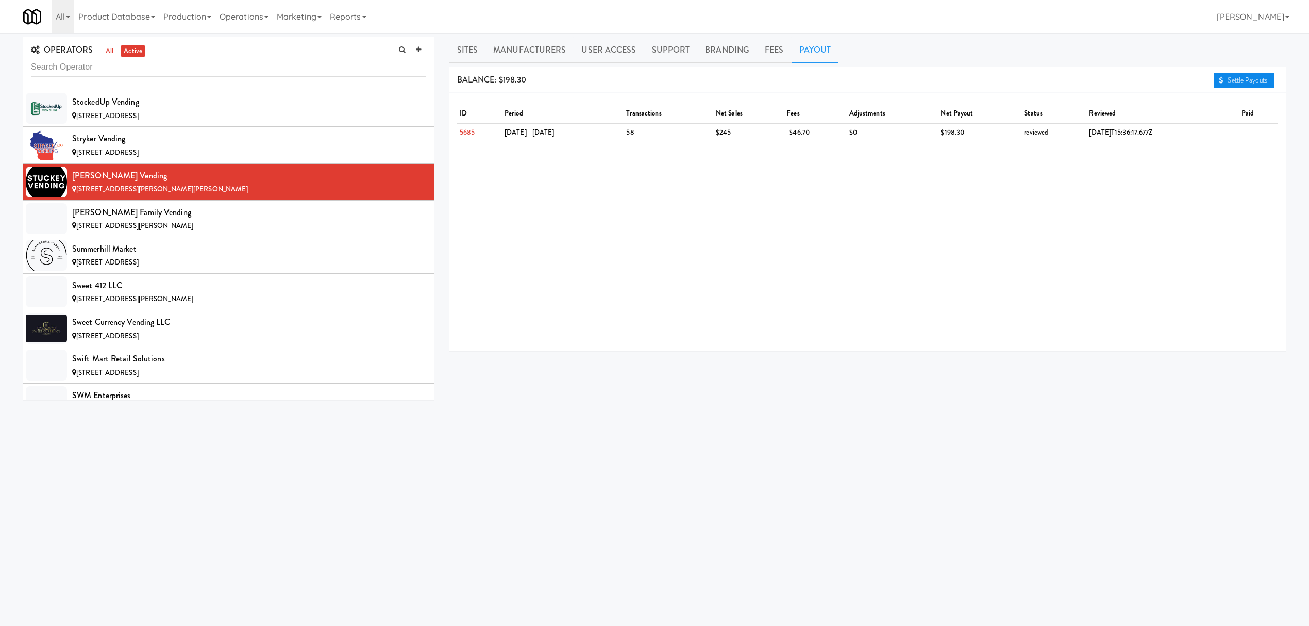
click at [1216, 75] on link "Settle Payouts" at bounding box center [1244, 80] width 60 height 15
click at [184, 220] on div "[PERSON_NAME] Family Vending" at bounding box center [249, 212] width 354 height 15
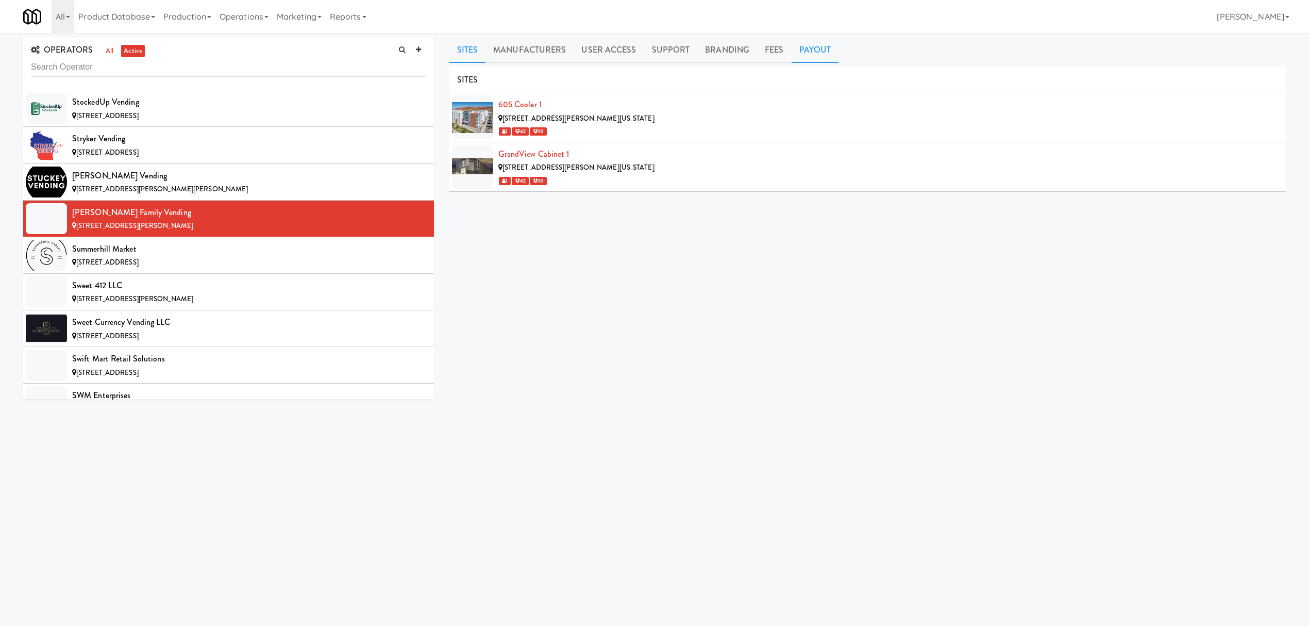
click at [831, 44] on link "Payout" at bounding box center [815, 50] width 47 height 26
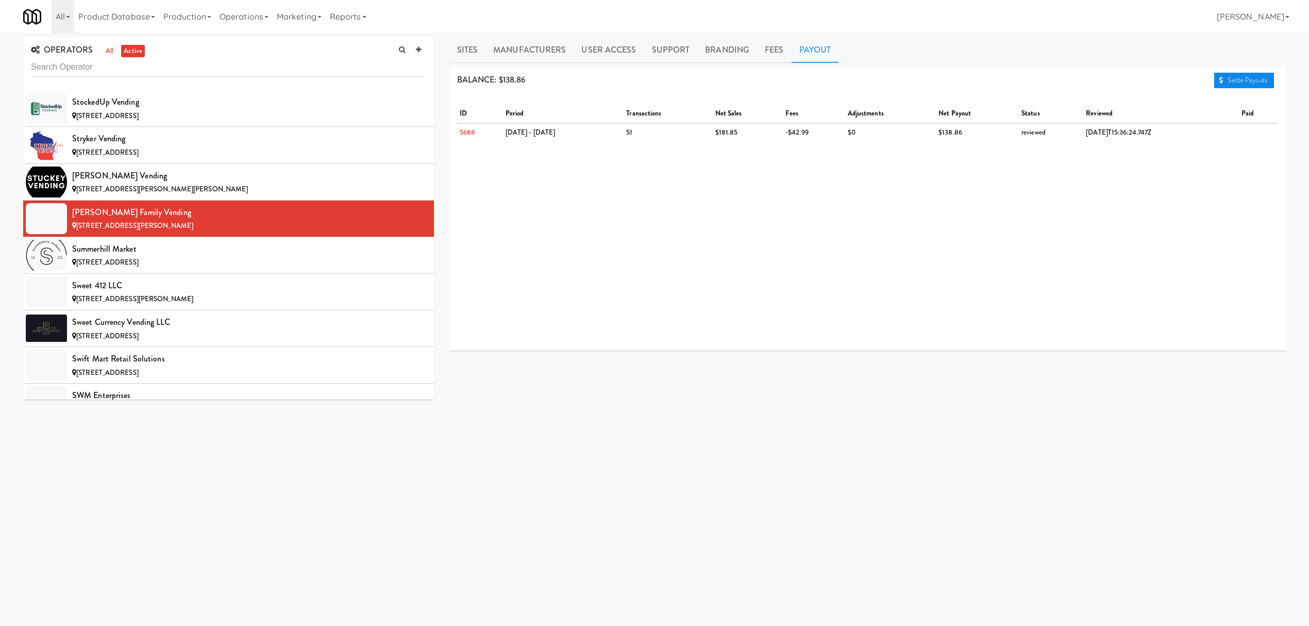
click
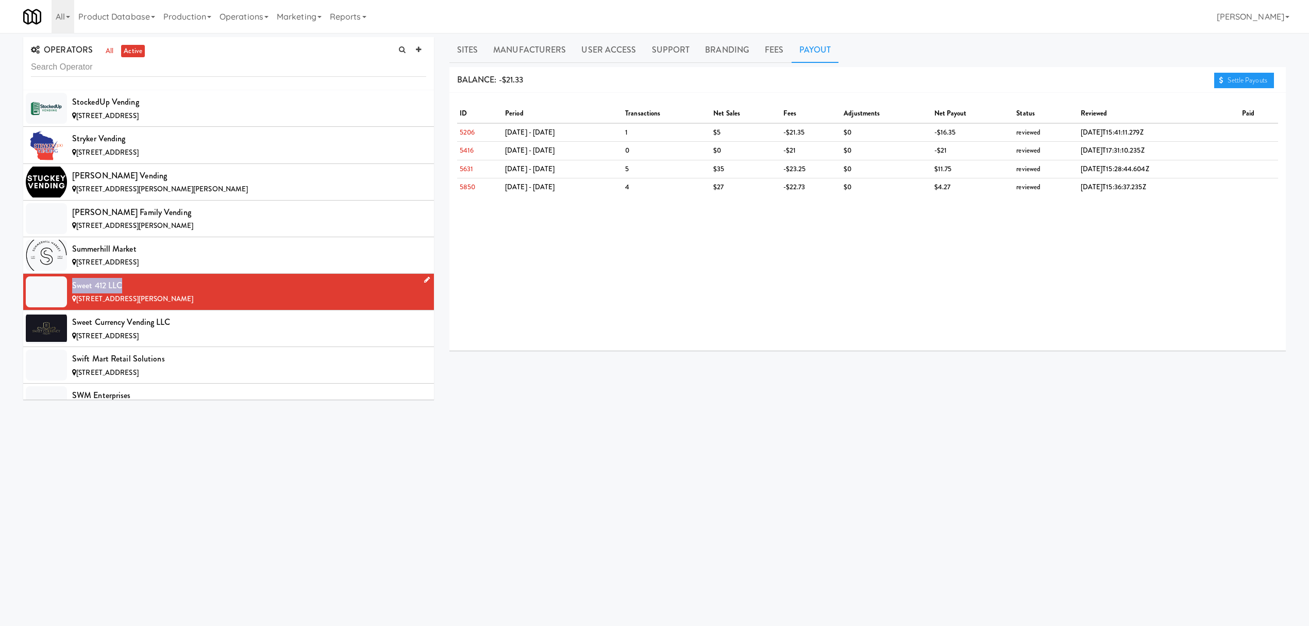
drag, startPoint x: 72, startPoint y: 332, endPoint x: 129, endPoint y: 332, distance: 56.7
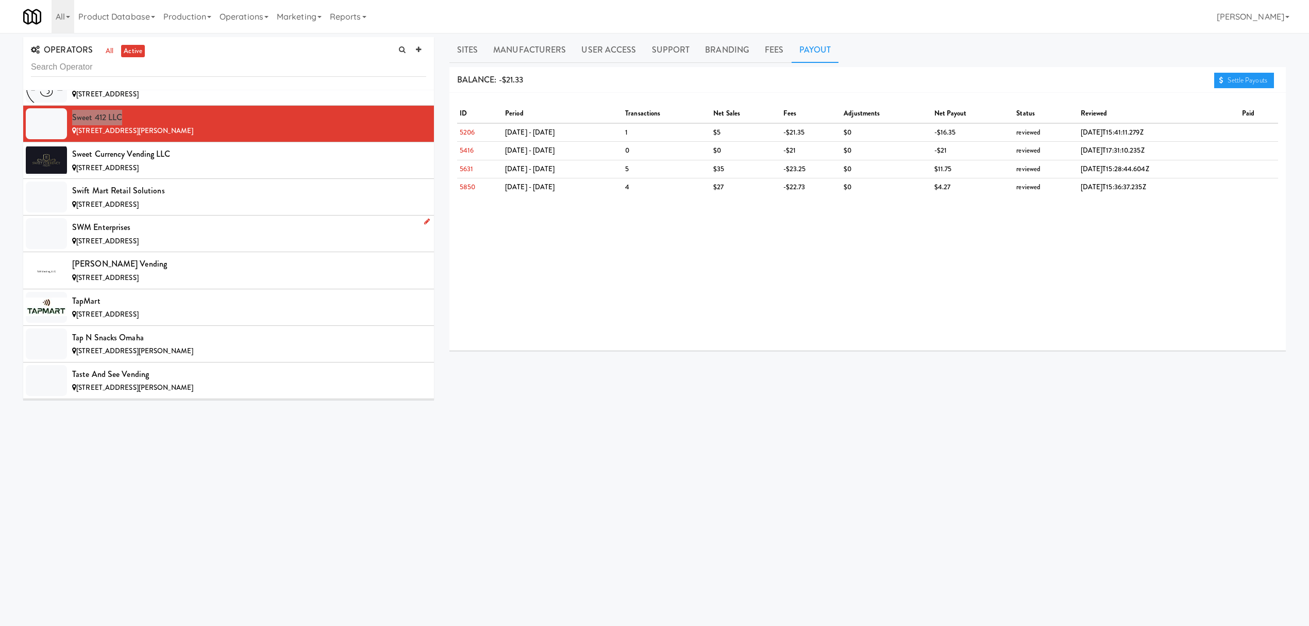
scroll to position [10238, 0]
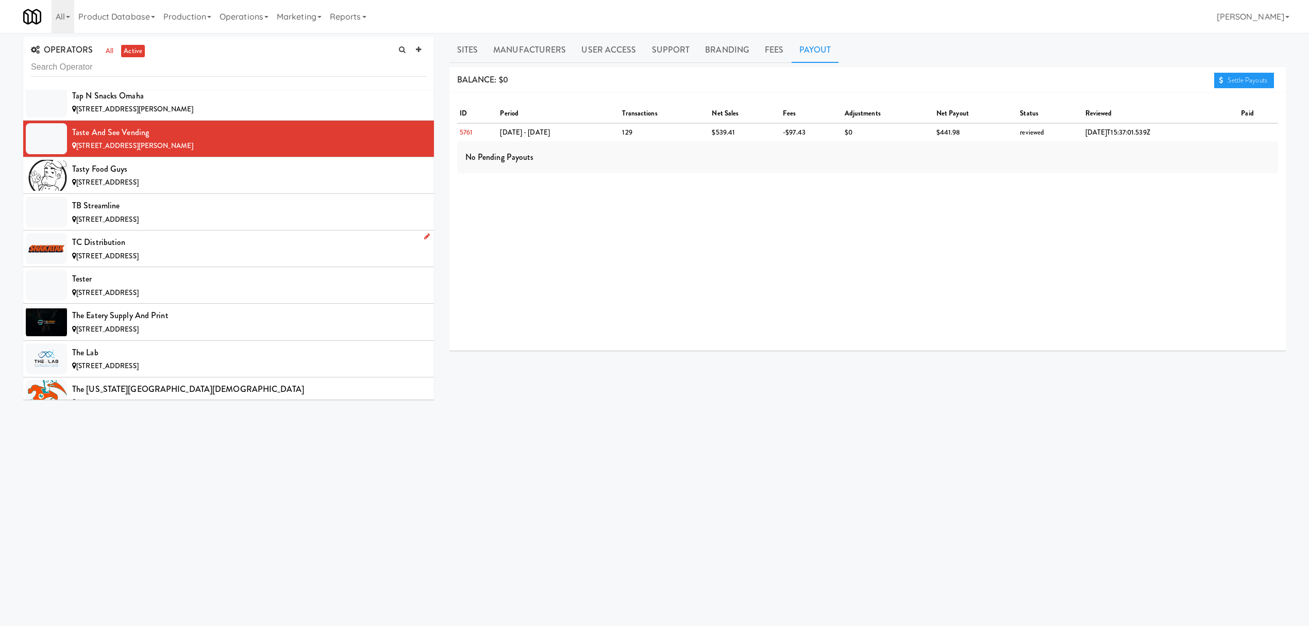
scroll to position [10444, 0]
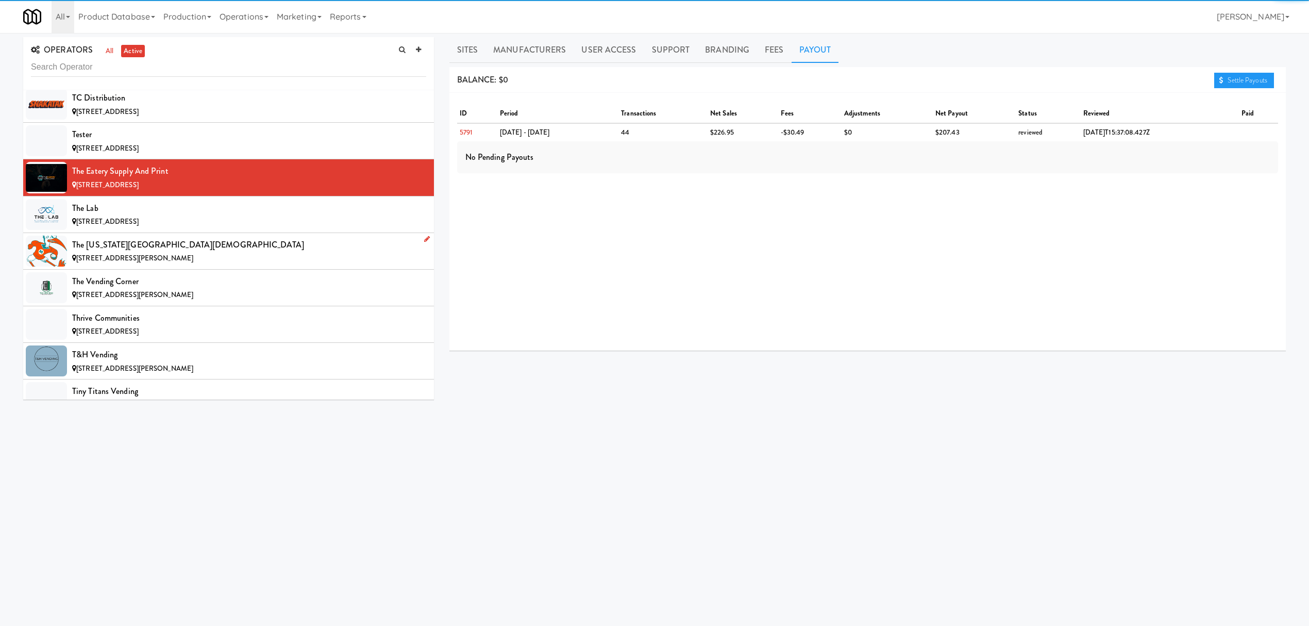
scroll to position [10650, 0]
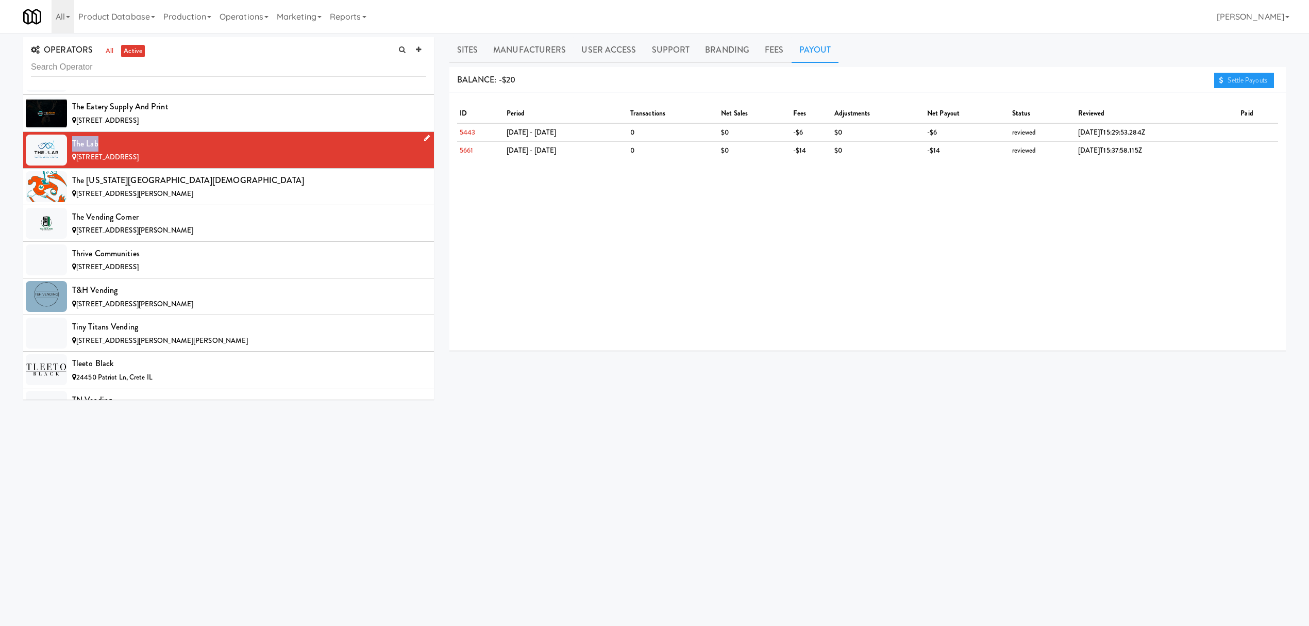
drag, startPoint x: 73, startPoint y: 192, endPoint x: 108, endPoint y: 189, distance: 35.7
click at [108, 152] on div "The Lab" at bounding box center [249, 143] width 354 height 15
click at [240, 200] on div "[STREET_ADDRESS][PERSON_NAME]" at bounding box center [249, 194] width 354 height 13
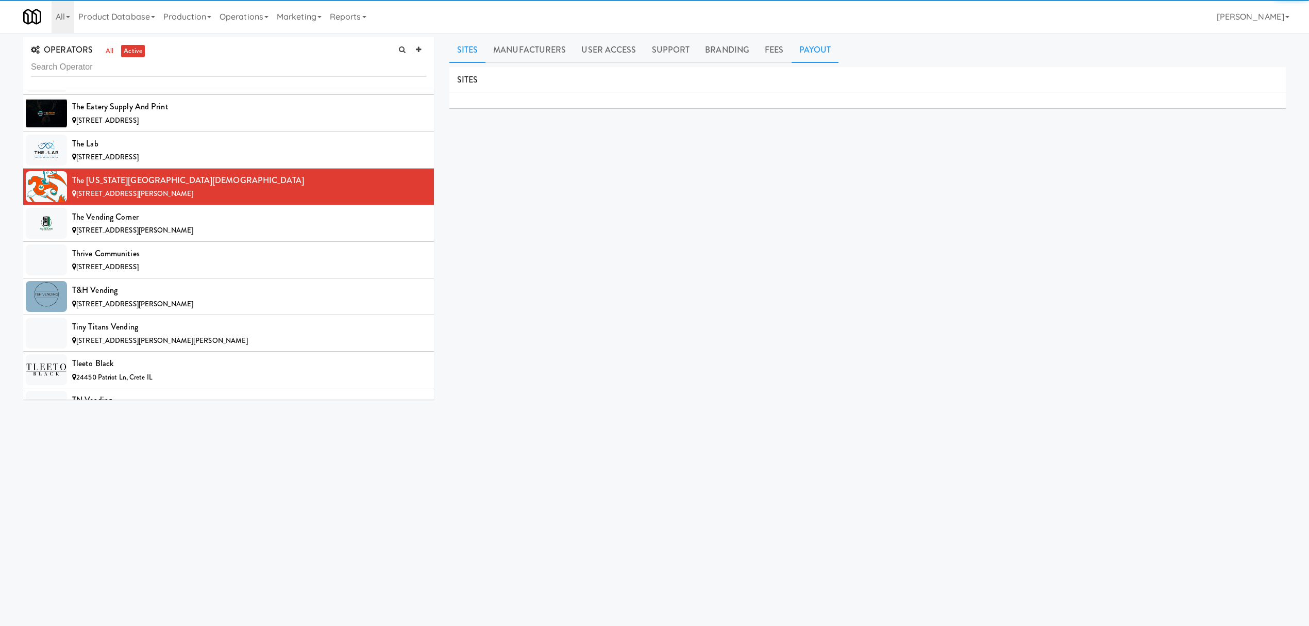
click at [809, 46] on link "Payout" at bounding box center [815, 50] width 47 height 26
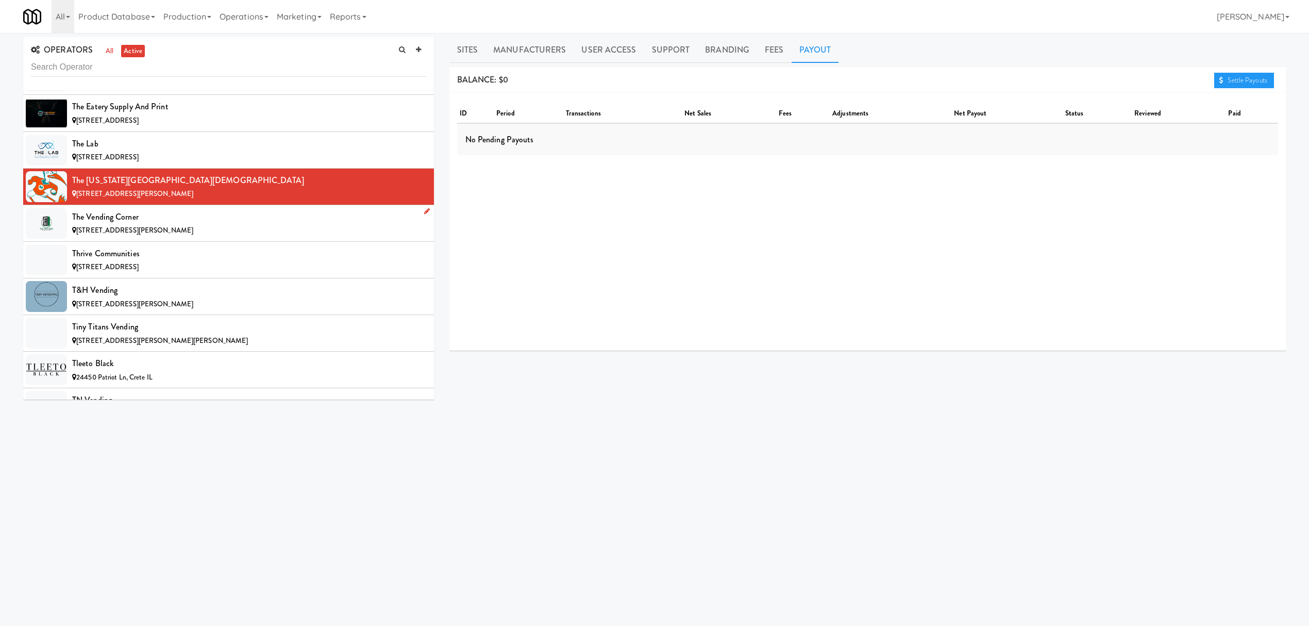
click at [251, 225] on div "The Vending Corner" at bounding box center [249, 216] width 354 height 15
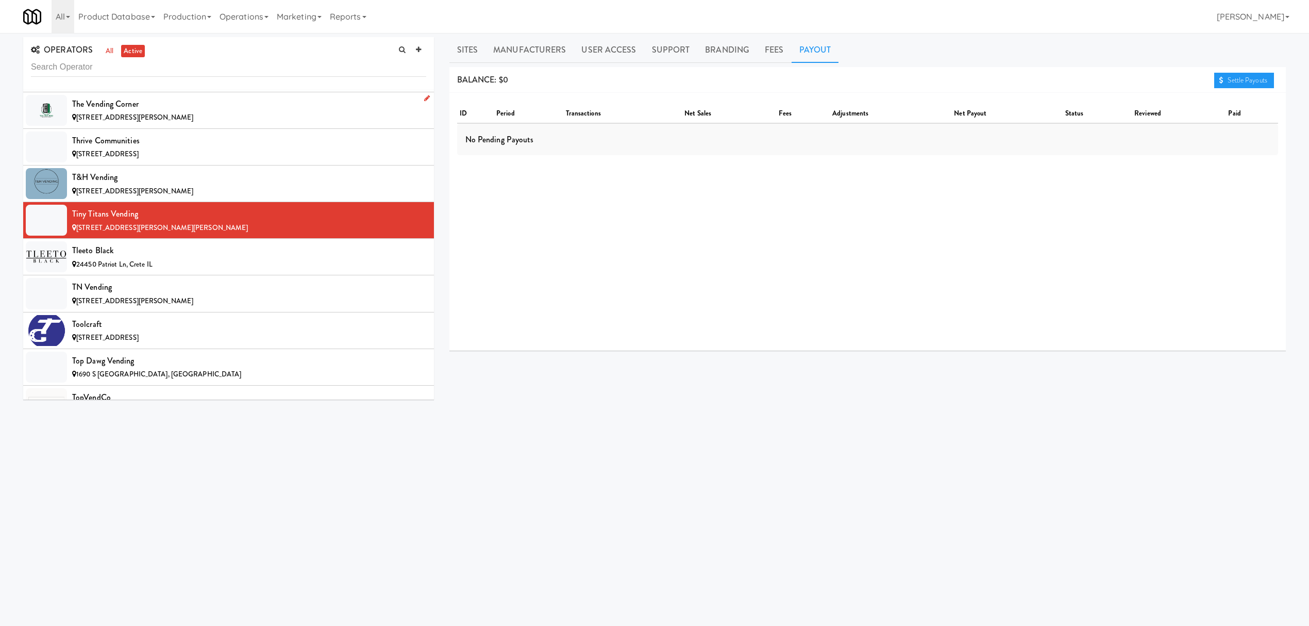
scroll to position [10788, 0]
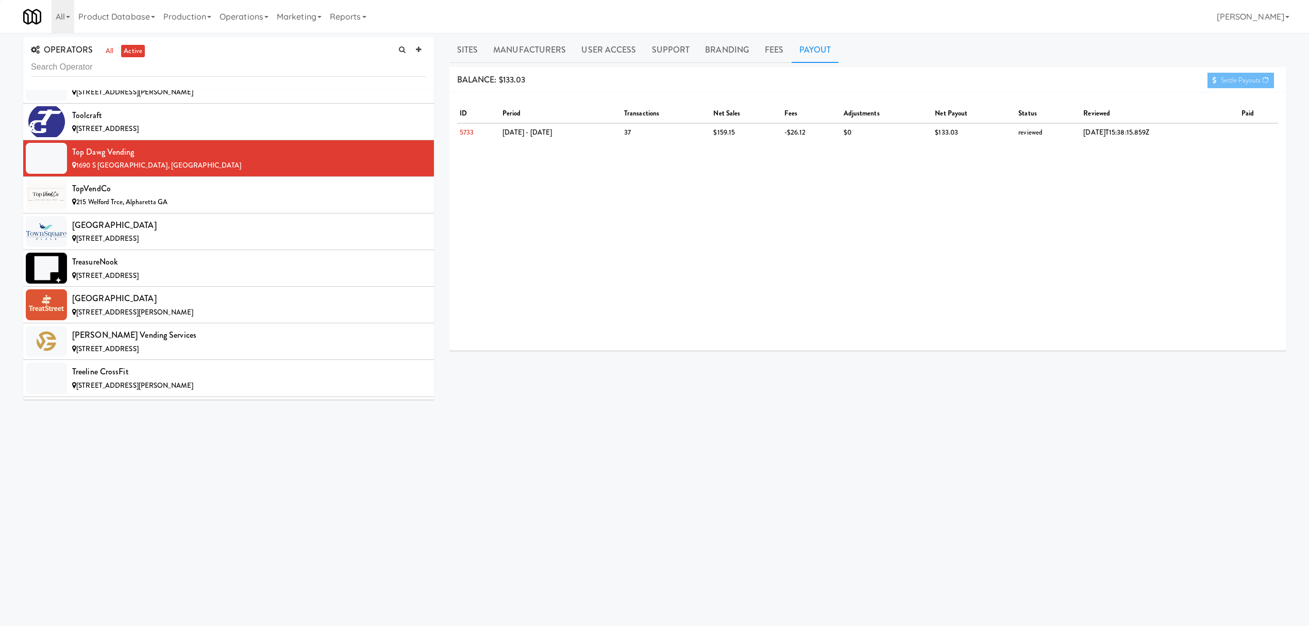
scroll to position [10994, 0]
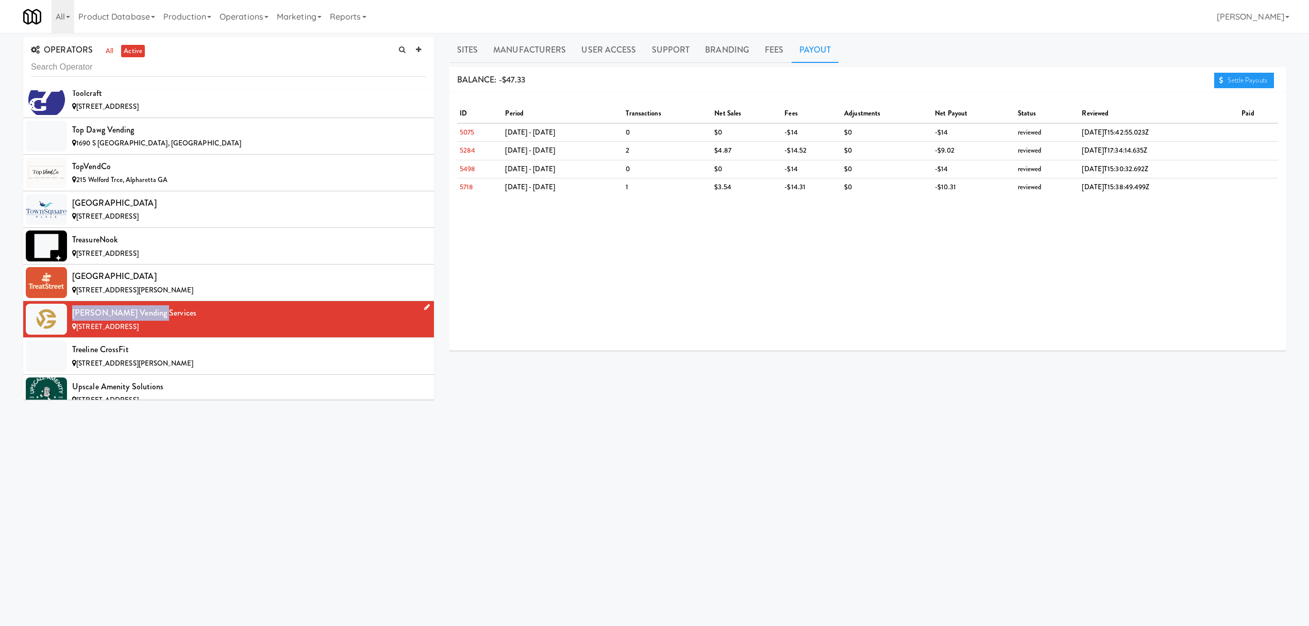
drag, startPoint x: 71, startPoint y: 365, endPoint x: 155, endPoint y: 361, distance: 84.1
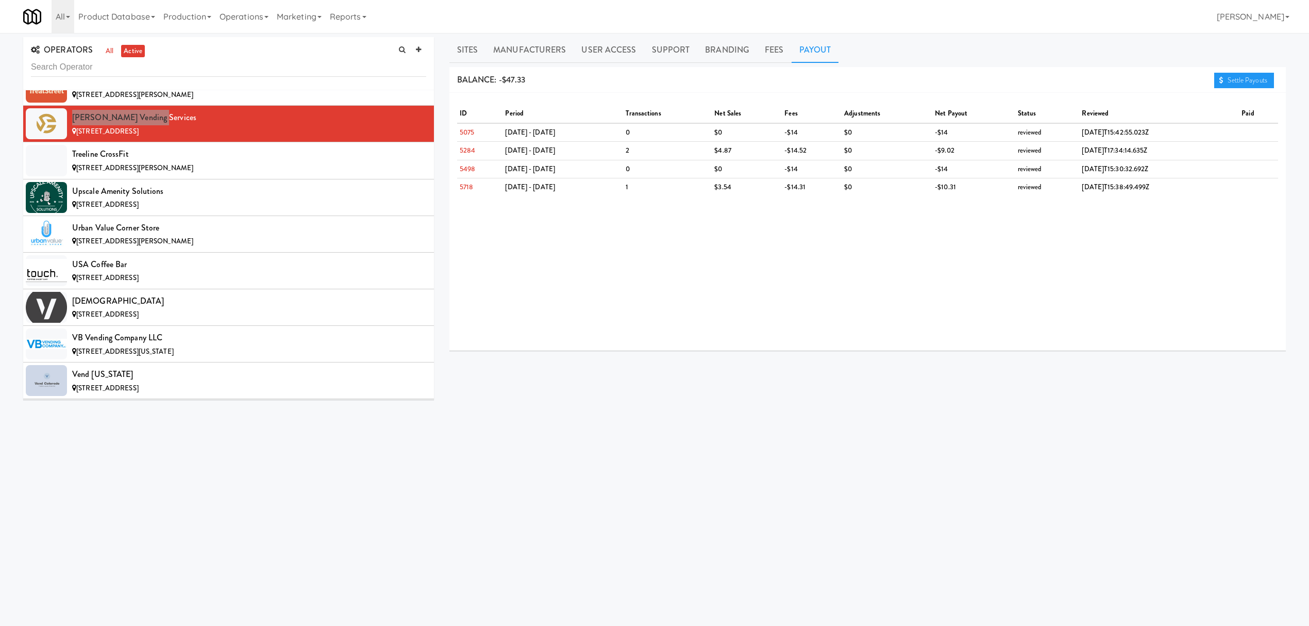
scroll to position [11269, 0]
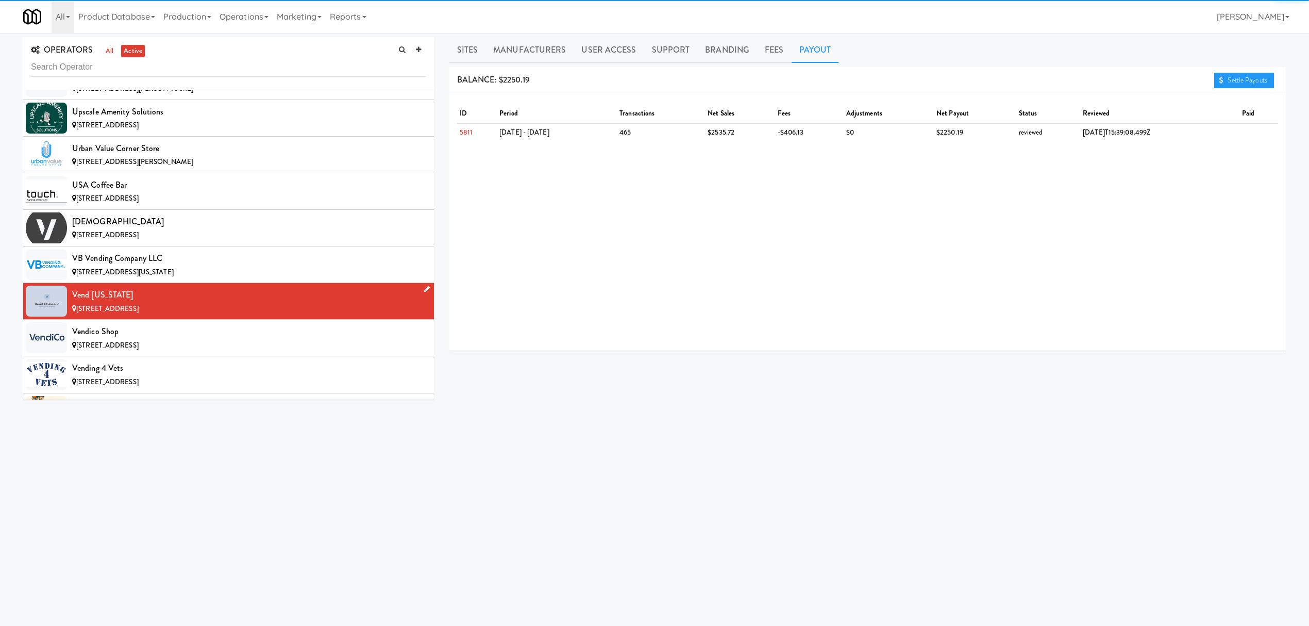
scroll to position [11338, 0]
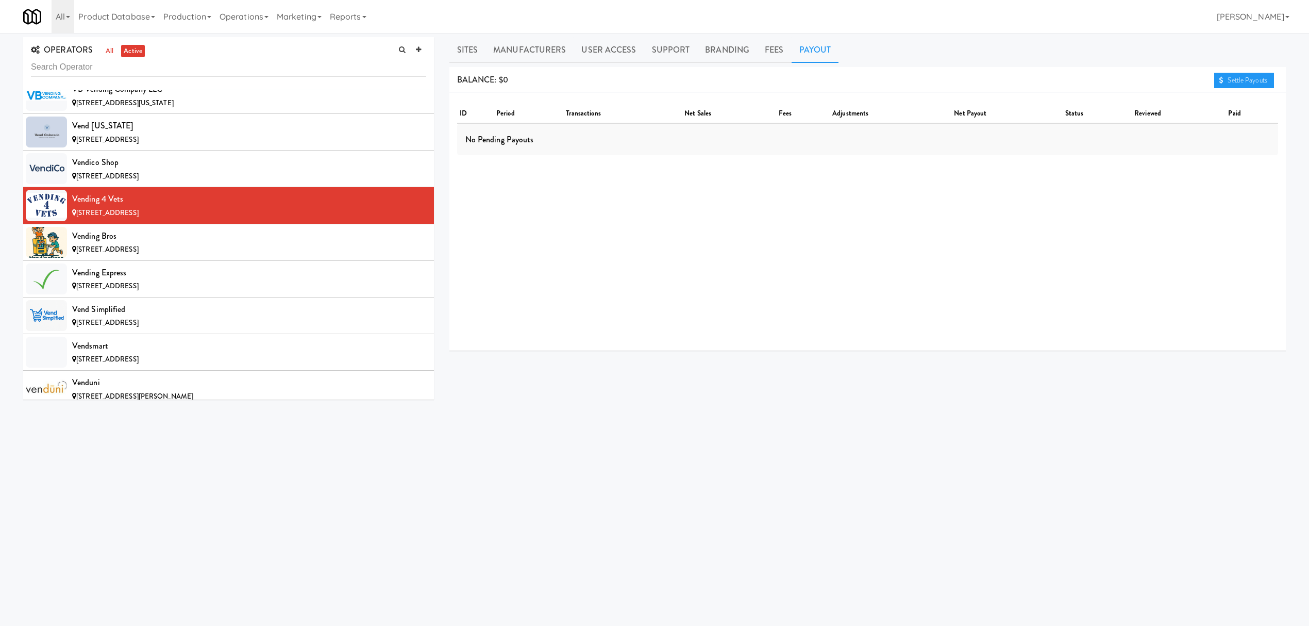
scroll to position [11544, 0]
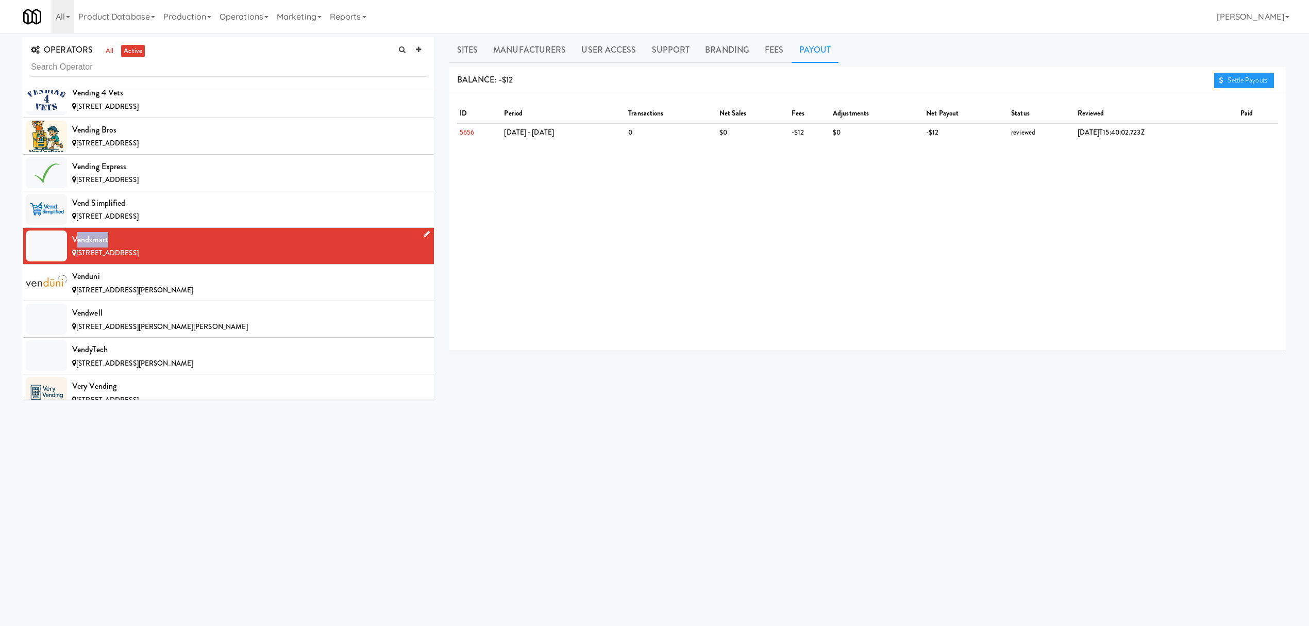
drag, startPoint x: 75, startPoint y: 295, endPoint x: 115, endPoint y: 293, distance: 40.8
drag, startPoint x: 72, startPoint y: 299, endPoint x: 122, endPoint y: 289, distance: 50.9
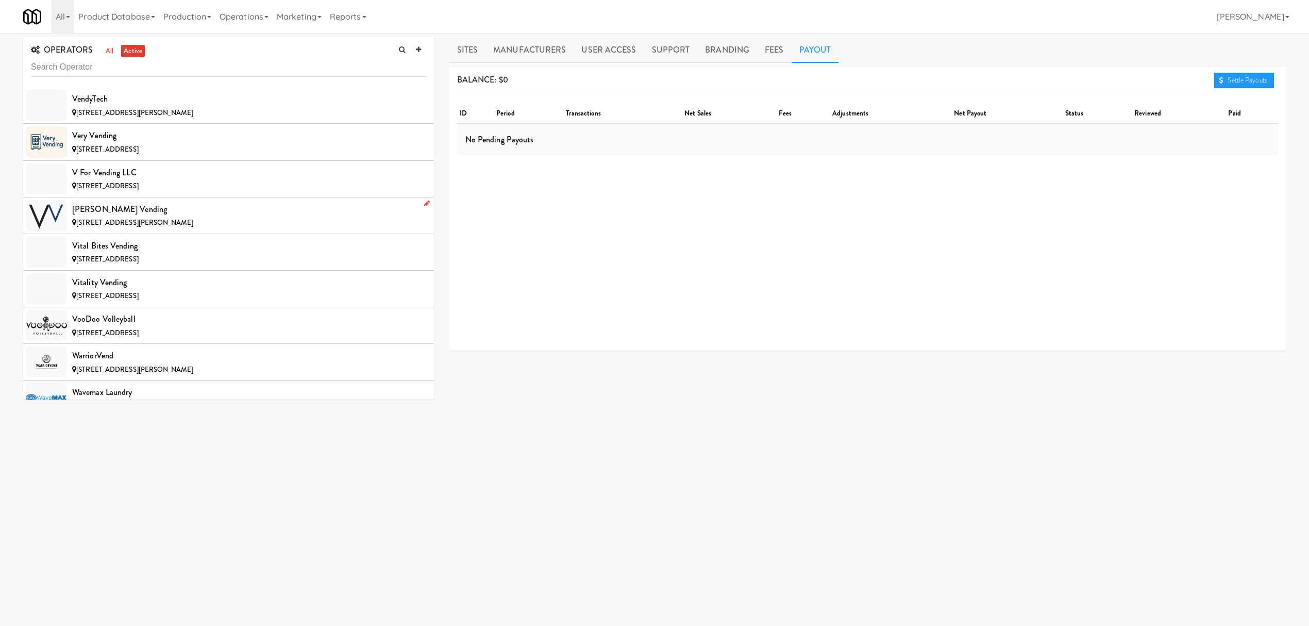
scroll to position [11818, 0]
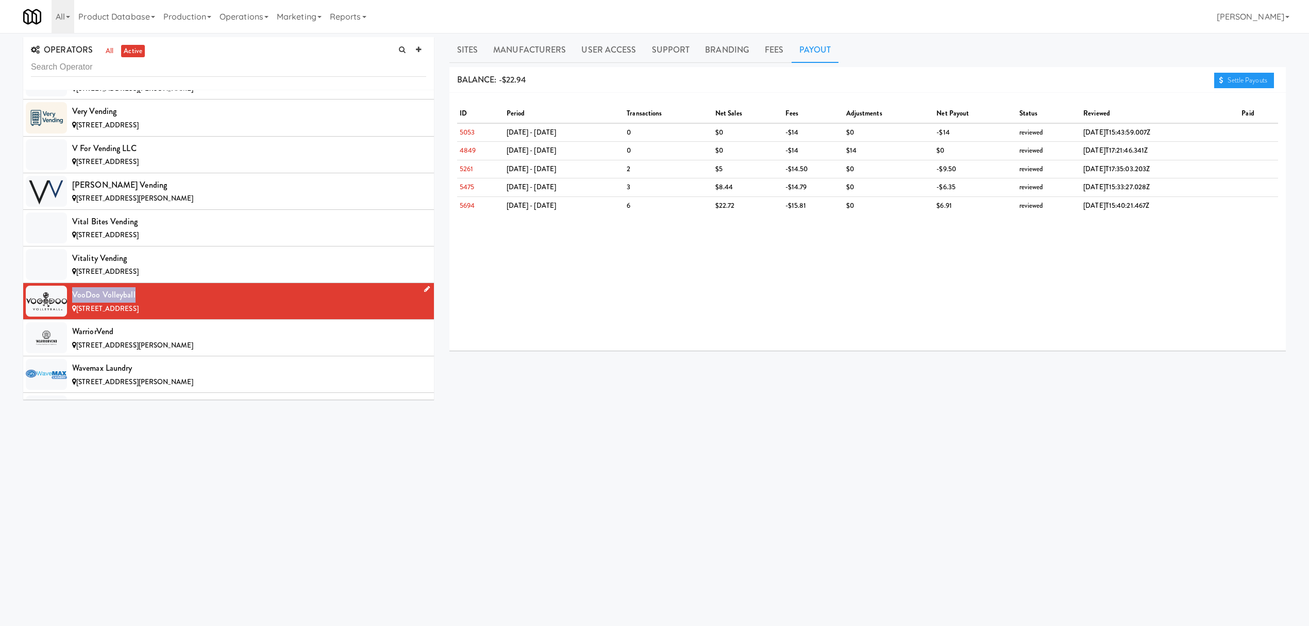
drag, startPoint x: 72, startPoint y: 351, endPoint x: 155, endPoint y: 341, distance: 83.0
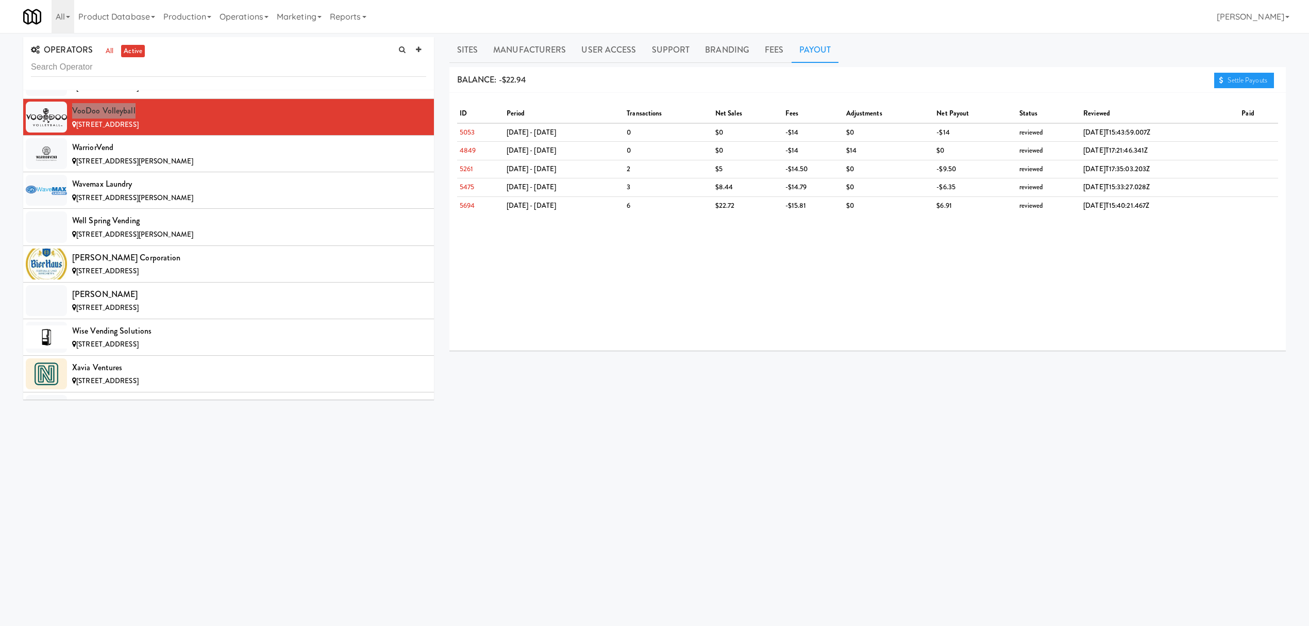
scroll to position [12025, 0]
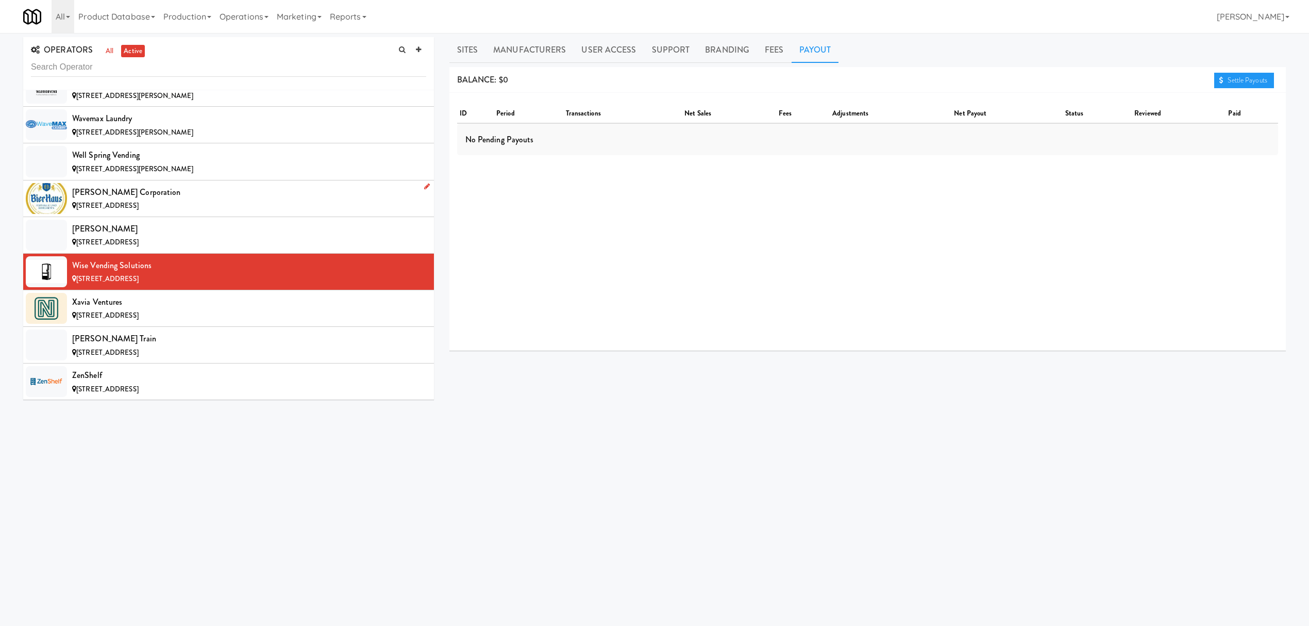
scroll to position [33, 0]
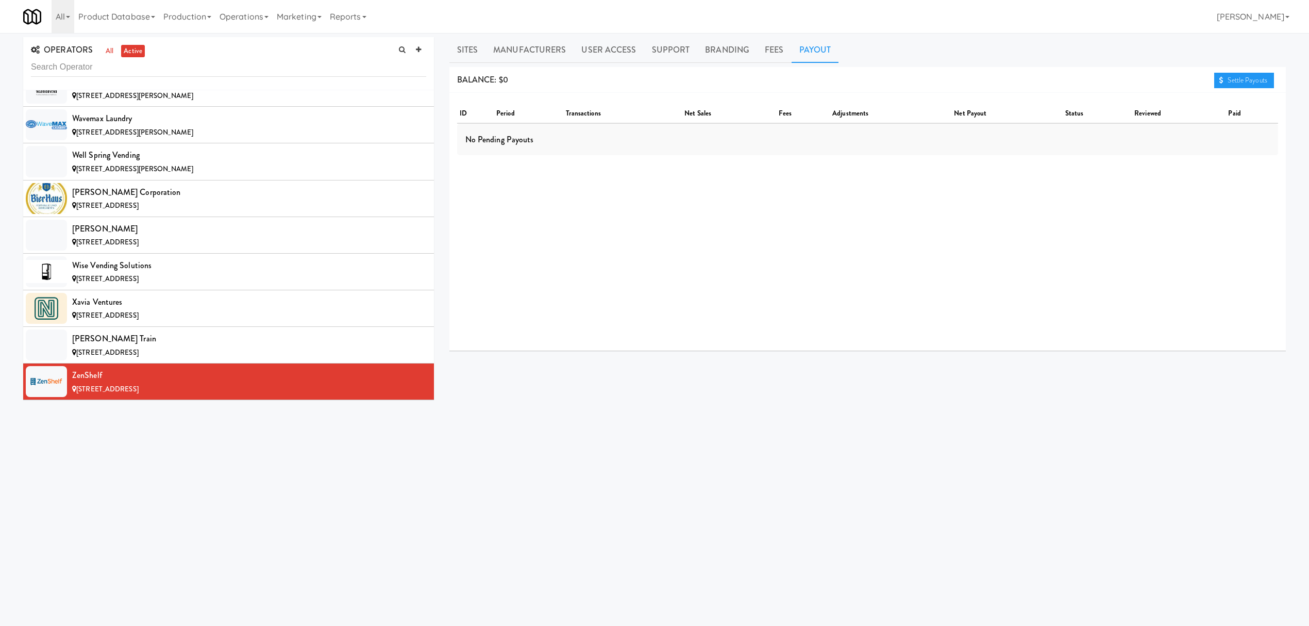
click at [606, 397] on div "SITES Anytime Fitness Cooler [STREET_ADDRESS][PERSON_NAME][US_STATE] 1 42 10 Sp…" at bounding box center [867, 260] width 836 height 387
